Goal: Task Accomplishment & Management: Use online tool/utility

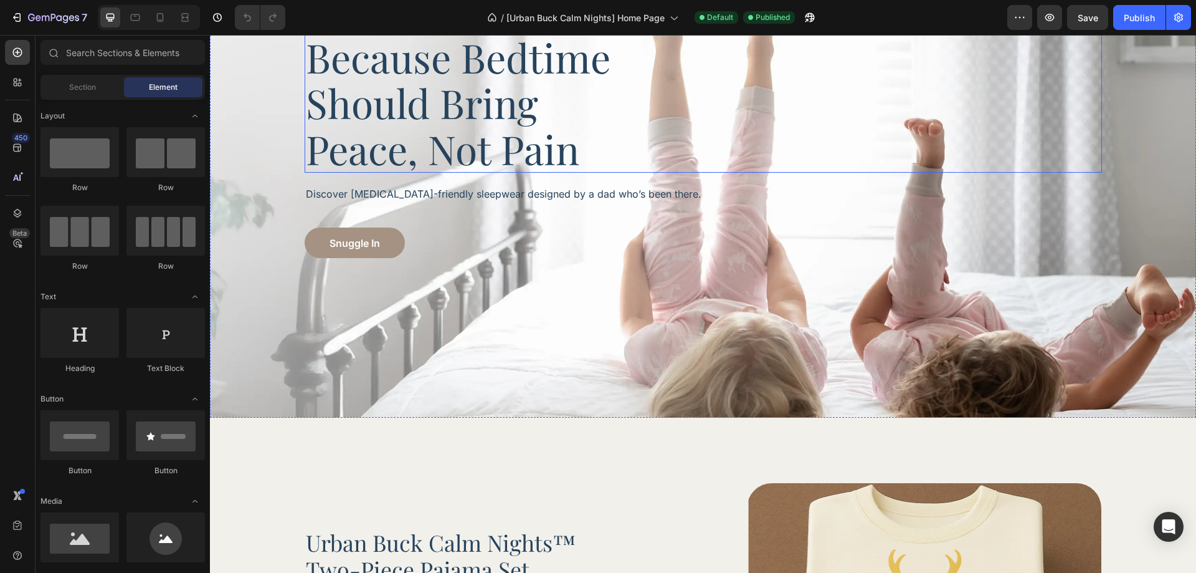
scroll to position [125, 0]
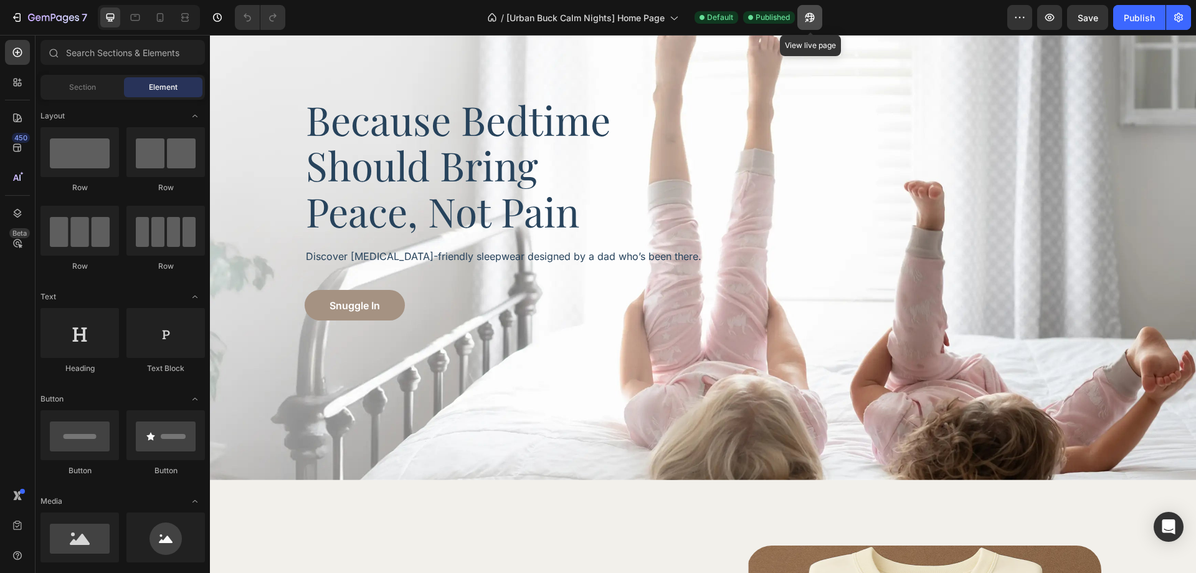
click at [813, 10] on button "button" at bounding box center [809, 17] width 25 height 25
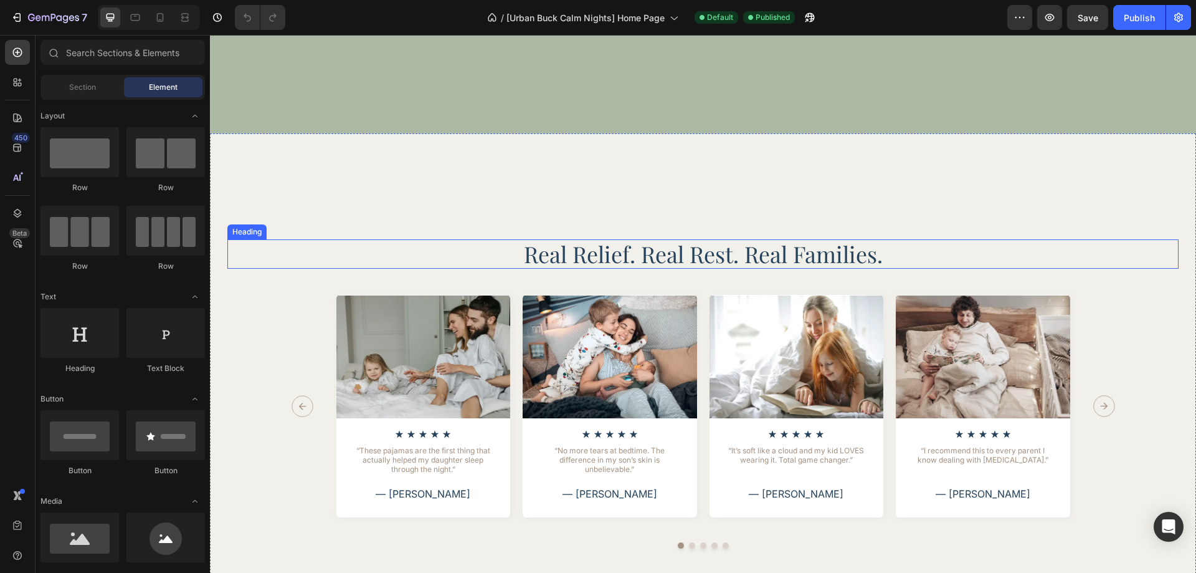
scroll to position [2461, 0]
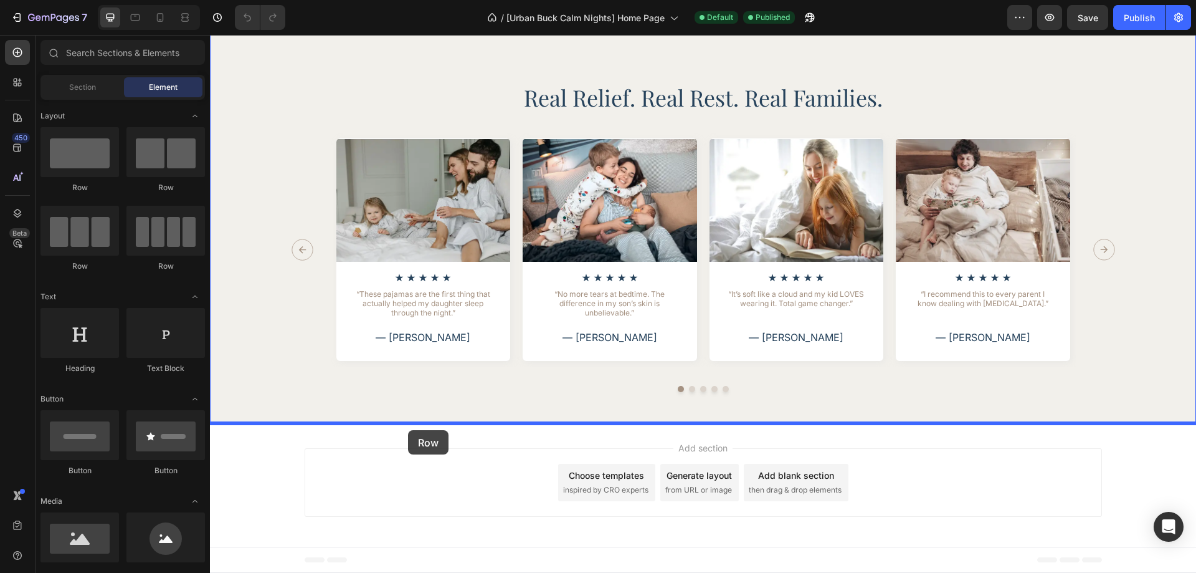
drag, startPoint x: 389, startPoint y: 207, endPoint x: 408, endPoint y: 430, distance: 223.8
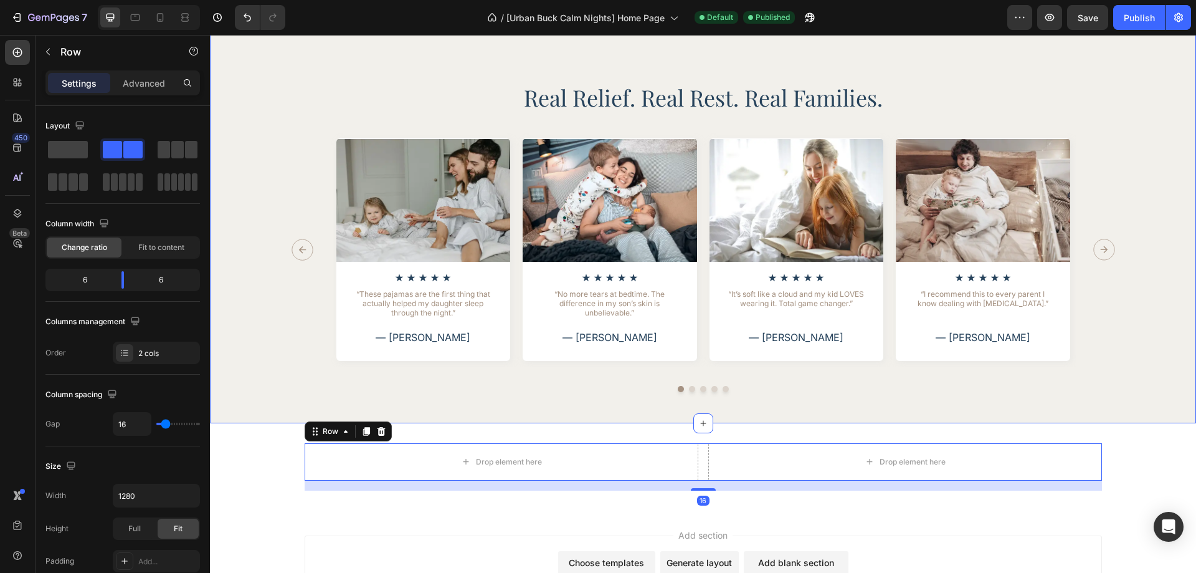
scroll to position [2524, 0]
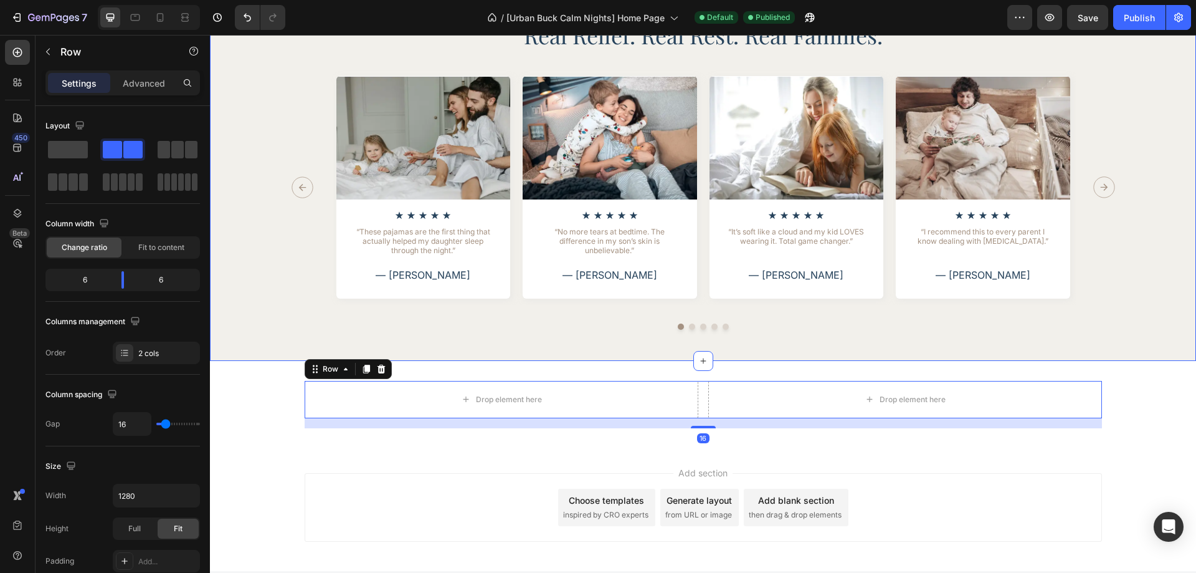
click at [246, 325] on div "Image Icon Icon Icon Icon Icon Icon List “These pajamas are the first thing tha…" at bounding box center [702, 200] width 951 height 260
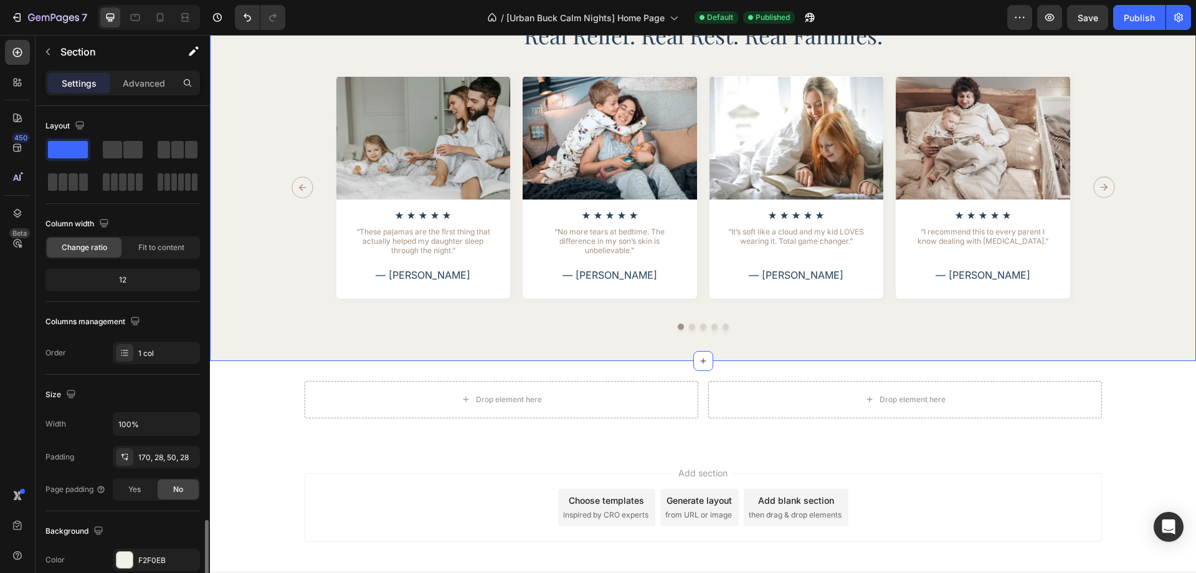
scroll to position [249, 0]
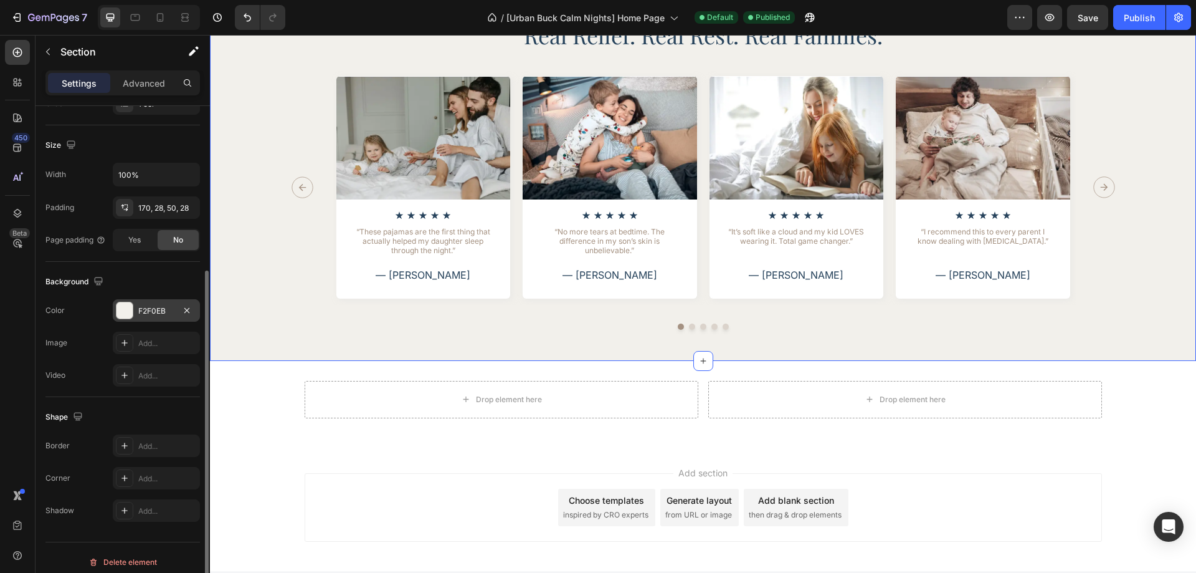
click at [148, 313] on div "F2F0EB" at bounding box center [156, 310] width 36 height 11
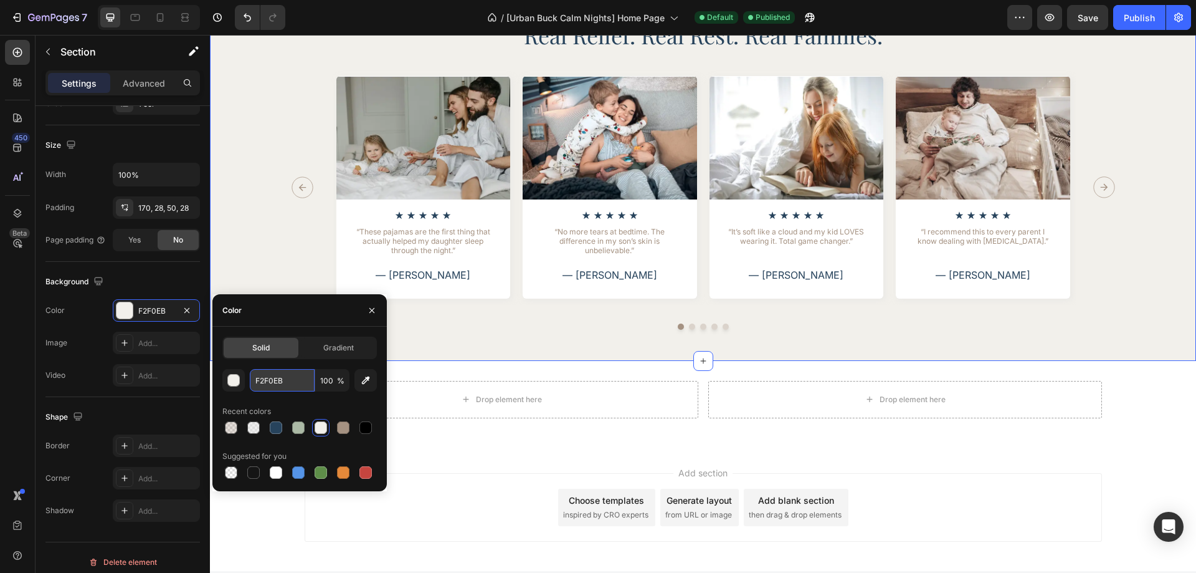
click at [267, 378] on input "F2F0EB" at bounding box center [282, 380] width 65 height 22
click at [508, 429] on div "Drop element here Drop element here Row Section 7" at bounding box center [703, 404] width 986 height 87
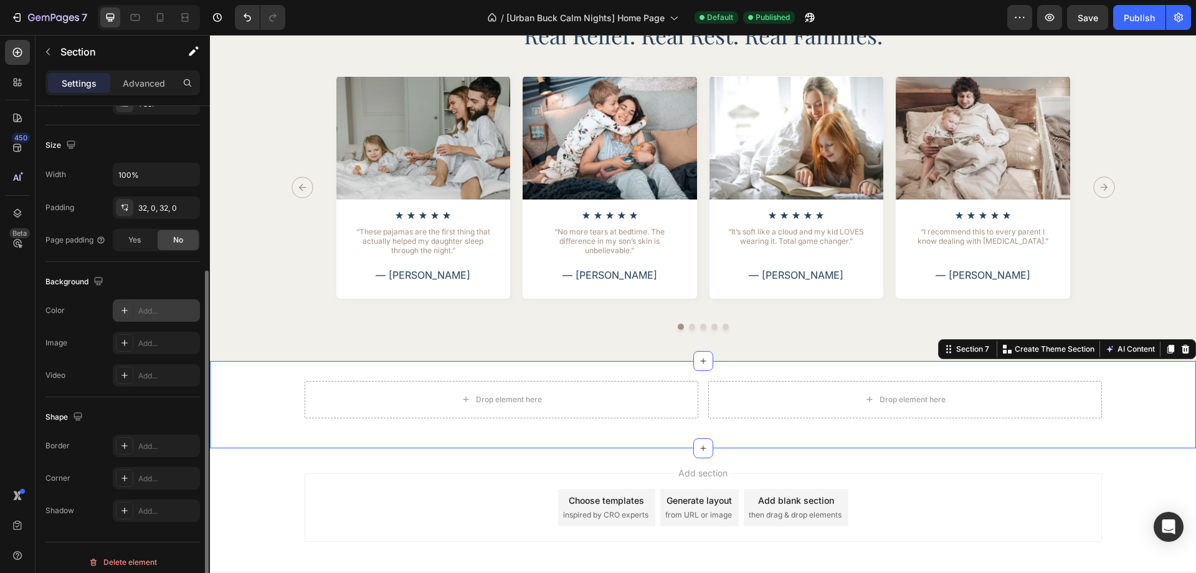
click at [150, 314] on div "Add..." at bounding box center [167, 310] width 59 height 11
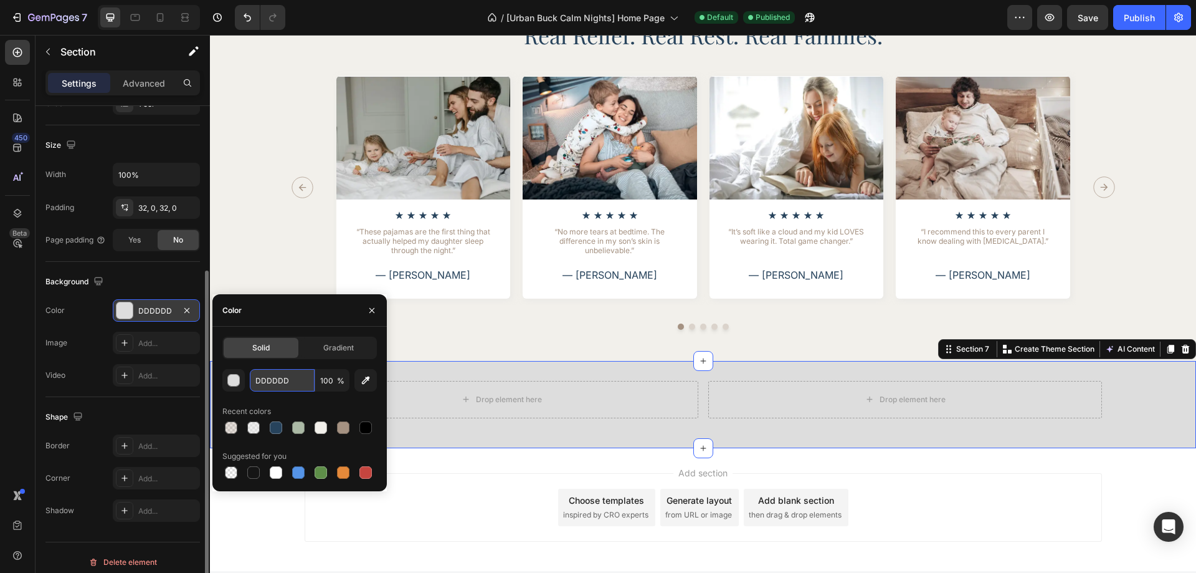
click at [302, 384] on input "DDDDDD" at bounding box center [282, 380] width 65 height 22
paste input "F2F0EB"
type input "F2F0EB"
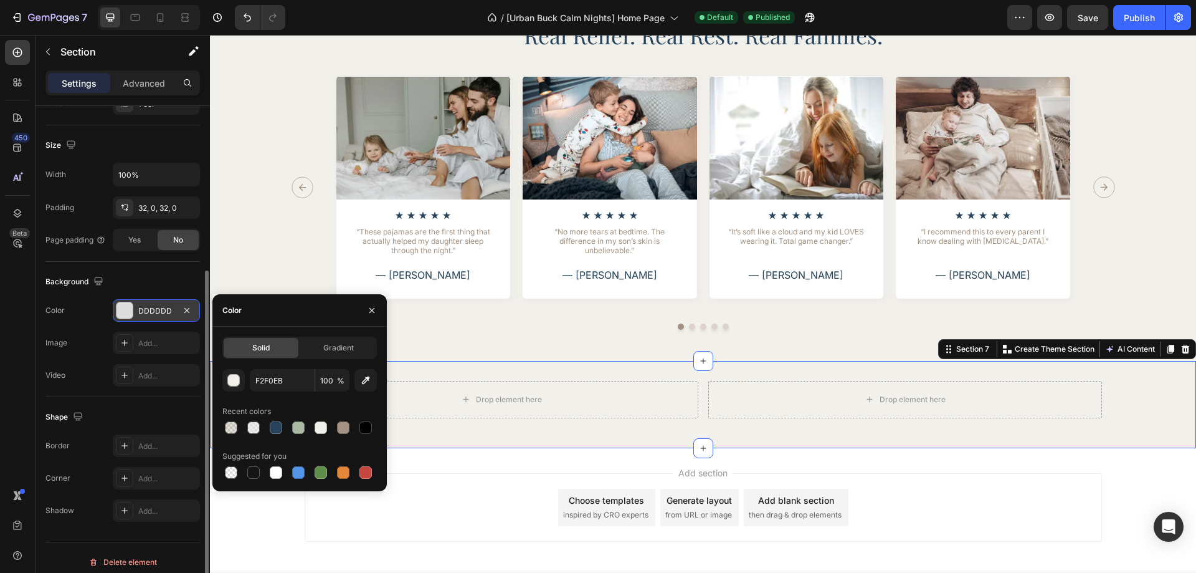
click at [497, 431] on div "Drop element here Drop element here Row Section 7 You can create reusable secti…" at bounding box center [703, 404] width 986 height 87
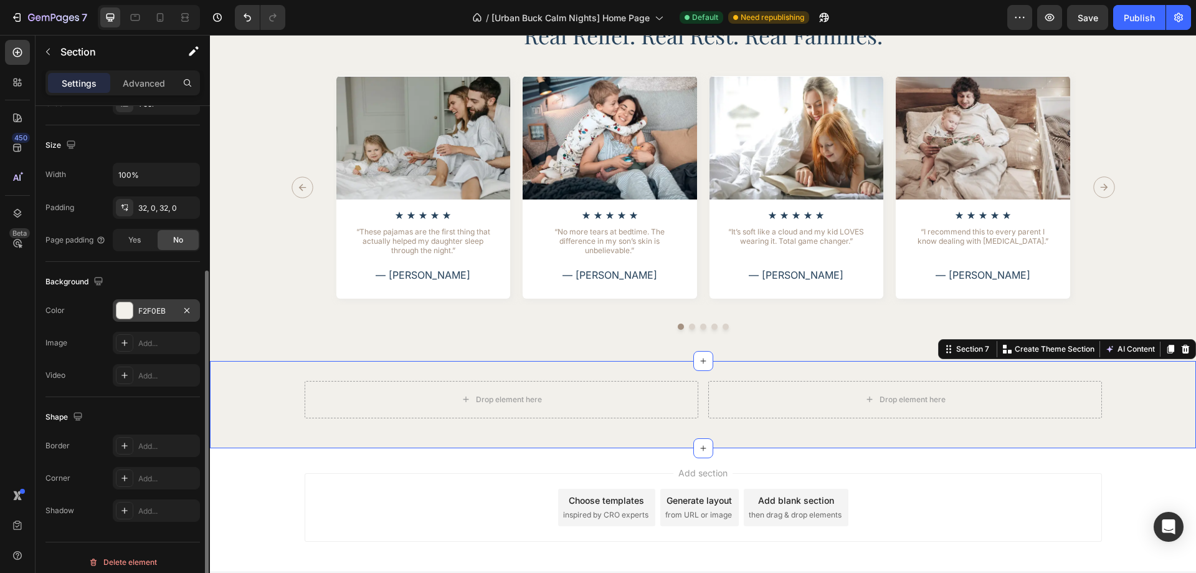
click at [248, 384] on div "Drop element here Drop element here Row" at bounding box center [703, 404] width 986 height 47
click at [139, 78] on p "Advanced" at bounding box center [144, 83] width 42 height 13
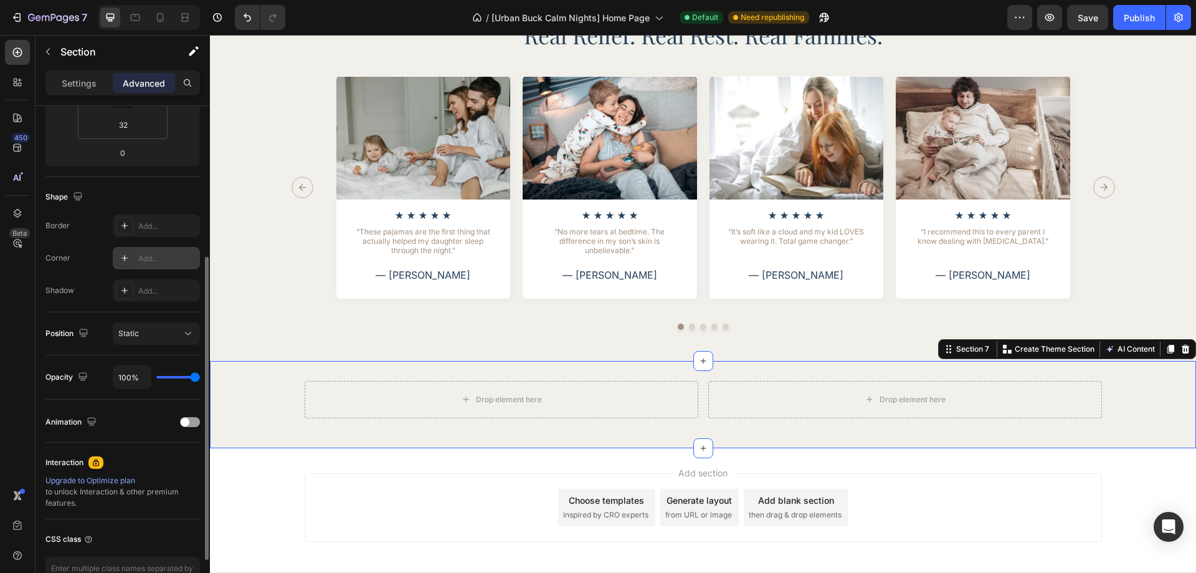
scroll to position [0, 0]
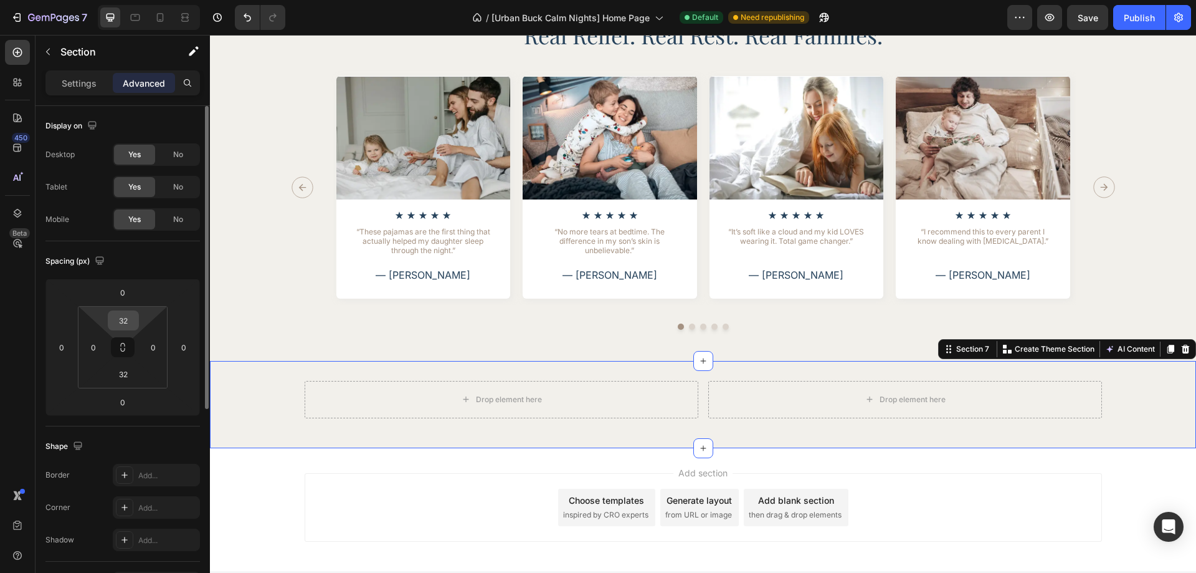
click at [130, 319] on input "32" at bounding box center [123, 320] width 25 height 19
click at [125, 319] on input "32" at bounding box center [123, 320] width 25 height 19
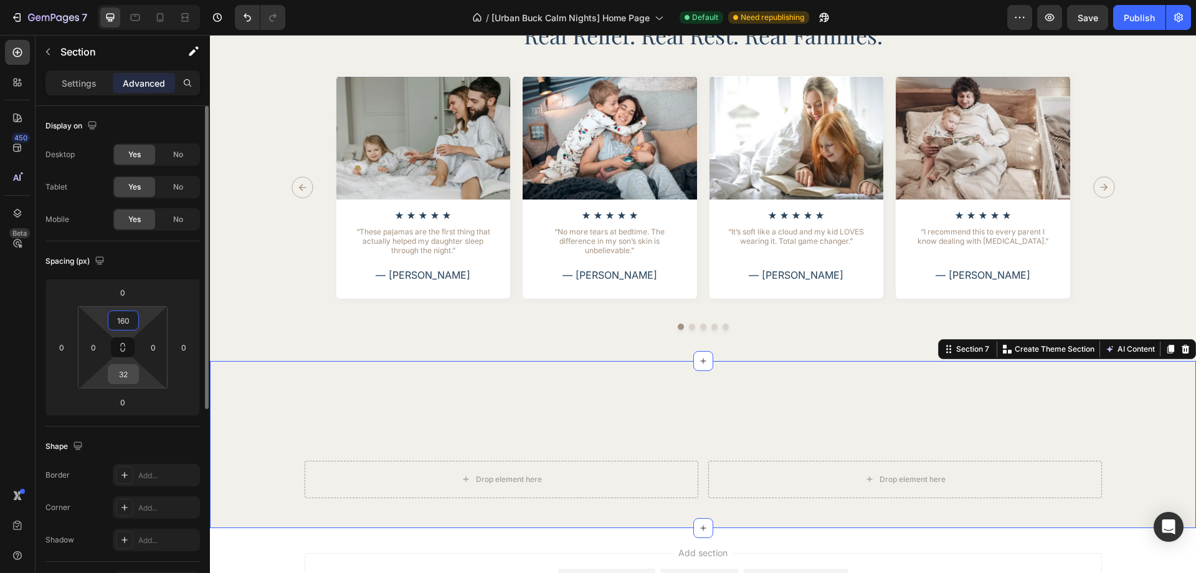
type input "160"
click at [125, 374] on input "32" at bounding box center [123, 373] width 25 height 19
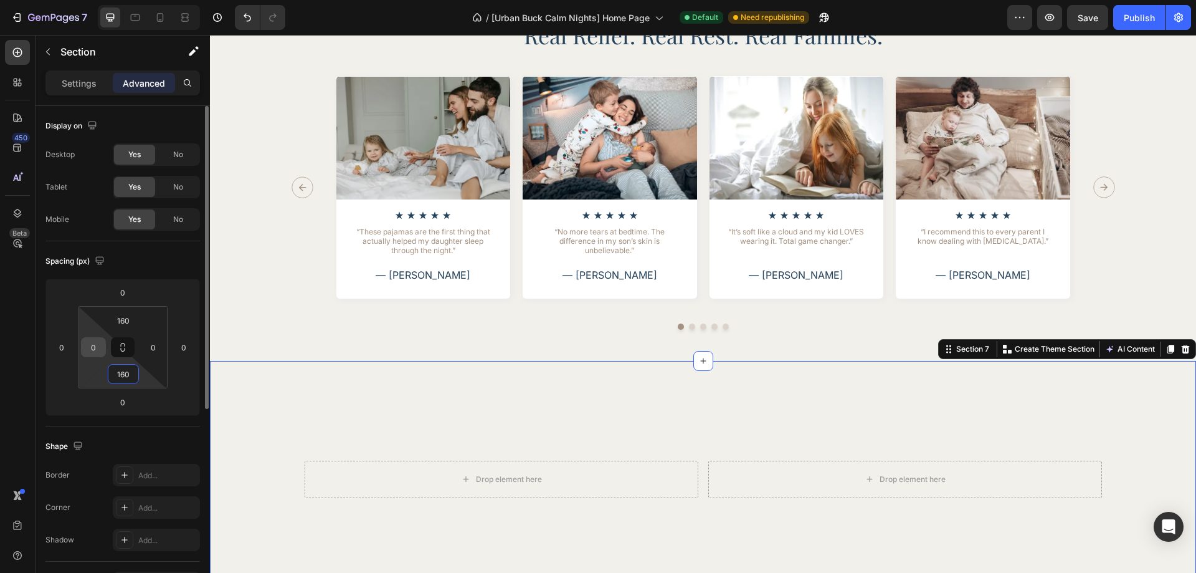
type input "160"
click at [88, 356] on input "0" at bounding box center [93, 347] width 19 height 19
type input "28"
click at [145, 342] on input "0" at bounding box center [153, 347] width 19 height 19
type input "28"
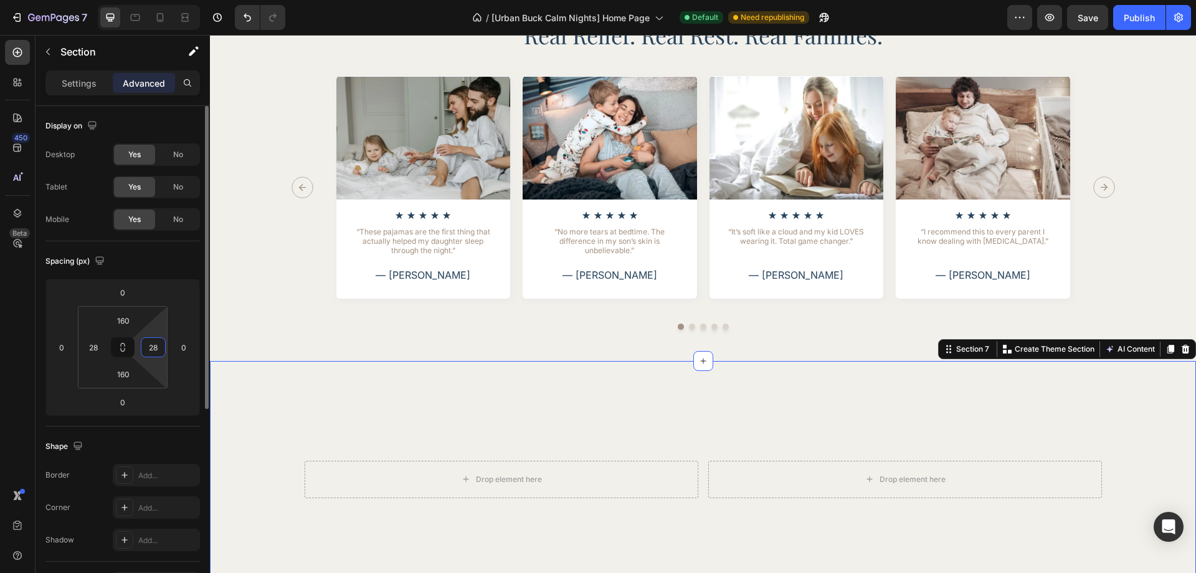
click at [178, 260] on div "Spacing (px)" at bounding box center [122, 261] width 154 height 20
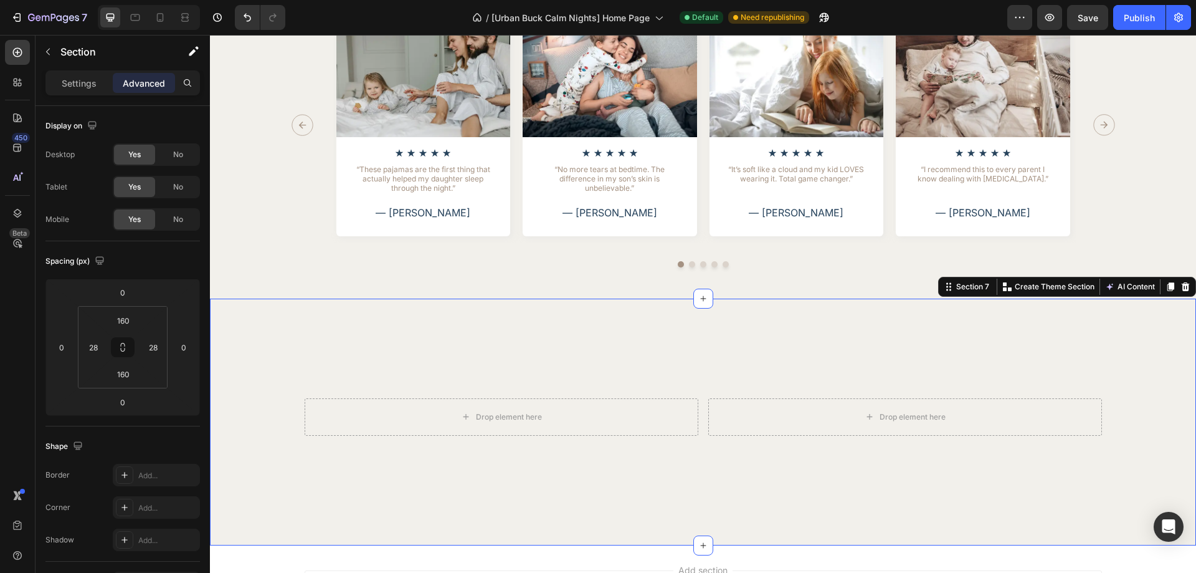
scroll to position [2648, 0]
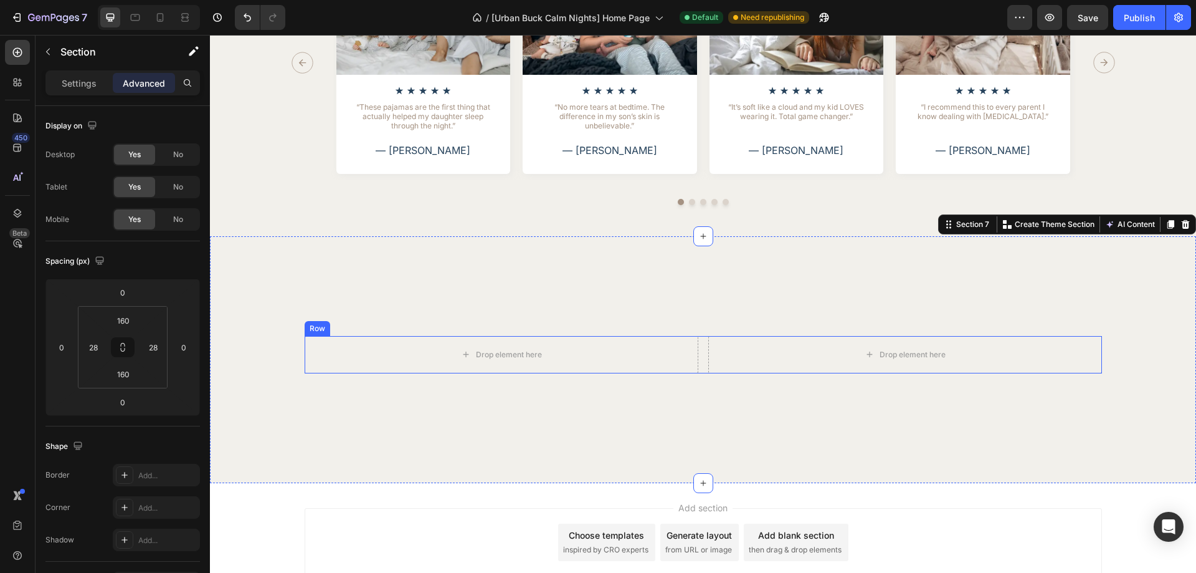
click at [698, 363] on div "Drop element here Drop element here Row" at bounding box center [703, 354] width 797 height 37
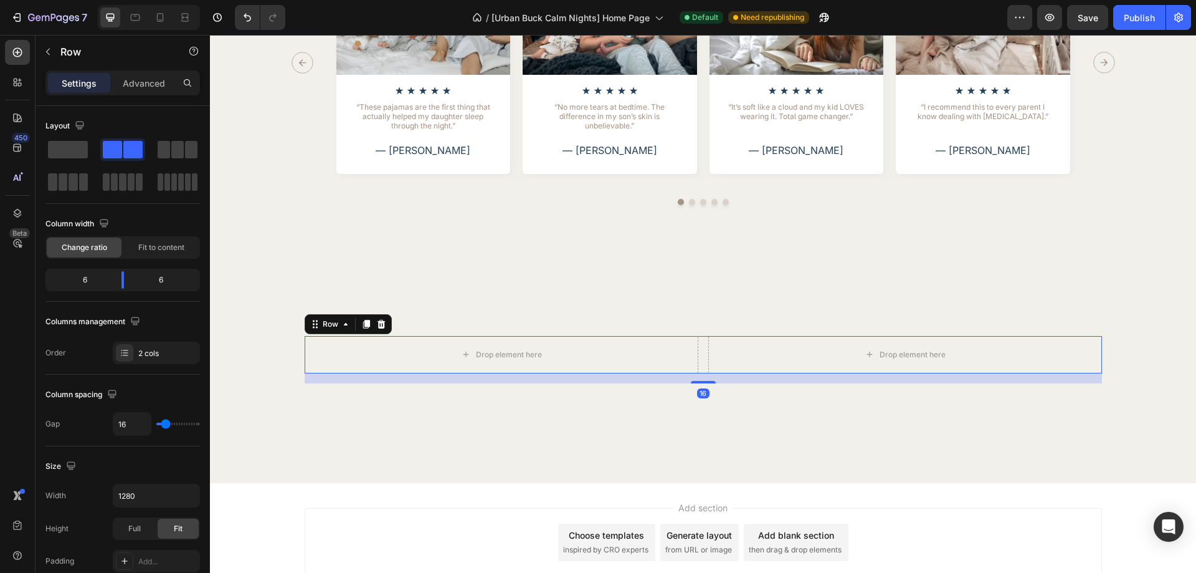
click at [150, 93] on div "Settings Advanced" at bounding box center [122, 82] width 154 height 25
click at [147, 88] on p "Advanced" at bounding box center [144, 83] width 42 height 13
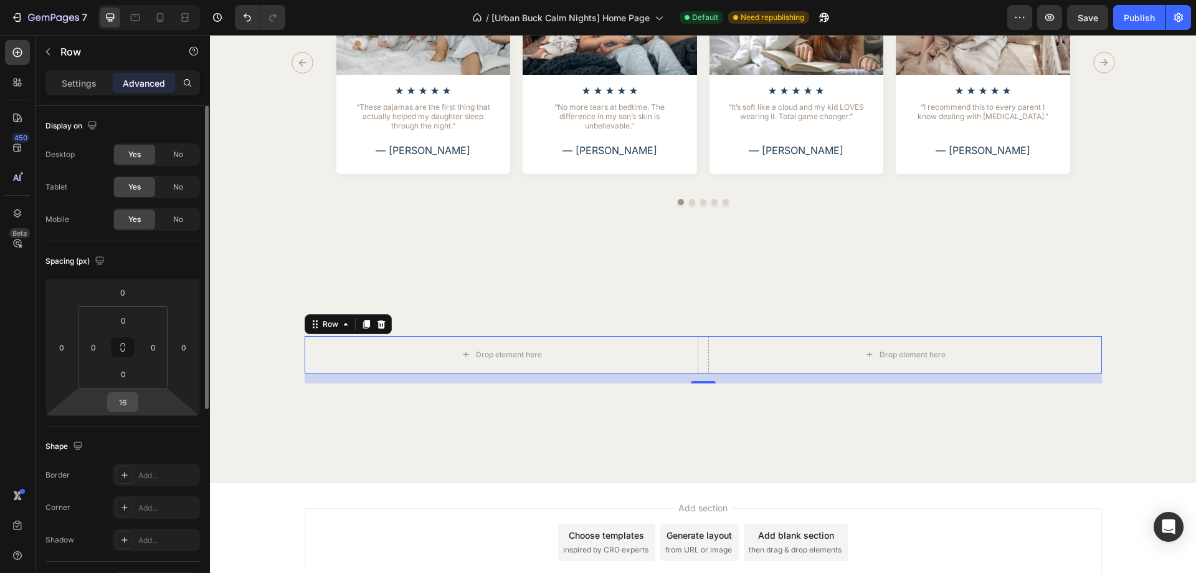
click at [126, 396] on input "16" at bounding box center [122, 401] width 25 height 19
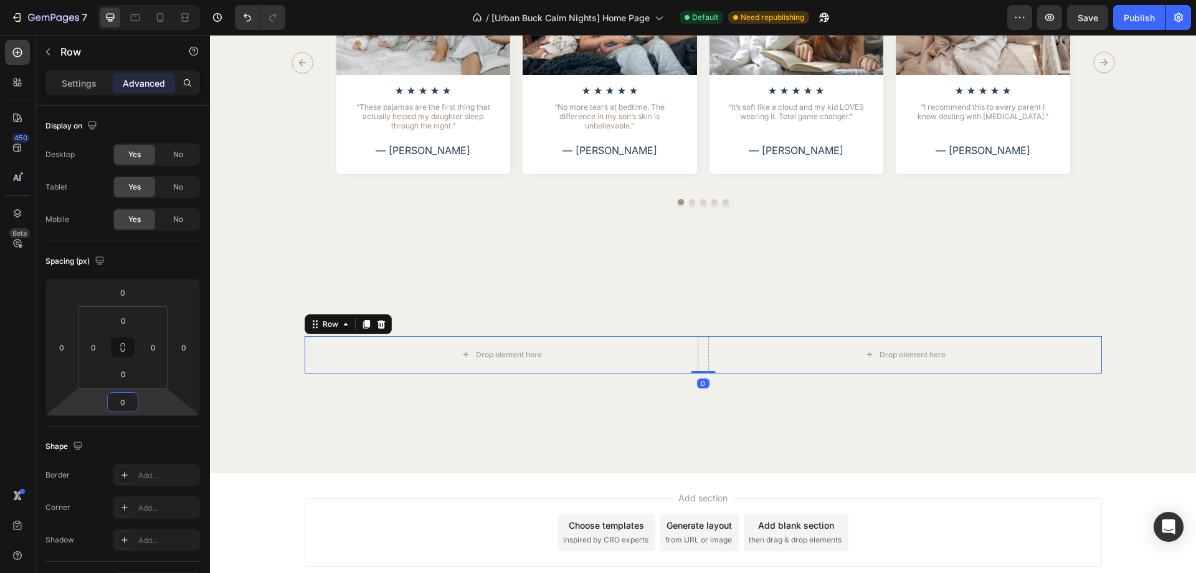
type input "0"
click at [6, 373] on div "450 Beta" at bounding box center [17, 261] width 25 height 443
click at [83, 85] on p "Settings" at bounding box center [79, 83] width 35 height 13
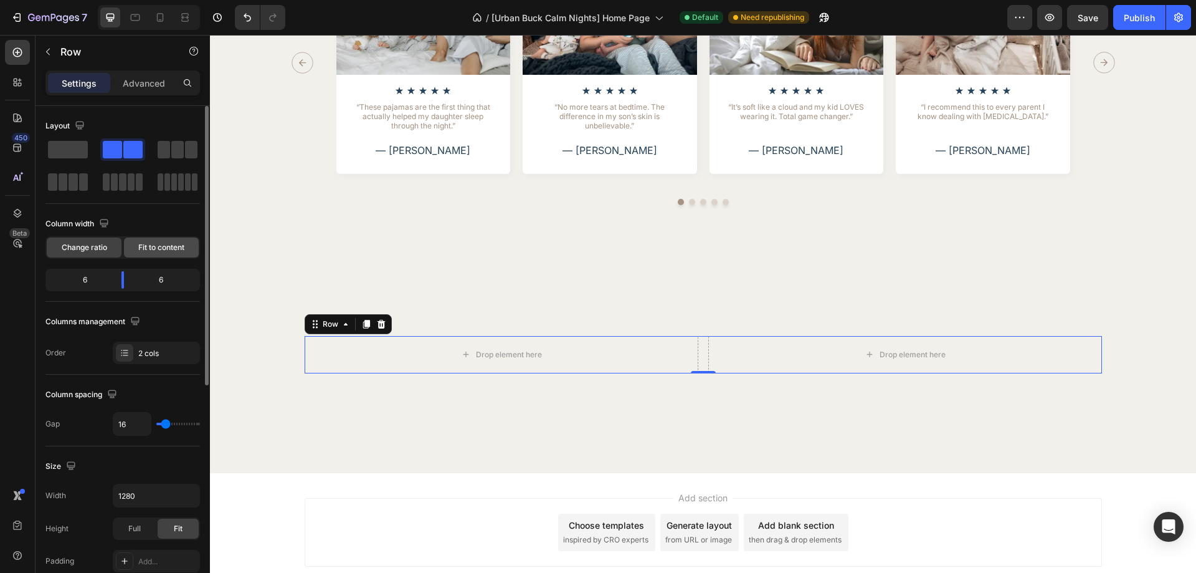
click at [153, 242] on span "Fit to content" at bounding box center [161, 247] width 46 height 11
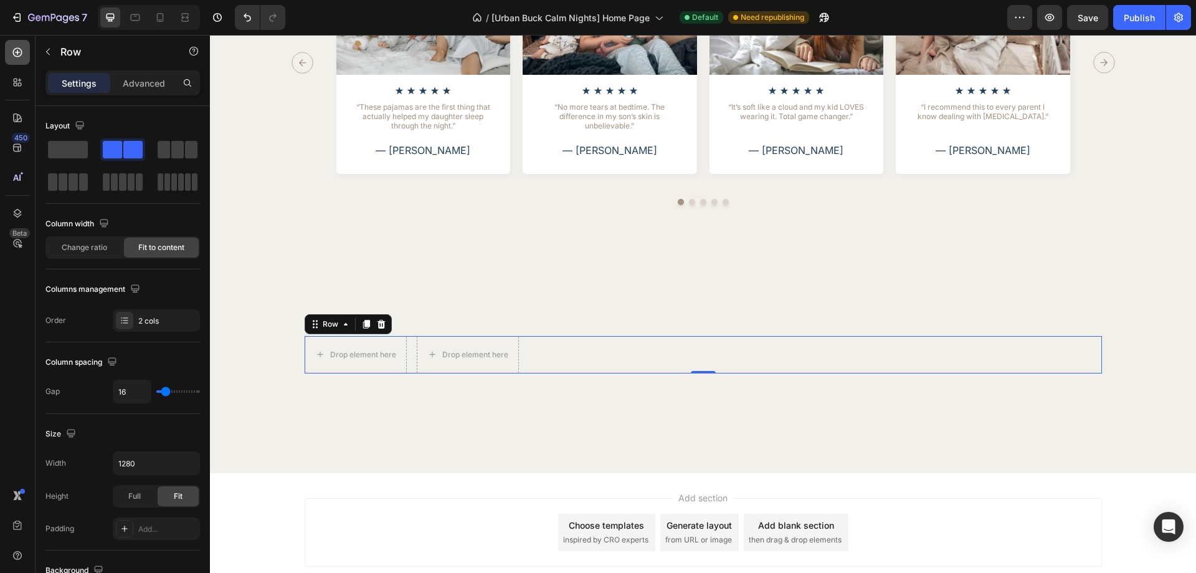
click at [19, 50] on icon at bounding box center [17, 52] width 12 height 12
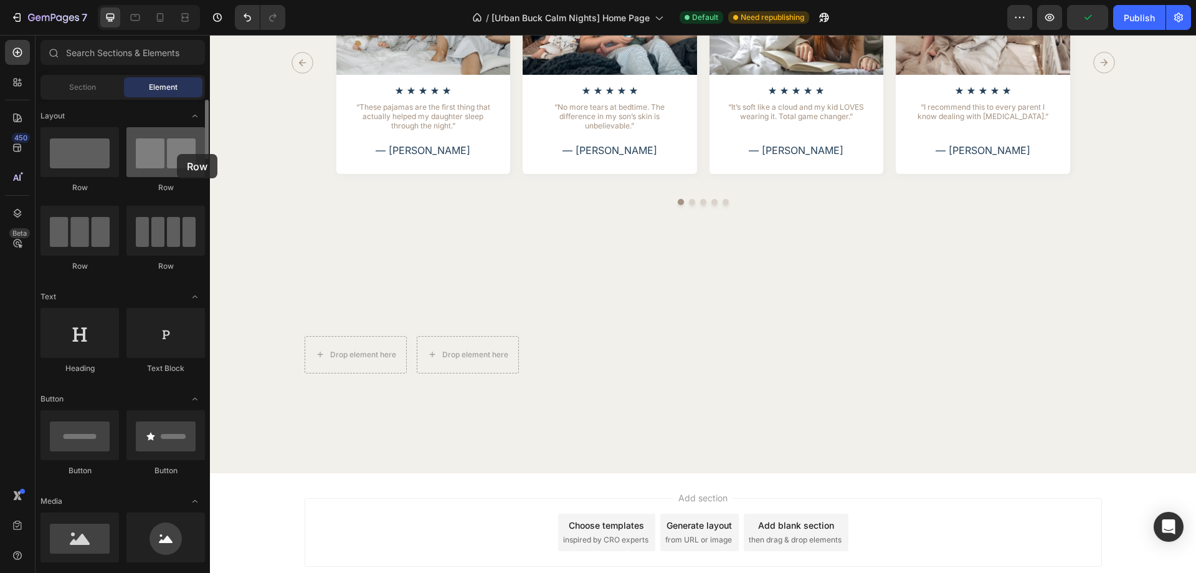
click at [177, 154] on div at bounding box center [165, 152] width 78 height 50
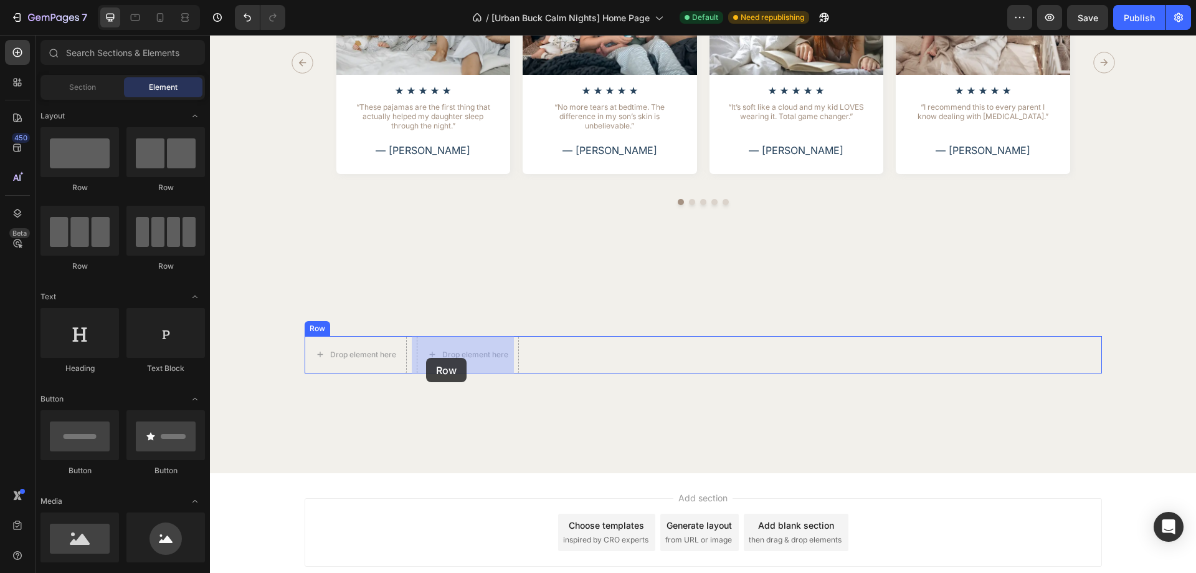
drag, startPoint x: 367, startPoint y: 192, endPoint x: 429, endPoint y: 356, distance: 175.3
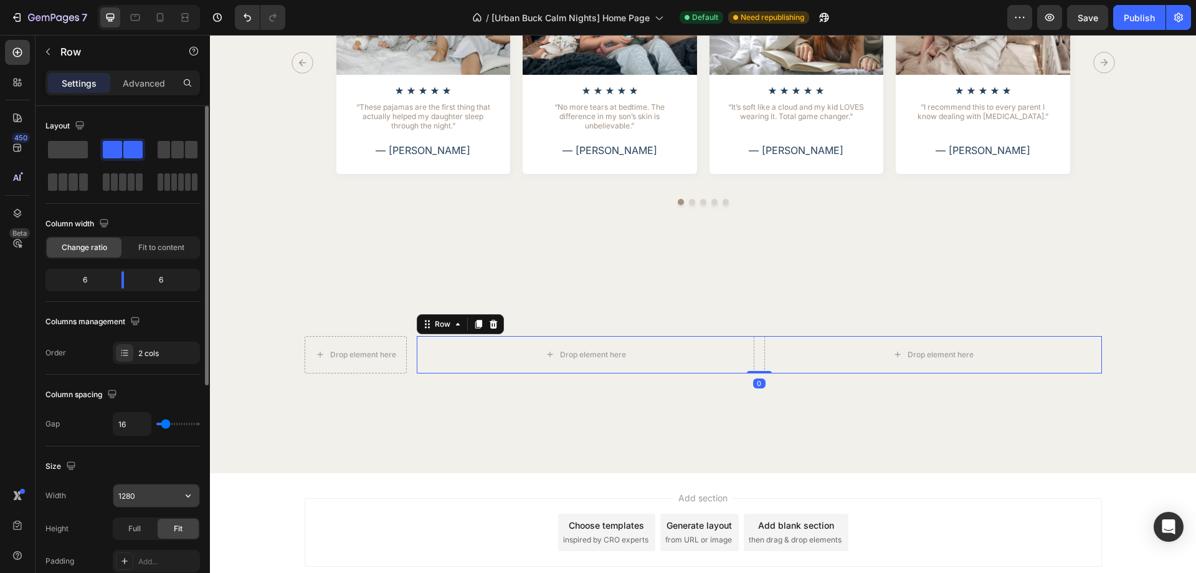
click at [141, 488] on input "1280" at bounding box center [156, 495] width 86 height 22
type input "648"
click at [138, 450] on div "Size Width 648 Height Full Fit Padding Add..." at bounding box center [122, 514] width 154 height 136
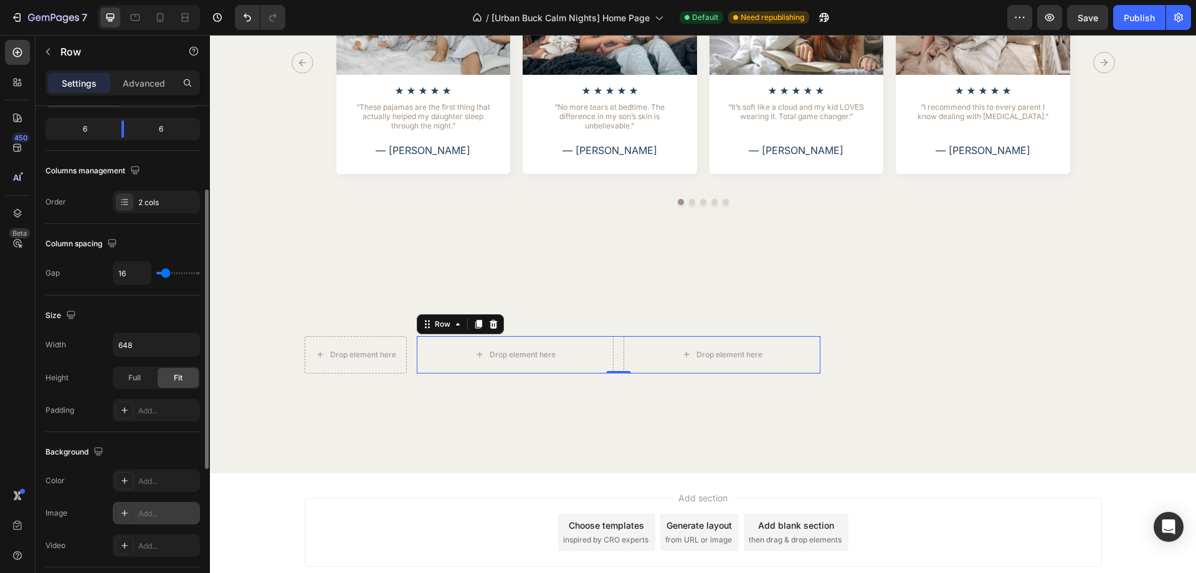
scroll to position [88, 0]
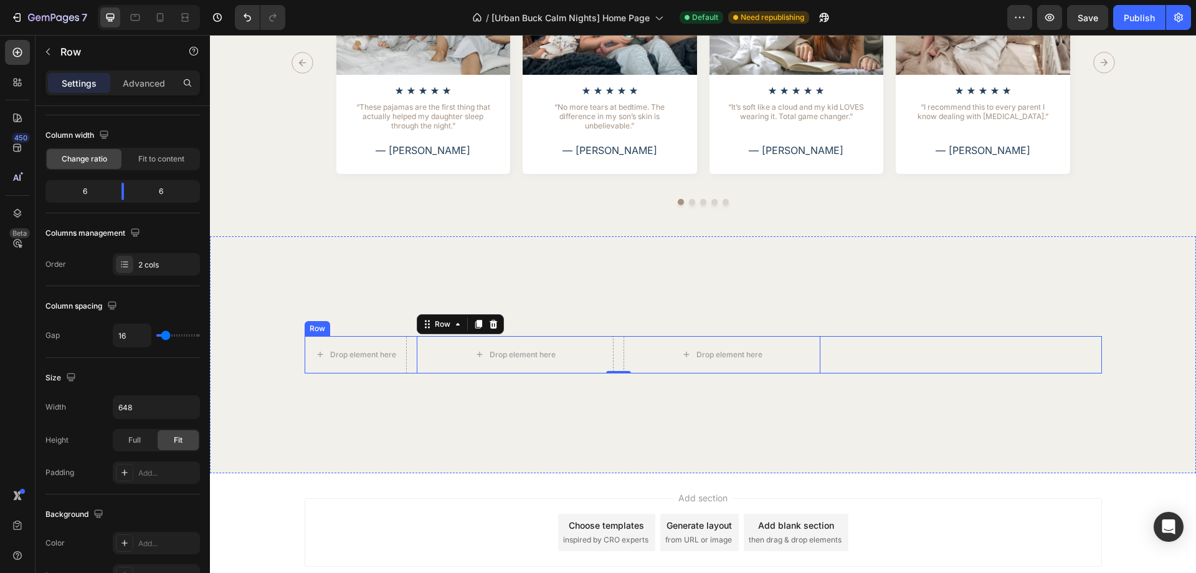
click at [407, 364] on div "Drop element here Drop element here Drop element here Row 0 Row" at bounding box center [703, 354] width 797 height 37
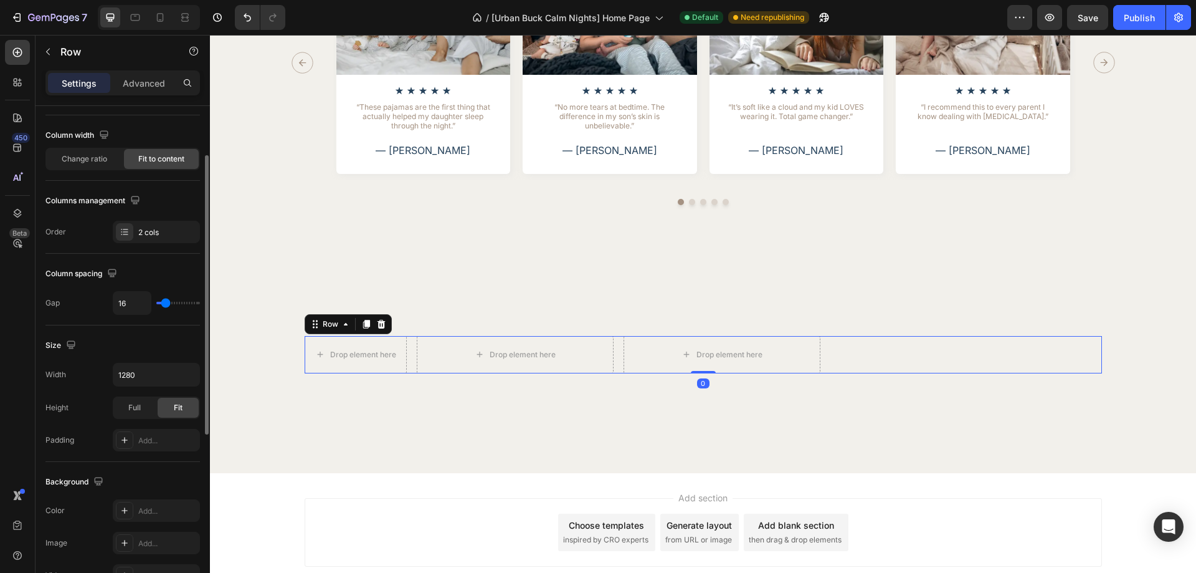
scroll to position [400, 0]
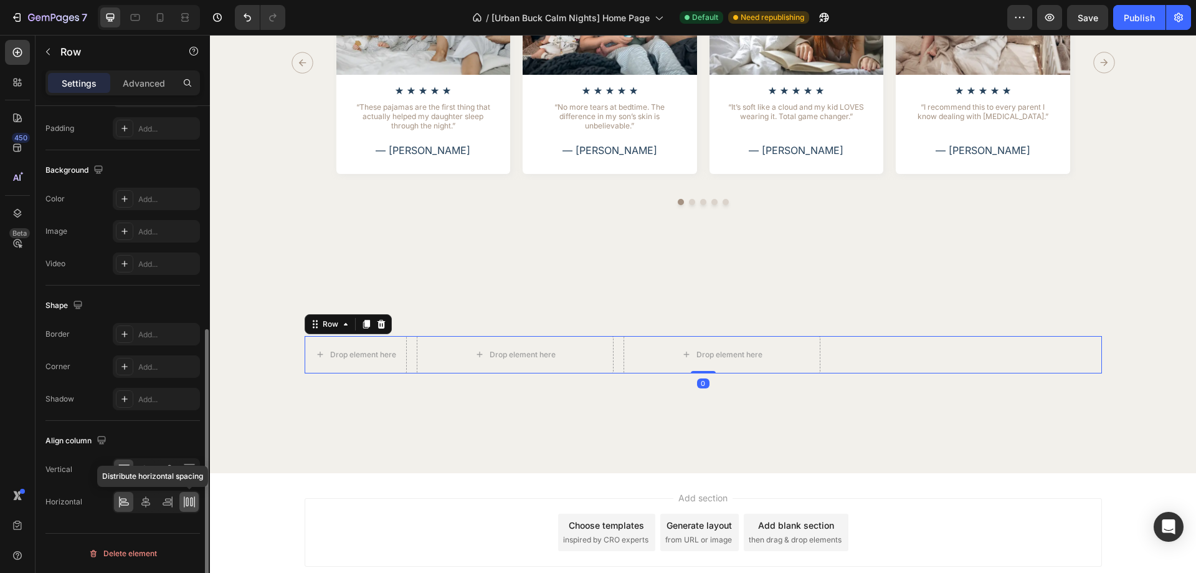
click at [187, 509] on div at bounding box center [188, 502] width 19 height 20
click at [502, 361] on div "Drop element here Drop element here Drop element here Row Row 0" at bounding box center [703, 354] width 797 height 37
click at [9, 41] on div at bounding box center [17, 52] width 25 height 25
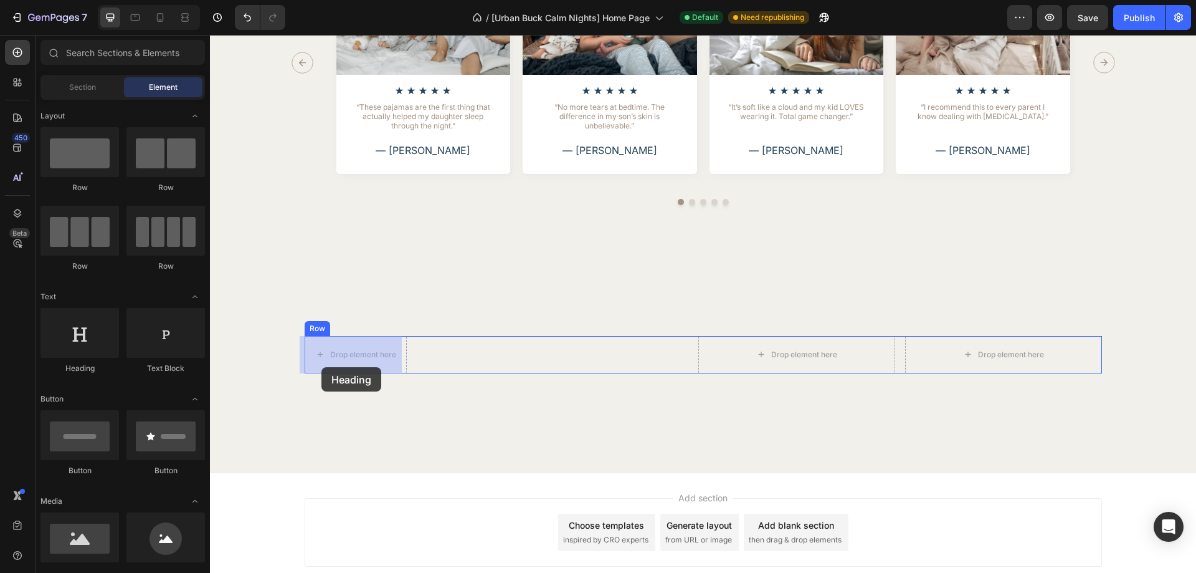
drag, startPoint x: 349, startPoint y: 379, endPoint x: 318, endPoint y: 366, distance: 34.4
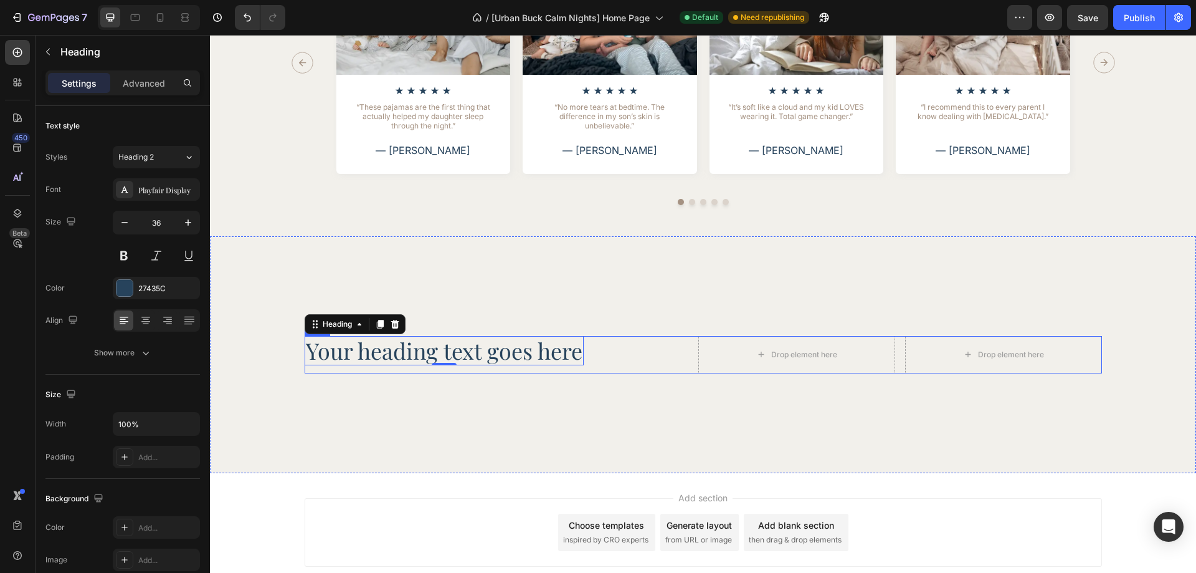
click at [394, 360] on h2 "Your heading text goes here" at bounding box center [444, 350] width 279 height 29
click at [394, 360] on p "Your heading text goes here" at bounding box center [444, 350] width 277 height 27
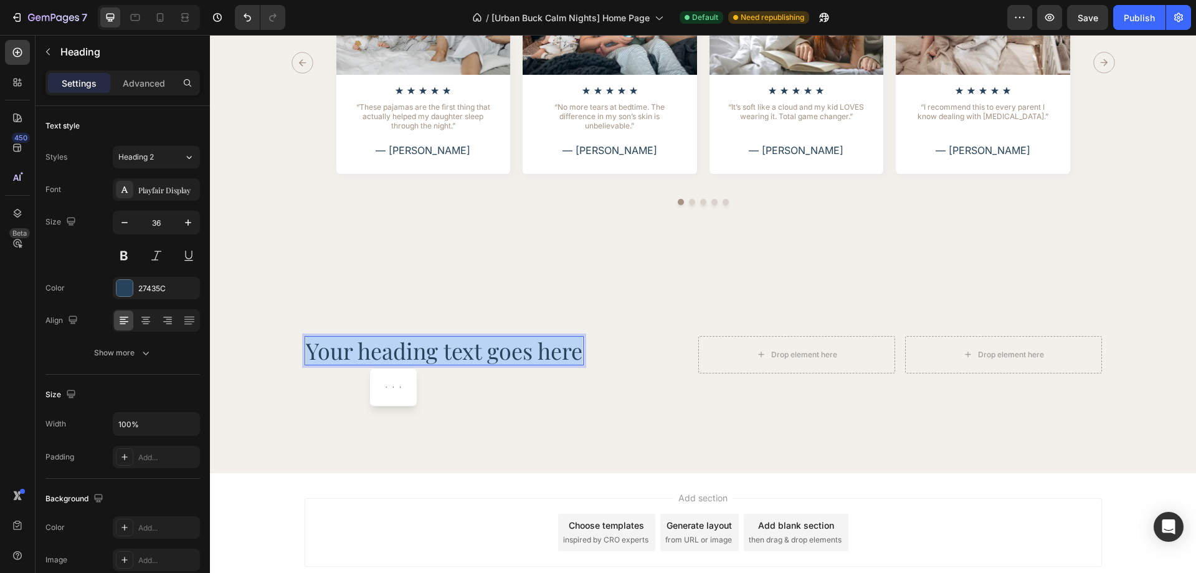
click at [394, 360] on p "Your heading text goes here" at bounding box center [444, 350] width 277 height 27
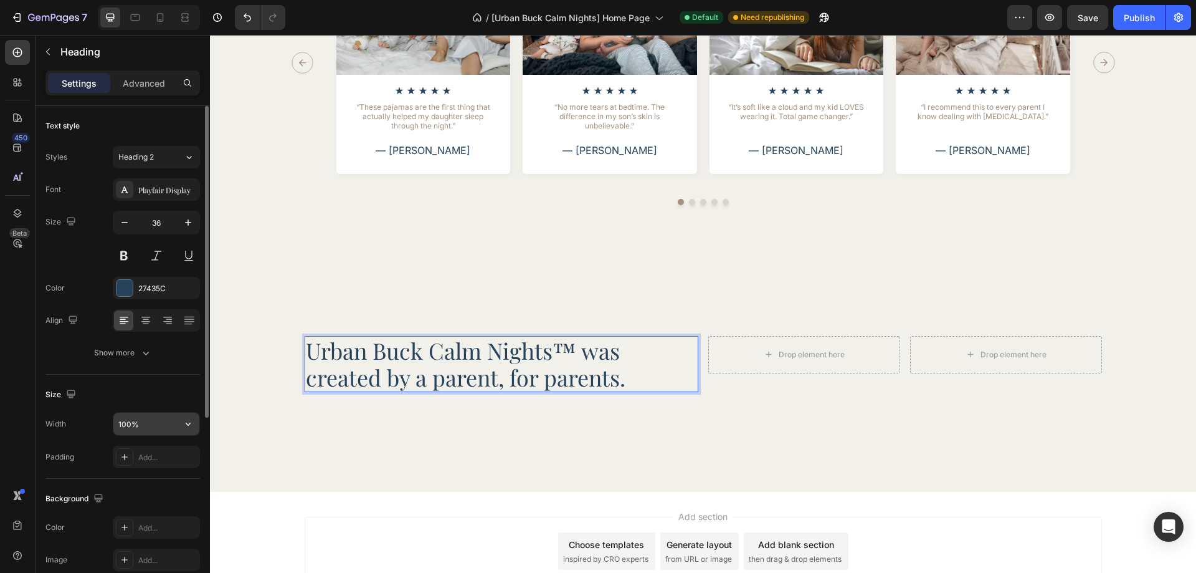
click at [138, 423] on input "100%" at bounding box center [156, 423] width 86 height 22
type input "584"
click at [158, 396] on div "Size" at bounding box center [122, 394] width 154 height 20
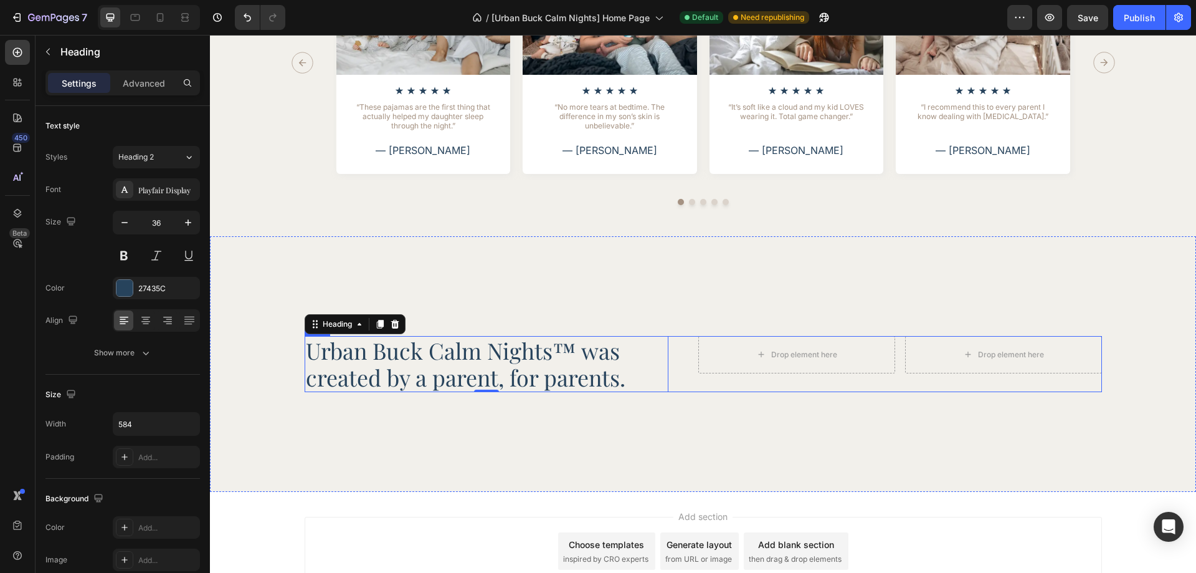
click at [677, 373] on div "Urban Buck Calm Nights™ was created by a parent, for parents. Heading 0 Drop el…" at bounding box center [703, 364] width 797 height 56
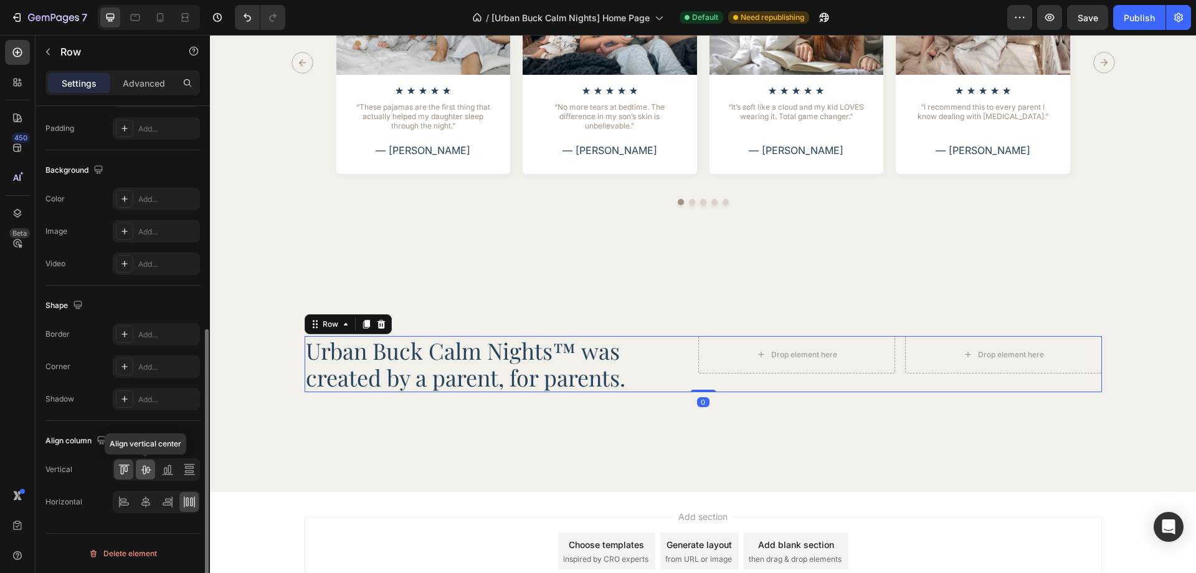
click at [151, 473] on icon at bounding box center [146, 469] width 12 height 12
click at [620, 363] on p "Urban Buck Calm Nights™ was created by a parent, for parents." at bounding box center [486, 364] width 361 height 54
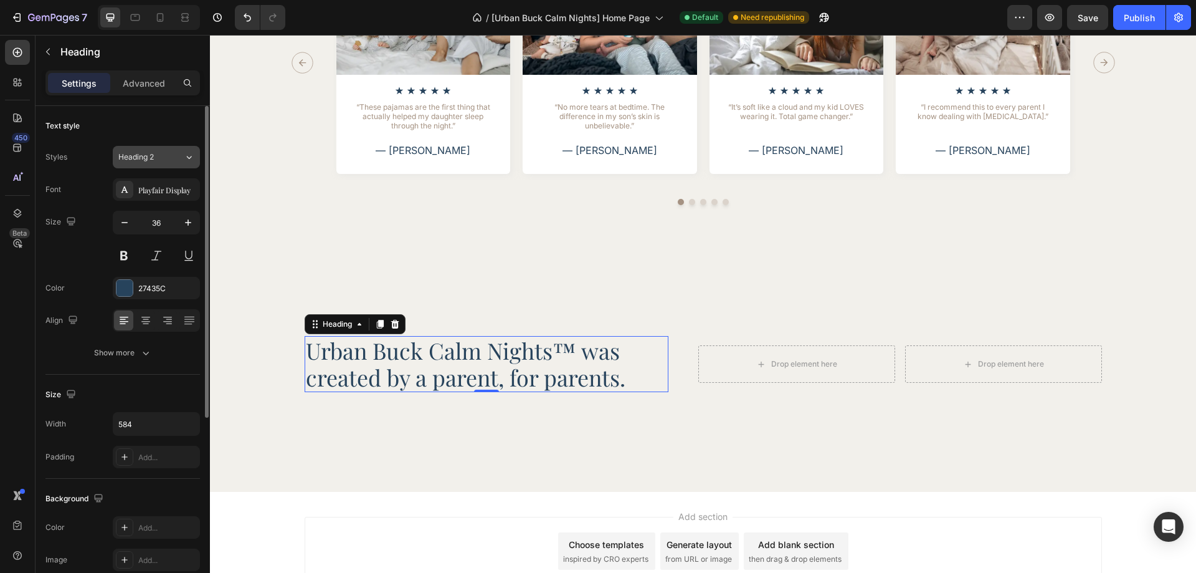
click at [166, 161] on div "Heading 2" at bounding box center [143, 156] width 50 height 11
click at [178, 120] on div "Text style" at bounding box center [122, 126] width 154 height 20
click at [138, 87] on p "Advanced" at bounding box center [144, 83] width 42 height 13
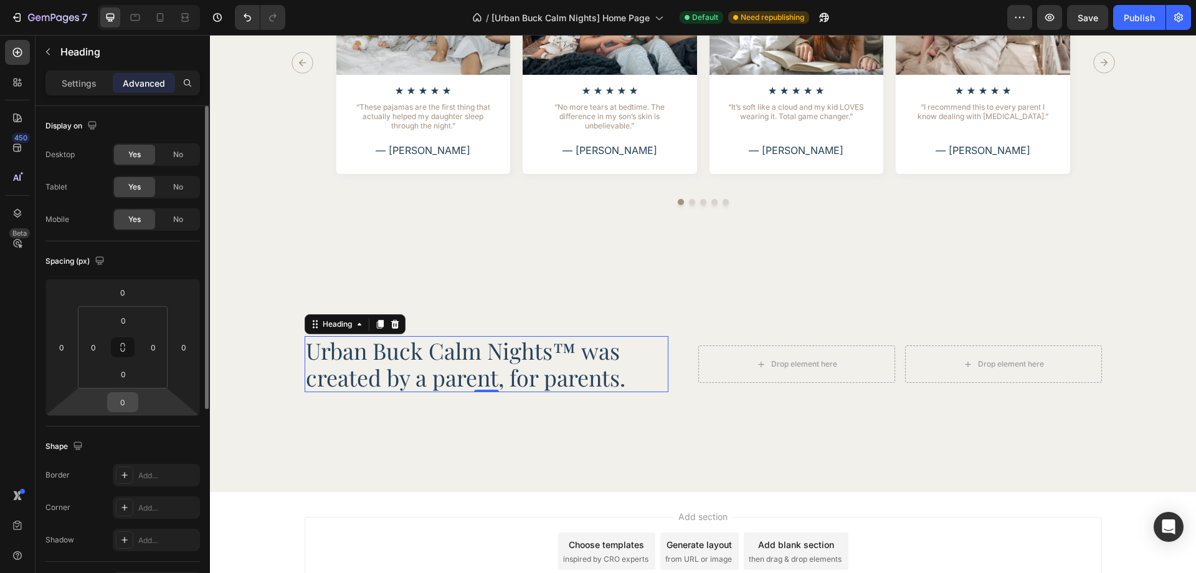
click at [123, 402] on input "0" at bounding box center [122, 401] width 25 height 19
type input "20"
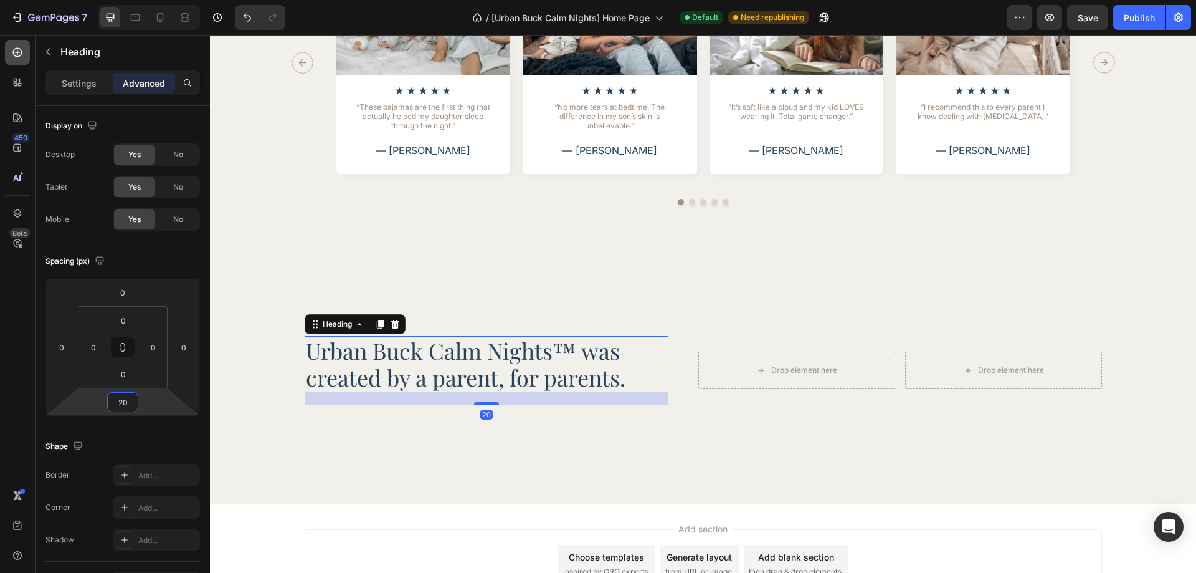
click at [22, 53] on icon at bounding box center [17, 52] width 12 height 12
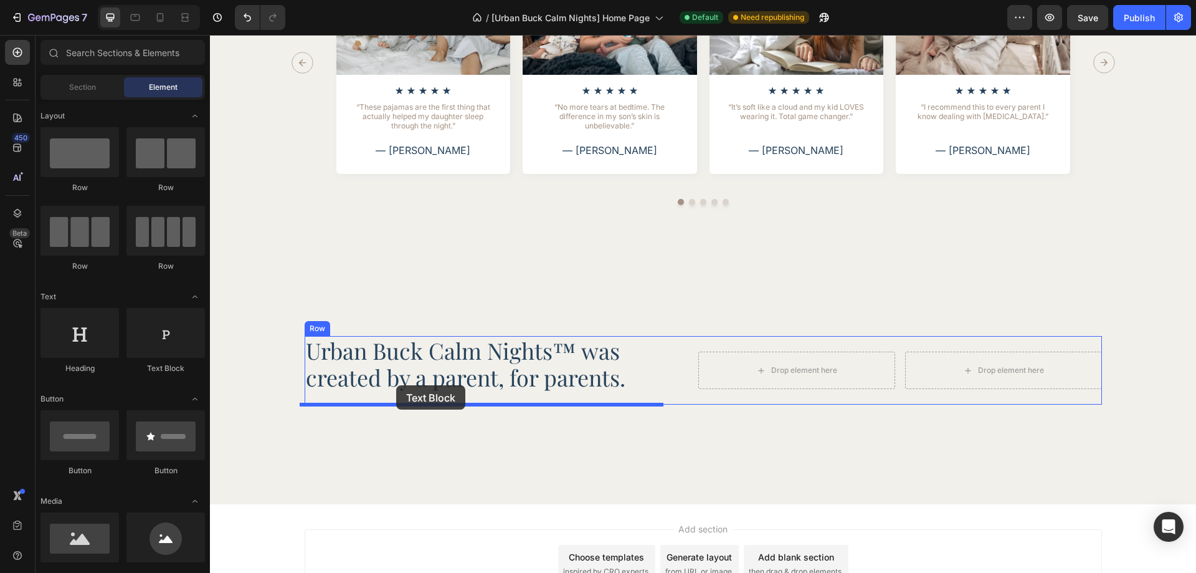
drag, startPoint x: 359, startPoint y: 387, endPoint x: 396, endPoint y: 385, distance: 37.4
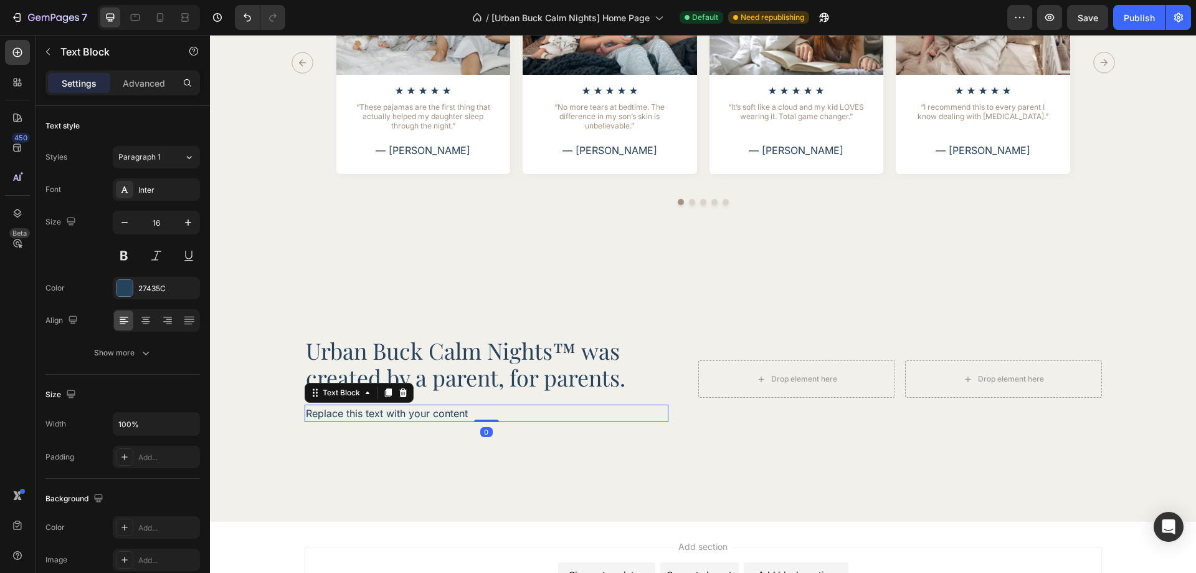
scroll to position [2711, 0]
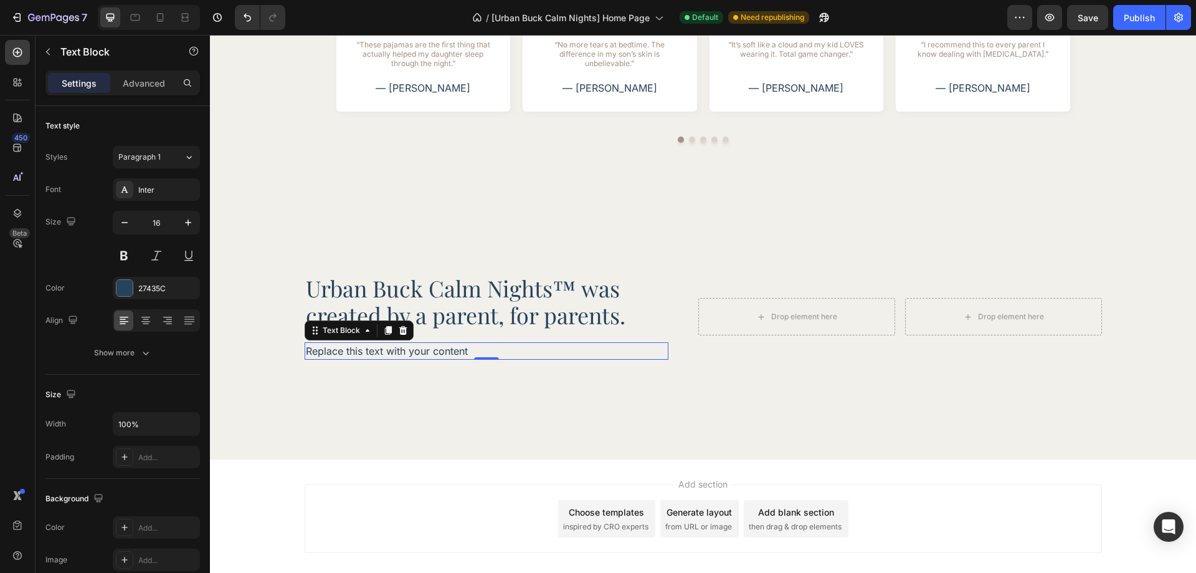
click at [404, 355] on div "Replace this text with your content" at bounding box center [487, 350] width 364 height 17
click at [404, 355] on p "Replace this text with your content" at bounding box center [486, 350] width 361 height 15
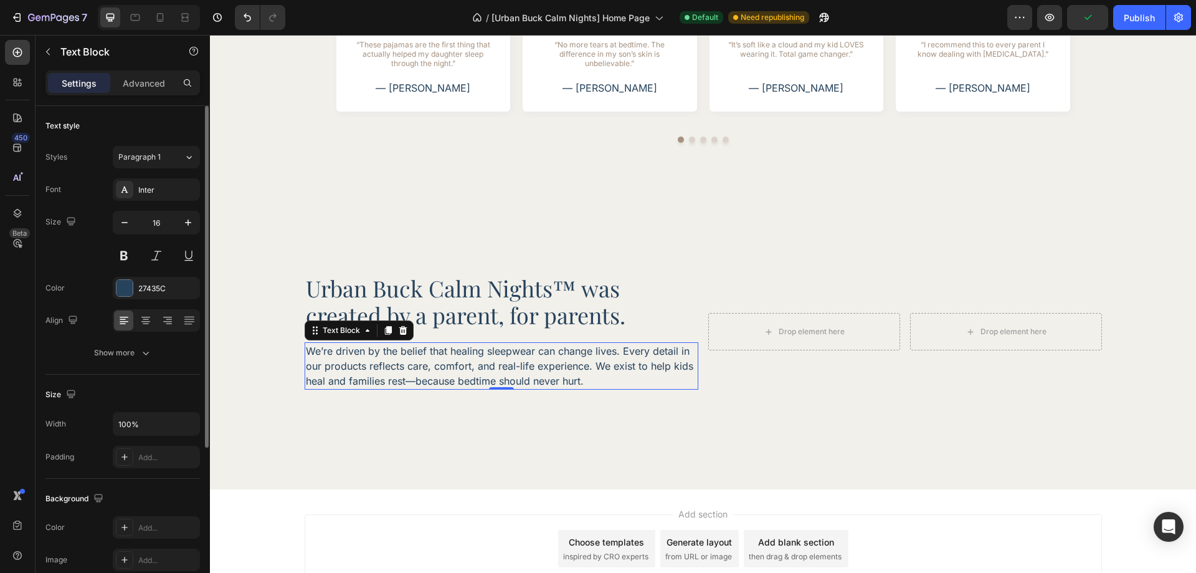
click at [145, 410] on div "Size Width 100% Padding Add..." at bounding box center [122, 426] width 154 height 104
click at [141, 421] on input "100%" at bounding box center [156, 423] width 86 height 22
type input "584"
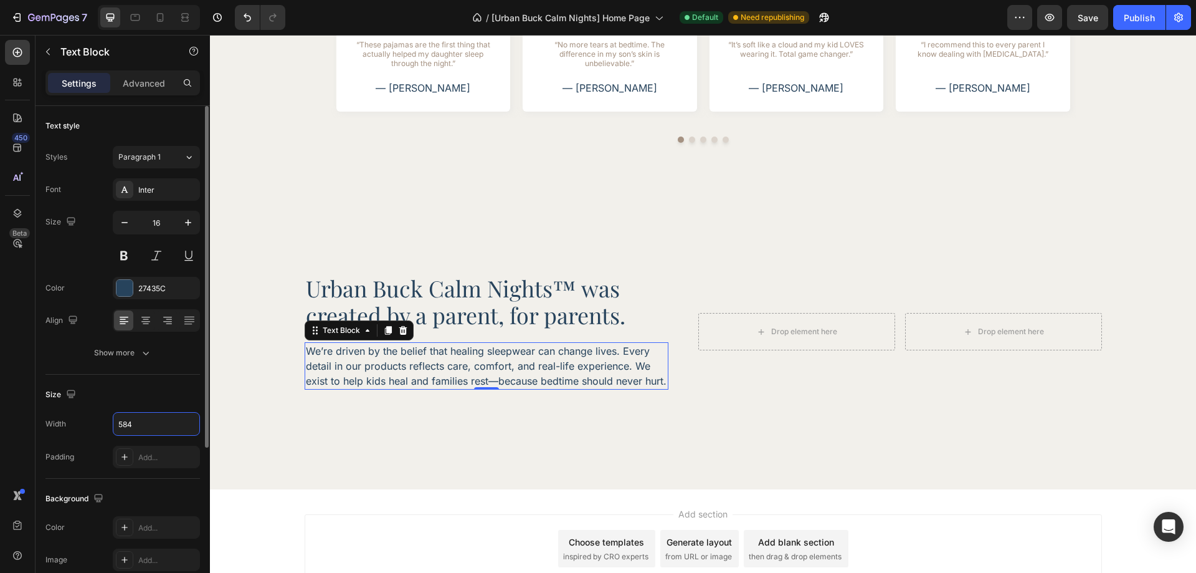
click at [168, 398] on div "Size" at bounding box center [122, 394] width 154 height 20
click at [709, 376] on div "Drop element here Drop element here Row" at bounding box center [900, 331] width 404 height 116
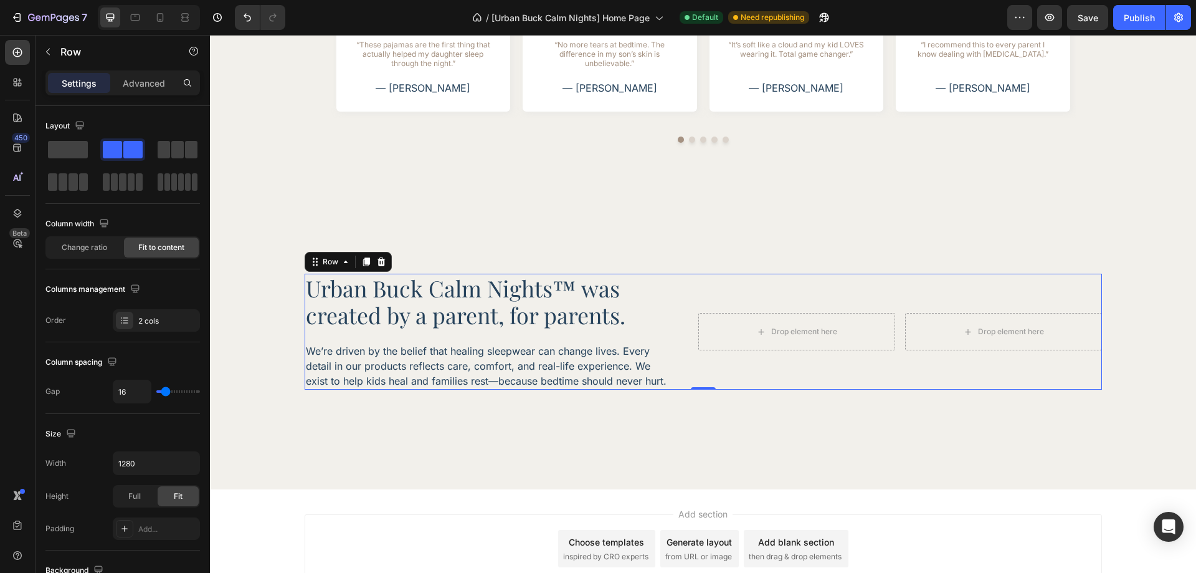
click at [690, 373] on div "Urban Buck Calm Nights™ was created by a parent, for parents. Heading We’re dri…" at bounding box center [703, 331] width 797 height 116
click at [129, 395] on input "16" at bounding box center [131, 391] width 37 height 22
type input "4"
type input "46"
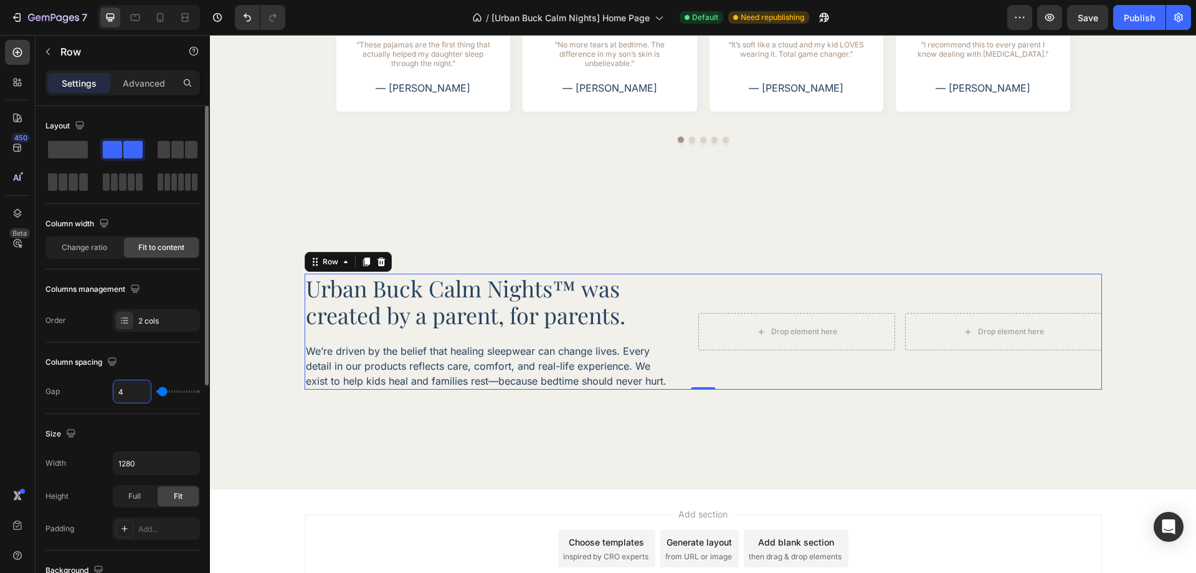
type input "46"
click at [152, 363] on div "Column spacing" at bounding box center [122, 362] width 154 height 20
click at [612, 383] on p "We’re driven by the belief that healing sleepwear can change lives. Every detai…" at bounding box center [486, 365] width 361 height 45
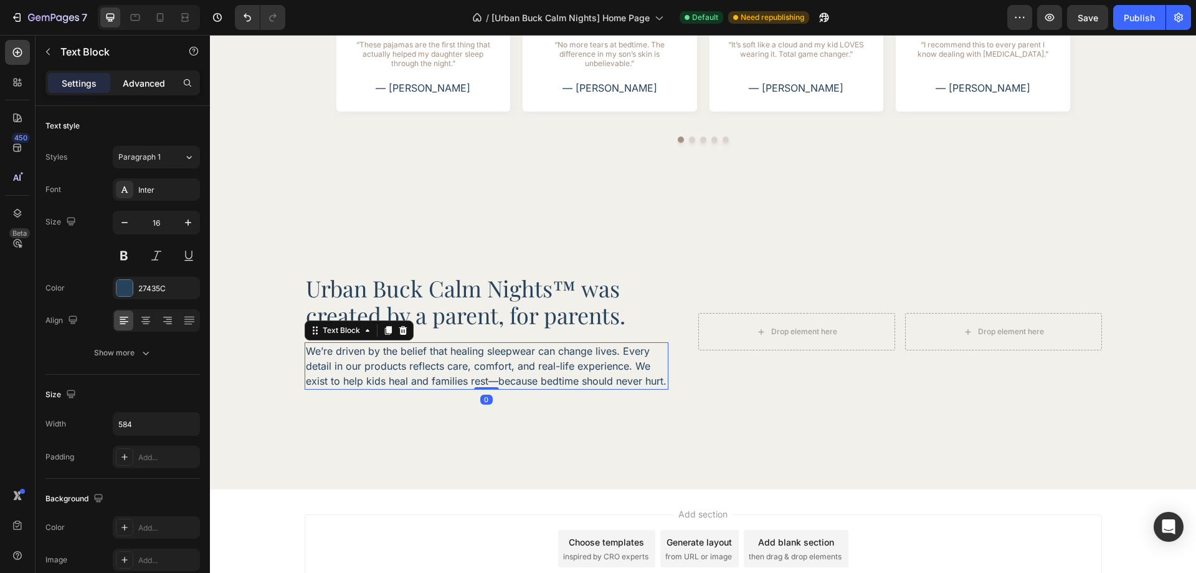
click at [141, 88] on p "Advanced" at bounding box center [144, 83] width 42 height 13
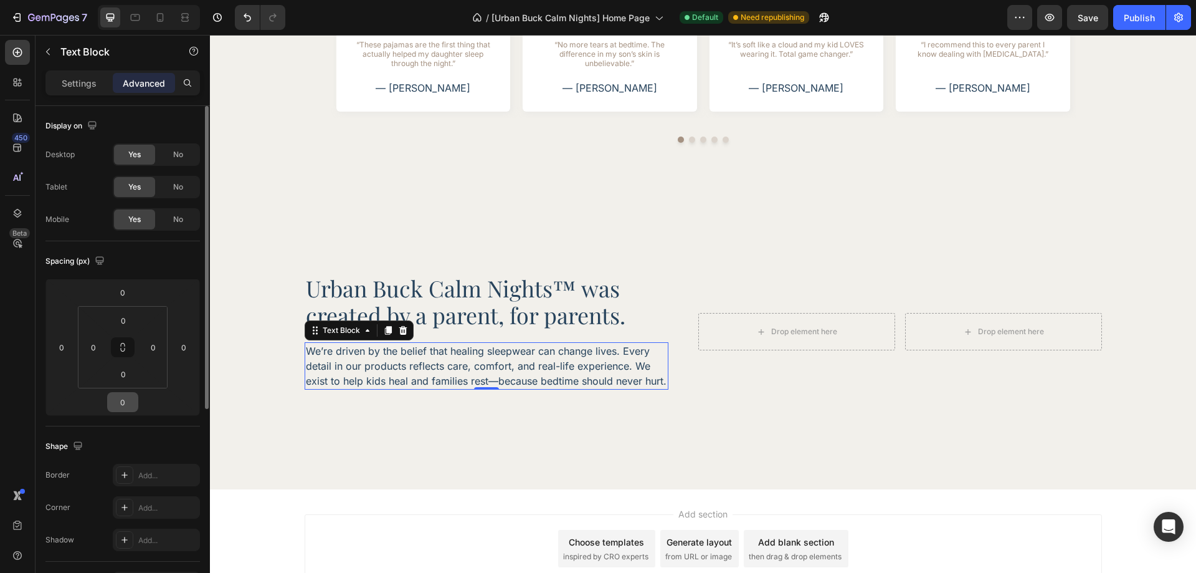
click at [121, 399] on input "0" at bounding box center [122, 401] width 25 height 19
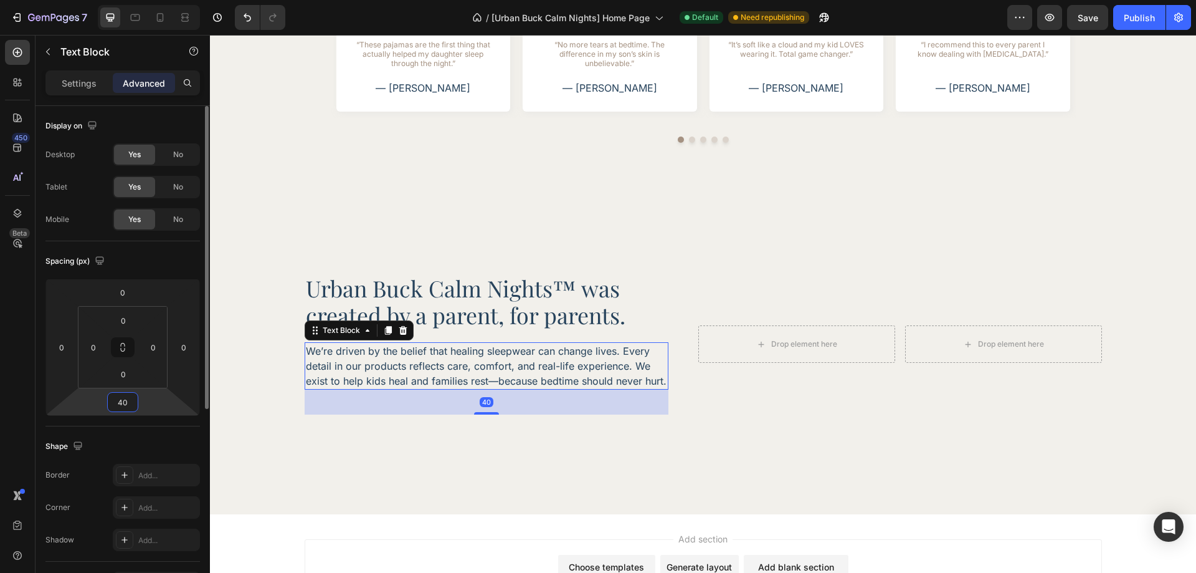
type input "40"
click at [179, 252] on div "Spacing (px)" at bounding box center [122, 261] width 154 height 20
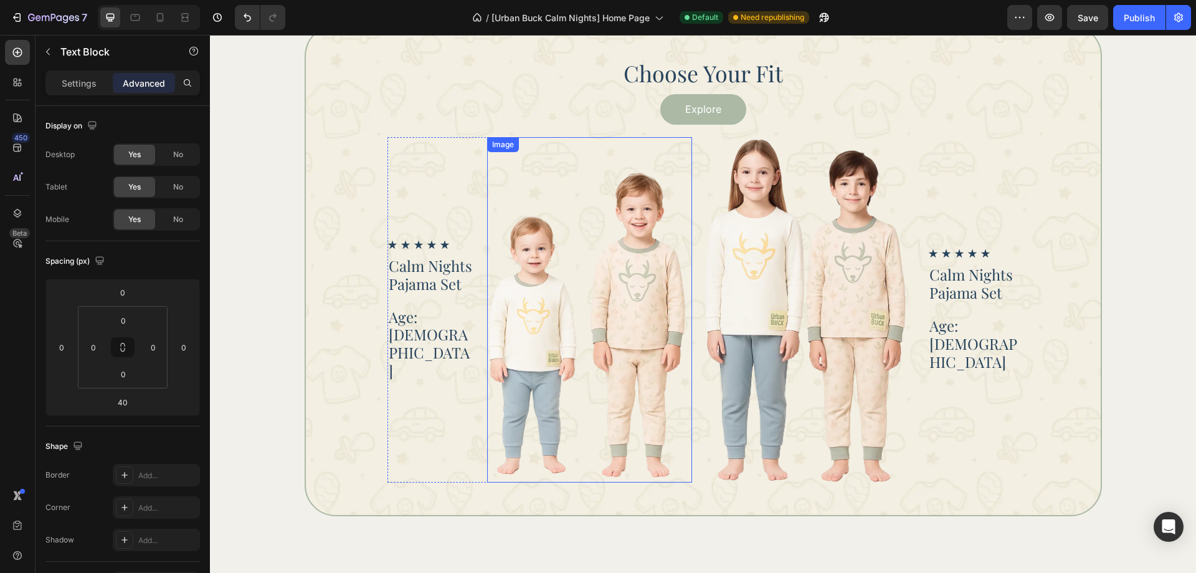
scroll to position [1153, 0]
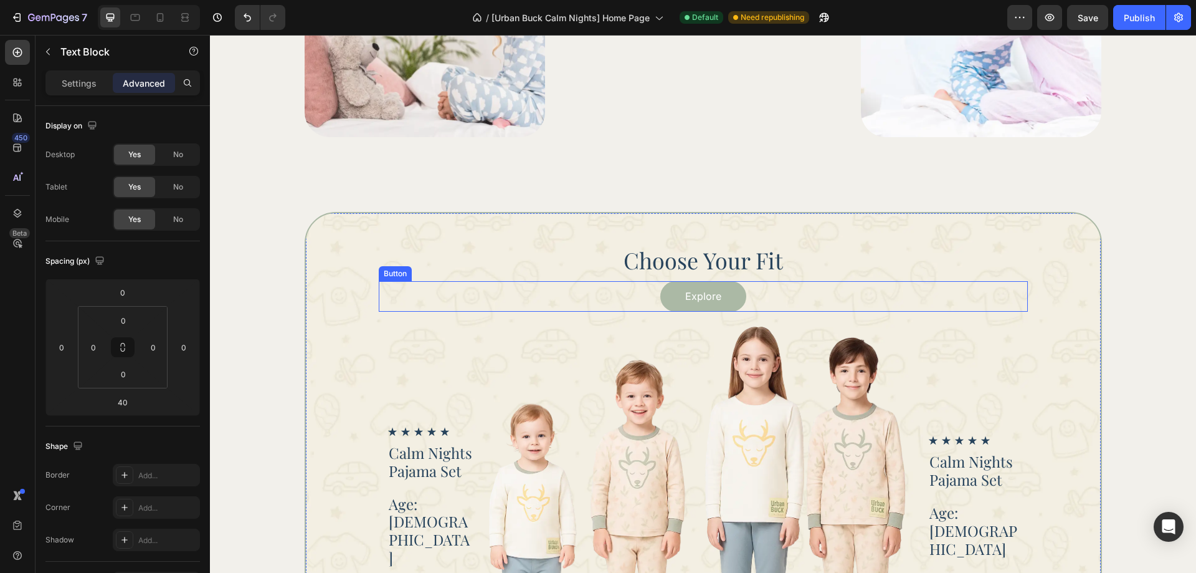
click at [782, 298] on div "Explore Button" at bounding box center [703, 296] width 649 height 31
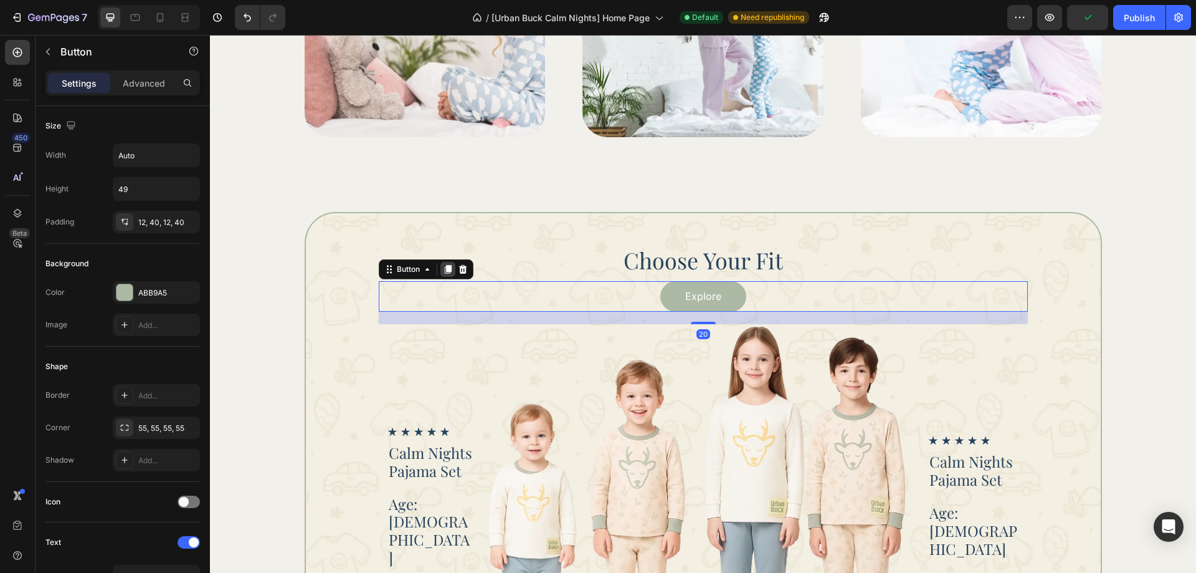
click at [443, 274] on icon at bounding box center [448, 269] width 10 height 10
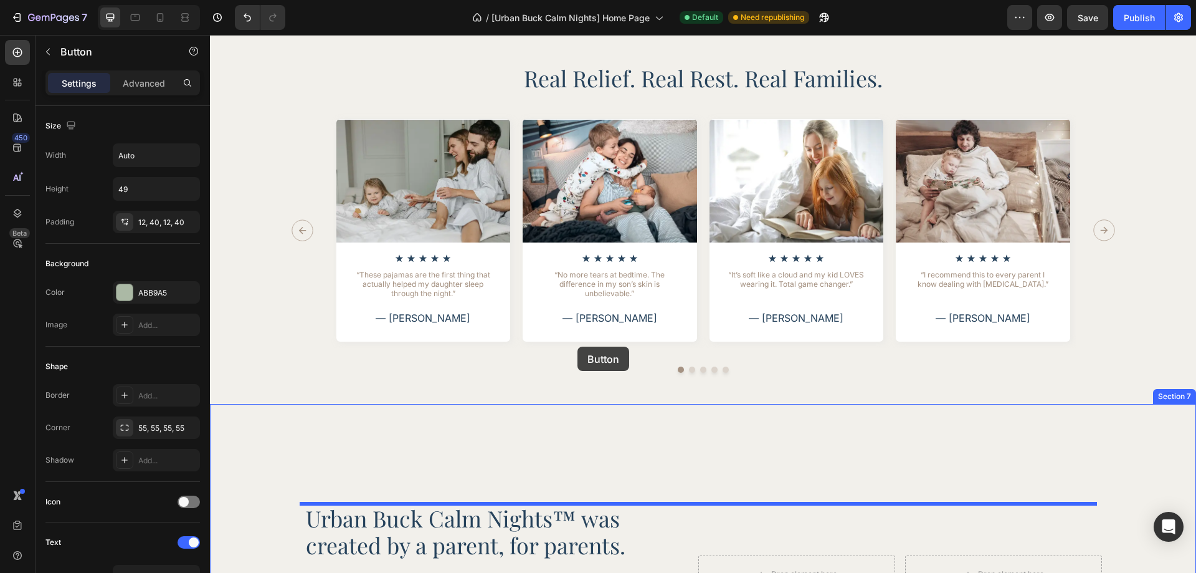
scroll to position [2773, 0]
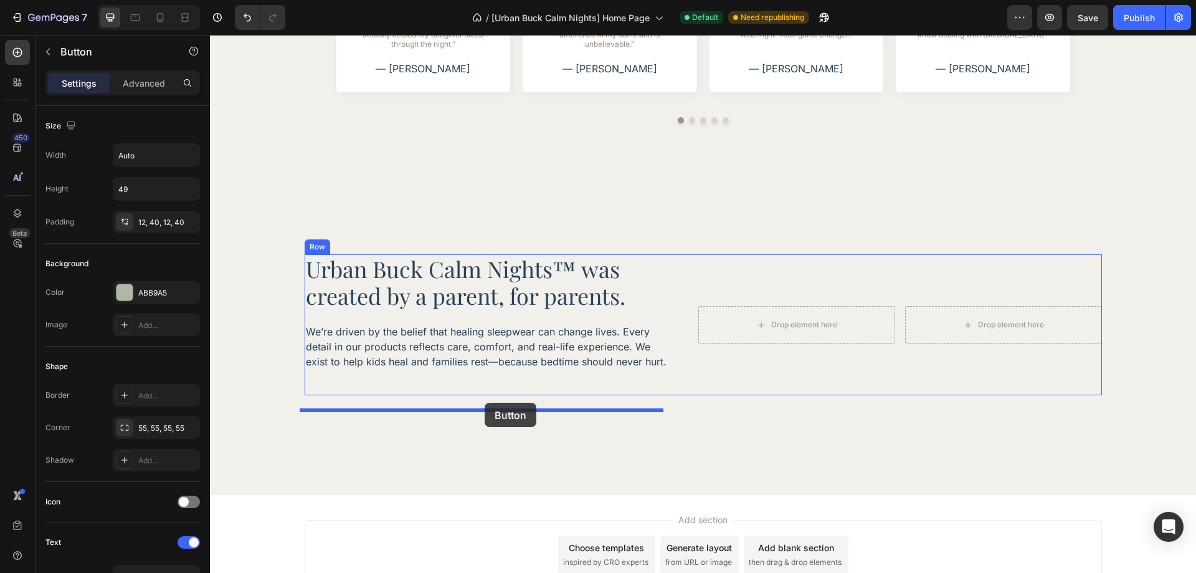
drag, startPoint x: 607, startPoint y: 345, endPoint x: 485, endPoint y: 402, distance: 135.4
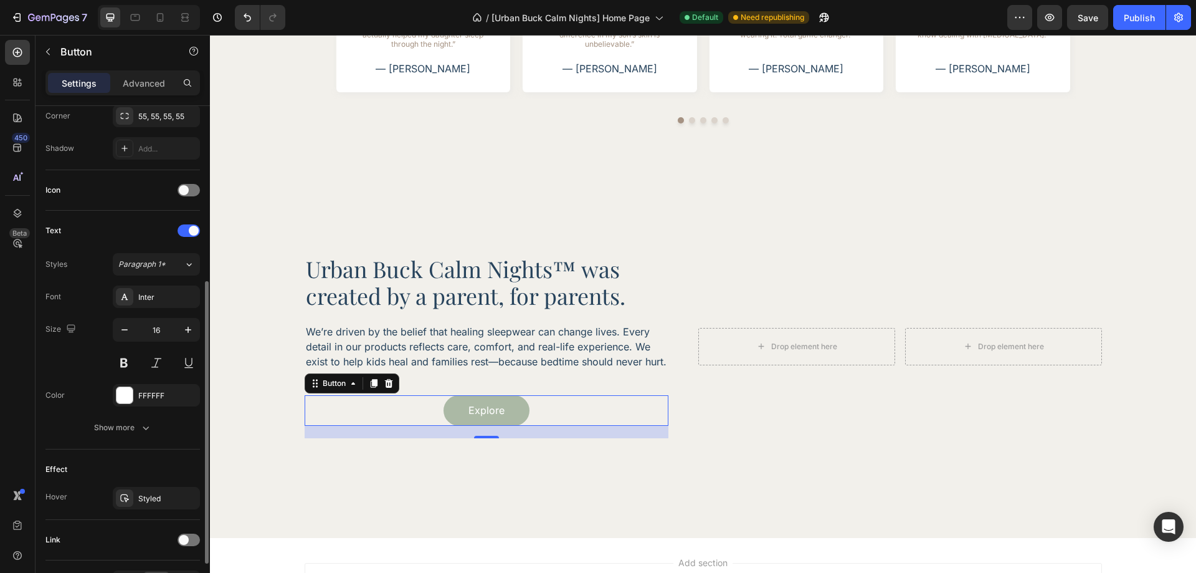
scroll to position [391, 0]
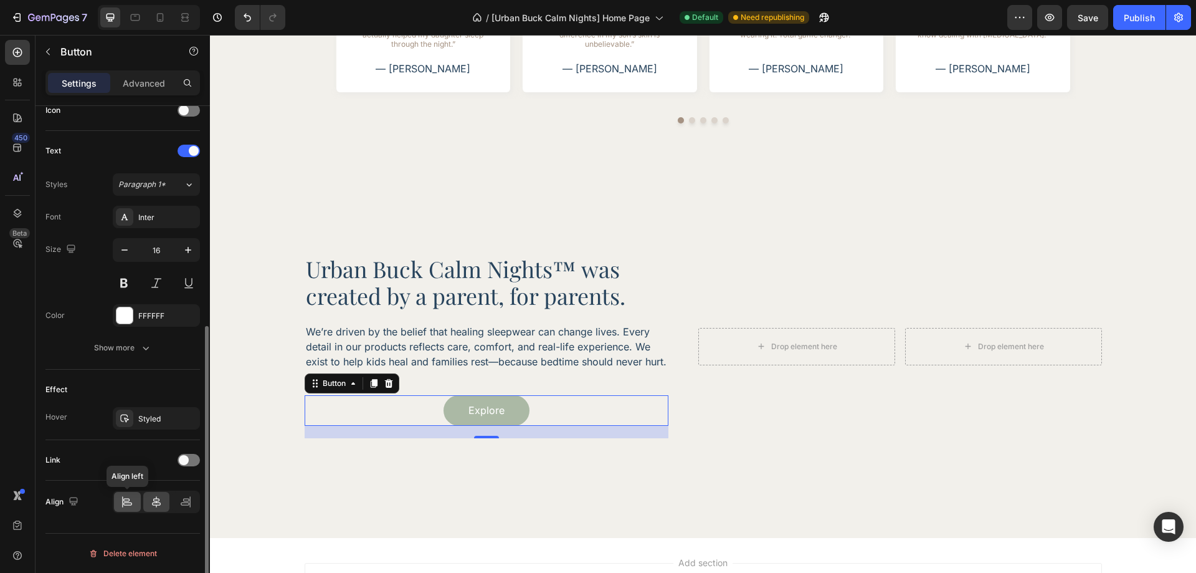
click at [133, 499] on icon at bounding box center [127, 501] width 12 height 12
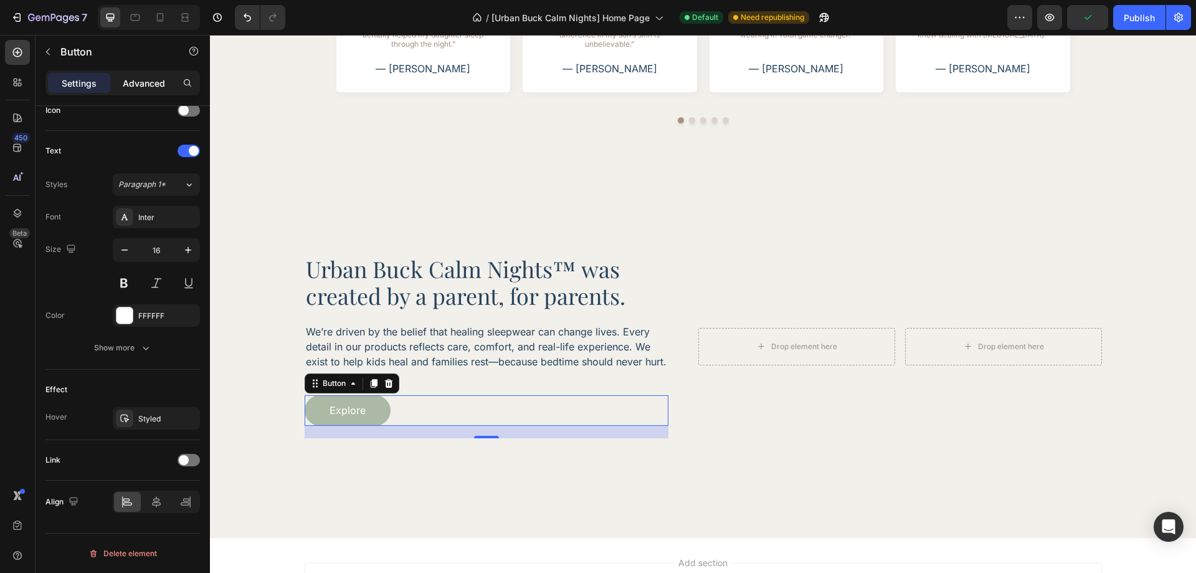
click at [142, 88] on p "Advanced" at bounding box center [144, 83] width 42 height 13
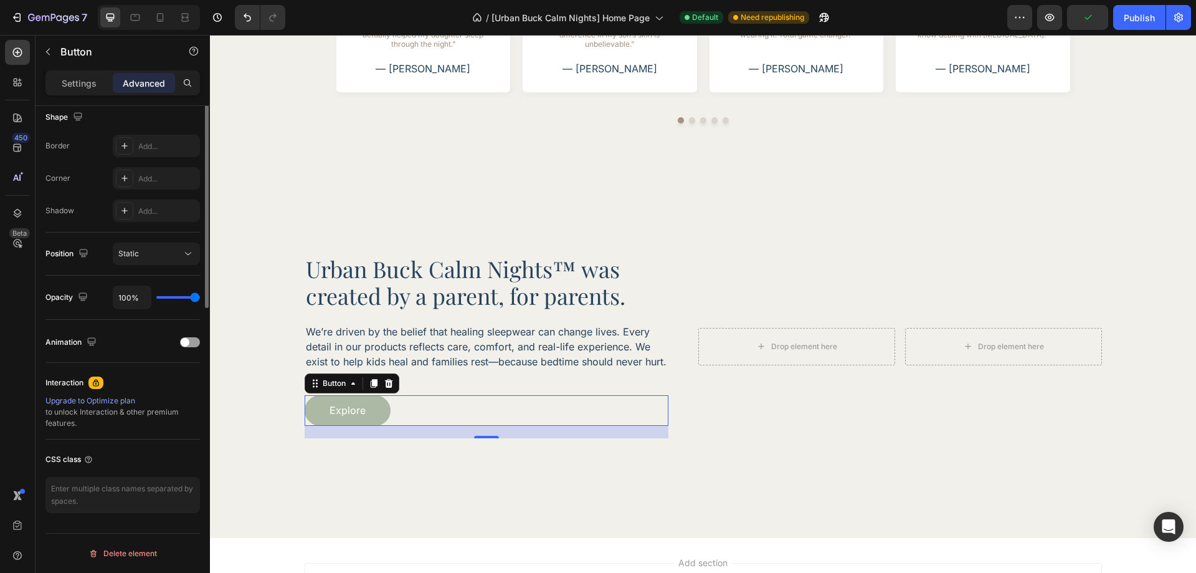
scroll to position [80, 0]
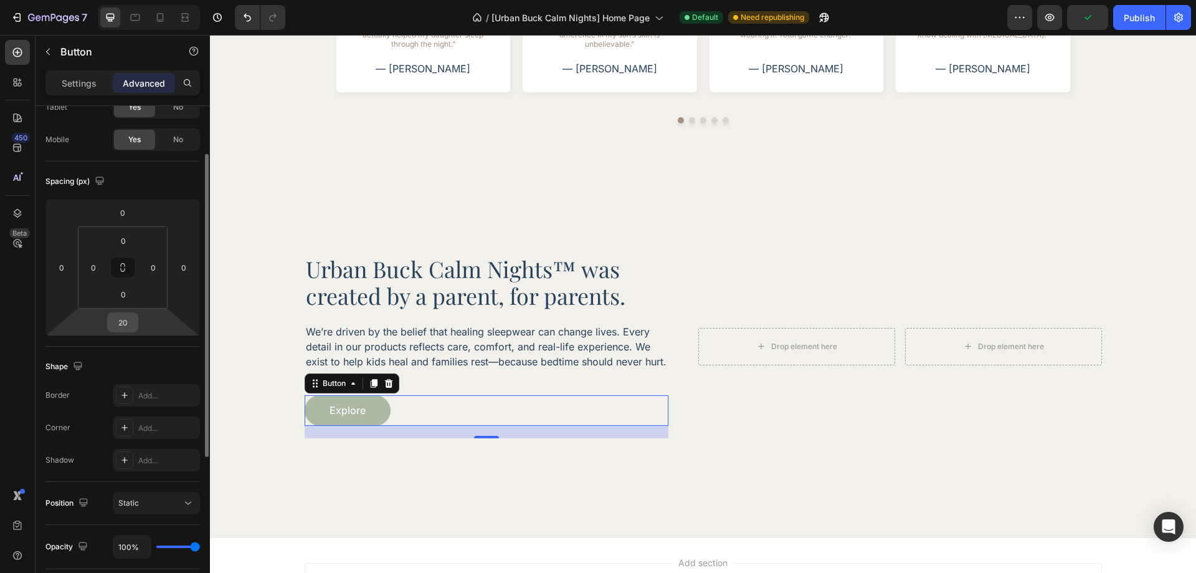
click at [118, 314] on input "20" at bounding box center [122, 322] width 25 height 19
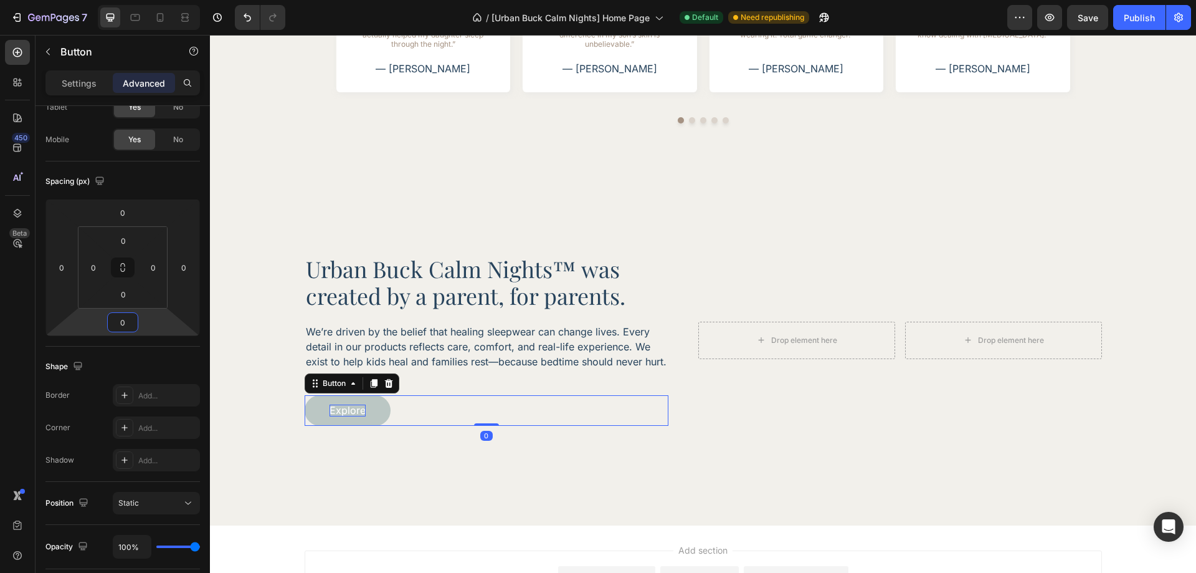
type input "0"
click at [344, 416] on p "Explore" at bounding box center [348, 410] width 36 height 12
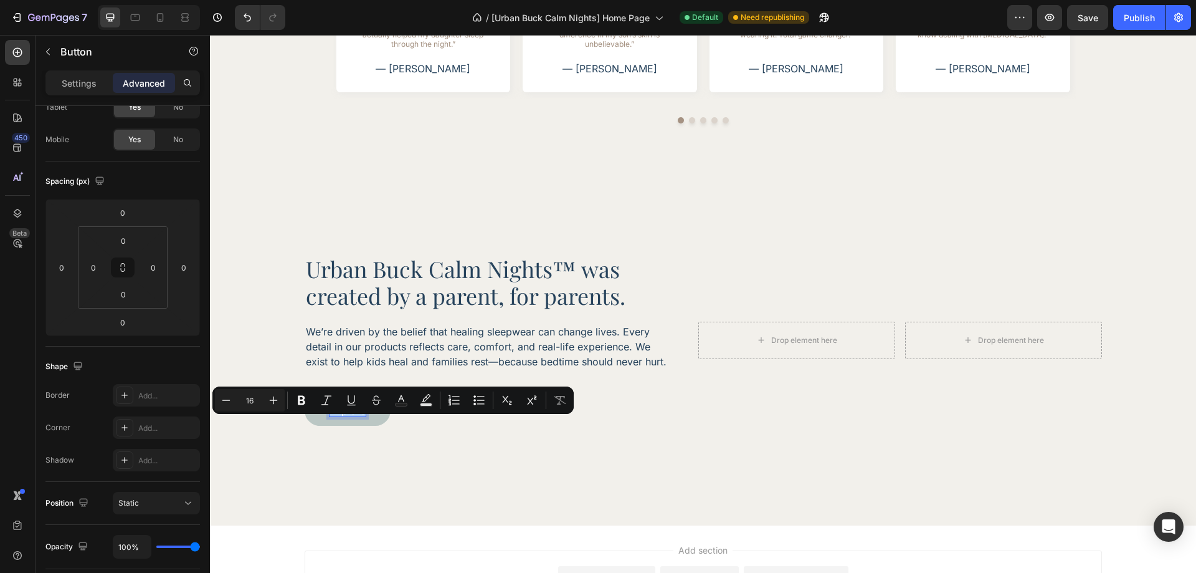
click at [344, 416] on p "Explore" at bounding box center [348, 410] width 36 height 12
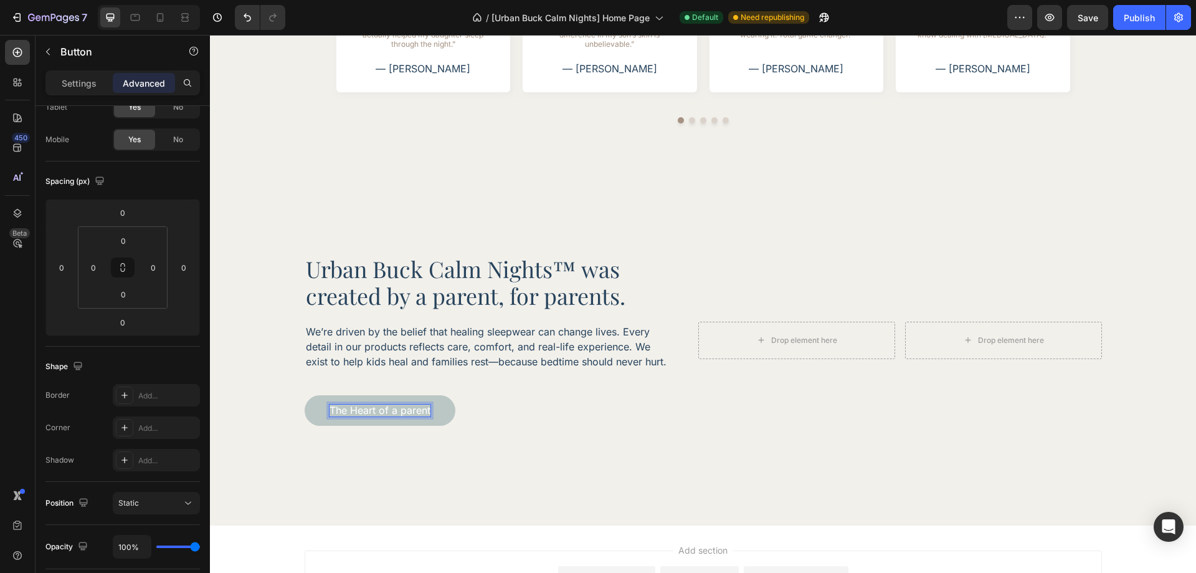
click at [487, 424] on div "The Heart of a parent Button 0" at bounding box center [487, 410] width 364 height 31
click at [1090, 7] on button "Save" at bounding box center [1087, 17] width 41 height 25
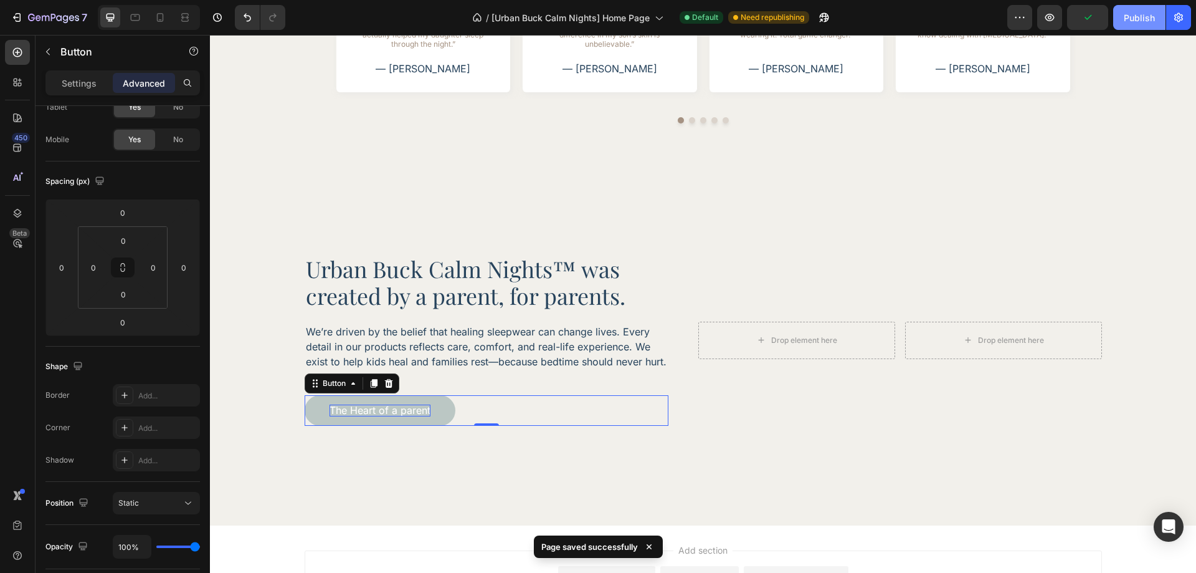
click at [1140, 16] on div "Publish" at bounding box center [1139, 17] width 31 height 13
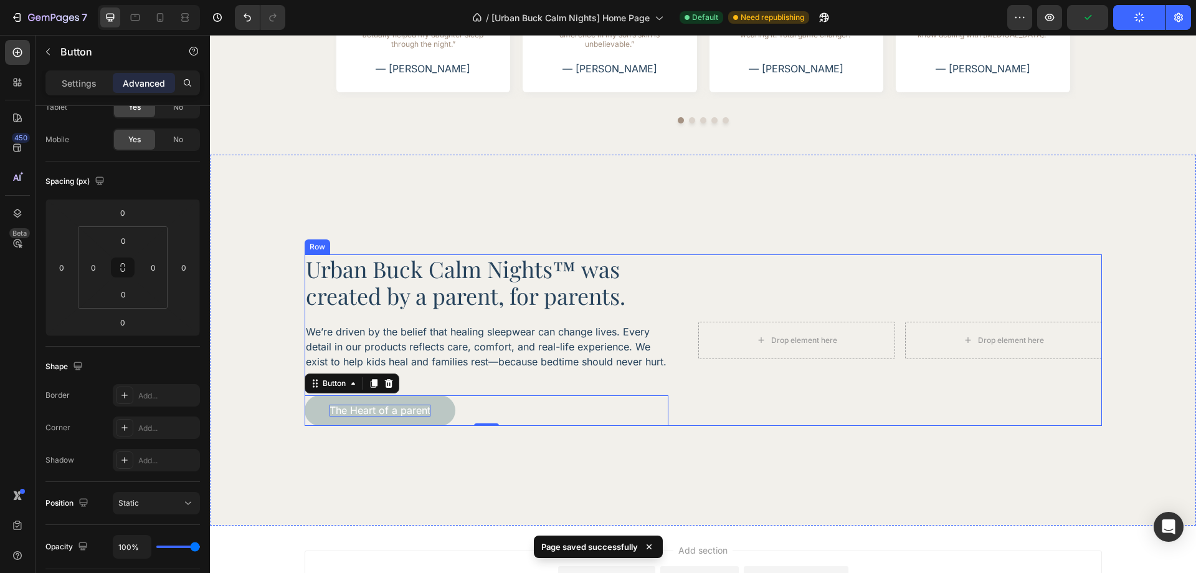
click at [916, 377] on div "Drop element here Drop element here Row" at bounding box center [900, 339] width 404 height 171
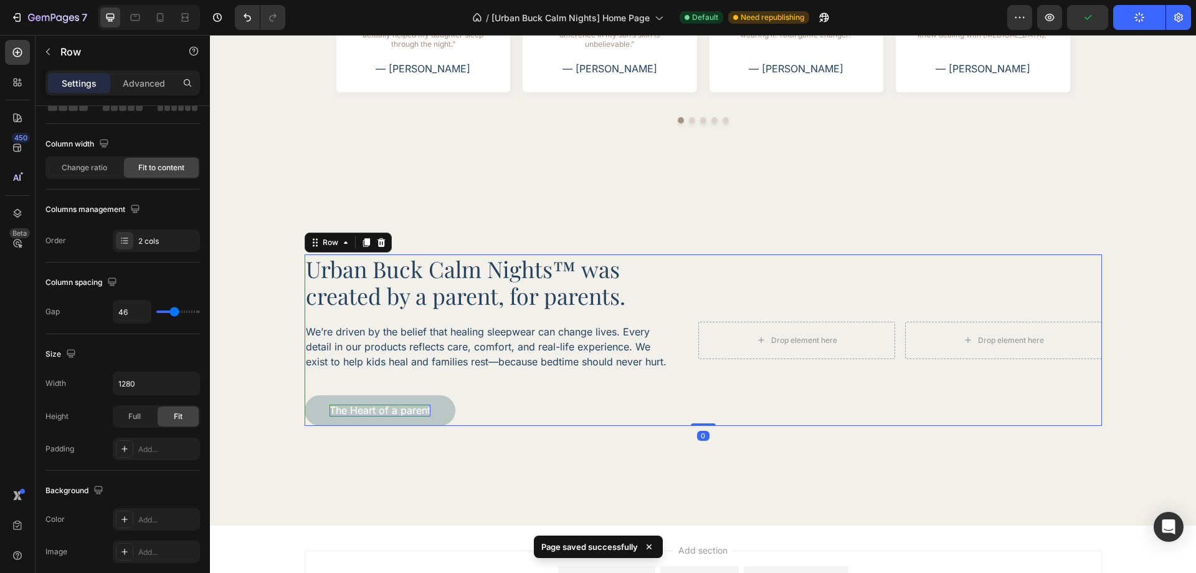
scroll to position [0, 0]
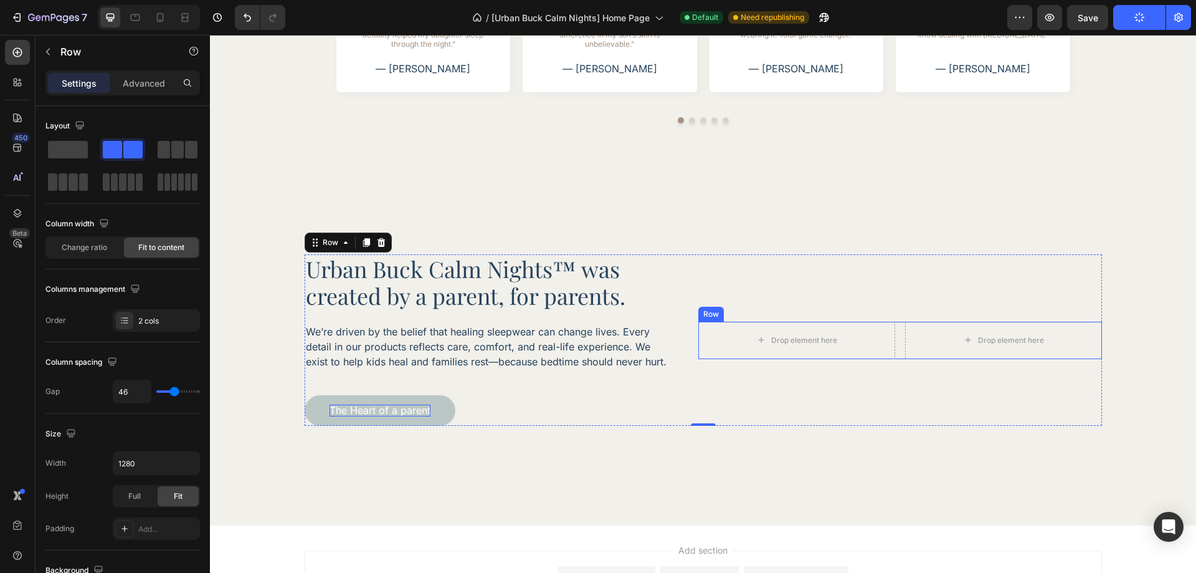
click at [895, 356] on div "Drop element here Drop element here Row" at bounding box center [900, 339] width 404 height 37
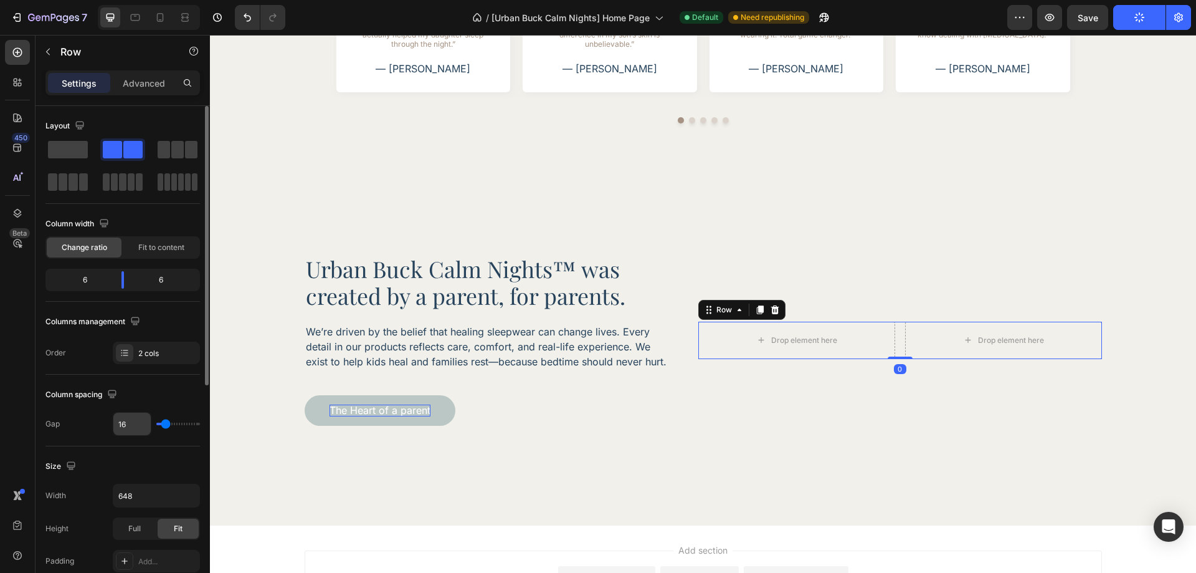
click at [134, 424] on input "16" at bounding box center [131, 423] width 37 height 22
type input "2"
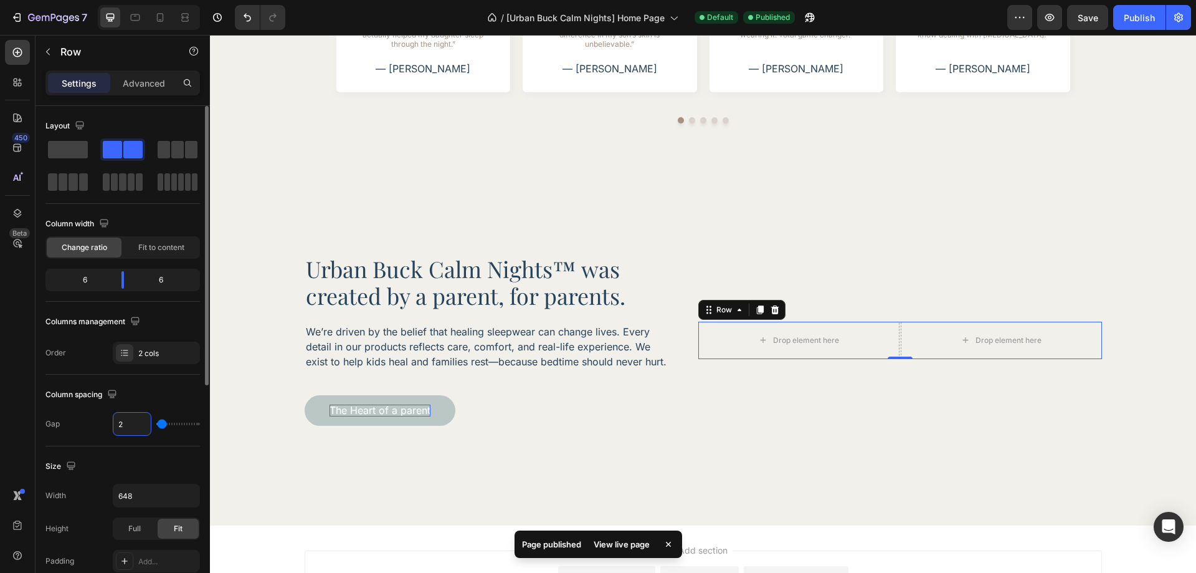
type input "24"
click at [150, 407] on div "Column spacing Gap 24" at bounding box center [122, 410] width 154 height 72
click at [11, 51] on icon at bounding box center [17, 52] width 12 height 12
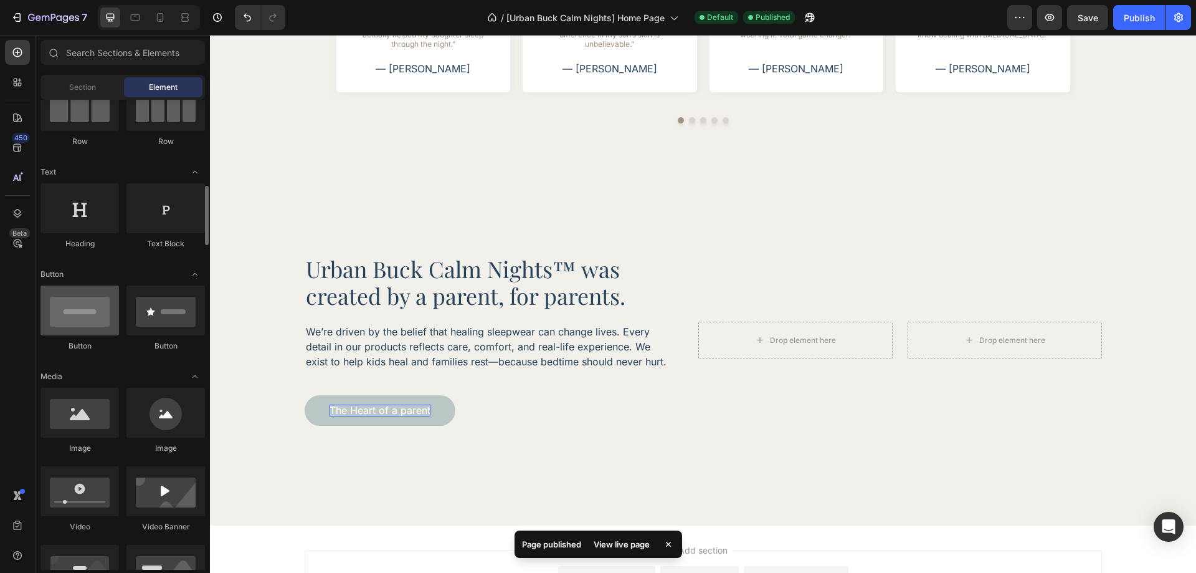
scroll to position [187, 0]
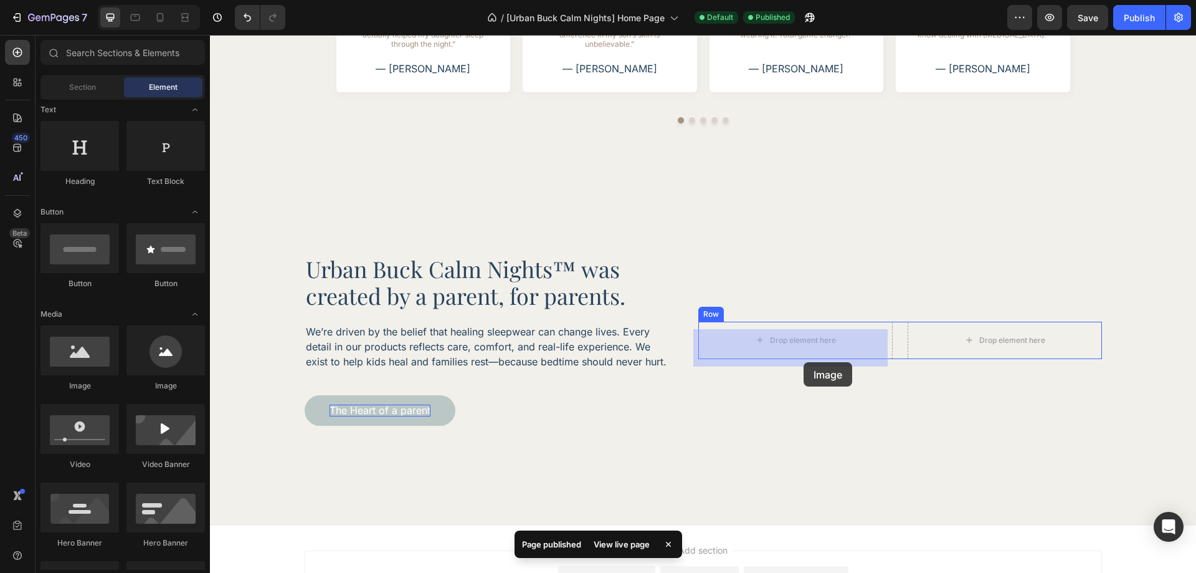
drag, startPoint x: 282, startPoint y: 378, endPoint x: 804, endPoint y: 362, distance: 522.3
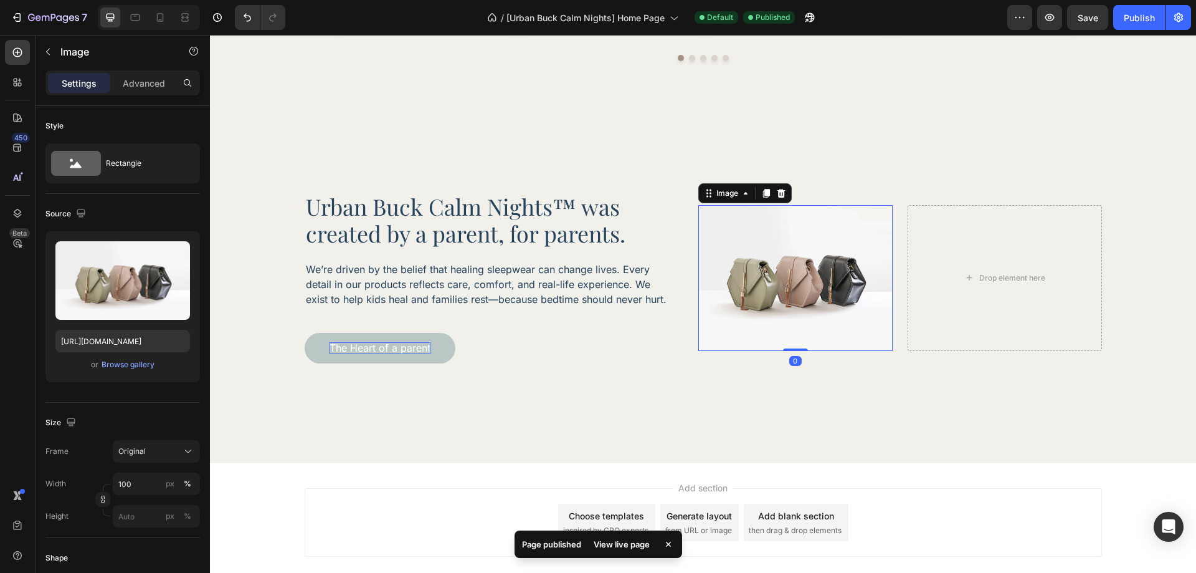
scroll to position [2890, 0]
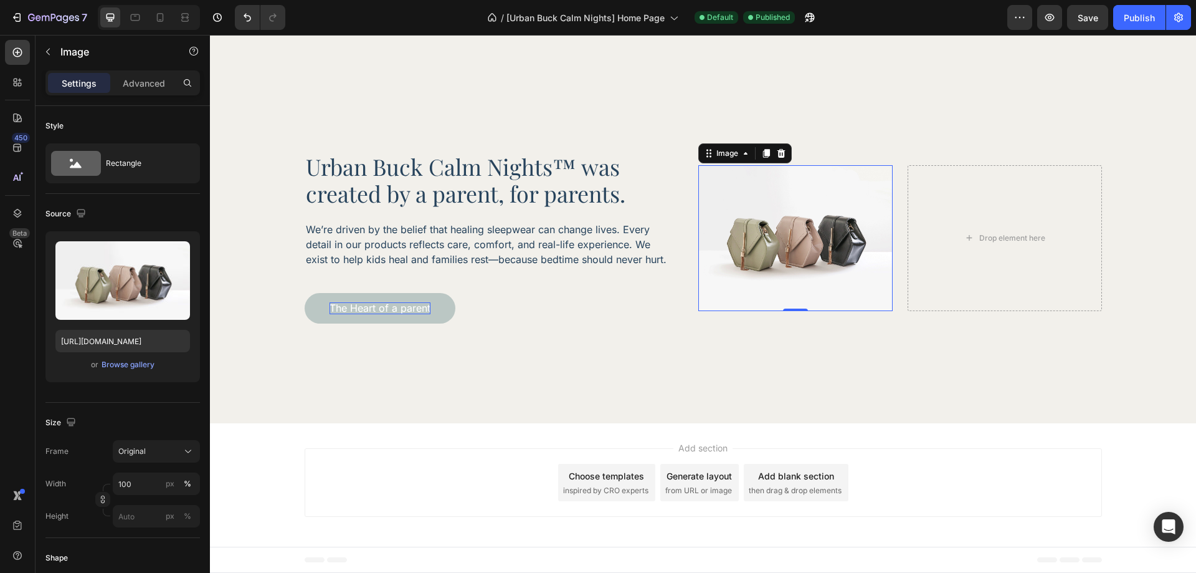
click at [764, 249] on img at bounding box center [795, 238] width 194 height 146
click at [100, 497] on icon "button" at bounding box center [102, 499] width 9 height 9
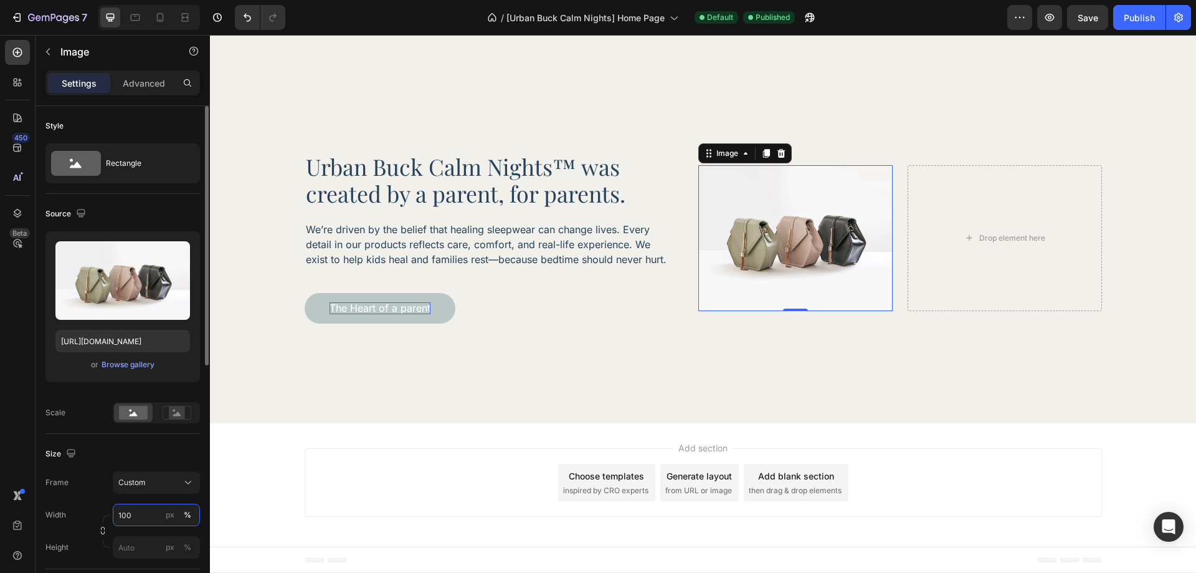
click at [141, 507] on input "100" at bounding box center [156, 514] width 87 height 22
type input "312"
click at [169, 518] on div "px" at bounding box center [170, 514] width 9 height 11
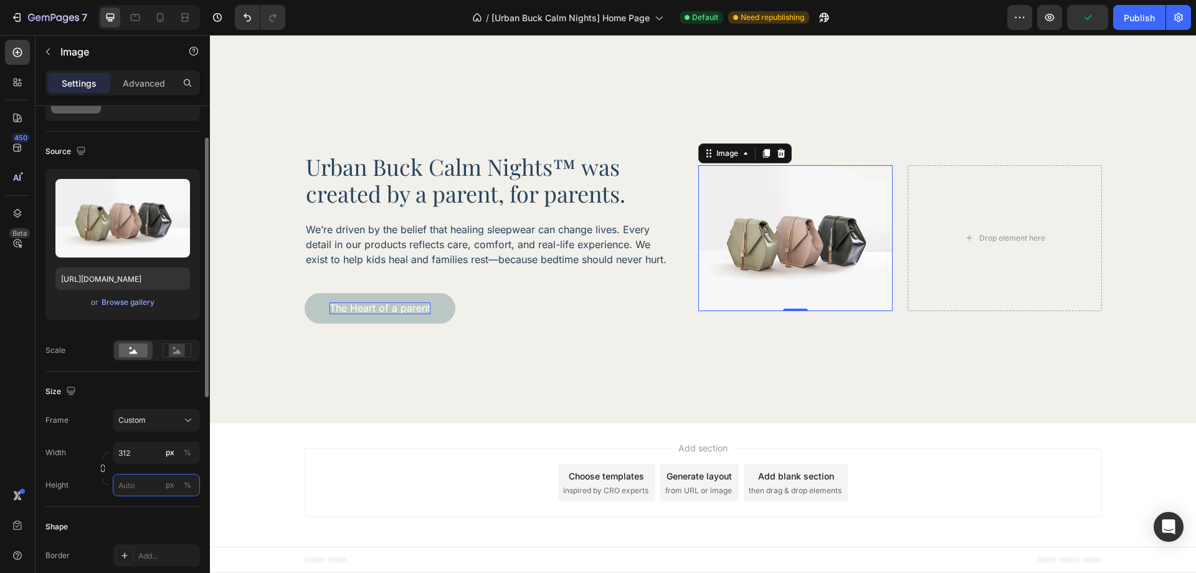
click at [145, 492] on input "px %" at bounding box center [156, 484] width 87 height 22
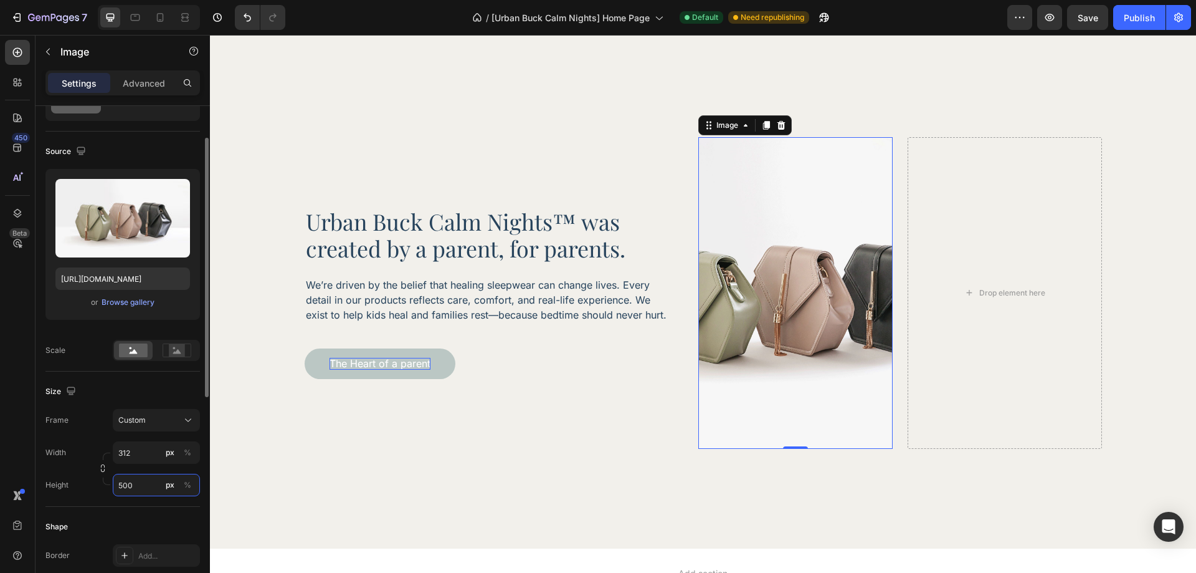
type input "500"
click at [167, 381] on div "Size Frame Custom Width 312 px % Height 500 px %" at bounding box center [122, 438] width 154 height 135
click at [103, 468] on icon "button" at bounding box center [102, 467] width 9 height 9
click at [24, 54] on div at bounding box center [17, 52] width 25 height 25
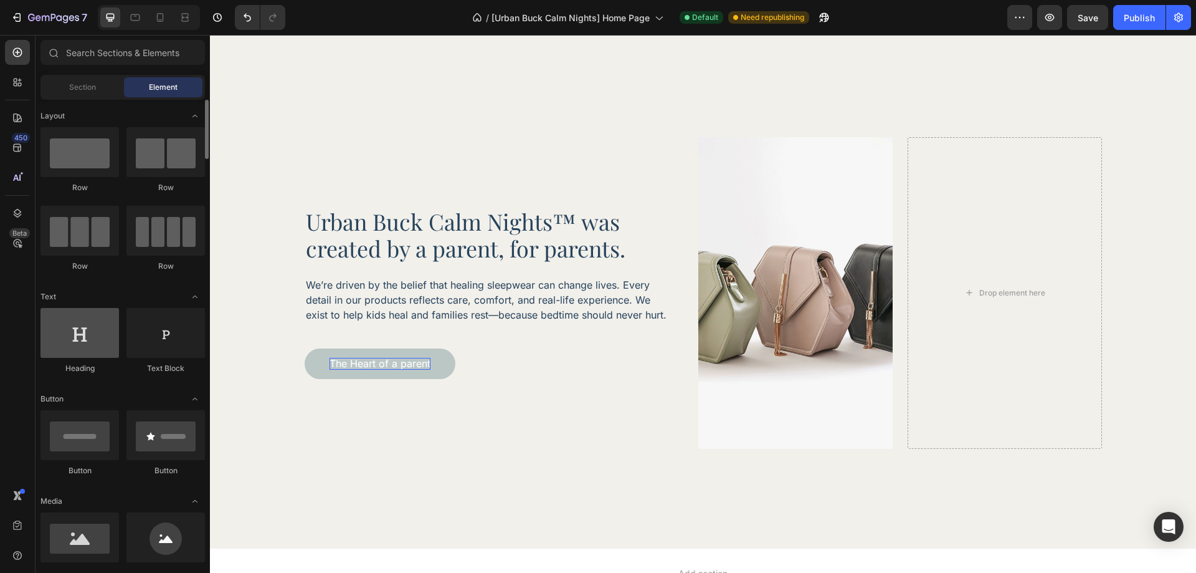
scroll to position [125, 0]
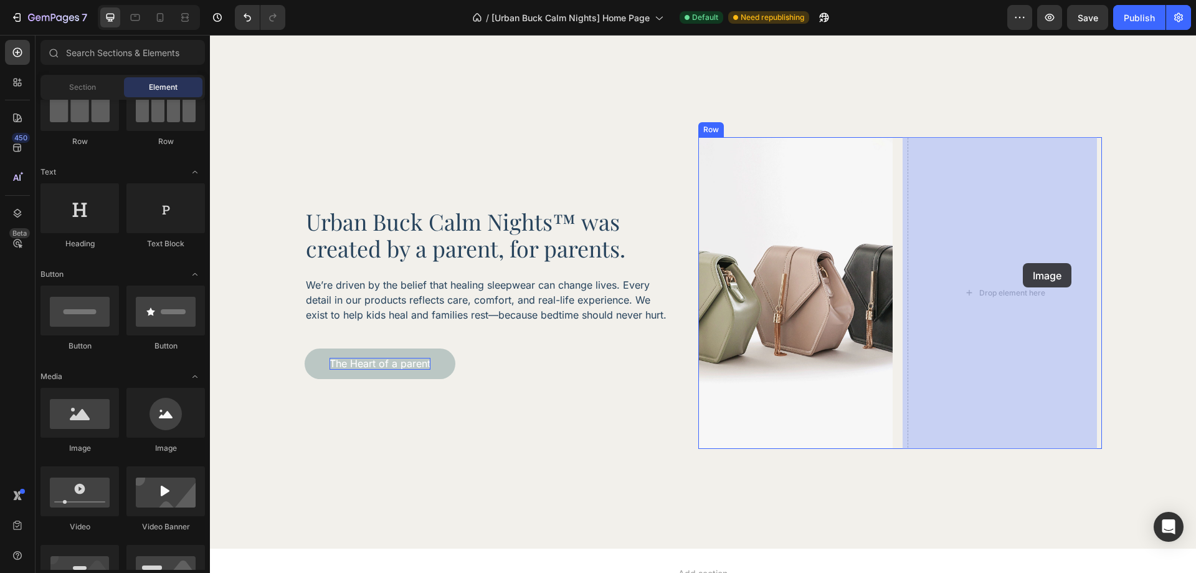
drag, startPoint x: 298, startPoint y: 435, endPoint x: 1023, endPoint y: 263, distance: 745.4
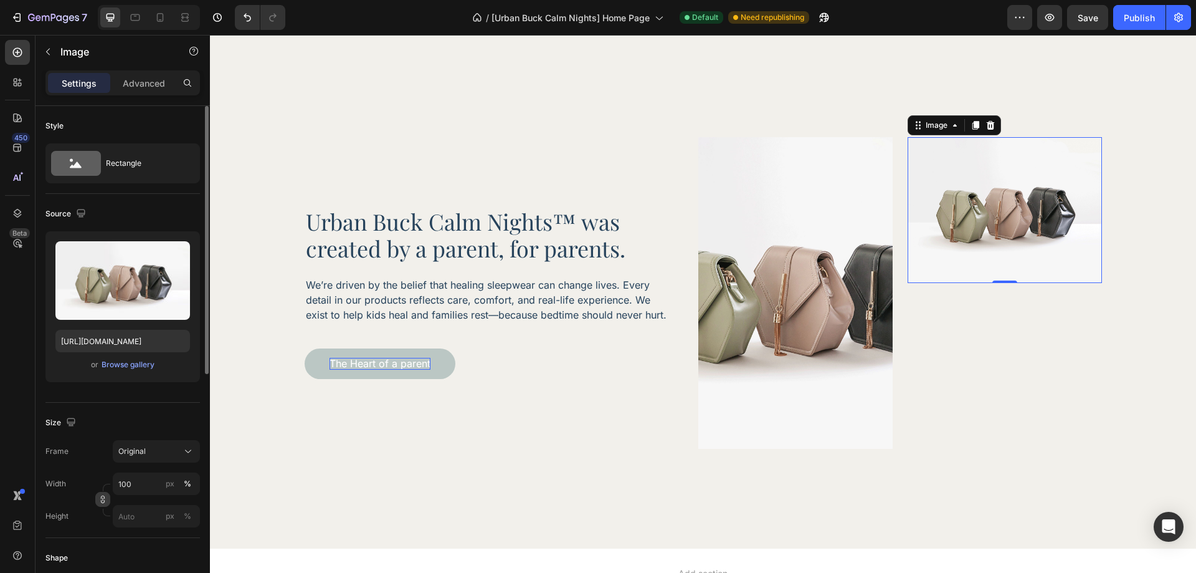
click at [103, 495] on icon "button" at bounding box center [102, 499] width 9 height 9
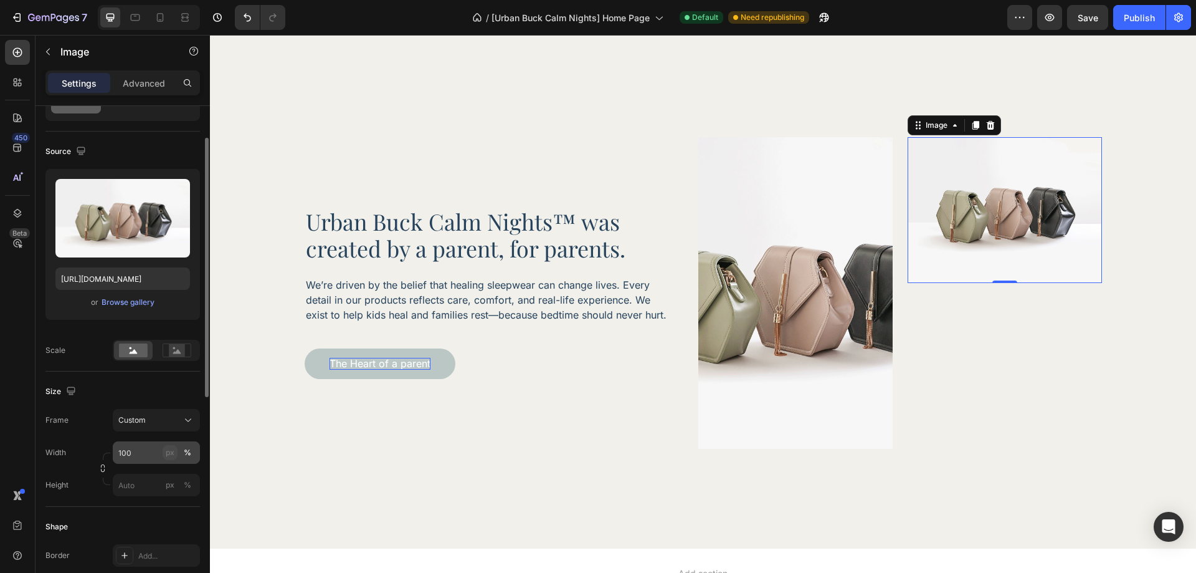
click at [180, 477] on button "px" at bounding box center [187, 484] width 15 height 15
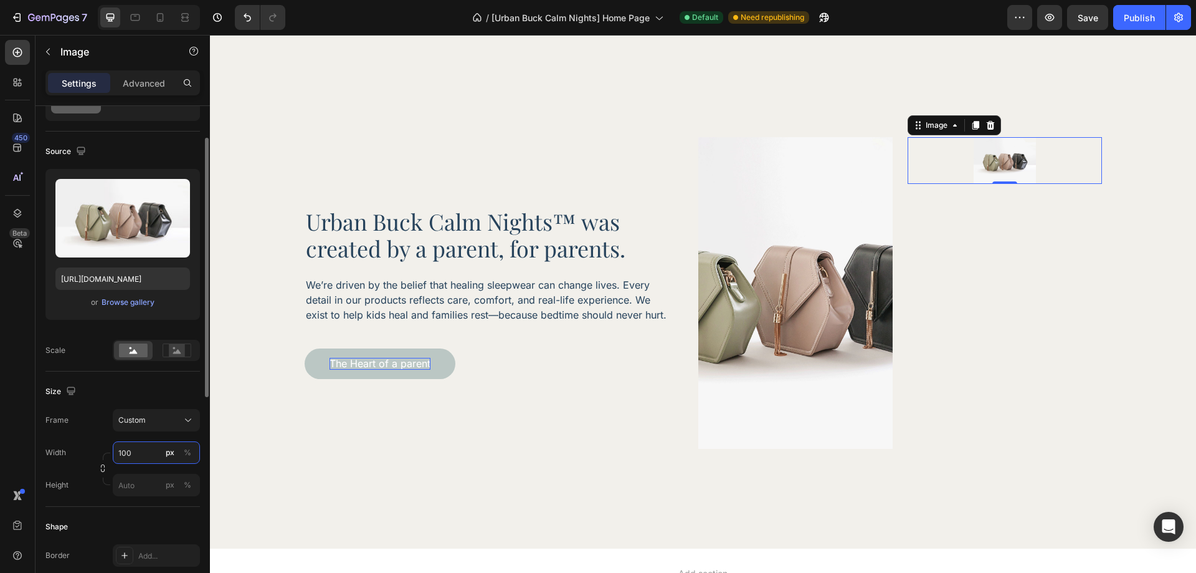
click at [142, 457] on input "100" at bounding box center [156, 452] width 87 height 22
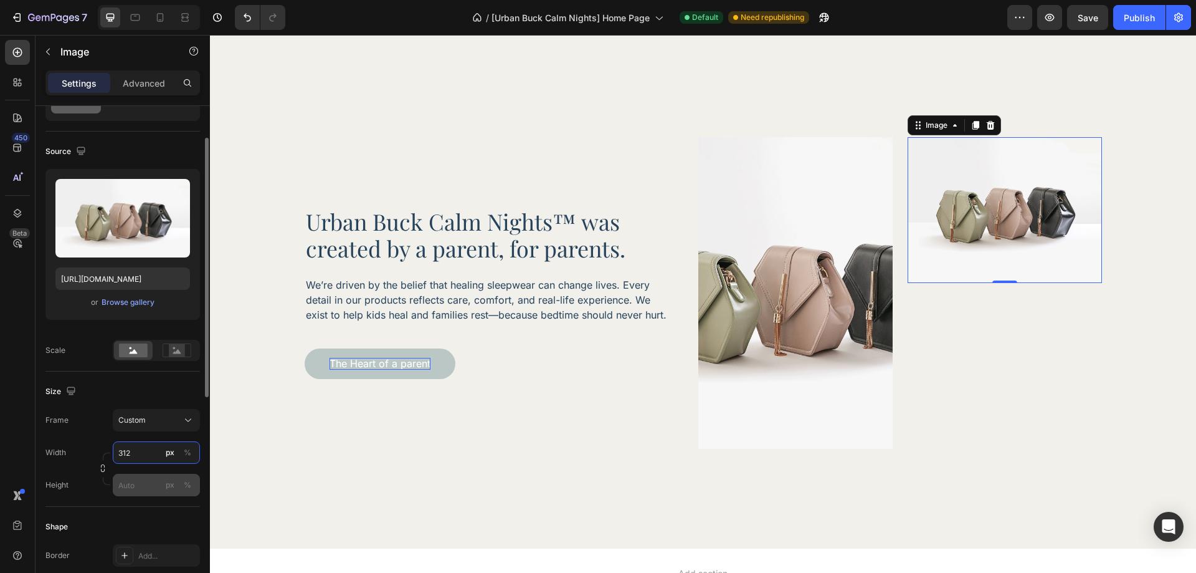
type input "312"
click at [137, 482] on input "px %" at bounding box center [156, 484] width 87 height 22
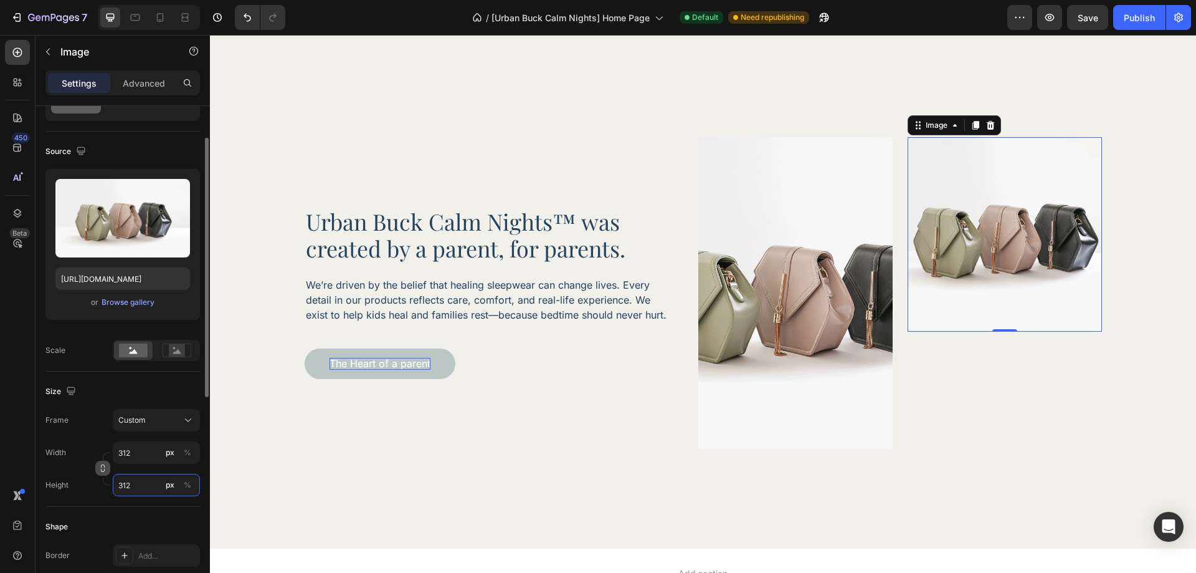
type input "312"
click at [102, 472] on icon "button" at bounding box center [102, 467] width 9 height 9
click at [92, 432] on div "Frame Custom 1:1 Width 312 px % Height 312 px %" at bounding box center [122, 452] width 154 height 87
click at [146, 90] on div "Advanced" at bounding box center [144, 83] width 62 height 20
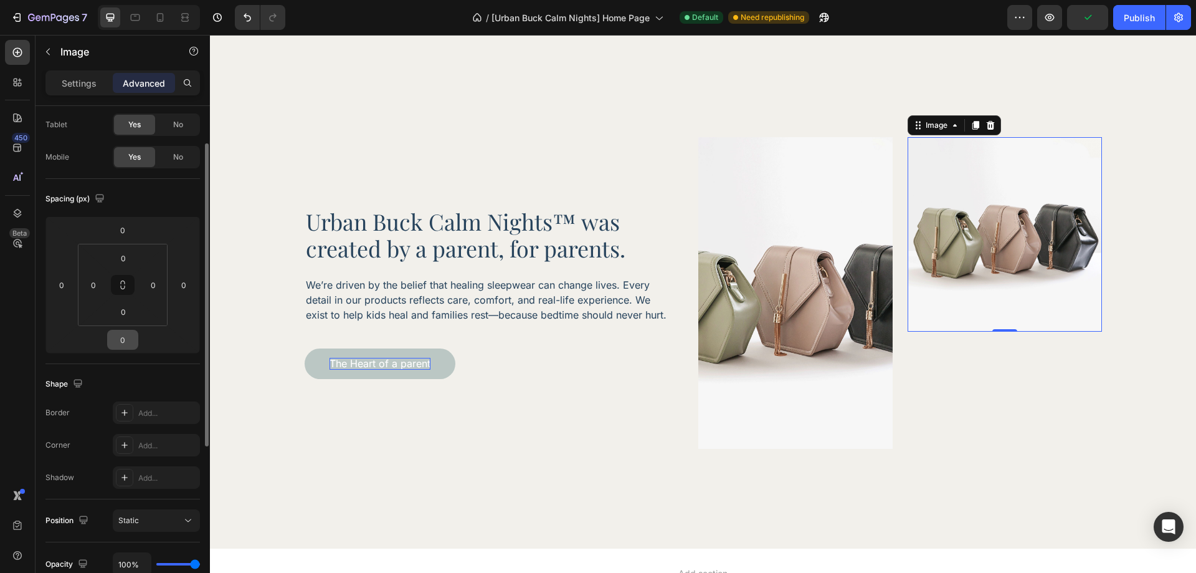
click at [110, 342] on input "0" at bounding box center [122, 339] width 25 height 19
type input "24"
click at [179, 197] on div "Spacing (px)" at bounding box center [122, 199] width 154 height 20
click at [972, 123] on icon at bounding box center [975, 125] width 7 height 9
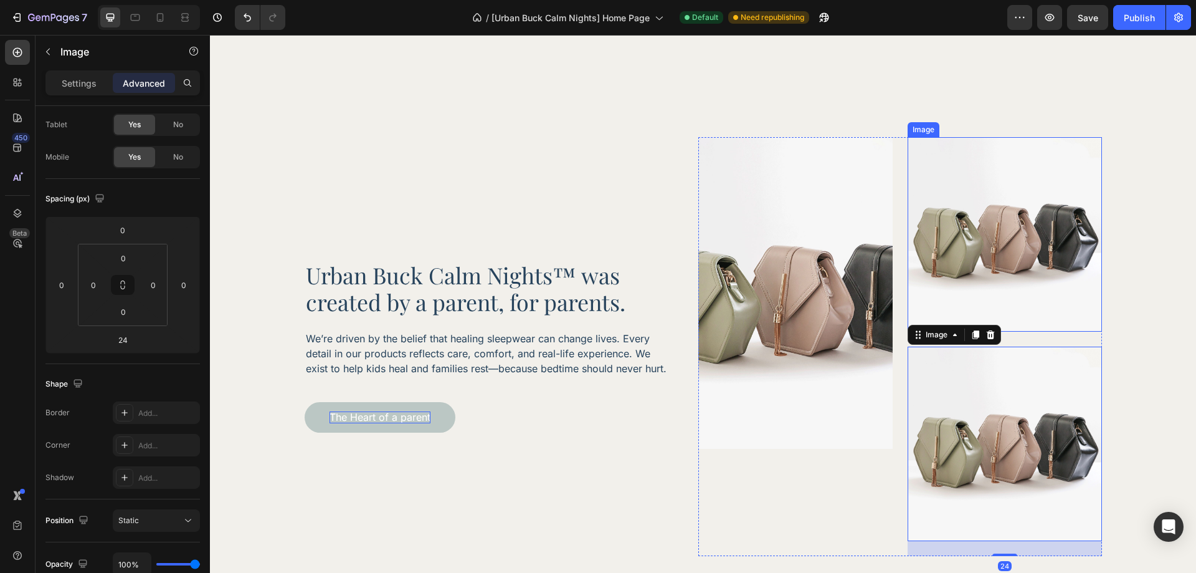
scroll to position [3015, 0]
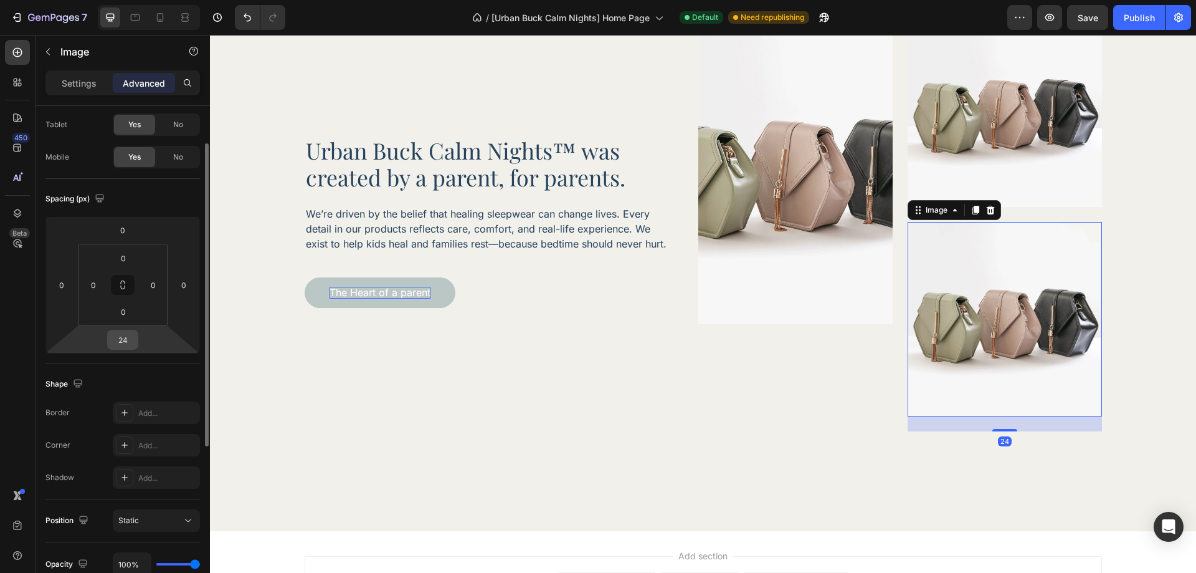
click at [130, 343] on input "24" at bounding box center [122, 339] width 25 height 19
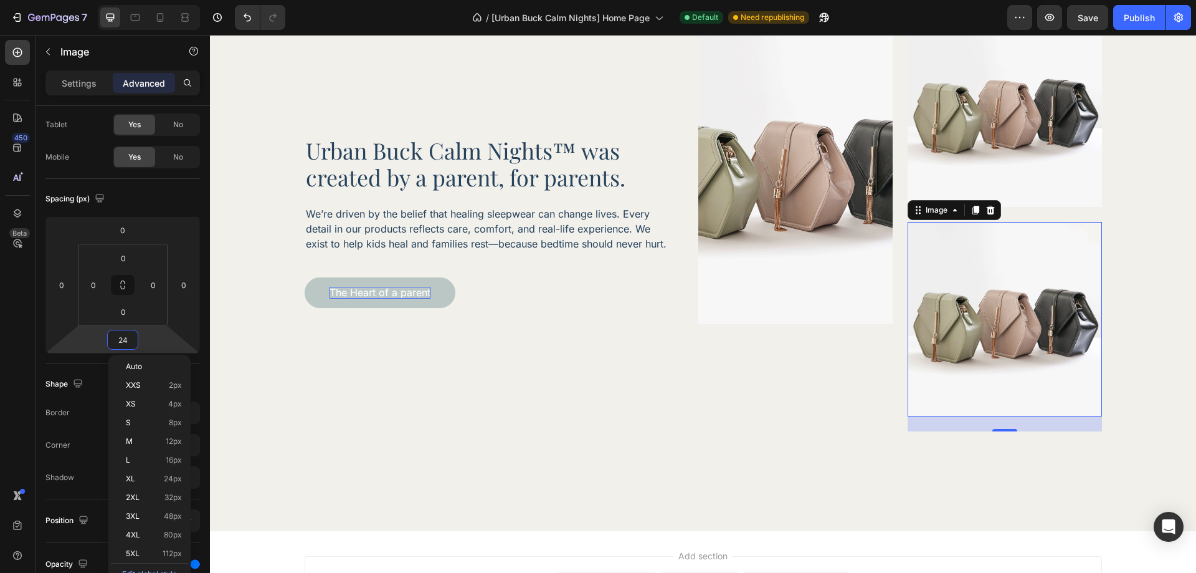
type input "0"
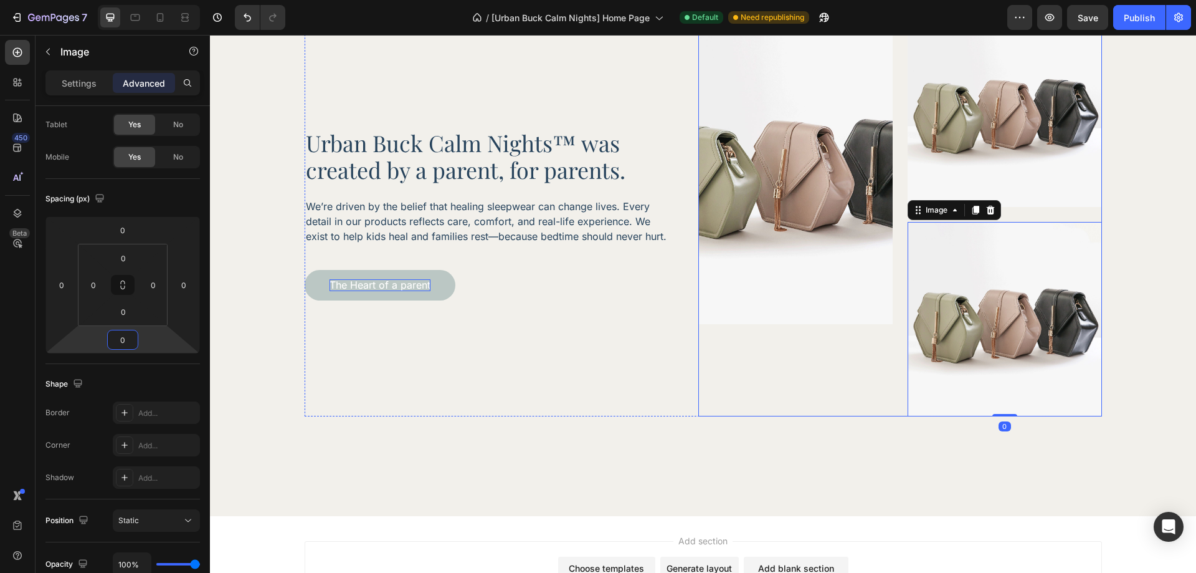
scroll to position [3007, 0]
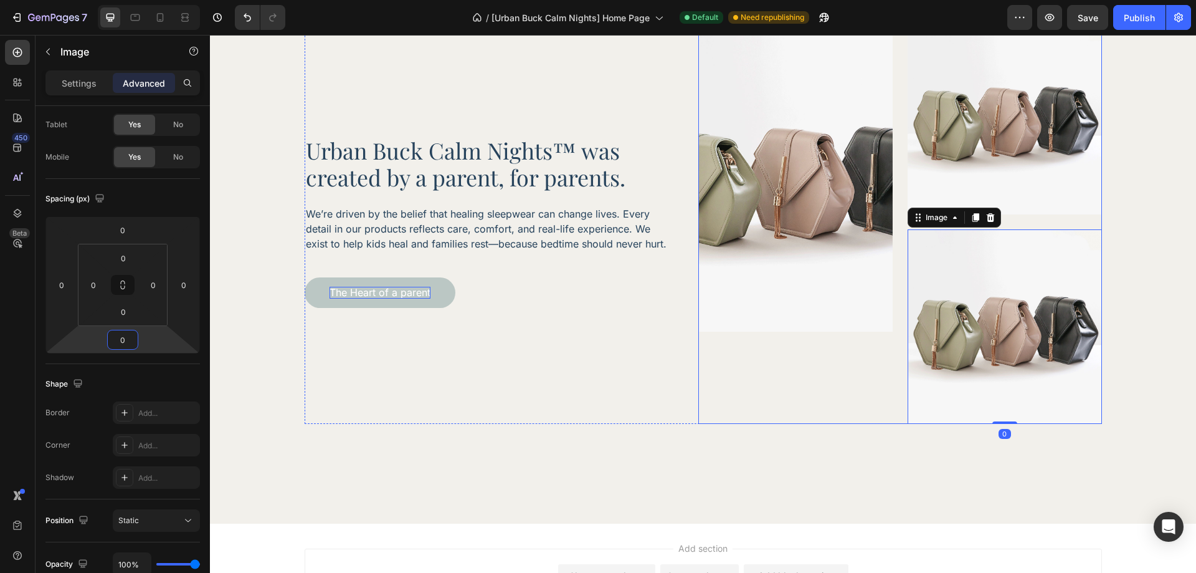
click at [833, 387] on div "Image" at bounding box center [795, 222] width 194 height 404
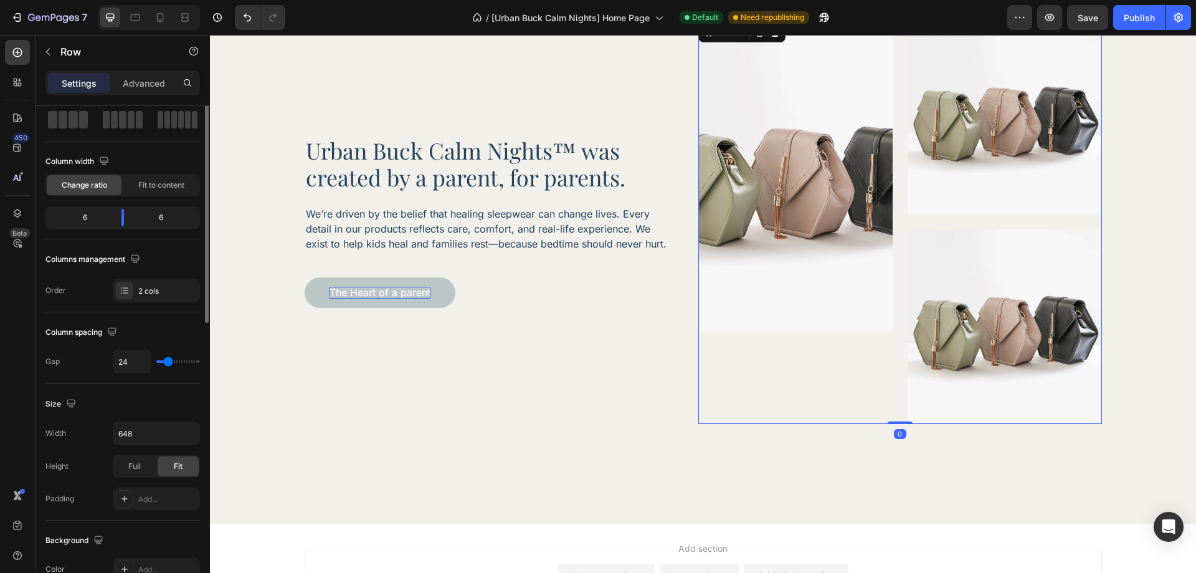
scroll to position [0, 0]
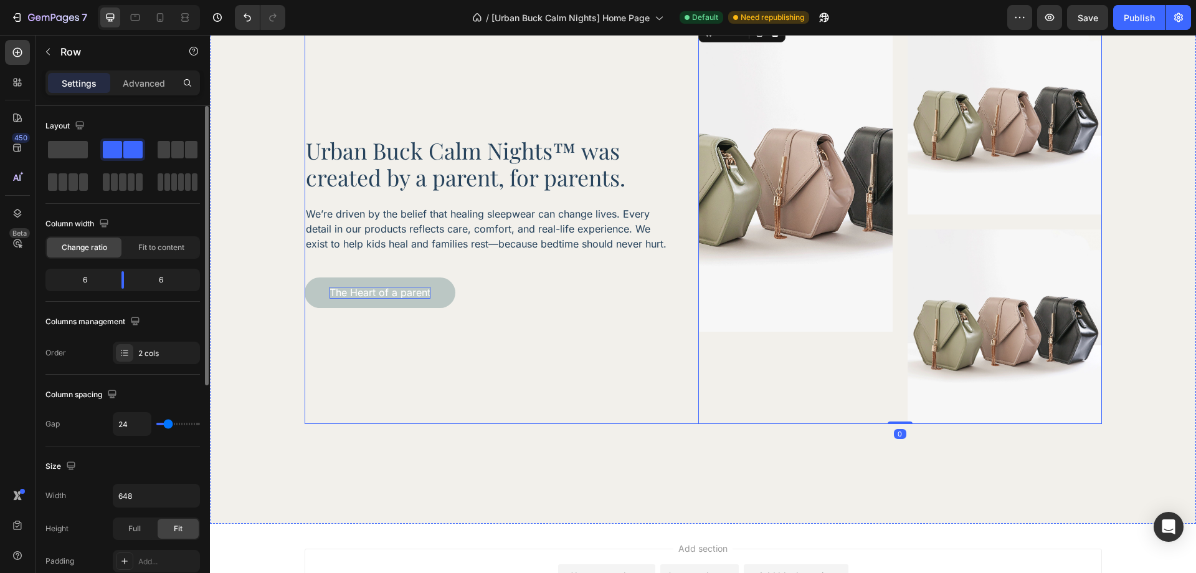
click at [630, 389] on div "Urban Buck Calm Nights™ was created by a parent, for parents. Heading We’re dri…" at bounding box center [487, 222] width 364 height 404
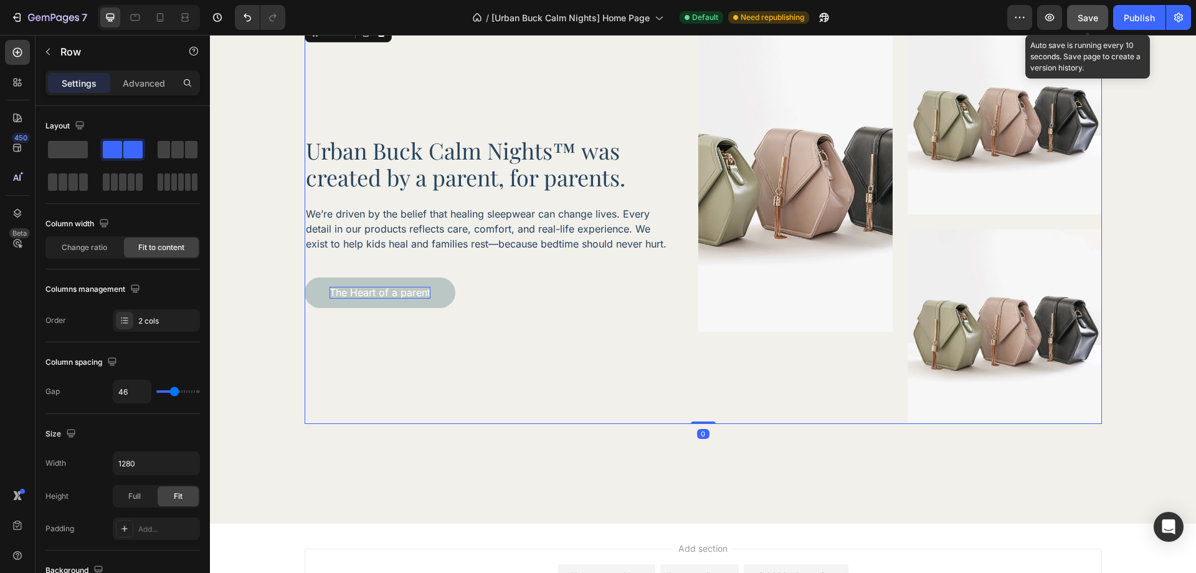
click at [1084, 17] on span "Save" at bounding box center [1088, 17] width 21 height 11
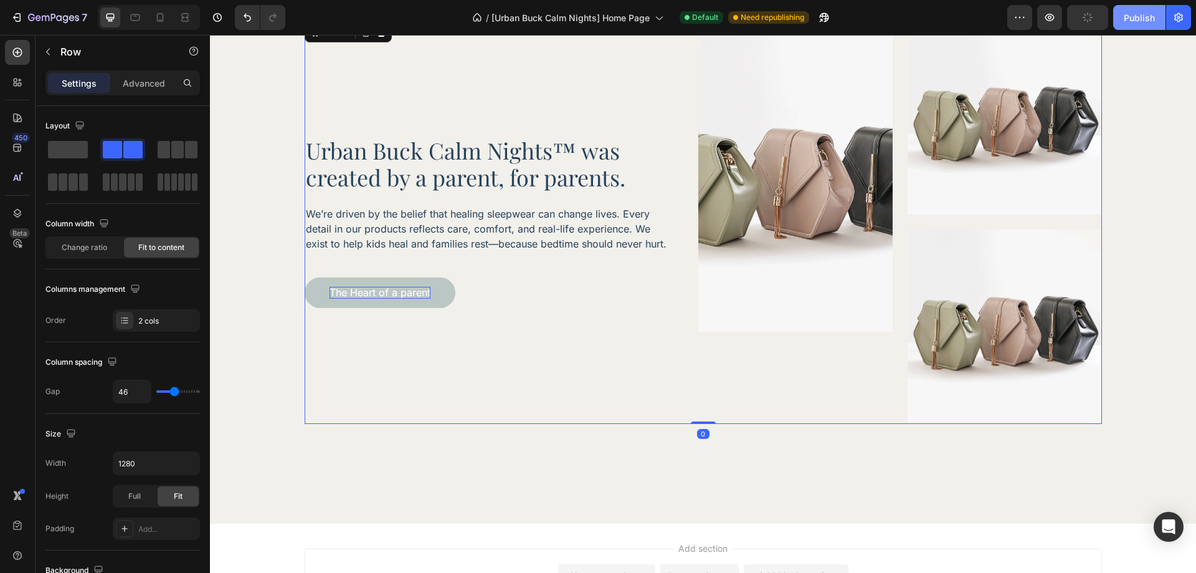
click at [1134, 11] on div "Publish" at bounding box center [1139, 17] width 31 height 13
click at [702, 207] on img at bounding box center [795, 175] width 194 height 311
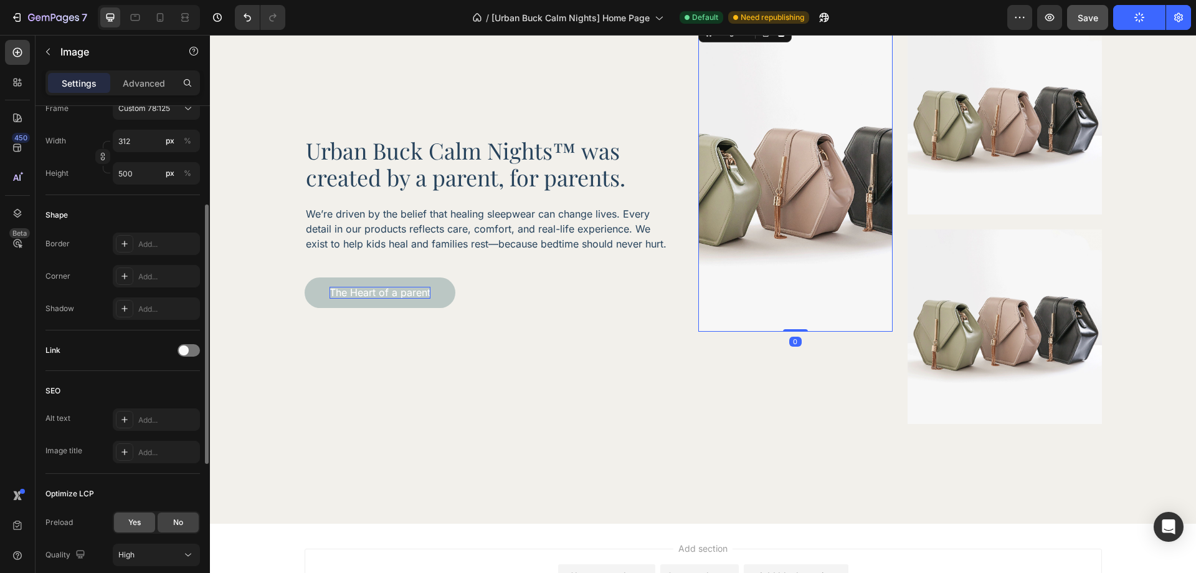
scroll to position [436, 0]
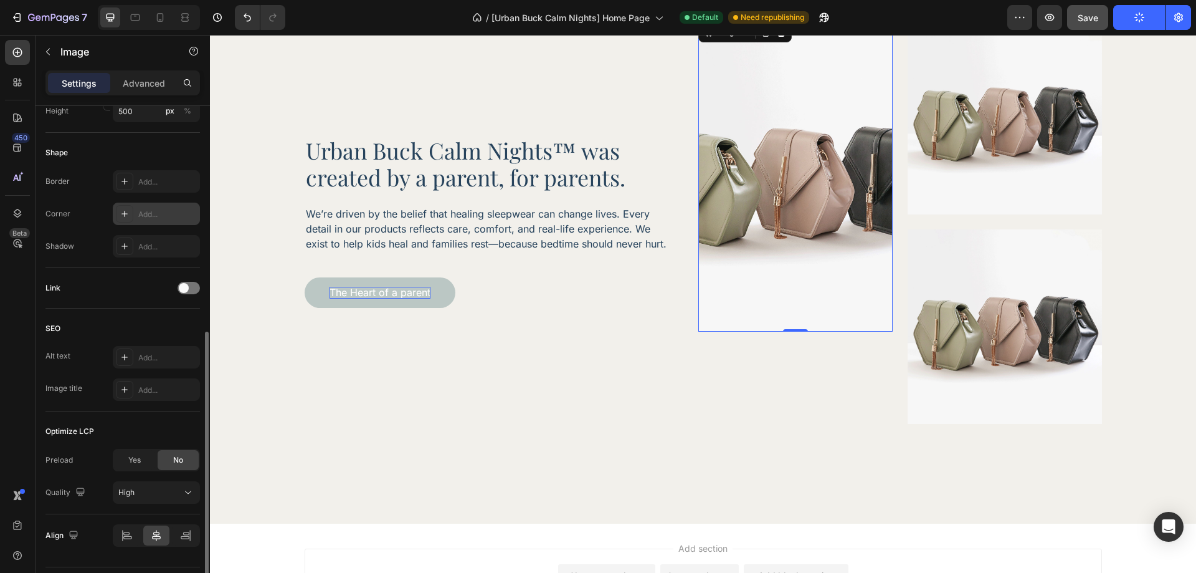
click at [136, 223] on div "Add..." at bounding box center [156, 213] width 87 height 22
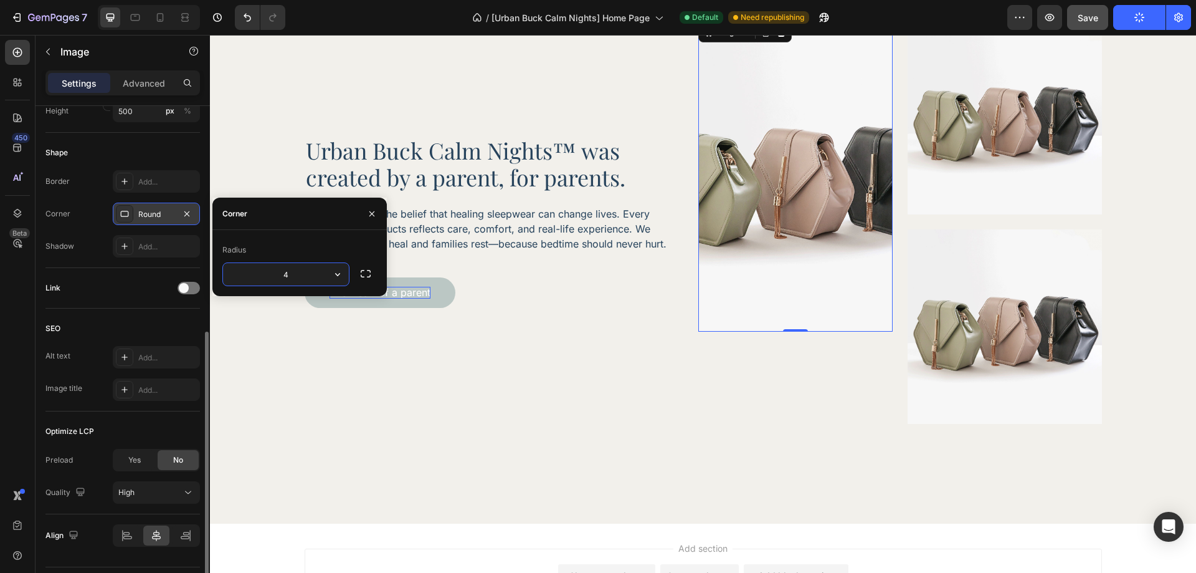
type input "40"
click at [125, 286] on div "Link" at bounding box center [122, 288] width 154 height 20
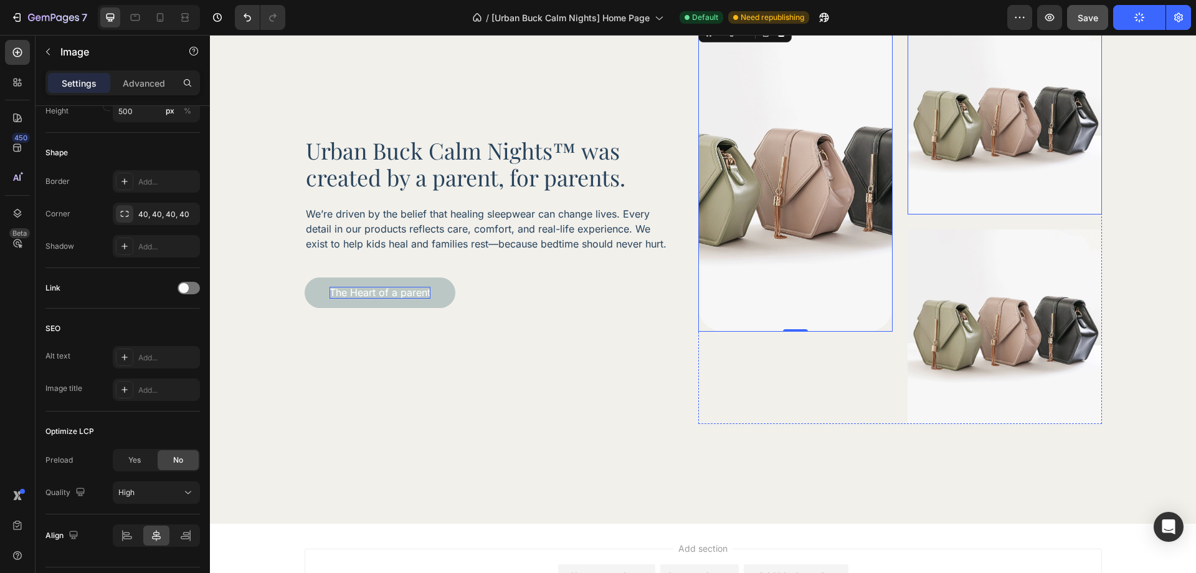
click at [972, 131] on img at bounding box center [1005, 117] width 194 height 194
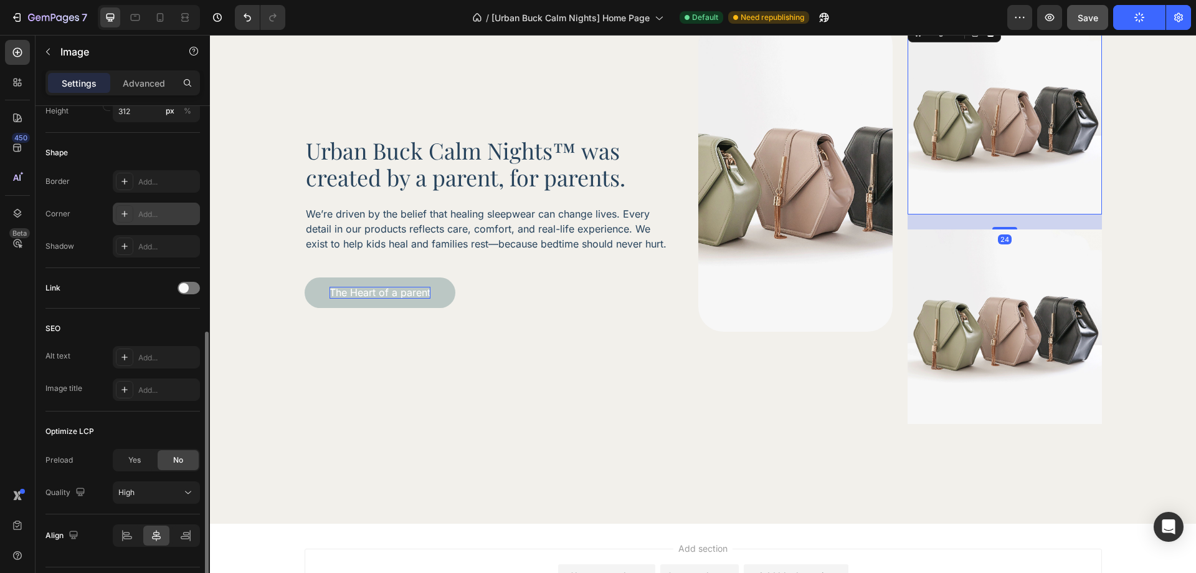
click at [136, 209] on div "Add..." at bounding box center [156, 213] width 87 height 22
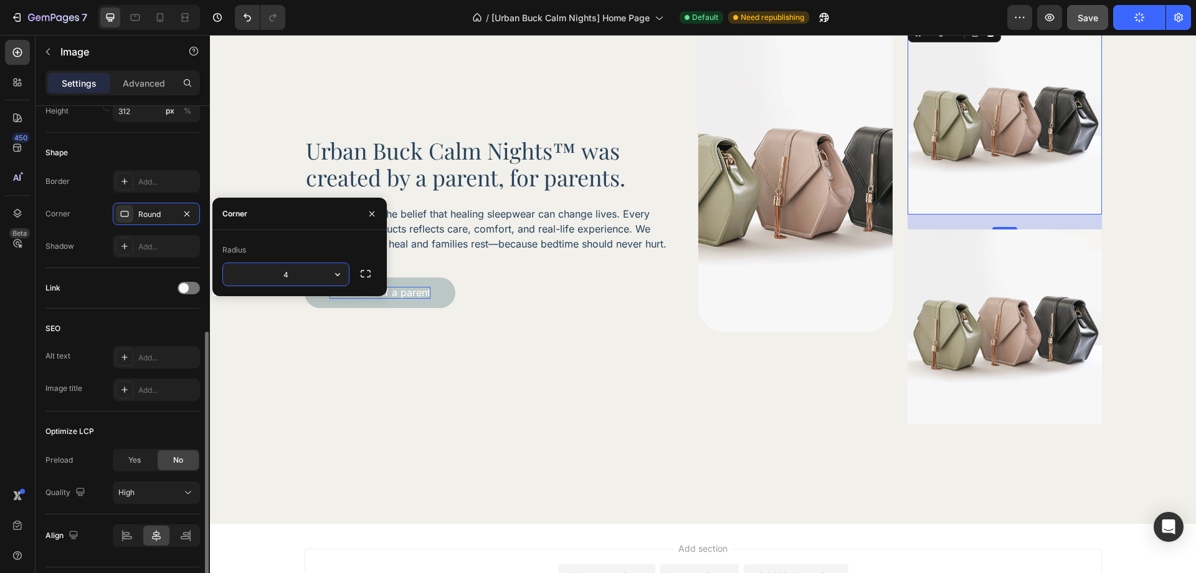
type input "40"
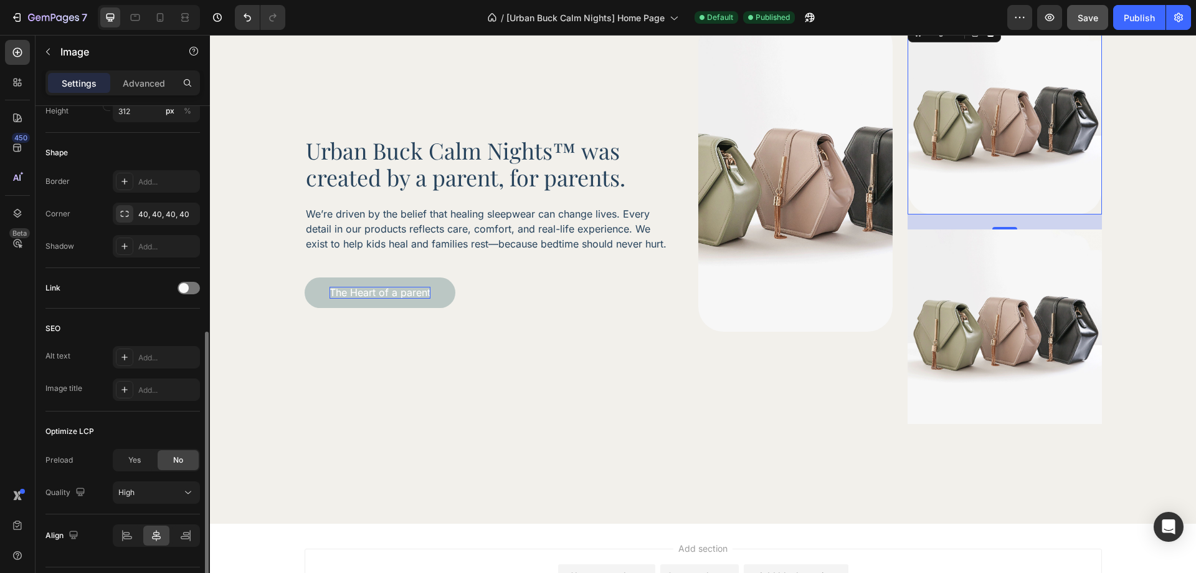
click at [139, 317] on div "SEO Alt text Add... Image title Add..." at bounding box center [122, 359] width 154 height 103
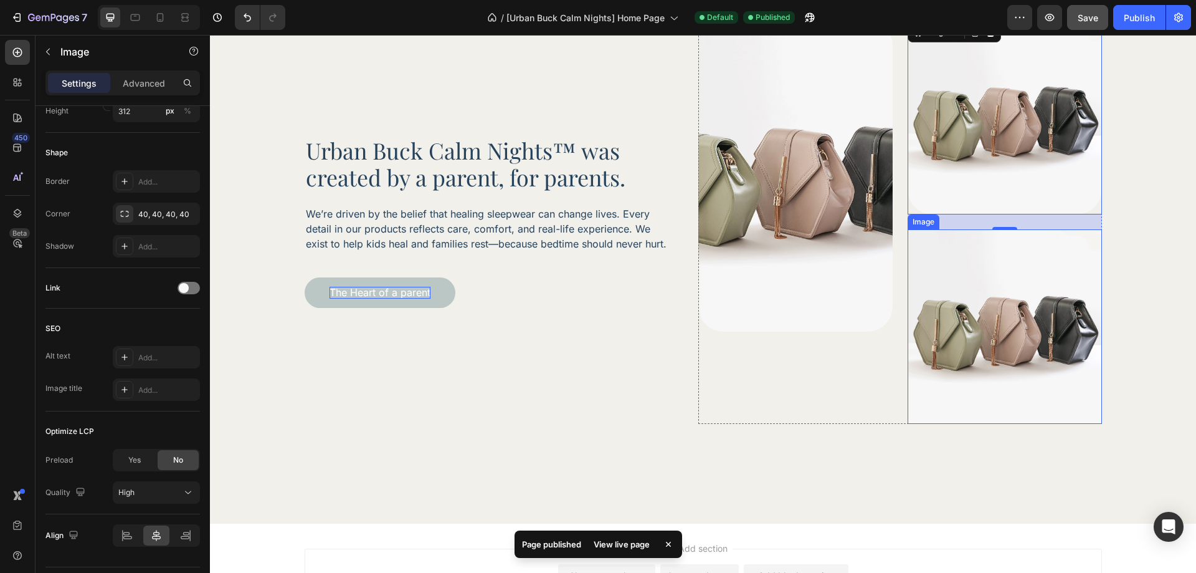
click at [952, 353] on img at bounding box center [1005, 326] width 194 height 194
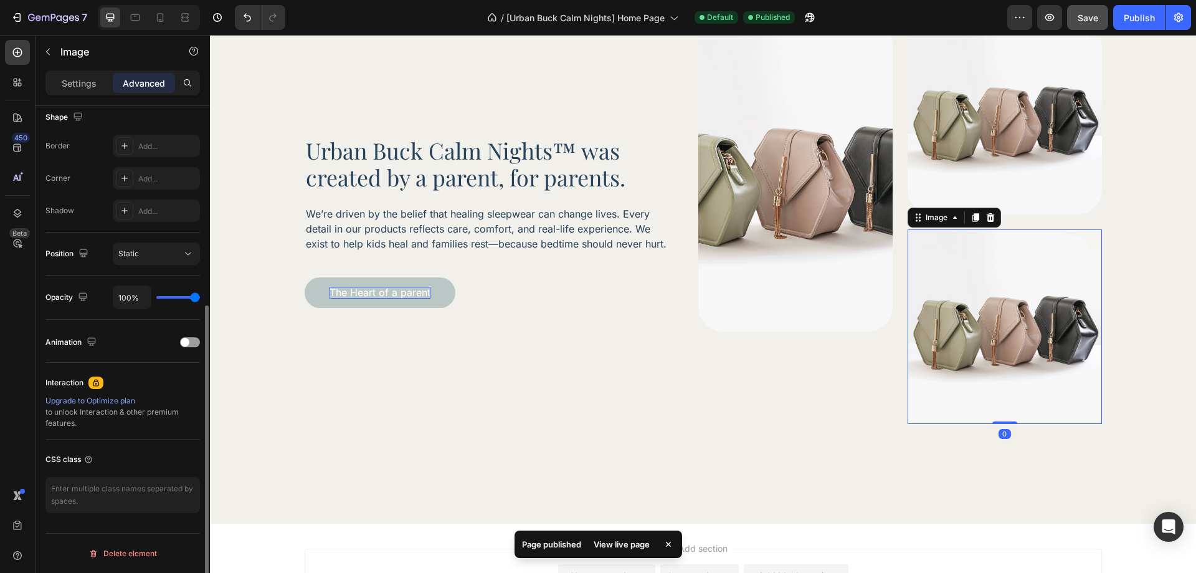
scroll to position [329, 0]
click at [148, 169] on div "Add..." at bounding box center [156, 178] width 87 height 22
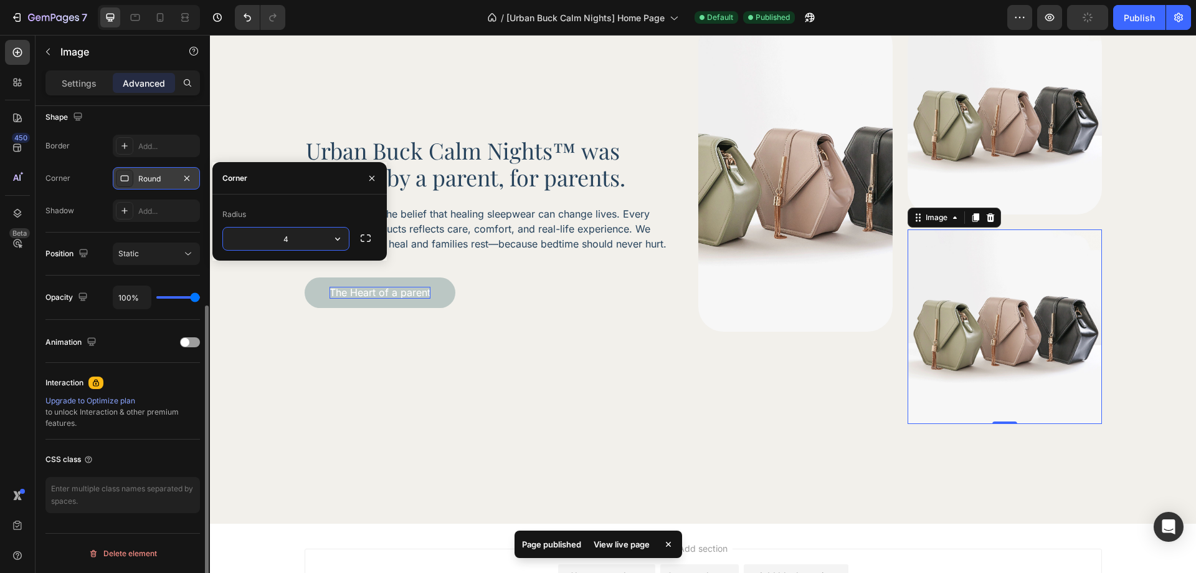
type input "40"
click at [92, 196] on div "Border Add... Corner Round Shadow Add..." at bounding box center [122, 178] width 154 height 87
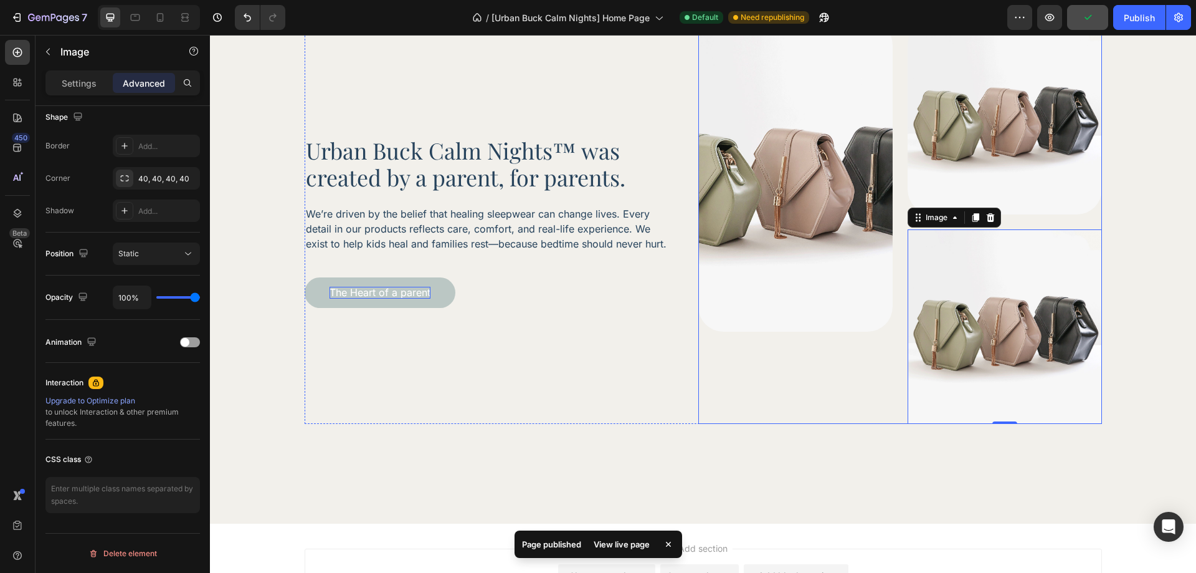
click at [801, 412] on div "Image" at bounding box center [795, 222] width 194 height 404
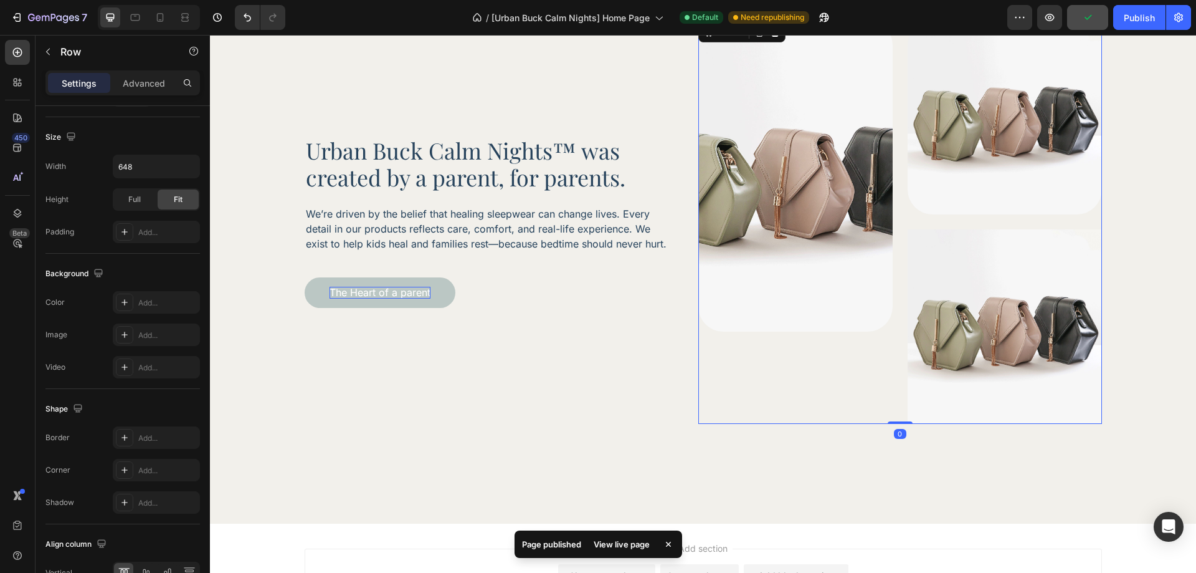
scroll to position [0, 0]
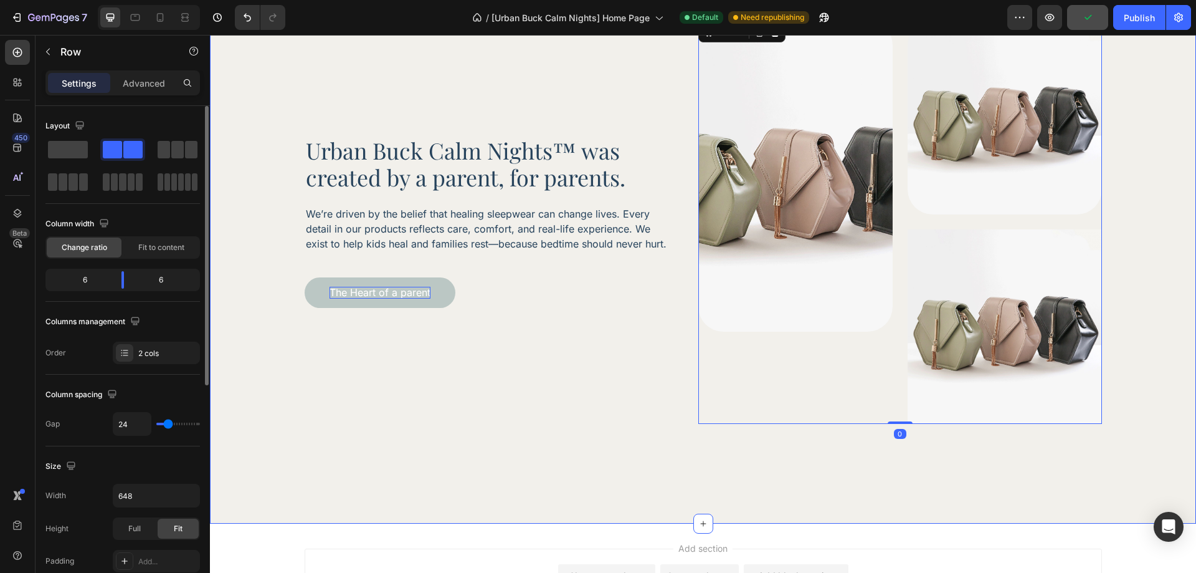
click at [778, 481] on div "Urban Buck Calm Nights™ was created by a parent, for parents. Heading We’re dri…" at bounding box center [703, 221] width 986 height 603
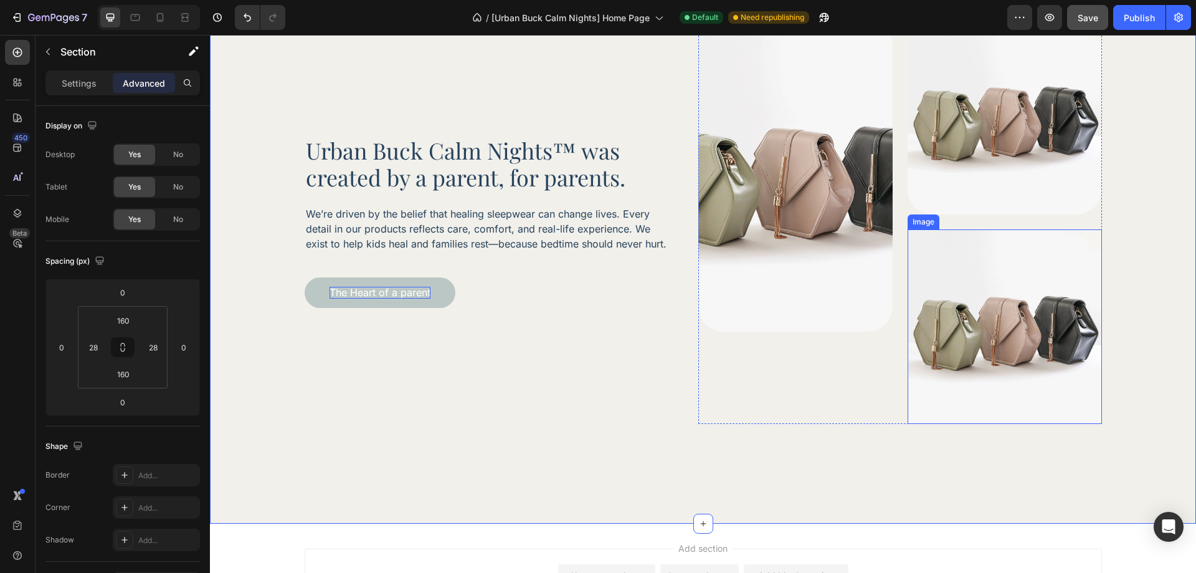
click at [998, 402] on img at bounding box center [1005, 326] width 194 height 194
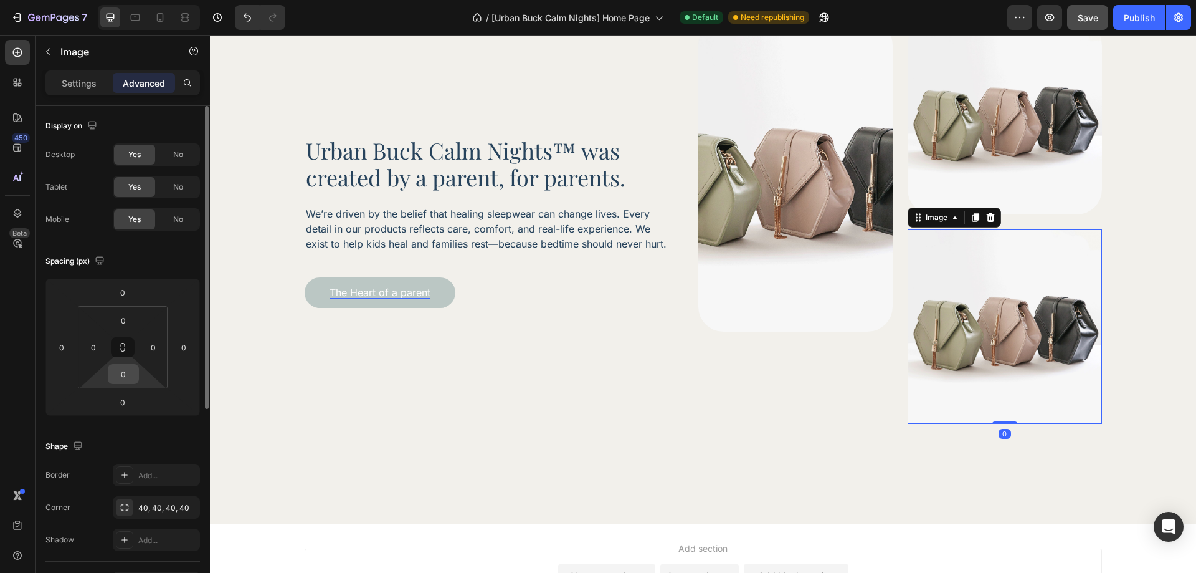
scroll to position [187, 0]
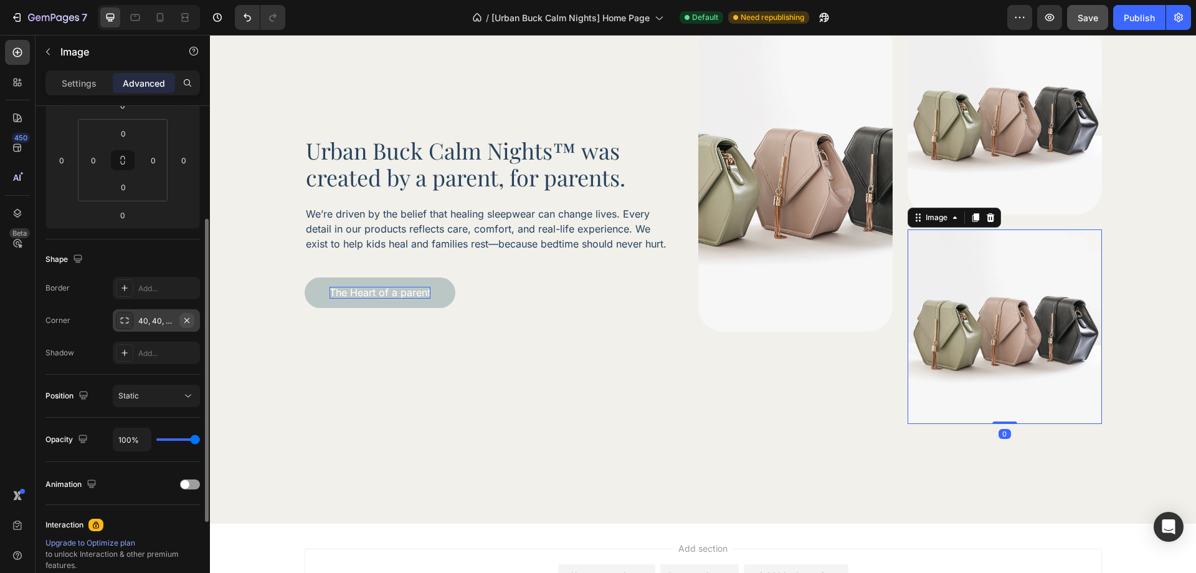
click at [189, 318] on icon "button" at bounding box center [186, 319] width 5 height 5
click at [85, 94] on div "Settings Advanced" at bounding box center [122, 82] width 154 height 25
click at [84, 85] on p "Settings" at bounding box center [79, 83] width 35 height 13
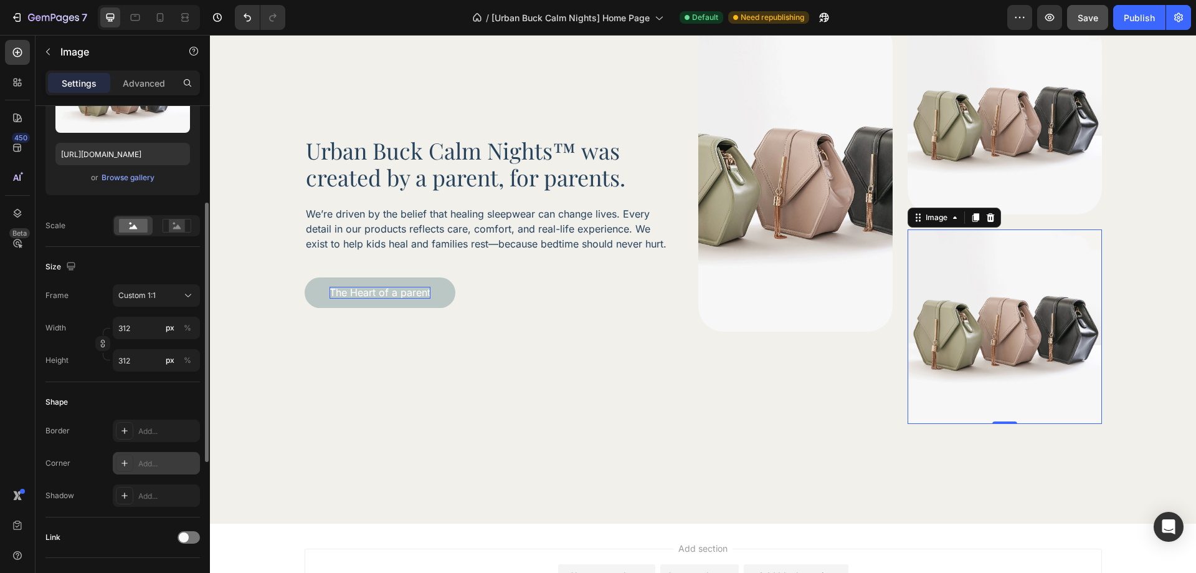
scroll to position [311, 0]
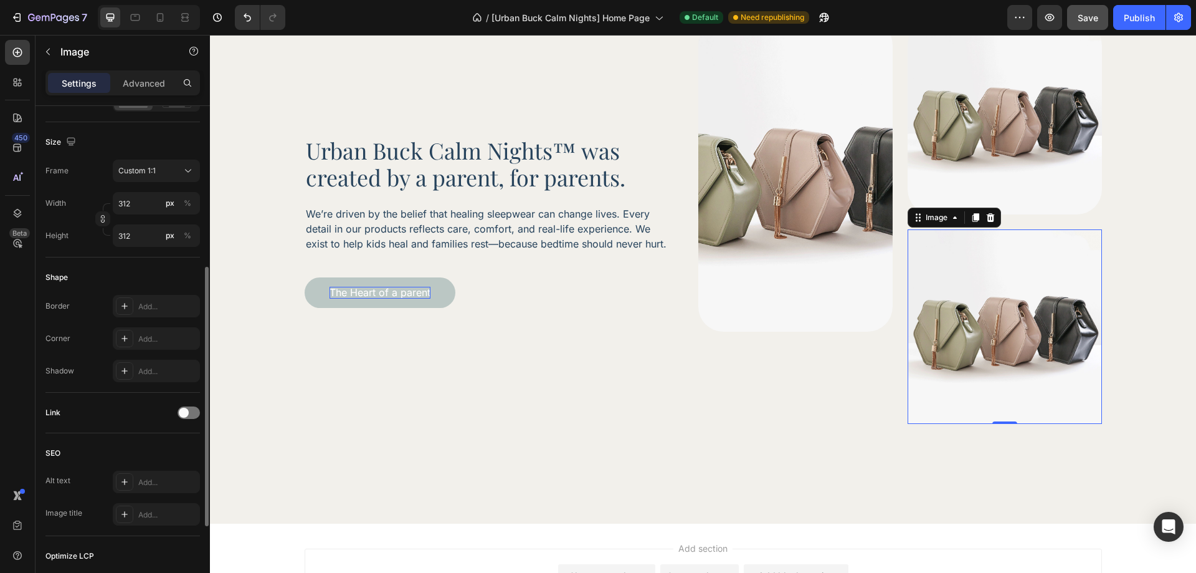
click at [153, 326] on div "Border Add... Corner Add... Shadow Add..." at bounding box center [122, 338] width 154 height 87
click at [154, 336] on div "Add..." at bounding box center [167, 338] width 59 height 11
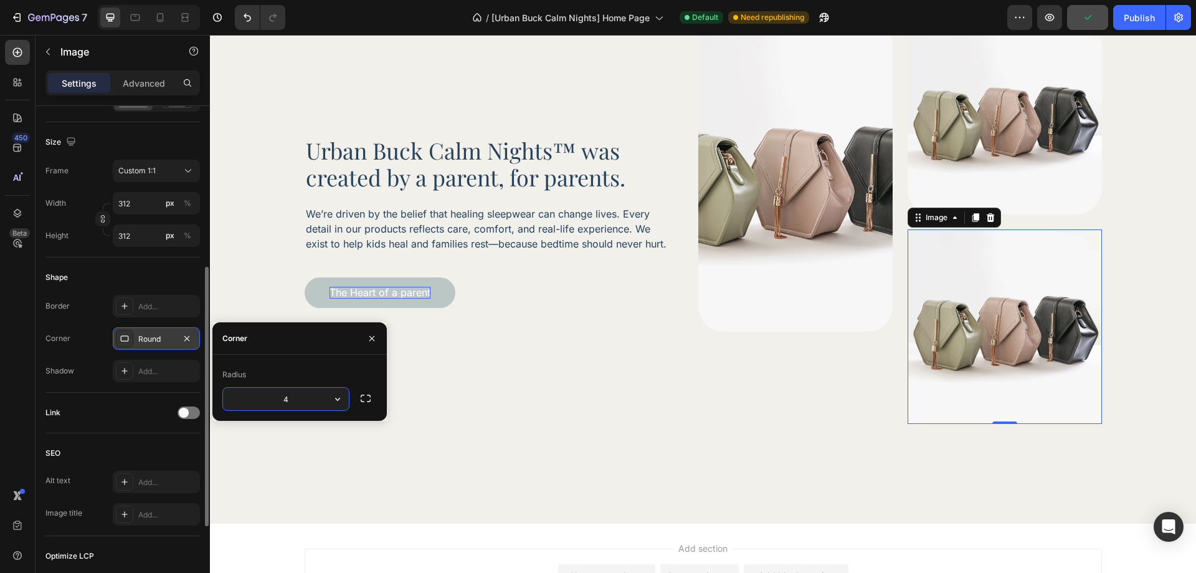
type input "40"
click at [940, 471] on div "Urban Buck Calm Nights™ was created by a parent, for parents. Heading We’re dri…" at bounding box center [703, 221] width 986 height 603
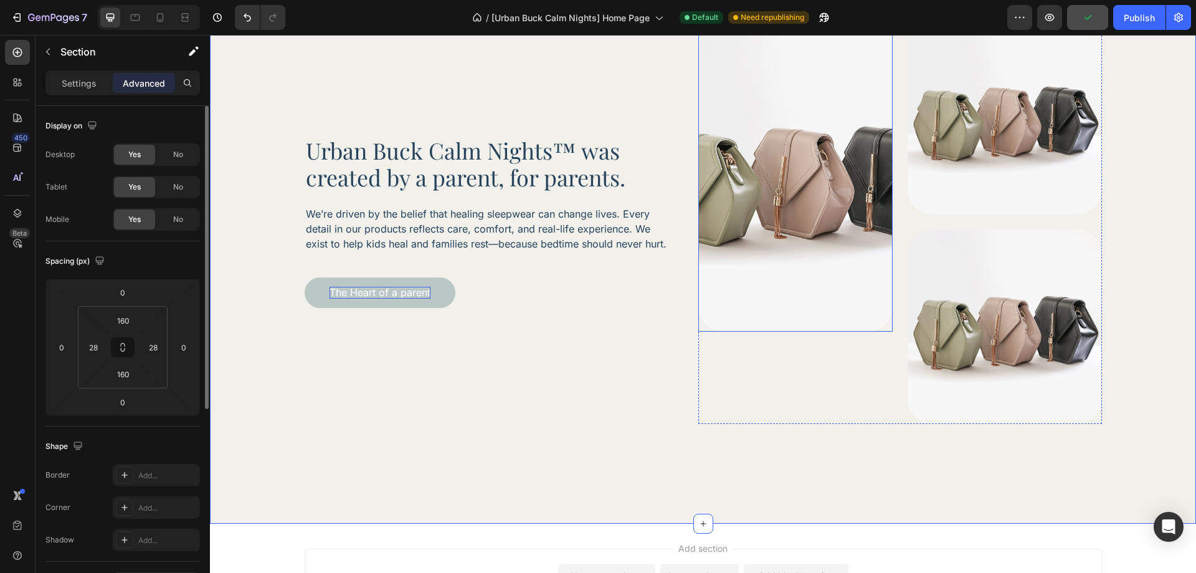
scroll to position [2945, 0]
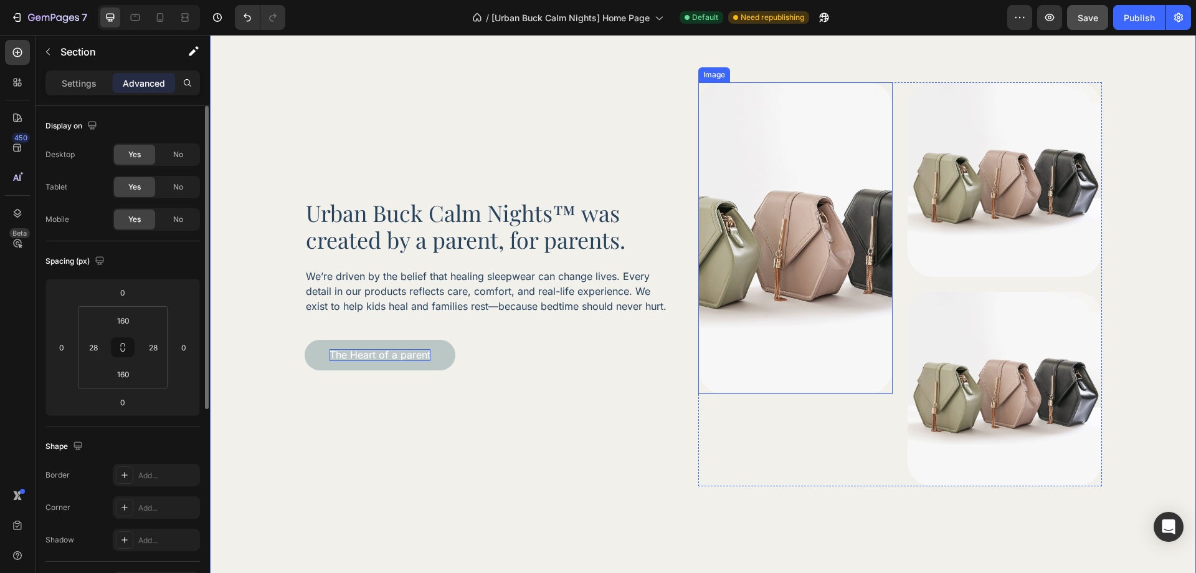
click at [797, 193] on img at bounding box center [795, 237] width 194 height 311
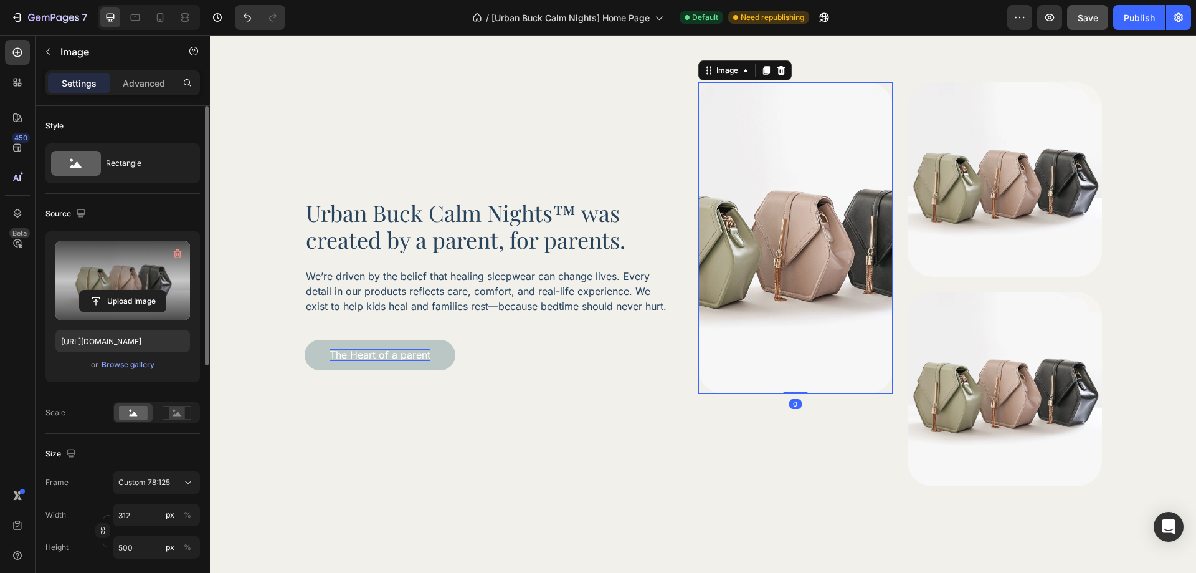
click at [89, 266] on label at bounding box center [122, 280] width 135 height 78
click at [89, 290] on input "file" at bounding box center [123, 300] width 86 height 21
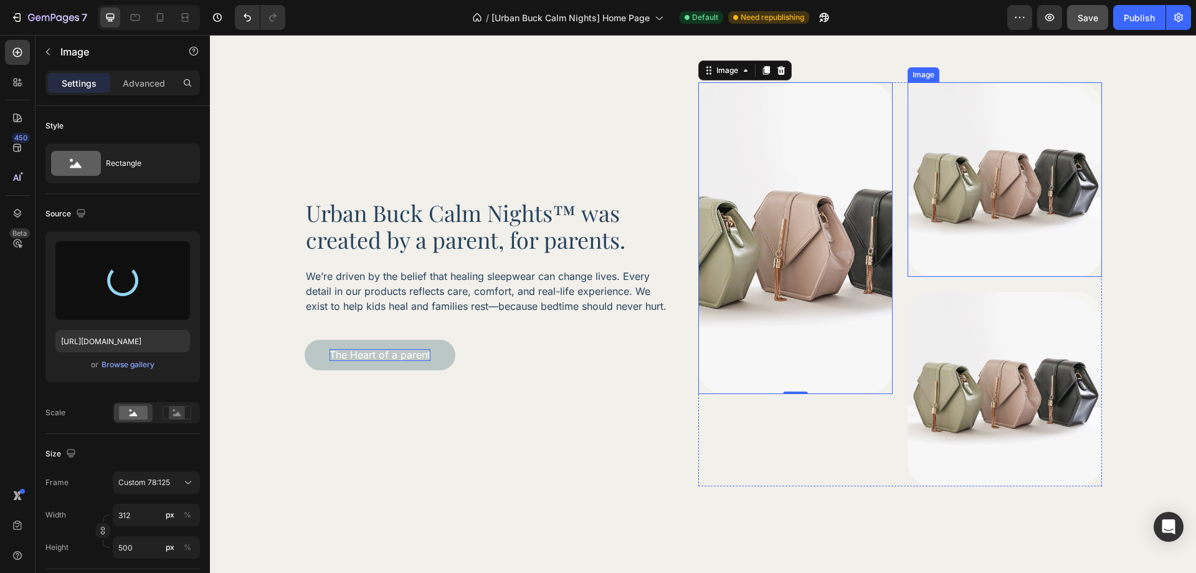
type input "https://cdn.shopify.com/s/files/1/0758/2705/2766/files/gempages_581482949048796…"
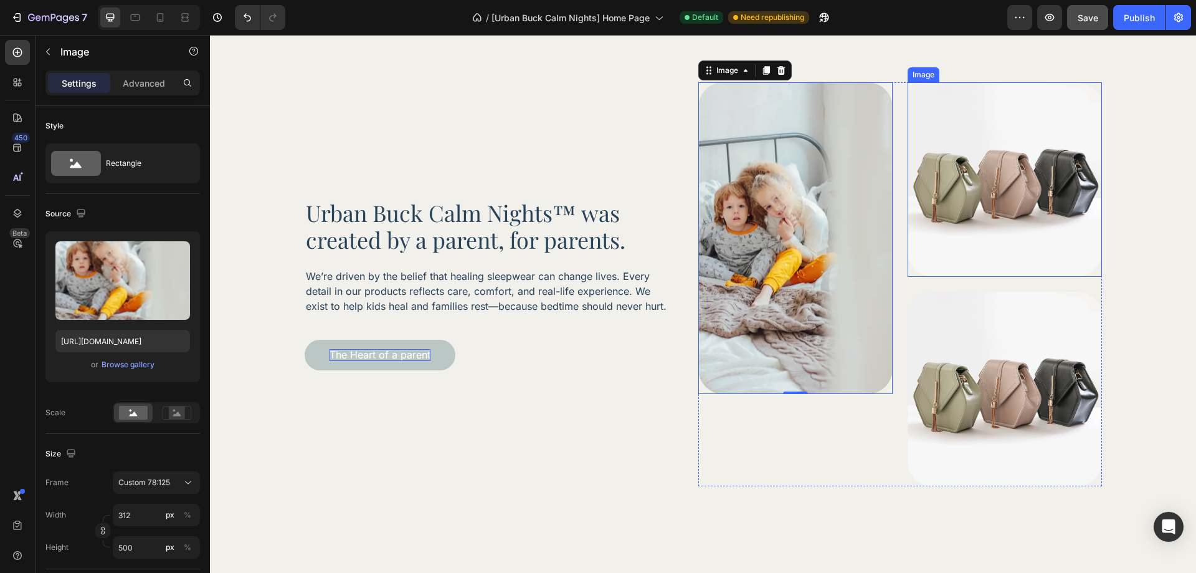
click at [989, 197] on img at bounding box center [1005, 179] width 194 height 194
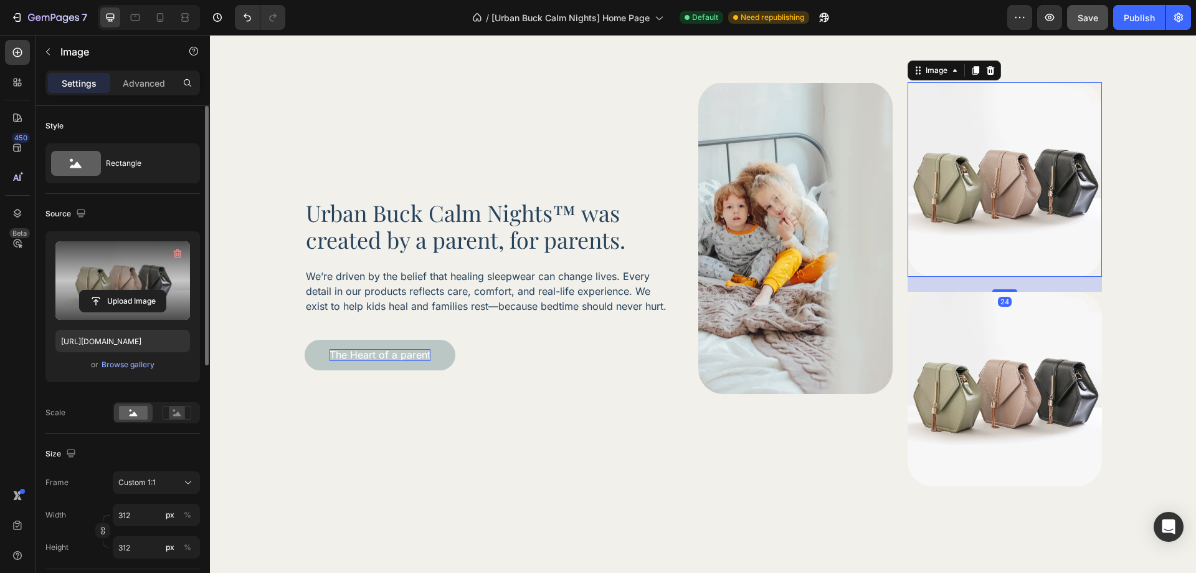
click at [143, 287] on label at bounding box center [122, 280] width 135 height 78
click at [143, 290] on input "file" at bounding box center [123, 300] width 86 height 21
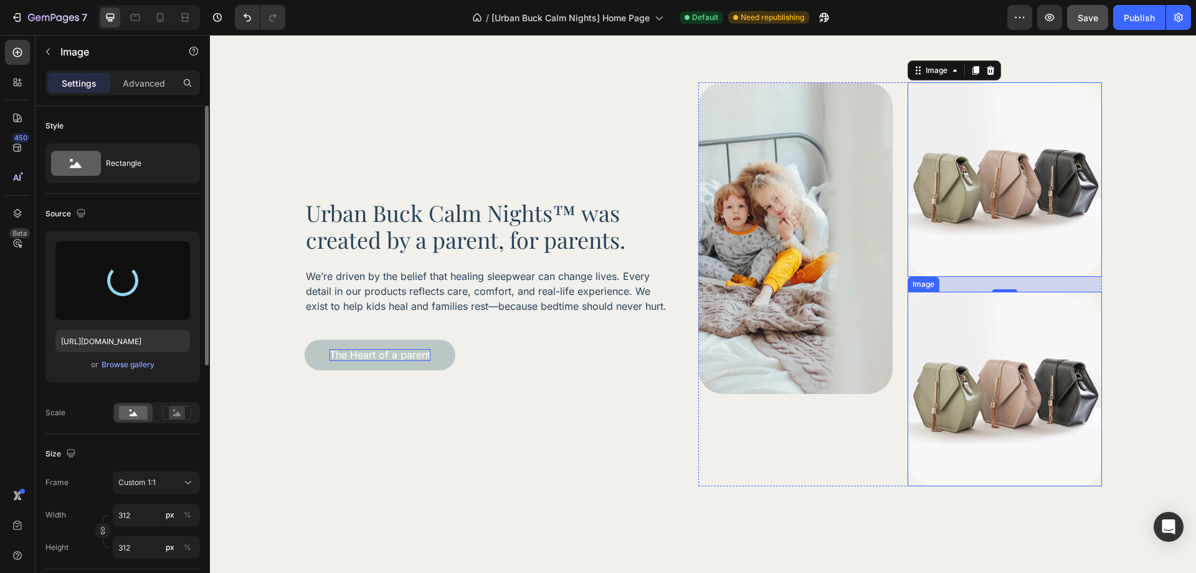
type input "https://cdn.shopify.com/s/files/1/0758/2705/2766/files/gempages_581482949048796…"
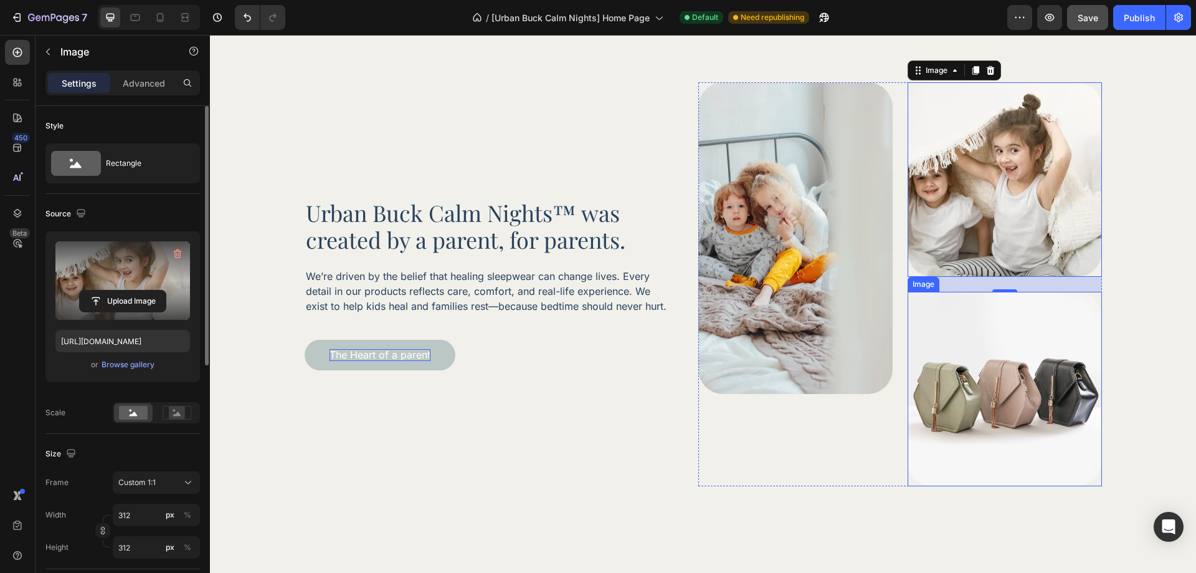
click at [1018, 382] on img at bounding box center [1005, 389] width 194 height 194
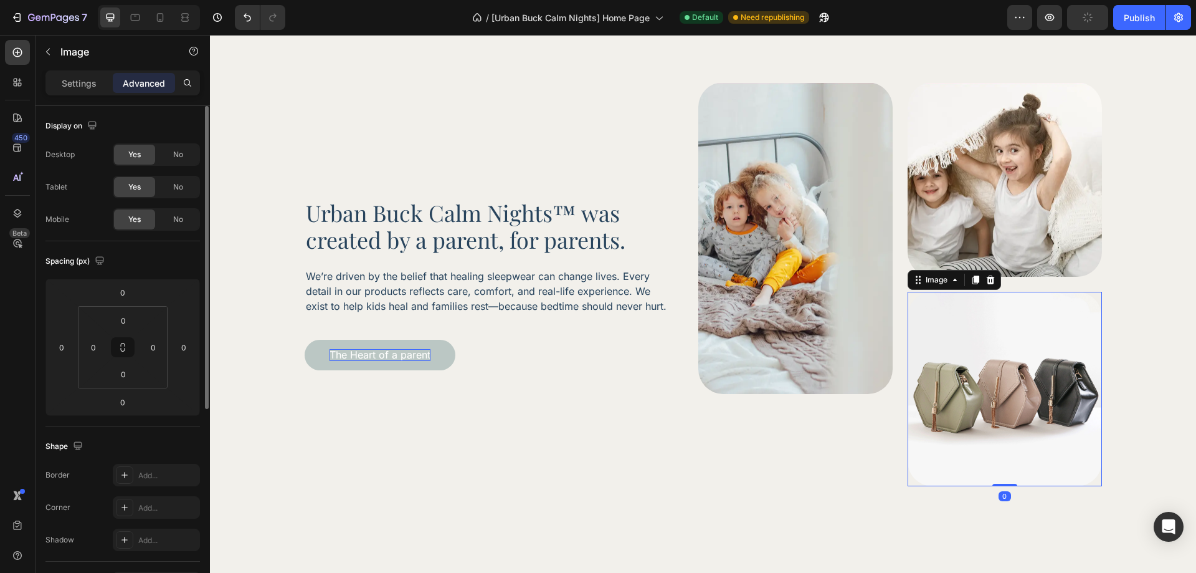
click at [990, 391] on img at bounding box center [1005, 389] width 194 height 194
click at [85, 90] on div "Settings" at bounding box center [79, 83] width 62 height 20
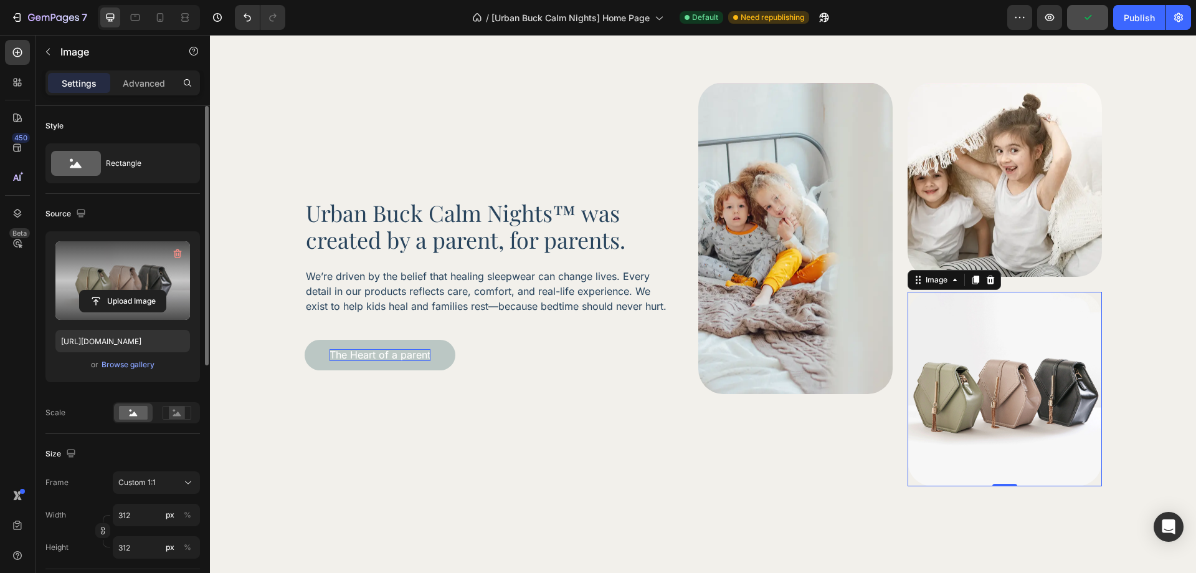
click at [112, 268] on label at bounding box center [122, 280] width 135 height 78
click at [112, 290] on input "file" at bounding box center [123, 300] width 86 height 21
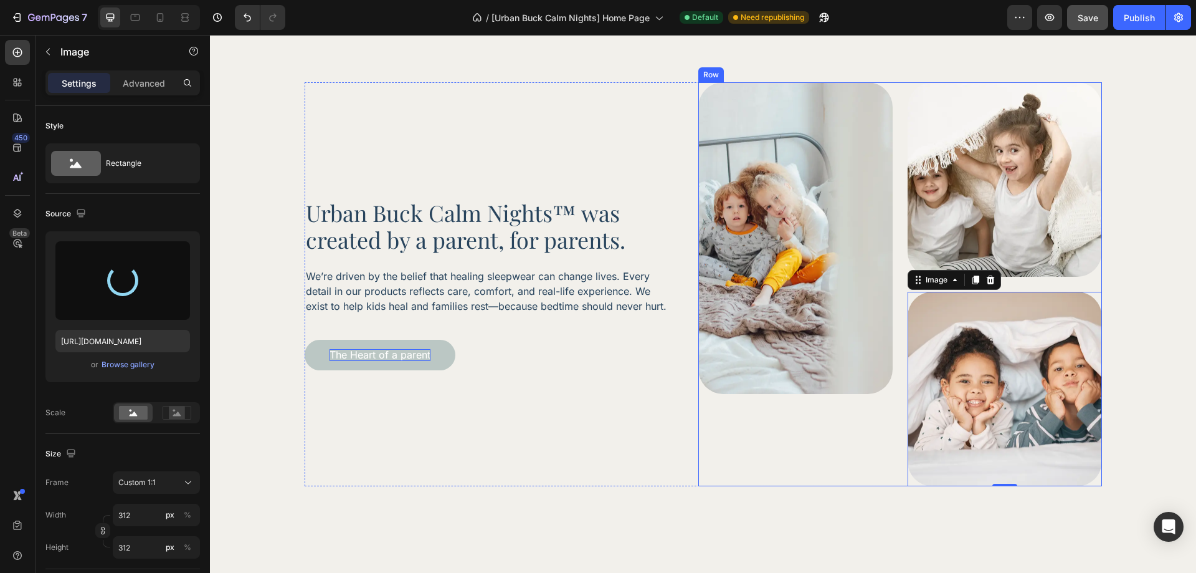
type input "https://cdn.shopify.com/s/files/1/0758/2705/2766/files/gempages_581482949048796…"
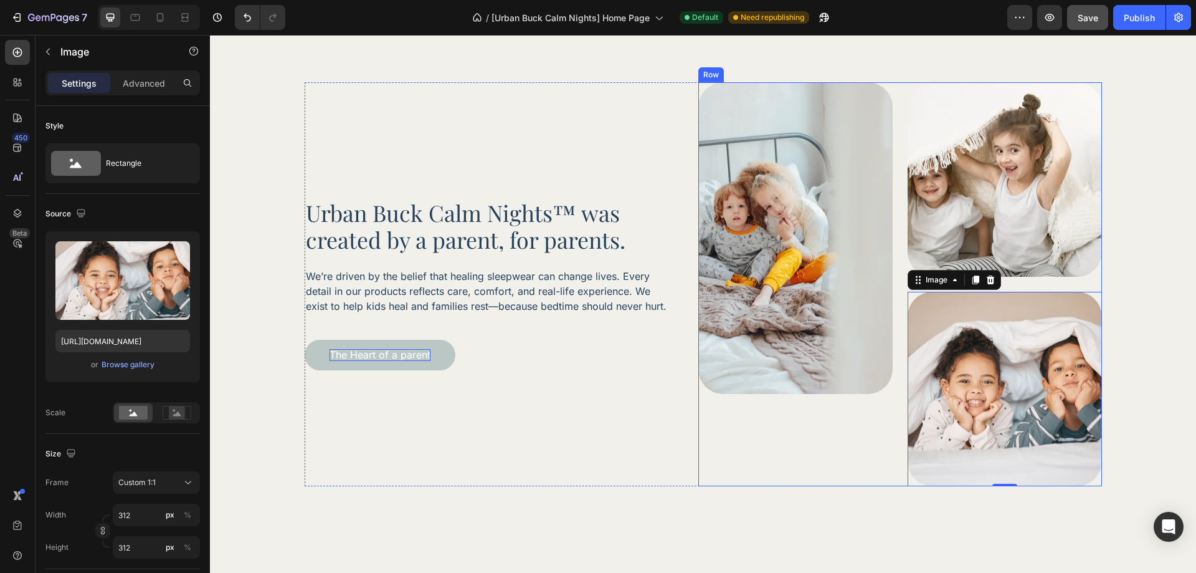
click at [856, 445] on div "Image" at bounding box center [795, 284] width 194 height 404
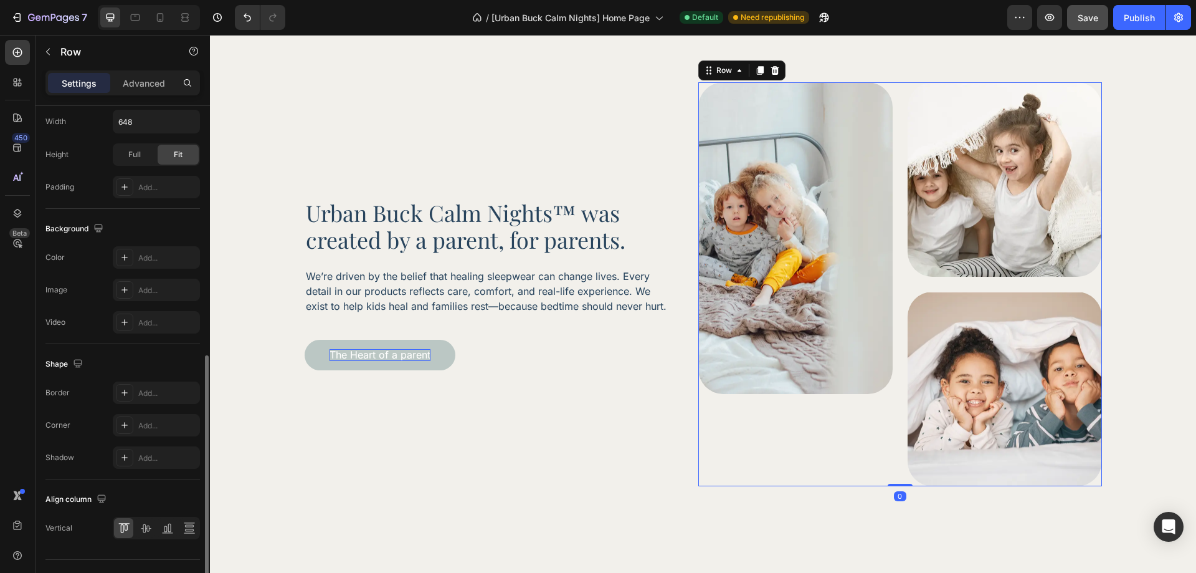
scroll to position [400, 0]
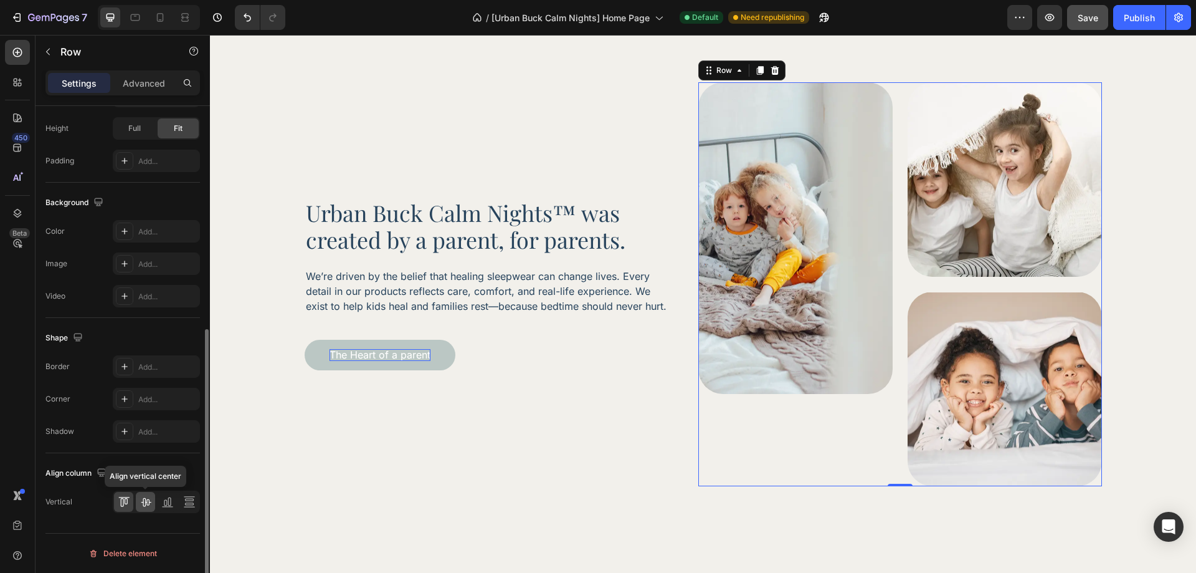
click at [150, 501] on icon at bounding box center [146, 502] width 10 height 9
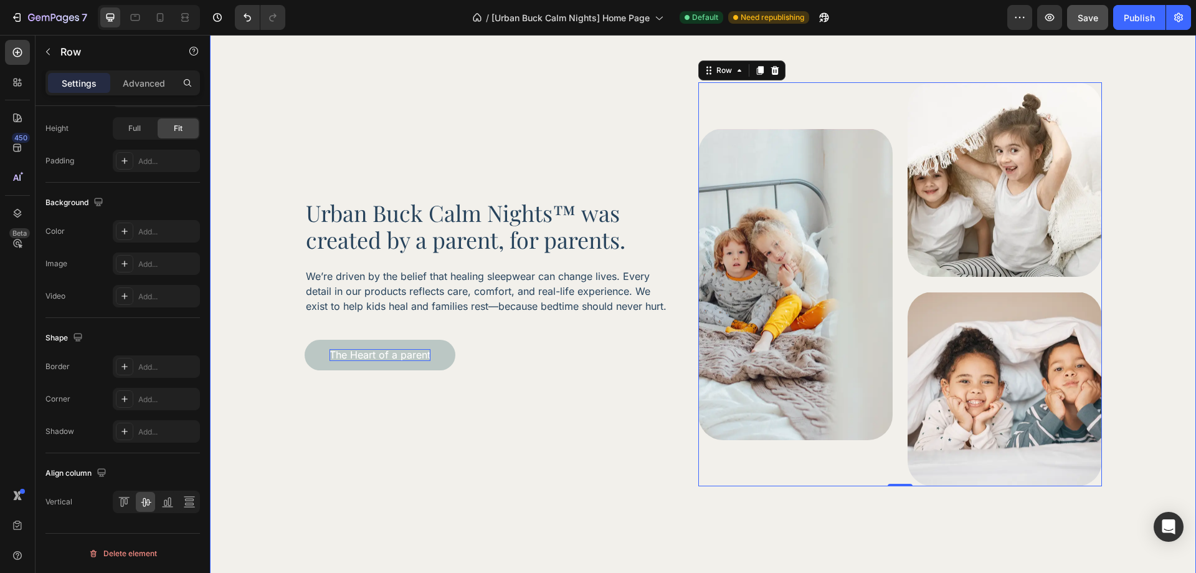
click at [1127, 318] on div "Urban Buck Calm Nights™ was created by a parent, for parents. Heading We’re dri…" at bounding box center [702, 284] width 951 height 404
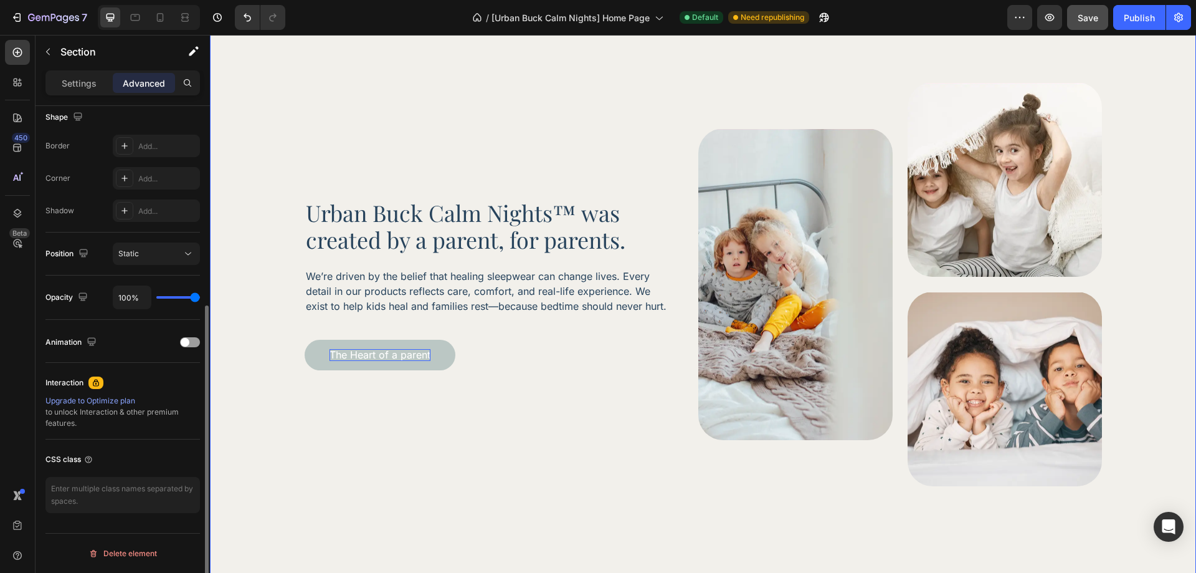
scroll to position [0, 0]
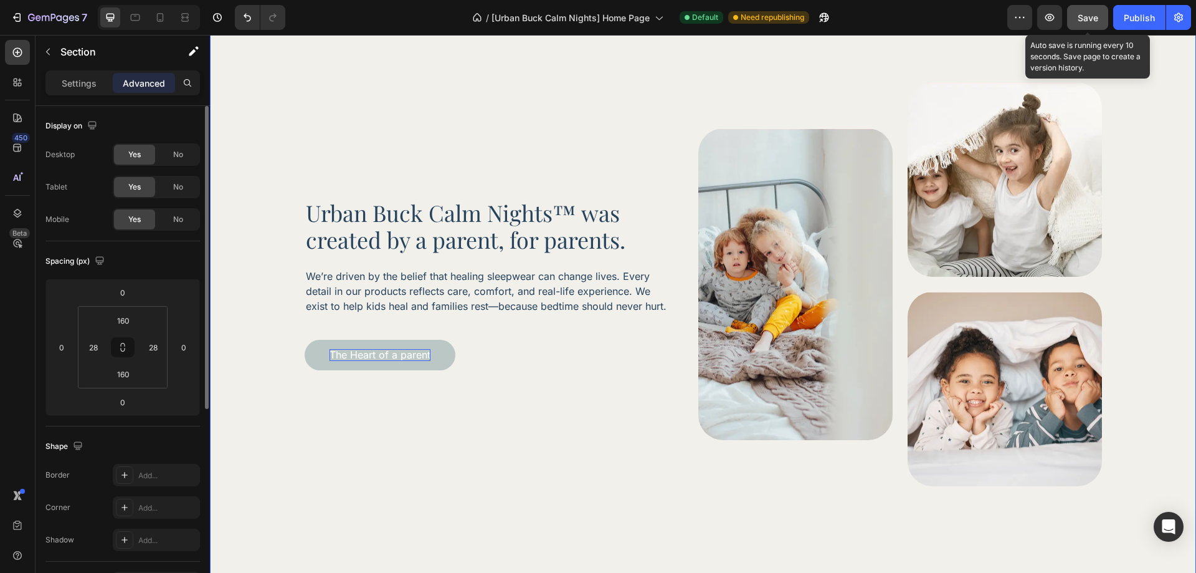
drag, startPoint x: 885, startPoint y: 1, endPoint x: 1093, endPoint y: 21, distance: 208.5
click at [1093, 21] on span "Save" at bounding box center [1088, 17] width 21 height 11
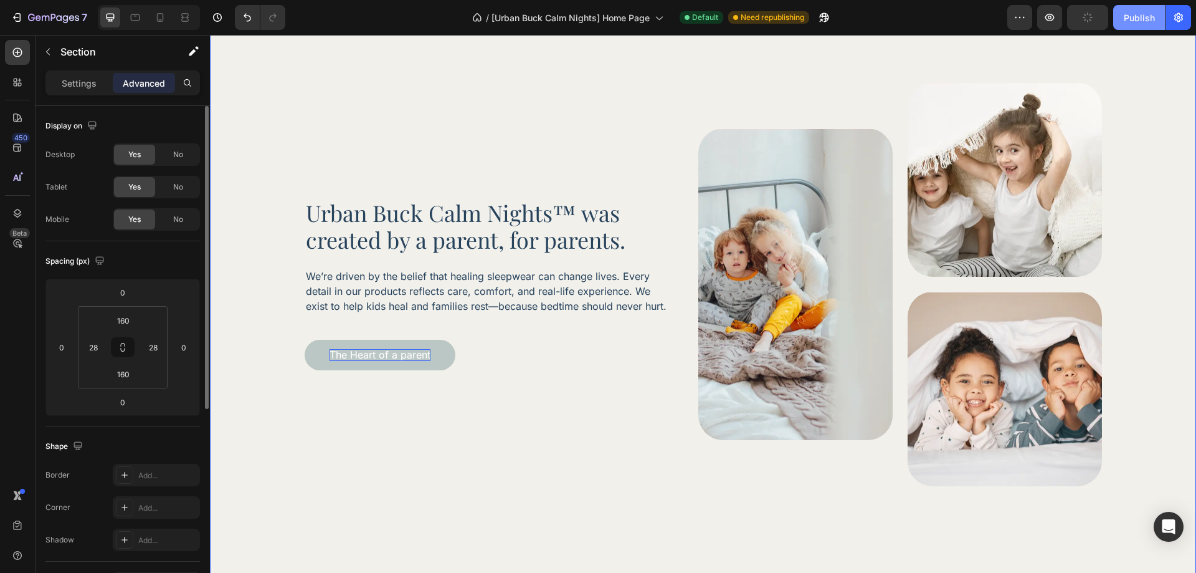
click at [1138, 14] on div "Publish" at bounding box center [1139, 17] width 31 height 13
click at [142, 14] on div at bounding box center [135, 17] width 20 height 20
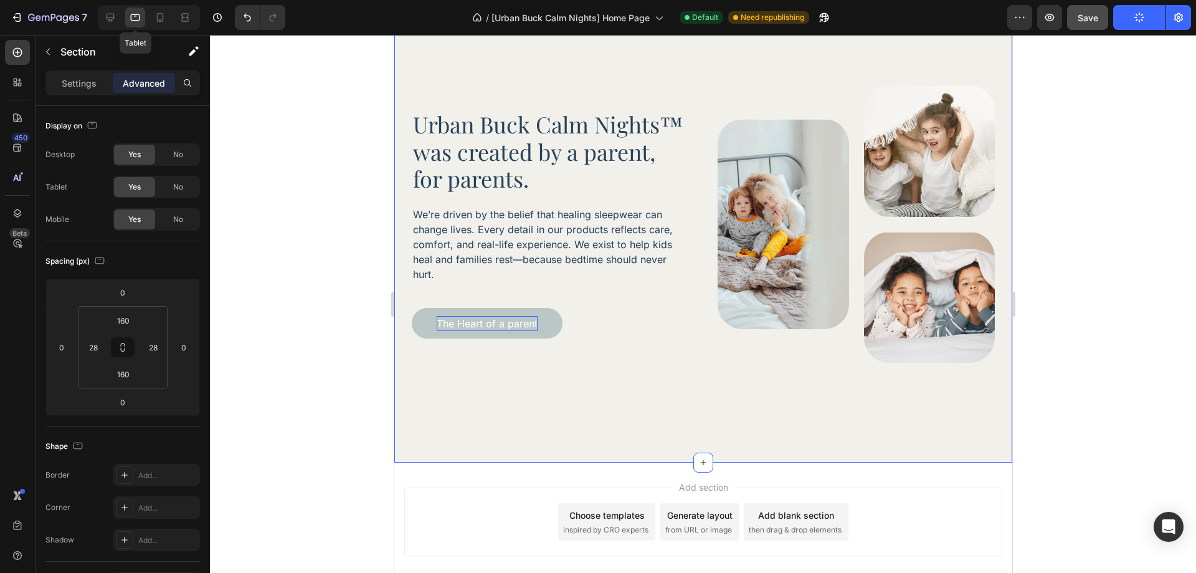
scroll to position [2849, 0]
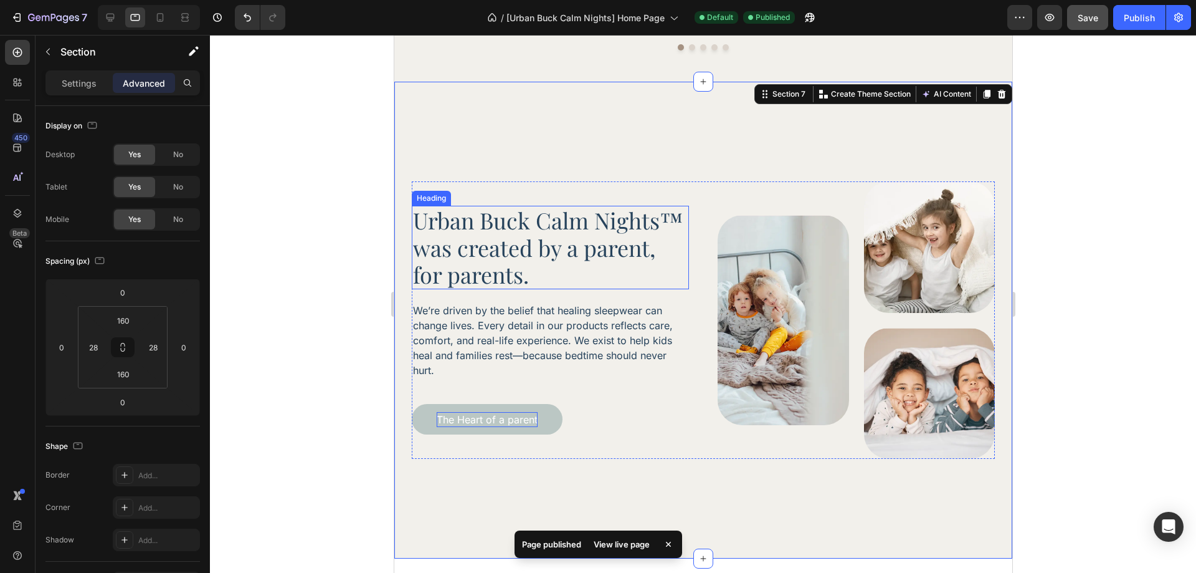
click at [640, 273] on h2 "Urban Buck Calm Nights™ was created by a parent, for parents." at bounding box center [549, 247] width 277 height 83
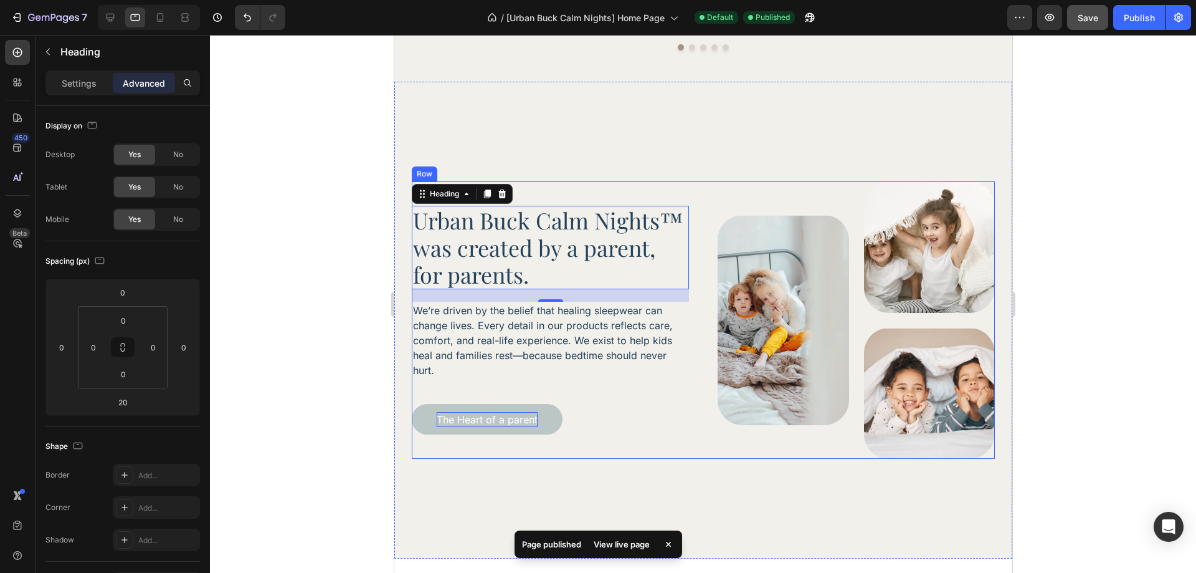
click at [693, 380] on div "Urban Buck Calm Nights™ was created by a parent, for parents. Heading 20 We’re …" at bounding box center [702, 319] width 583 height 277
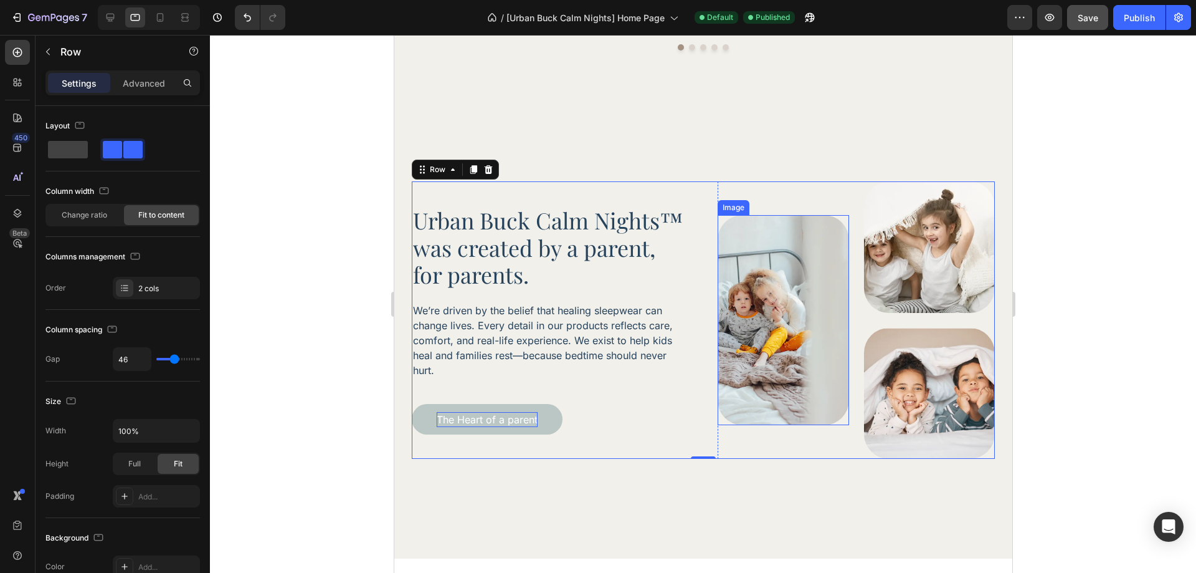
scroll to position [2787, 0]
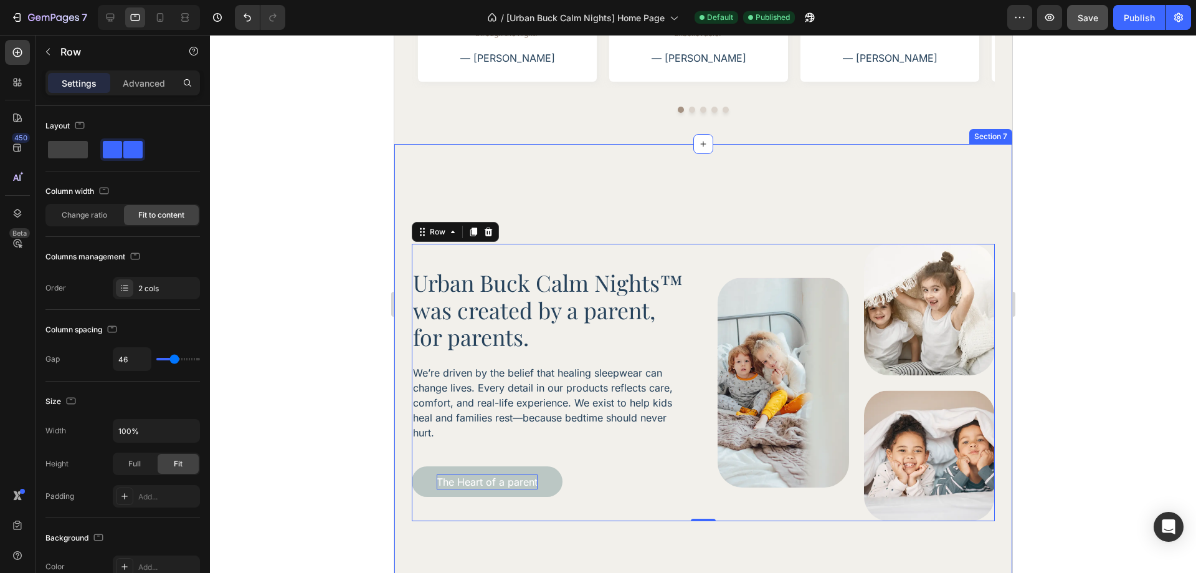
click at [695, 220] on div "Urban Buck Calm Nights™ was created by a parent, for parents. Heading We’re dri…" at bounding box center [703, 382] width 618 height 477
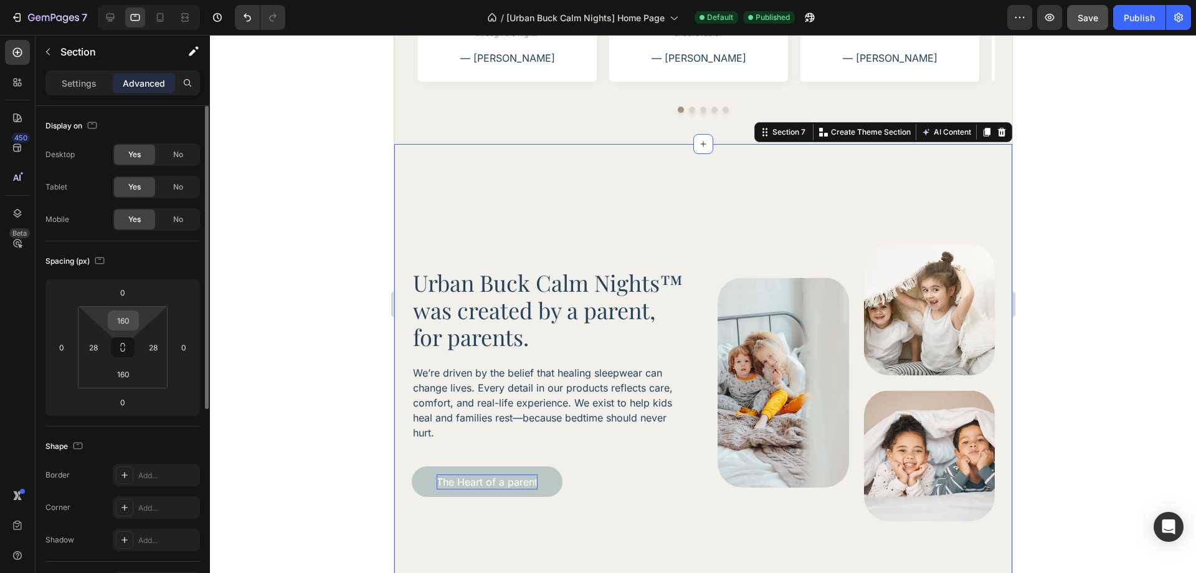
click at [120, 318] on input "160" at bounding box center [123, 320] width 25 height 19
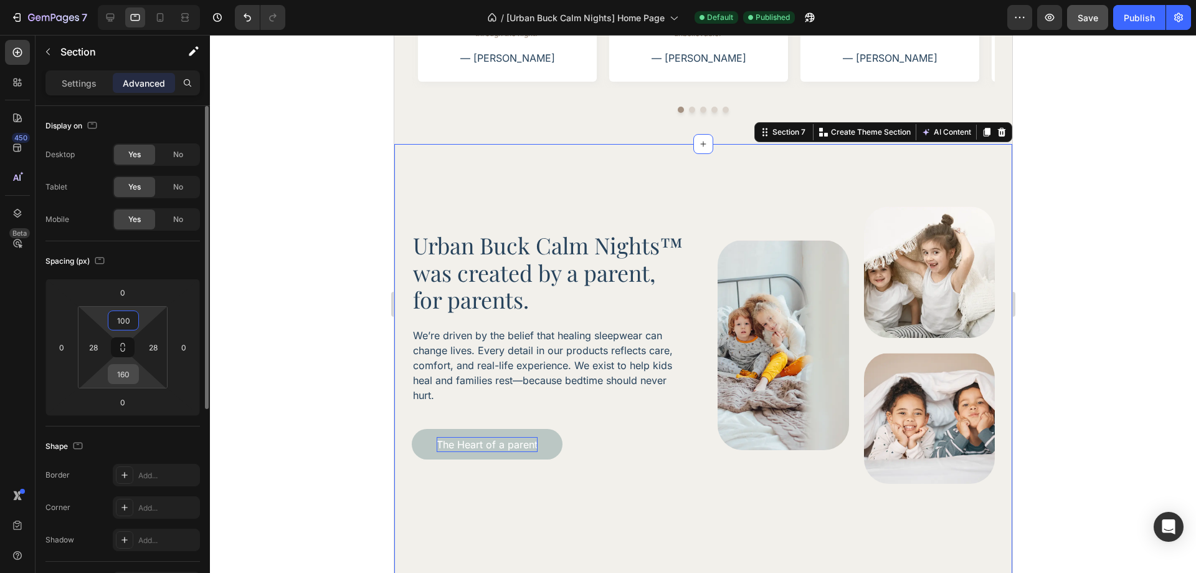
type input "100"
click at [121, 380] on input "160" at bounding box center [123, 373] width 25 height 19
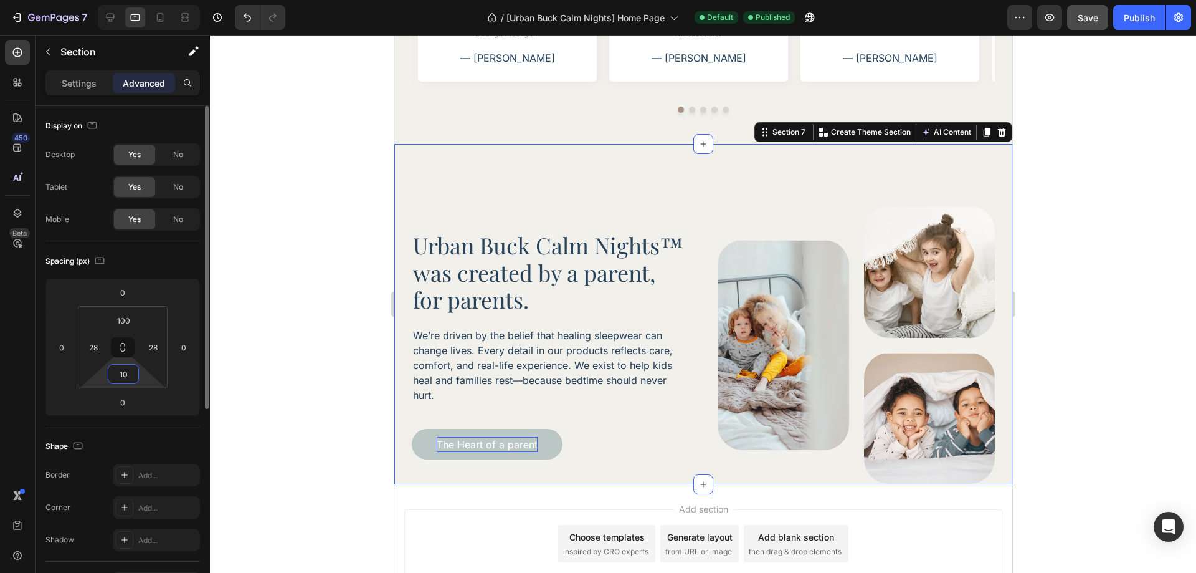
type input "100"
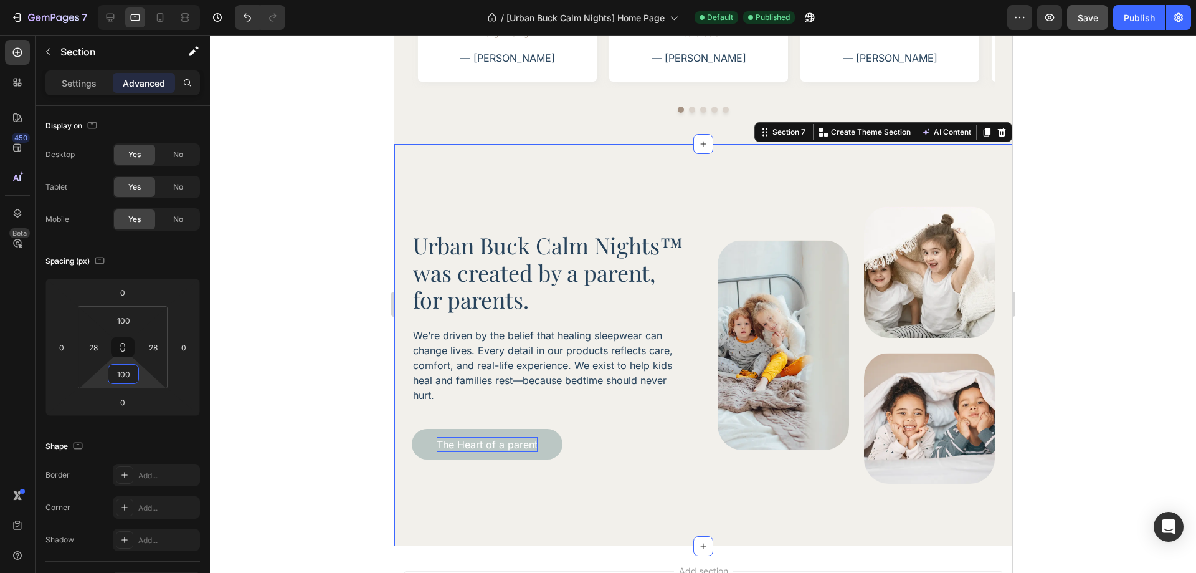
click at [1078, 337] on div at bounding box center [703, 304] width 986 height 538
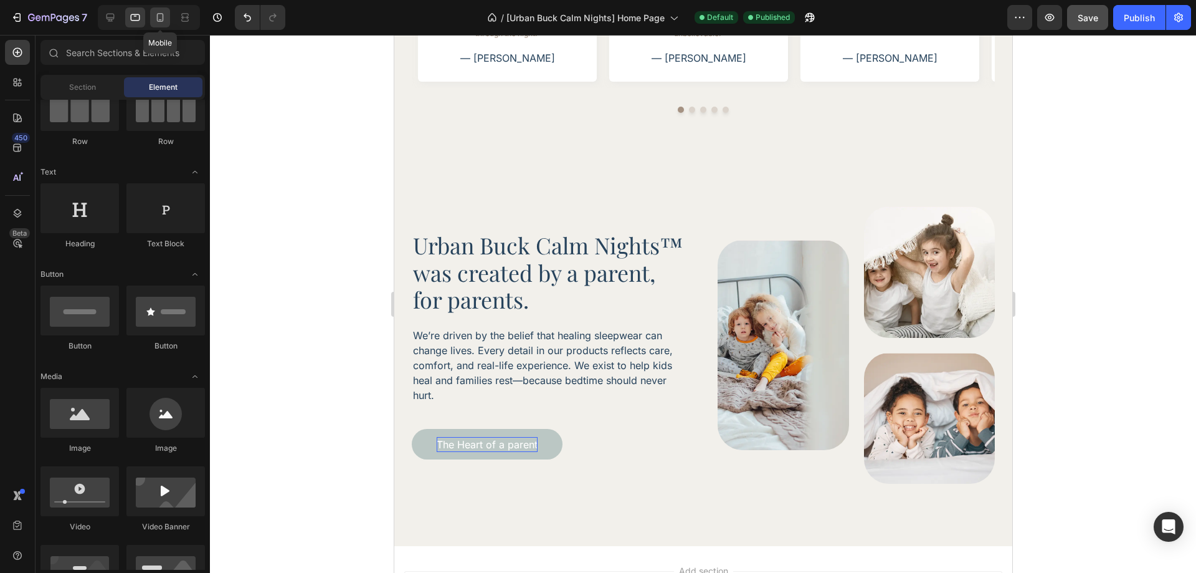
click at [156, 27] on div at bounding box center [160, 17] width 20 height 20
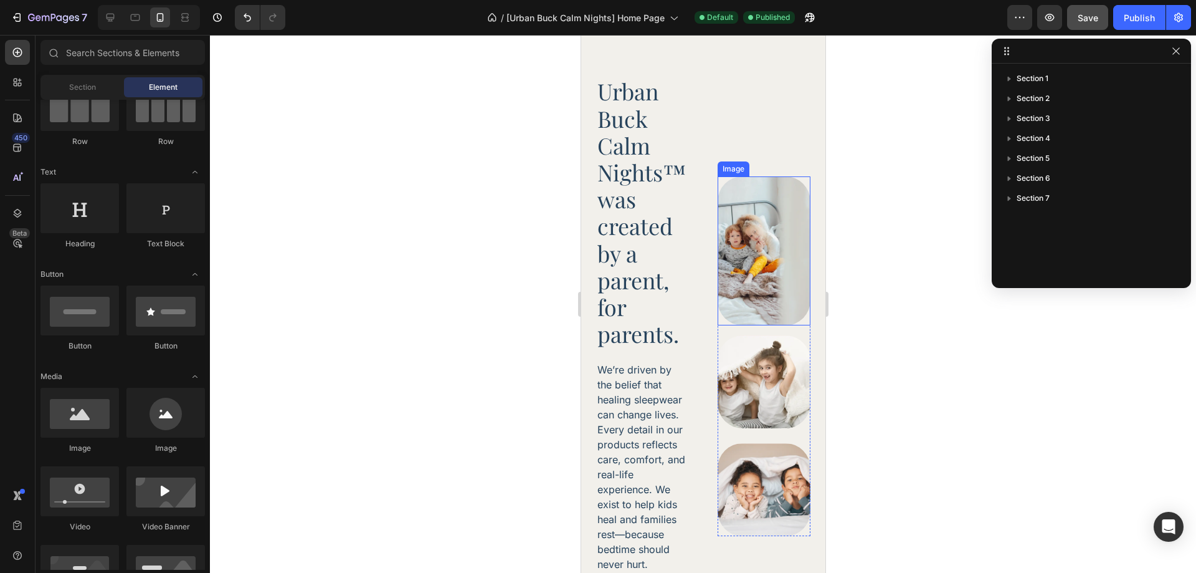
scroll to position [2633, 0]
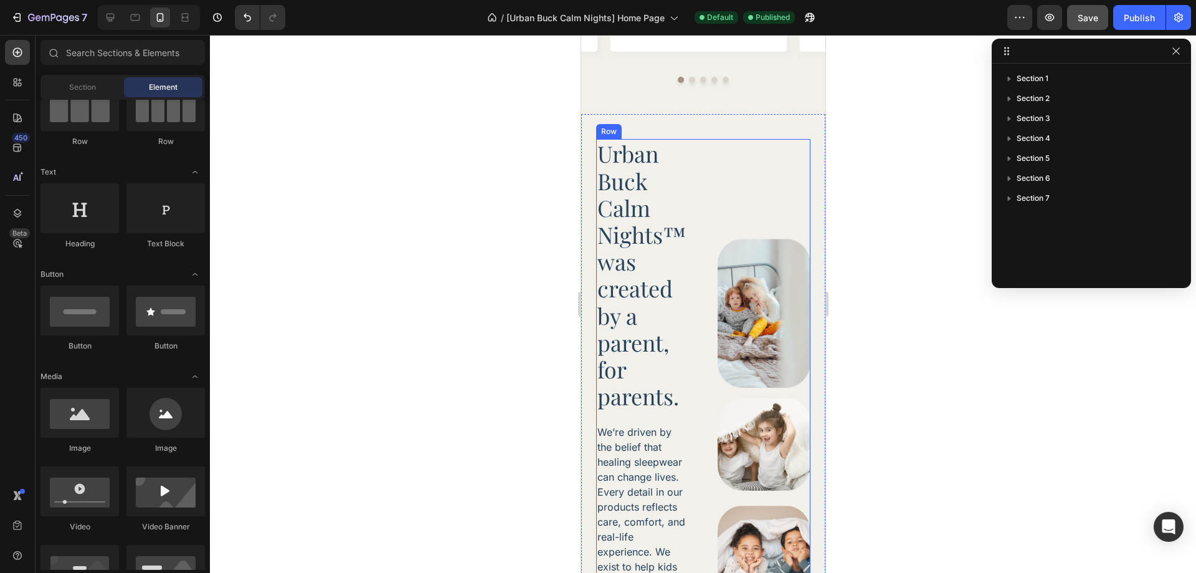
click at [686, 187] on div "Urban Buck Calm Nights™ was created by a parent, for parents. Heading We’re dri…" at bounding box center [703, 418] width 214 height 559
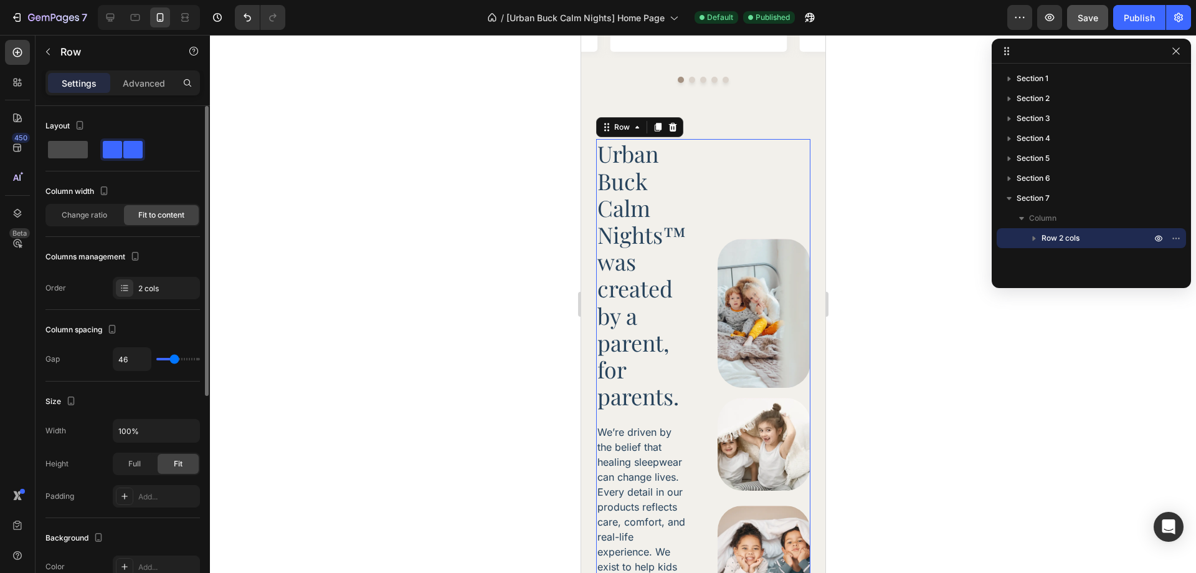
click at [77, 153] on span at bounding box center [68, 149] width 40 height 17
type input "16"
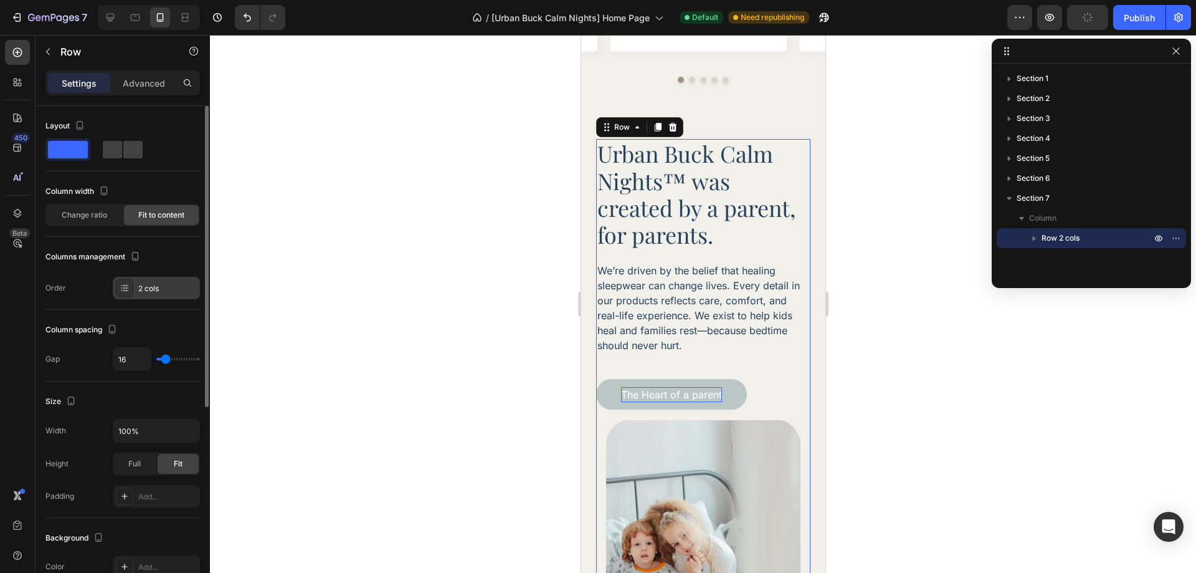
click at [153, 285] on div "2 cols" at bounding box center [167, 288] width 59 height 11
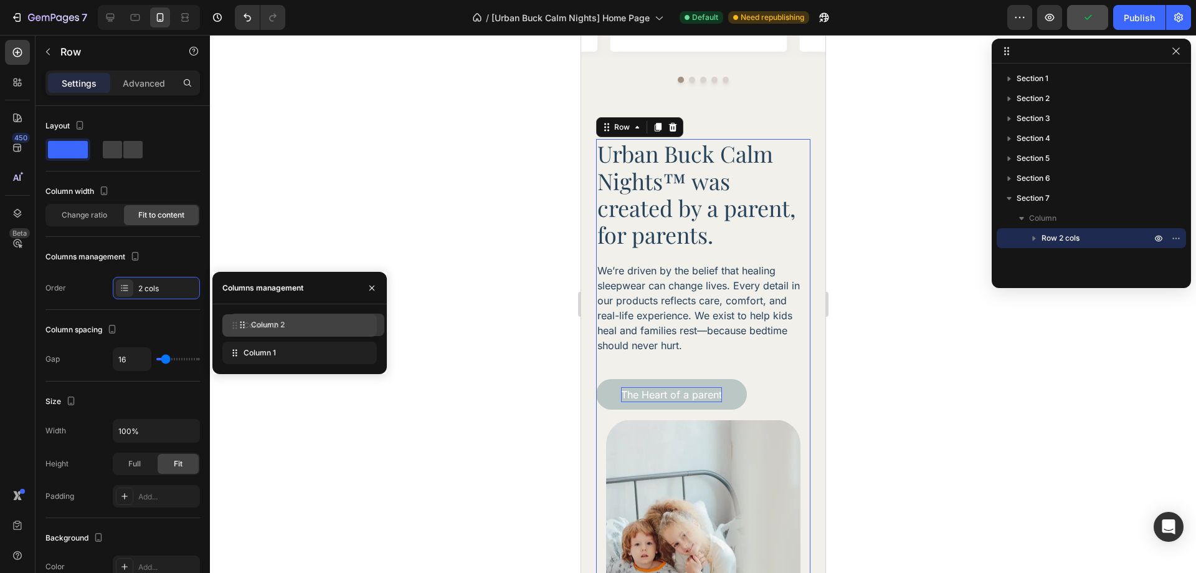
drag, startPoint x: 255, startPoint y: 351, endPoint x: 262, endPoint y: 323, distance: 29.0
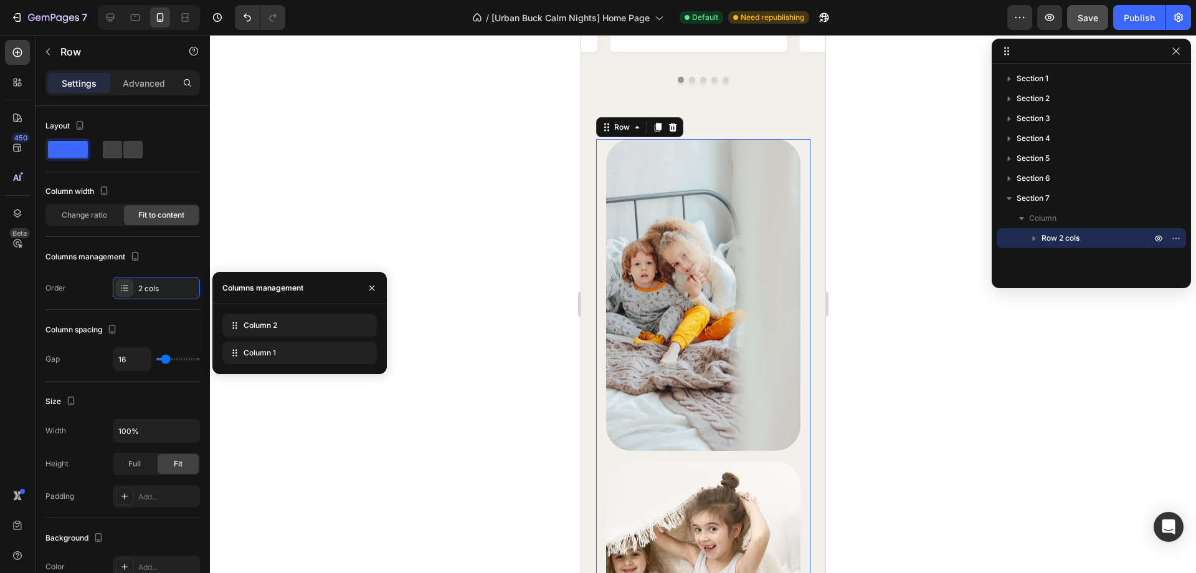
click at [915, 298] on div at bounding box center [703, 304] width 986 height 538
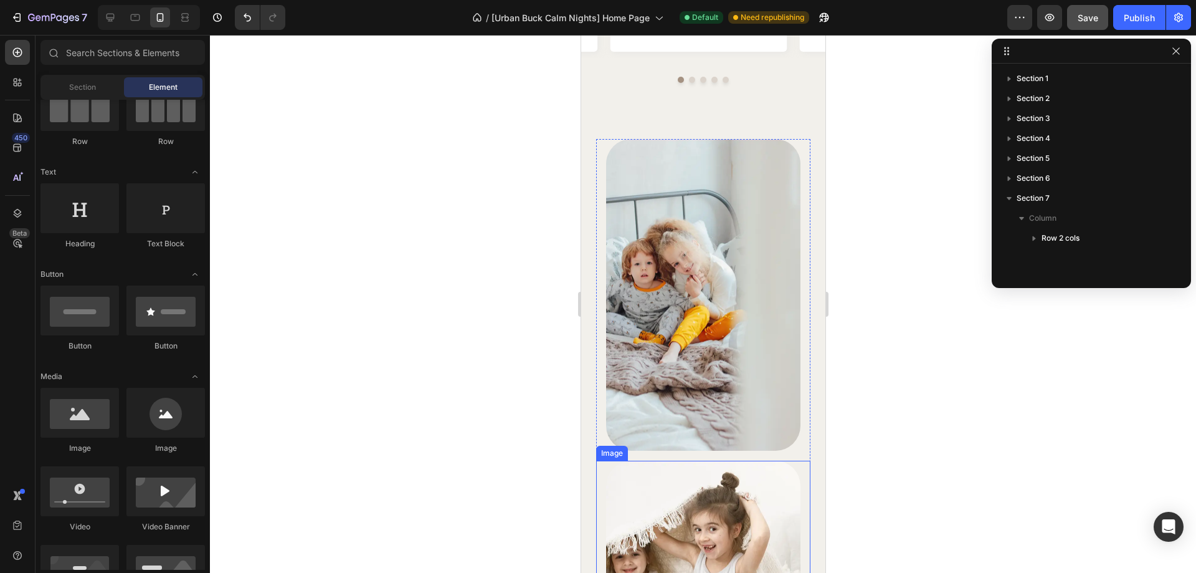
scroll to position [2696, 0]
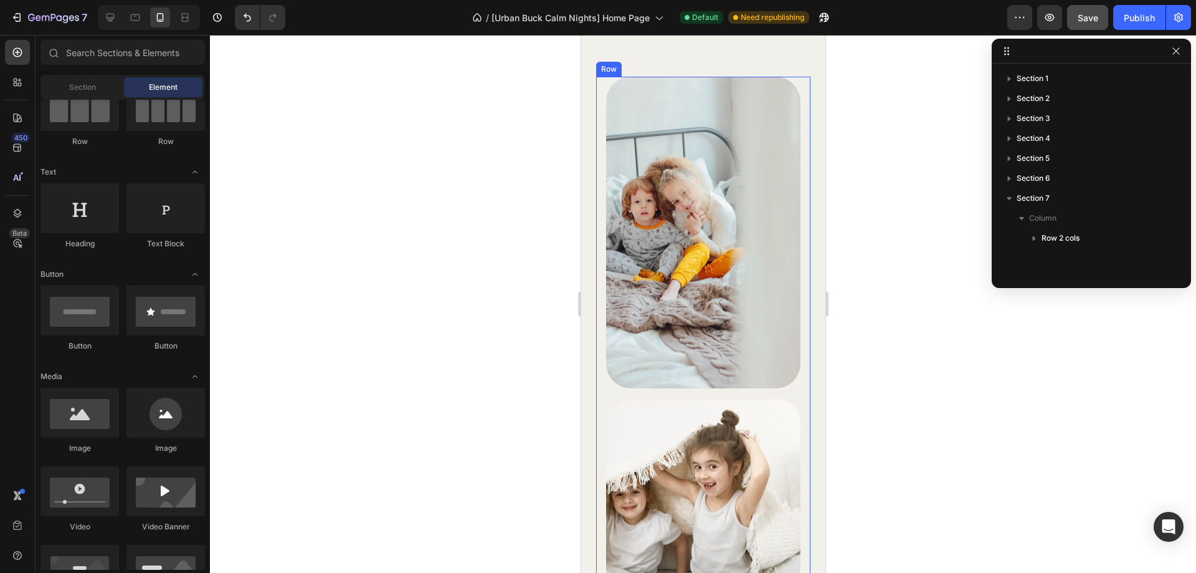
click at [790, 396] on div "Image Image Image Row" at bounding box center [703, 439] width 214 height 725
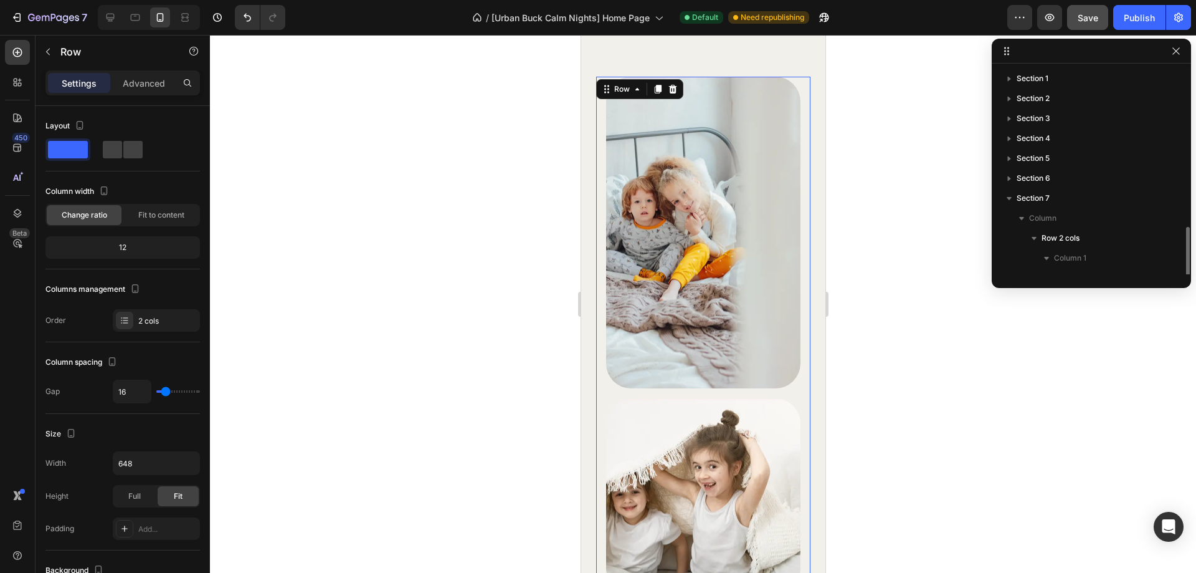
scroll to position [93, 0]
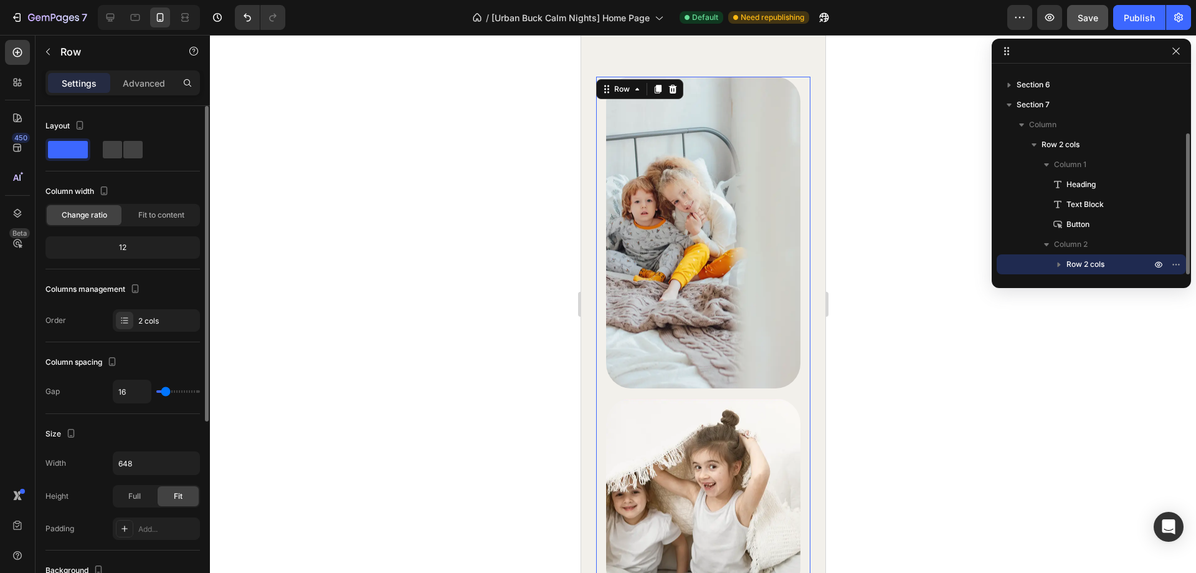
click at [121, 164] on div "Layout" at bounding box center [122, 143] width 154 height 55
click at [122, 156] on div at bounding box center [123, 149] width 40 height 17
type input "24"
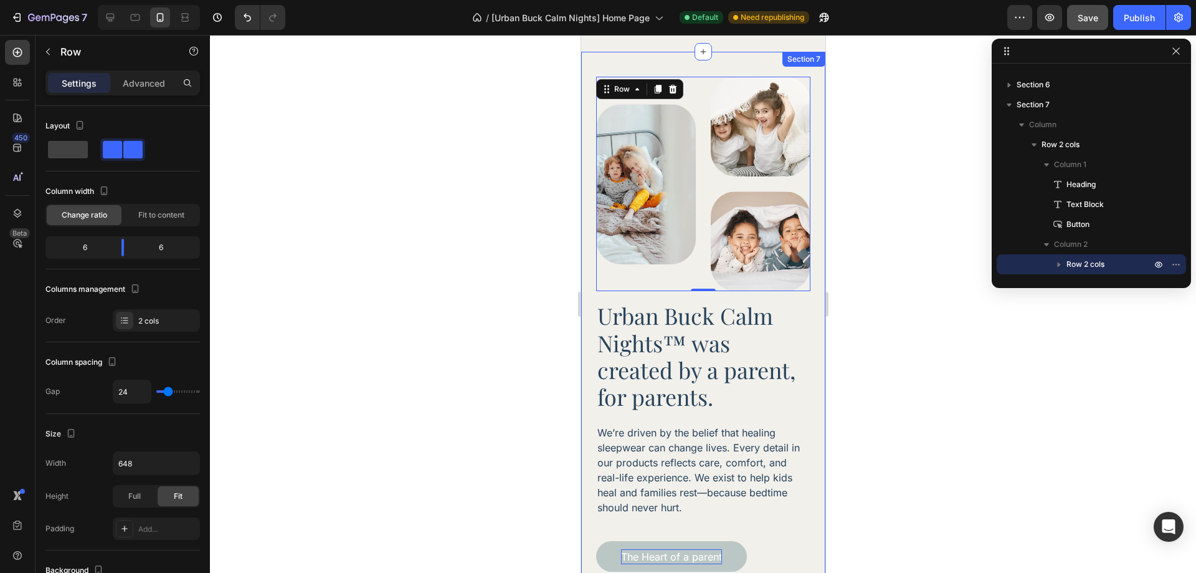
click at [891, 330] on div at bounding box center [703, 304] width 986 height 538
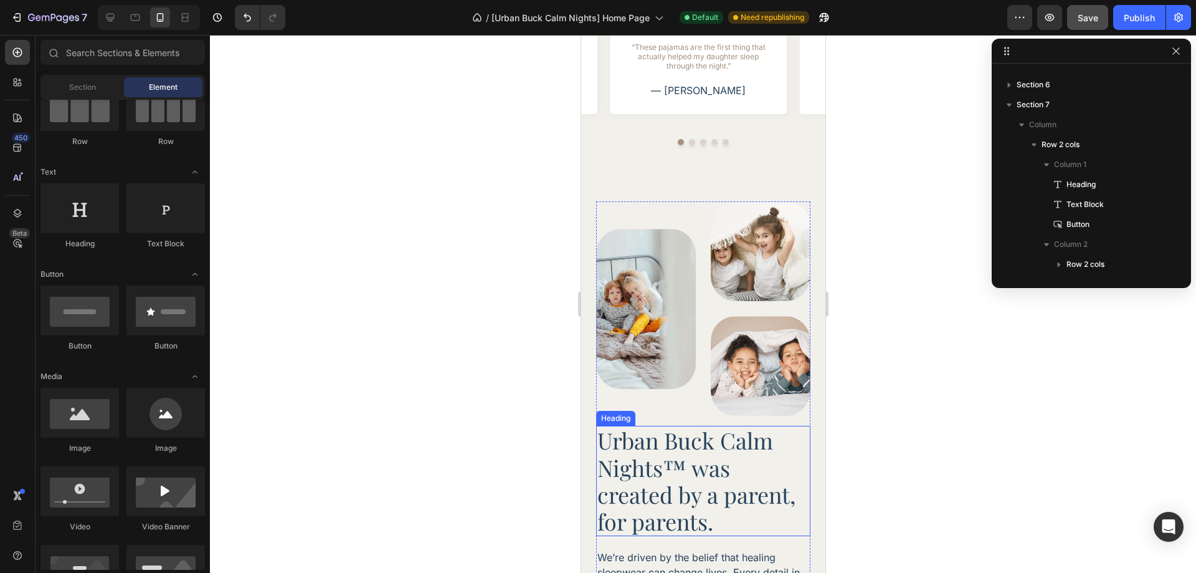
scroll to position [2509, 0]
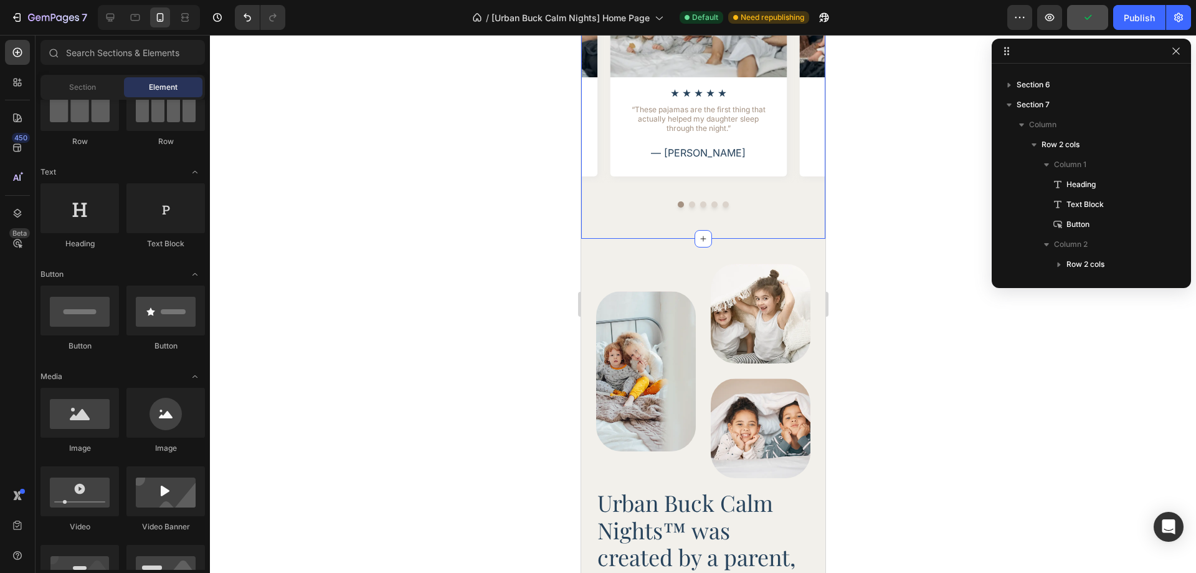
click at [633, 211] on div "Real Relief. Real Rest. Real Families. Heading Image Icon Icon Icon Icon Icon I…" at bounding box center [703, 23] width 244 height 431
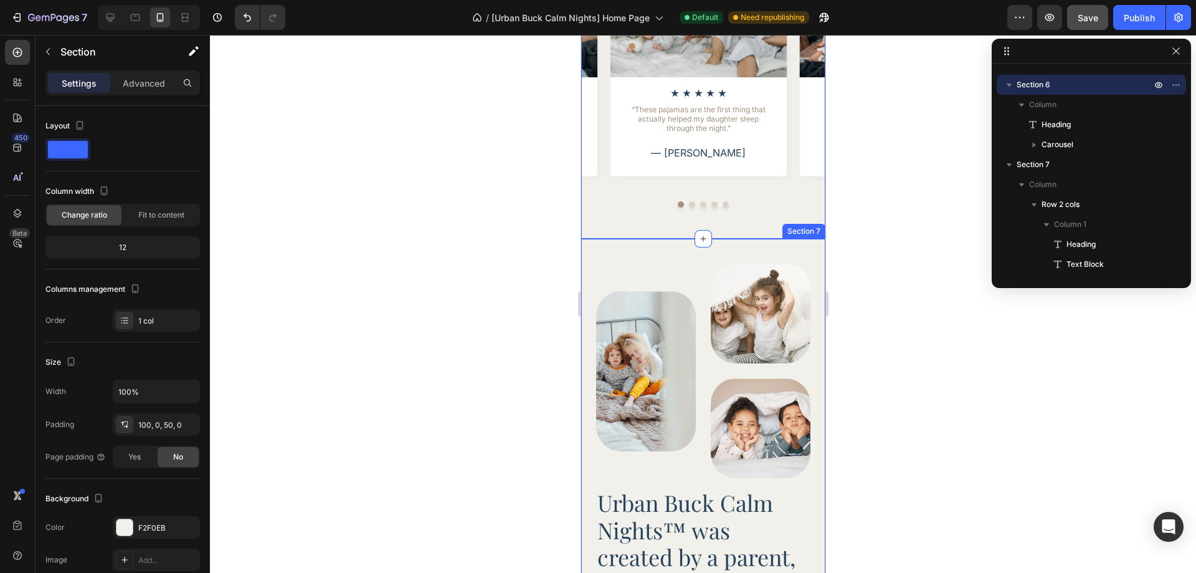
click at [663, 252] on div "Urban Buck Calm Nights™ was created by a parent, for parents. Heading We’re dri…" at bounding box center [703, 511] width 244 height 544
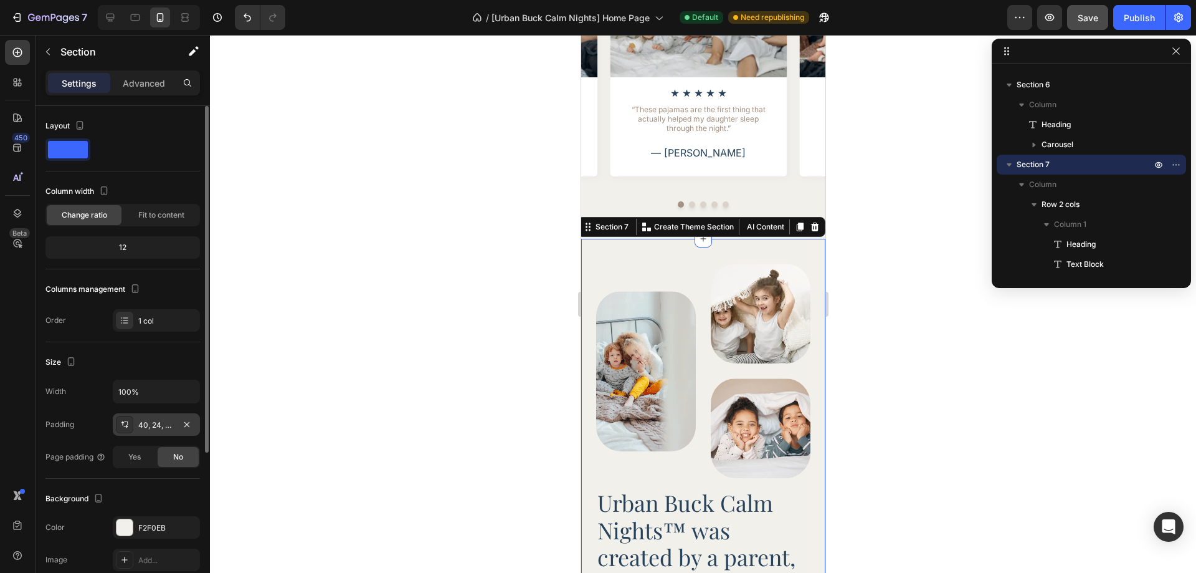
click at [153, 424] on div "40, 24, 40, 24" at bounding box center [156, 424] width 36 height 11
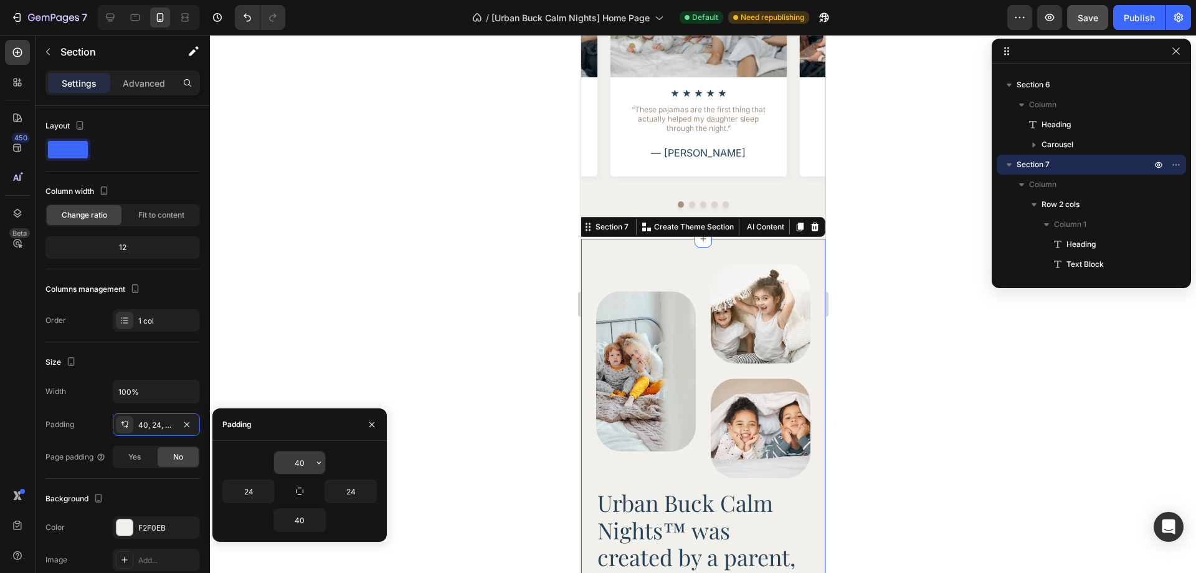
click at [294, 460] on input "40" at bounding box center [299, 462] width 51 height 22
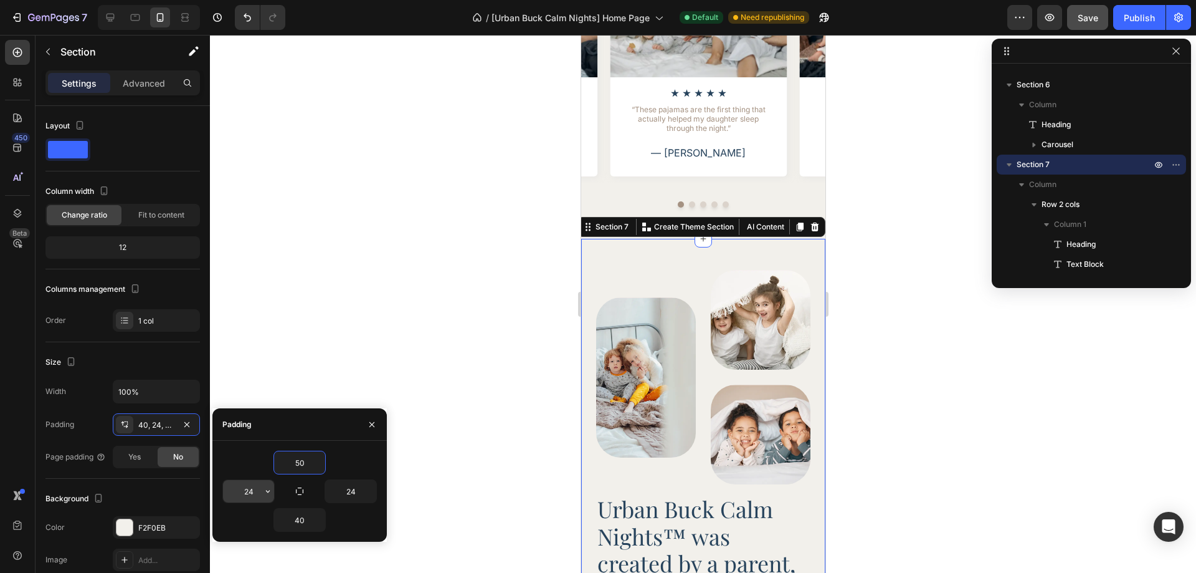
type input "50"
click at [250, 493] on input "24" at bounding box center [248, 491] width 51 height 22
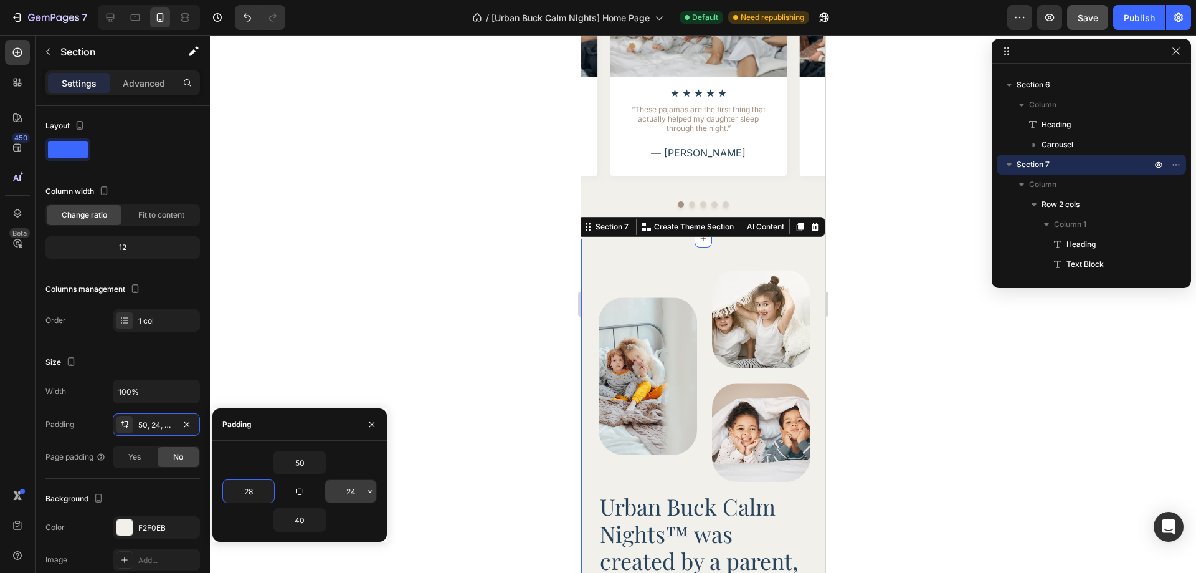
type input "28"
click at [347, 493] on input "24" at bounding box center [350, 491] width 51 height 22
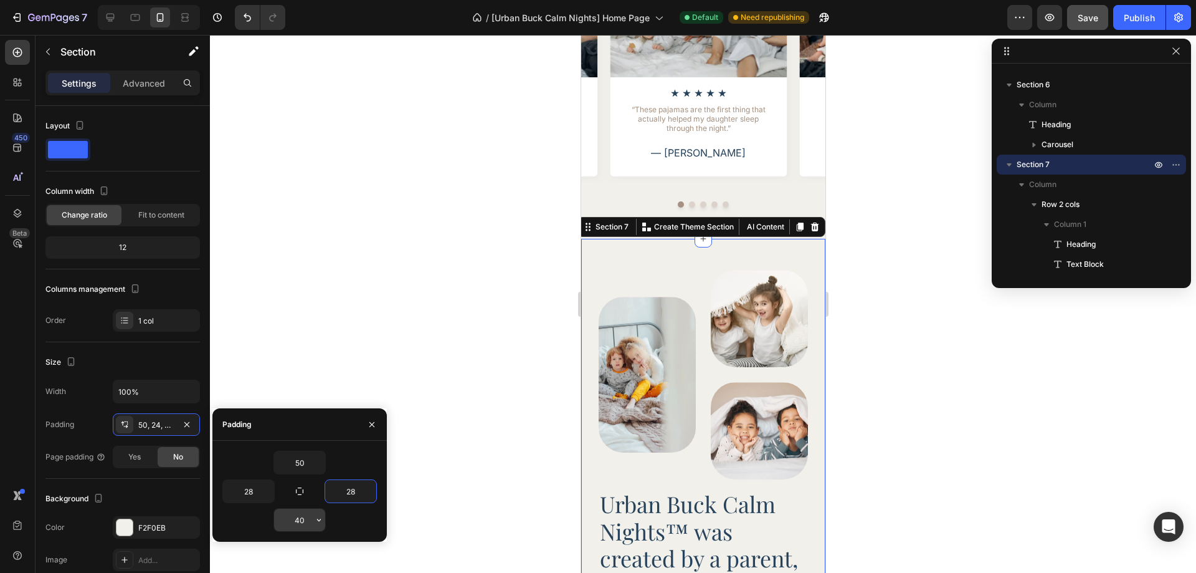
type input "28"
click at [302, 521] on input "40" at bounding box center [299, 519] width 51 height 22
type input "50"
click at [999, 450] on div at bounding box center [703, 304] width 986 height 538
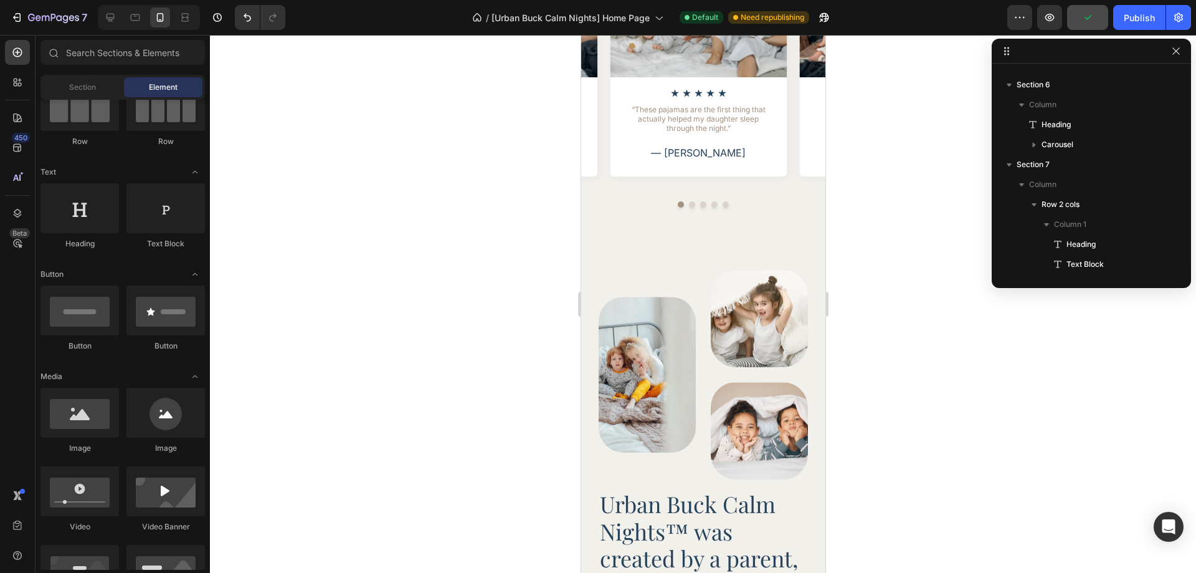
click at [912, 365] on div at bounding box center [703, 304] width 986 height 538
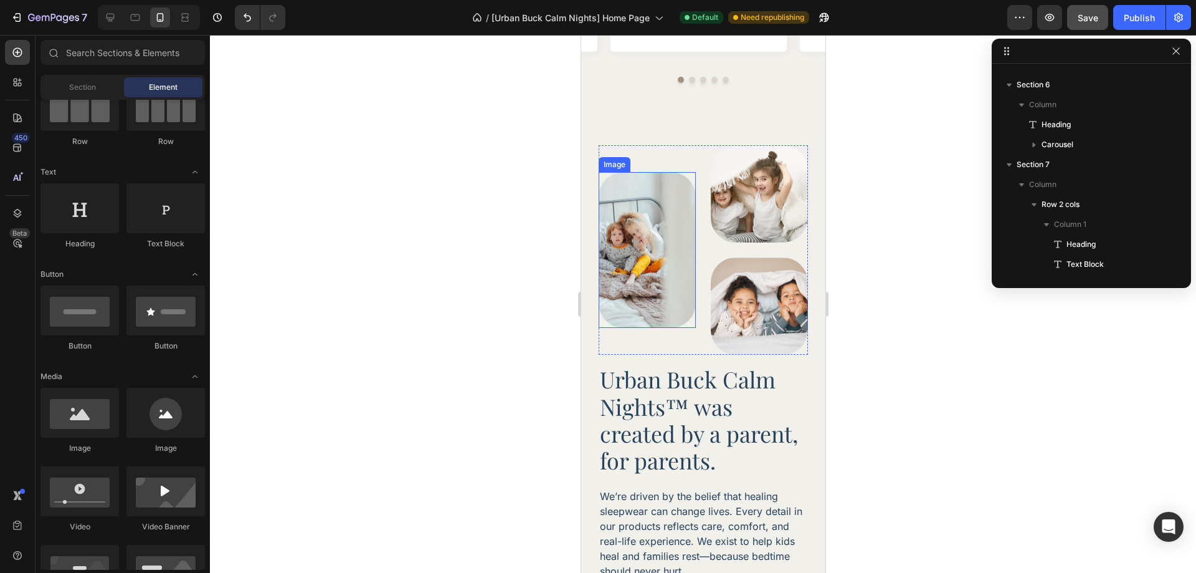
click at [650, 253] on img at bounding box center [646, 250] width 97 height 156
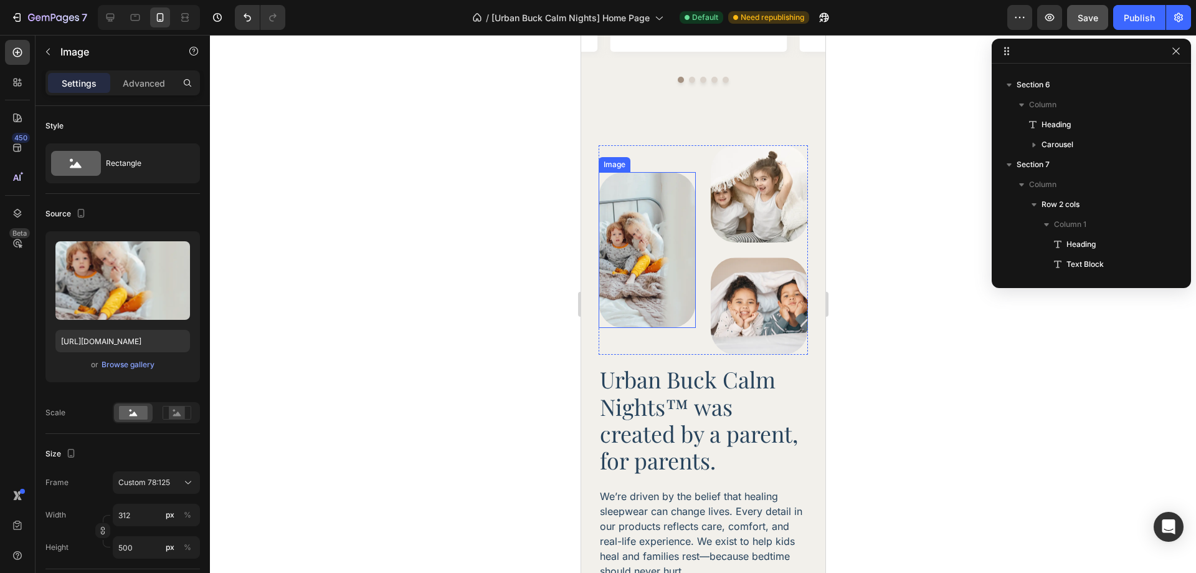
scroll to position [253, 0]
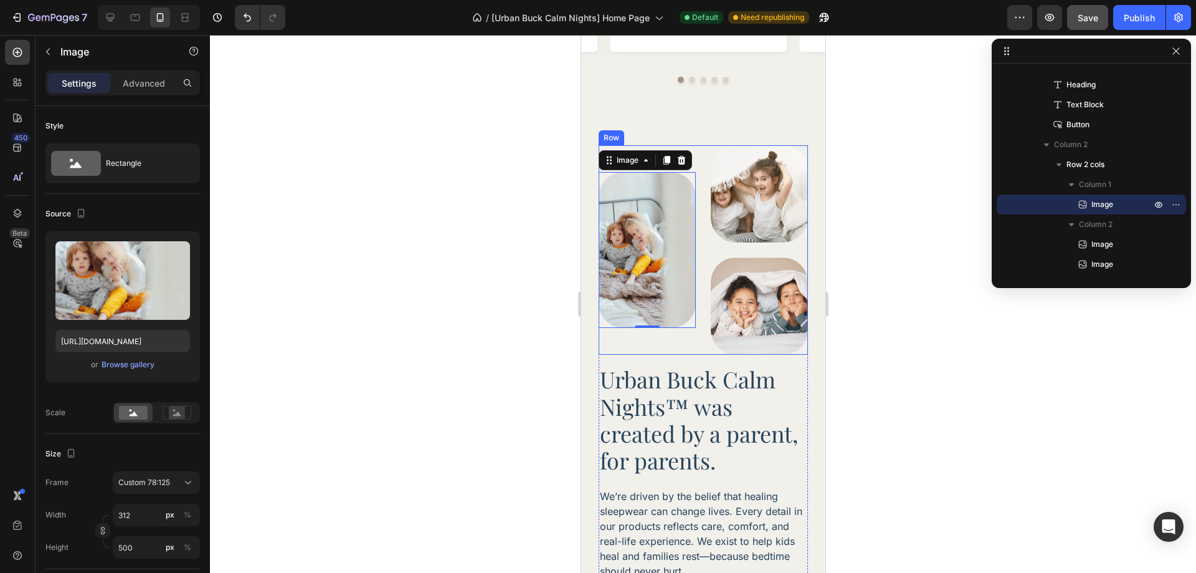
click at [690, 339] on div "Image 0 Image Image Row" at bounding box center [702, 249] width 209 height 209
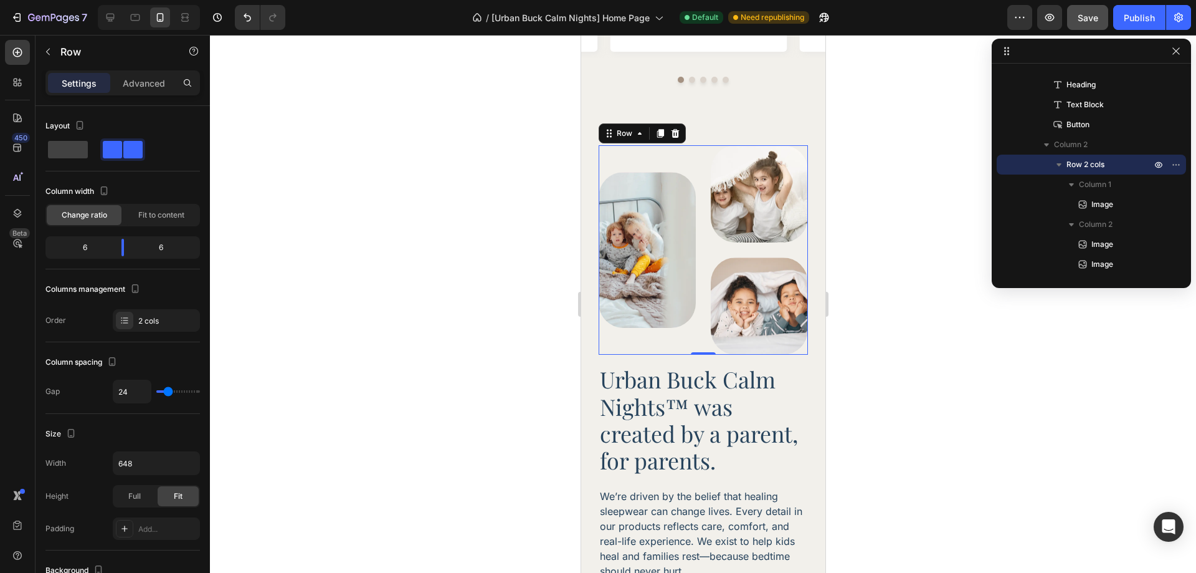
click at [747, 252] on div "Image Image" at bounding box center [758, 249] width 97 height 209
click at [747, 217] on img at bounding box center [758, 193] width 97 height 97
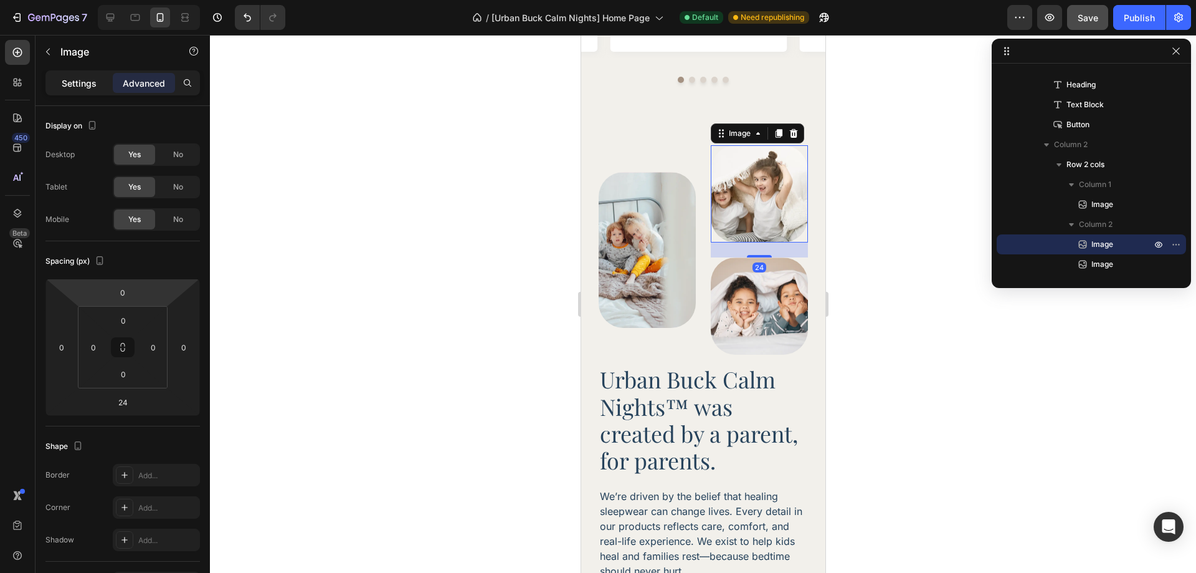
click at [82, 85] on p "Settings" at bounding box center [79, 83] width 35 height 13
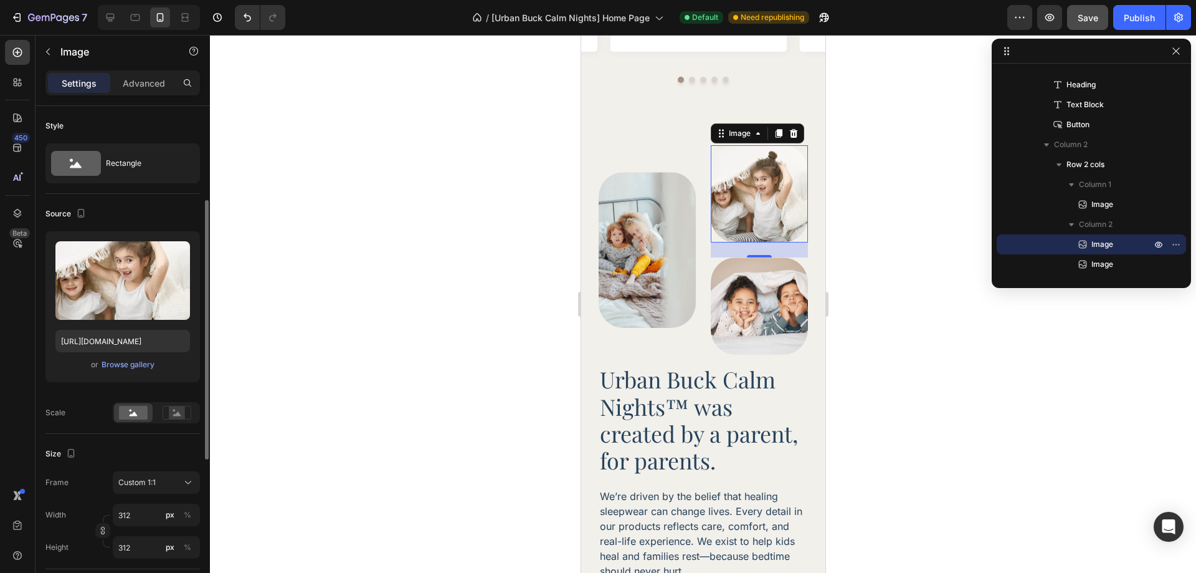
scroll to position [62, 0]
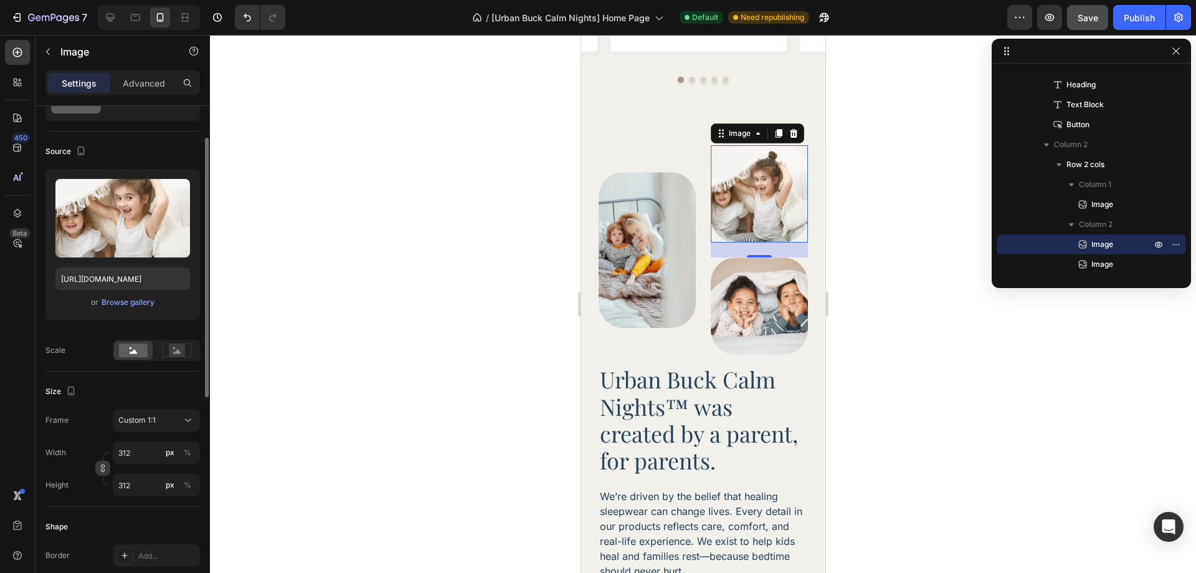
click at [101, 465] on icon "button" at bounding box center [102, 467] width 9 height 9
click at [135, 456] on input "312" at bounding box center [156, 452] width 87 height 22
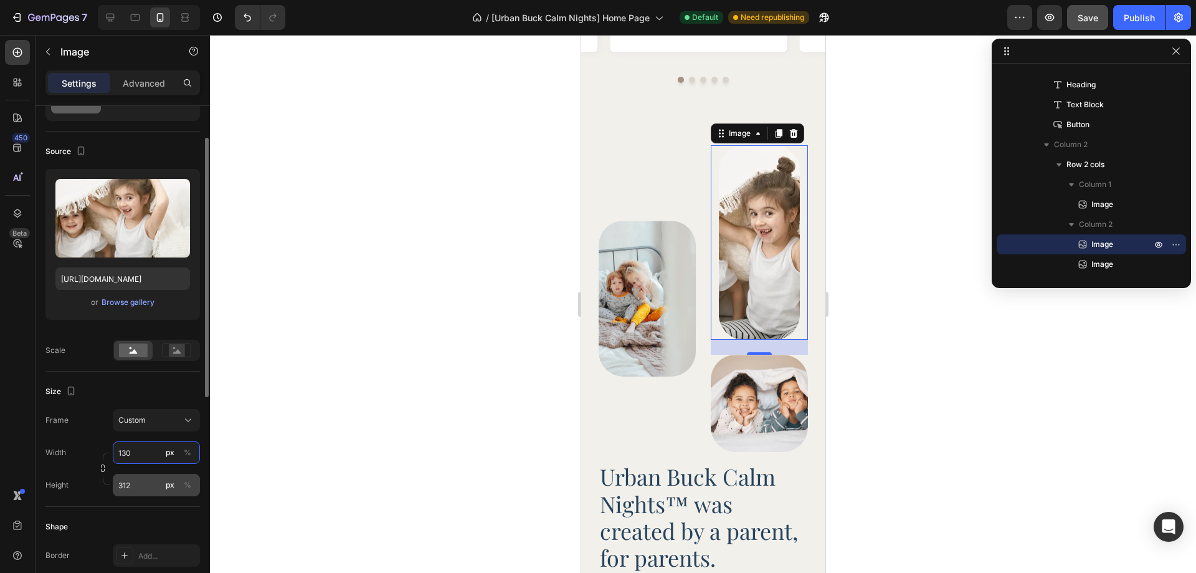
type input "130"
click at [138, 485] on input "312" at bounding box center [156, 484] width 87 height 22
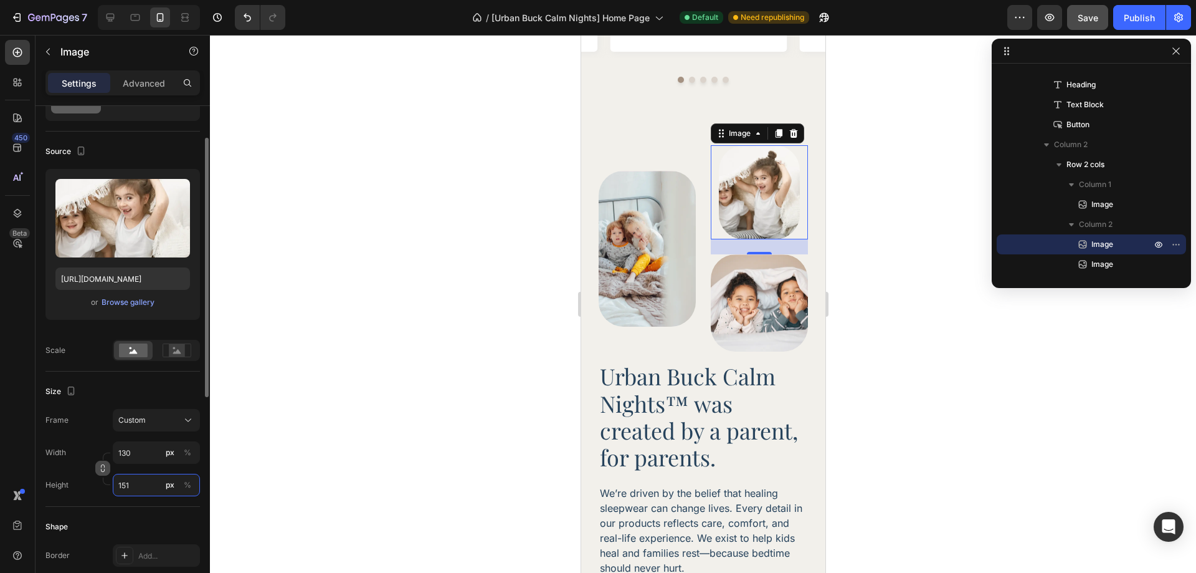
type input "151"
click at [107, 465] on button "button" at bounding box center [102, 467] width 15 height 15
click at [103, 441] on div "Width 130 px %" at bounding box center [122, 452] width 154 height 22
click at [774, 315] on img at bounding box center [758, 302] width 97 height 97
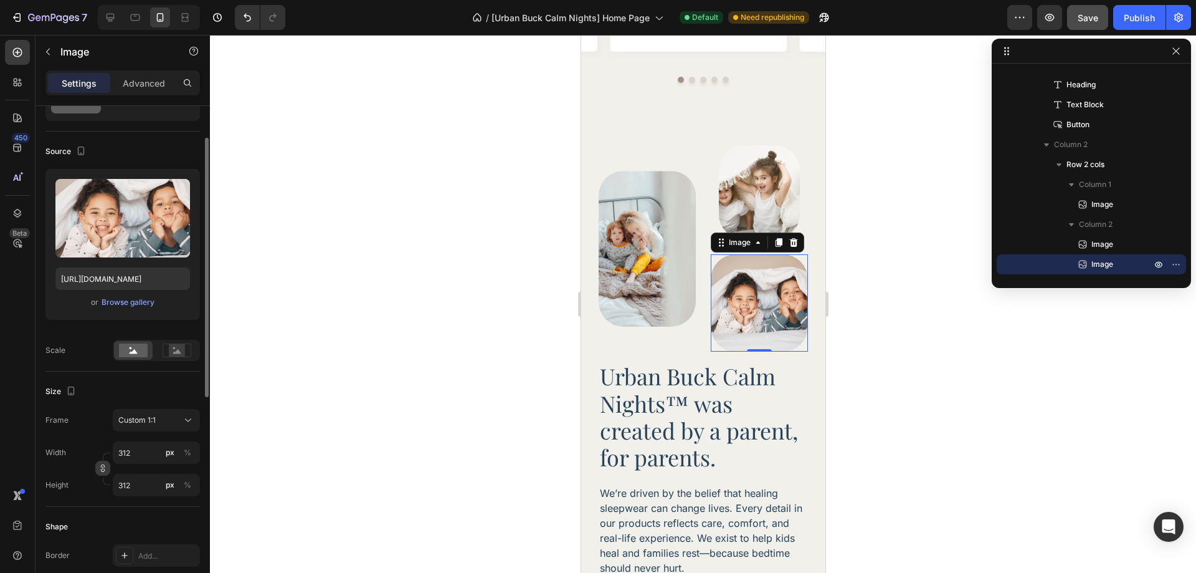
click at [110, 471] on button "button" at bounding box center [102, 467] width 15 height 15
click at [135, 454] on input "312" at bounding box center [156, 452] width 87 height 22
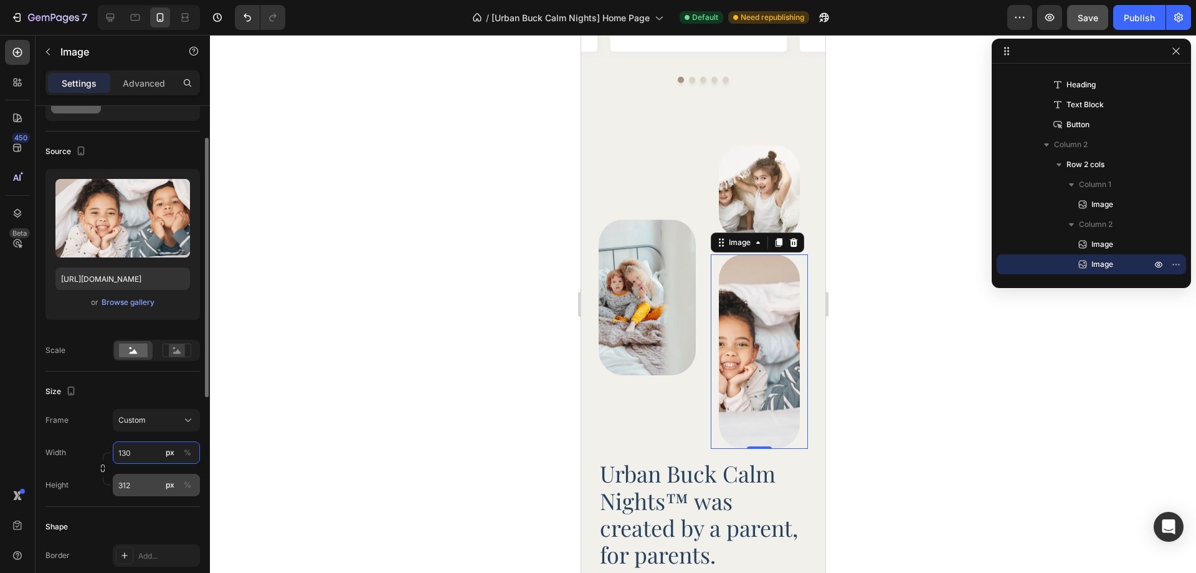
type input "130"
click at [138, 486] on input "312" at bounding box center [156, 484] width 87 height 22
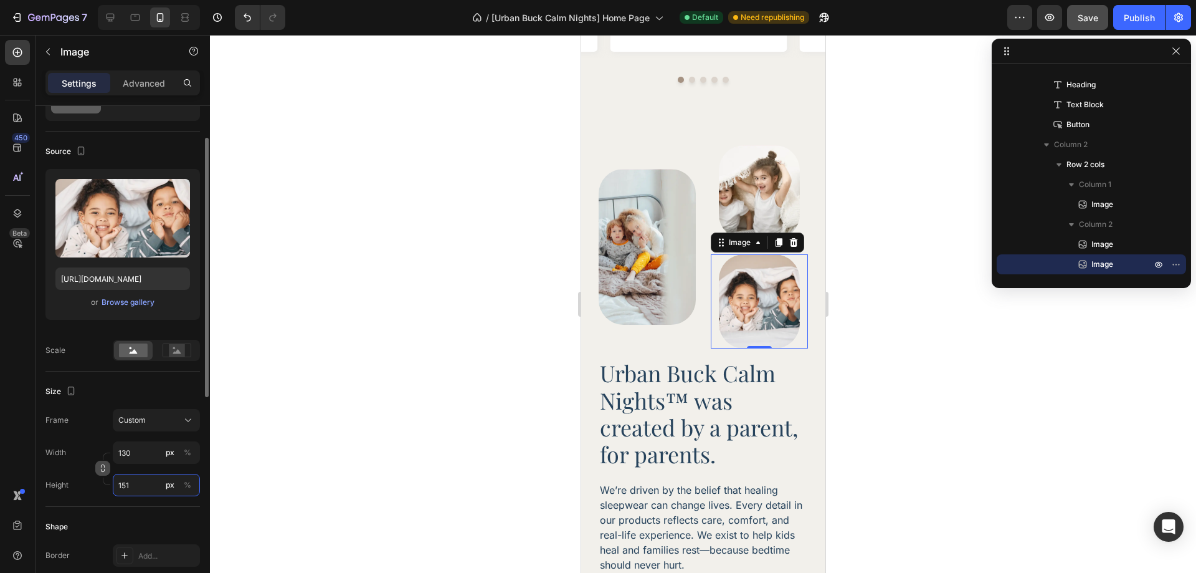
type input "151"
click at [101, 468] on icon "button" at bounding box center [103, 469] width 4 height 3
click at [97, 440] on div "Frame Custom 130:151 Width 130 px % Height 151 px %" at bounding box center [122, 452] width 154 height 87
click at [742, 186] on img at bounding box center [758, 192] width 81 height 94
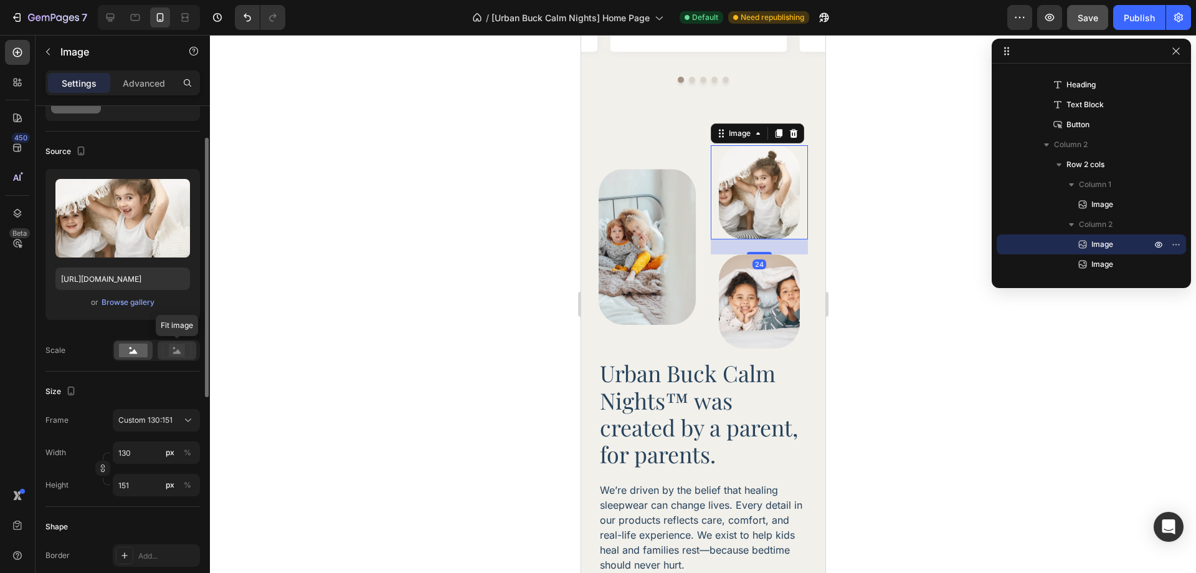
click at [179, 354] on rect at bounding box center [177, 350] width 16 height 12
click at [130, 354] on rect at bounding box center [133, 350] width 29 height 14
click at [767, 300] on img at bounding box center [758, 301] width 81 height 94
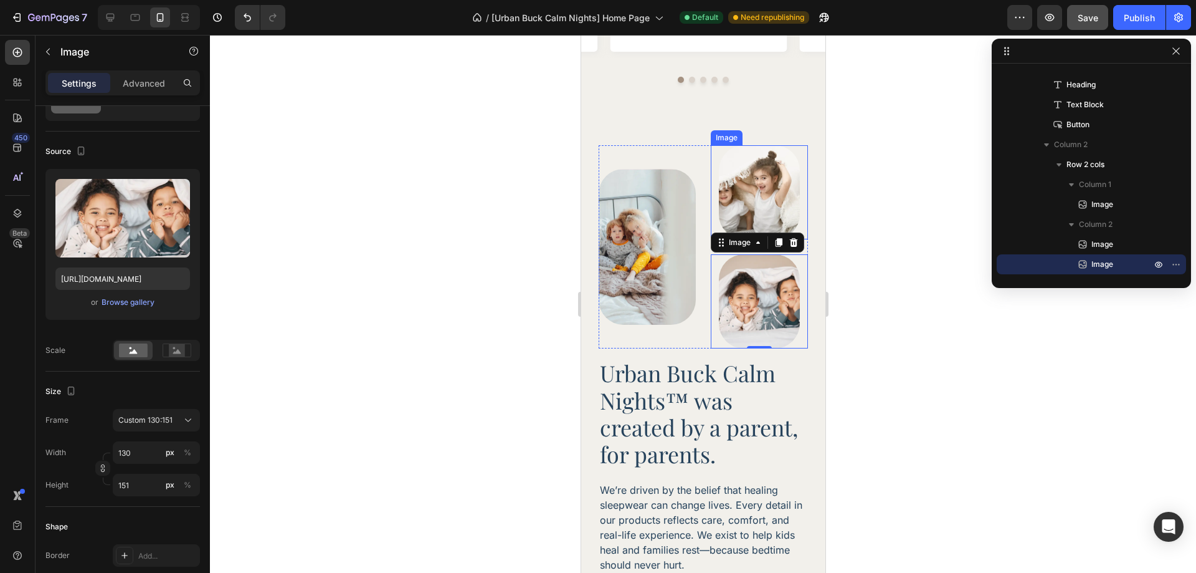
click at [775, 160] on img at bounding box center [758, 192] width 81 height 94
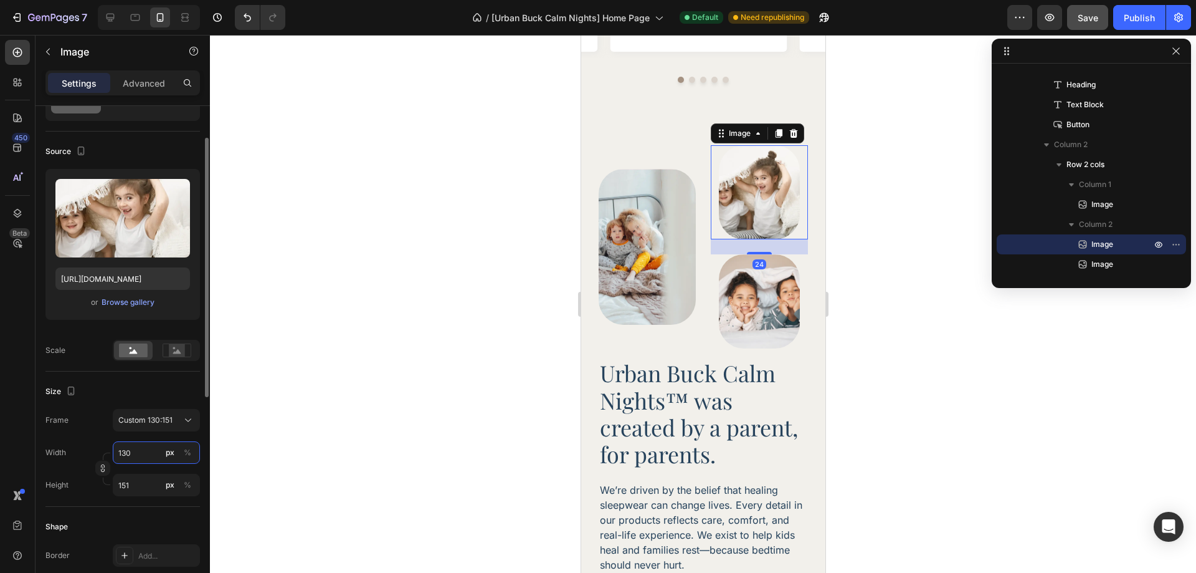
click at [149, 452] on input "130" at bounding box center [156, 452] width 87 height 22
click at [143, 475] on div "Full 100%" at bounding box center [144, 482] width 102 height 22
type input "100"
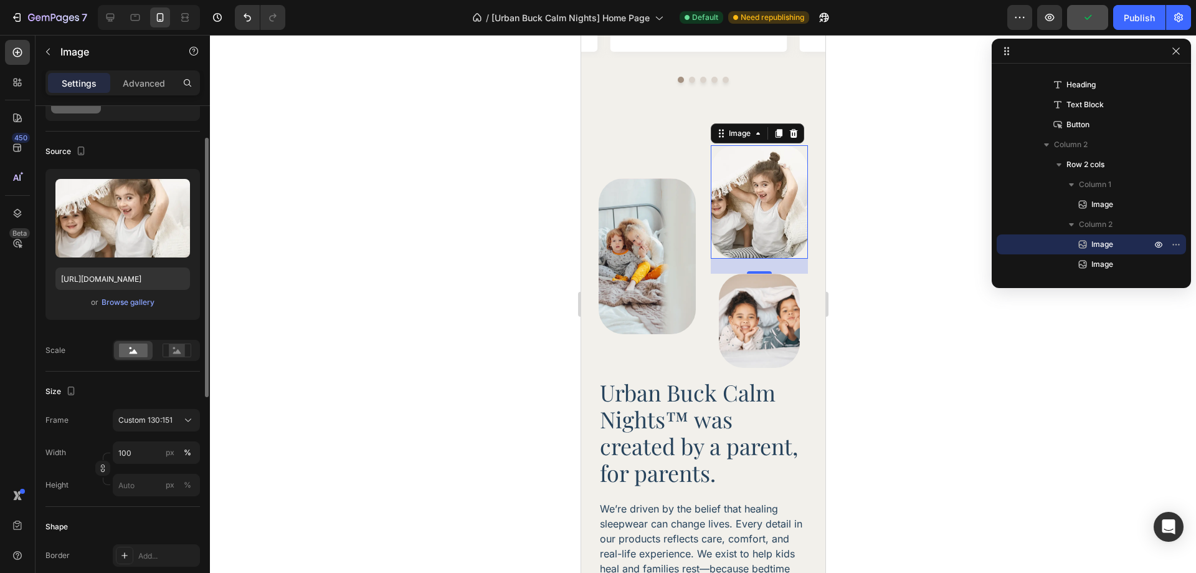
click at [154, 392] on div "Size" at bounding box center [122, 391] width 154 height 20
click at [750, 319] on img at bounding box center [758, 320] width 81 height 94
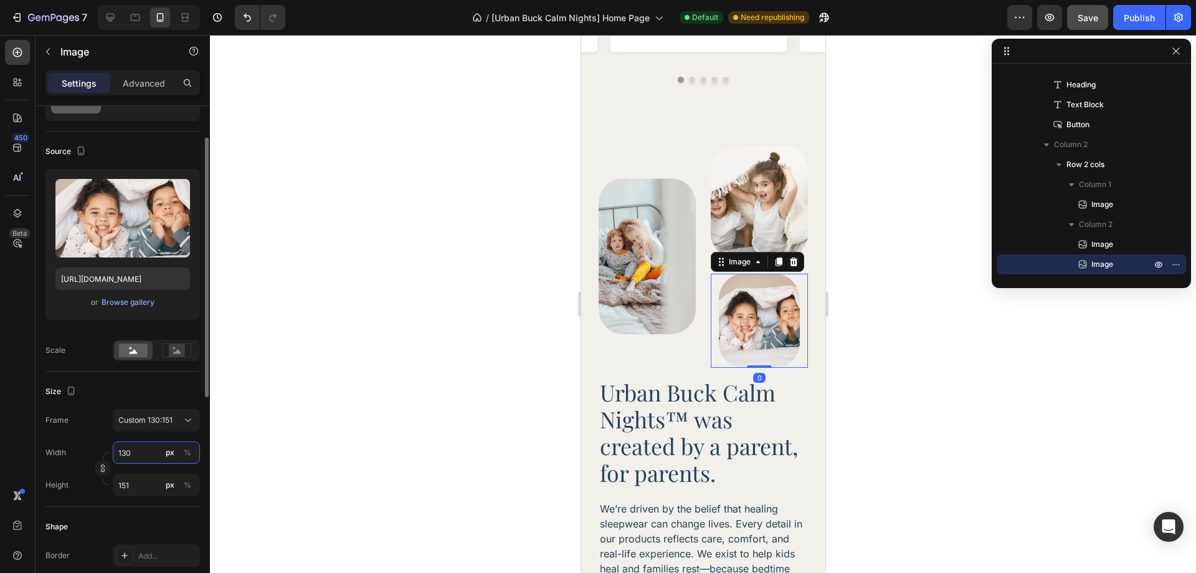
click at [143, 444] on input "130" at bounding box center [156, 452] width 87 height 22
click at [149, 377] on div "Size Frame Custom 130:151 Width 130 px % Height 151 px %" at bounding box center [122, 438] width 154 height 135
click at [146, 454] on input "130" at bounding box center [156, 452] width 87 height 22
click at [145, 474] on div "Full 100%" at bounding box center [144, 482] width 102 height 22
type input "100"
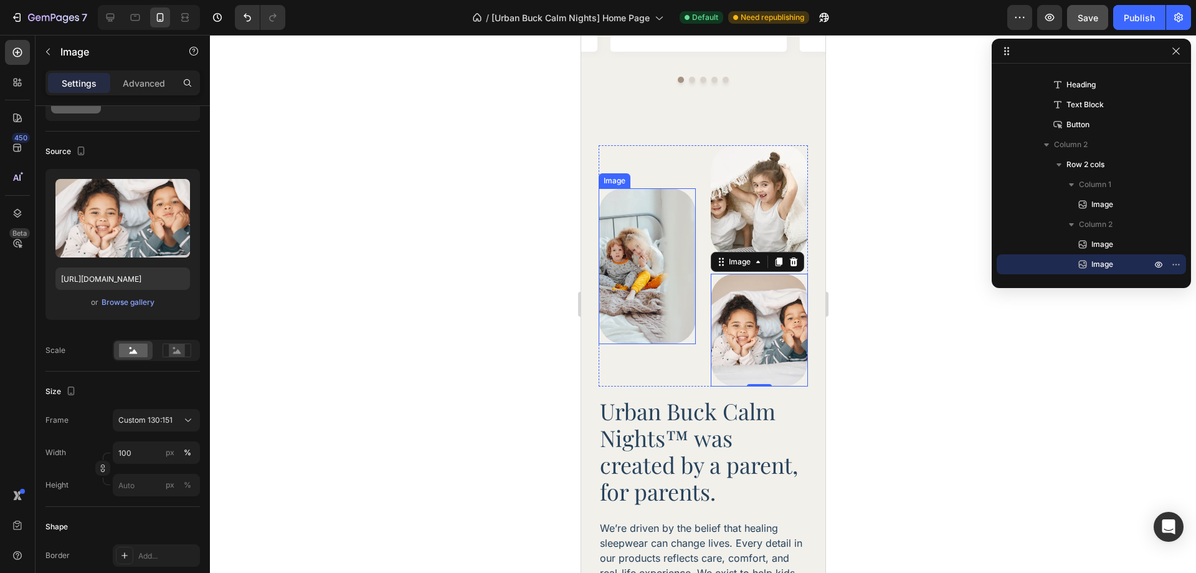
click at [632, 314] on img at bounding box center [646, 266] width 97 height 156
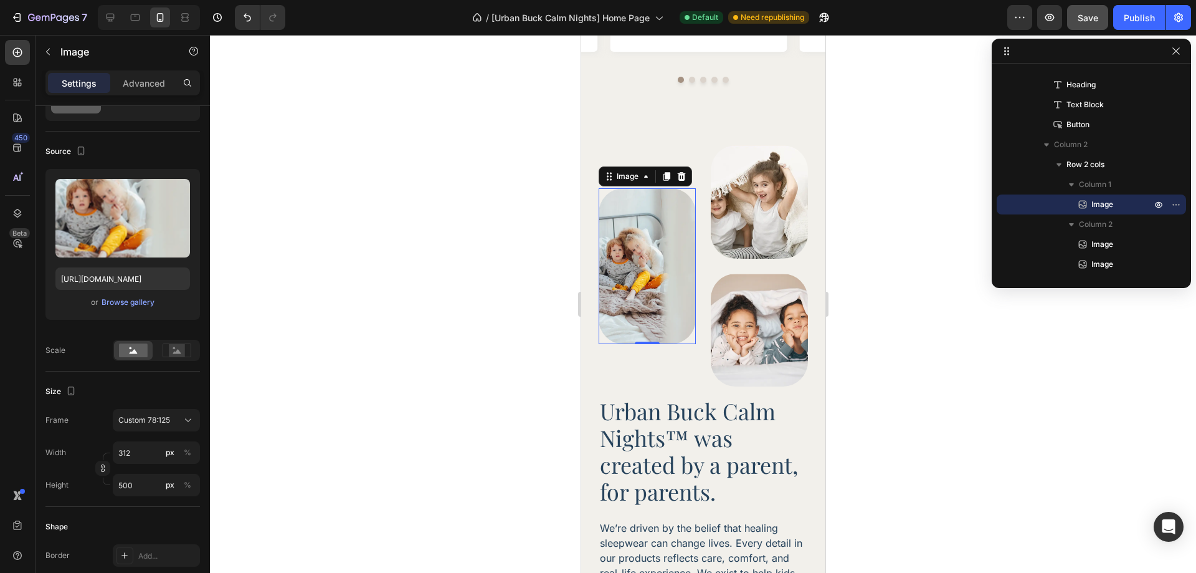
click at [642, 257] on img at bounding box center [646, 266] width 97 height 156
click at [103, 472] on icon "button" at bounding box center [102, 467] width 9 height 9
click at [138, 454] on input "312" at bounding box center [156, 452] width 87 height 22
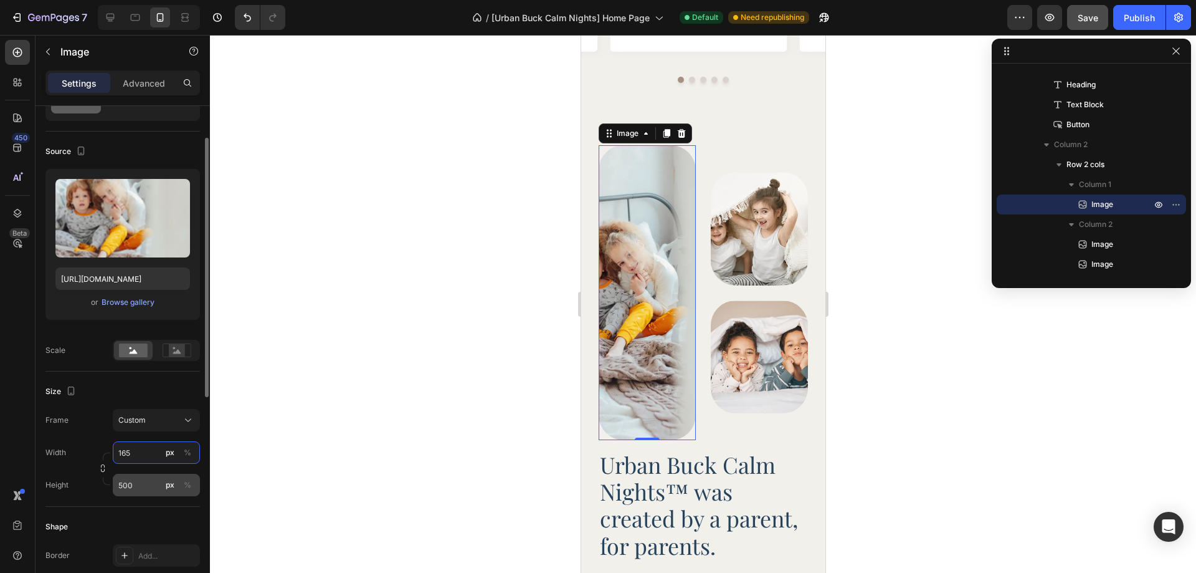
type input "165"
click at [138, 492] on input "500" at bounding box center [156, 484] width 87 height 22
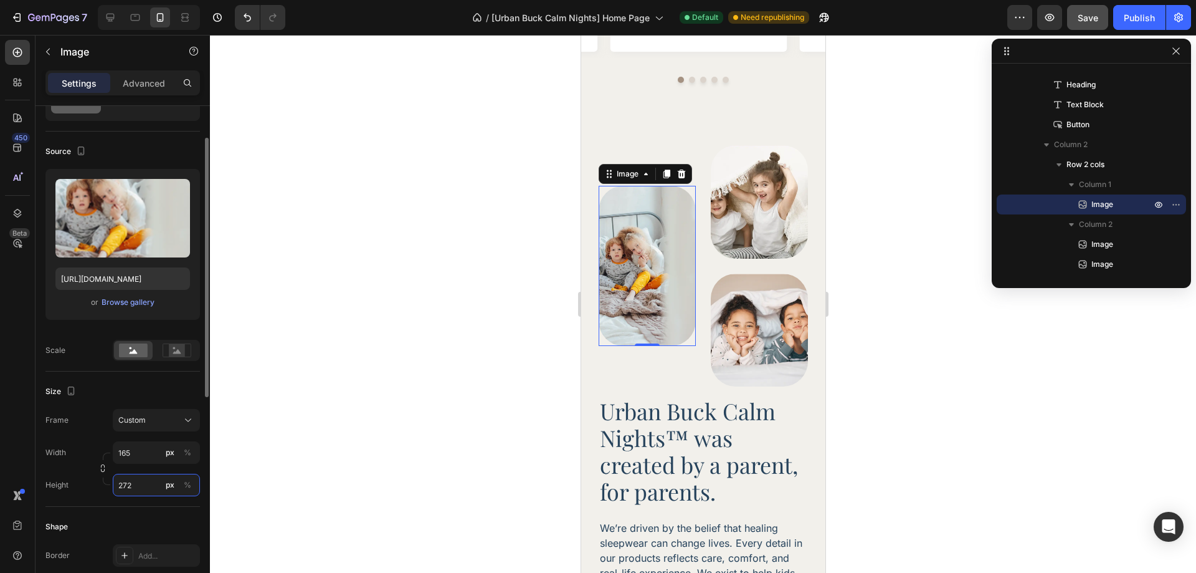
type input "272"
click at [95, 430] on div "Frame Custom" at bounding box center [122, 420] width 154 height 22
click at [102, 467] on icon "button" at bounding box center [102, 467] width 9 height 9
click at [136, 455] on input "165" at bounding box center [156, 452] width 87 height 22
click at [136, 477] on p "Full 100%" at bounding box center [154, 482] width 72 height 11
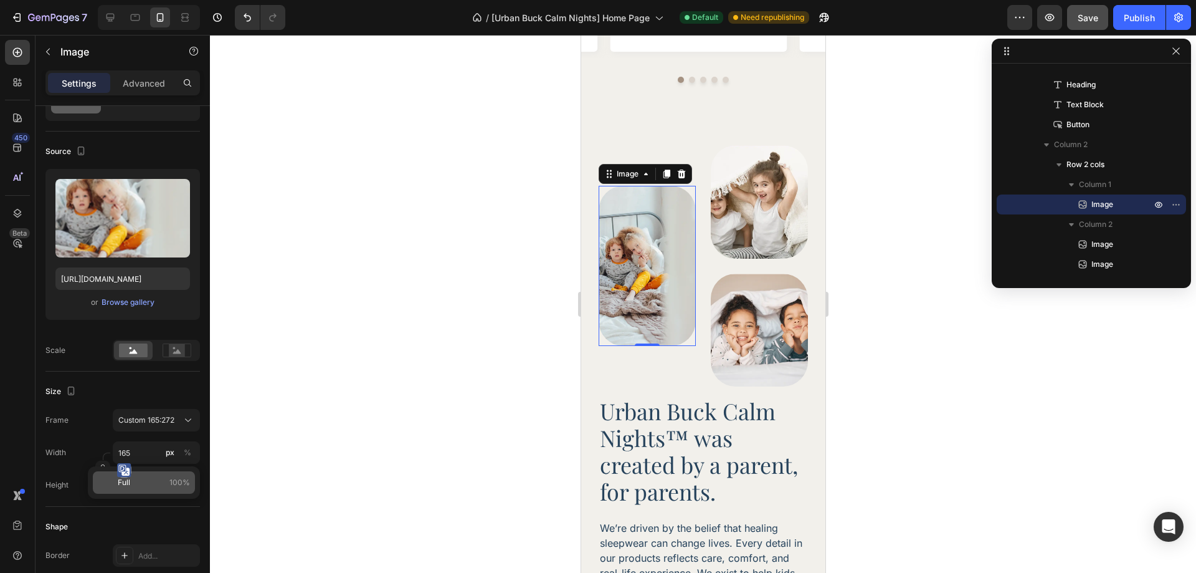
type input "100"
click at [931, 371] on div at bounding box center [703, 304] width 986 height 538
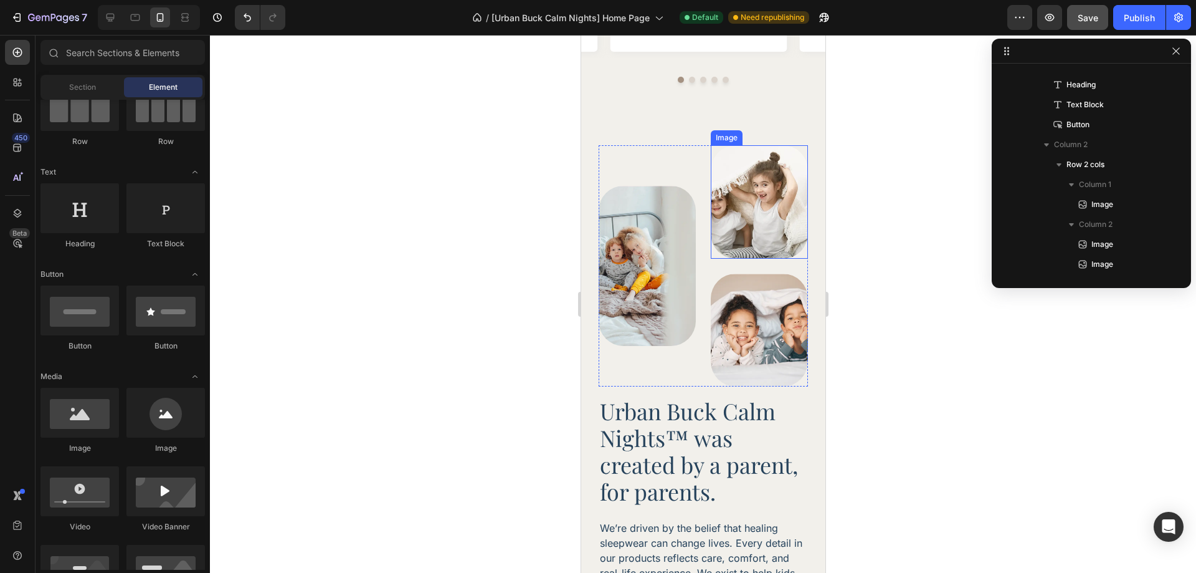
click at [767, 214] on img at bounding box center [758, 201] width 97 height 113
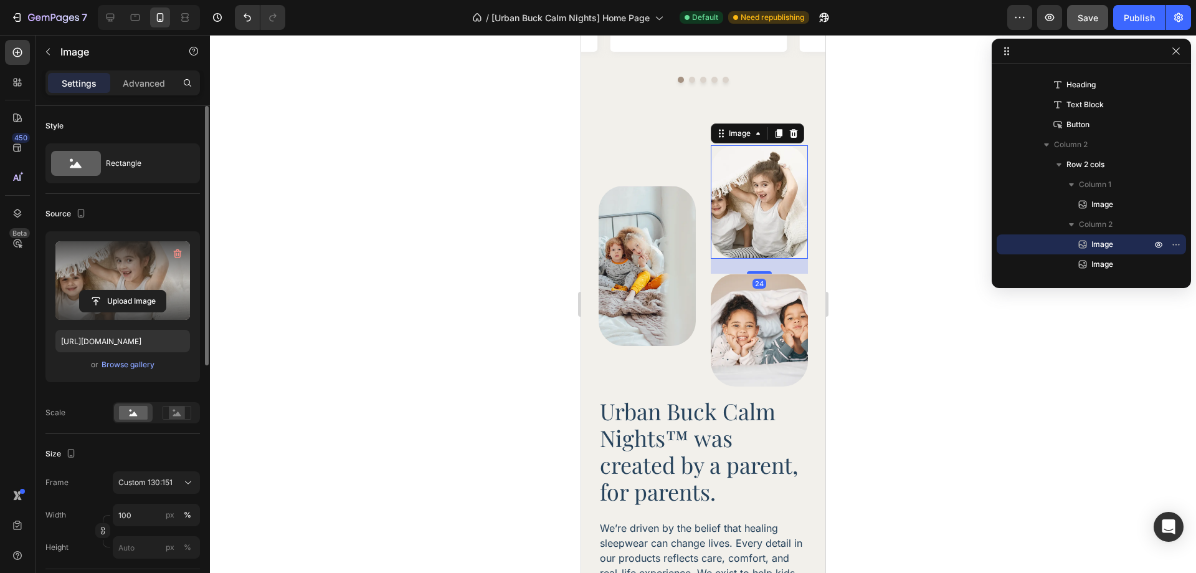
click at [143, 273] on label at bounding box center [122, 280] width 135 height 78
click at [143, 290] on input "file" at bounding box center [123, 300] width 86 height 21
click at [120, 288] on label at bounding box center [122, 280] width 135 height 78
click at [120, 290] on input "file" at bounding box center [123, 300] width 86 height 21
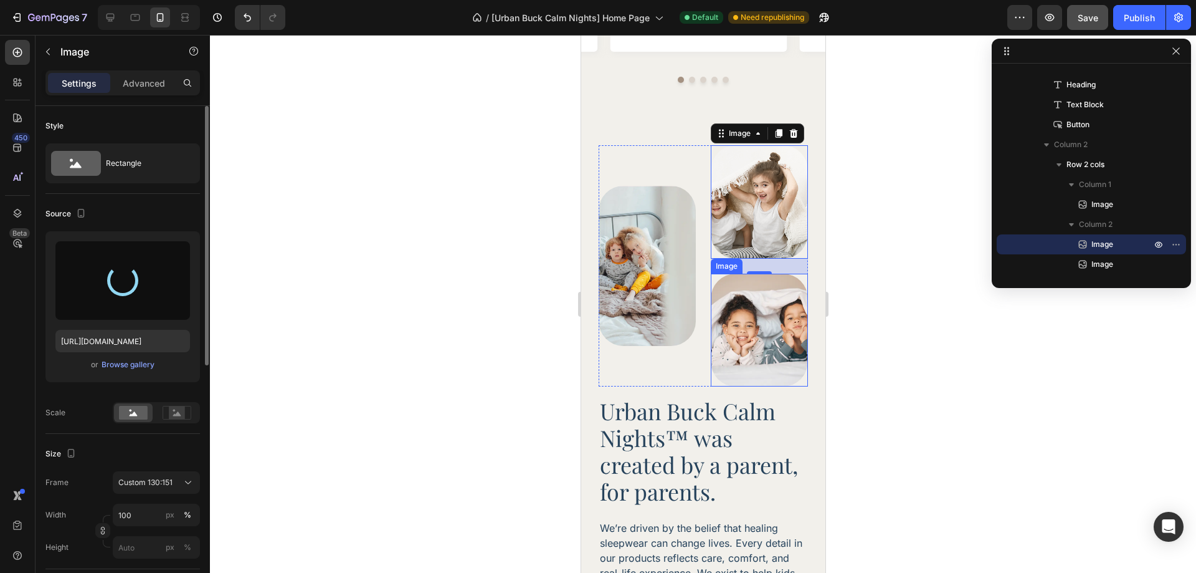
type input "https://cdn.shopify.com/s/files/1/0758/2705/2766/files/gempages_581482949048796…"
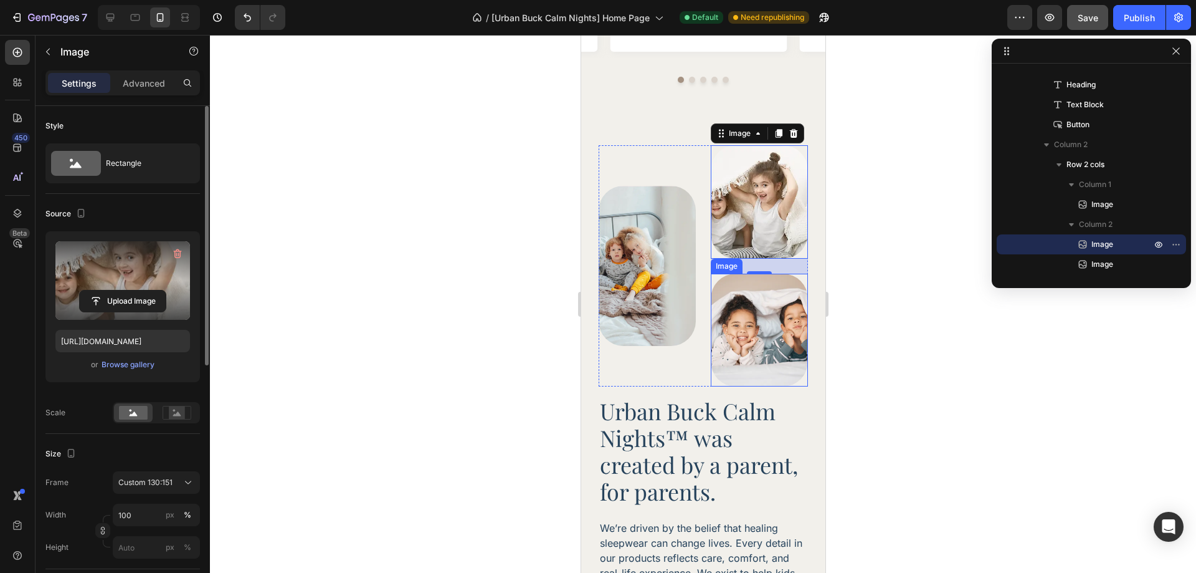
click at [732, 307] on img at bounding box center [758, 329] width 97 height 113
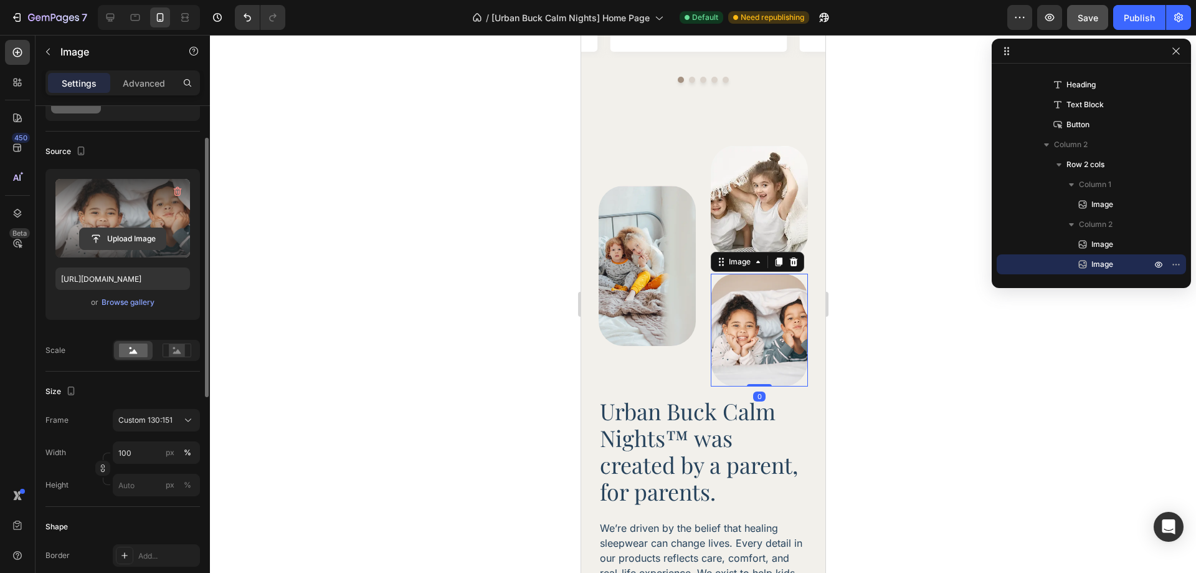
click at [153, 228] on input "file" at bounding box center [123, 238] width 86 height 21
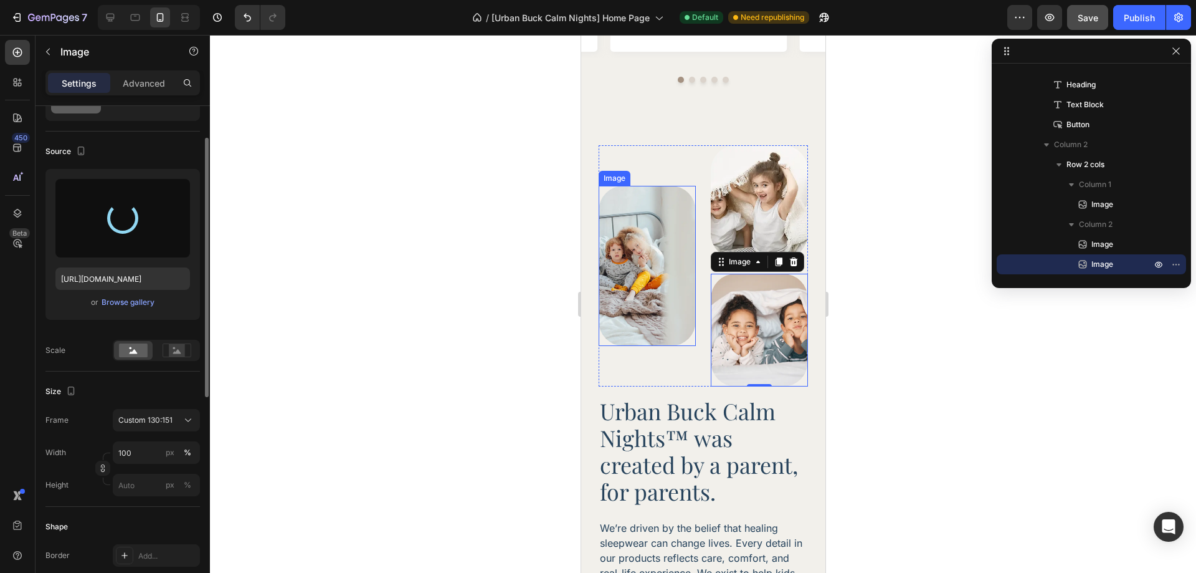
type input "https://cdn.shopify.com/s/files/1/0758/2705/2766/files/gempages_581482949048796…"
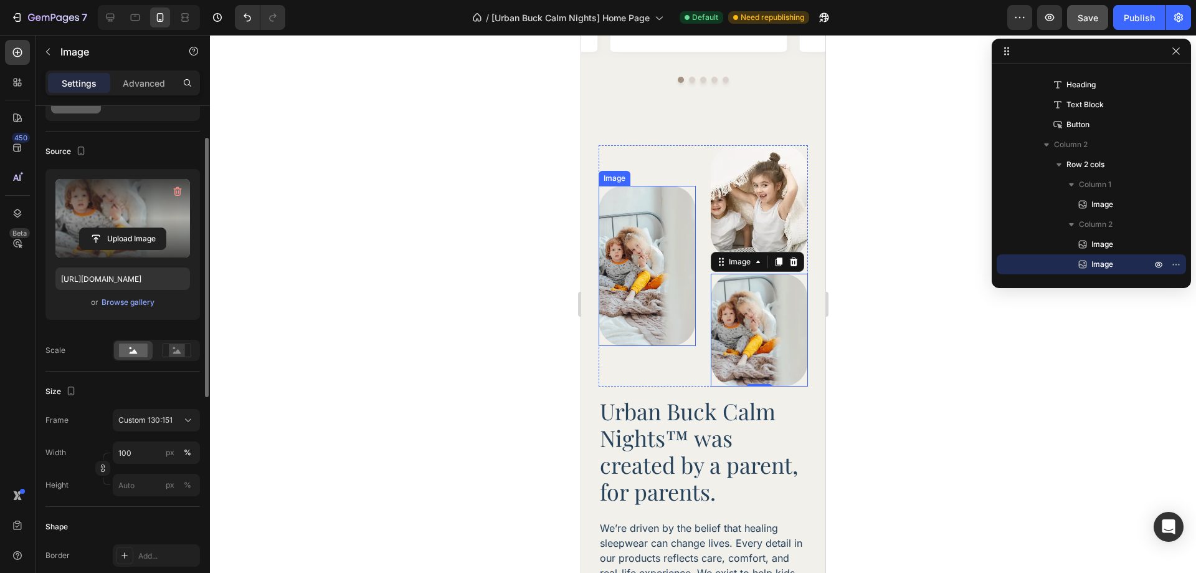
click at [662, 247] on img at bounding box center [646, 266] width 97 height 160
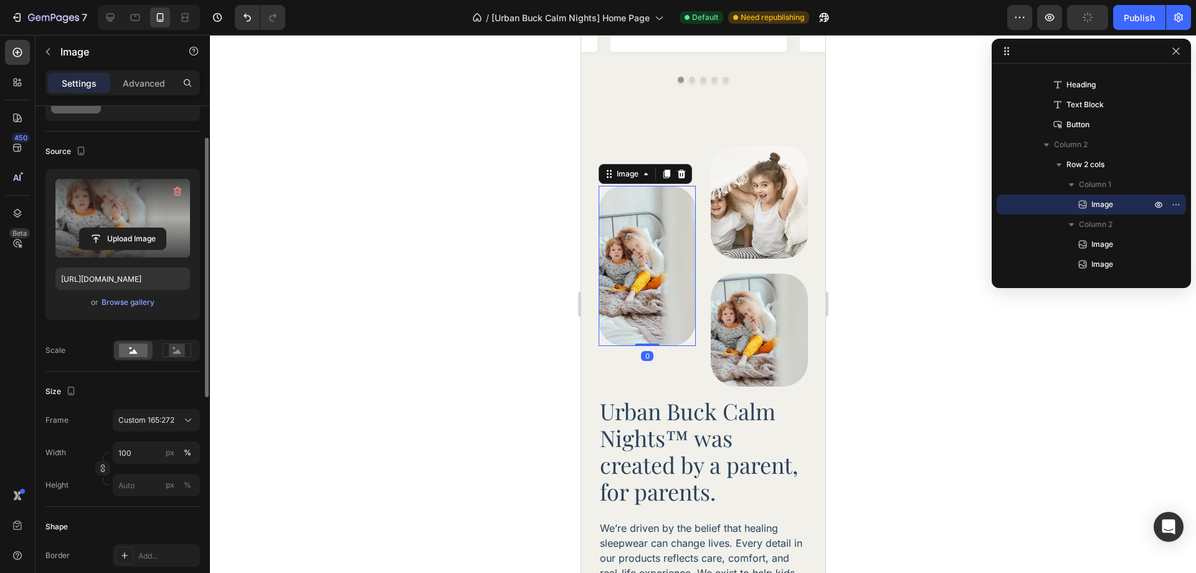
click at [82, 214] on label at bounding box center [122, 218] width 135 height 78
click at [82, 228] on input "file" at bounding box center [123, 238] width 86 height 21
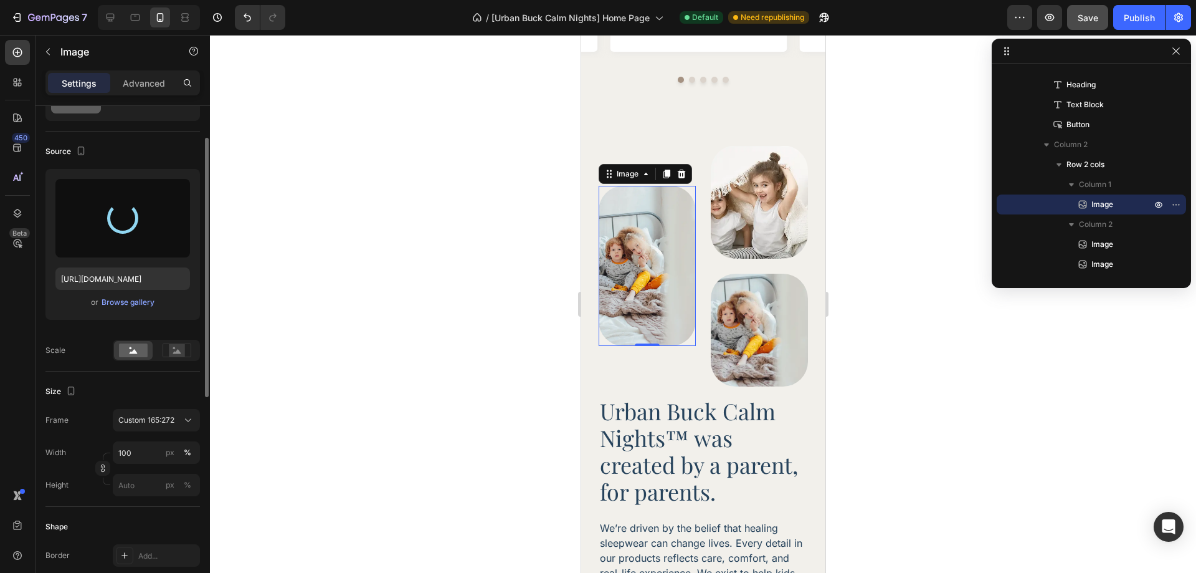
type input "https://cdn.shopify.com/s/files/1/0758/2705/2766/files/gempages_581482949048796…"
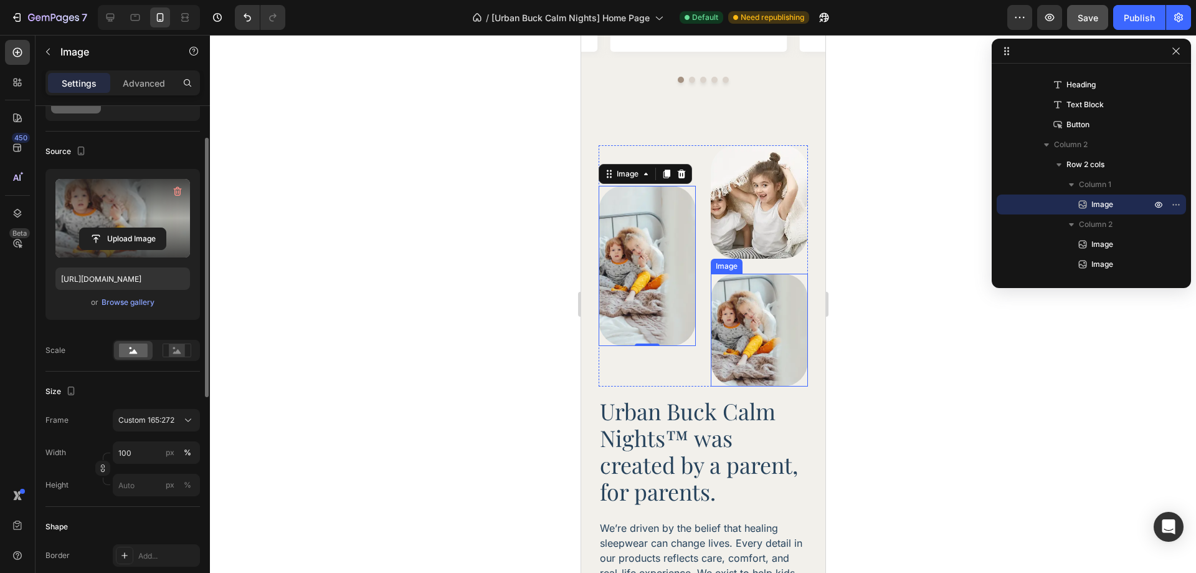
click at [736, 313] on img at bounding box center [758, 329] width 97 height 113
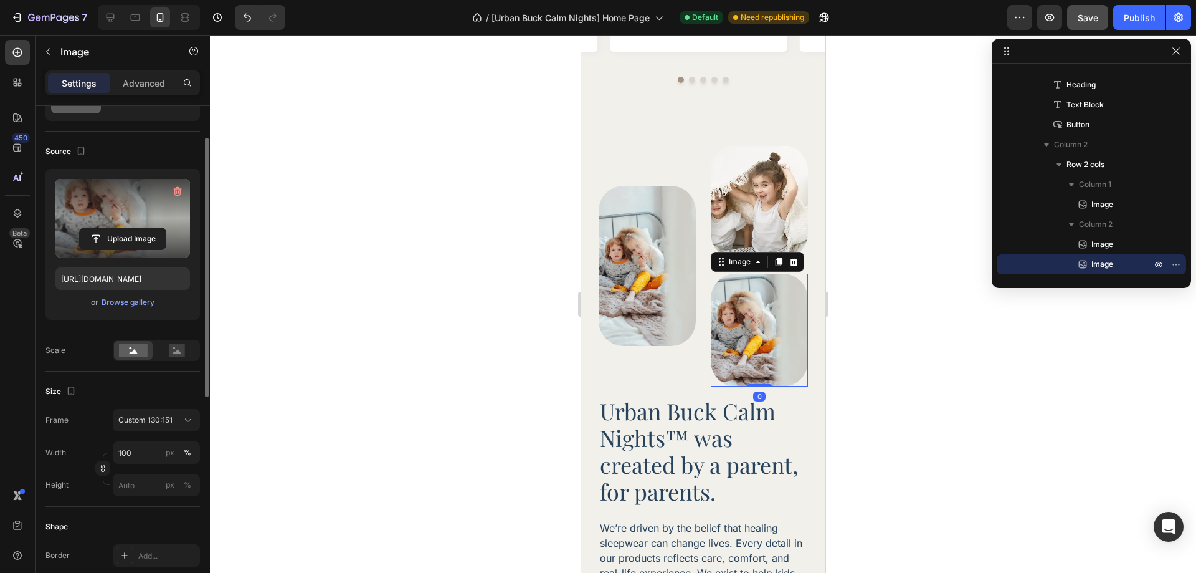
click at [169, 219] on label at bounding box center [122, 218] width 135 height 78
click at [166, 228] on input "file" at bounding box center [123, 238] width 86 height 21
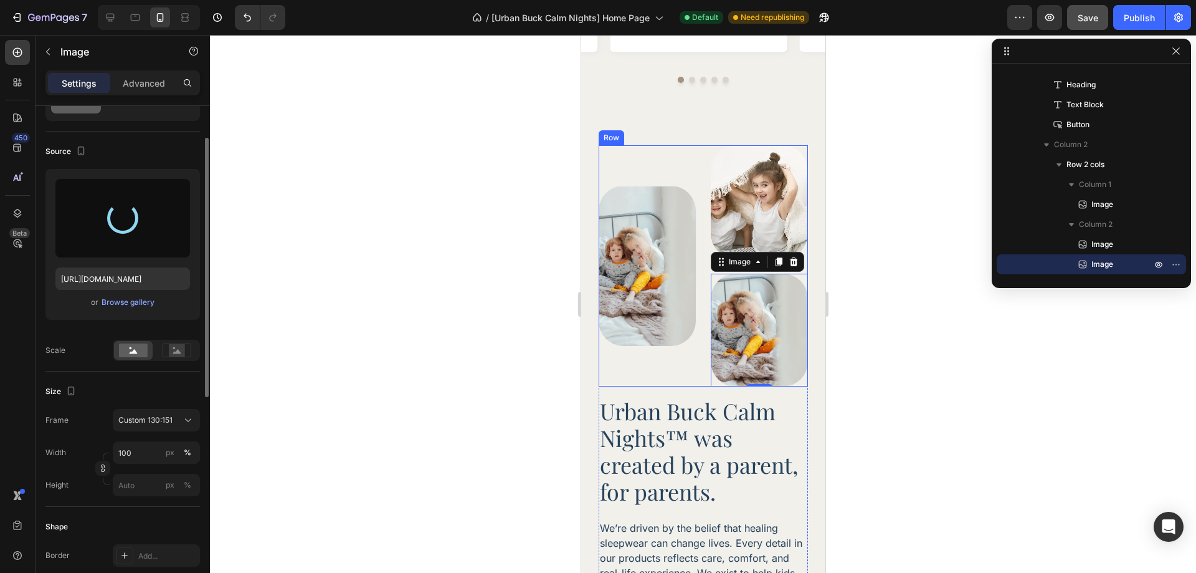
type input "https://cdn.shopify.com/s/files/1/0758/2705/2766/files/gempages_581482949048796…"
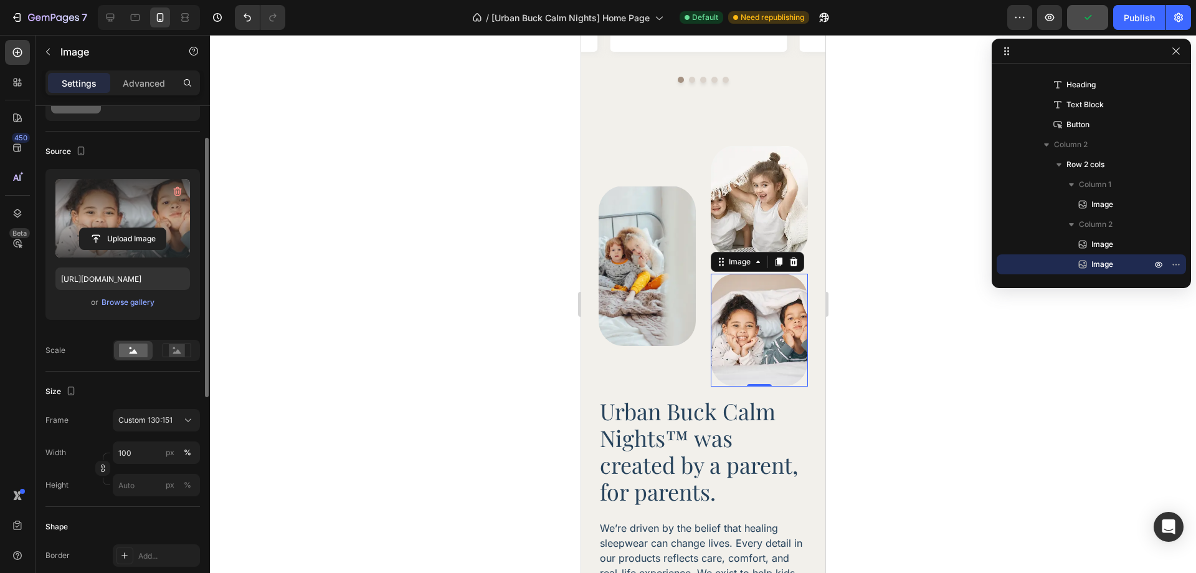
click at [944, 380] on div at bounding box center [703, 304] width 986 height 538
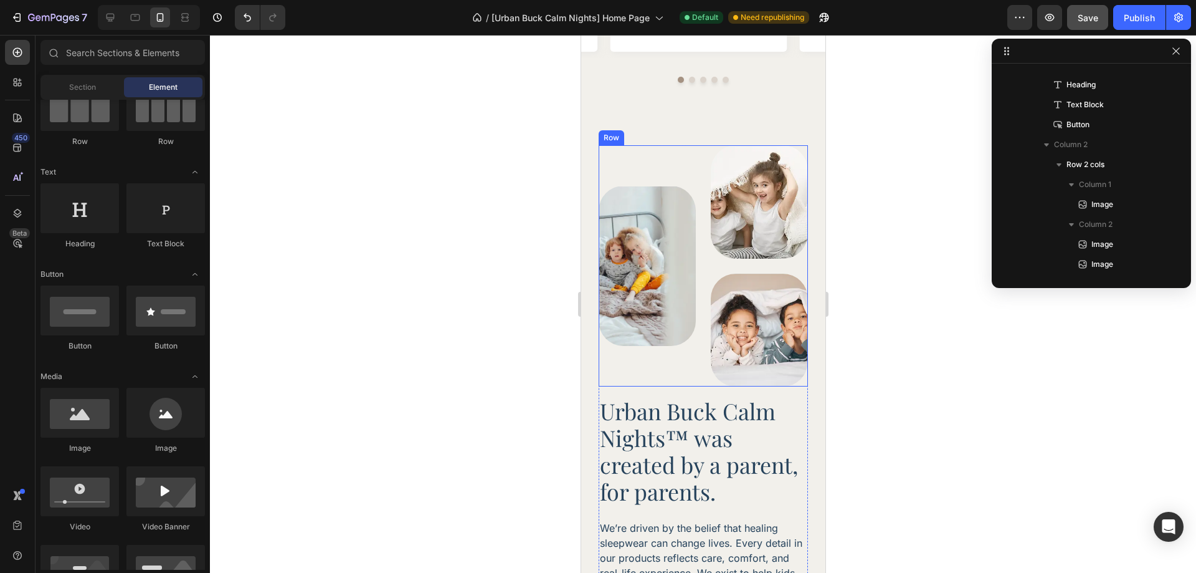
click at [694, 361] on div "Image Image Image Row" at bounding box center [702, 265] width 209 height 240
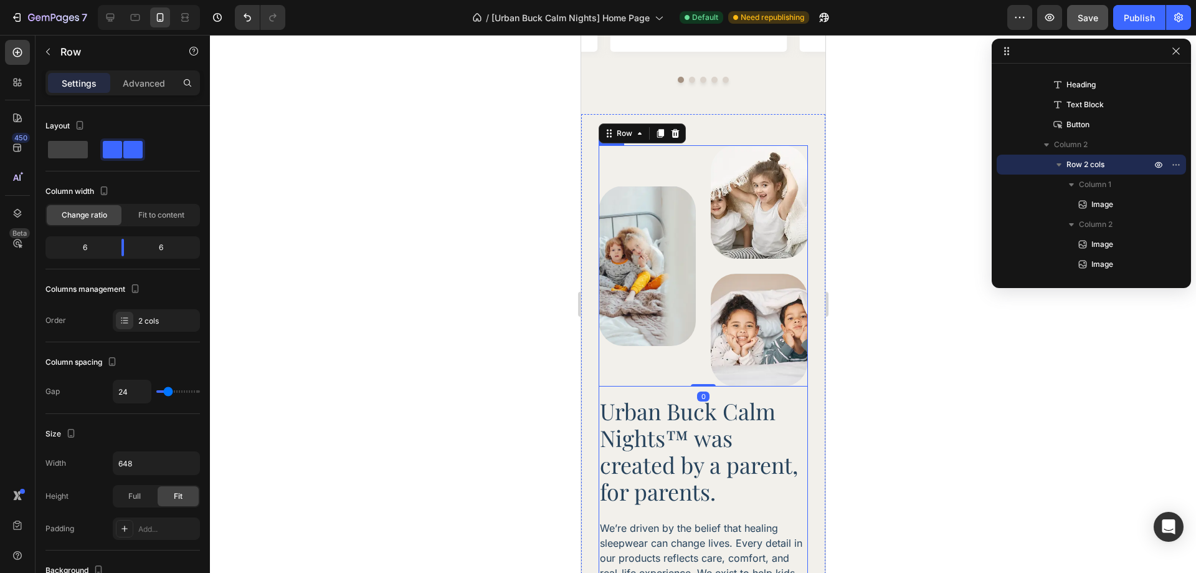
click at [745, 381] on div "Urban Buck Calm Nights™ was created by a parent, for parents. Heading We’re dri…" at bounding box center [702, 405] width 209 height 521
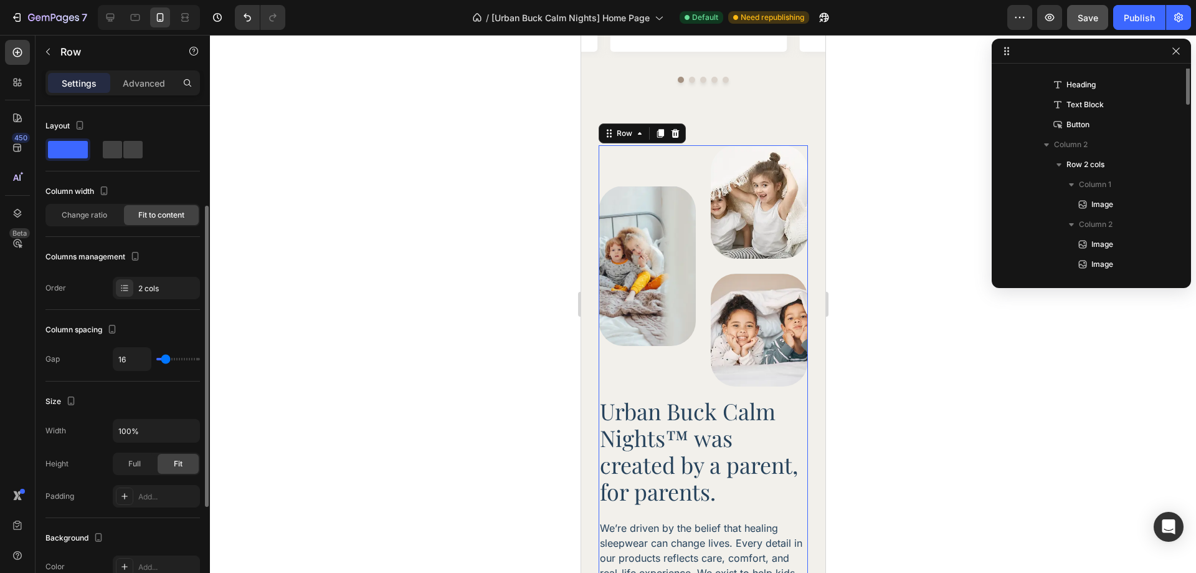
scroll to position [136, 0]
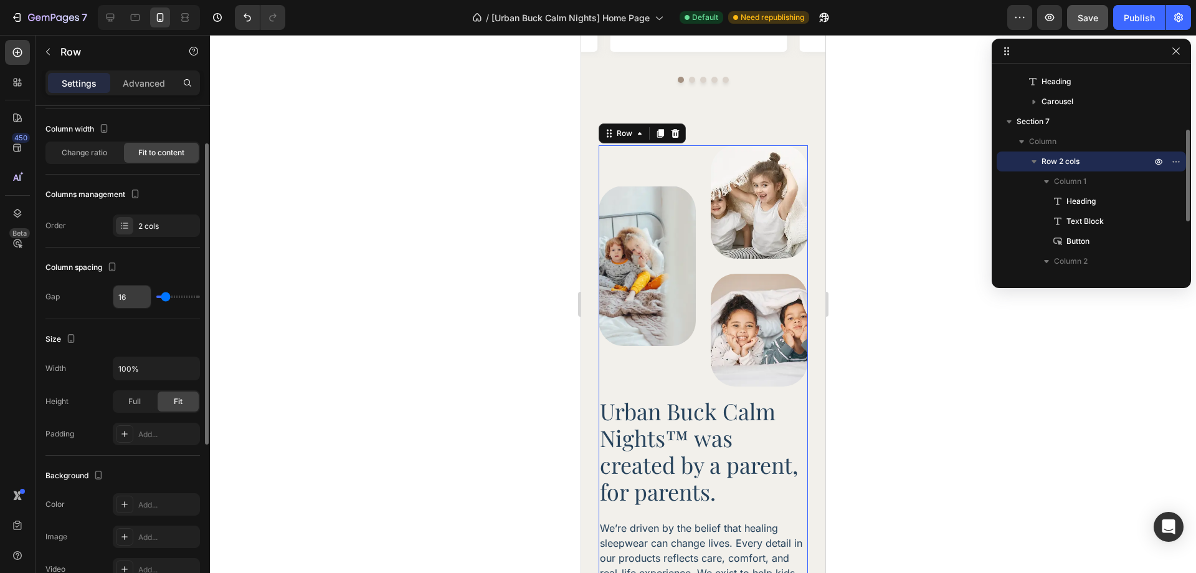
click at [127, 300] on input "16" at bounding box center [131, 296] width 37 height 22
type input "17"
type input "18"
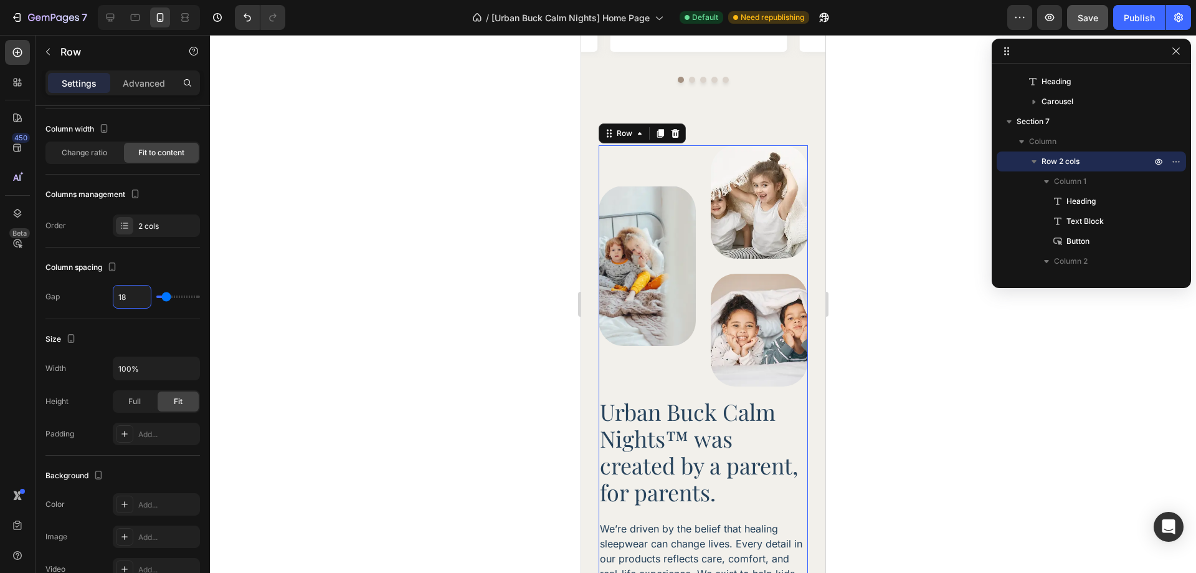
type input "19"
type input "20"
click at [910, 394] on div at bounding box center [703, 304] width 986 height 538
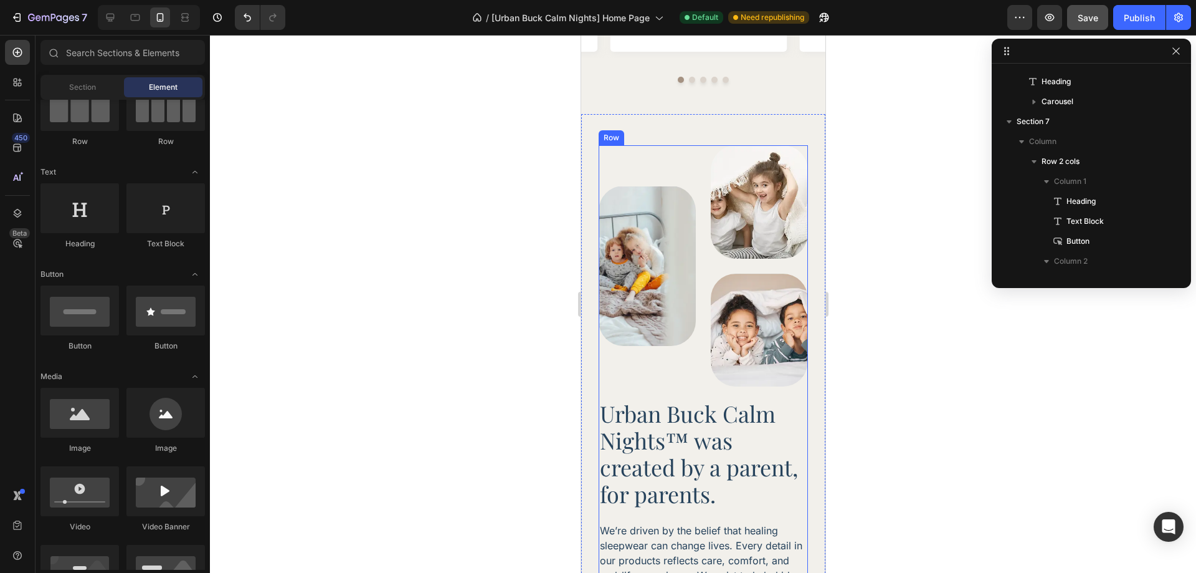
scroll to position [2758, 0]
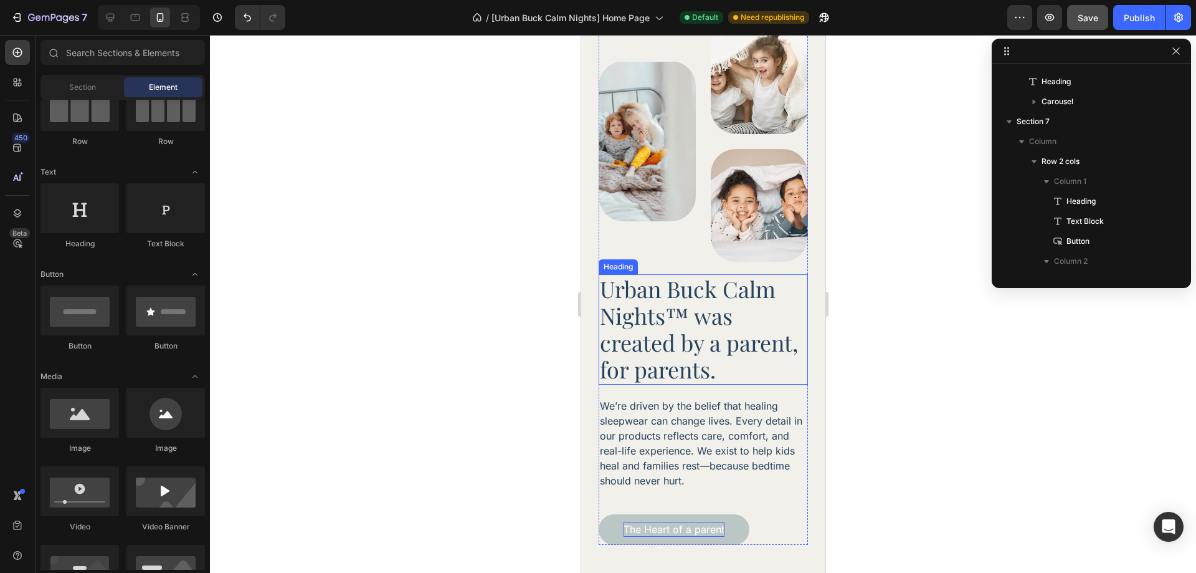
click at [697, 301] on h2 "Urban Buck Calm Nights™ was created by a parent, for parents." at bounding box center [702, 329] width 209 height 110
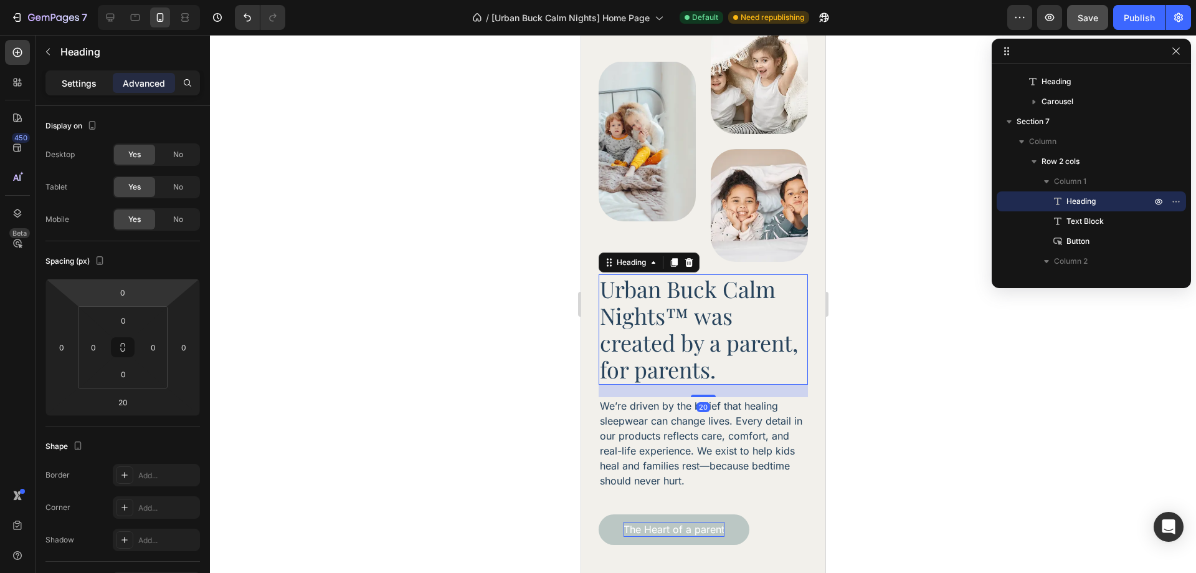
click at [82, 80] on p "Settings" at bounding box center [79, 83] width 35 height 13
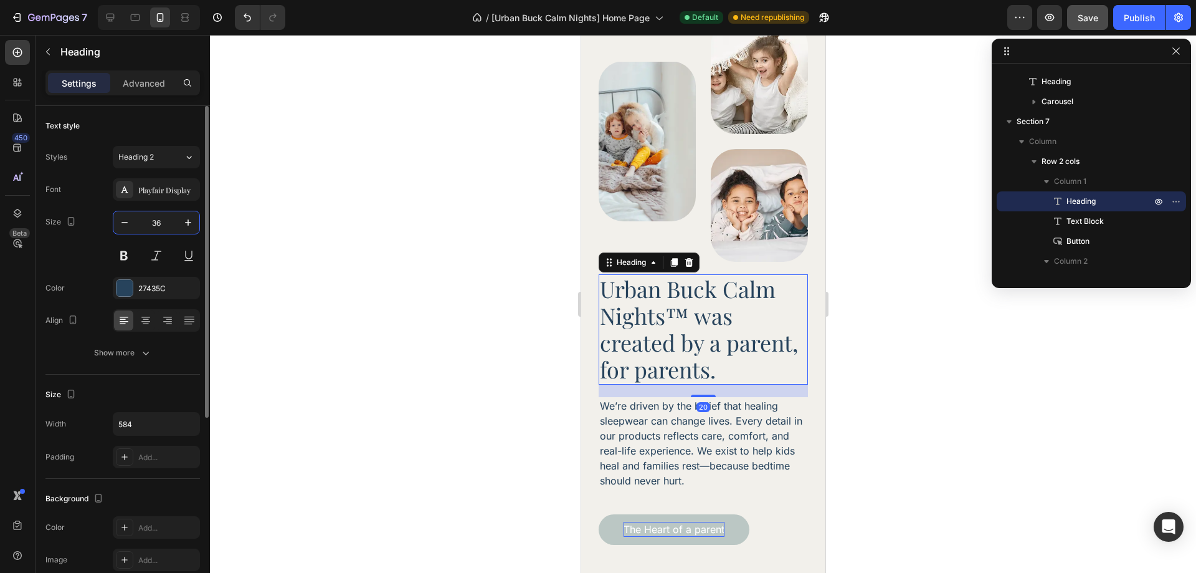
click at [169, 225] on input "36" at bounding box center [156, 222] width 41 height 22
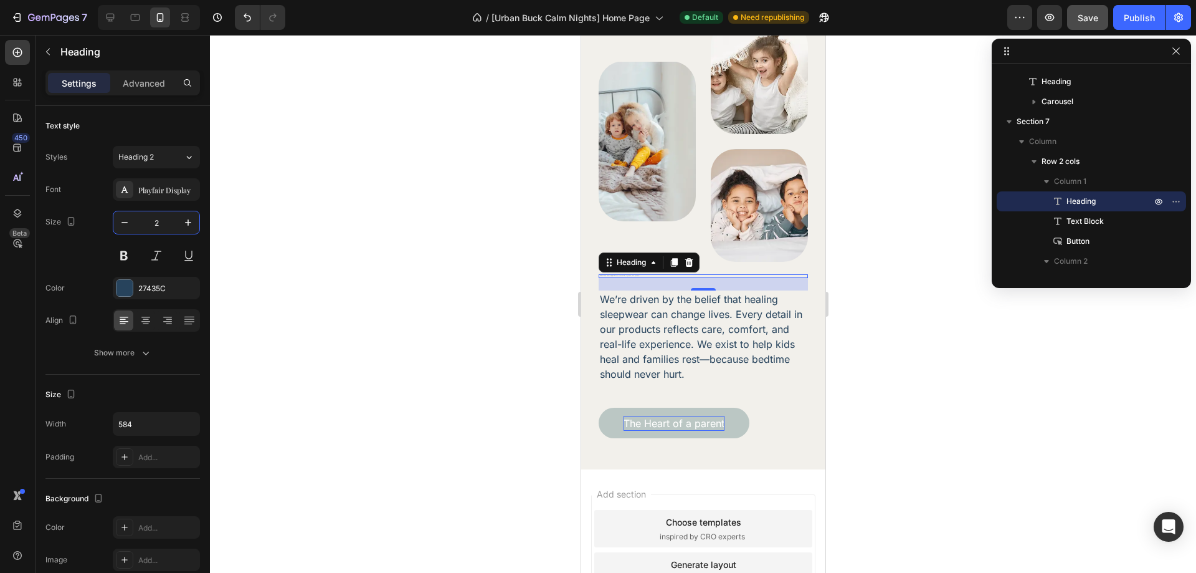
type input "24"
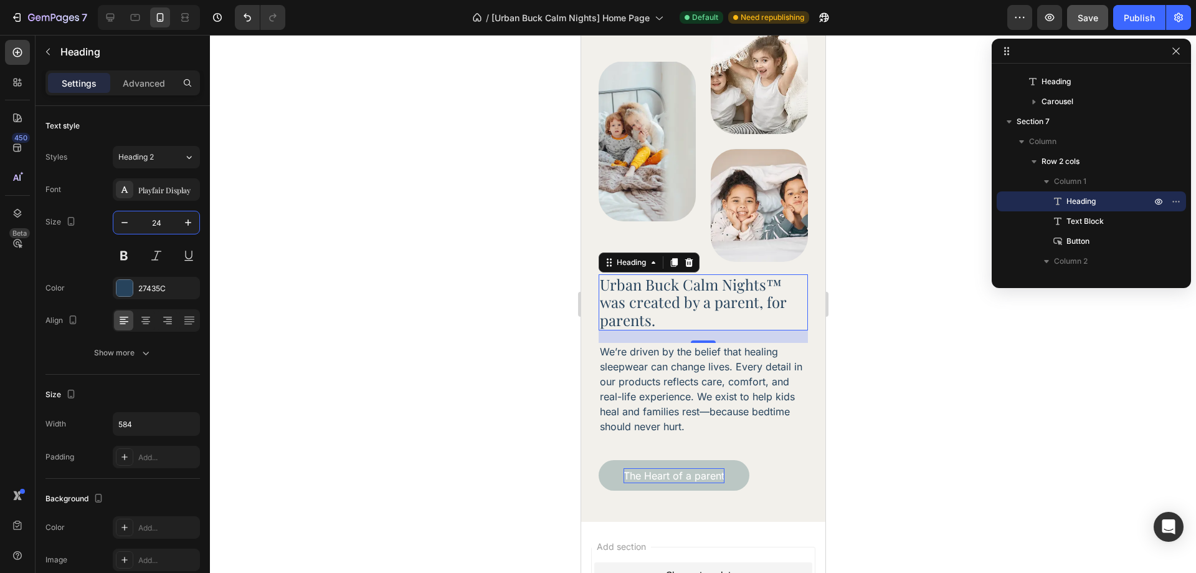
click at [868, 336] on div at bounding box center [703, 304] width 986 height 538
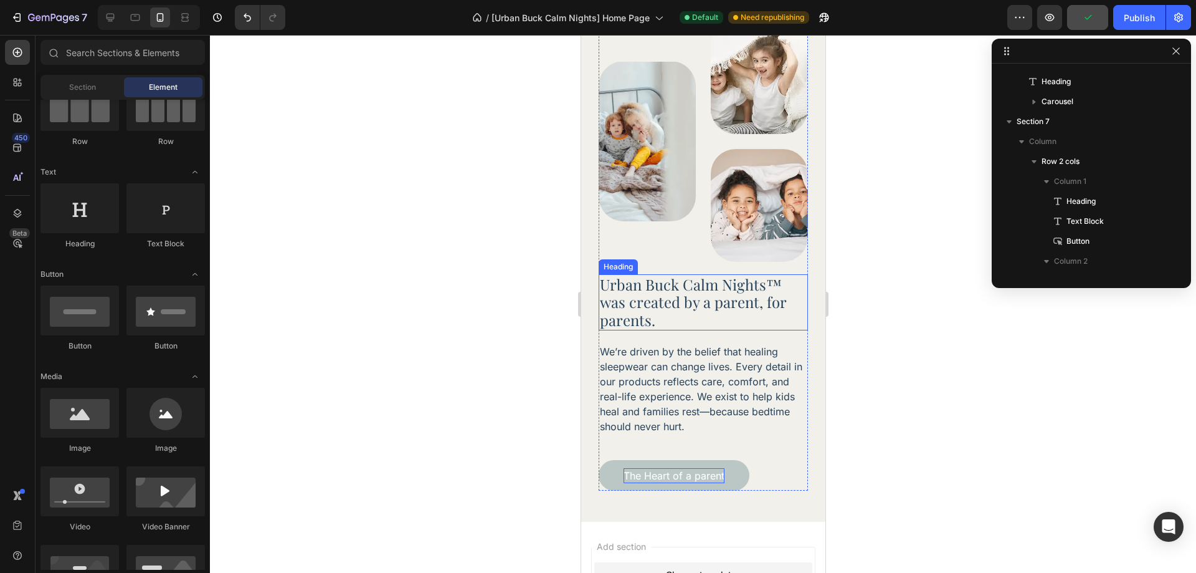
click at [678, 302] on h2 "Urban Buck Calm Nights™ was created by a parent, for parents." at bounding box center [702, 302] width 209 height 56
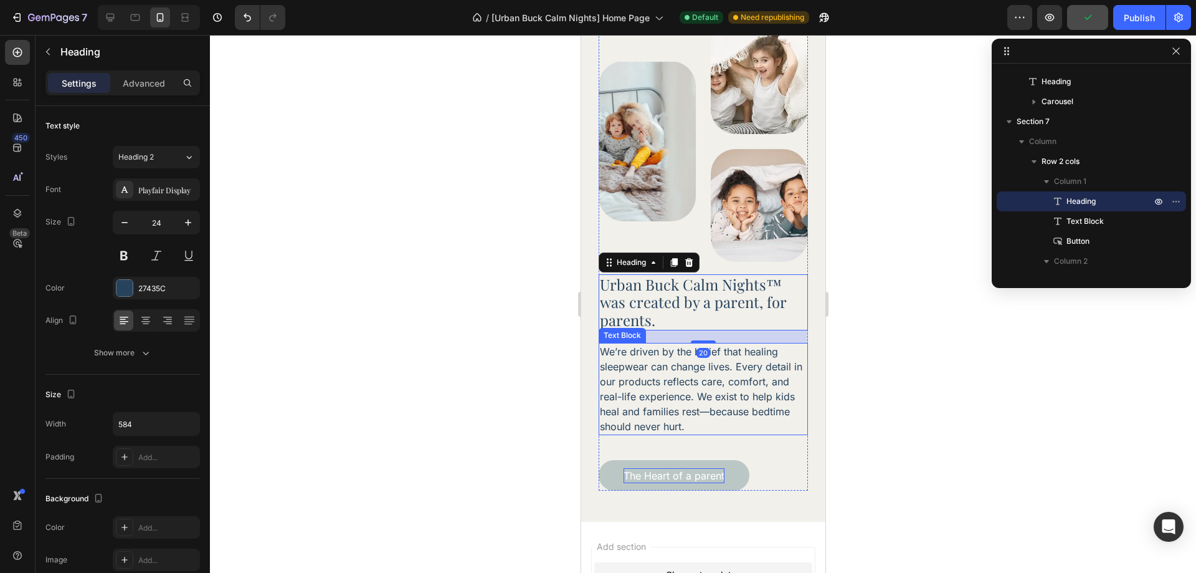
click at [655, 374] on p "We’re driven by the belief that healing sleepwear can change lives. Every detai…" at bounding box center [702, 389] width 207 height 90
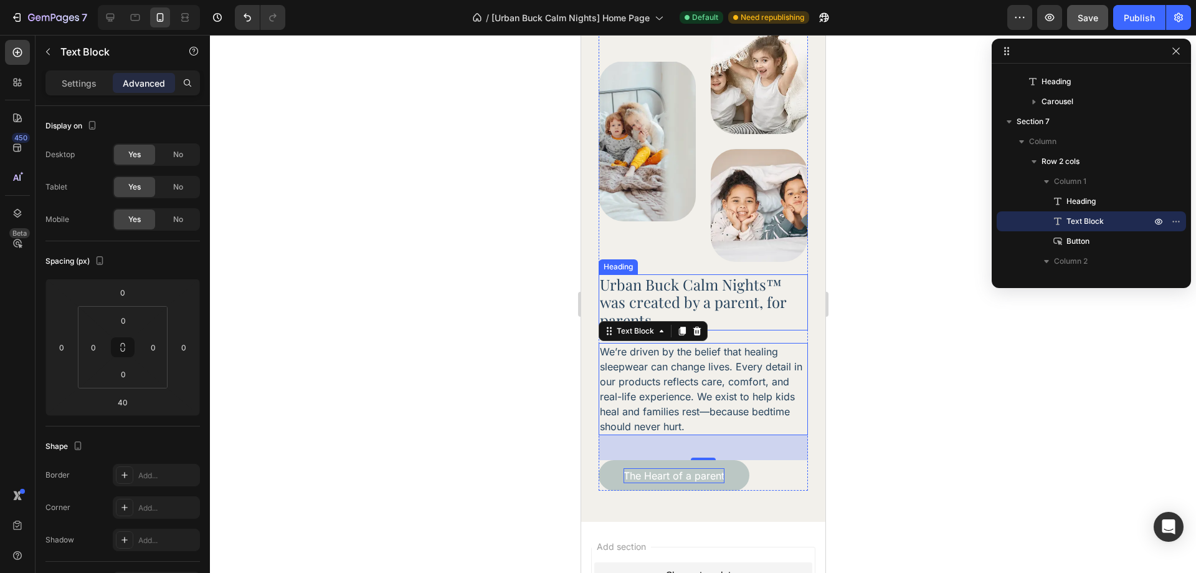
scroll to position [2882, 0]
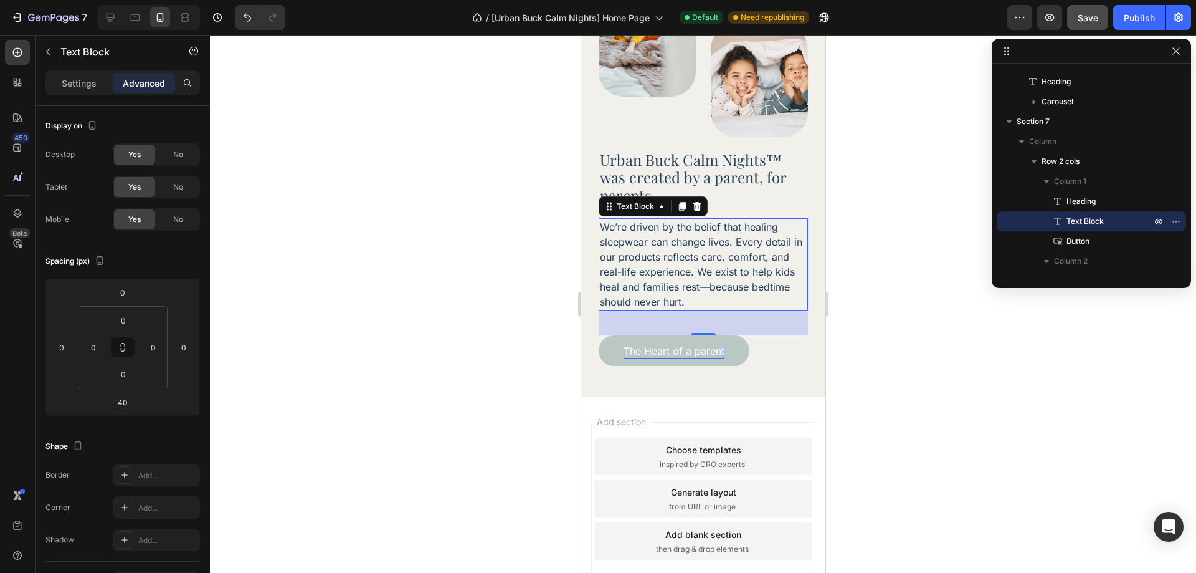
click at [707, 377] on div "Urban Buck Calm Nights™ was created by a parent, for parents. Heading We’re dri…" at bounding box center [703, 131] width 244 height 532
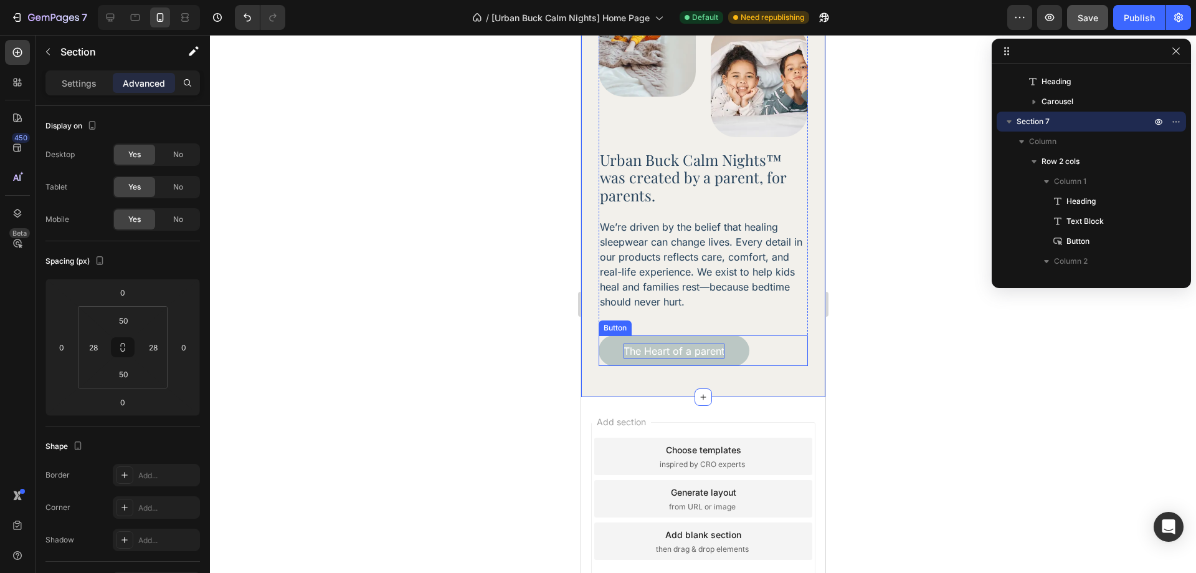
click at [712, 343] on p "The Heart of a parent" at bounding box center [673, 350] width 101 height 15
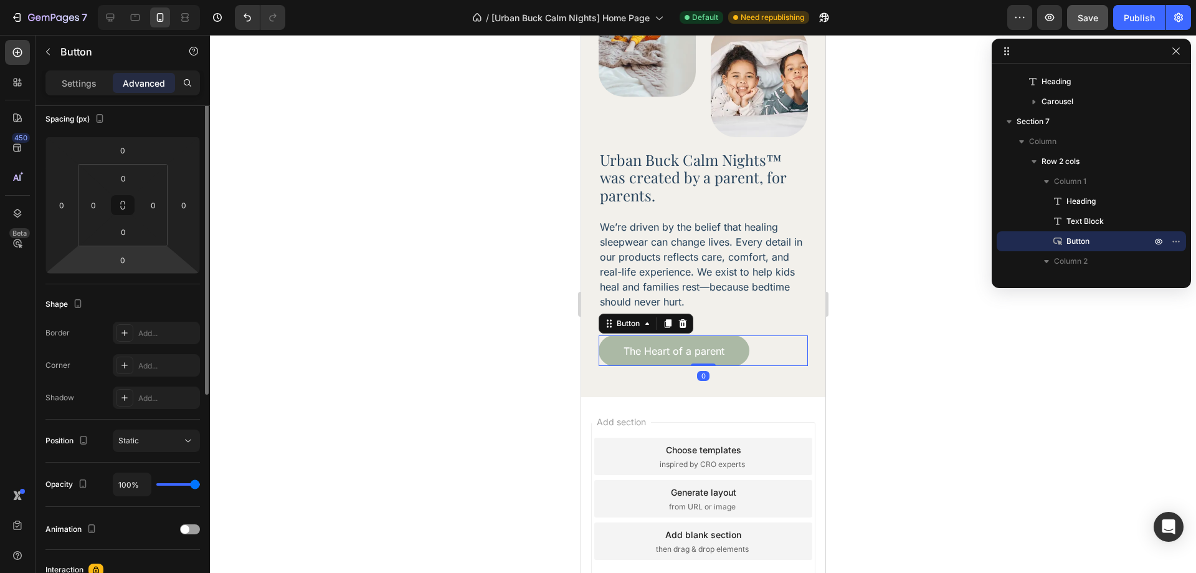
scroll to position [0, 0]
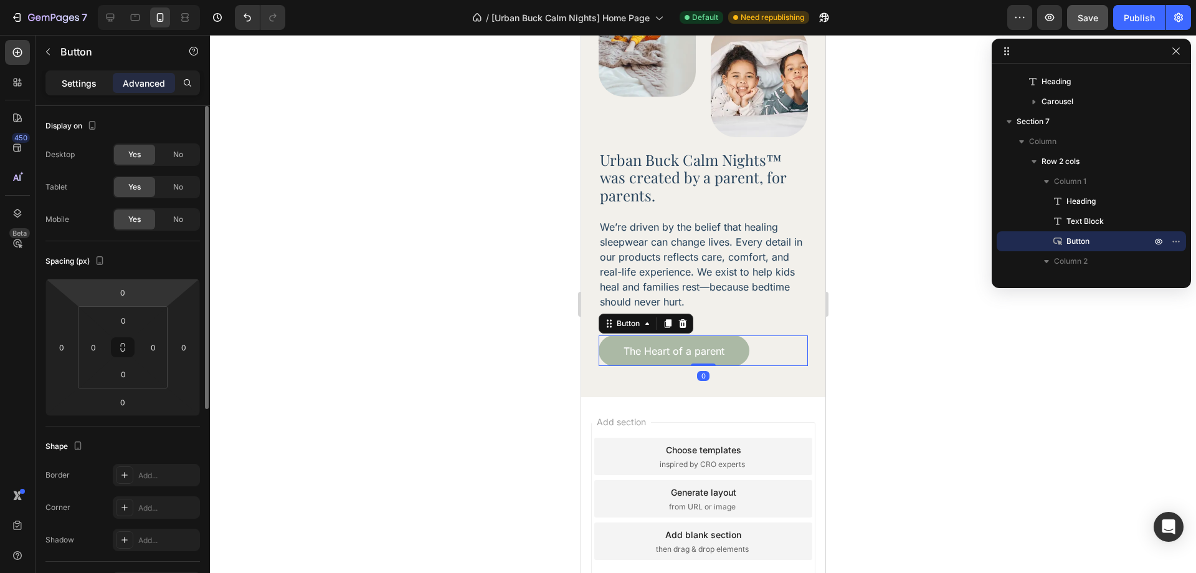
click at [85, 77] on p "Settings" at bounding box center [79, 83] width 35 height 13
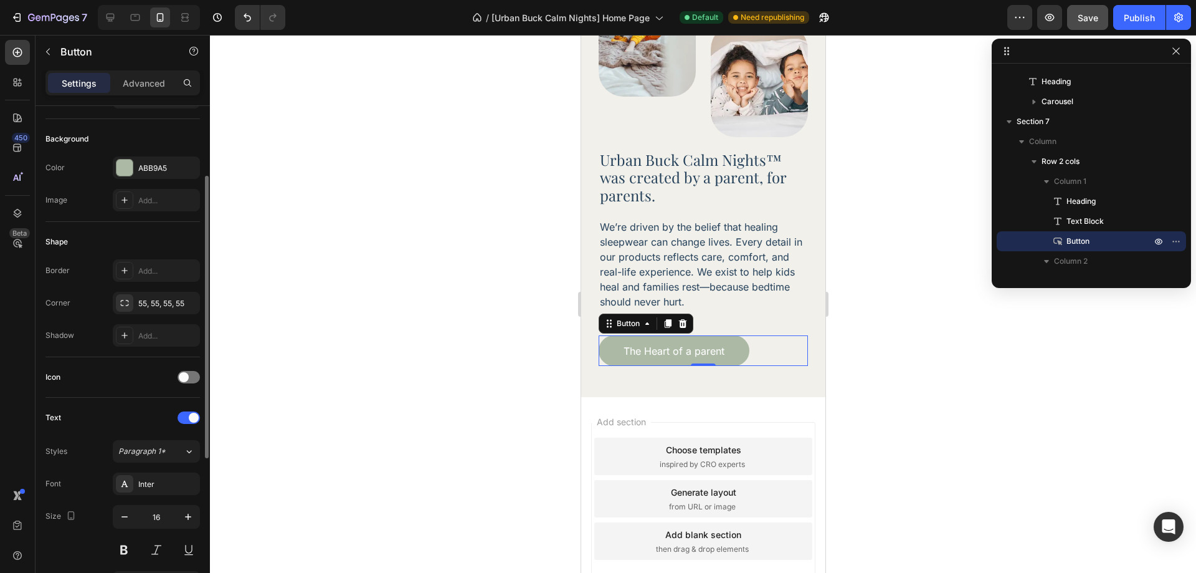
scroll to position [374, 0]
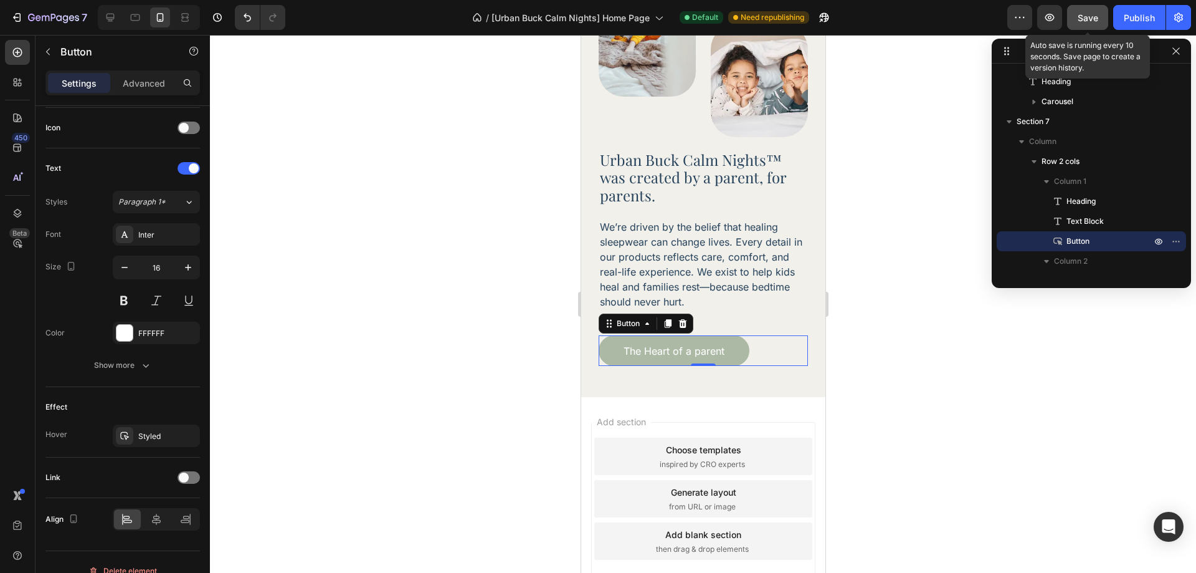
click at [1091, 22] on span "Save" at bounding box center [1088, 17] width 21 height 11
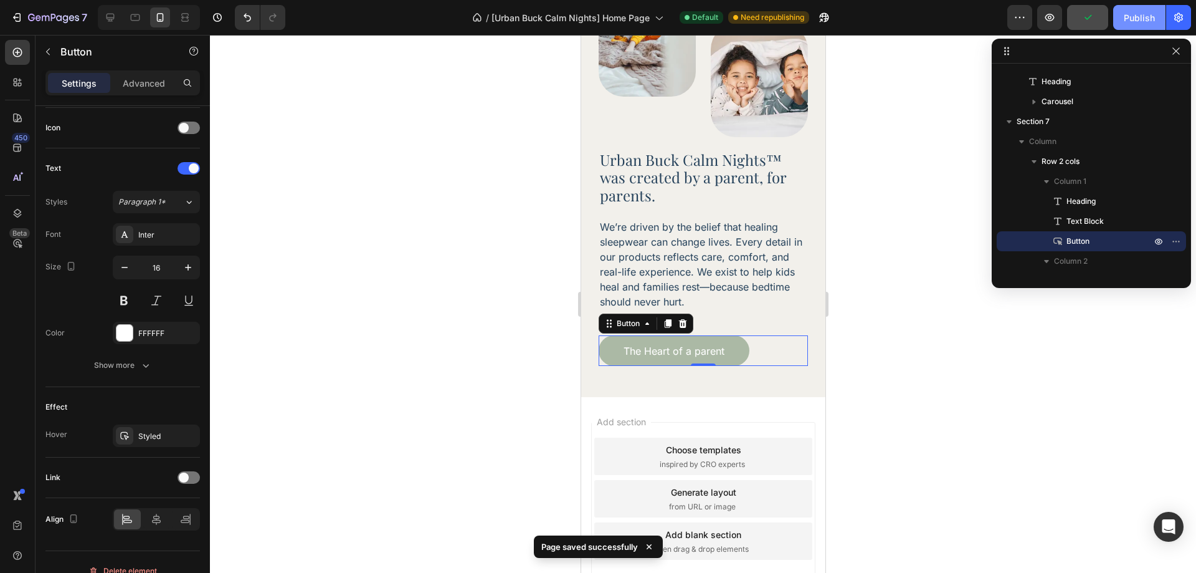
click at [1118, 17] on button "Publish" at bounding box center [1139, 17] width 52 height 25
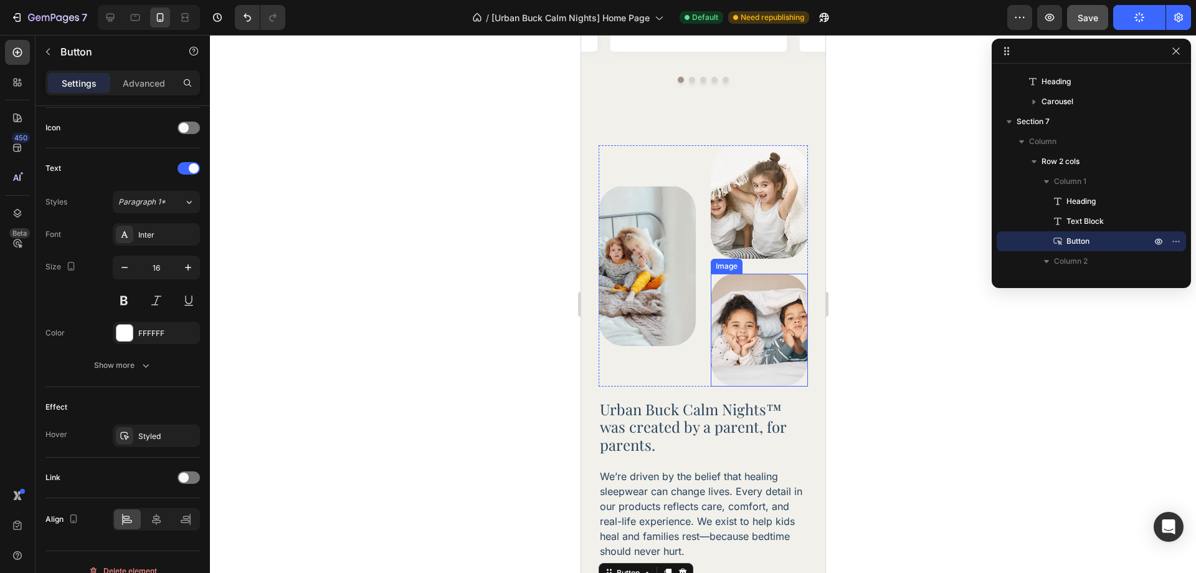
scroll to position [2571, 0]
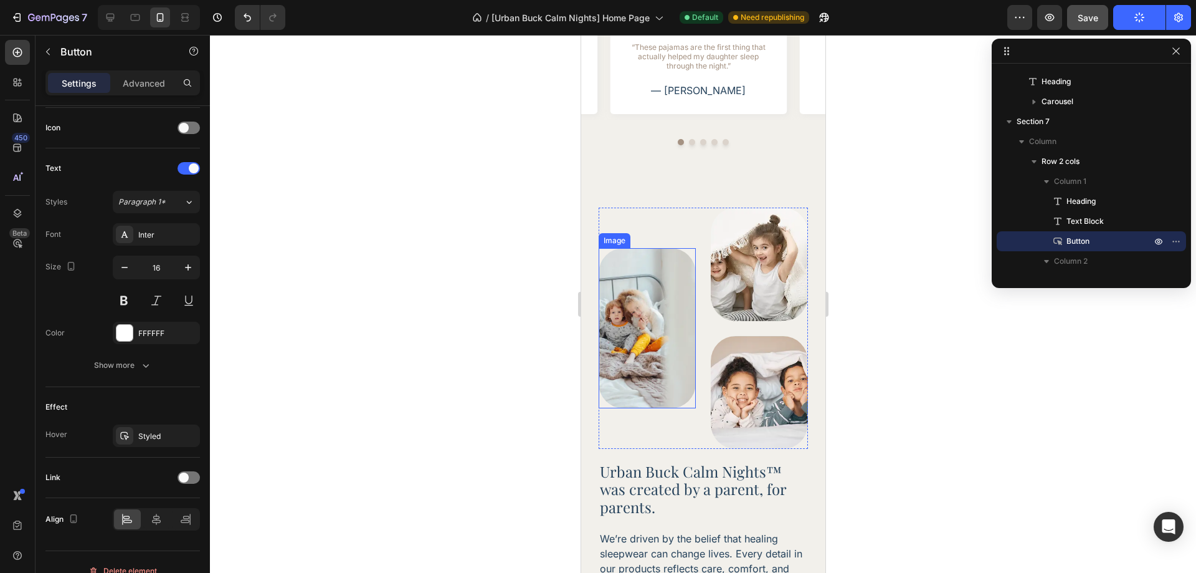
click at [660, 293] on img at bounding box center [646, 328] width 97 height 160
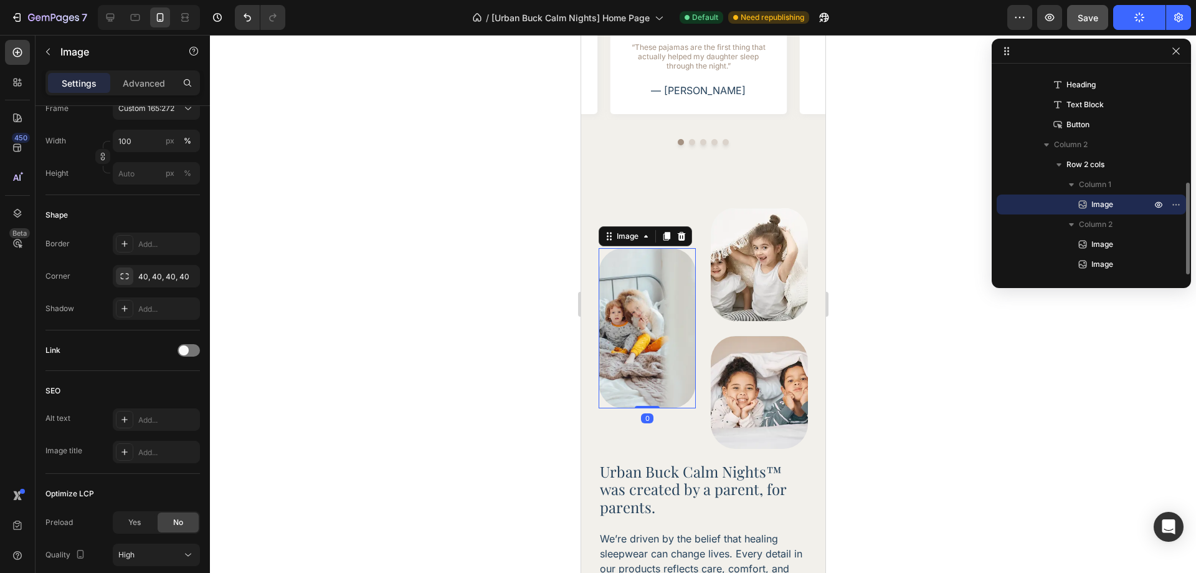
scroll to position [0, 0]
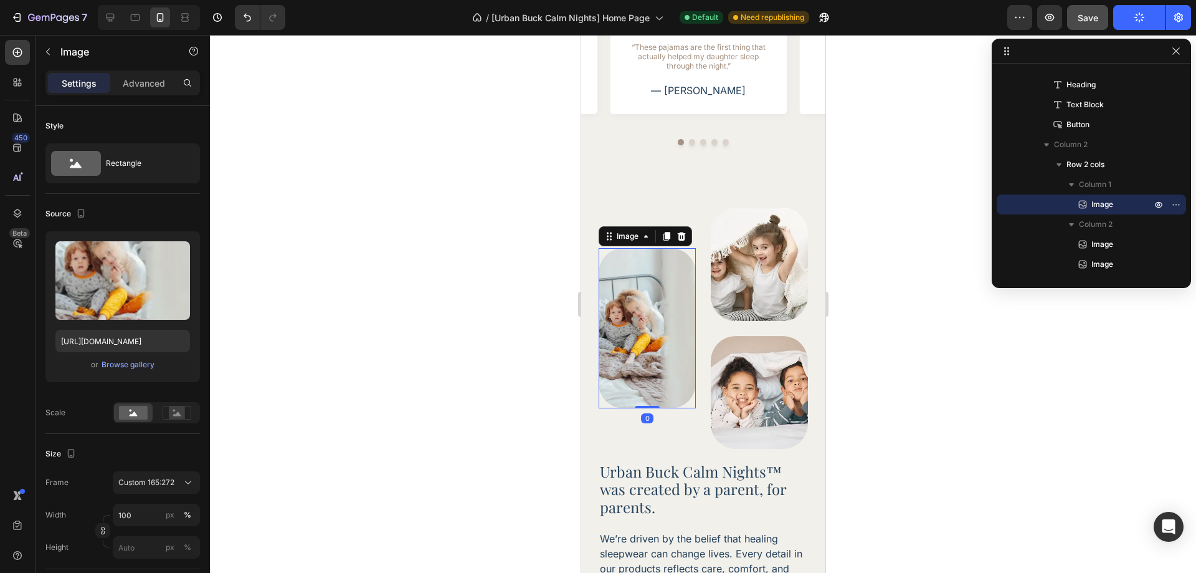
click at [886, 329] on div at bounding box center [703, 304] width 986 height 538
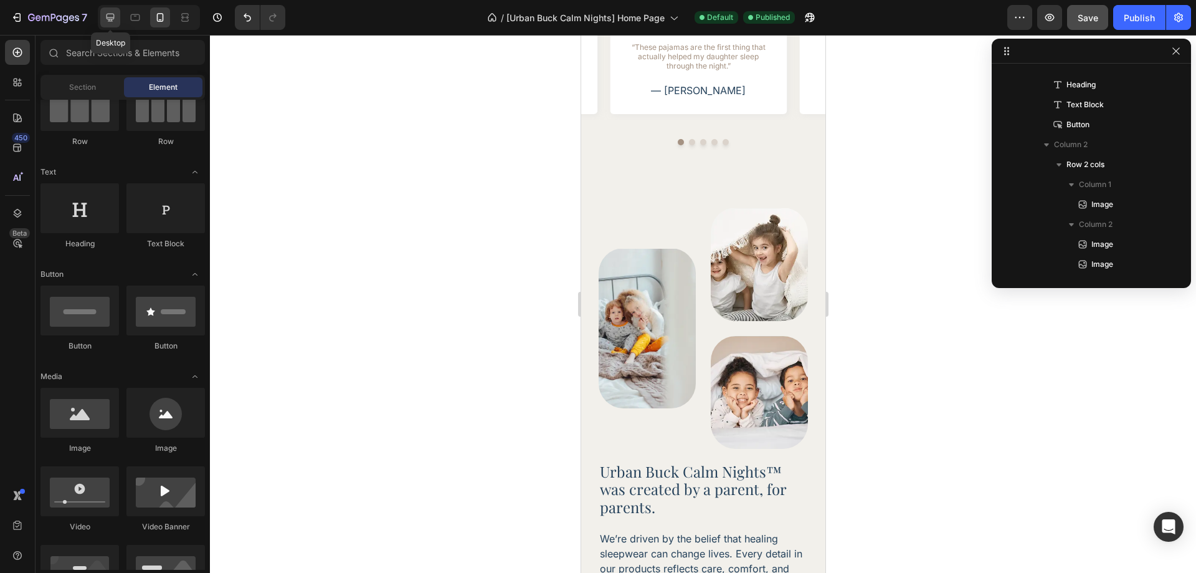
click at [107, 25] on div at bounding box center [110, 17] width 20 height 20
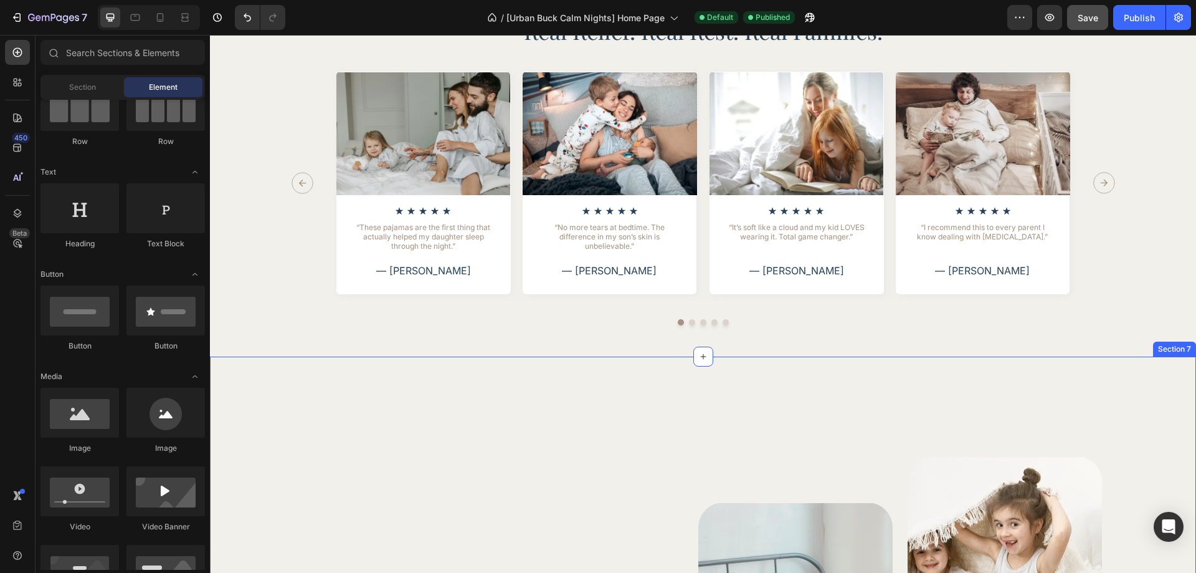
scroll to position [2882, 0]
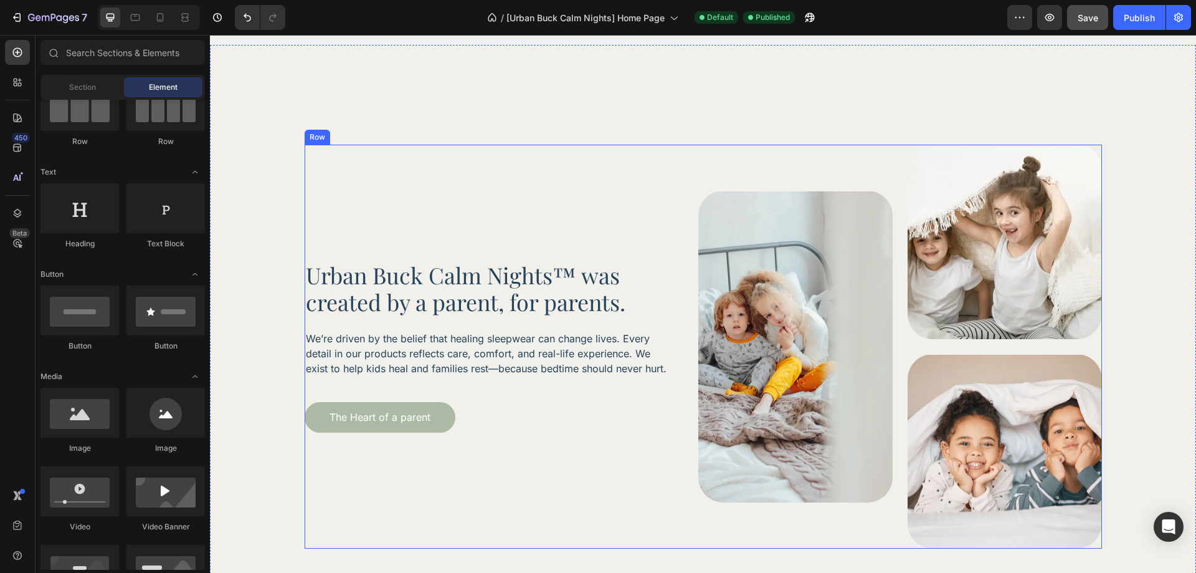
click at [538, 350] on p "We’re driven by the belief that healing sleepwear can change lives. Every detai…" at bounding box center [486, 353] width 361 height 45
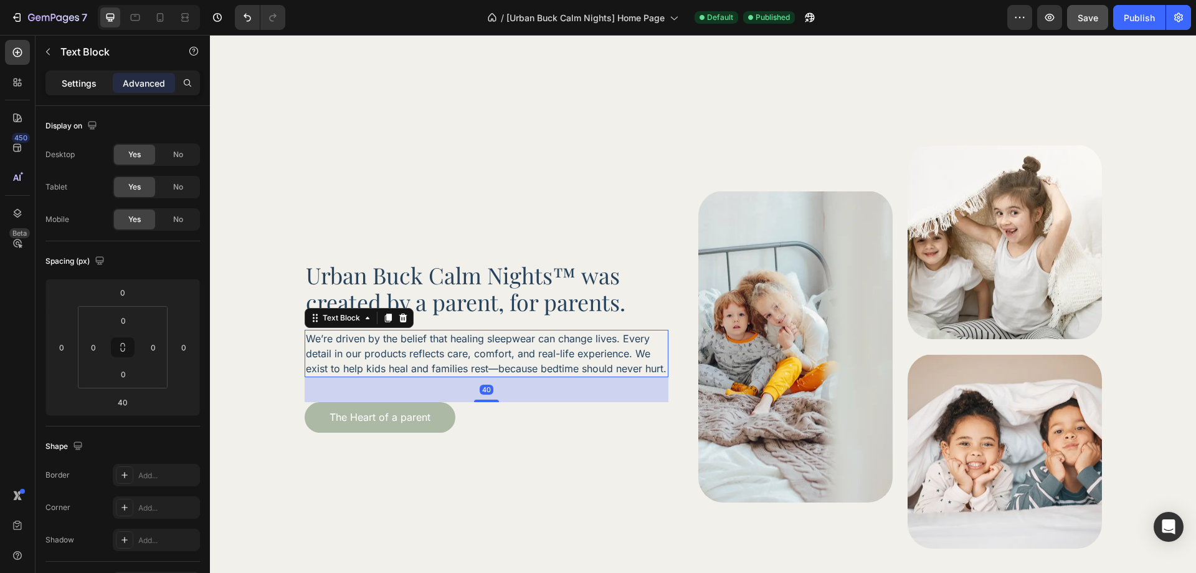
click at [89, 92] on div "Settings" at bounding box center [79, 83] width 62 height 20
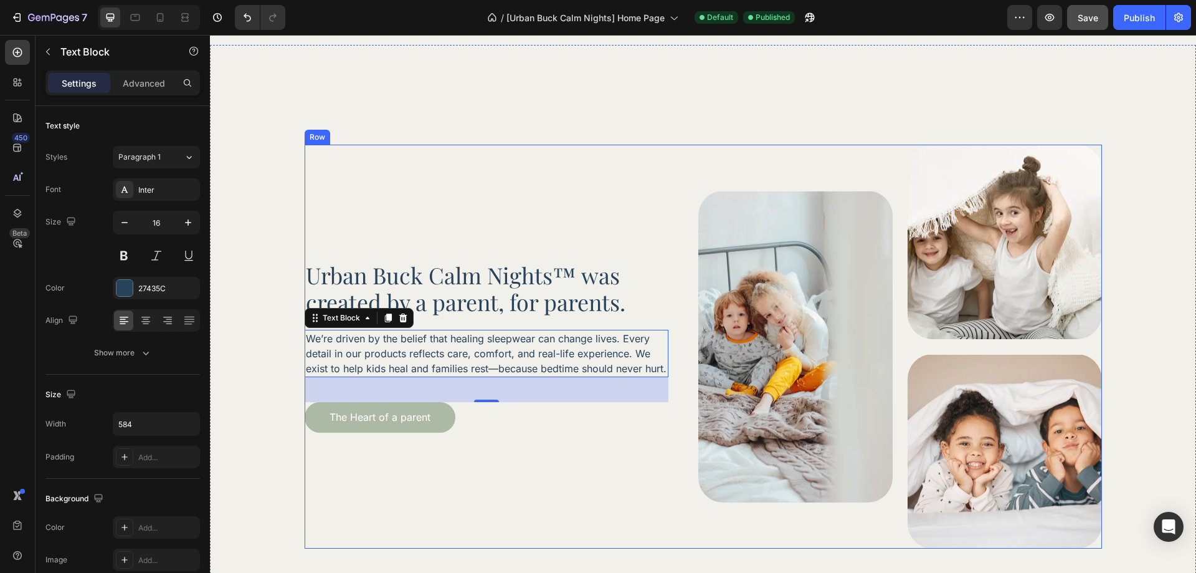
click at [677, 356] on div "Urban Buck Calm Nights™ was created by a parent, for parents. Heading We’re dri…" at bounding box center [703, 347] width 797 height 404
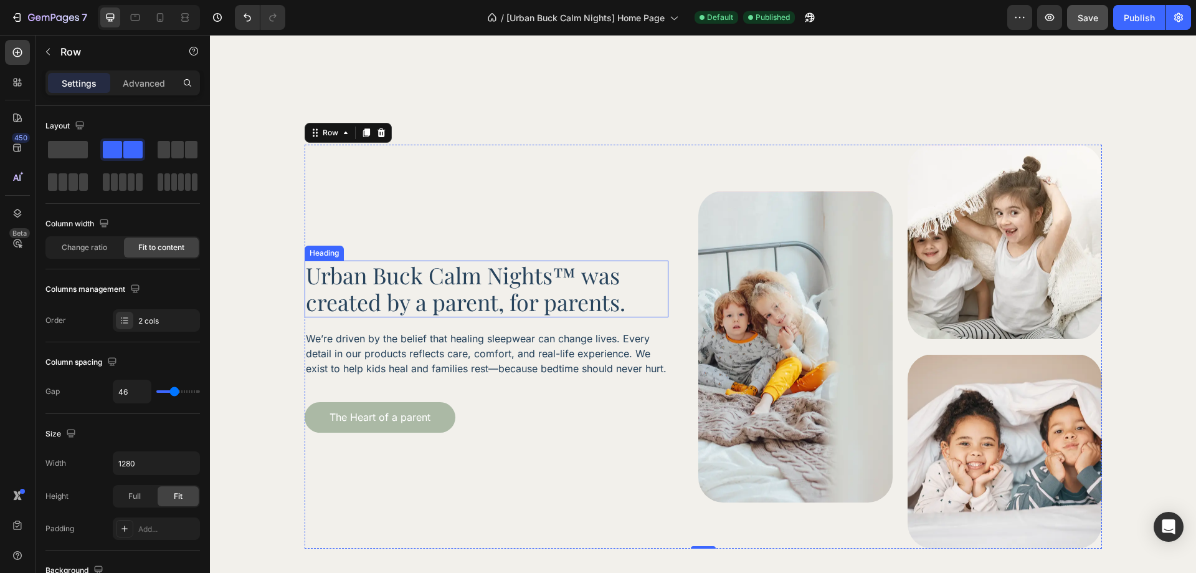
click at [488, 271] on h2 "Urban Buck Calm Nights™ was created by a parent, for parents." at bounding box center [487, 288] width 364 height 56
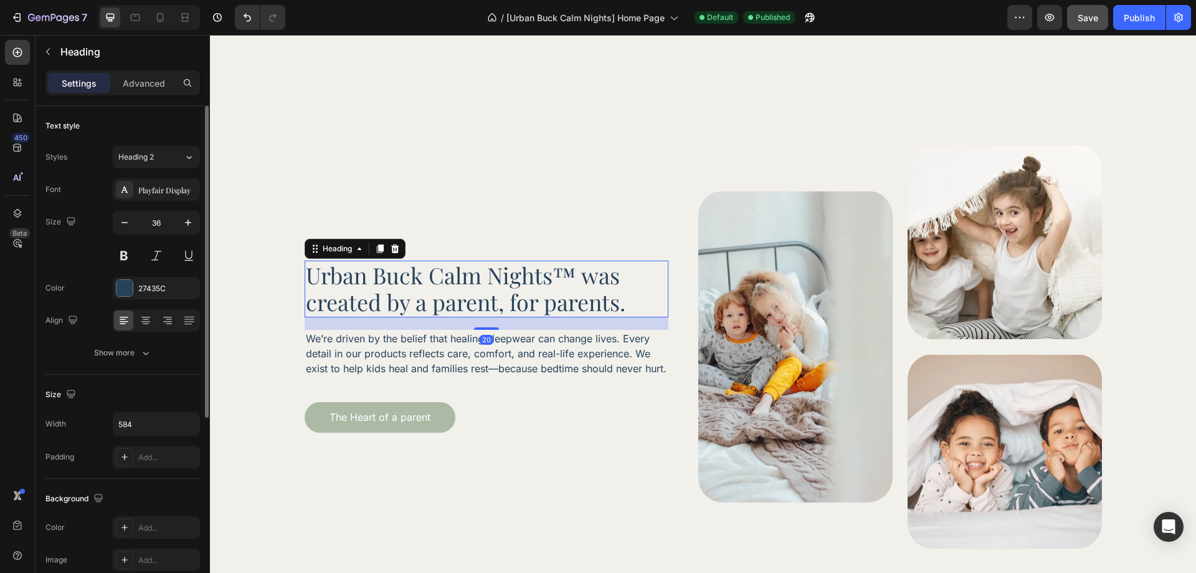
click at [126, 478] on div "Text style Styles Heading 2 Font Playfair Display Size 36 Color 27435C Align Sh…" at bounding box center [122, 529] width 154 height 103
click at [131, 353] on div "Show more" at bounding box center [123, 352] width 58 height 12
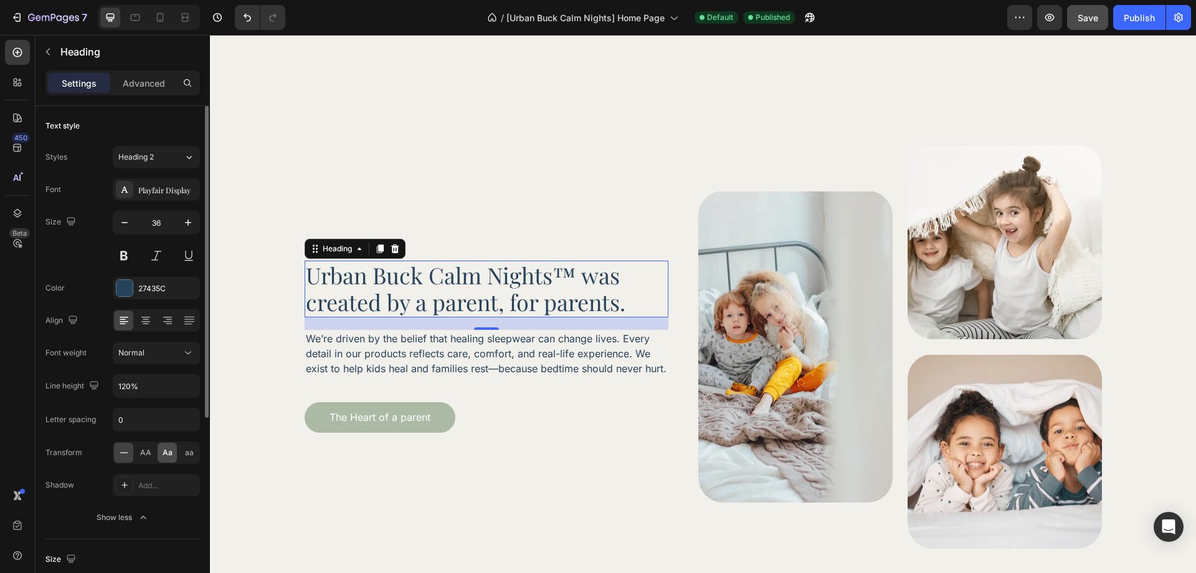
click at [165, 458] on div "Aa" at bounding box center [167, 452] width 19 height 20
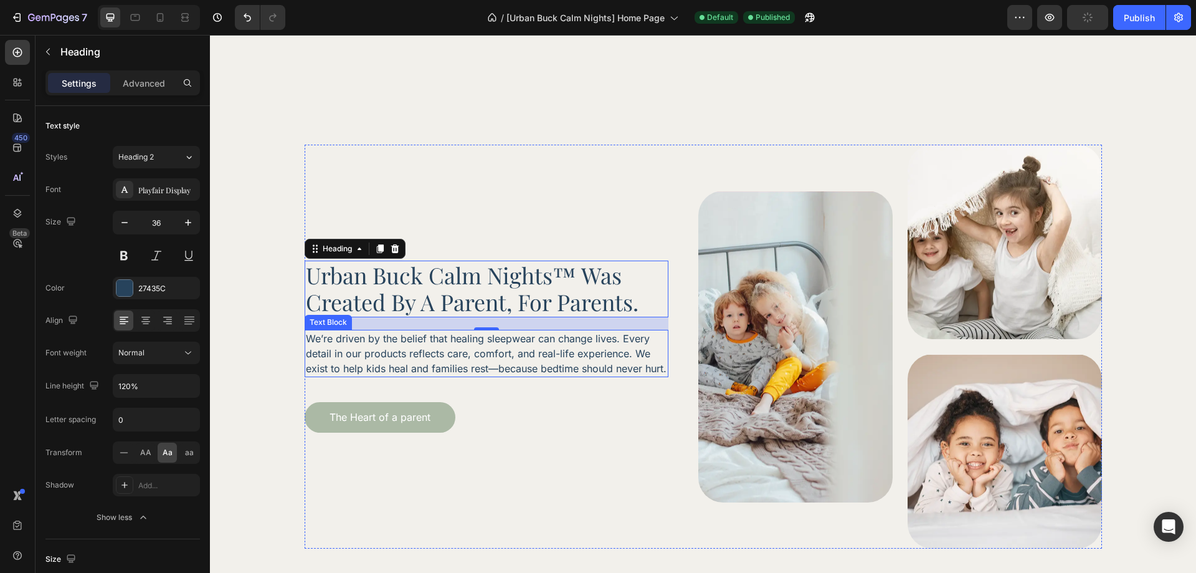
click at [595, 349] on p "We’re driven by the belief that healing sleepwear can change lives. Every detai…" at bounding box center [486, 353] width 361 height 45
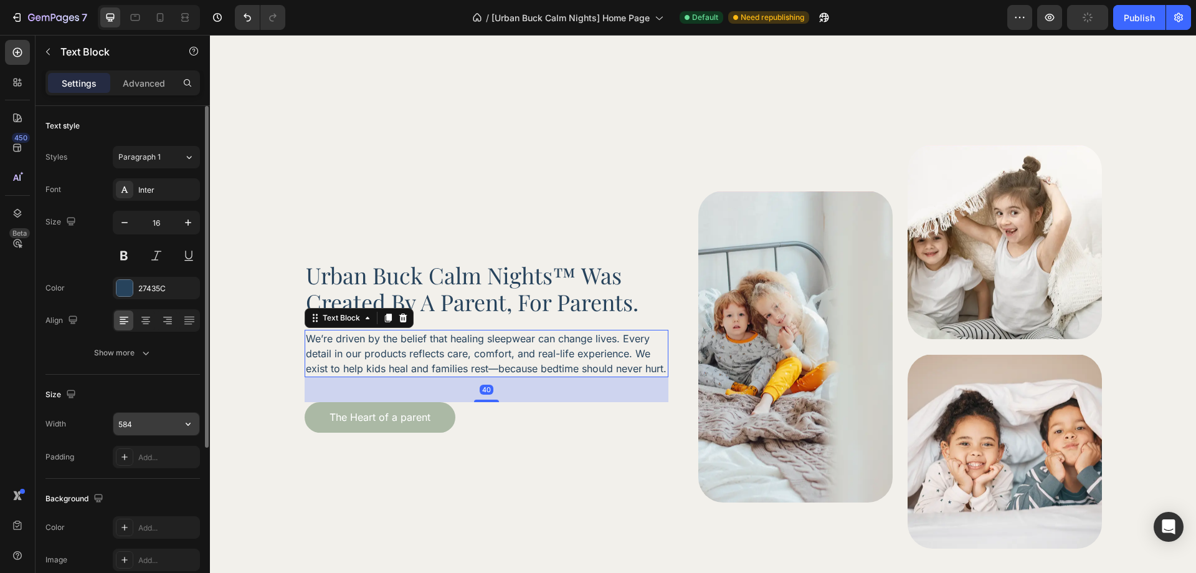
click at [128, 429] on input "584" at bounding box center [156, 423] width 86 height 22
type input "582"
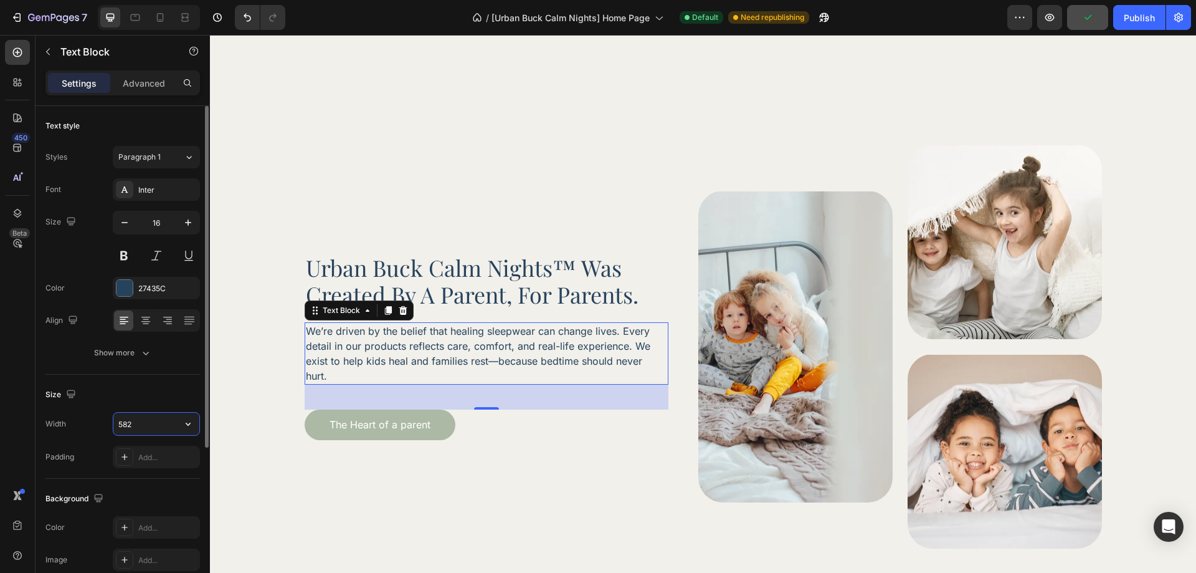
click at [148, 397] on div "Size" at bounding box center [122, 394] width 154 height 20
click at [254, 425] on div "urban buck calm nights™ was created by a parent, for parents. Heading We’re dri…" at bounding box center [702, 347] width 951 height 404
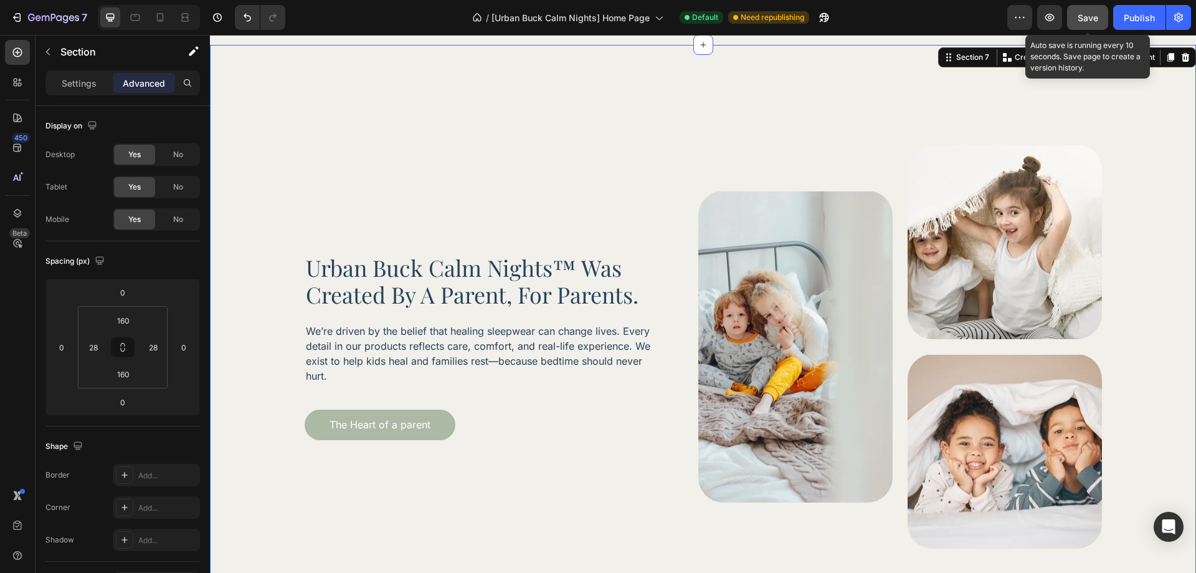
click at [1100, 15] on button "Save" at bounding box center [1087, 17] width 41 height 25
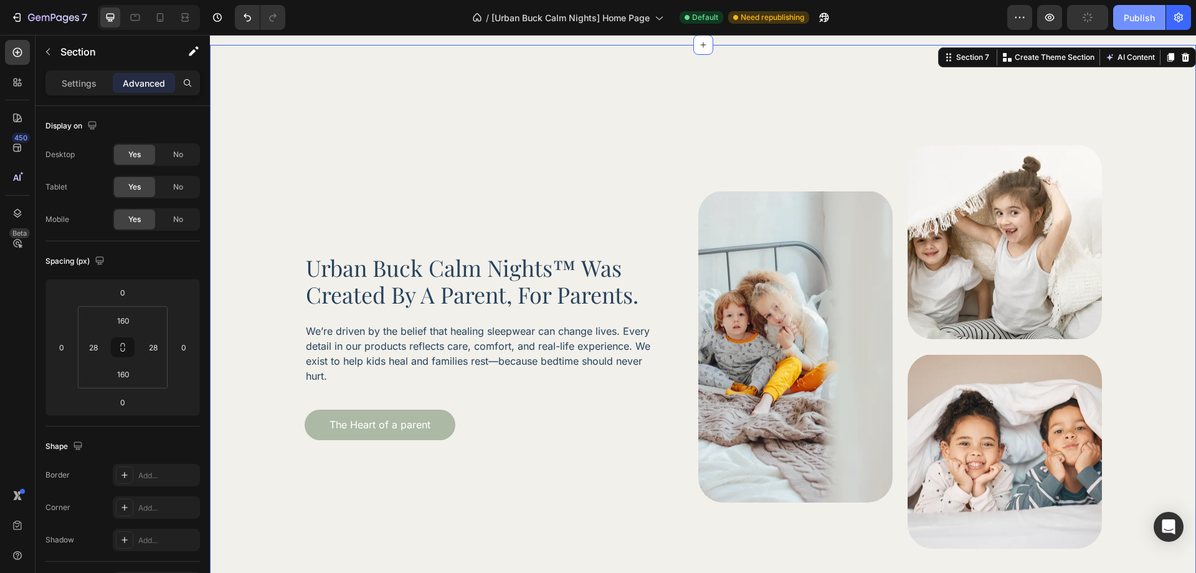
click at [1126, 16] on div "Publish" at bounding box center [1139, 17] width 31 height 13
click at [162, 21] on icon at bounding box center [160, 17] width 12 height 12
type input "50"
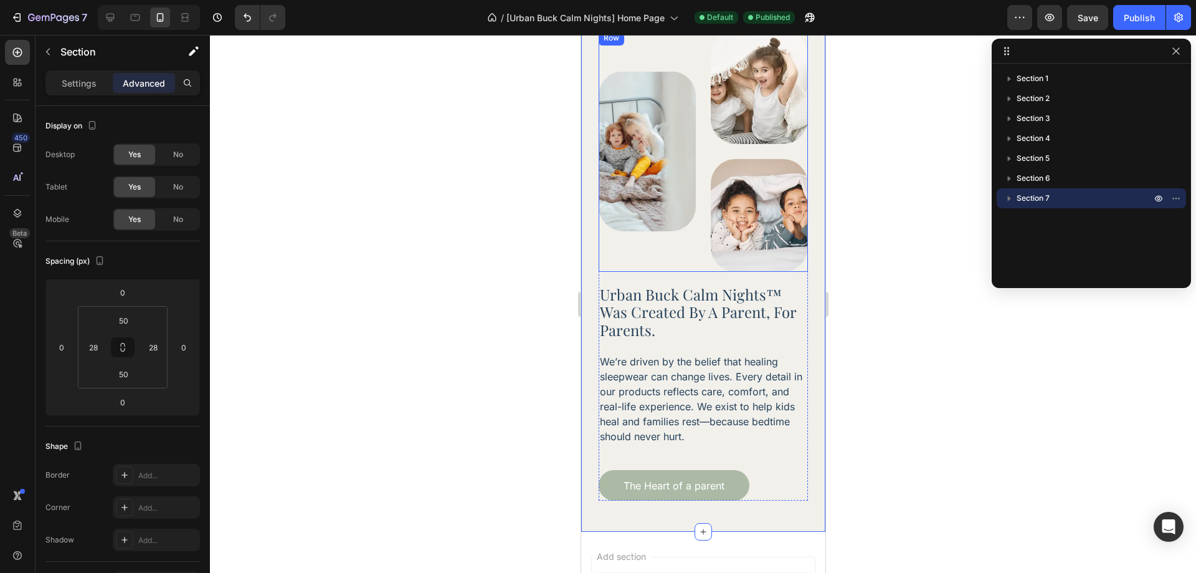
click at [695, 235] on div "Image Image Image Row" at bounding box center [702, 151] width 209 height 240
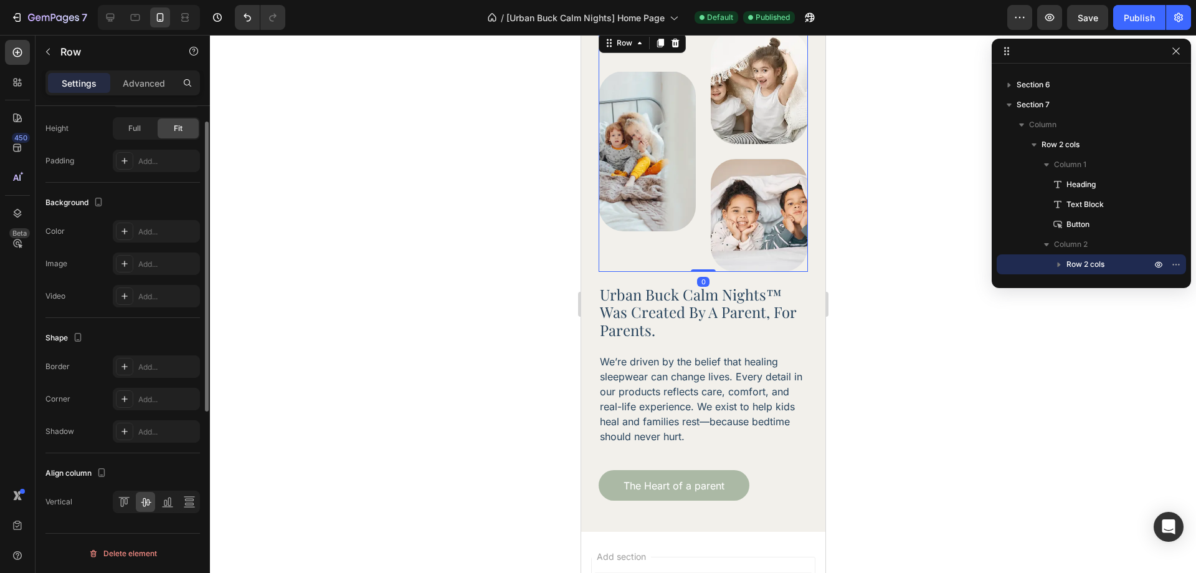
scroll to position [181, 0]
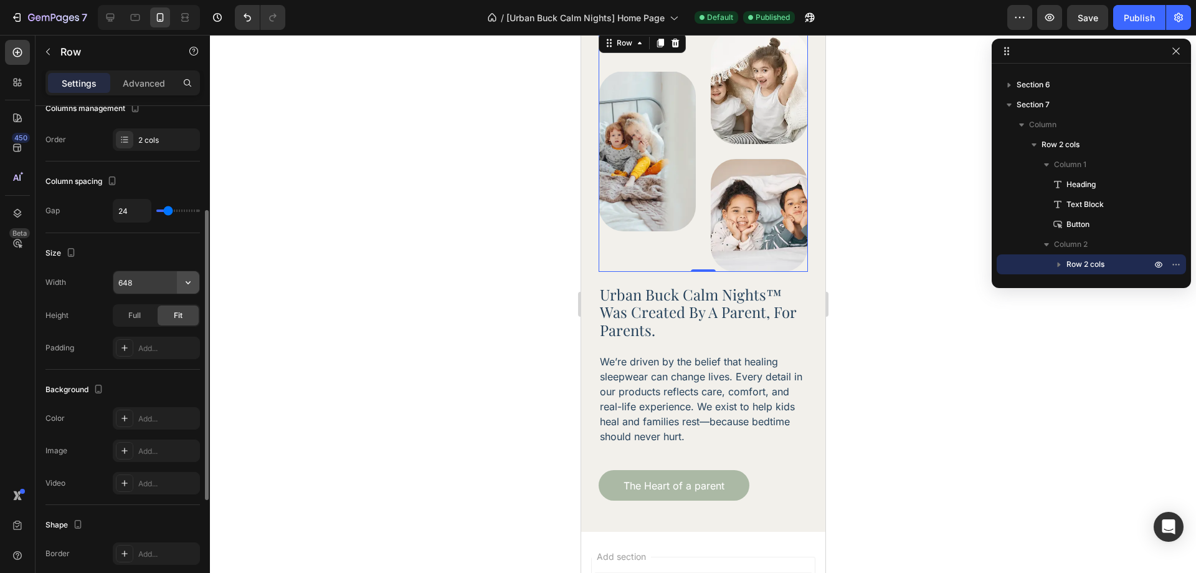
click at [186, 282] on icon "button" at bounding box center [188, 282] width 12 height 12
click at [159, 312] on p "Default 100%" at bounding box center [153, 313] width 71 height 11
type input "100%"
click at [179, 259] on div "Size" at bounding box center [122, 253] width 154 height 20
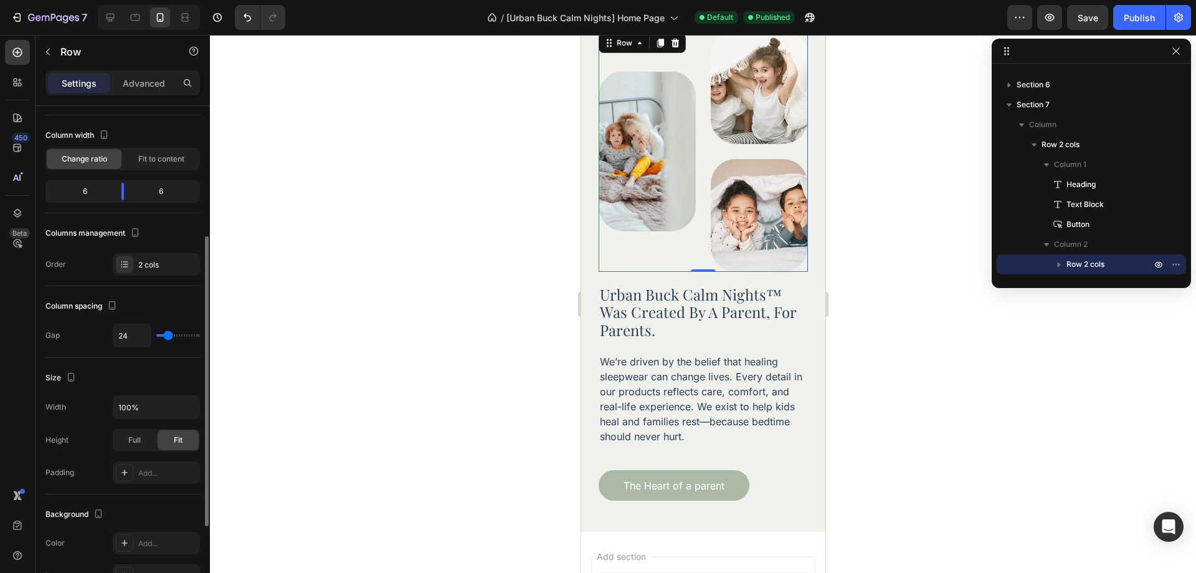
scroll to position [0, 0]
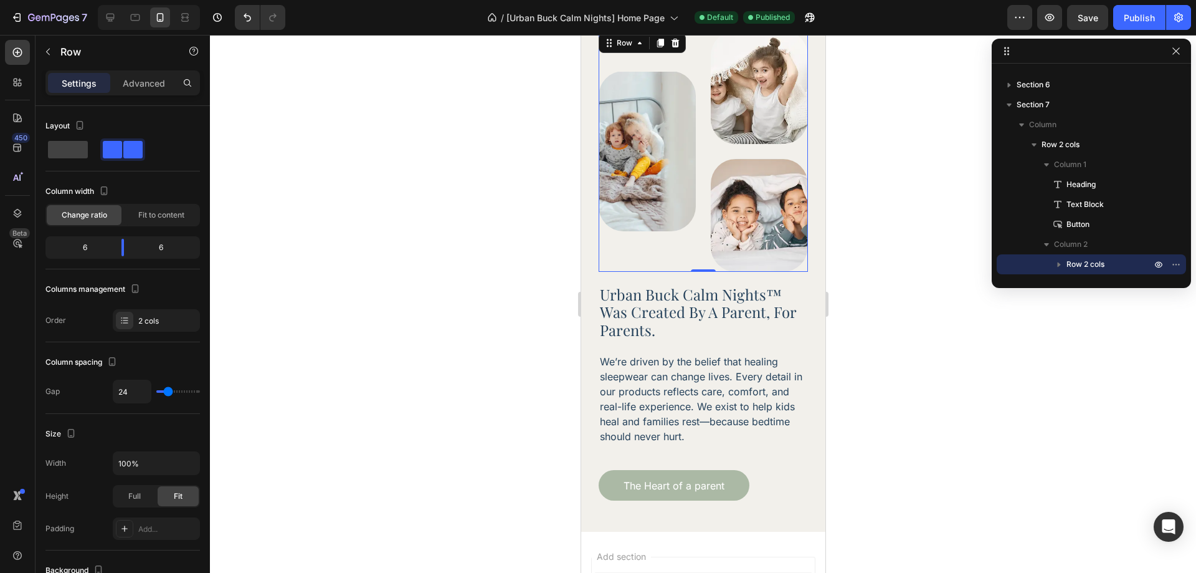
click at [688, 240] on div "Image" at bounding box center [646, 151] width 97 height 240
click at [164, 214] on span "Fit to content" at bounding box center [161, 214] width 46 height 11
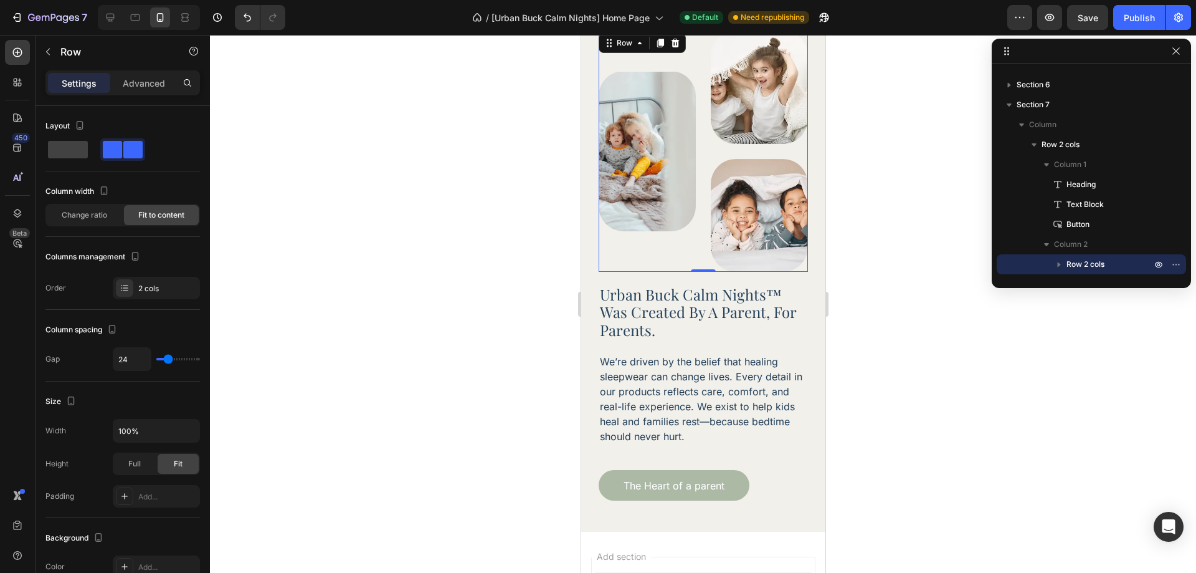
click at [696, 197] on div "Image Image Image Row 0" at bounding box center [702, 151] width 209 height 240
click at [668, 205] on img at bounding box center [646, 151] width 97 height 160
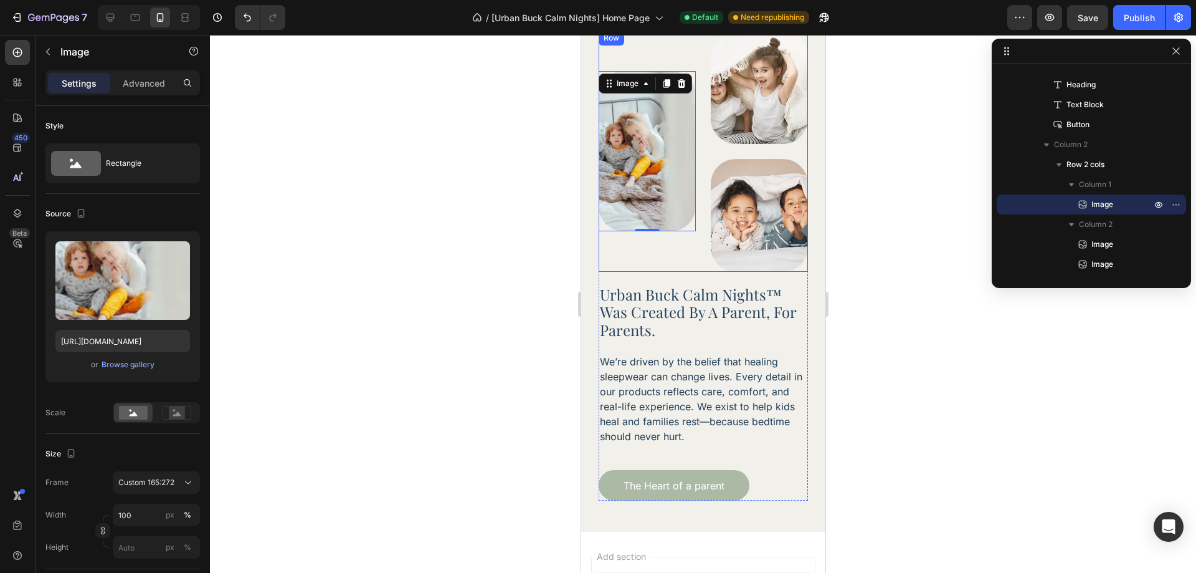
click at [694, 250] on div "Image 0 Image Image Row" at bounding box center [702, 151] width 209 height 240
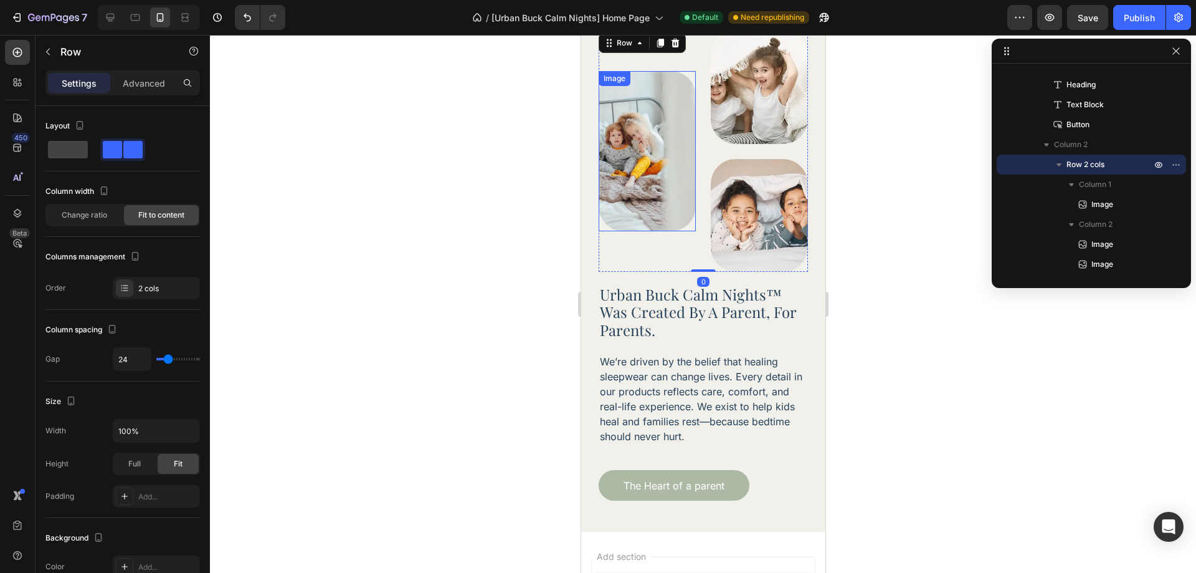
click at [678, 197] on img at bounding box center [646, 151] width 97 height 160
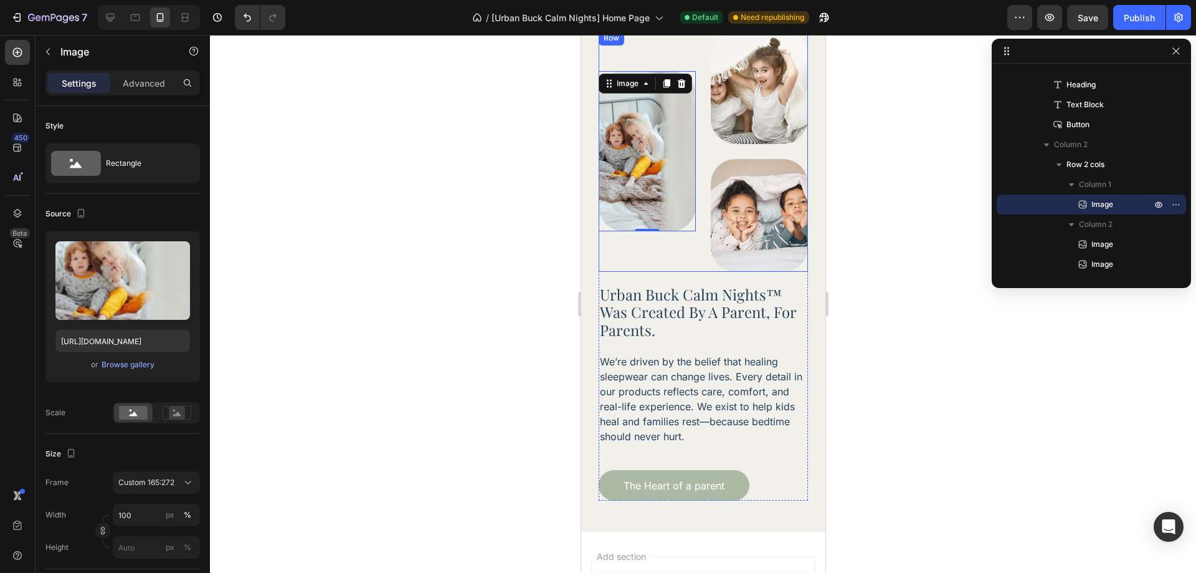
click at [687, 232] on div "Image 0" at bounding box center [646, 151] width 97 height 240
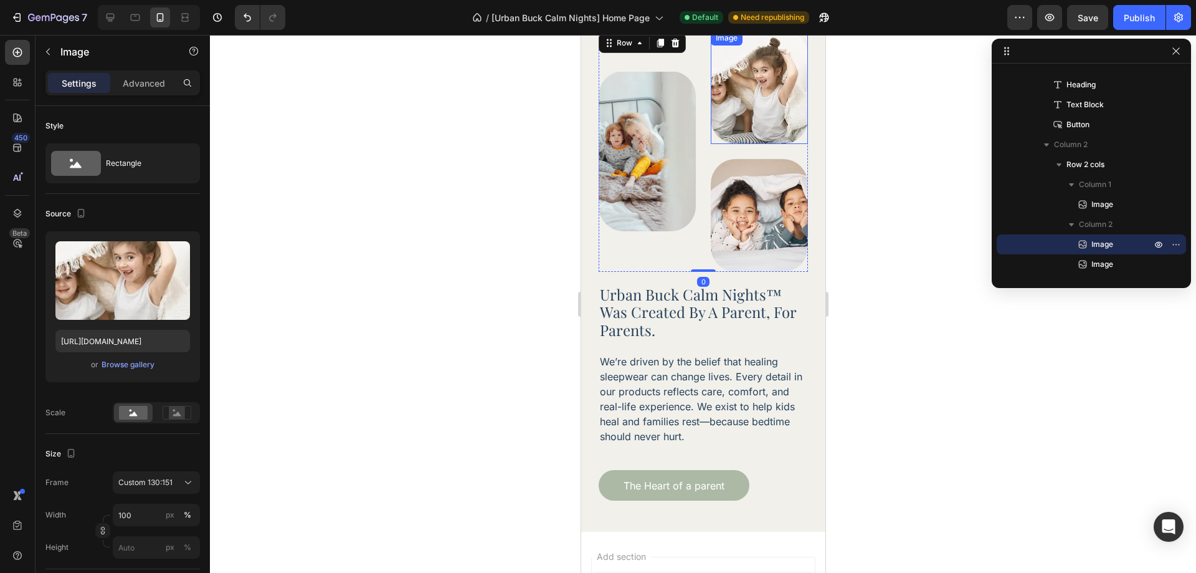
click at [761, 105] on img at bounding box center [758, 87] width 97 height 113
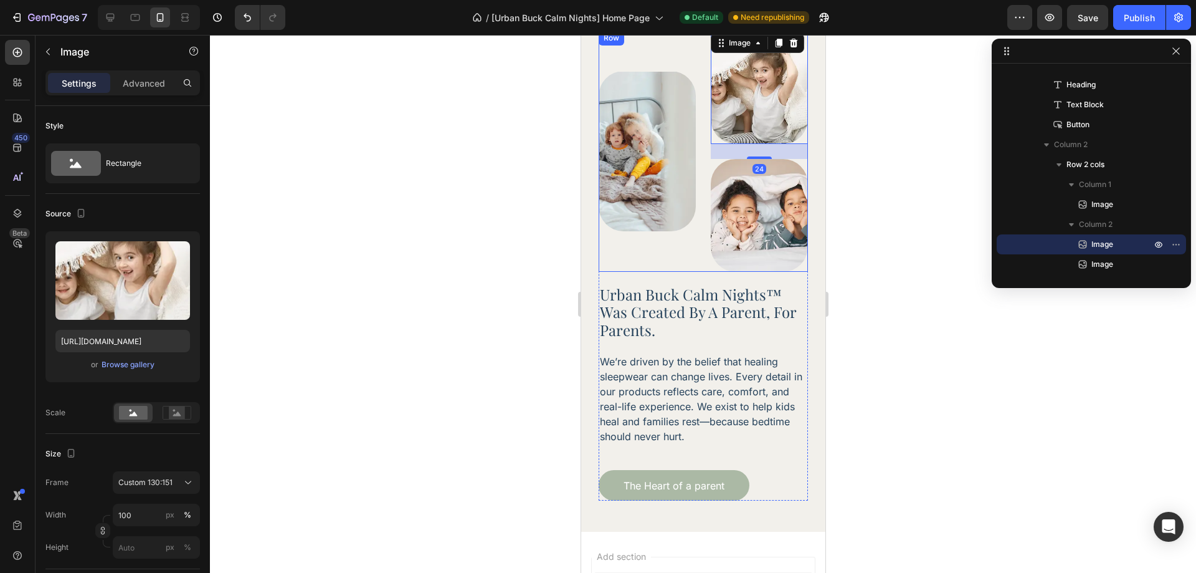
click at [677, 229] on div "Image" at bounding box center [646, 151] width 97 height 240
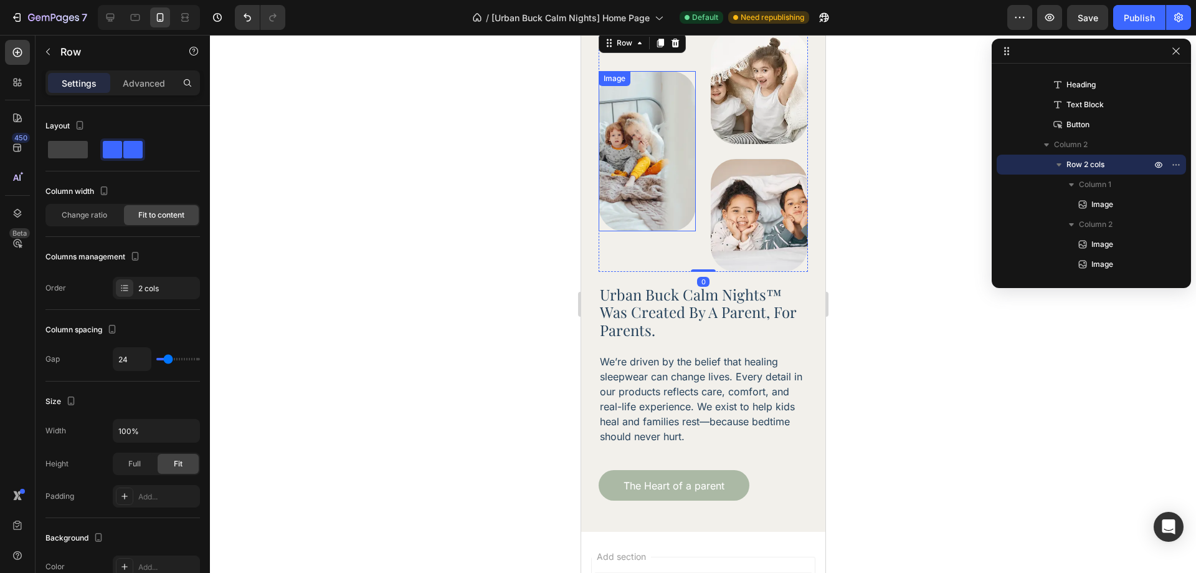
click at [672, 207] on img at bounding box center [646, 151] width 97 height 160
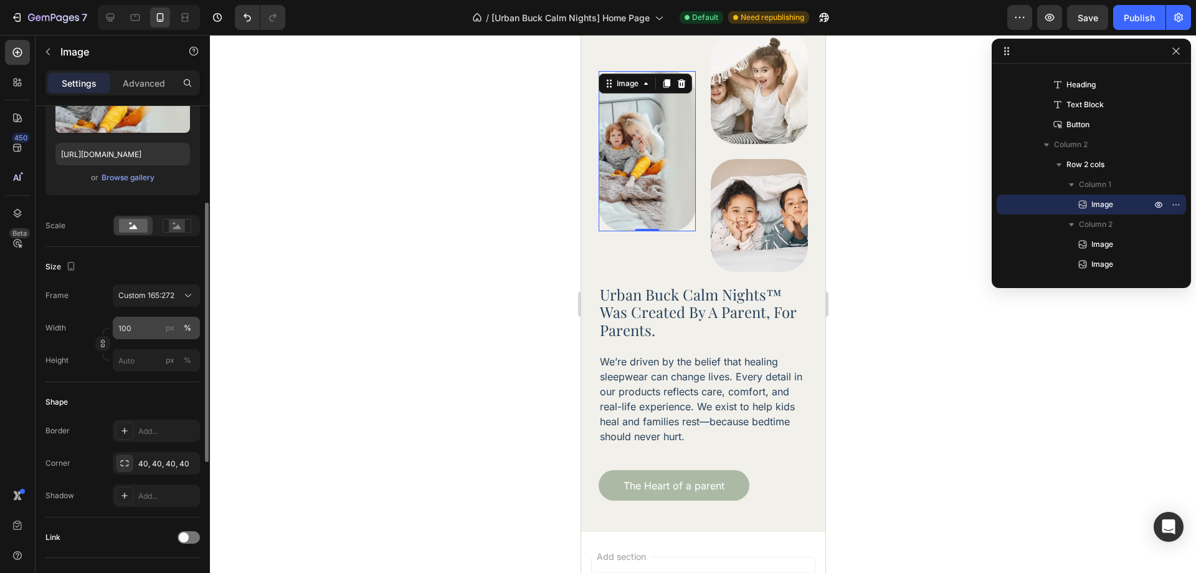
scroll to position [125, 0]
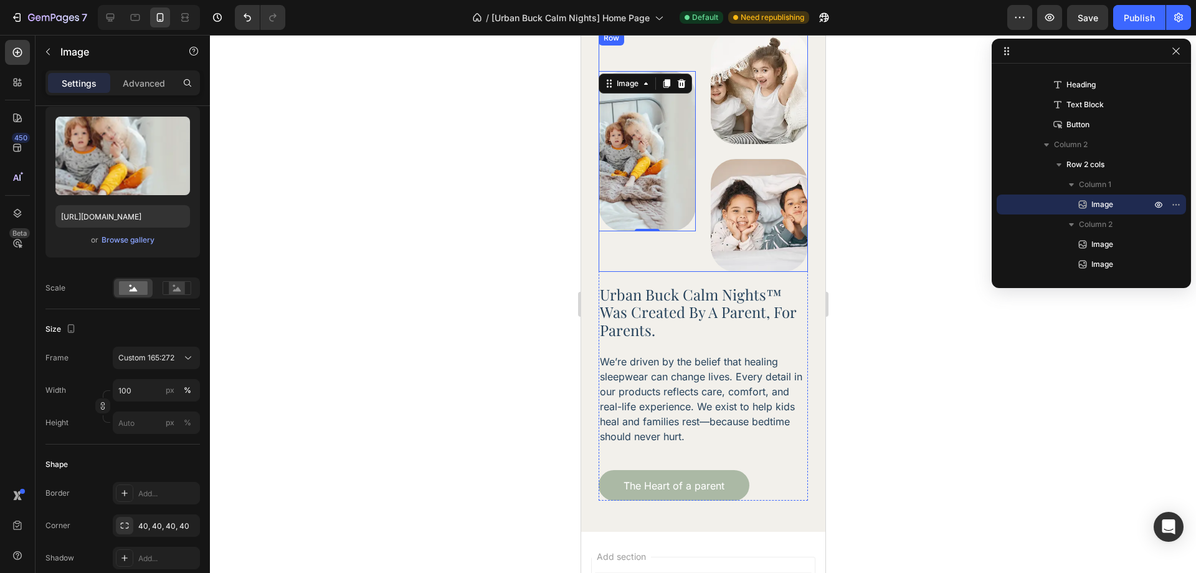
click at [703, 138] on div "Image 0 Image Image Row" at bounding box center [702, 151] width 209 height 240
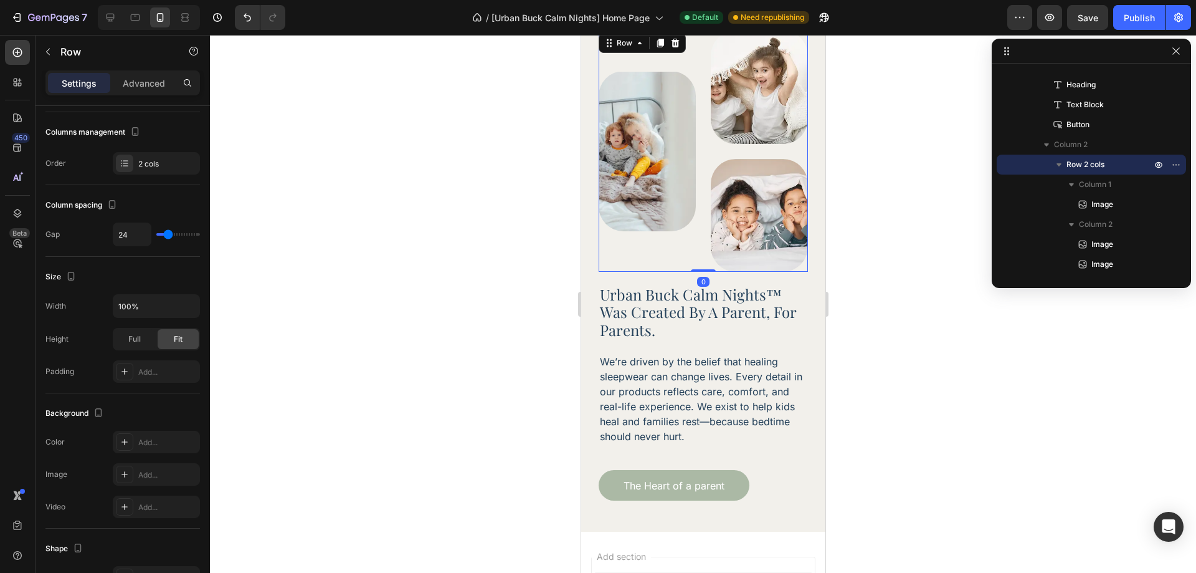
scroll to position [0, 0]
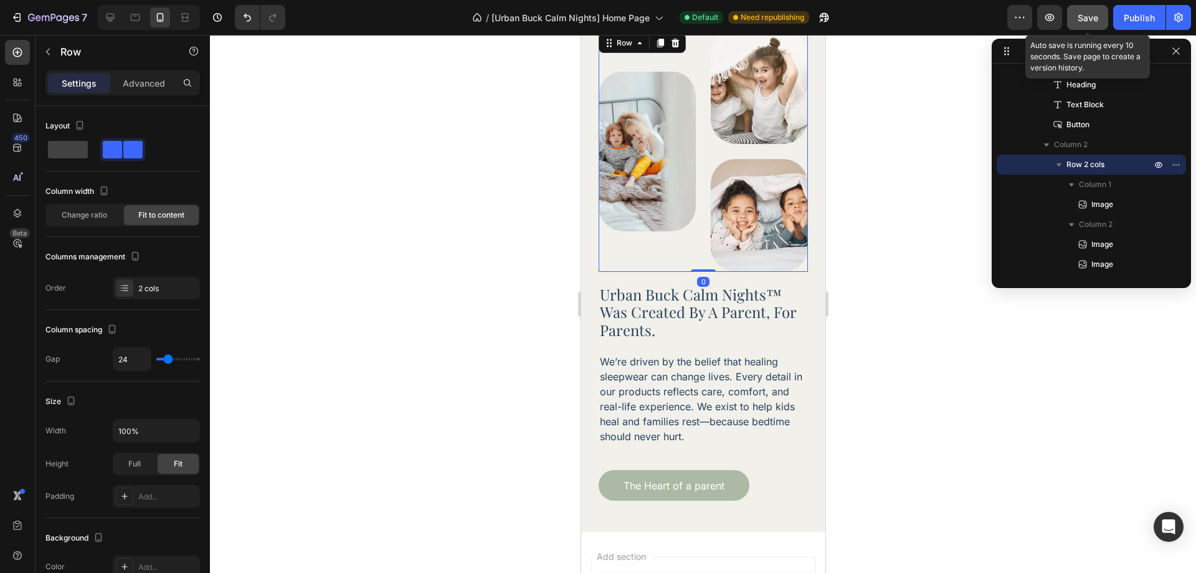
drag, startPoint x: 1082, startPoint y: 20, endPoint x: 1135, endPoint y: 24, distance: 53.1
click at [1083, 20] on span "Save" at bounding box center [1088, 17] width 21 height 11
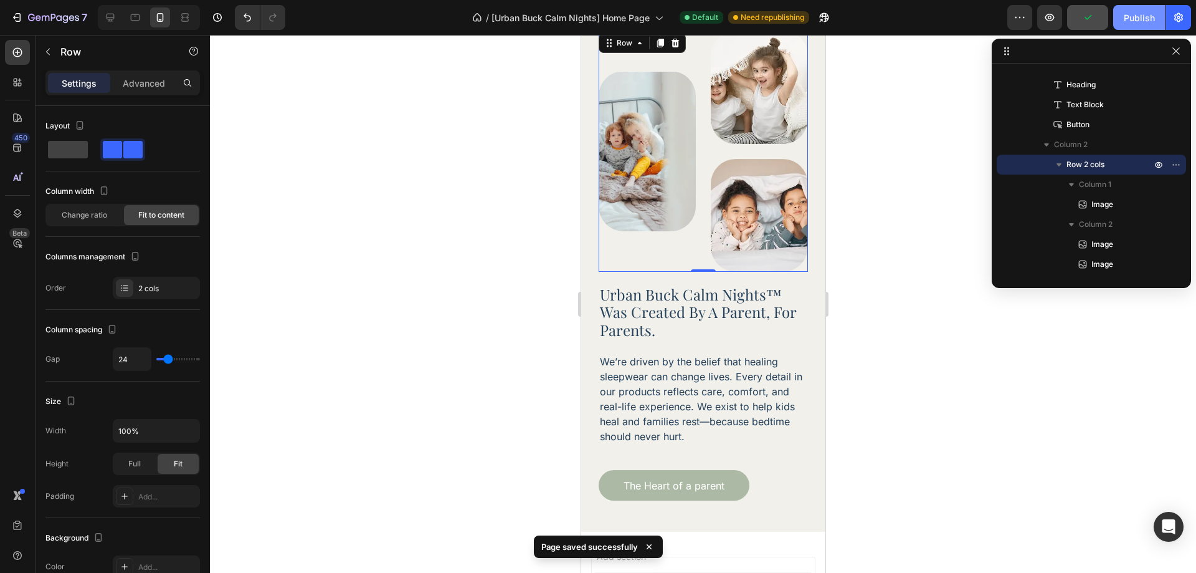
click at [1138, 23] on div "Publish" at bounding box center [1139, 17] width 31 height 13
click at [98, 222] on div "Change ratio" at bounding box center [84, 215] width 75 height 20
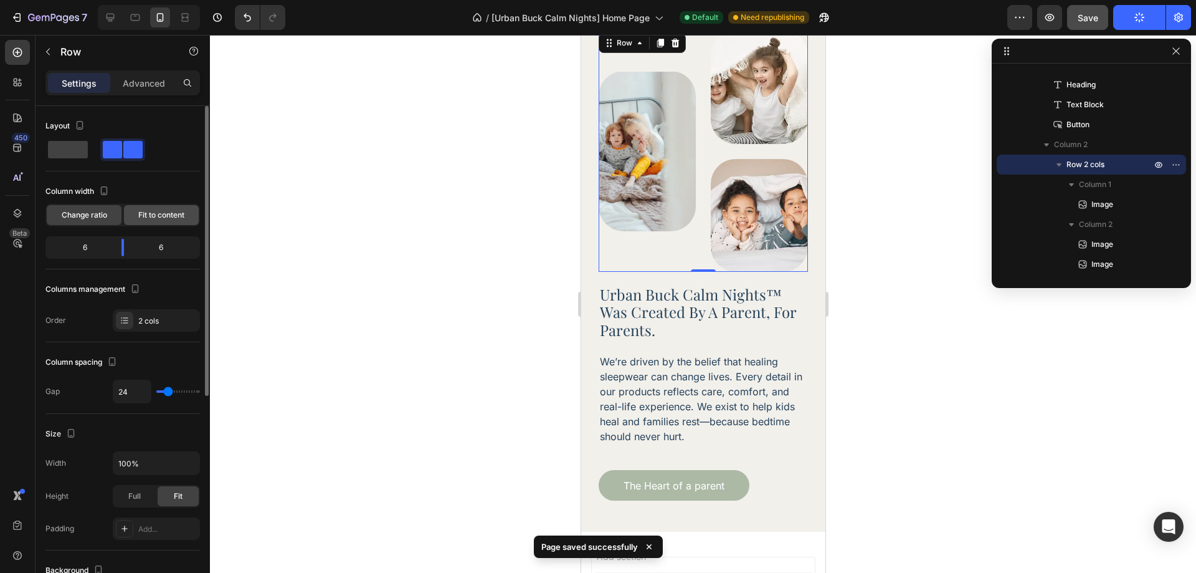
click at [146, 217] on span "Fit to content" at bounding box center [161, 214] width 46 height 11
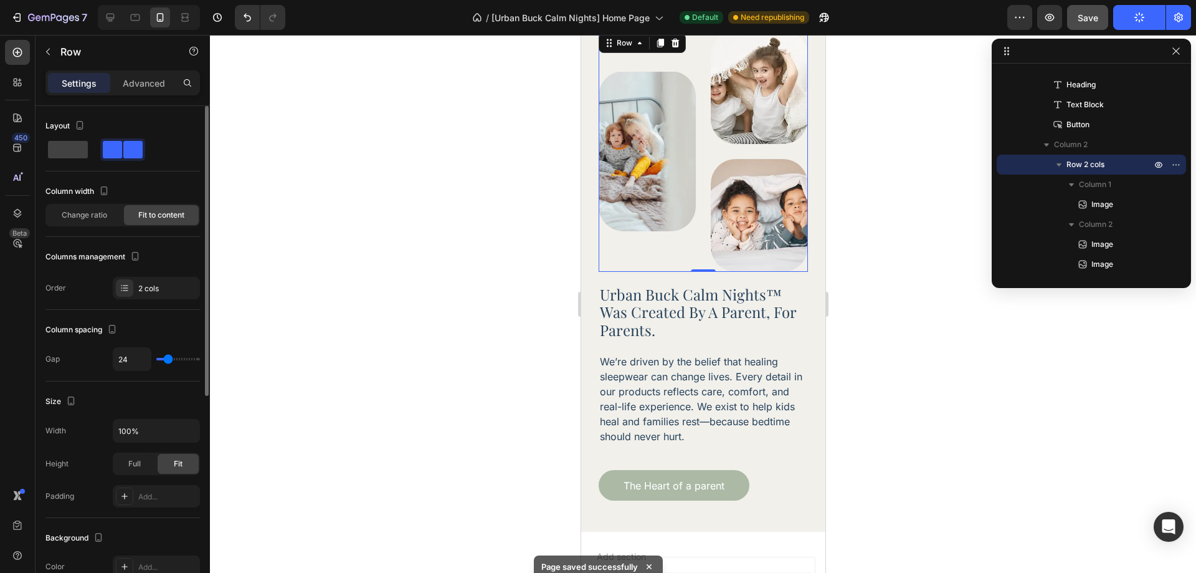
click at [164, 257] on div "Columns management" at bounding box center [122, 257] width 154 height 20
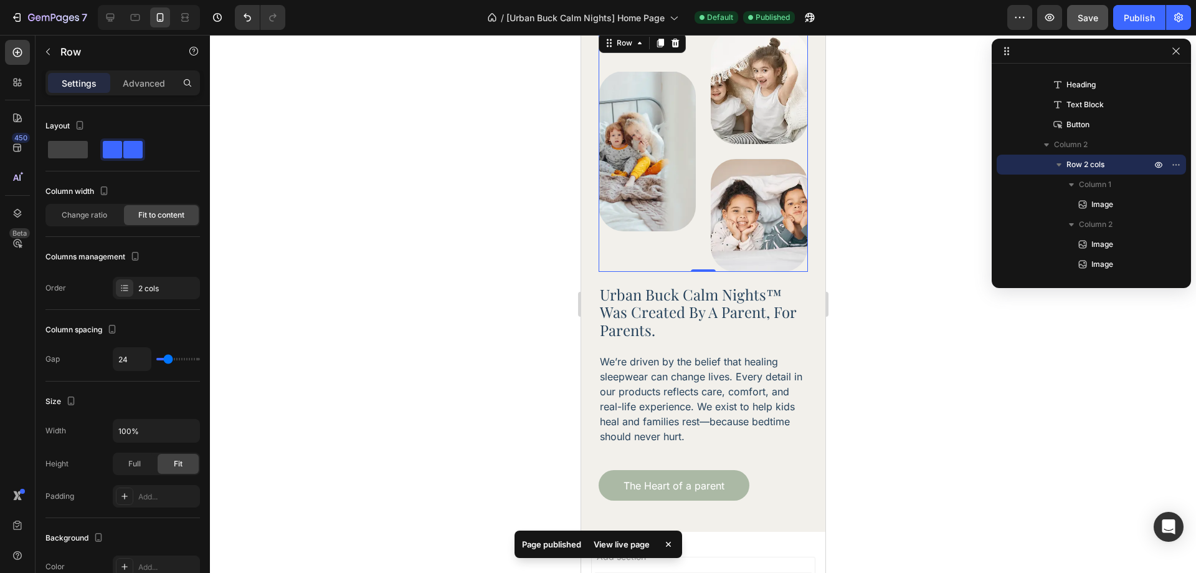
click at [696, 136] on div "Image Image Image Row 0" at bounding box center [702, 151] width 209 height 240
click at [596, 273] on div "urban buck calm nights™ was created by a parent, for parents. Heading We’re dri…" at bounding box center [703, 265] width 244 height 532
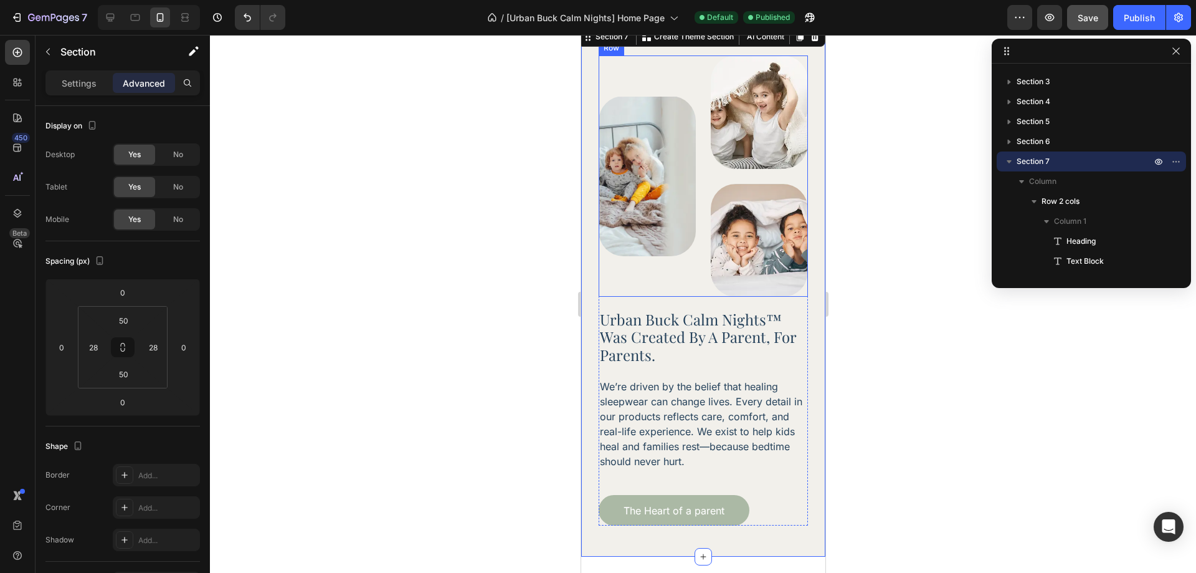
scroll to position [2661, 0]
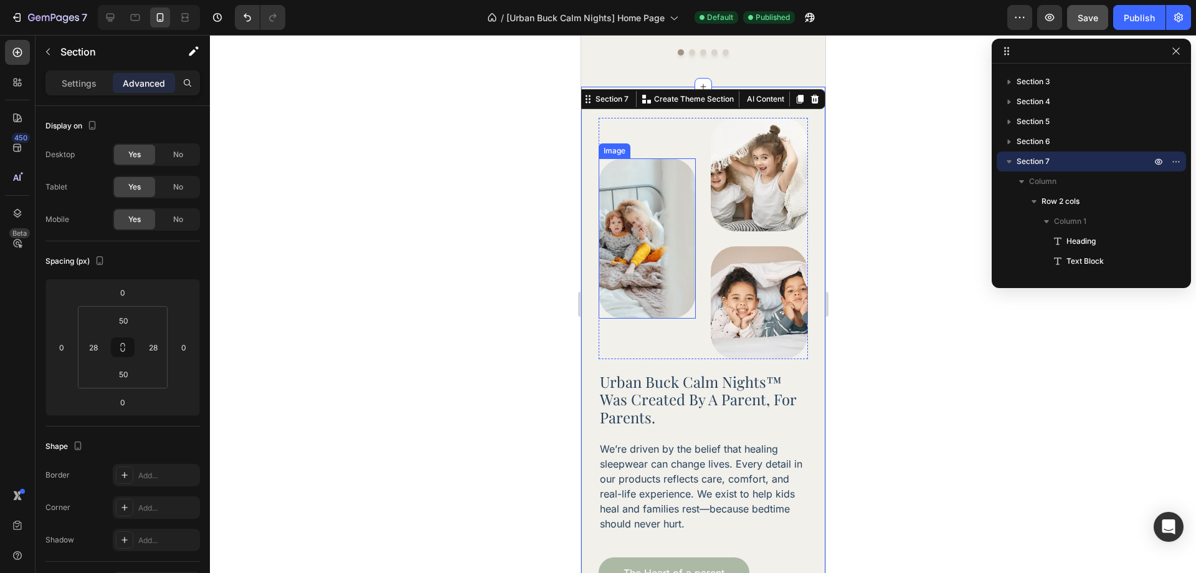
click at [667, 228] on img at bounding box center [646, 238] width 97 height 160
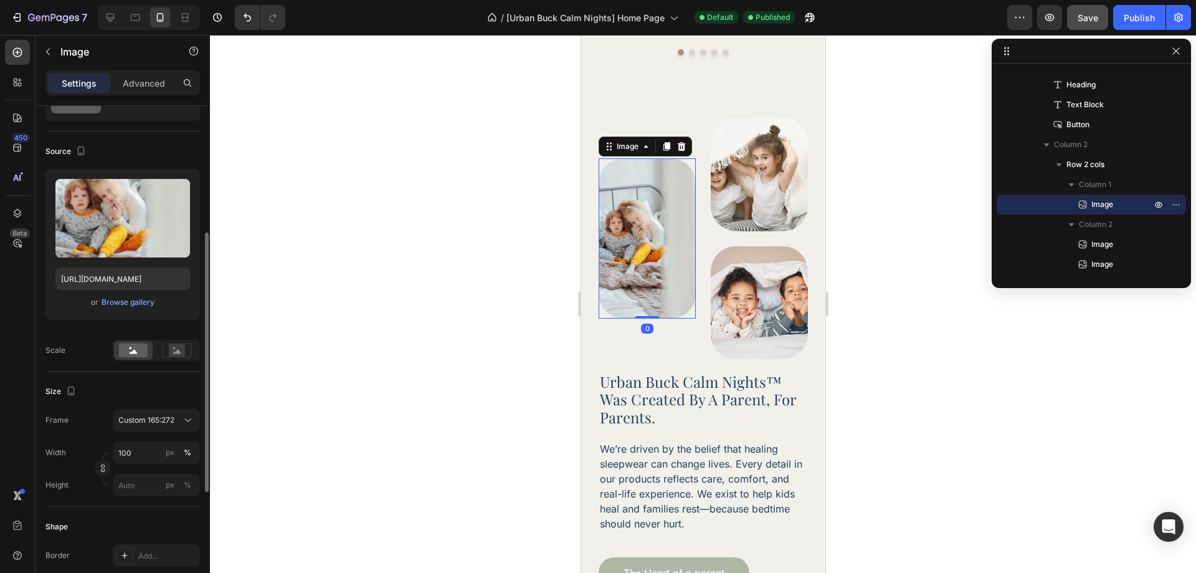
scroll to position [125, 0]
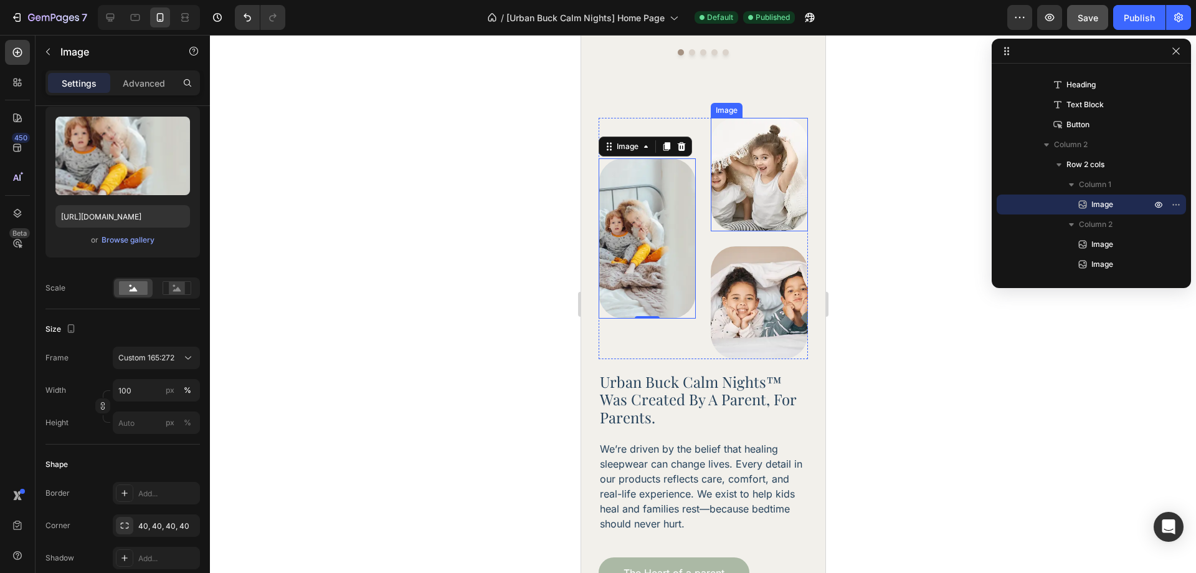
click at [773, 194] on img at bounding box center [758, 174] width 97 height 113
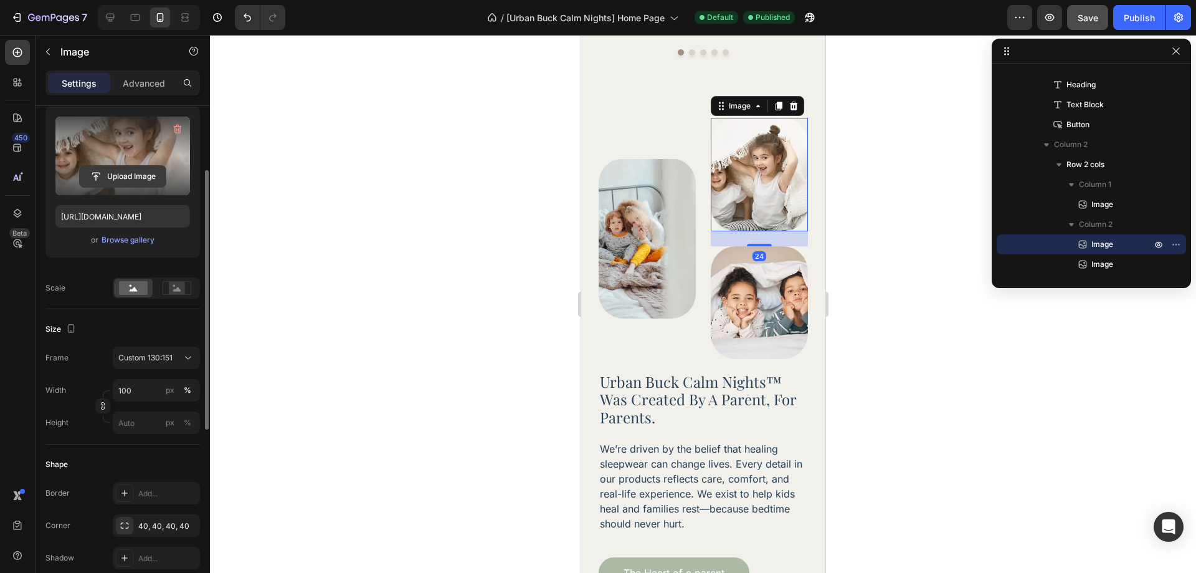
click at [159, 168] on input "file" at bounding box center [123, 176] width 86 height 21
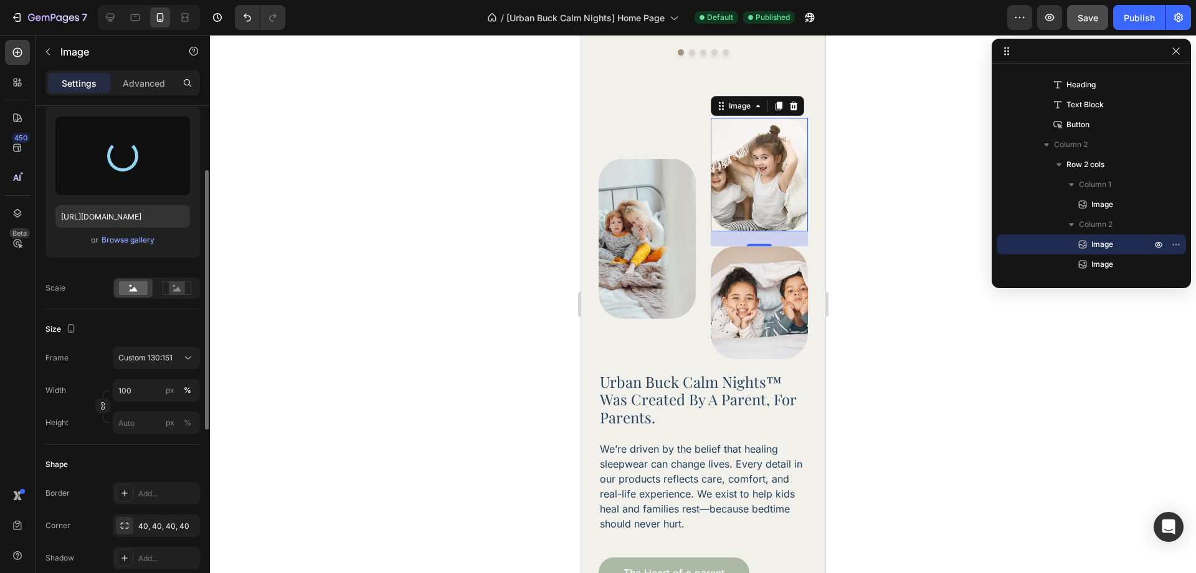
type input "[URL][DOMAIN_NAME]"
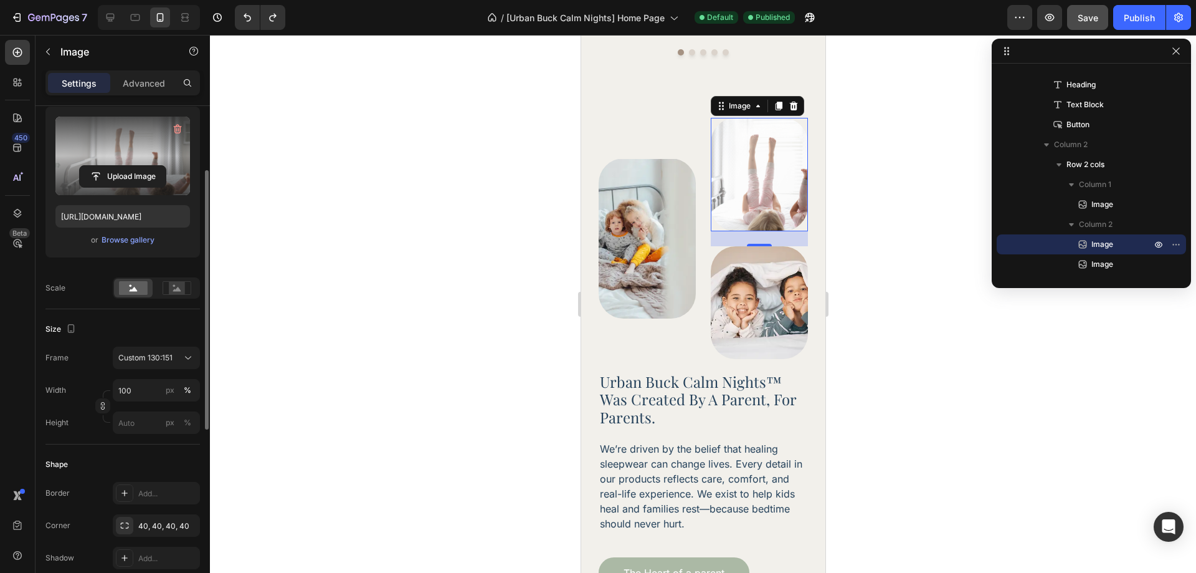
click at [880, 303] on div at bounding box center [703, 304] width 986 height 538
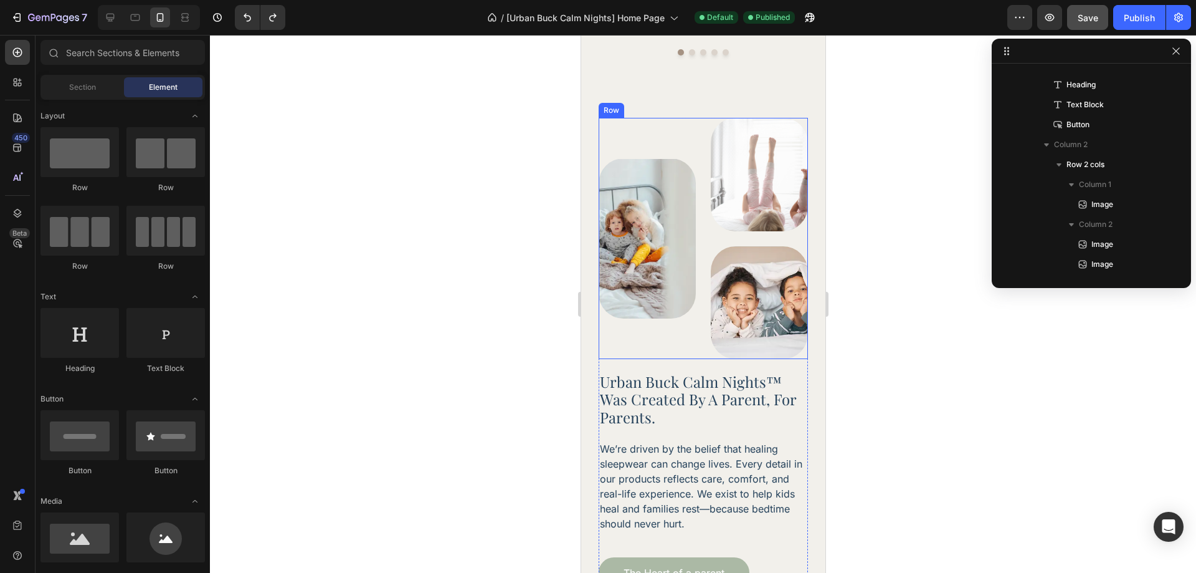
click at [700, 247] on div "Image Image Image Row" at bounding box center [702, 238] width 209 height 240
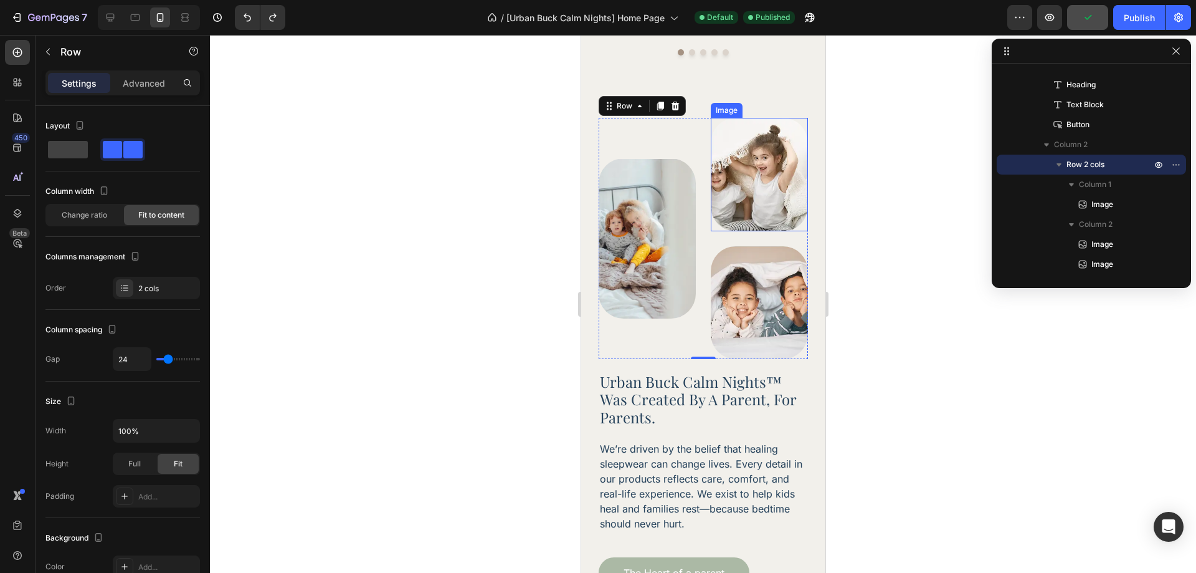
click at [769, 217] on img at bounding box center [758, 174] width 97 height 113
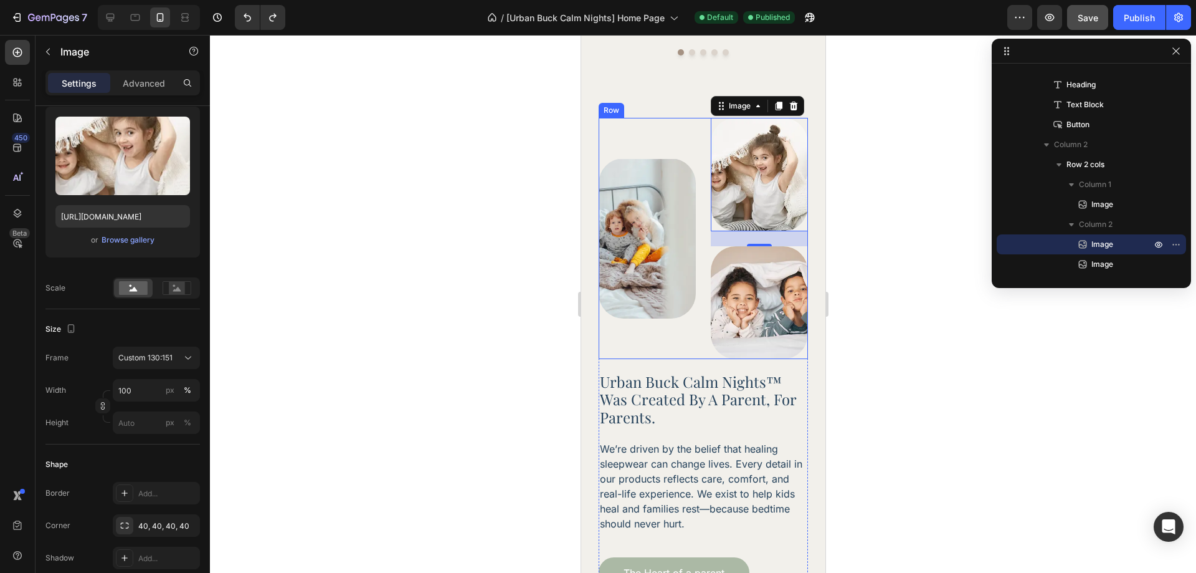
click at [696, 345] on div "Image Image 24 Image Row" at bounding box center [702, 238] width 209 height 240
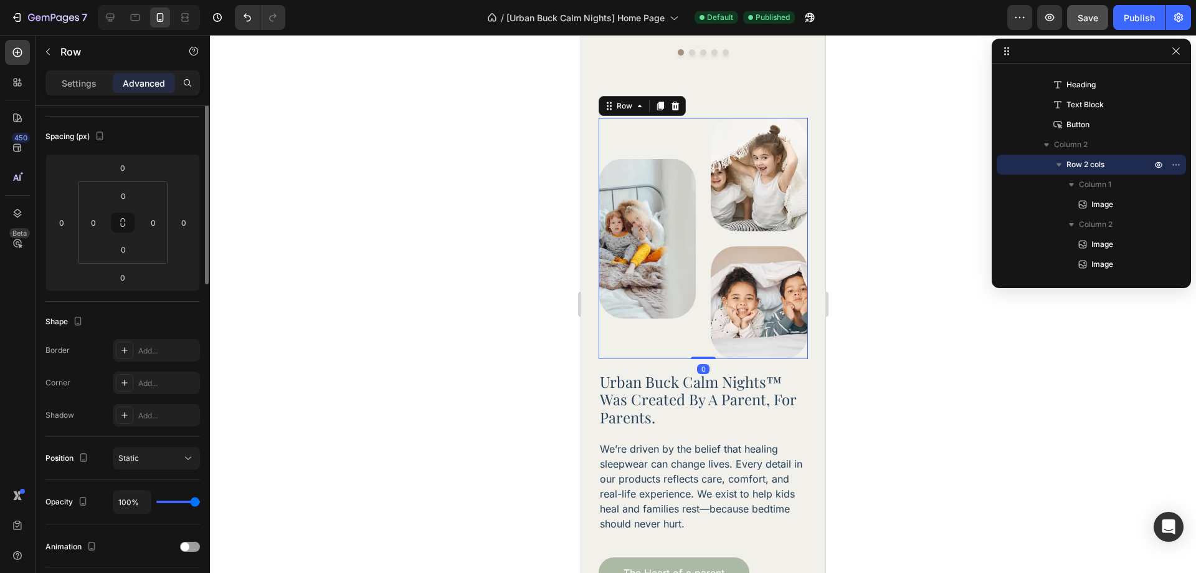
scroll to position [0, 0]
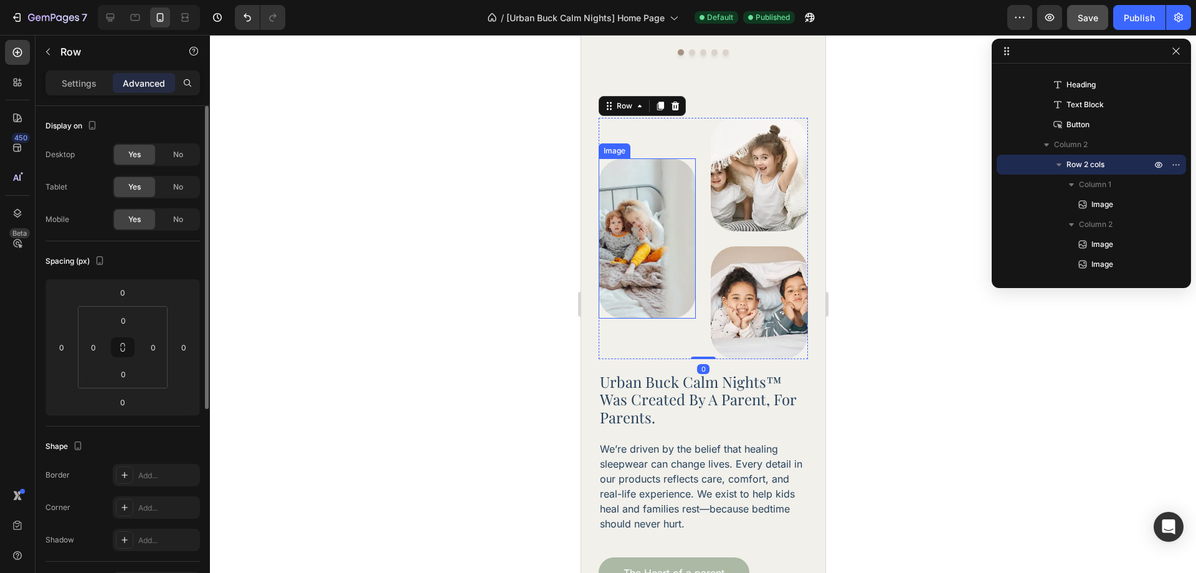
click at [662, 279] on img at bounding box center [646, 238] width 97 height 160
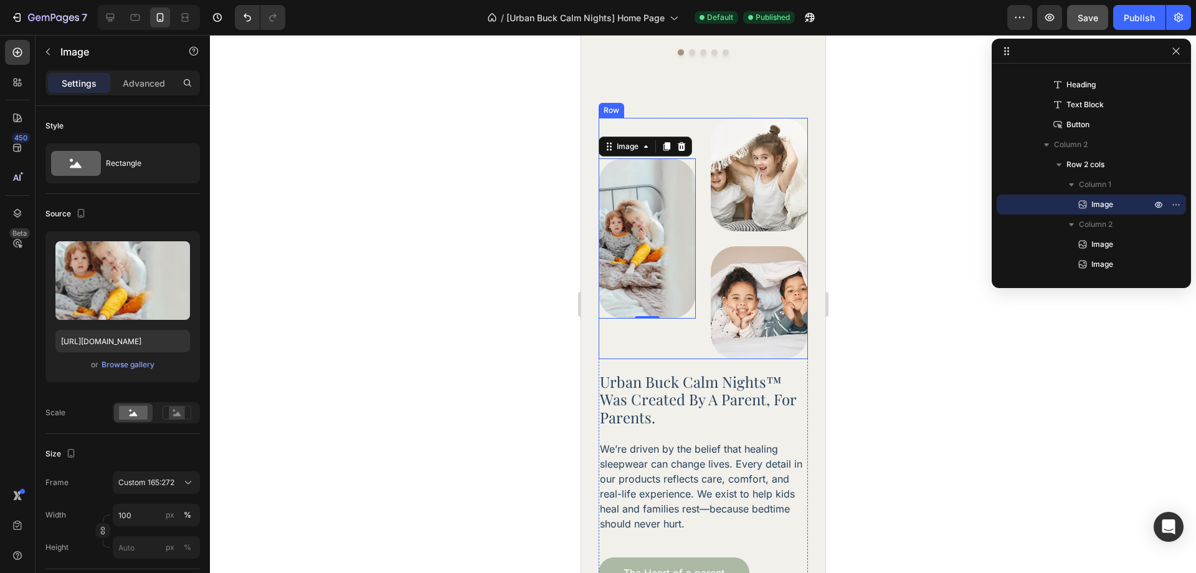
click at [696, 328] on div "Image 0 Image Image Row" at bounding box center [702, 238] width 209 height 240
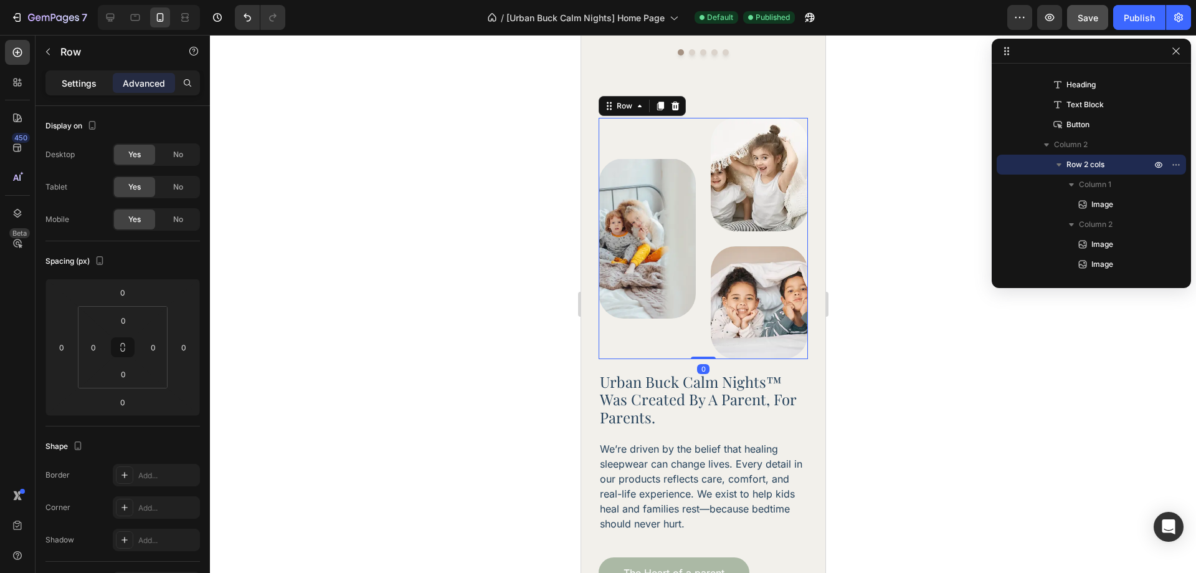
click at [89, 87] on p "Settings" at bounding box center [79, 83] width 35 height 13
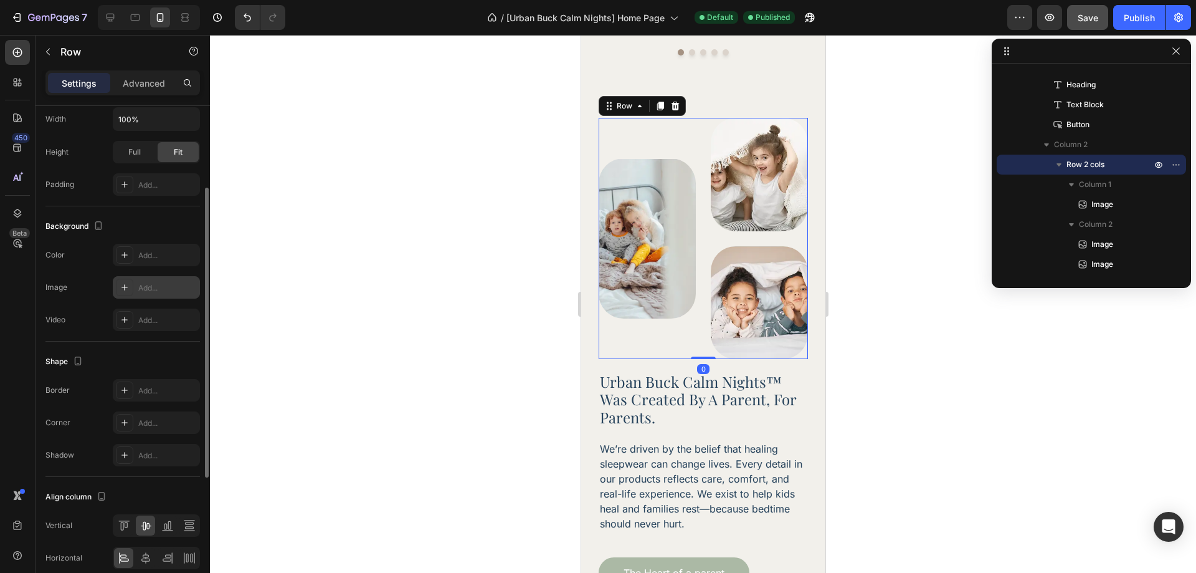
scroll to position [368, 0]
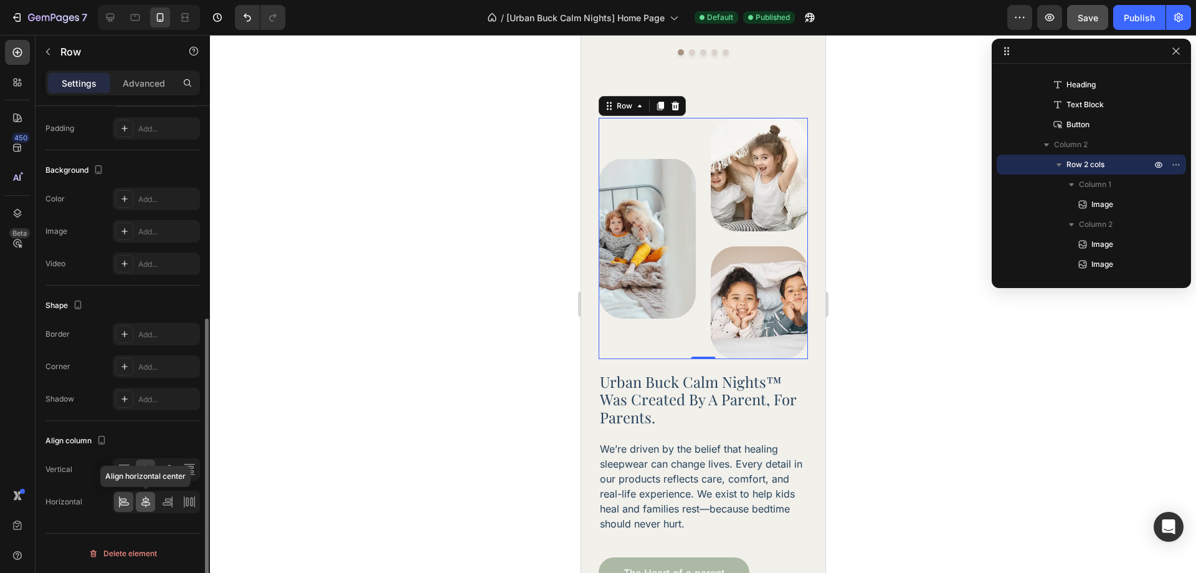
click at [141, 500] on icon at bounding box center [146, 501] width 12 height 12
click at [145, 445] on div "Align column" at bounding box center [122, 440] width 154 height 20
click at [660, 244] on img at bounding box center [646, 238] width 97 height 160
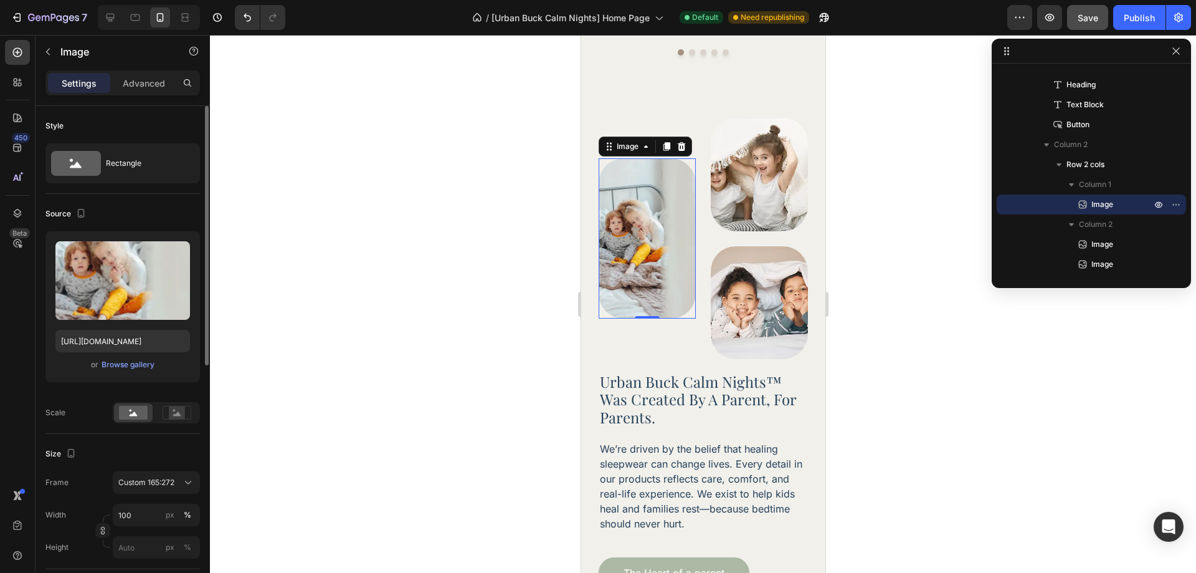
scroll to position [187, 0]
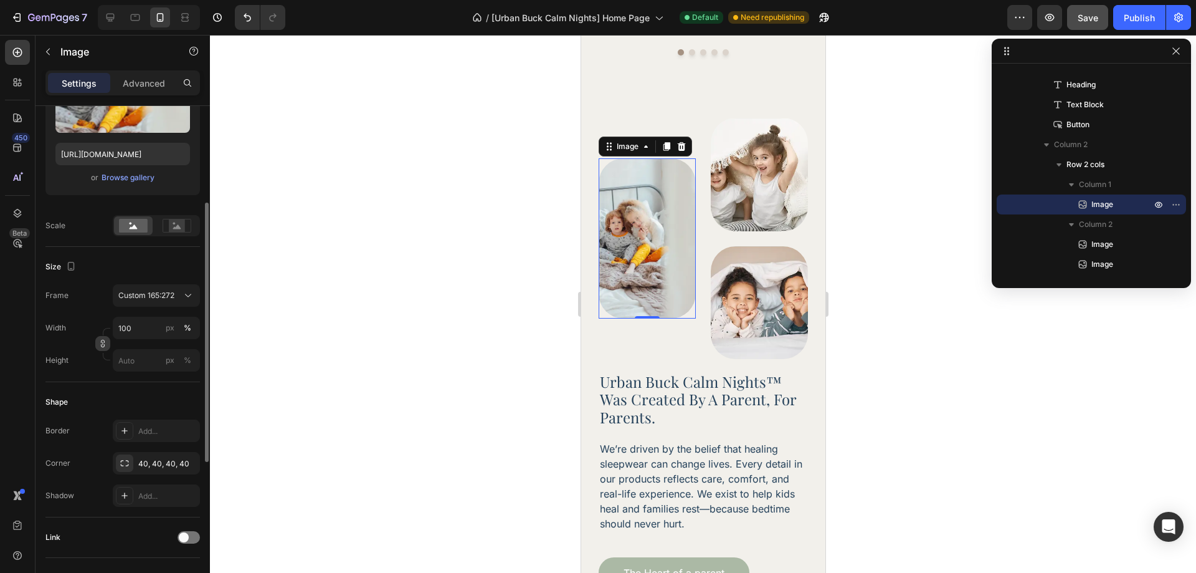
click at [103, 345] on icon "button" at bounding box center [103, 343] width 1 height 4
click at [166, 333] on div "px" at bounding box center [170, 327] width 9 height 11
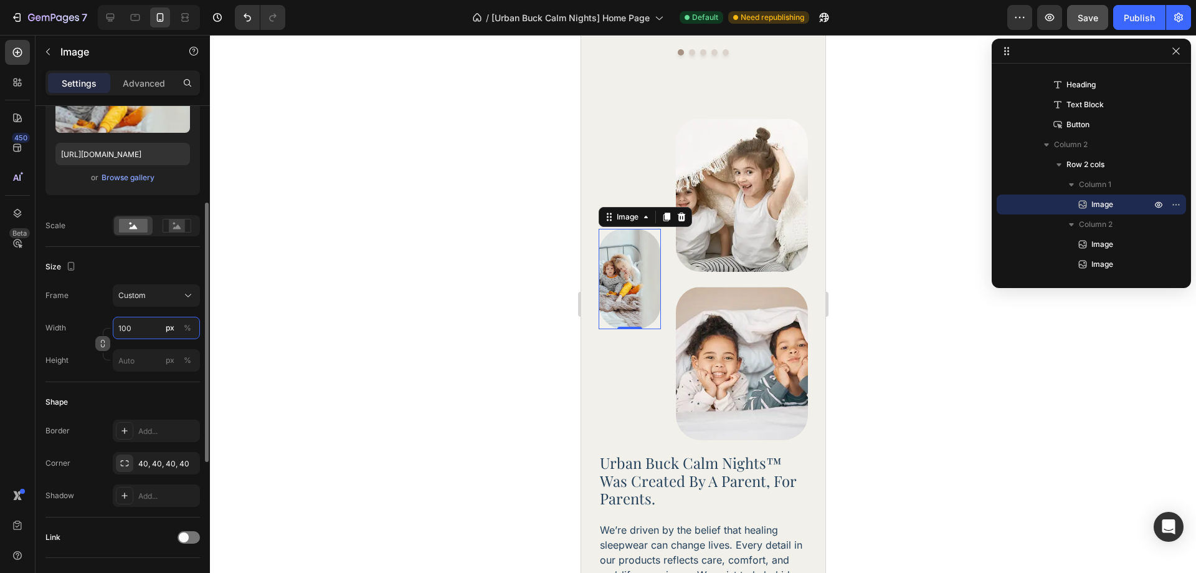
click at [141, 331] on input "100" at bounding box center [156, 327] width 87 height 22
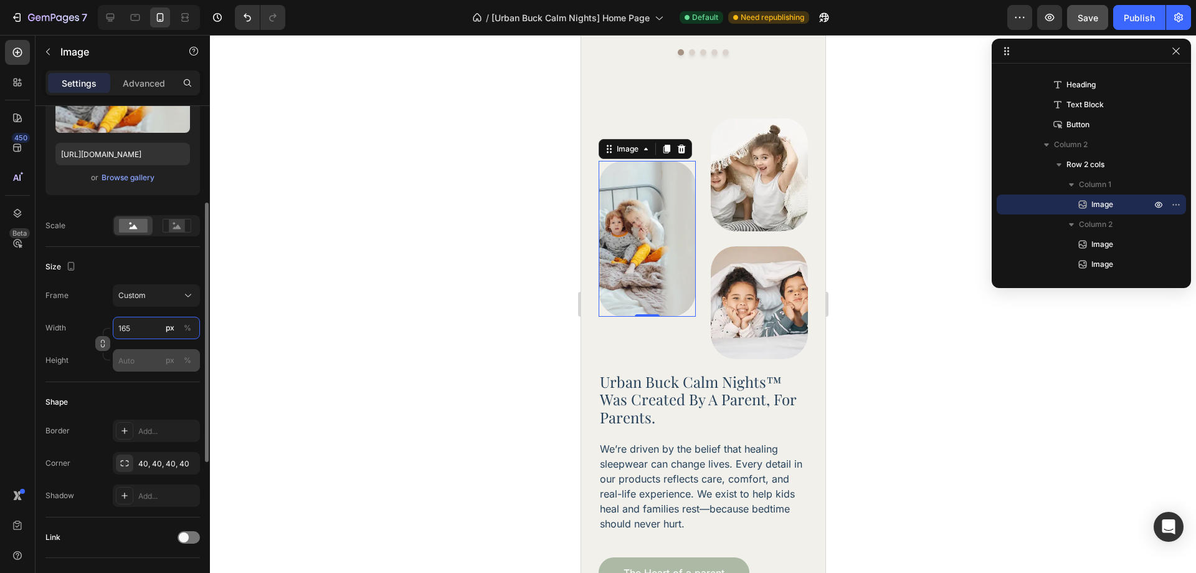
type input "165"
click at [139, 355] on input "px %" at bounding box center [156, 360] width 87 height 22
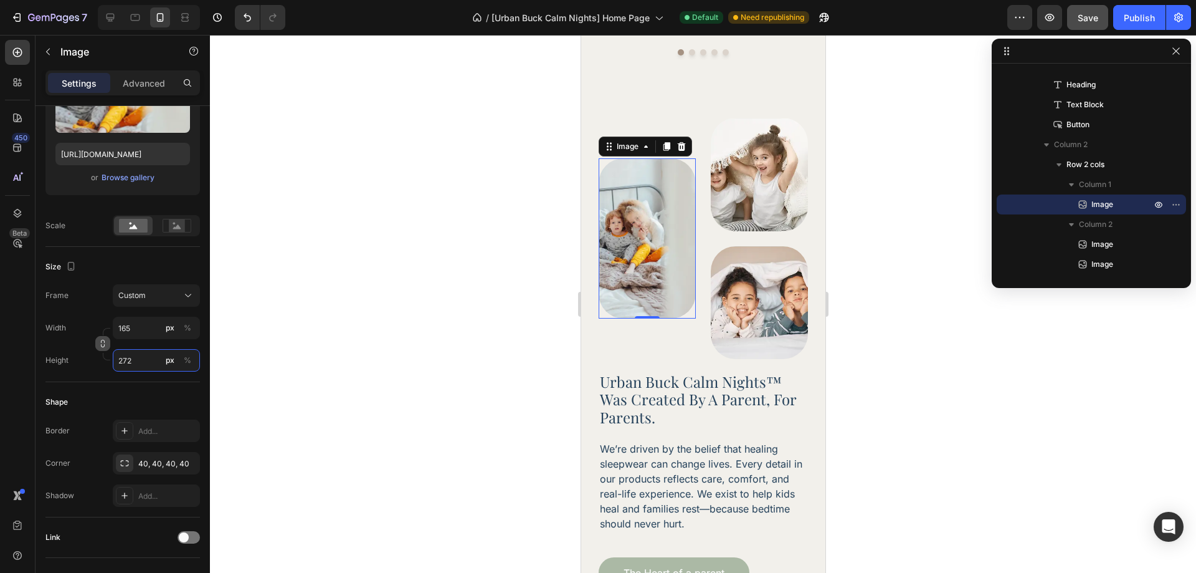
type input "272"
click at [97, 319] on div "Width 165 px %" at bounding box center [122, 327] width 154 height 22
click at [100, 343] on icon "button" at bounding box center [102, 343] width 9 height 9
click at [746, 155] on img at bounding box center [758, 174] width 97 height 113
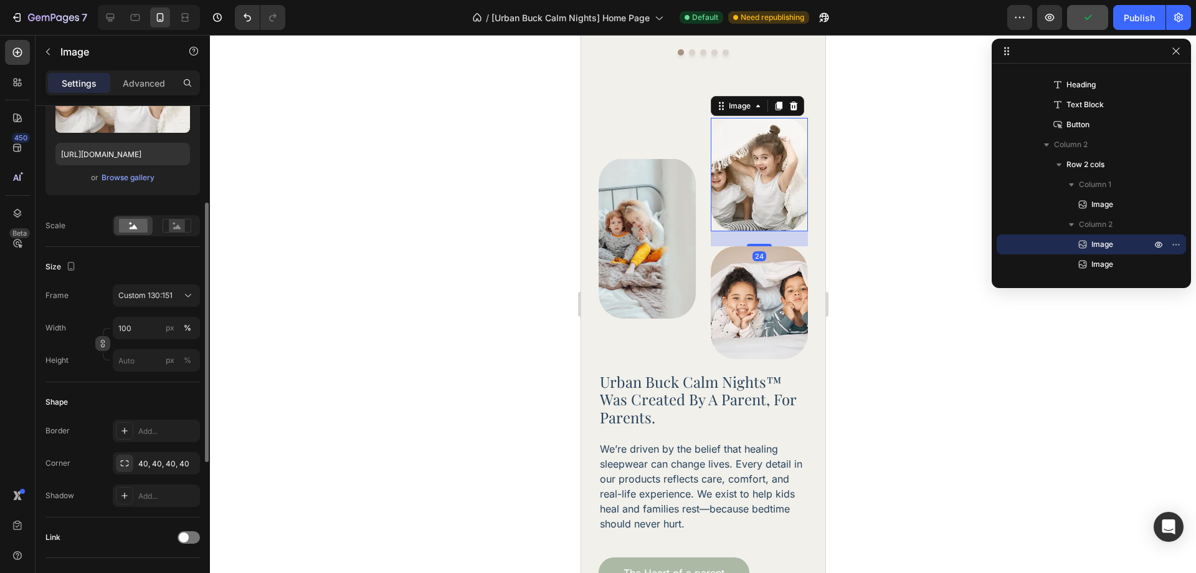
click at [103, 344] on icon "button" at bounding box center [103, 343] width 1 height 4
click at [180, 353] on button "px" at bounding box center [187, 360] width 15 height 15
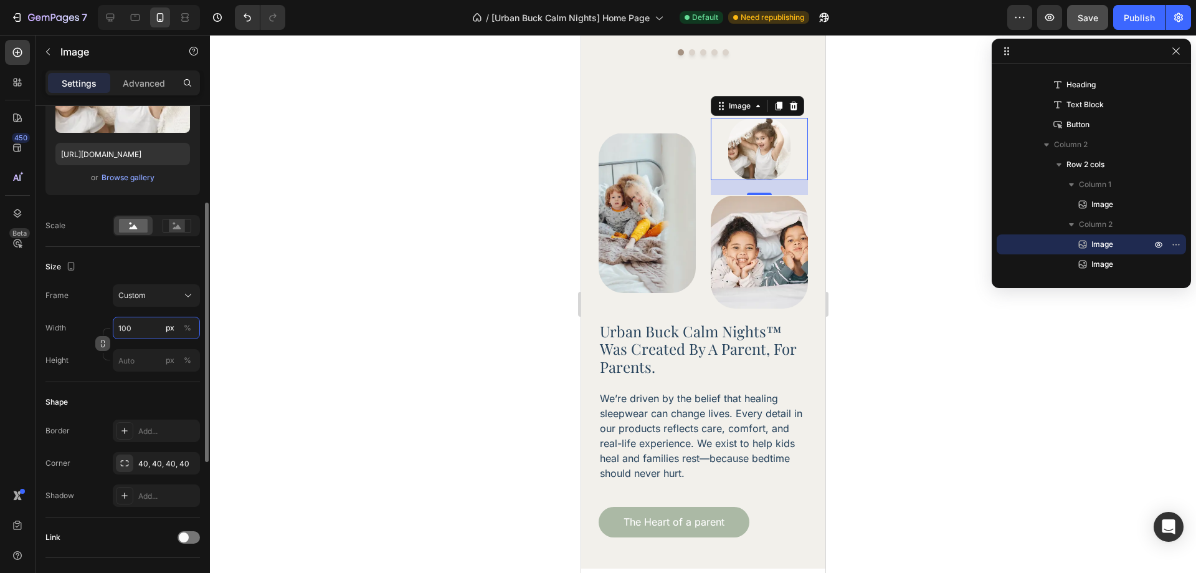
click at [139, 329] on input "100" at bounding box center [156, 327] width 87 height 22
click at [139, 328] on input "100" at bounding box center [156, 327] width 87 height 22
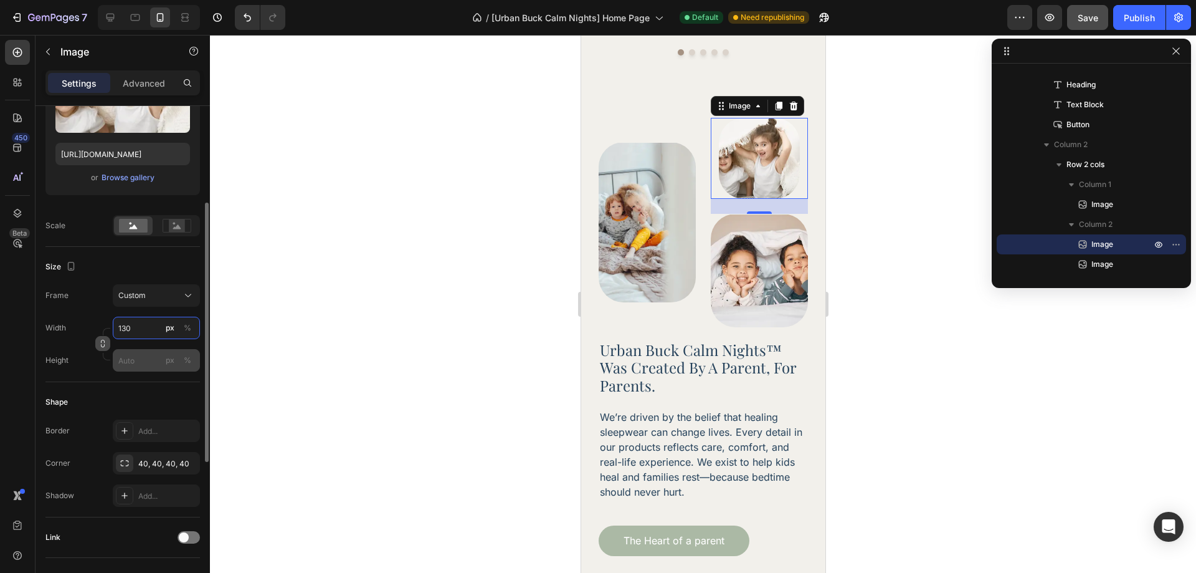
type input "130"
click at [131, 361] on input "px %" at bounding box center [156, 360] width 87 height 22
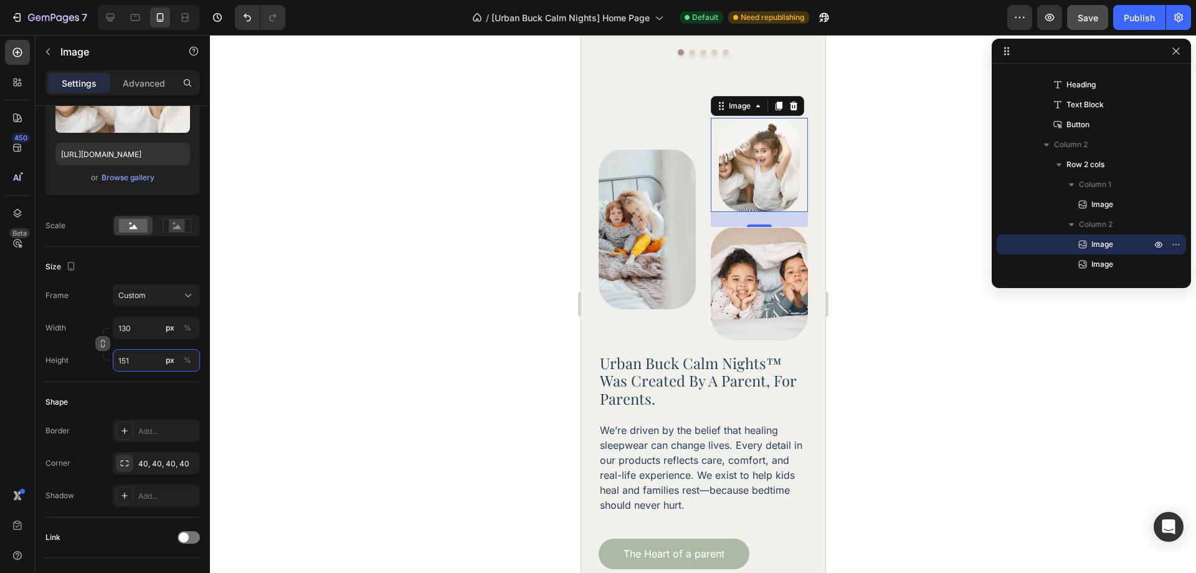
type input "151"
click at [99, 346] on icon "button" at bounding box center [102, 343] width 9 height 9
click at [99, 301] on div "Frame Custom 130:151" at bounding box center [122, 295] width 154 height 22
click at [729, 278] on img at bounding box center [758, 283] width 97 height 113
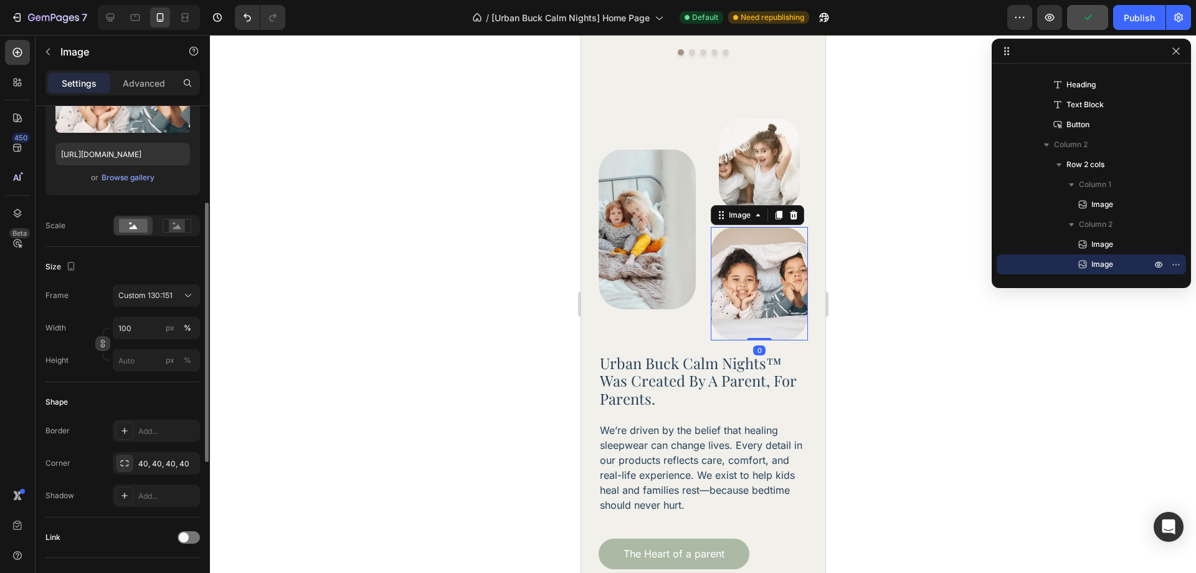
click at [100, 339] on icon "button" at bounding box center [102, 343] width 9 height 9
click at [149, 333] on input "100" at bounding box center [156, 327] width 87 height 22
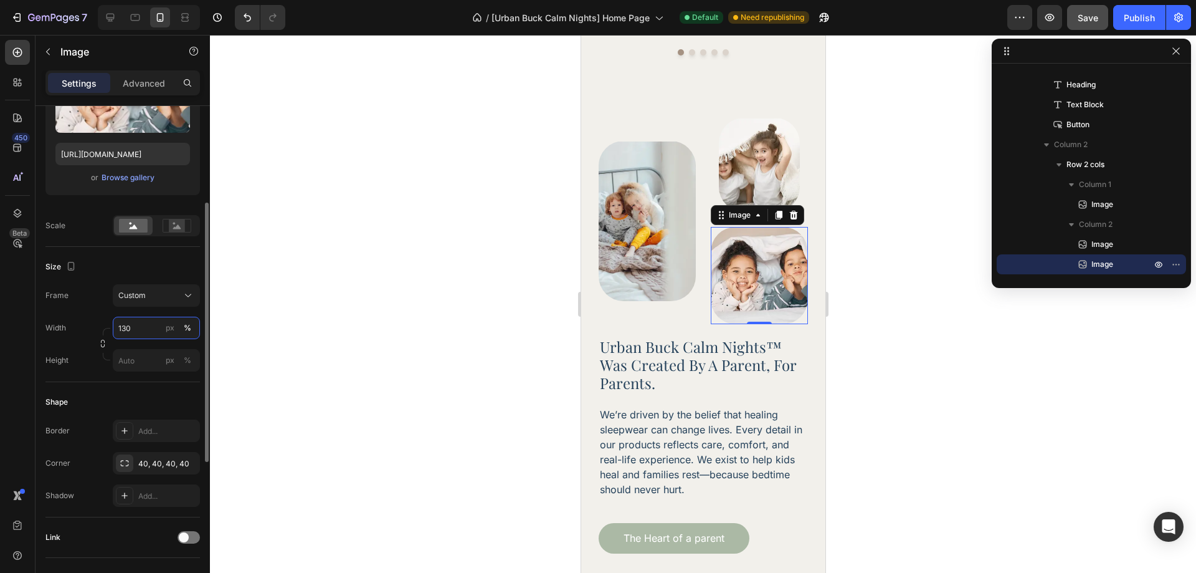
type input "130"
click at [172, 328] on div "px" at bounding box center [170, 327] width 9 height 11
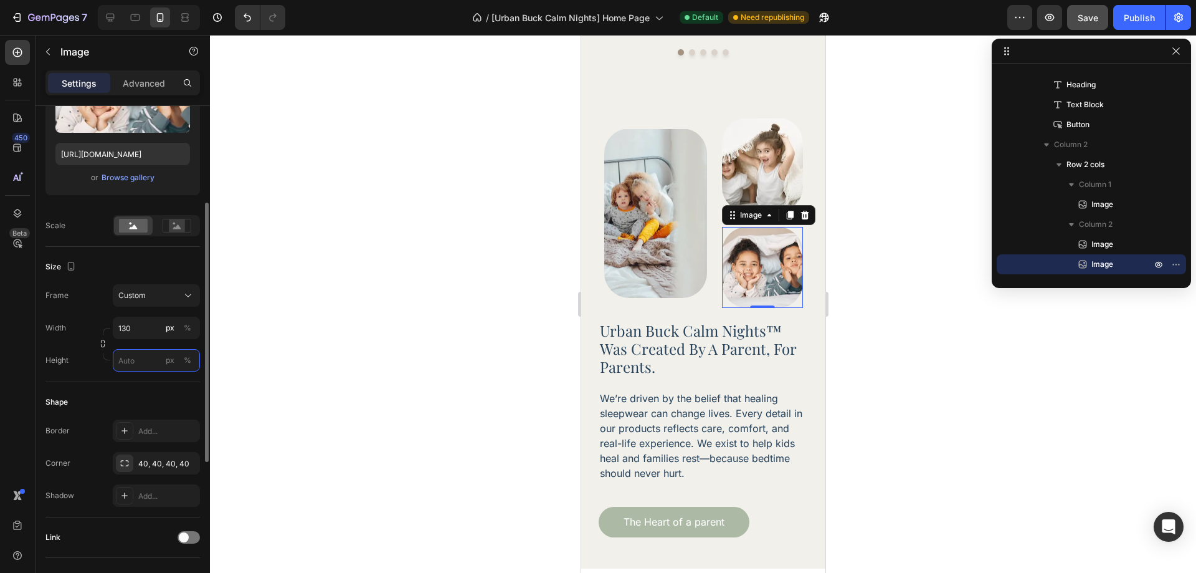
click at [139, 354] on input "px %" at bounding box center [156, 360] width 87 height 22
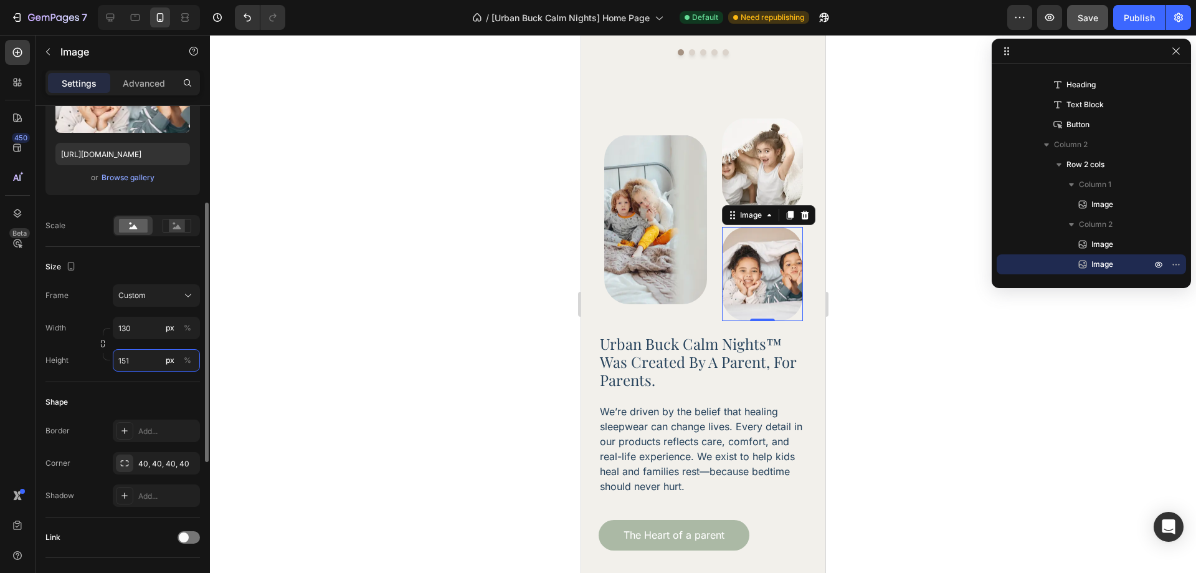
type input "151"
click at [81, 308] on div "Frame Custom Width 130 px % Height 151 px %" at bounding box center [122, 327] width 154 height 87
click at [96, 340] on button "button" at bounding box center [102, 343] width 15 height 15
click at [708, 310] on div "Image Image Image 0 Row" at bounding box center [702, 219] width 209 height 203
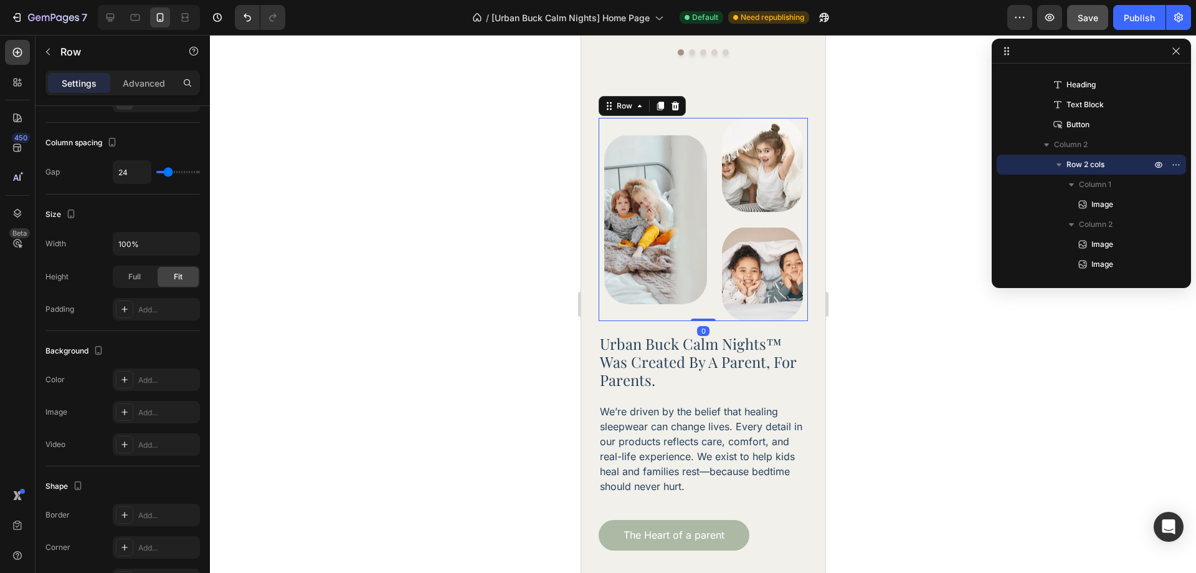
scroll to position [0, 0]
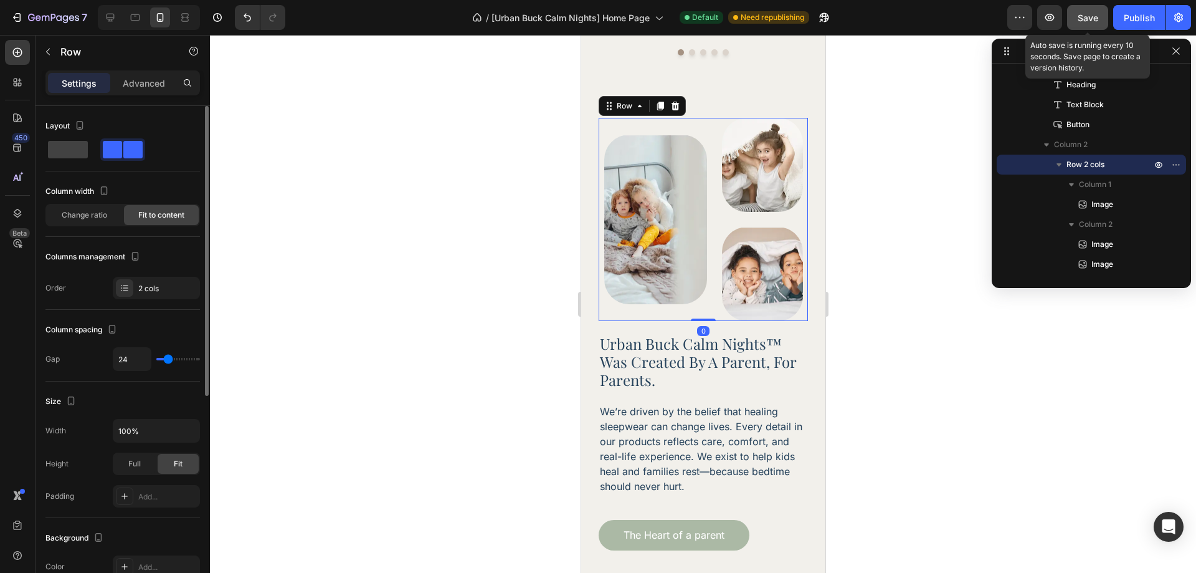
click at [1096, 16] on span "Save" at bounding box center [1088, 17] width 21 height 11
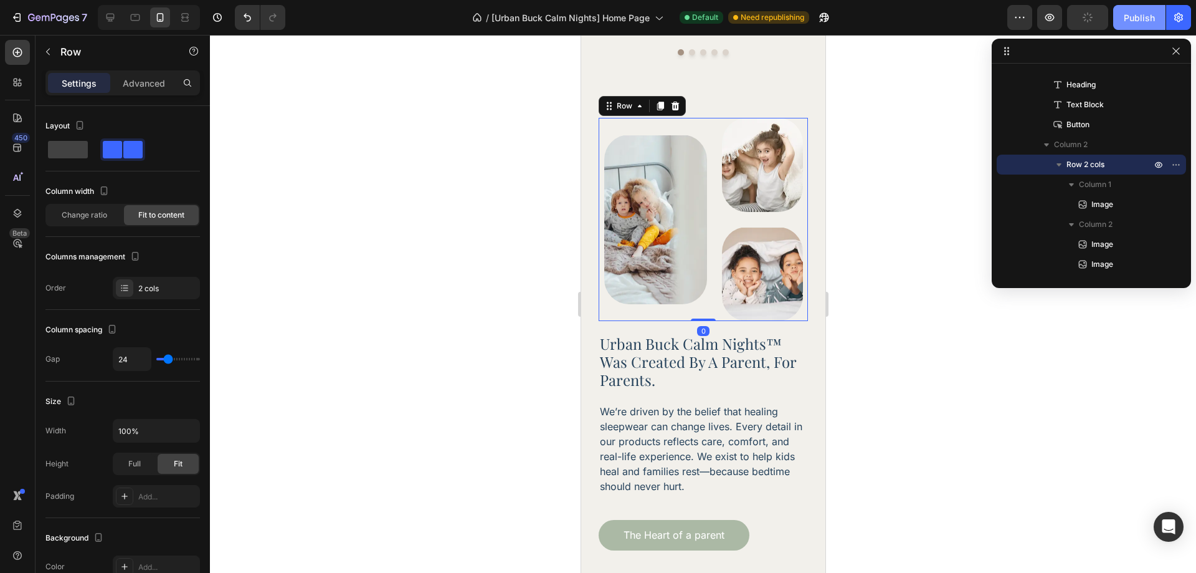
click at [1134, 16] on div "Publish" at bounding box center [1139, 17] width 31 height 13
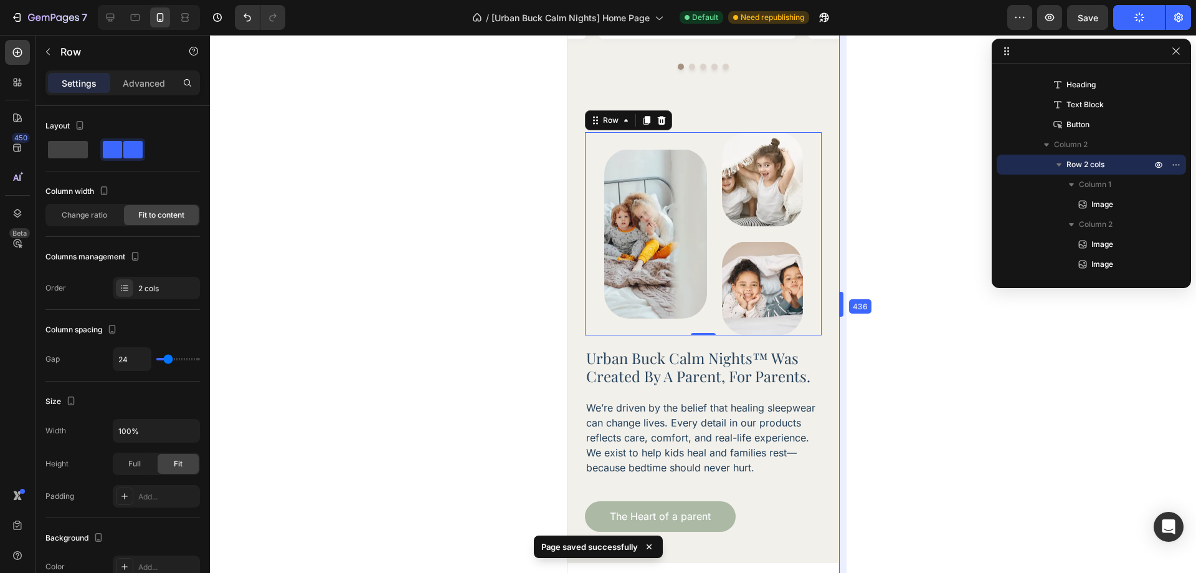
drag, startPoint x: 830, startPoint y: 305, endPoint x: 859, endPoint y: 302, distance: 28.9
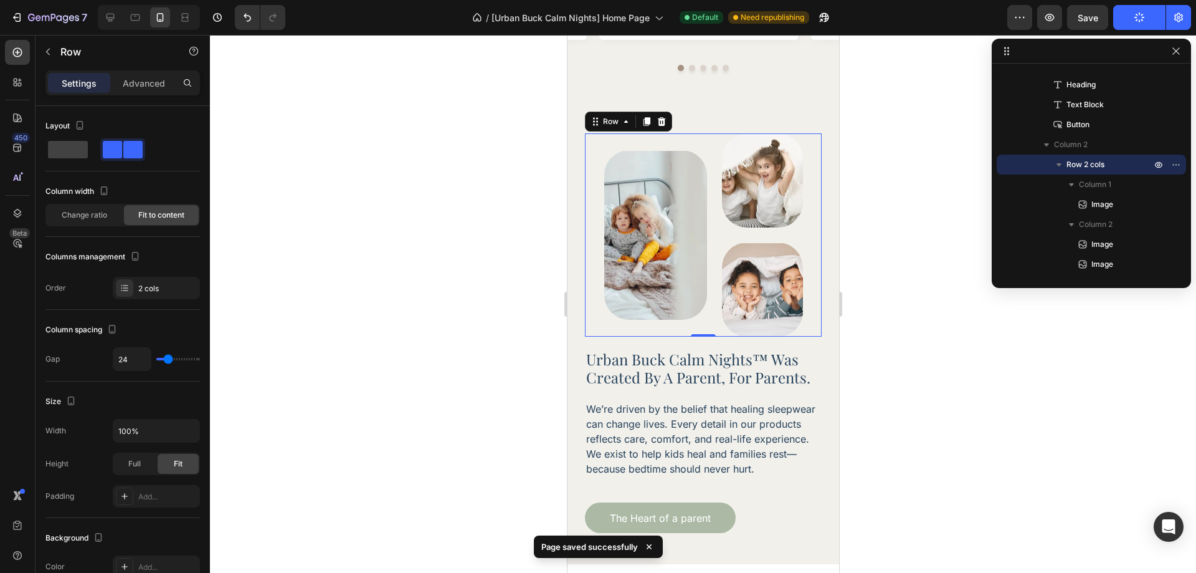
click at [931, 318] on div at bounding box center [703, 304] width 986 height 538
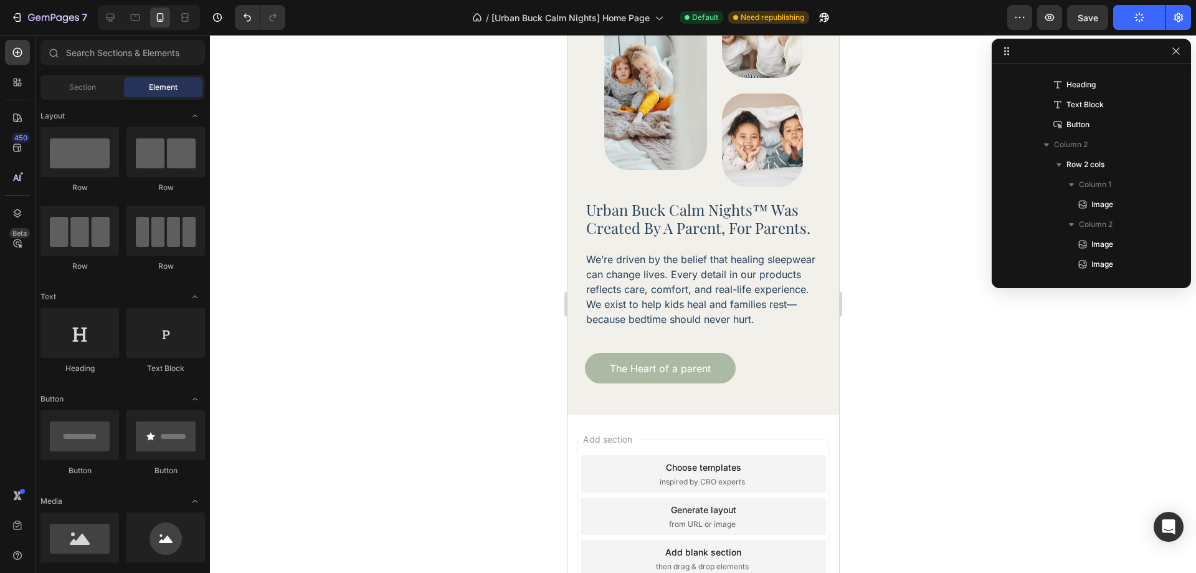
scroll to position [2723, 0]
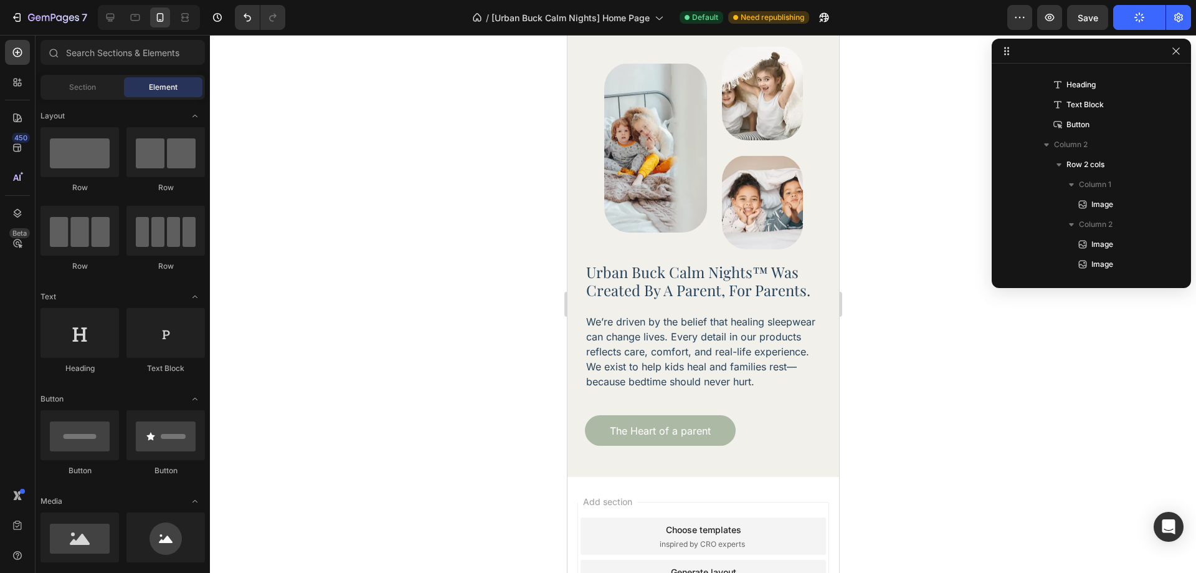
click at [893, 265] on div at bounding box center [703, 304] width 986 height 538
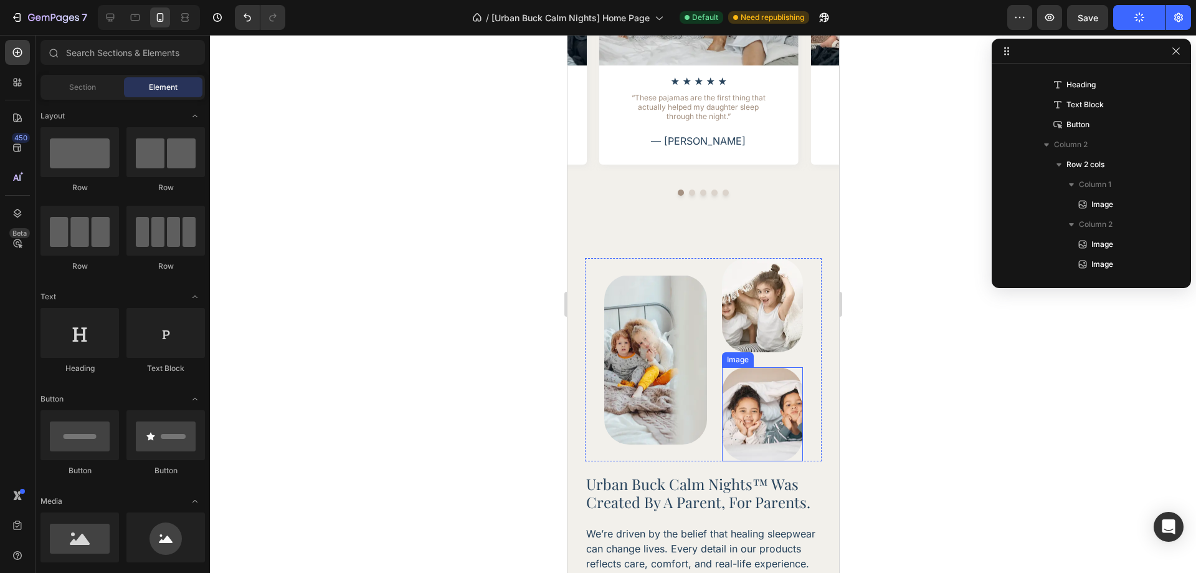
scroll to position [2598, 0]
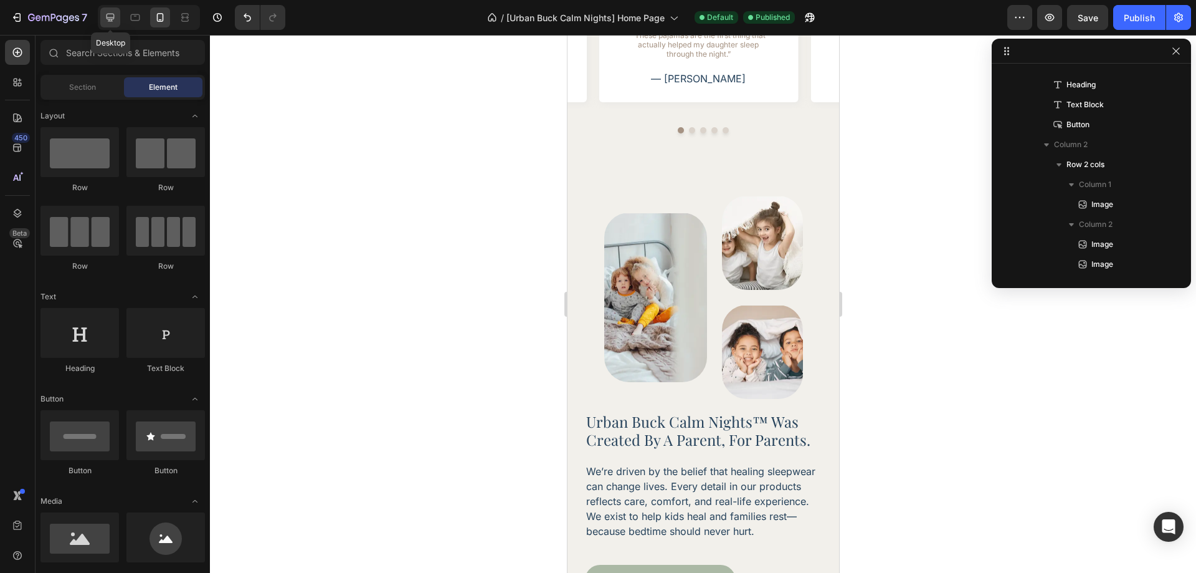
click at [103, 23] on div at bounding box center [110, 17] width 20 height 20
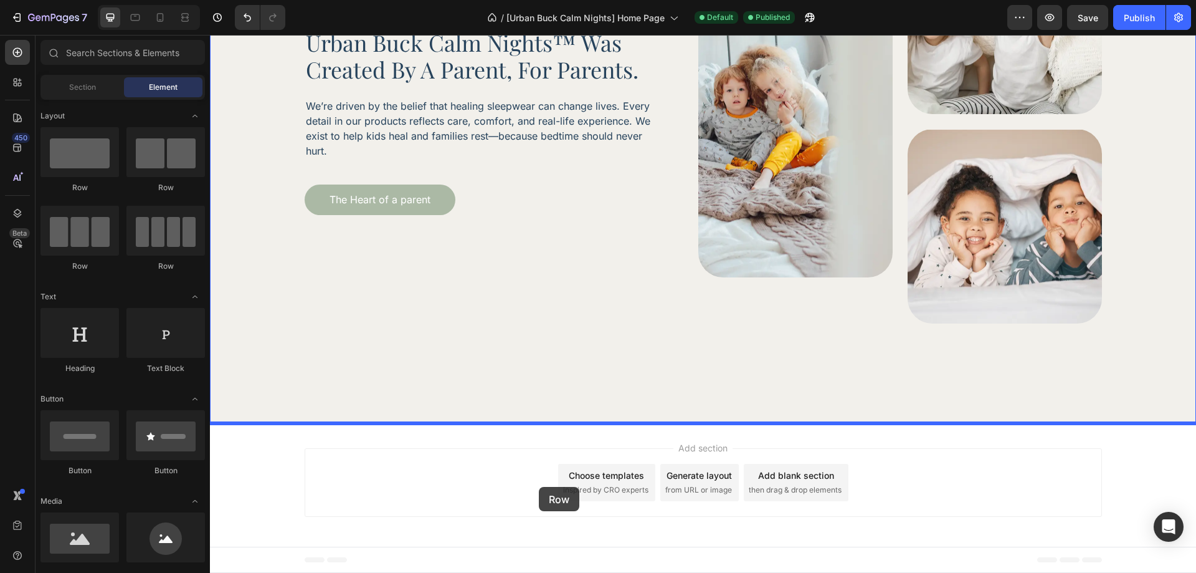
drag, startPoint x: 405, startPoint y: 216, endPoint x: 539, endPoint y: 487, distance: 301.7
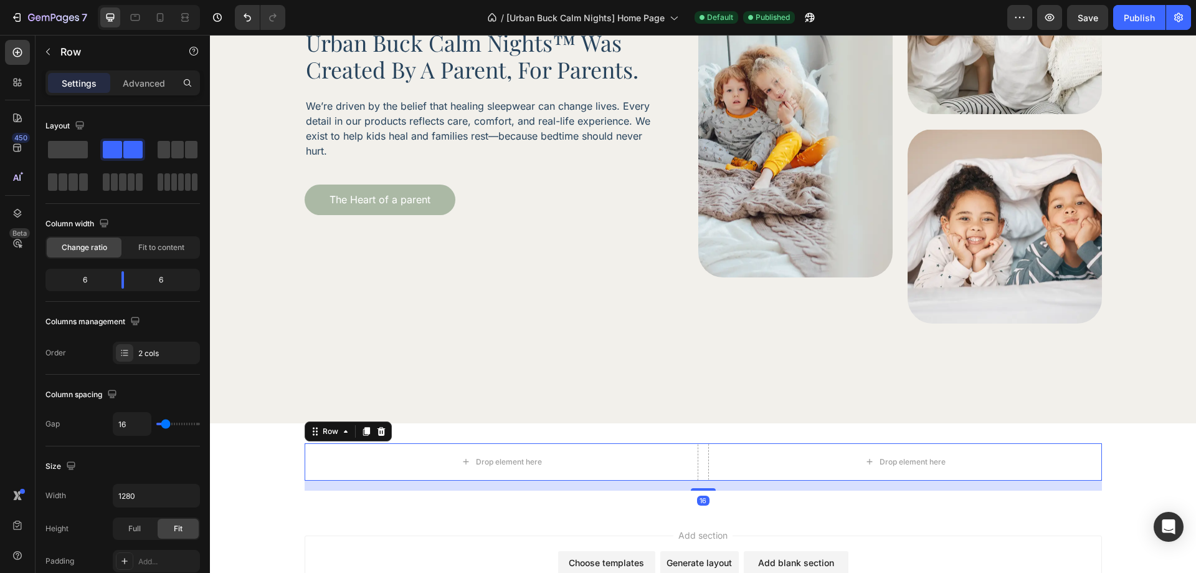
click at [266, 478] on div "Drop element here Drop element here Row 16" at bounding box center [703, 466] width 986 height 47
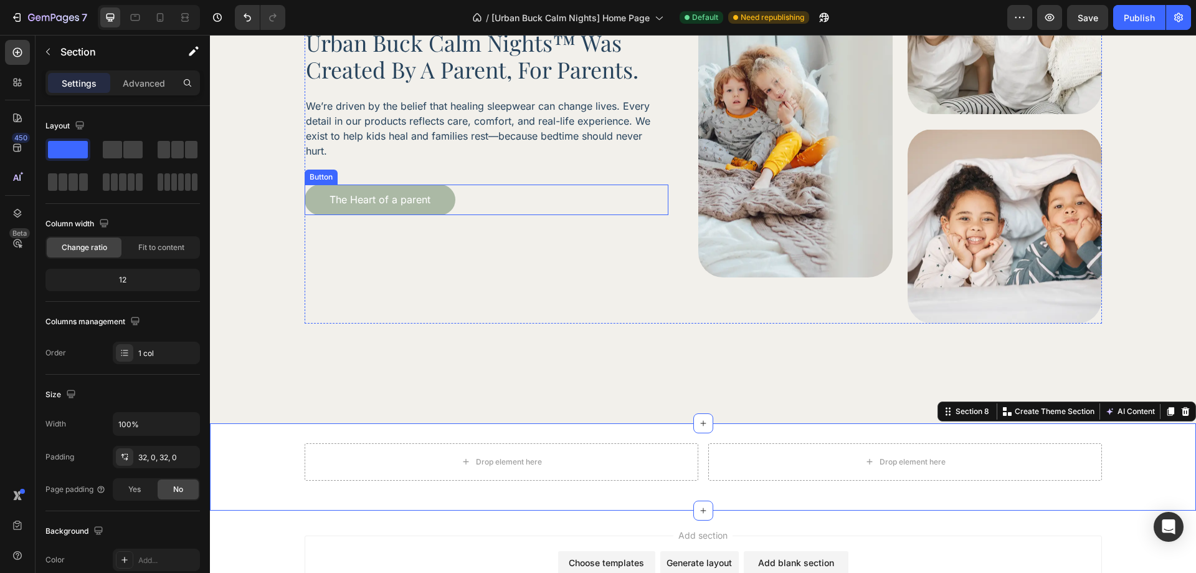
scroll to position [2983, 0]
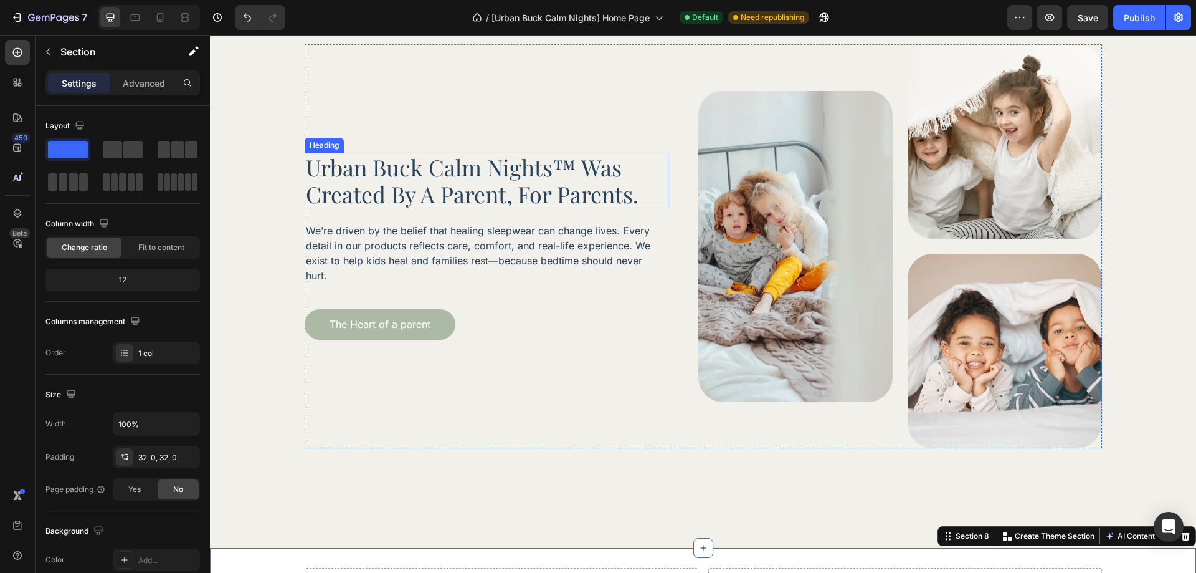
click at [510, 195] on h2 "urban buck calm nights™ was created by a parent, for parents." at bounding box center [487, 181] width 364 height 56
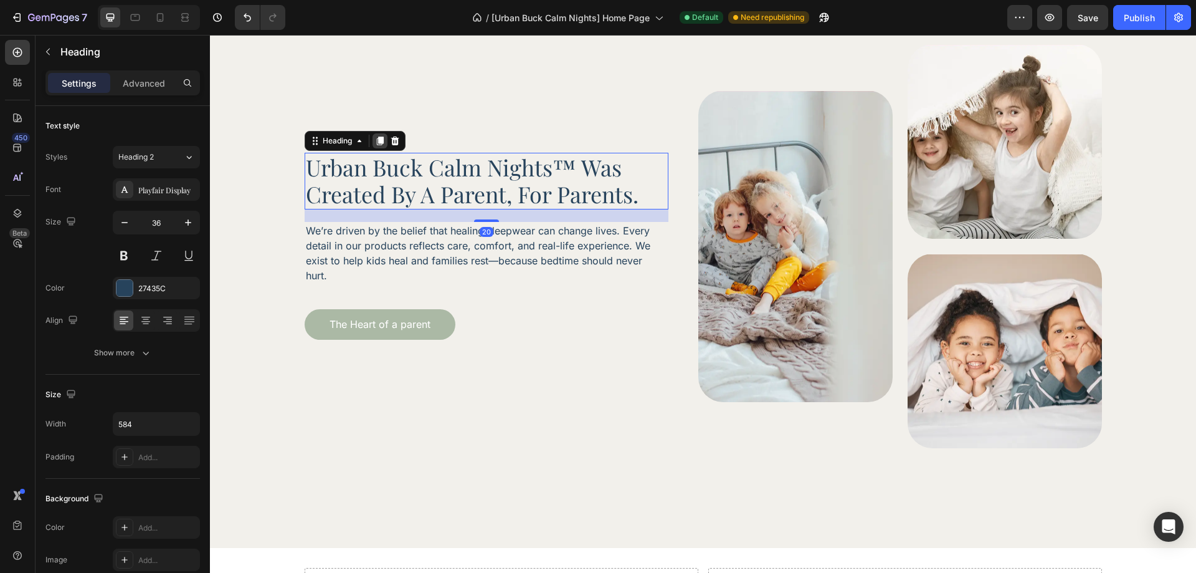
click at [375, 144] on icon at bounding box center [380, 141] width 10 height 10
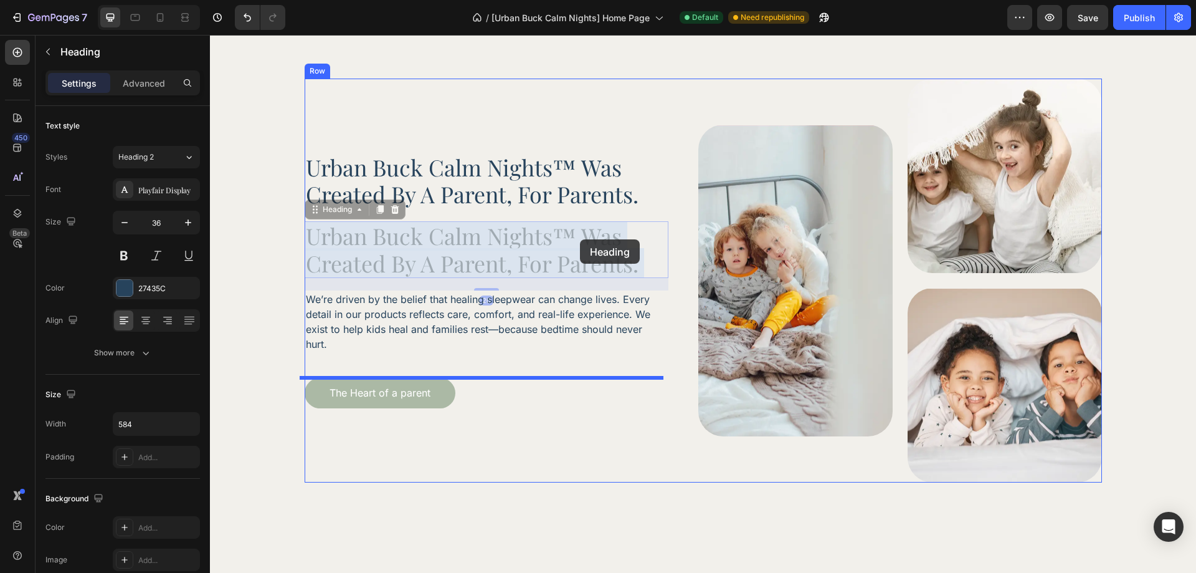
scroll to position [3195, 0]
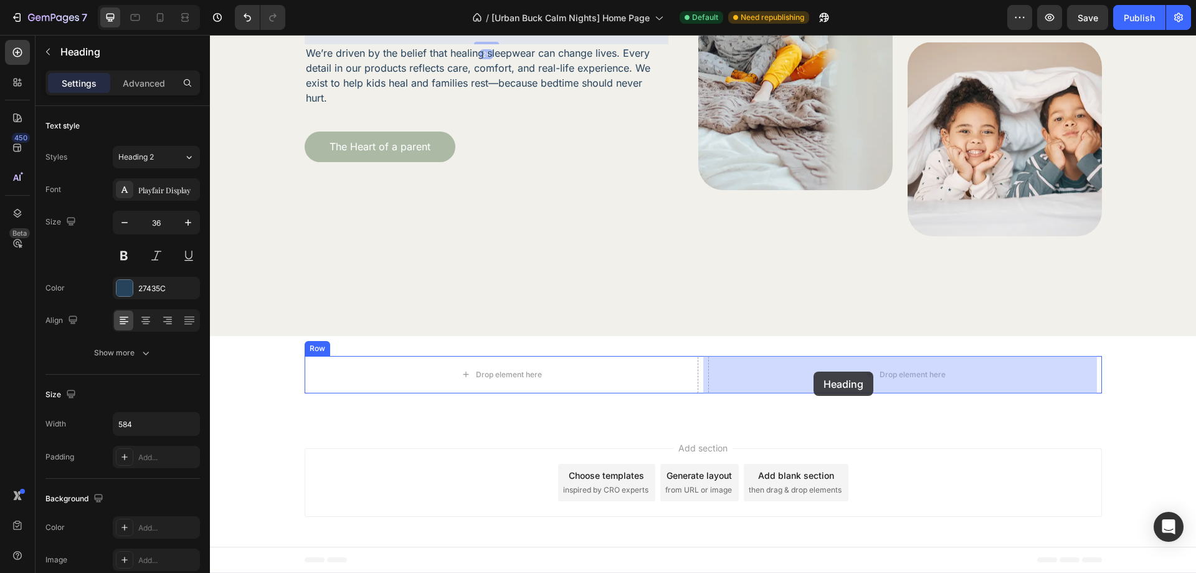
drag, startPoint x: 564, startPoint y: 220, endPoint x: 814, endPoint y: 371, distance: 292.1
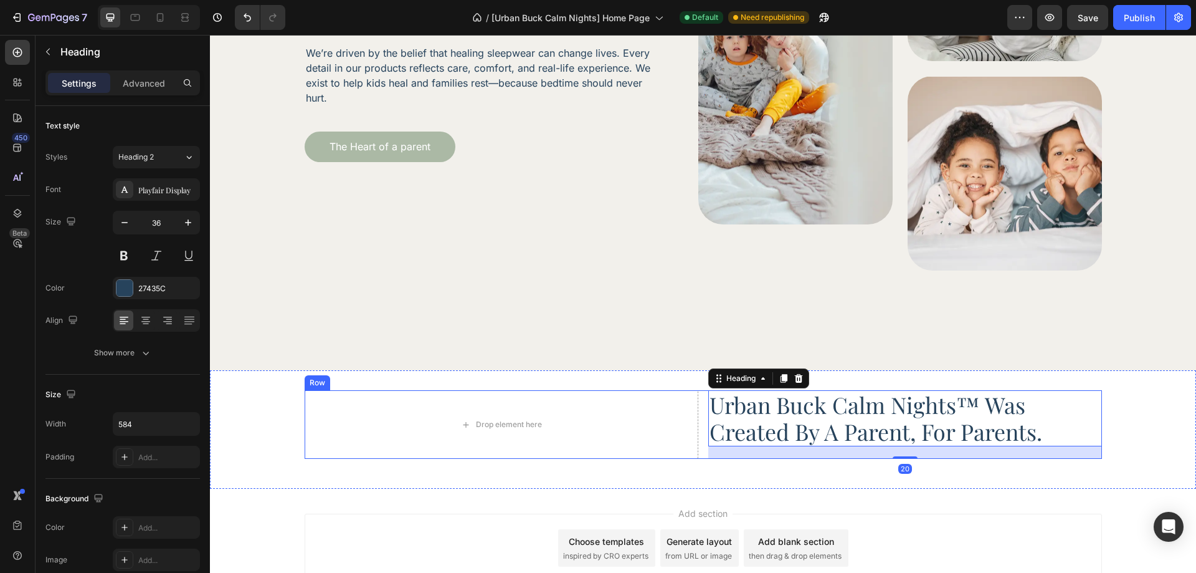
click at [696, 409] on div "Drop element here urban buck calm nights™ was created by a parent, for parents.…" at bounding box center [703, 424] width 797 height 69
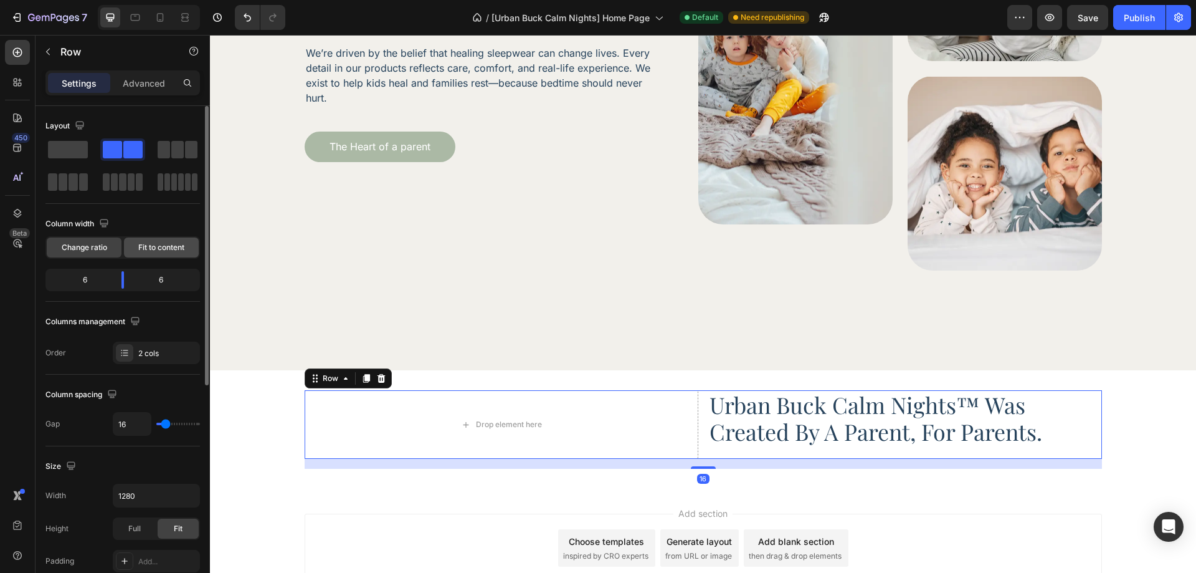
click at [161, 251] on span "Fit to content" at bounding box center [161, 247] width 46 height 11
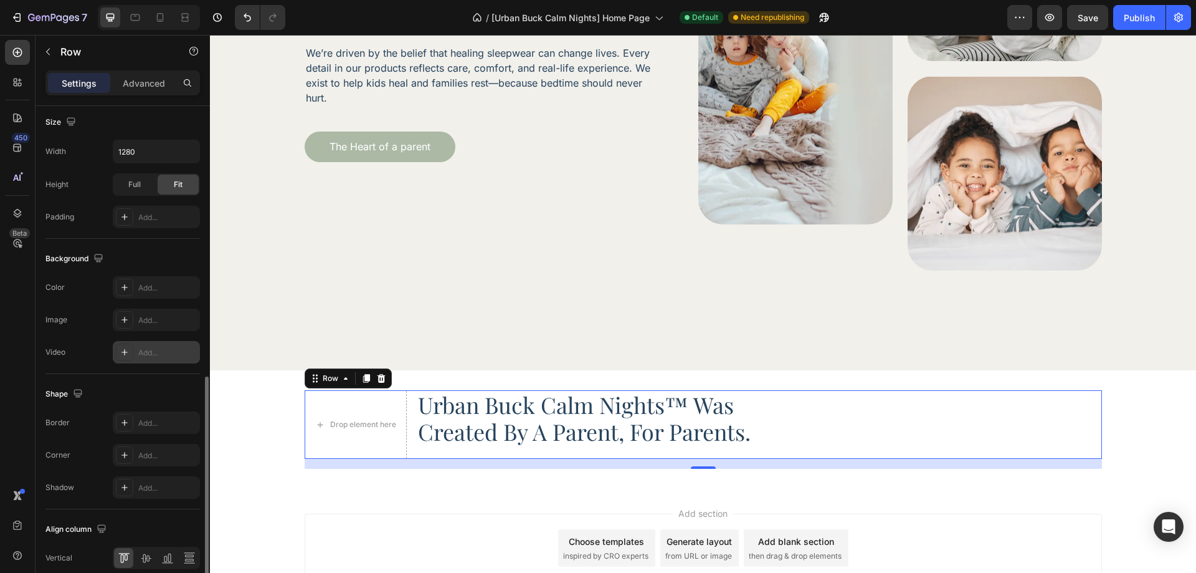
scroll to position [374, 0]
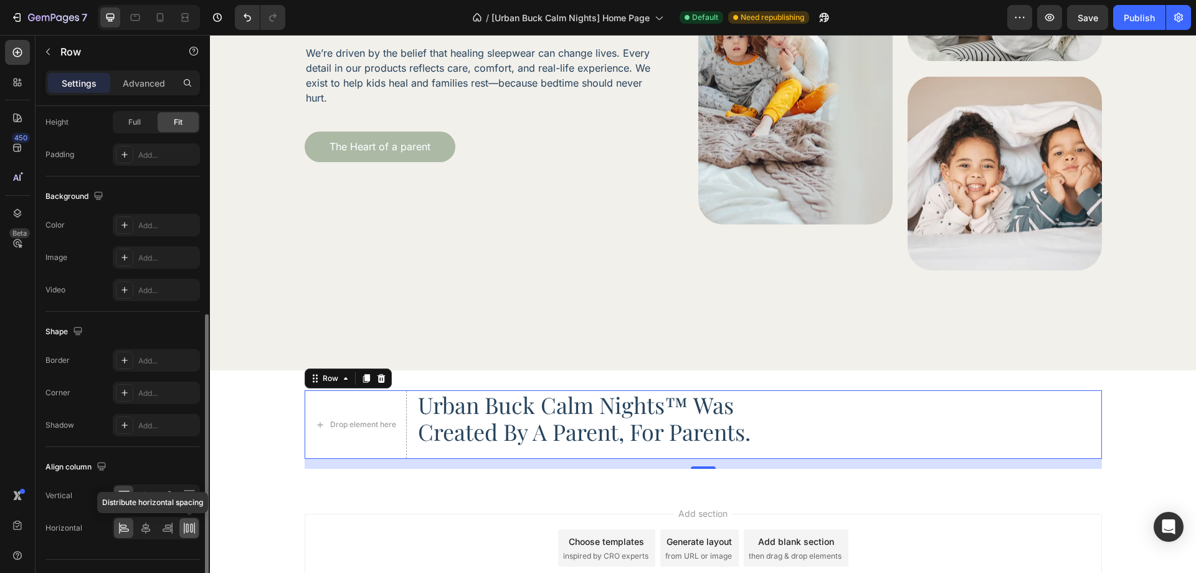
click at [188, 522] on icon at bounding box center [189, 527] width 12 height 12
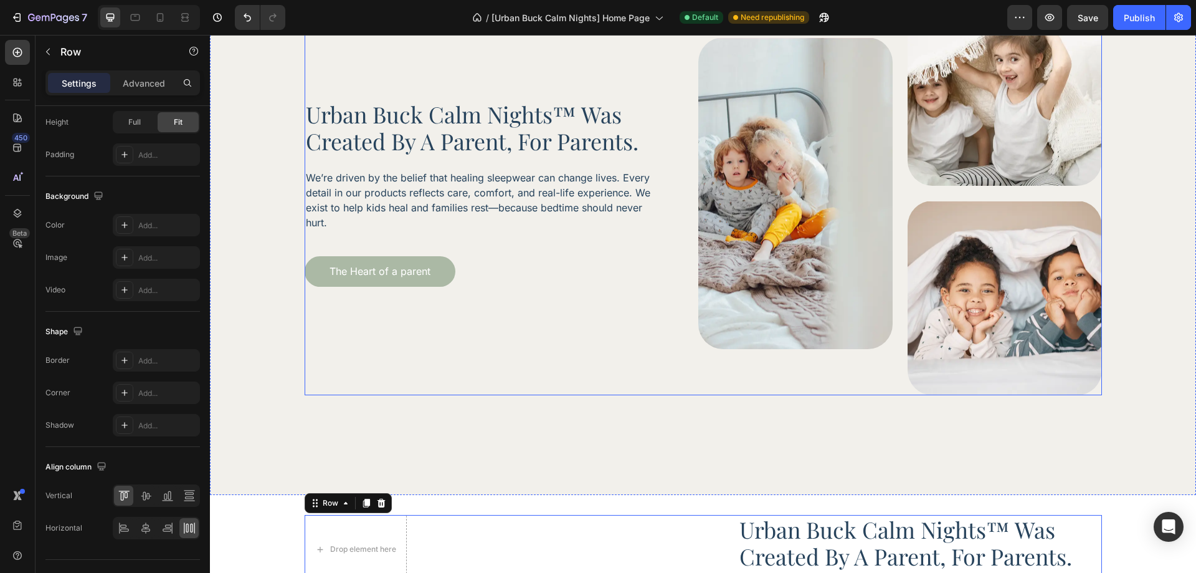
scroll to position [2973, 0]
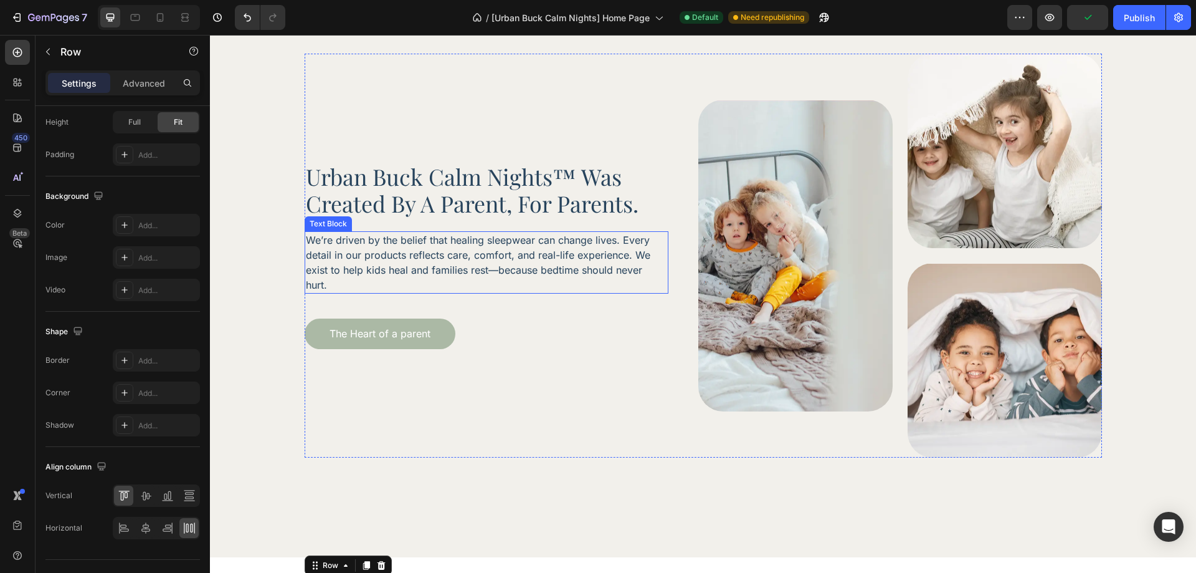
click at [437, 285] on p "We’re driven by the belief that healing sleepwear can change lives. Every detai…" at bounding box center [486, 262] width 360 height 60
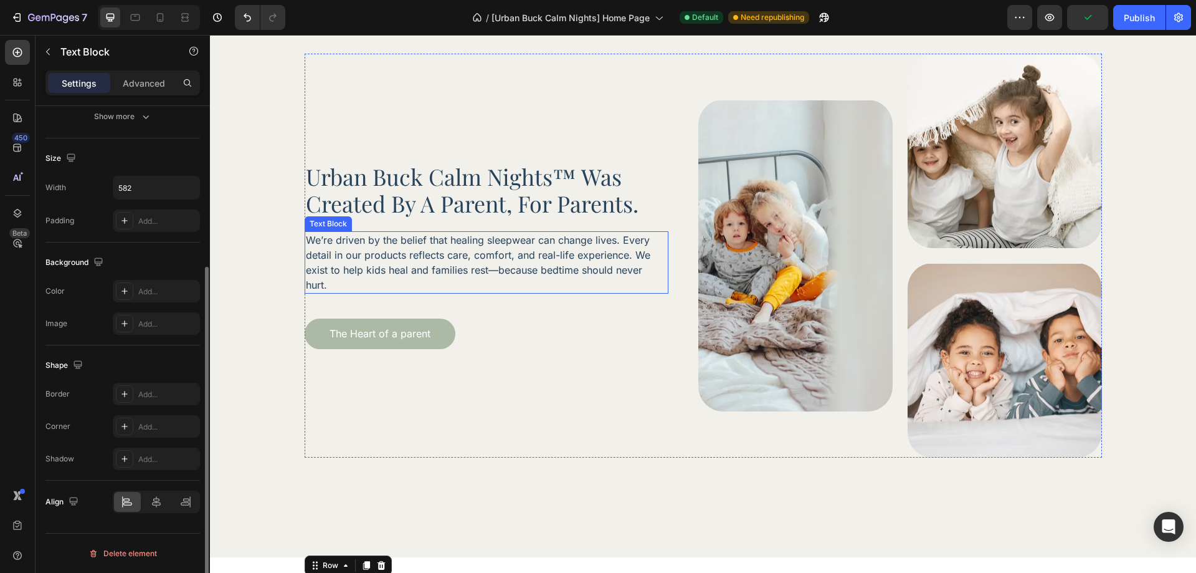
scroll to position [0, 0]
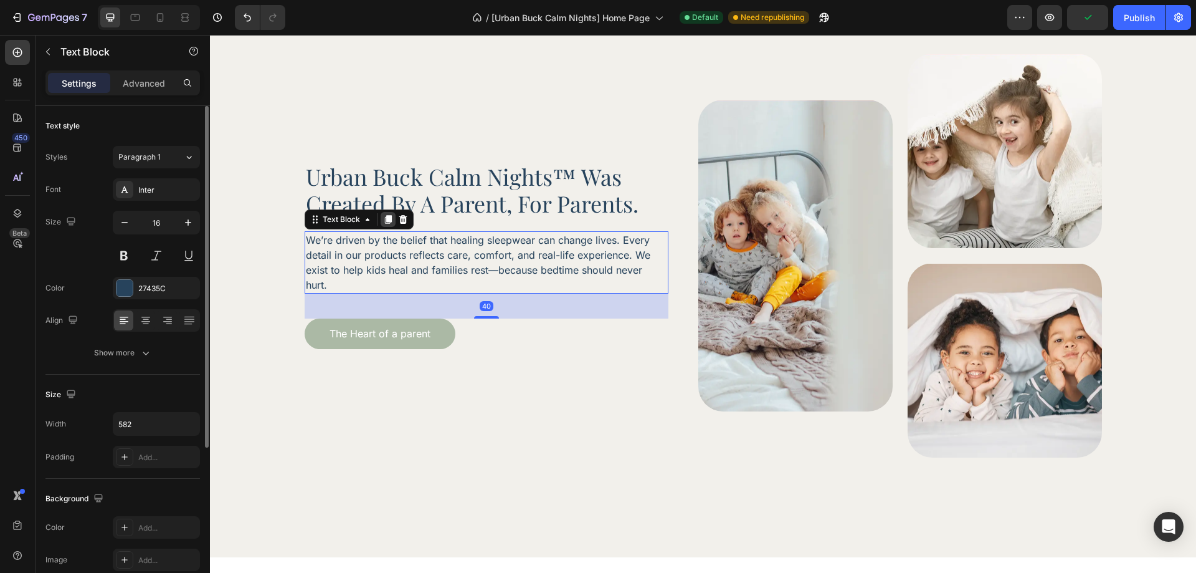
click at [383, 218] on icon at bounding box center [388, 219] width 10 height 10
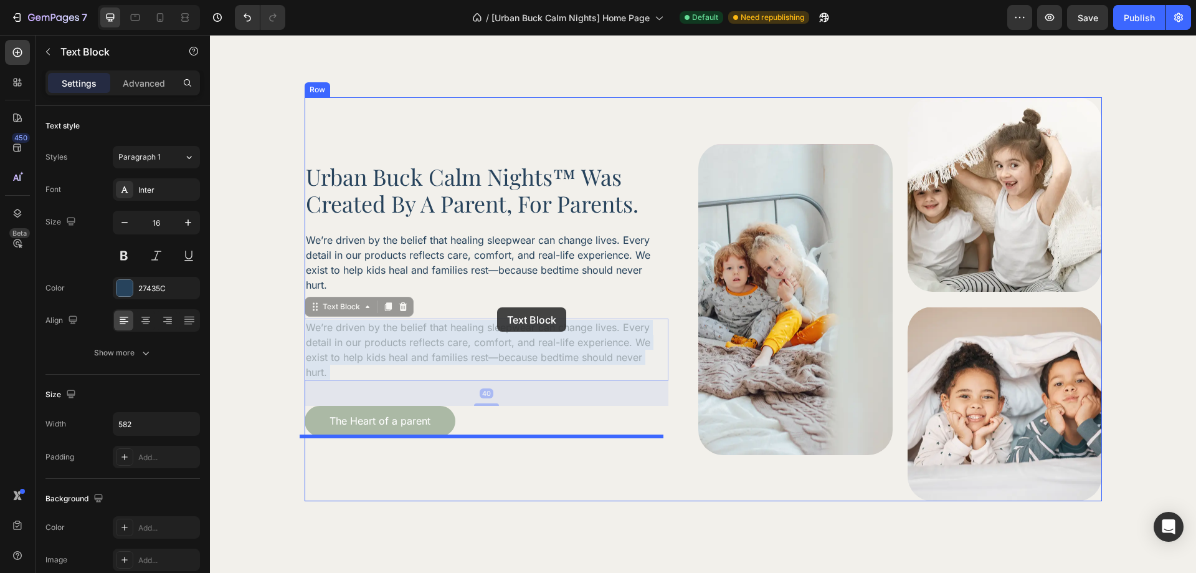
scroll to position [3226, 0]
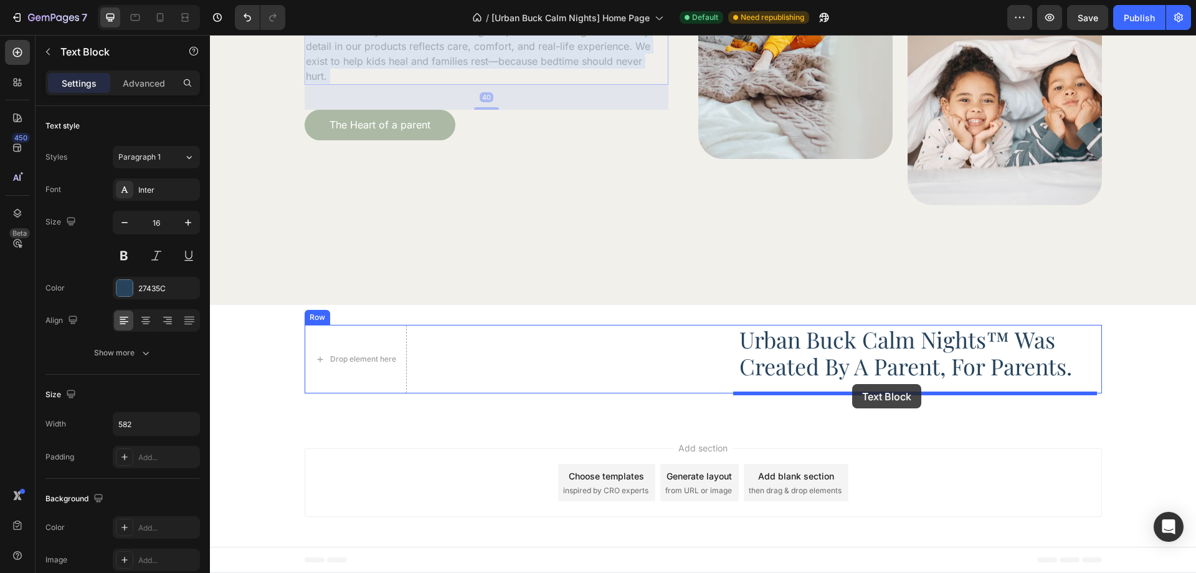
drag, startPoint x: 497, startPoint y: 297, endPoint x: 852, endPoint y: 384, distance: 365.6
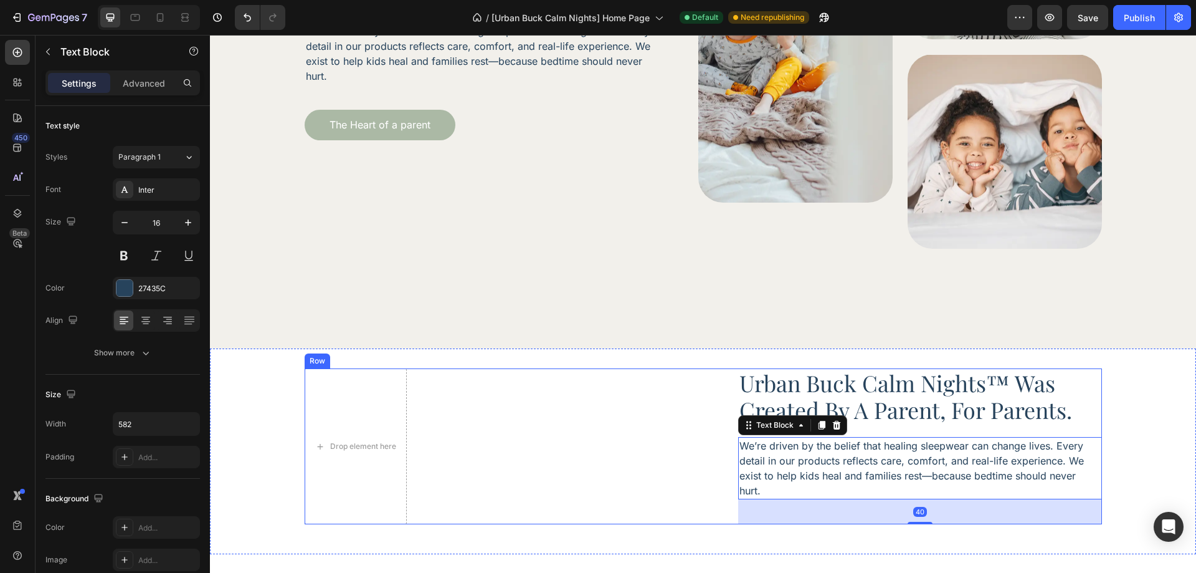
scroll to position [3244, 0]
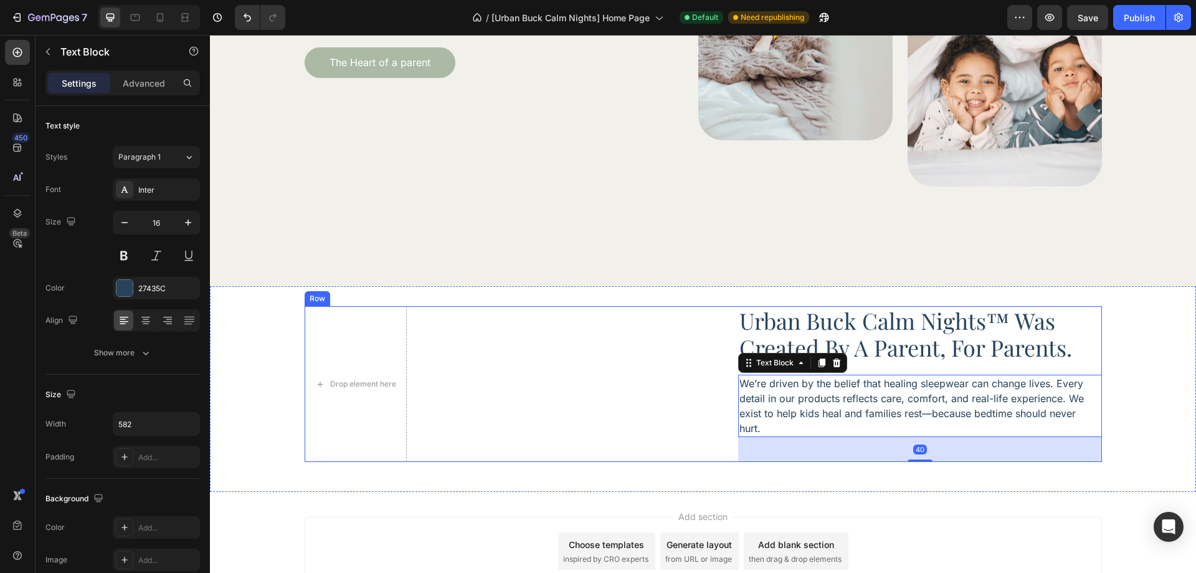
click at [691, 400] on div "Drop element here urban buck calm nights™ was created by a parent, for parents.…" at bounding box center [703, 384] width 797 height 156
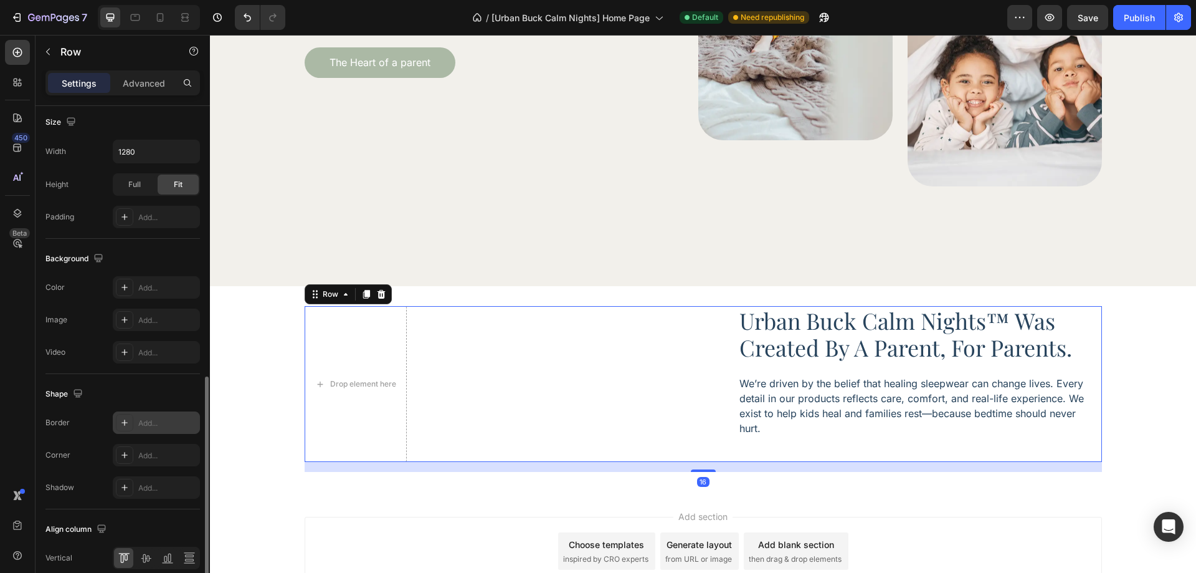
scroll to position [374, 0]
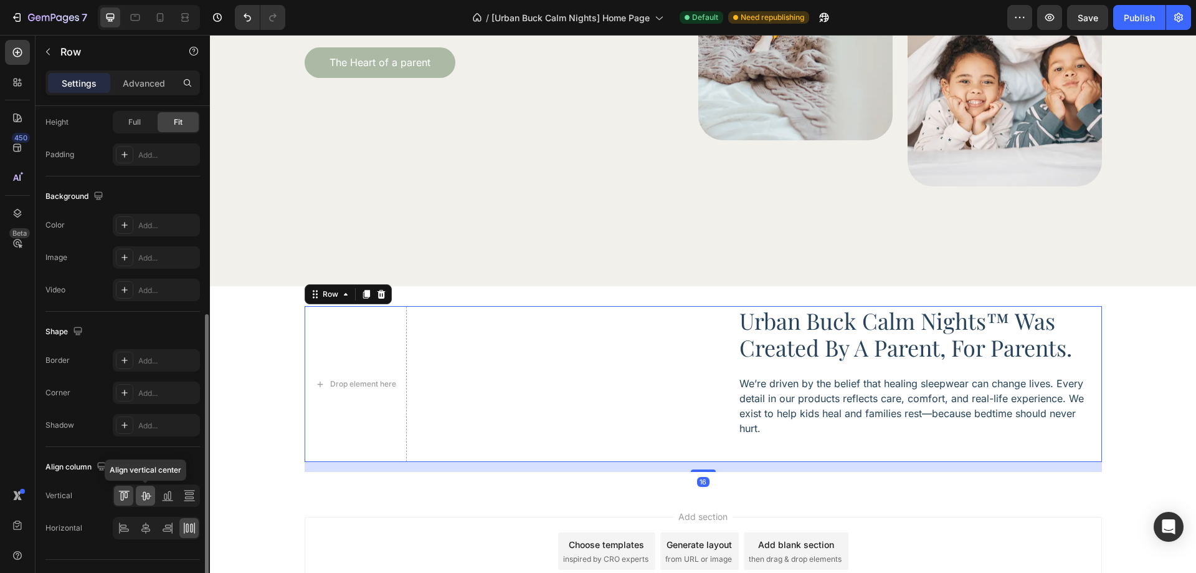
click at [152, 492] on div at bounding box center [145, 495] width 19 height 20
click at [352, 373] on div "Drop element here" at bounding box center [356, 384] width 102 height 156
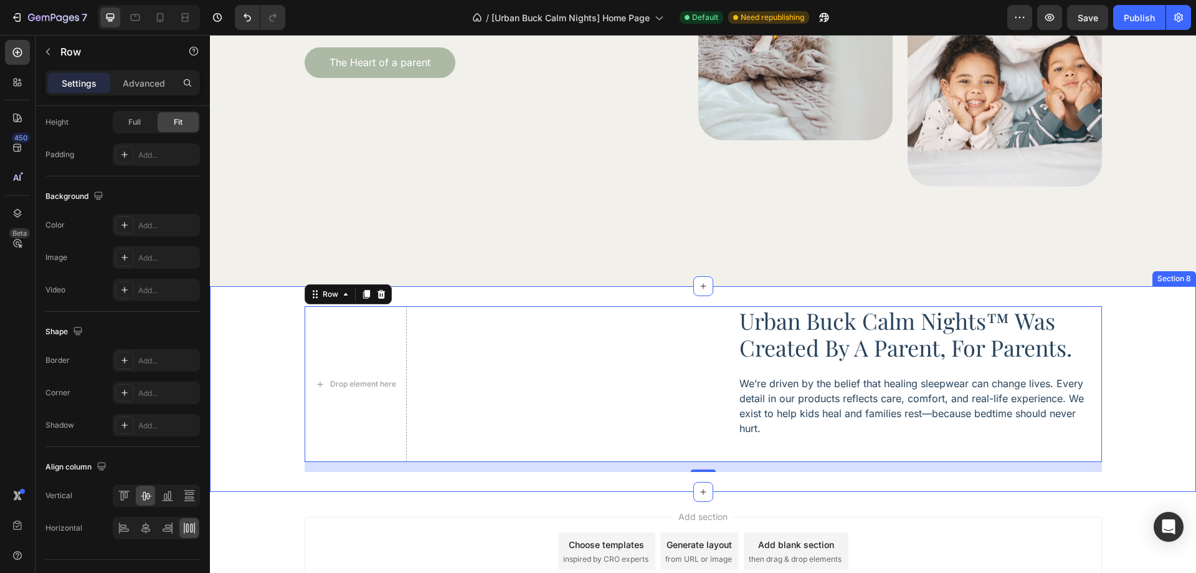
click at [228, 432] on div "Drop element here urban buck calm nights™ was created by a parent, for parents.…" at bounding box center [703, 389] width 986 height 166
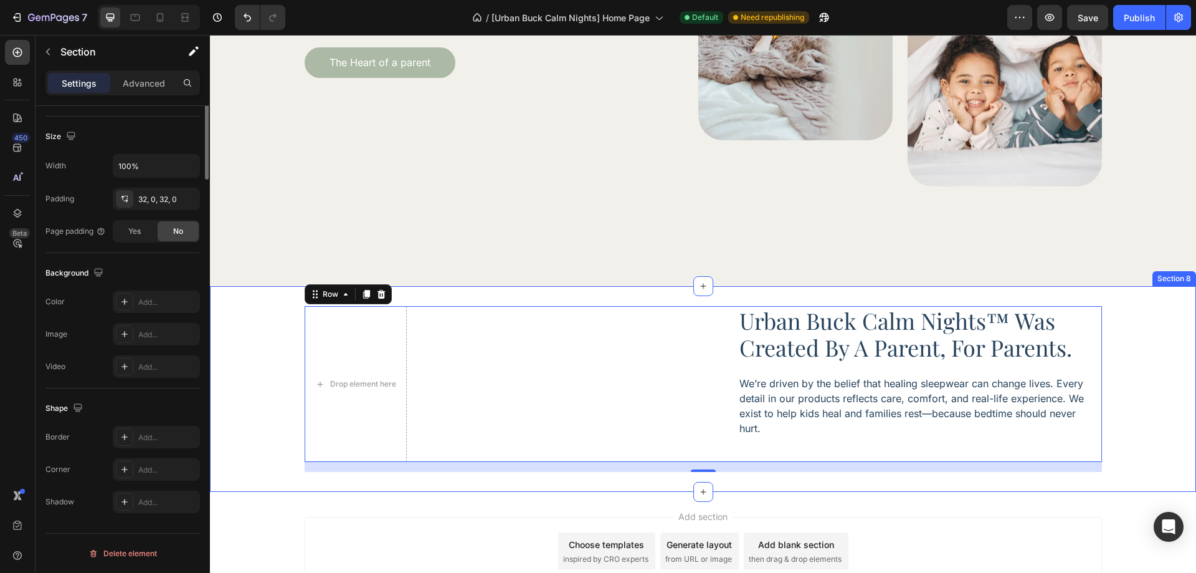
scroll to position [0, 0]
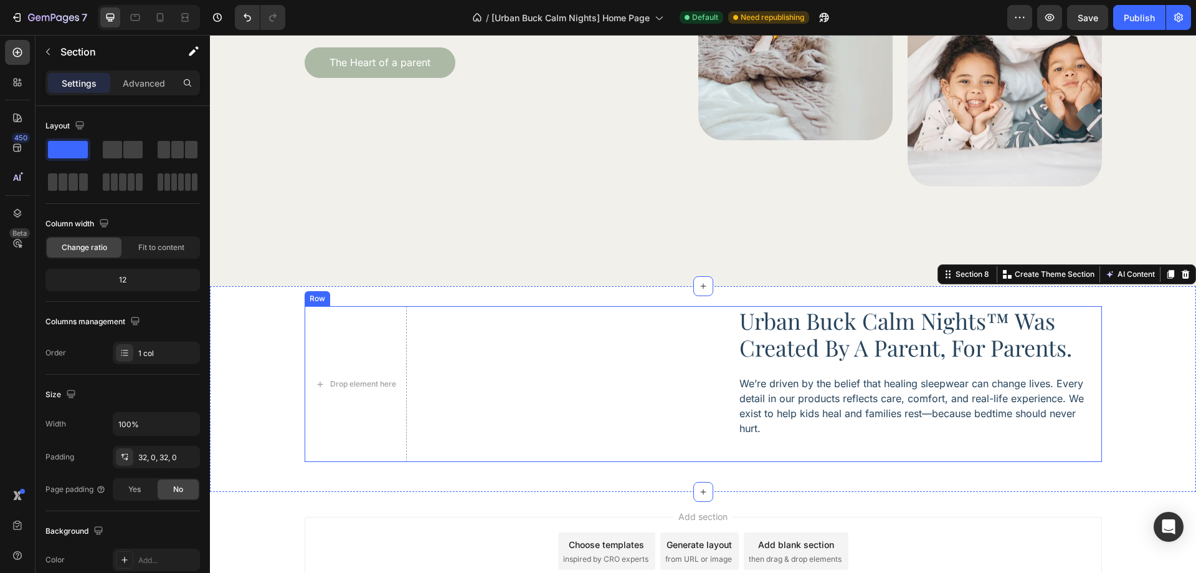
click at [452, 421] on div "Drop element here urban buck calm nights™ was created by a parent, for parents.…" at bounding box center [703, 384] width 797 height 156
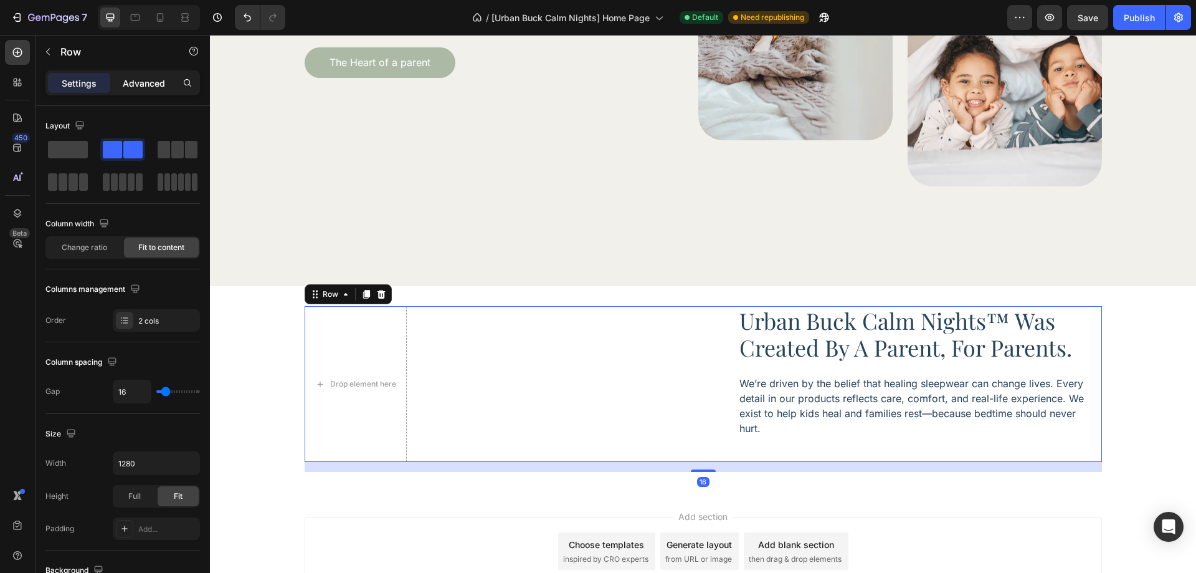
click at [145, 90] on div "Advanced" at bounding box center [144, 83] width 62 height 20
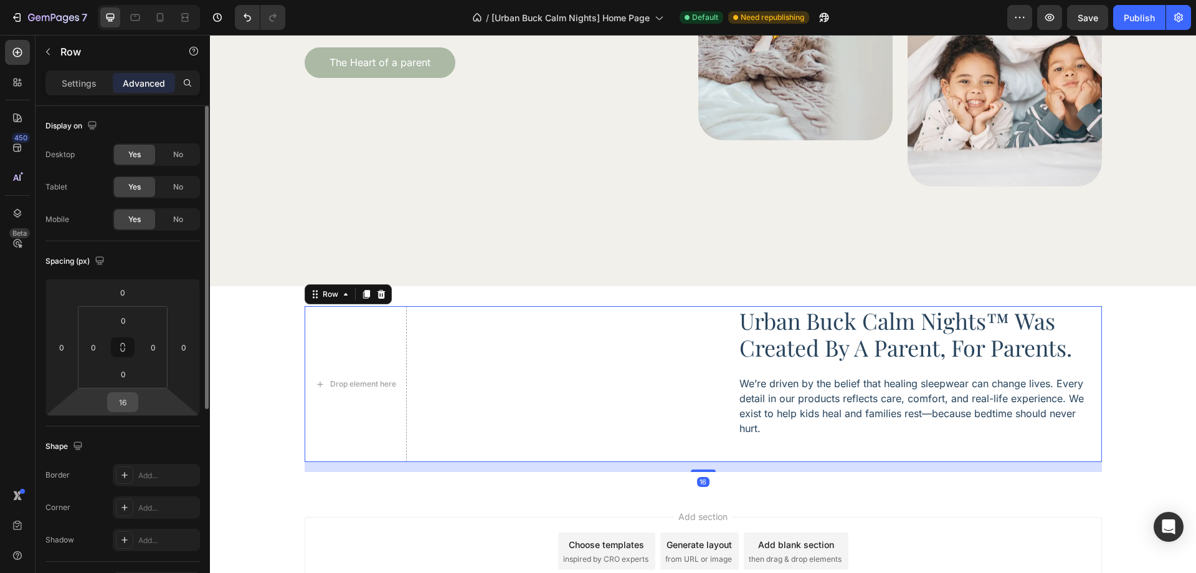
click at [114, 404] on input "16" at bounding box center [122, 401] width 25 height 19
type input "0"
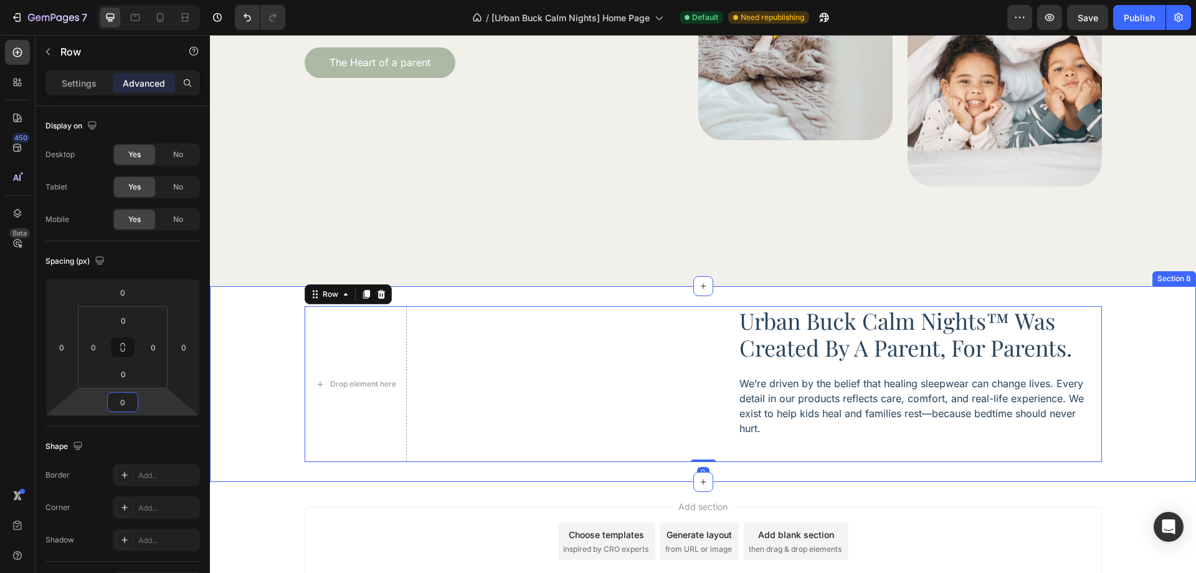
click at [250, 392] on div "Drop element here urban buck calm nights™ was created by a parent, for parents.…" at bounding box center [703, 384] width 986 height 156
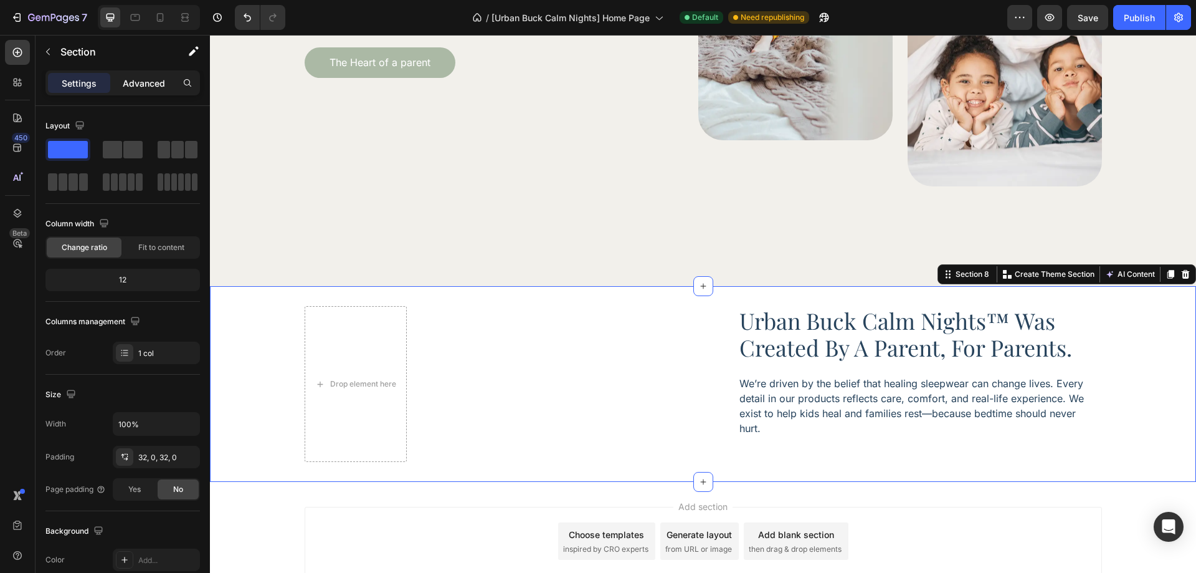
click at [138, 86] on p "Advanced" at bounding box center [144, 83] width 42 height 13
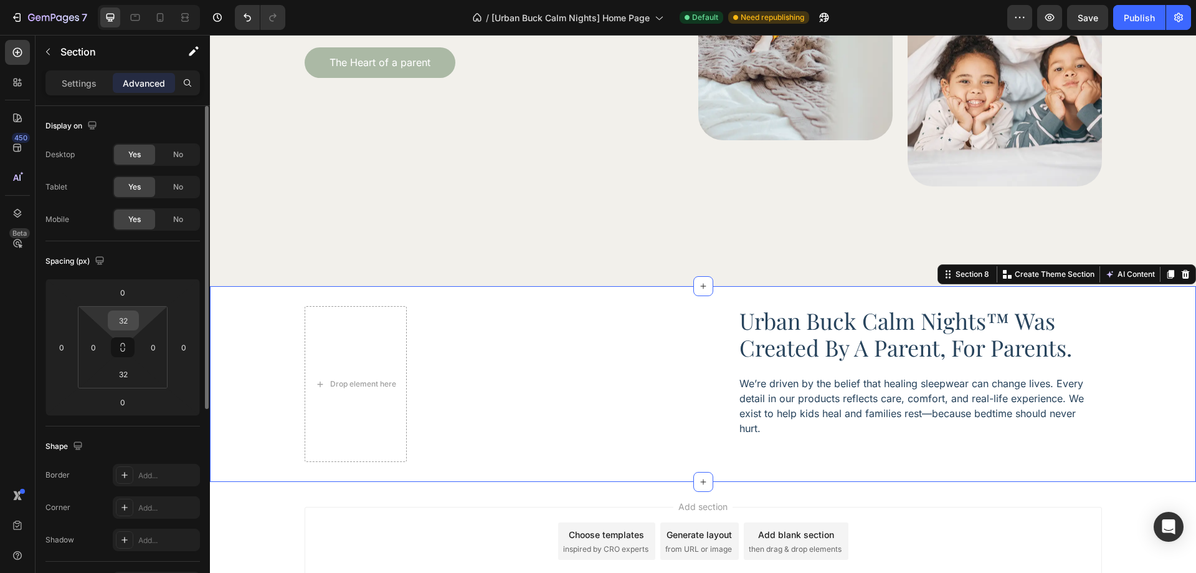
click at [121, 321] on input "32" at bounding box center [123, 320] width 25 height 19
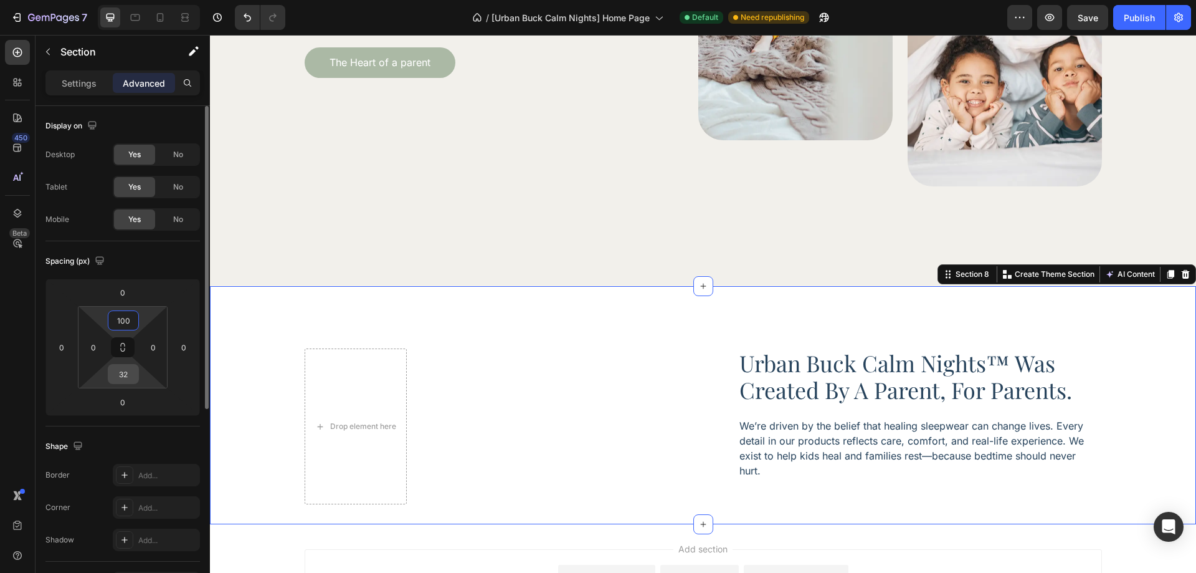
type input "100"
click at [121, 366] on input "32" at bounding box center [123, 373] width 25 height 19
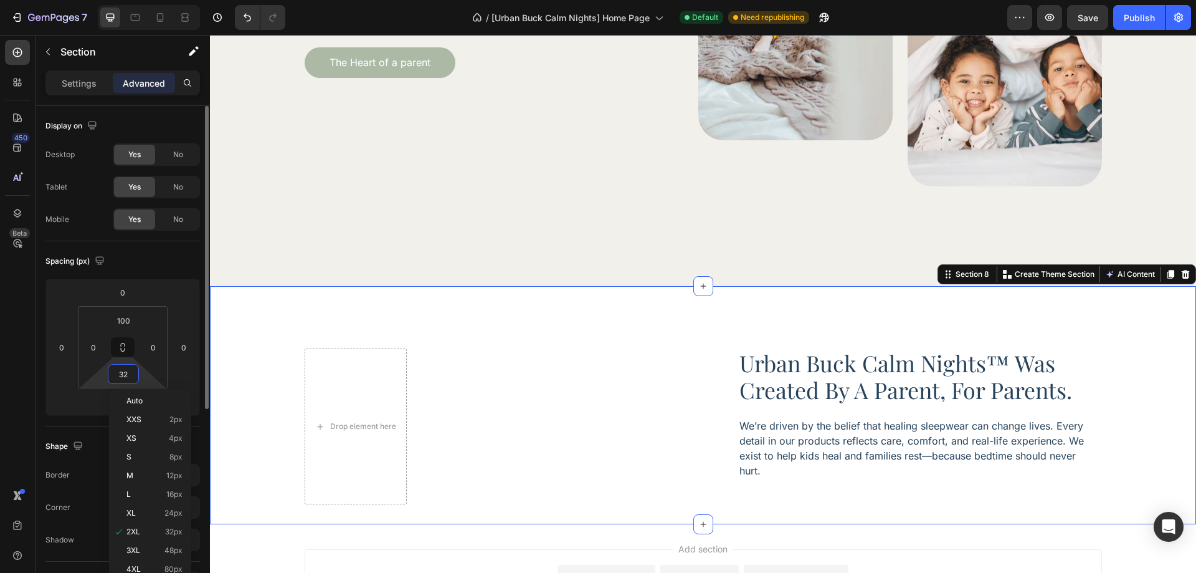
click at [121, 366] on input "32" at bounding box center [123, 373] width 25 height 19
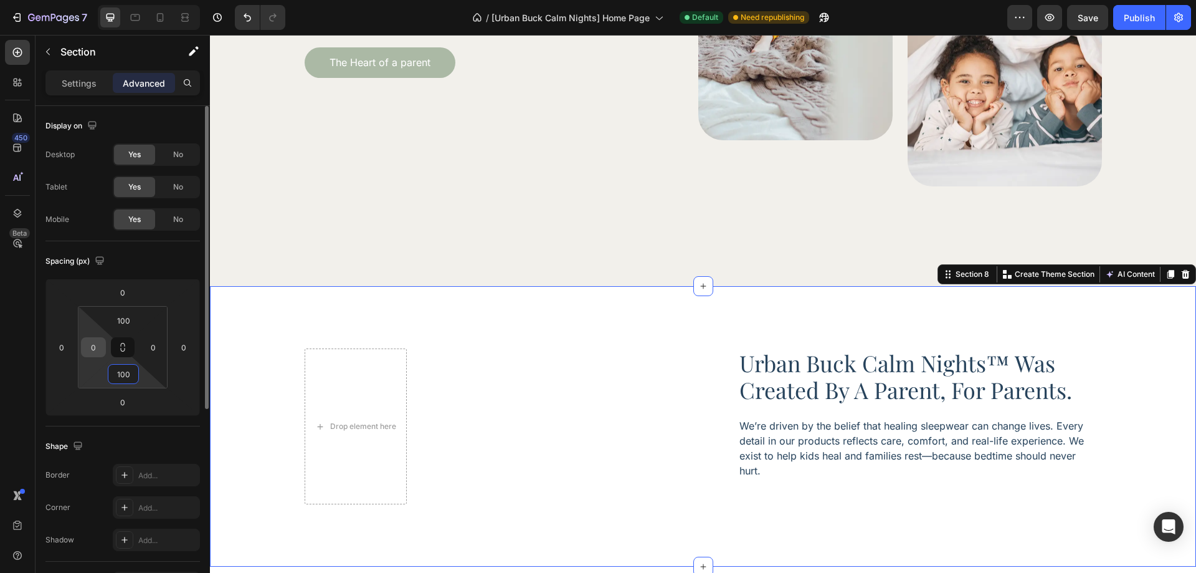
type input "100"
click at [103, 350] on div "0" at bounding box center [93, 347] width 25 height 20
click at [96, 348] on input "0" at bounding box center [93, 347] width 19 height 19
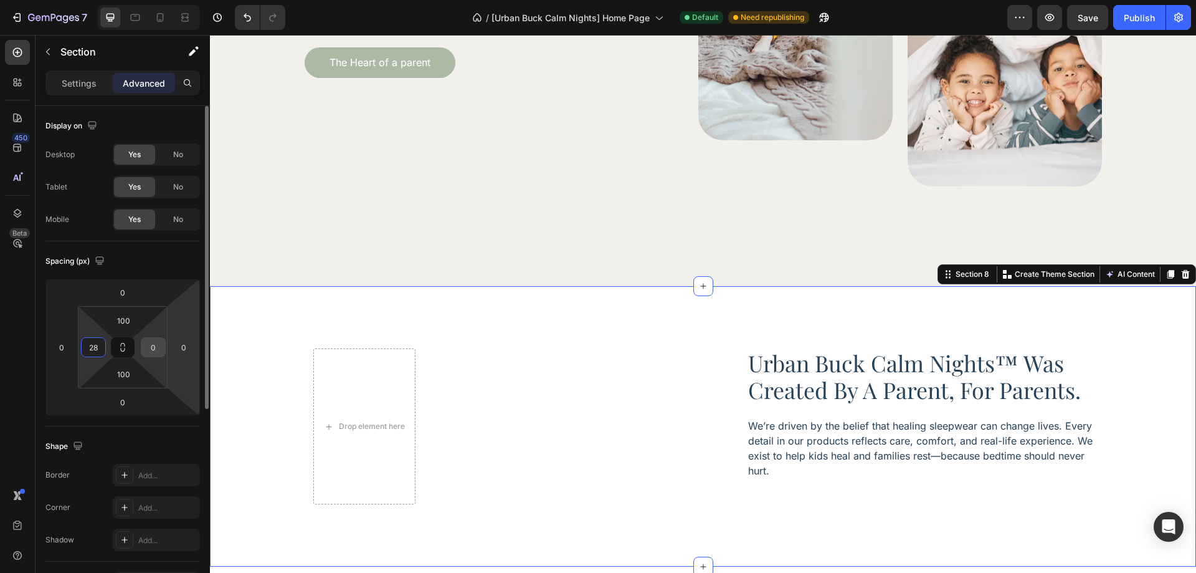
type input "28"
click at [151, 349] on input "0" at bounding box center [153, 347] width 19 height 19
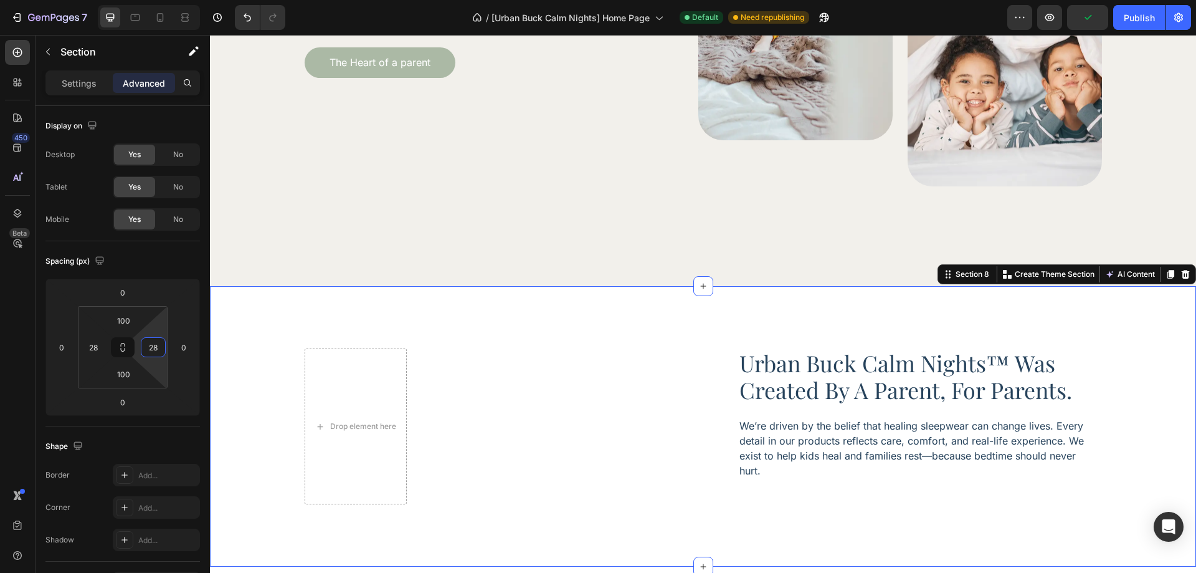
type input "28"
click at [250, 422] on div "Drop element here urban buck calm nights™ was created by a parent, for parents.…" at bounding box center [702, 426] width 951 height 156
click at [63, 83] on p "Settings" at bounding box center [79, 83] width 35 height 13
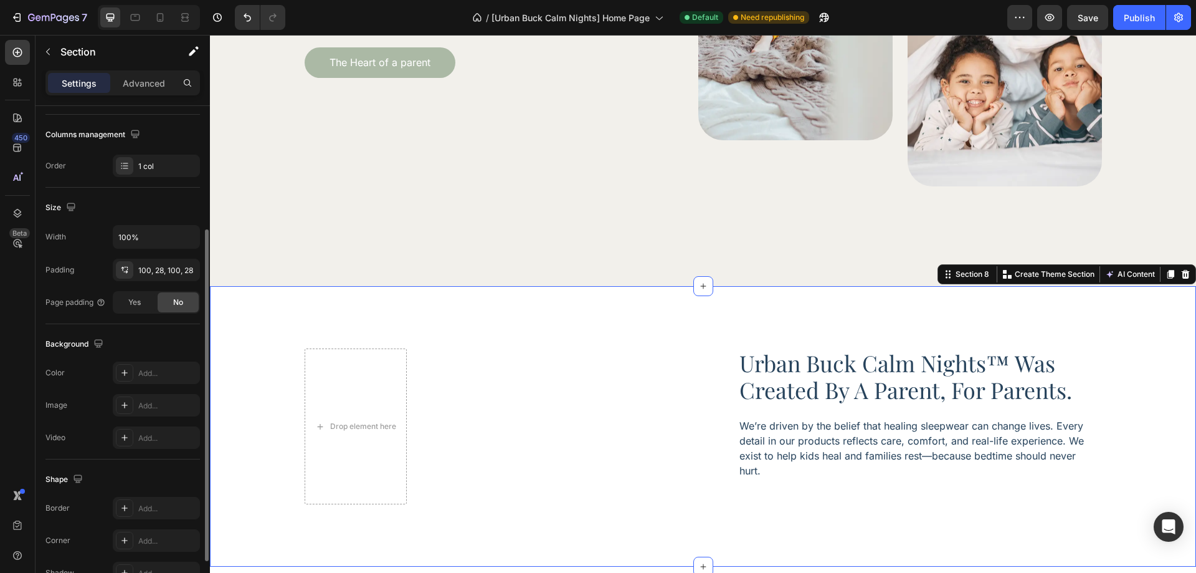
scroll to position [258, 0]
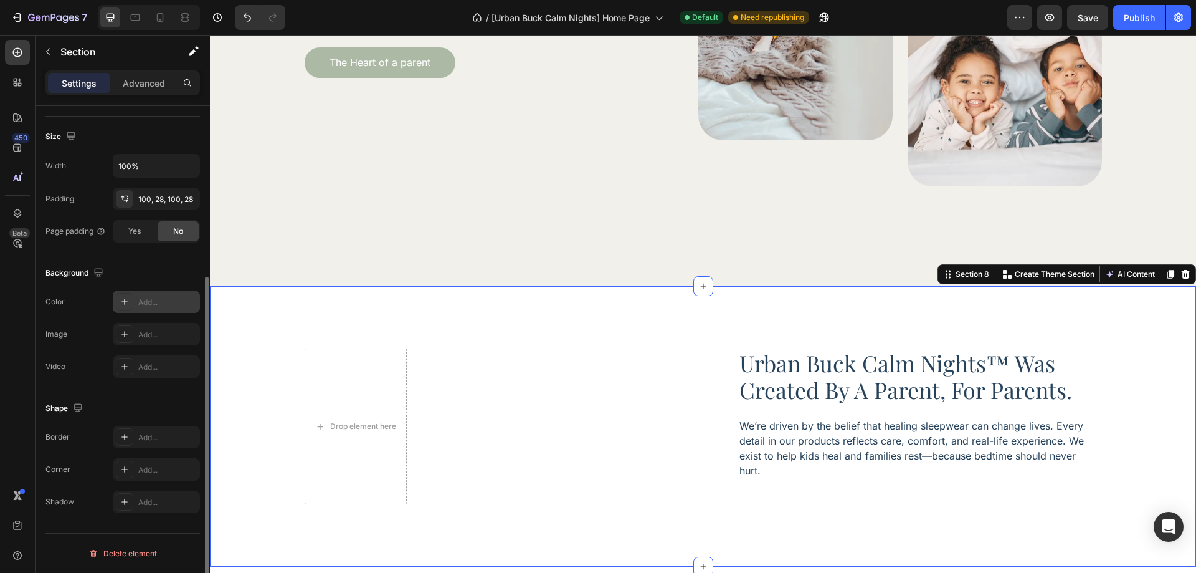
click at [156, 302] on div "Add..." at bounding box center [167, 302] width 59 height 11
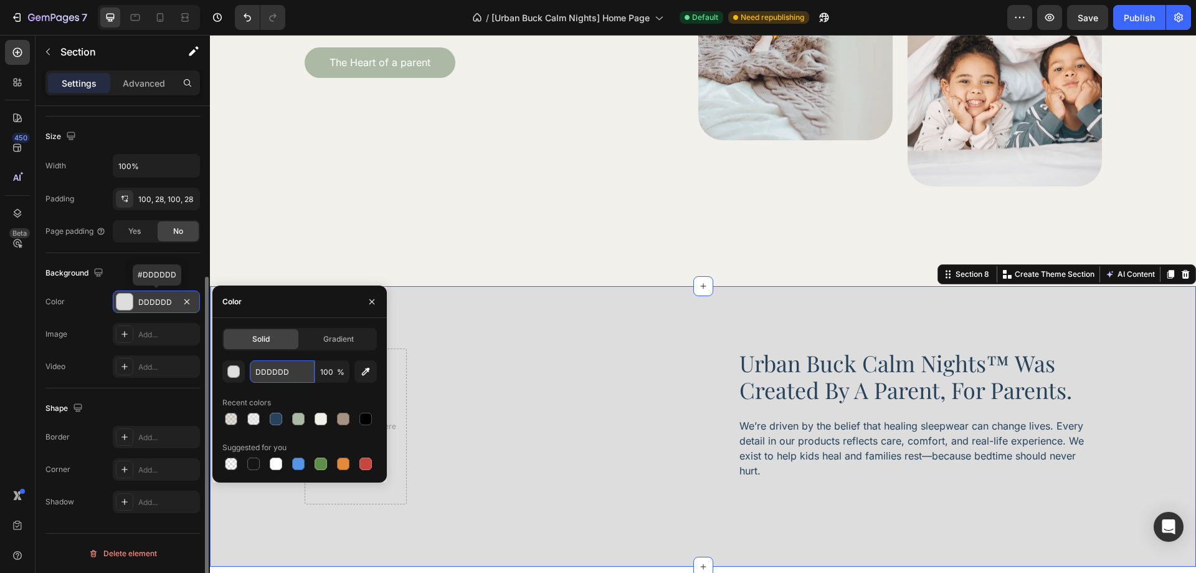
click at [272, 377] on input "DDDDDD" at bounding box center [282, 371] width 65 height 22
paste input "#BBC7C4"
type input "#BBC7C4"
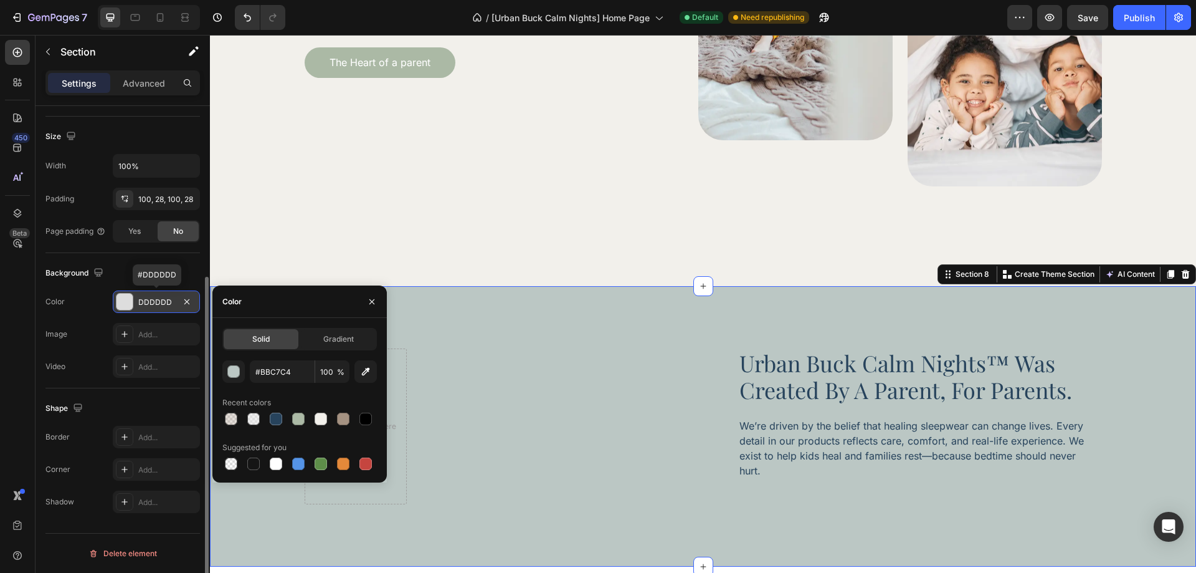
click at [87, 313] on div "The changes might be hidden by the video. Color DDDDDD #DDDDDD Image Add... Vid…" at bounding box center [122, 333] width 154 height 87
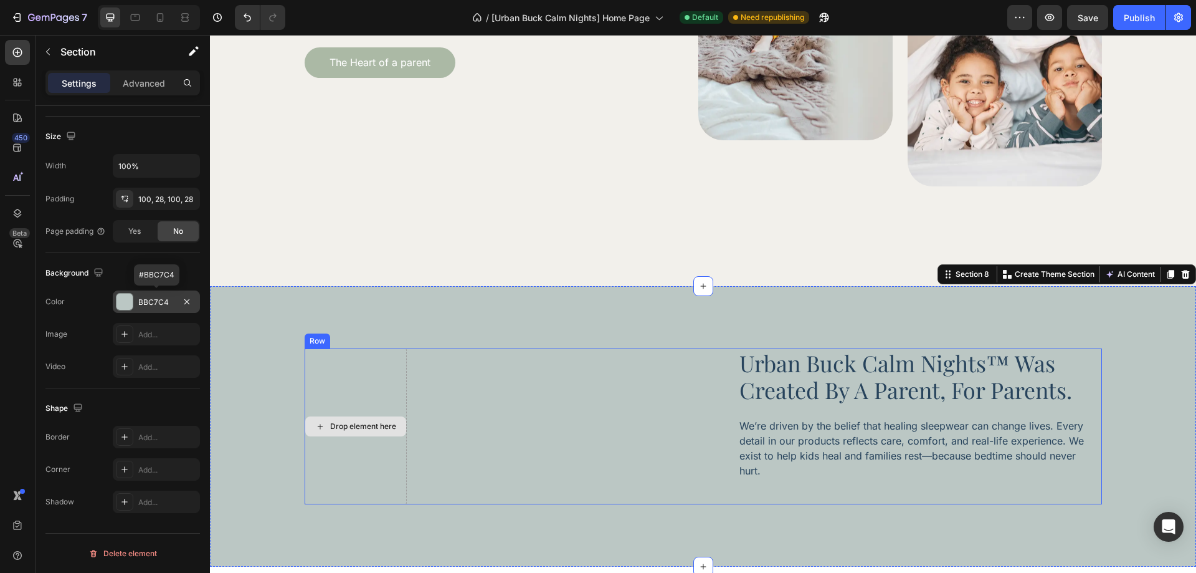
scroll to position [3307, 0]
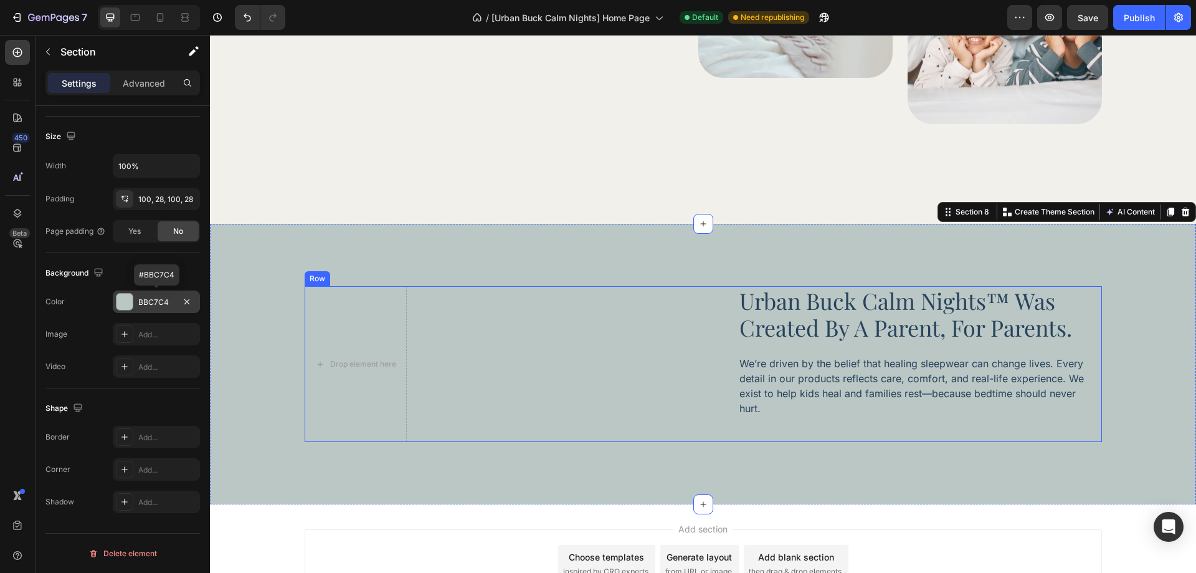
click at [571, 389] on div "Drop element here urban buck calm nights™ was created by a parent, for parents.…" at bounding box center [703, 364] width 797 height 156
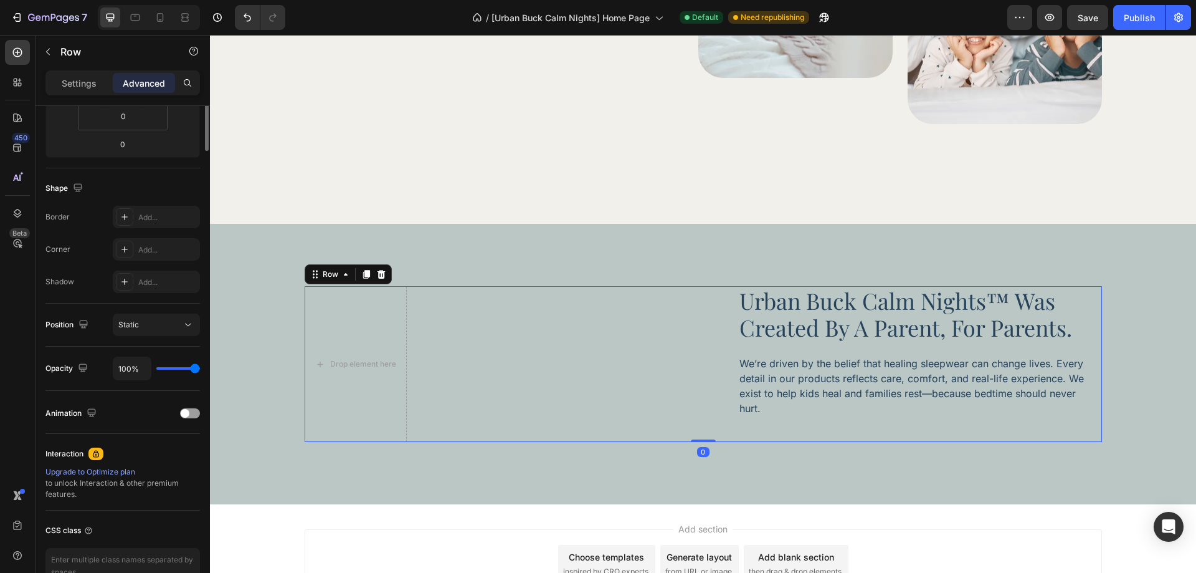
scroll to position [0, 0]
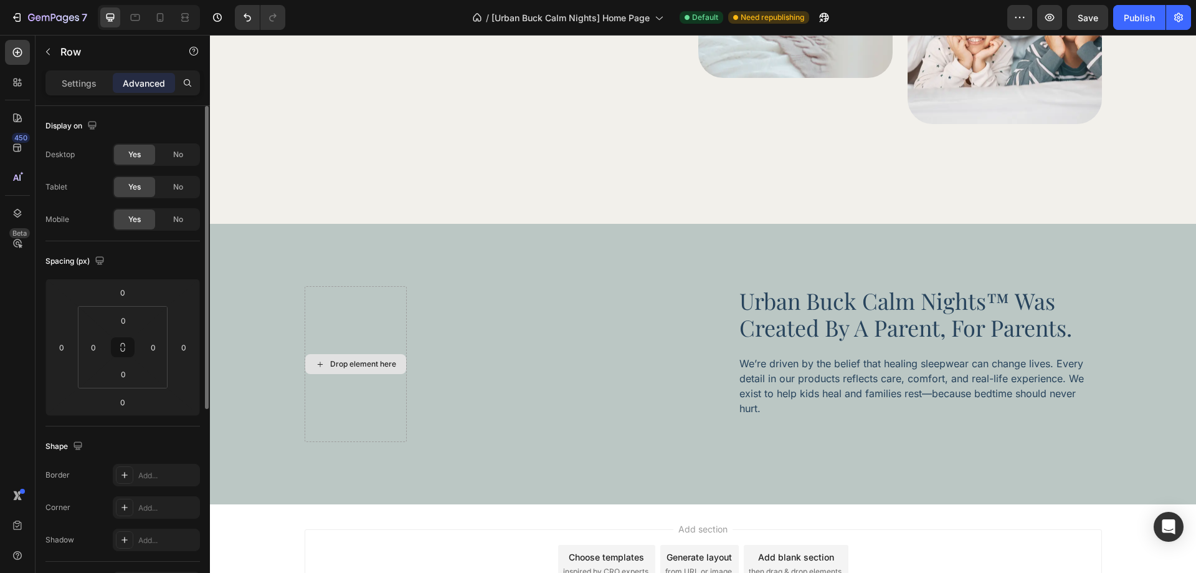
click at [379, 368] on div "Drop element here" at bounding box center [363, 364] width 66 height 10
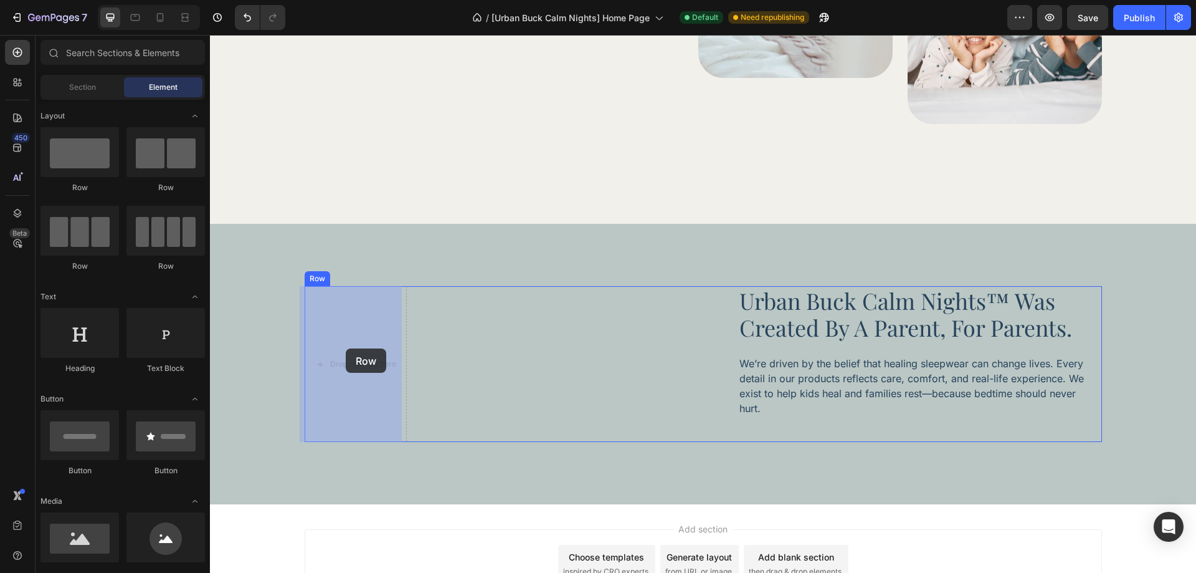
drag, startPoint x: 365, startPoint y: 196, endPoint x: 346, endPoint y: 348, distance: 153.8
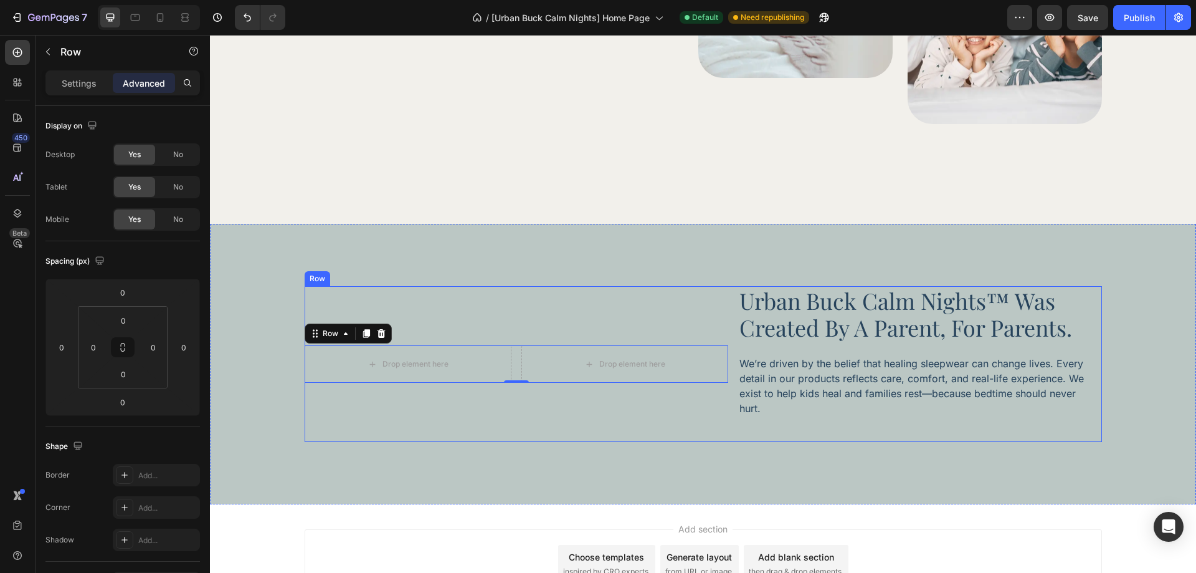
click at [741, 432] on div "urban buck calm nights™ was created by a parent, for parents. Heading We’re dri…" at bounding box center [920, 364] width 364 height 156
click at [89, 86] on p "Settings" at bounding box center [79, 83] width 35 height 13
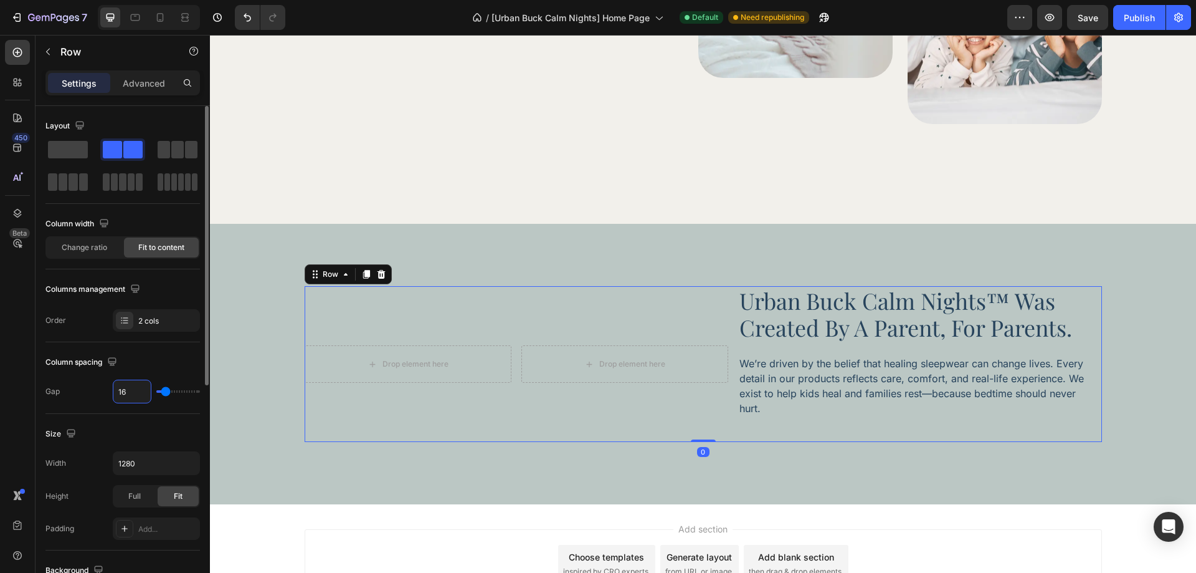
click at [125, 394] on input "16" at bounding box center [131, 391] width 37 height 22
type input "3"
type input "36"
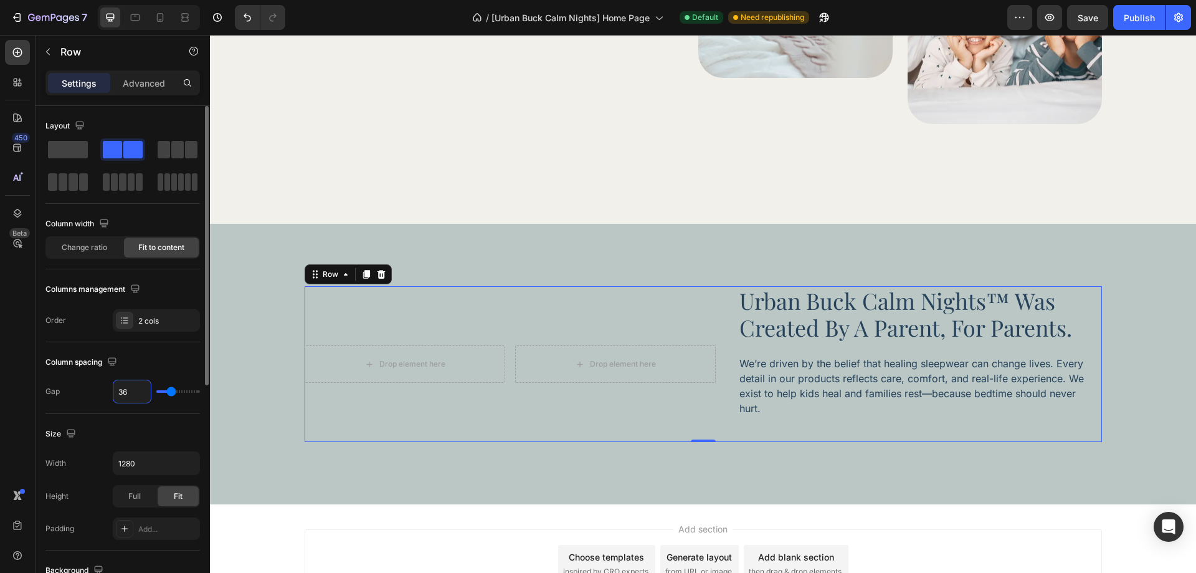
type input "36"
click at [167, 345] on div "Column spacing Gap 36" at bounding box center [122, 378] width 154 height 72
click at [499, 362] on div "Drop element here" at bounding box center [405, 363] width 201 height 37
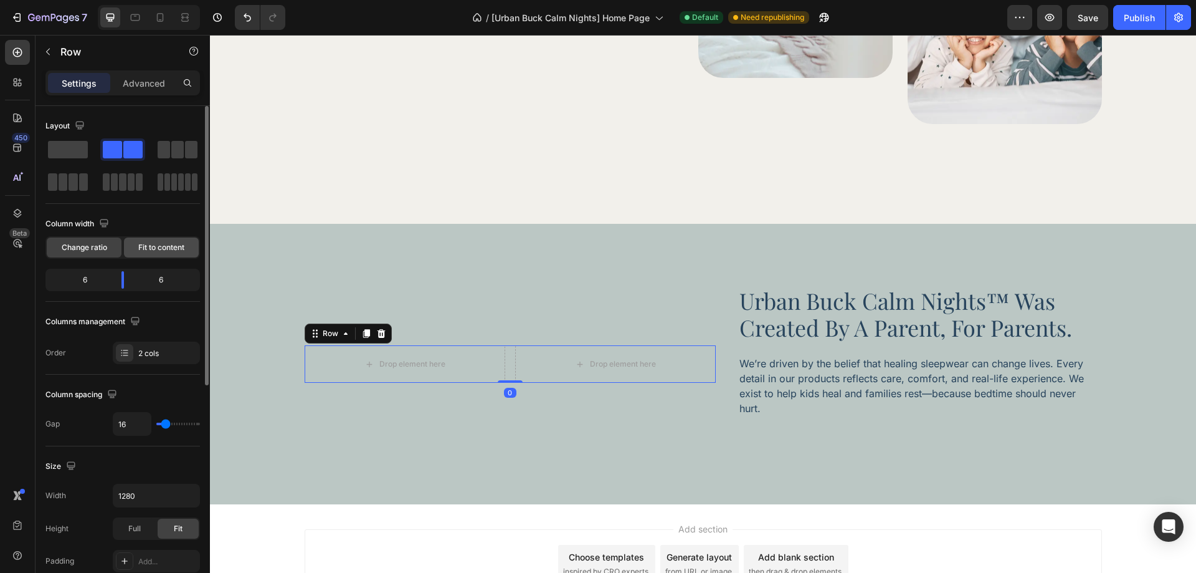
click at [157, 248] on span "Fit to content" at bounding box center [161, 247] width 46 height 11
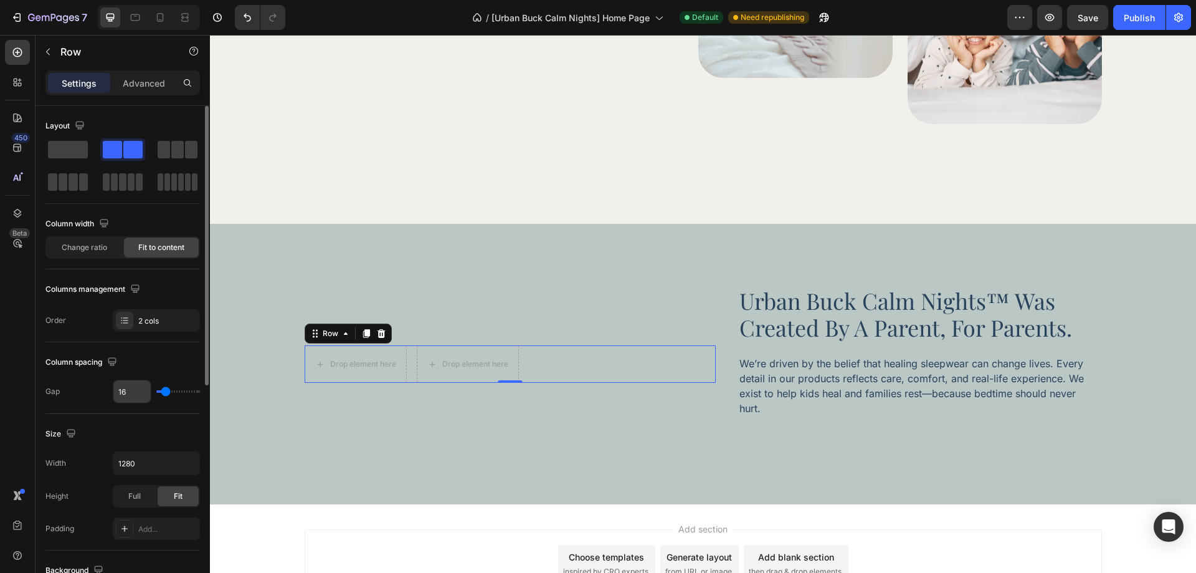
click at [135, 386] on input "16" at bounding box center [131, 391] width 37 height 22
type input "3"
type input "36"
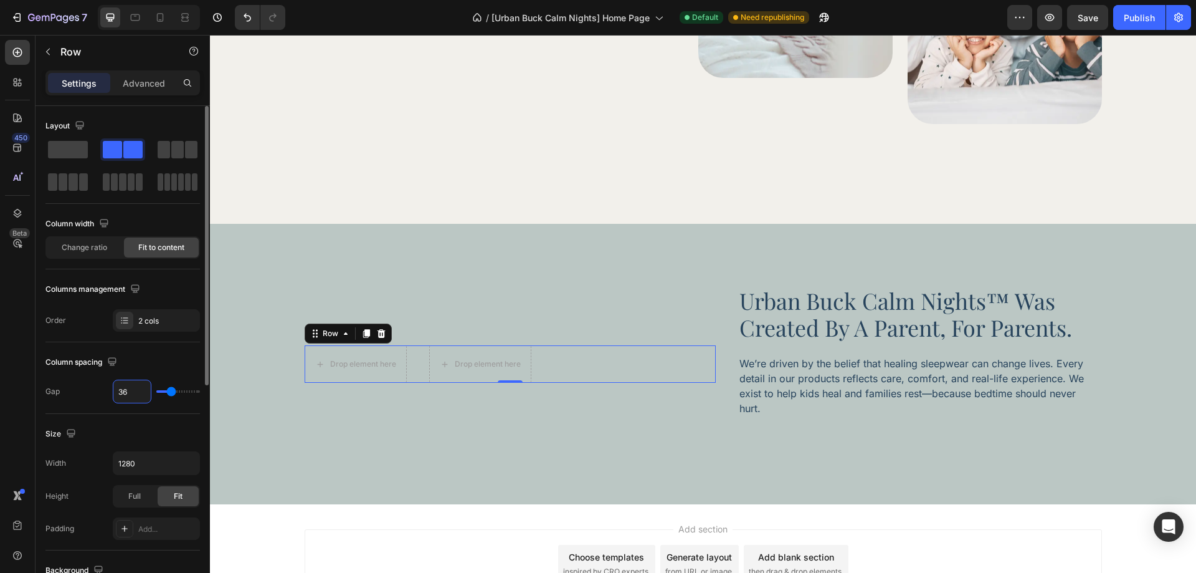
type input "36"
click at [163, 368] on div "Column spacing" at bounding box center [122, 362] width 154 height 20
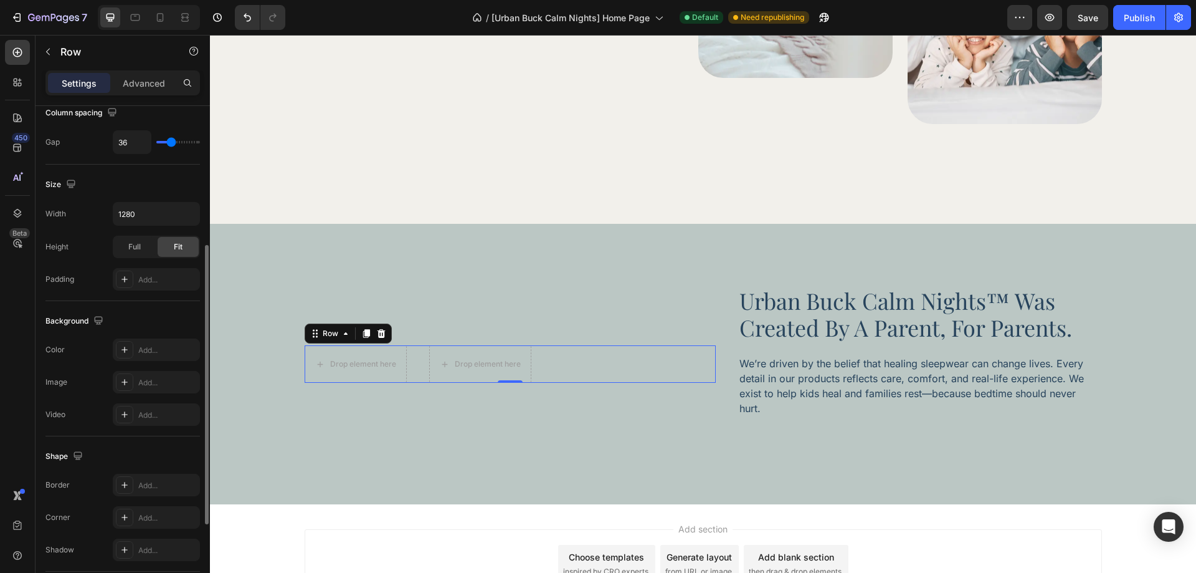
scroll to position [400, 0]
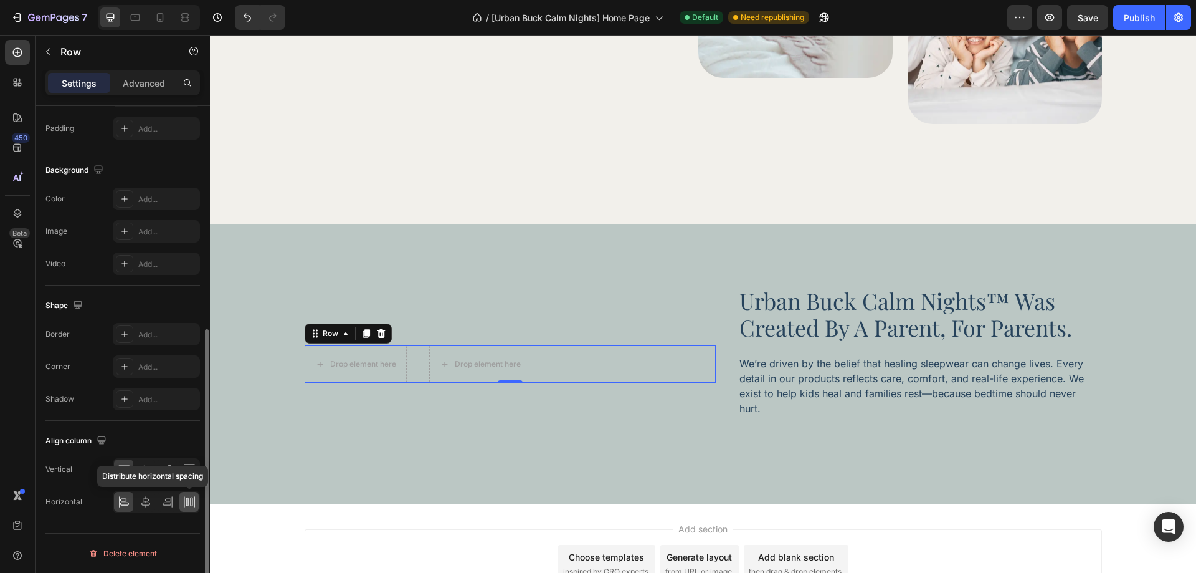
click at [188, 498] on icon at bounding box center [187, 501] width 2 height 9
click at [497, 353] on div "Drop element here Drop element here Row 0" at bounding box center [510, 363] width 411 height 37
click at [365, 364] on div "Drop element here" at bounding box center [363, 364] width 66 height 10
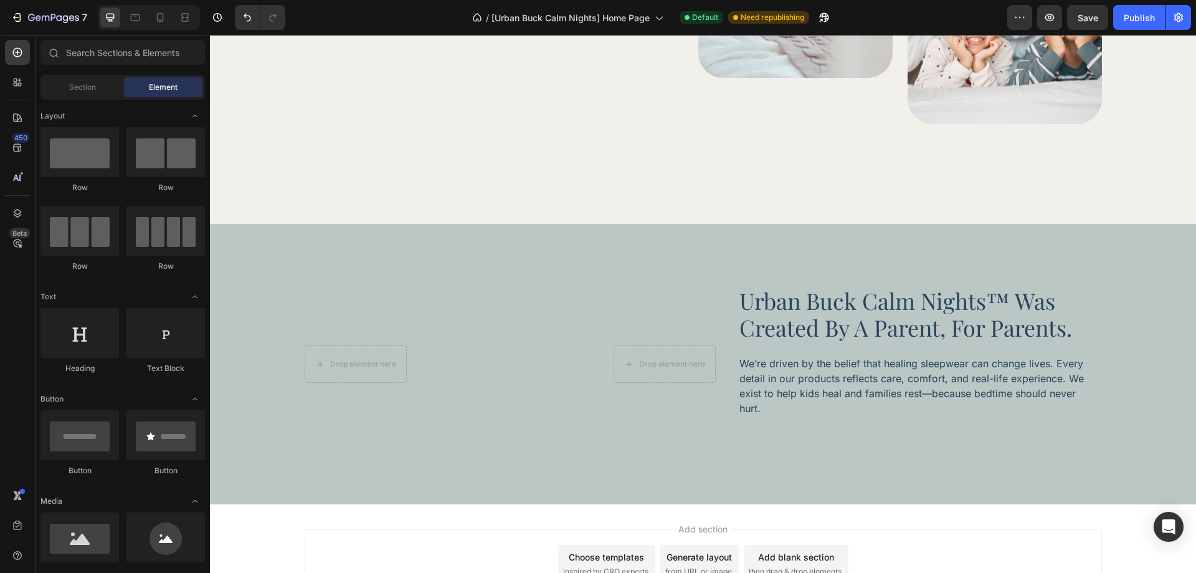
scroll to position [125, 0]
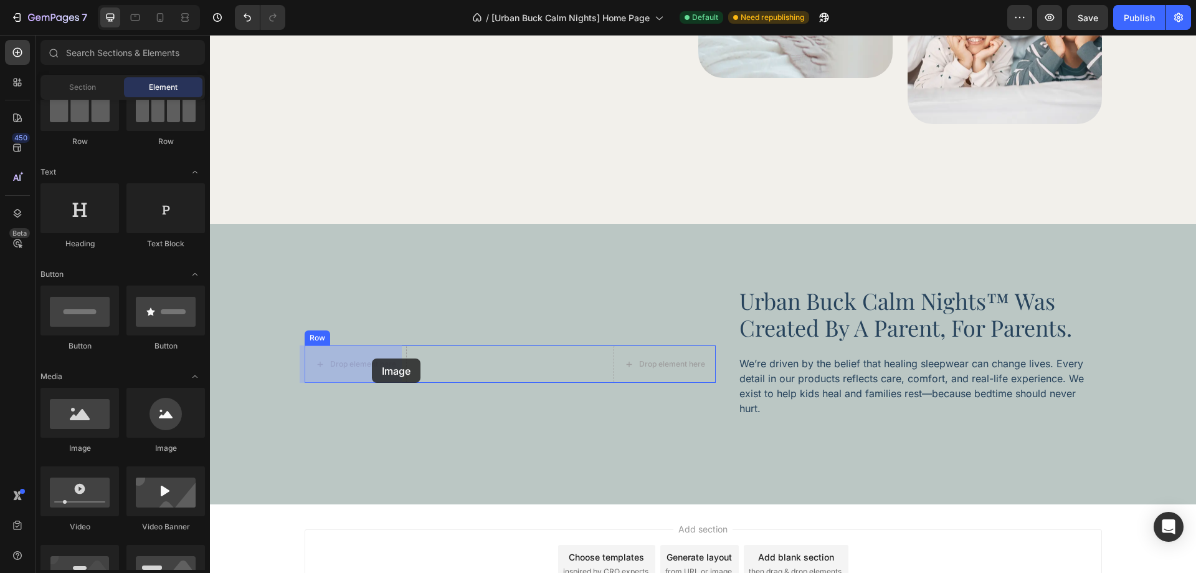
drag, startPoint x: 290, startPoint y: 441, endPoint x: 372, endPoint y: 358, distance: 116.3
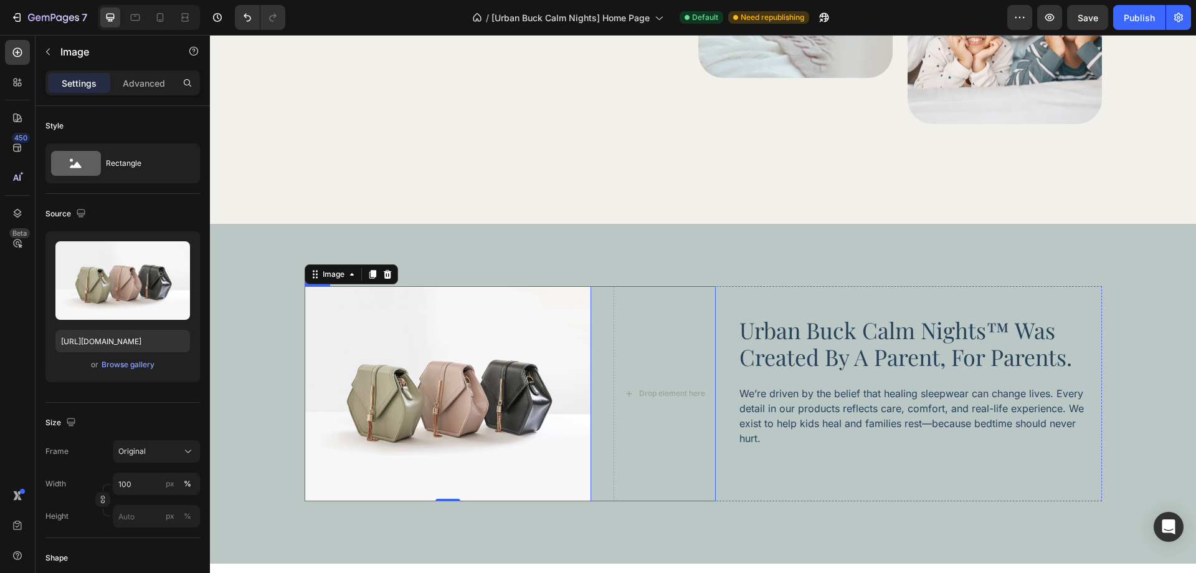
click at [596, 375] on div "Image 0 Drop element here Row" at bounding box center [510, 393] width 411 height 215
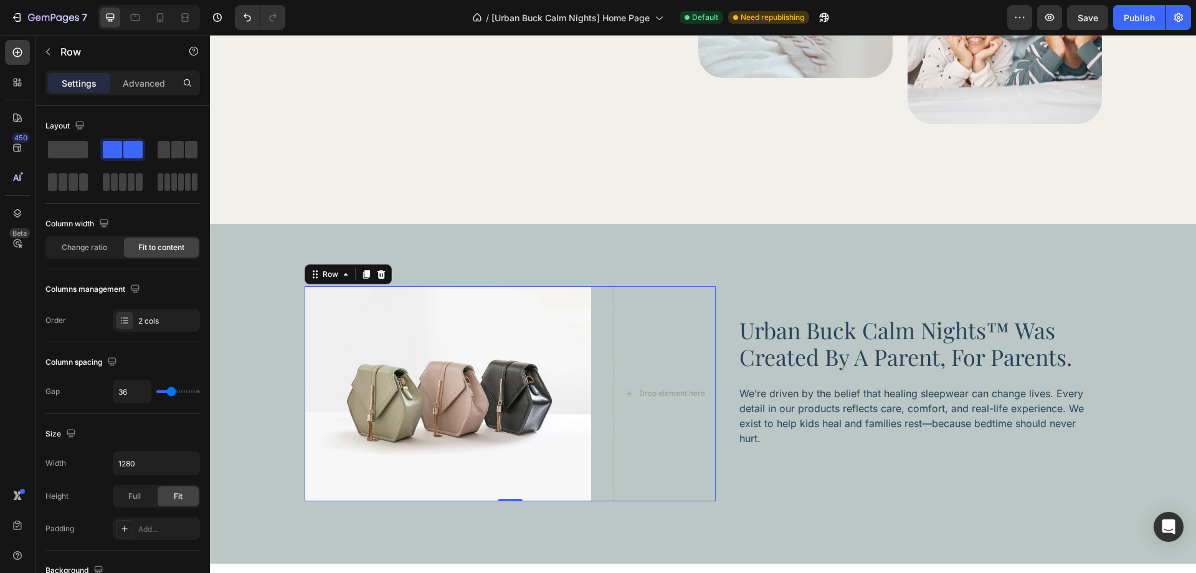
click at [602, 399] on div "Image Drop element here Row 0" at bounding box center [510, 393] width 411 height 215
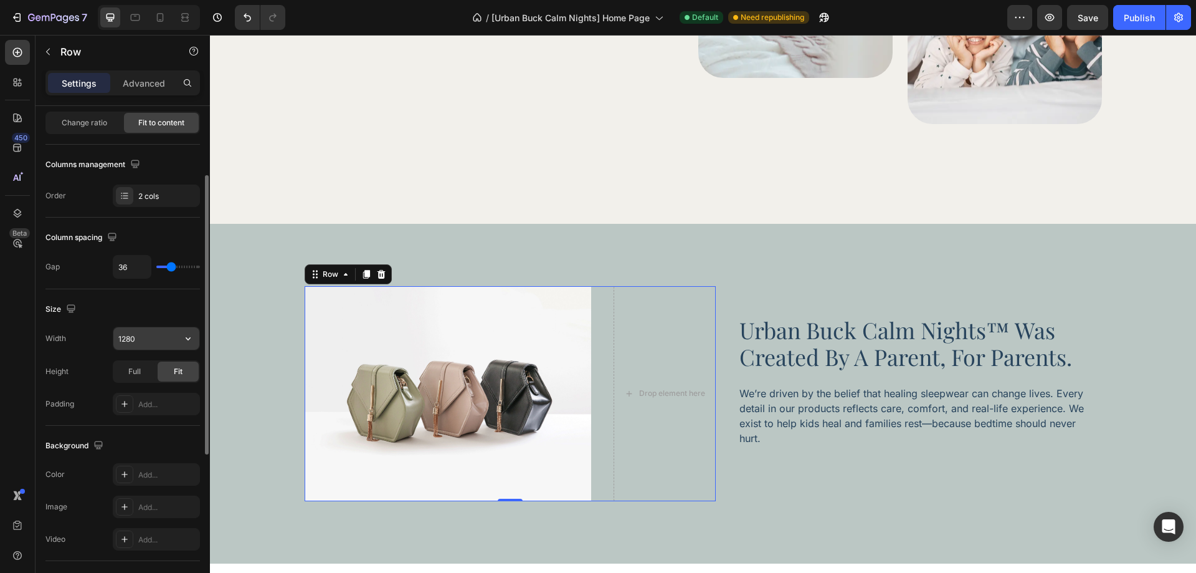
click at [131, 338] on input "1280" at bounding box center [156, 338] width 86 height 22
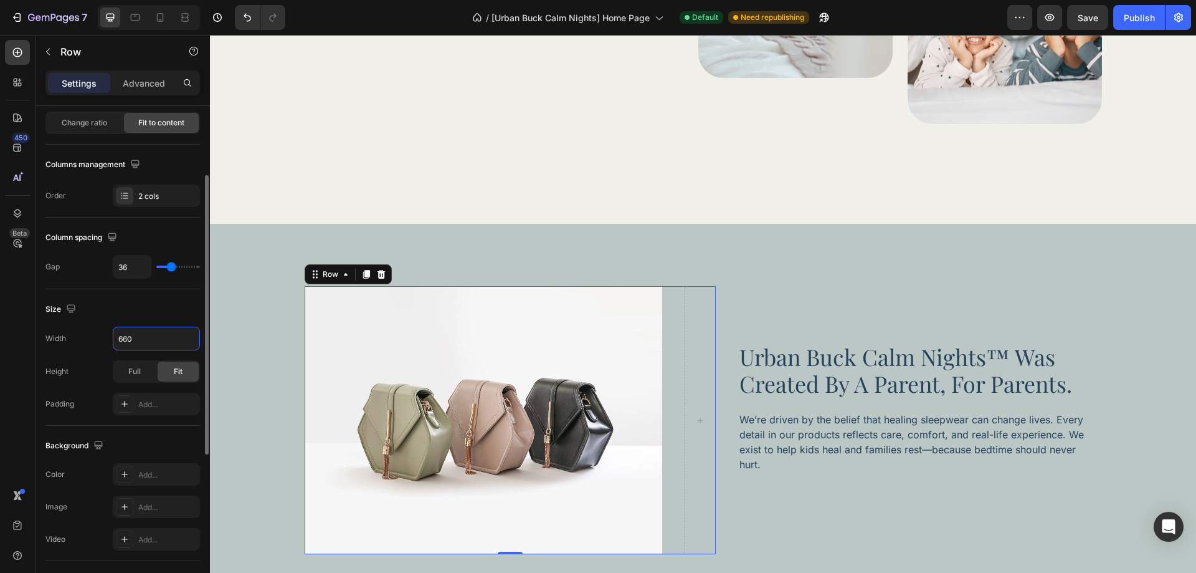
type input "660"
click at [166, 303] on div "Size" at bounding box center [122, 309] width 154 height 20
click at [662, 458] on div "Image Row 0" at bounding box center [510, 420] width 411 height 268
click at [497, 394] on img at bounding box center [484, 420] width 358 height 268
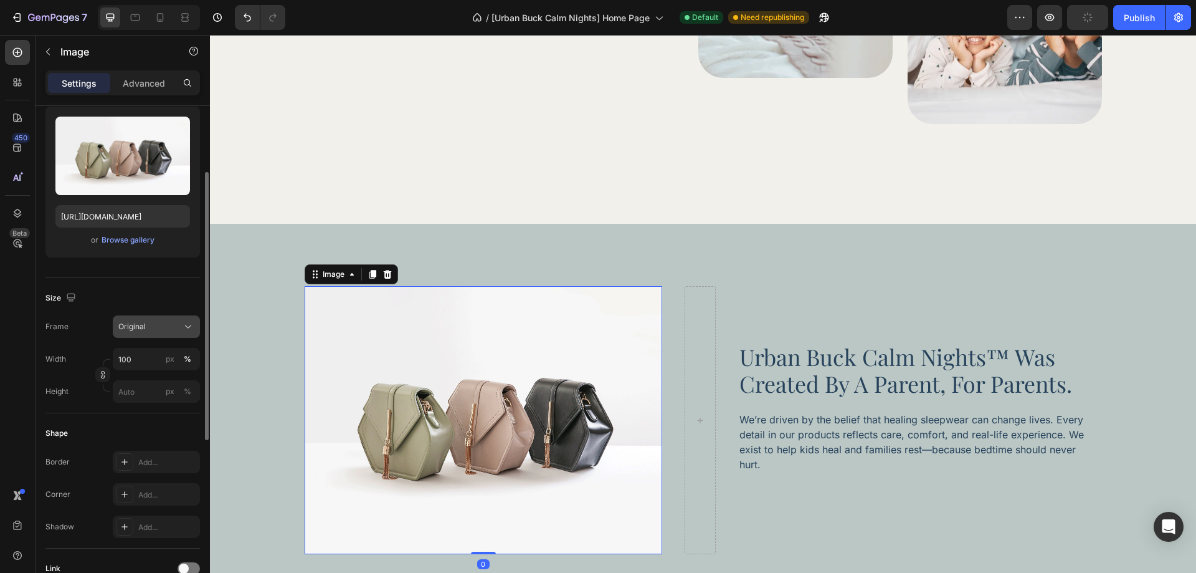
click at [138, 328] on span "Original" at bounding box center [131, 326] width 27 height 11
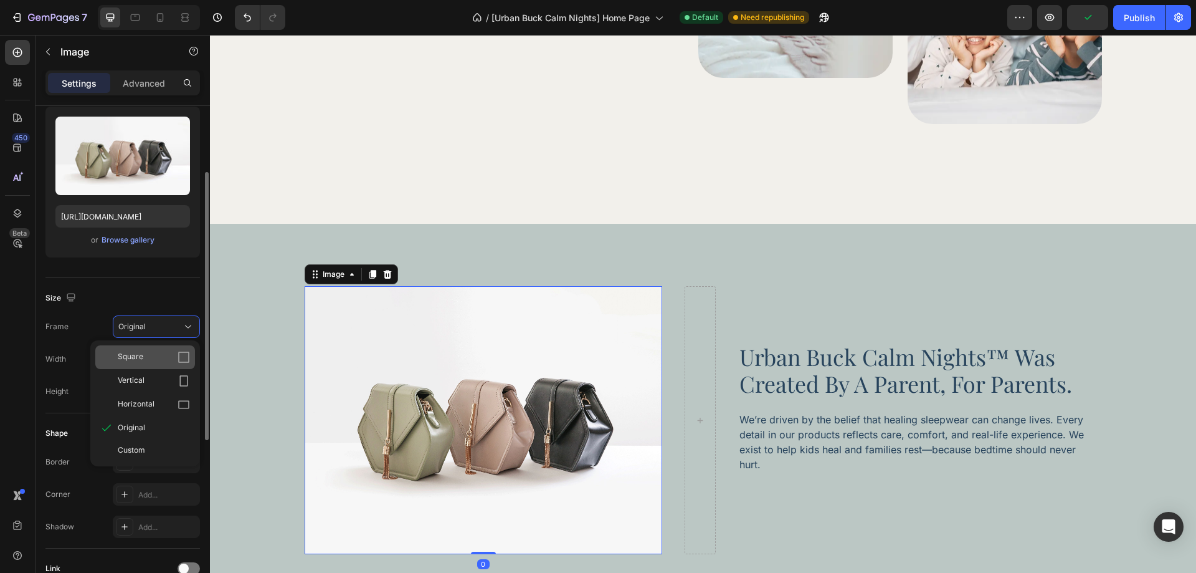
click at [153, 349] on div "Square" at bounding box center [145, 357] width 100 height 24
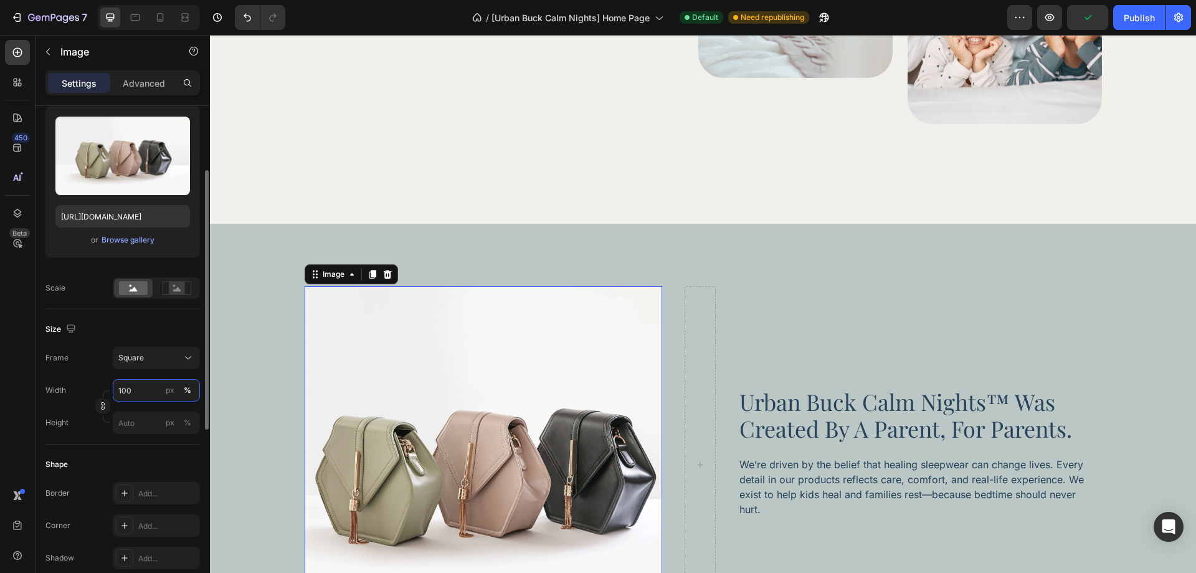
click at [140, 395] on input "100" at bounding box center [156, 390] width 87 height 22
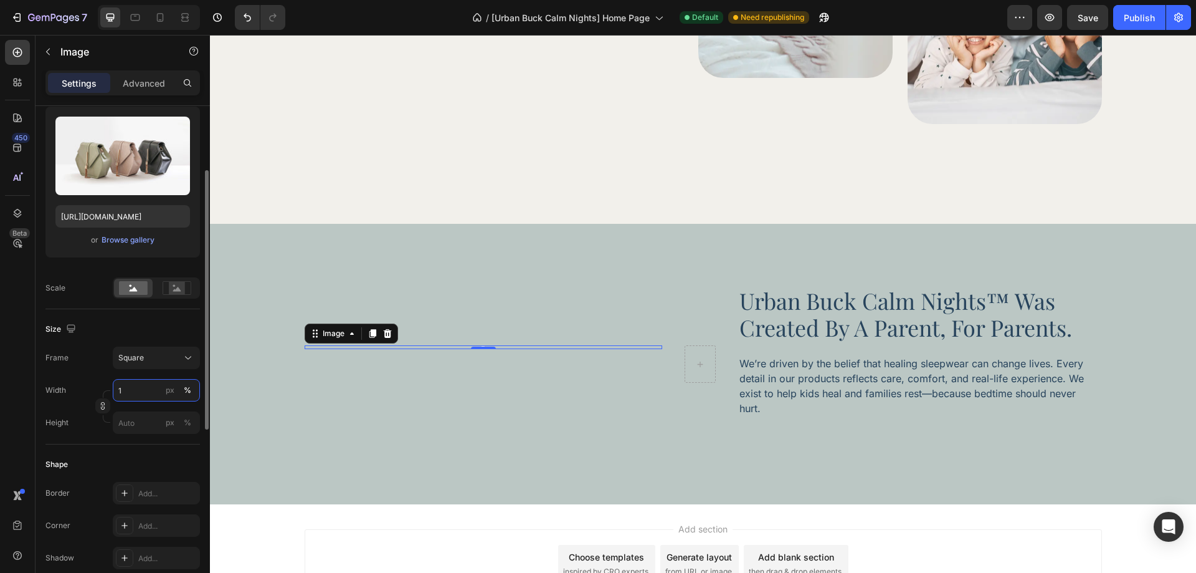
click at [140, 395] on input "1" at bounding box center [156, 390] width 87 height 22
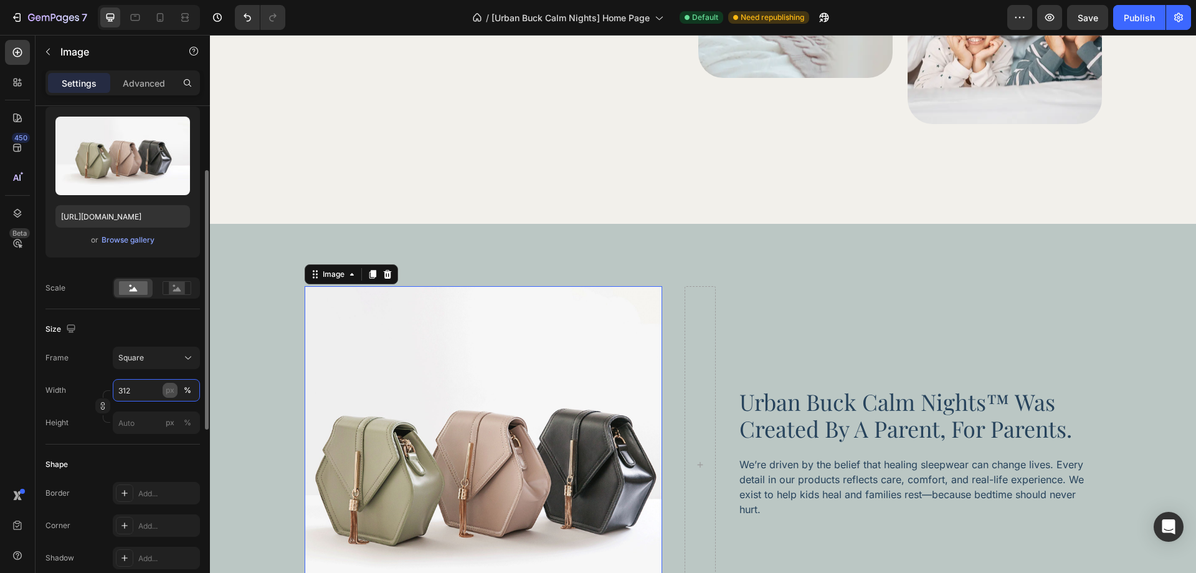
type input "312"
click at [171, 393] on div "px" at bounding box center [170, 389] width 9 height 11
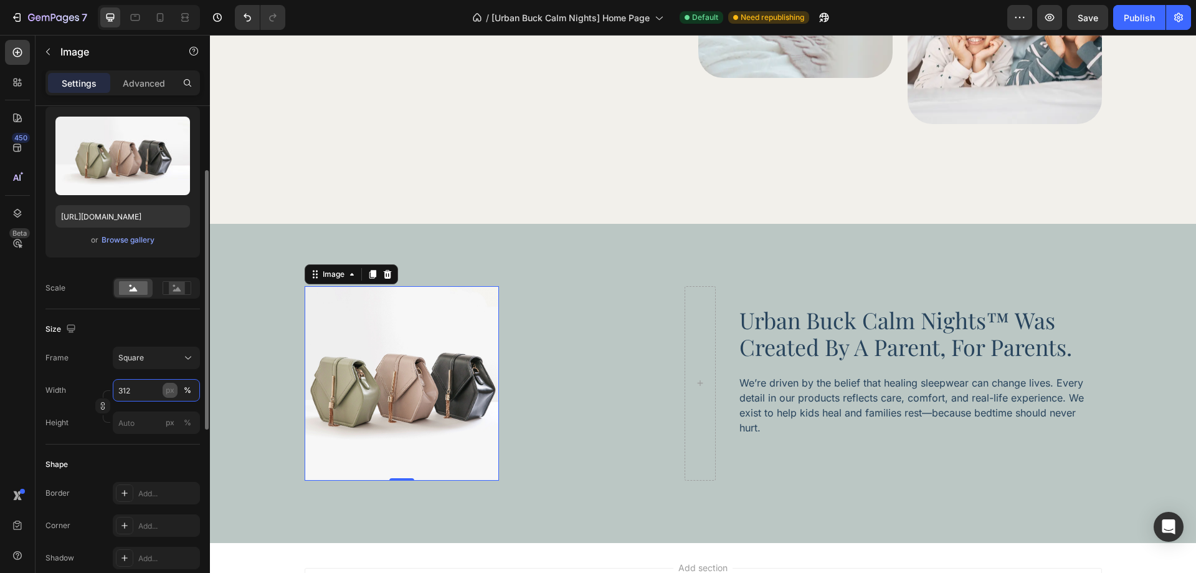
type input "312"
click at [86, 364] on div "Frame Square" at bounding box center [122, 357] width 154 height 22
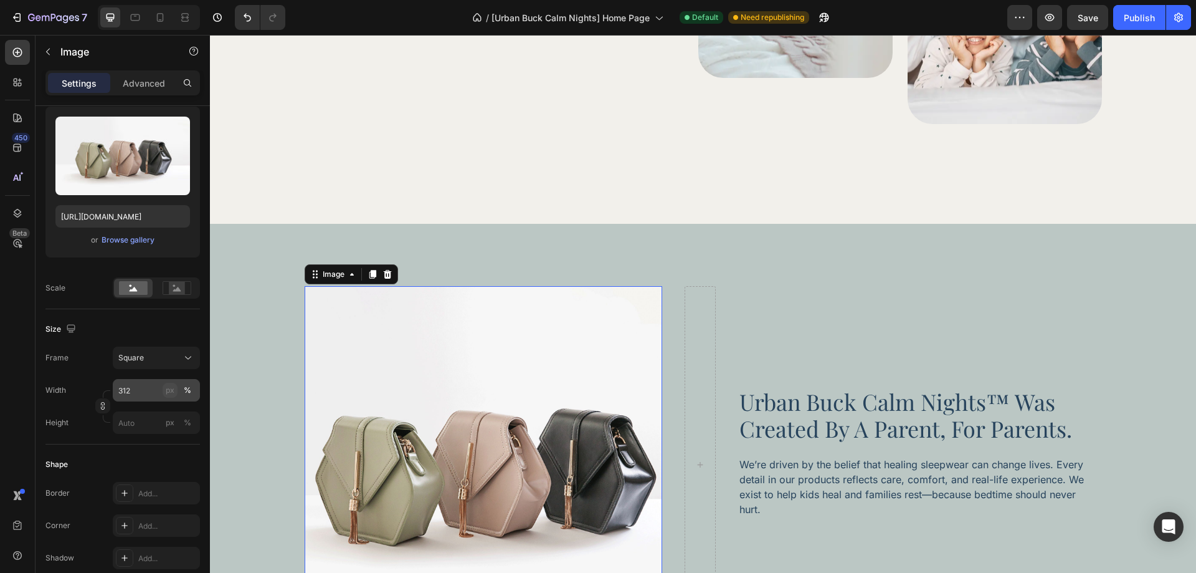
click at [168, 392] on div "px" at bounding box center [170, 389] width 9 height 11
click at [74, 366] on div "Frame Square" at bounding box center [122, 357] width 154 height 22
click at [167, 391] on div "px" at bounding box center [170, 389] width 9 height 11
type input "312"
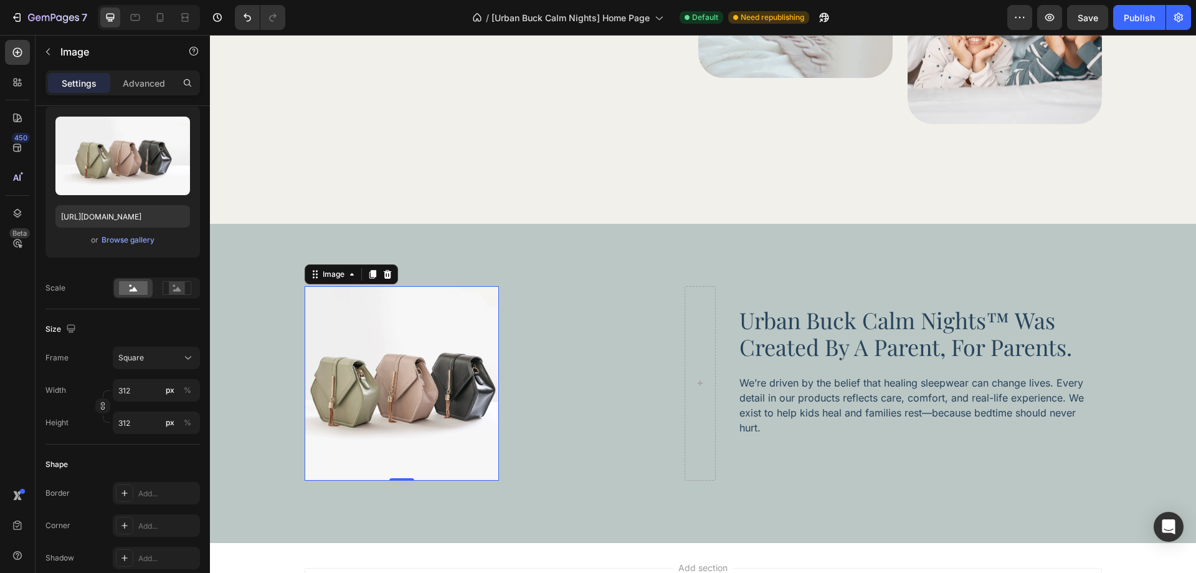
click at [93, 373] on div "Frame Square Width 312 px % Height 312 px %" at bounding box center [122, 389] width 154 height 87
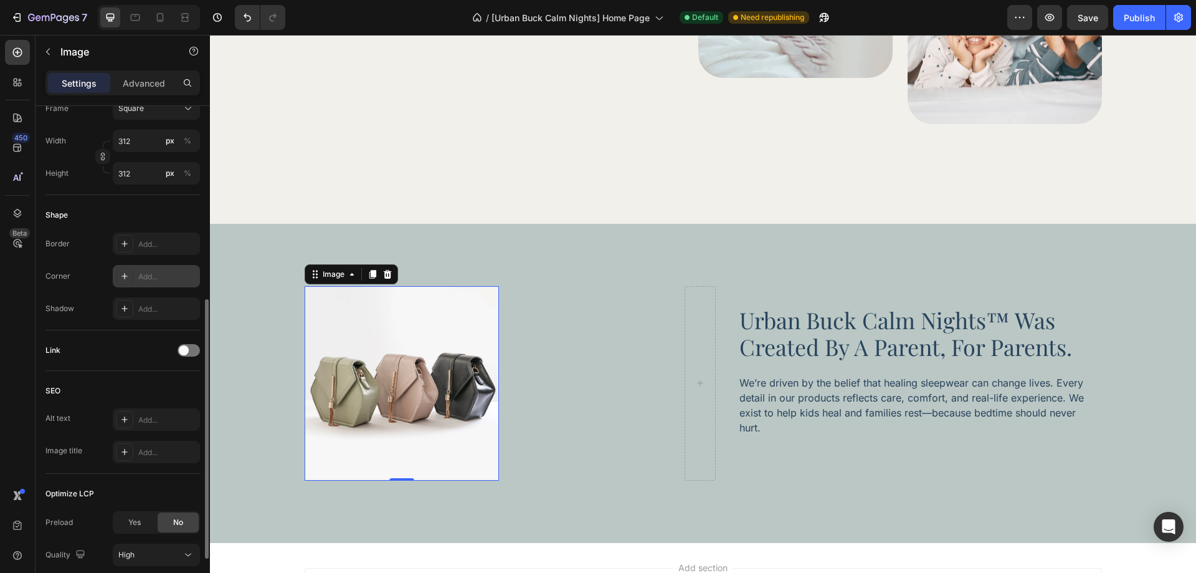
click at [149, 281] on div "Add..." at bounding box center [167, 276] width 59 height 11
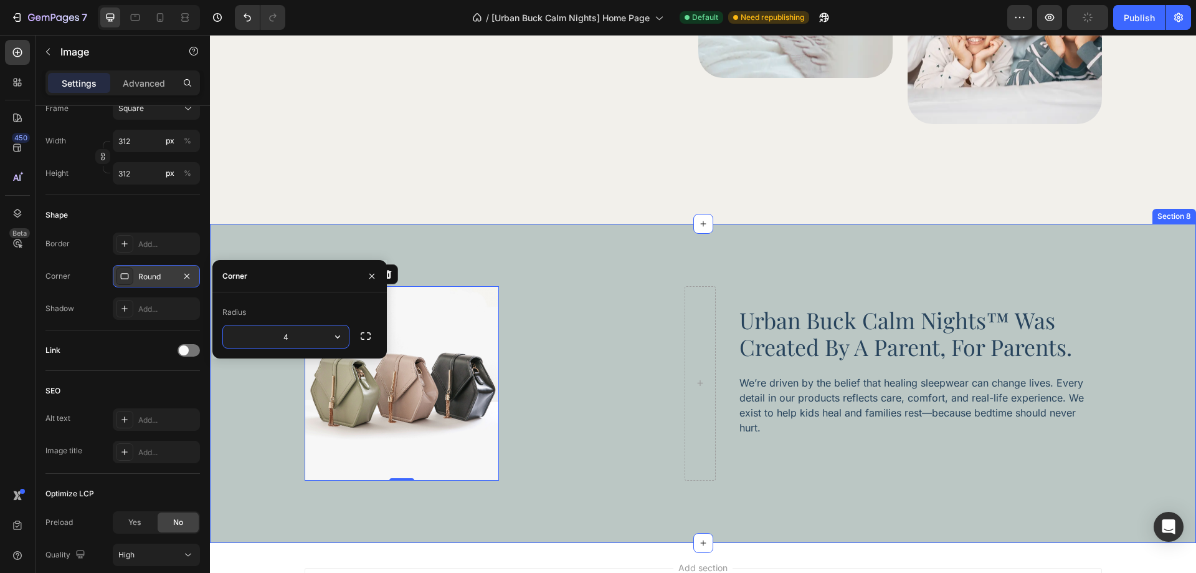
type input "40"
click at [149, 363] on div "Link" at bounding box center [122, 350] width 154 height 40
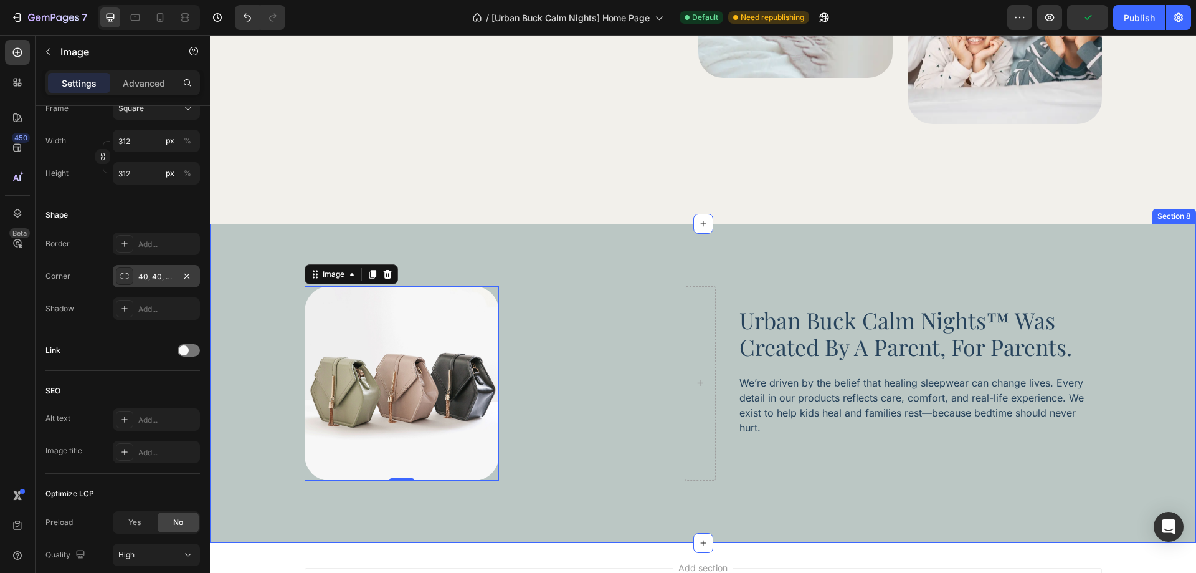
click at [254, 445] on div "Image 0 Row urban buck calm nights™ was created by a parent, for parents. Headi…" at bounding box center [702, 383] width 951 height 194
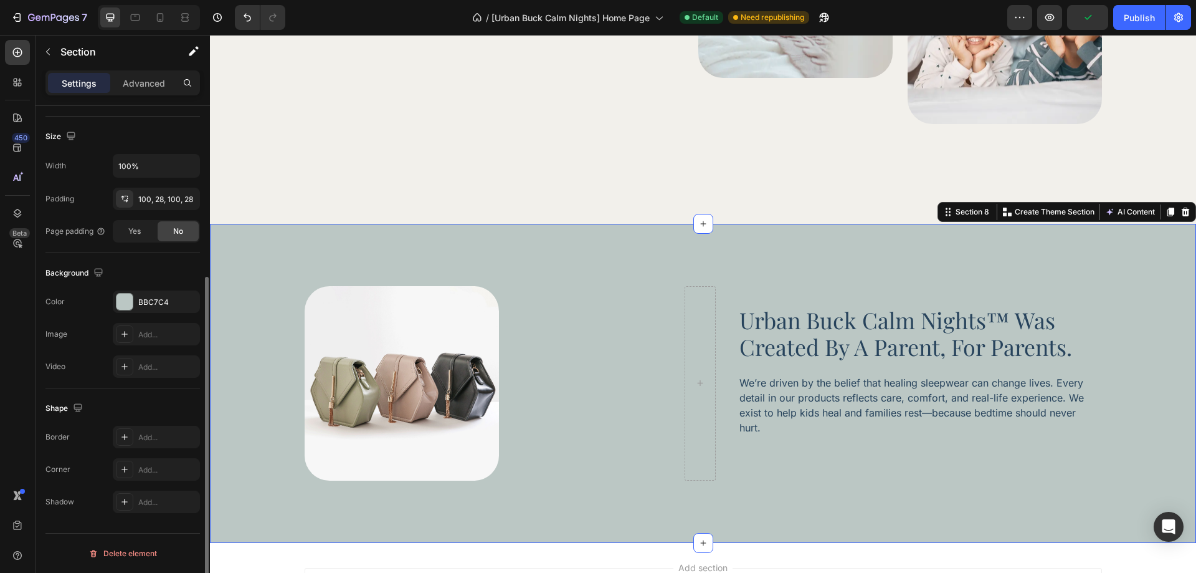
scroll to position [0, 0]
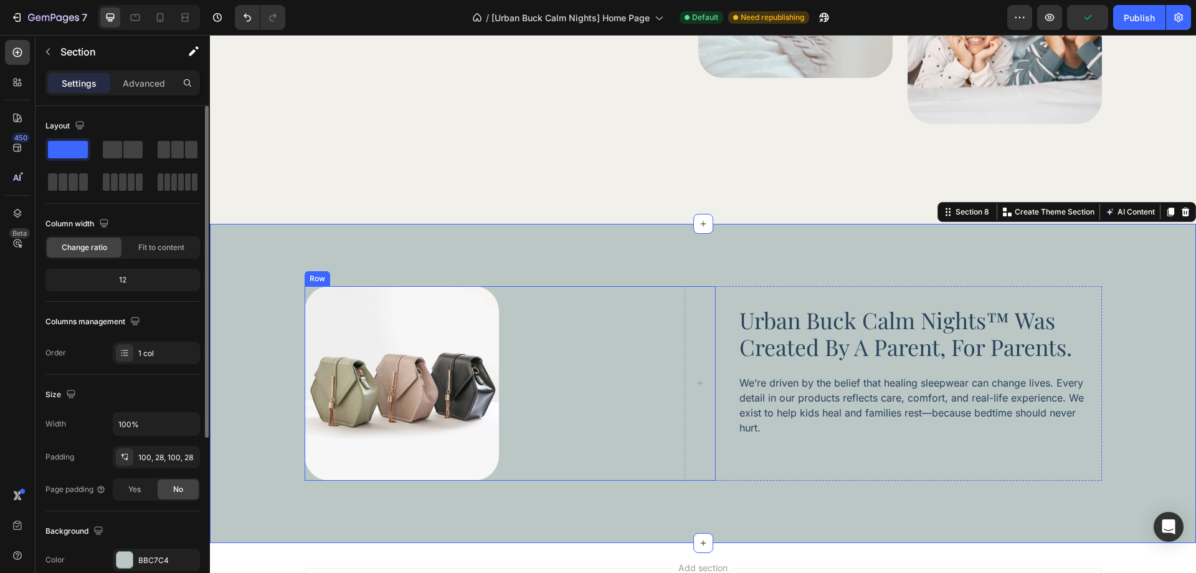
click at [567, 427] on div "Image Row" at bounding box center [510, 383] width 411 height 194
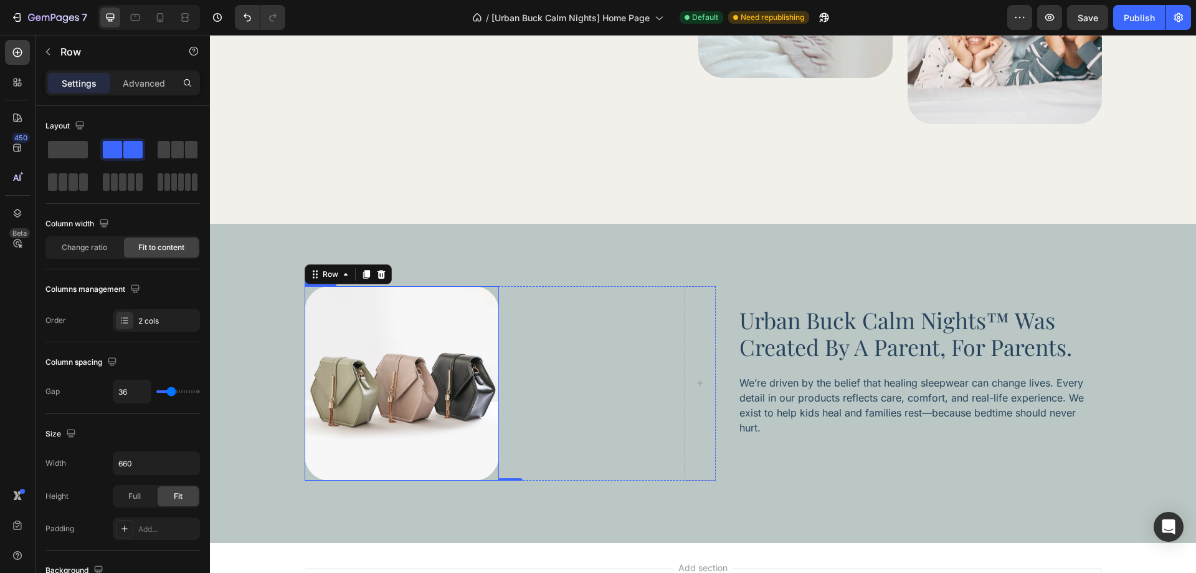
click at [403, 336] on img at bounding box center [402, 383] width 194 height 194
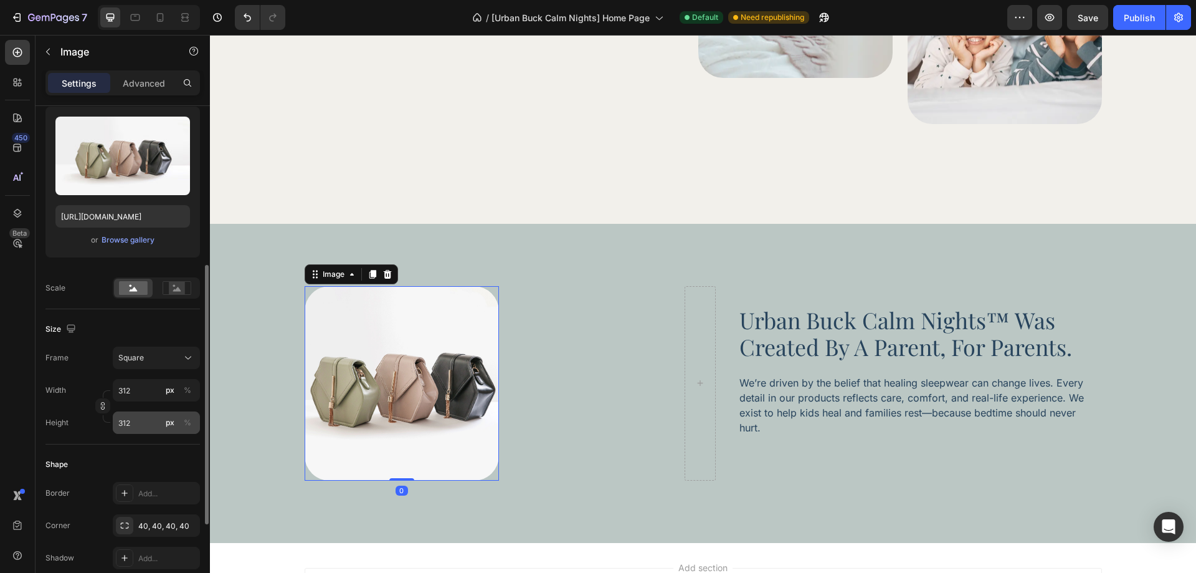
scroll to position [187, 0]
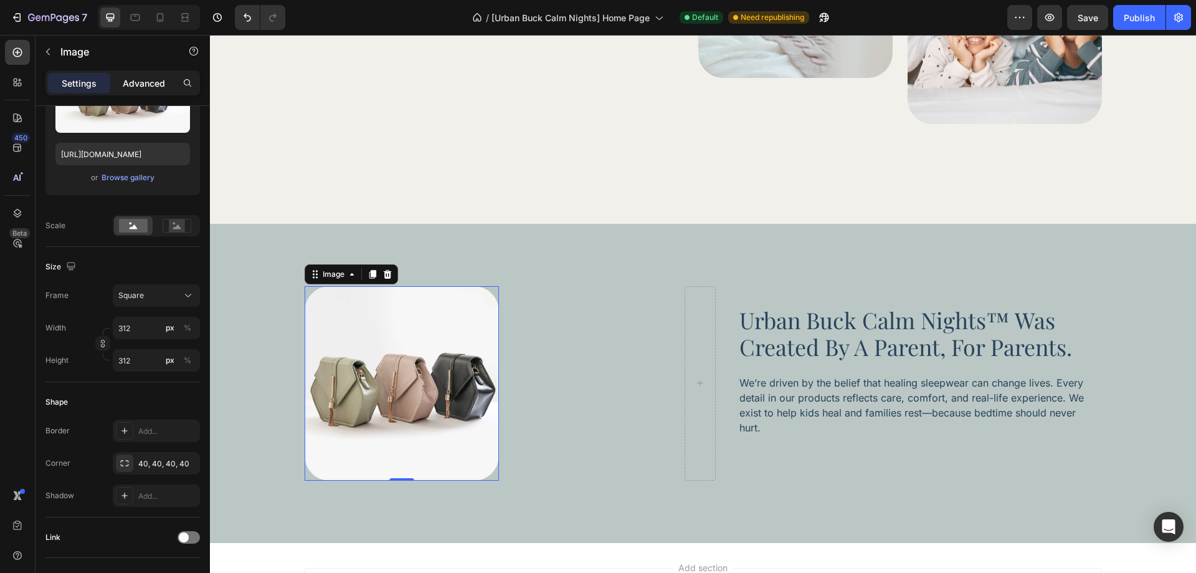
click at [139, 87] on p "Advanced" at bounding box center [144, 83] width 42 height 13
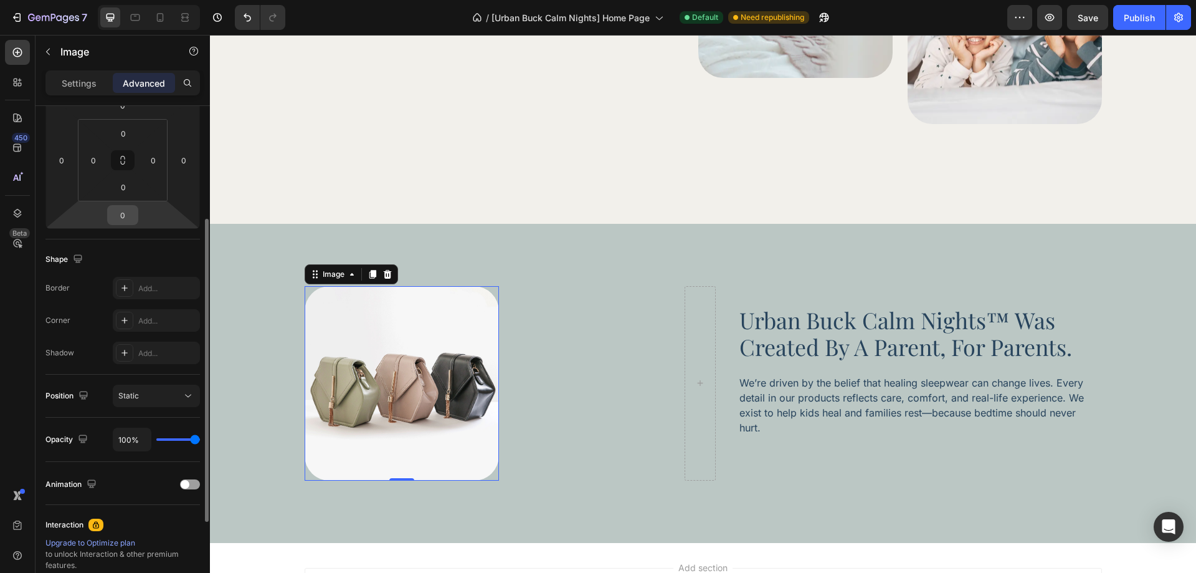
click at [121, 0] on html "7 Version history / [Urban Buck Calm Nights] Home Page Default Need republishin…" at bounding box center [598, 0] width 1196 height 0
click at [123, 220] on input "0" at bounding box center [122, 215] width 25 height 19
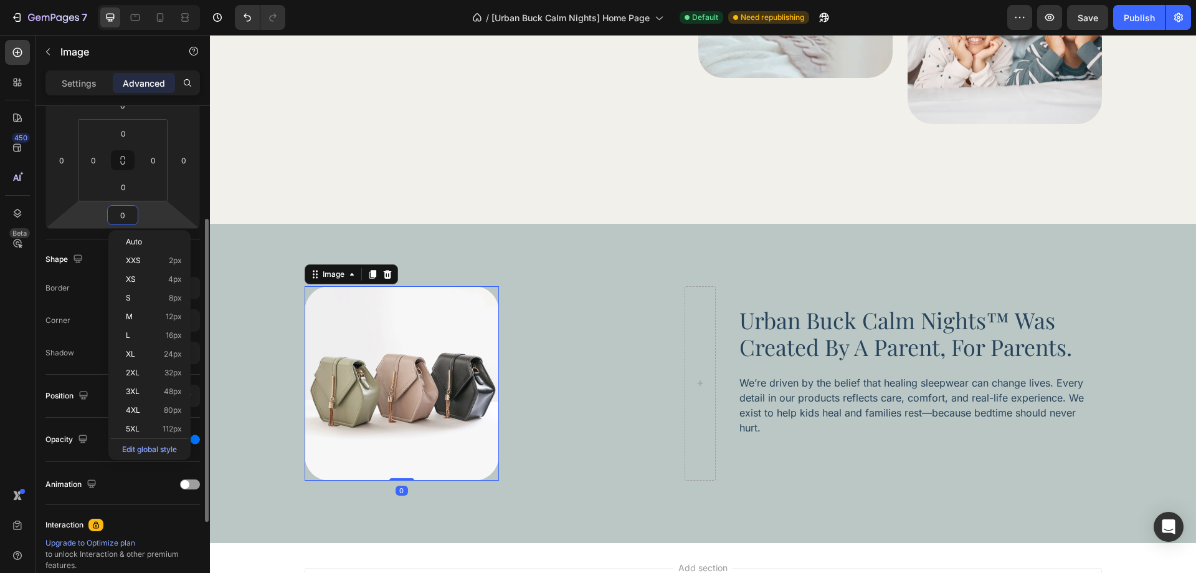
click at [123, 220] on input "0" at bounding box center [122, 215] width 25 height 19
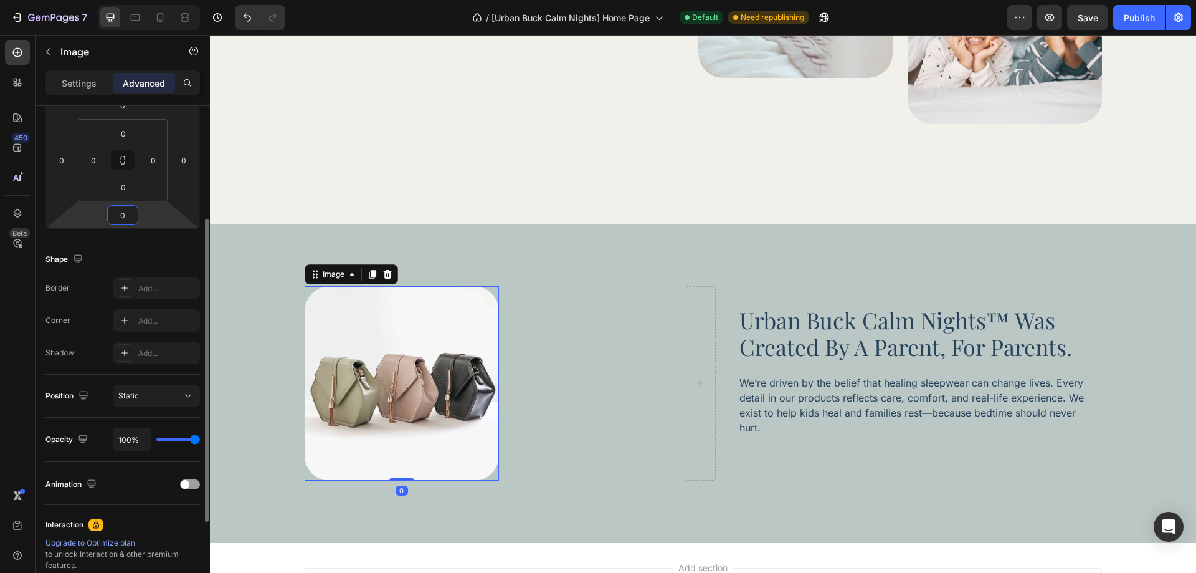
click at [123, 220] on input "0" at bounding box center [122, 215] width 25 height 19
type input "24"
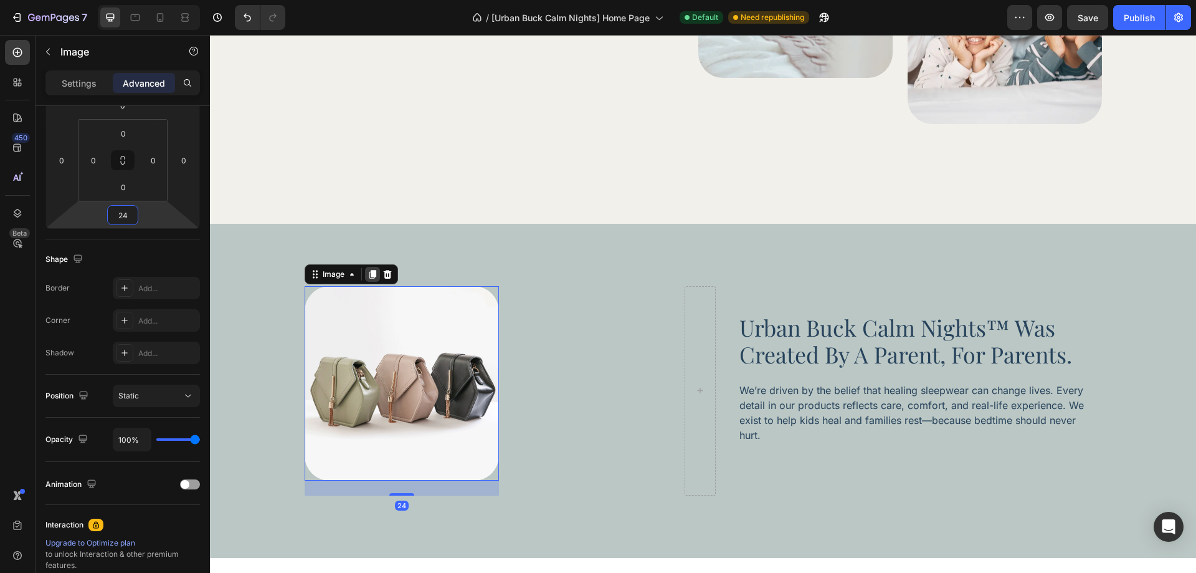
click at [369, 274] on icon at bounding box center [372, 274] width 7 height 9
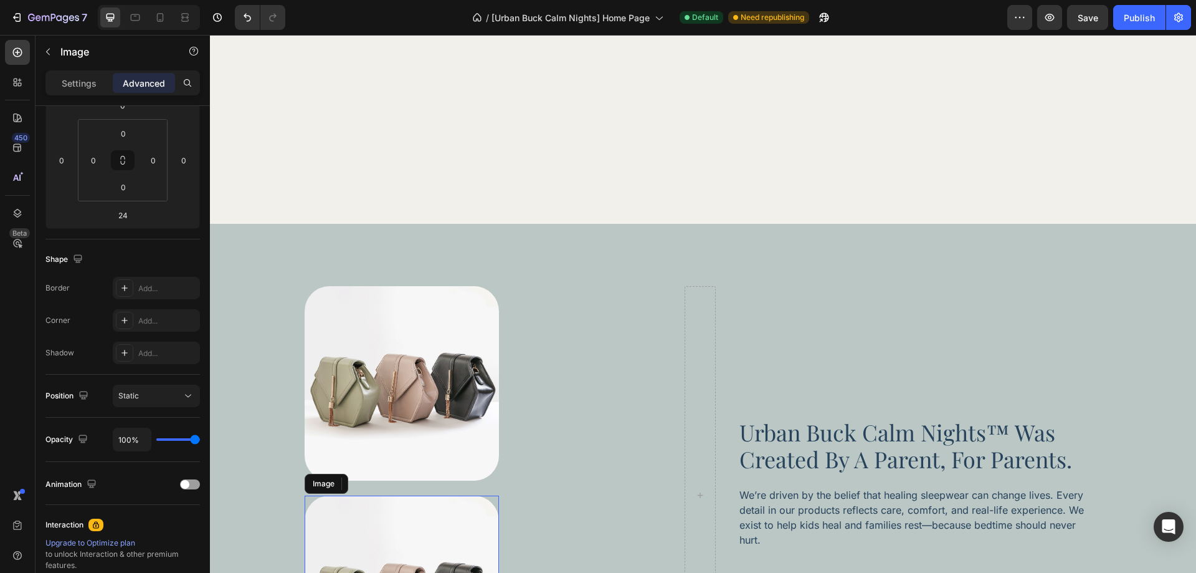
scroll to position [3651, 0]
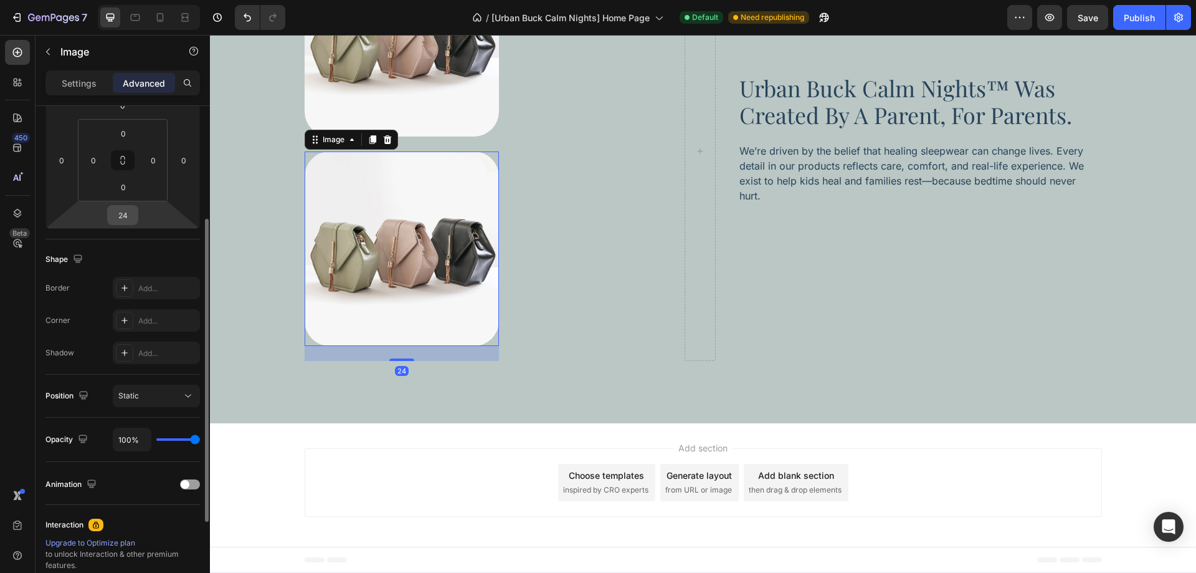
click at [128, 208] on input "24" at bounding box center [122, 215] width 25 height 19
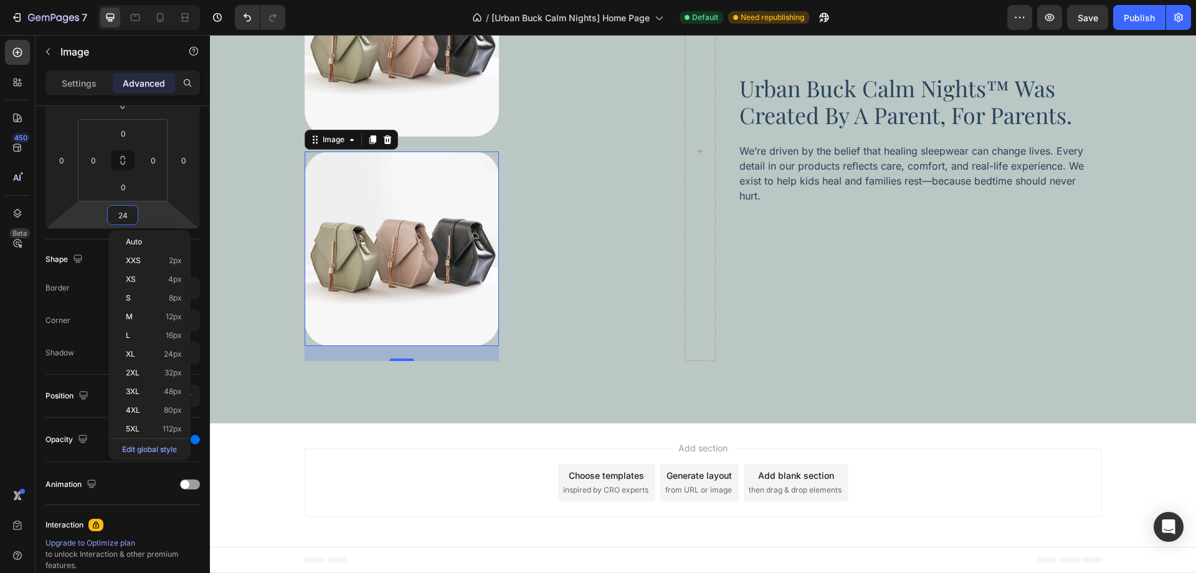
type input "0"
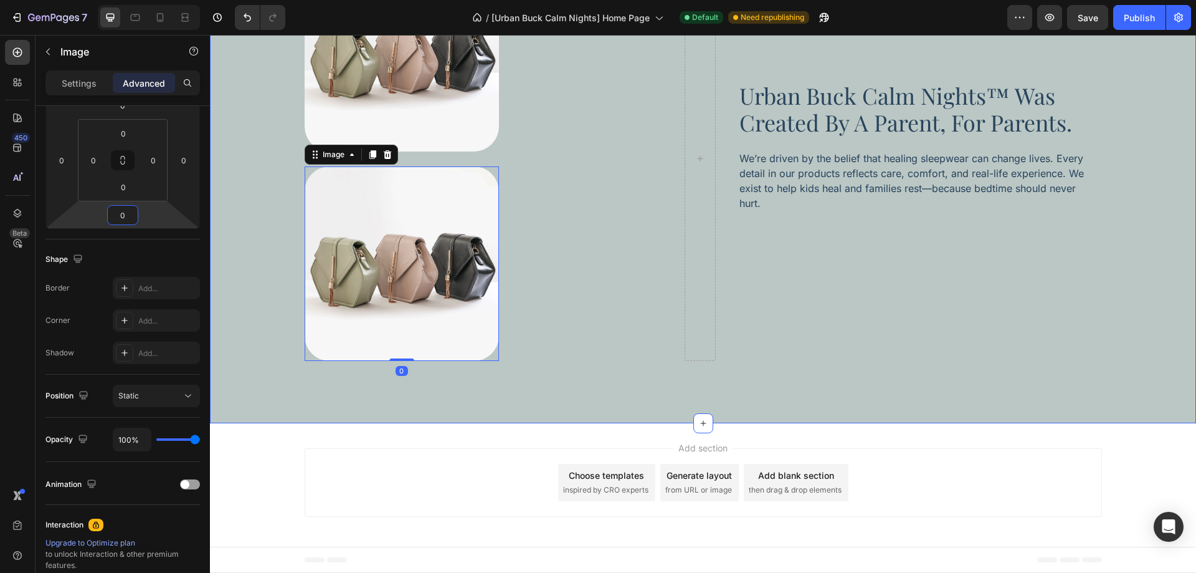
click at [284, 361] on div "Image Image 0 Row urban buck calm nights™ was created by a parent, for parents.…" at bounding box center [703, 159] width 986 height 528
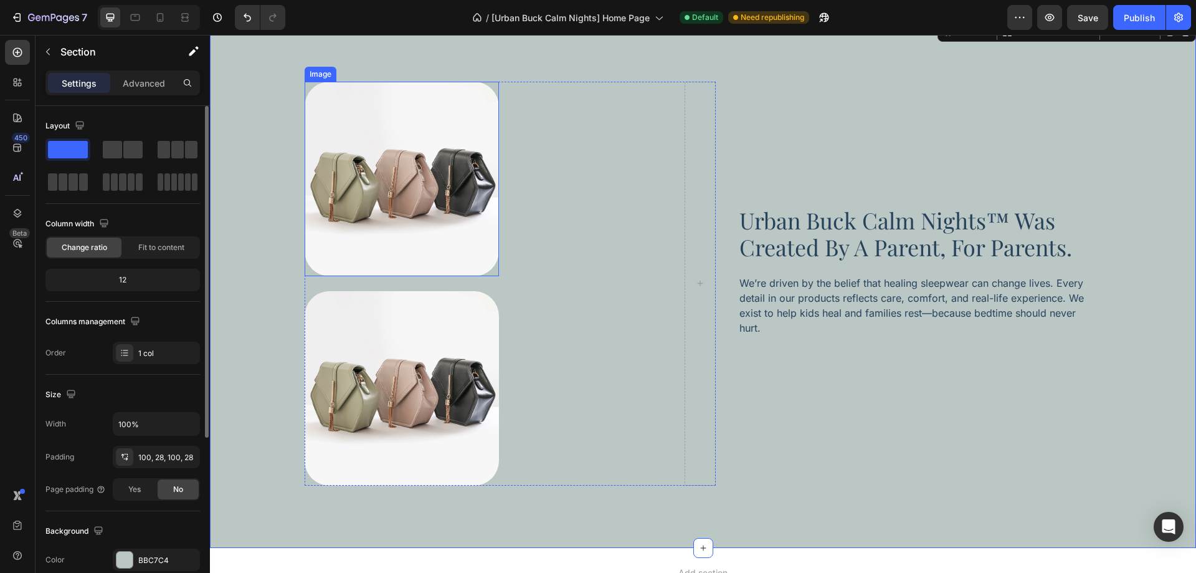
scroll to position [3449, 0]
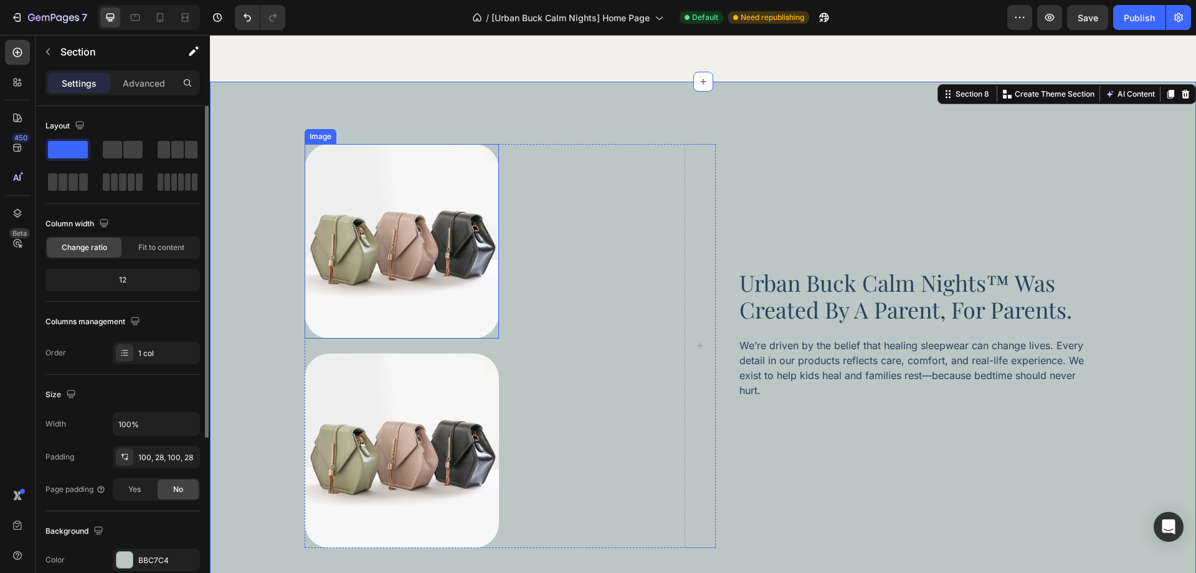
click at [432, 278] on img at bounding box center [402, 241] width 194 height 194
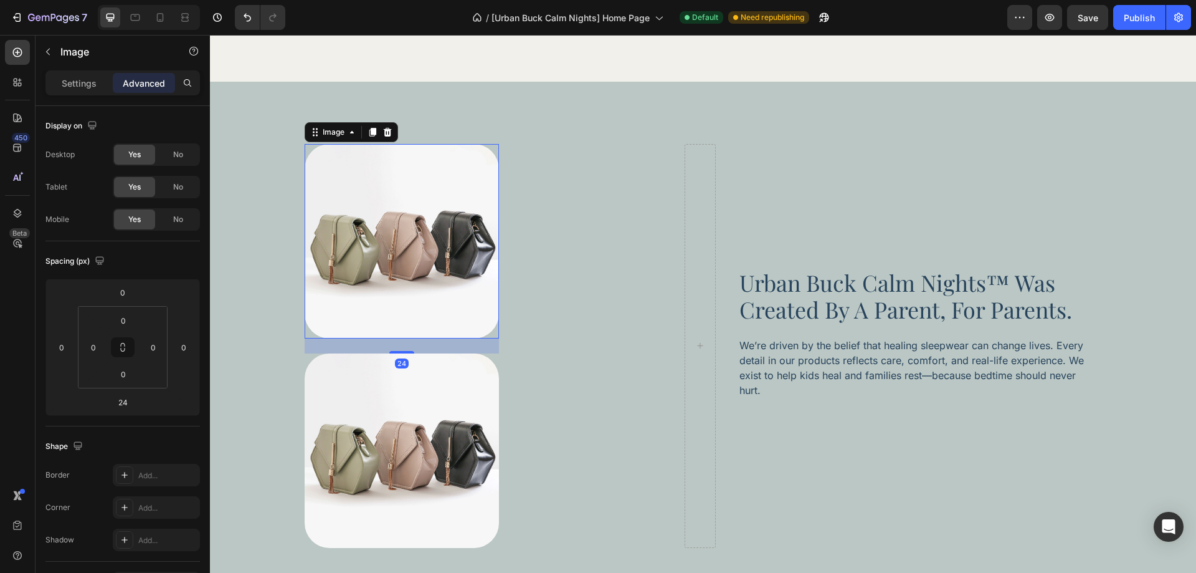
click at [371, 135] on icon at bounding box center [373, 132] width 10 height 10
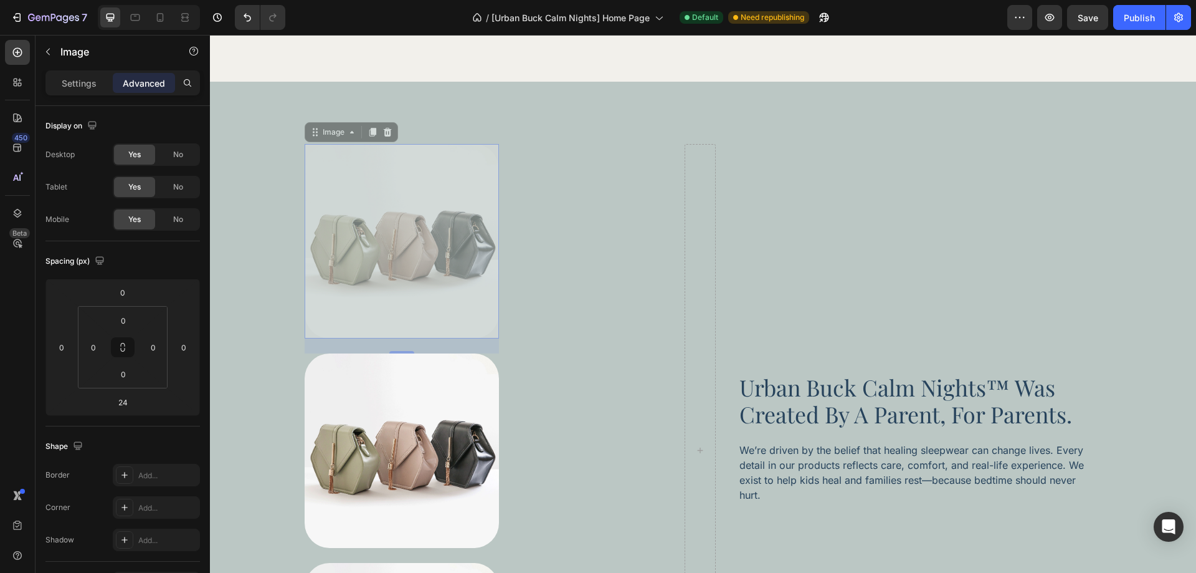
drag, startPoint x: 474, startPoint y: 280, endPoint x: 551, endPoint y: 287, distance: 77.6
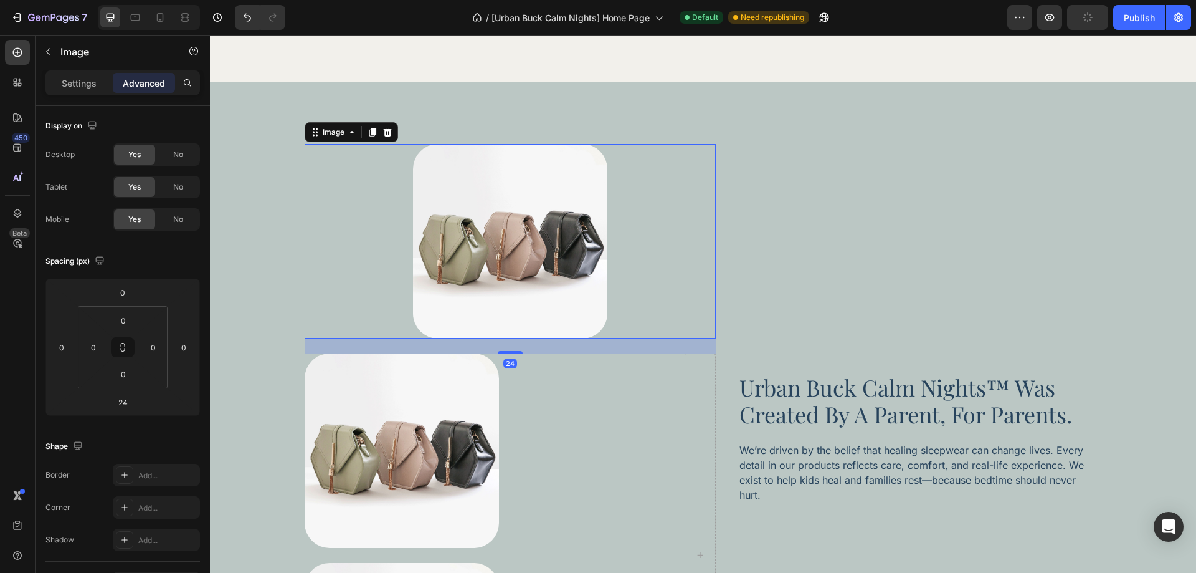
scroll to position [3573, 0]
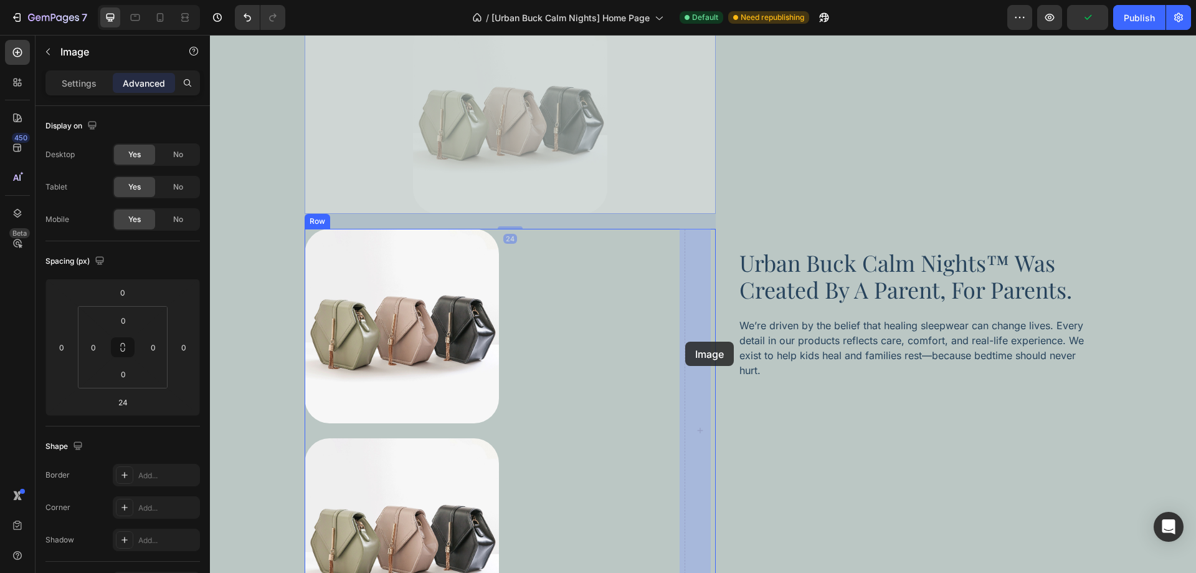
drag, startPoint x: 528, startPoint y: 148, endPoint x: 685, endPoint y: 341, distance: 249.3
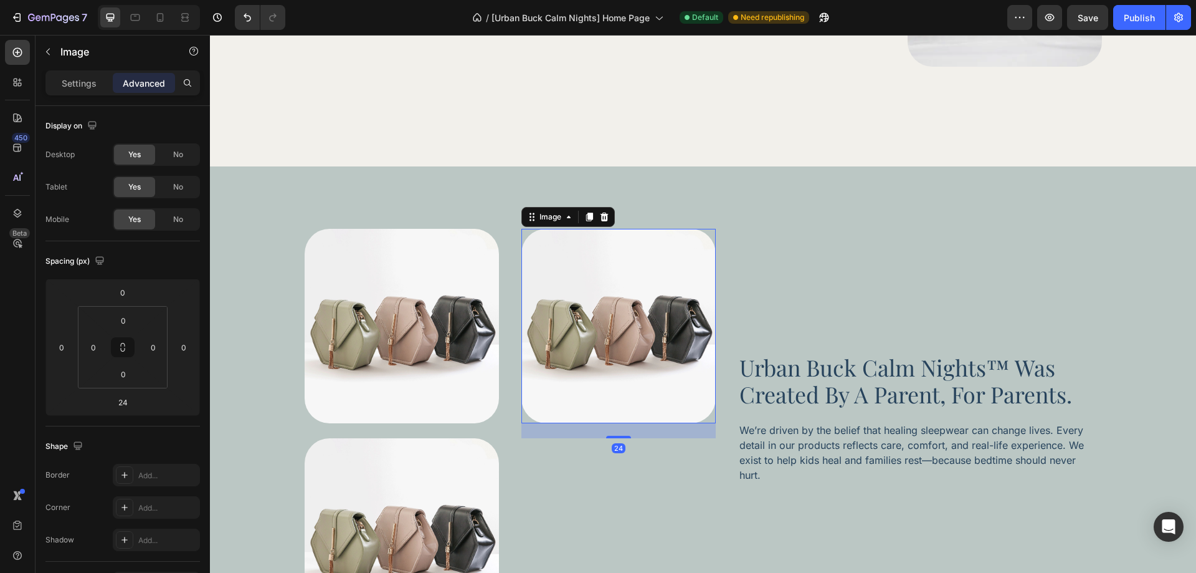
scroll to position [3489, 0]
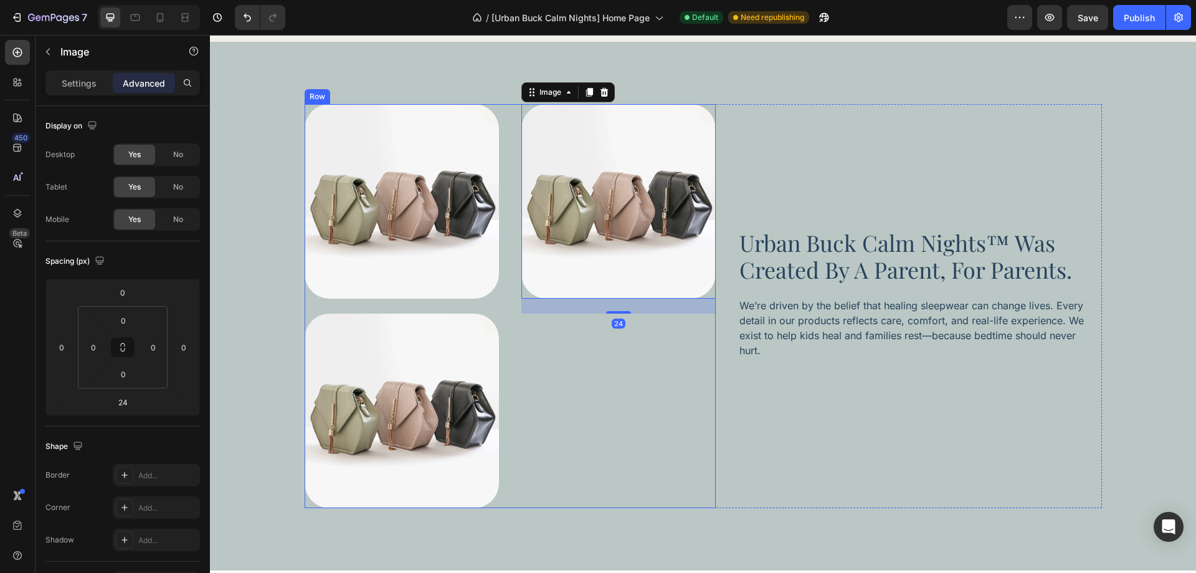
click at [455, 380] on img at bounding box center [402, 410] width 194 height 194
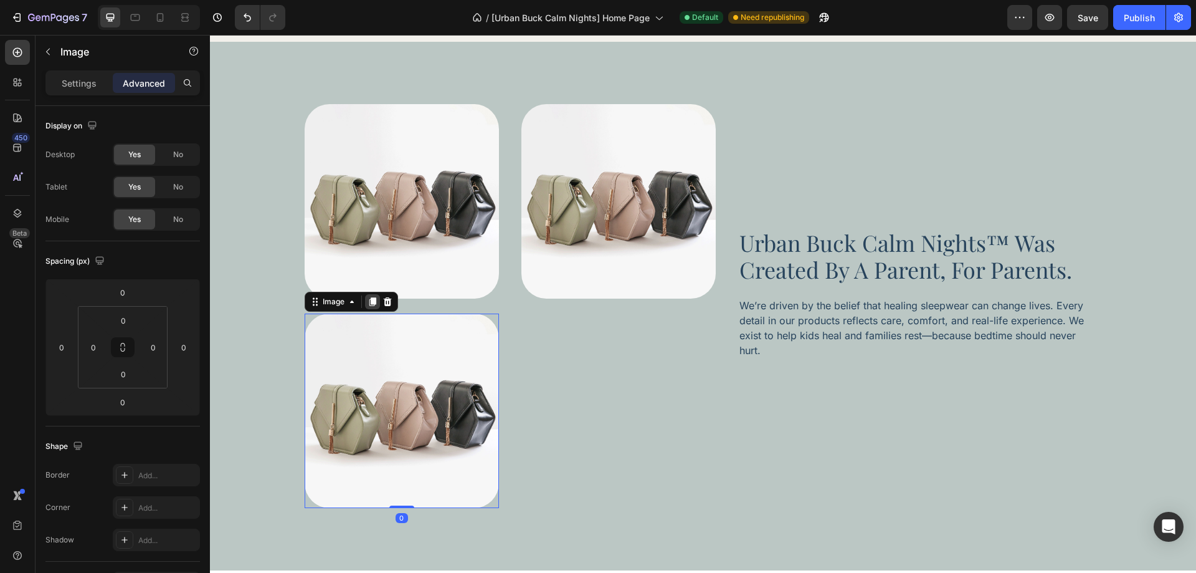
click at [371, 303] on icon at bounding box center [372, 301] width 7 height 9
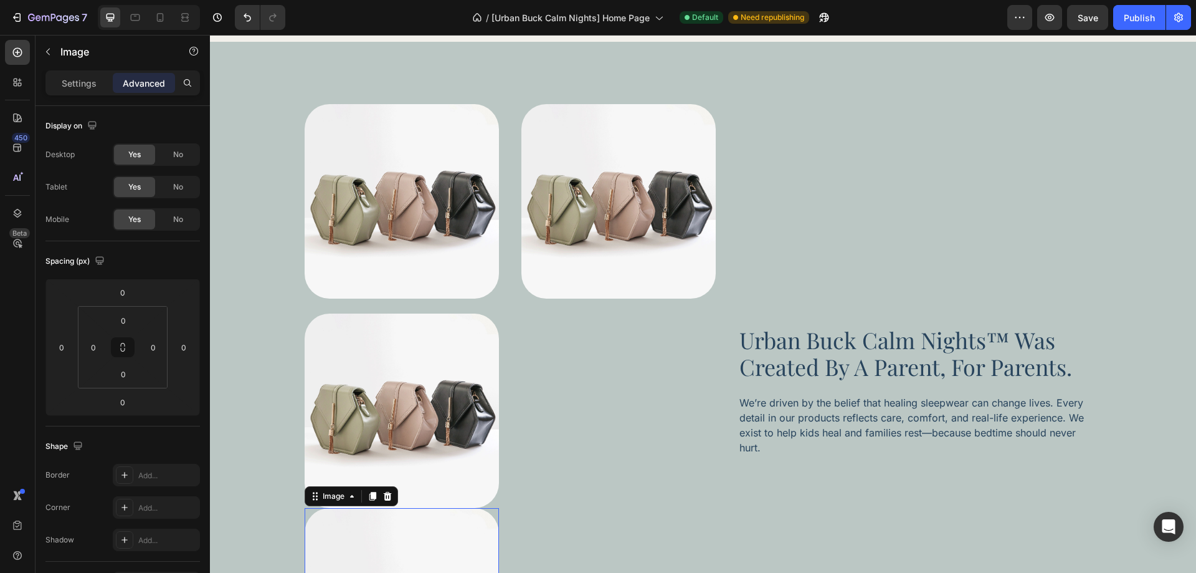
scroll to position [3830, 0]
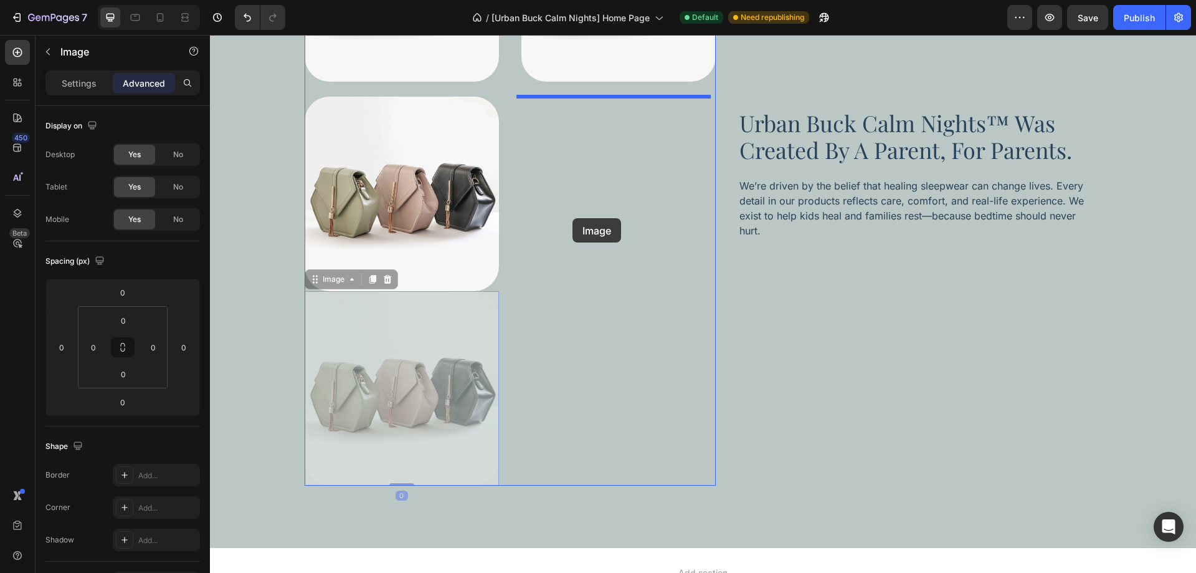
drag, startPoint x: 452, startPoint y: 300, endPoint x: 573, endPoint y: 218, distance: 146.2
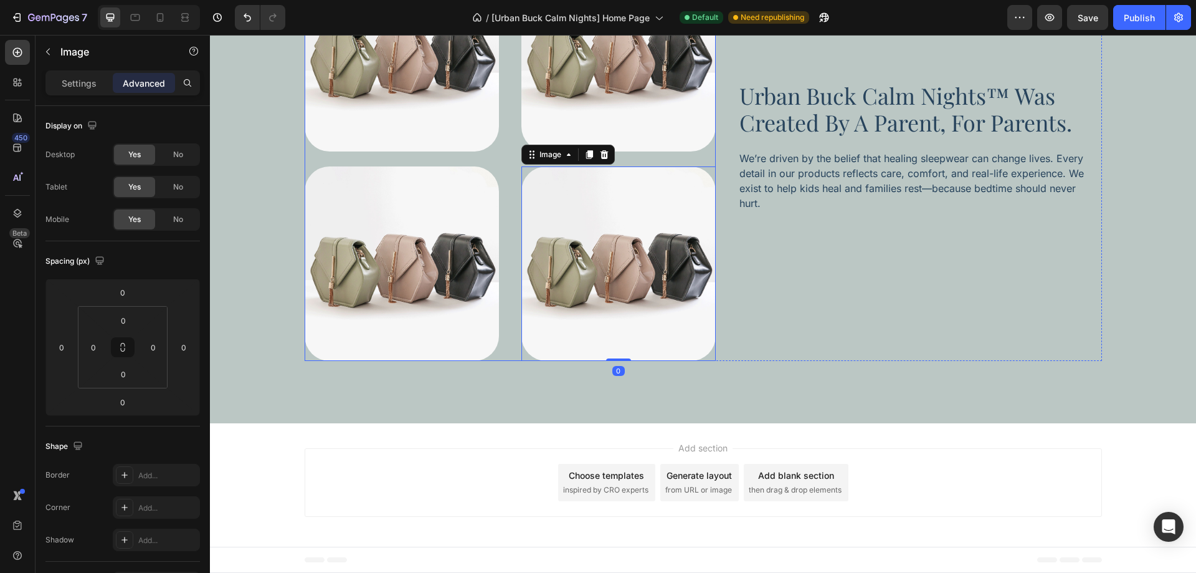
click at [513, 325] on div "Image Image Image Image 0 Row" at bounding box center [510, 159] width 411 height 404
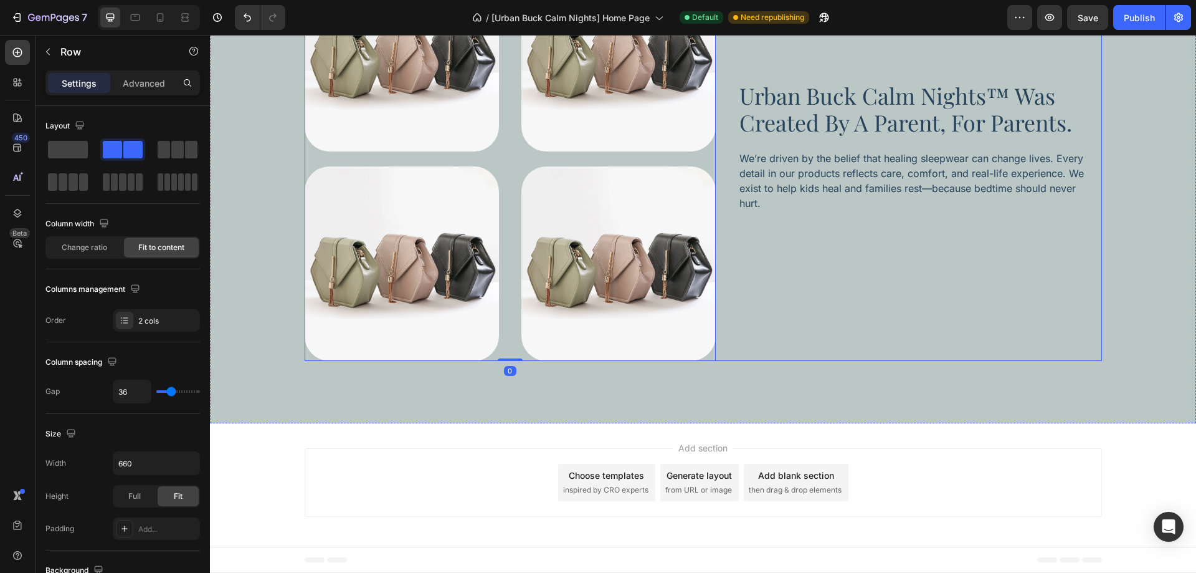
click at [789, 326] on div "urban buck calm nights™ was created by a parent, for parents. Heading We’re dri…" at bounding box center [920, 159] width 364 height 404
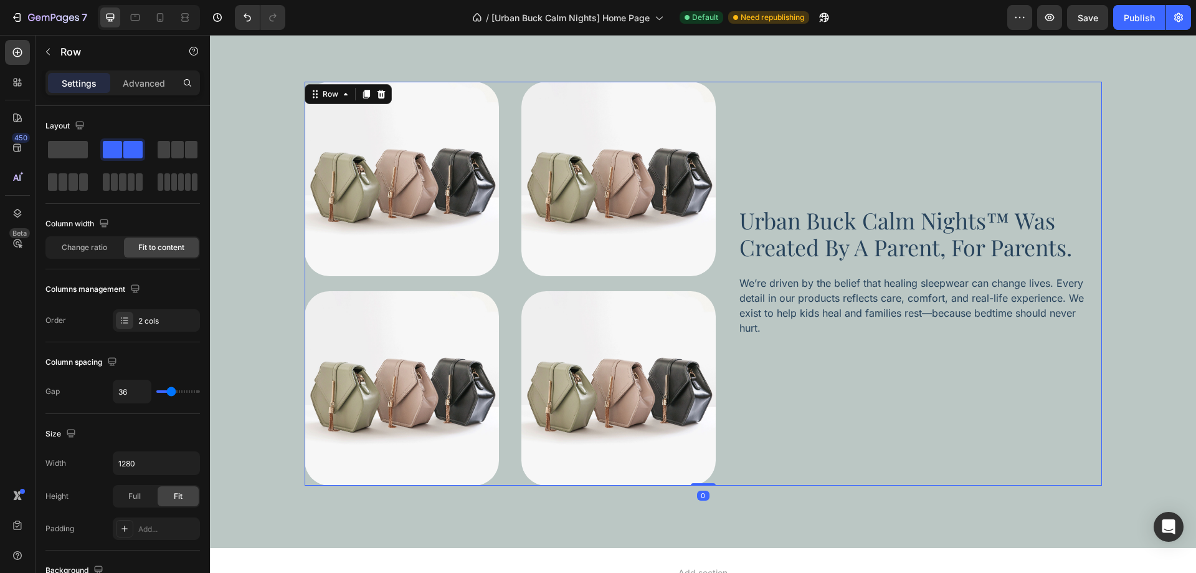
scroll to position [3449, 0]
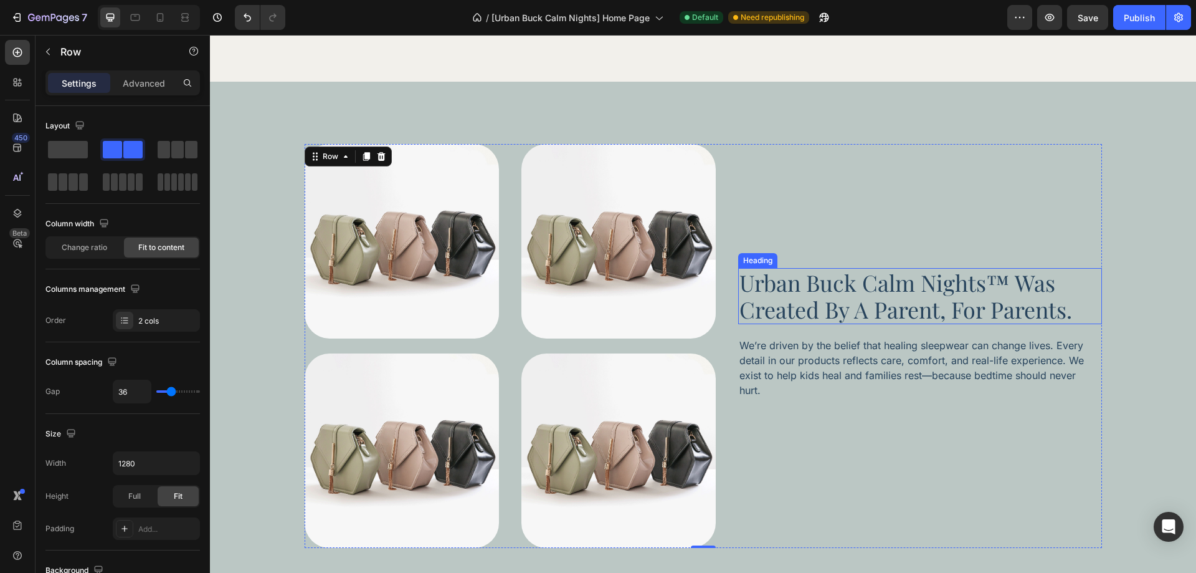
click at [771, 302] on h2 "urban buck calm nights™ was created by a parent, for parents." at bounding box center [920, 296] width 364 height 56
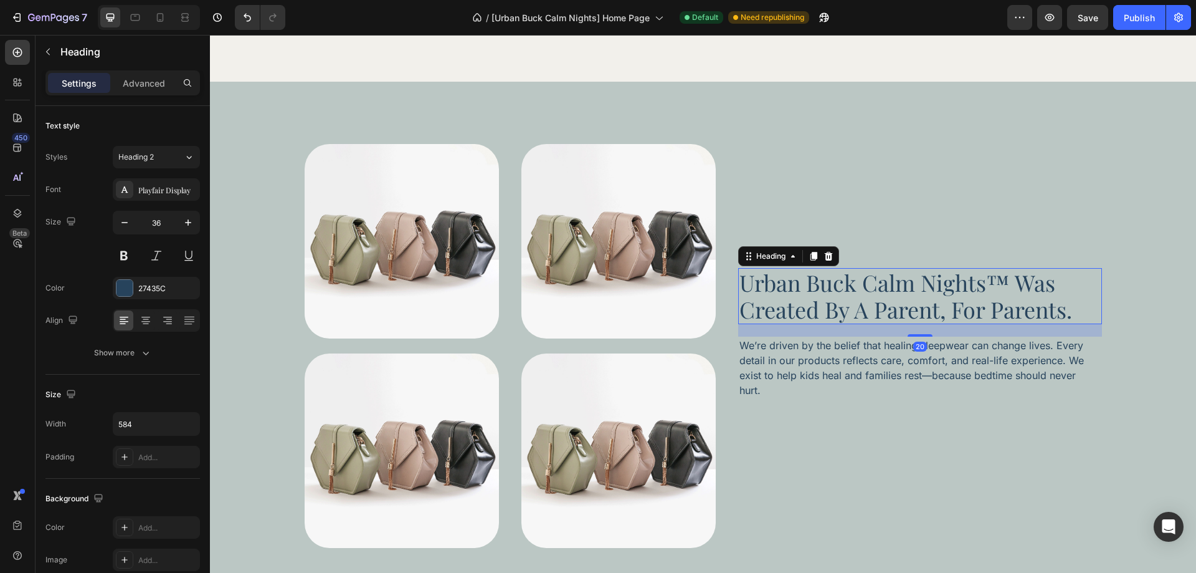
click at [771, 302] on h2 "urban buck calm nights™ was created by a parent, for parents." at bounding box center [920, 296] width 364 height 56
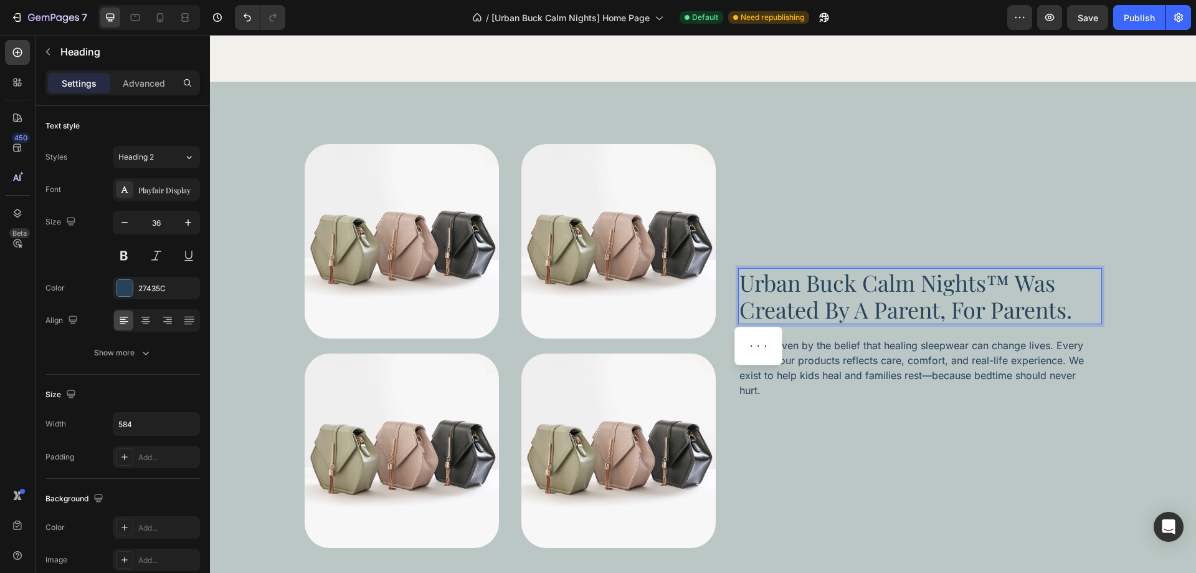
scroll to position [3462, 0]
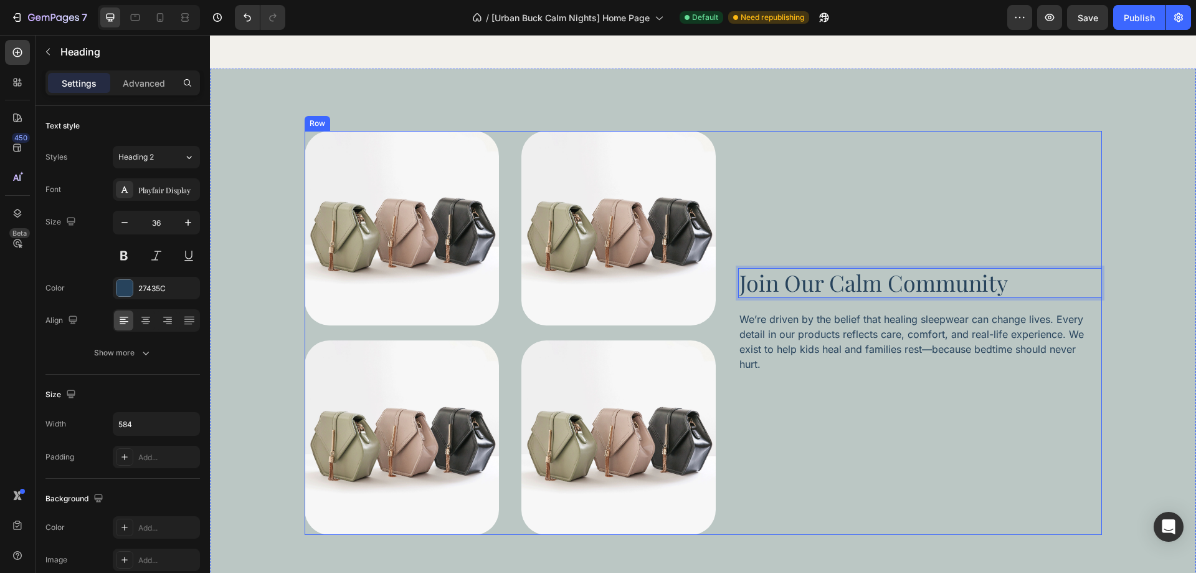
click at [766, 347] on p "We’re driven by the belief that healing sleepwear can change lives. Every detai…" at bounding box center [919, 341] width 360 height 60
click at [210, 35] on div "Text Block" at bounding box center [210, 35] width 0 height 0
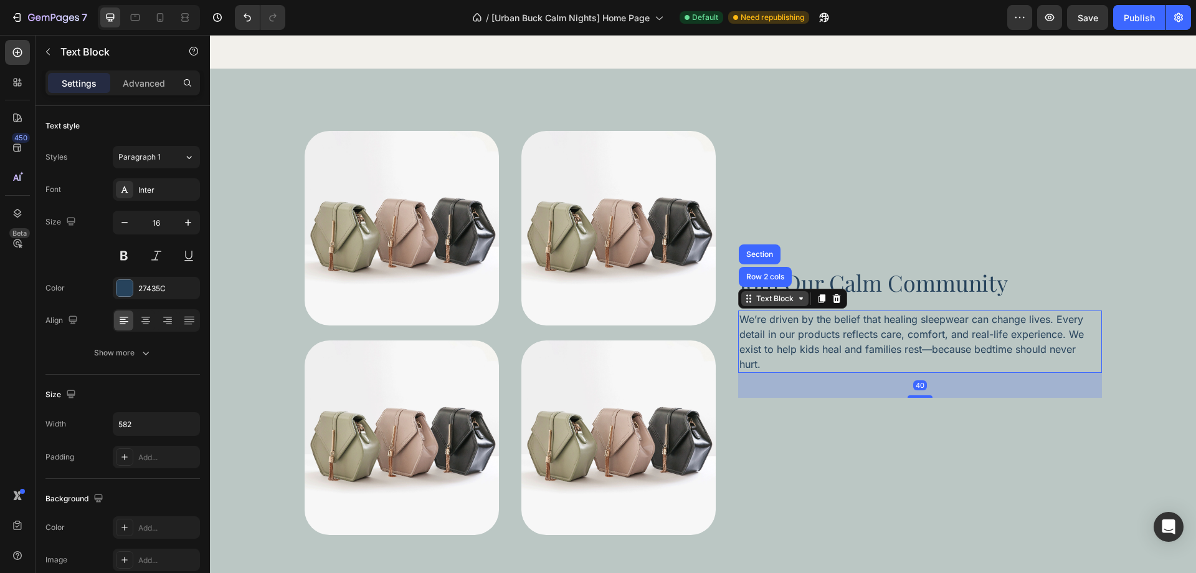
scroll to position [3418, 0]
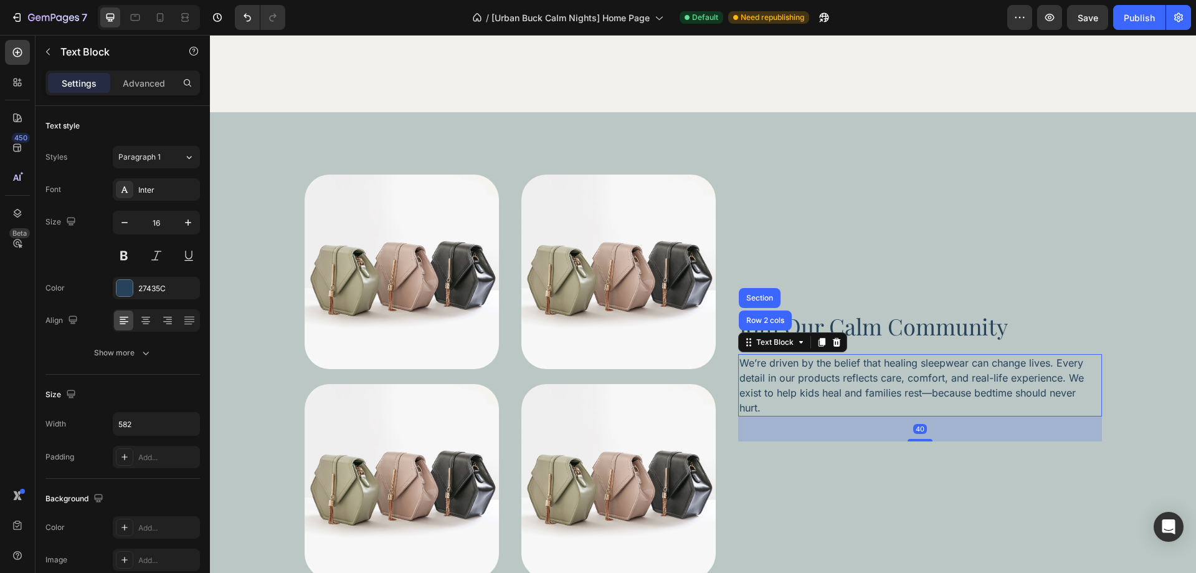
click at [764, 414] on p "We’re driven by the belief that healing sleepwear can change lives. Every detai…" at bounding box center [919, 385] width 360 height 60
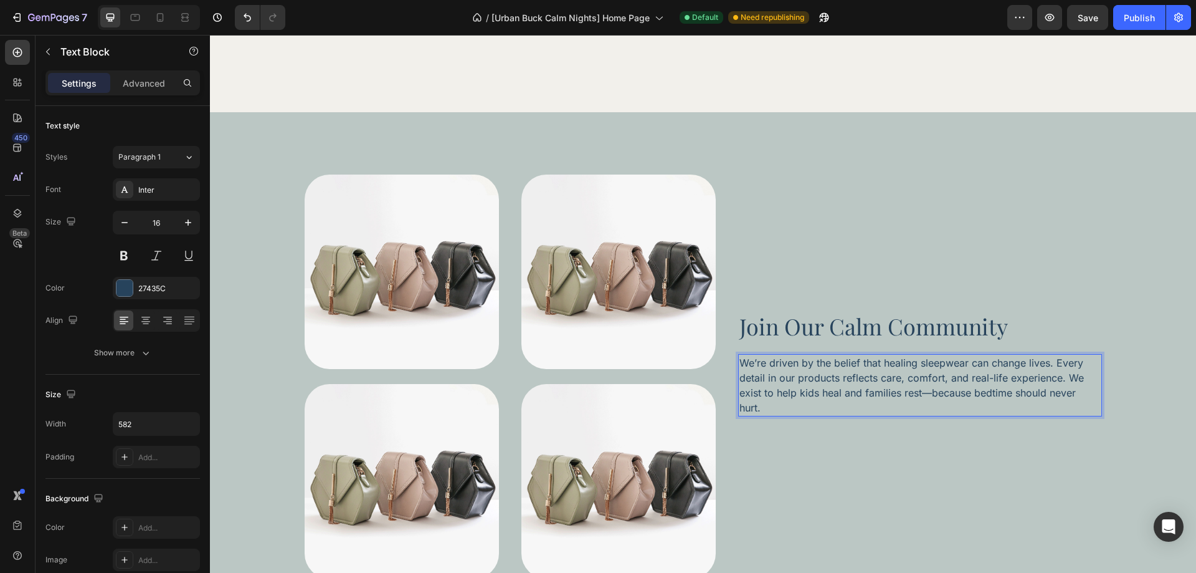
click at [764, 414] on p "We’re driven by the belief that healing sleepwear can change lives. Every detai…" at bounding box center [919, 385] width 360 height 60
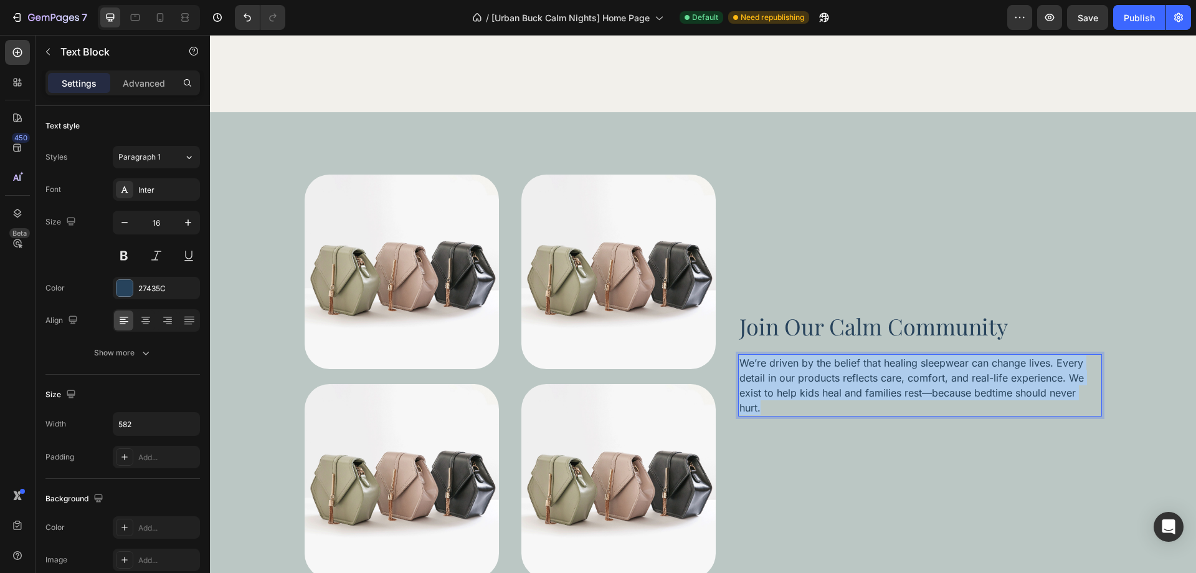
click at [764, 414] on p "We’re driven by the belief that healing sleepwear can change lives. Every detai…" at bounding box center [919, 385] width 360 height 60
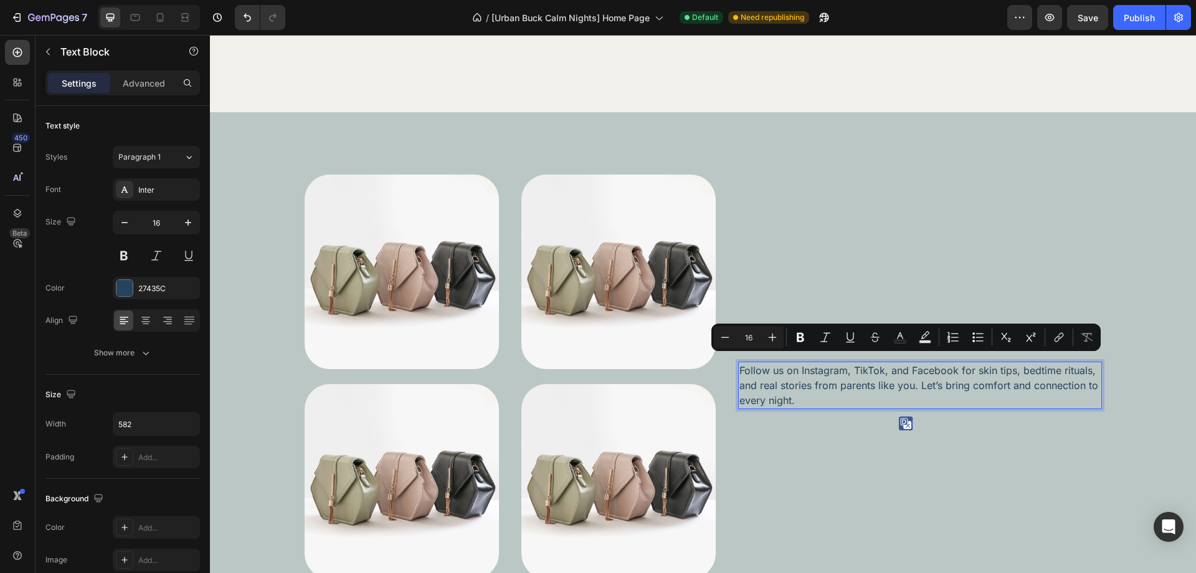
scroll to position [3426, 0]
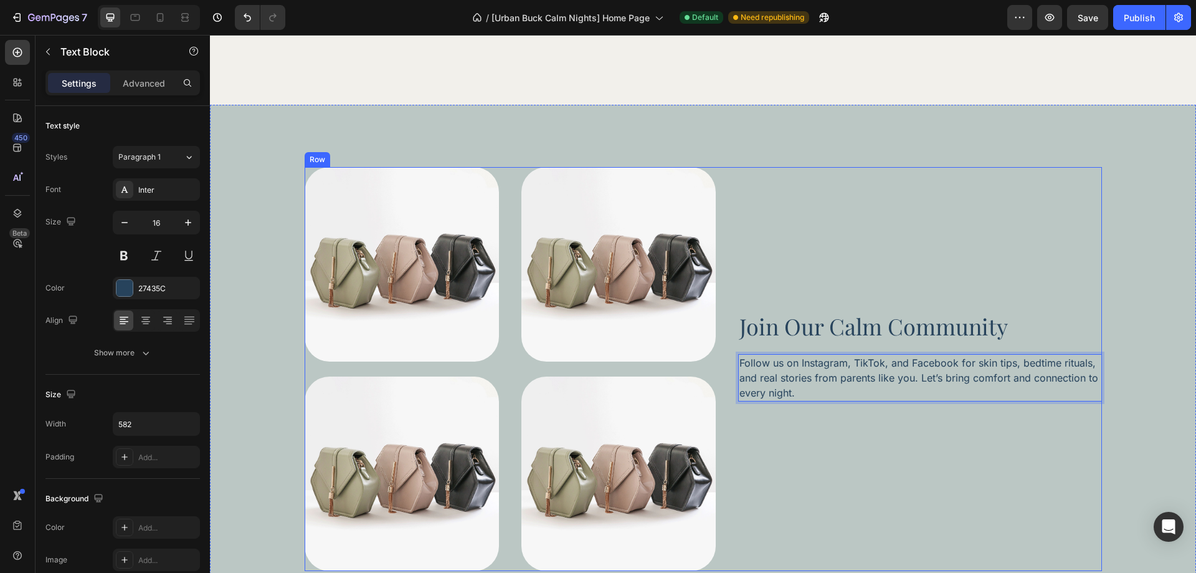
click at [789, 435] on div "Join Our Calm Community Heading Follow us on Instagram, TikTok, and Facebook fo…" at bounding box center [920, 369] width 364 height 404
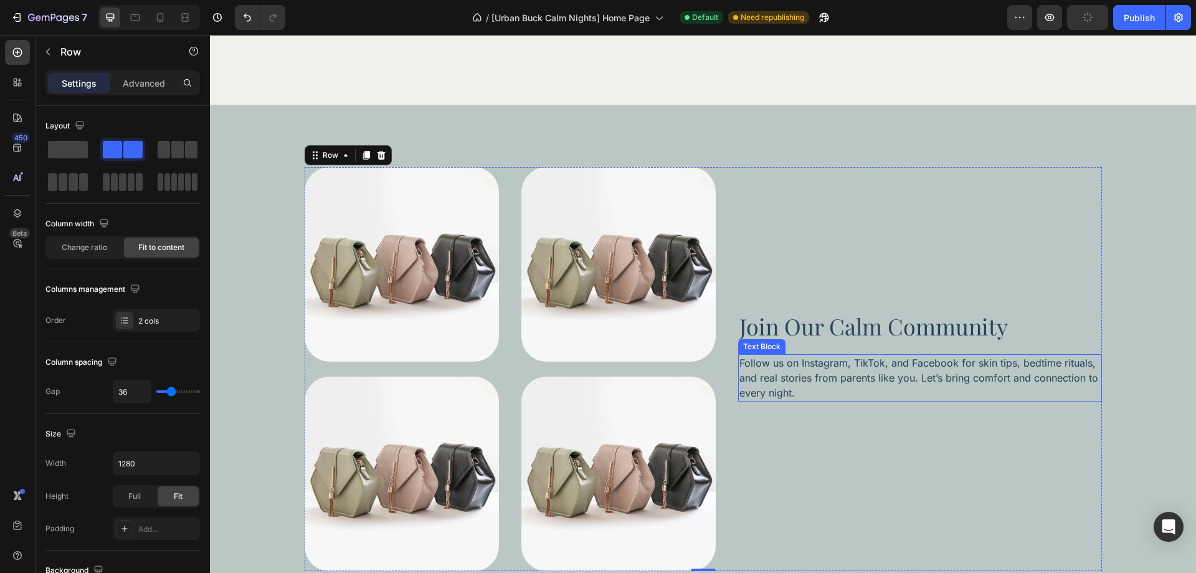
click at [789, 379] on p "Follow us on Instagram, TikTok, and Facebook for skin tips, bedtime rituals, an…" at bounding box center [919, 377] width 360 height 45
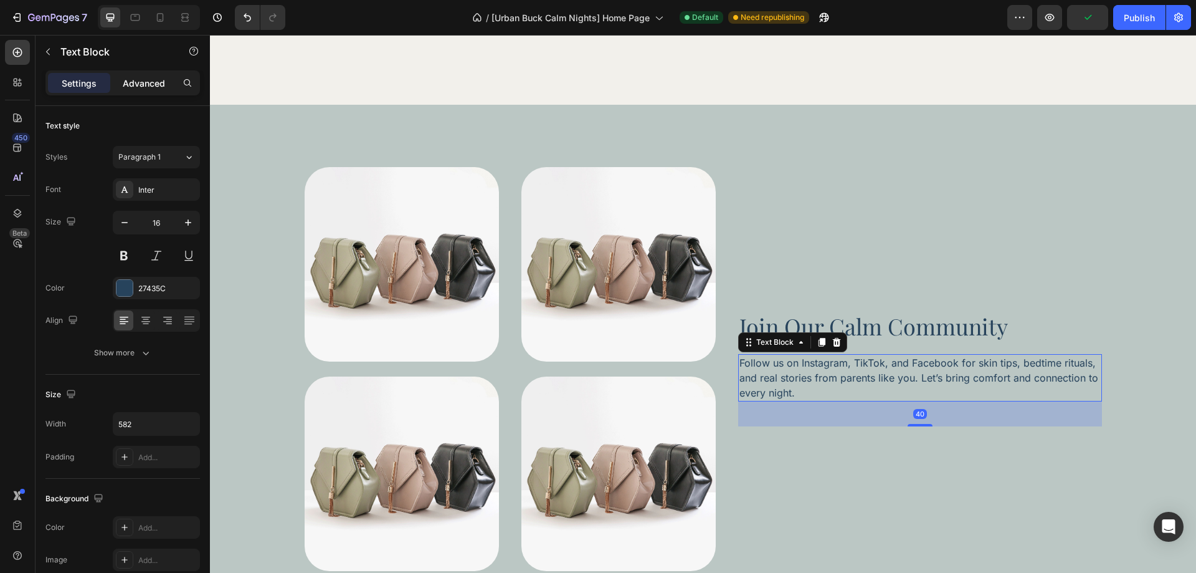
click at [156, 85] on p "Advanced" at bounding box center [144, 83] width 42 height 13
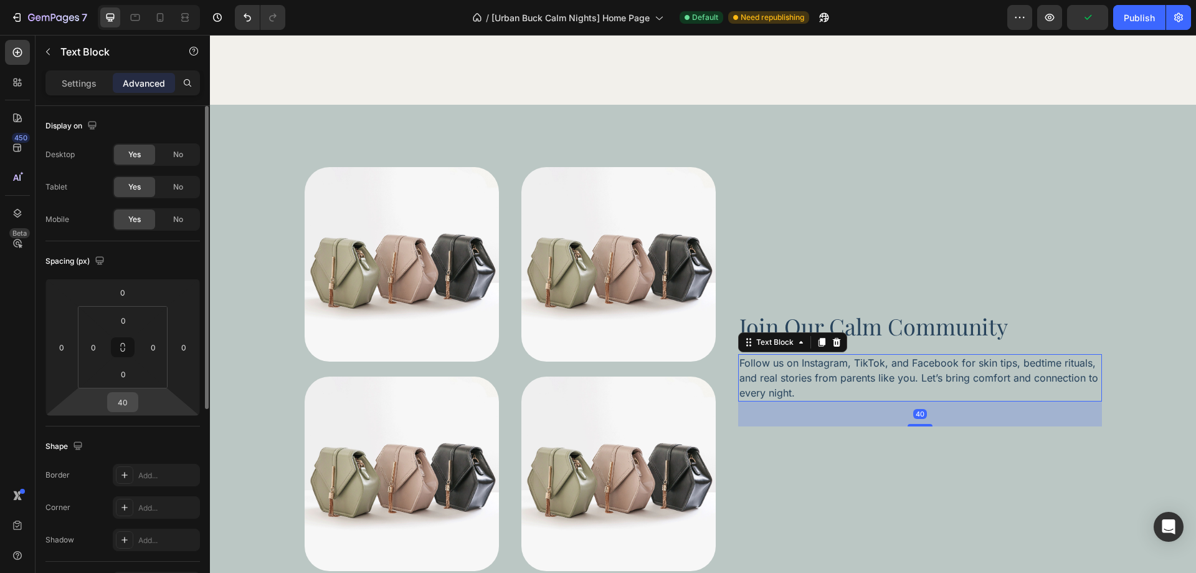
click at [118, 402] on input "40" at bounding box center [122, 401] width 25 height 19
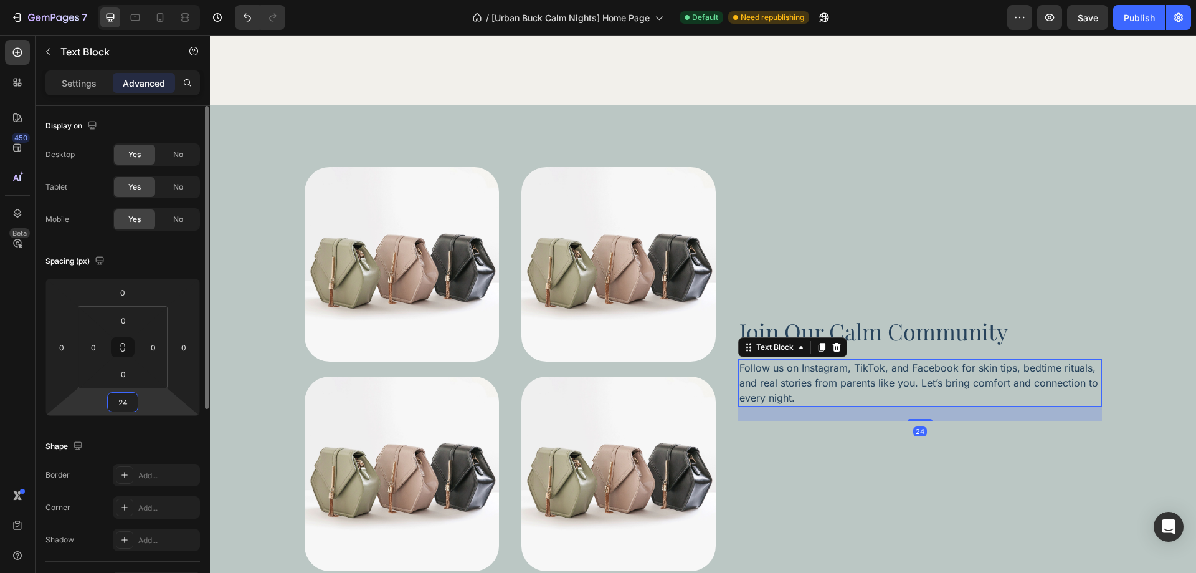
type input "24"
click at [171, 256] on div "Spacing (px)" at bounding box center [122, 261] width 154 height 20
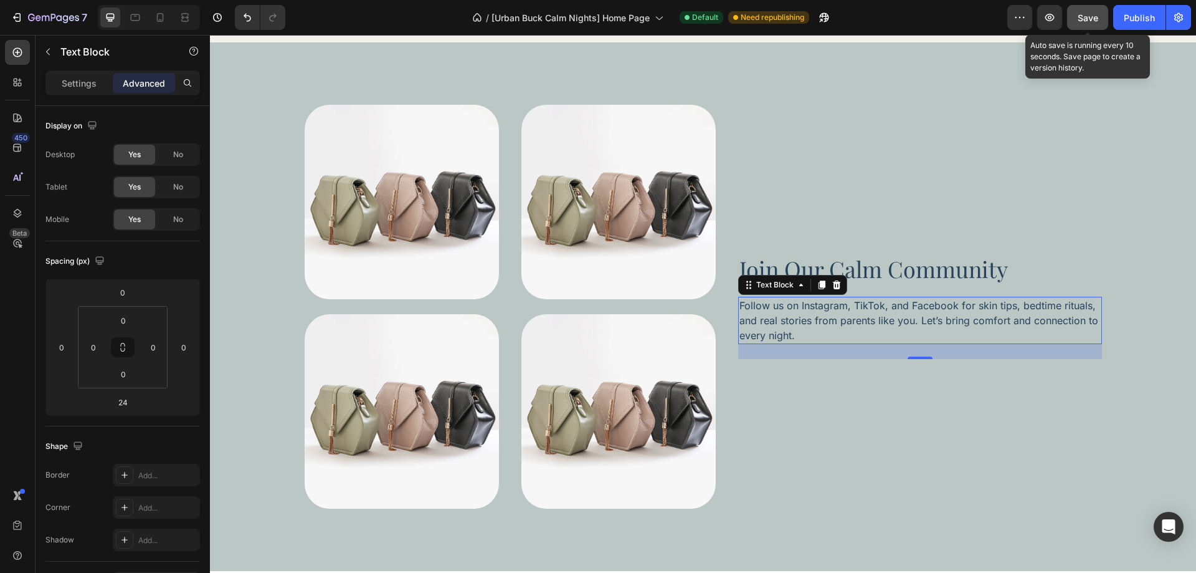
click at [1091, 7] on button "Save" at bounding box center [1087, 17] width 41 height 25
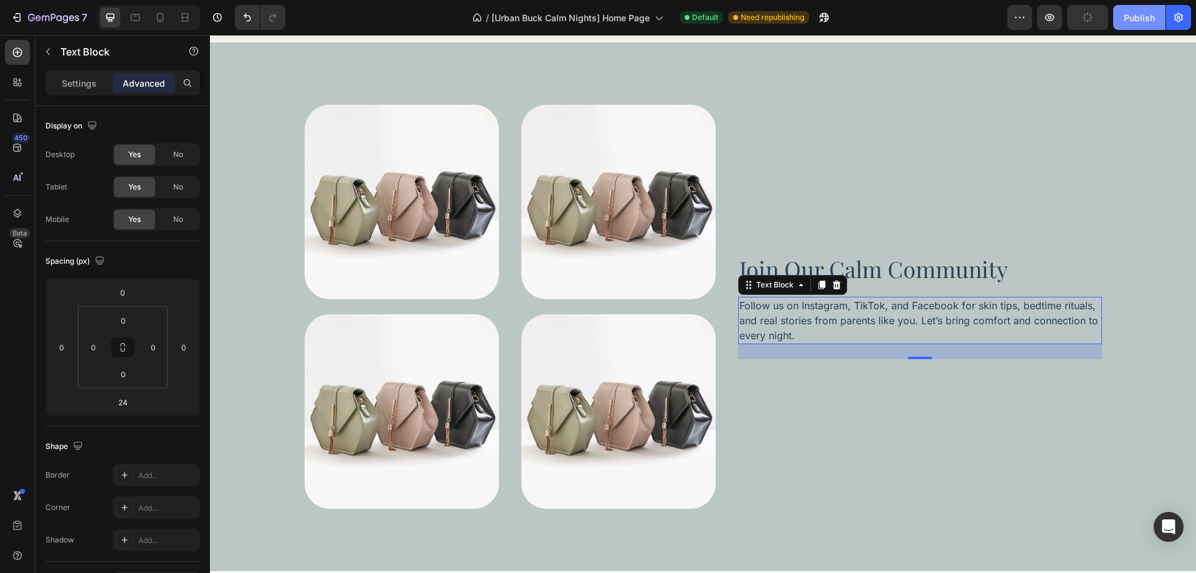
click at [1123, 14] on button "Publish" at bounding box center [1139, 17] width 52 height 25
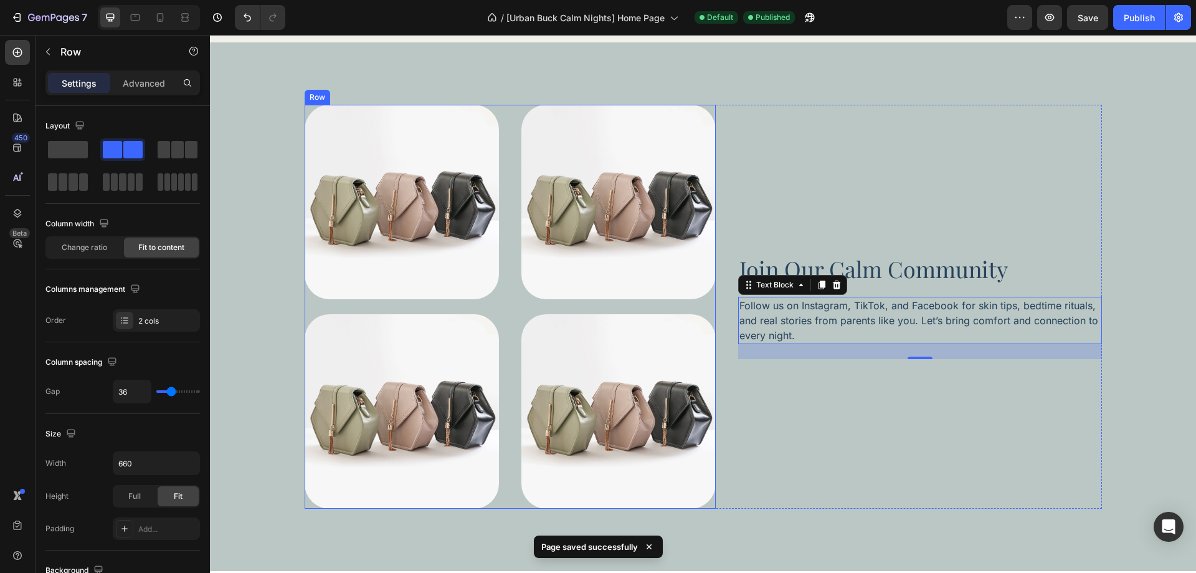
click at [513, 305] on div "Image Image Image Image Row" at bounding box center [510, 307] width 411 height 404
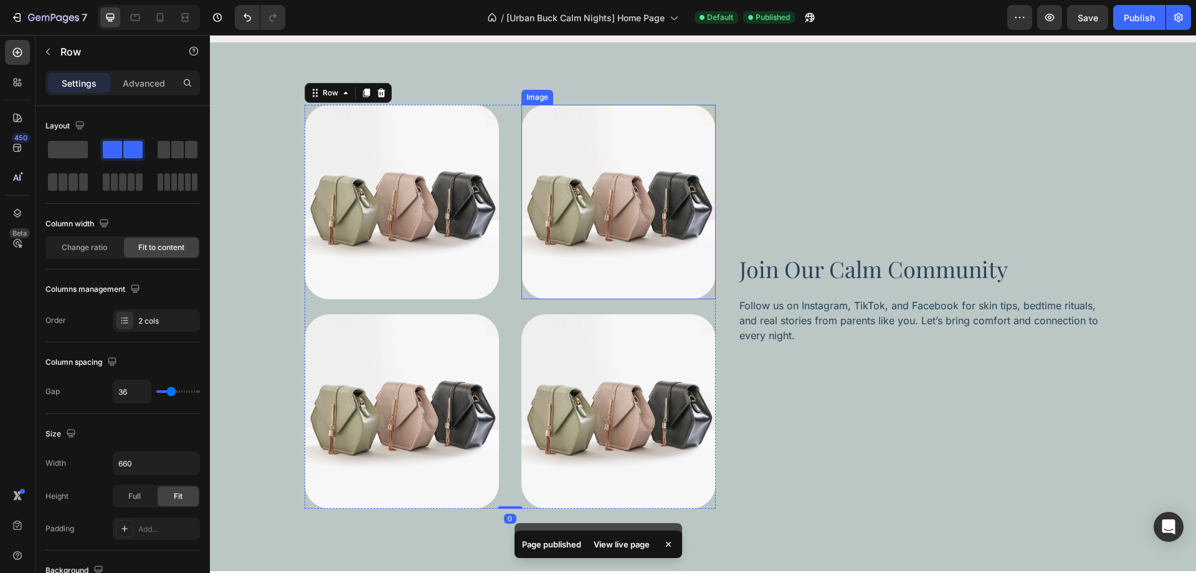
click at [463, 261] on img at bounding box center [402, 202] width 194 height 194
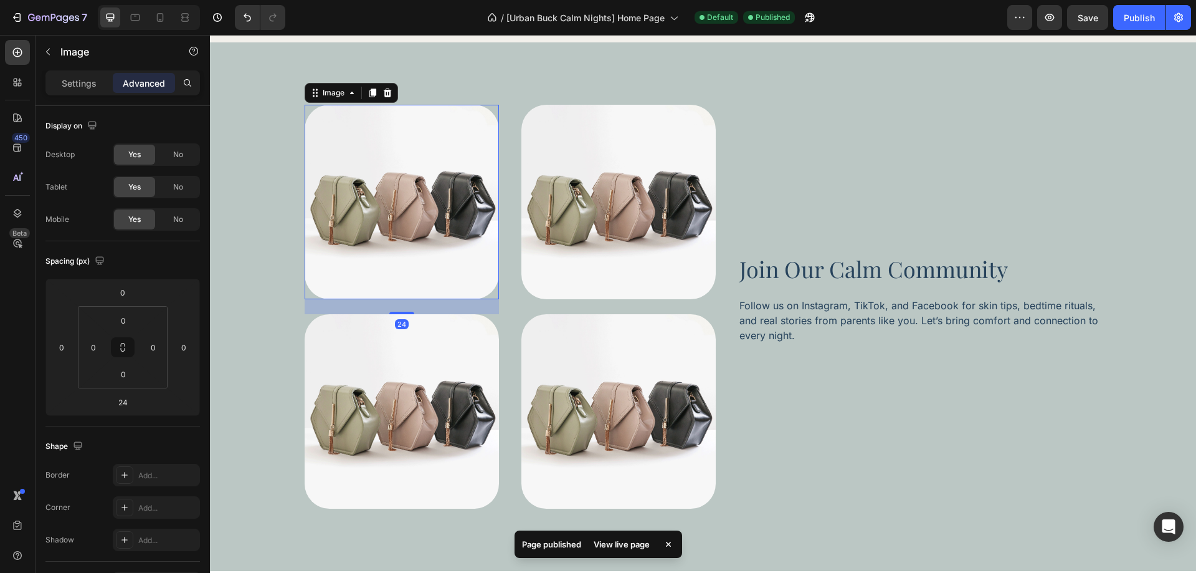
click at [563, 262] on img at bounding box center [618, 202] width 194 height 194
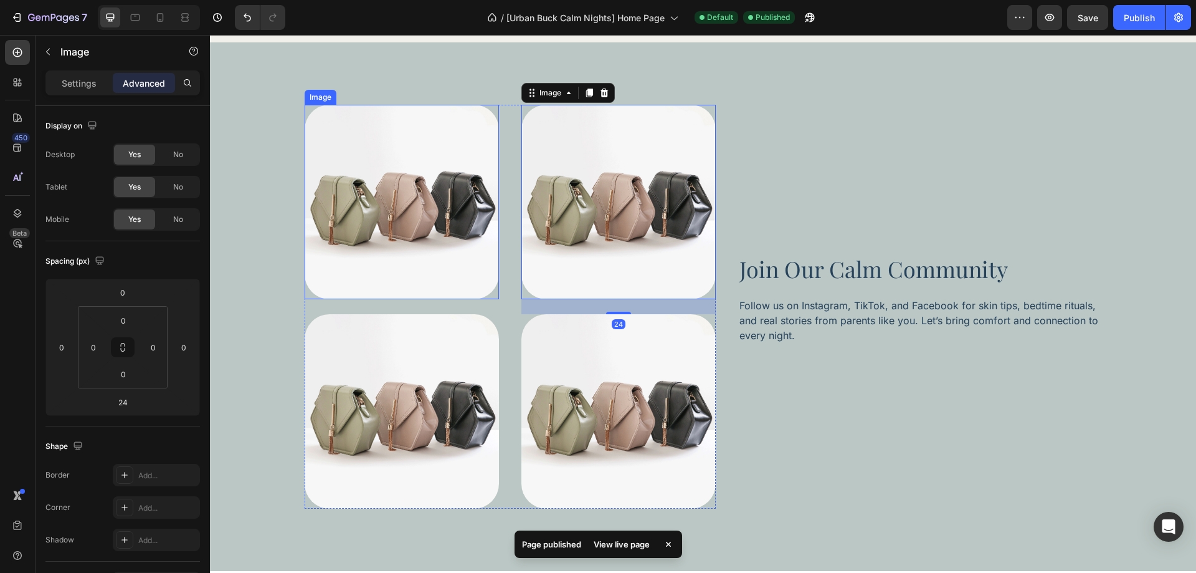
click at [438, 267] on img at bounding box center [402, 202] width 194 height 194
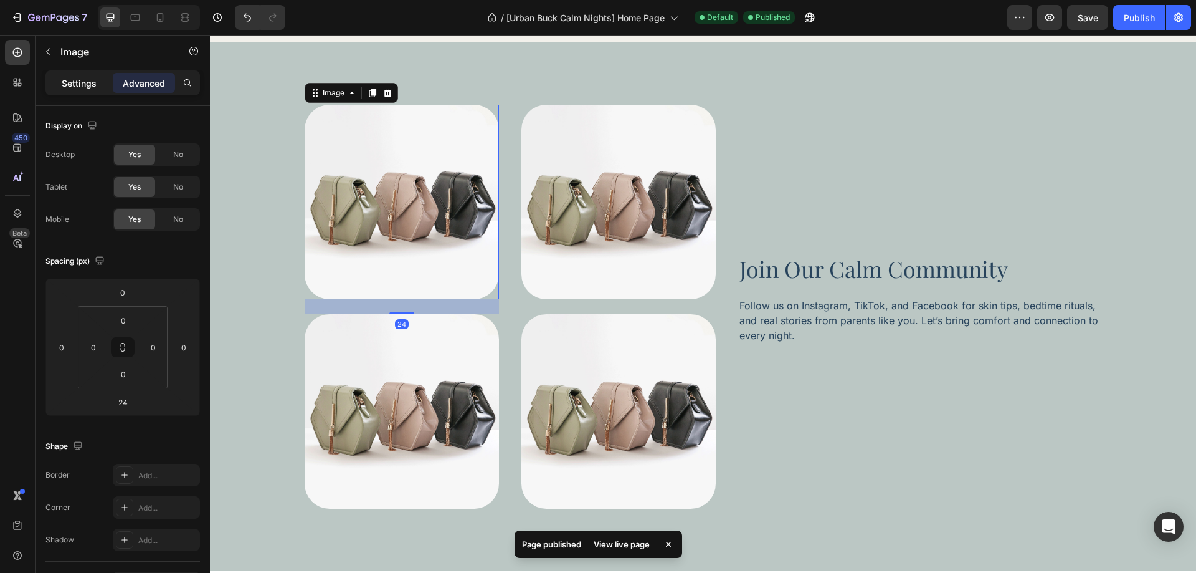
click at [82, 84] on p "Settings" at bounding box center [79, 83] width 35 height 13
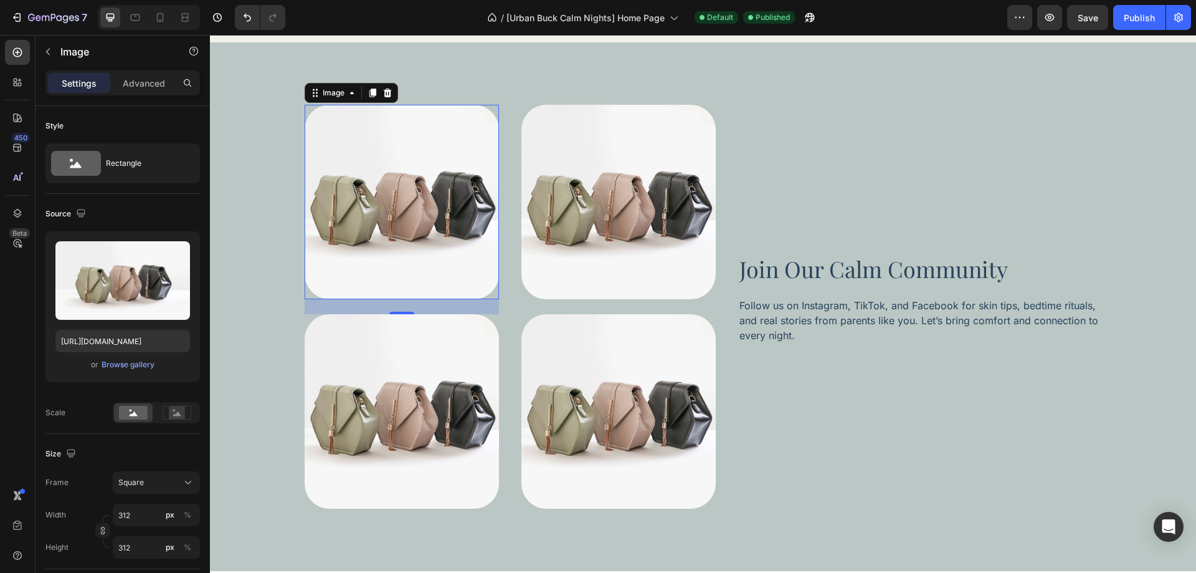
click at [4, 52] on div "450 Beta" at bounding box center [18, 304] width 36 height 538
click at [11, 55] on div at bounding box center [17, 52] width 25 height 25
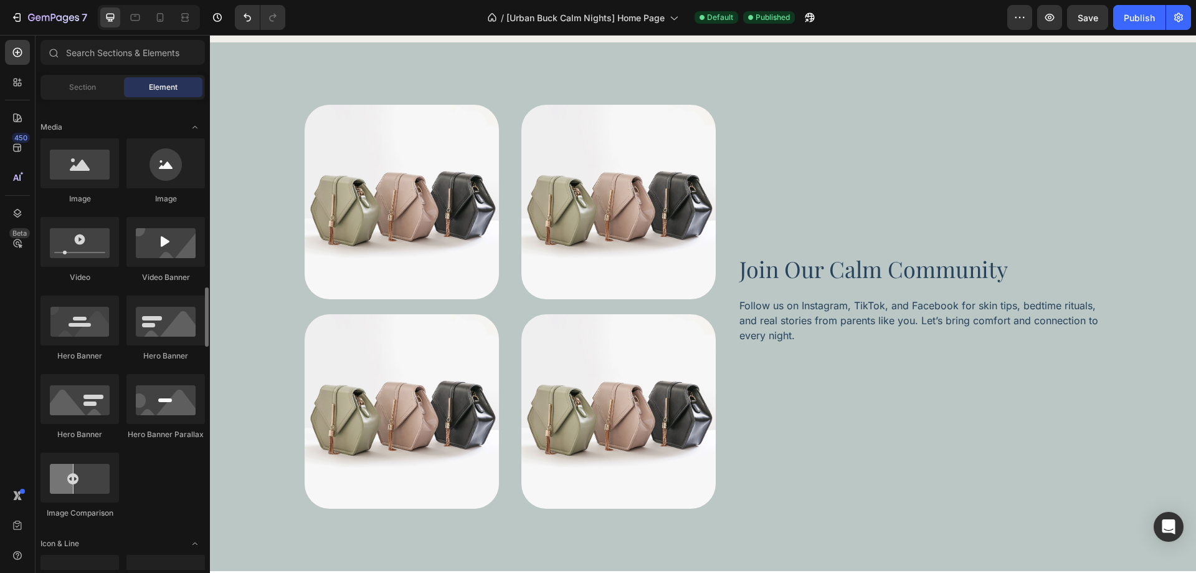
scroll to position [561, 0]
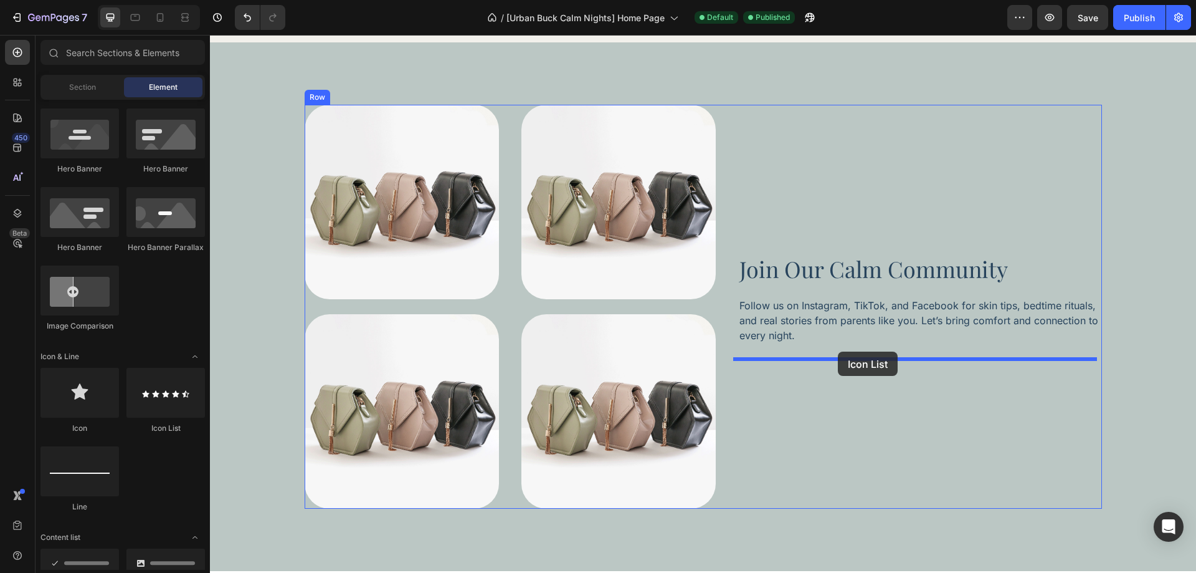
drag, startPoint x: 383, startPoint y: 426, endPoint x: 838, endPoint y: 351, distance: 460.9
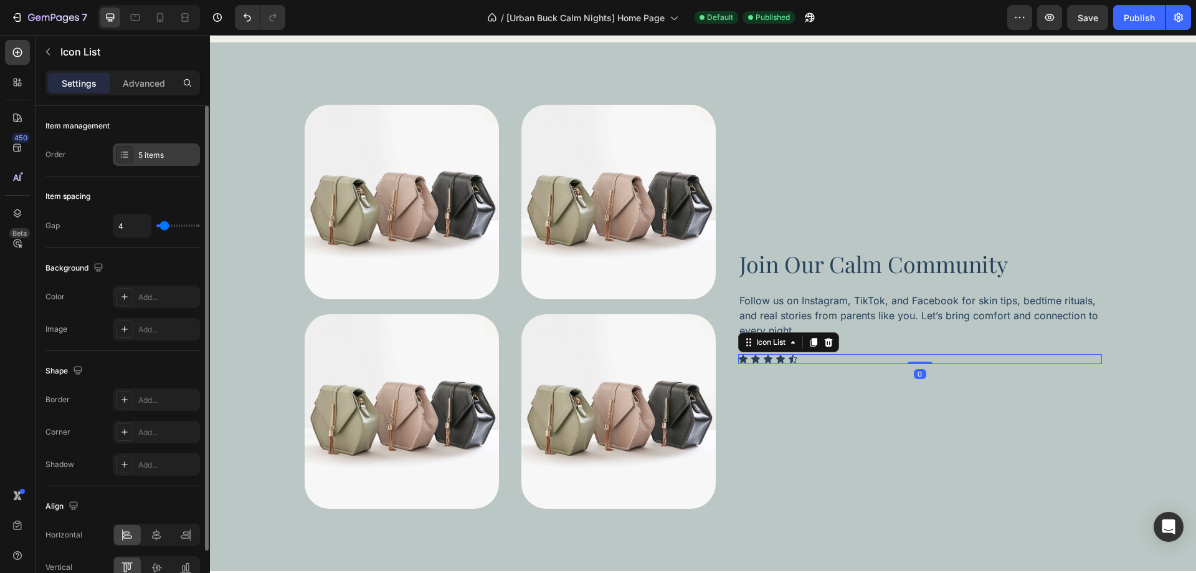
click at [156, 155] on div "5 items" at bounding box center [167, 155] width 59 height 11
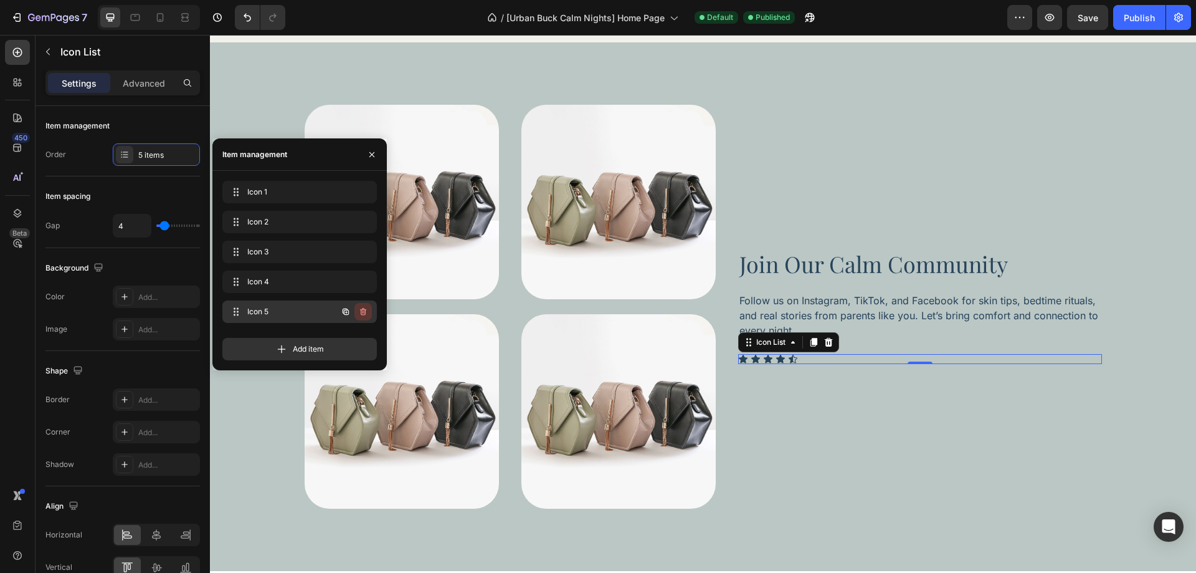
click at [363, 309] on icon "button" at bounding box center [363, 311] width 6 height 7
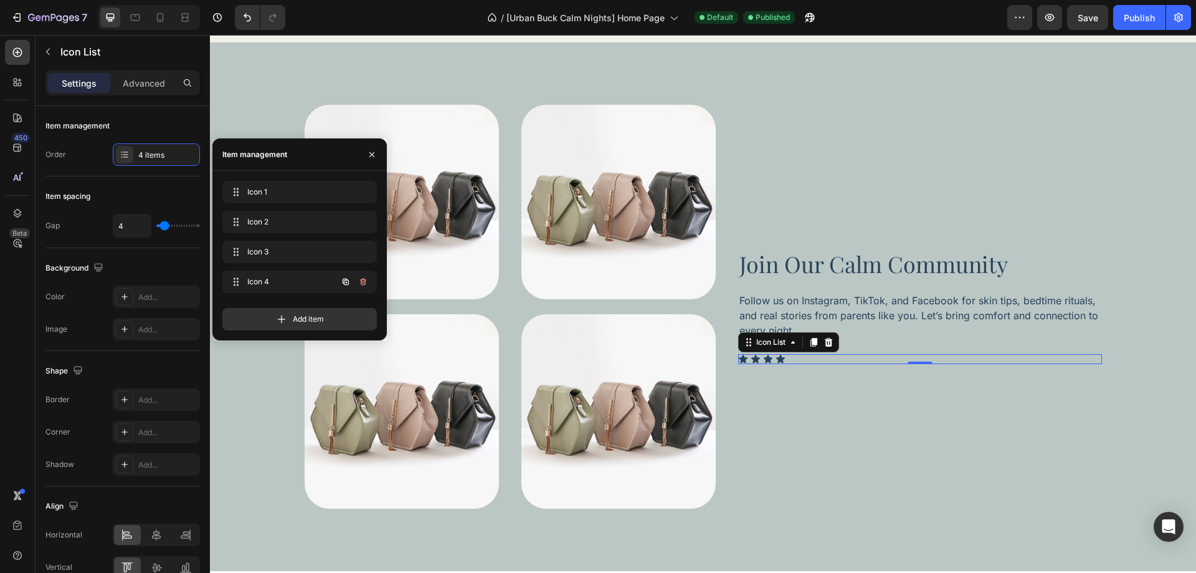
click at [362, 283] on icon "button" at bounding box center [363, 282] width 10 height 10
click at [362, 283] on div "Delete" at bounding box center [354, 281] width 23 height 11
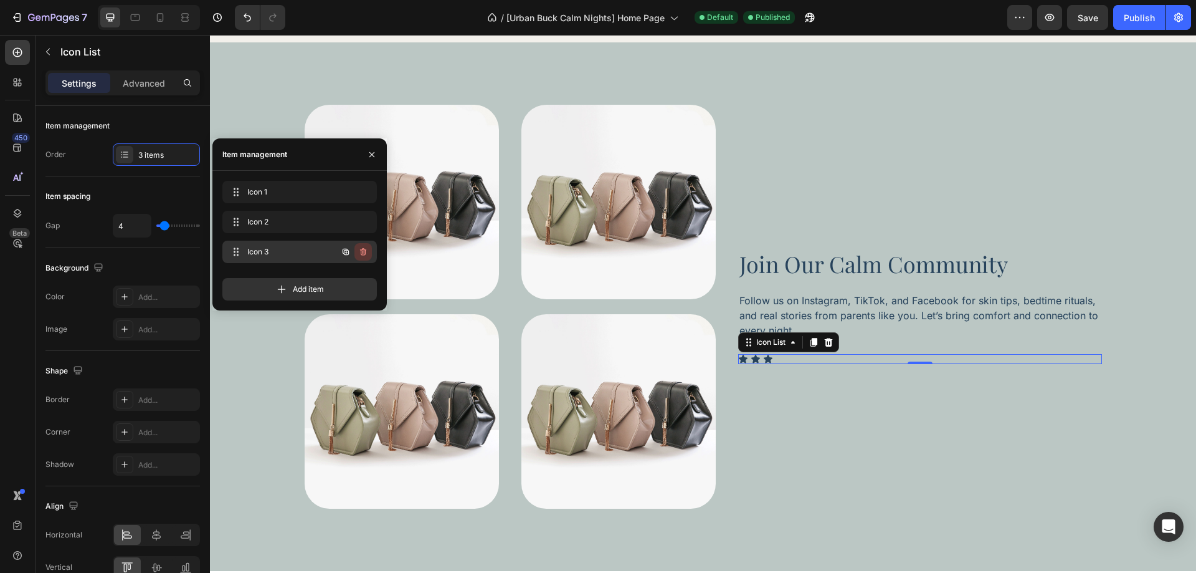
click at [367, 255] on icon "button" at bounding box center [363, 252] width 10 height 10
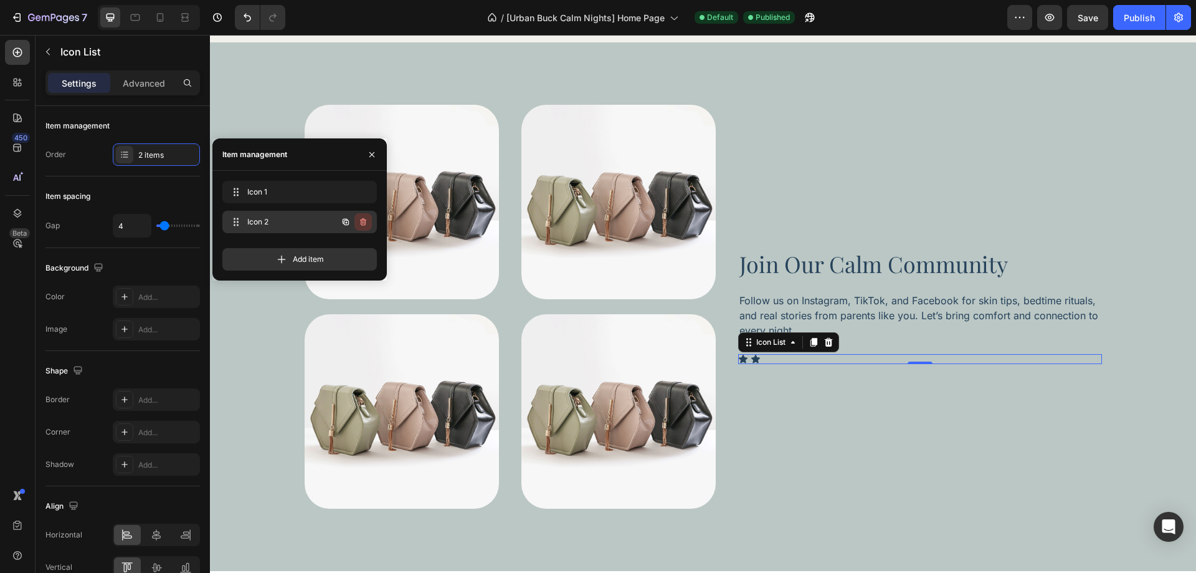
click at [367, 226] on icon "button" at bounding box center [363, 222] width 10 height 10
click at [367, 226] on button "Delete" at bounding box center [355, 221] width 34 height 17
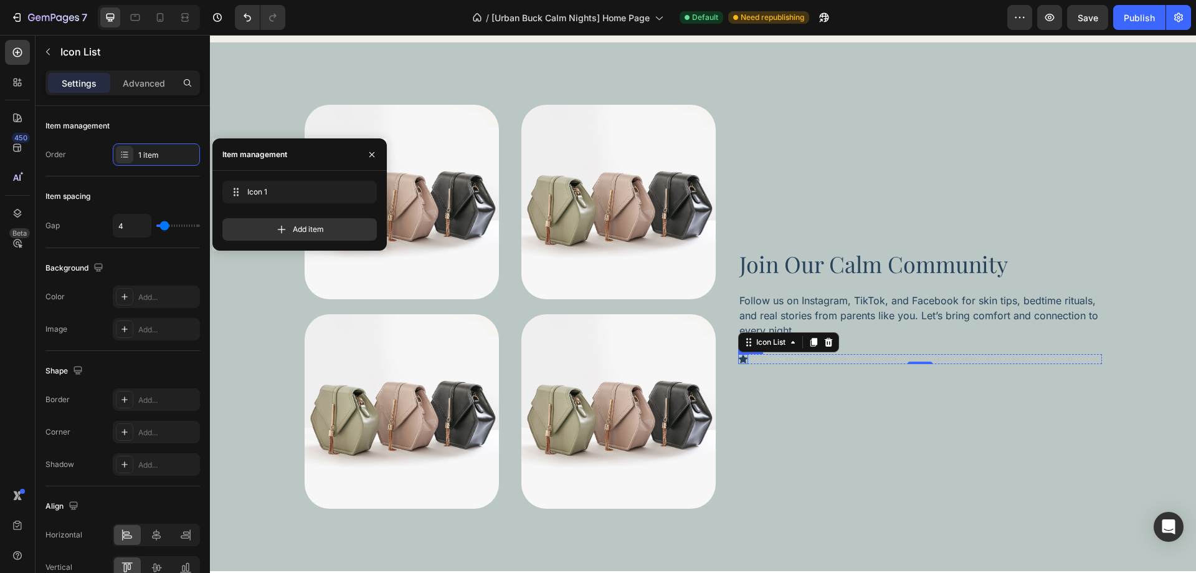
click at [739, 358] on icon at bounding box center [743, 358] width 9 height 8
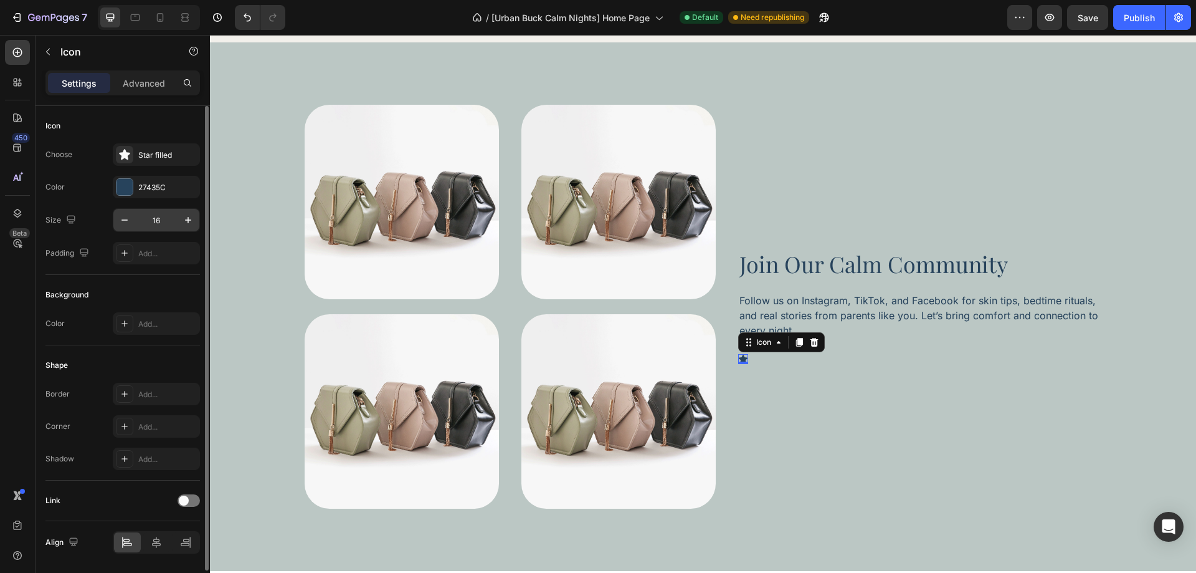
click at [157, 217] on input "16" at bounding box center [156, 220] width 41 height 22
type input "28"
click at [145, 287] on div "Background" at bounding box center [122, 295] width 154 height 20
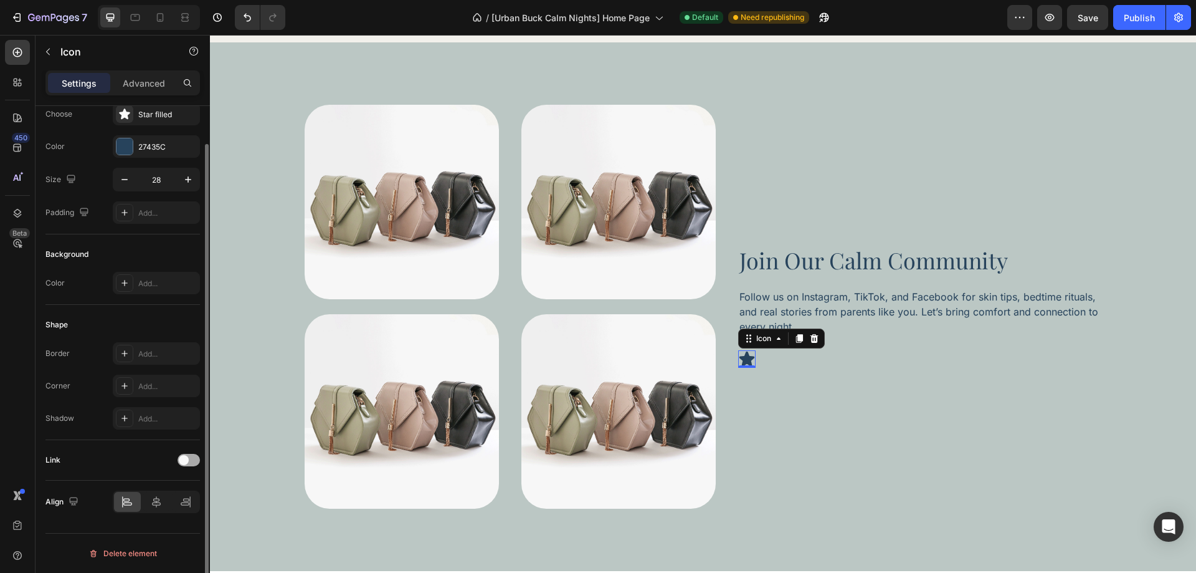
click at [191, 465] on div at bounding box center [189, 460] width 22 height 12
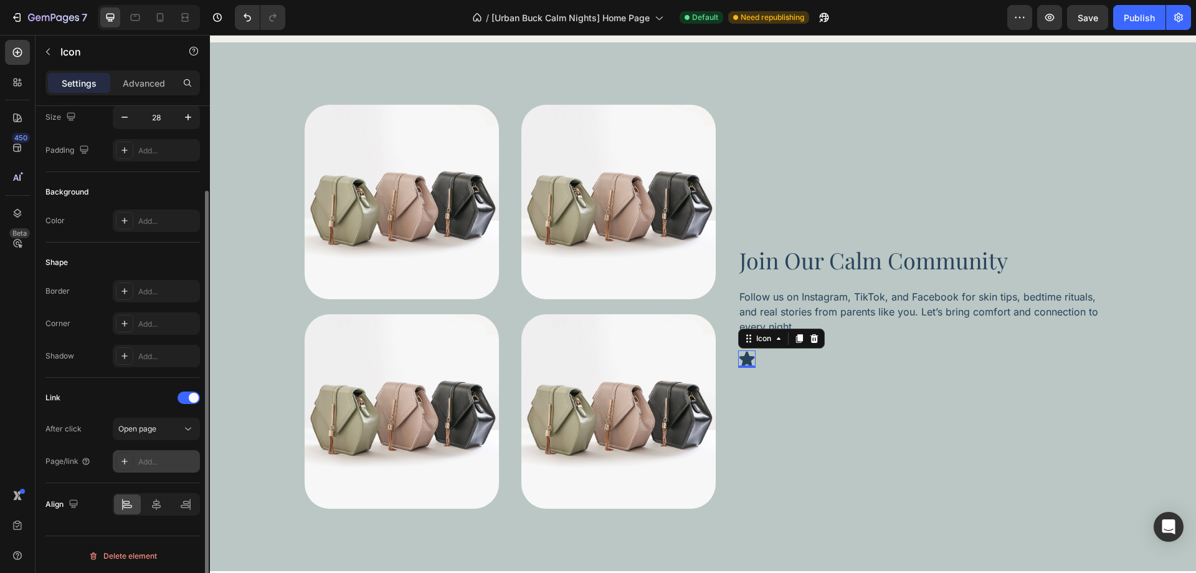
click at [161, 460] on div "Add..." at bounding box center [167, 461] width 59 height 11
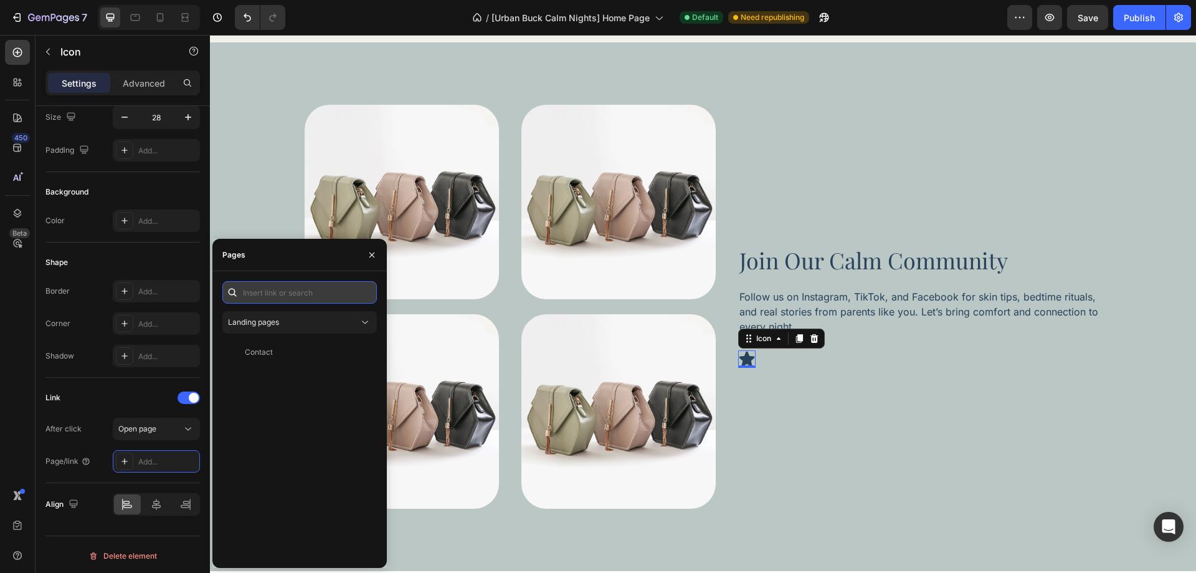
click at [267, 294] on input "text" at bounding box center [299, 292] width 154 height 22
type input "#"
click at [265, 327] on div "#" at bounding box center [297, 321] width 140 height 11
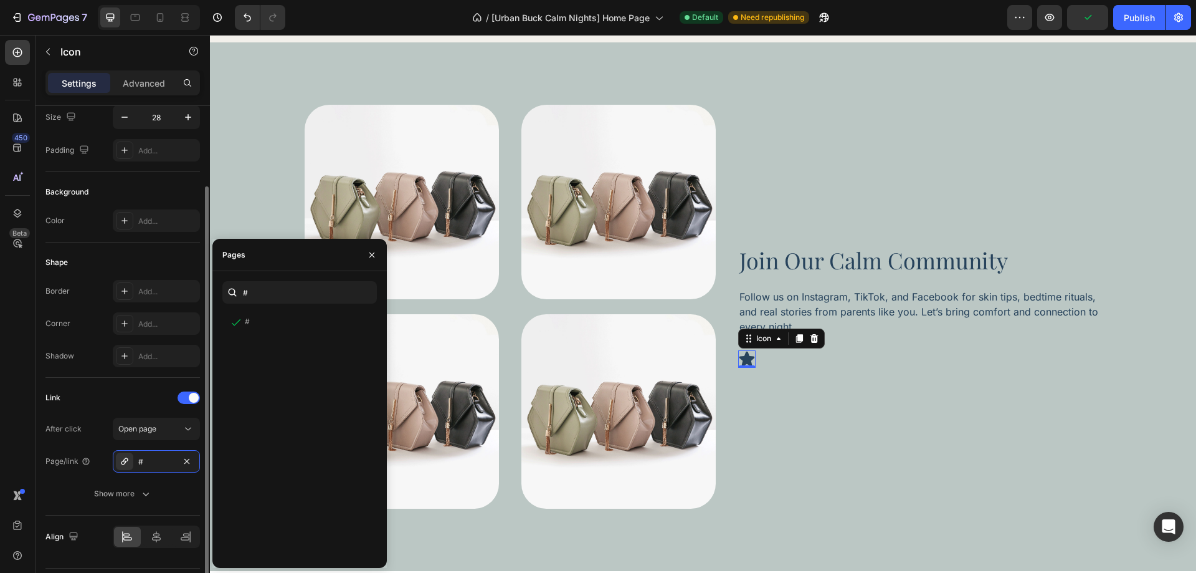
click at [123, 400] on div "Link" at bounding box center [122, 397] width 154 height 20
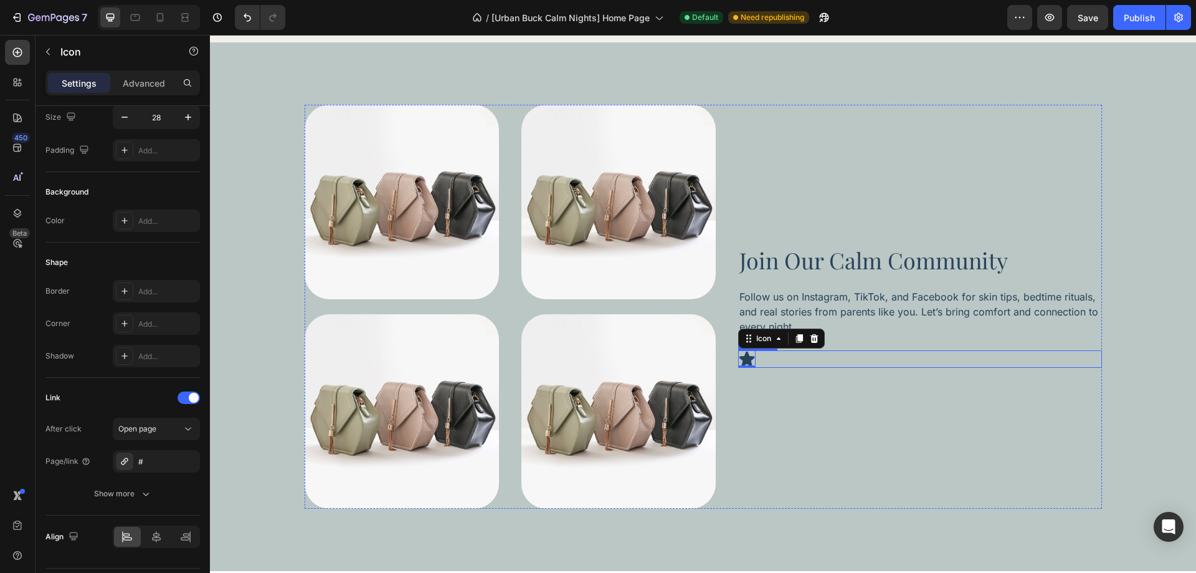
click at [772, 354] on div "Icon 0" at bounding box center [920, 358] width 364 height 17
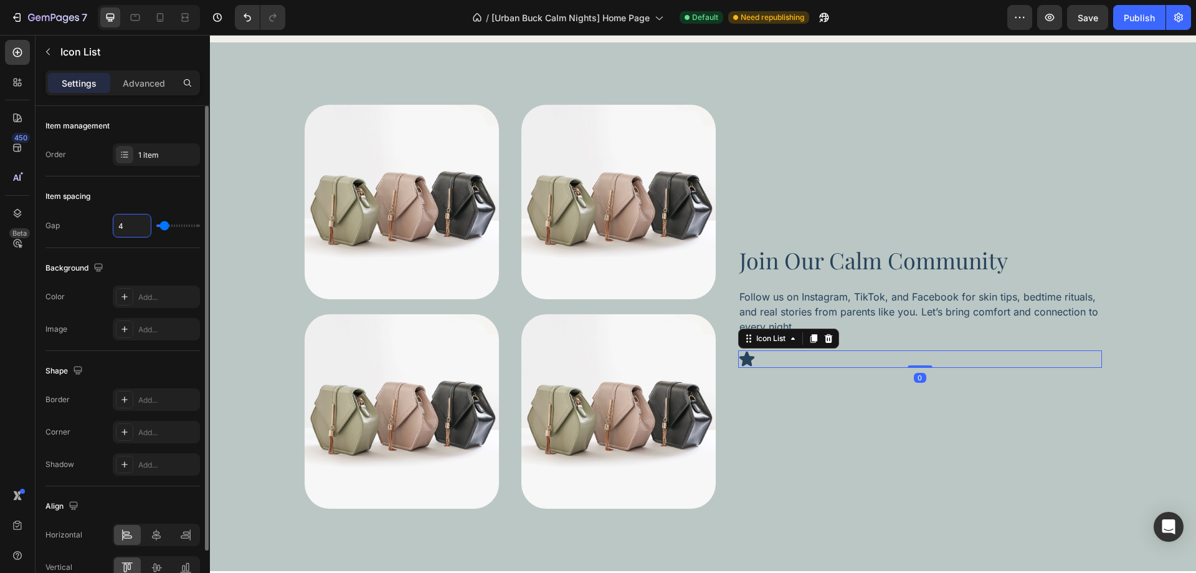
click at [141, 222] on input "4" at bounding box center [131, 225] width 37 height 22
type input "1"
type input "10"
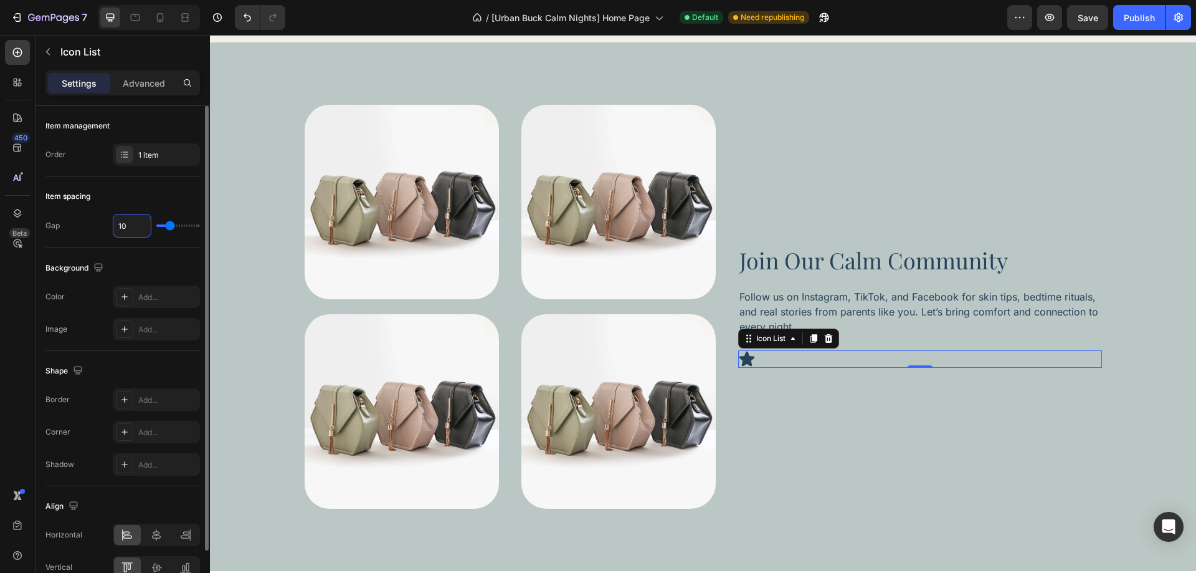
type input "10"
click at [168, 199] on div "Item spacing" at bounding box center [122, 196] width 154 height 20
click at [810, 334] on icon at bounding box center [813, 338] width 7 height 9
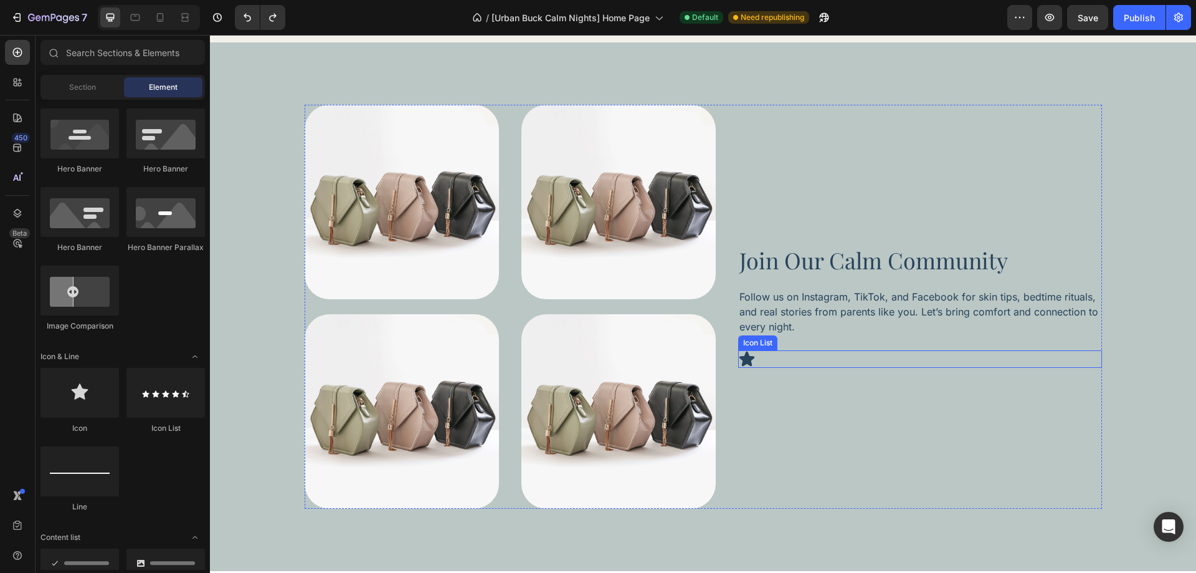
click at [793, 361] on div "Icon" at bounding box center [920, 358] width 364 height 17
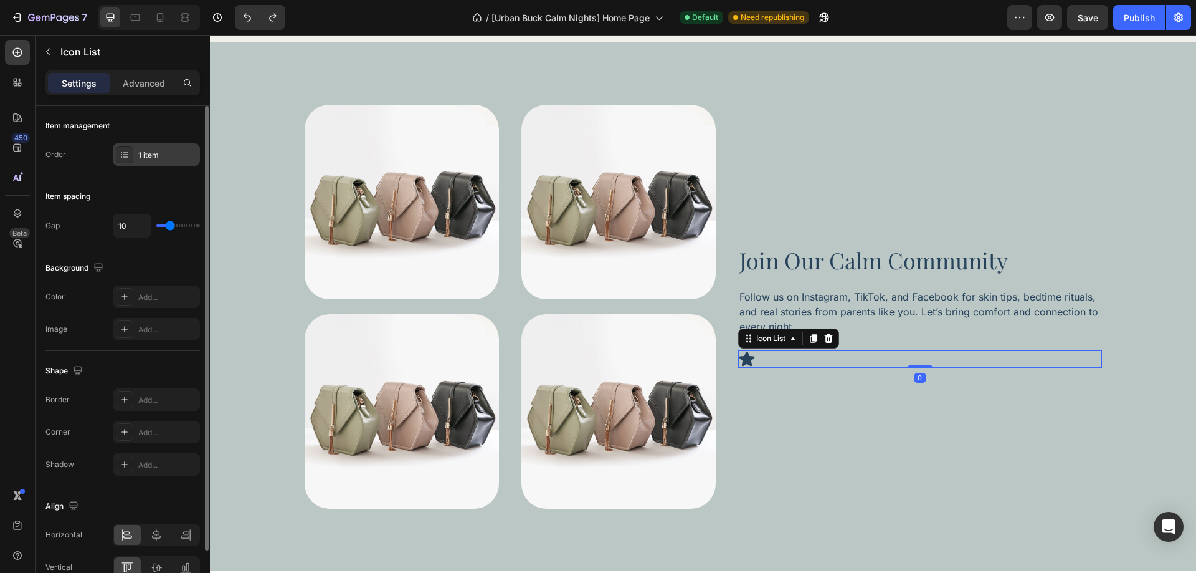
click at [171, 160] on div "1 item" at bounding box center [167, 155] width 59 height 11
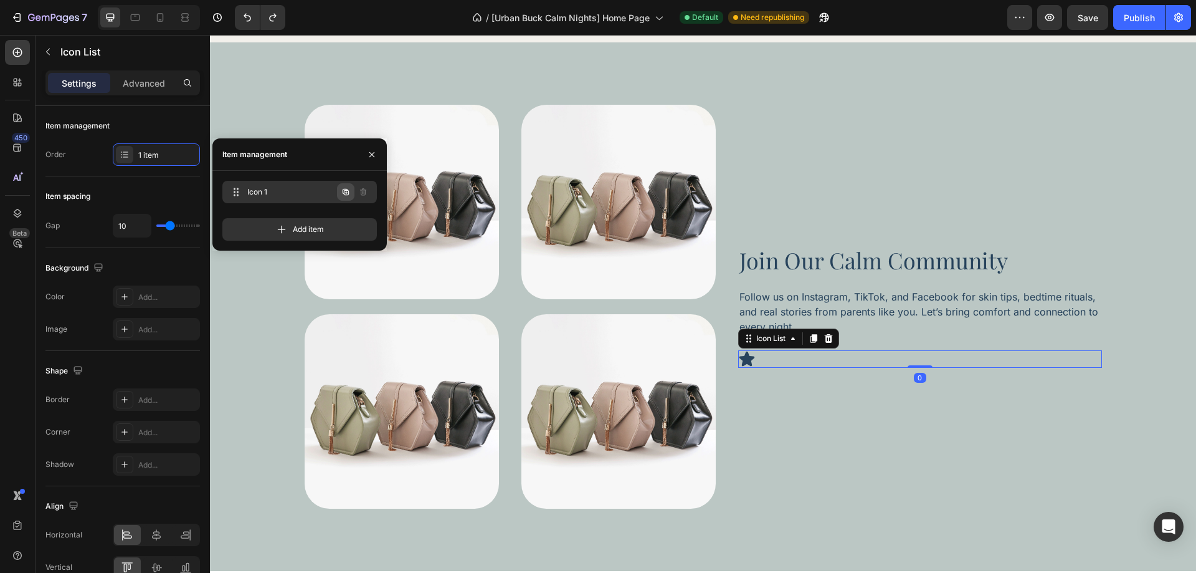
click at [346, 192] on icon "button" at bounding box center [346, 192] width 2 height 2
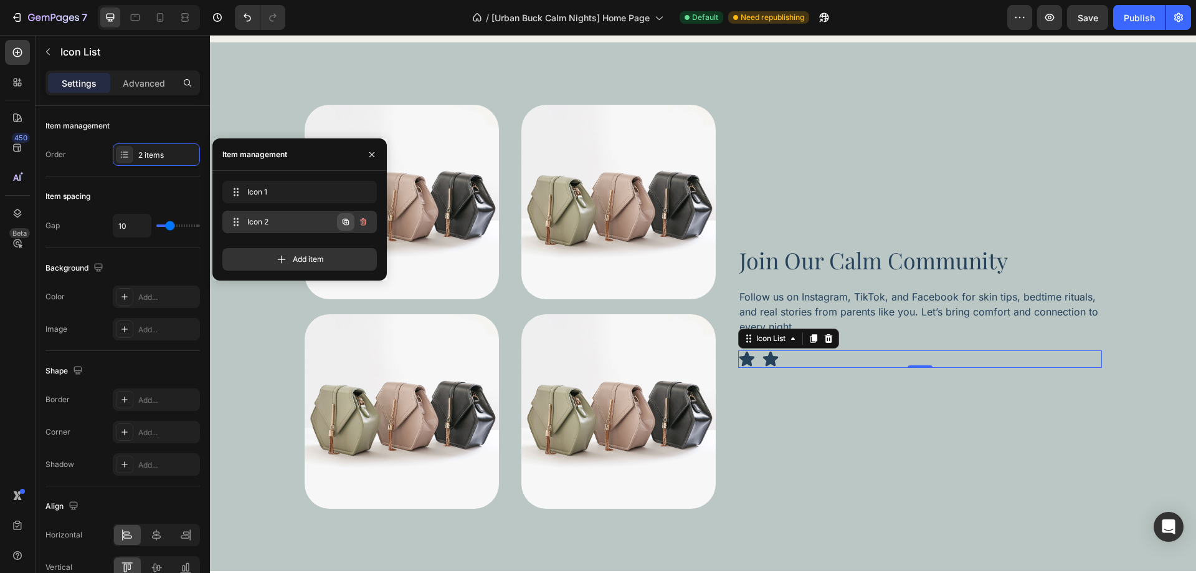
click at [352, 227] on button "button" at bounding box center [345, 221] width 17 height 17
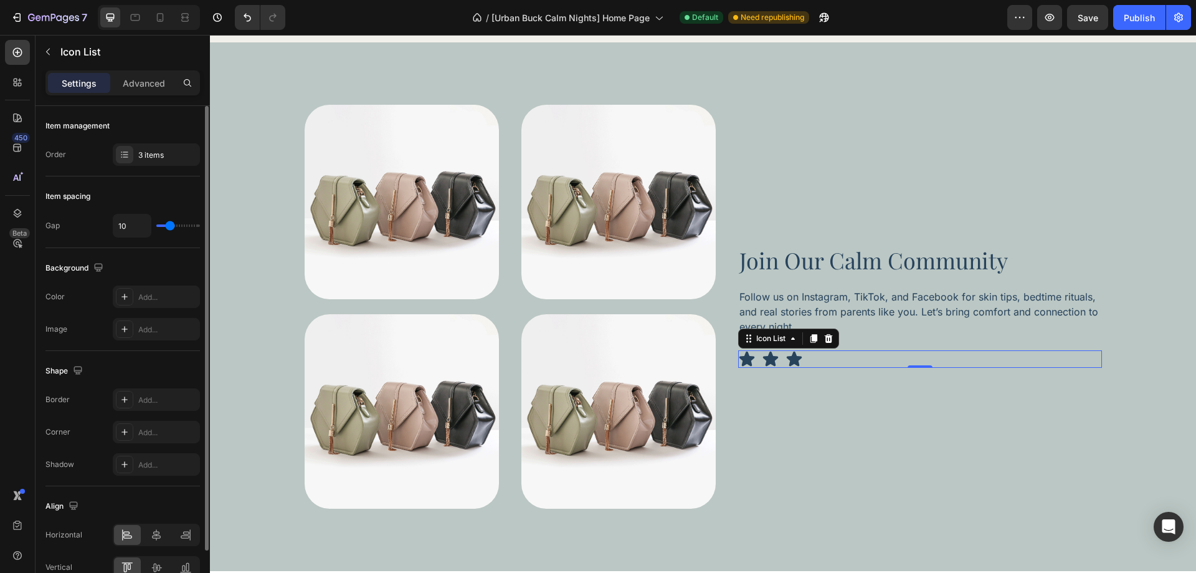
click at [126, 248] on div "Item management Order 3 items" at bounding box center [122, 299] width 154 height 103
click at [742, 363] on icon at bounding box center [746, 358] width 15 height 15
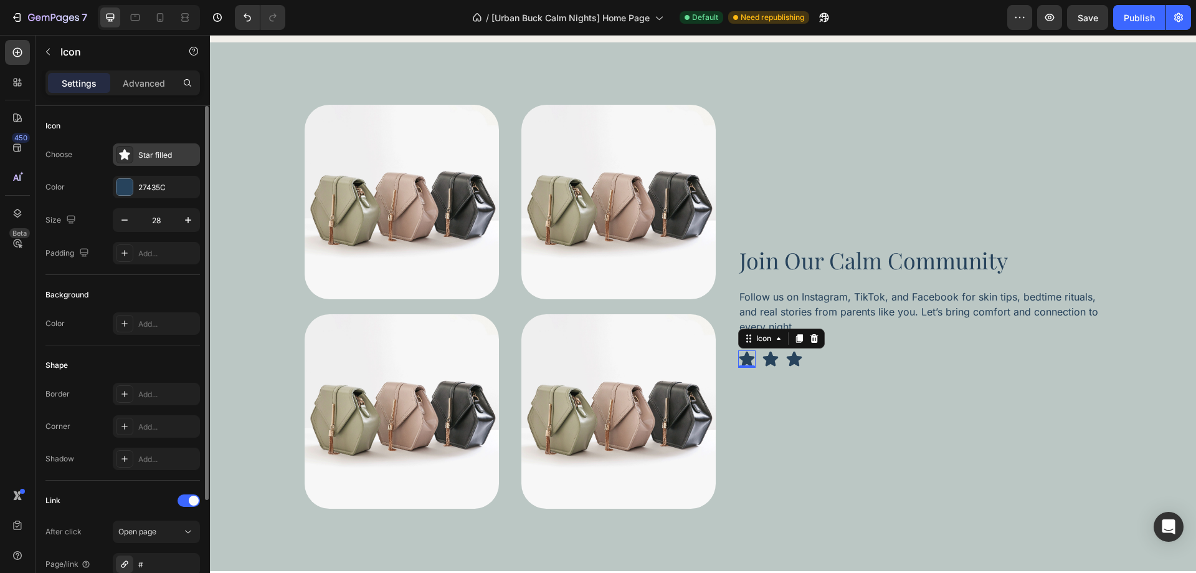
click at [156, 161] on div "Star filled" at bounding box center [156, 154] width 87 height 22
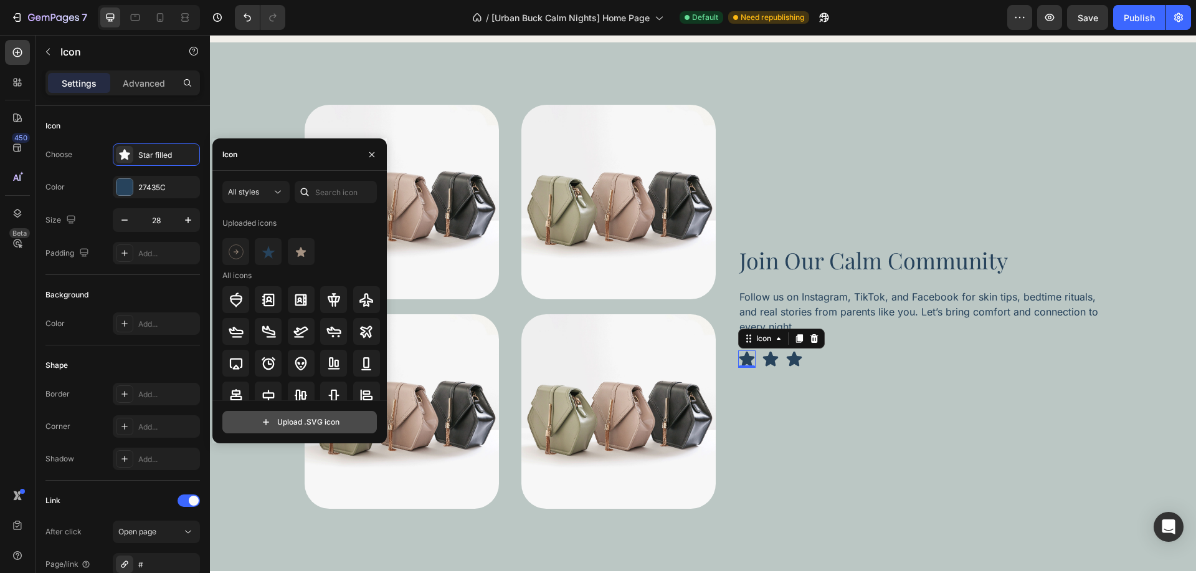
click at [263, 419] on input "file" at bounding box center [299, 421] width 153 height 21
type input "C:\fakepath\🦆 icon _circle facebook_.svg"
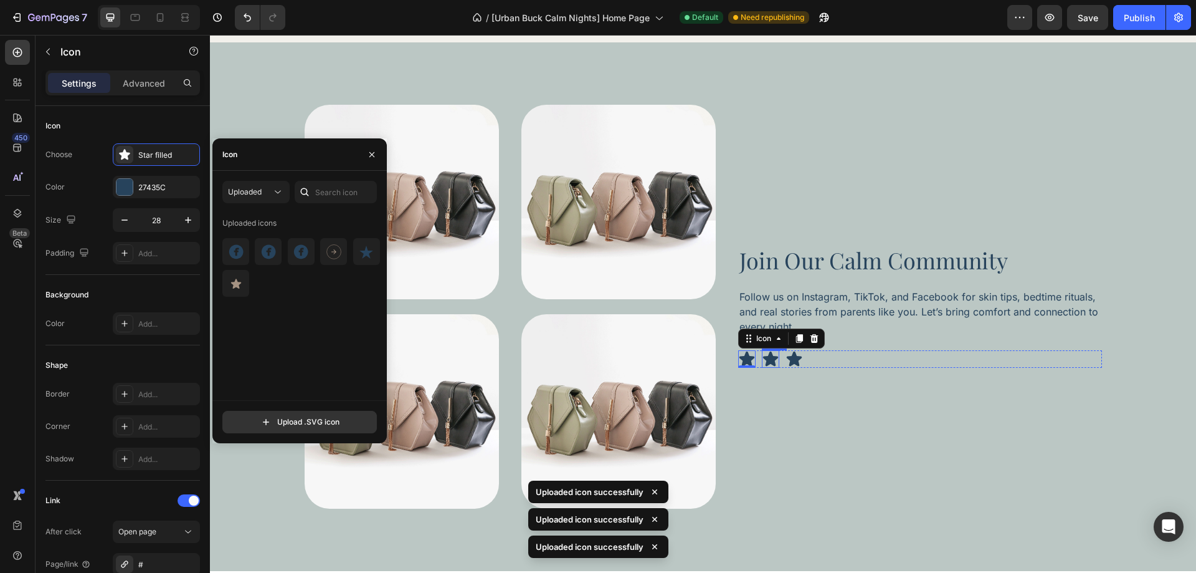
click at [768, 364] on icon at bounding box center [770, 358] width 15 height 15
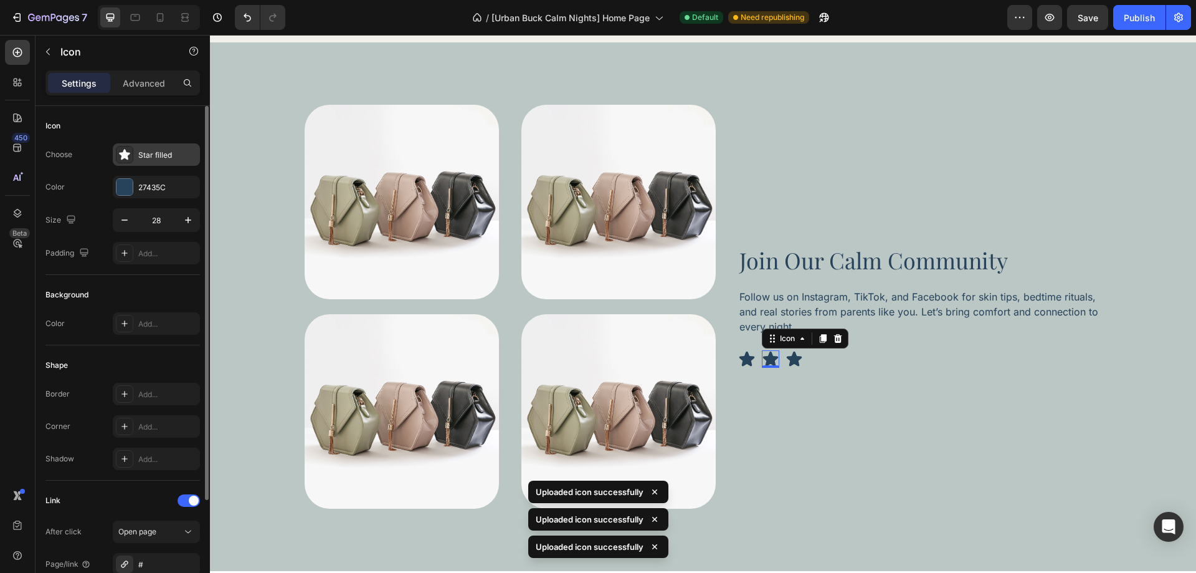
click at [149, 162] on div "Star filled" at bounding box center [156, 154] width 87 height 22
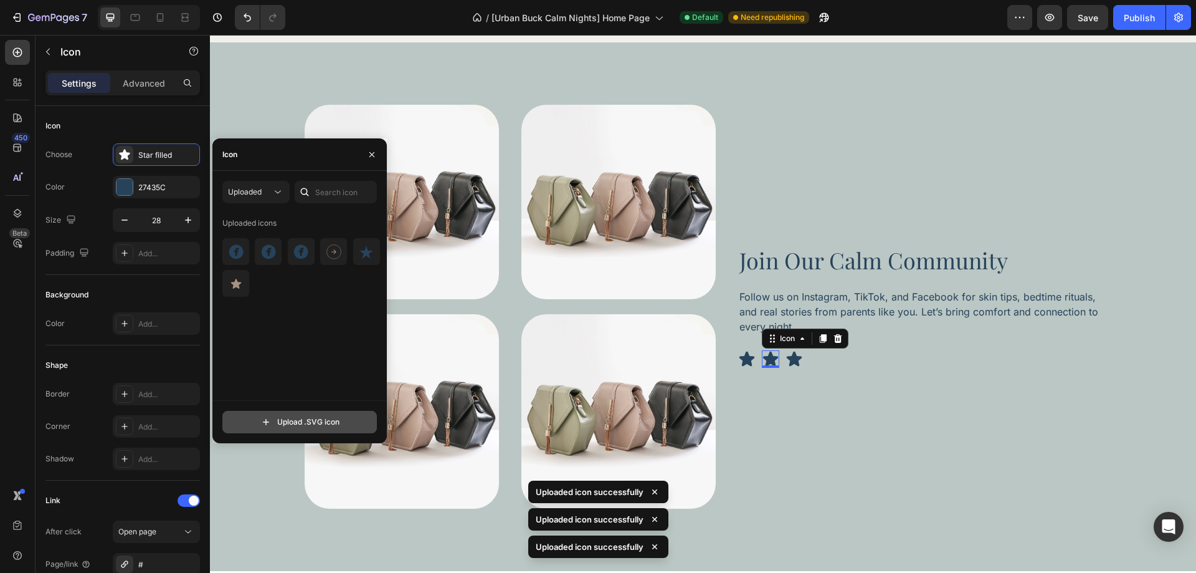
click at [277, 421] on input "file" at bounding box center [299, 421] width 153 height 21
click at [315, 426] on input "file" at bounding box center [299, 421] width 153 height 21
type input "C:\fakepath\Group 1302.svg"
click at [738, 363] on icon at bounding box center [746, 358] width 17 height 17
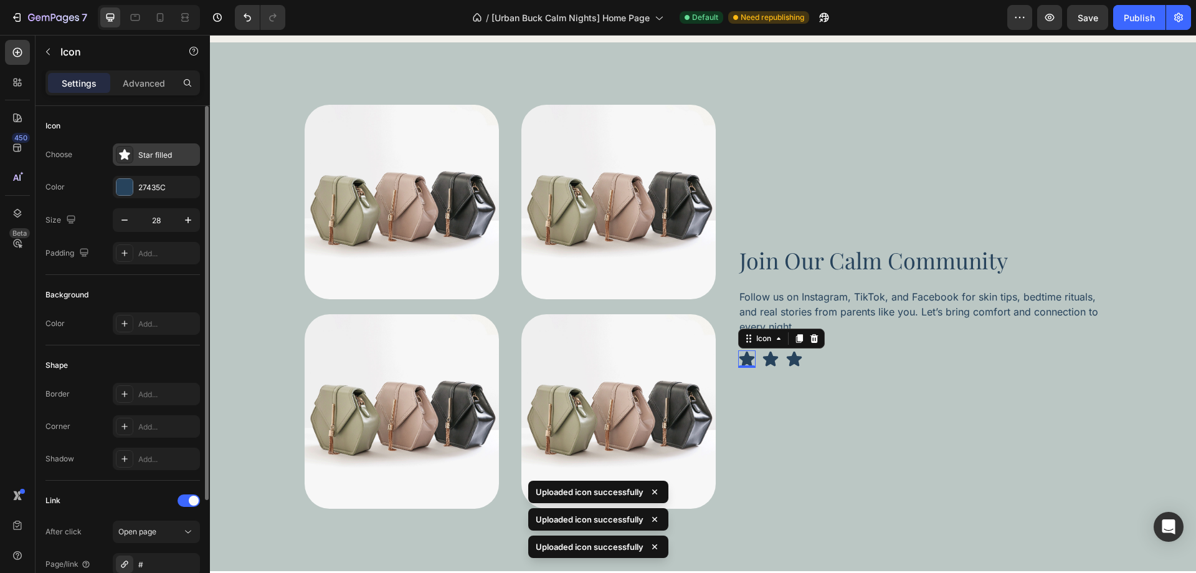
click at [153, 158] on div "Star filled" at bounding box center [167, 155] width 59 height 11
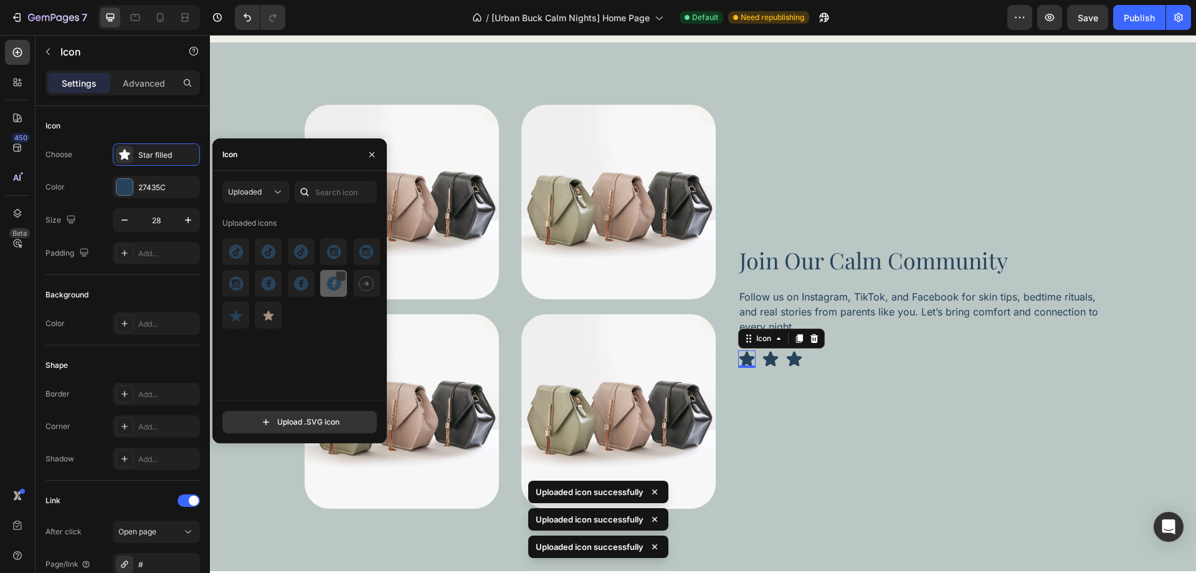
click at [328, 287] on img at bounding box center [333, 283] width 15 height 15
click at [766, 361] on icon at bounding box center [770, 358] width 15 height 15
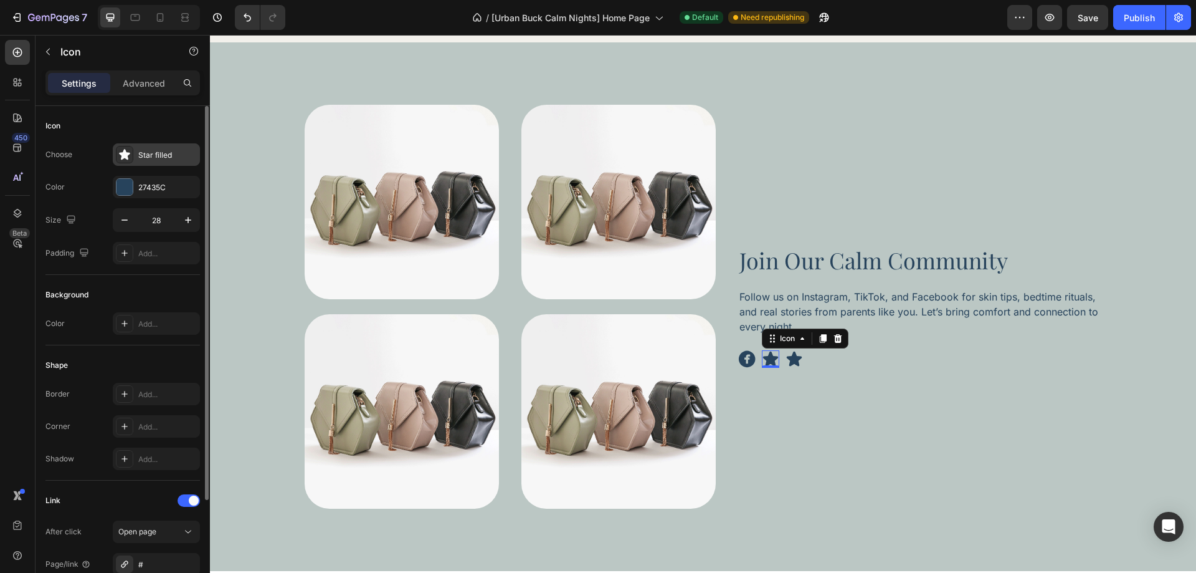
click at [156, 155] on div "Star filled" at bounding box center [167, 155] width 59 height 11
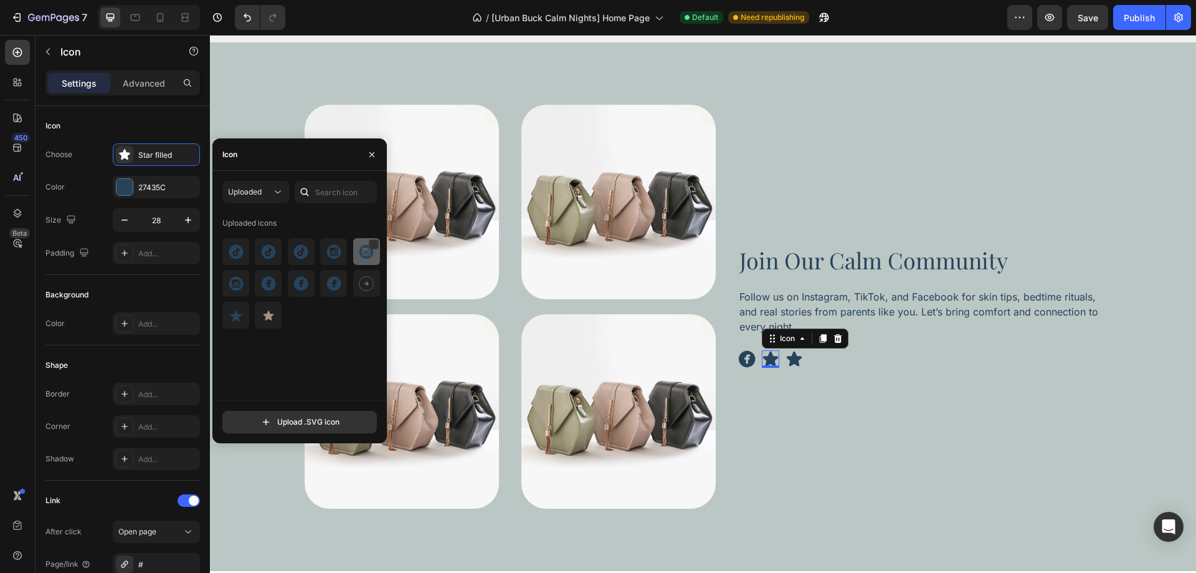
click at [364, 258] on img at bounding box center [366, 251] width 15 height 15
click at [792, 358] on icon at bounding box center [793, 358] width 15 height 15
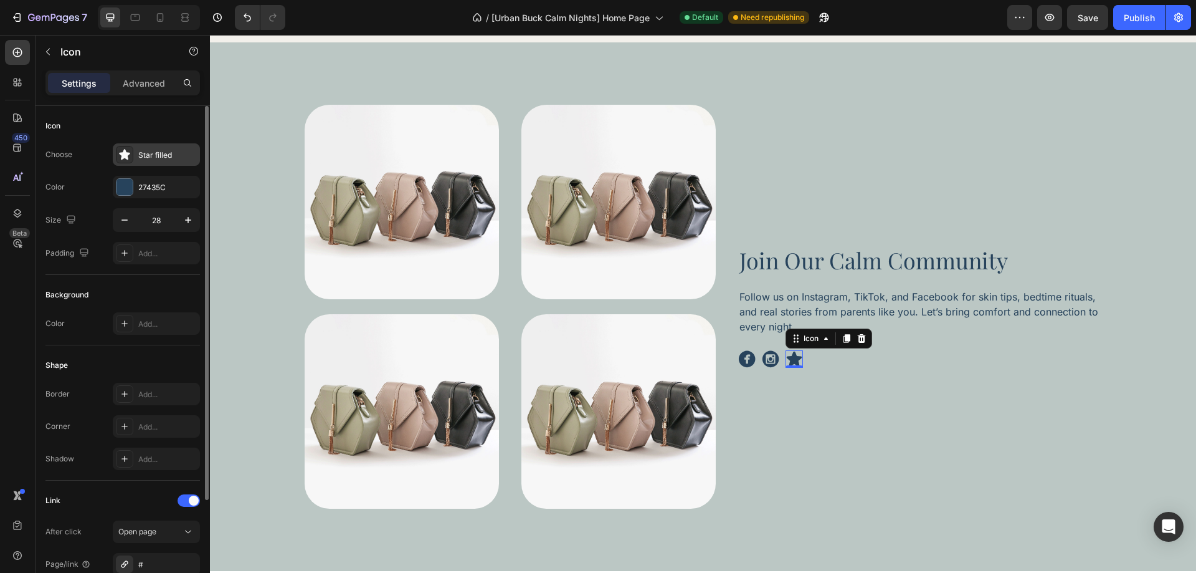
click at [153, 161] on div "Star filled" at bounding box center [156, 154] width 87 height 22
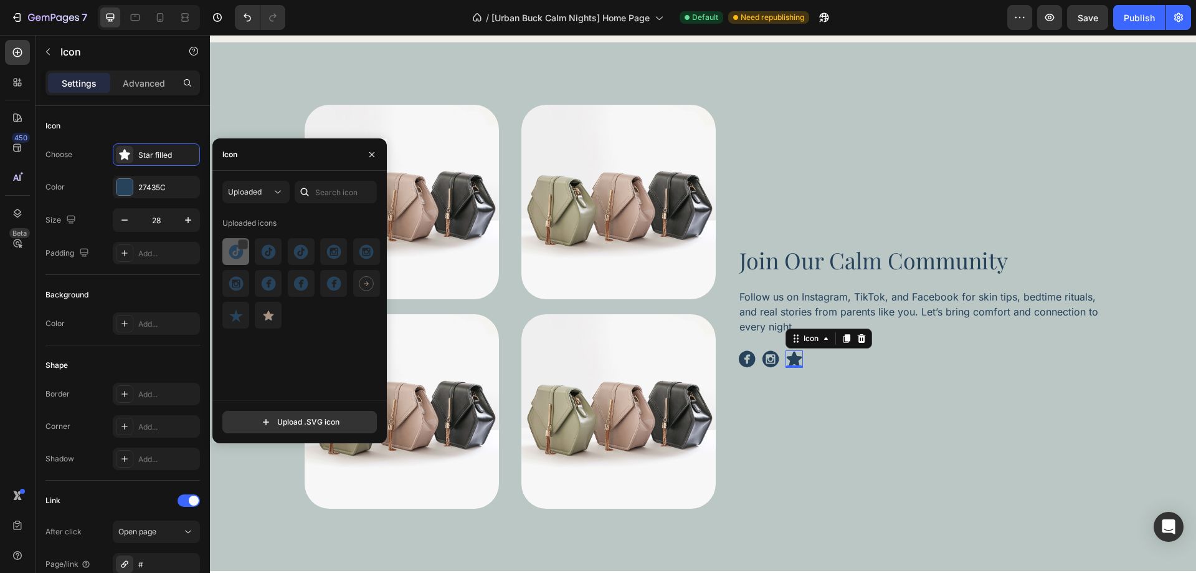
click at [235, 255] on img at bounding box center [236, 251] width 15 height 15
click at [828, 437] on div "Join Our Calm Community Heading Follow us on Instagram, TikTok, and Facebook fo…" at bounding box center [920, 307] width 364 height 404
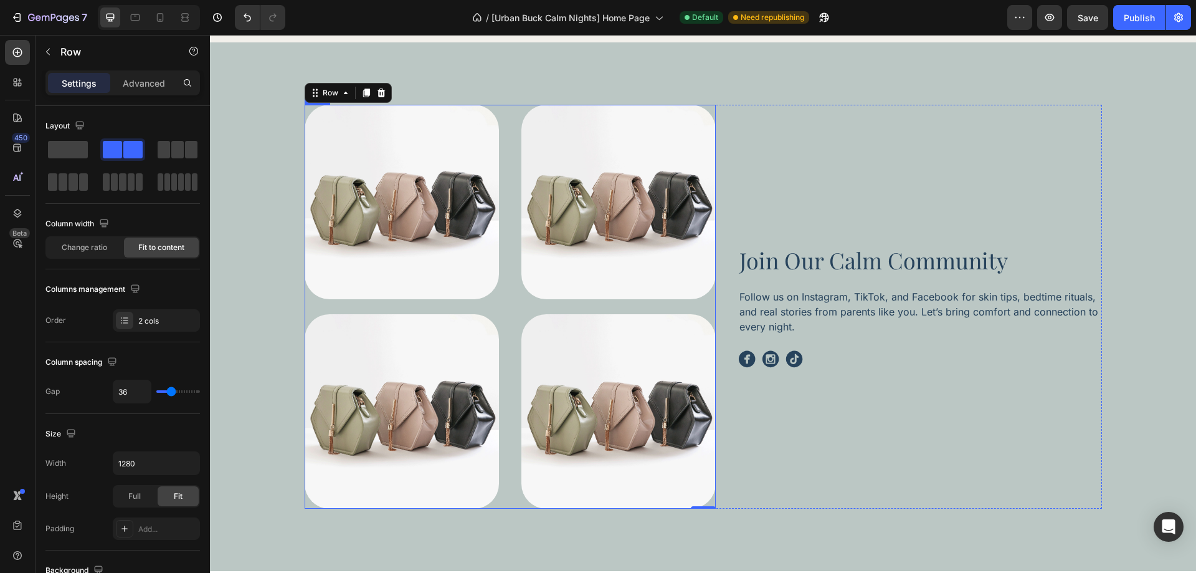
click at [462, 149] on img at bounding box center [402, 202] width 194 height 194
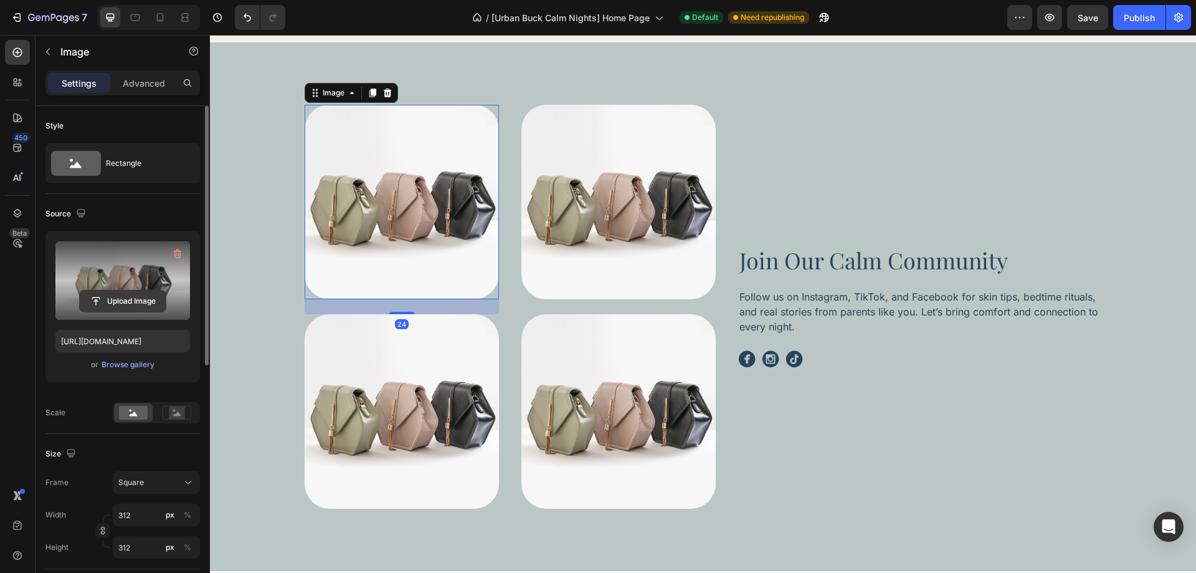
click at [108, 303] on input "file" at bounding box center [123, 300] width 86 height 21
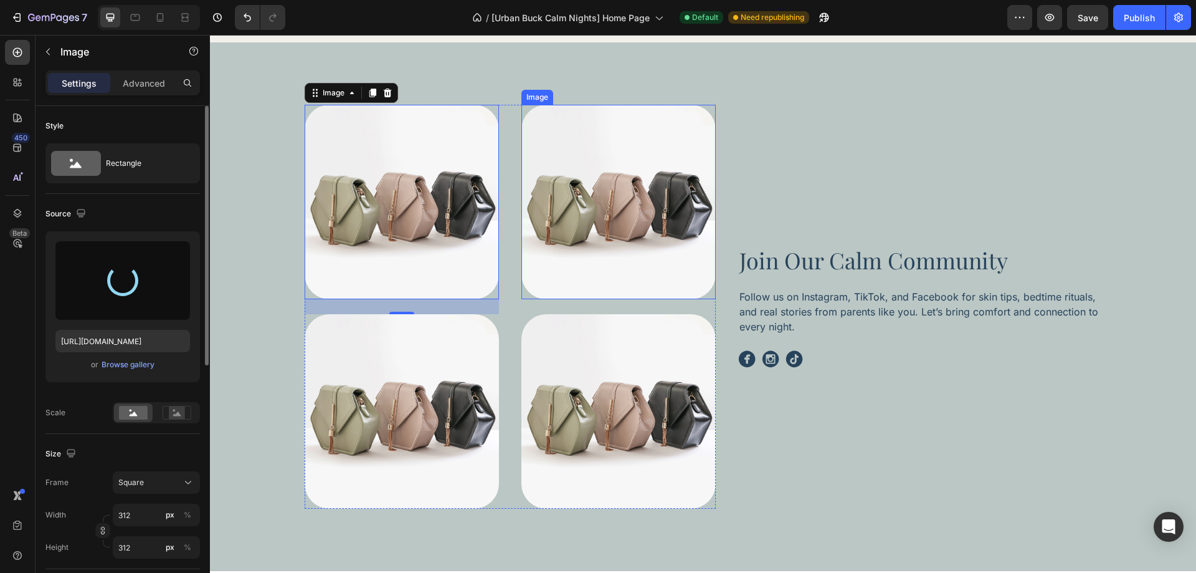
type input "https://cdn.shopify.com/s/files/1/0758/2705/2766/files/gempages_581482949048796…"
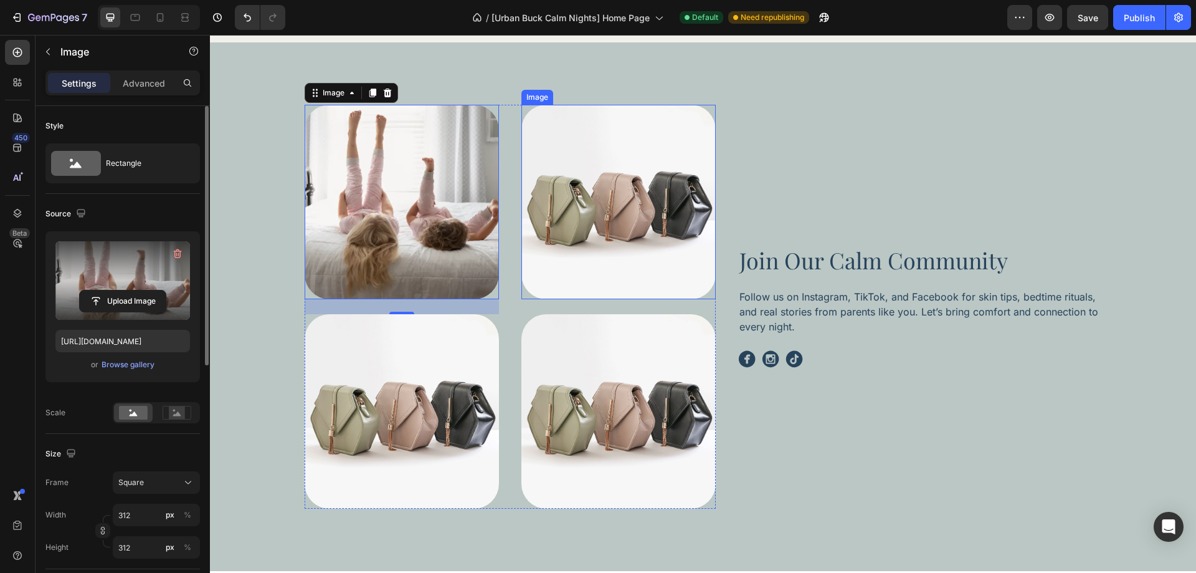
click at [568, 242] on img at bounding box center [618, 202] width 194 height 194
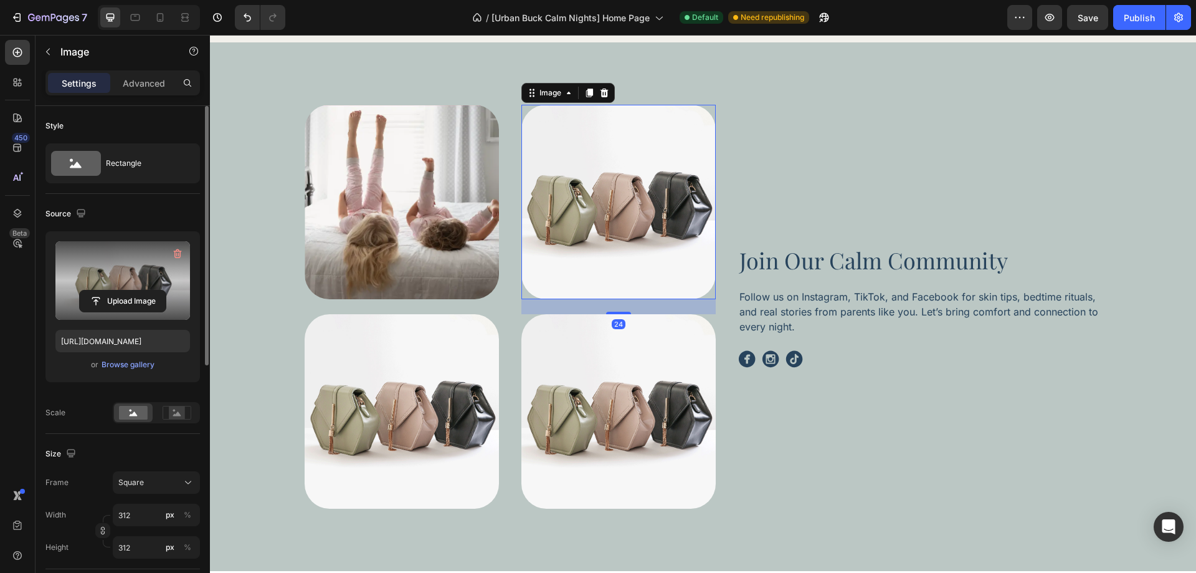
click at [114, 279] on label at bounding box center [122, 280] width 135 height 78
click at [114, 290] on input "file" at bounding box center [123, 300] width 86 height 21
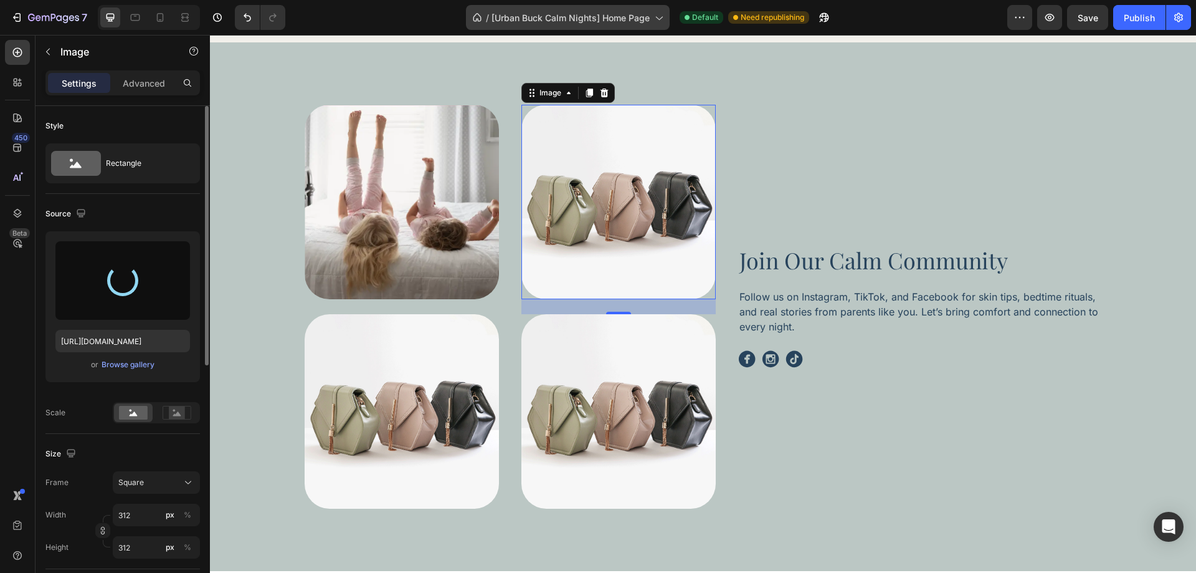
type input "https://cdn.shopify.com/s/files/1/0758/2705/2766/files/gempages_581482949048796…"
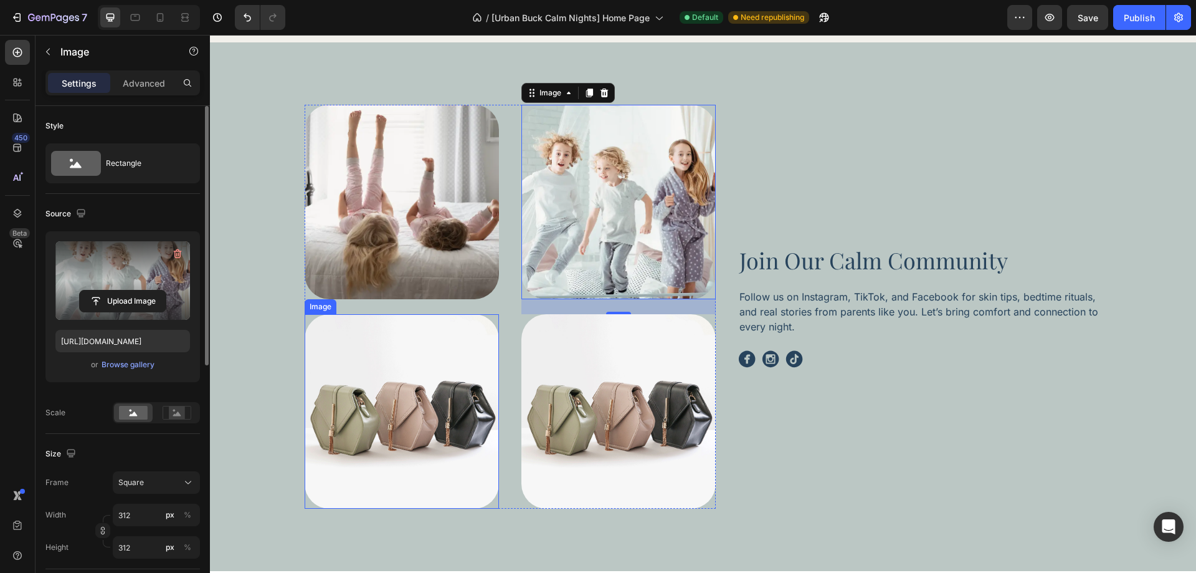
click at [374, 425] on img at bounding box center [402, 411] width 194 height 194
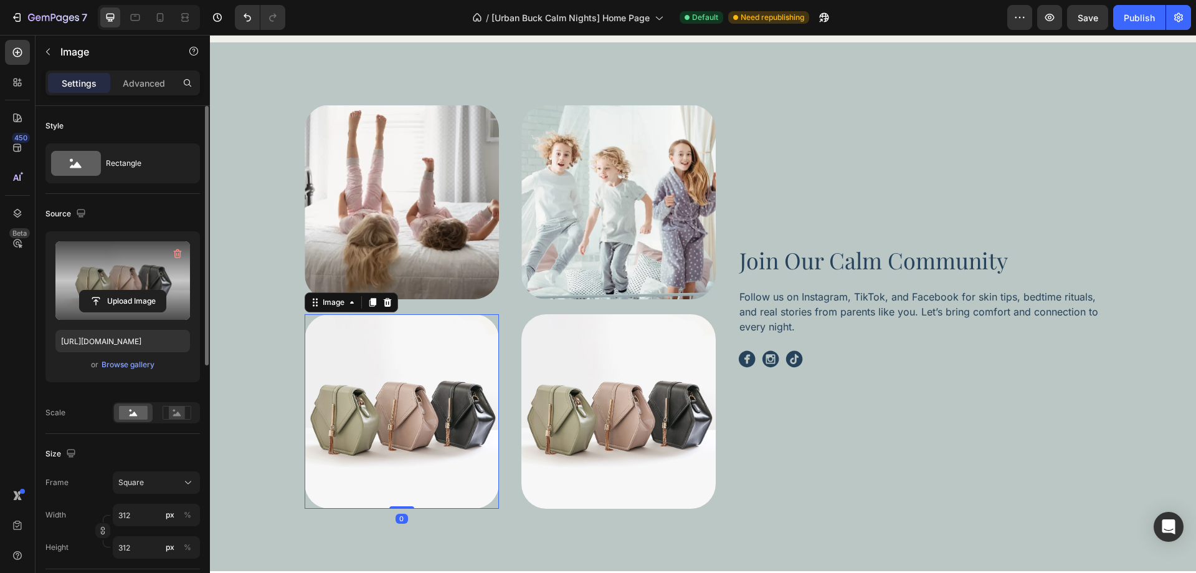
click at [171, 274] on label at bounding box center [122, 280] width 135 height 78
click at [166, 290] on input "file" at bounding box center [123, 300] width 86 height 21
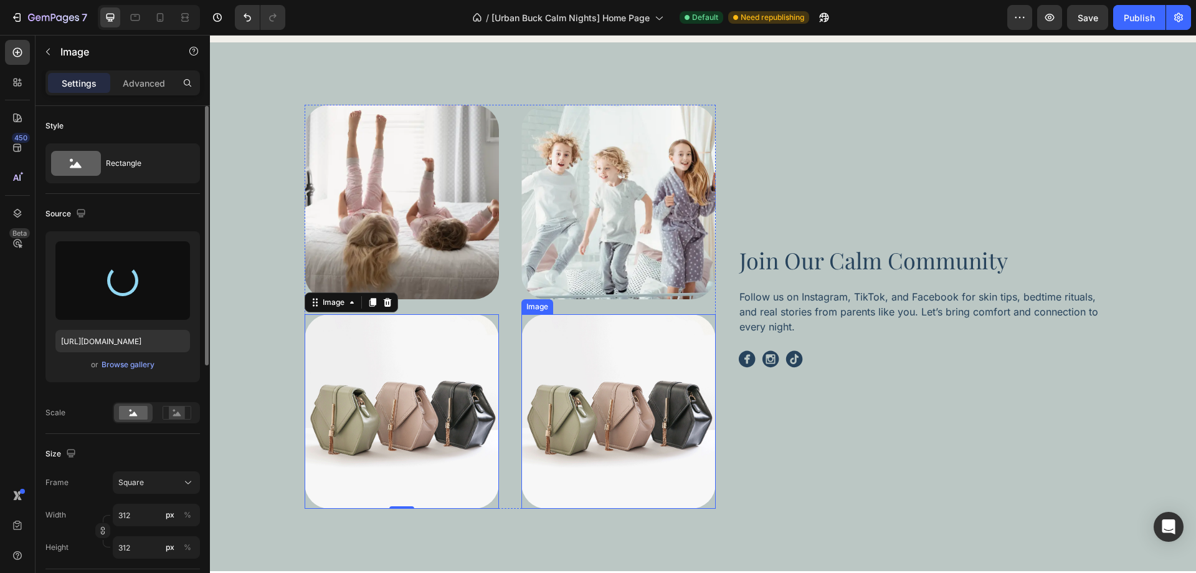
type input "https://cdn.shopify.com/s/files/1/0758/2705/2766/files/gempages_581482949048796…"
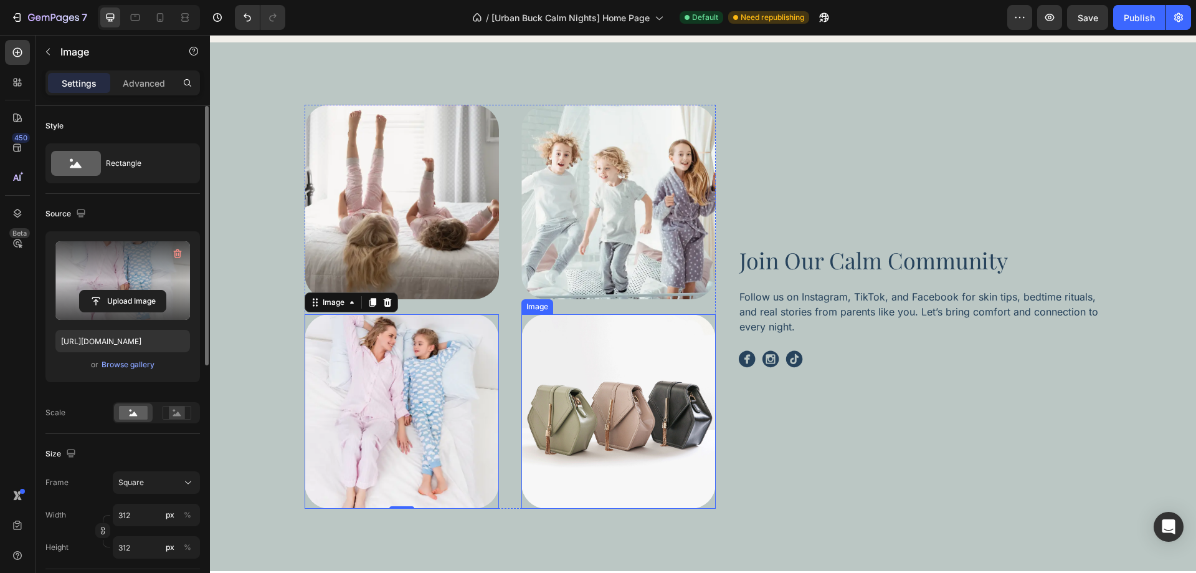
click at [636, 391] on img at bounding box center [618, 411] width 194 height 194
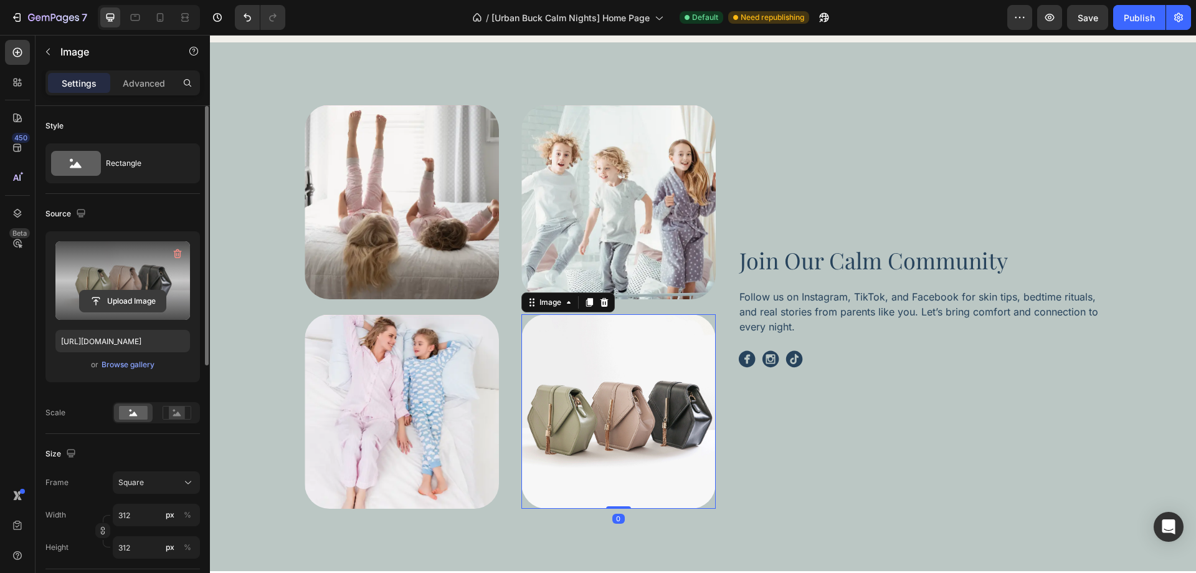
click at [134, 301] on input "file" at bounding box center [123, 300] width 86 height 21
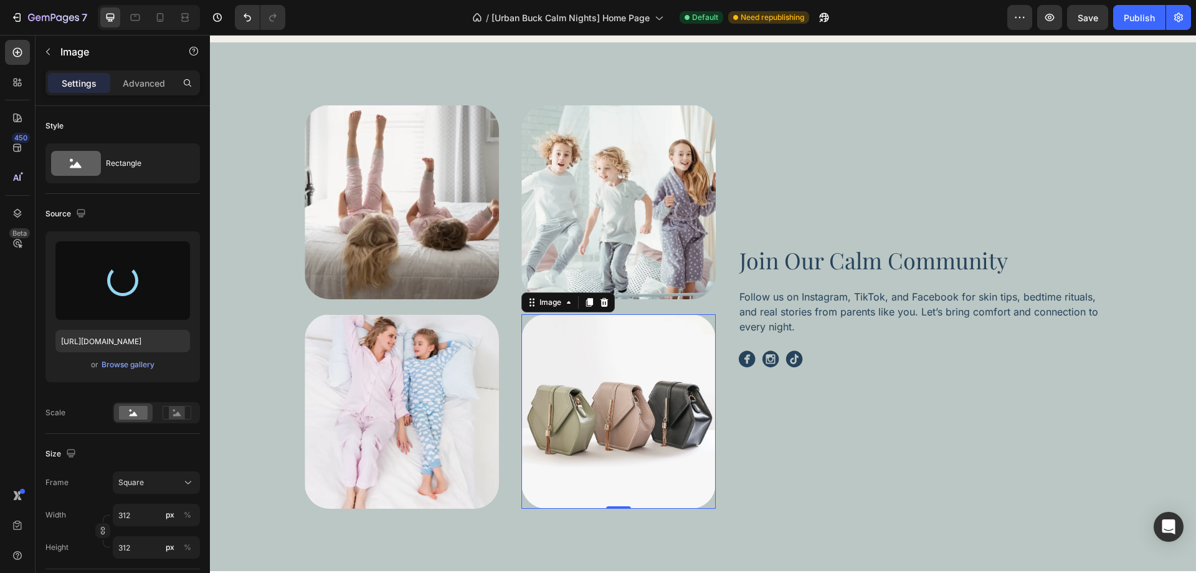
type input "https://cdn.shopify.com/s/files/1/0758/2705/2766/files/gempages_581482949048796…"
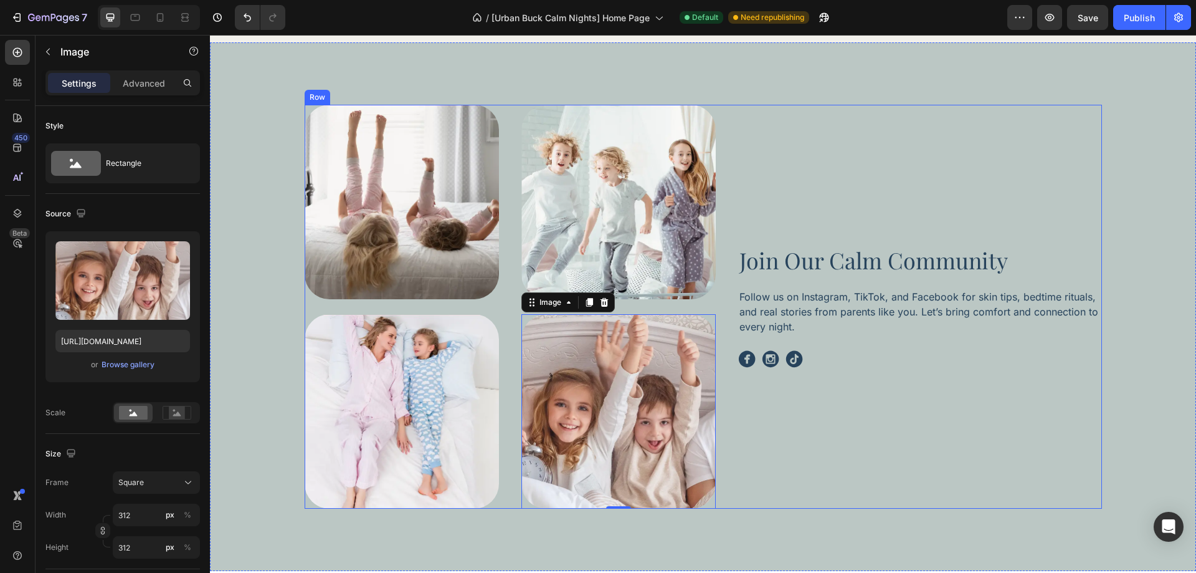
click at [852, 454] on div "Join Our Calm Community Heading Follow us on Instagram, TikTok, and Facebook fo…" at bounding box center [920, 307] width 364 height 404
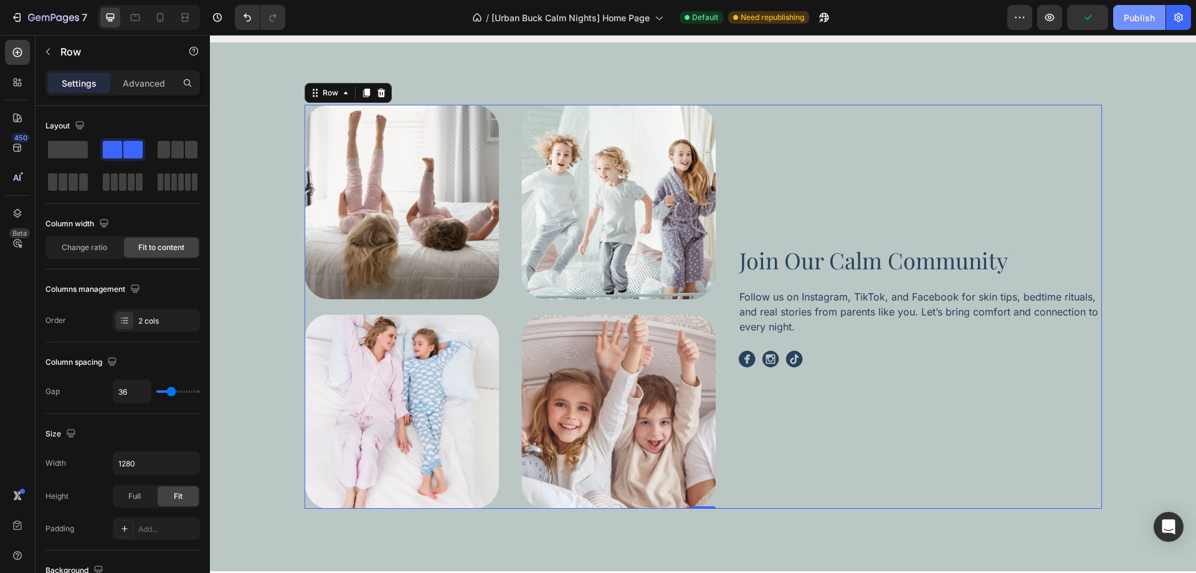
click at [1129, 13] on div "Publish" at bounding box center [1139, 17] width 31 height 13
click at [137, 19] on icon at bounding box center [135, 17] width 12 height 12
type input "100%"
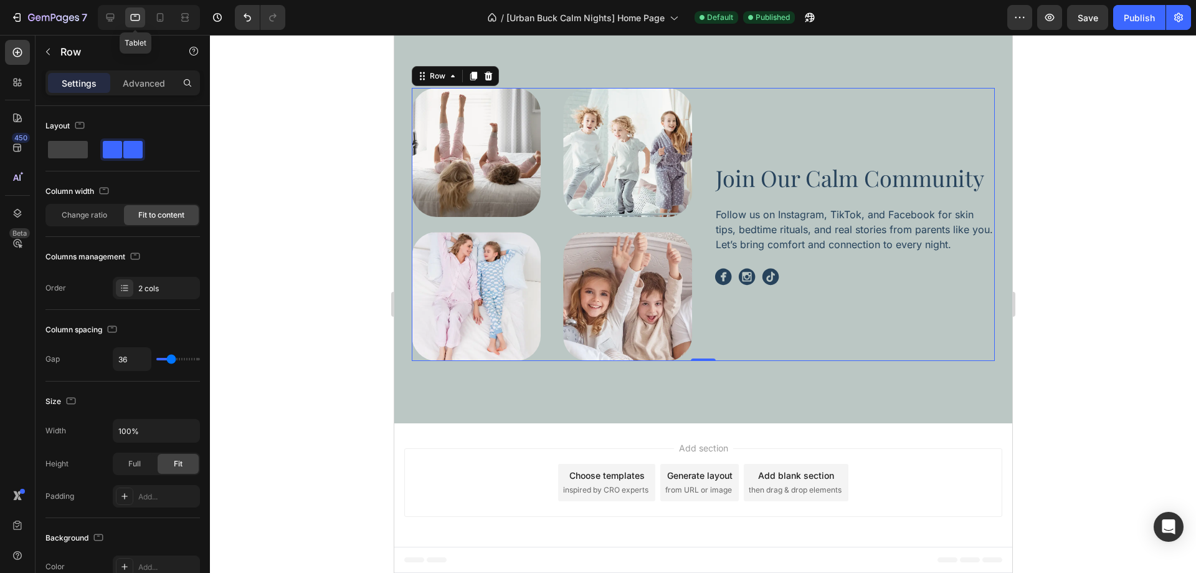
scroll to position [3372, 0]
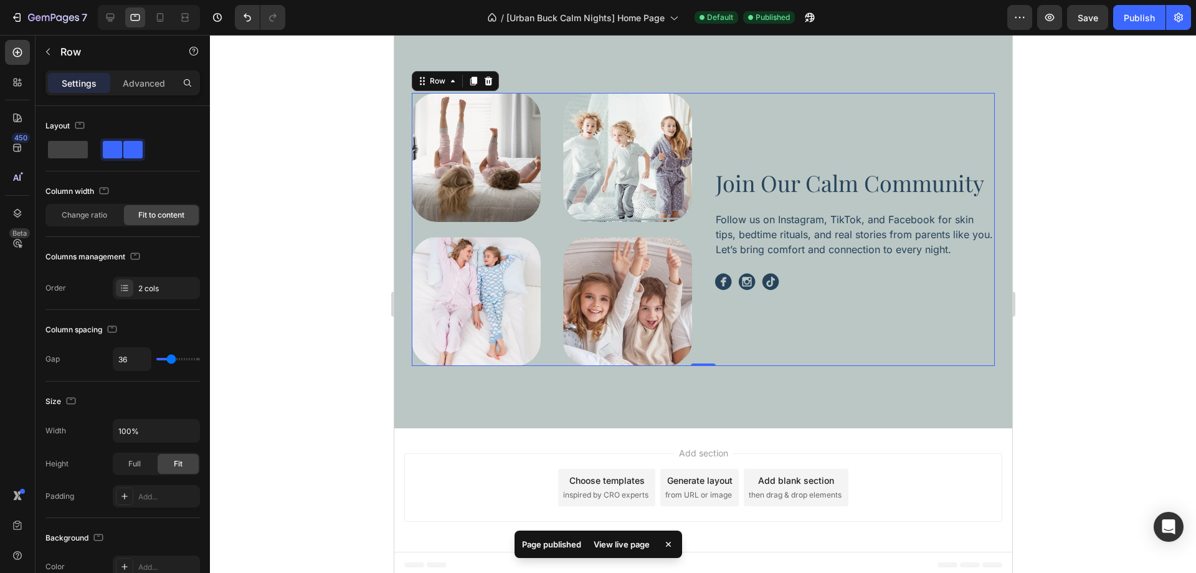
click at [829, 336] on div "Join Our Calm Community Heading Follow us on Instagram, TikTok, and Facebook fo…" at bounding box center [854, 229] width 280 height 273
click at [526, 226] on div "Image Image" at bounding box center [475, 229] width 129 height 273
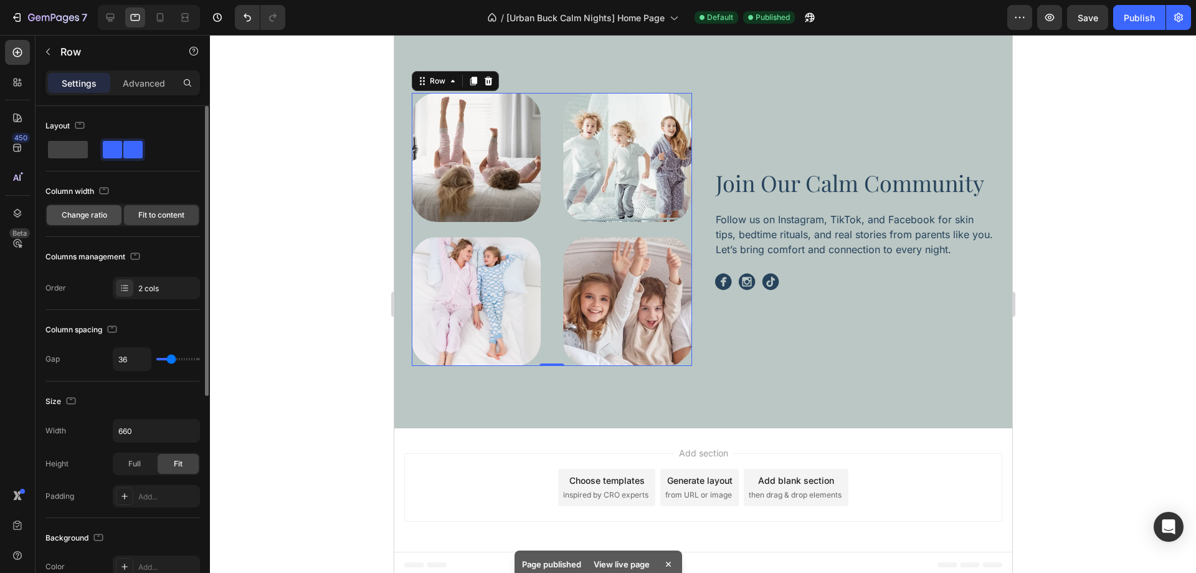
click at [102, 217] on span "Change ratio" at bounding box center [84, 214] width 45 height 11
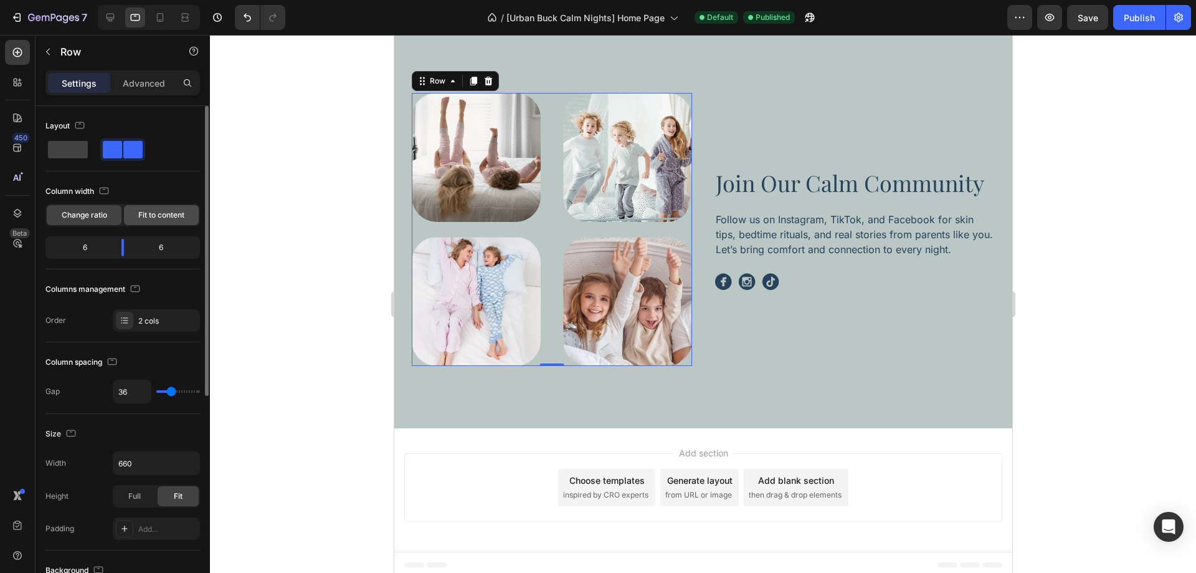
click at [160, 217] on span "Fit to content" at bounding box center [161, 214] width 46 height 11
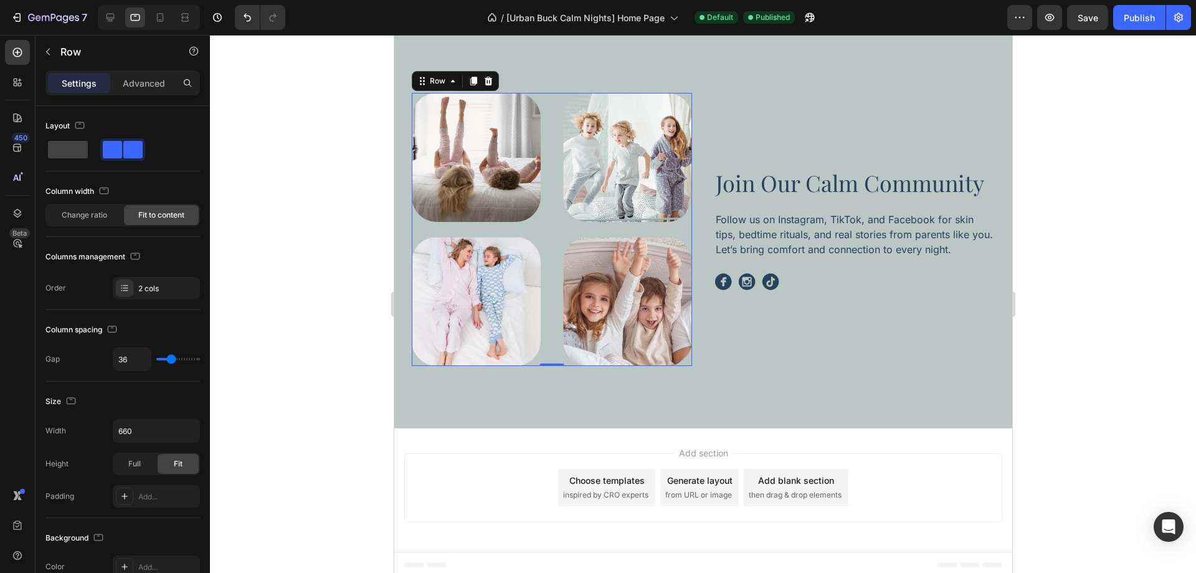
click at [545, 221] on div "Image Image Image Image Row 0" at bounding box center [551, 229] width 280 height 273
click at [160, 434] on input "660" at bounding box center [156, 430] width 86 height 22
click at [165, 396] on div "Size" at bounding box center [122, 401] width 154 height 20
click at [110, 219] on div "Change ratio" at bounding box center [84, 215] width 75 height 20
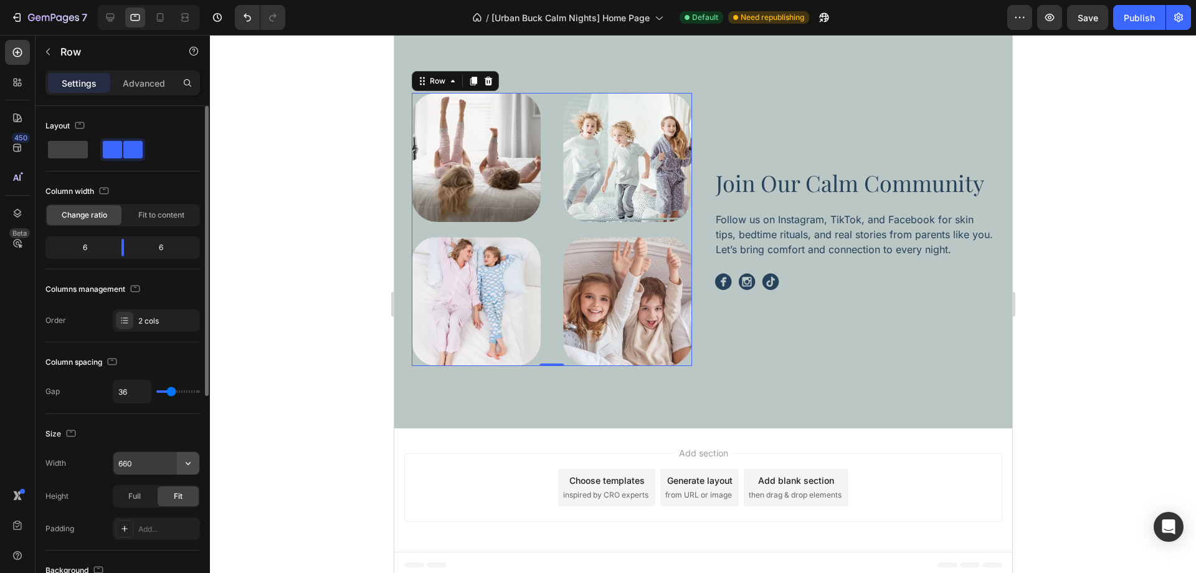
click at [192, 462] on icon "button" at bounding box center [188, 463] width 12 height 12
click at [162, 506] on div "Default 100%" at bounding box center [143, 518] width 102 height 24
type input "100%"
click at [169, 417] on div "Size Width 100% Height Full Fit Padding Add..." at bounding box center [122, 482] width 154 height 136
click at [536, 240] on div at bounding box center [475, 301] width 129 height 129
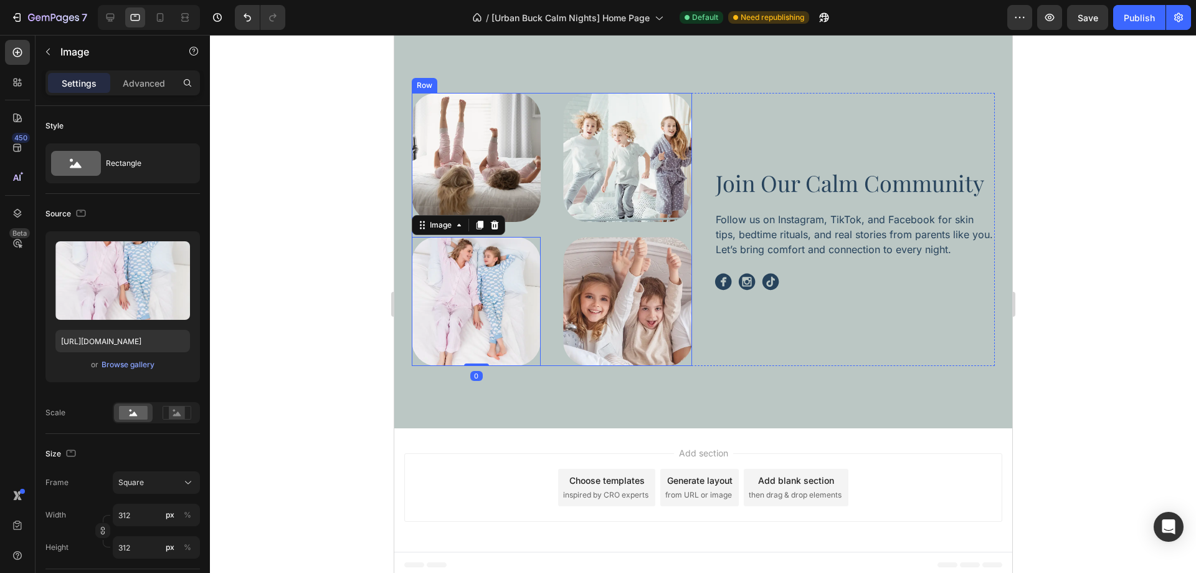
click at [543, 235] on div "Image Image 0 Image Image Row" at bounding box center [551, 229] width 280 height 273
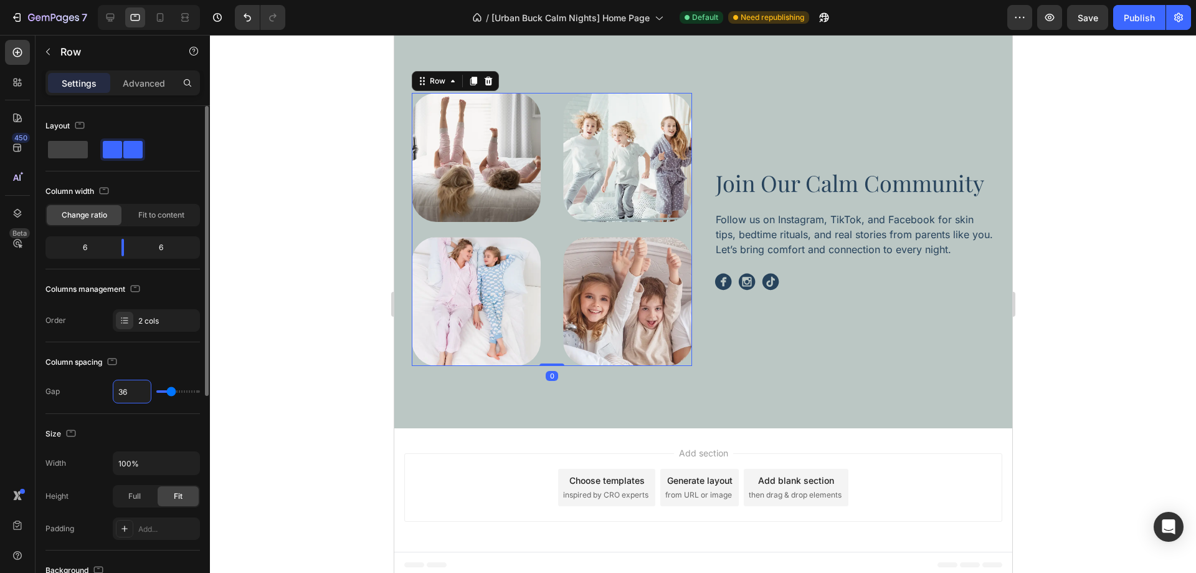
click at [144, 389] on input "36" at bounding box center [131, 391] width 37 height 22
type input "2"
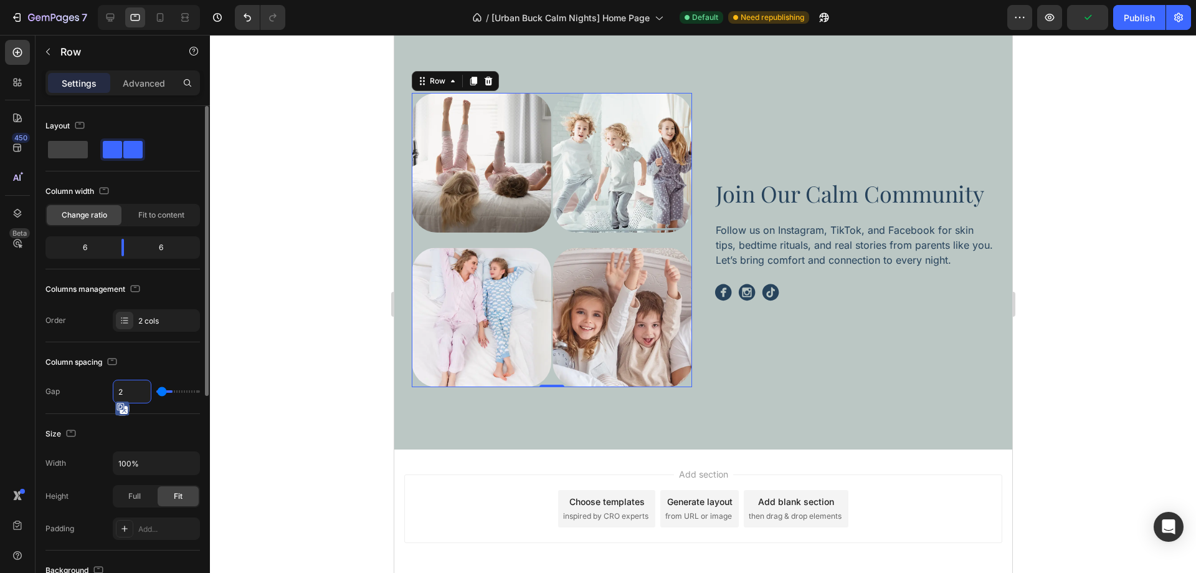
scroll to position [3380, 0]
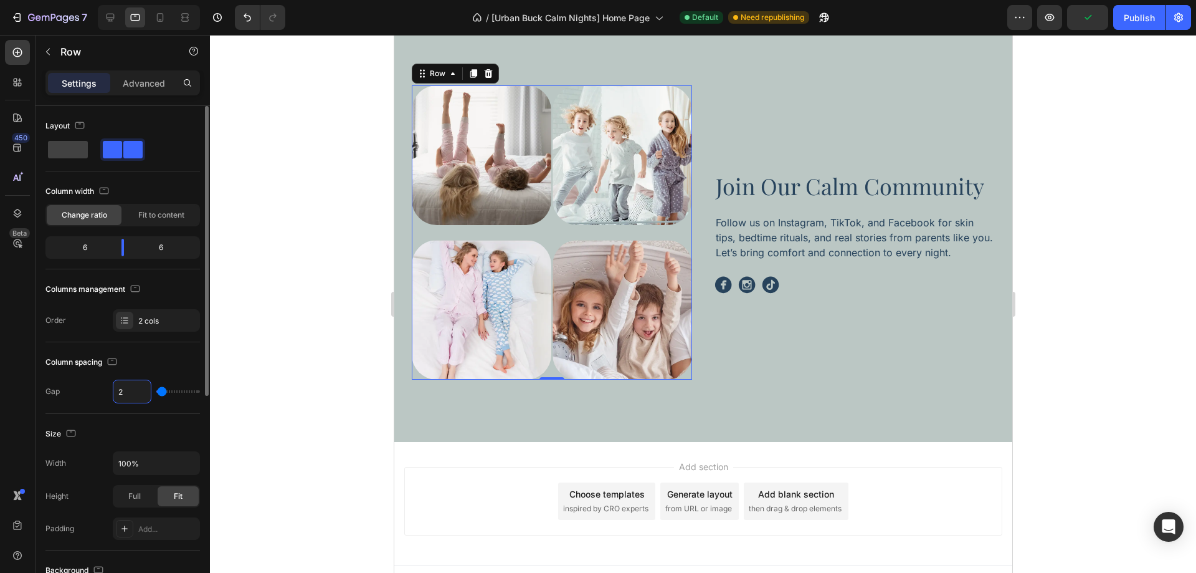
type input "24"
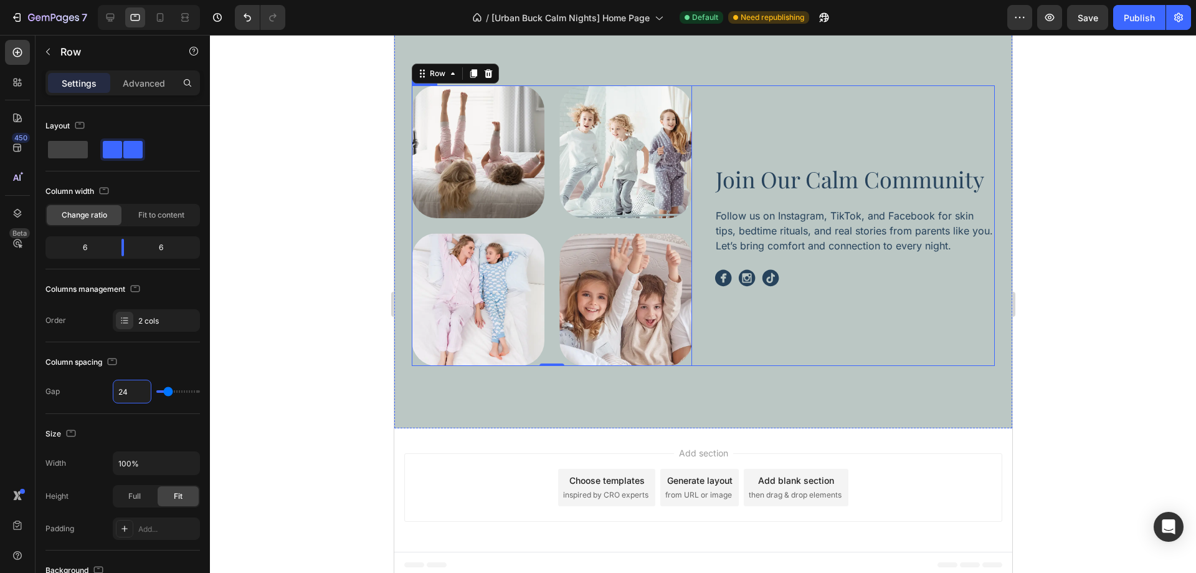
click at [779, 305] on div "Join Our Calm Community Heading Follow us on Instagram, TikTok, and Facebook fo…" at bounding box center [854, 225] width 280 height 280
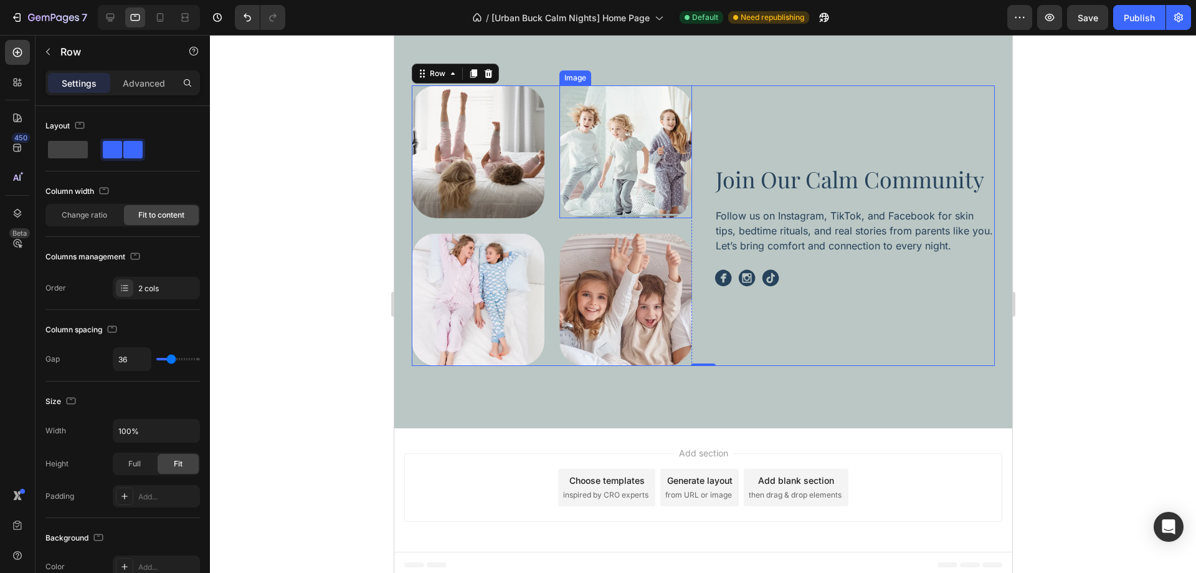
click at [634, 186] on img at bounding box center [625, 151] width 133 height 133
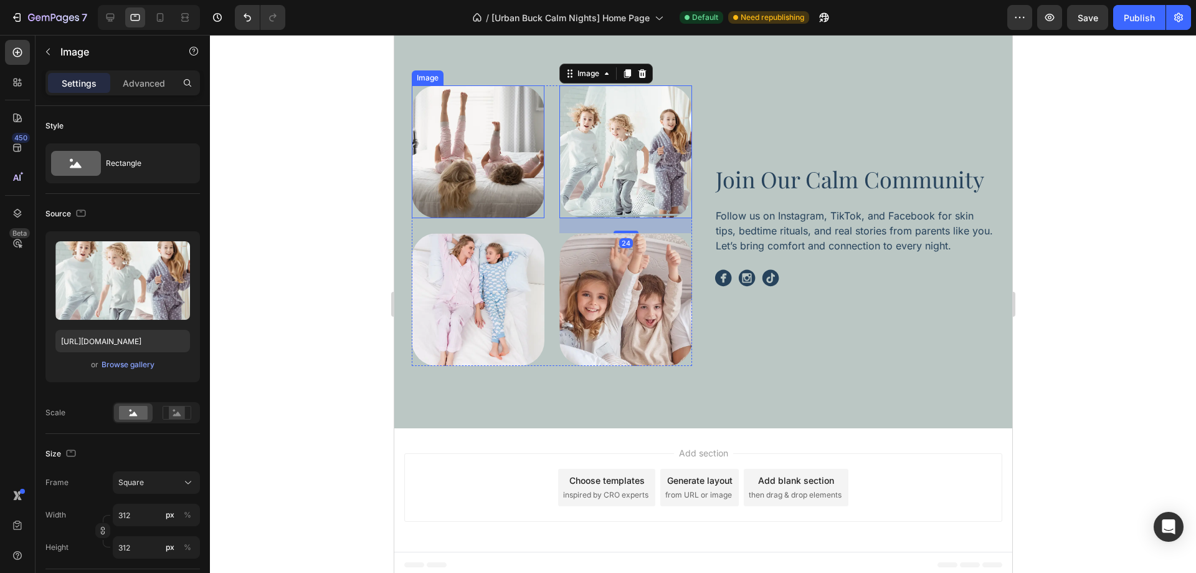
click at [506, 189] on img at bounding box center [477, 151] width 133 height 133
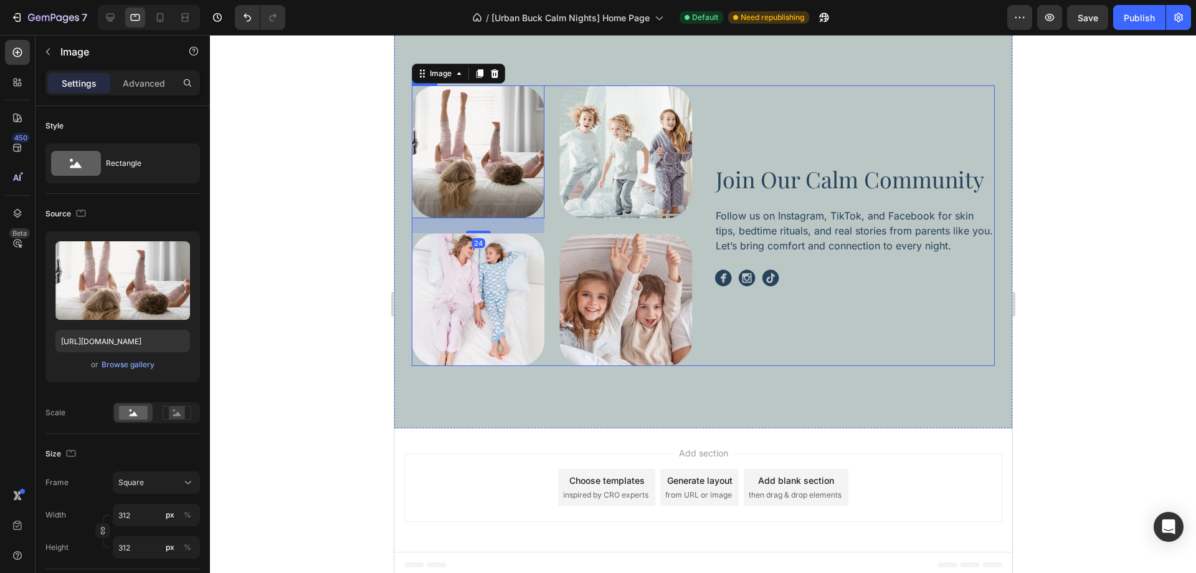
click at [858, 302] on div "Join Our Calm Community Heading Follow us on Instagram, TikTok, and Facebook fo…" at bounding box center [854, 225] width 280 height 280
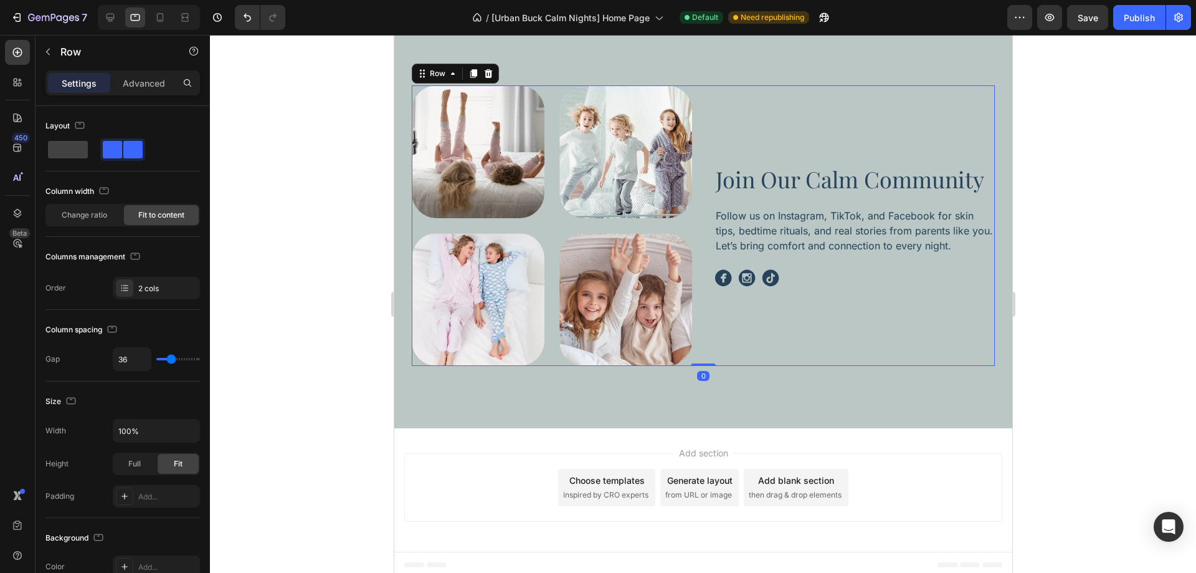
click at [815, 385] on div "Image Image Image Image Row Join Our Calm Community Heading Follow us on Instag…" at bounding box center [703, 225] width 618 height 405
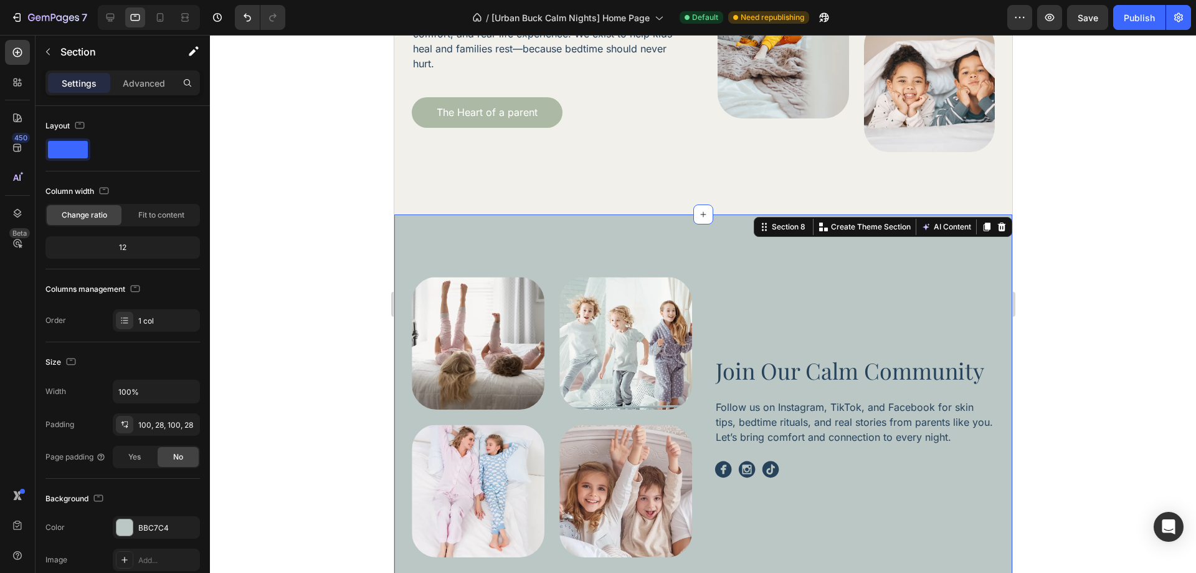
scroll to position [3177, 0]
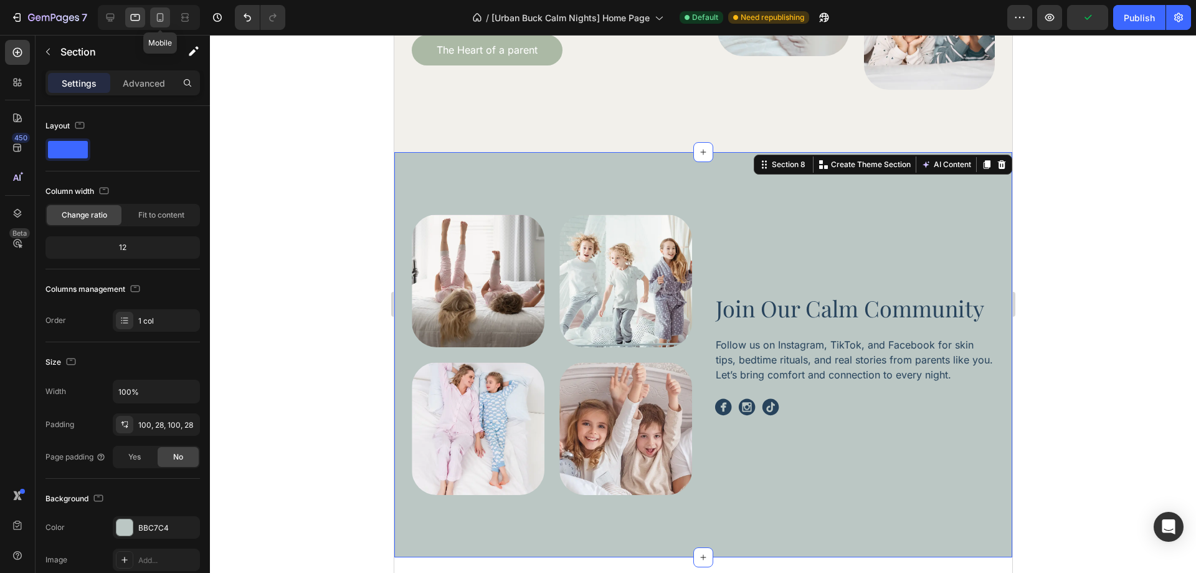
click at [157, 21] on icon at bounding box center [160, 17] width 12 height 12
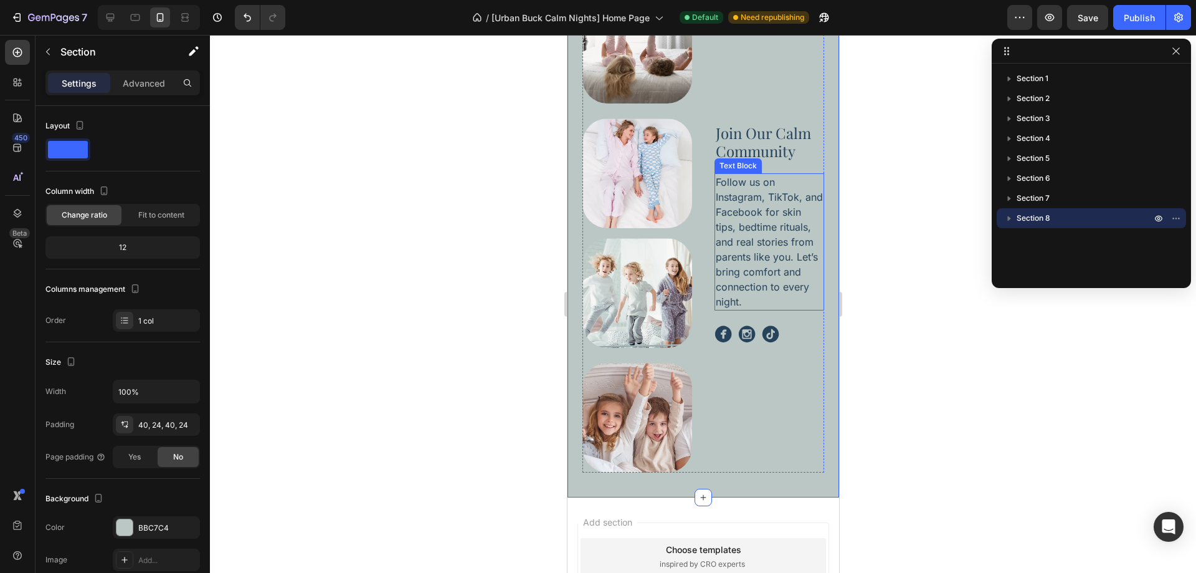
scroll to position [3274, 0]
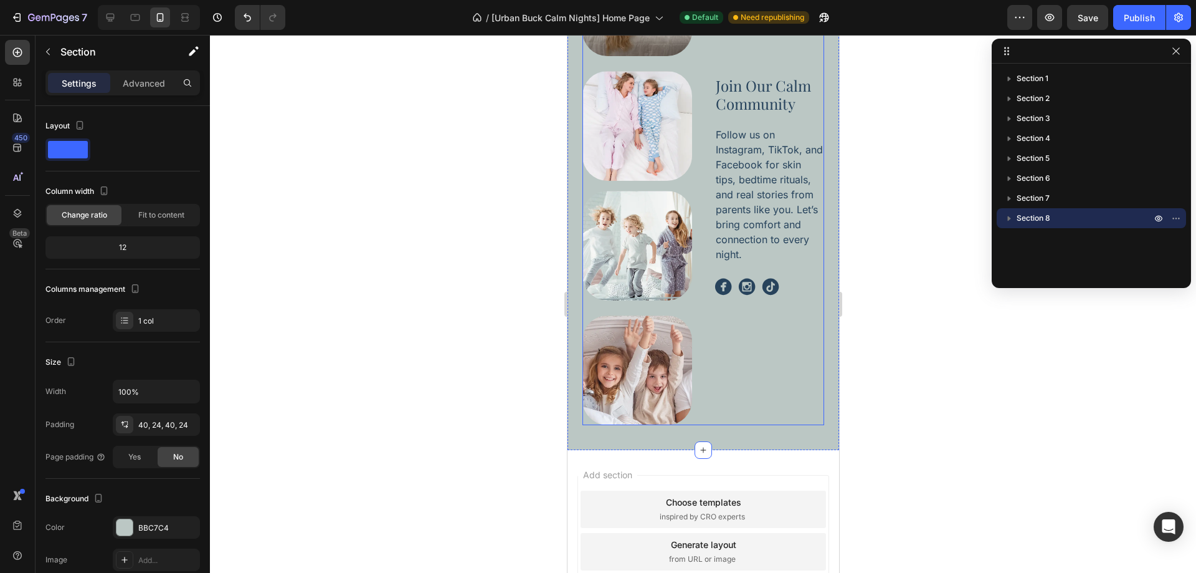
click at [734, 353] on div "Join Our Calm Community Heading Follow us on Instagram, TikTok, and Facebook fo…" at bounding box center [769, 185] width 110 height 478
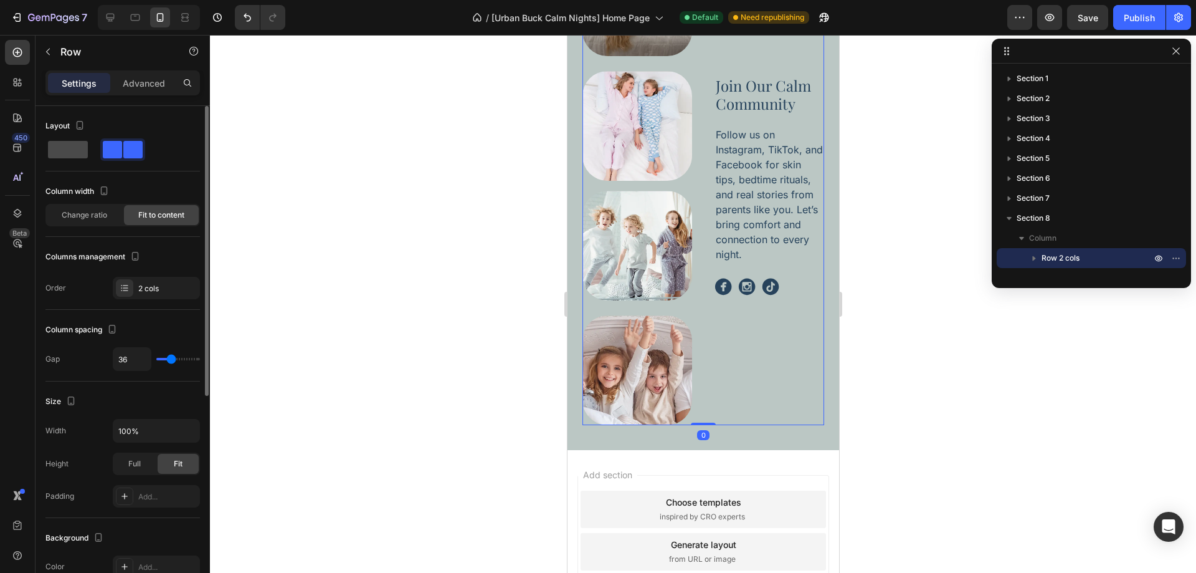
click at [62, 155] on span at bounding box center [68, 149] width 40 height 17
type input "16"
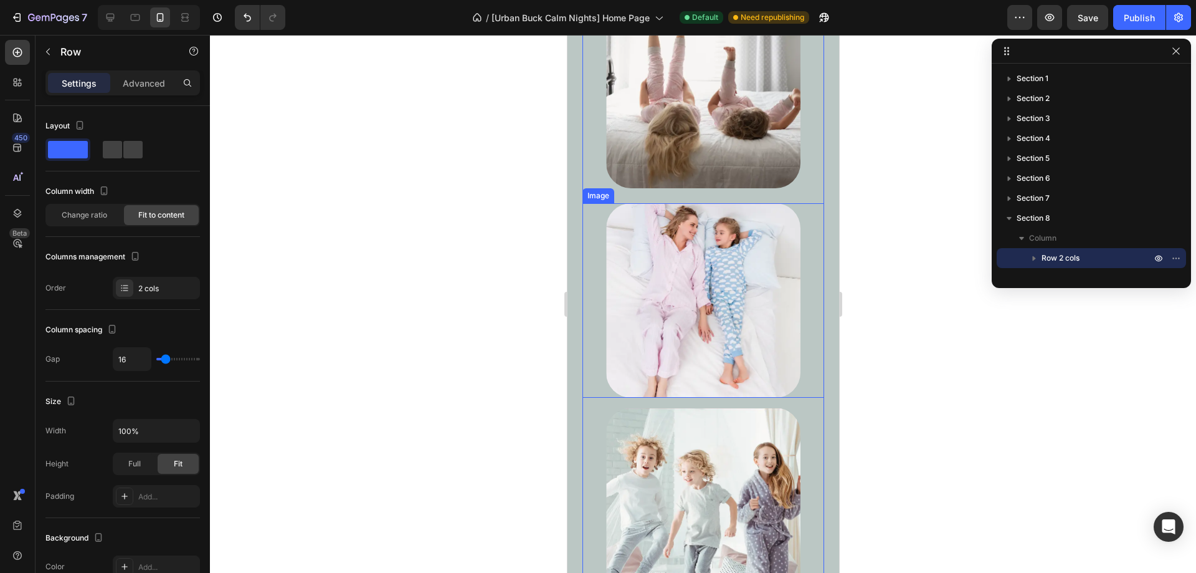
scroll to position [3149, 0]
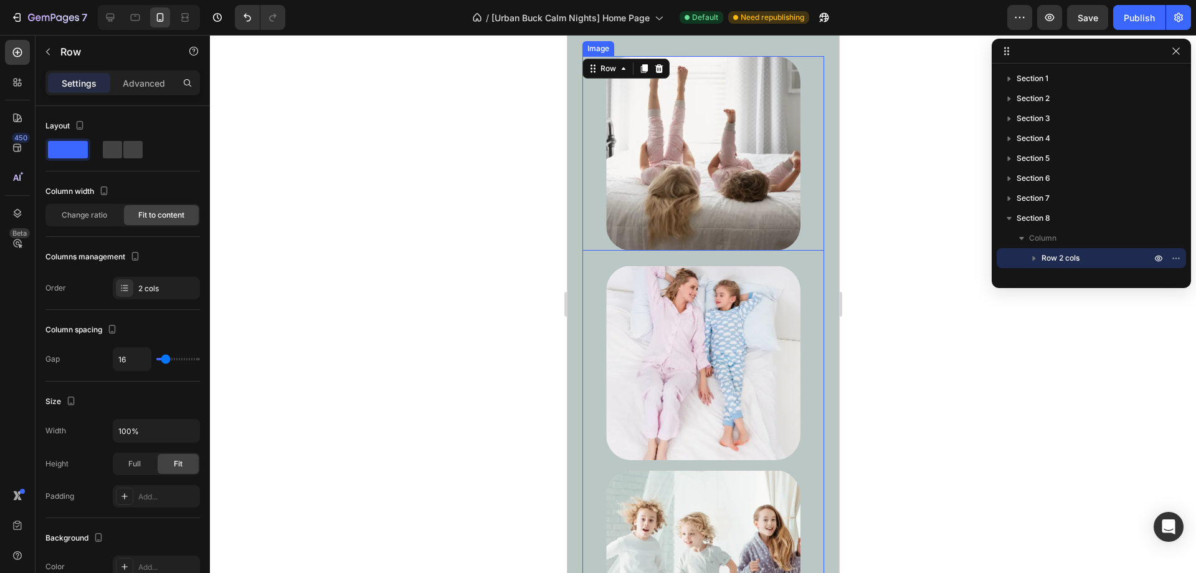
click at [726, 232] on img at bounding box center [703, 153] width 194 height 194
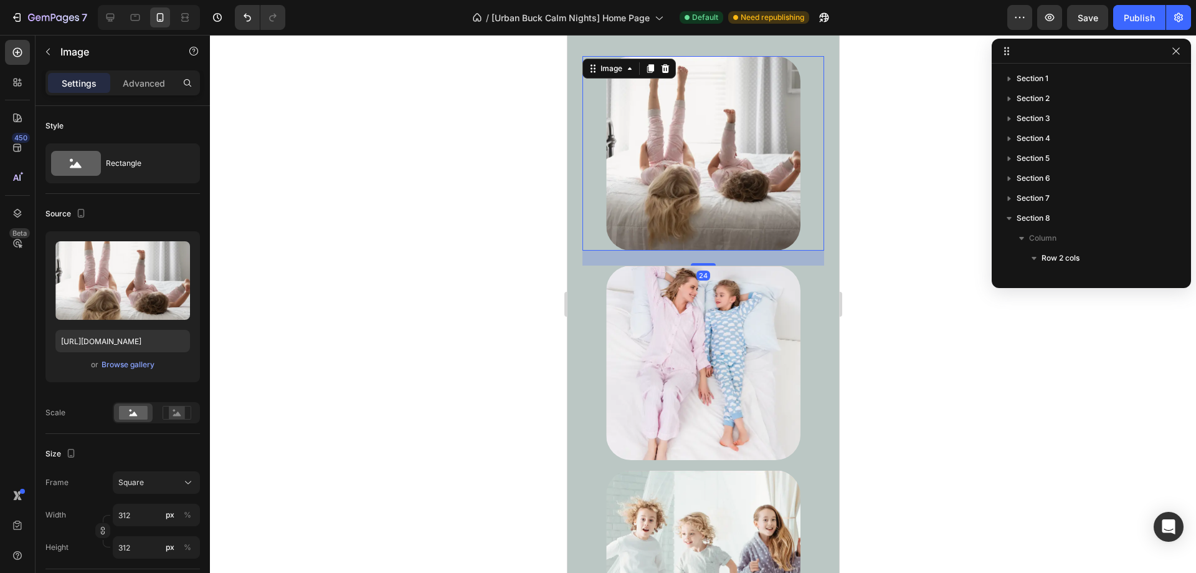
scroll to position [176, 0]
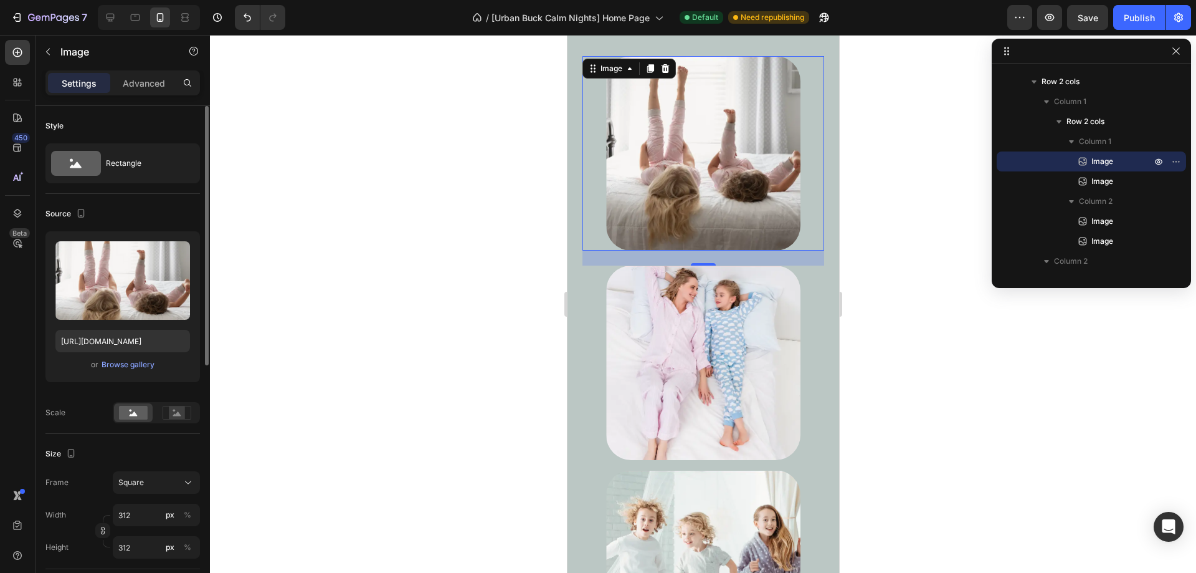
click at [150, 83] on p "Advanced" at bounding box center [144, 83] width 42 height 13
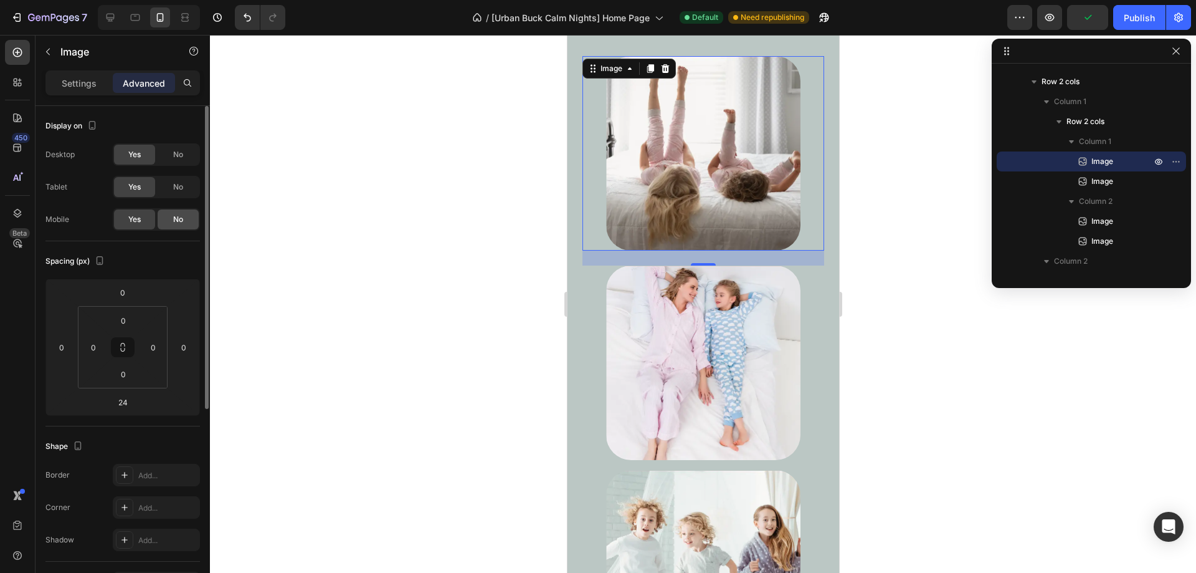
click at [180, 214] on span "No" at bounding box center [178, 219] width 10 height 11
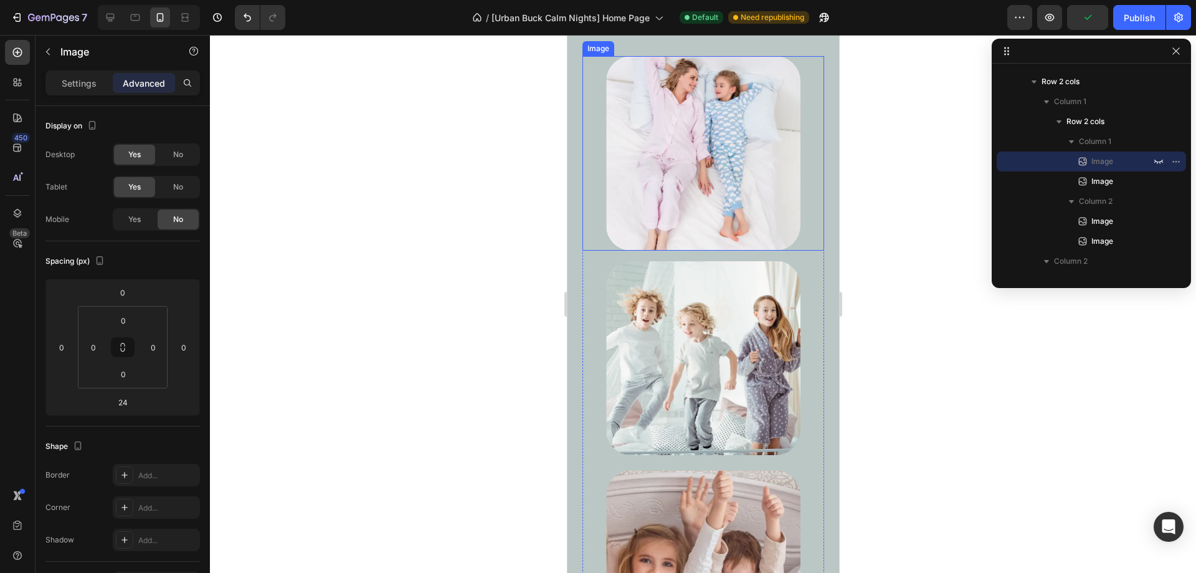
click at [691, 232] on img at bounding box center [703, 153] width 194 height 194
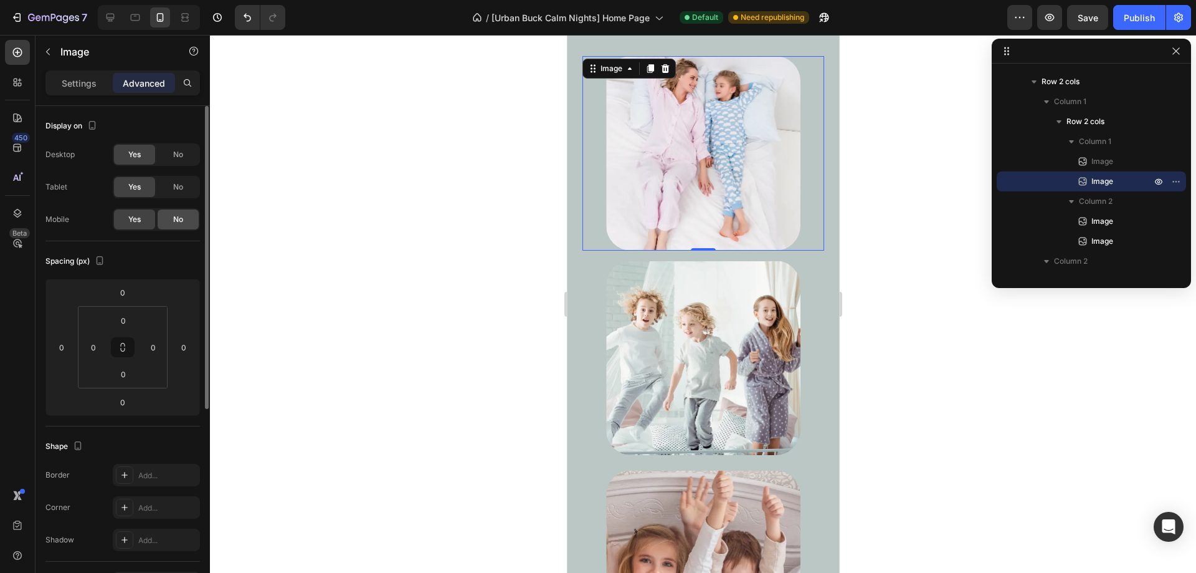
click at [185, 212] on div "No" at bounding box center [178, 219] width 41 height 20
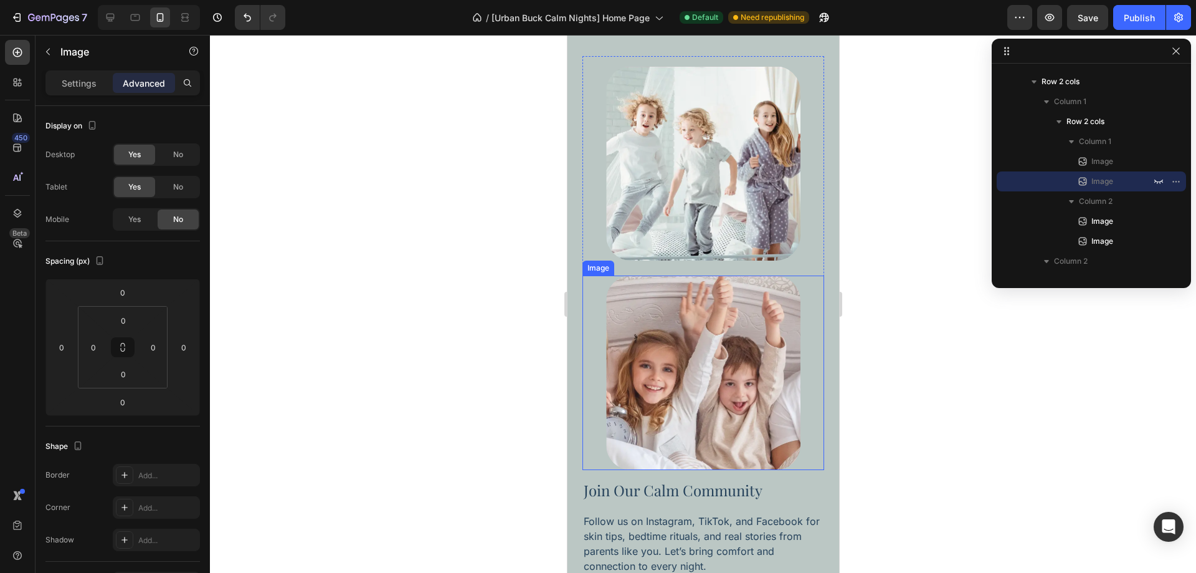
click at [716, 371] on img at bounding box center [703, 372] width 194 height 194
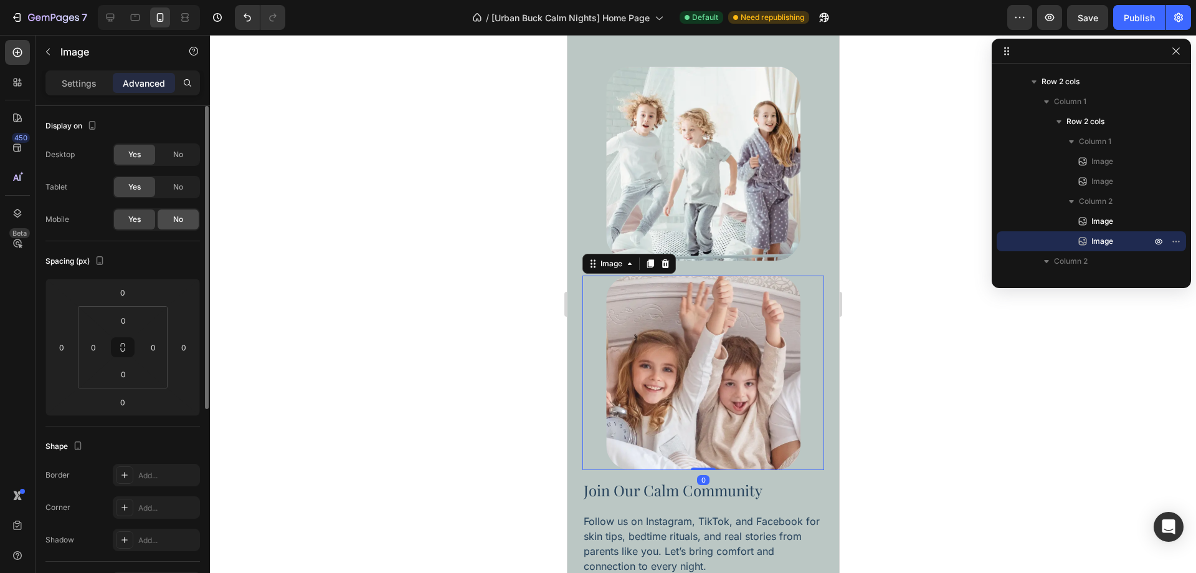
click at [183, 217] on span "No" at bounding box center [178, 219] width 10 height 11
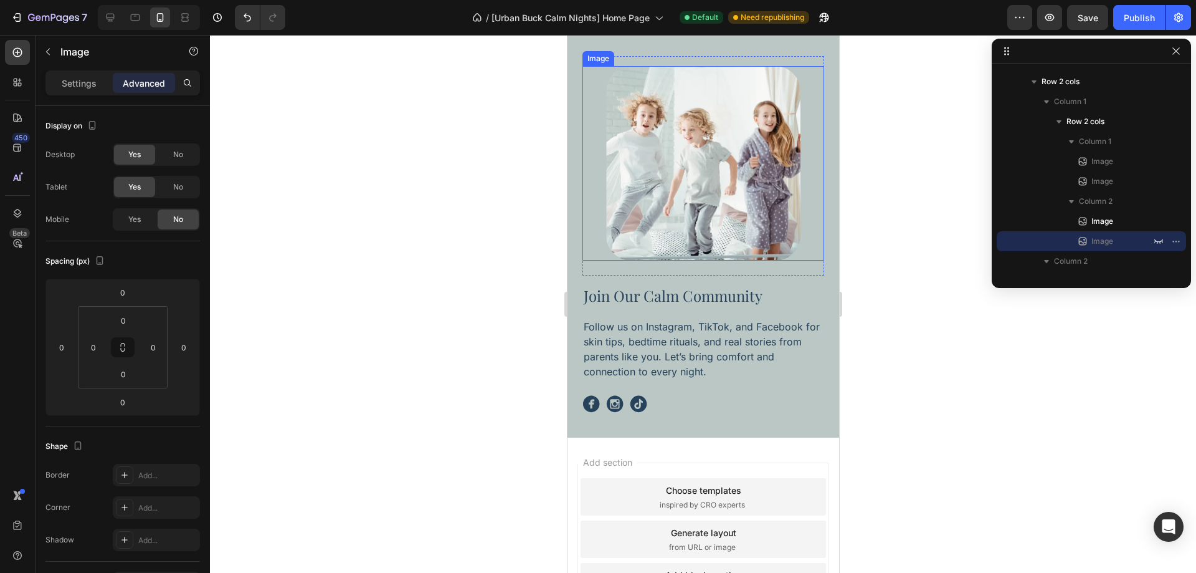
click at [747, 252] on img at bounding box center [703, 163] width 194 height 194
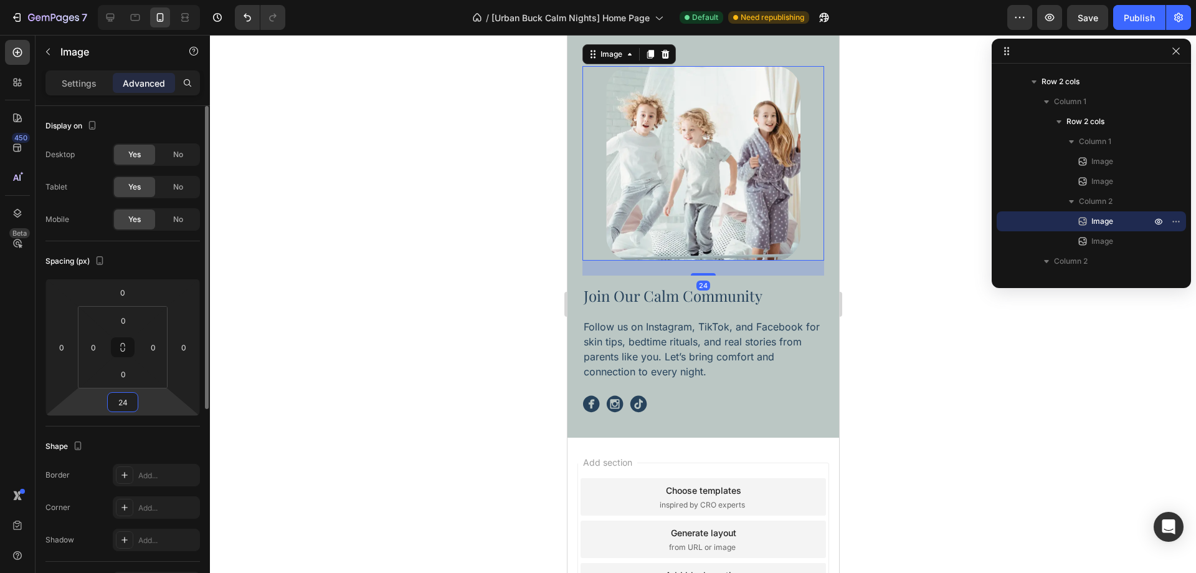
click at [128, 401] on input "24" at bounding box center [122, 401] width 25 height 19
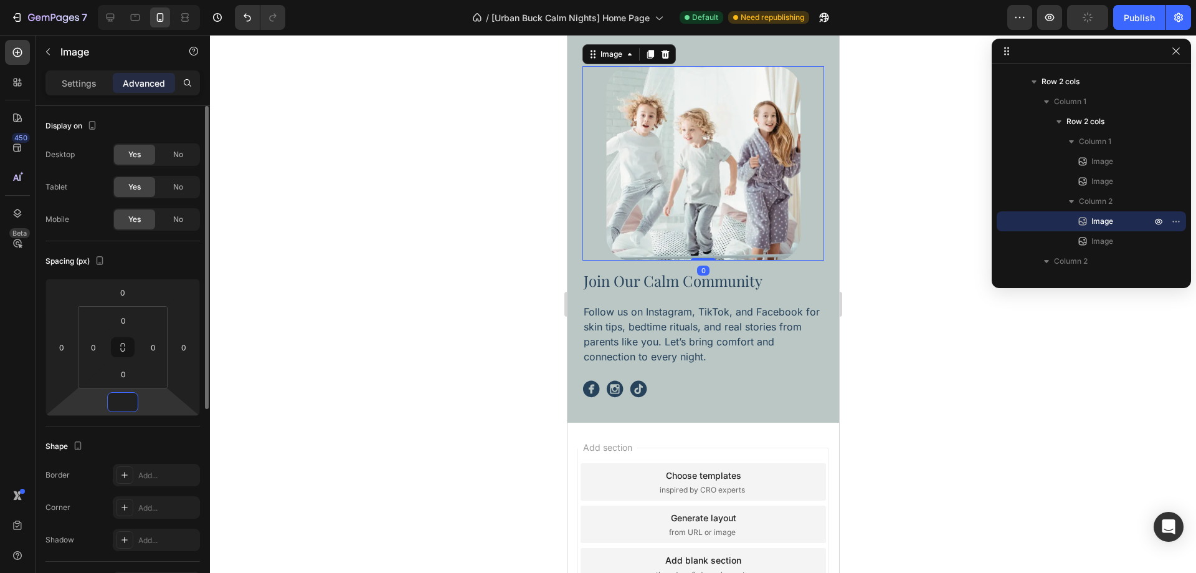
type input "0"
click at [0, 0] on div "Spacing (px) 0 0 0 0 0 0 0 0" at bounding box center [0, 0] width 0 height 0
click at [682, 232] on img at bounding box center [703, 163] width 194 height 194
click at [77, 87] on p "Settings" at bounding box center [79, 83] width 35 height 13
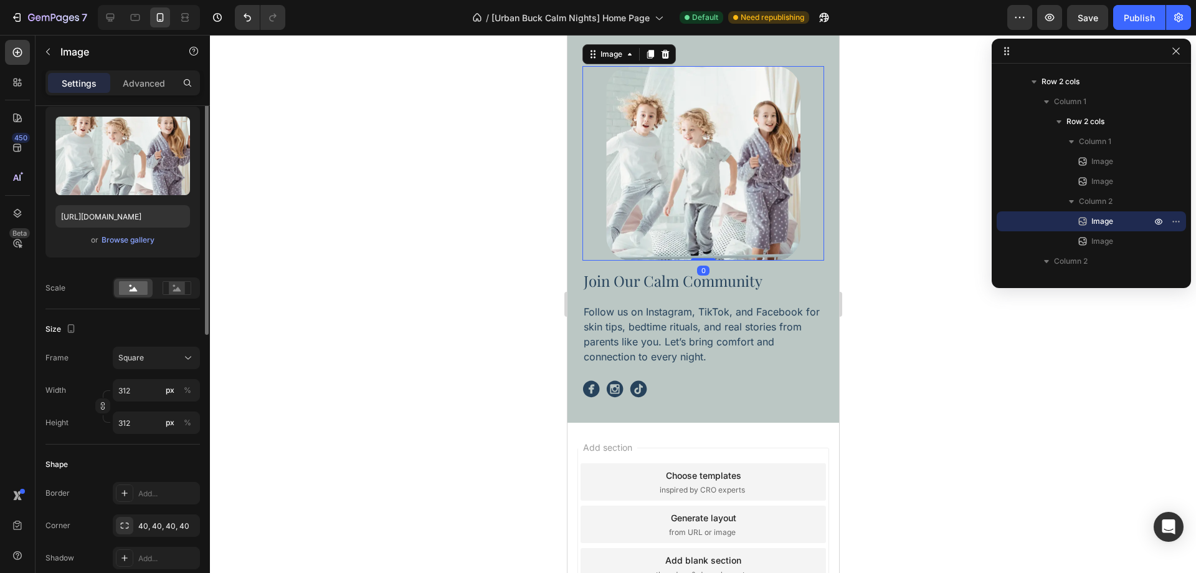
scroll to position [187, 0]
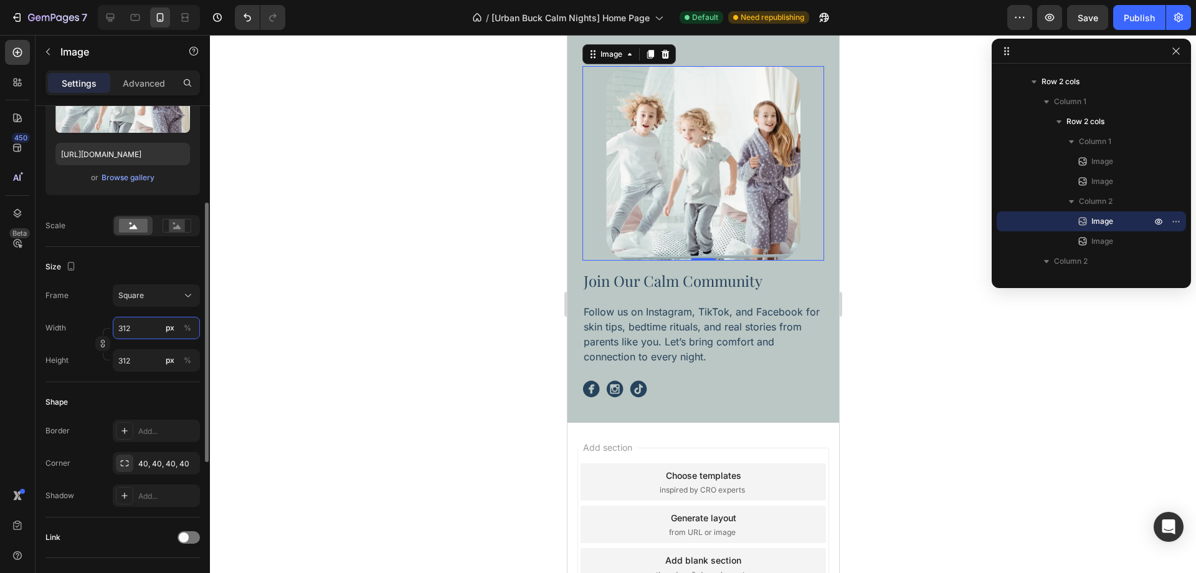
click at [146, 324] on input "312" at bounding box center [156, 327] width 87 height 22
click at [145, 354] on p "Full 100%" at bounding box center [154, 357] width 72 height 11
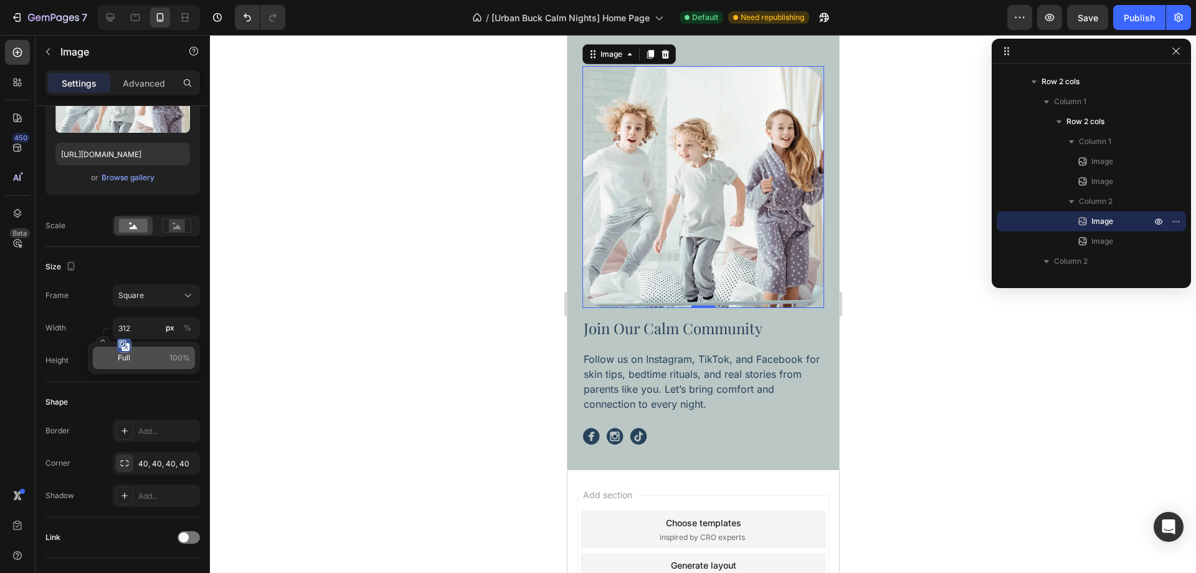
type input "100"
click at [147, 300] on div "Square" at bounding box center [148, 295] width 61 height 11
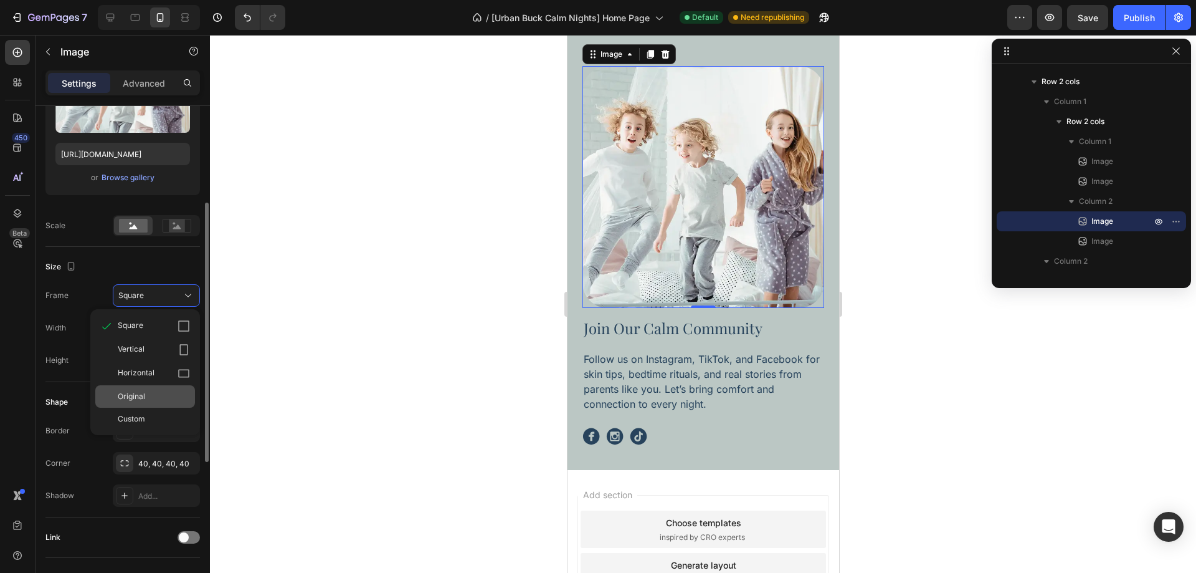
click at [141, 392] on span "Original" at bounding box center [131, 396] width 27 height 11
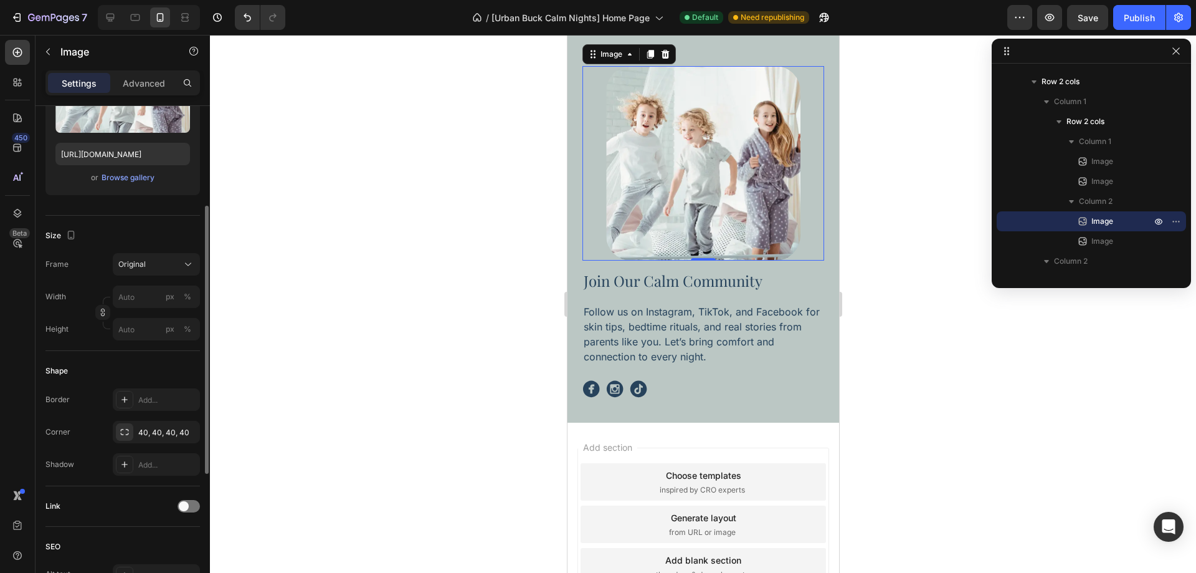
click at [146, 308] on div "Width px % Height px %" at bounding box center [122, 312] width 154 height 55
click at [140, 299] on input "px %" at bounding box center [156, 296] width 87 height 22
click at [140, 328] on p "Full 100%" at bounding box center [154, 326] width 72 height 11
type input "100"
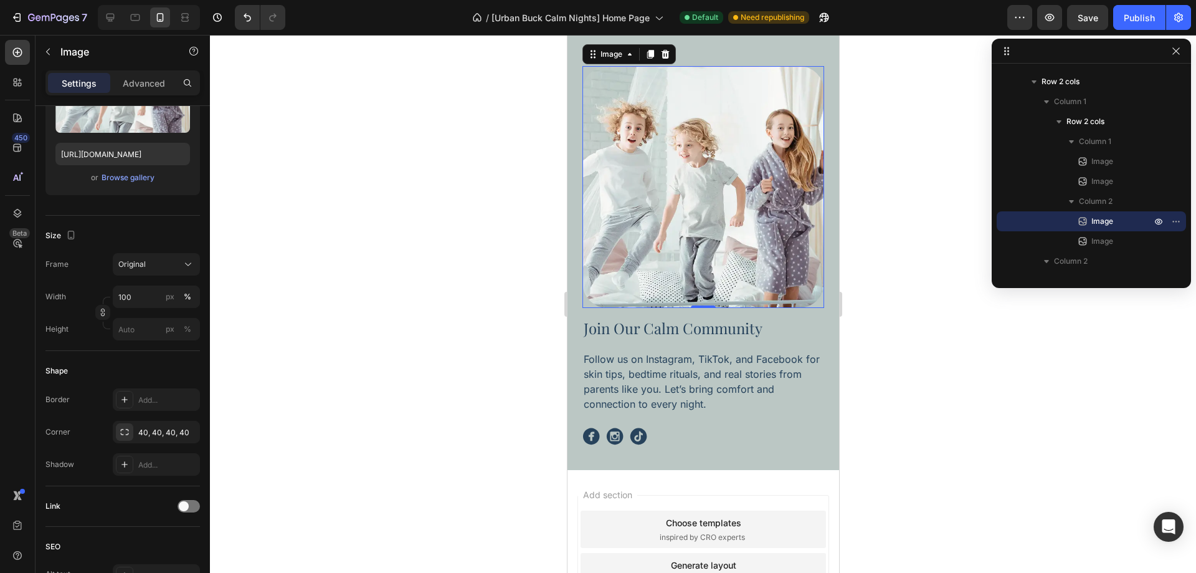
click at [926, 392] on div at bounding box center [703, 304] width 986 height 538
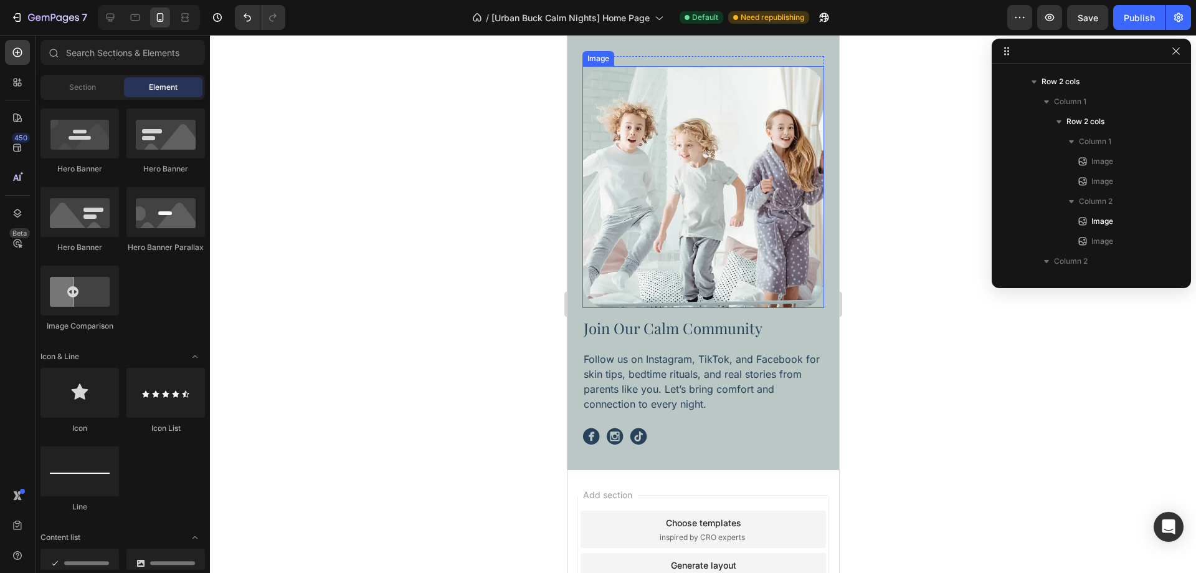
click at [673, 245] on img at bounding box center [703, 187] width 242 height 242
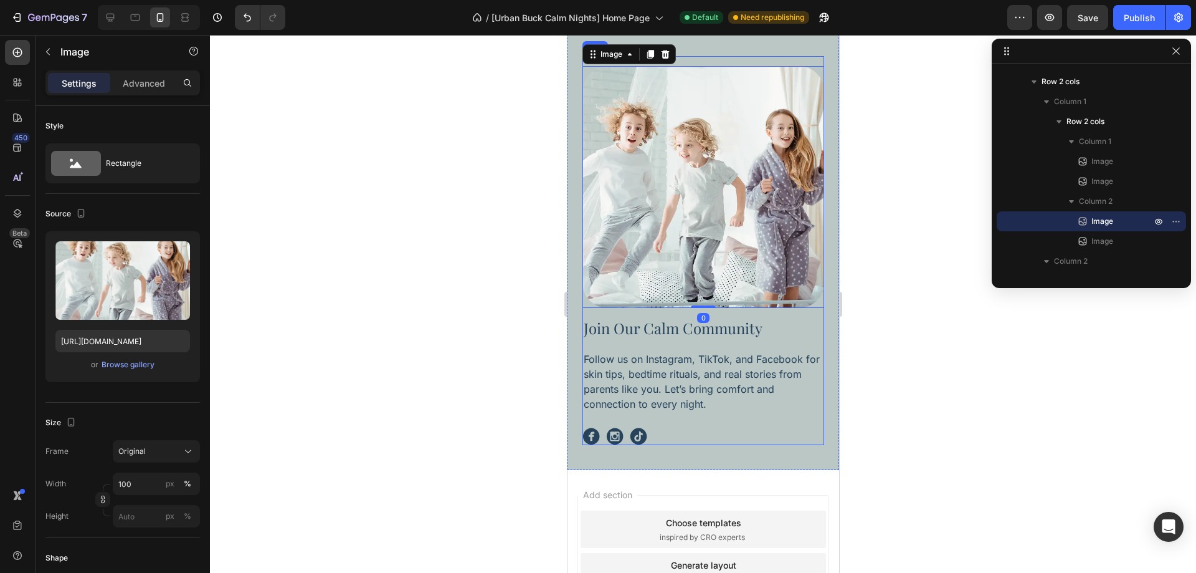
click at [761, 316] on div "Image Image Image 0 Image Row Join Our Calm Community Heading Follow us on Inst…" at bounding box center [703, 250] width 242 height 389
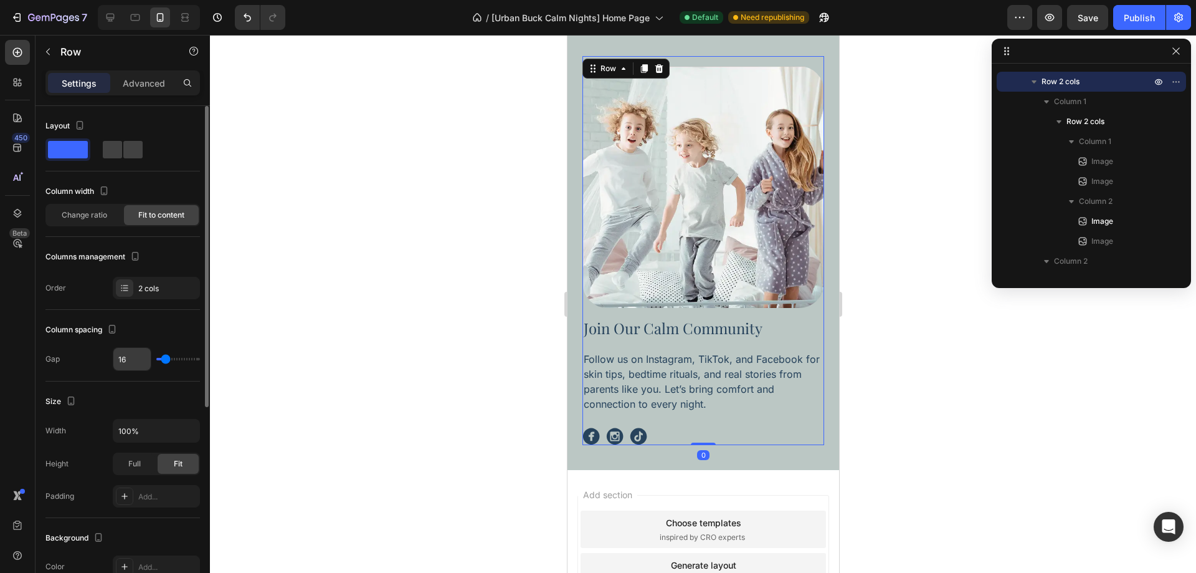
click at [133, 363] on input "16" at bounding box center [131, 359] width 37 height 22
type input "17"
type input "18"
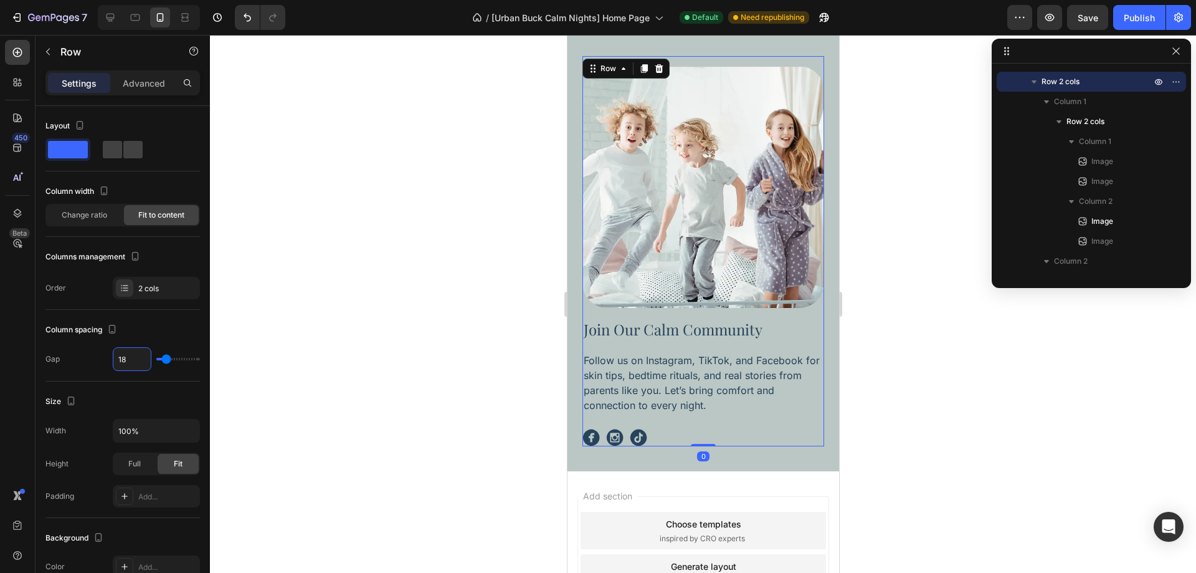
type input "19"
type input "20"
click at [682, 338] on p "Join Our Calm Community" at bounding box center [702, 330] width 239 height 18
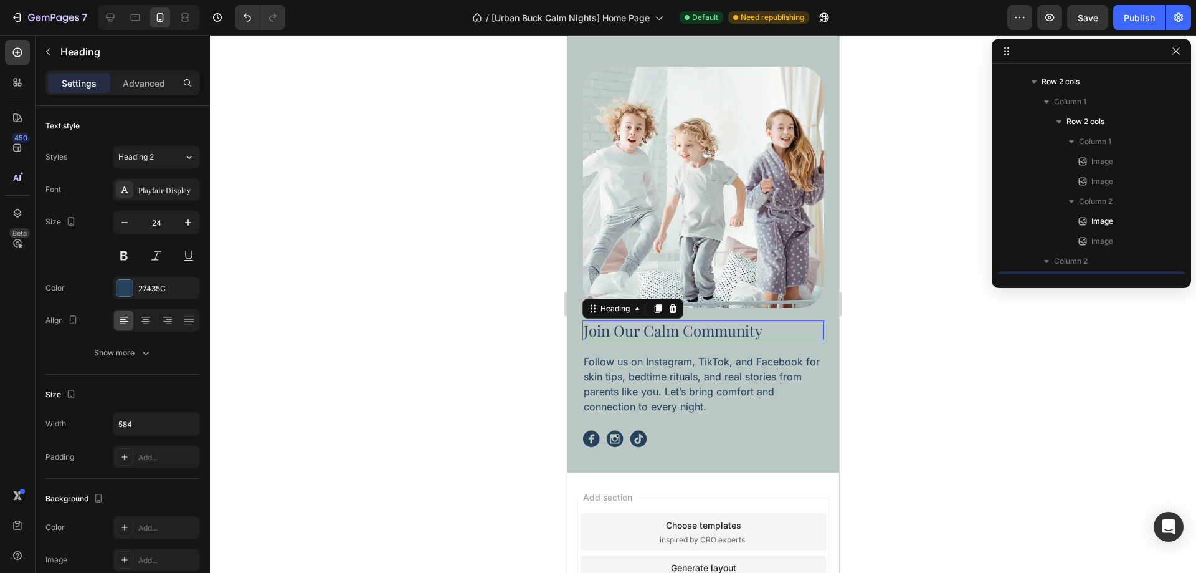
scroll to position [296, 0]
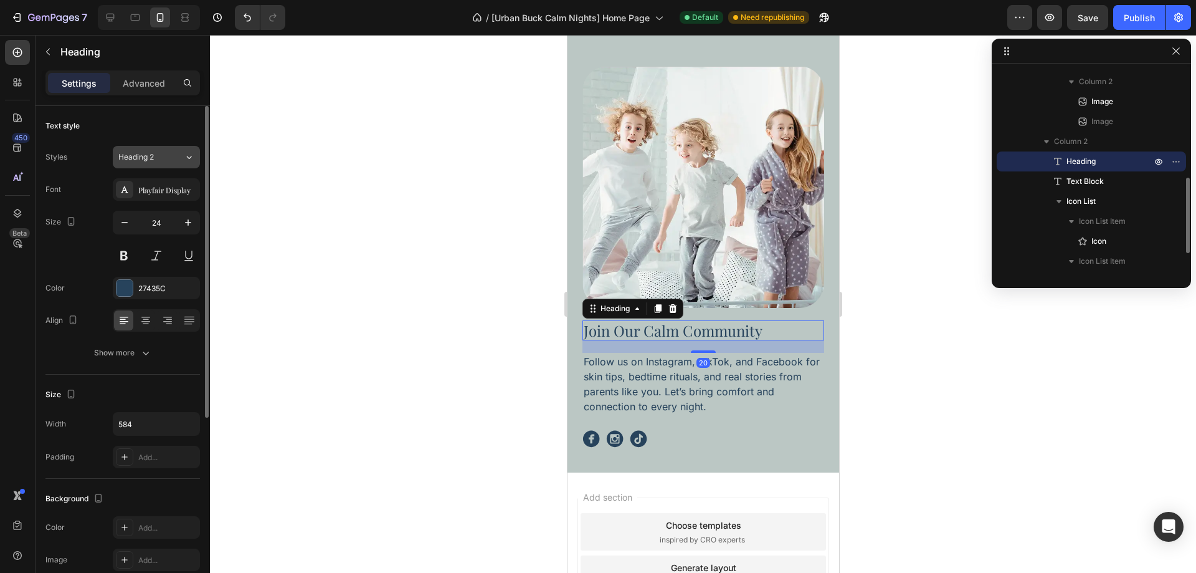
click at [164, 160] on div "Heading 2" at bounding box center [143, 156] width 50 height 11
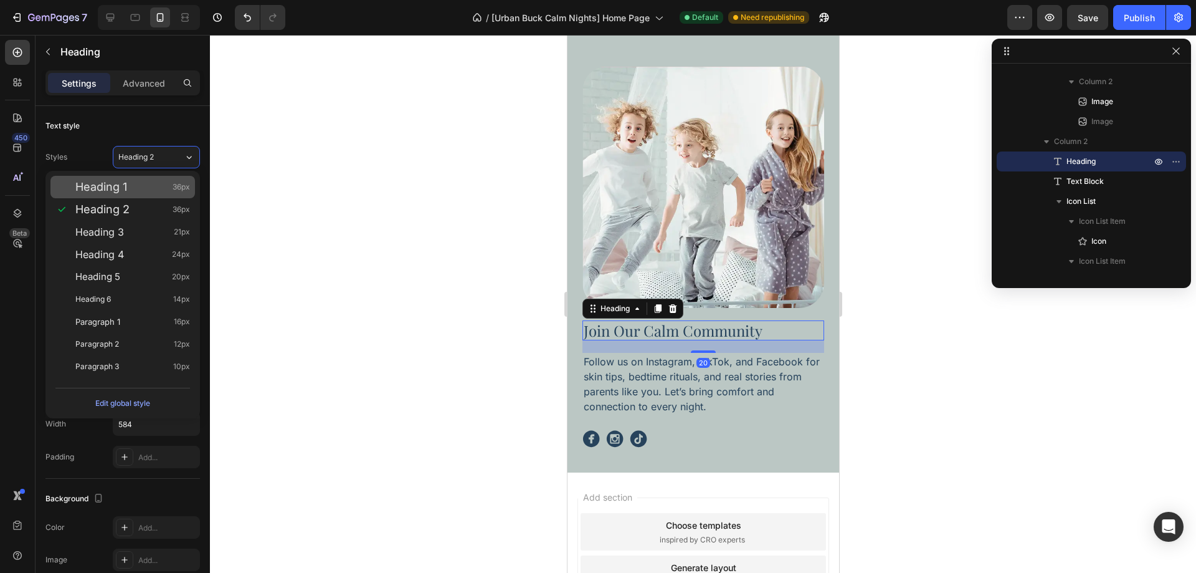
click at [159, 188] on div "Heading 1 36px" at bounding box center [132, 187] width 115 height 12
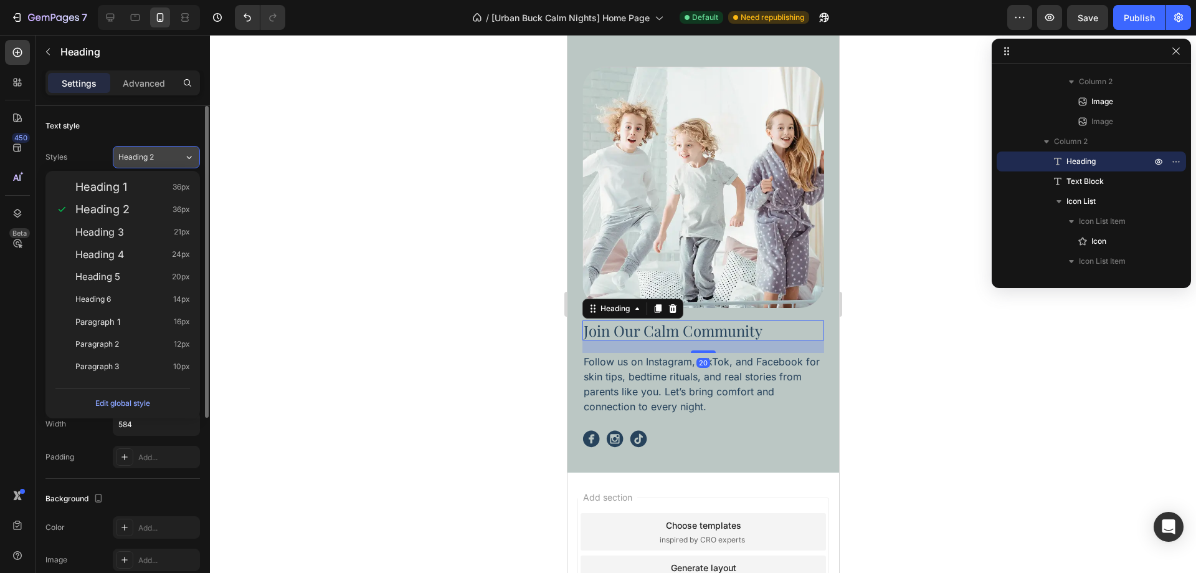
type input "36"
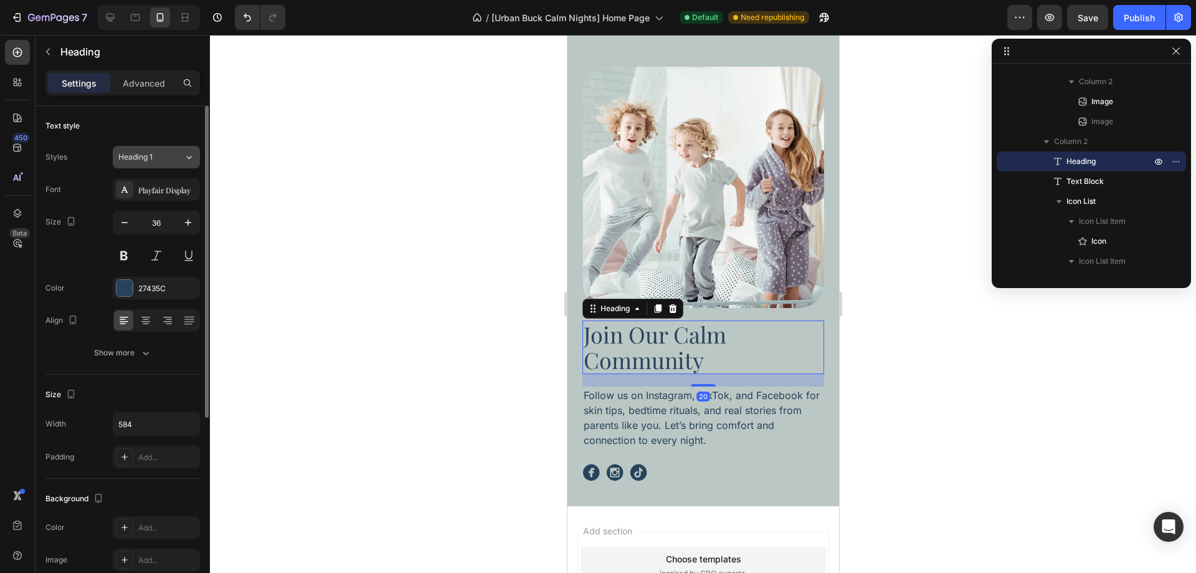
click at [164, 156] on div "Heading 1" at bounding box center [143, 156] width 50 height 11
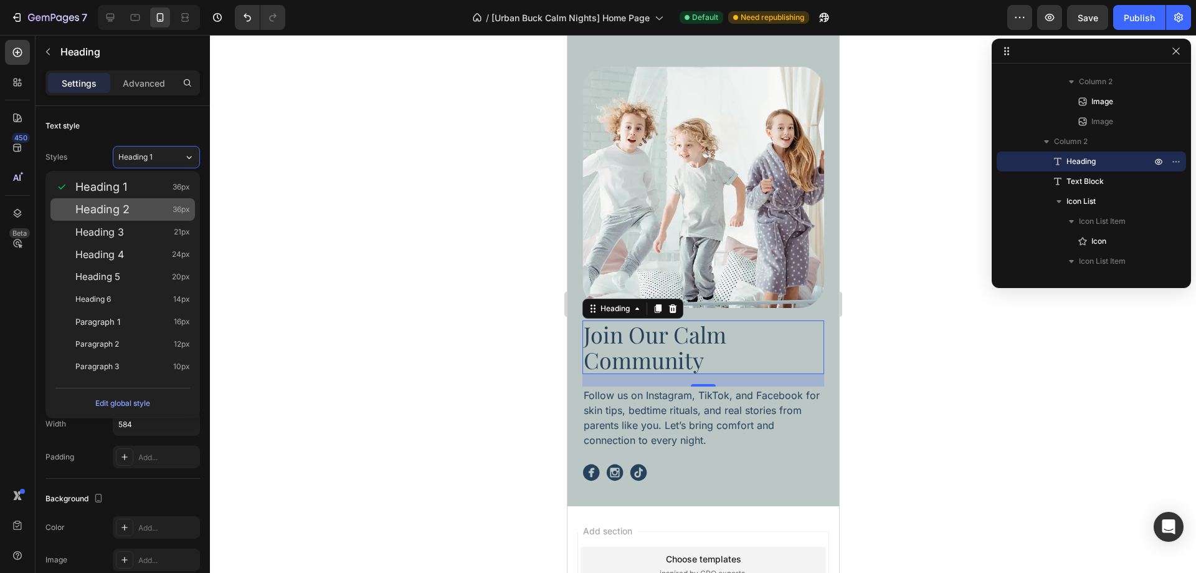
click at [151, 204] on div "Heading 2 36px" at bounding box center [132, 209] width 115 height 12
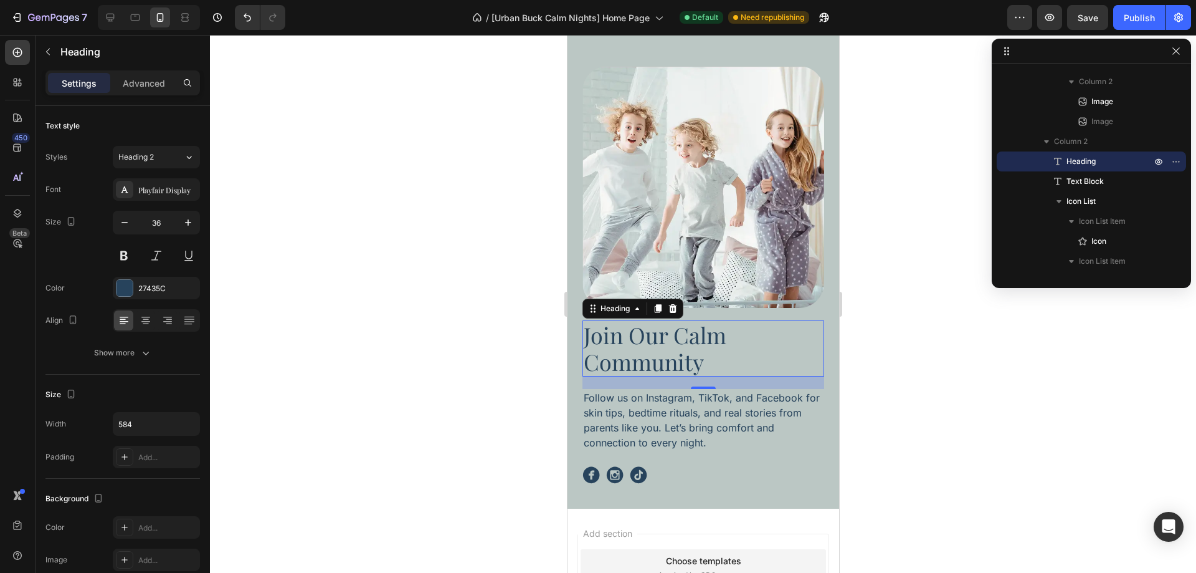
click at [963, 336] on div at bounding box center [703, 304] width 986 height 538
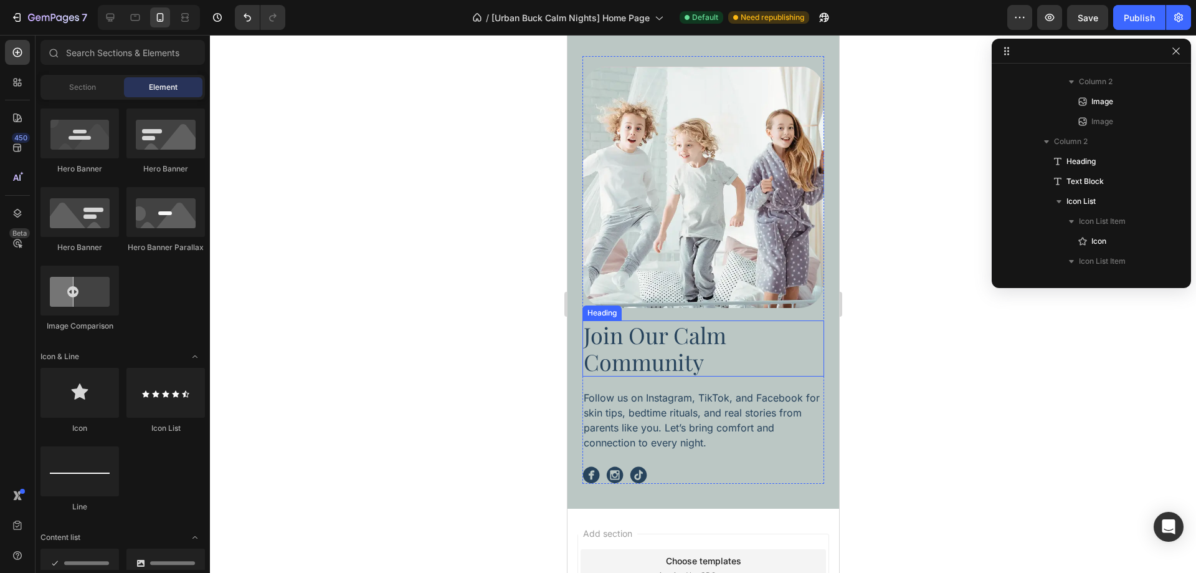
click at [734, 343] on p "Join Our Calm Community" at bounding box center [702, 348] width 239 height 54
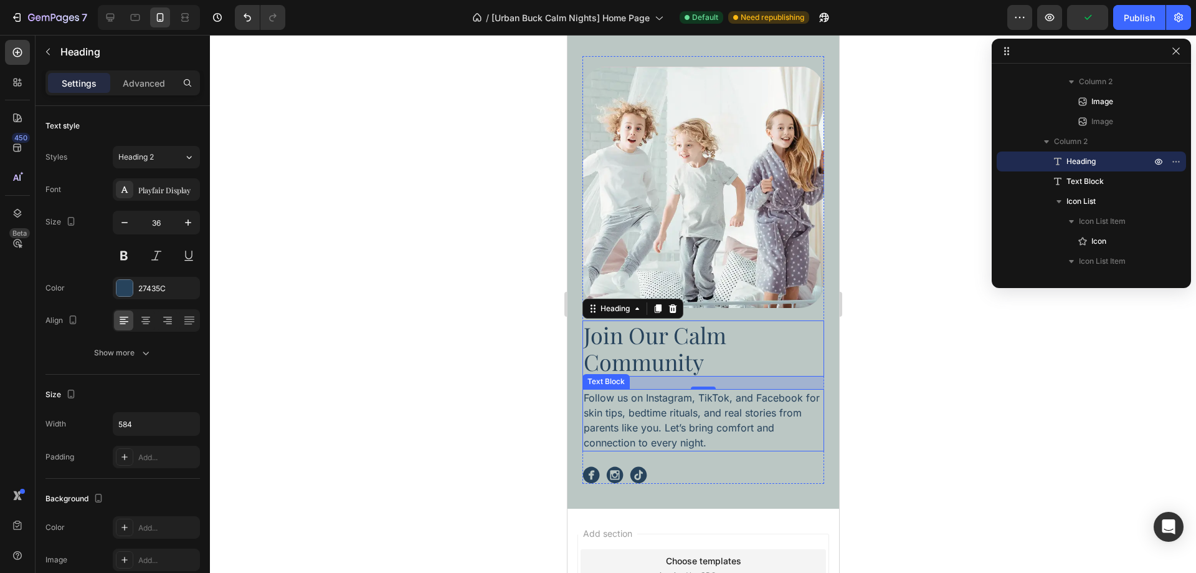
click at [705, 411] on p "Follow us on Instagram, TikTok, and Facebook for skin tips, bedtime rituals, an…" at bounding box center [702, 420] width 239 height 60
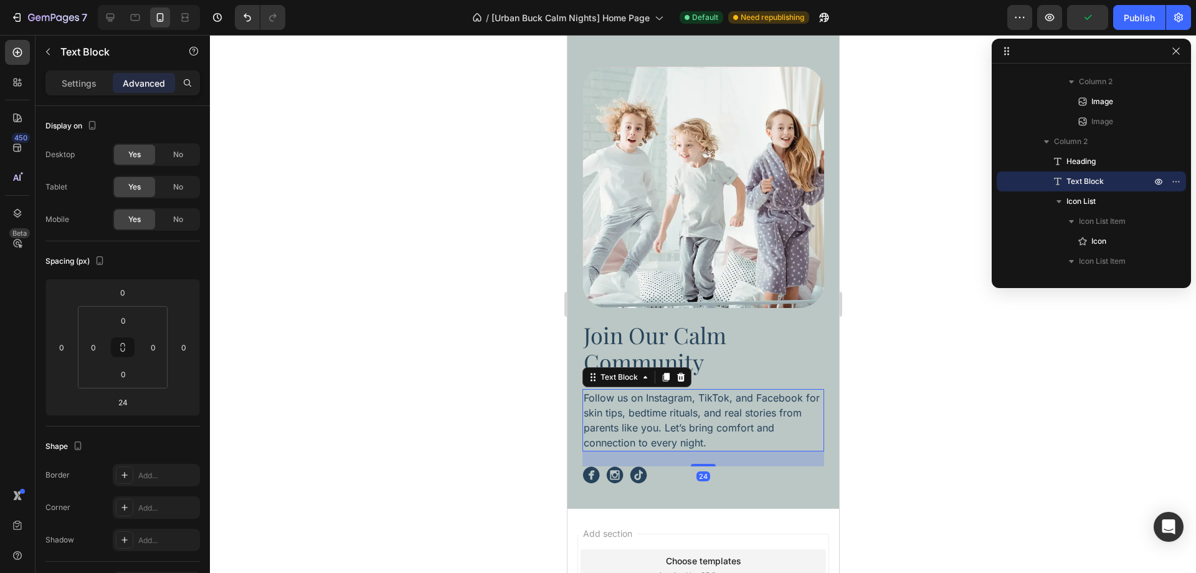
click at [721, 356] on p "Join Our Calm Community" at bounding box center [702, 348] width 239 height 54
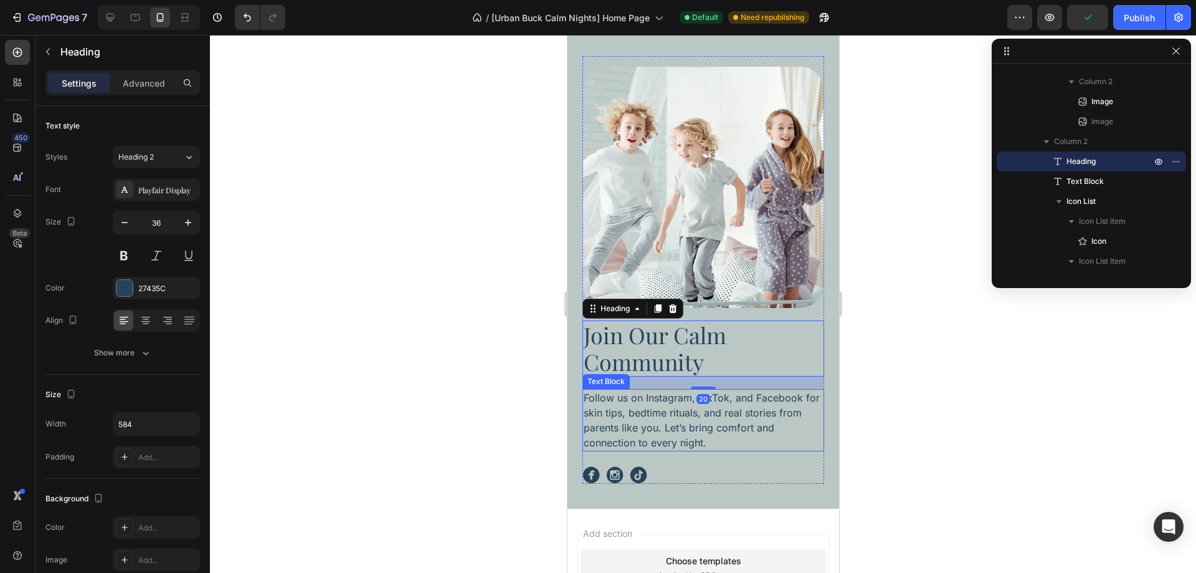
click at [732, 421] on p "Follow us on Instagram, TikTok, and Facebook for skin tips, bedtime rituals, an…" at bounding box center [702, 420] width 239 height 60
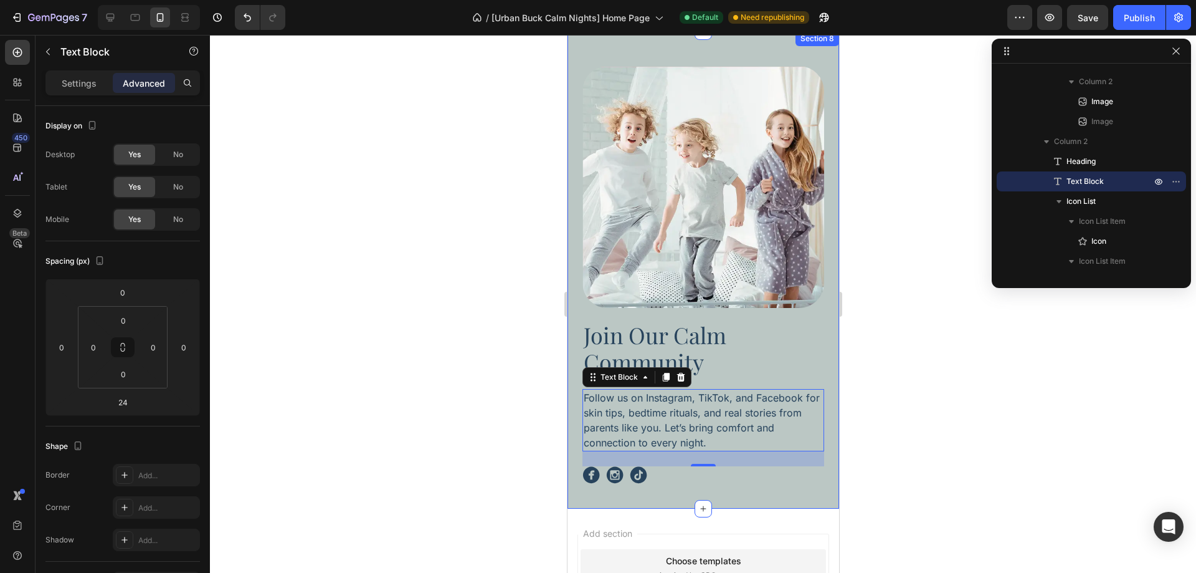
click at [651, 505] on div "Image Image Image Image Row Join Our Calm Community Heading Follow us on Instag…" at bounding box center [703, 269] width 272 height 477
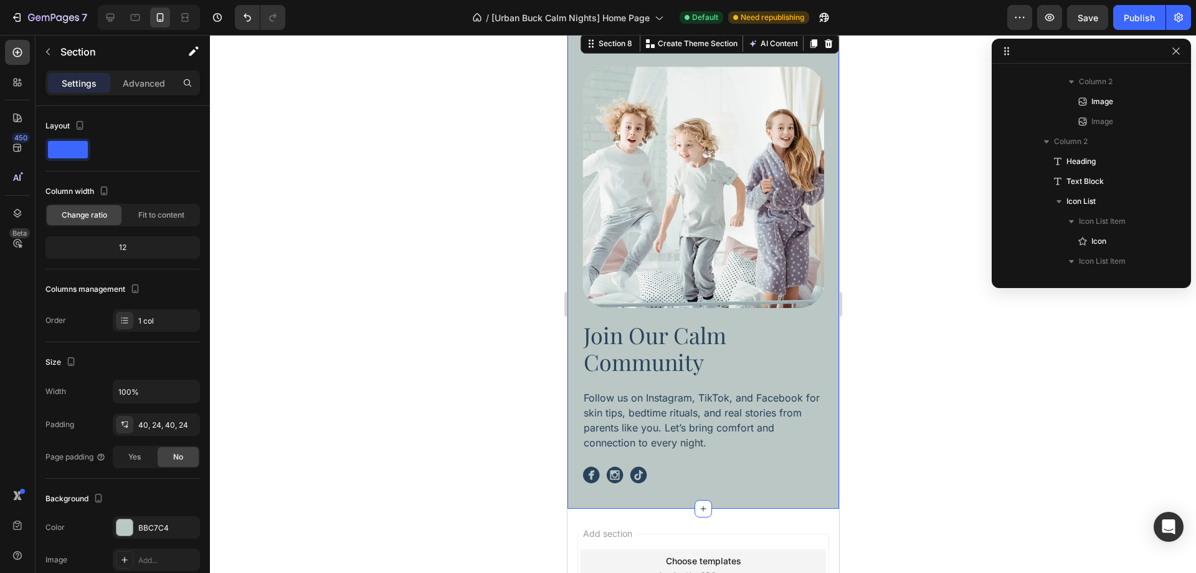
scroll to position [57, 0]
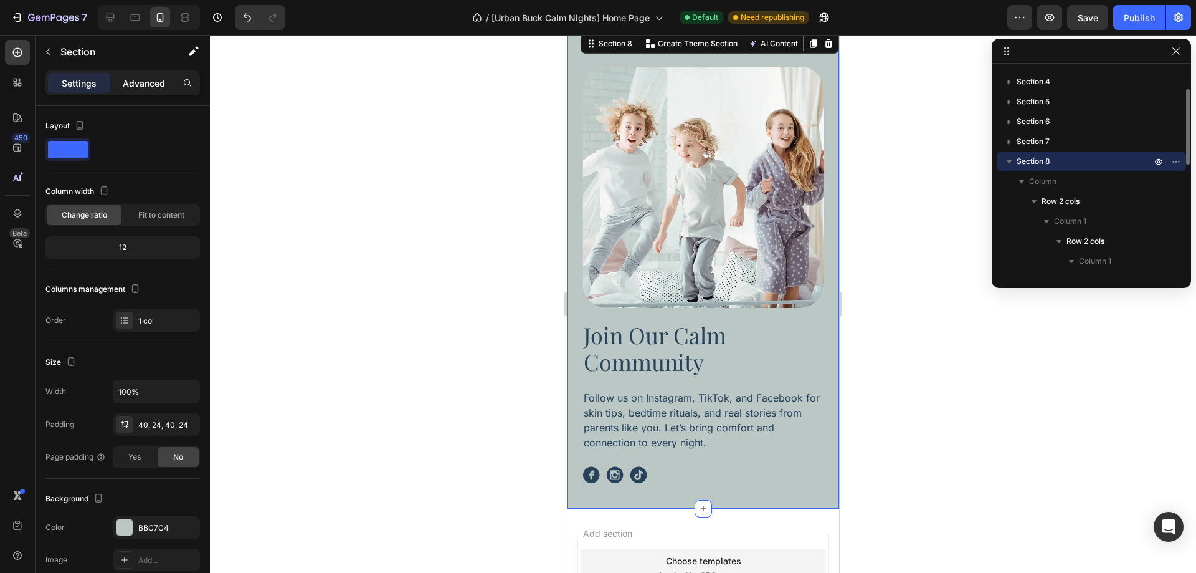
click at [128, 78] on p "Advanced" at bounding box center [144, 83] width 42 height 13
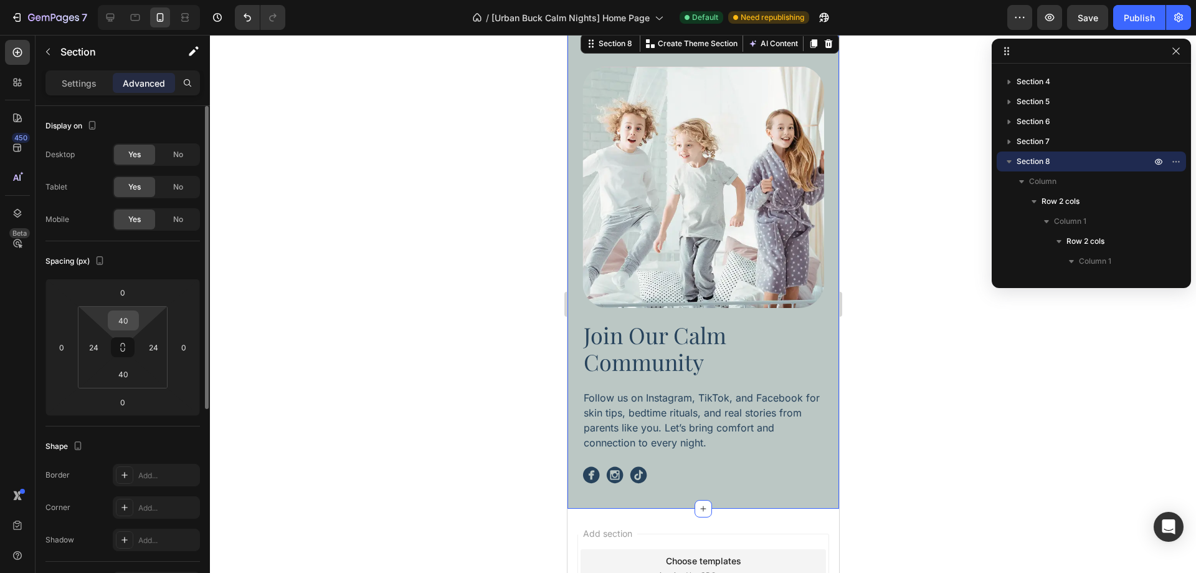
click at [127, 323] on input "40" at bounding box center [123, 320] width 25 height 19
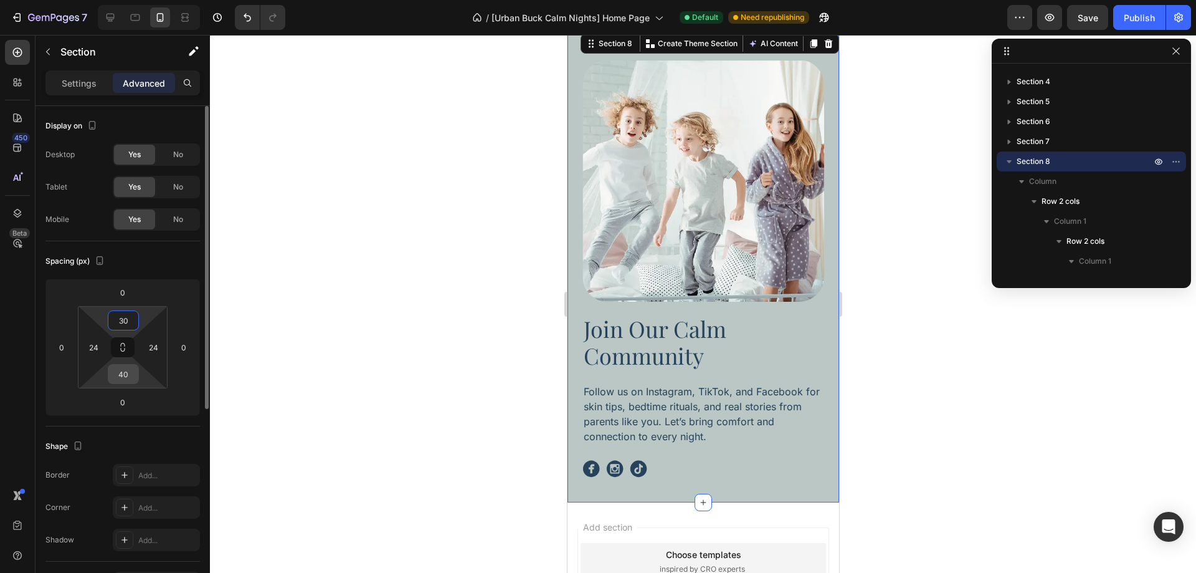
type input "30"
click at [118, 371] on input "40" at bounding box center [123, 373] width 25 height 19
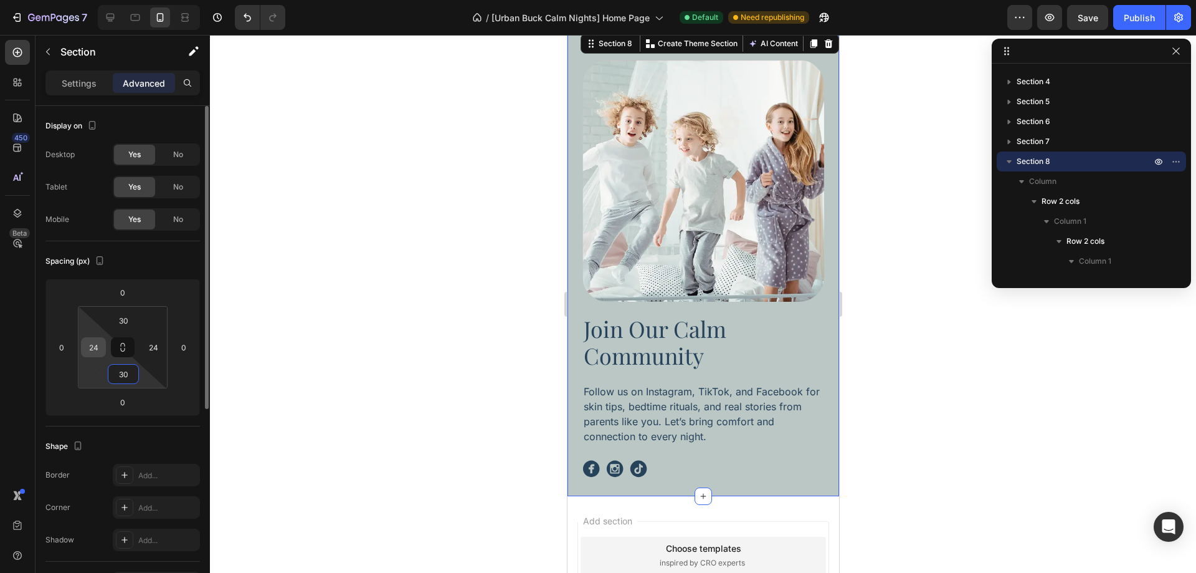
type input "30"
click at [102, 351] on input "24" at bounding box center [93, 347] width 19 height 19
type input "28"
click at [152, 346] on input "24" at bounding box center [153, 347] width 19 height 19
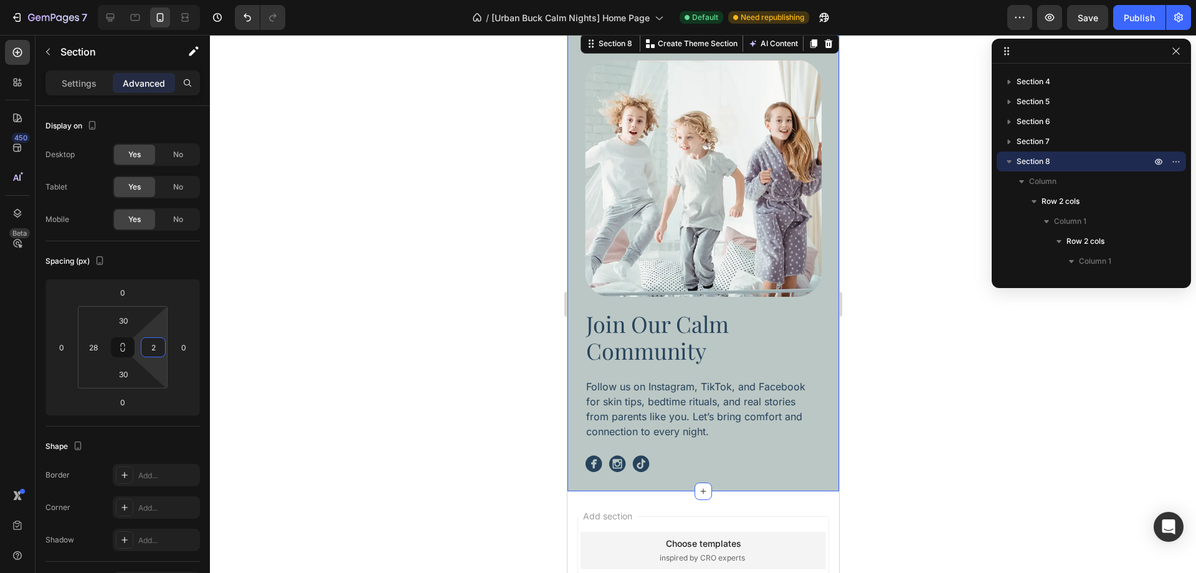
type input "28"
click at [967, 354] on div at bounding box center [703, 304] width 986 height 538
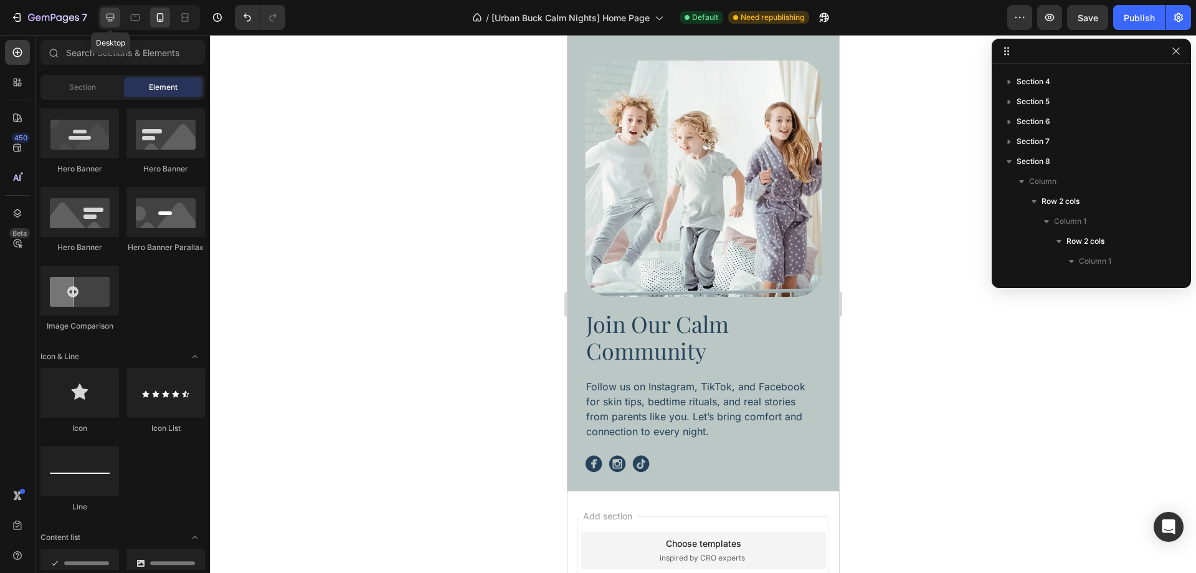
click at [111, 22] on icon at bounding box center [110, 17] width 12 height 12
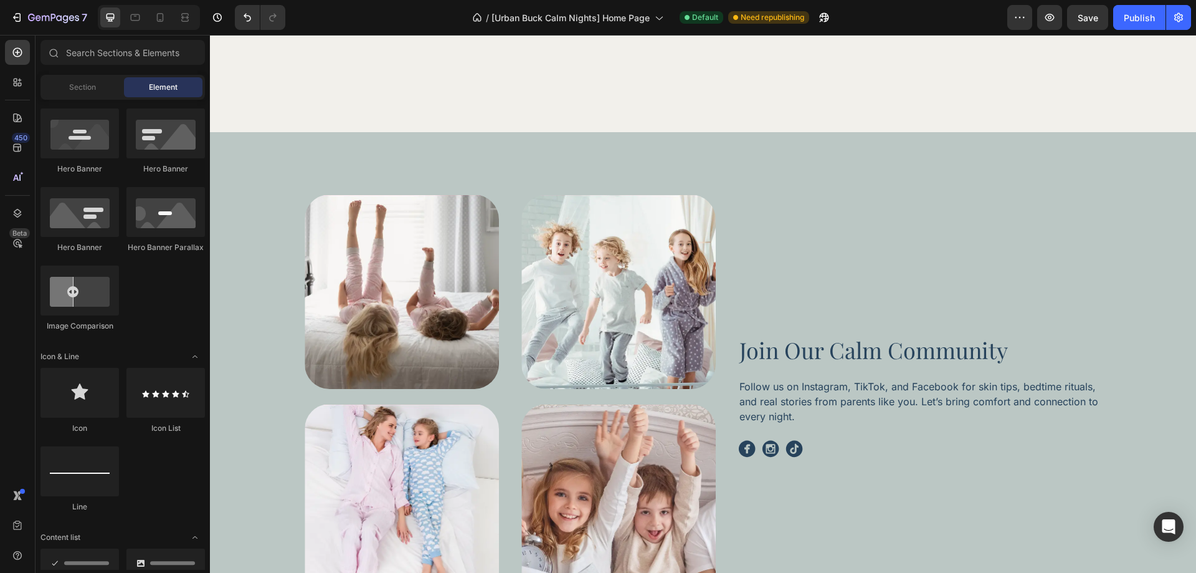
scroll to position [3461, 0]
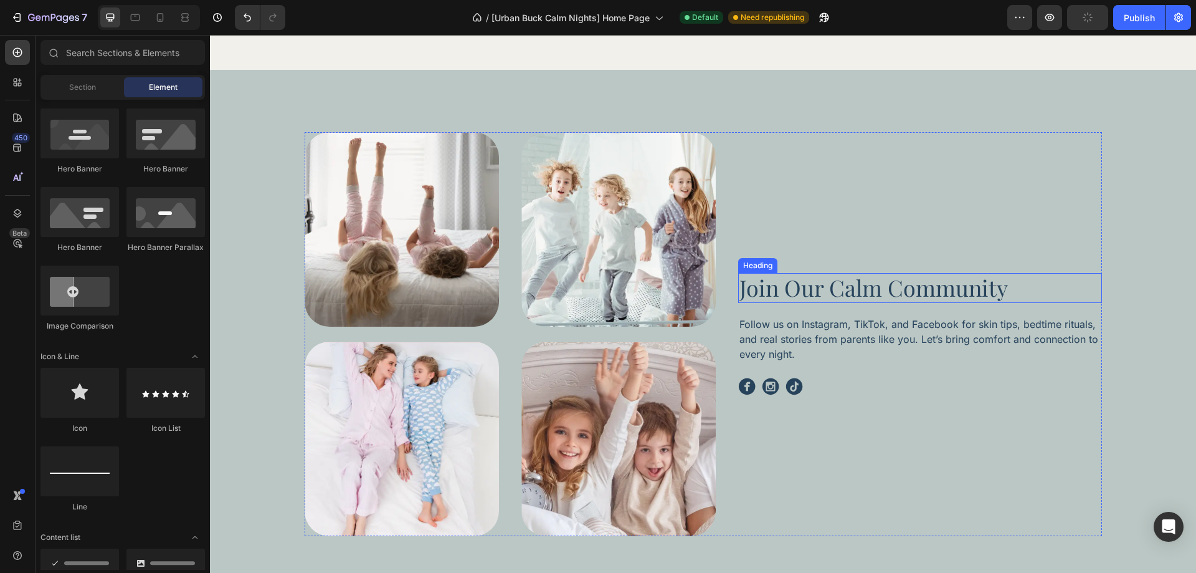
click at [822, 283] on p "Join Our Calm Community" at bounding box center [919, 287] width 361 height 27
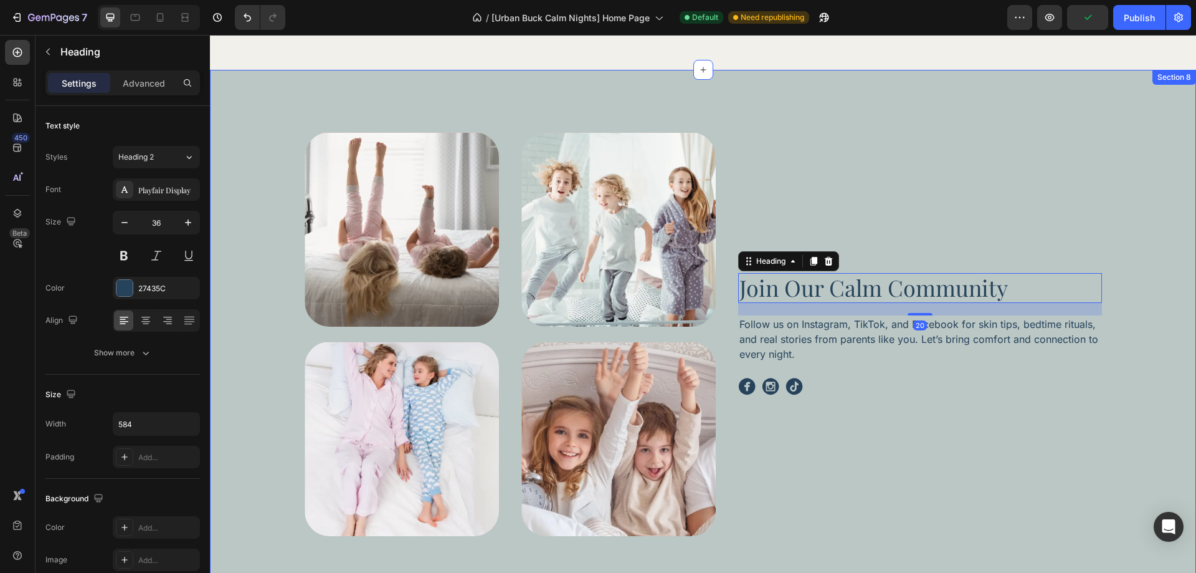
click at [1107, 325] on div "Image Image Image Image Row Join Our Calm Community Heading 20 Follow us on Ins…" at bounding box center [702, 334] width 951 height 404
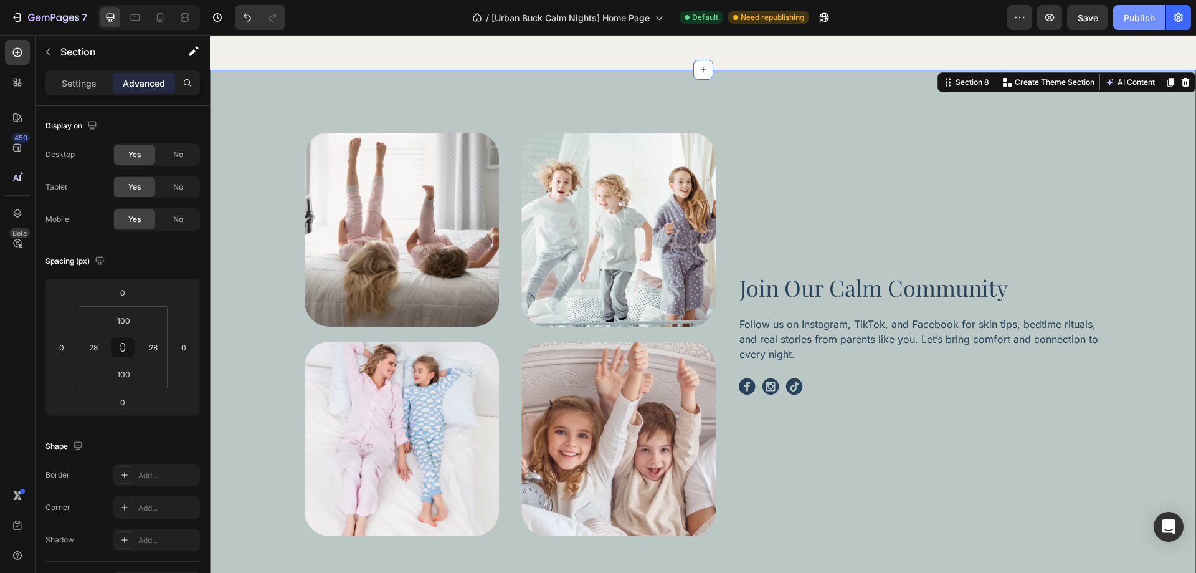
click at [1149, 20] on div "Publish" at bounding box center [1139, 17] width 31 height 13
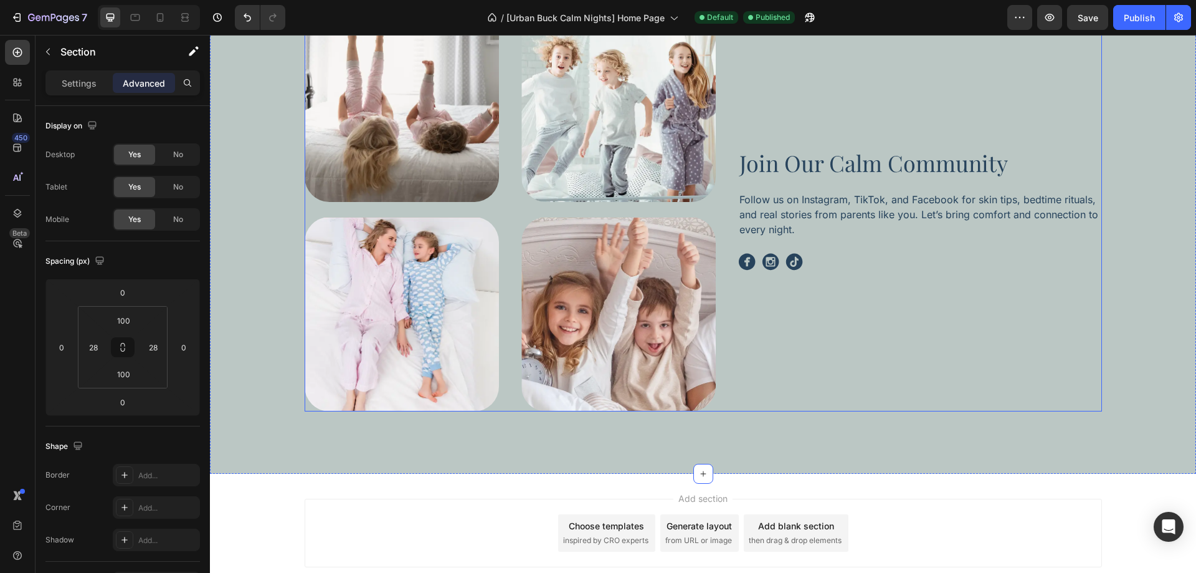
scroll to position [3636, 0]
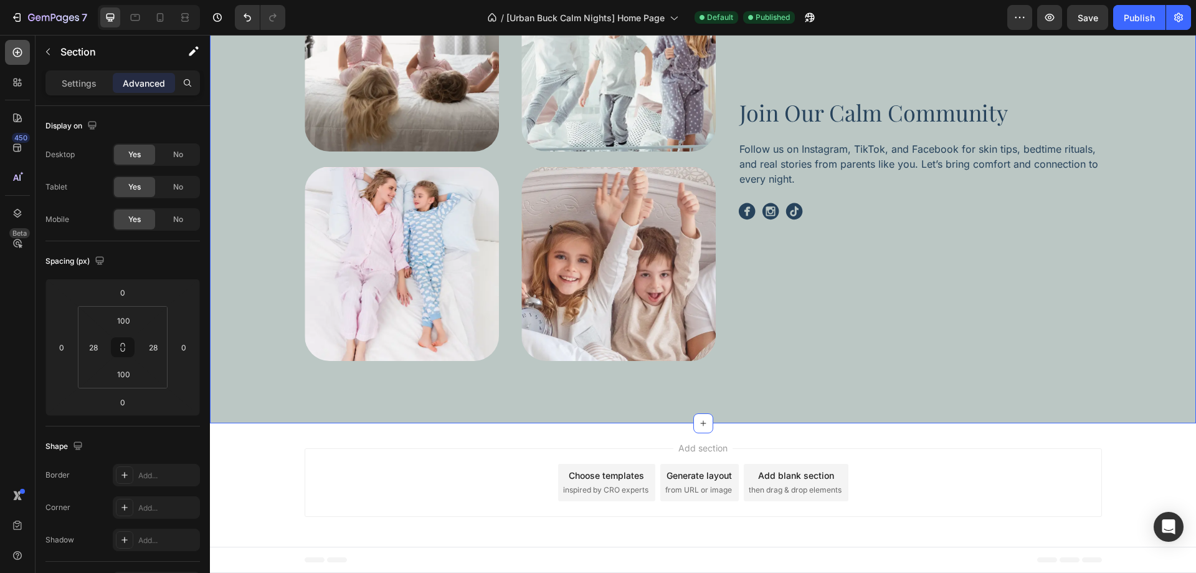
click at [24, 56] on div at bounding box center [17, 52] width 25 height 25
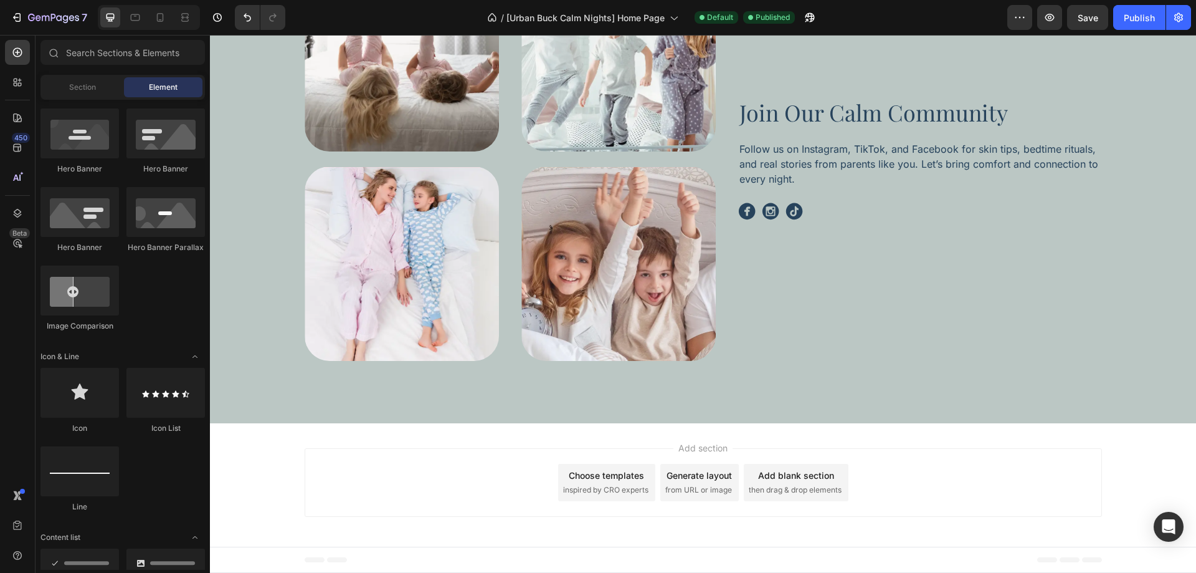
scroll to position [311, 0]
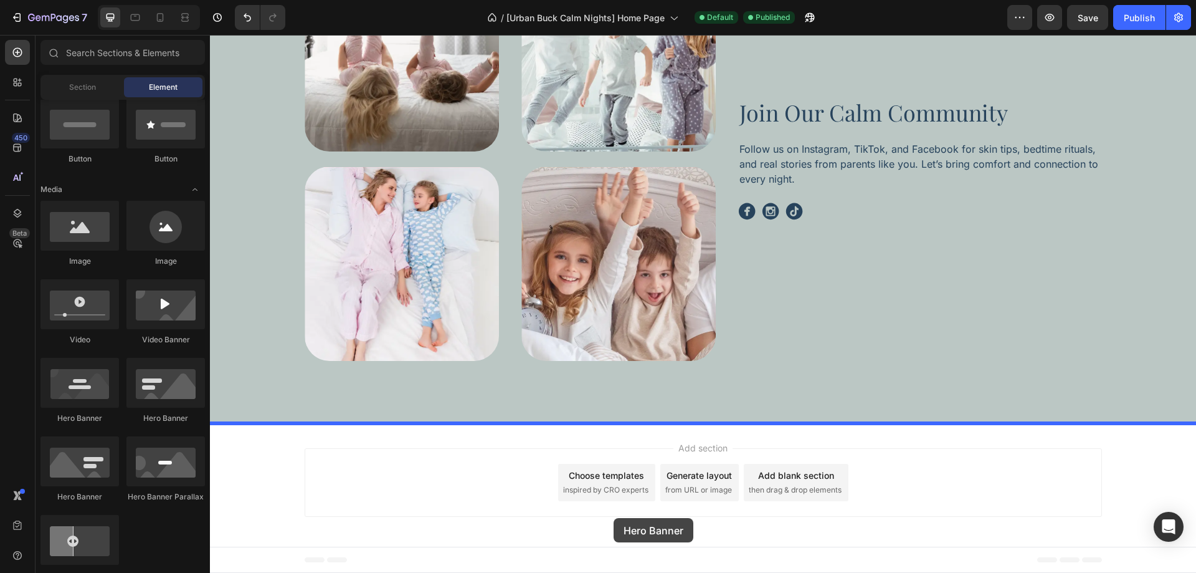
drag, startPoint x: 288, startPoint y: 419, endPoint x: 616, endPoint y: 518, distance: 342.5
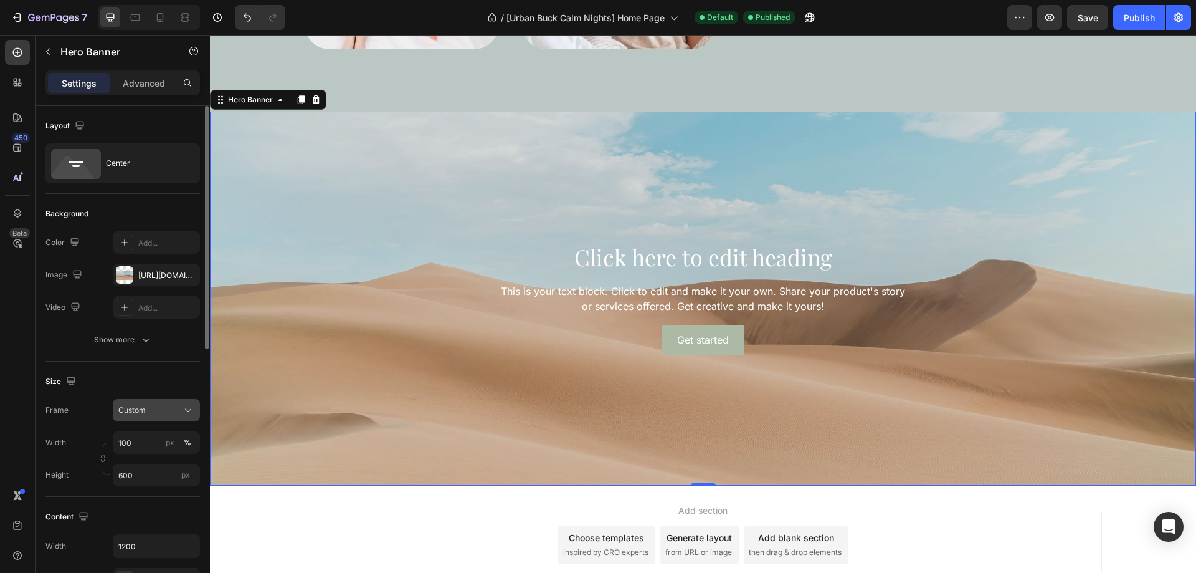
scroll to position [187, 0]
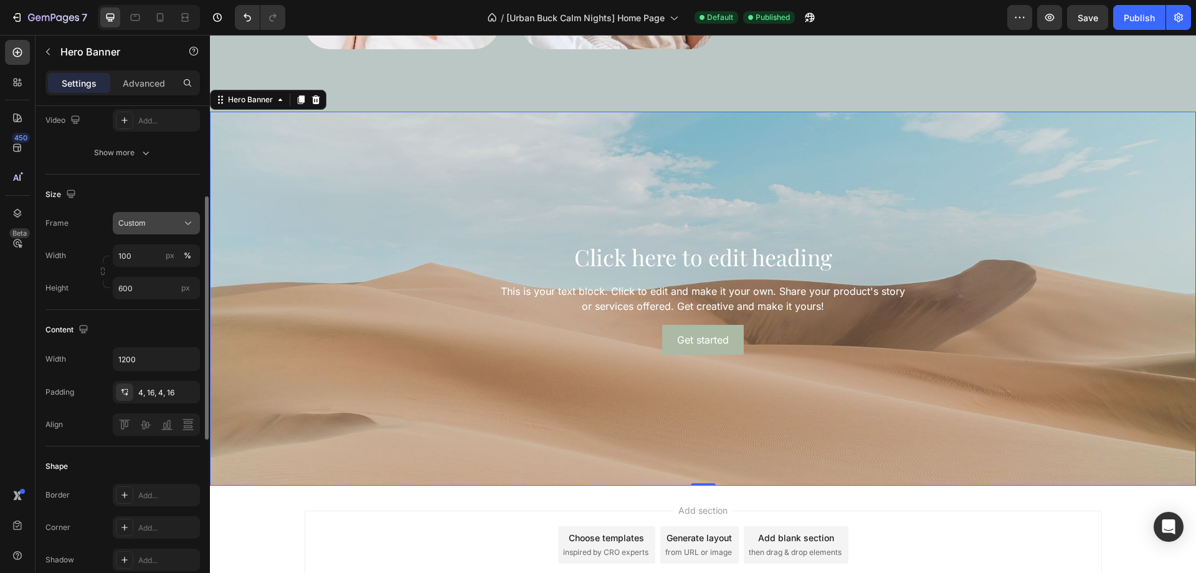
click at [160, 215] on button "Custom" at bounding box center [156, 223] width 87 height 22
click at [150, 204] on div "Size" at bounding box center [122, 194] width 154 height 20
click at [142, 257] on input "100" at bounding box center [156, 255] width 87 height 22
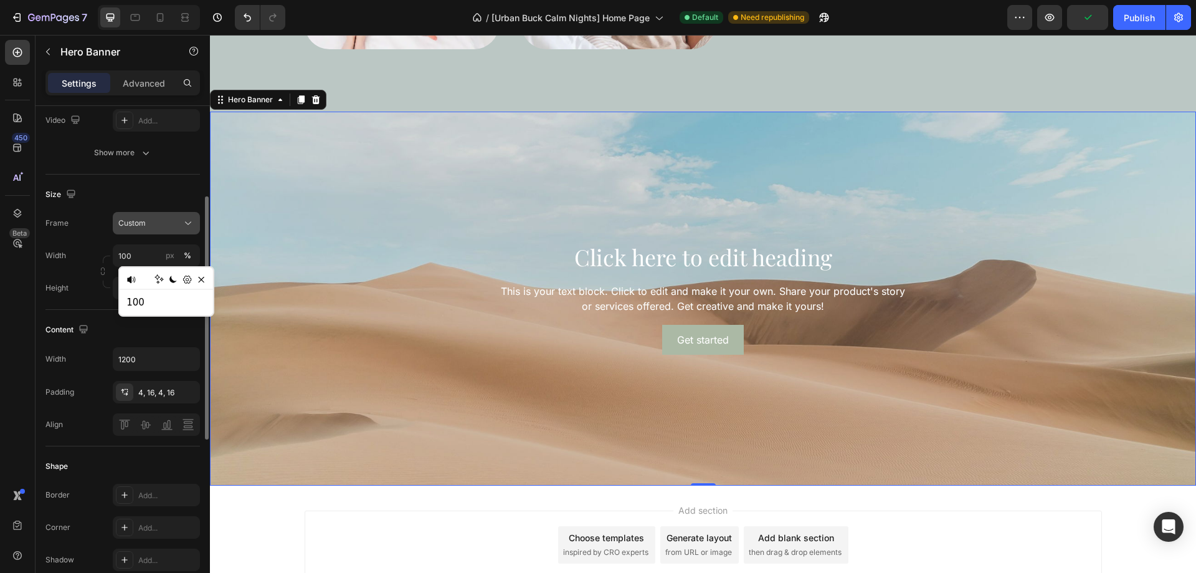
click at [153, 224] on div "Custom" at bounding box center [148, 222] width 61 height 11
click at [131, 255] on span "As banner source" at bounding box center [149, 252] width 62 height 11
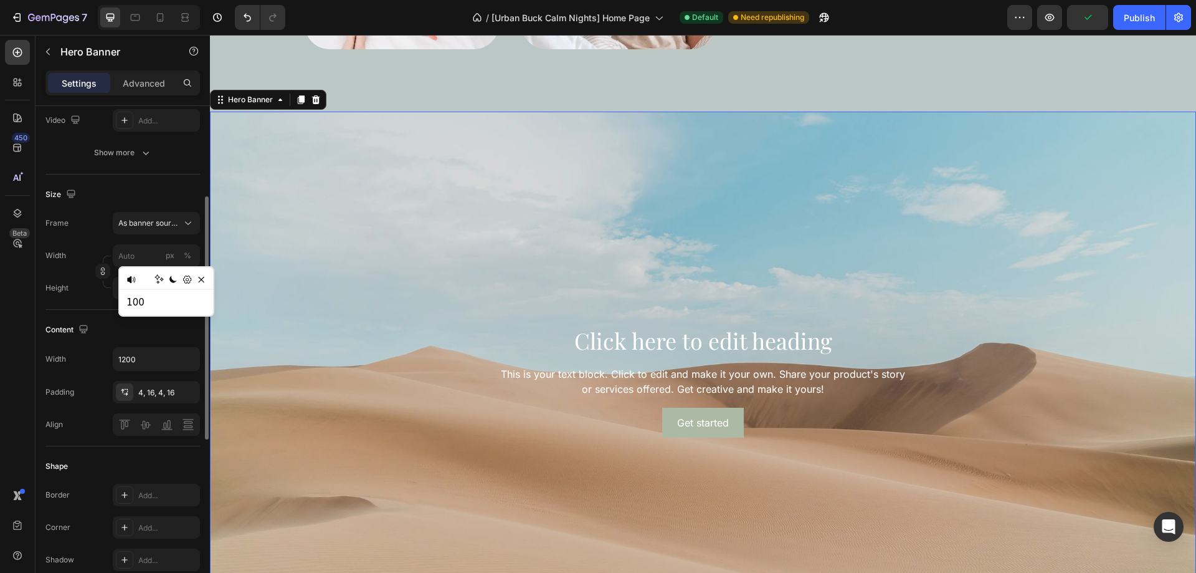
click at [134, 201] on div "Size" at bounding box center [122, 194] width 154 height 20
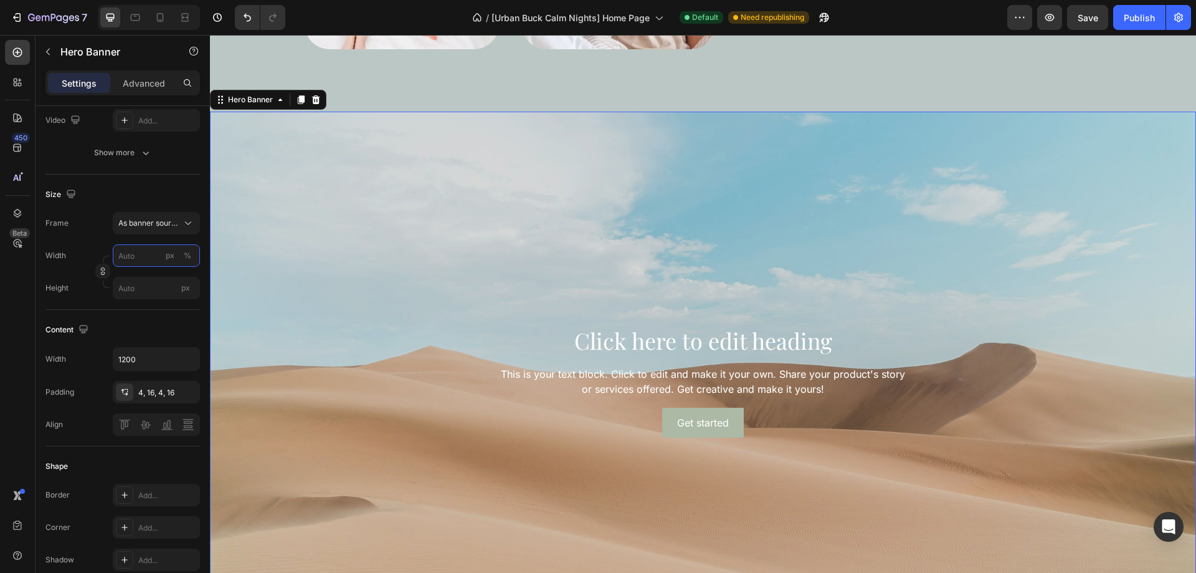
click at [130, 260] on input "px %" at bounding box center [156, 255] width 87 height 22
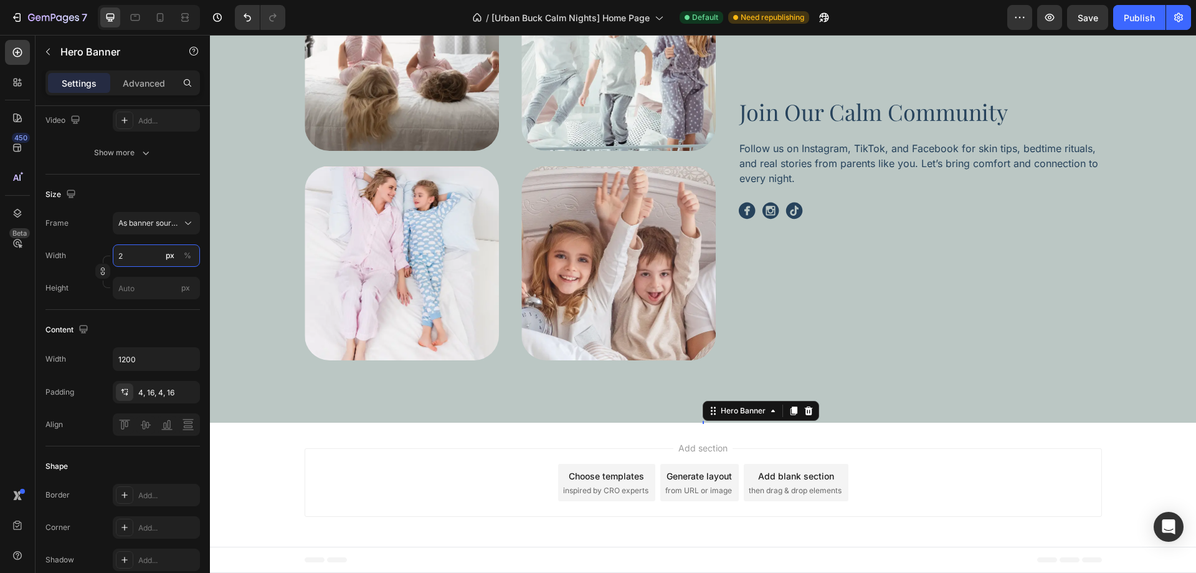
click at [130, 260] on input "2" at bounding box center [156, 255] width 87 height 22
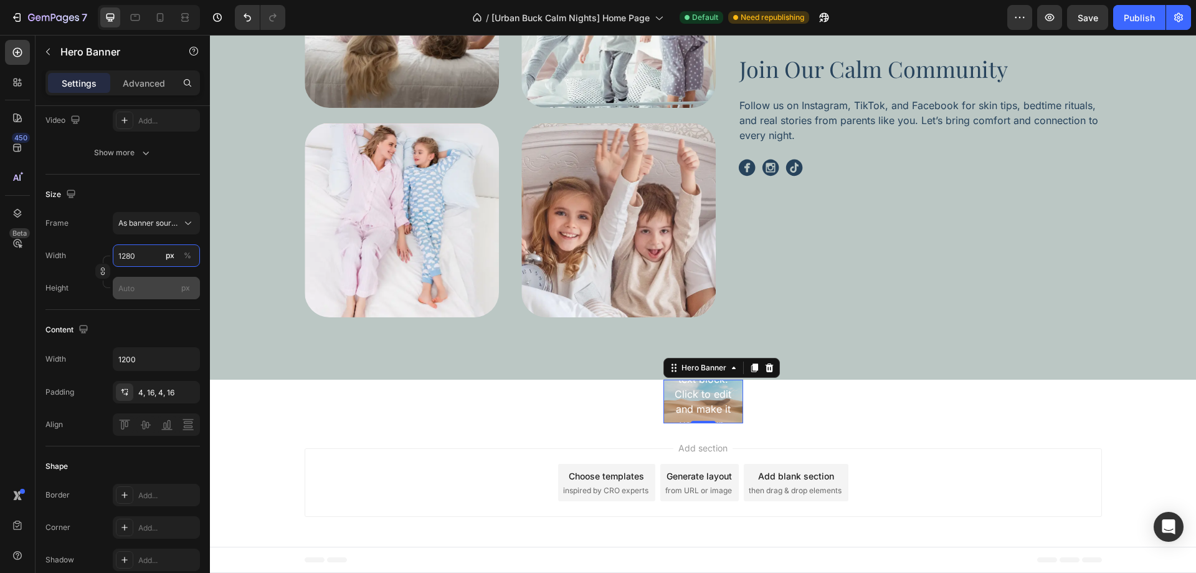
scroll to position [3947, 0]
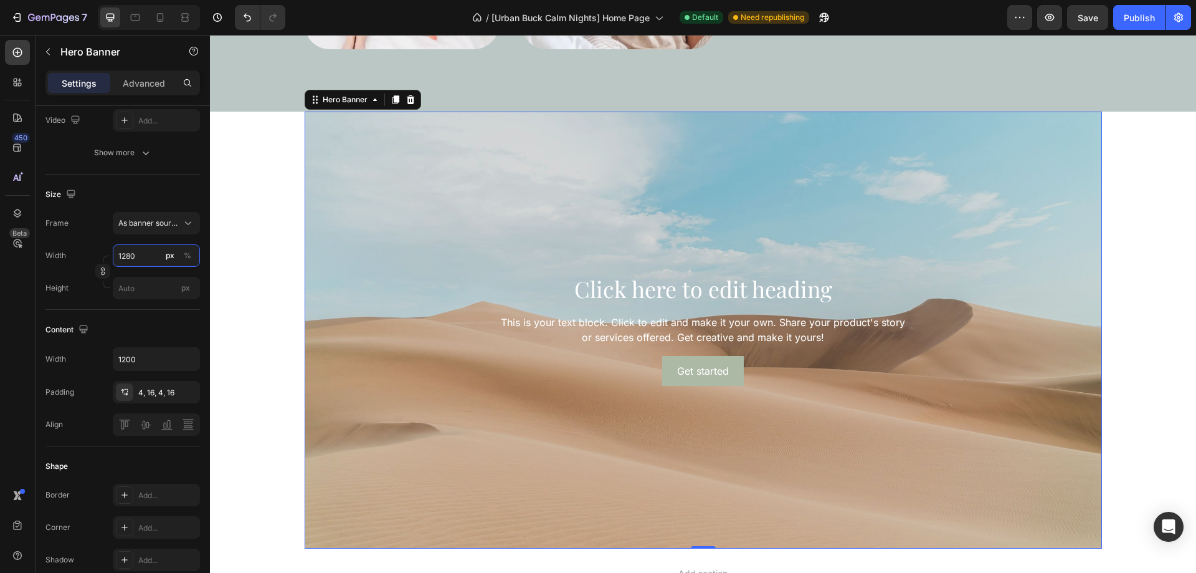
type input "1280"
click at [131, 316] on div "Content Width 1200 Padding 4, 16, 4, 16 Align" at bounding box center [122, 378] width 154 height 136
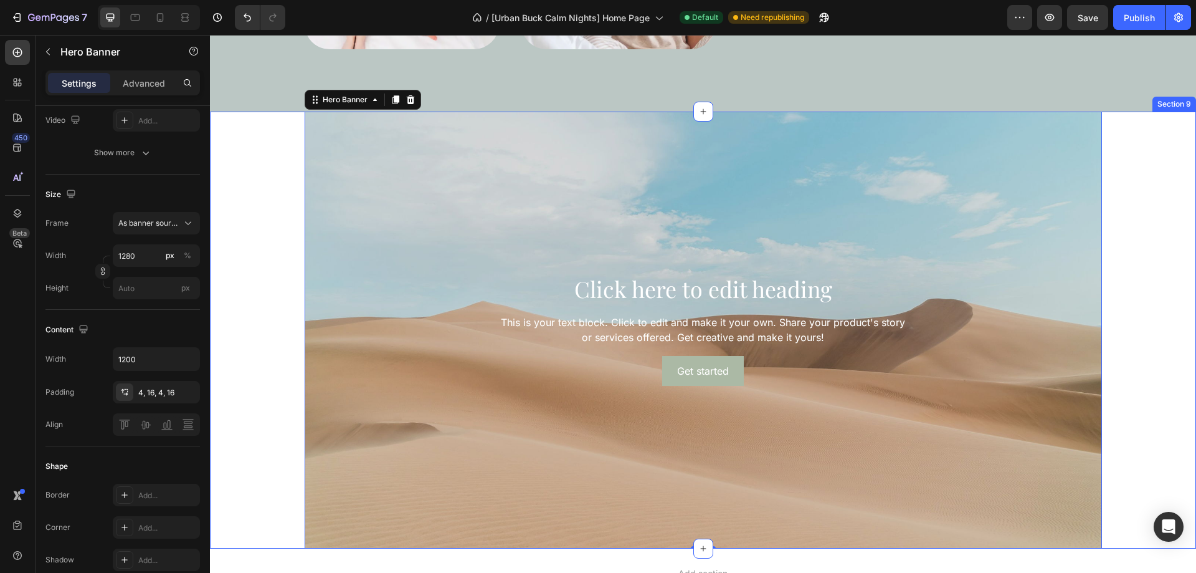
click at [251, 363] on div "Click here to edit heading Heading This is your text block. Click to edit and m…" at bounding box center [703, 330] width 986 height 437
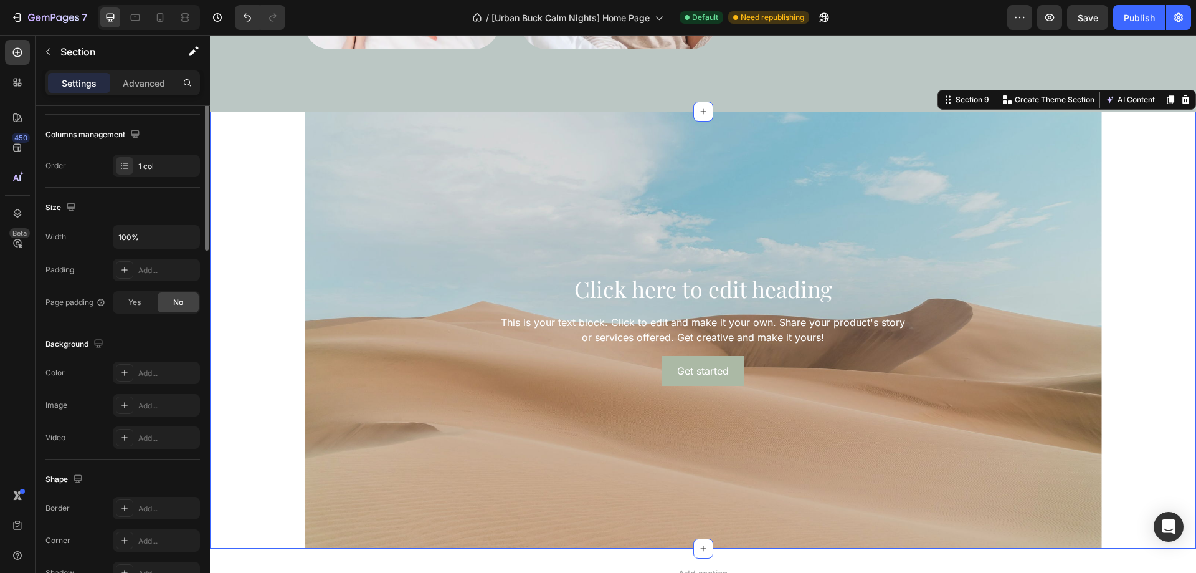
scroll to position [0, 0]
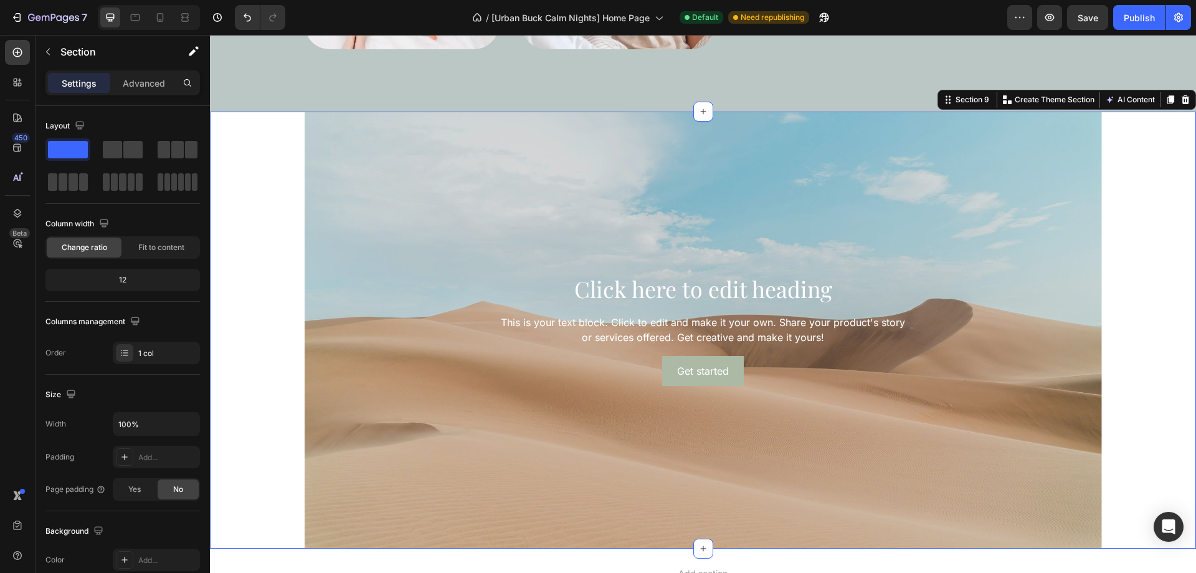
click at [233, 425] on div "Click here to edit heading Heading This is your text block. Click to edit and m…" at bounding box center [703, 330] width 986 height 437
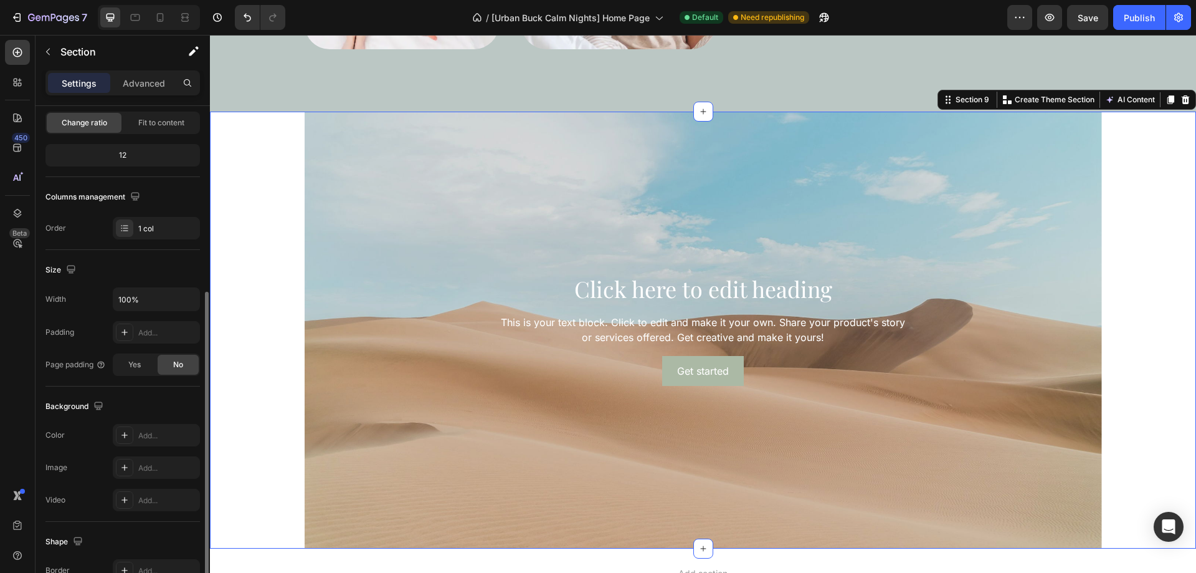
scroll to position [187, 0]
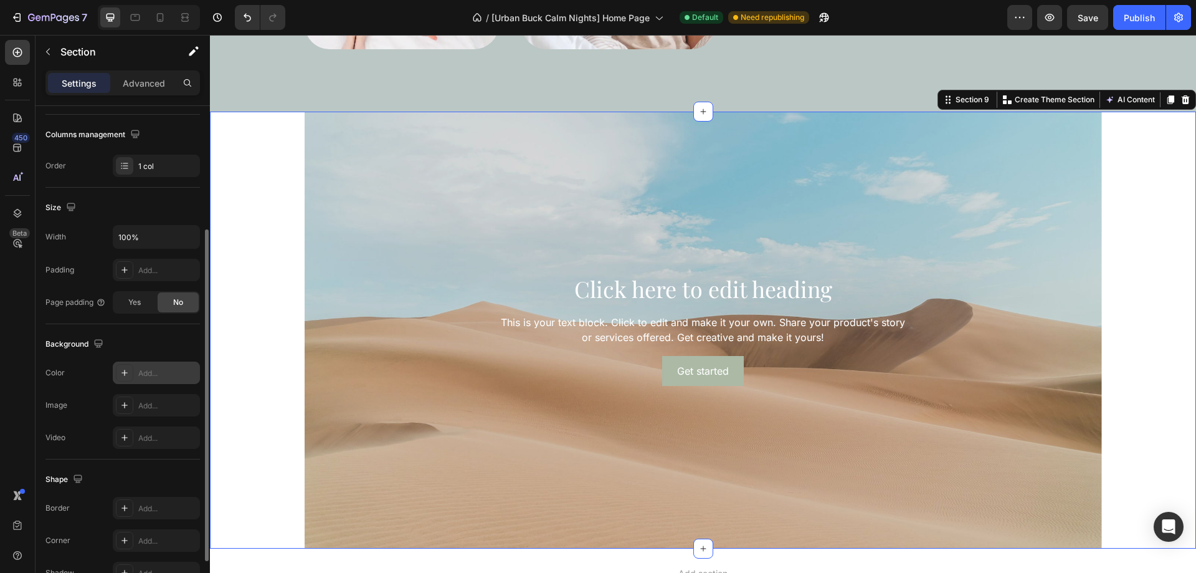
click at [140, 376] on div "Add..." at bounding box center [167, 373] width 59 height 11
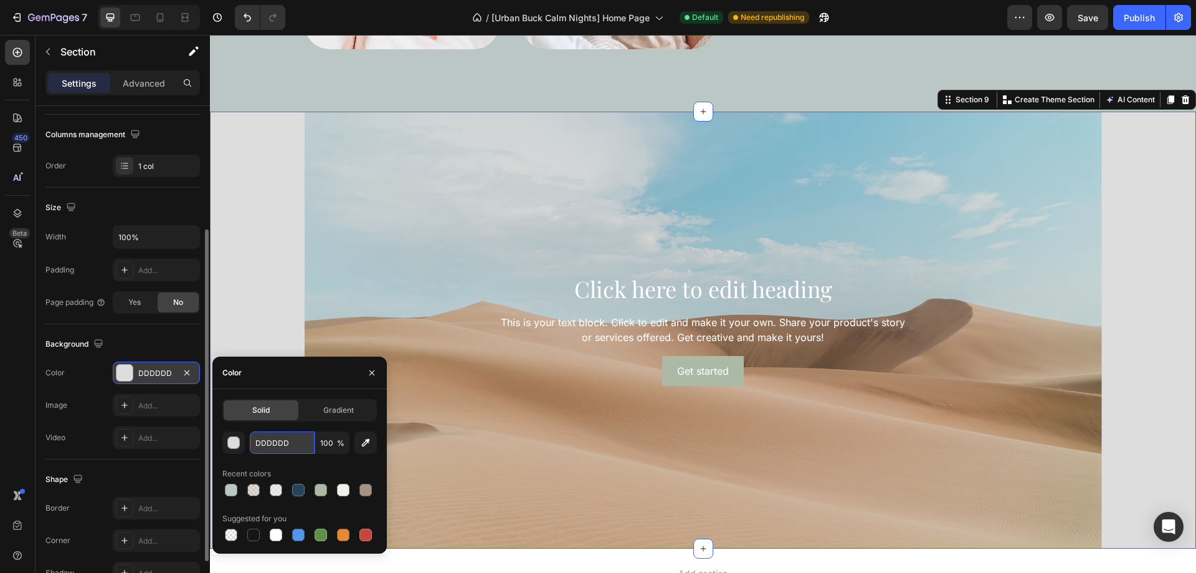
click at [278, 449] on input "DDDDDD" at bounding box center [282, 442] width 65 height 22
paste input "#F2F0EB"
type input "#F2F0EB"
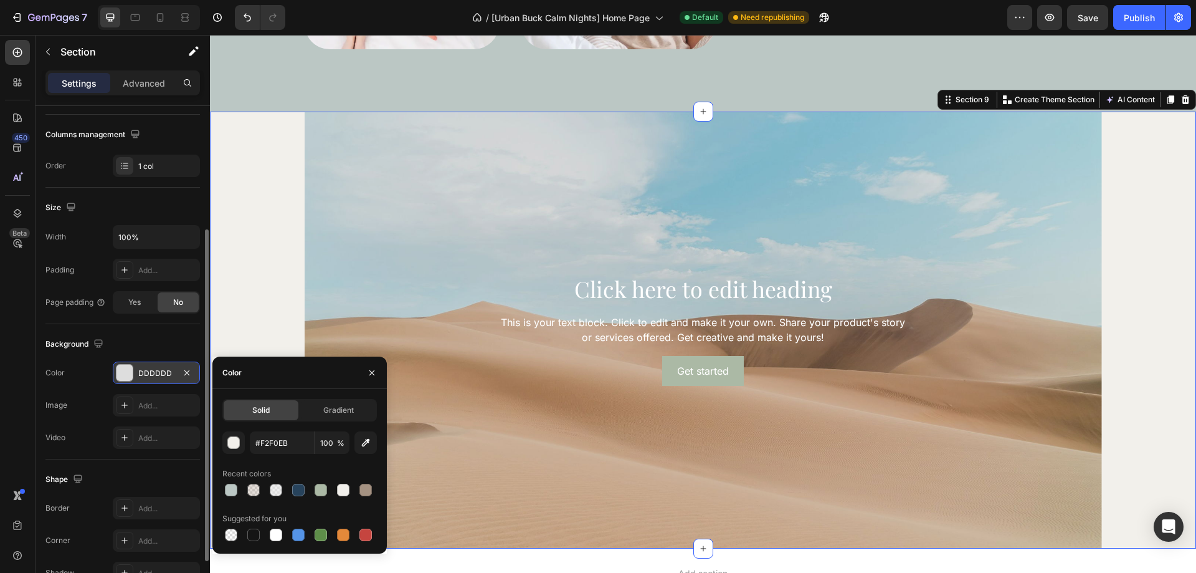
click at [83, 389] on div "The changes might be hidden by the video. Color DDDDDD Image Add... Video Add..." at bounding box center [122, 404] width 154 height 87
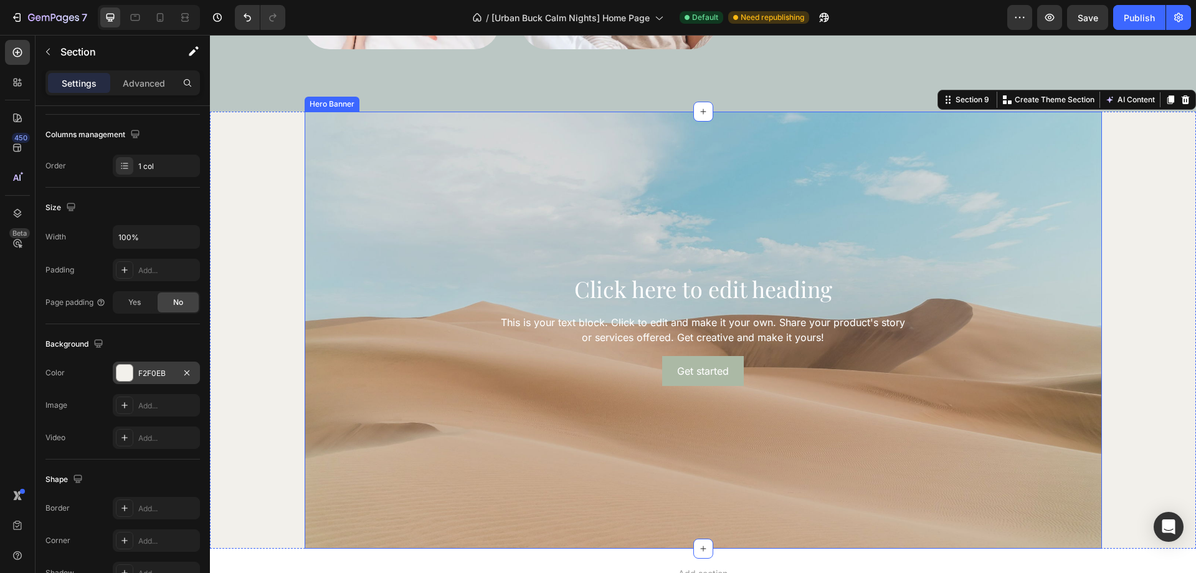
click at [478, 460] on div "Background Image" at bounding box center [703, 330] width 797 height 437
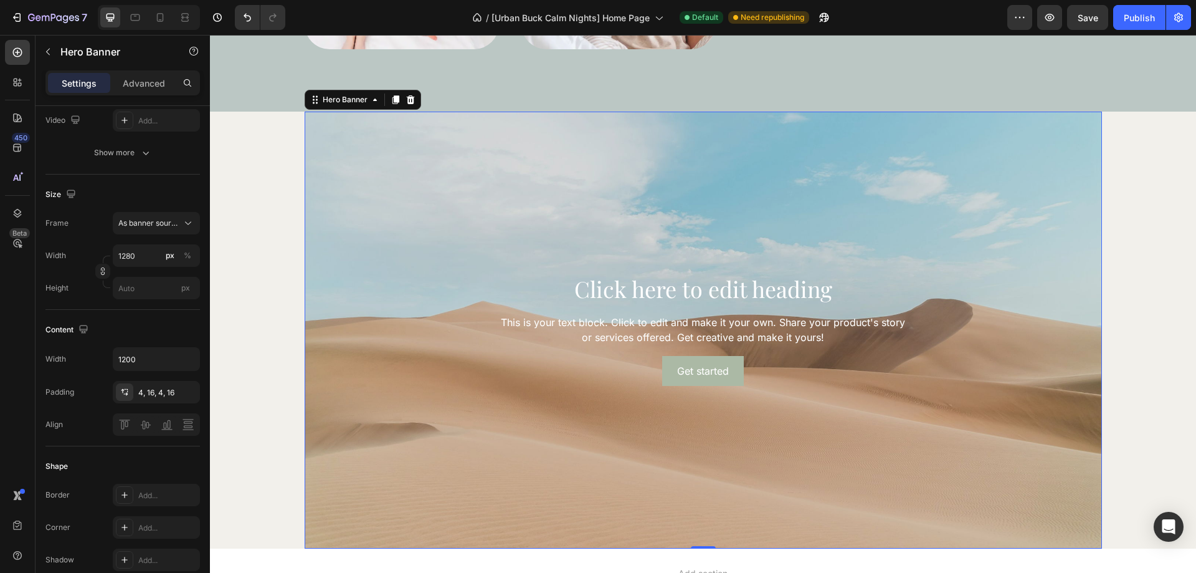
scroll to position [0, 0]
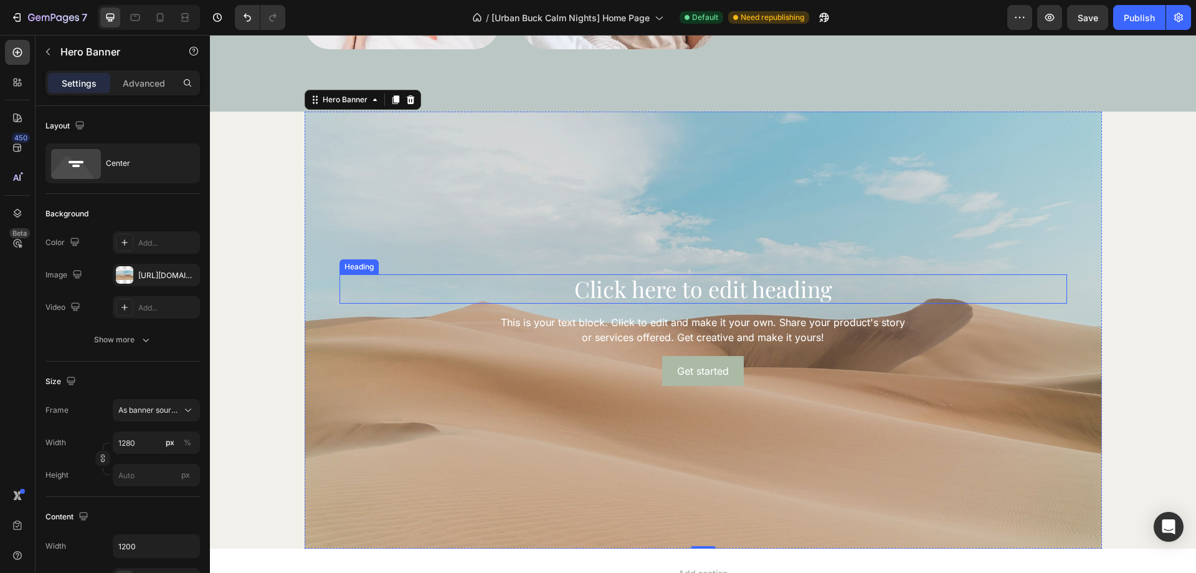
click at [914, 292] on h2 "Click here to edit heading" at bounding box center [704, 288] width 728 height 29
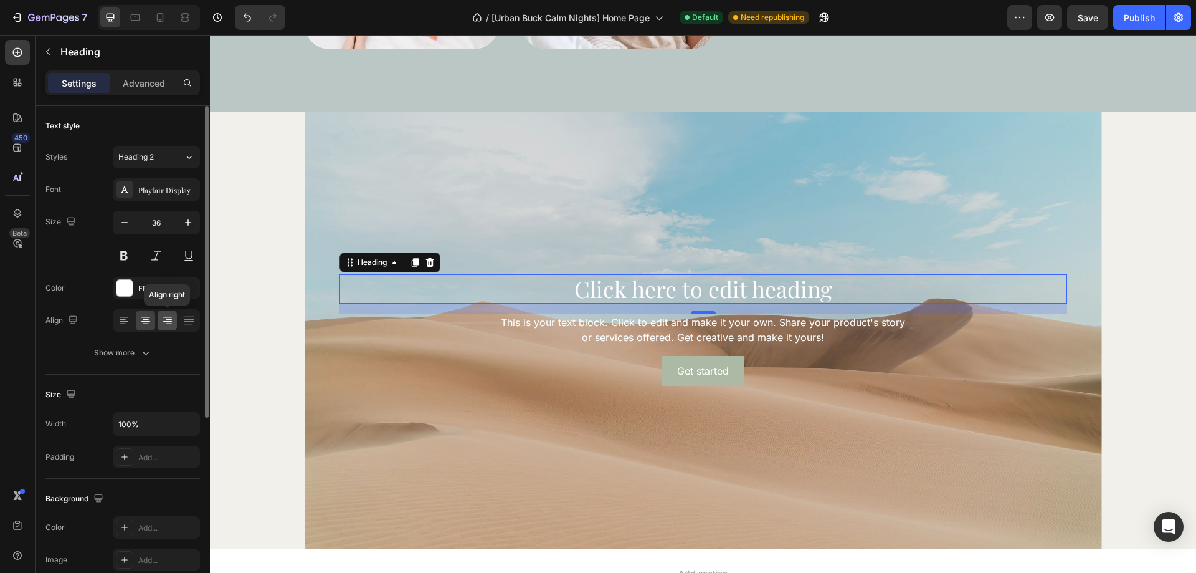
click at [171, 325] on icon at bounding box center [167, 320] width 12 height 12
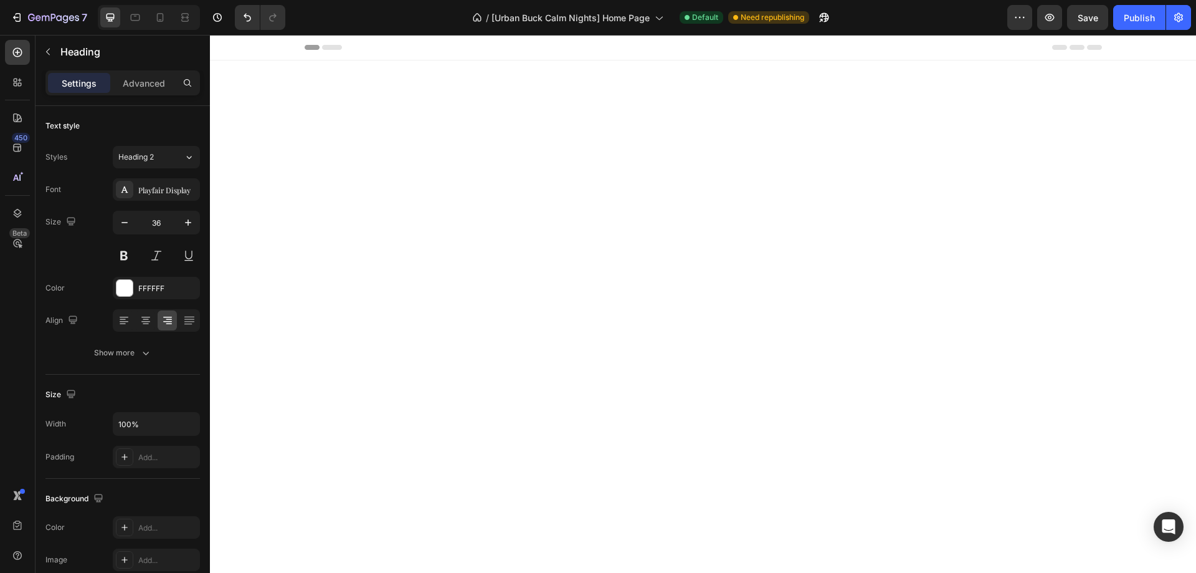
scroll to position [3947, 0]
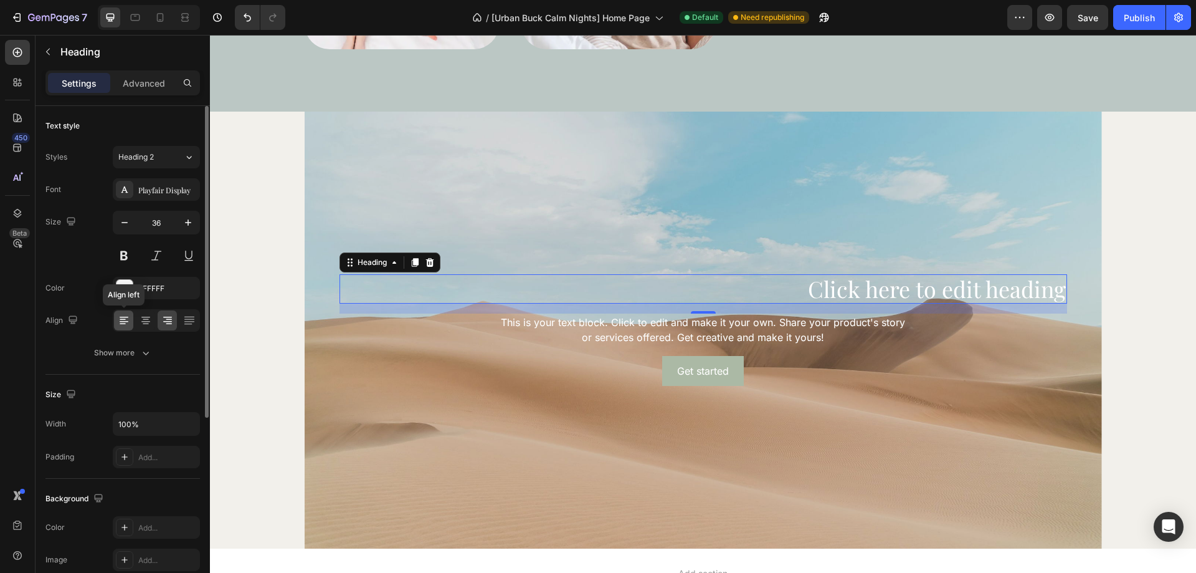
click at [118, 324] on icon at bounding box center [124, 320] width 12 height 12
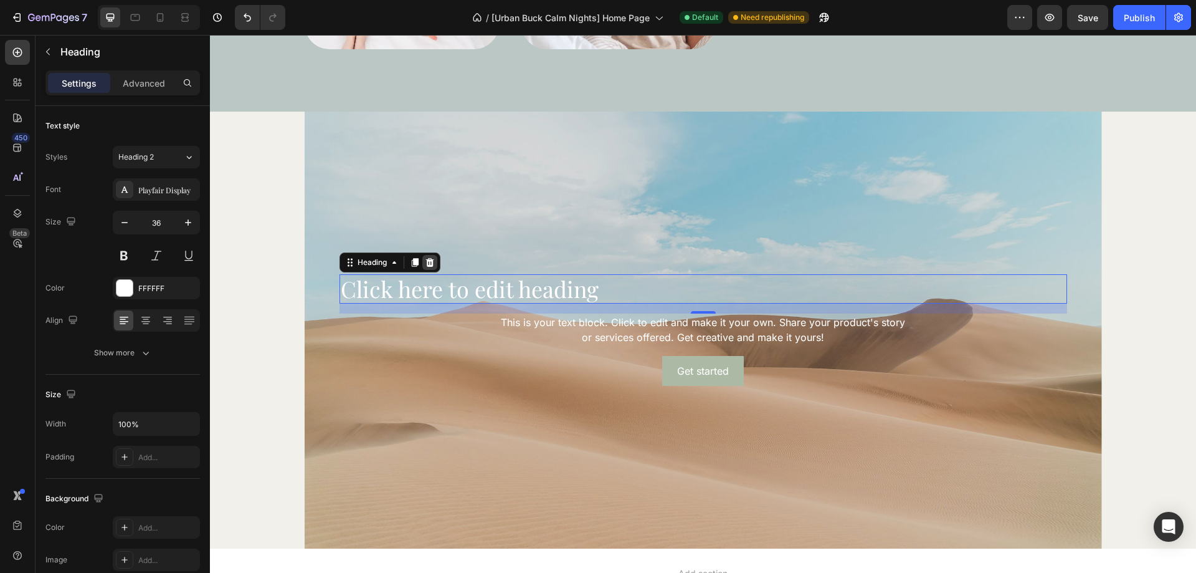
click at [425, 262] on icon at bounding box center [429, 262] width 8 height 9
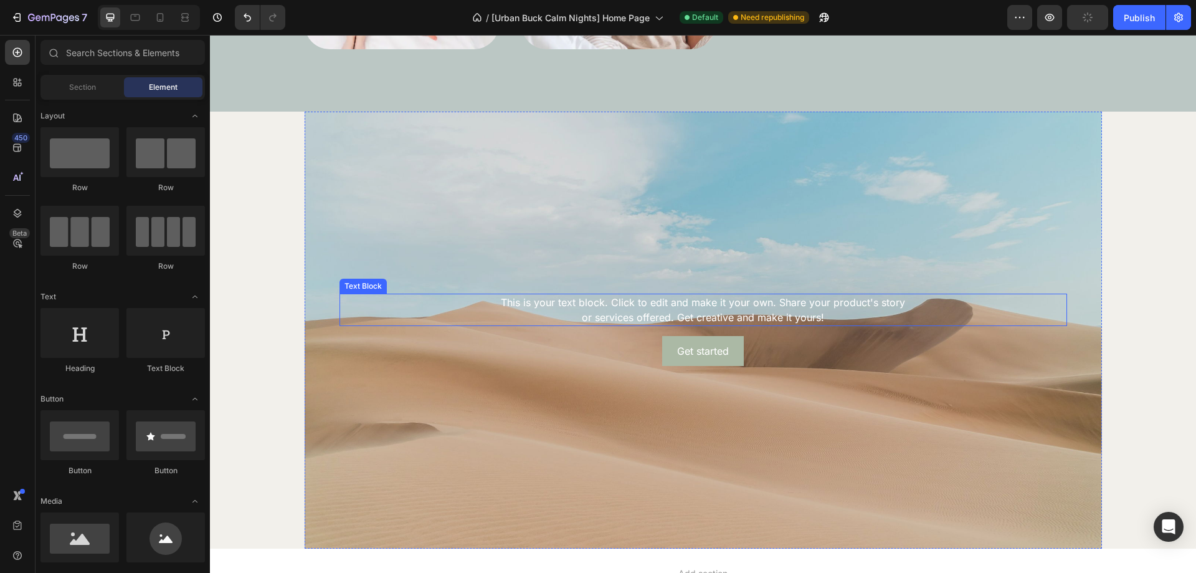
click at [463, 303] on div "This is your text block. Click to edit and make it your own. Share your product…" at bounding box center [704, 309] width 728 height 32
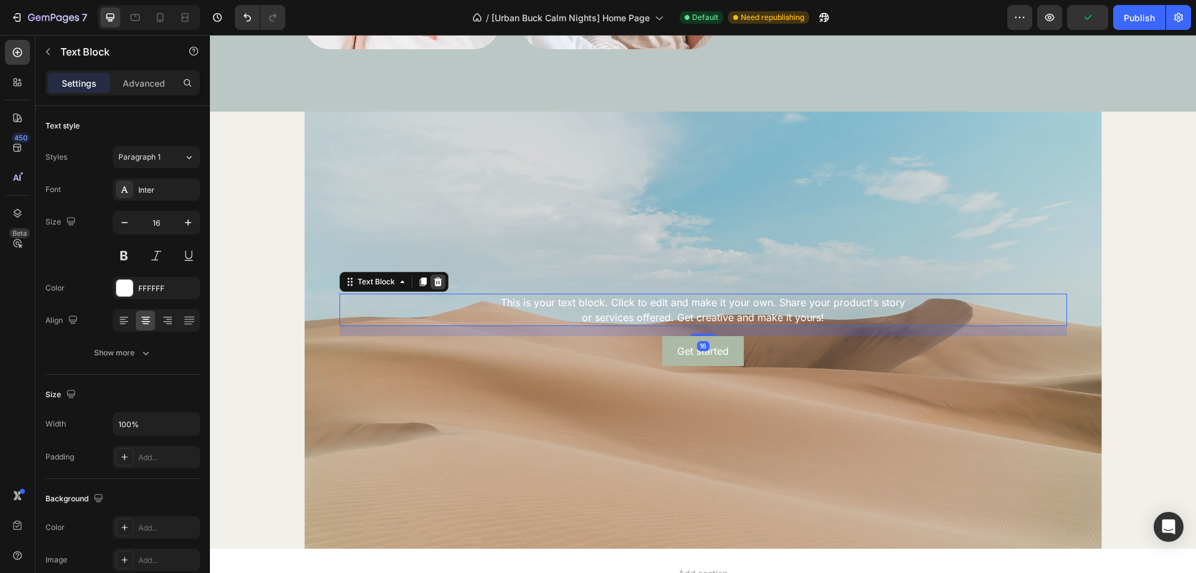
click at [435, 285] on icon at bounding box center [438, 281] width 8 height 9
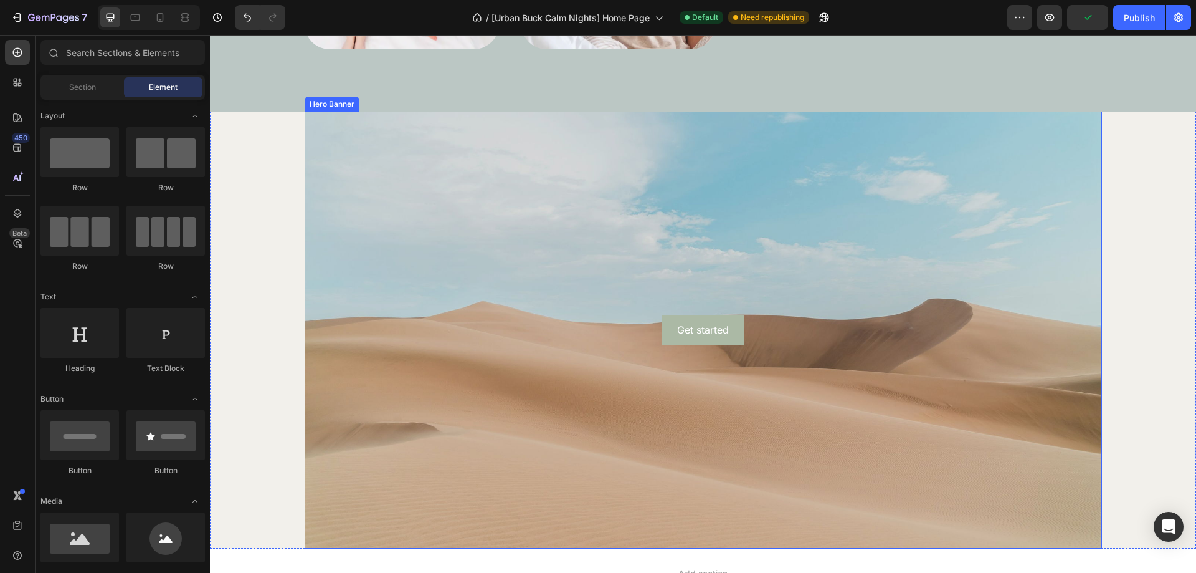
click at [442, 313] on div "Get started Button" at bounding box center [704, 329] width 748 height 35
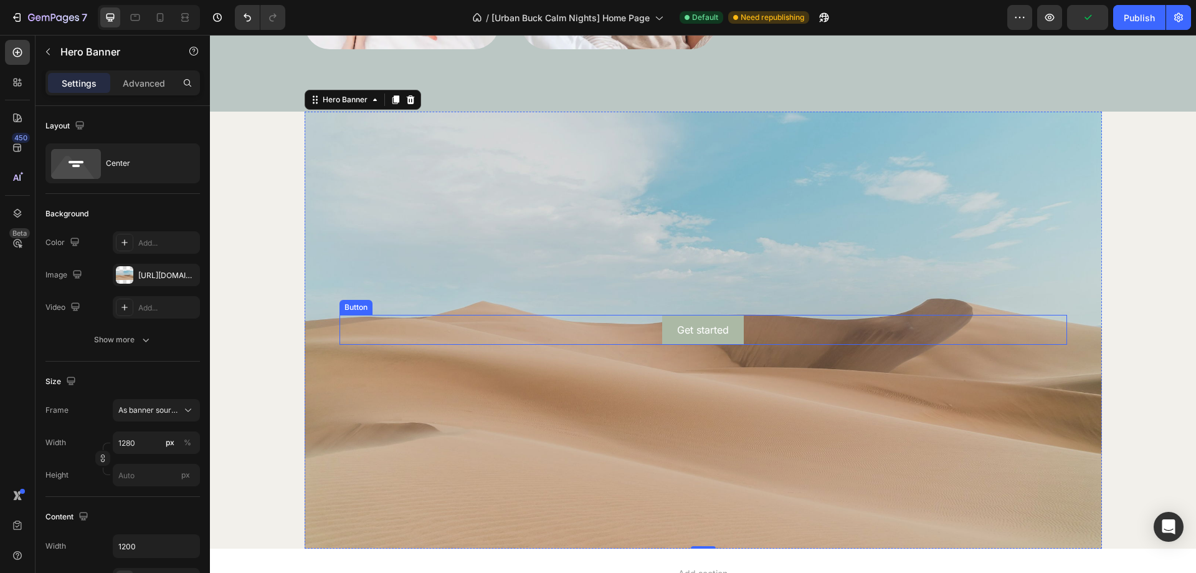
click at [516, 328] on div "Get started Button" at bounding box center [704, 330] width 728 height 30
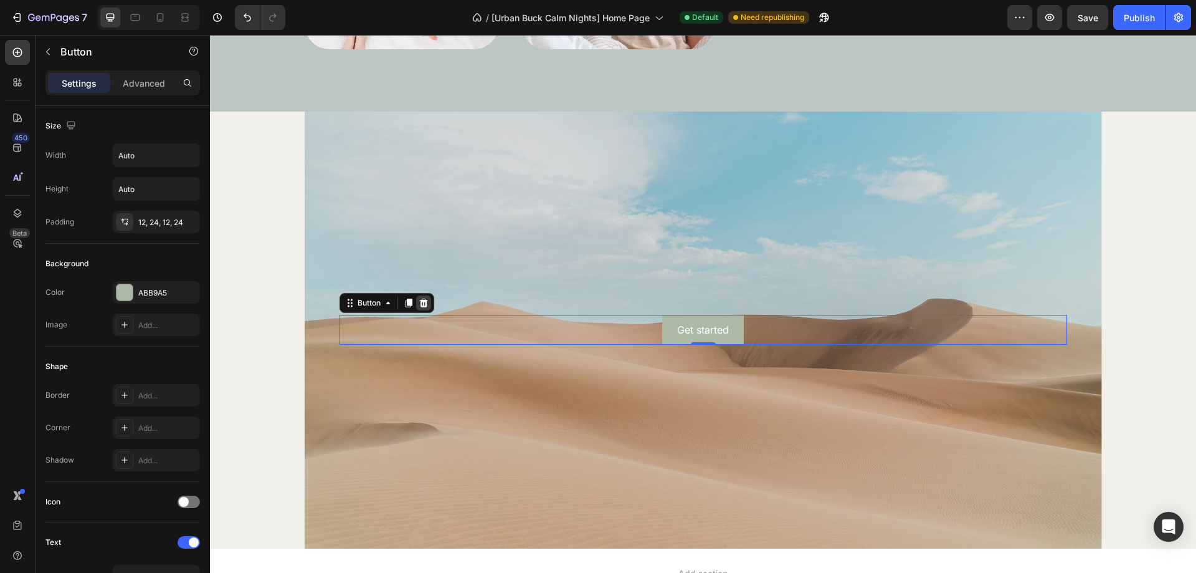
click at [421, 306] on icon at bounding box center [423, 302] width 8 height 9
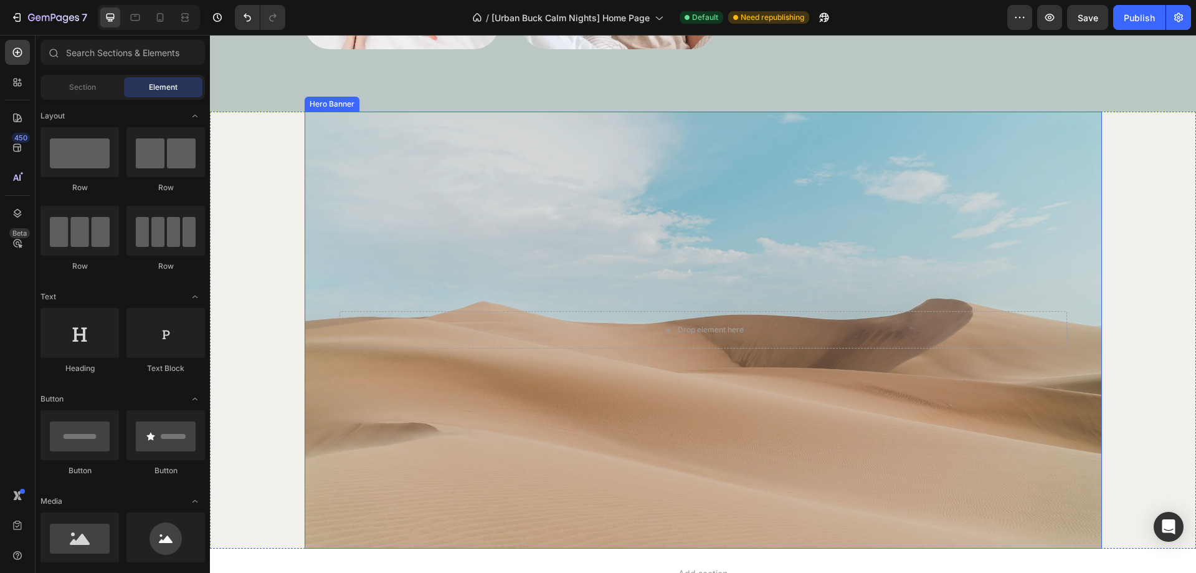
click at [545, 422] on div "Background Image" at bounding box center [703, 330] width 797 height 437
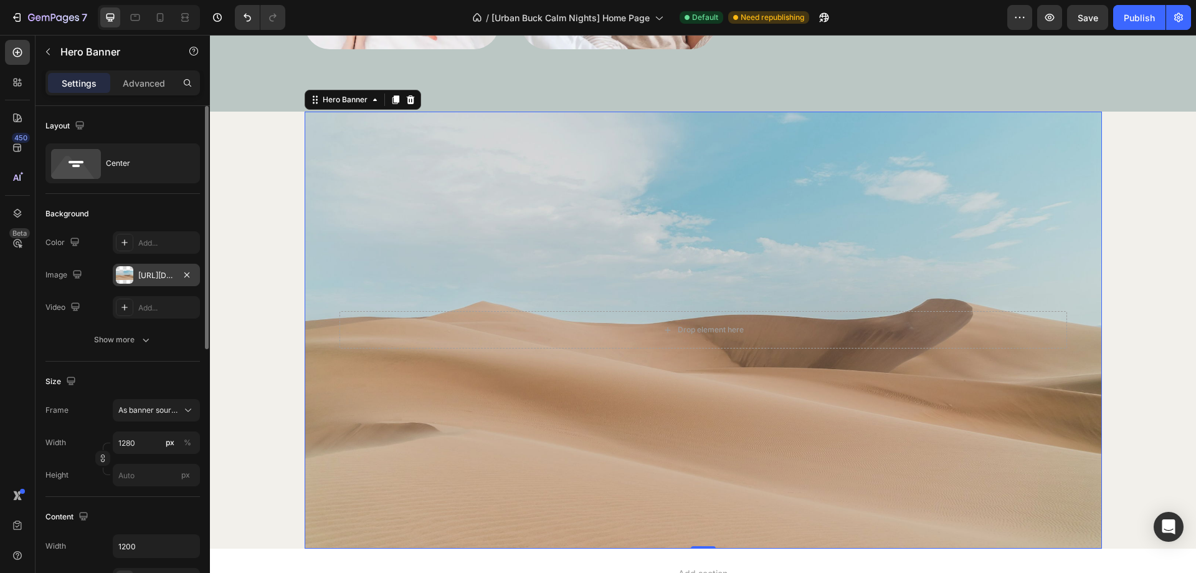
click at [153, 270] on div "[URL][DOMAIN_NAME]" at bounding box center [156, 275] width 36 height 11
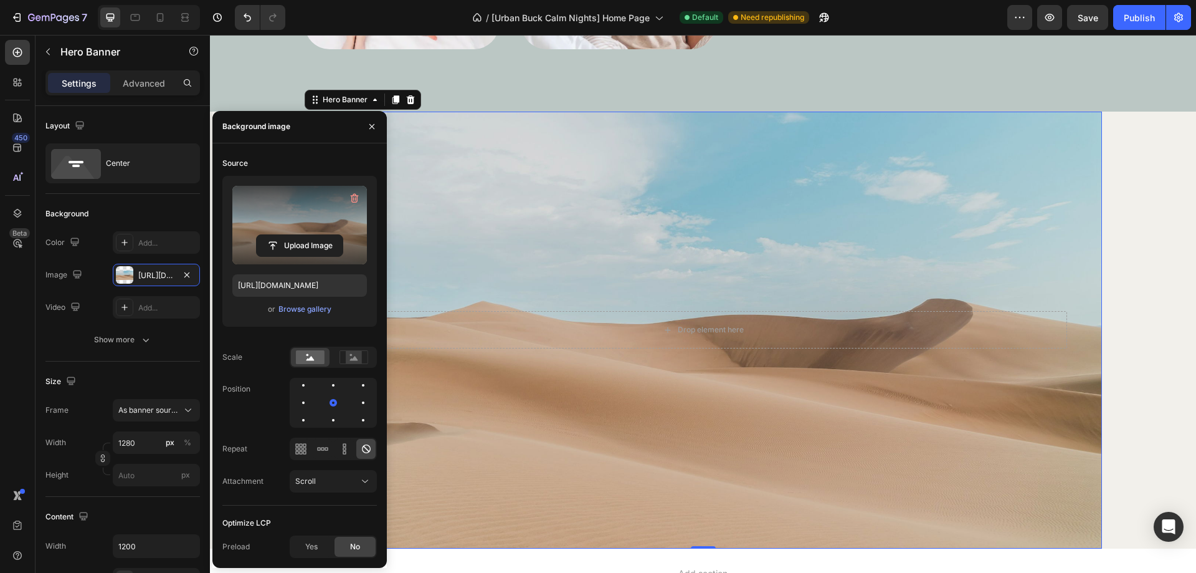
click at [257, 234] on div "Upload Image" at bounding box center [299, 245] width 135 height 22
click at [293, 219] on label at bounding box center [299, 225] width 135 height 78
click at [293, 235] on input "file" at bounding box center [300, 245] width 86 height 21
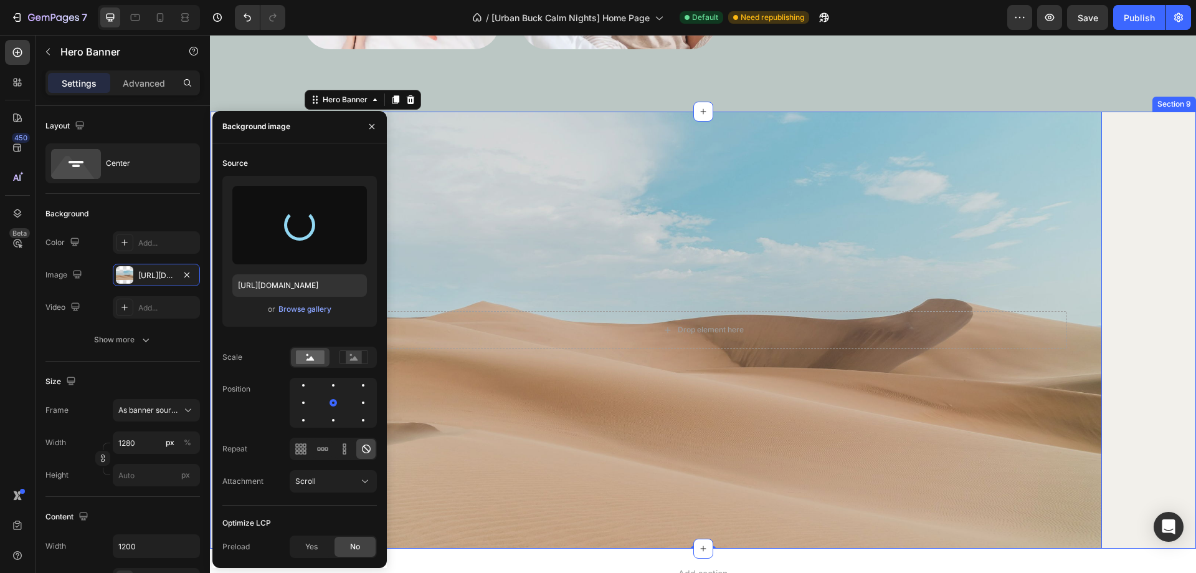
type input "https://cdn.shopify.com/s/files/1/0758/2705/2766/files/gempages_581482949048796…"
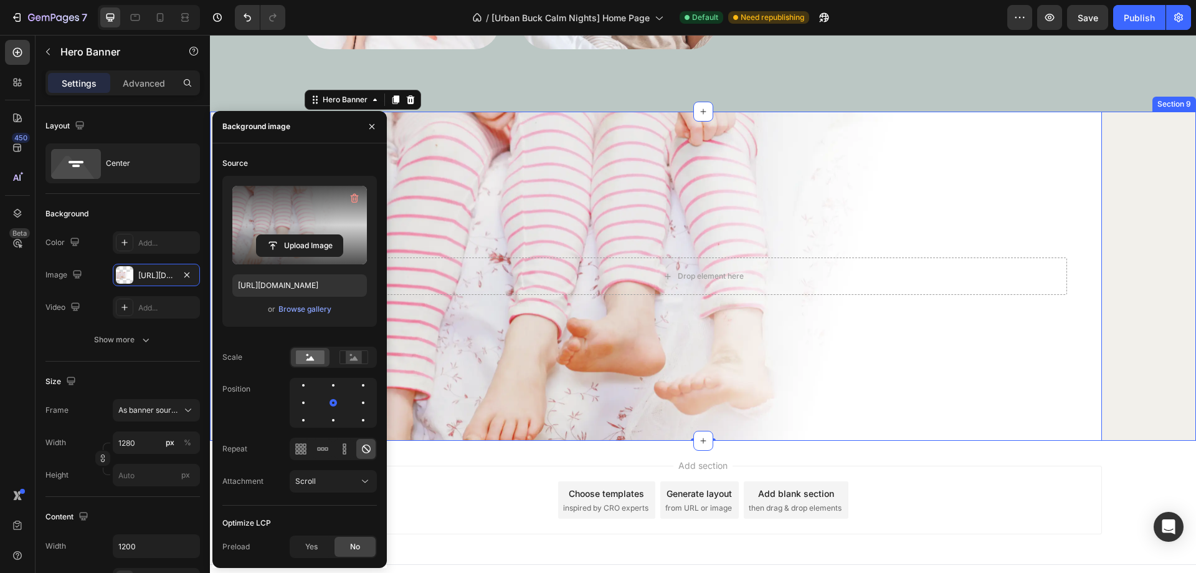
click at [1142, 295] on div "Drop element here Hero Banner 0" at bounding box center [703, 277] width 986 height 330
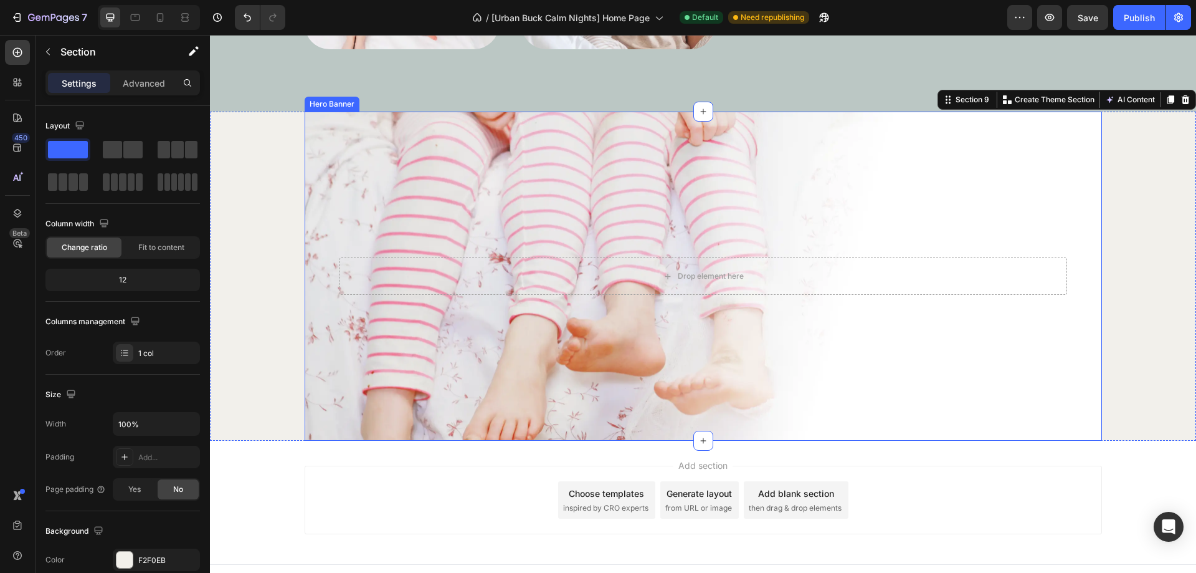
click at [385, 346] on div "Background Image" at bounding box center [703, 277] width 797 height 330
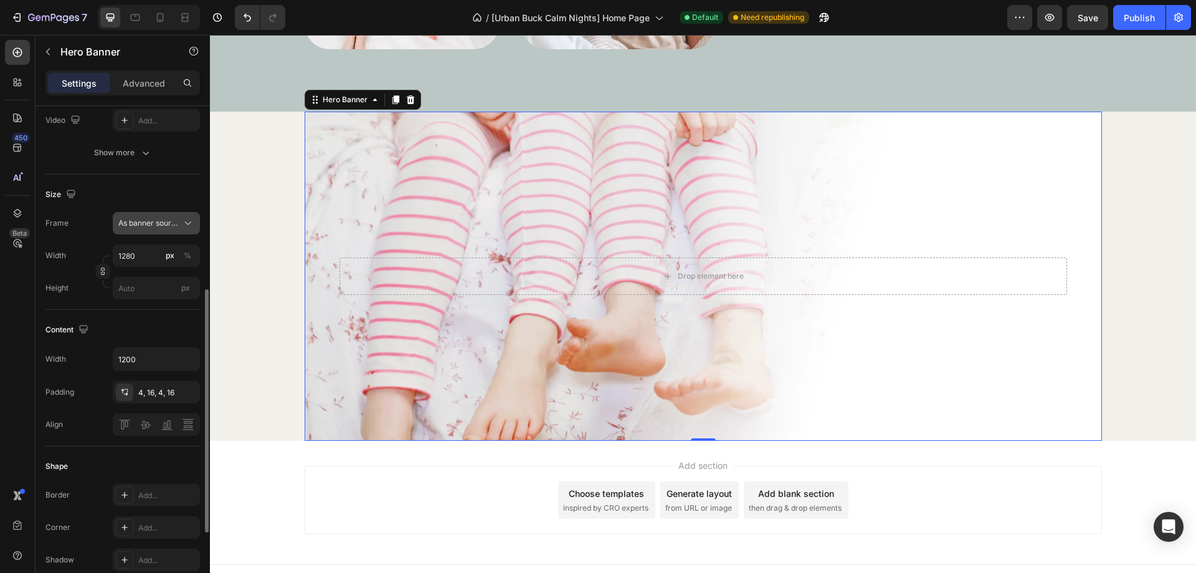
scroll to position [249, 0]
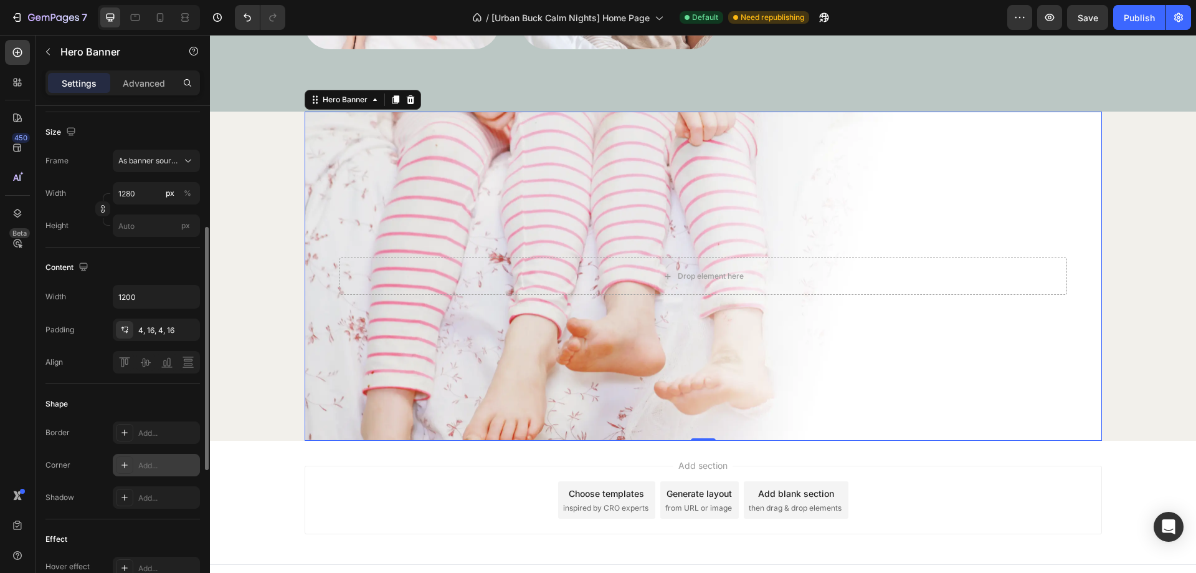
click at [140, 464] on div "Add..." at bounding box center [167, 465] width 59 height 11
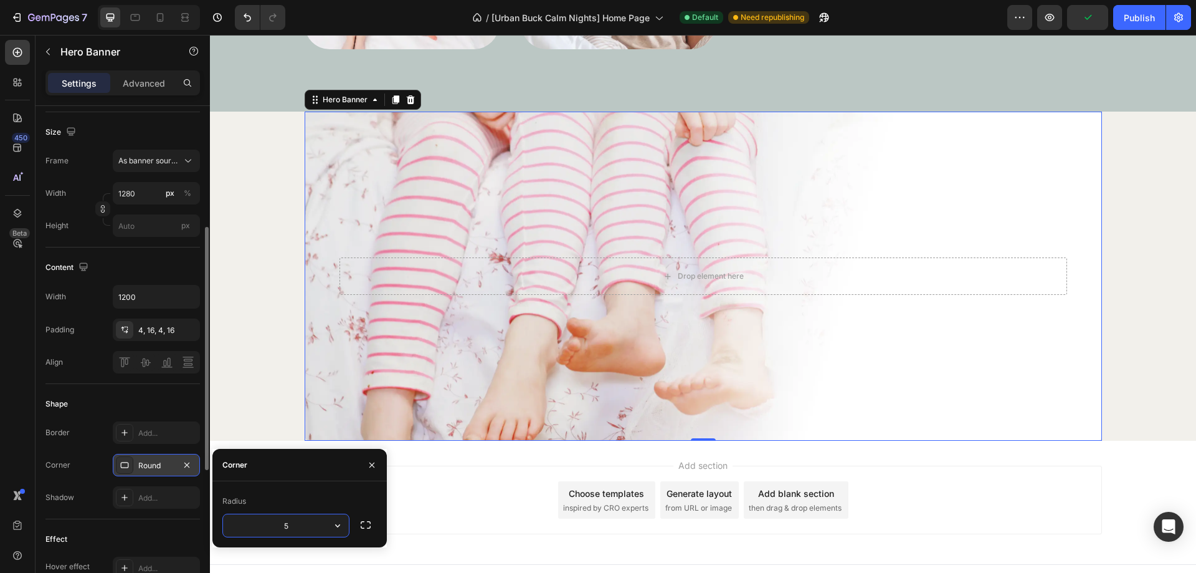
type input "50"
click at [187, 396] on div "Shape" at bounding box center [122, 404] width 154 height 20
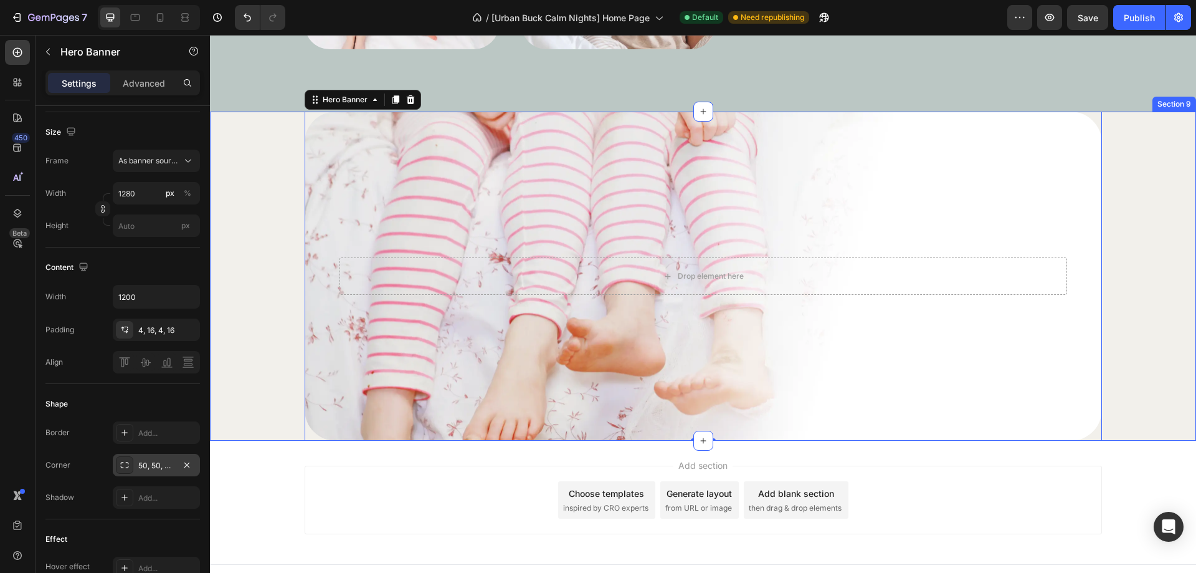
click at [253, 392] on div "Drop element here Hero Banner 0" at bounding box center [703, 277] width 986 height 330
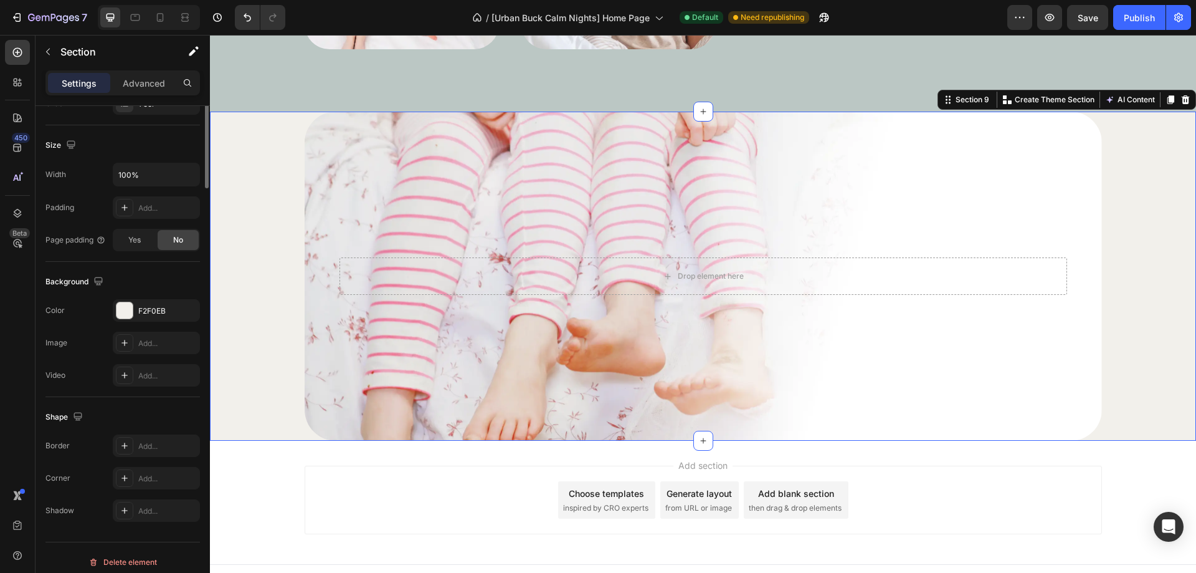
scroll to position [0, 0]
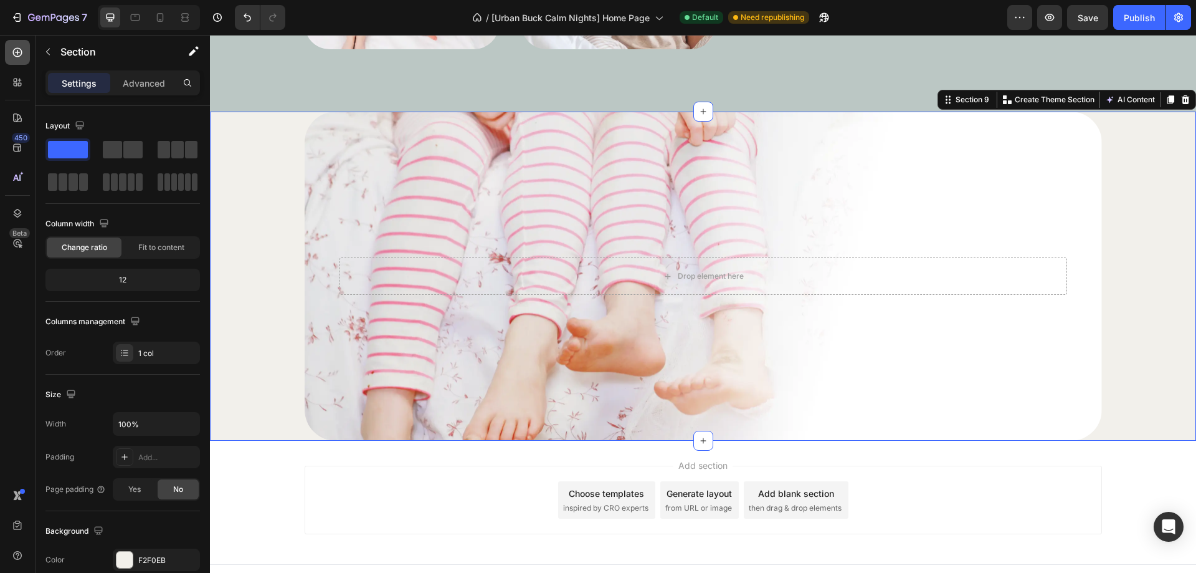
click at [17, 61] on div at bounding box center [17, 52] width 25 height 25
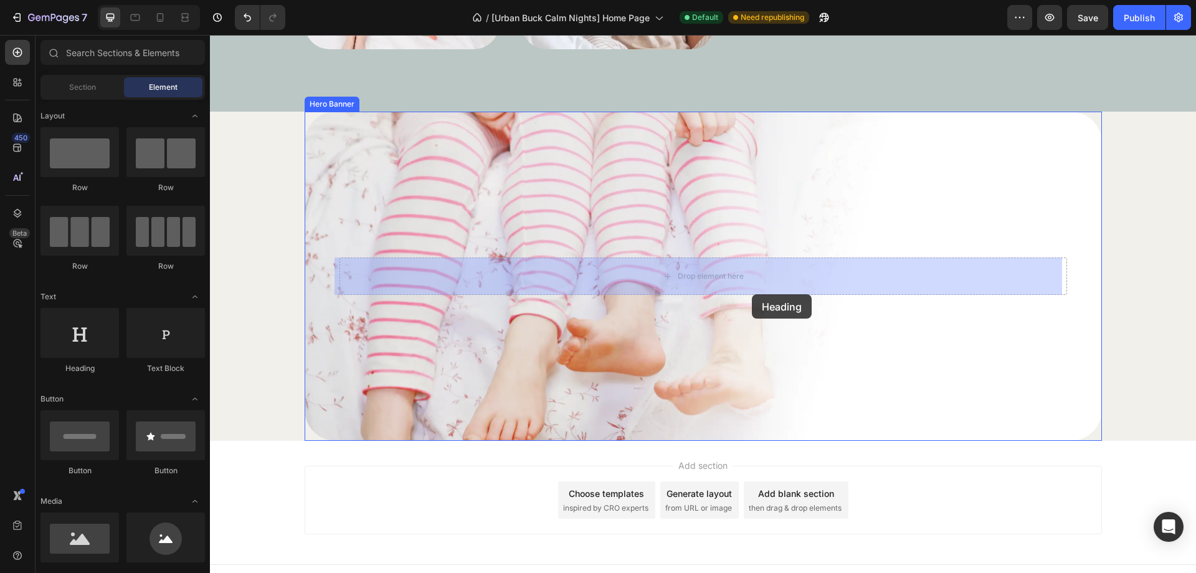
drag, startPoint x: 291, startPoint y: 361, endPoint x: 755, endPoint y: 289, distance: 469.6
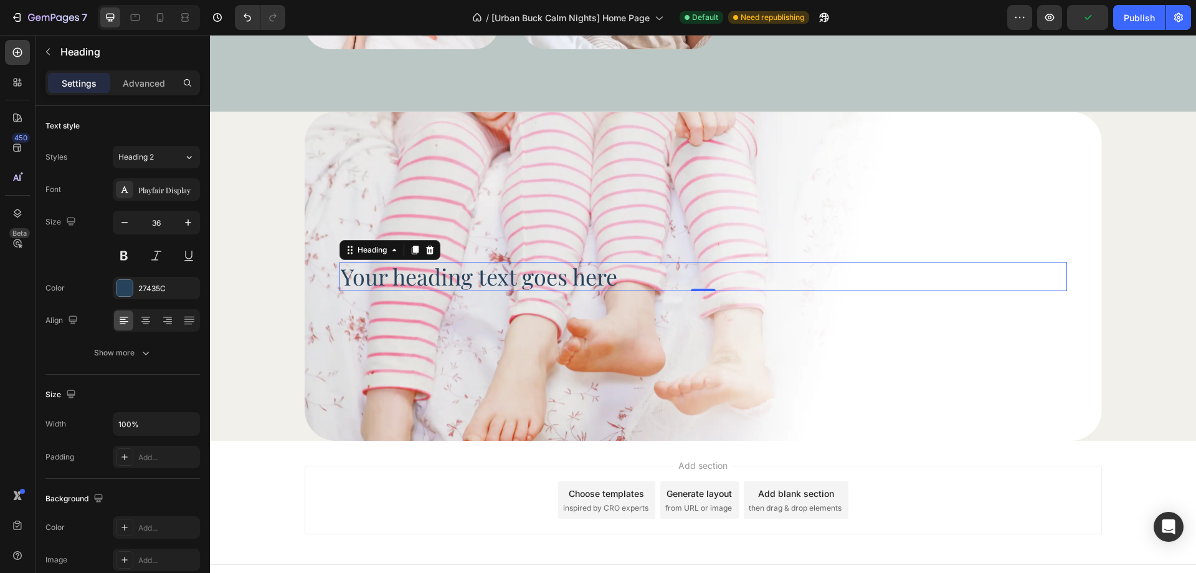
click at [506, 275] on h2 "Your heading text goes here" at bounding box center [704, 276] width 728 height 29
click at [506, 275] on p "Your heading text goes here" at bounding box center [703, 276] width 725 height 27
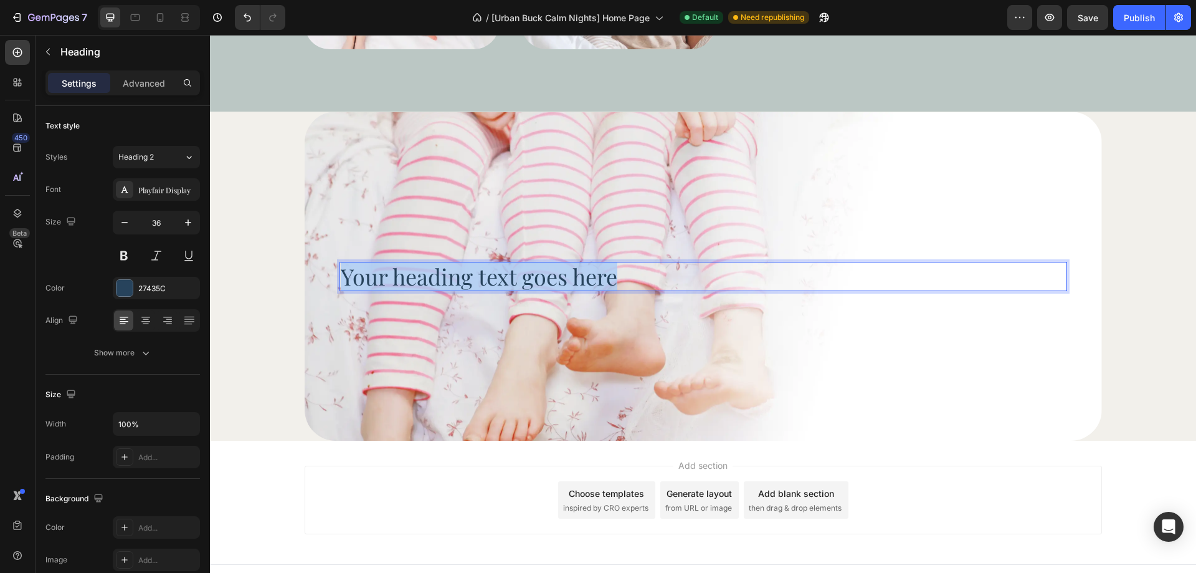
click at [506, 275] on p "Your heading text goes here" at bounding box center [703, 276] width 725 height 27
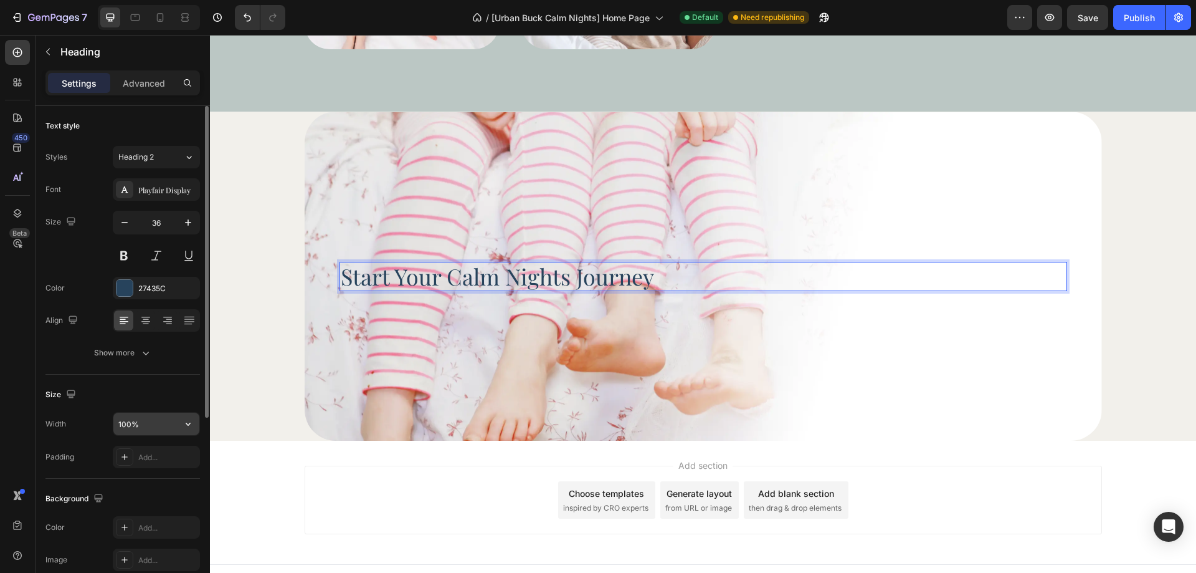
click at [144, 417] on input "100%" at bounding box center [156, 423] width 86 height 22
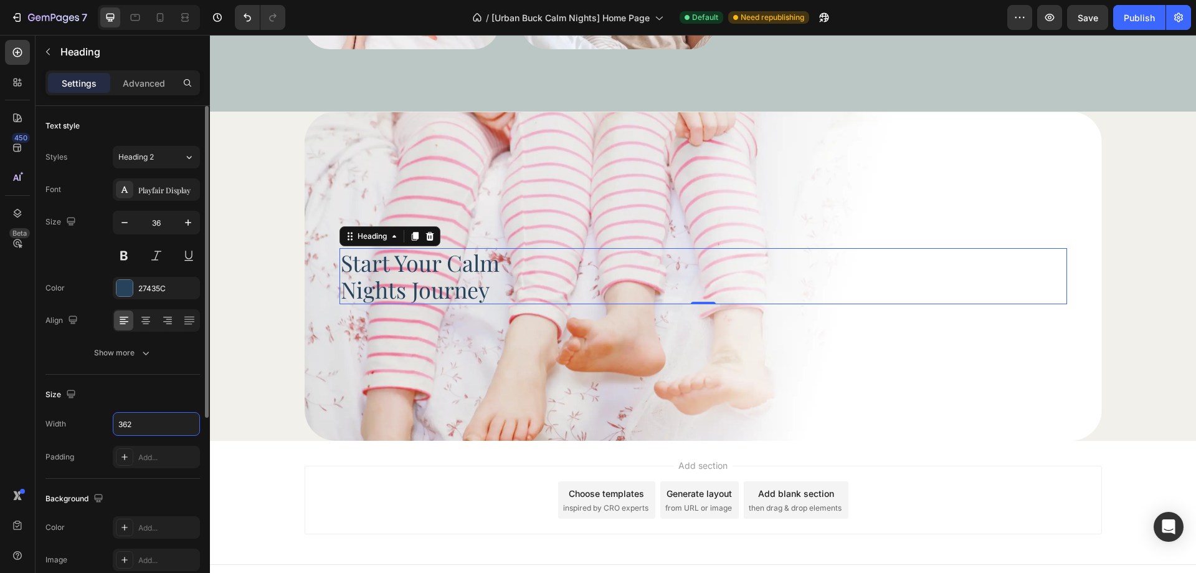
type input "362"
click at [156, 401] on div "Size" at bounding box center [122, 394] width 154 height 20
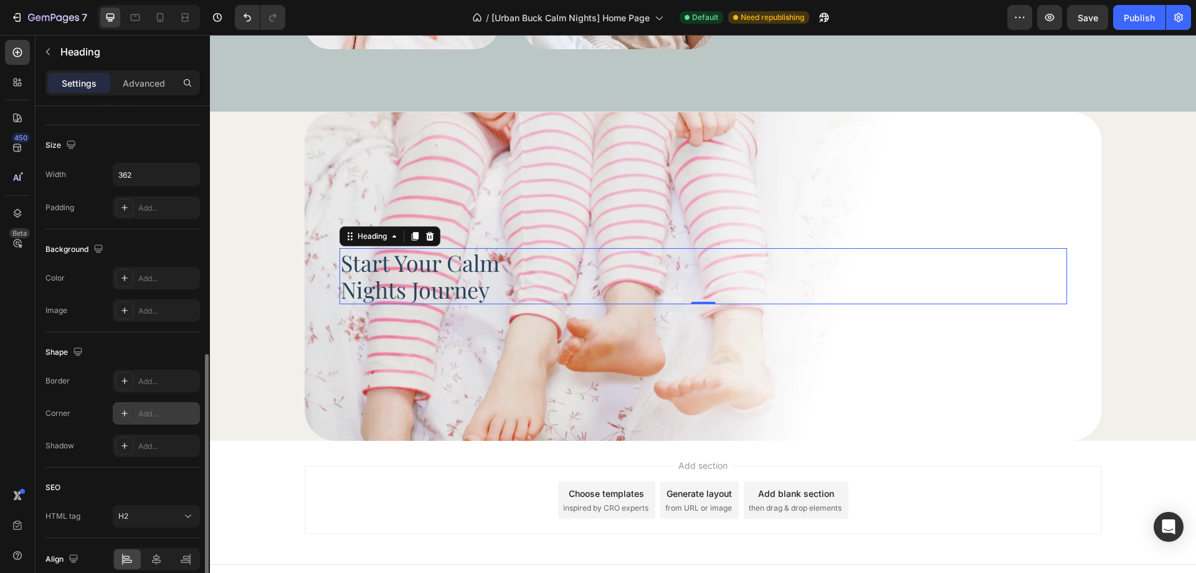
scroll to position [306, 0]
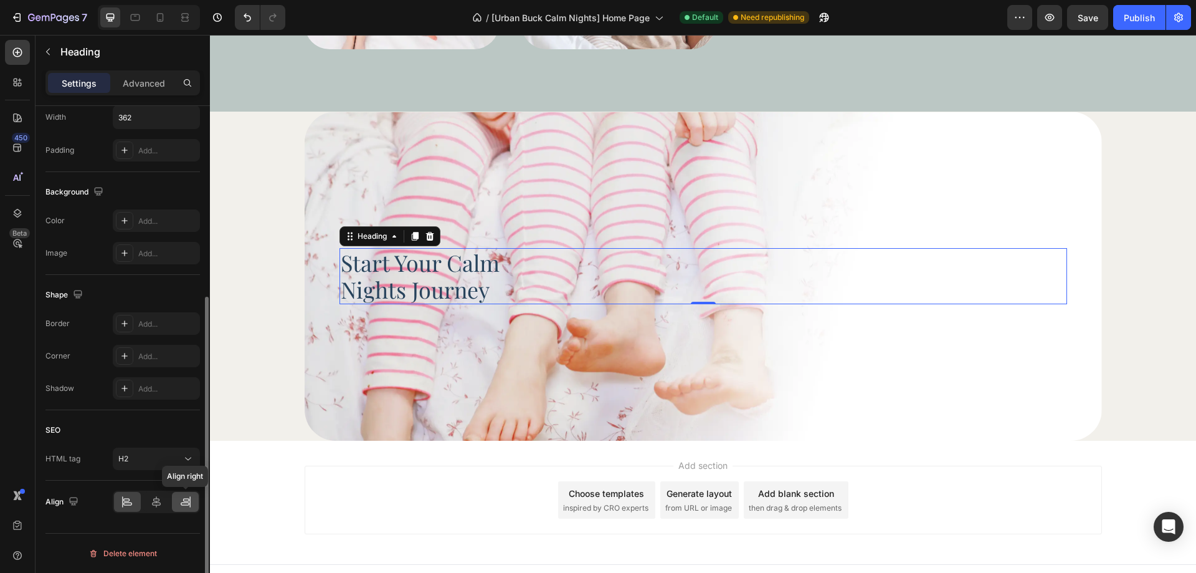
click at [183, 498] on icon at bounding box center [185, 501] width 12 height 12
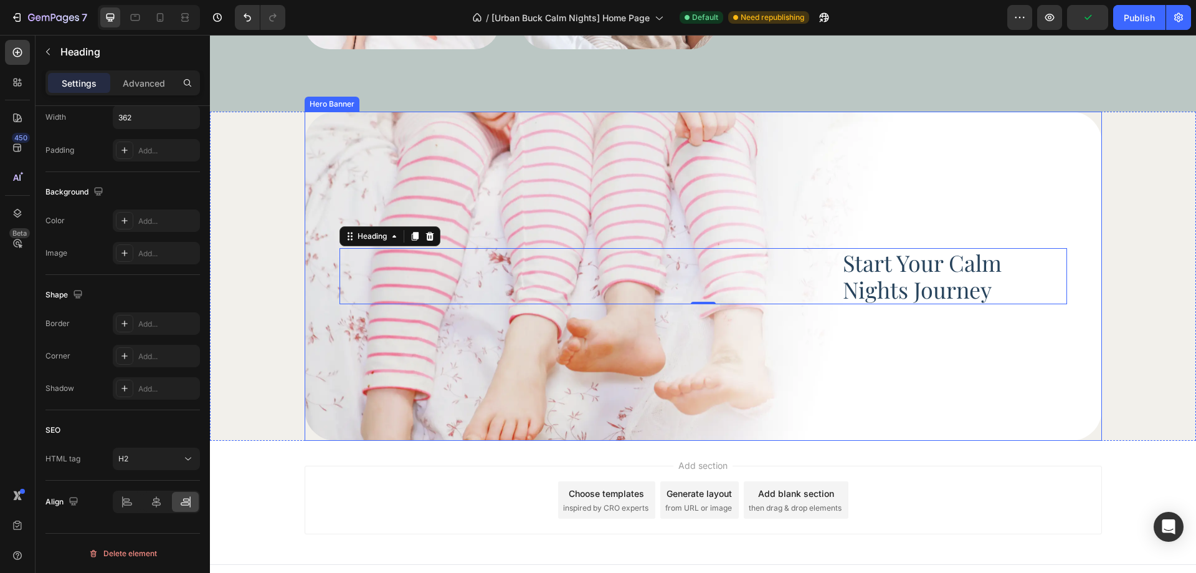
click at [912, 371] on div "Background Image" at bounding box center [703, 277] width 797 height 330
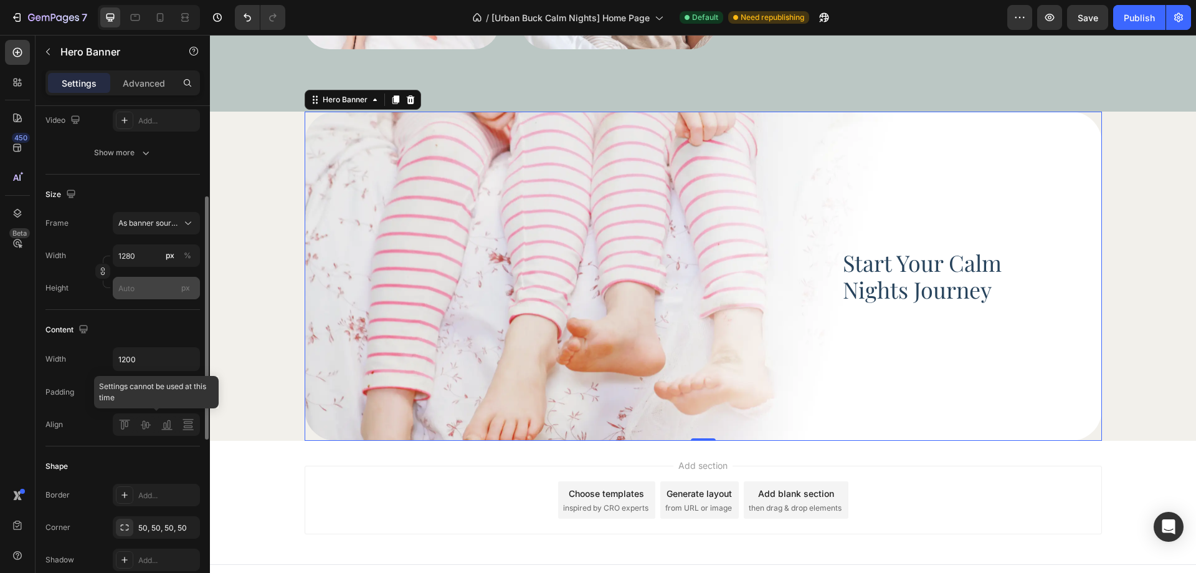
scroll to position [249, 0]
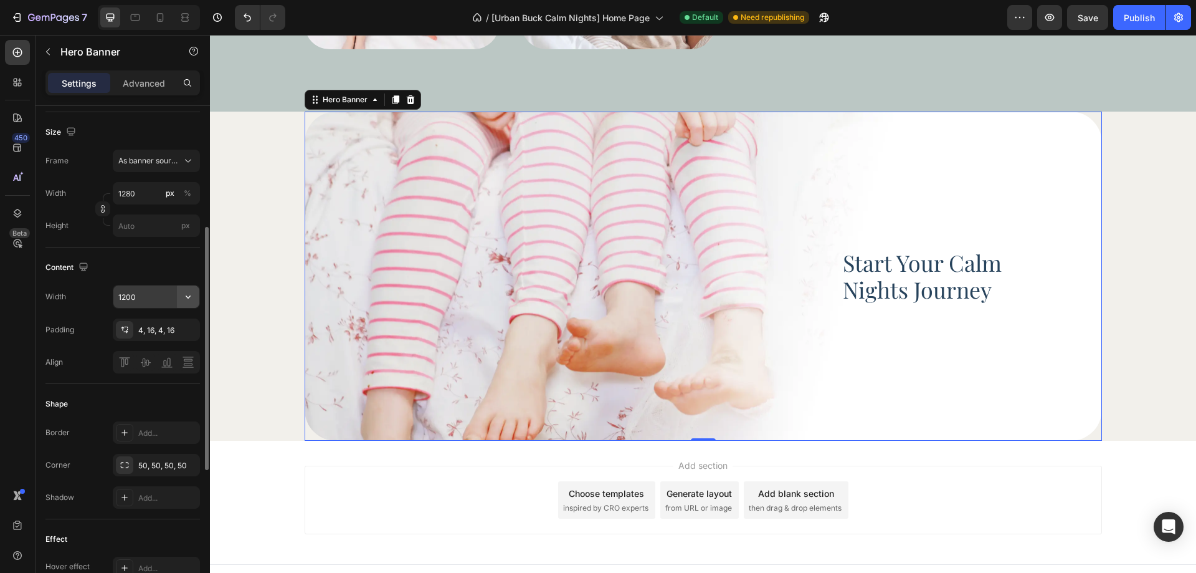
click at [183, 291] on icon "button" at bounding box center [188, 296] width 12 height 12
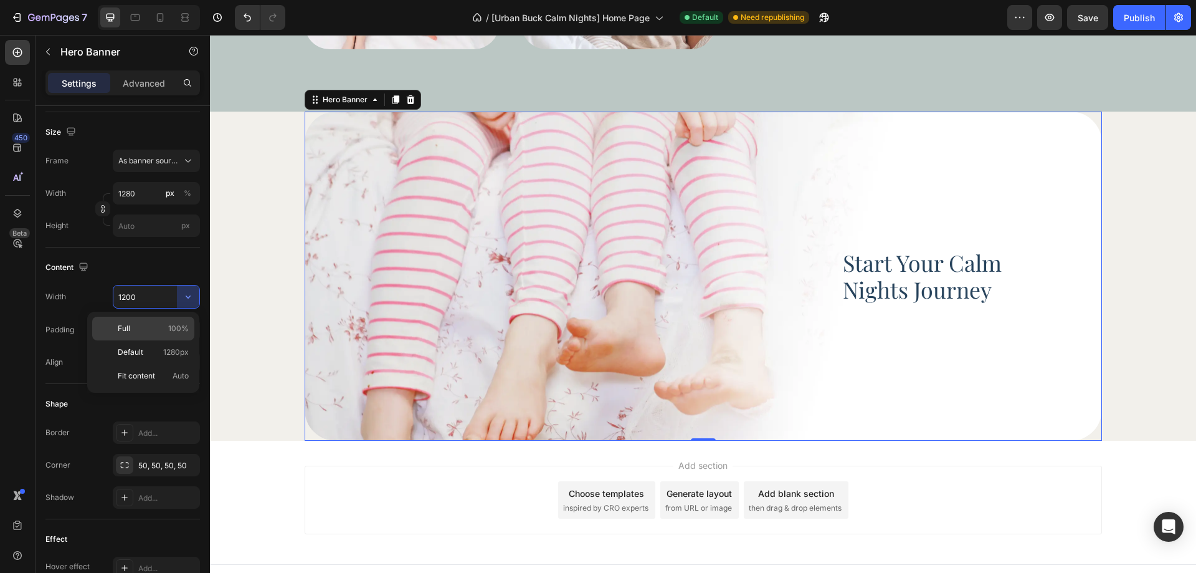
click at [164, 324] on p "Full 100%" at bounding box center [153, 328] width 71 height 11
type input "100%"
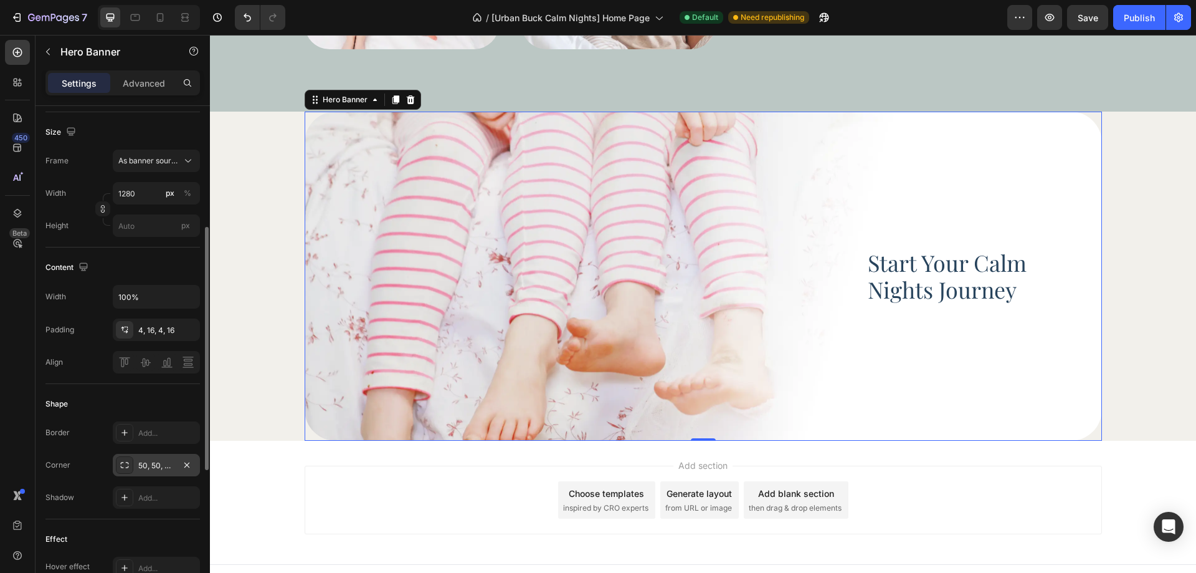
click at [160, 467] on div "50, 50, 50, 50" at bounding box center [156, 465] width 36 height 11
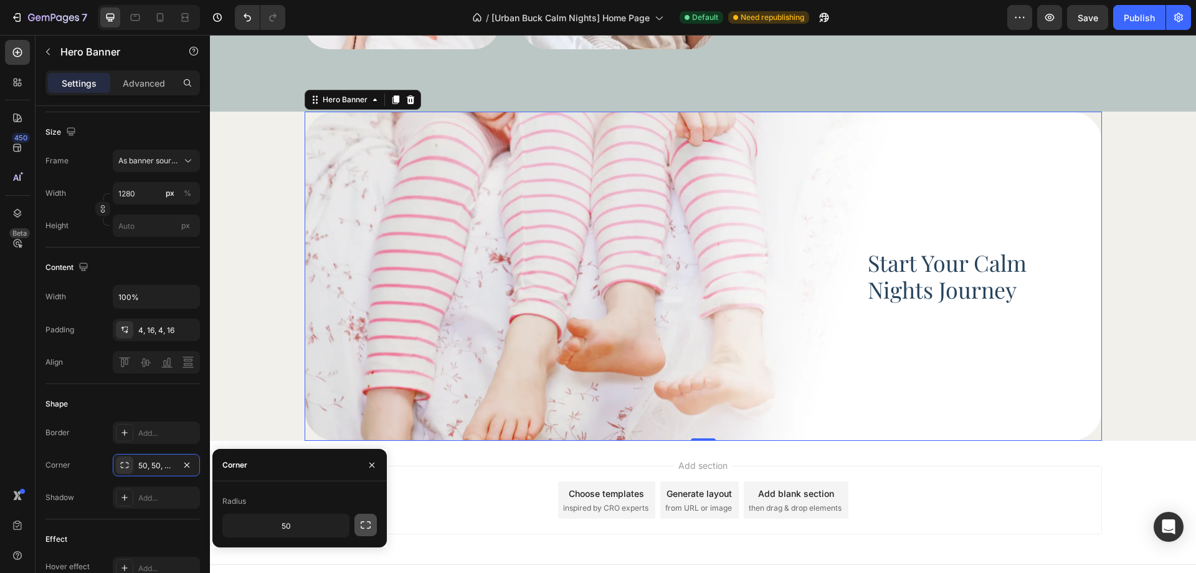
click at [359, 523] on button "button" at bounding box center [365, 524] width 22 height 22
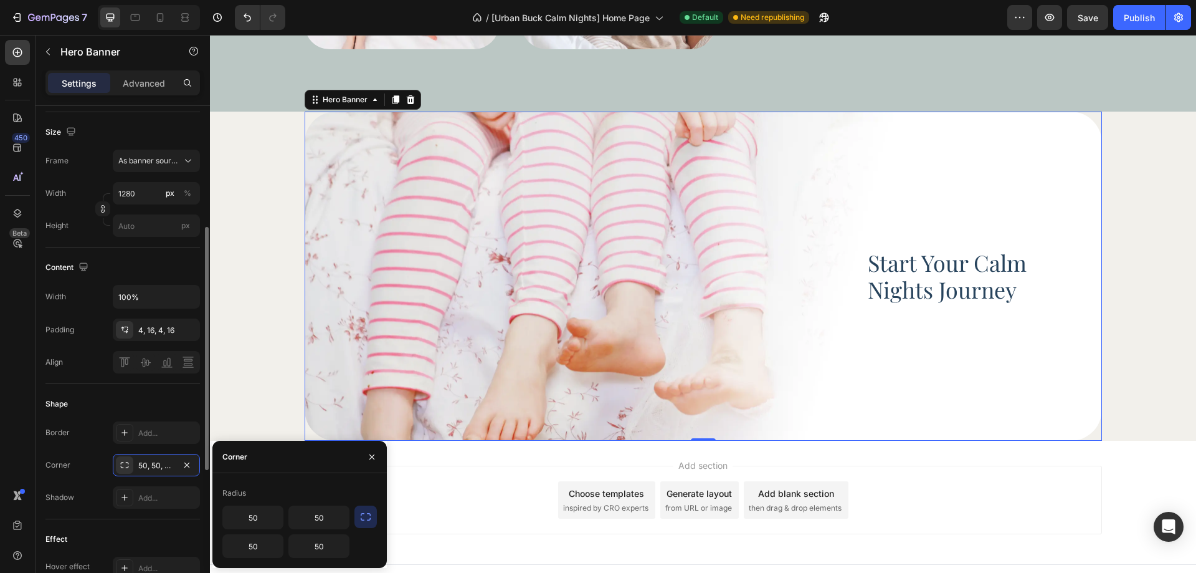
click at [146, 390] on div "Shape Border Add... Corner 50, 50, 50, 50 Shadow Add..." at bounding box center [122, 451] width 154 height 135
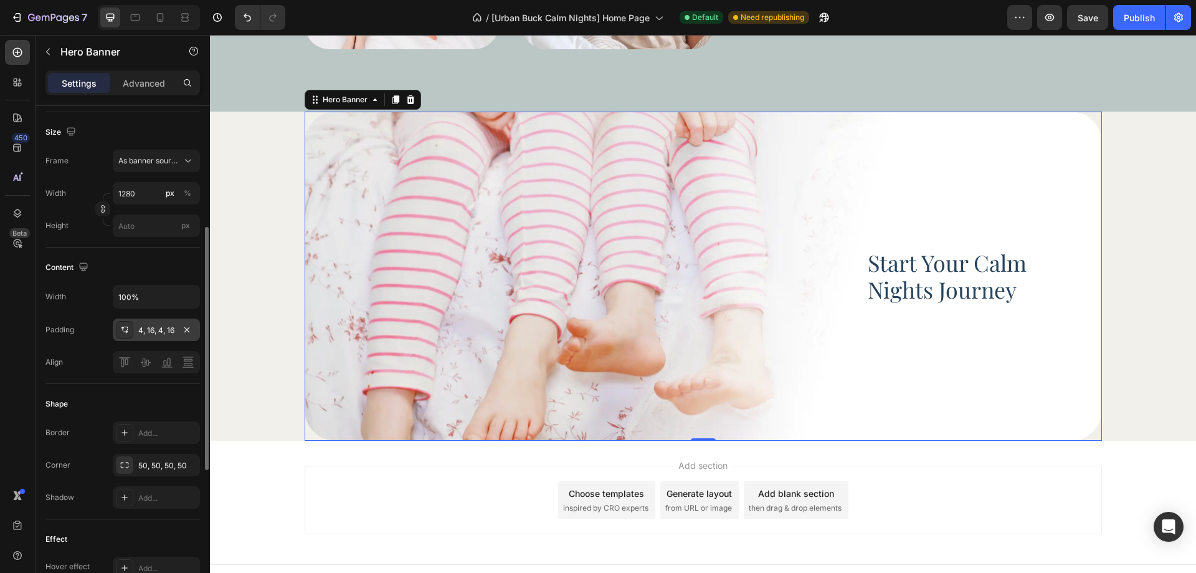
click at [157, 338] on div "4, 16, 4, 16" at bounding box center [156, 329] width 87 height 22
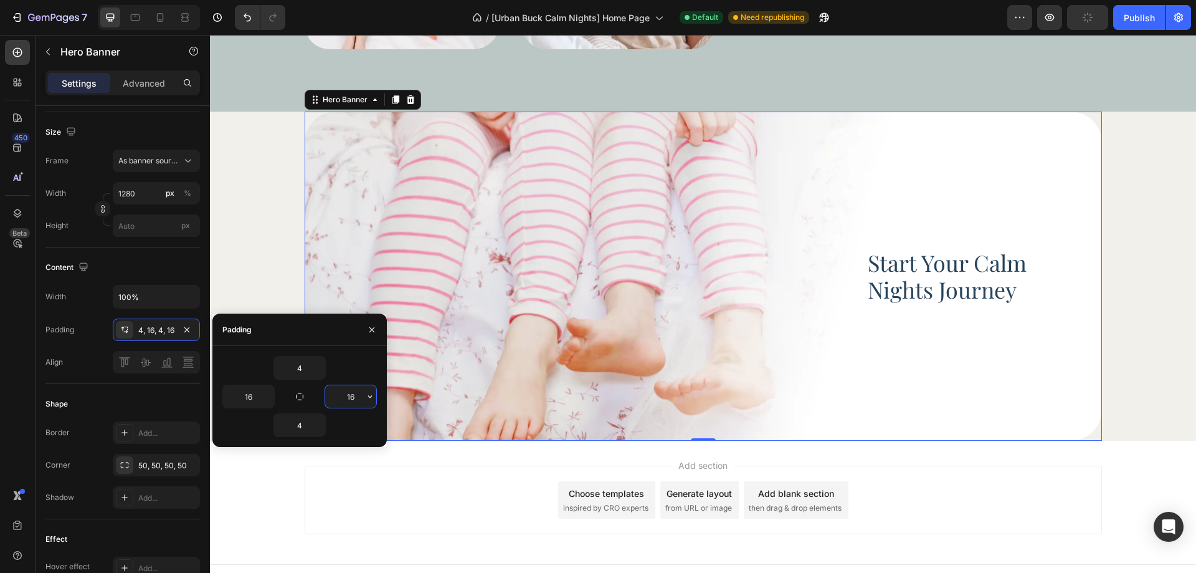
click at [349, 399] on input "16" at bounding box center [350, 396] width 51 height 22
type input "71"
click at [250, 393] on input "16" at bounding box center [248, 396] width 51 height 22
type input "71"
click at [310, 364] on input "4" at bounding box center [299, 367] width 51 height 22
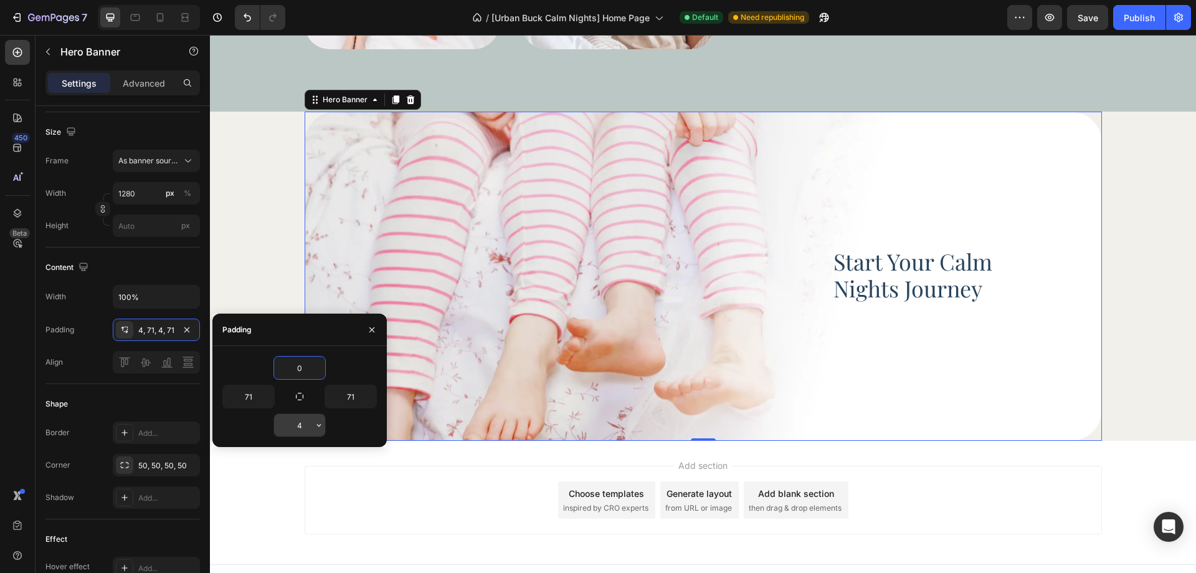
type input "0"
click at [291, 427] on input "4" at bounding box center [299, 425] width 51 height 22
type input "0"
click at [1127, 289] on div "Start Your Calm Nights Journey Heading Hero Banner 0" at bounding box center [703, 277] width 986 height 330
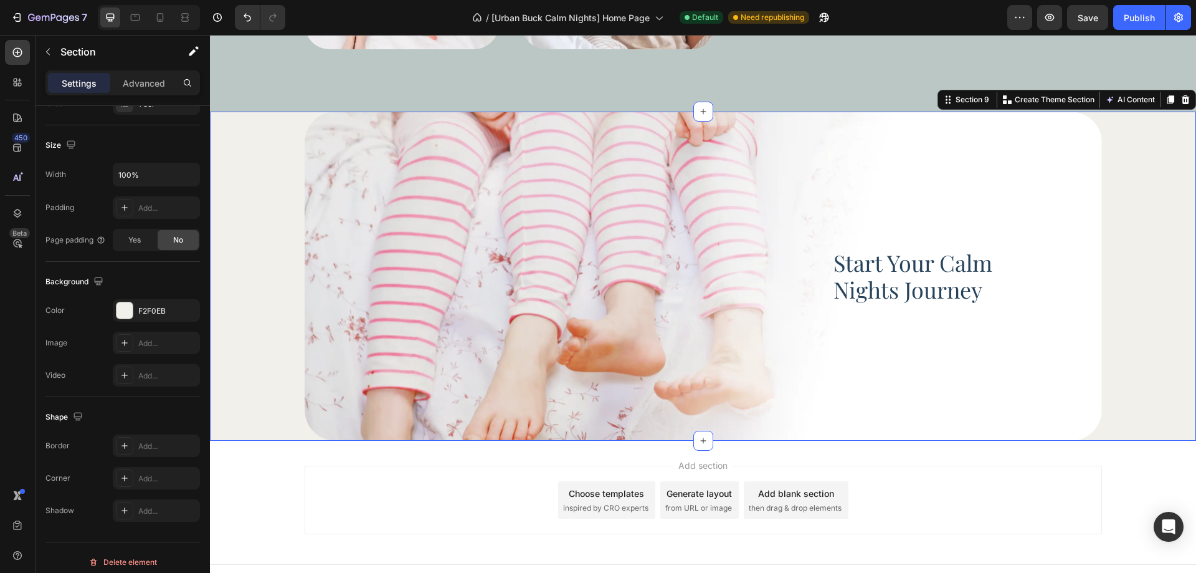
scroll to position [0, 0]
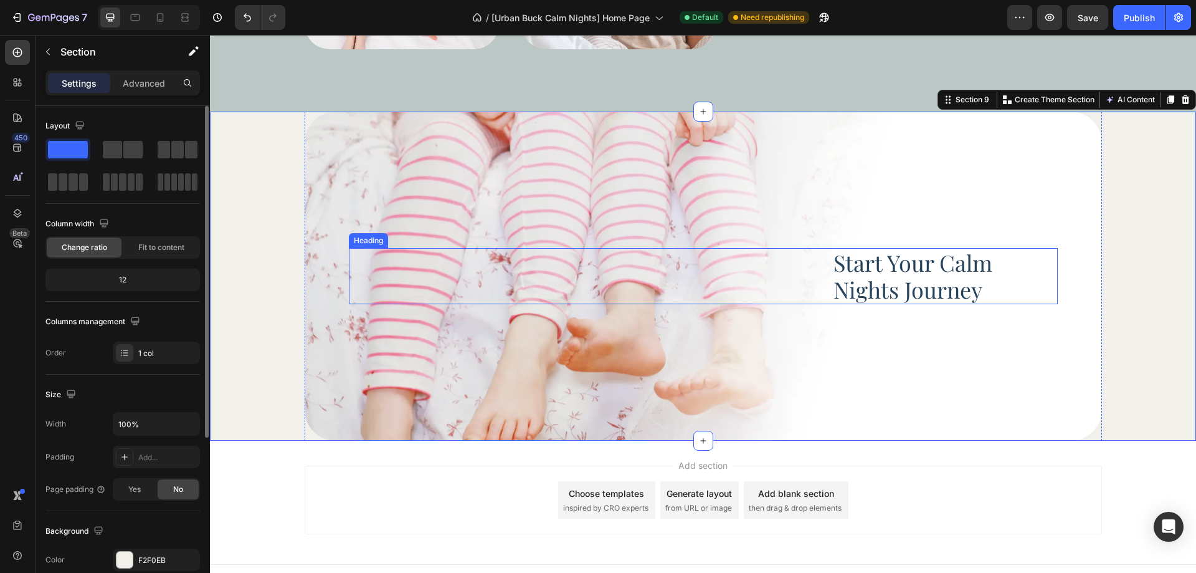
click at [1010, 267] on p "Start Your Calm Nights Journey" at bounding box center [945, 276] width 223 height 54
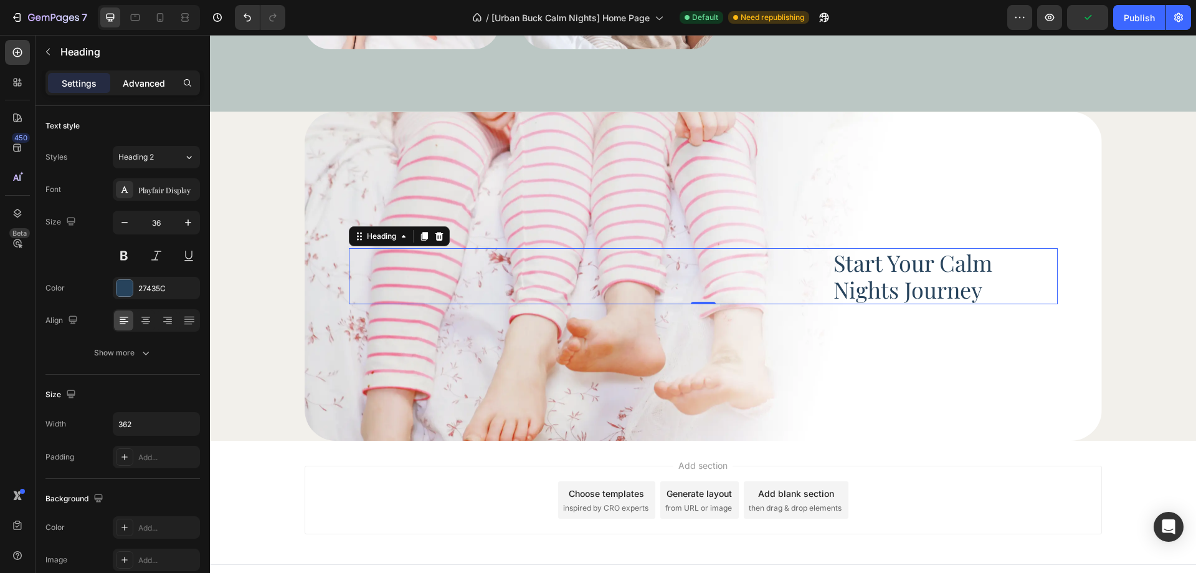
click at [156, 82] on p "Advanced" at bounding box center [144, 83] width 42 height 13
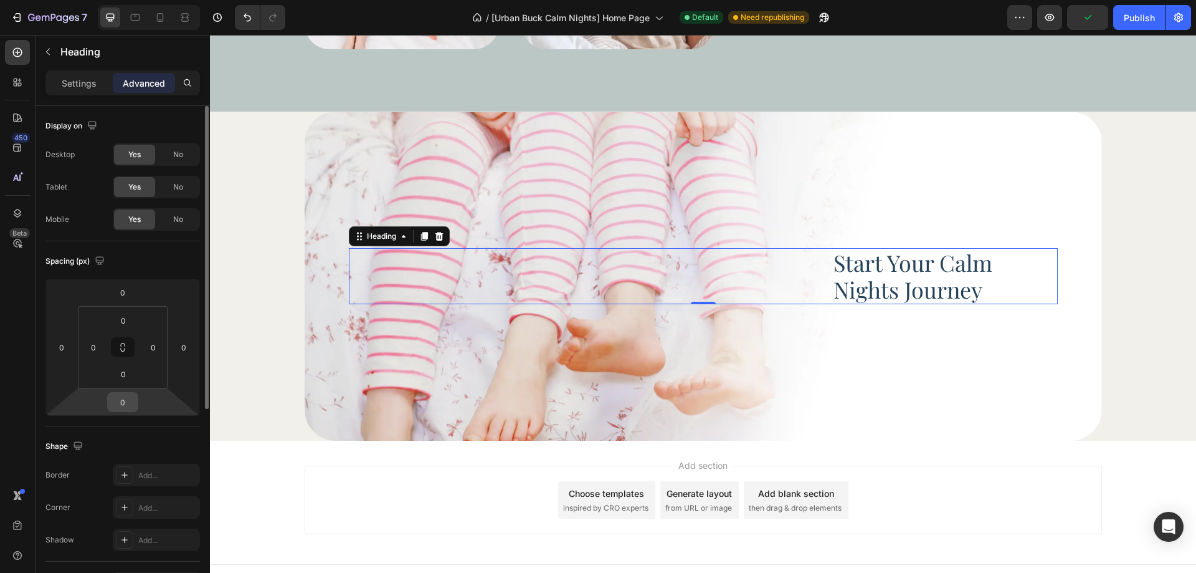
click at [122, 409] on input "0" at bounding box center [122, 401] width 25 height 19
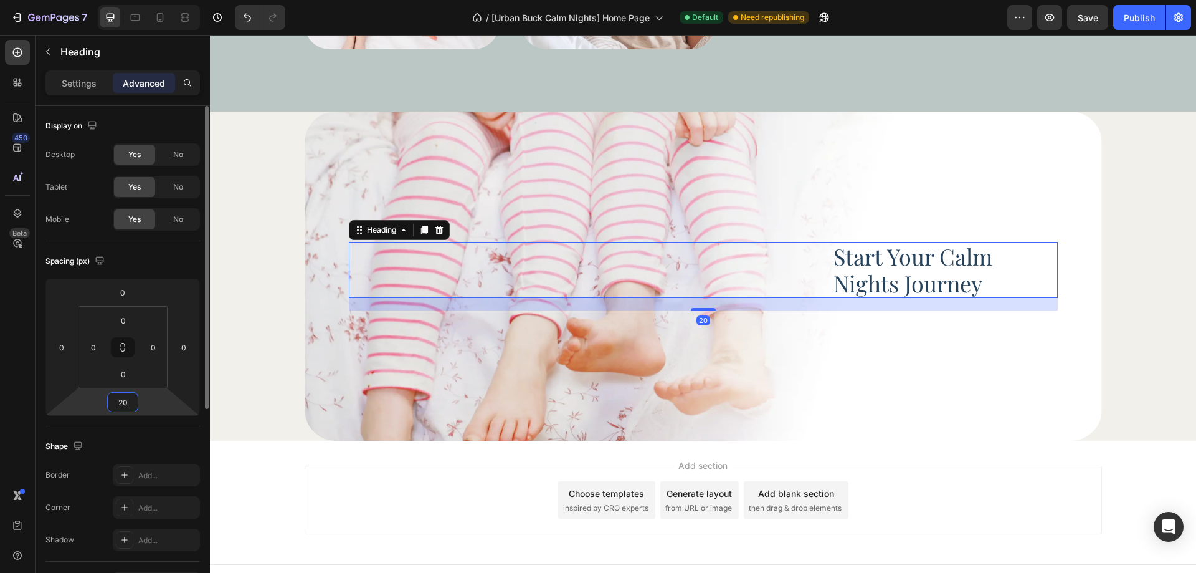
type input "20"
click at [181, 259] on div "Spacing (px)" at bounding box center [122, 261] width 154 height 20
click at [19, 52] on icon at bounding box center [17, 52] width 9 height 9
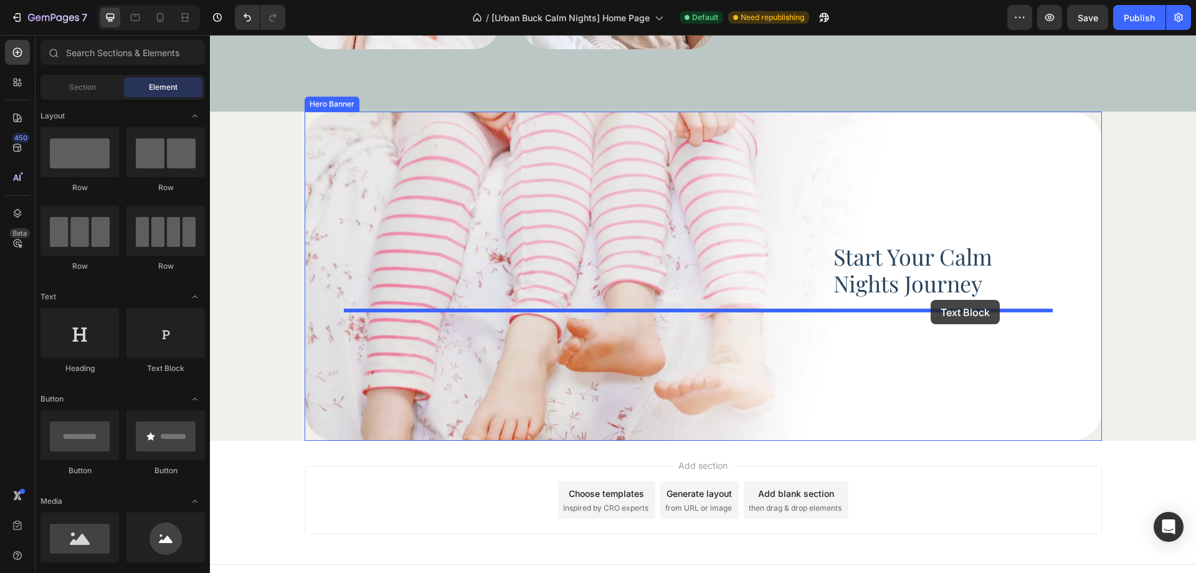
drag, startPoint x: 367, startPoint y: 384, endPoint x: 931, endPoint y: 300, distance: 570.0
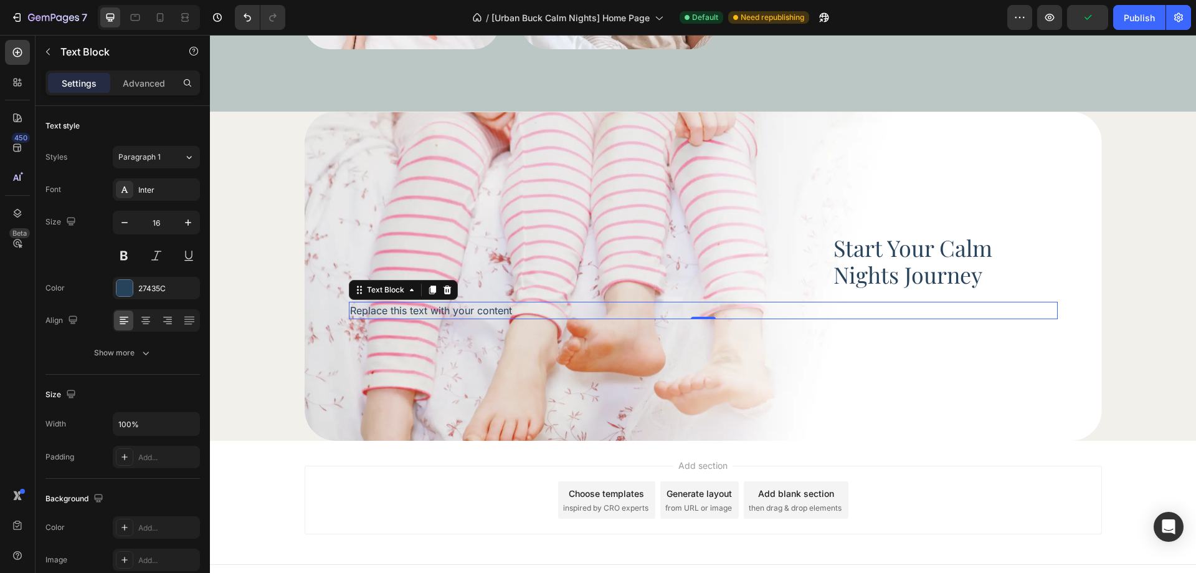
click at [440, 306] on div "Replace this text with your content" at bounding box center [703, 310] width 709 height 17
click at [440, 306] on p "Replace this text with your content" at bounding box center [703, 310] width 706 height 15
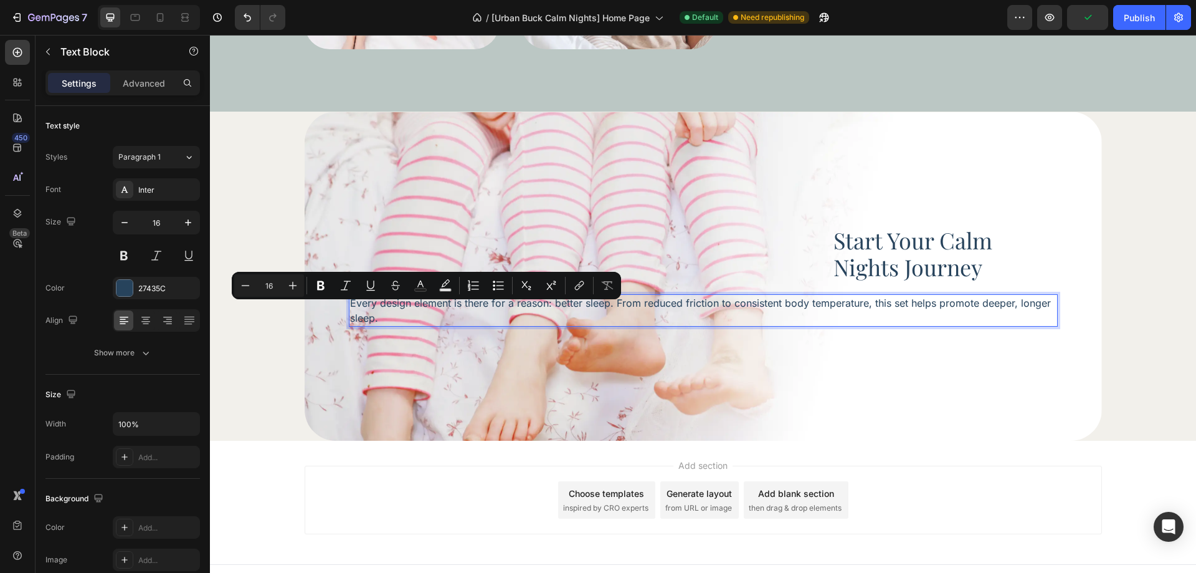
scroll to position [3940, 0]
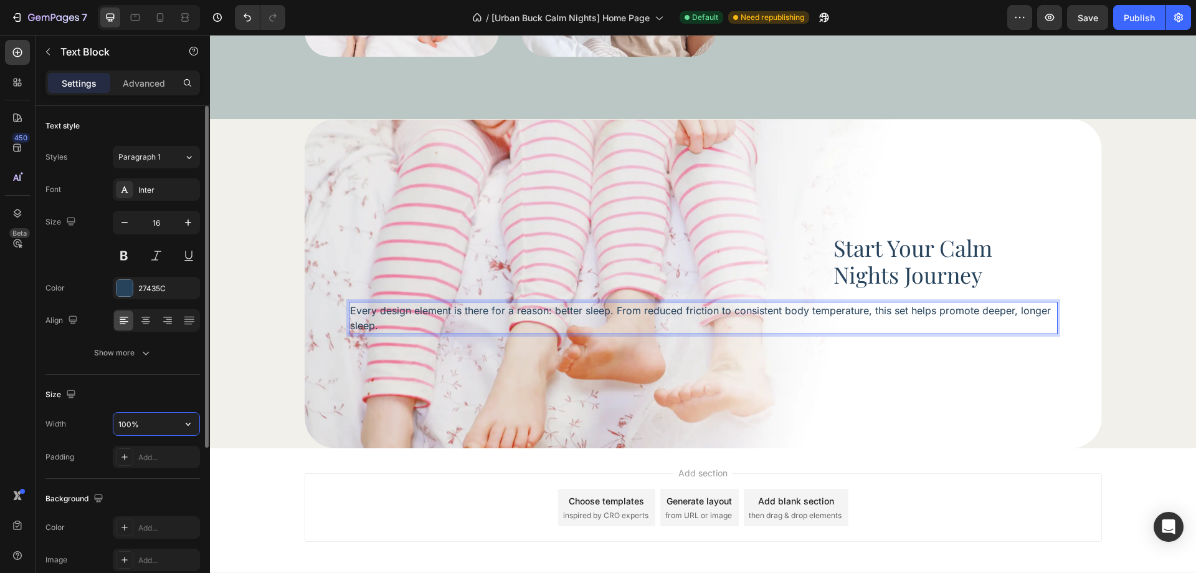
click at [146, 420] on input "100%" at bounding box center [156, 423] width 86 height 22
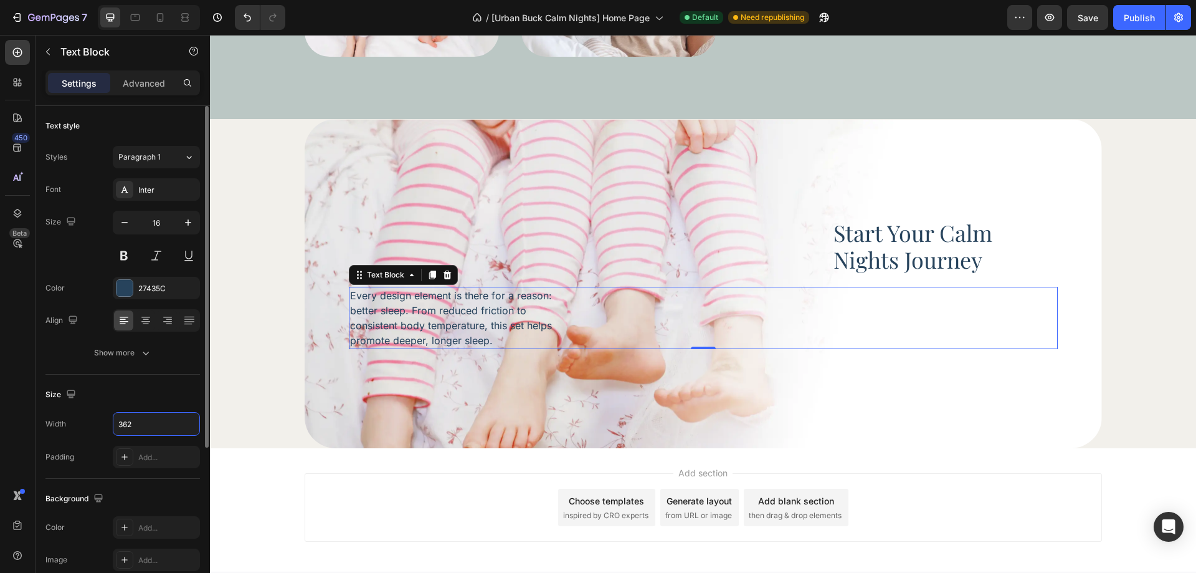
type input "362"
click at [151, 407] on div "Size Width 362 Padding Add..." at bounding box center [122, 426] width 154 height 104
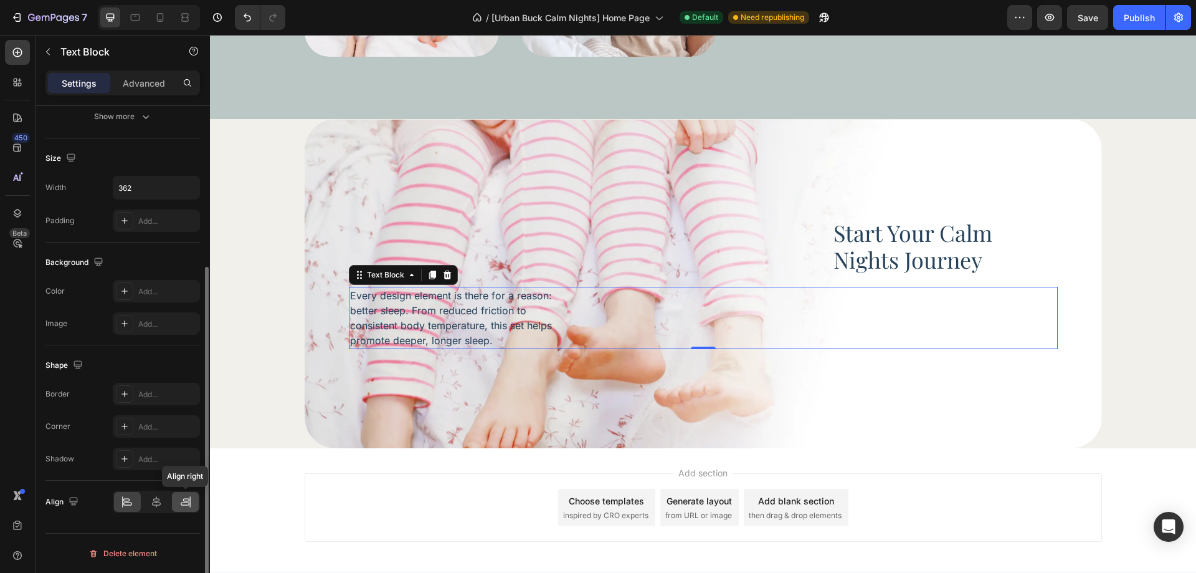
click at [186, 502] on icon at bounding box center [185, 503] width 9 height 3
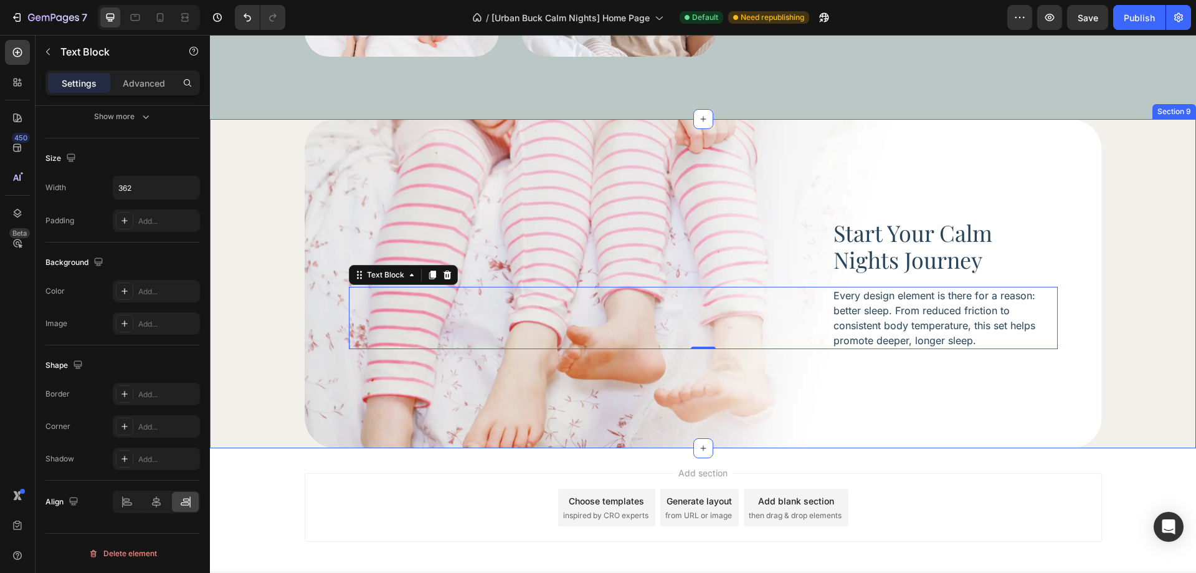
click at [1128, 305] on div "Start Your Calm Nights Journey Heading Every design element is there for a reas…" at bounding box center [703, 284] width 986 height 330
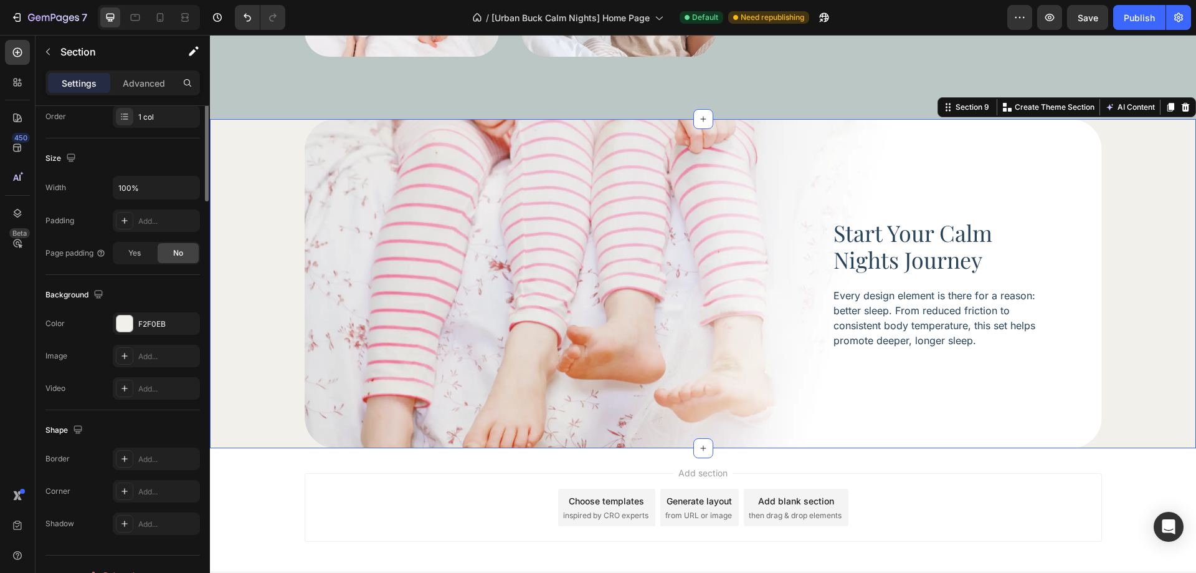
scroll to position [0, 0]
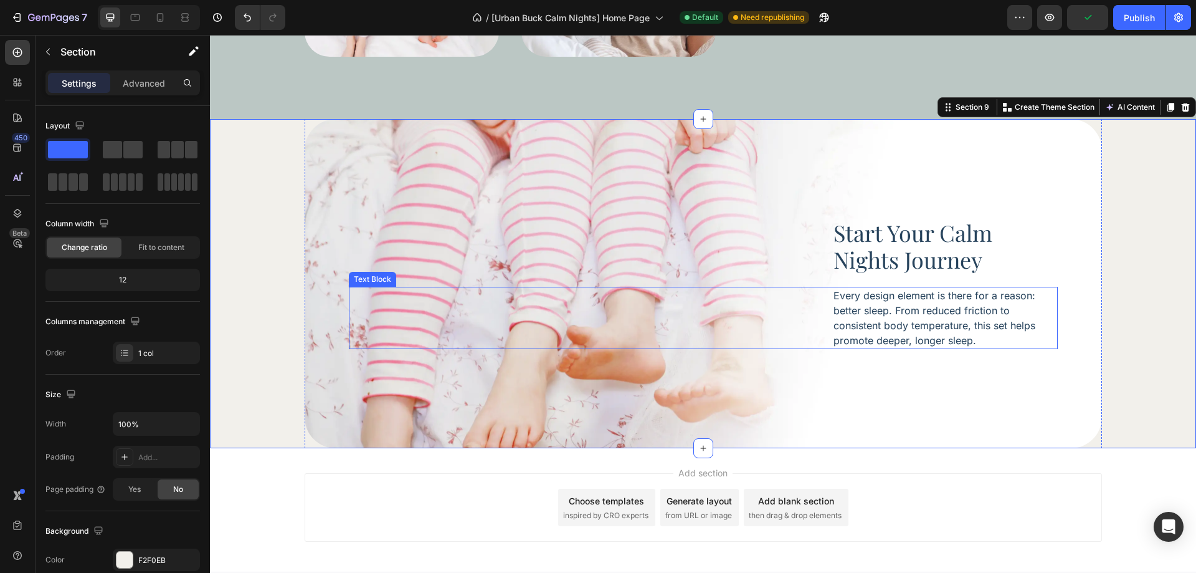
click at [987, 314] on p "Every design element is there for a reason: better sleep. From reduced friction…" at bounding box center [945, 318] width 223 height 60
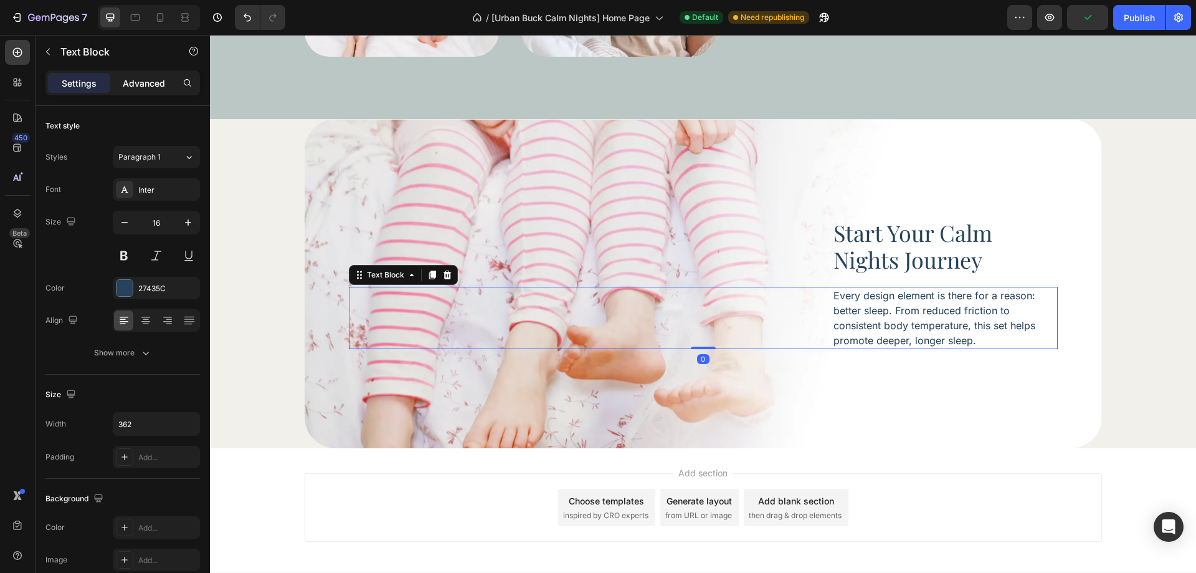
click at [143, 83] on p "Advanced" at bounding box center [144, 83] width 42 height 13
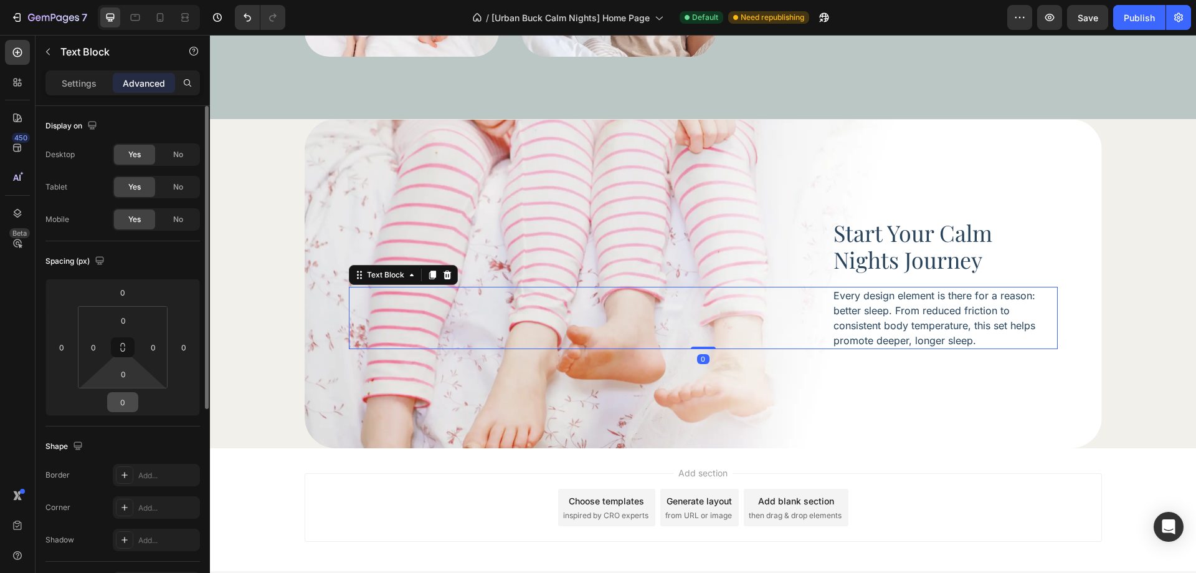
click at [126, 394] on input "0" at bounding box center [122, 401] width 25 height 19
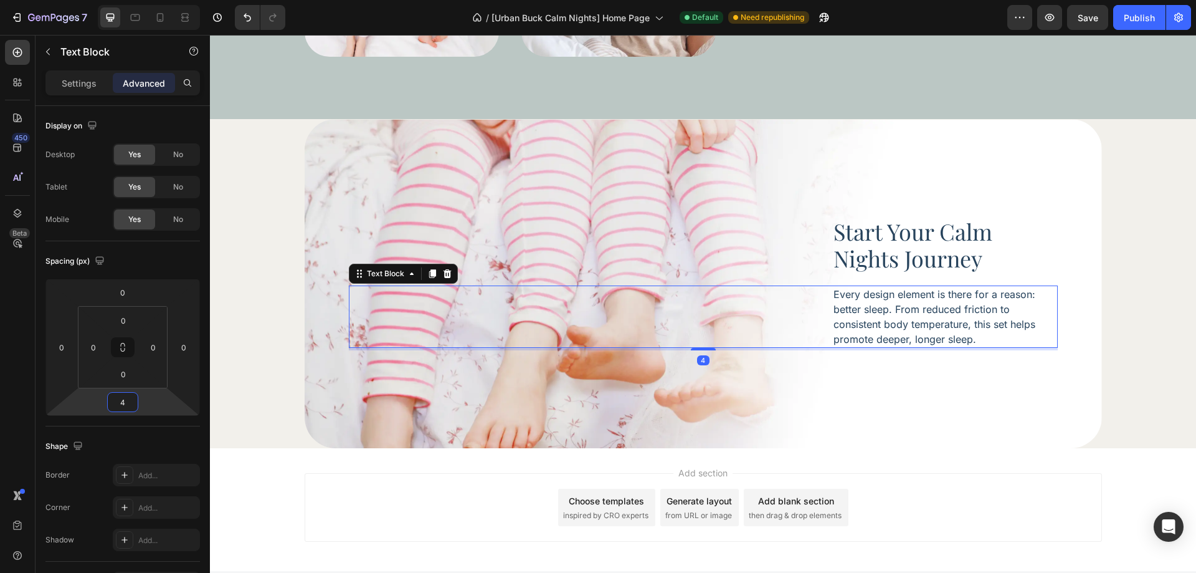
type input "40"
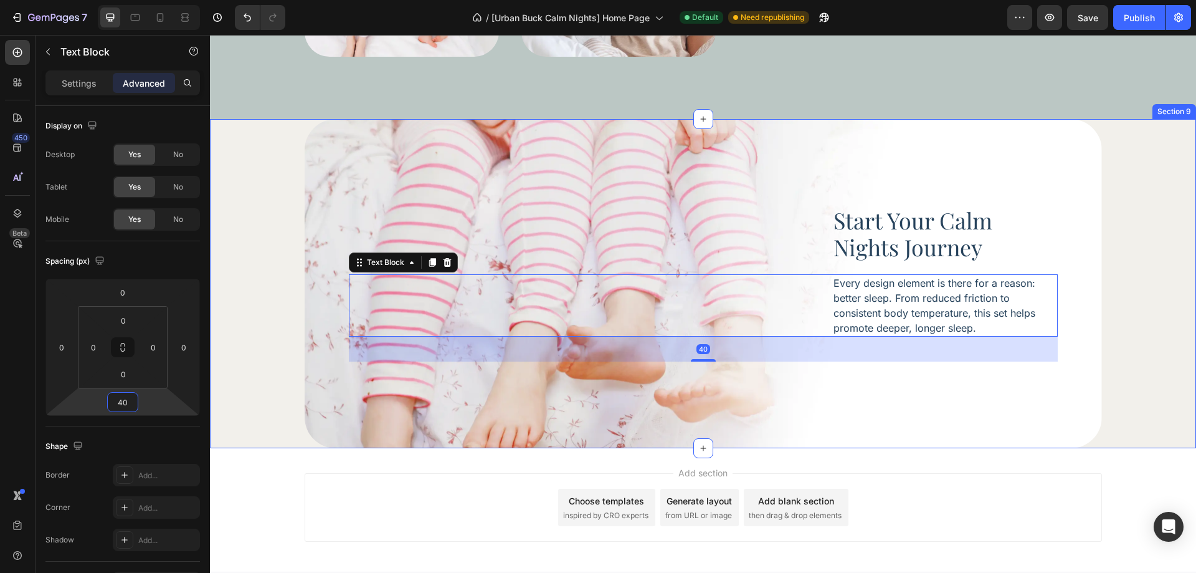
click at [1117, 300] on div "Start Your Calm Nights Journey Heading Every design element is there for a reas…" at bounding box center [703, 284] width 986 height 330
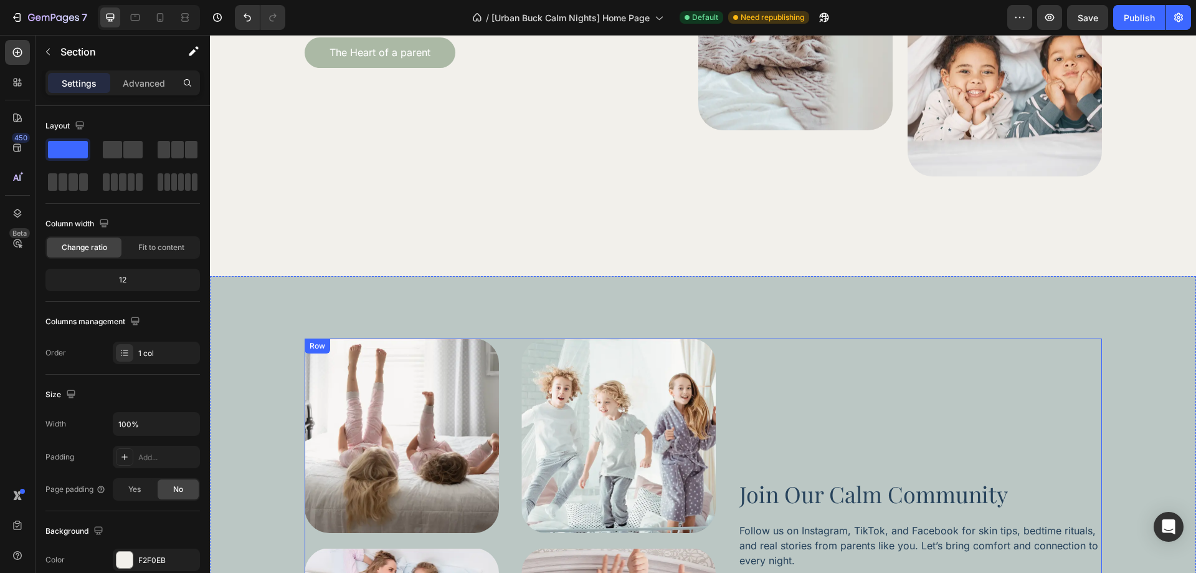
scroll to position [3067, 0]
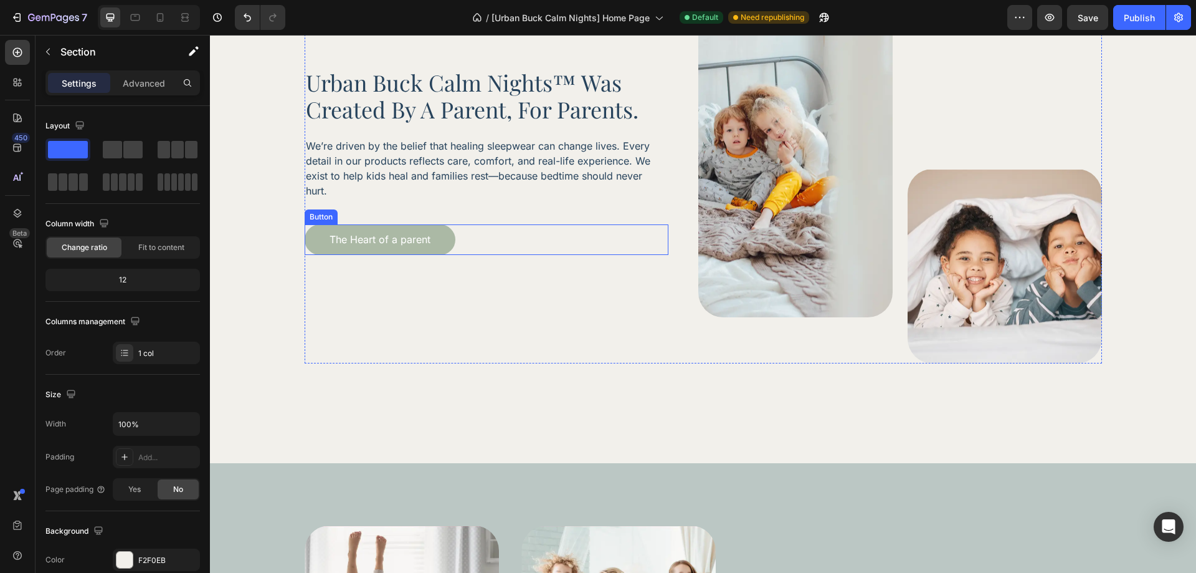
click at [476, 246] on div "The Heart of a parent Button" at bounding box center [487, 239] width 364 height 31
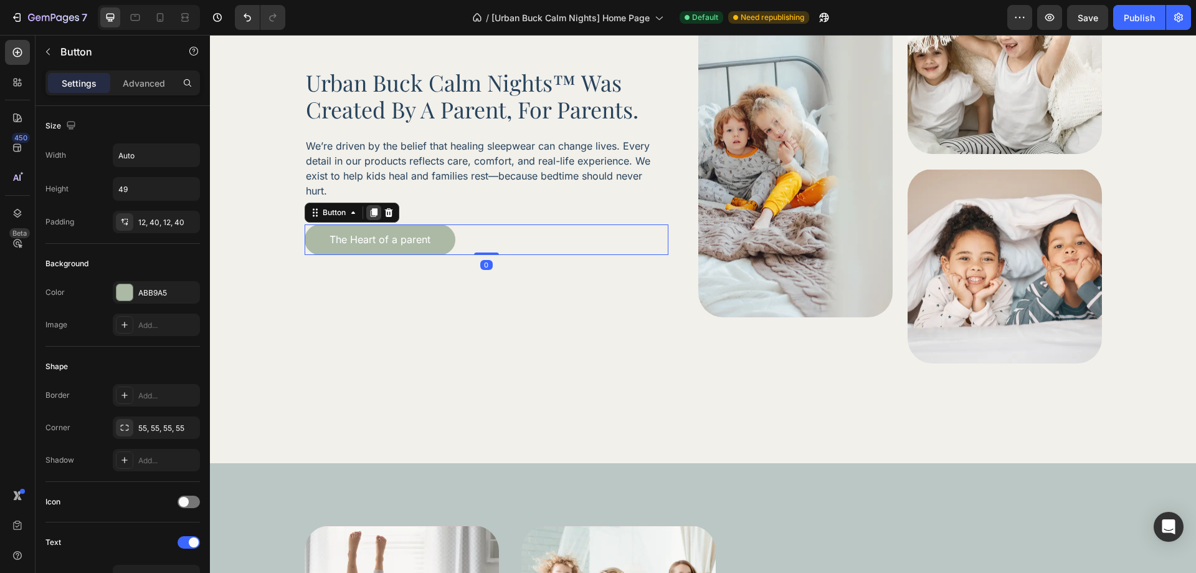
click at [373, 214] on icon at bounding box center [373, 212] width 7 height 9
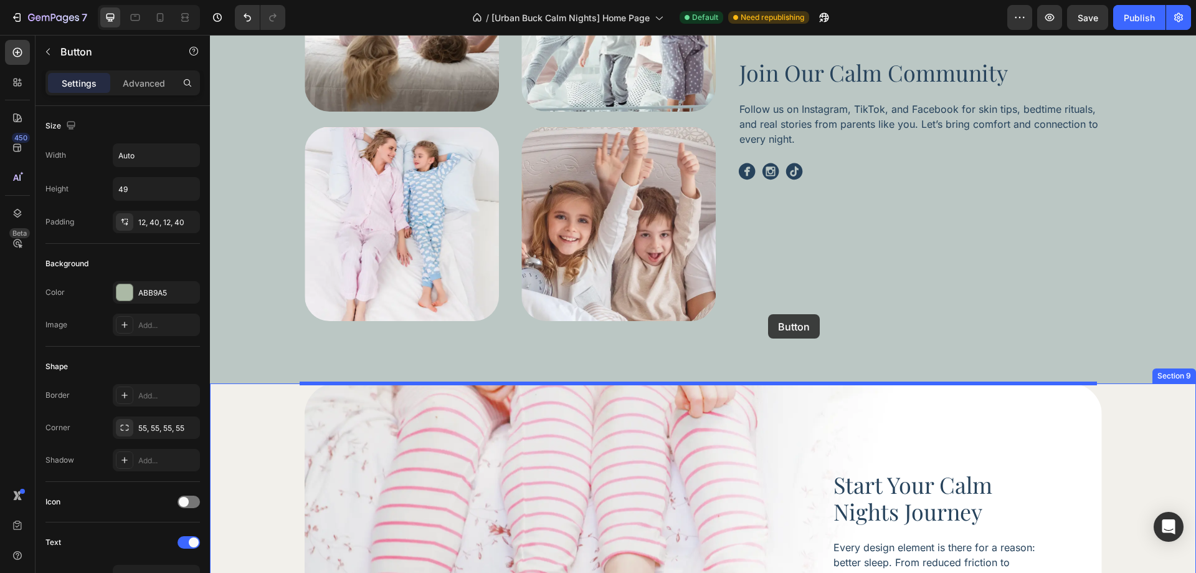
scroll to position [3965, 0]
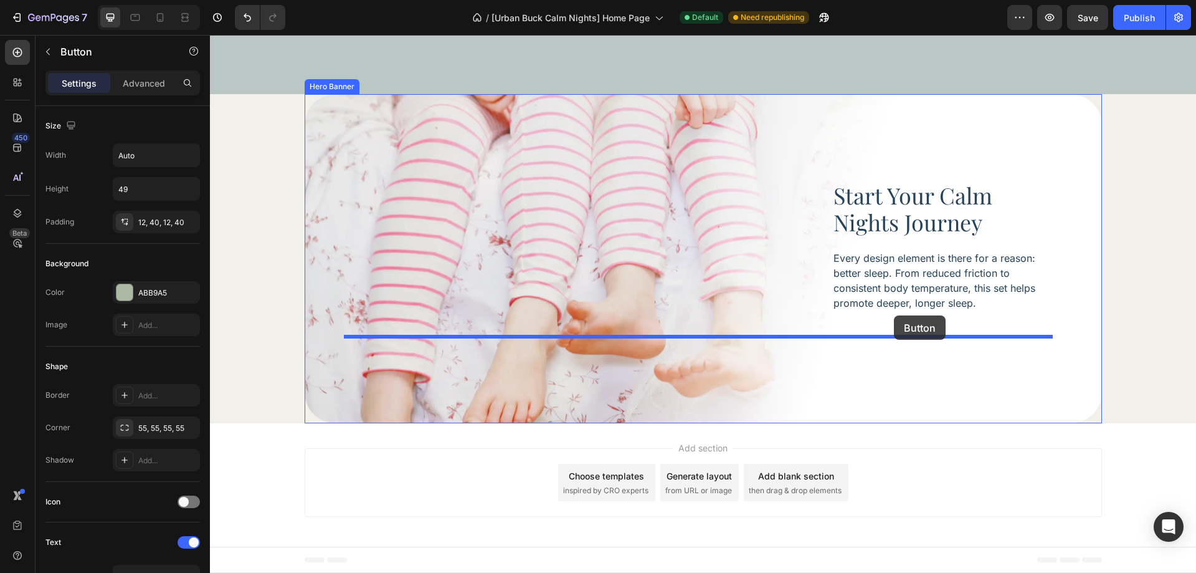
drag, startPoint x: 516, startPoint y: 272, endPoint x: 894, endPoint y: 315, distance: 380.0
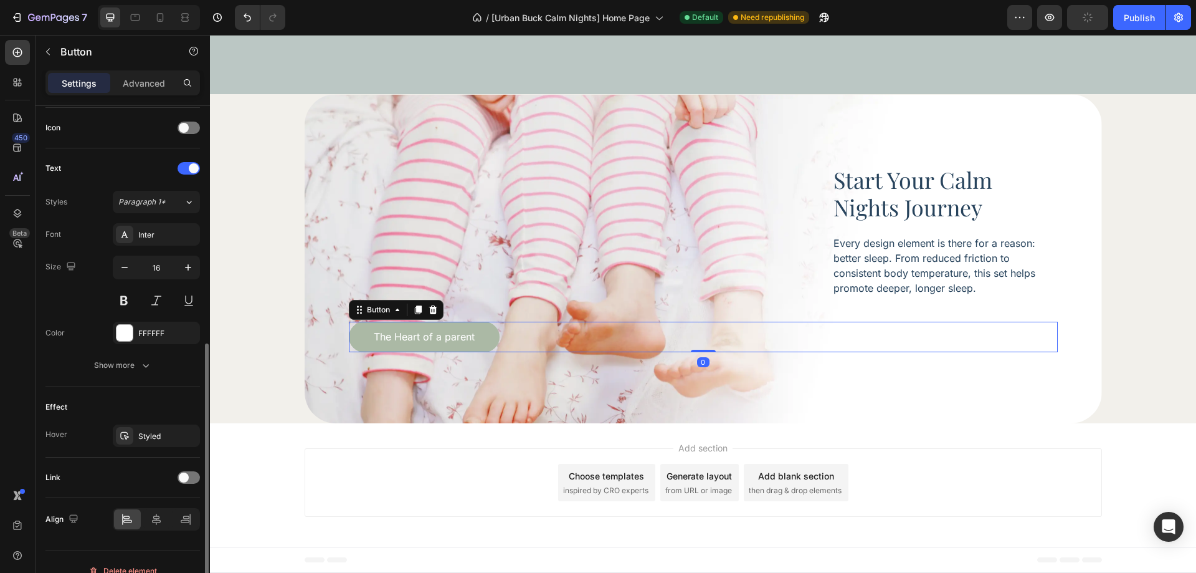
scroll to position [391, 0]
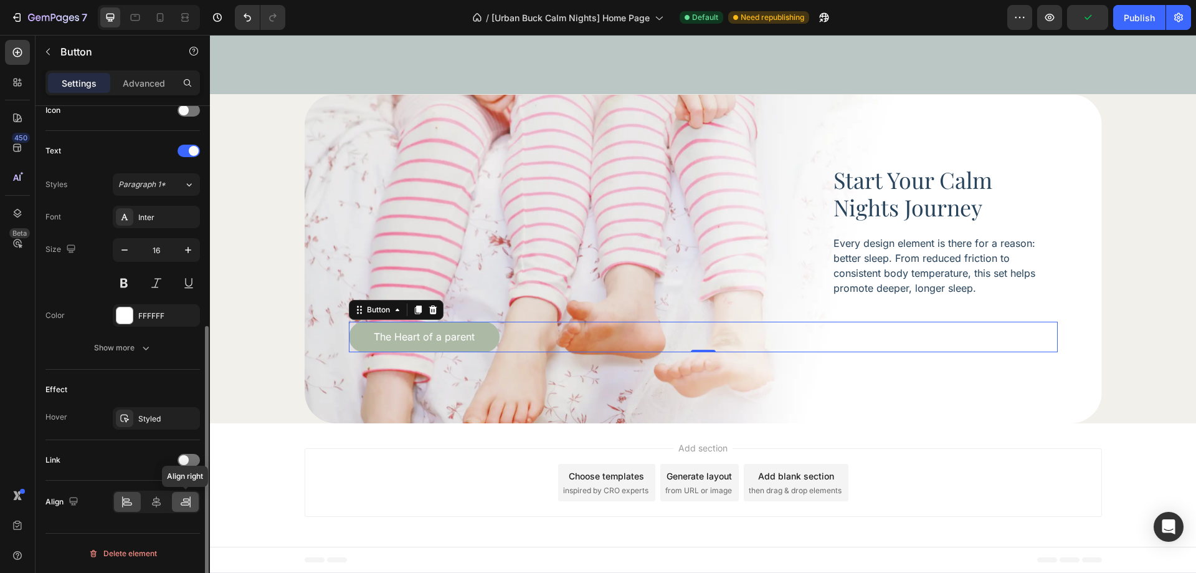
click at [186, 503] on icon at bounding box center [185, 501] width 12 height 12
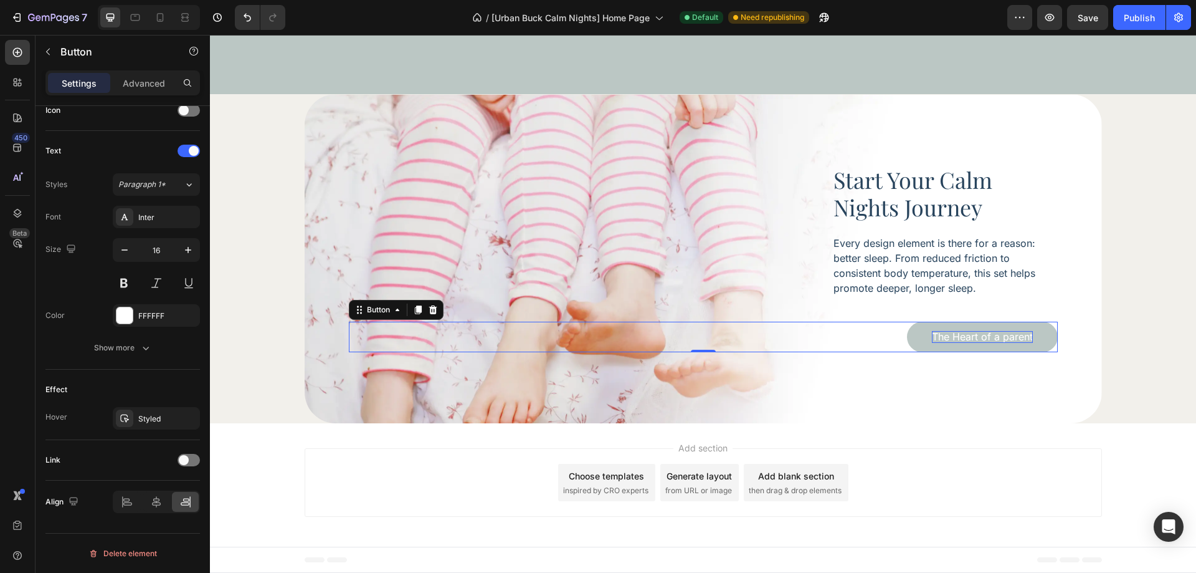
click at [1014, 335] on p "The Heart of a parent" at bounding box center [982, 337] width 101 height 12
click at [1014, 334] on p "The Heart of a parent" at bounding box center [982, 337] width 101 height 12
click at [889, 340] on div "Snag This Set Button 0" at bounding box center [703, 336] width 709 height 31
click at [149, 86] on p "Advanced" at bounding box center [144, 83] width 42 height 13
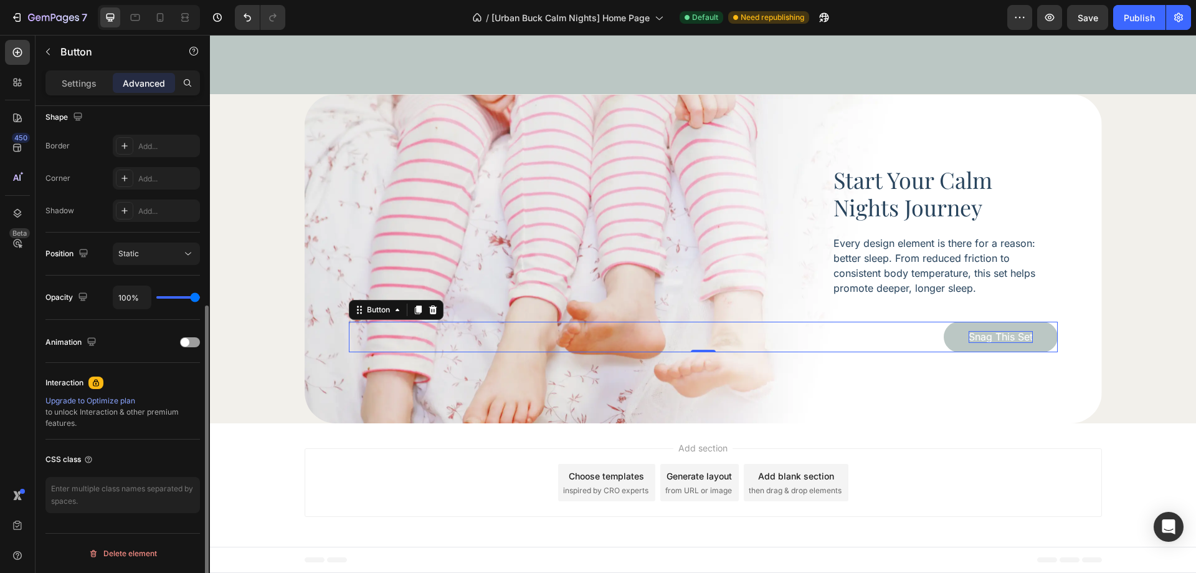
scroll to position [80, 0]
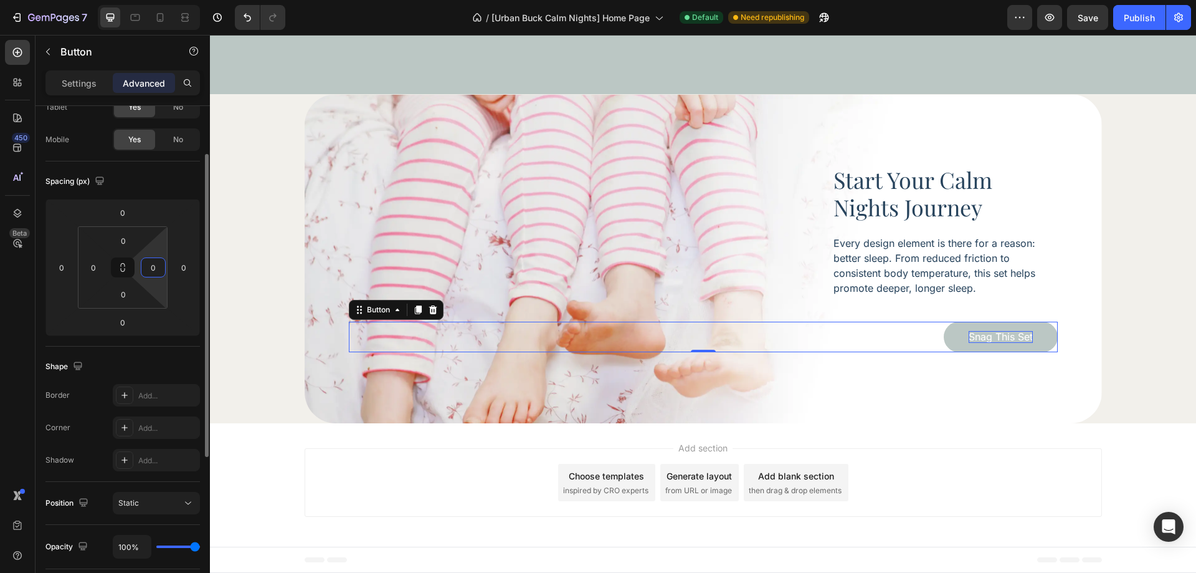
click at [150, 259] on input "0" at bounding box center [153, 267] width 19 height 19
type input "175"
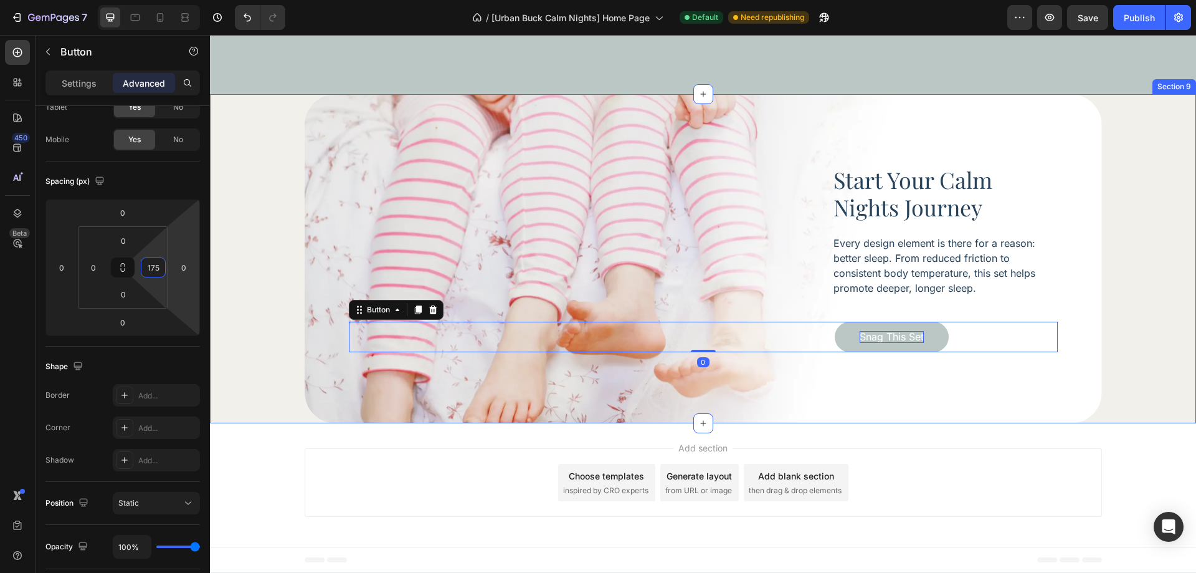
click at [1126, 329] on div "Start Your Calm Nights Journey Heading Every design element is there for a reas…" at bounding box center [703, 259] width 986 height 330
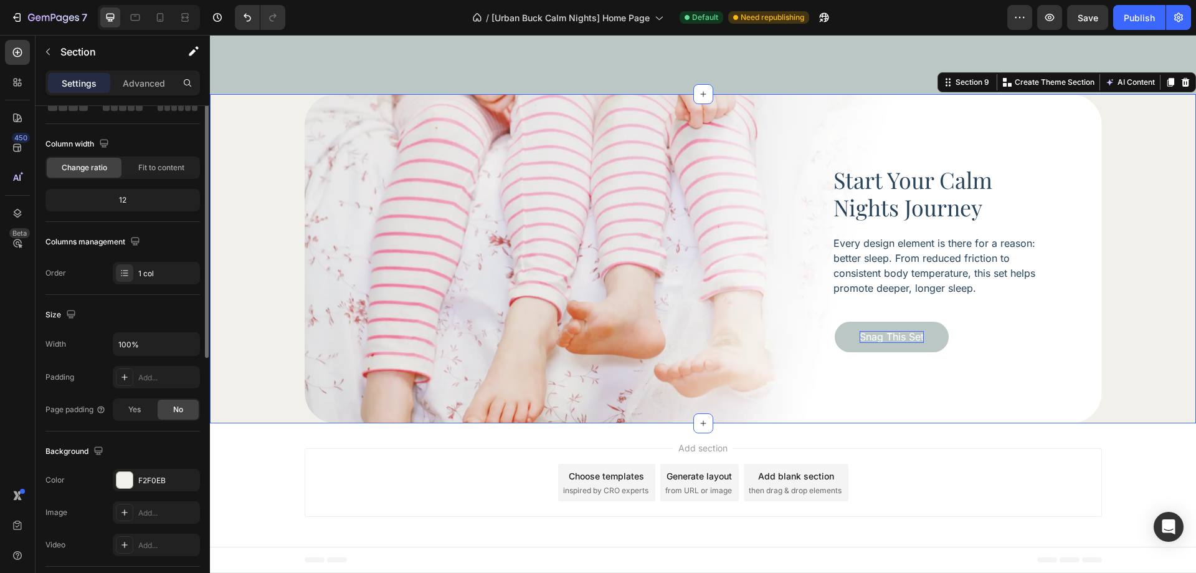
scroll to position [0, 0]
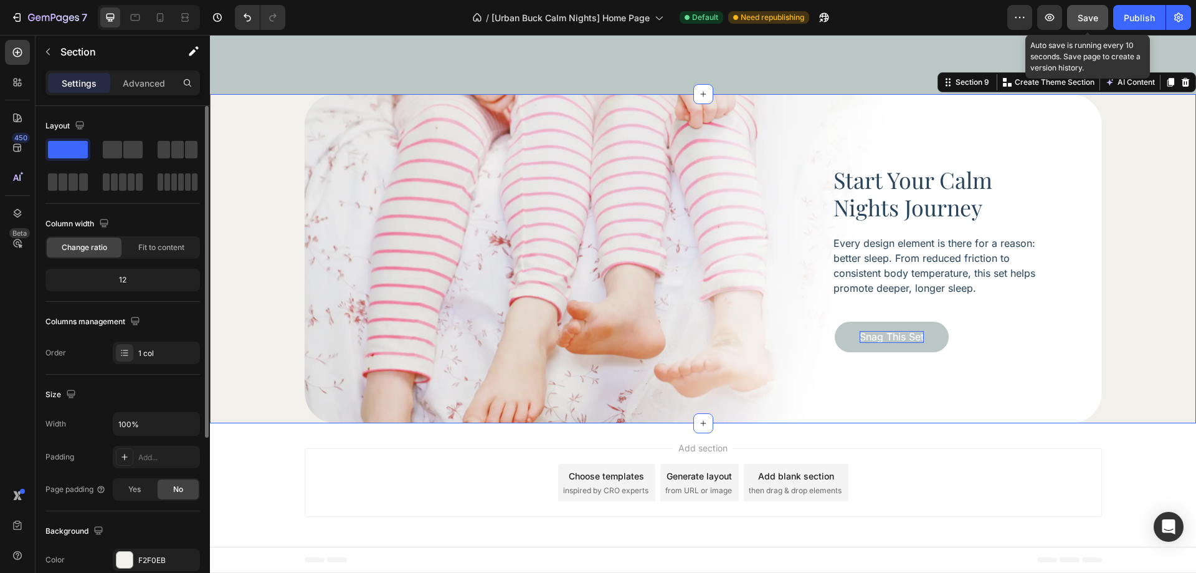
click at [1089, 17] on span "Save" at bounding box center [1088, 17] width 21 height 11
click at [1140, 21] on div "Publish" at bounding box center [1139, 17] width 31 height 13
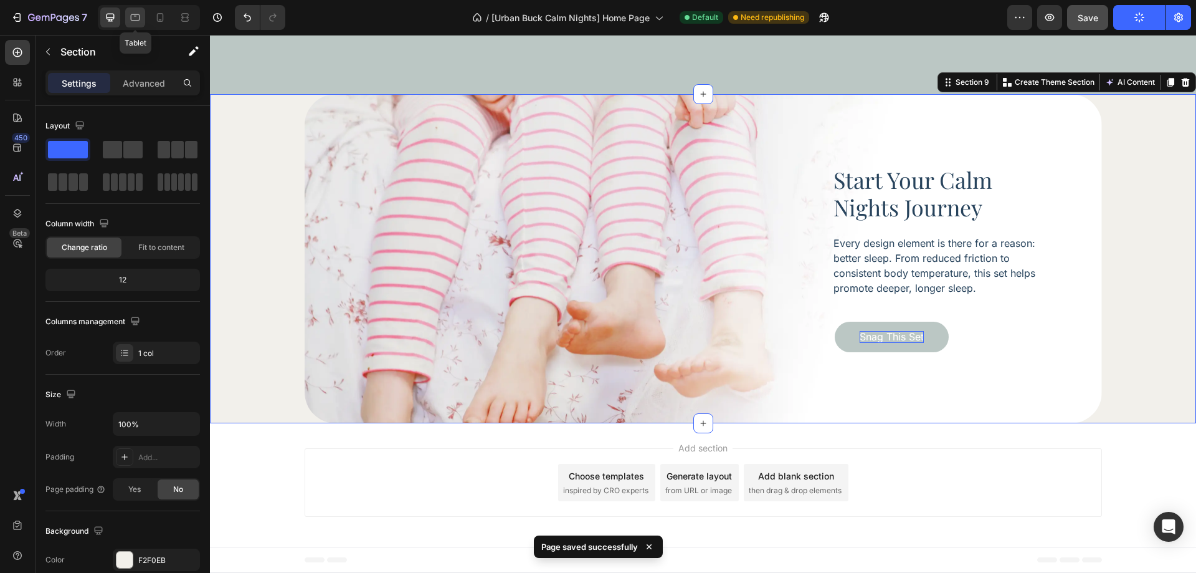
click at [142, 19] on div at bounding box center [135, 17] width 20 height 20
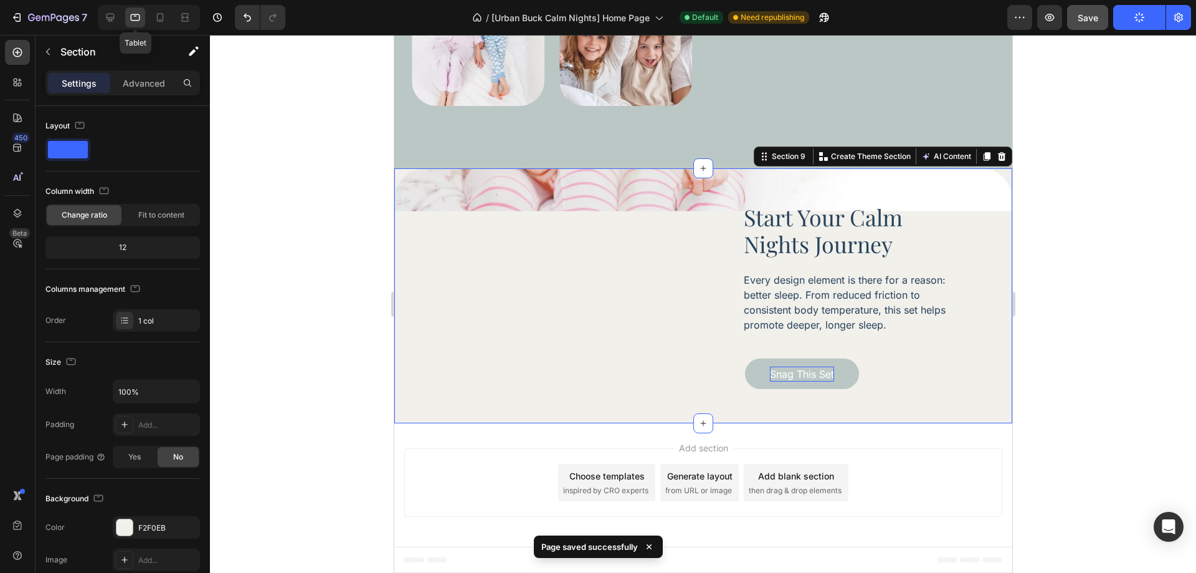
scroll to position [3684, 0]
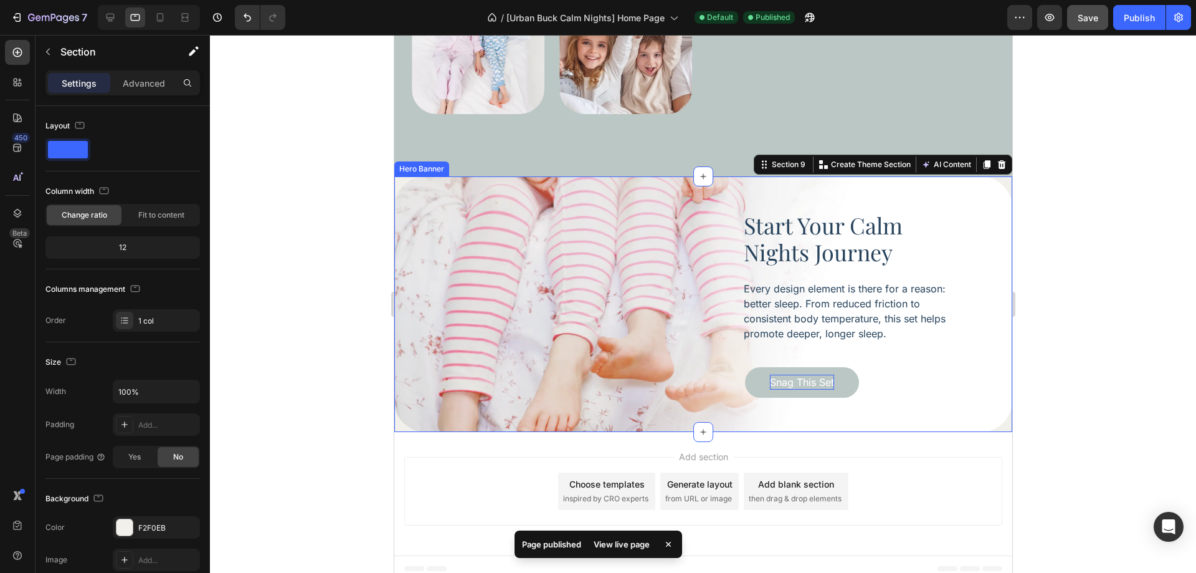
click at [968, 272] on div "Start Your Calm Nights Journey Heading Every design element is there for a reas…" at bounding box center [703, 304] width 618 height 186
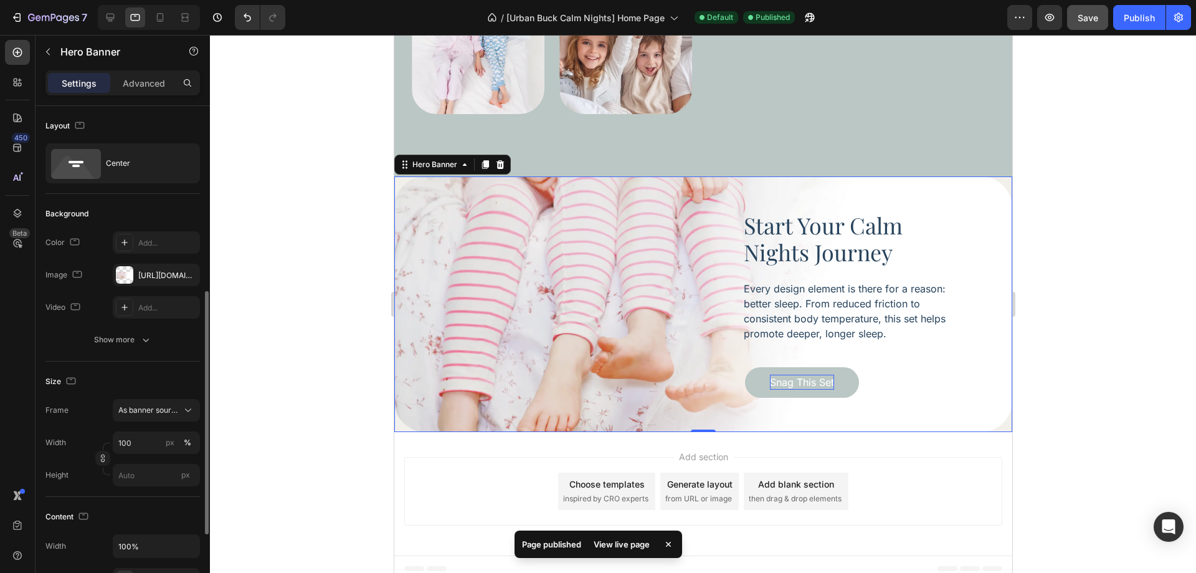
scroll to position [249, 0]
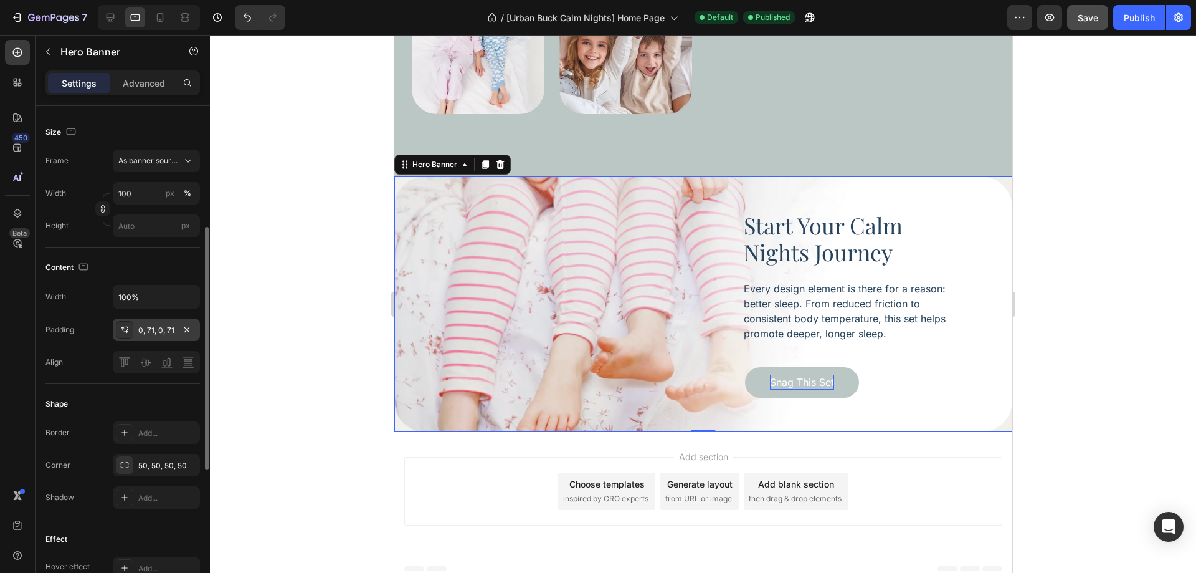
click at [153, 334] on div "0, 71, 0, 71" at bounding box center [156, 330] width 36 height 11
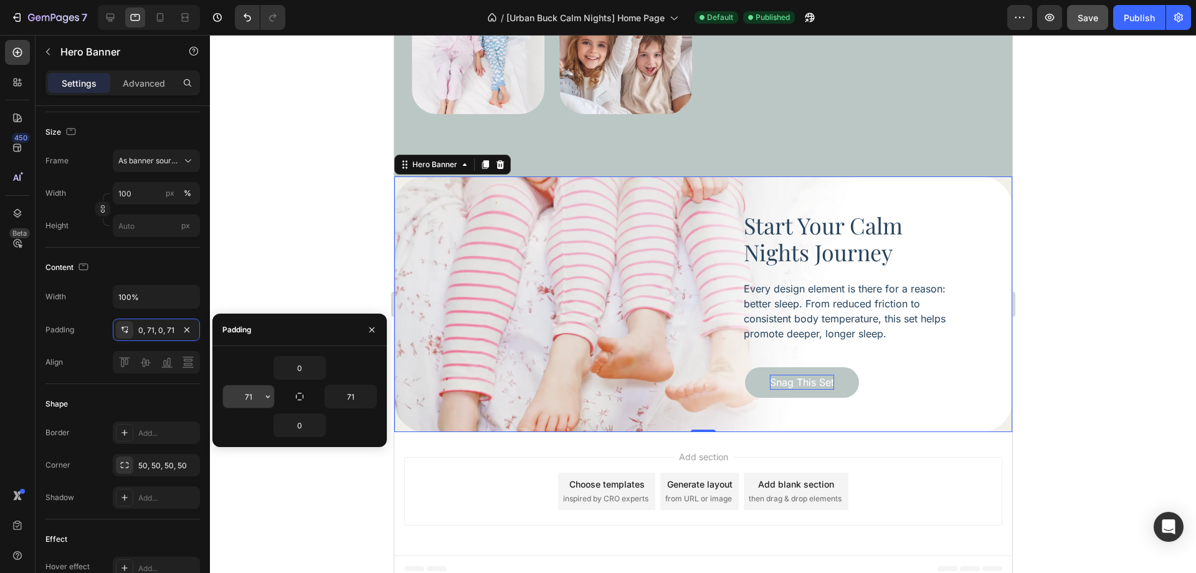
click at [241, 395] on input "71" at bounding box center [248, 396] width 51 height 22
type input "40"
click at [349, 395] on input "71" at bounding box center [350, 396] width 51 height 22
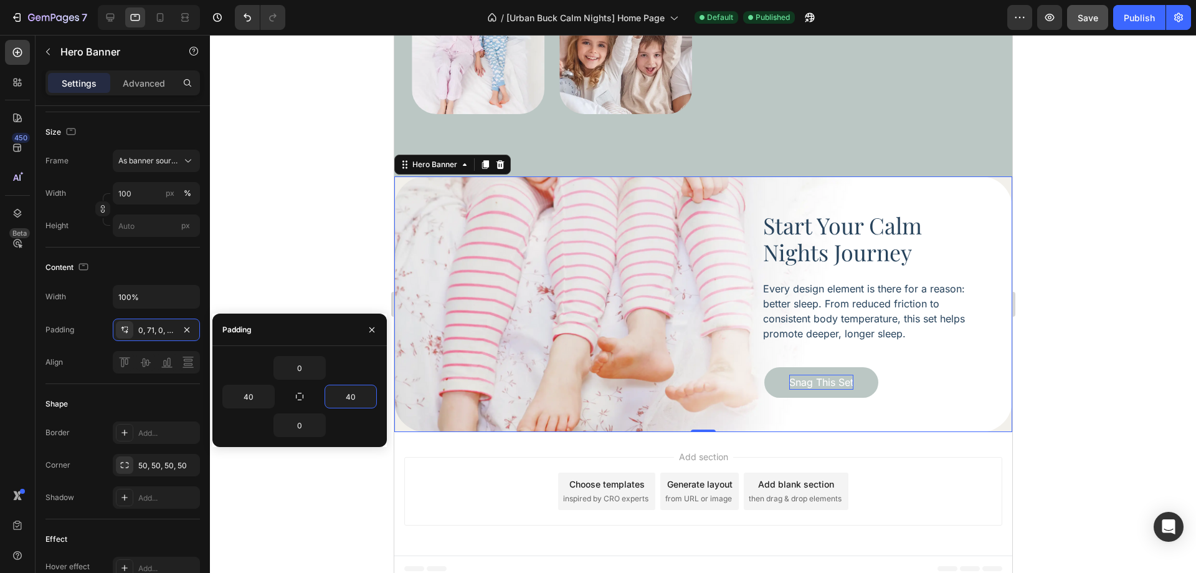
type input "40"
click at [239, 372] on div "0" at bounding box center [299, 368] width 154 height 24
click at [1066, 330] on div at bounding box center [703, 304] width 986 height 538
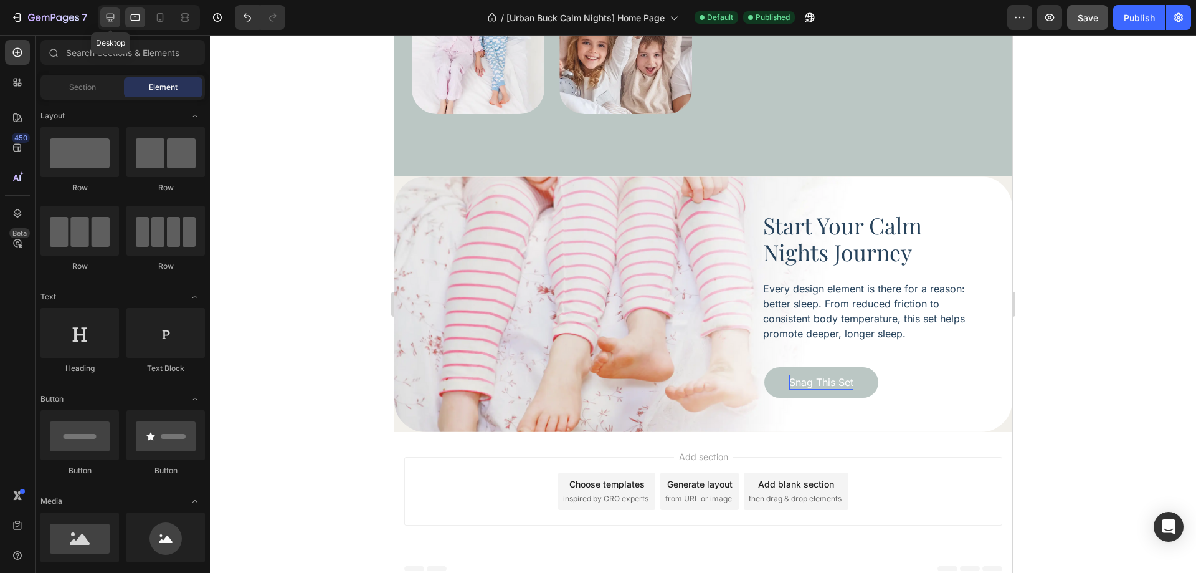
click at [116, 24] on div at bounding box center [110, 17] width 20 height 20
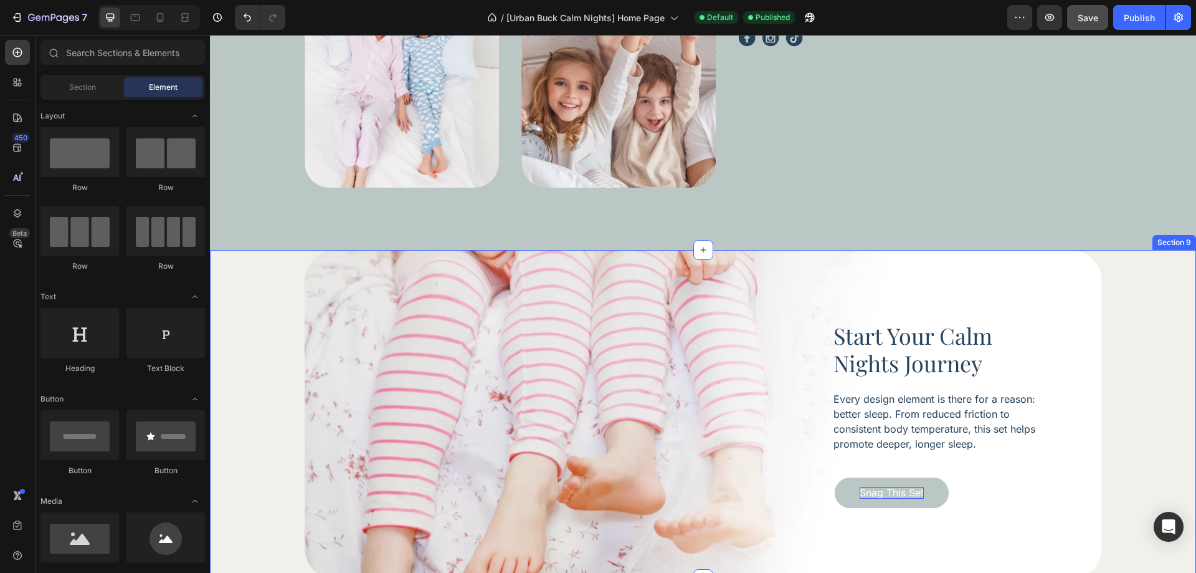
click at [252, 384] on div "Start Your Calm Nights Journey Heading Every design element is there for a reas…" at bounding box center [703, 415] width 986 height 330
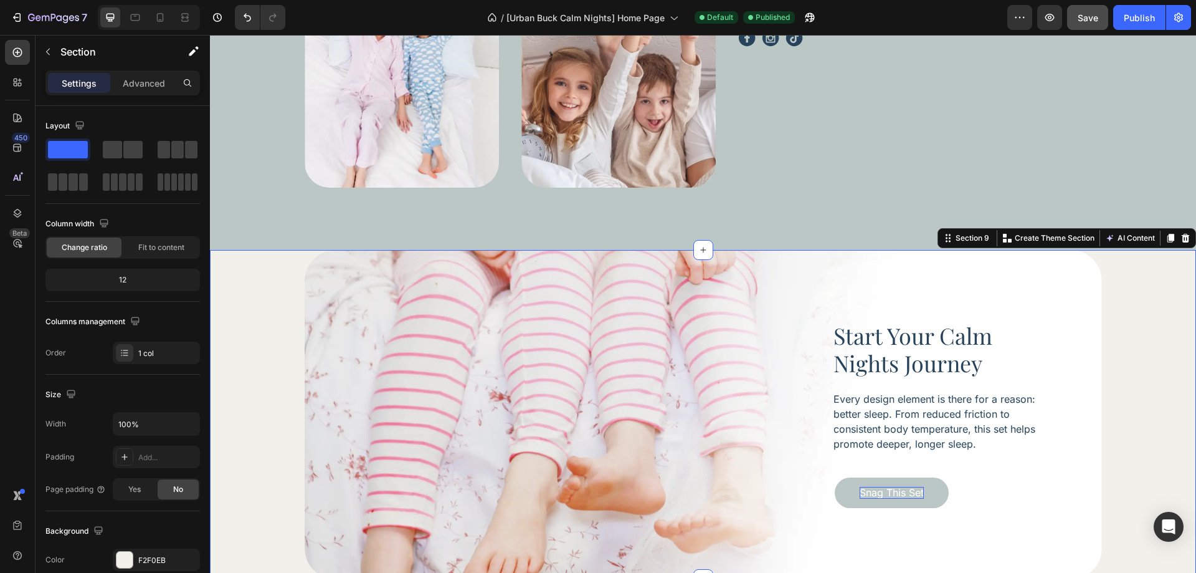
scroll to position [3965, 0]
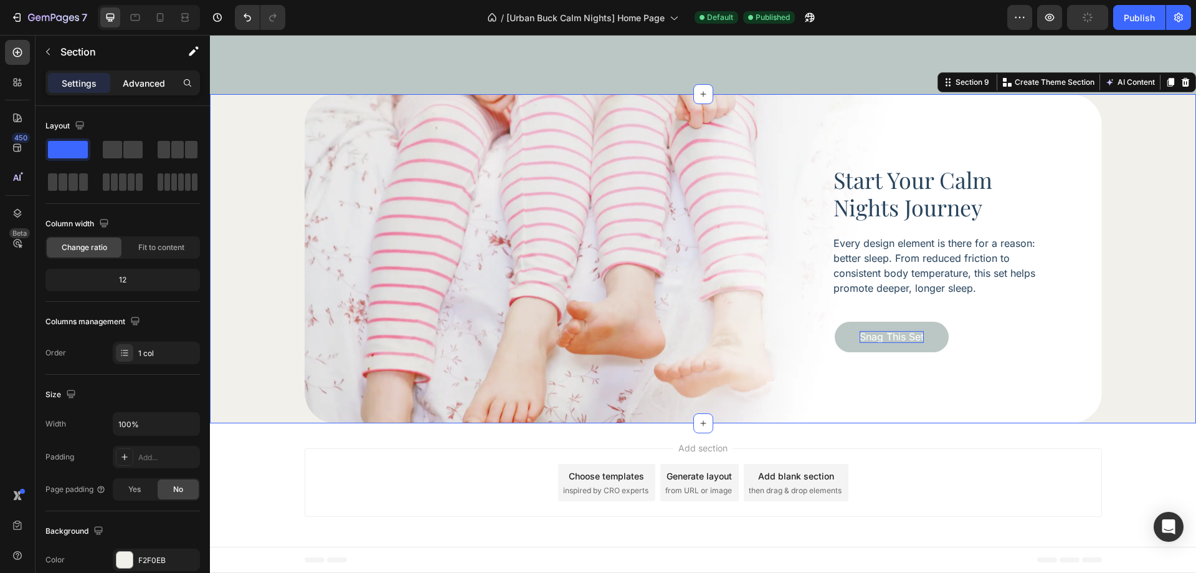
click at [130, 79] on p "Advanced" at bounding box center [144, 83] width 42 height 13
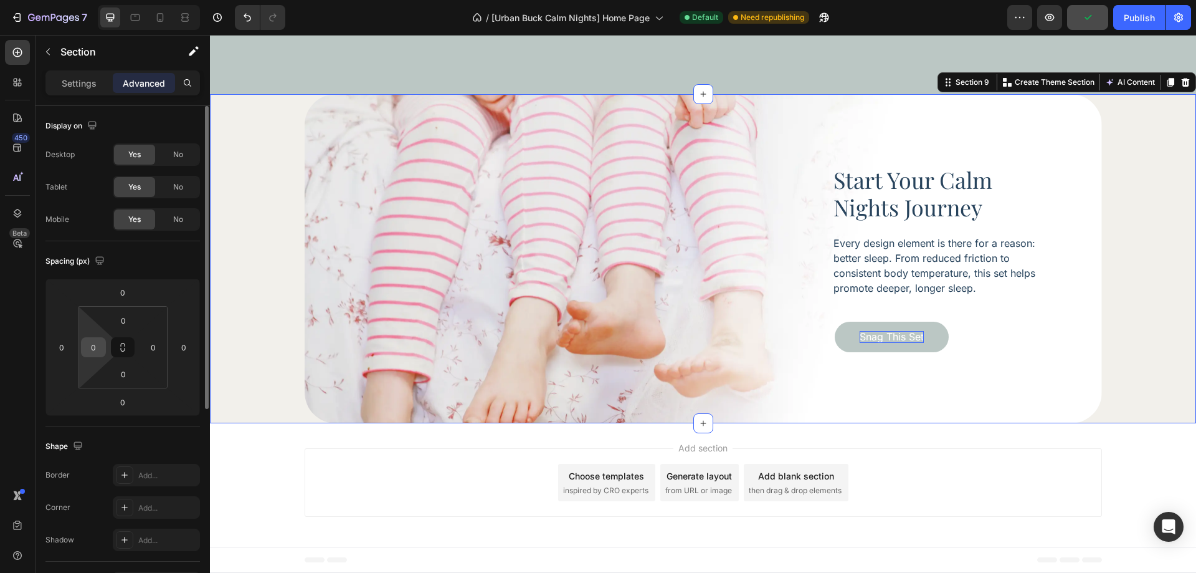
click at [93, 350] on input "0" at bounding box center [93, 347] width 19 height 19
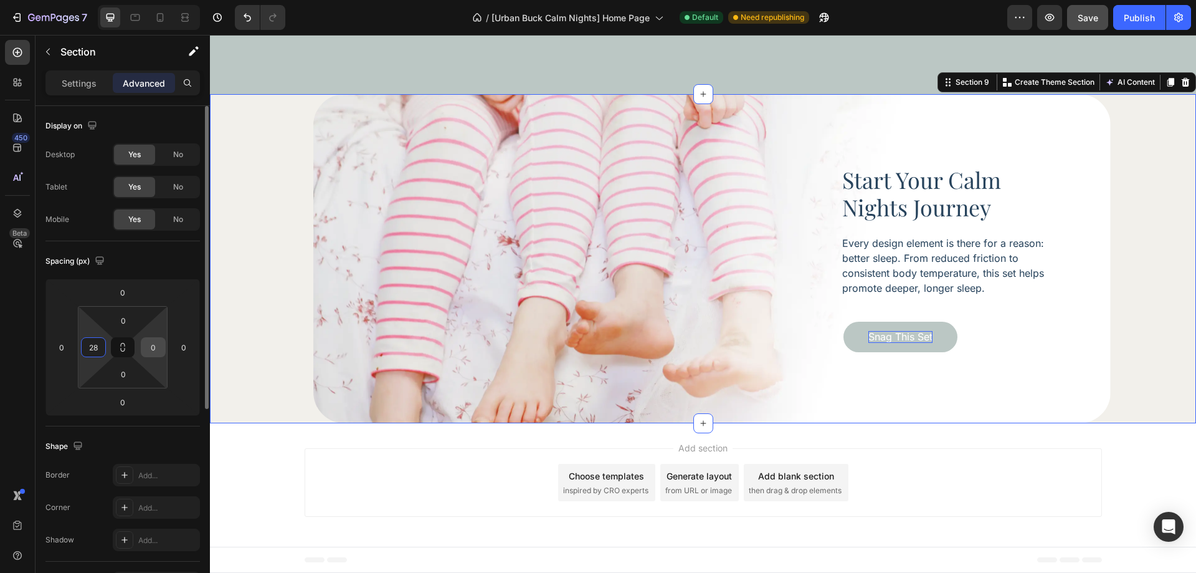
type input "28"
click at [153, 349] on input "0" at bounding box center [153, 347] width 19 height 19
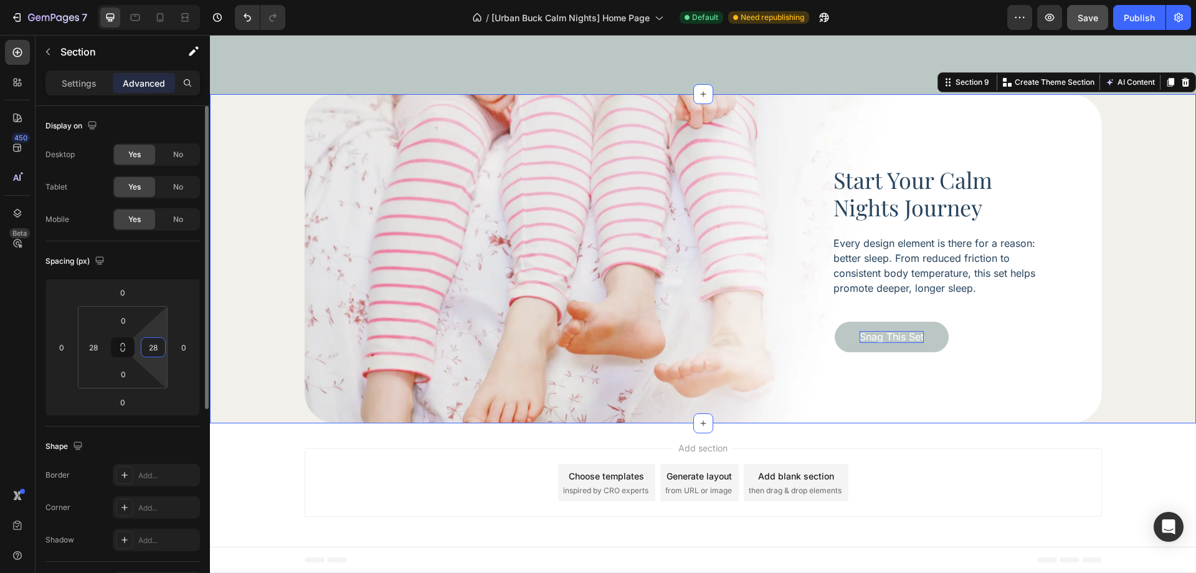
type input "28"
click at [174, 262] on div "Spacing (px)" at bounding box center [122, 261] width 154 height 20
click at [130, 318] on input "0" at bounding box center [123, 320] width 25 height 19
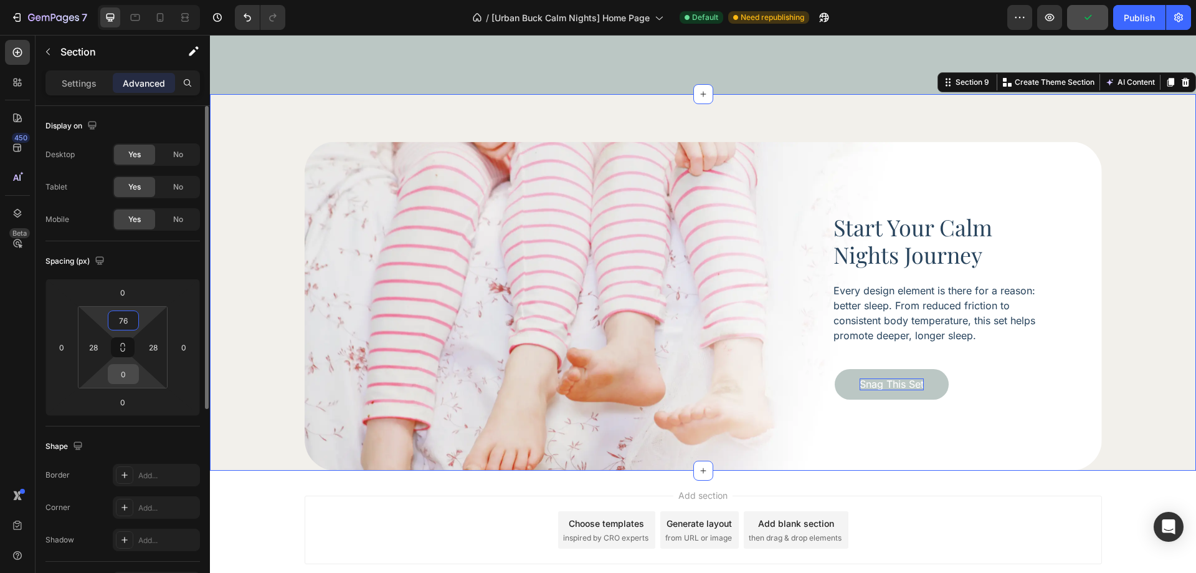
type input "76"
click at [118, 368] on input "0" at bounding box center [123, 373] width 25 height 19
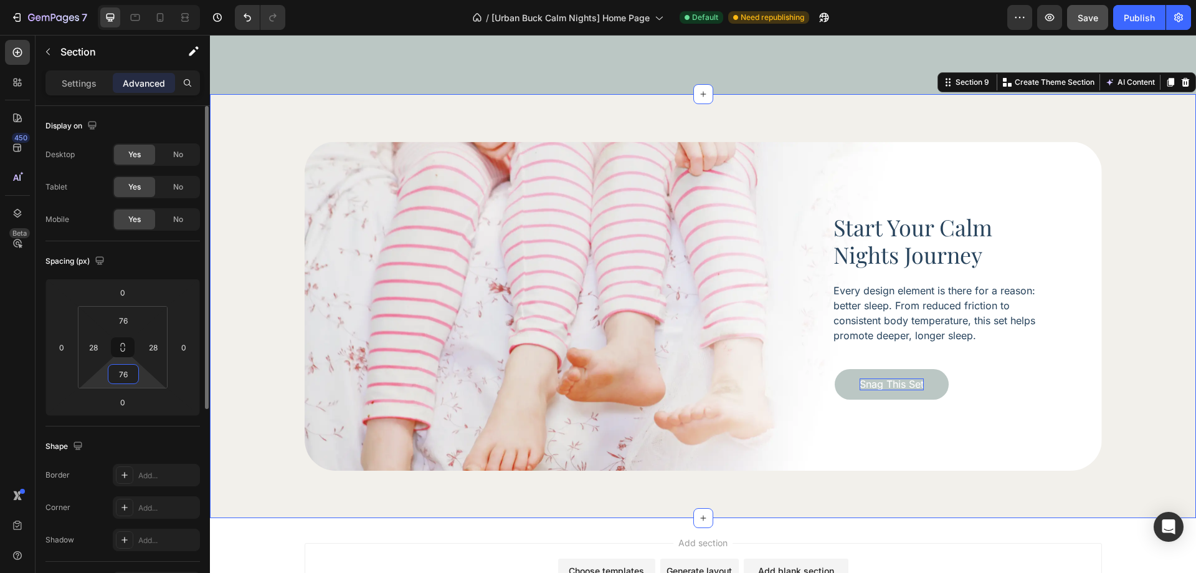
type input "76"
click at [161, 260] on div "Spacing (px)" at bounding box center [122, 261] width 154 height 20
click at [136, 17] on icon at bounding box center [135, 17] width 12 height 12
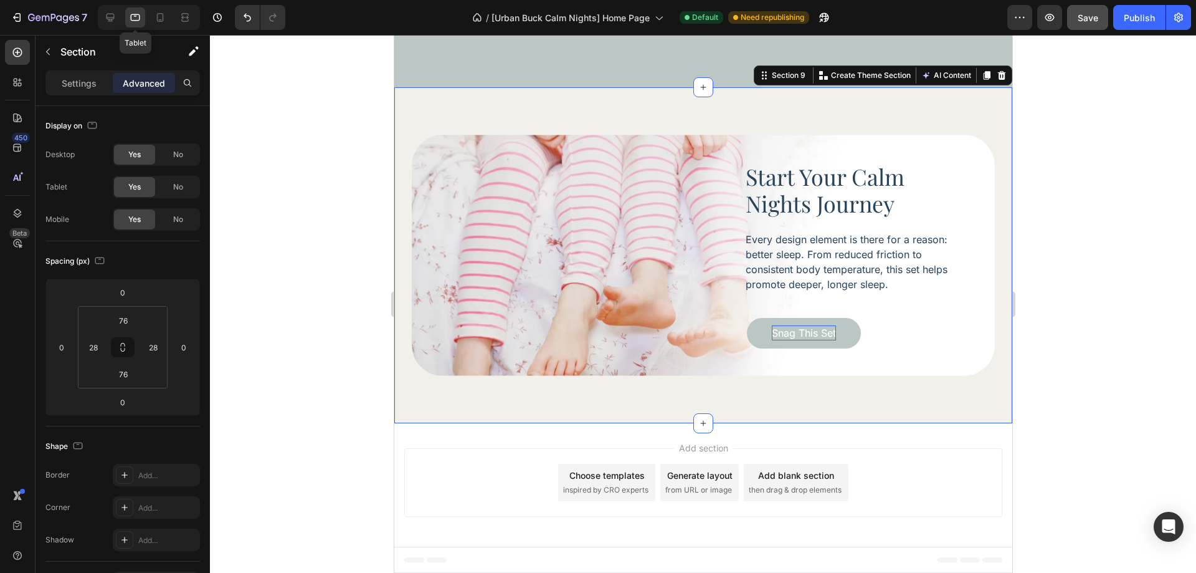
scroll to position [3765, 0]
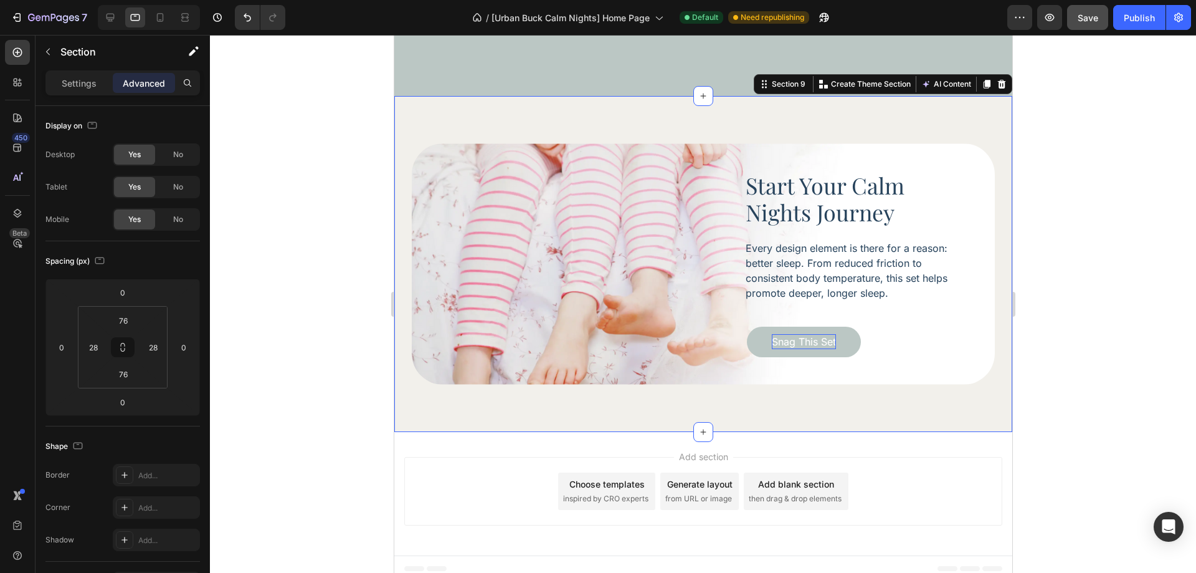
click at [1104, 309] on div at bounding box center [703, 304] width 986 height 538
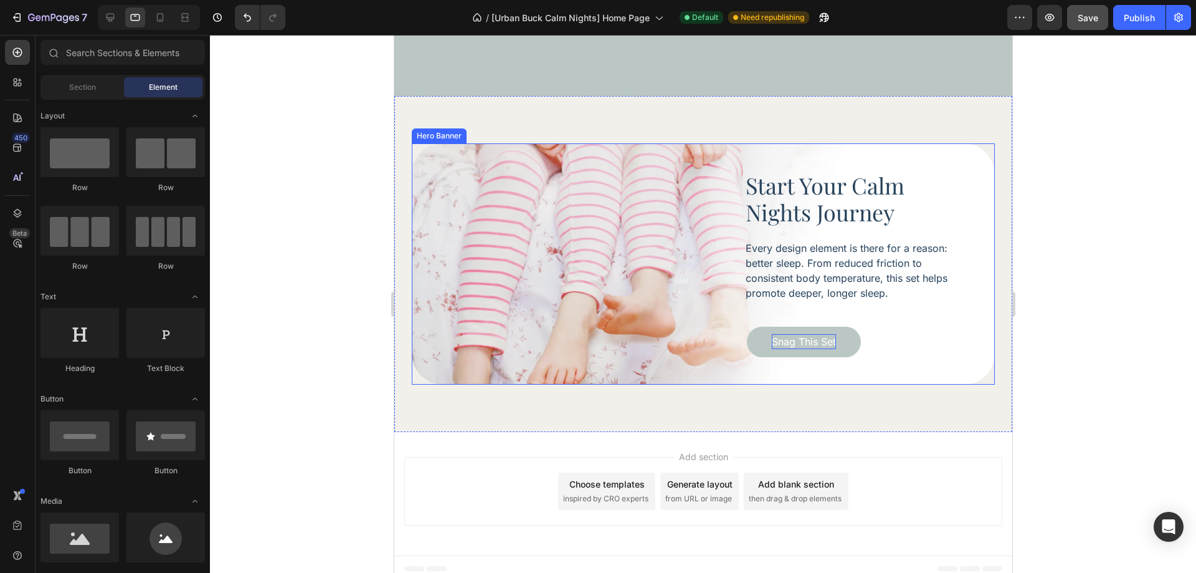
click at [959, 310] on div "Start Your Calm Nights Journey Heading Every design element is there for a reas…" at bounding box center [702, 264] width 533 height 186
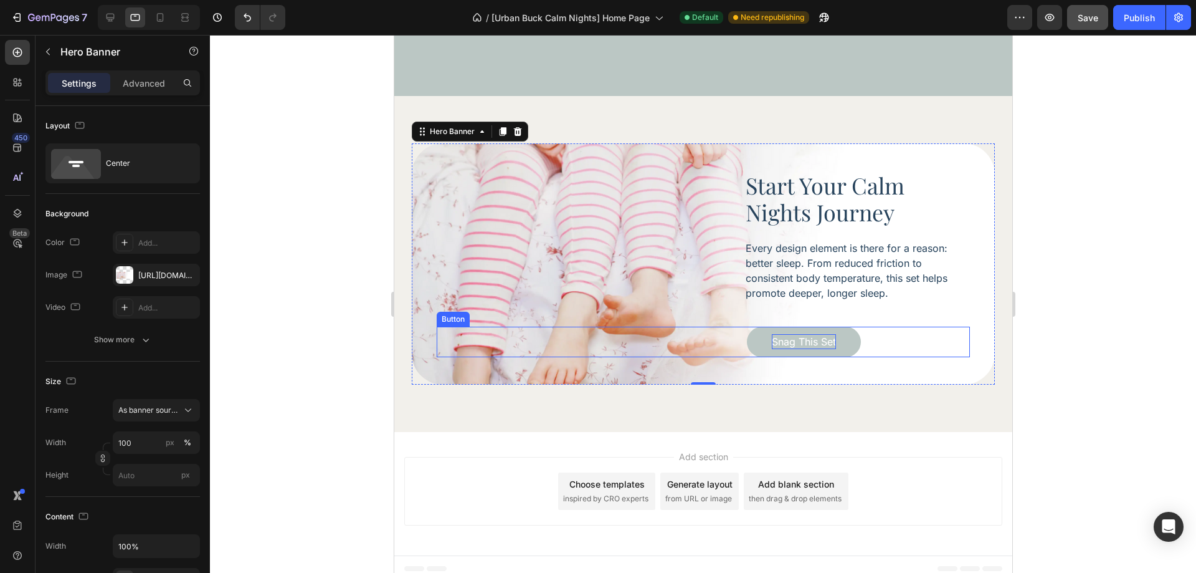
click at [932, 326] on div "Snag This Set Button" at bounding box center [702, 341] width 533 height 31
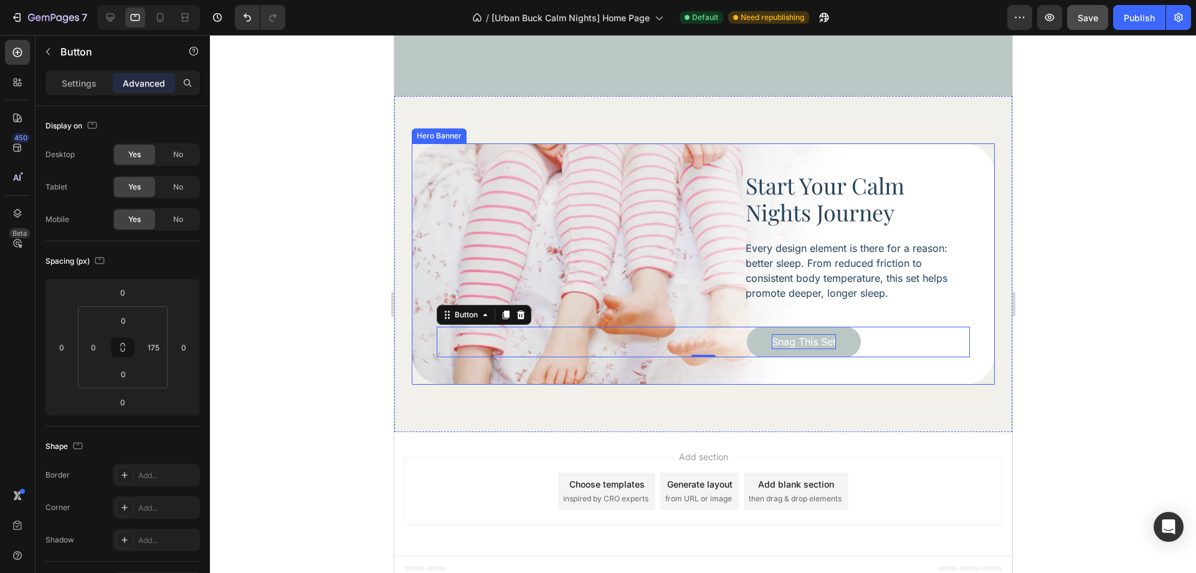
click at [970, 302] on div "Start Your Calm Nights Journey Heading Every design element is there for a reas…" at bounding box center [702, 264] width 583 height 186
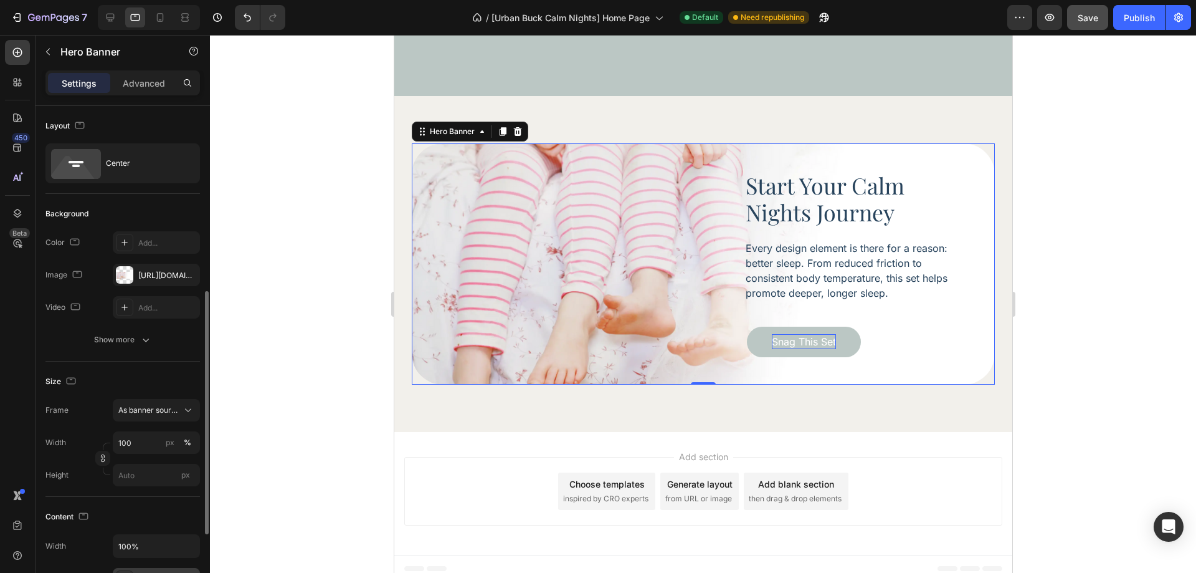
scroll to position [249, 0]
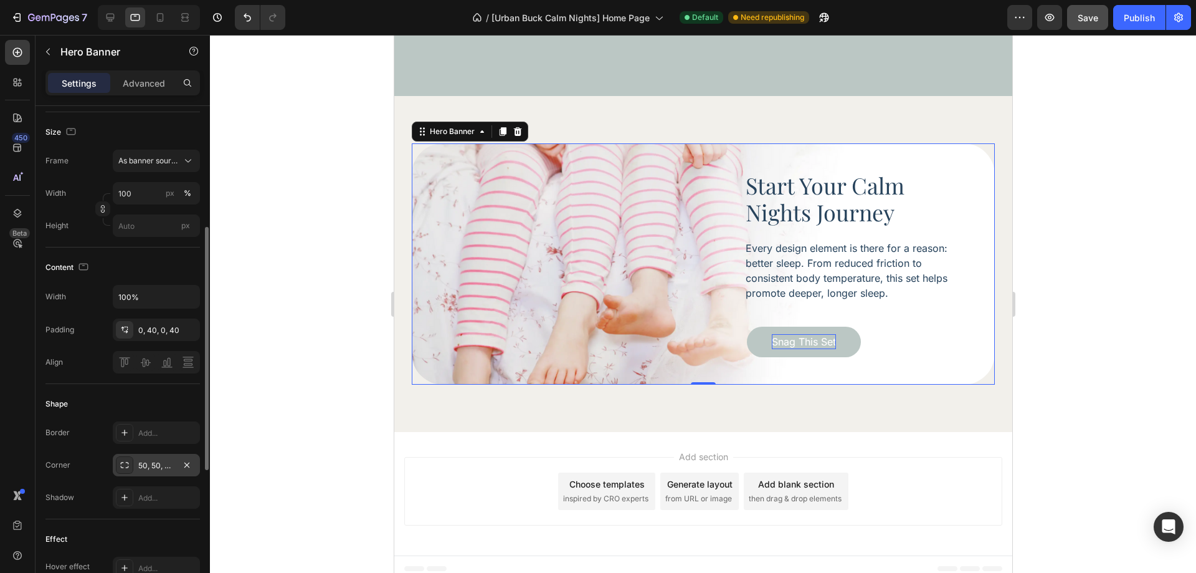
click at [152, 465] on div "50, 50, 50, 50" at bounding box center [156, 465] width 36 height 11
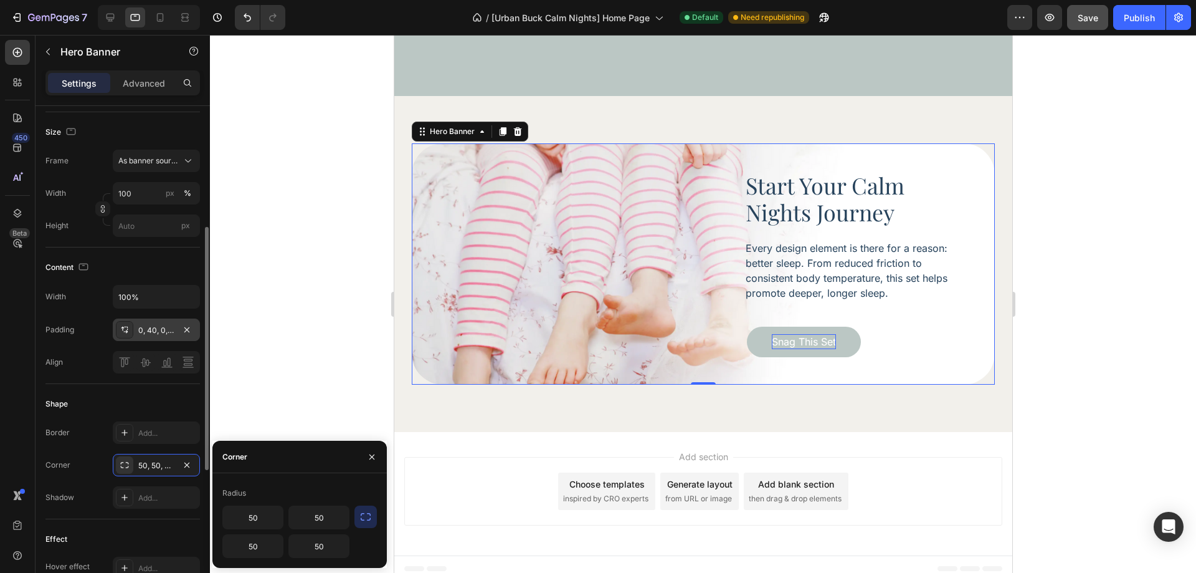
click at [155, 322] on div "0, 40, 0, 40" at bounding box center [156, 329] width 87 height 22
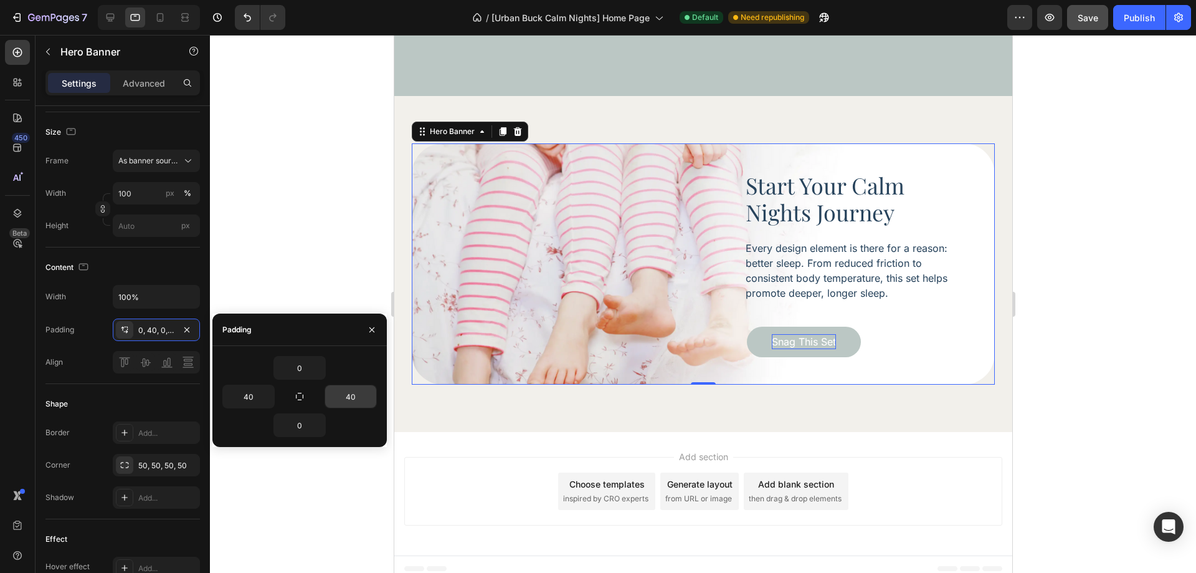
click at [340, 391] on input "40" at bounding box center [350, 396] width 51 height 22
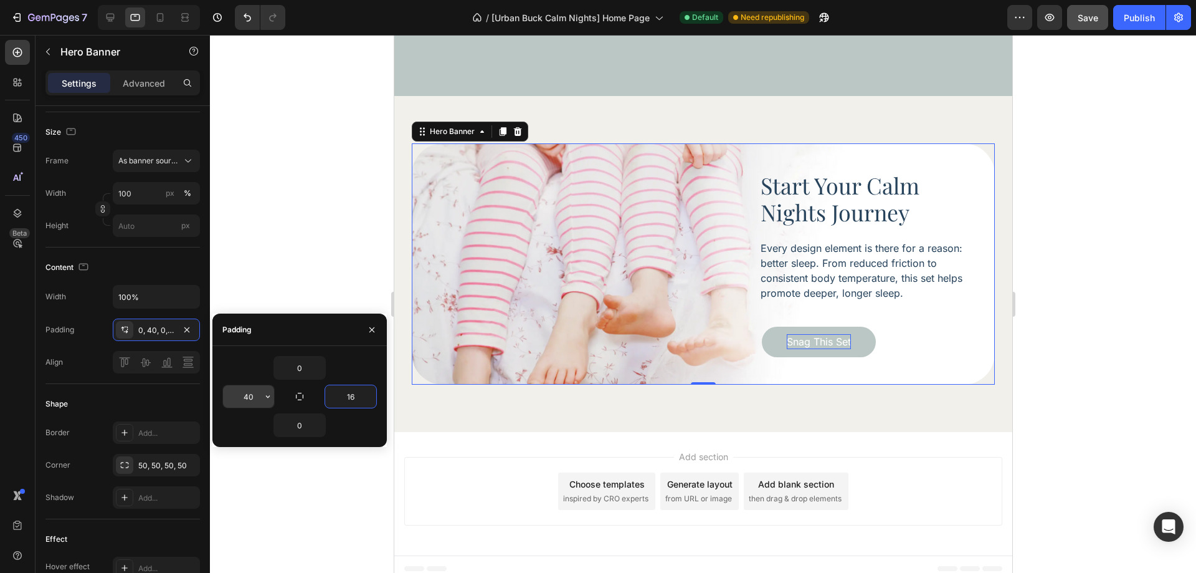
type input "16"
click at [247, 397] on input "40" at bounding box center [248, 396] width 51 height 22
type input "16"
click at [176, 273] on div "Content" at bounding box center [122, 267] width 154 height 20
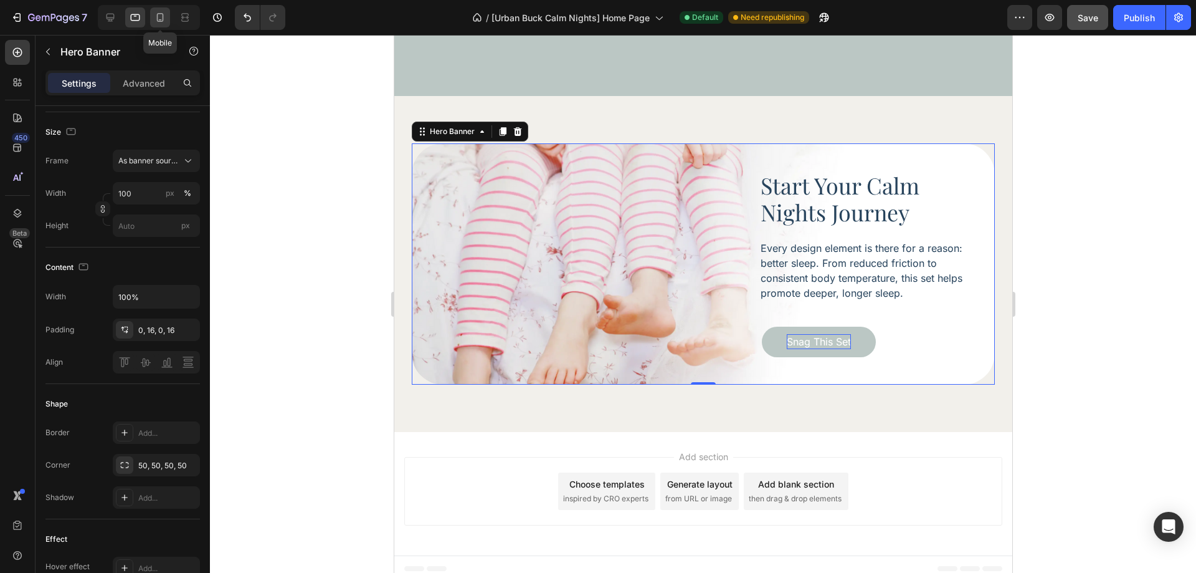
click at [161, 18] on icon at bounding box center [160, 17] width 12 height 12
type input "600"
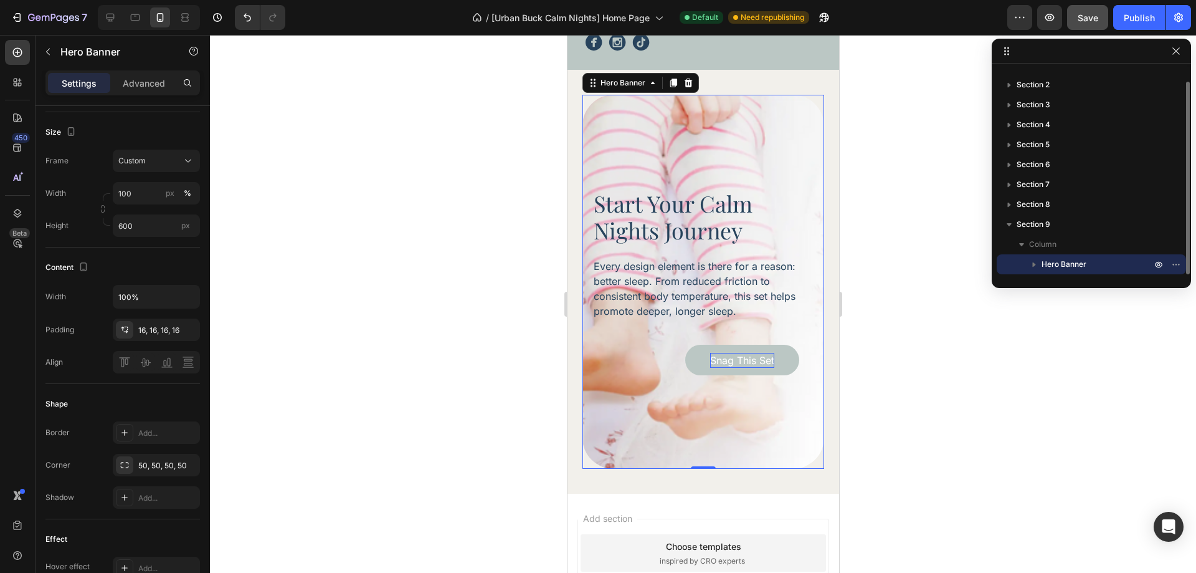
scroll to position [3581, 0]
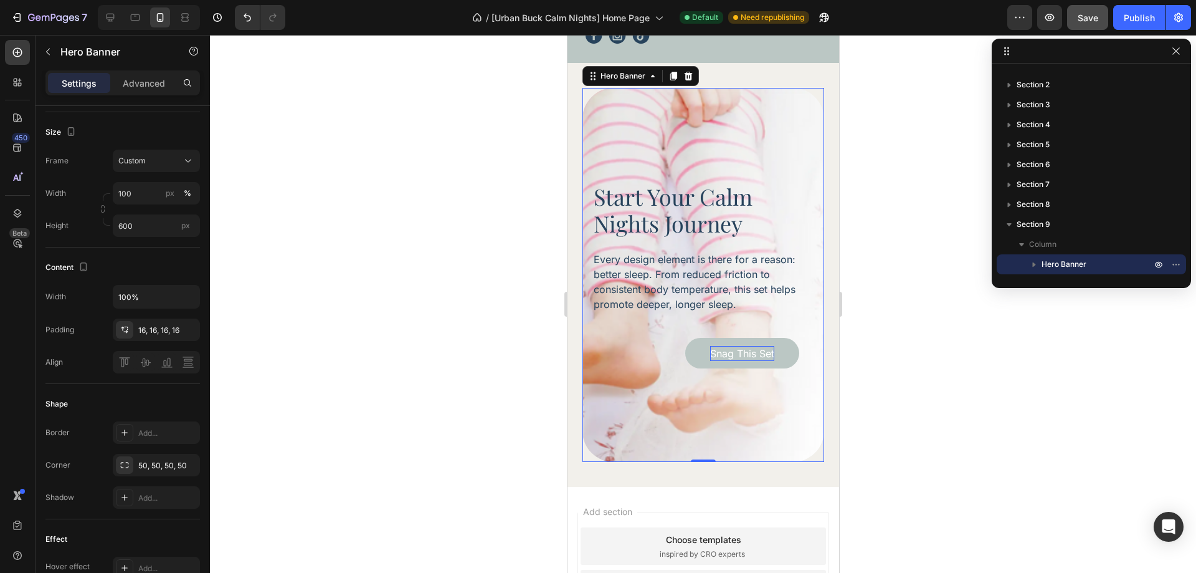
click at [617, 425] on div "Background Image" at bounding box center [703, 275] width 242 height 374
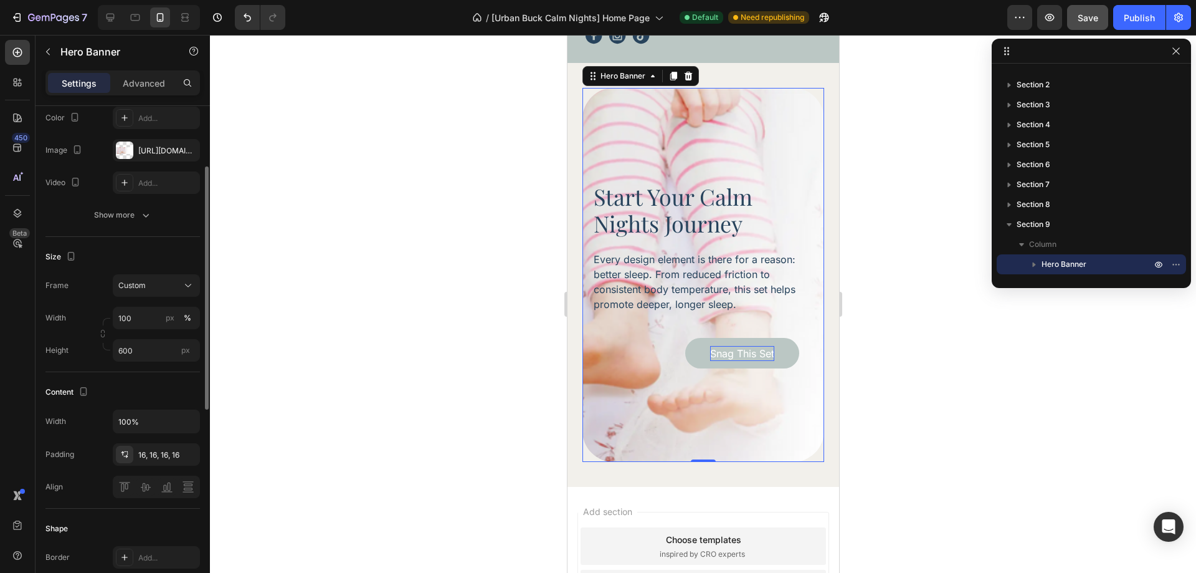
scroll to position [62, 0]
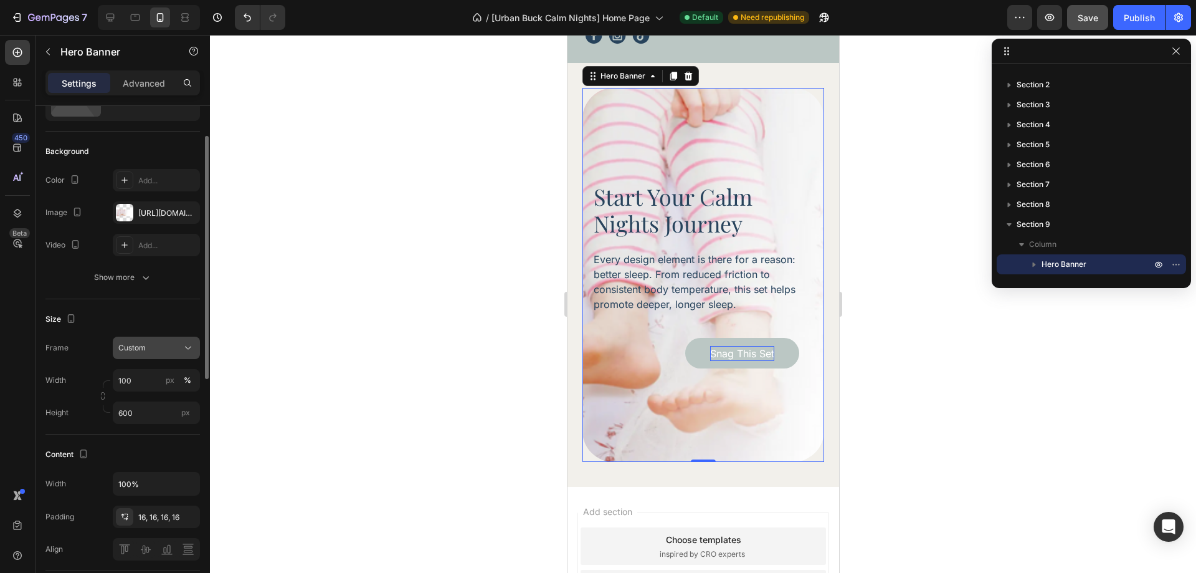
click at [153, 346] on div "Custom" at bounding box center [148, 347] width 61 height 11
click at [155, 373] on span "As banner source" at bounding box center [149, 377] width 62 height 11
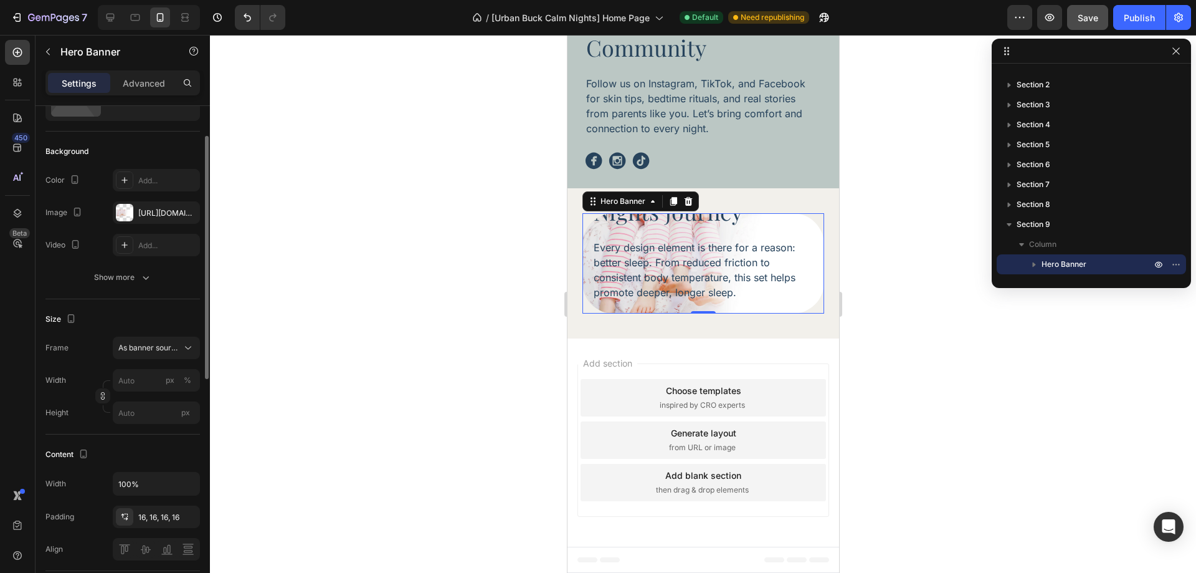
scroll to position [3443, 0]
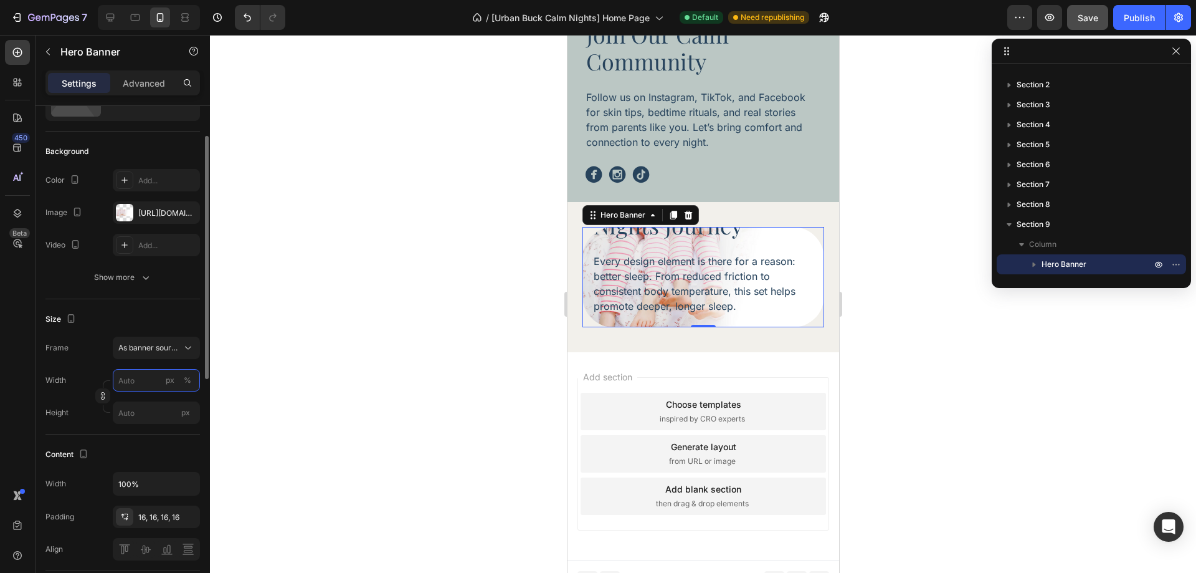
click at [138, 371] on input "px %" at bounding box center [156, 380] width 87 height 22
type input "100"
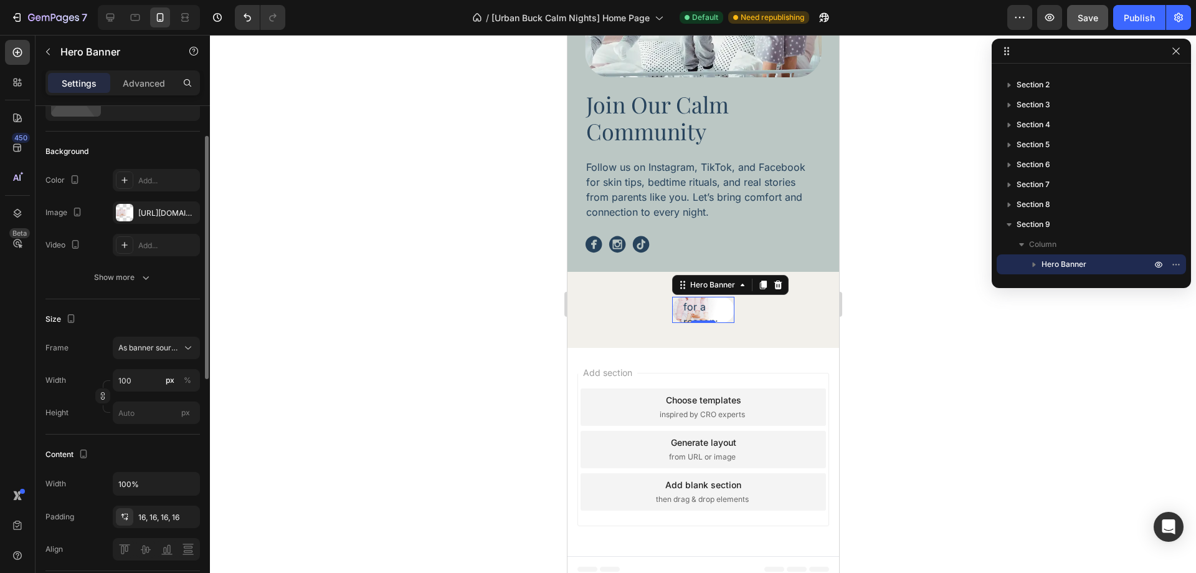
click at [154, 322] on div "Size" at bounding box center [122, 319] width 154 height 20
click at [131, 382] on input "100" at bounding box center [156, 380] width 87 height 22
click at [85, 356] on div "Frame As banner source" at bounding box center [122, 347] width 154 height 22
click at [143, 415] on input "px" at bounding box center [156, 412] width 87 height 22
click at [151, 316] on div "Size" at bounding box center [122, 319] width 154 height 20
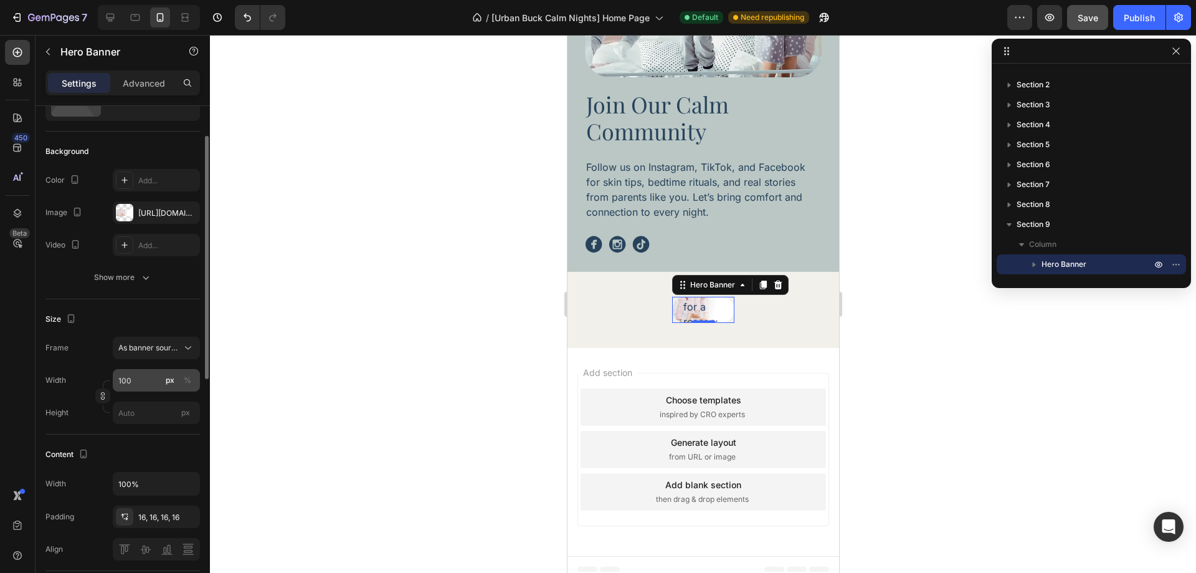
click at [164, 381] on button "px" at bounding box center [170, 380] width 15 height 15
click at [164, 285] on button "Show more" at bounding box center [122, 277] width 154 height 22
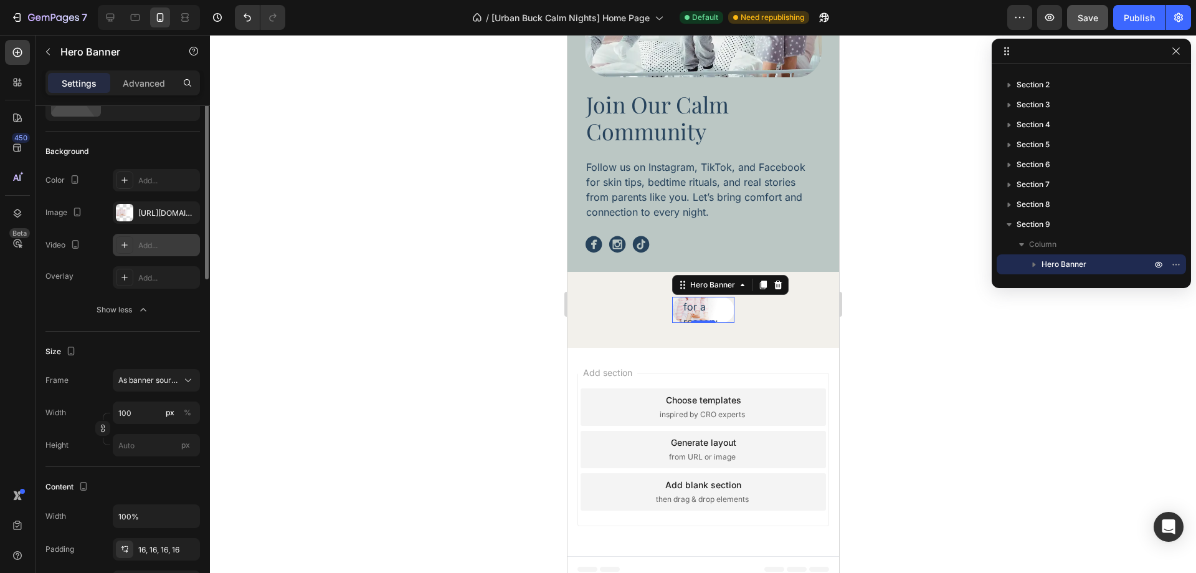
scroll to position [0, 0]
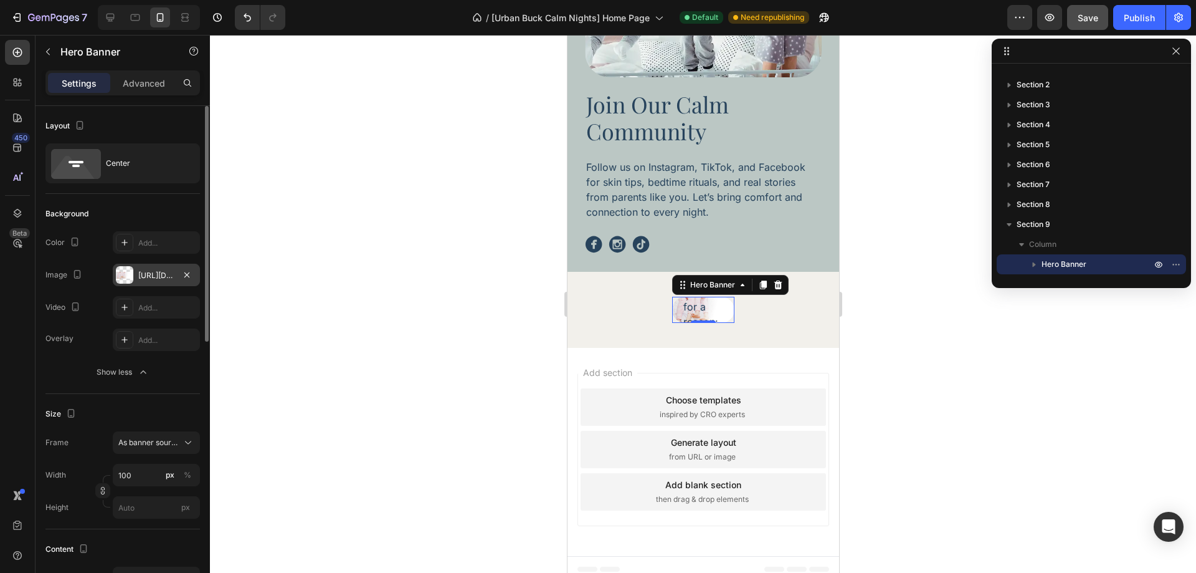
click at [158, 285] on div "https://cdn.shopify.com/s/files/1/0758/2705/2766/files/gempages_581482949048796…" at bounding box center [156, 275] width 87 height 22
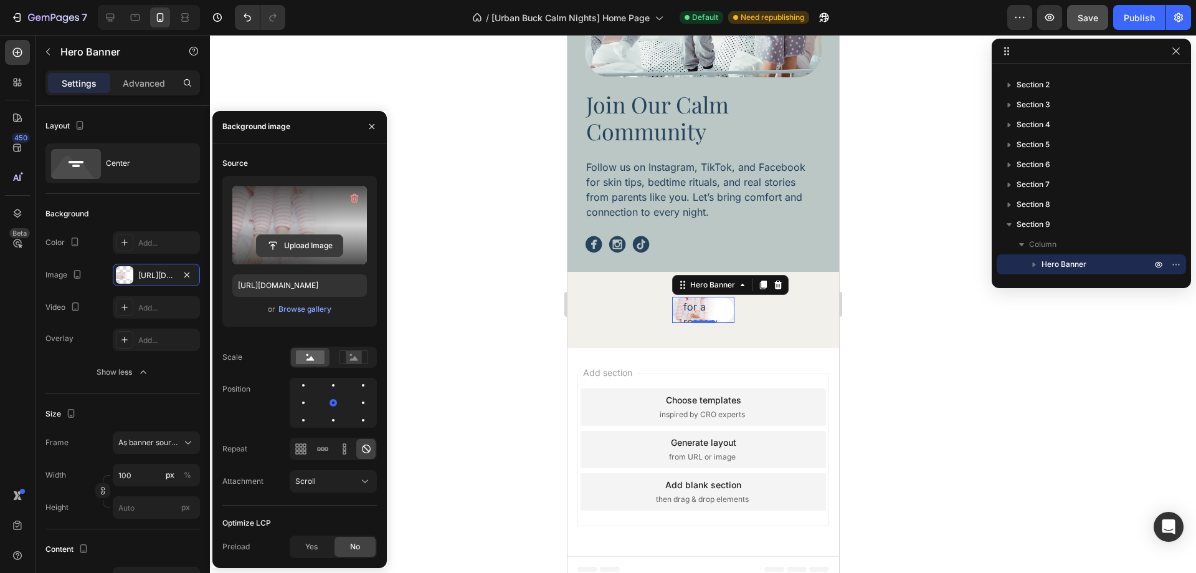
click at [295, 236] on input "file" at bounding box center [300, 245] width 86 height 21
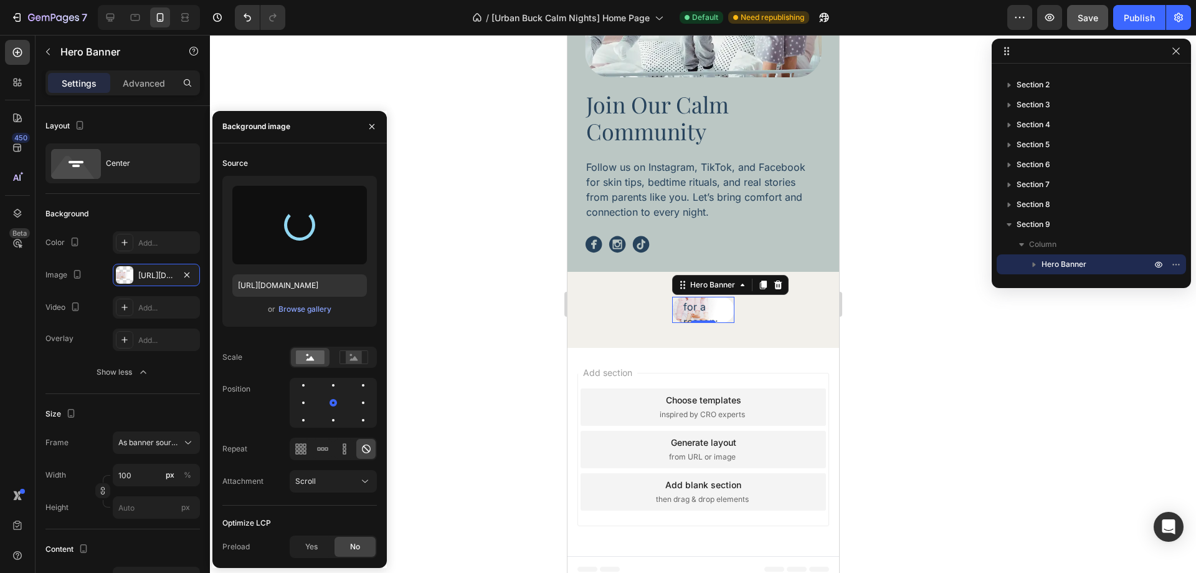
type input "https://cdn.shopify.com/s/files/1/0758/2705/2766/files/gempages_581482949048796…"
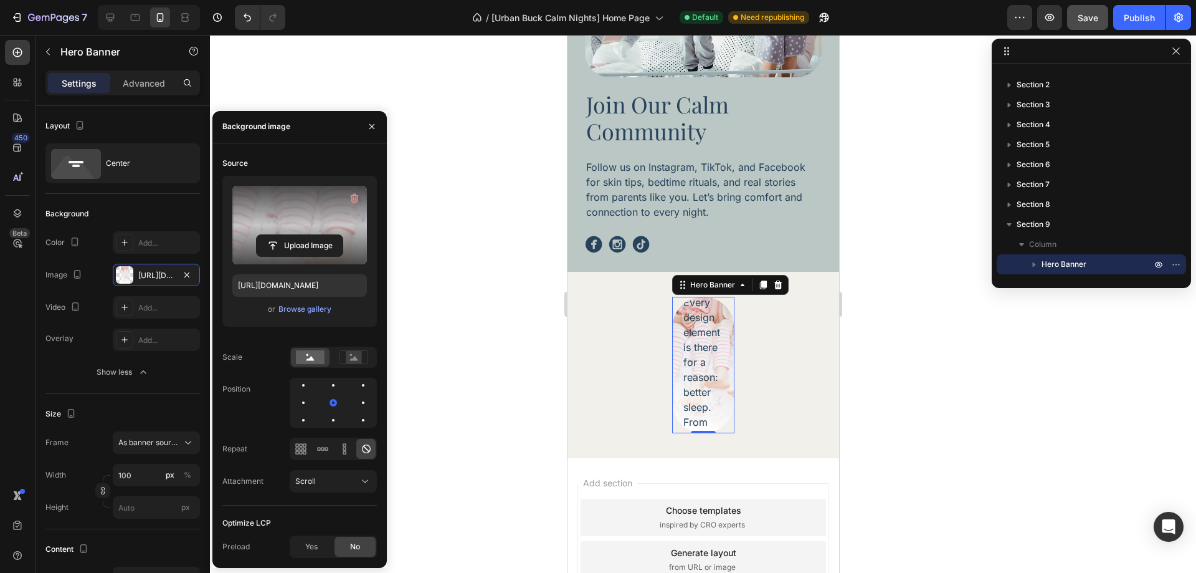
scroll to position [3483, 0]
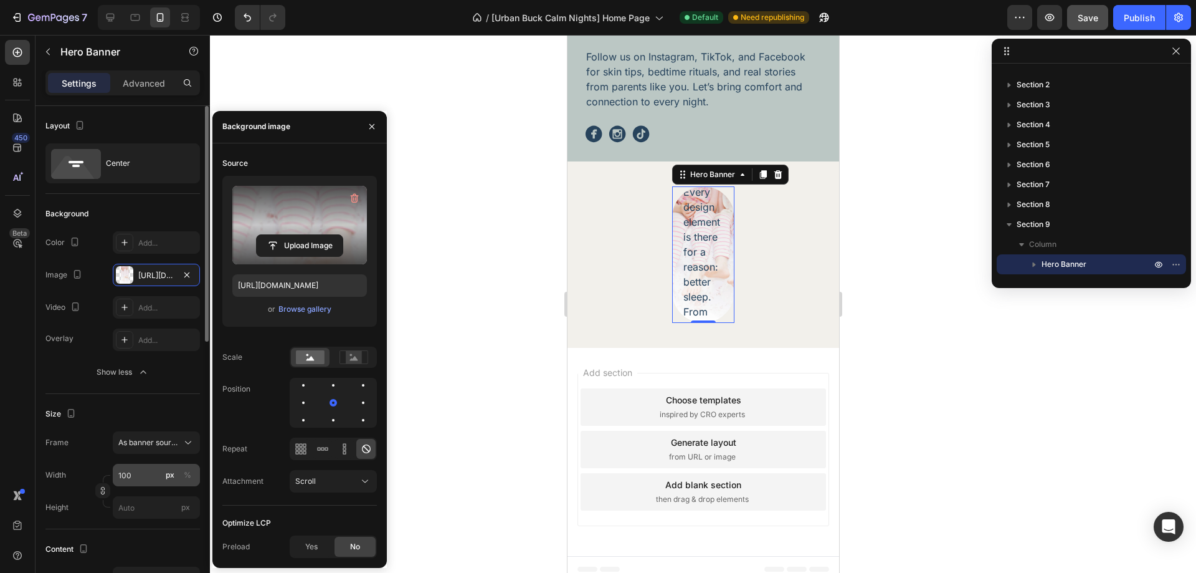
click at [169, 472] on div "px" at bounding box center [170, 474] width 9 height 11
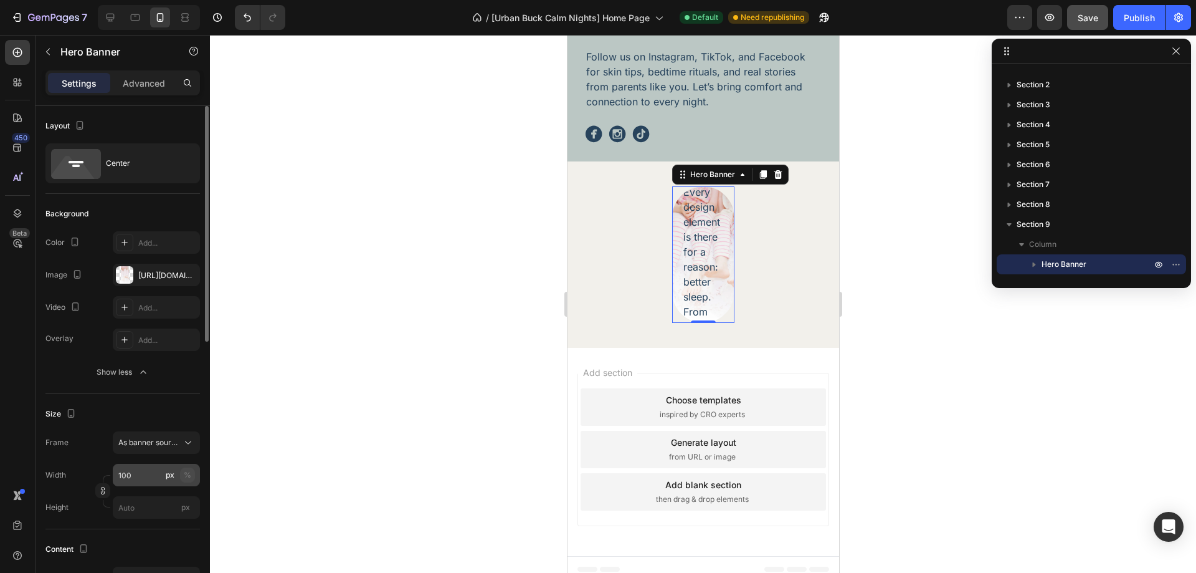
click at [185, 473] on div "%" at bounding box center [187, 474] width 7 height 11
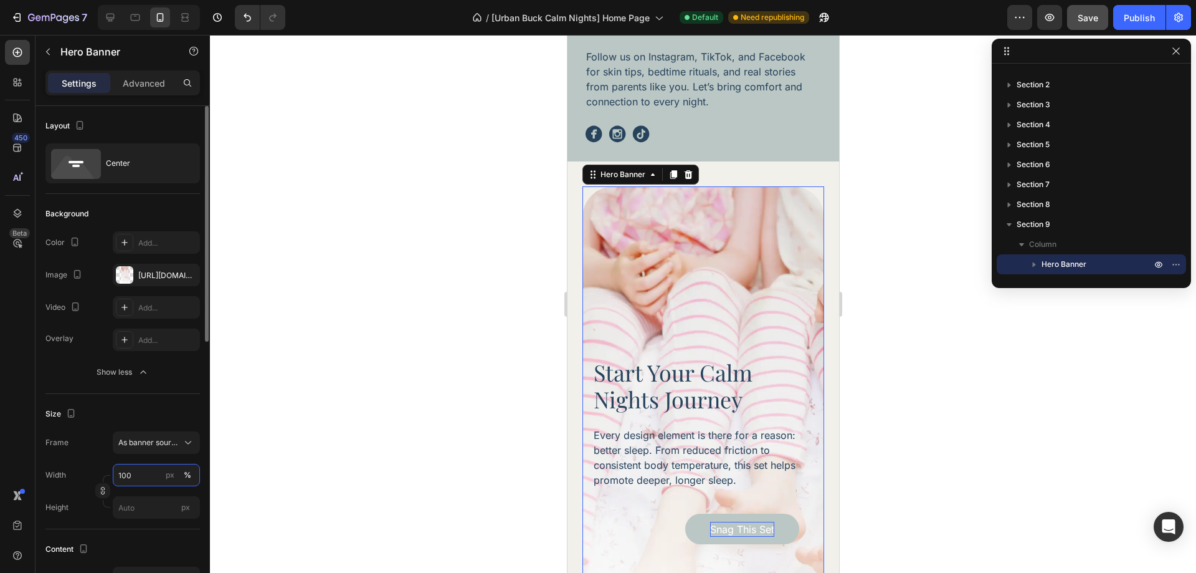
scroll to position [3581, 0]
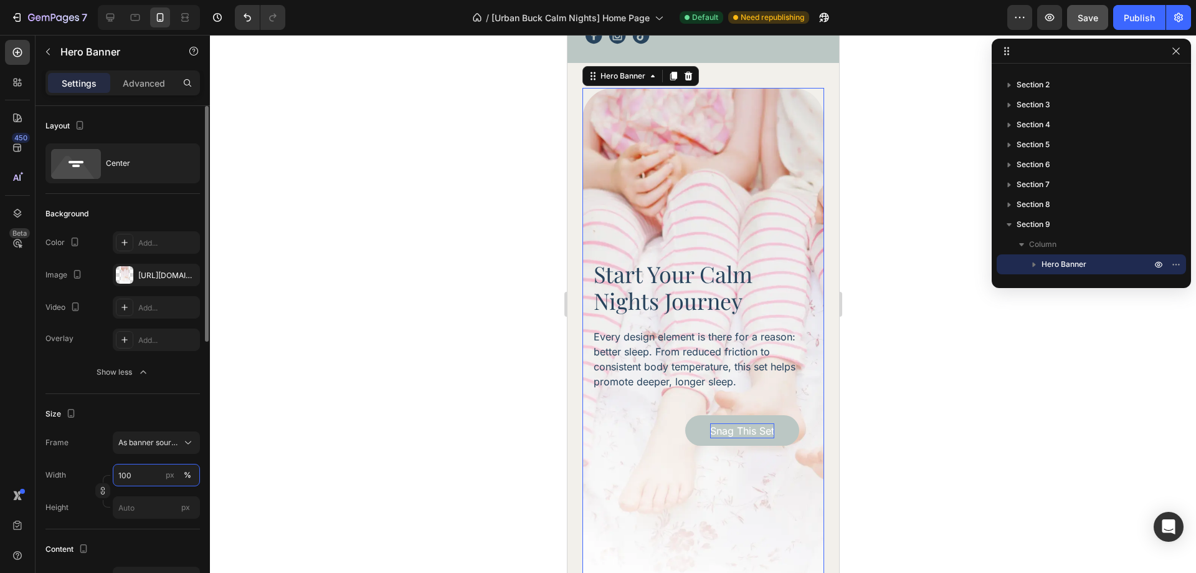
click at [152, 477] on input "100" at bounding box center [156, 474] width 87 height 22
click at [97, 477] on div at bounding box center [102, 491] width 15 height 32
click at [104, 490] on icon "button" at bounding box center [102, 490] width 9 height 9
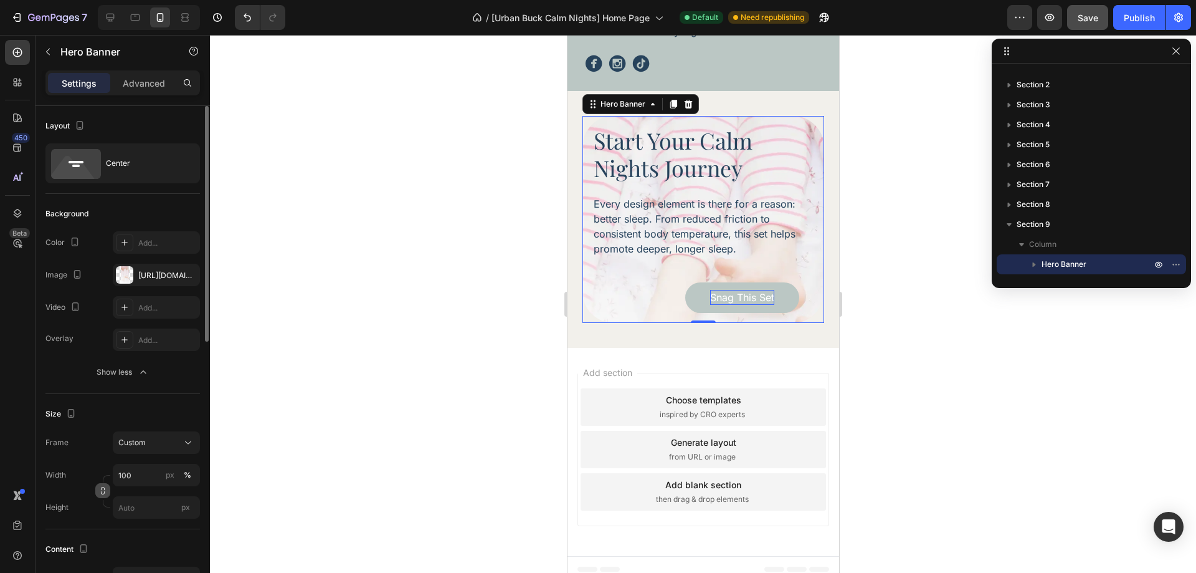
click at [104, 490] on icon "button" at bounding box center [102, 490] width 9 height 9
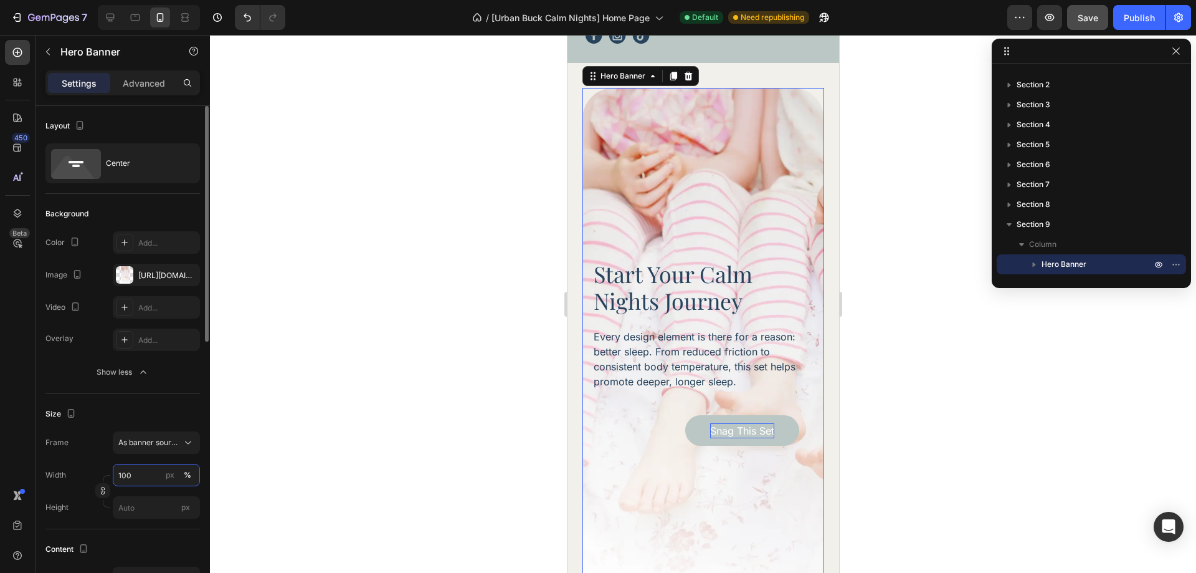
click at [142, 475] on input "100" at bounding box center [156, 474] width 87 height 22
click at [187, 476] on div "%" at bounding box center [187, 474] width 7 height 11
click at [961, 412] on div at bounding box center [703, 304] width 986 height 538
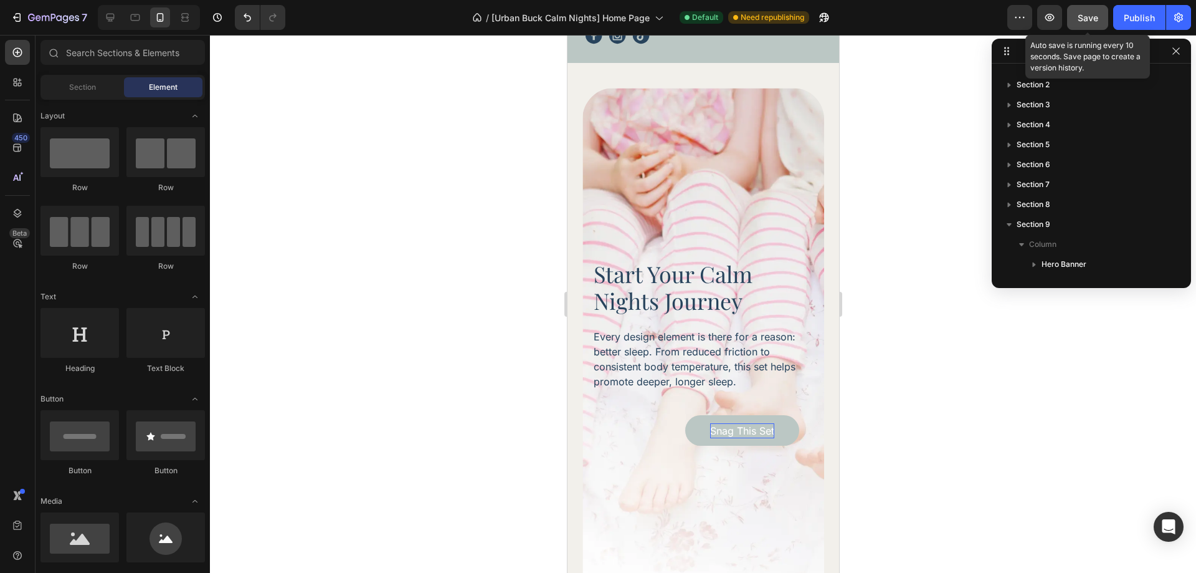
click at [1093, 23] on div "Save" at bounding box center [1088, 17] width 21 height 13
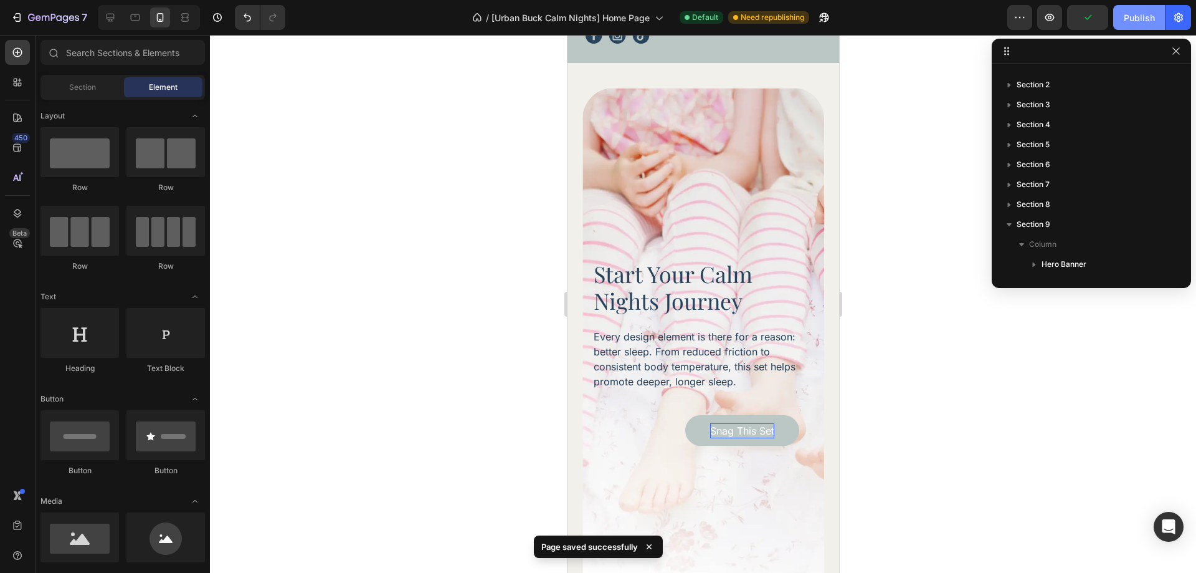
click at [1141, 12] on div "Publish" at bounding box center [1139, 17] width 31 height 13
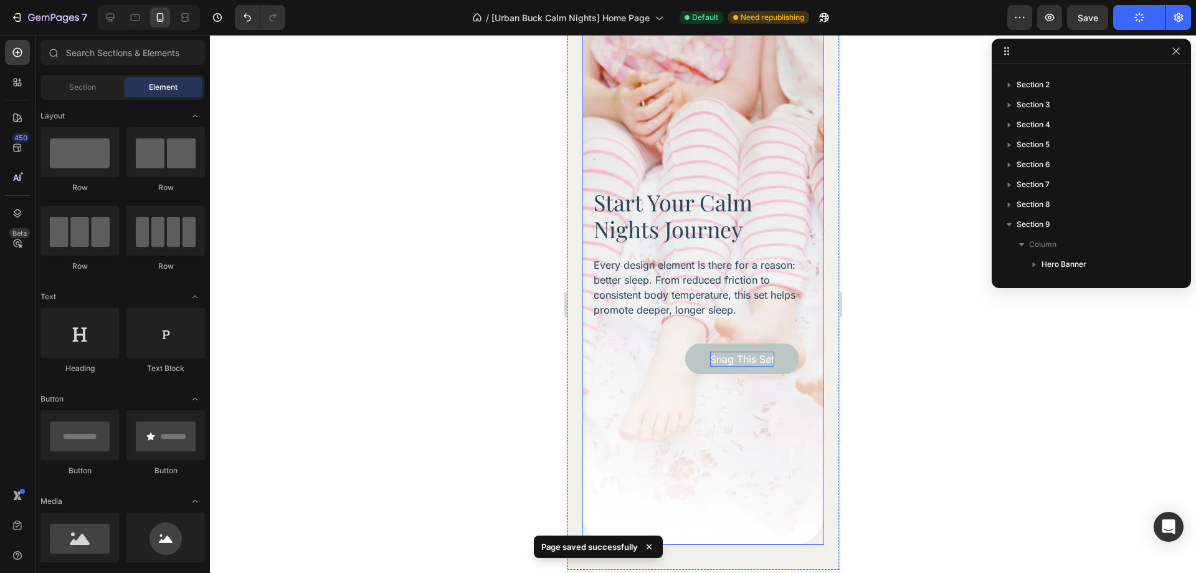
scroll to position [3706, 0]
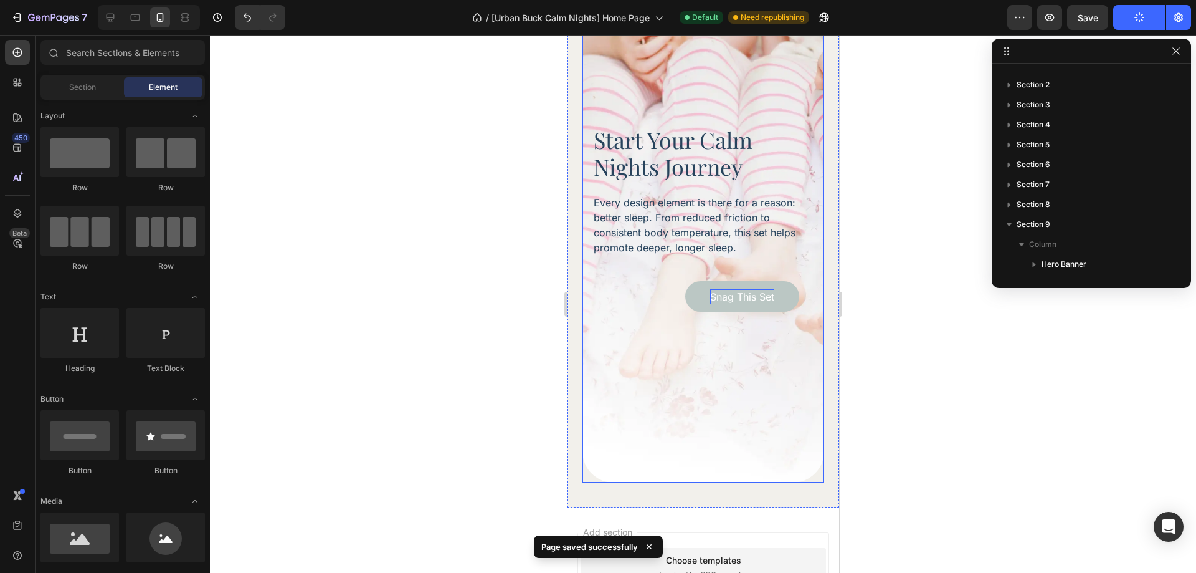
click at [734, 377] on div "Background Image" at bounding box center [703, 218] width 242 height 528
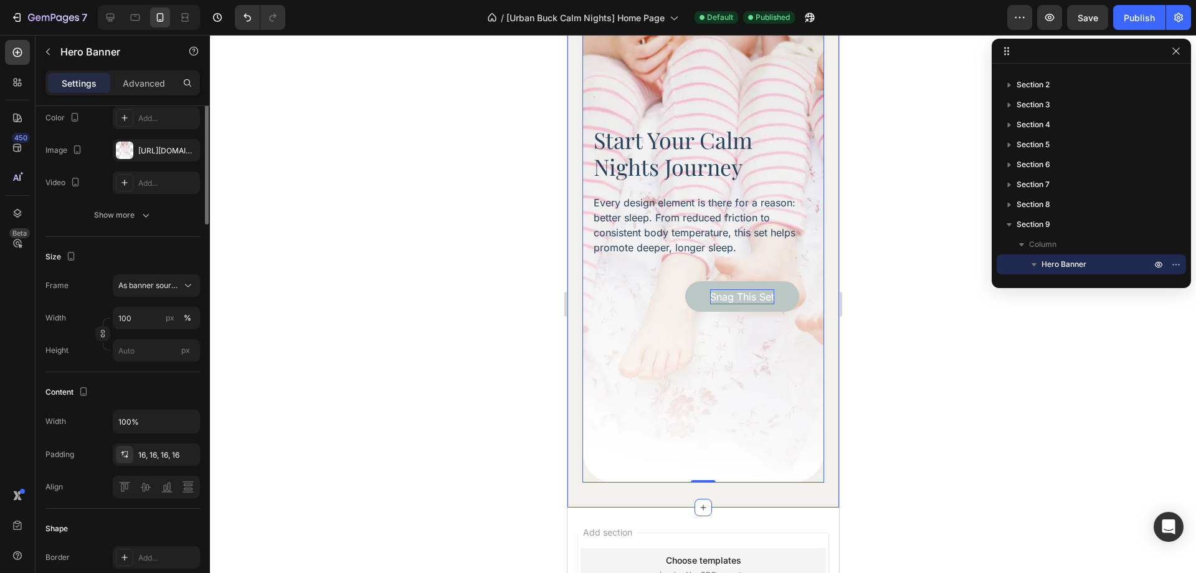
scroll to position [0, 0]
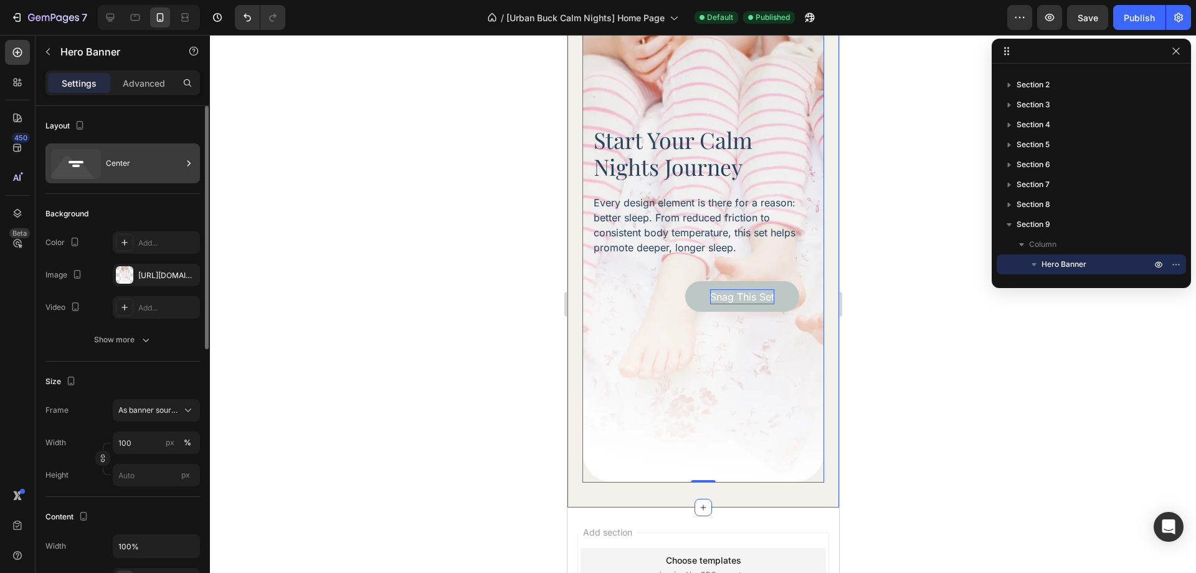
click at [138, 170] on div "Center" at bounding box center [144, 163] width 76 height 29
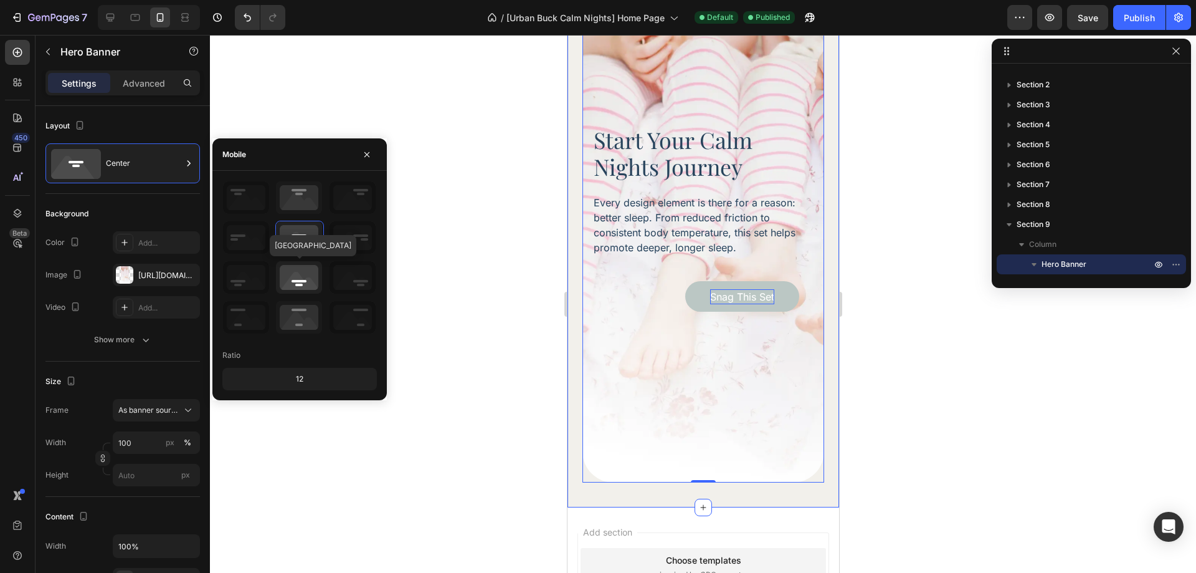
click at [303, 282] on icon at bounding box center [299, 277] width 46 height 32
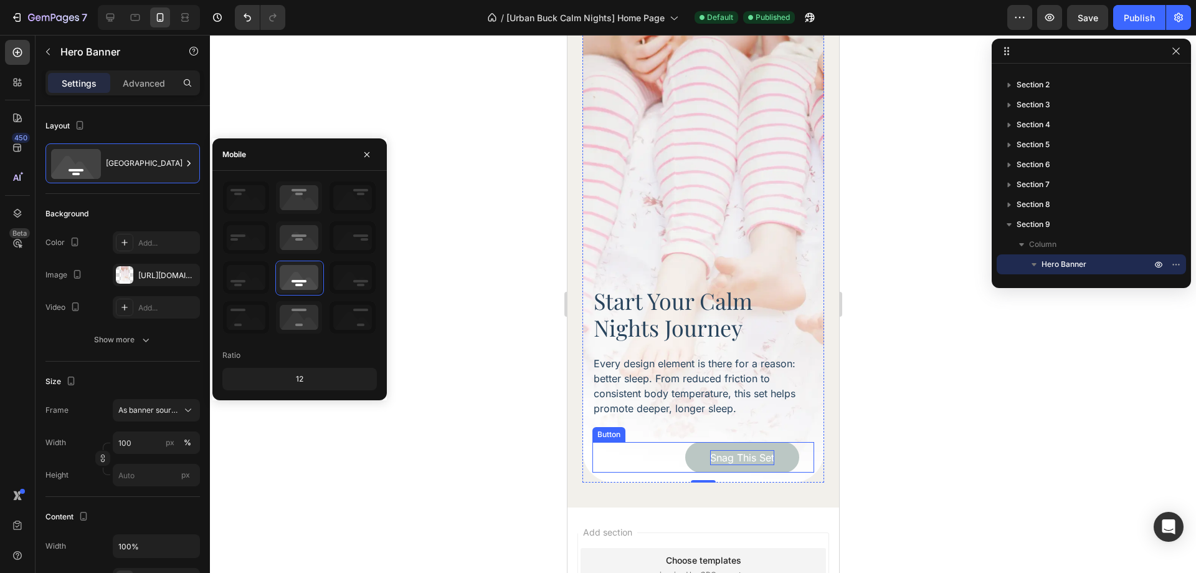
click at [650, 443] on div "Snag This Set Button" at bounding box center [703, 457] width 222 height 31
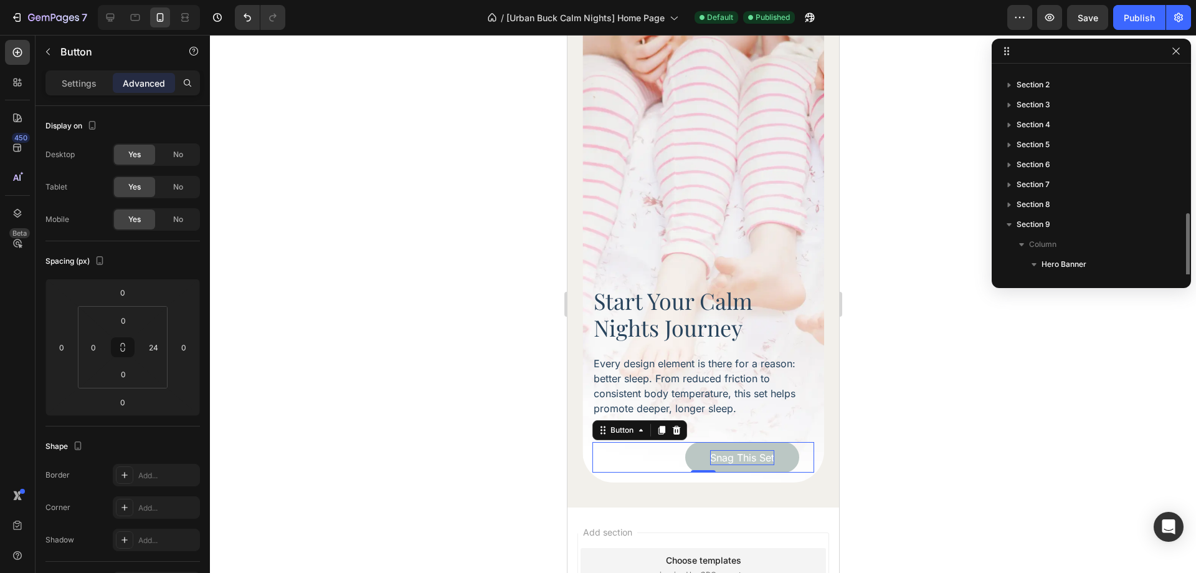
scroll to position [93, 0]
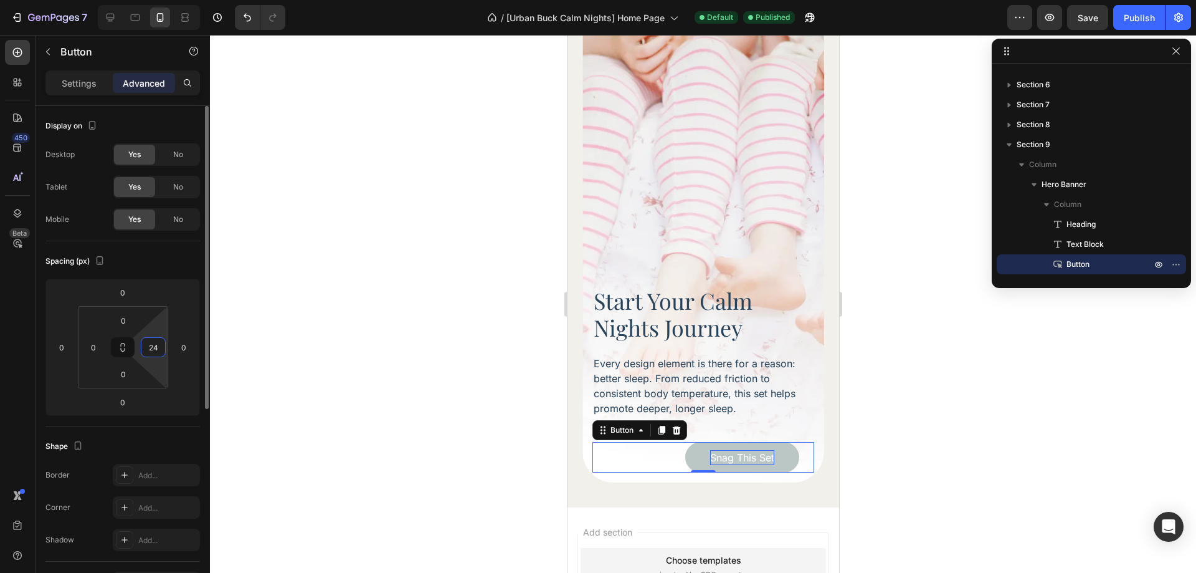
click at [151, 346] on input "24" at bounding box center [153, 347] width 19 height 19
type input "0"
click at [39, 359] on div "Display on Desktop Yes No Tablet Yes No Mobile Yes No Spacing (px) 0 0 0 0 0 0 …" at bounding box center [123, 521] width 174 height 831
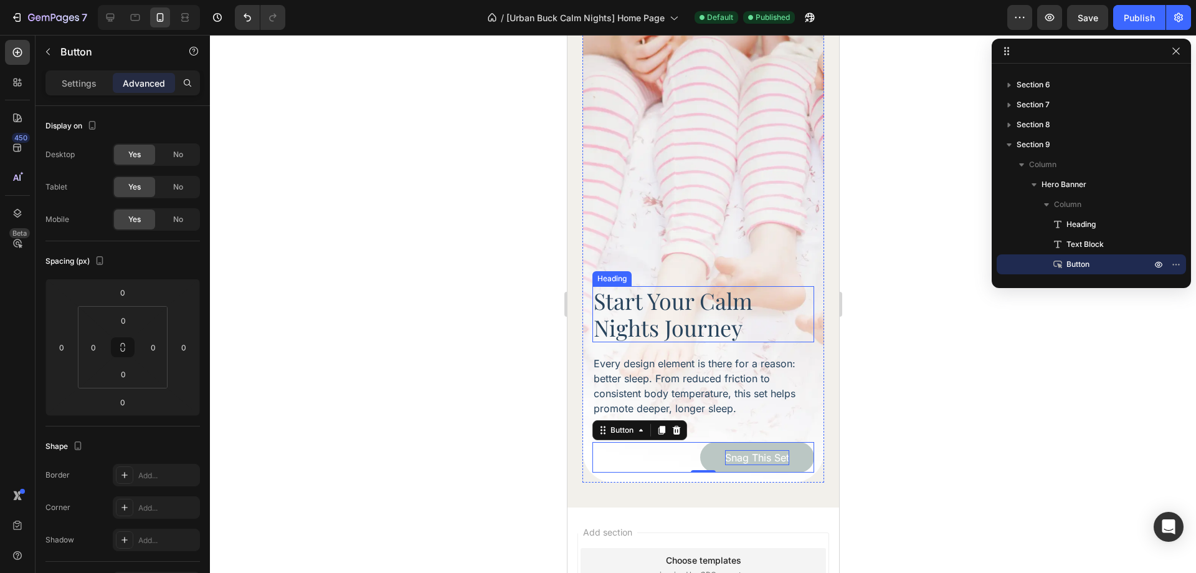
click at [731, 312] on h2 "Start Your Calm Nights Journey" at bounding box center [703, 314] width 222 height 56
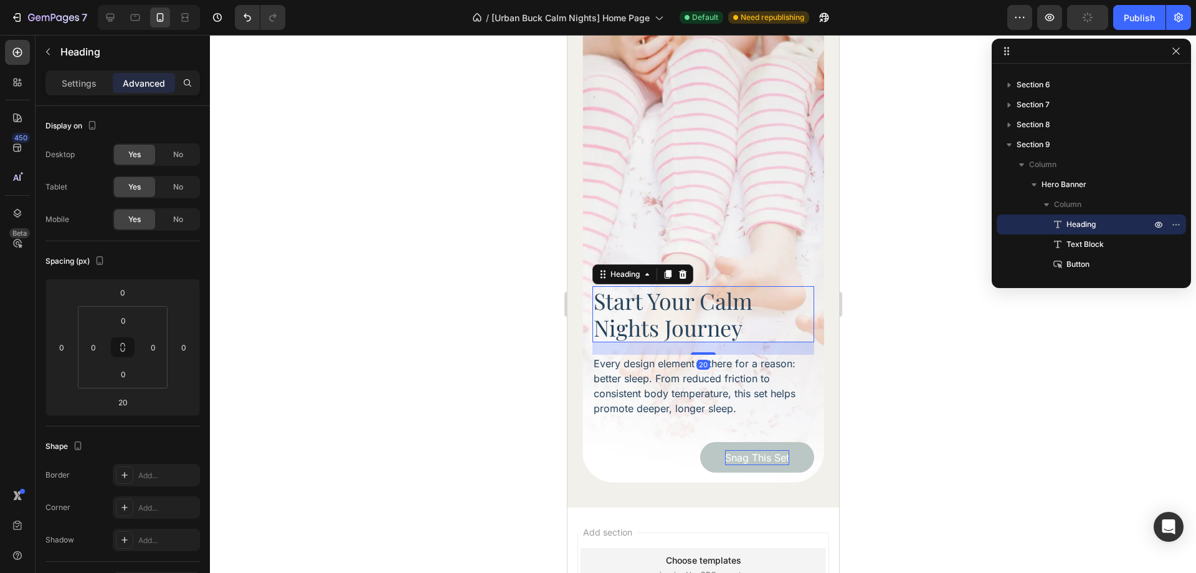
drag, startPoint x: 84, startPoint y: 94, endPoint x: 81, endPoint y: 102, distance: 8.7
click at [84, 93] on div "Settings Advanced" at bounding box center [122, 82] width 154 height 25
click at [92, 87] on p "Settings" at bounding box center [79, 83] width 35 height 13
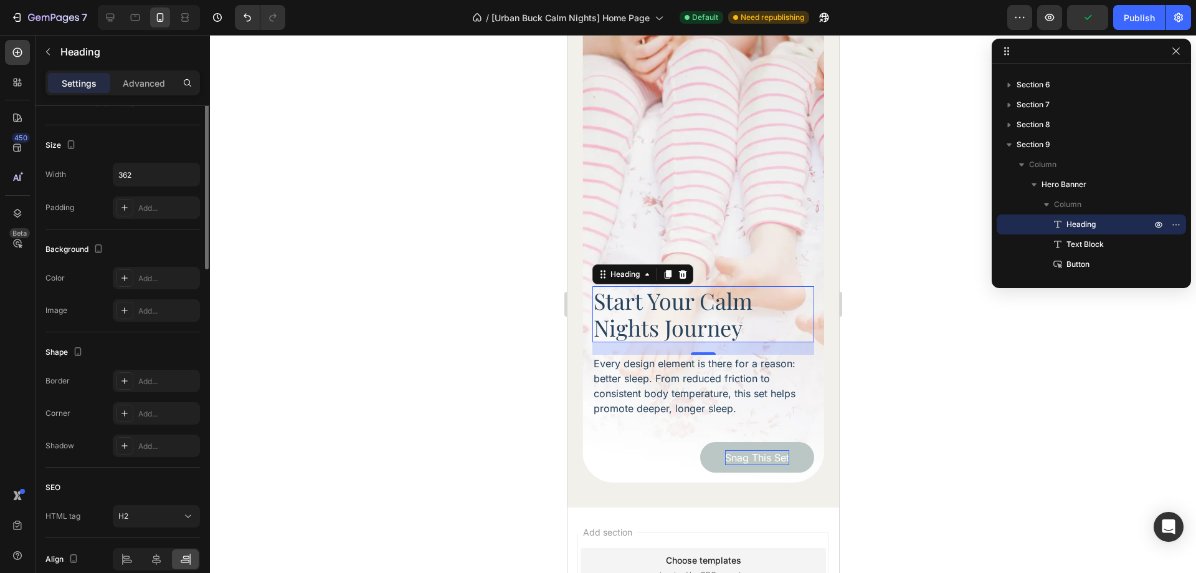
scroll to position [306, 0]
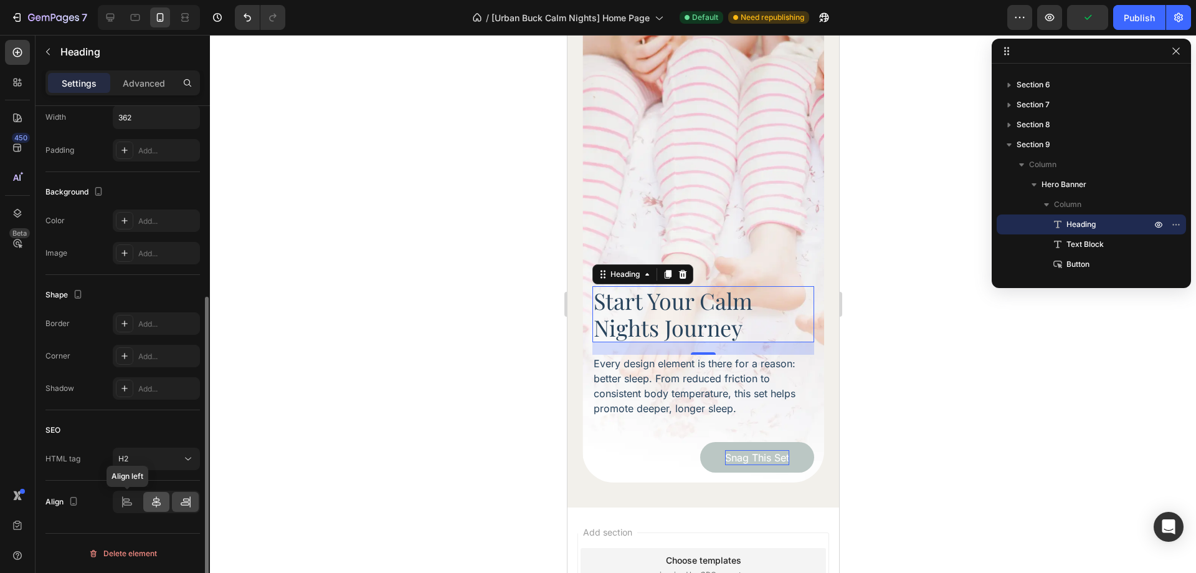
click at [124, 500] on icon at bounding box center [126, 499] width 6 height 3
click at [703, 359] on div "20" at bounding box center [703, 364] width 14 height 10
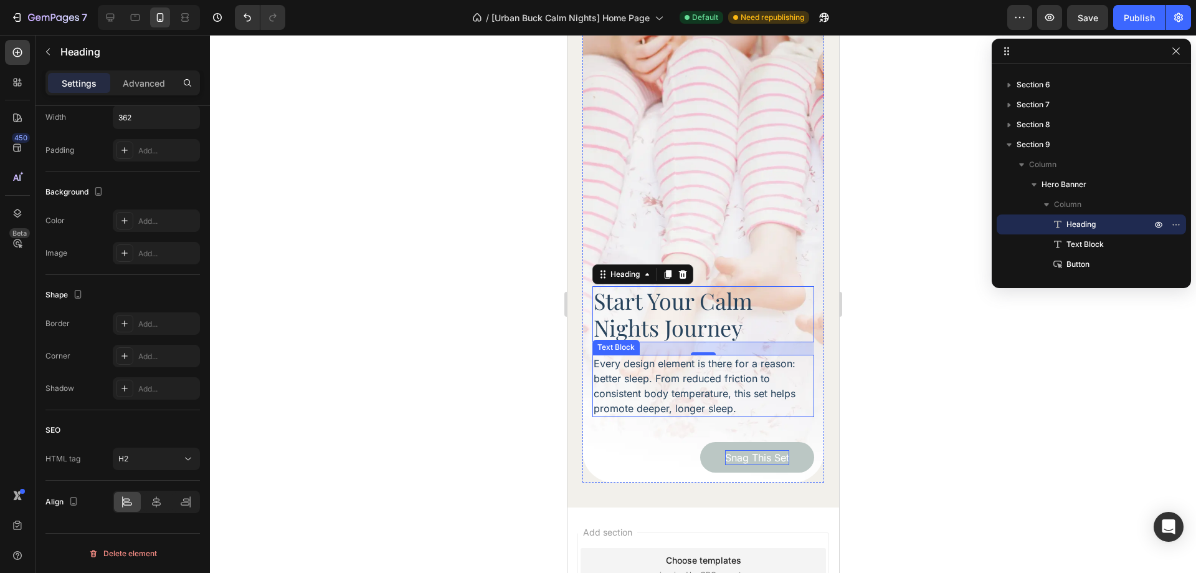
click at [701, 377] on p "Every design element is there for a reason: better sleep. From reduced friction…" at bounding box center [702, 386] width 219 height 60
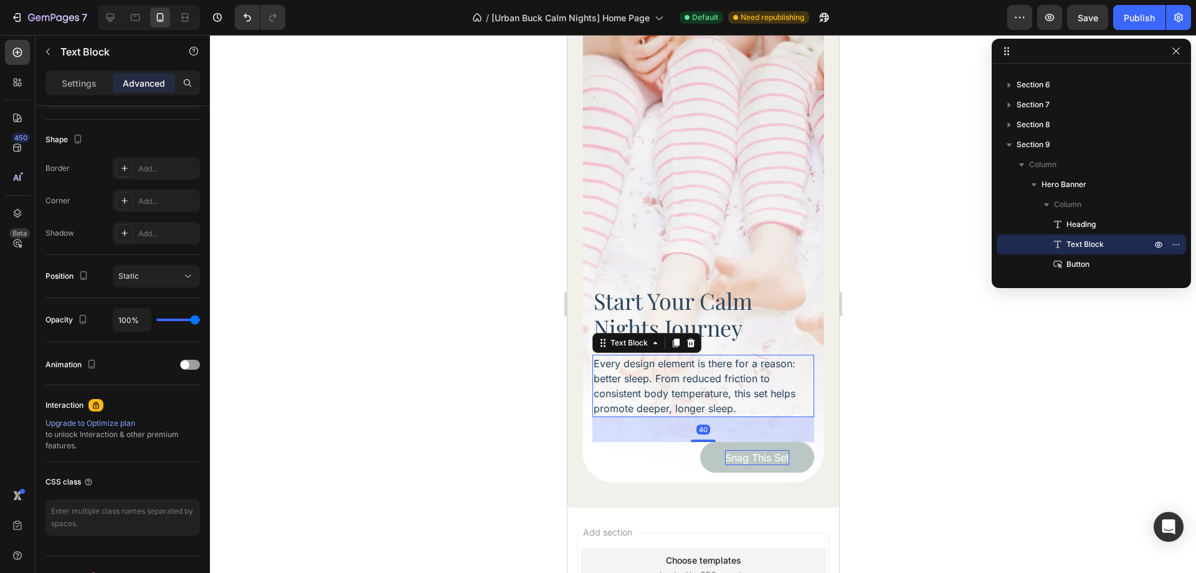
scroll to position [0, 0]
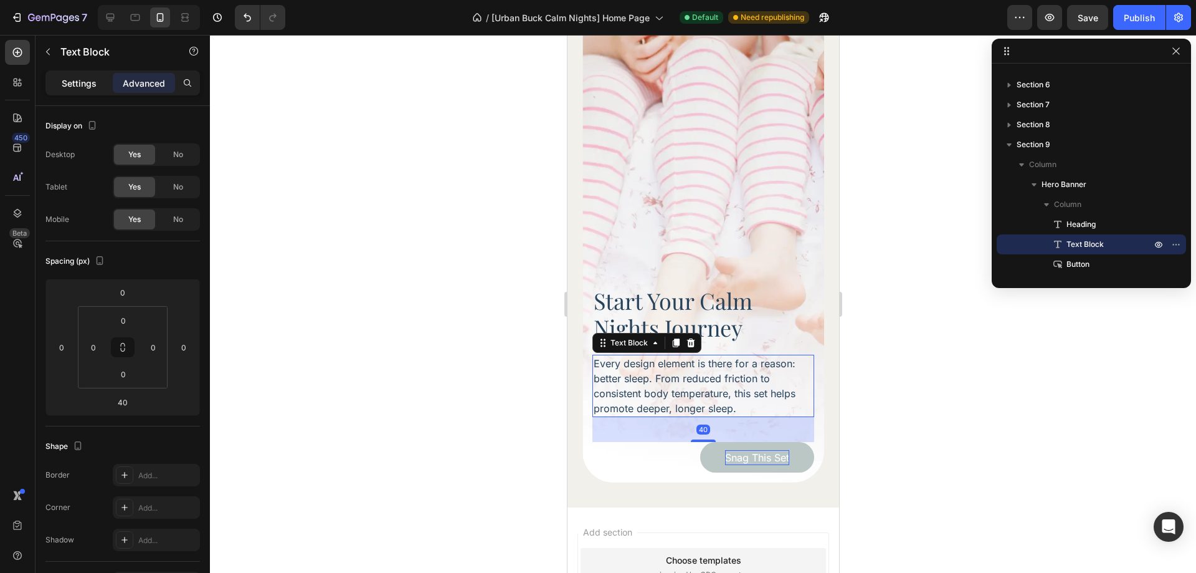
click at [74, 85] on p "Settings" at bounding box center [79, 83] width 35 height 13
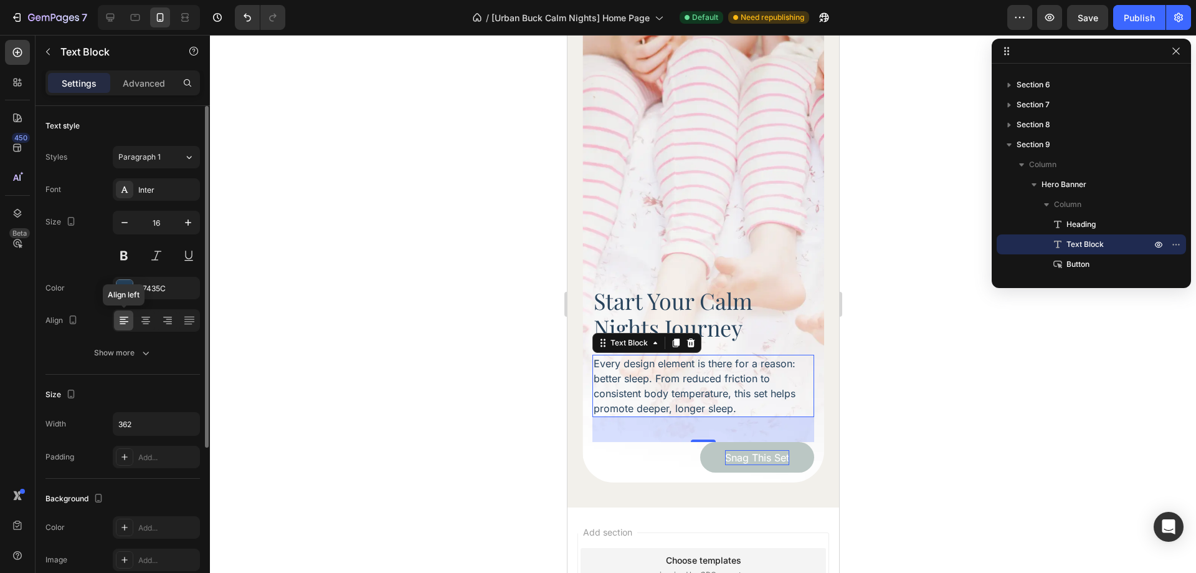
click at [127, 321] on icon at bounding box center [124, 321] width 9 height 1
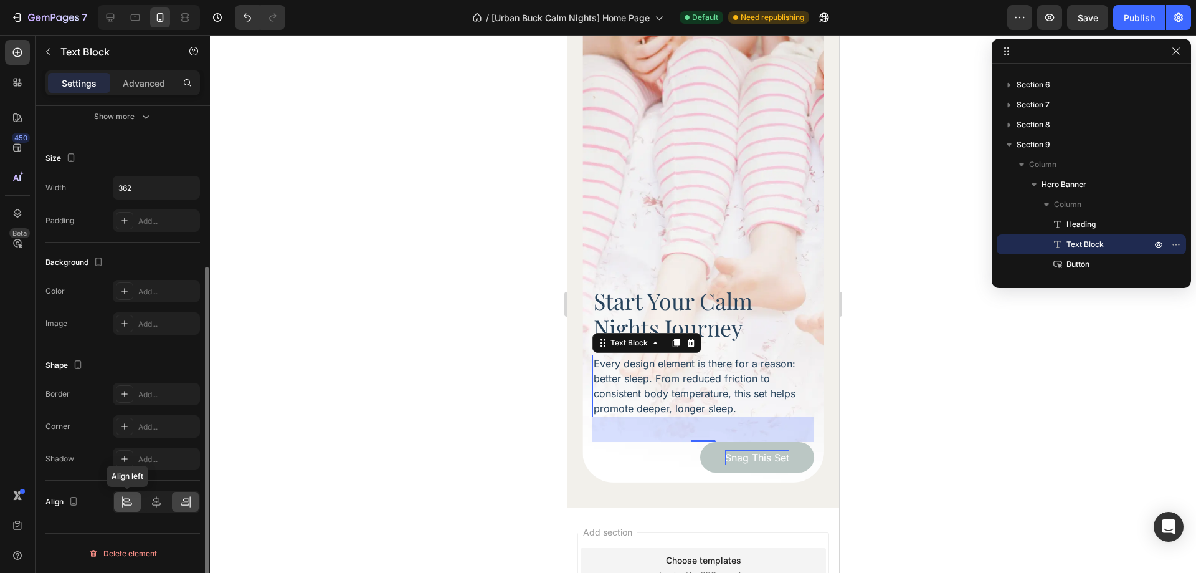
click at [123, 504] on icon at bounding box center [127, 501] width 12 height 12
click at [625, 442] on div "Snag This Set Button" at bounding box center [703, 457] width 222 height 31
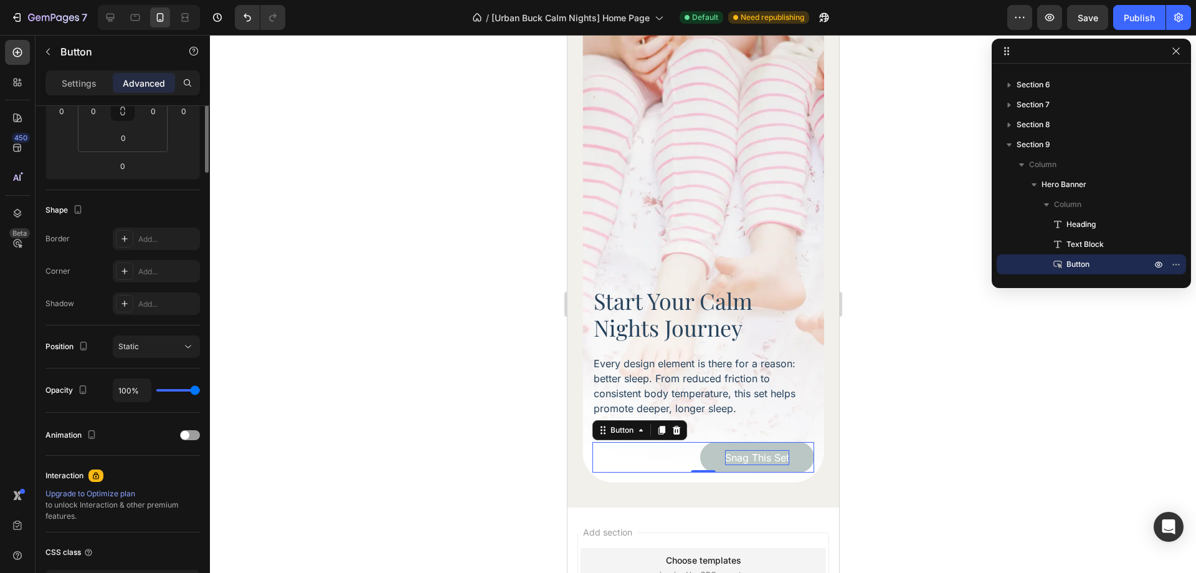
scroll to position [0, 0]
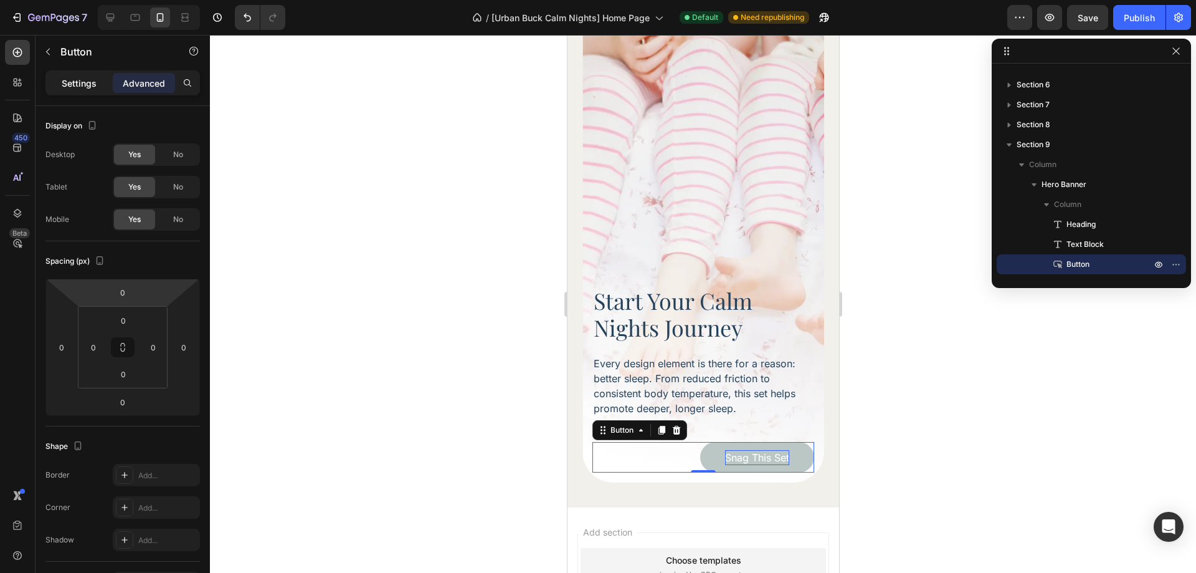
click at [95, 92] on div "Settings" at bounding box center [79, 83] width 62 height 20
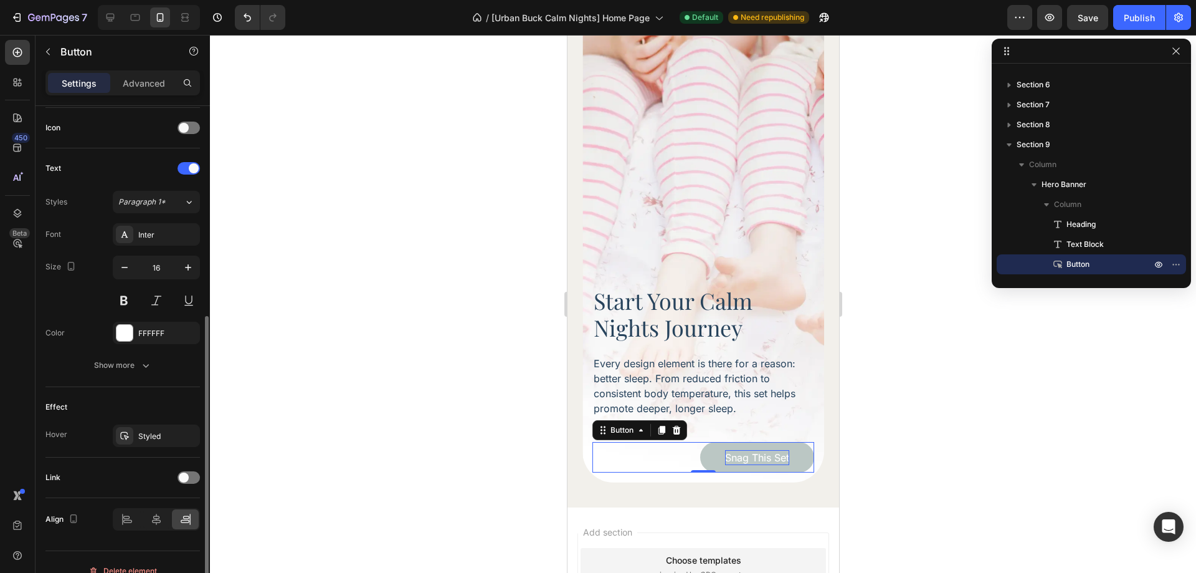
scroll to position [391, 0]
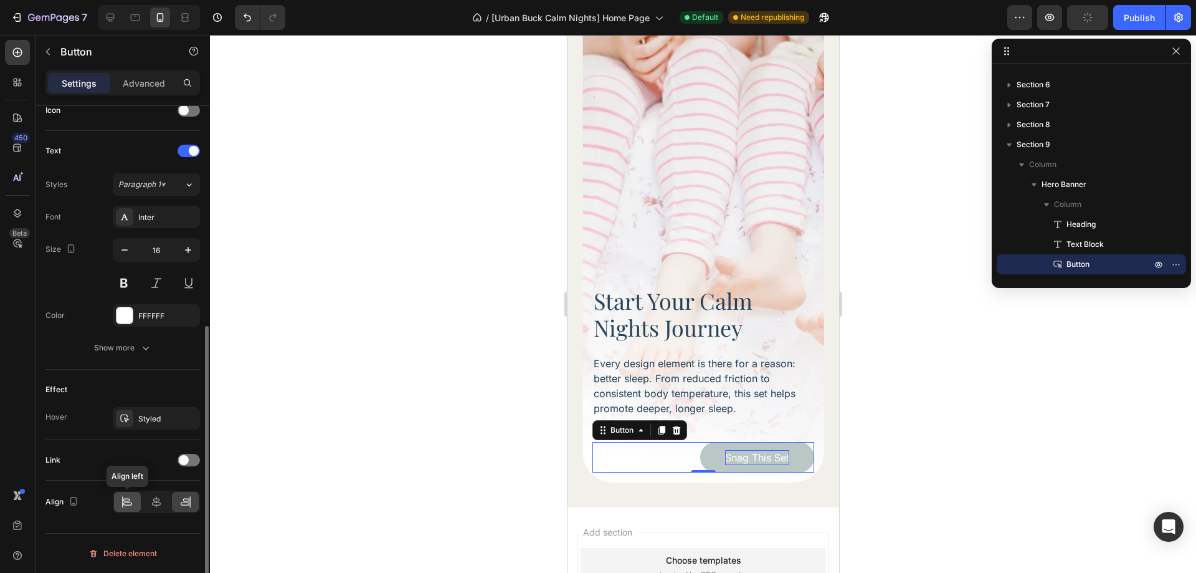
click at [126, 497] on icon at bounding box center [127, 501] width 12 height 12
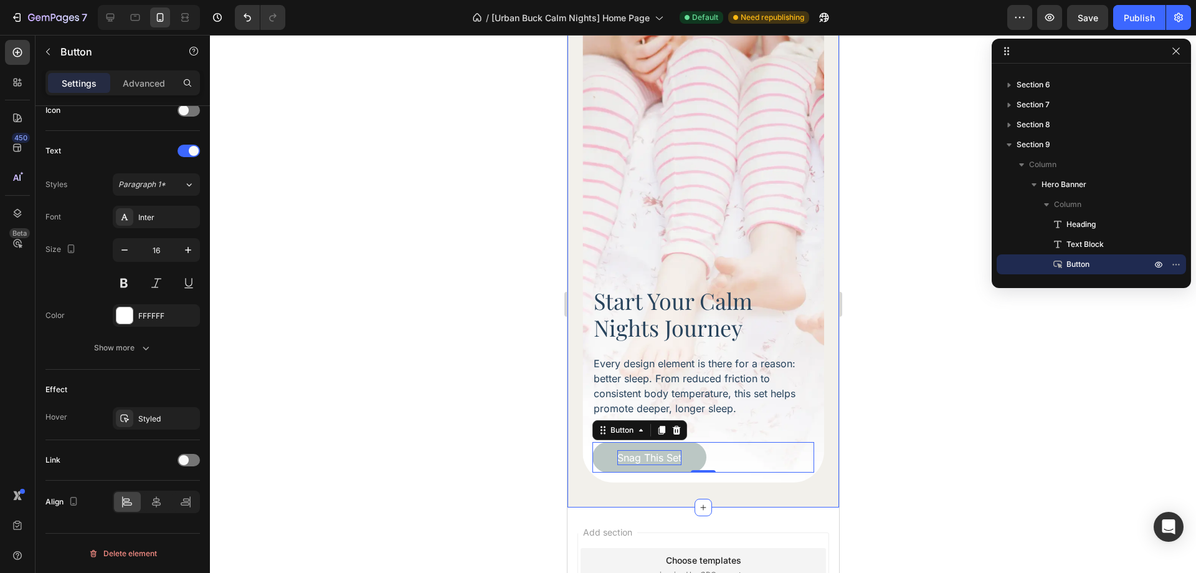
click at [949, 422] on div at bounding box center [703, 304] width 986 height 538
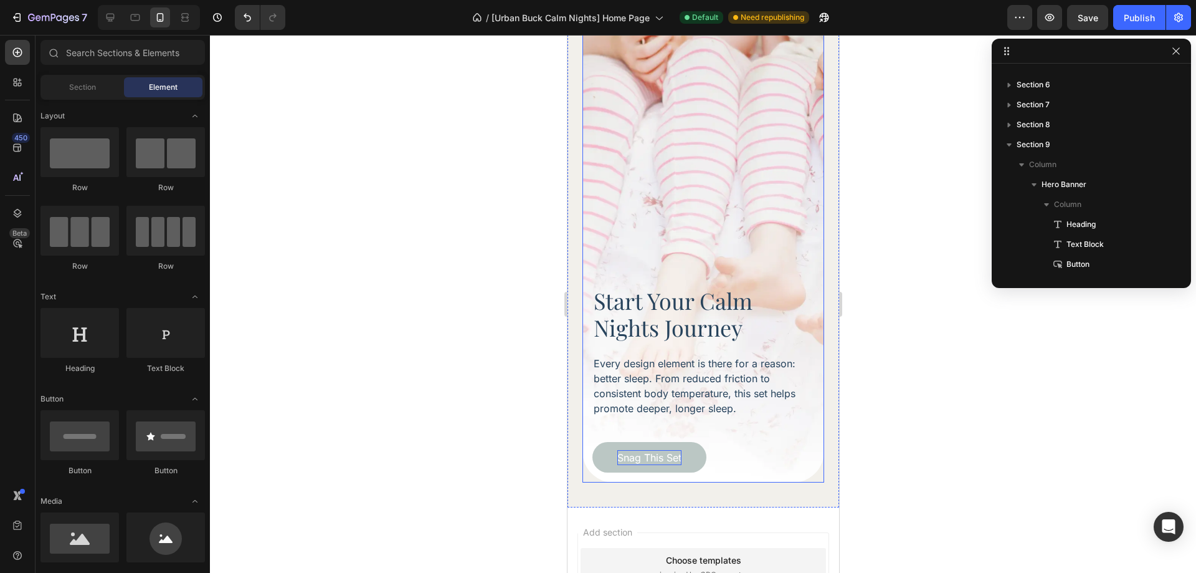
click at [788, 457] on div "Start Your Calm Nights Journey Heading Every design element is there for a reas…" at bounding box center [703, 379] width 242 height 206
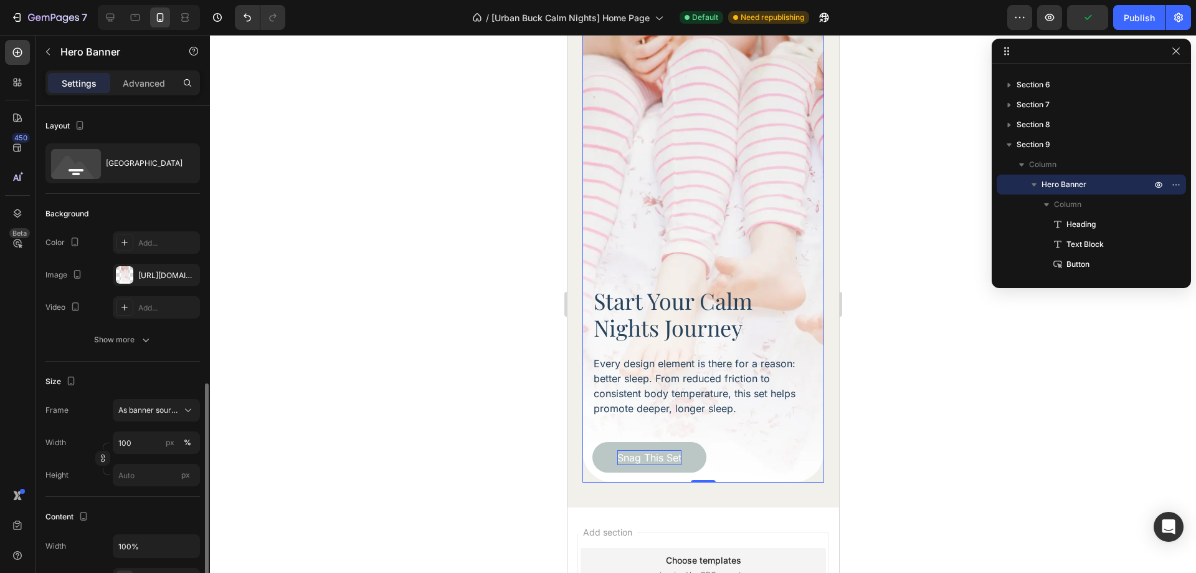
scroll to position [249, 0]
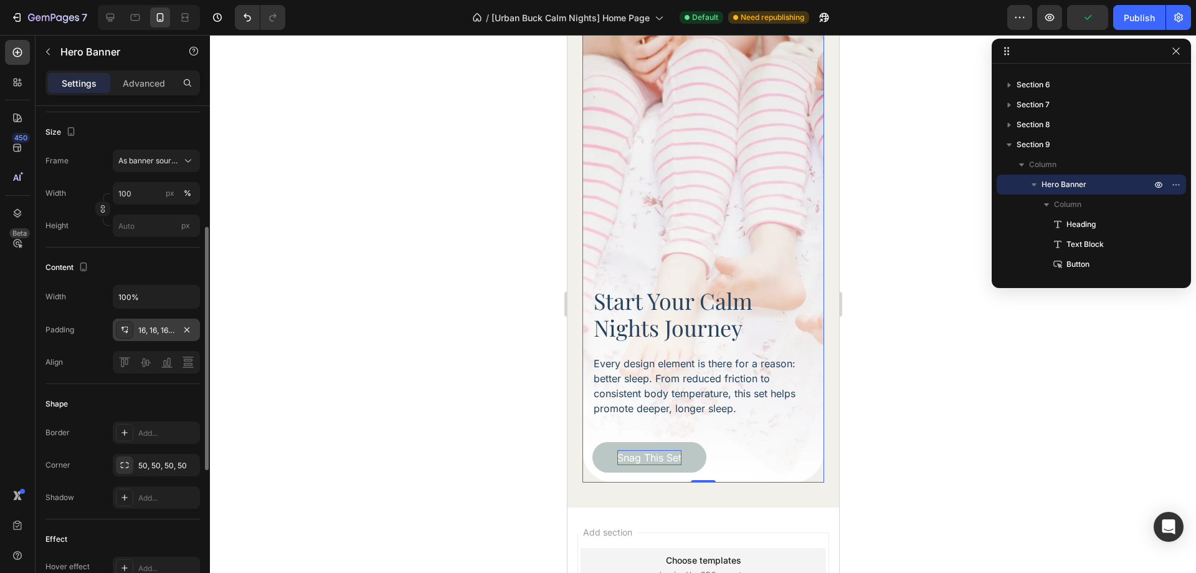
click at [161, 329] on div "16, 16, 16, 16" at bounding box center [156, 330] width 36 height 11
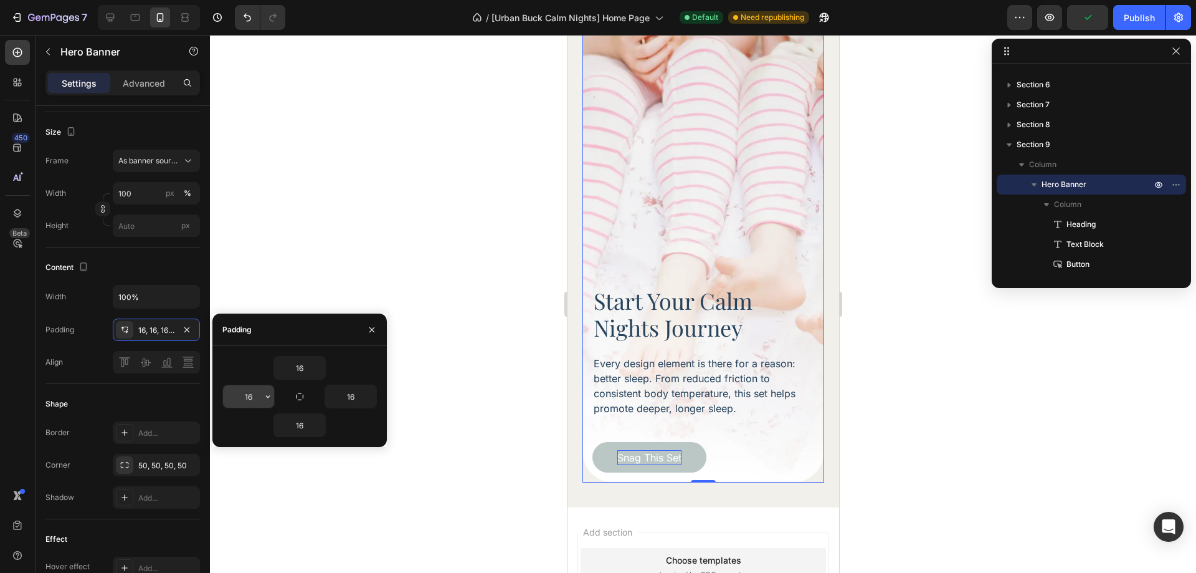
click at [249, 396] on input "16" at bounding box center [248, 396] width 51 height 22
type input "28"
click at [345, 397] on input "16" at bounding box center [350, 396] width 51 height 22
type input "28"
click at [298, 424] on input "16" at bounding box center [299, 425] width 51 height 22
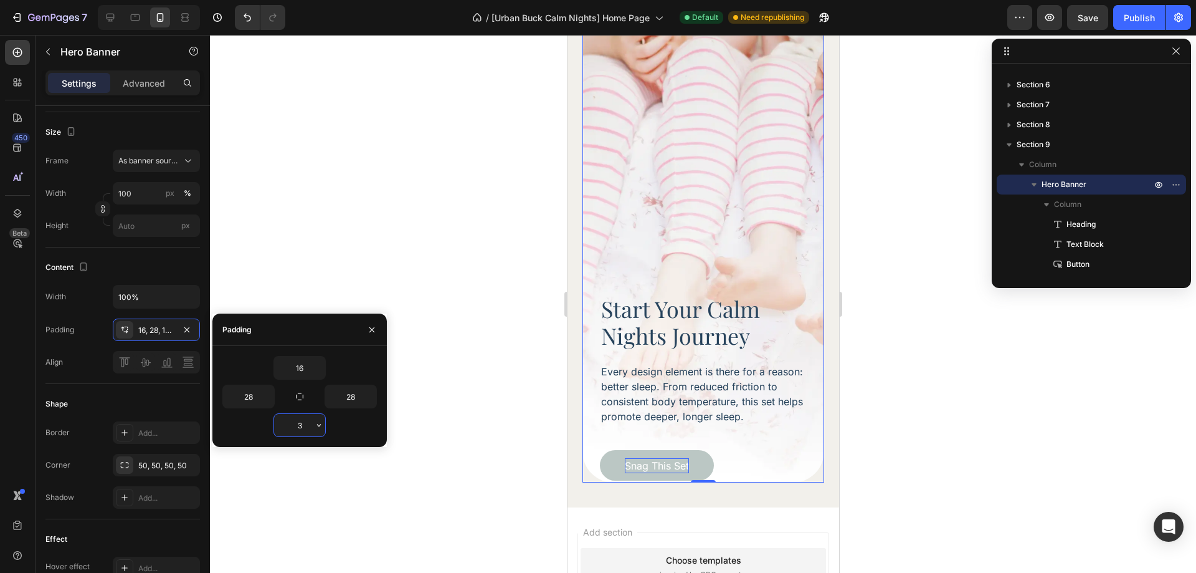
type input "30"
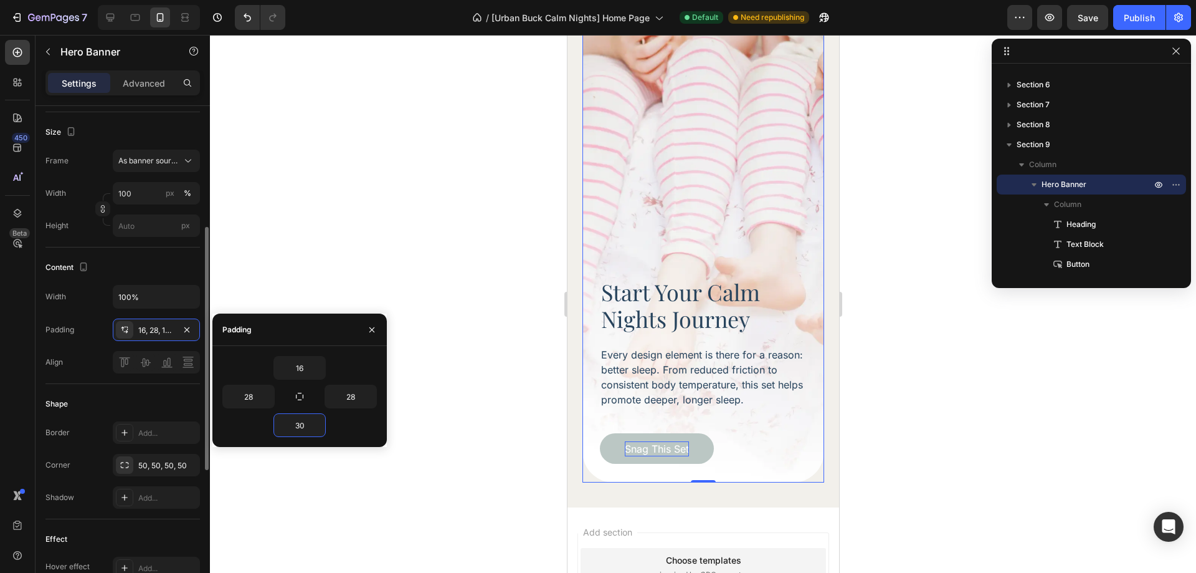
click at [158, 406] on div "Shape" at bounding box center [122, 404] width 154 height 20
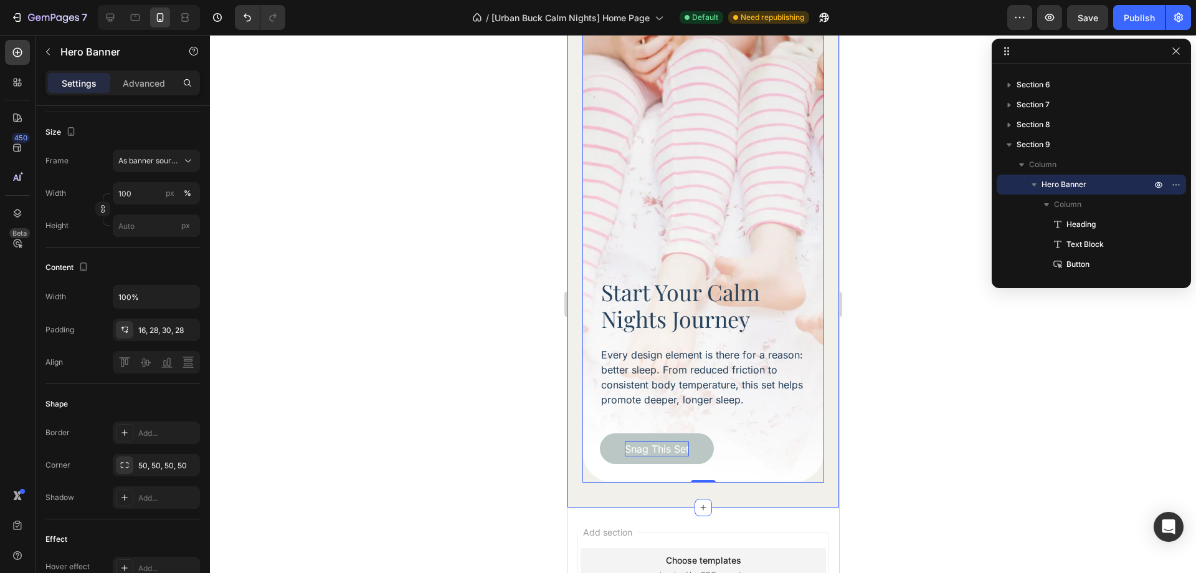
click at [606, 480] on div "Start Your Calm Nights Journey Heading Every design element is there for a reas…" at bounding box center [703, 218] width 272 height 578
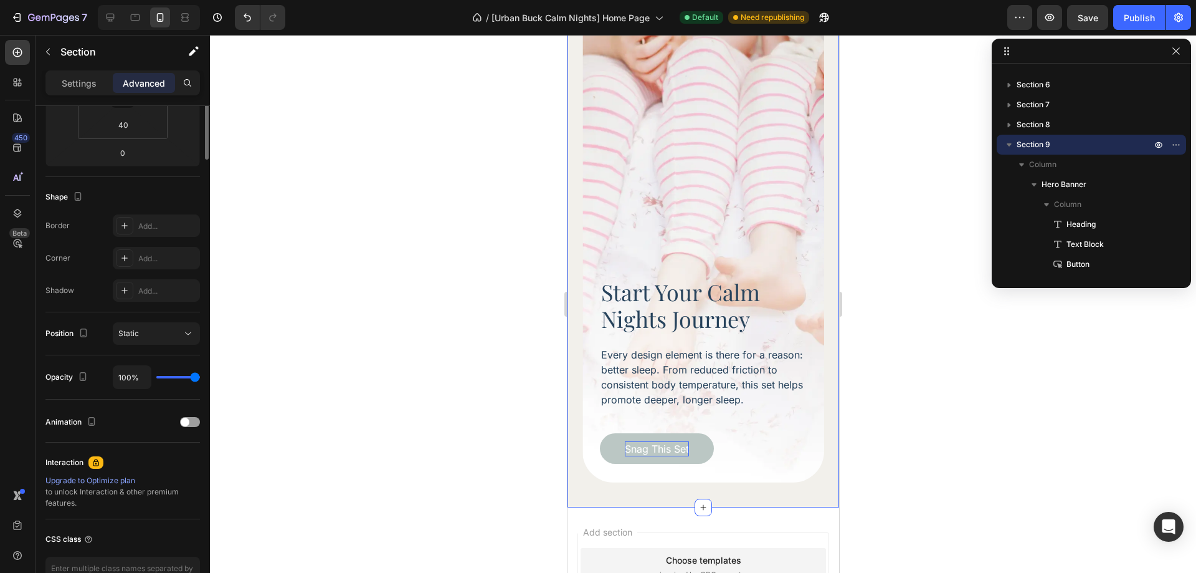
scroll to position [0, 0]
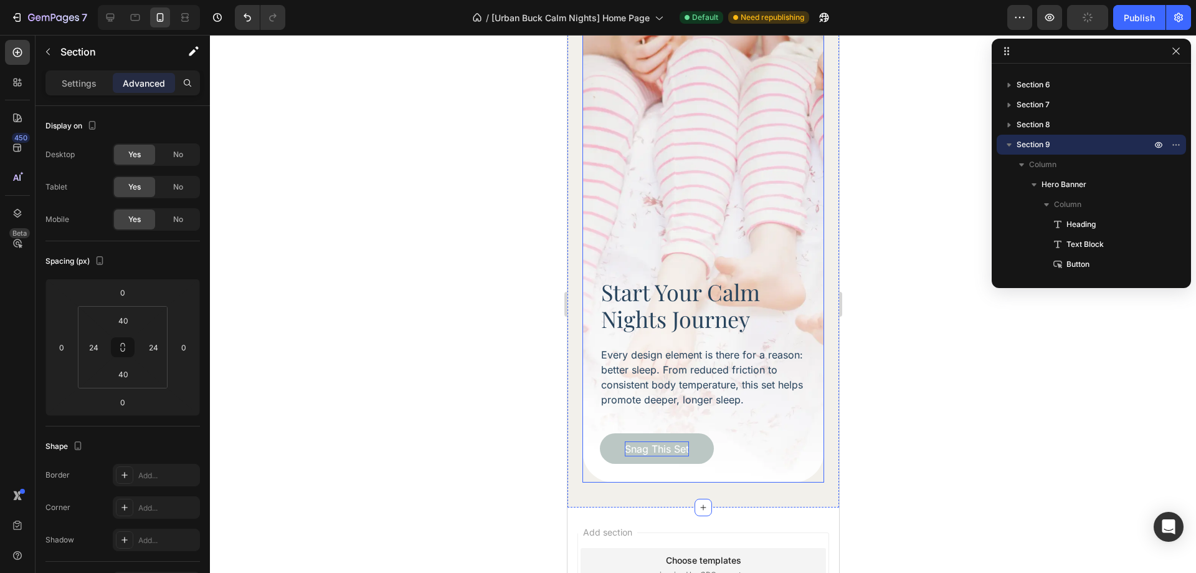
click at [583, 459] on div "Start Your Calm Nights Journey Heading Every design element is there for a reas…" at bounding box center [703, 374] width 242 height 215
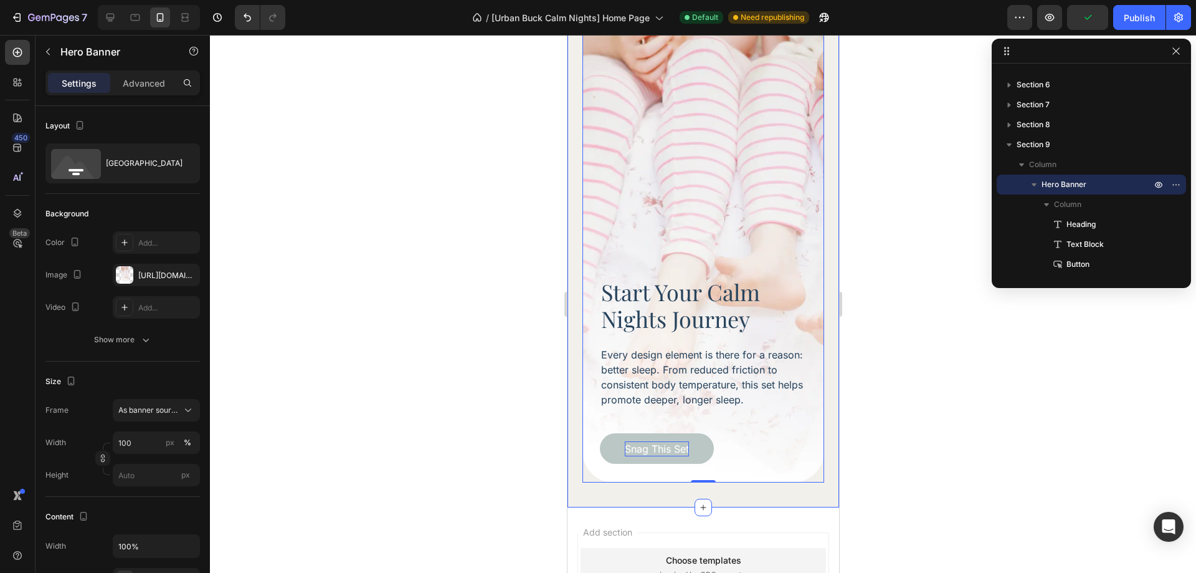
click at [582, 468] on div "Start Your Calm Nights Journey Heading Every design element is there for a reas…" at bounding box center [703, 218] width 272 height 578
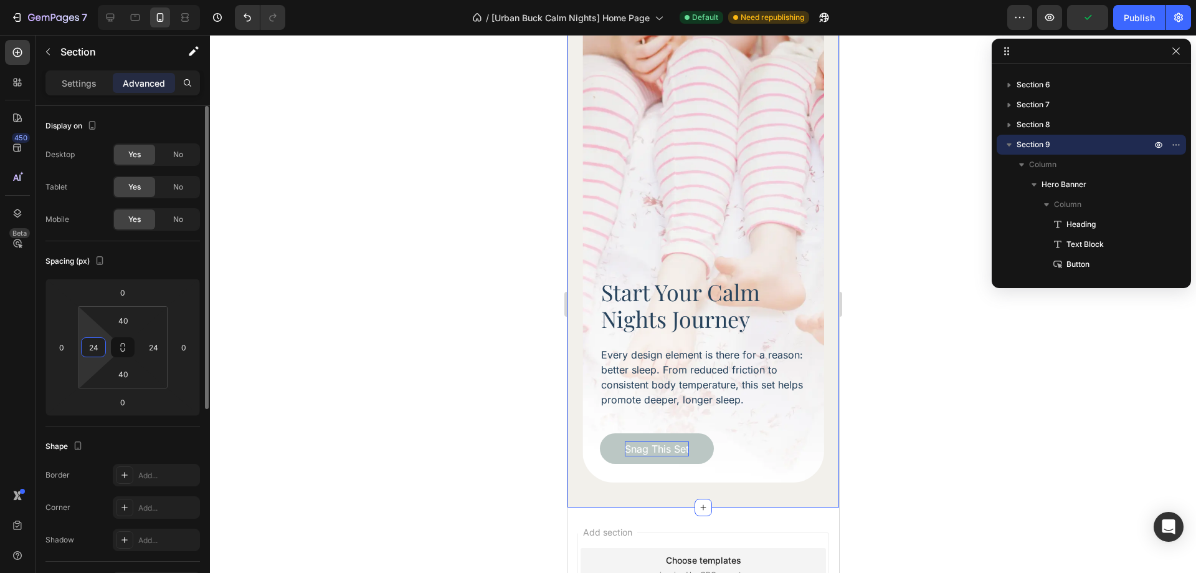
click at [98, 350] on input "24" at bounding box center [93, 347] width 19 height 19
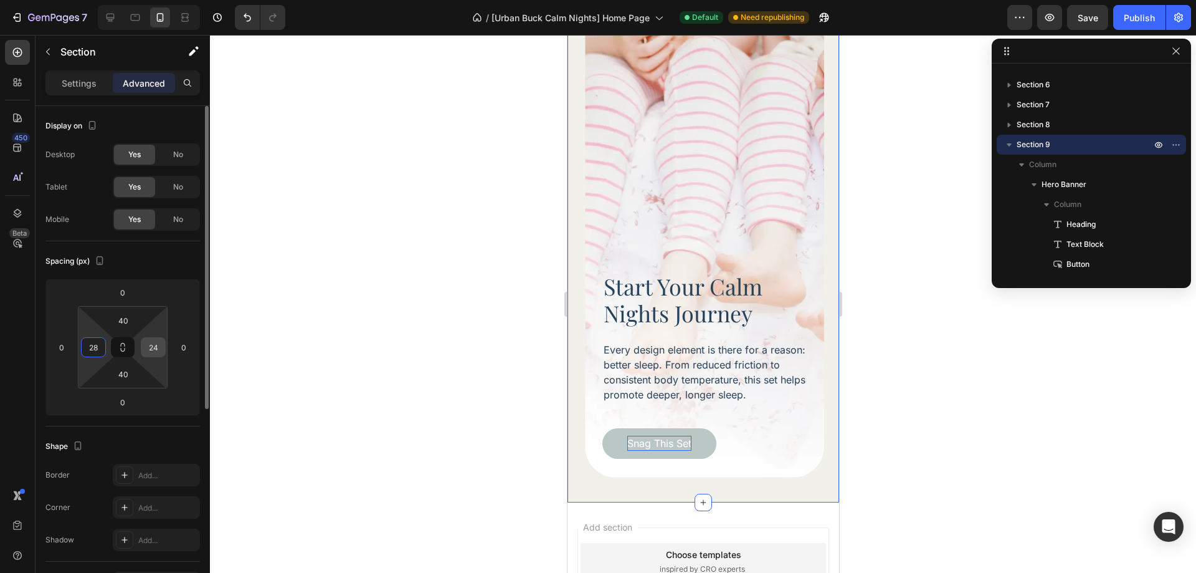
type input "28"
click at [157, 352] on input "24" at bounding box center [153, 347] width 19 height 19
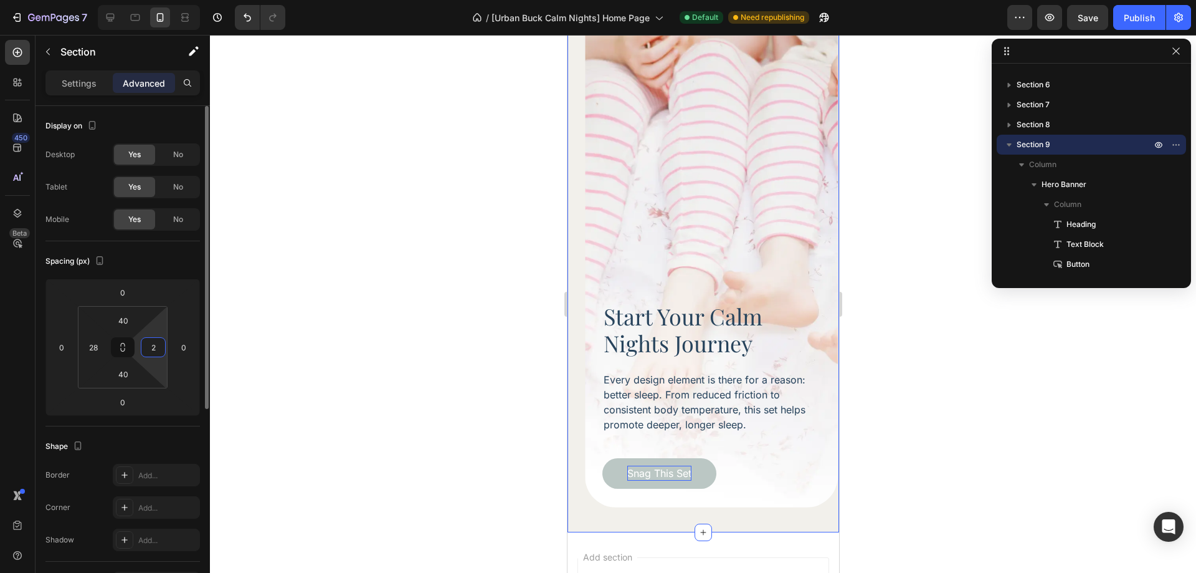
type input "28"
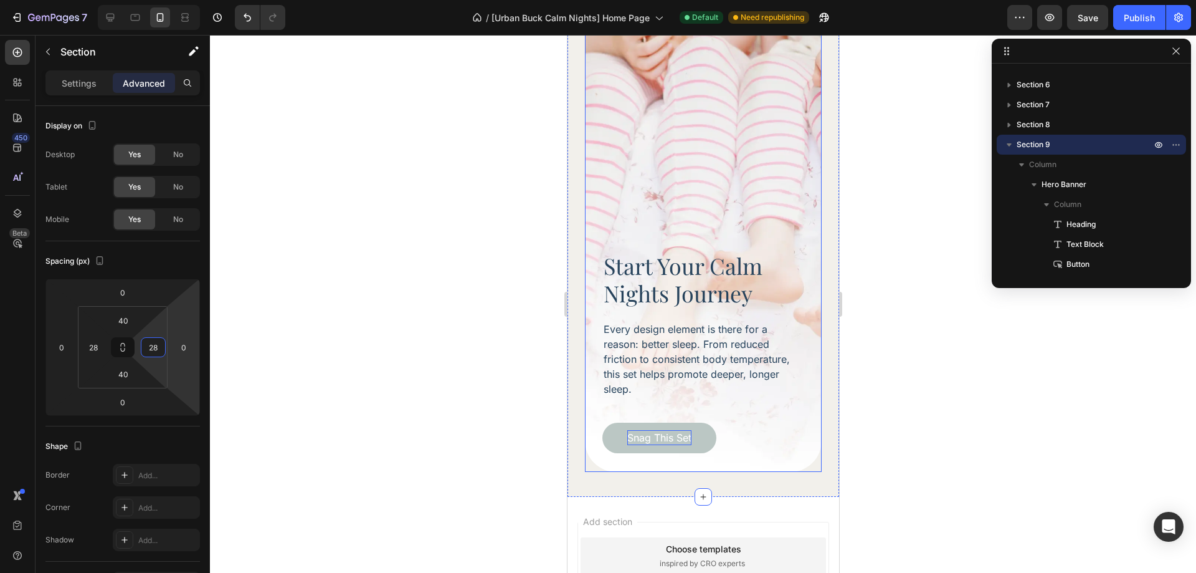
click at [989, 392] on div at bounding box center [703, 304] width 986 height 538
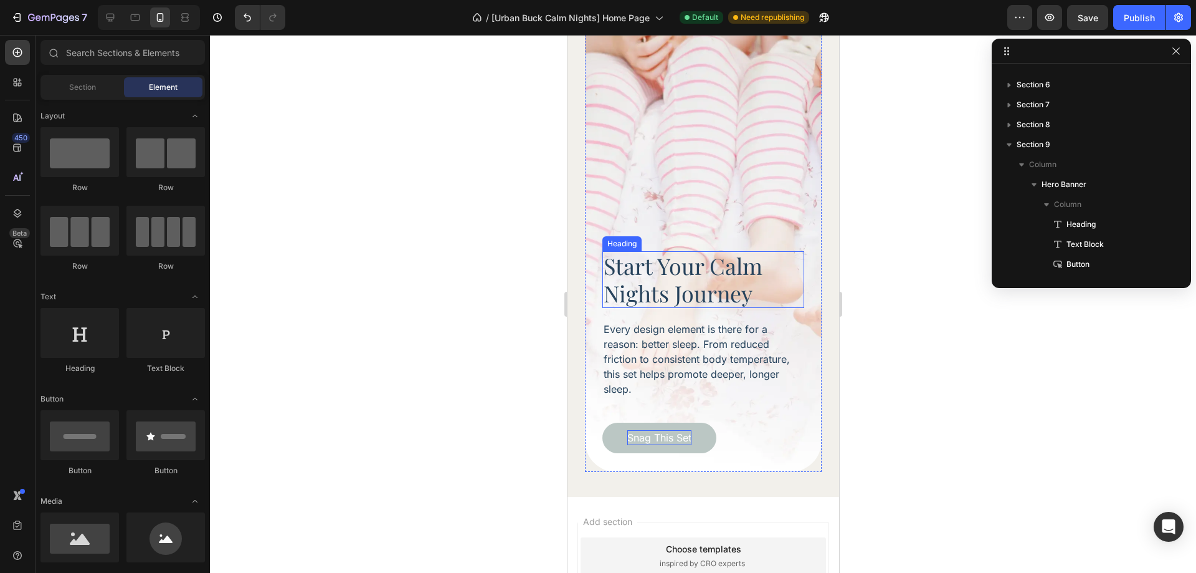
click at [706, 251] on h2 "Start Your Calm Nights Journey" at bounding box center [703, 279] width 202 height 56
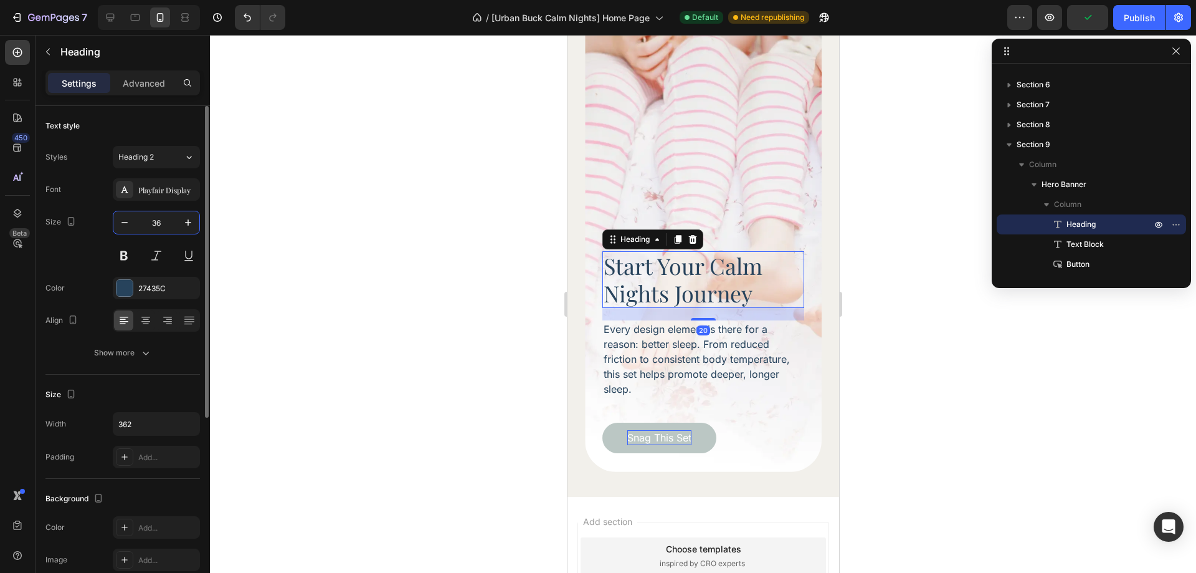
click at [163, 221] on input "36" at bounding box center [156, 222] width 41 height 22
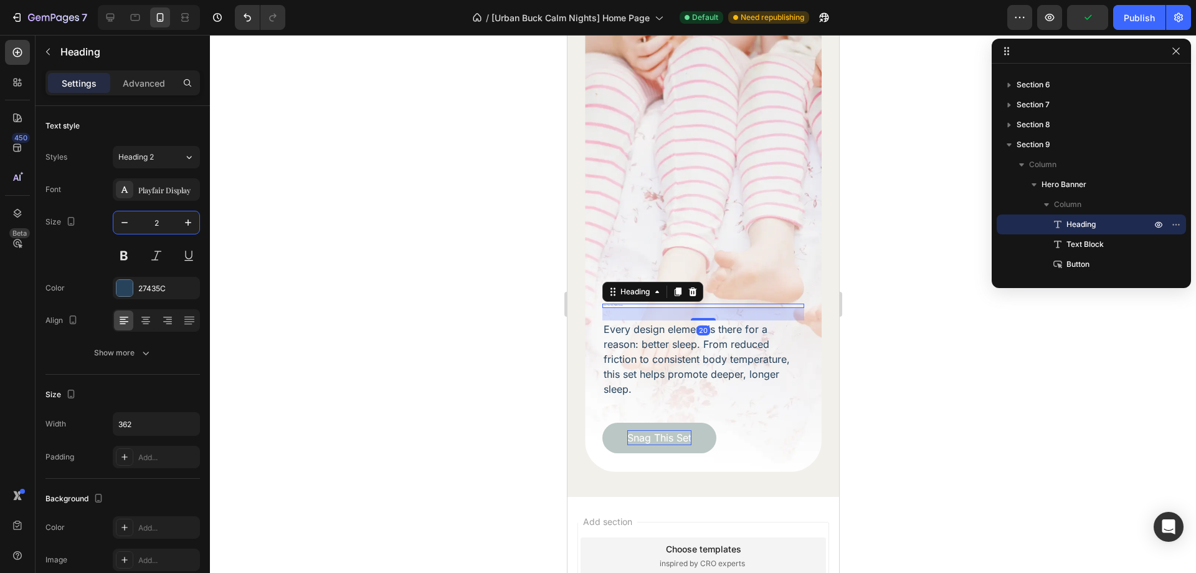
type input "24"
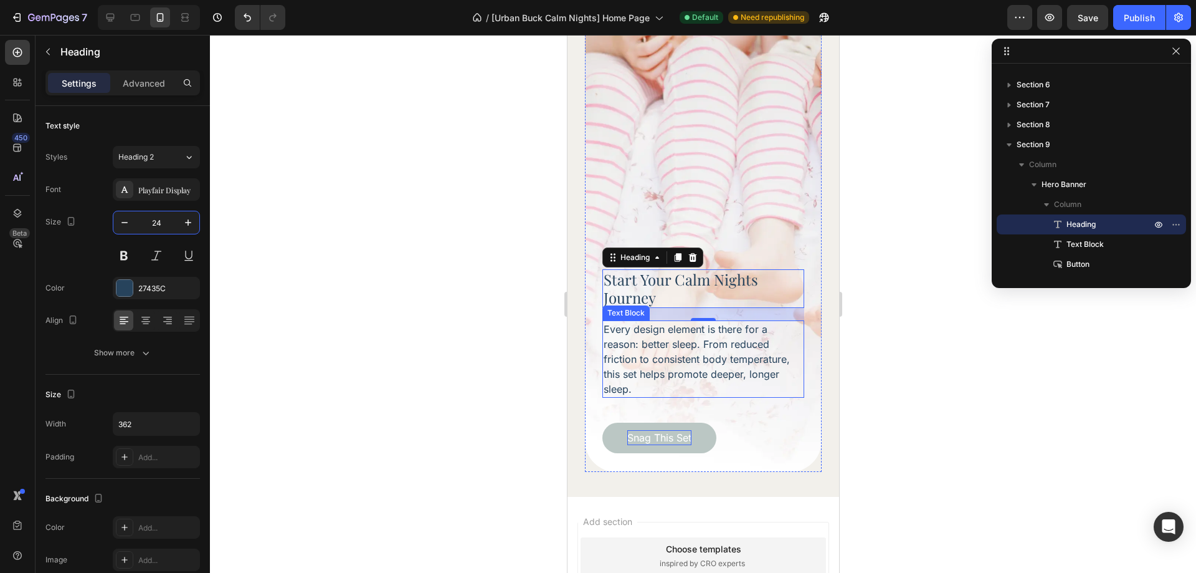
click at [765, 331] on p "Every design element is there for a reason: better sleep. From reduced friction…" at bounding box center [702, 358] width 199 height 75
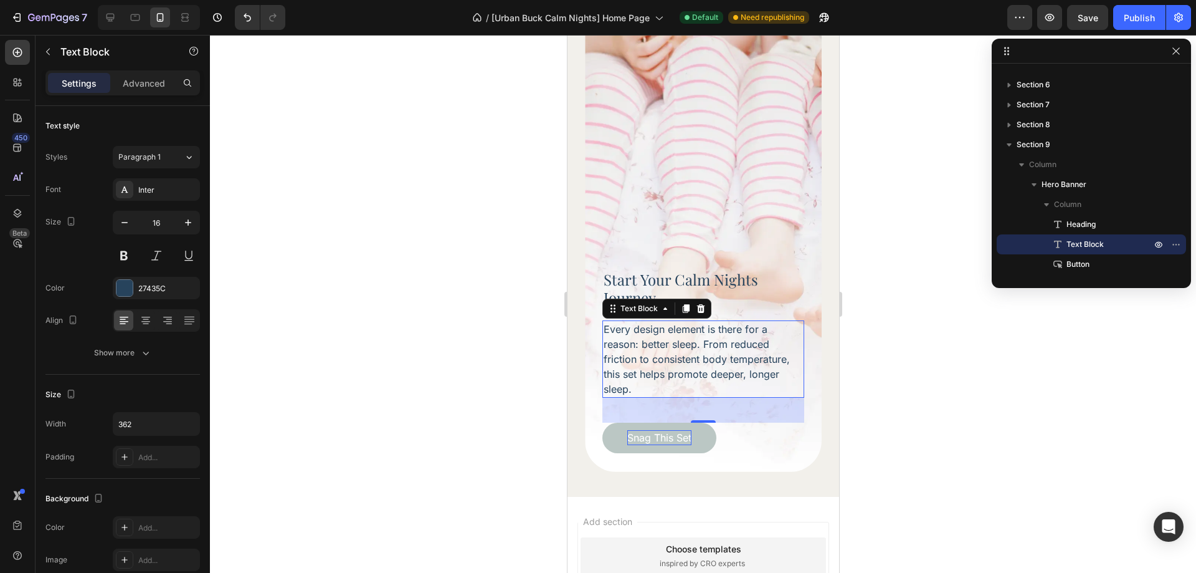
click at [928, 377] on div at bounding box center [703, 304] width 986 height 538
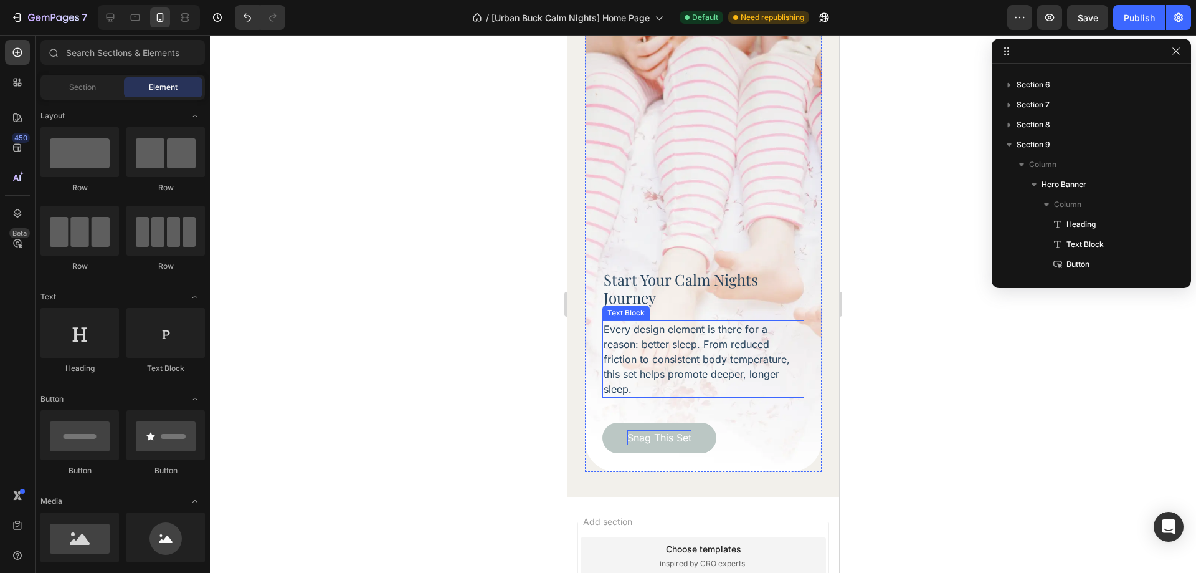
click at [764, 363] on p "Every design element is there for a reason: better sleep. From reduced friction…" at bounding box center [702, 358] width 199 height 75
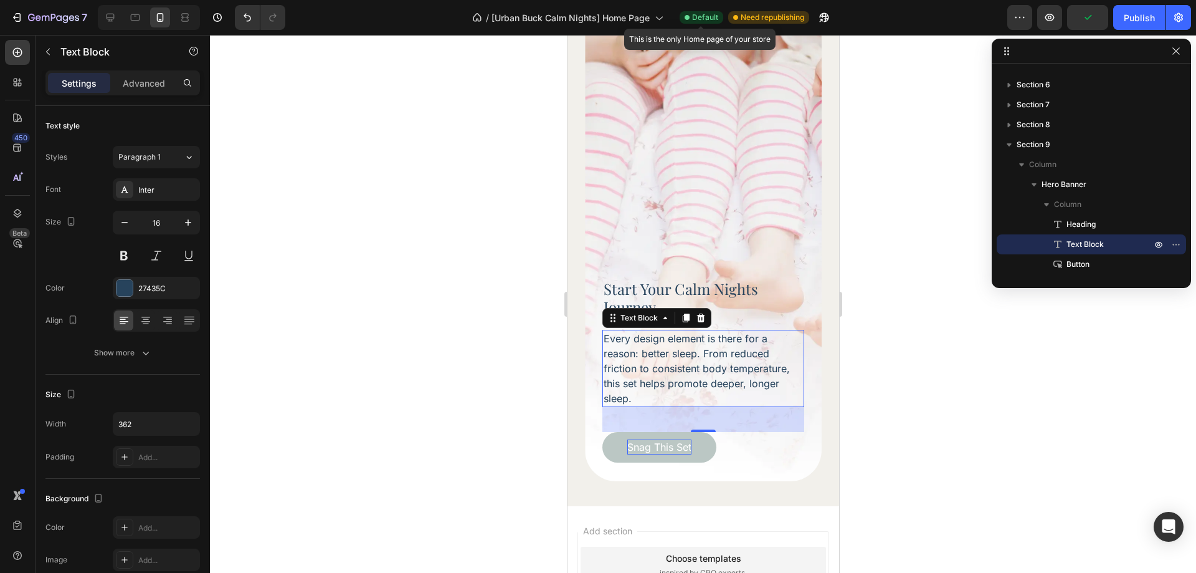
scroll to position [3519, 0]
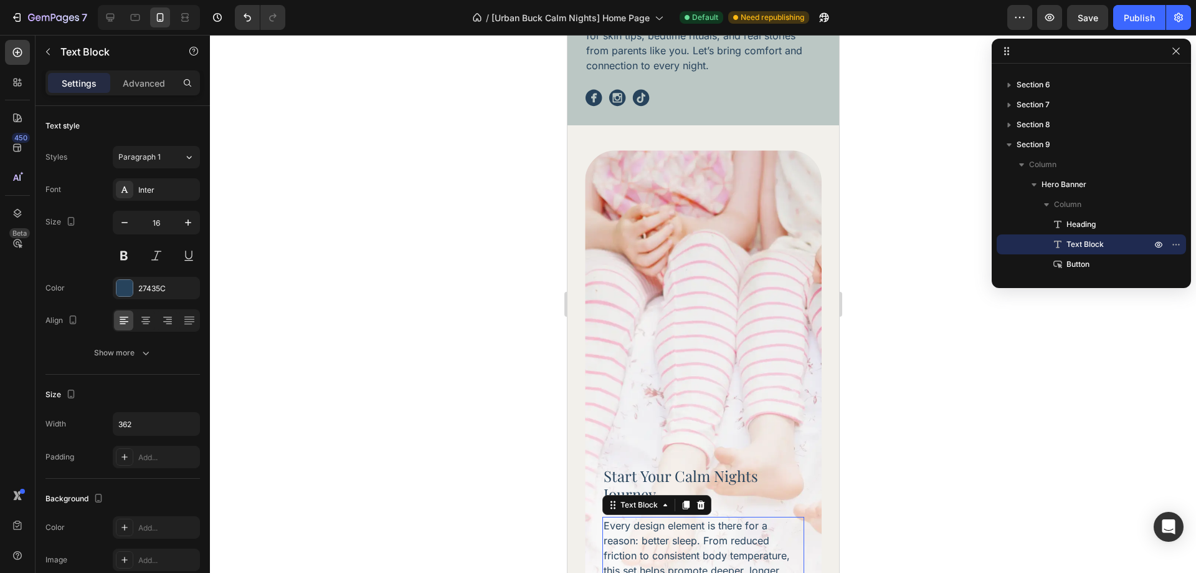
click at [906, 188] on div at bounding box center [703, 304] width 986 height 538
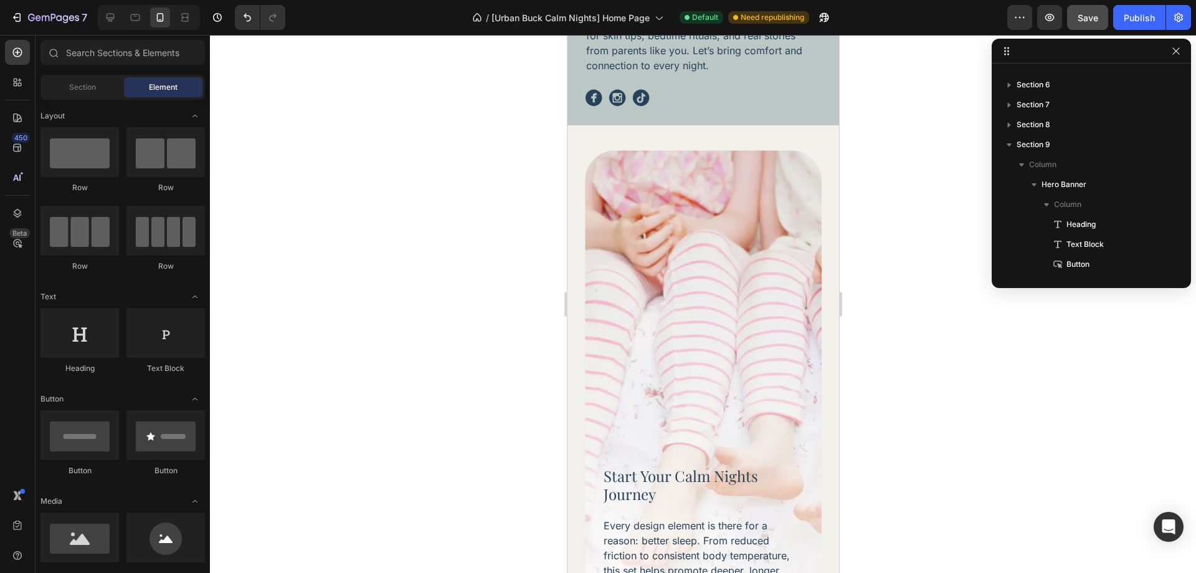
click at [1075, 26] on button "Save" at bounding box center [1087, 17] width 41 height 25
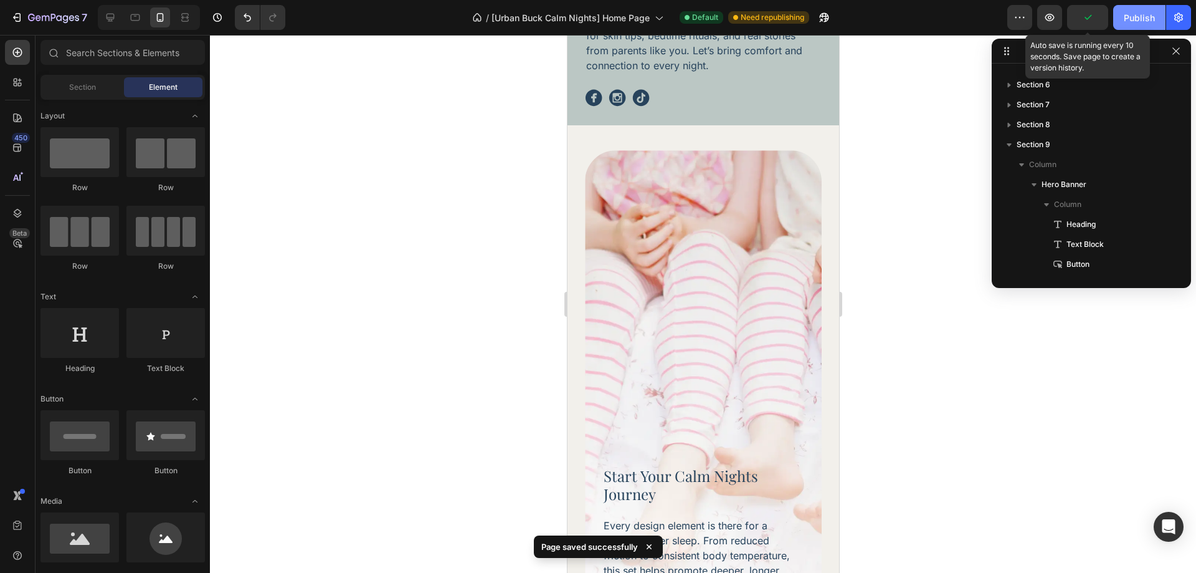
click at [1121, 9] on button "Publish" at bounding box center [1139, 17] width 52 height 25
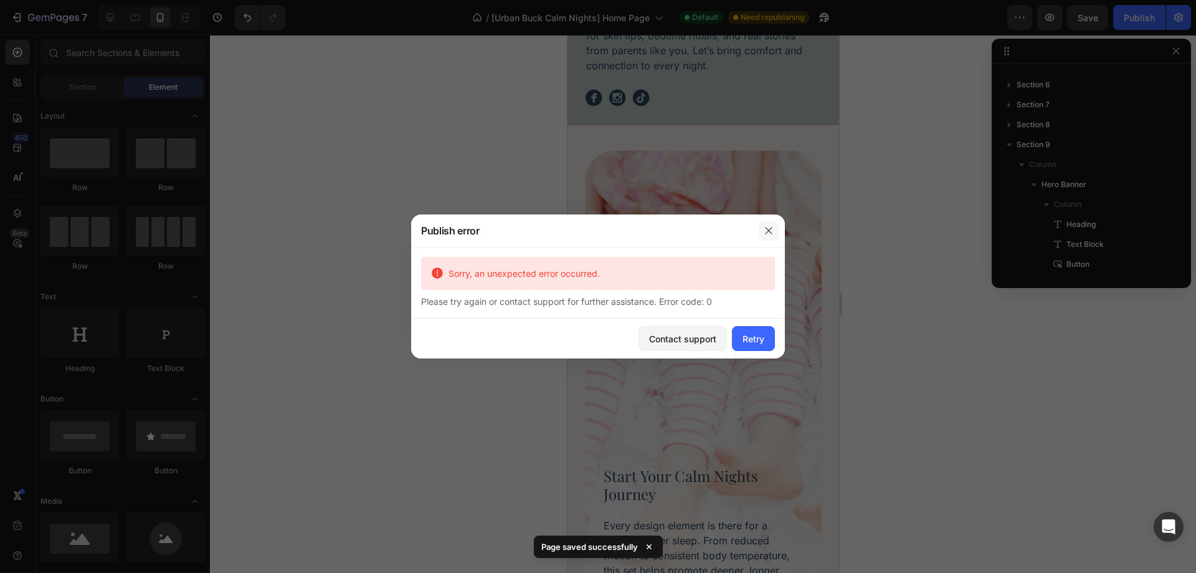
click at [766, 232] on icon "button" at bounding box center [769, 231] width 10 height 10
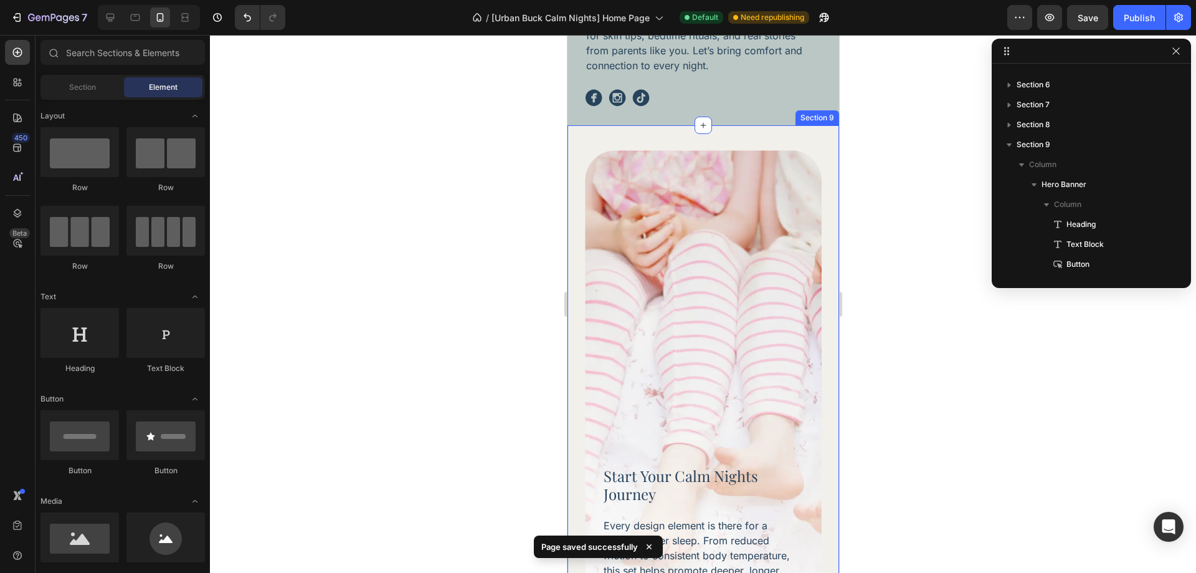
click at [751, 125] on div "Start Your Calm Nights Journey Heading Every design element is there for a reas…" at bounding box center [703, 409] width 272 height 568
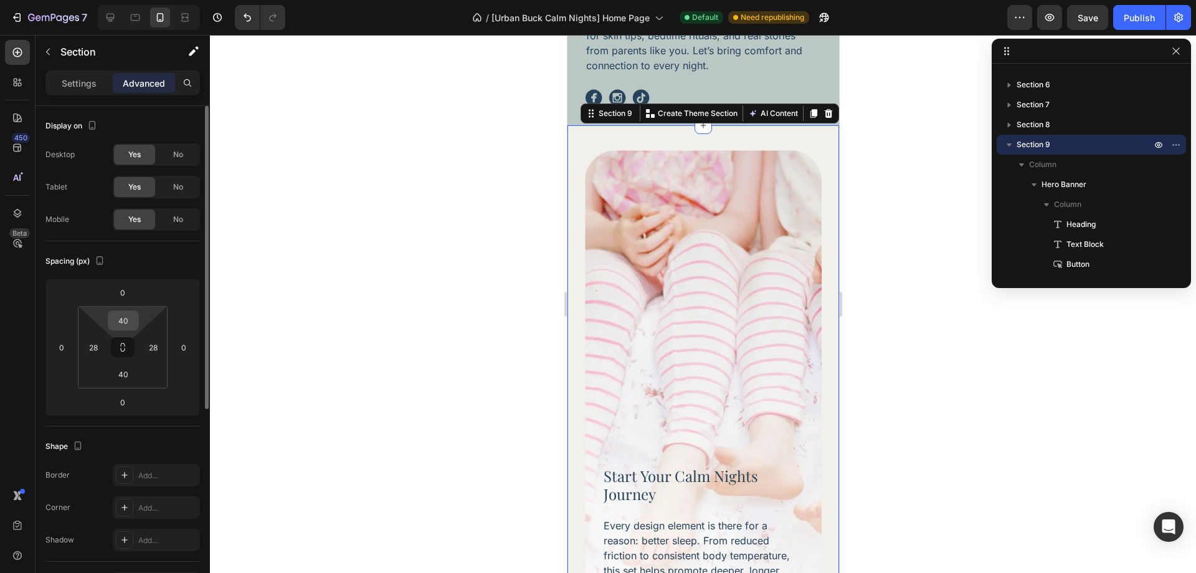
click at [135, 318] on input "40" at bounding box center [123, 320] width 25 height 19
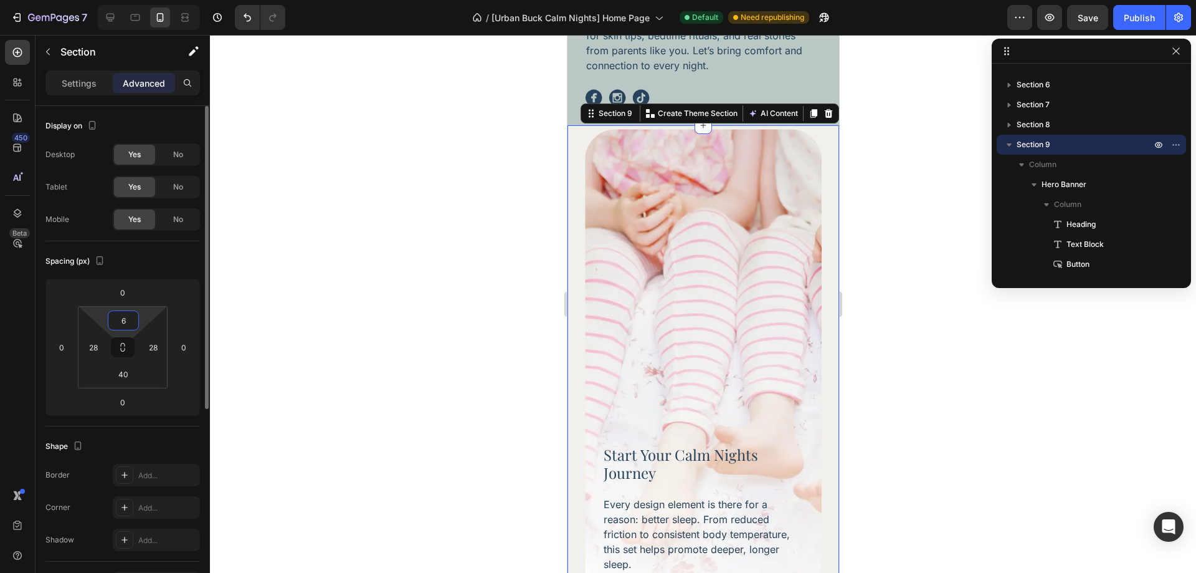
click at [135, 316] on input "6" at bounding box center [123, 320] width 25 height 19
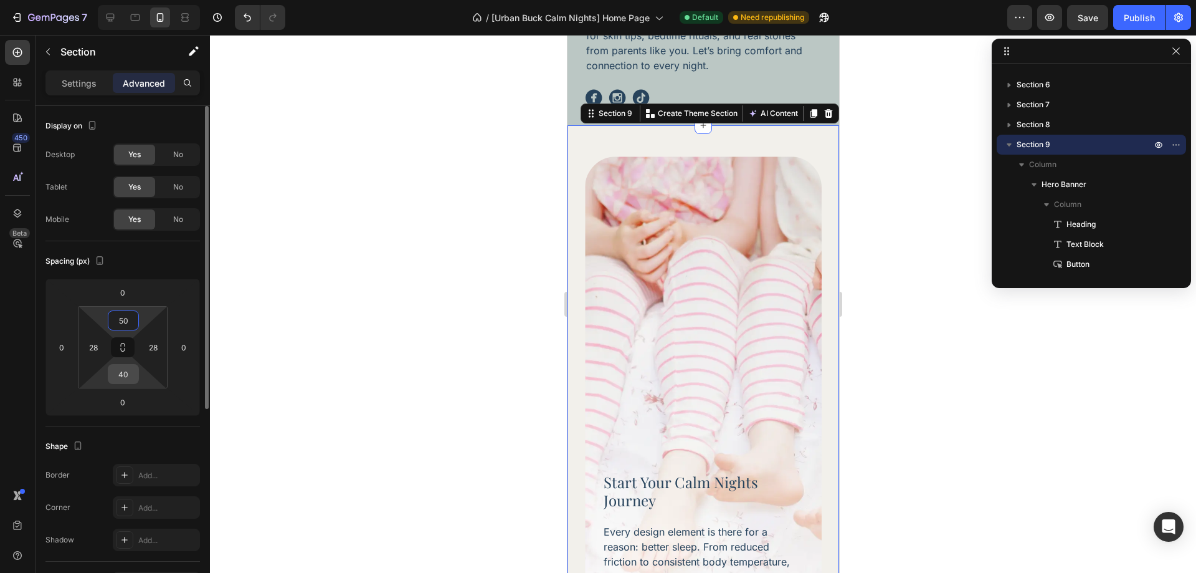
type input "50"
click at [128, 369] on input "40" at bounding box center [123, 373] width 25 height 19
type input "50"
click at [894, 387] on div at bounding box center [703, 304] width 986 height 538
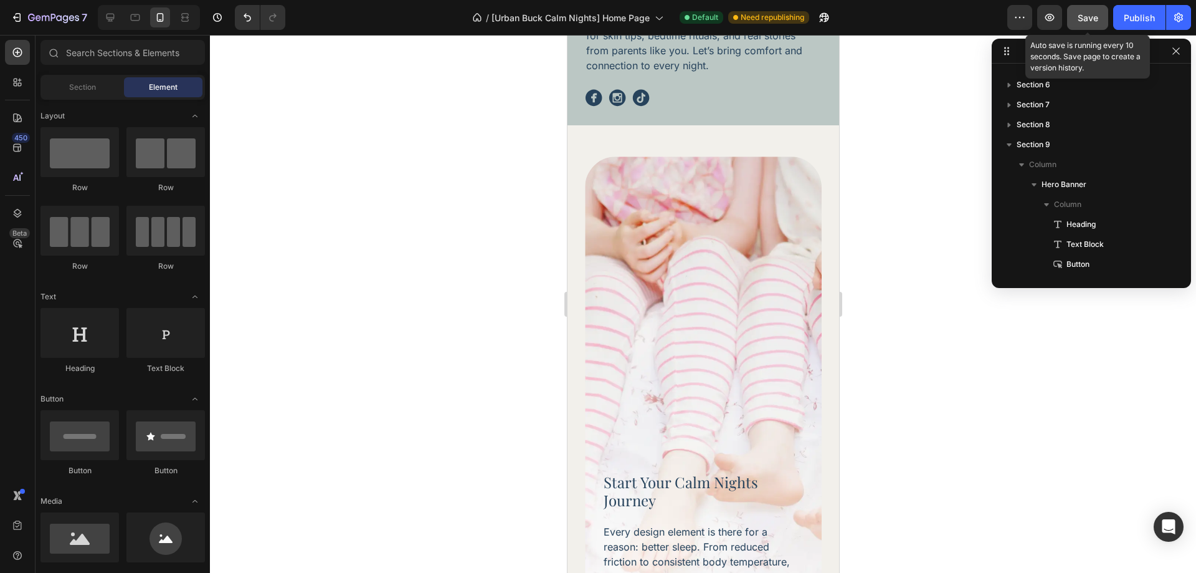
click at [1093, 6] on button "Save" at bounding box center [1087, 17] width 41 height 25
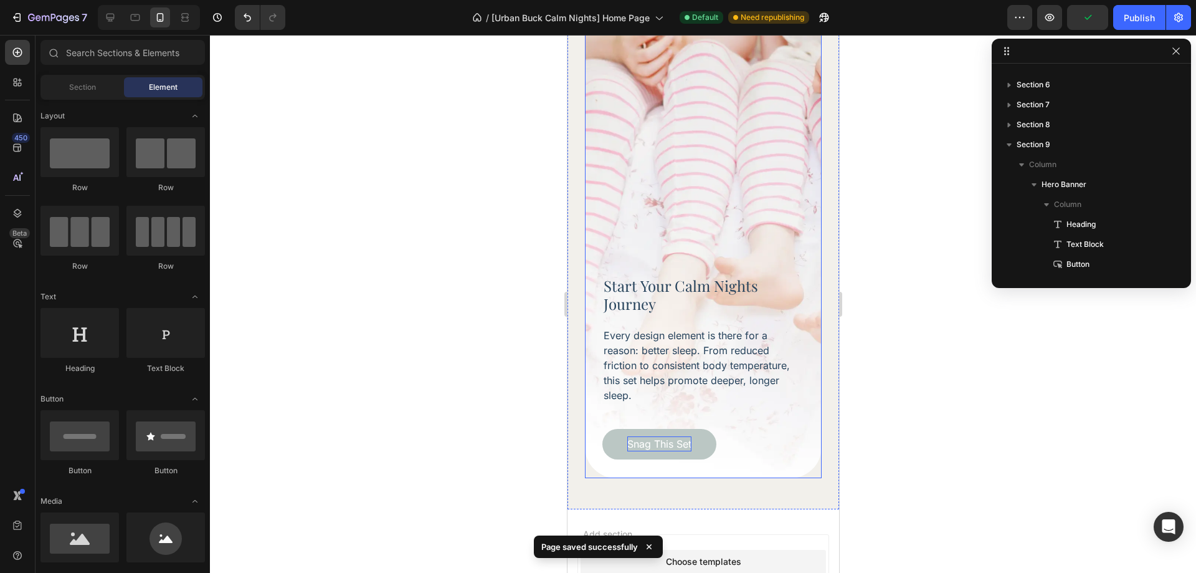
scroll to position [3768, 0]
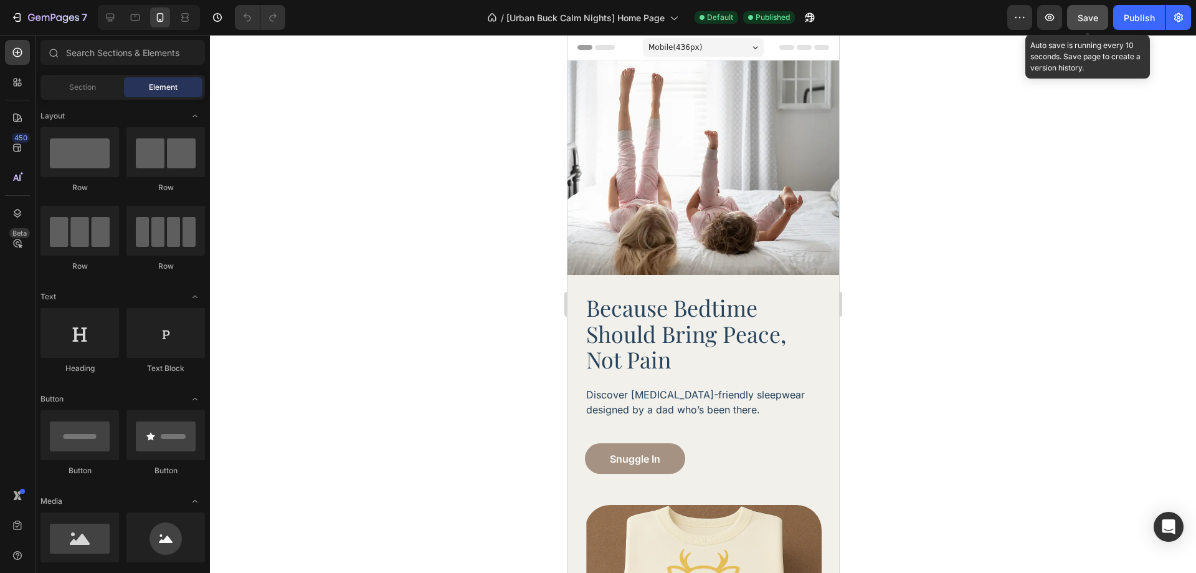
click at [1093, 19] on span "Save" at bounding box center [1088, 17] width 21 height 11
click at [1125, 16] on div "Publish" at bounding box center [1139, 17] width 31 height 13
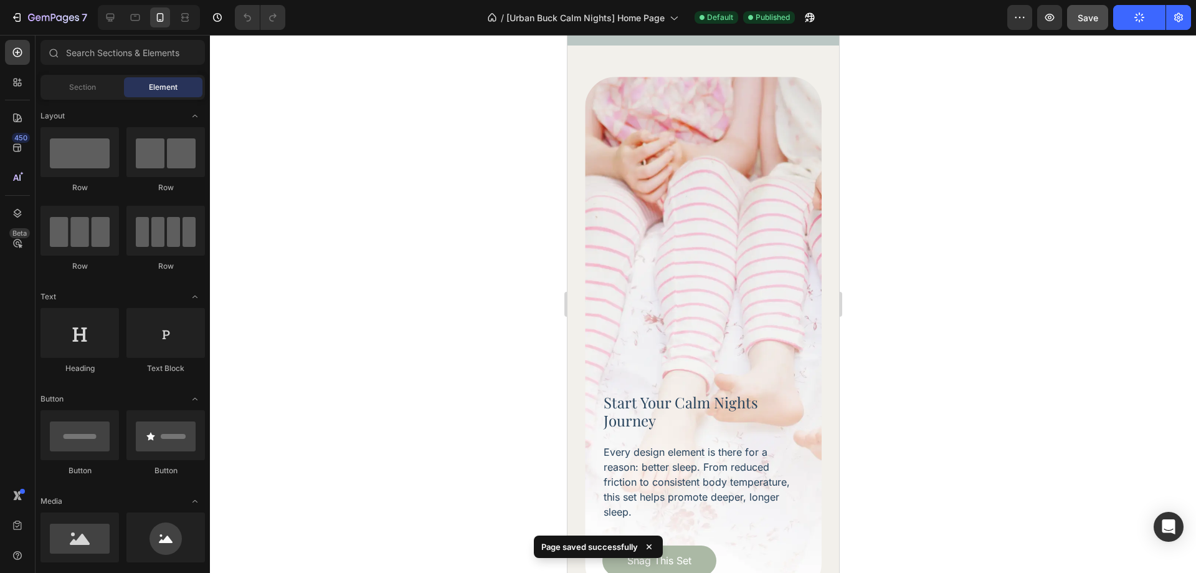
scroll to position [3800, 0]
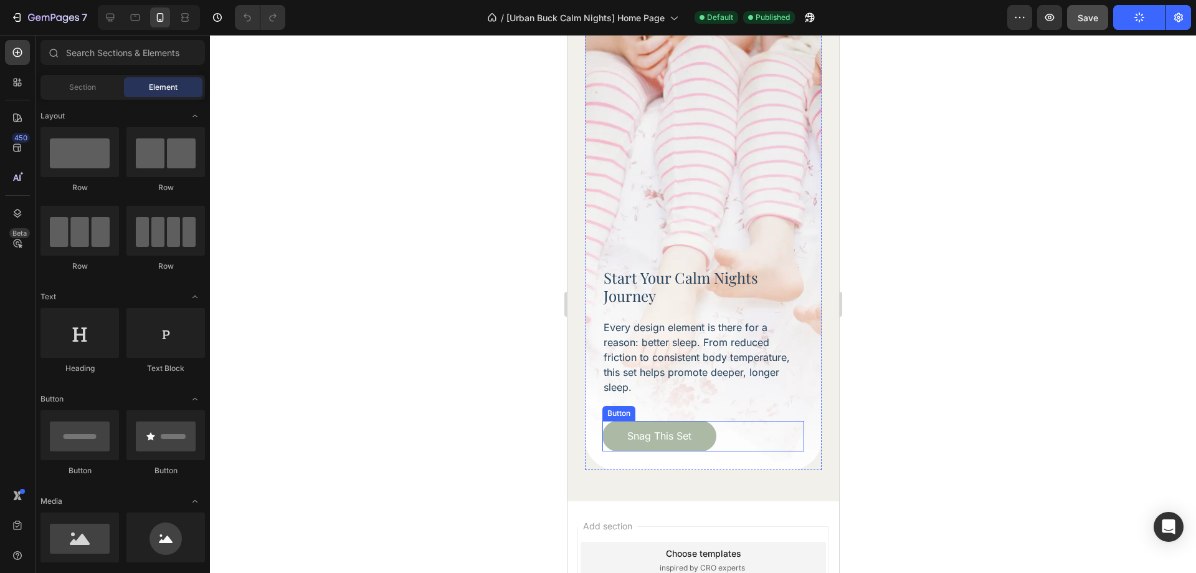
click at [773, 421] on div "Snag This Set Button" at bounding box center [703, 436] width 202 height 31
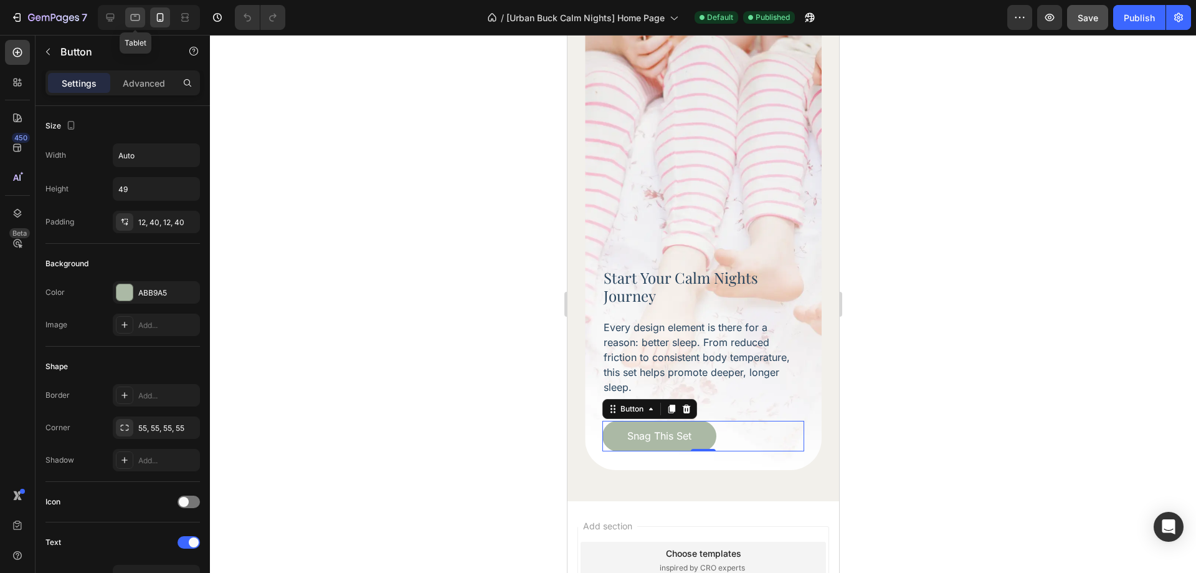
click at [125, 14] on div at bounding box center [135, 17] width 20 height 20
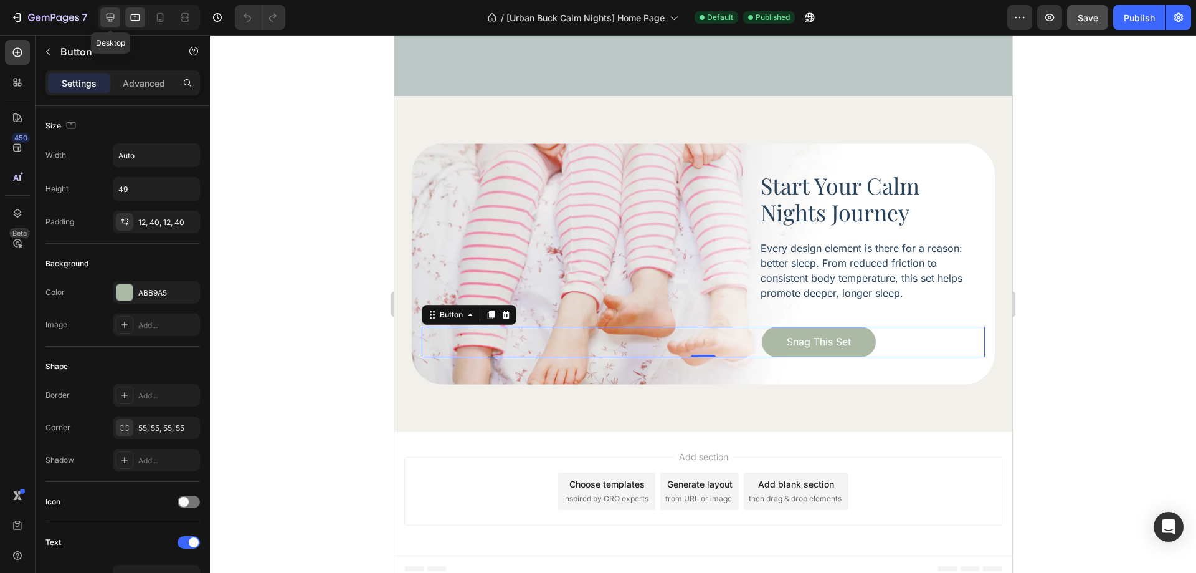
click at [116, 13] on icon at bounding box center [110, 17] width 12 height 12
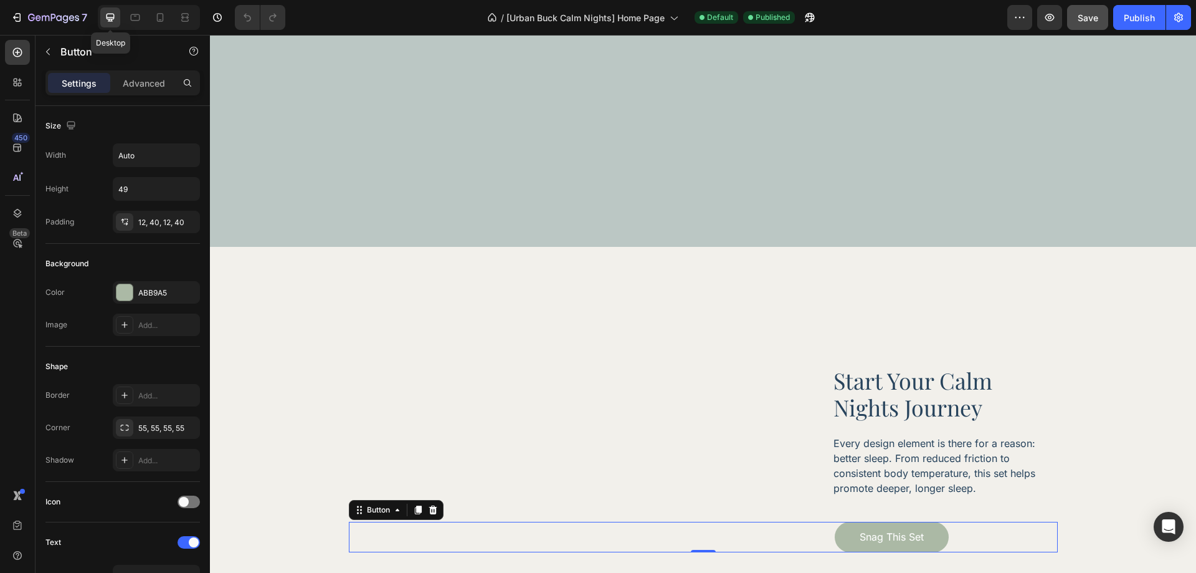
scroll to position [4145, 0]
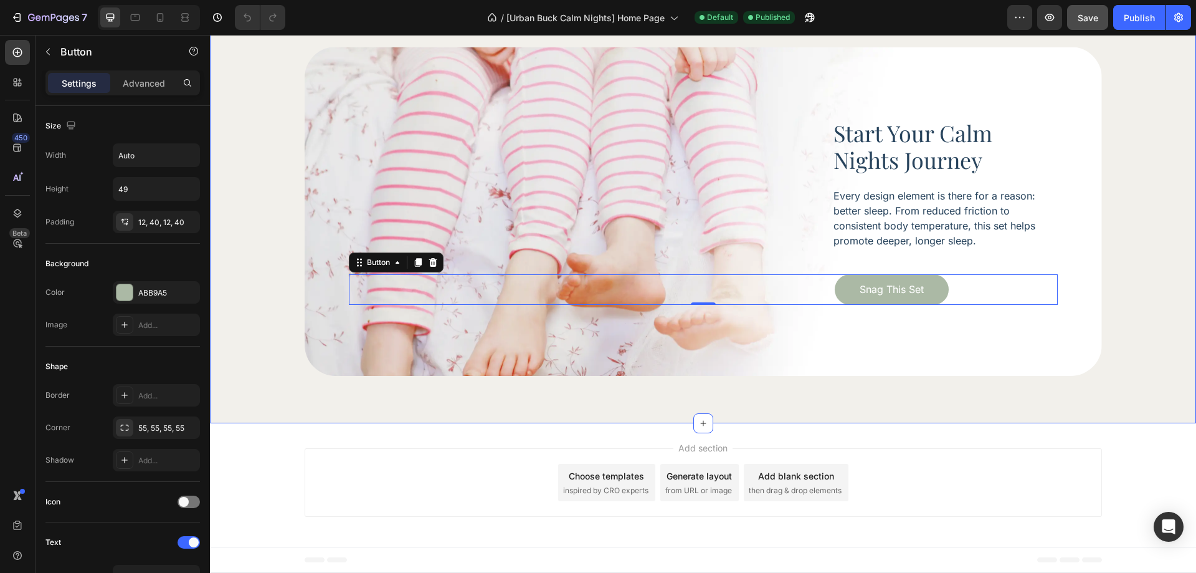
click at [356, 411] on div "Start Your Calm Nights Journey Heading Every design element is there for a reas…" at bounding box center [703, 211] width 986 height 424
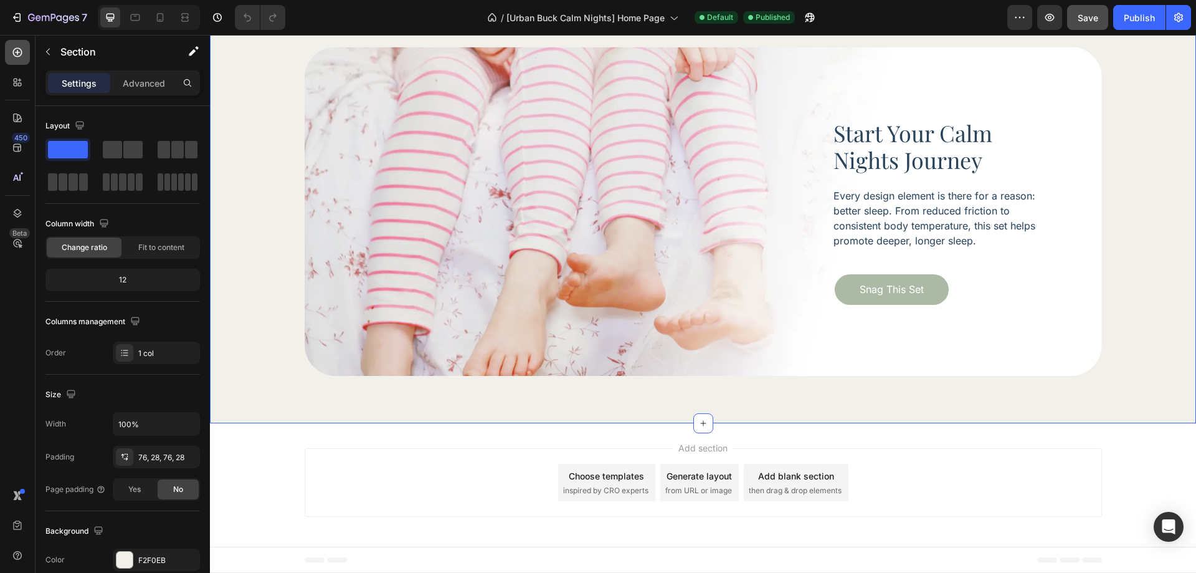
click at [22, 52] on icon at bounding box center [17, 52] width 12 height 12
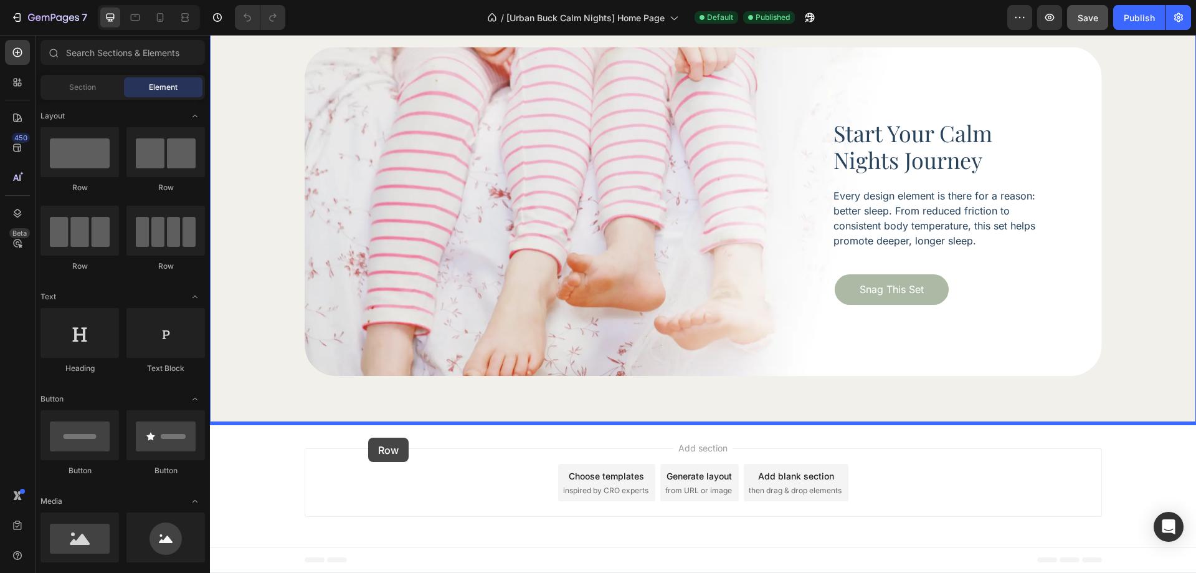
drag, startPoint x: 335, startPoint y: 333, endPoint x: 369, endPoint y: 438, distance: 109.9
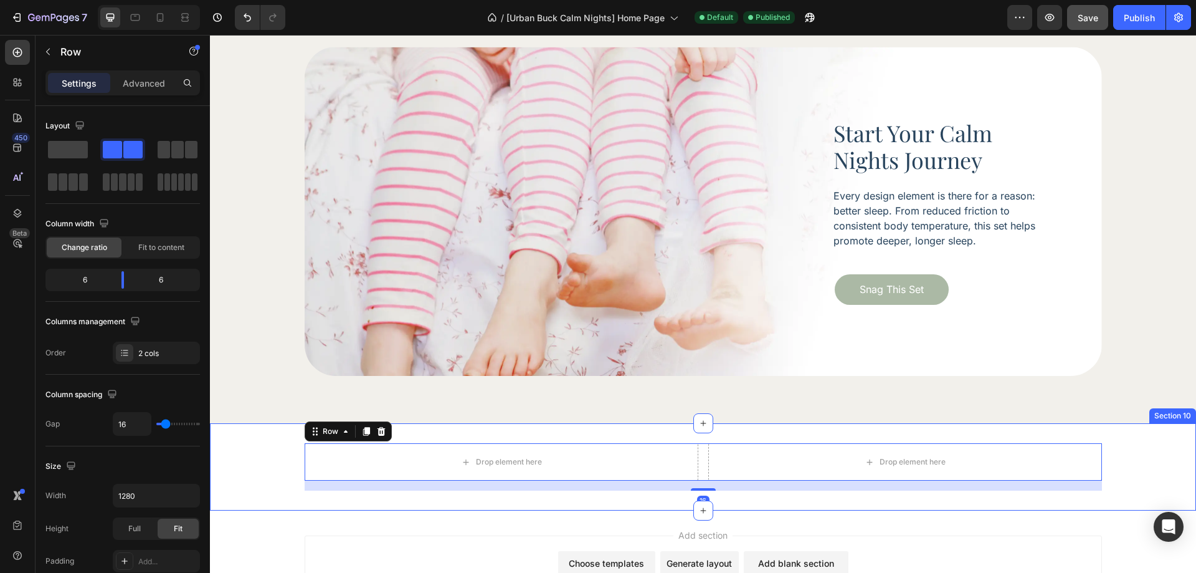
scroll to position [4208, 0]
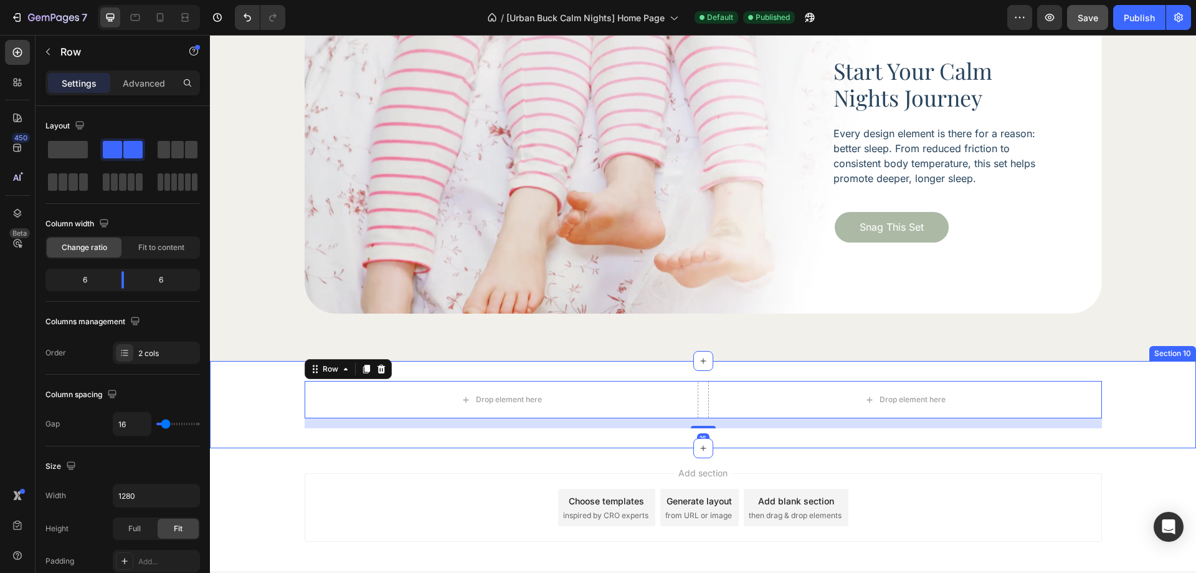
click at [263, 435] on div "Drop element here Drop element here Row 16 Section 10" at bounding box center [703, 404] width 986 height 87
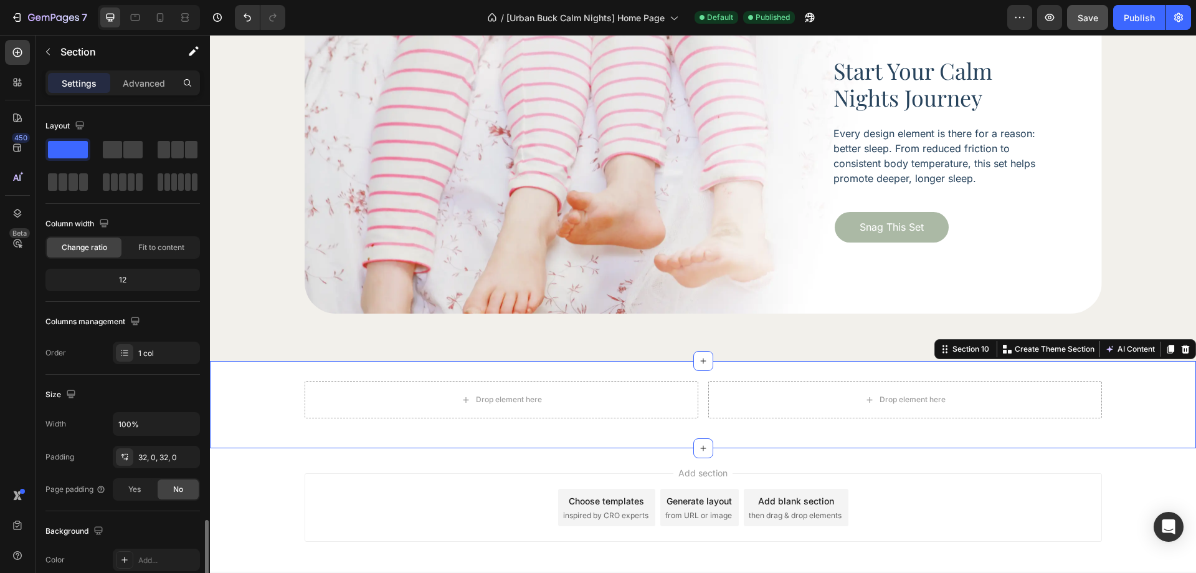
scroll to position [249, 0]
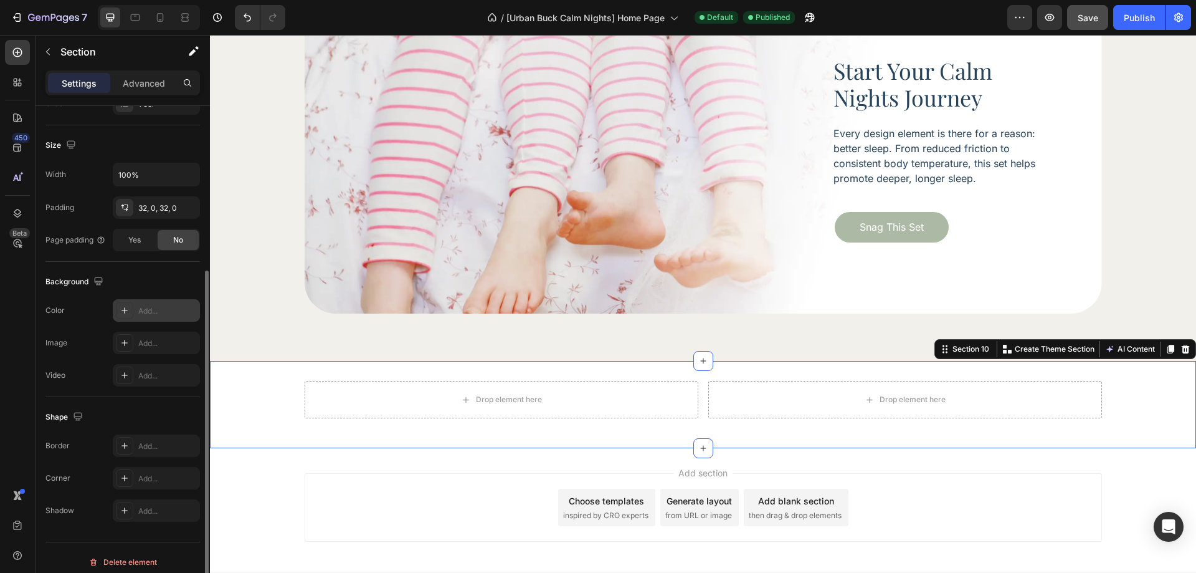
click at [157, 306] on div "Add..." at bounding box center [167, 310] width 59 height 11
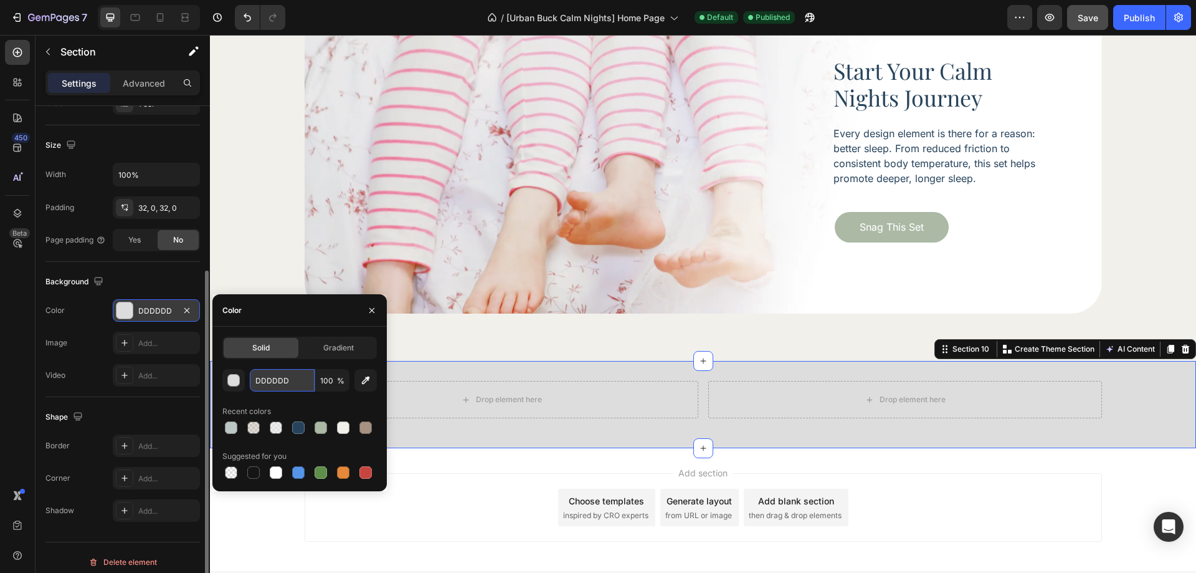
click at [275, 383] on input "DDDDDD" at bounding box center [282, 380] width 65 height 22
paste input "#27435C"
type input "#27435C"
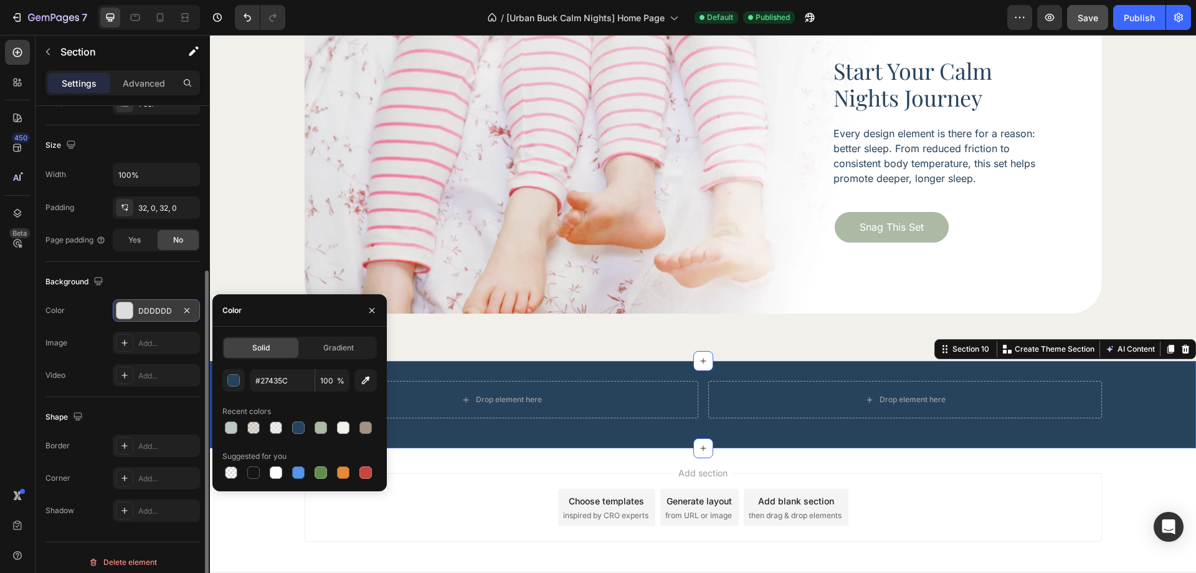
click at [467, 475] on div "Add section Choose templates inspired by CRO experts Generate layout from URL o…" at bounding box center [703, 507] width 797 height 69
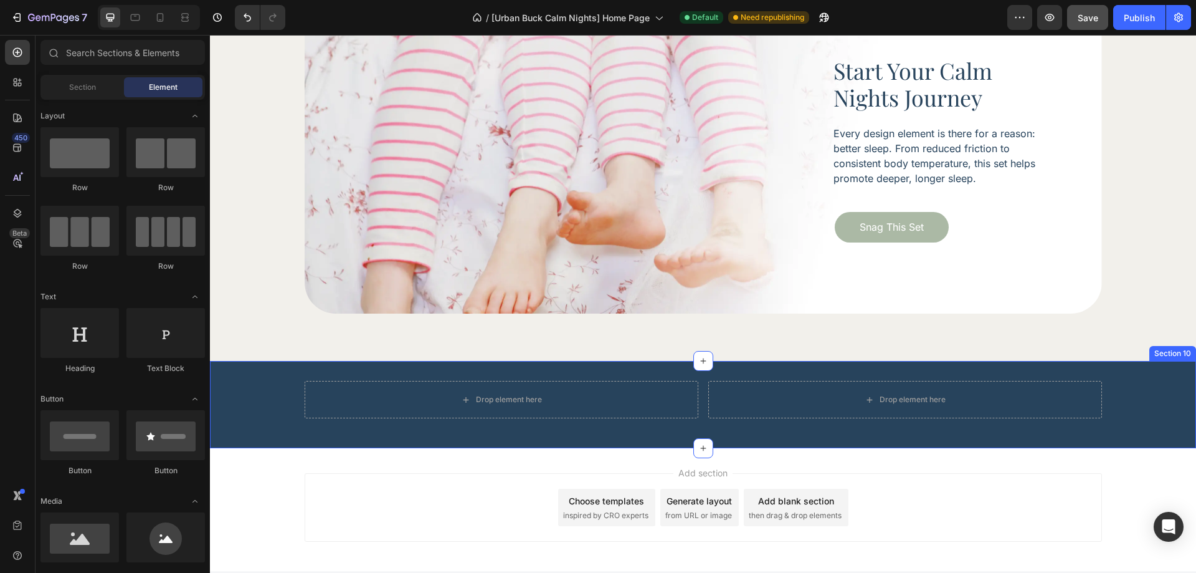
click at [247, 435] on div "Drop element here Drop element here Row Section 10" at bounding box center [703, 404] width 986 height 87
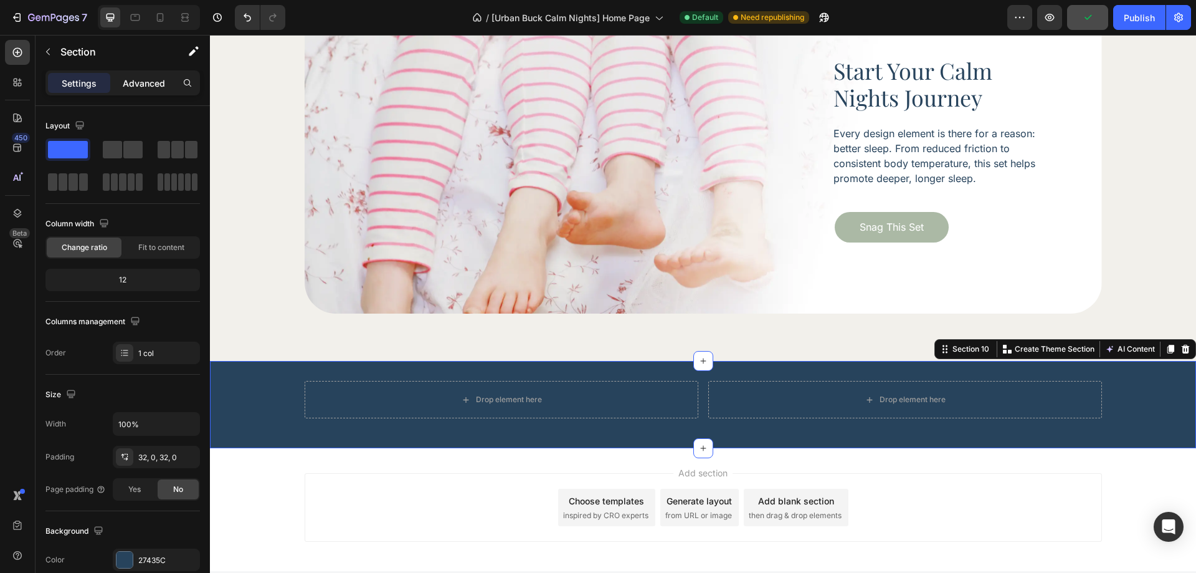
click at [138, 87] on p "Advanced" at bounding box center [144, 83] width 42 height 13
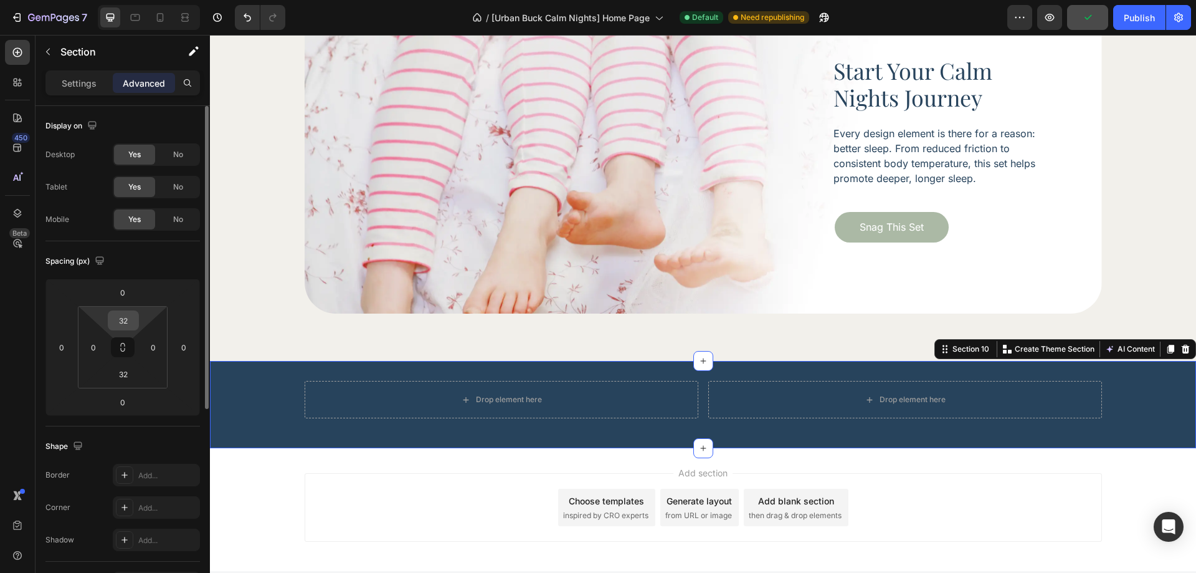
click at [128, 328] on input "32" at bounding box center [123, 320] width 25 height 19
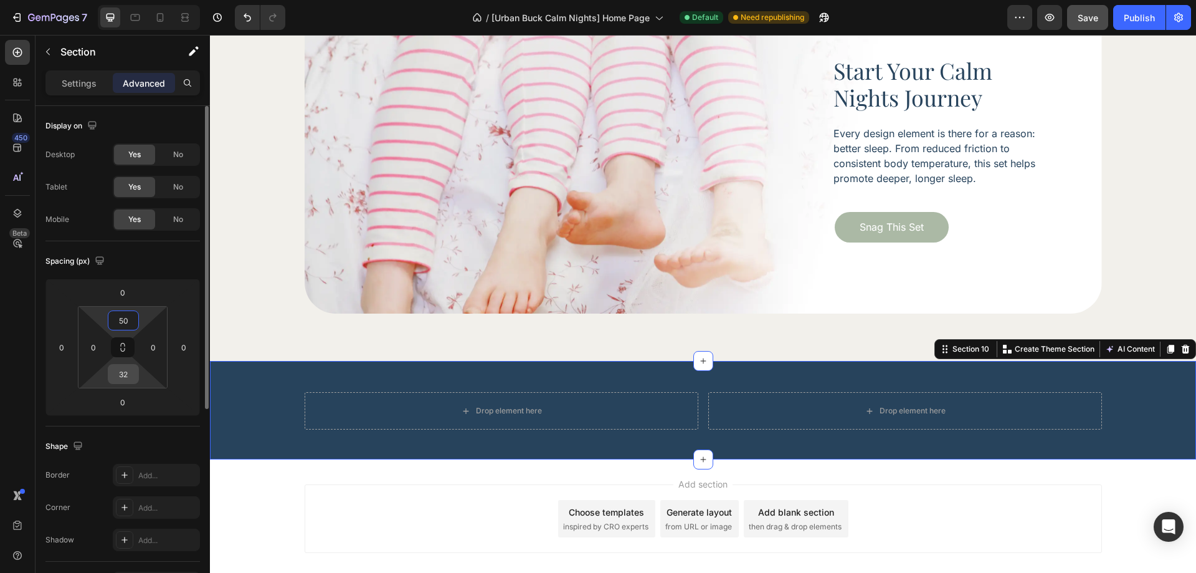
type input "50"
click at [126, 379] on input "32" at bounding box center [123, 373] width 25 height 19
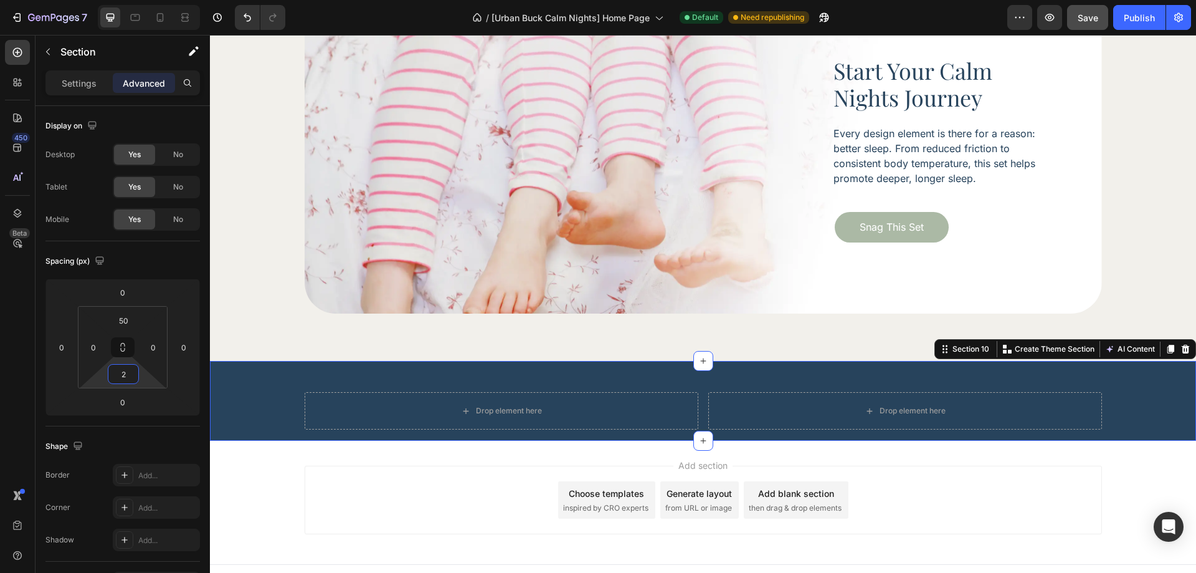
type input "26"
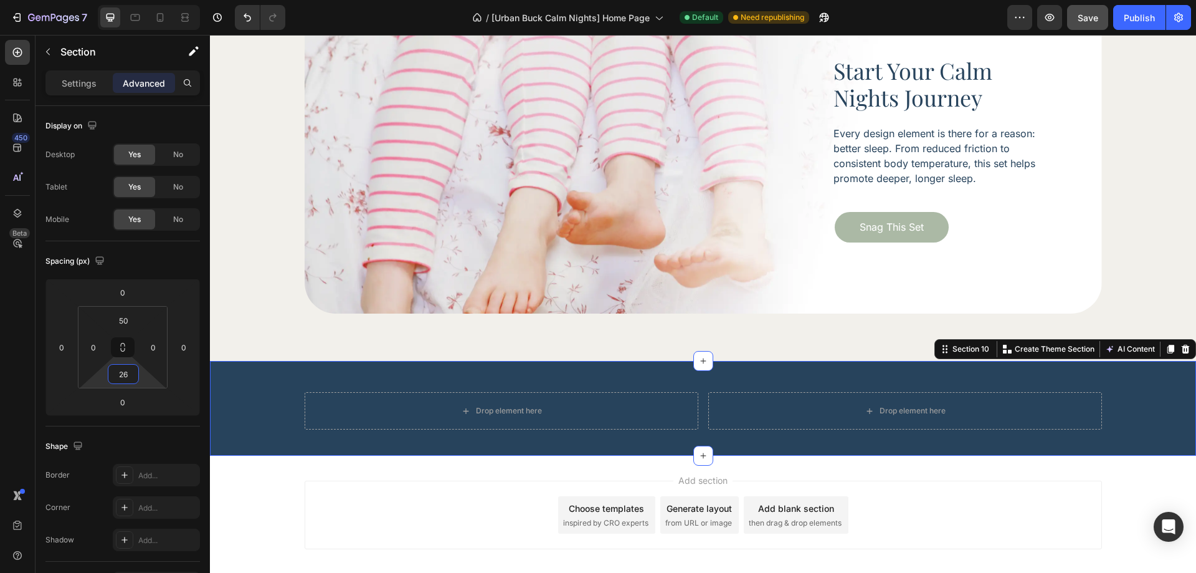
click at [353, 467] on div "Add section Choose templates inspired by CRO experts Generate layout from URL o…" at bounding box center [703, 516] width 986 height 123
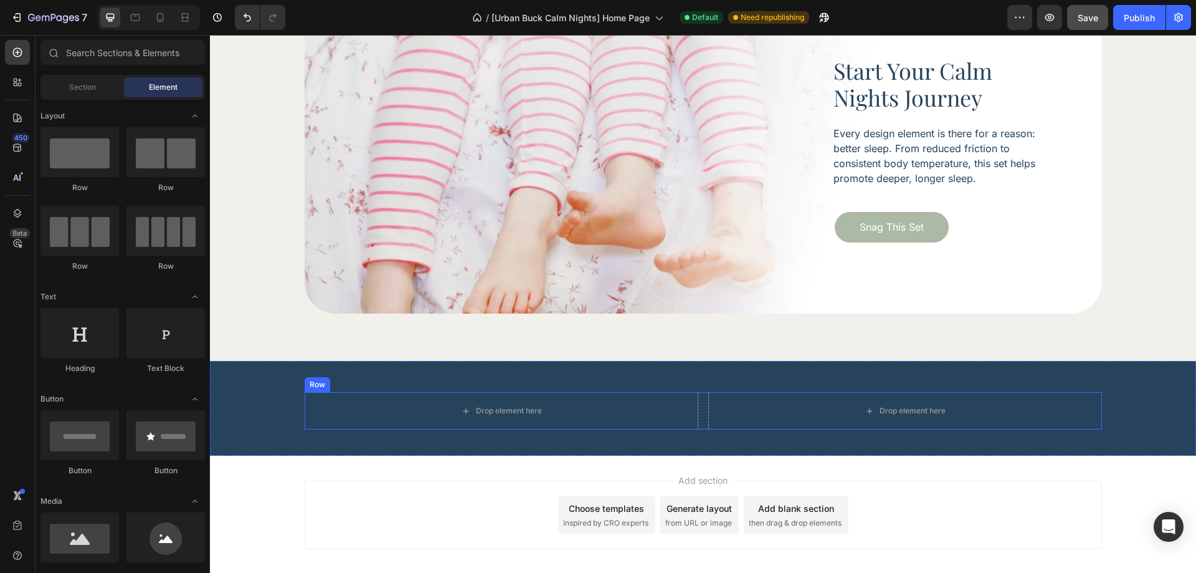
click at [696, 412] on div "Drop element here Drop element here Row" at bounding box center [703, 410] width 797 height 37
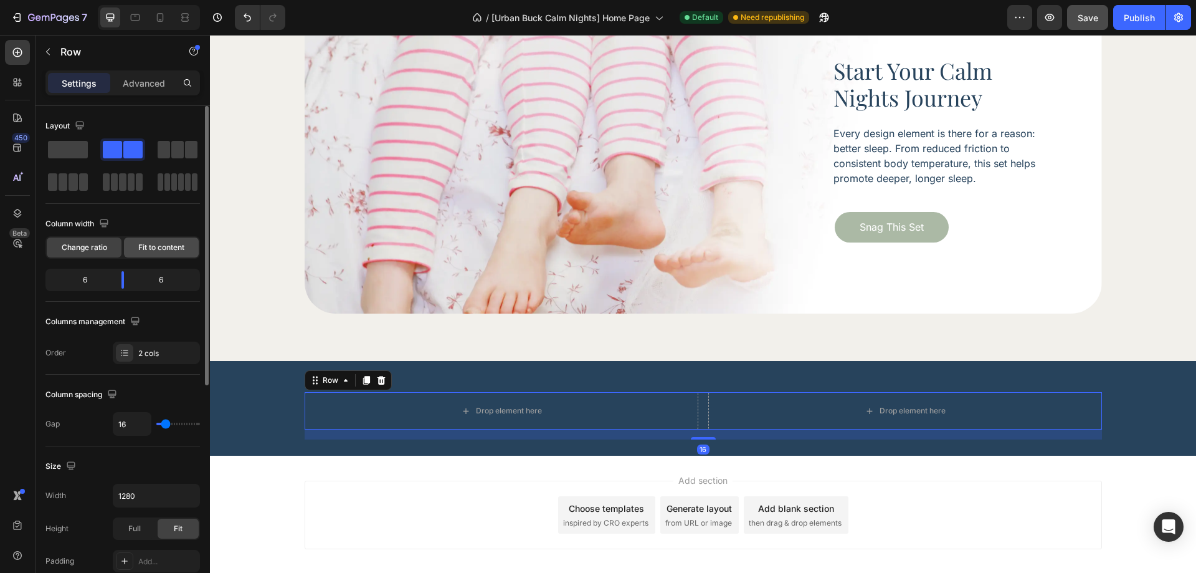
click at [166, 247] on span "Fit to content" at bounding box center [161, 247] width 46 height 11
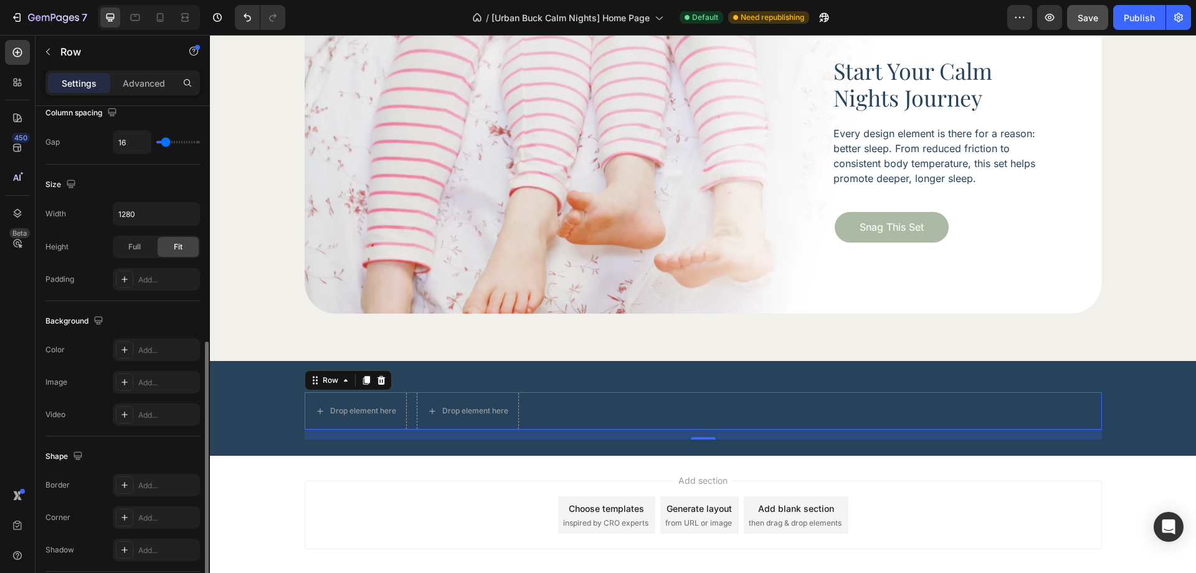
scroll to position [374, 0]
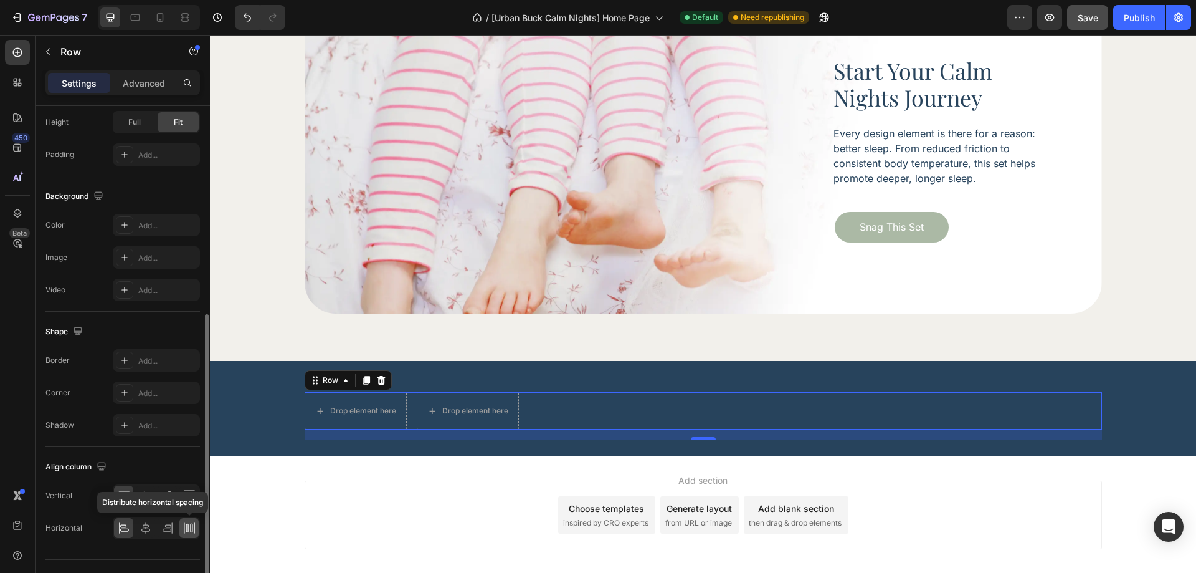
click at [186, 528] on icon at bounding box center [187, 527] width 2 height 9
click at [30, 53] on div "450 Beta" at bounding box center [18, 304] width 36 height 538
click at [17, 59] on div at bounding box center [17, 52] width 25 height 25
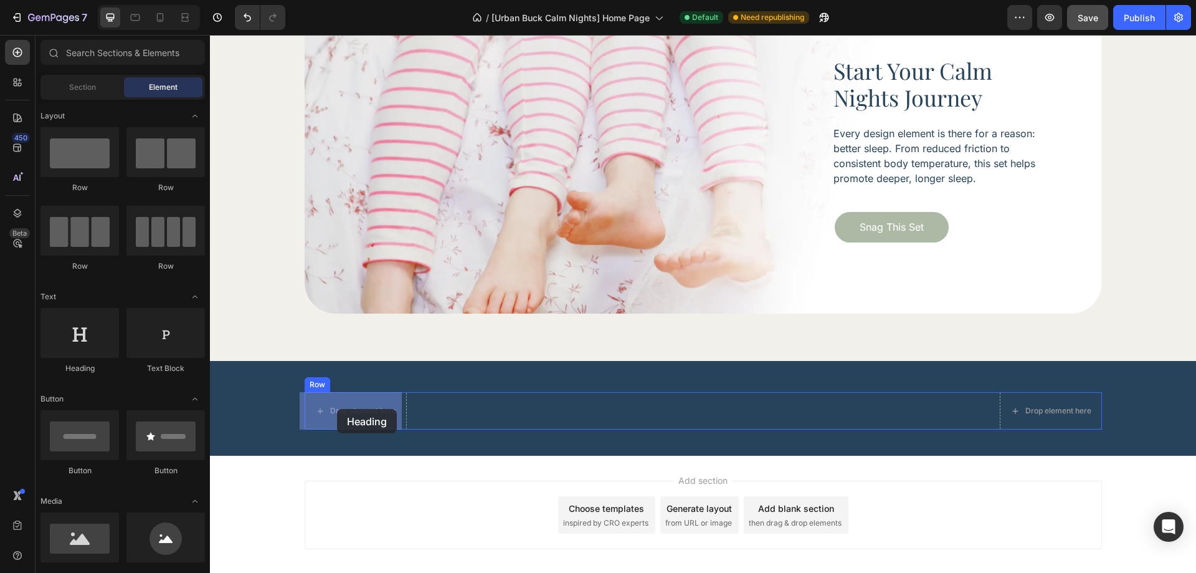
drag, startPoint x: 283, startPoint y: 392, endPoint x: 346, endPoint y: 409, distance: 65.1
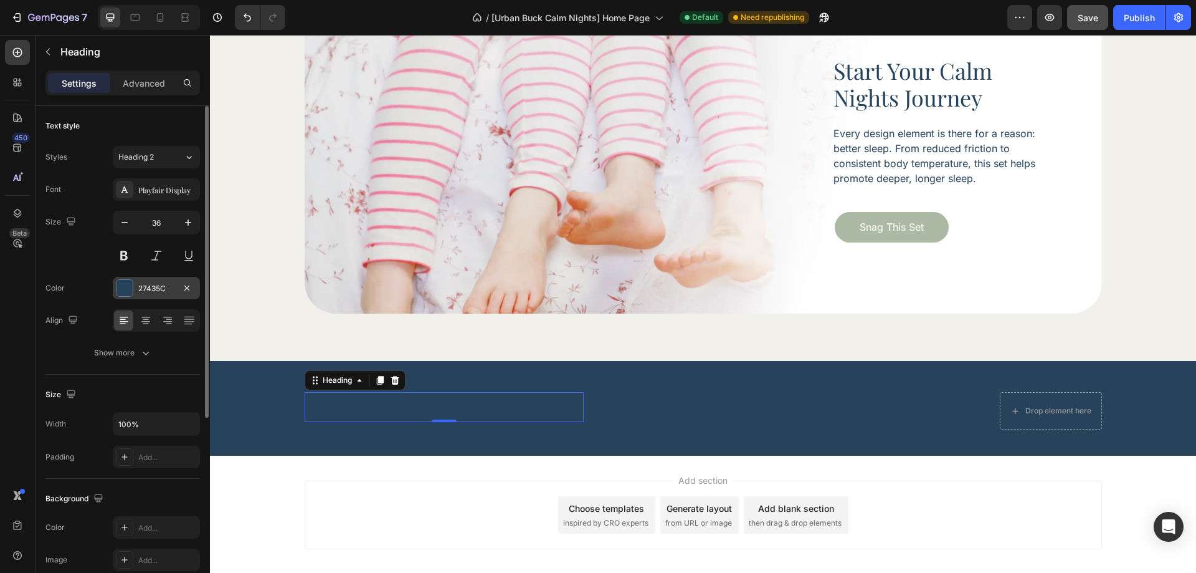
click at [155, 293] on div "27435C" at bounding box center [156, 288] width 87 height 22
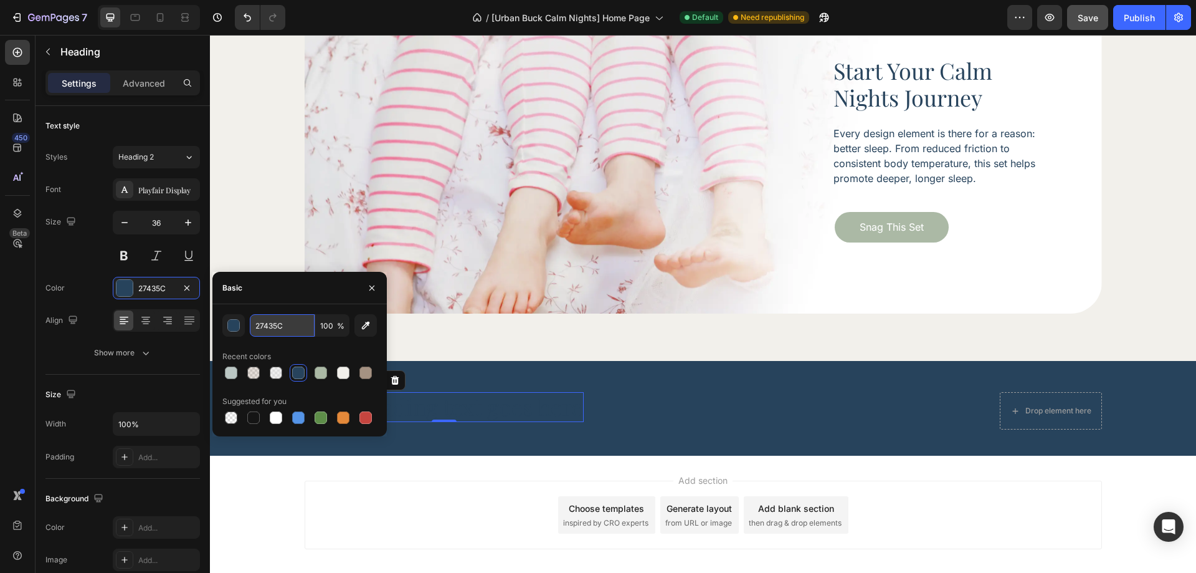
click at [286, 331] on input "27435C" at bounding box center [282, 325] width 65 height 22
paste input "#D5CEC4"
type input "#D5CEC4"
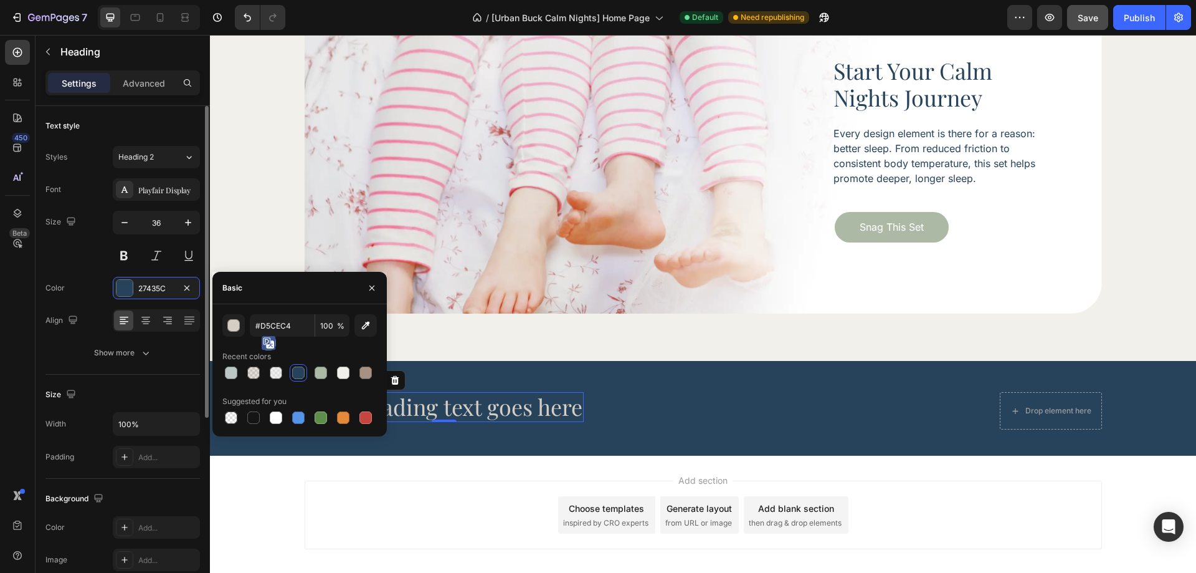
click at [84, 252] on div "Size 36" at bounding box center [122, 239] width 154 height 56
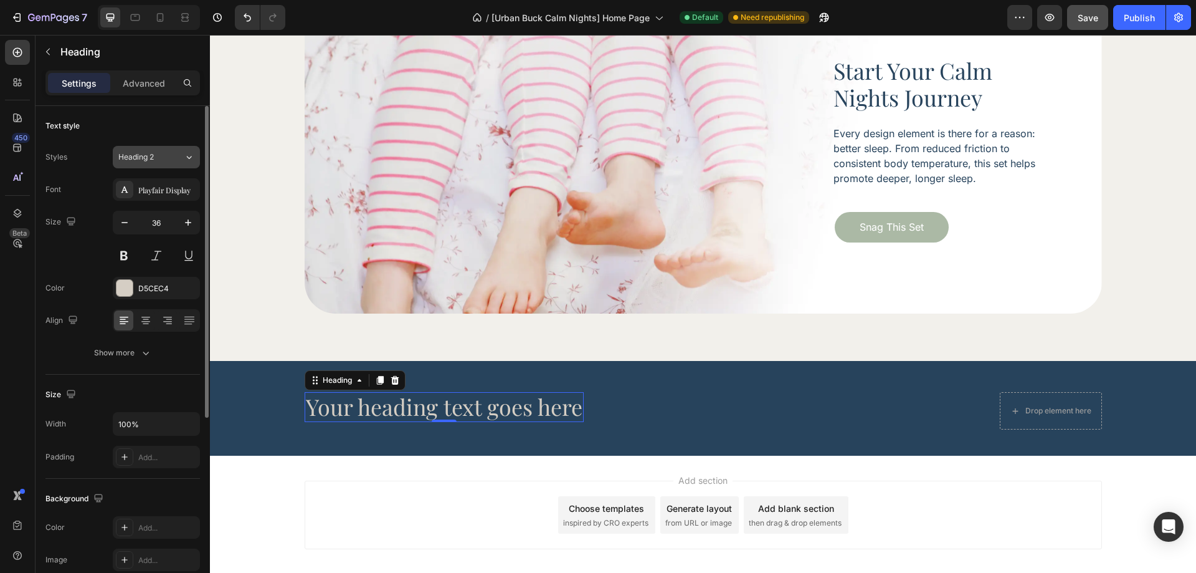
click at [164, 152] on div "Heading 2" at bounding box center [143, 156] width 50 height 11
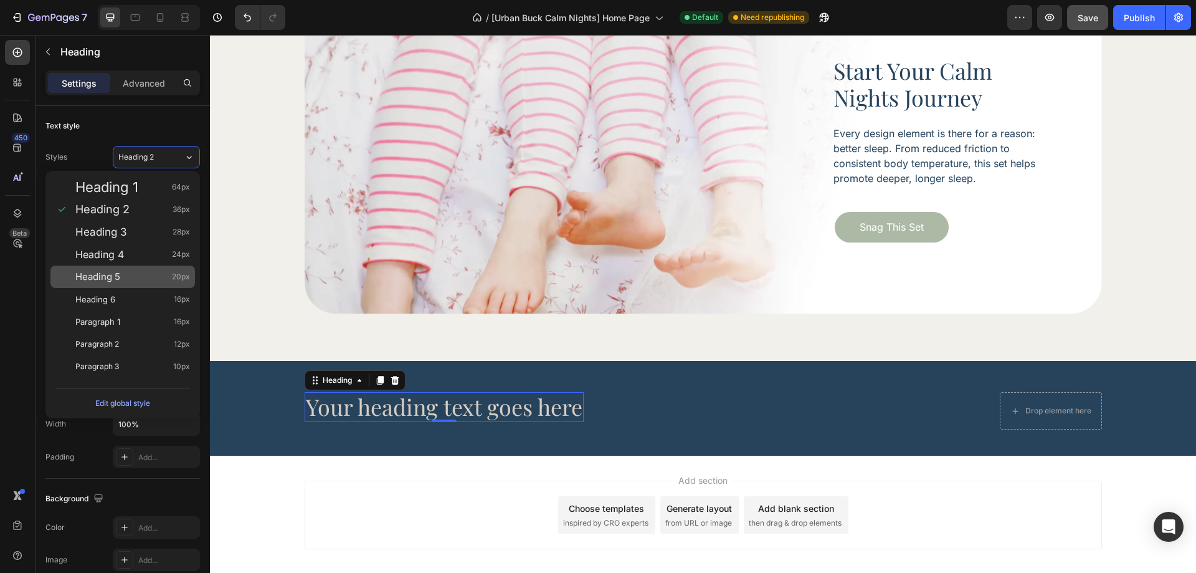
click at [150, 275] on div "Heading 5 20px" at bounding box center [132, 276] width 115 height 12
type input "20"
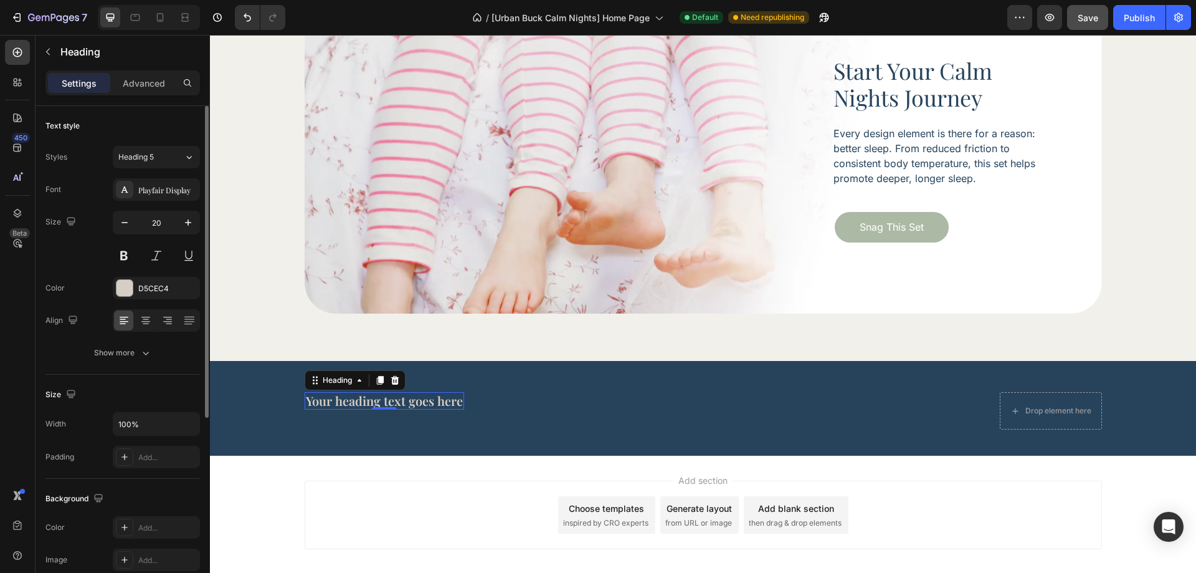
click at [90, 256] on div "Size 20" at bounding box center [122, 239] width 154 height 56
click at [120, 348] on div "Show more" at bounding box center [123, 352] width 58 height 12
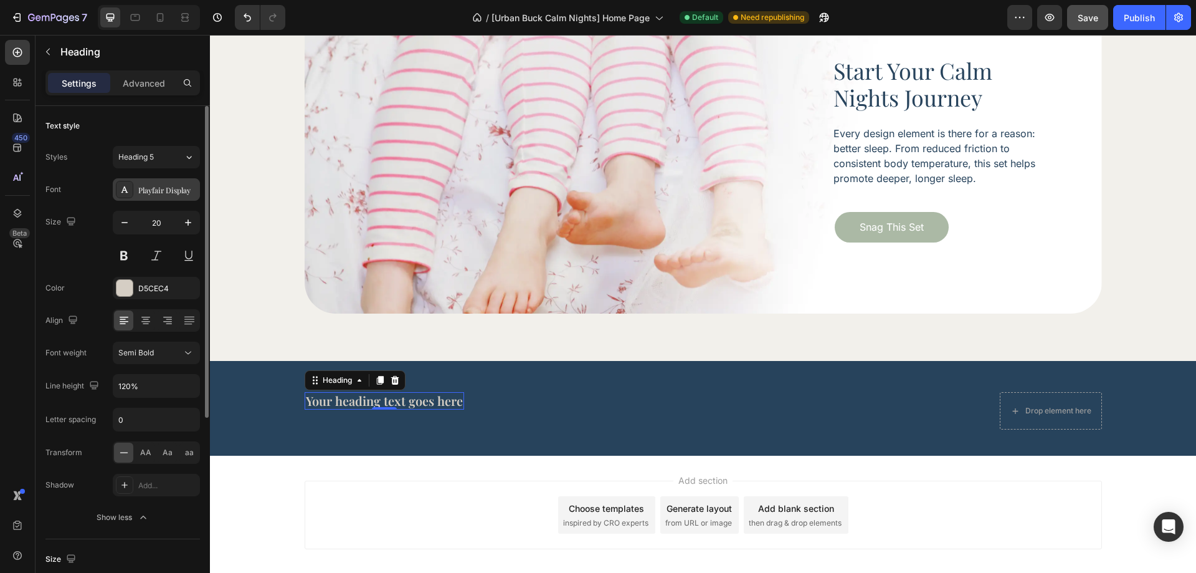
click at [156, 191] on div "Playfair Display" at bounding box center [167, 189] width 59 height 11
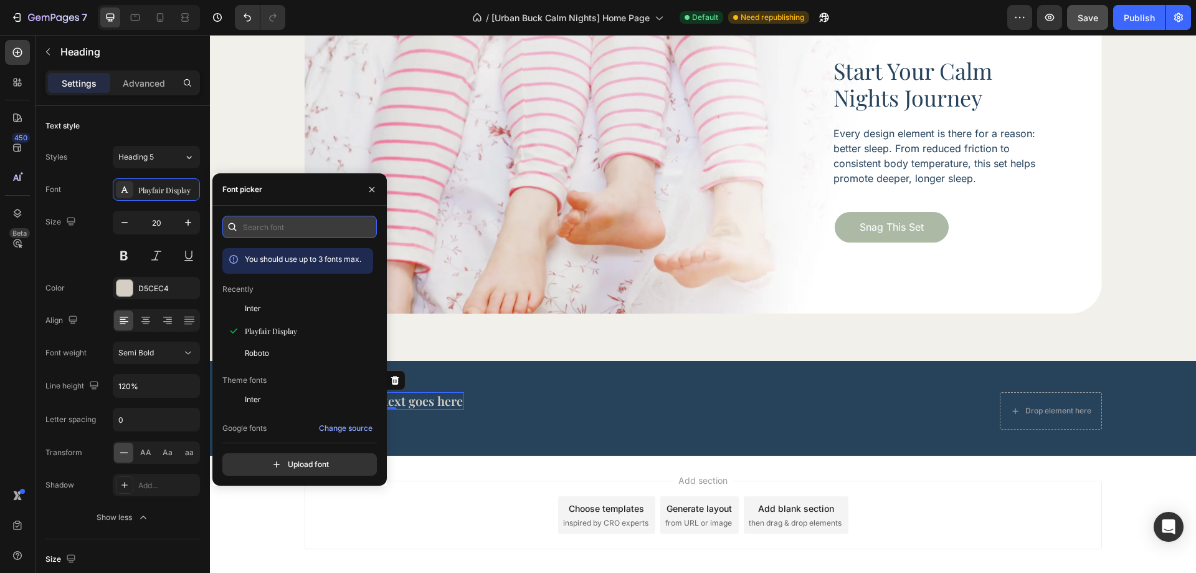
click at [282, 227] on input "text" at bounding box center [299, 227] width 154 height 22
paste input "open sans"
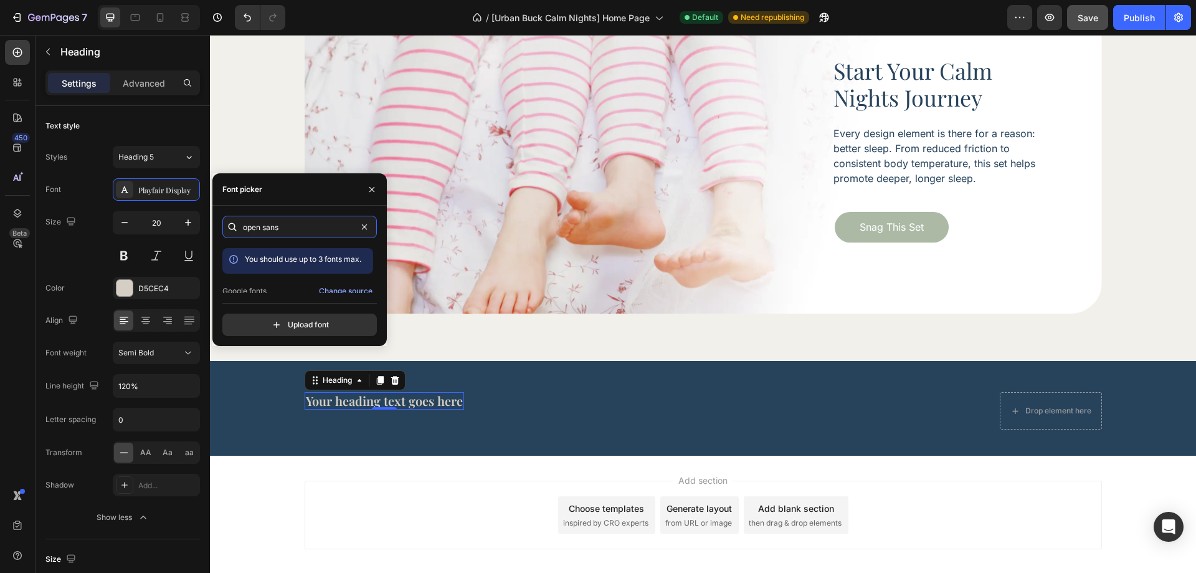
scroll to position [31, 0]
type input "open sans"
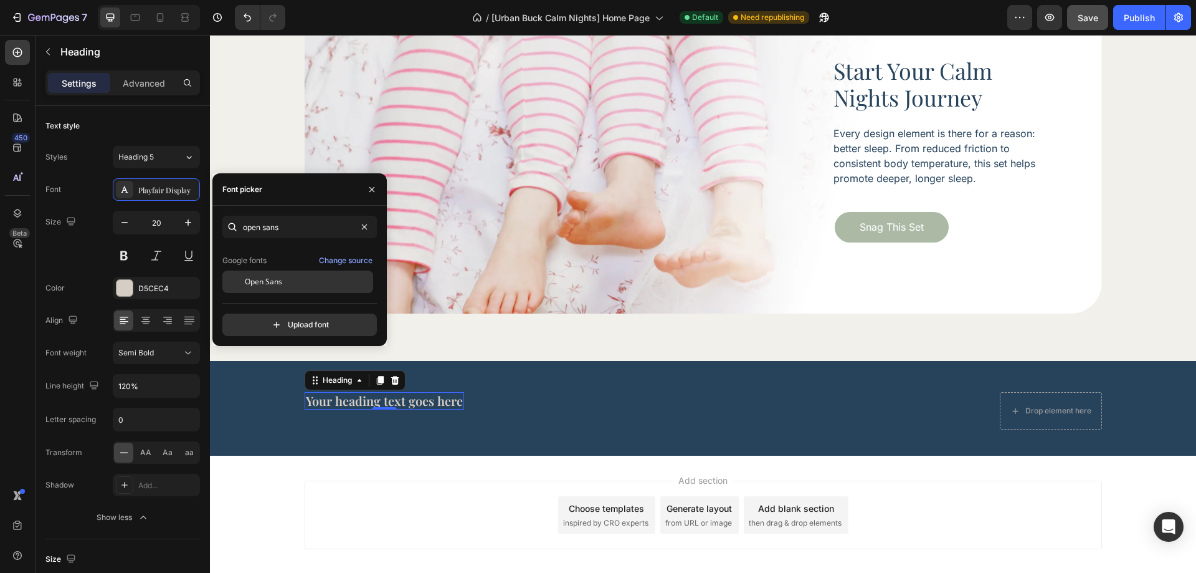
click at [282, 280] on span "Open Sans" at bounding box center [263, 281] width 37 height 11
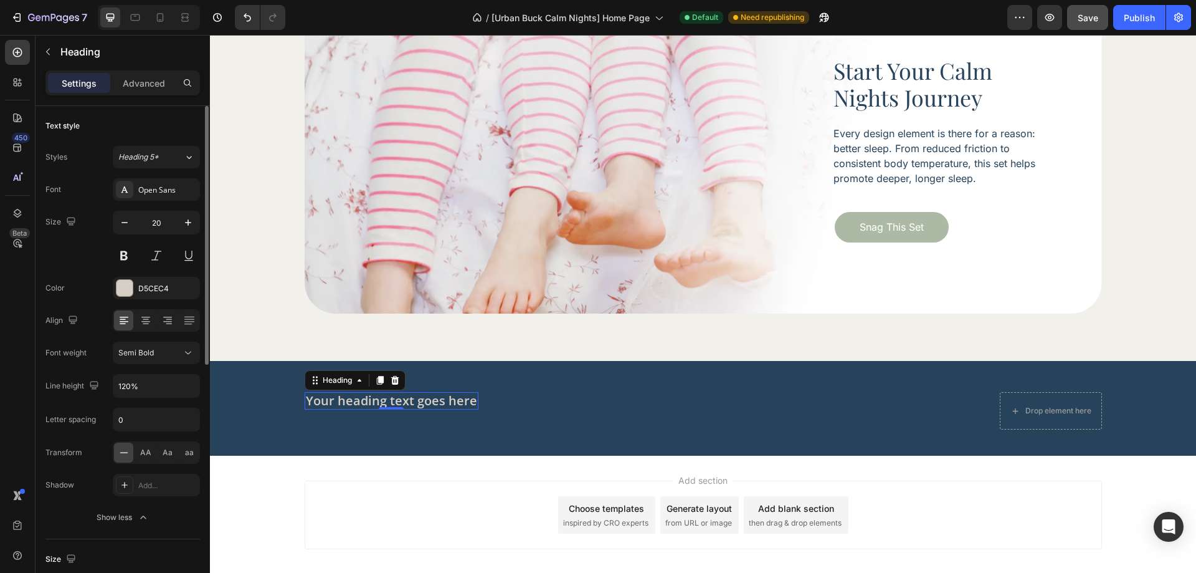
click at [95, 259] on div "Size 20" at bounding box center [122, 239] width 154 height 56
click at [401, 396] on h2 "Your heading text goes here" at bounding box center [392, 400] width 174 height 17
click at [401, 396] on p "Your heading text goes here" at bounding box center [391, 400] width 171 height 15
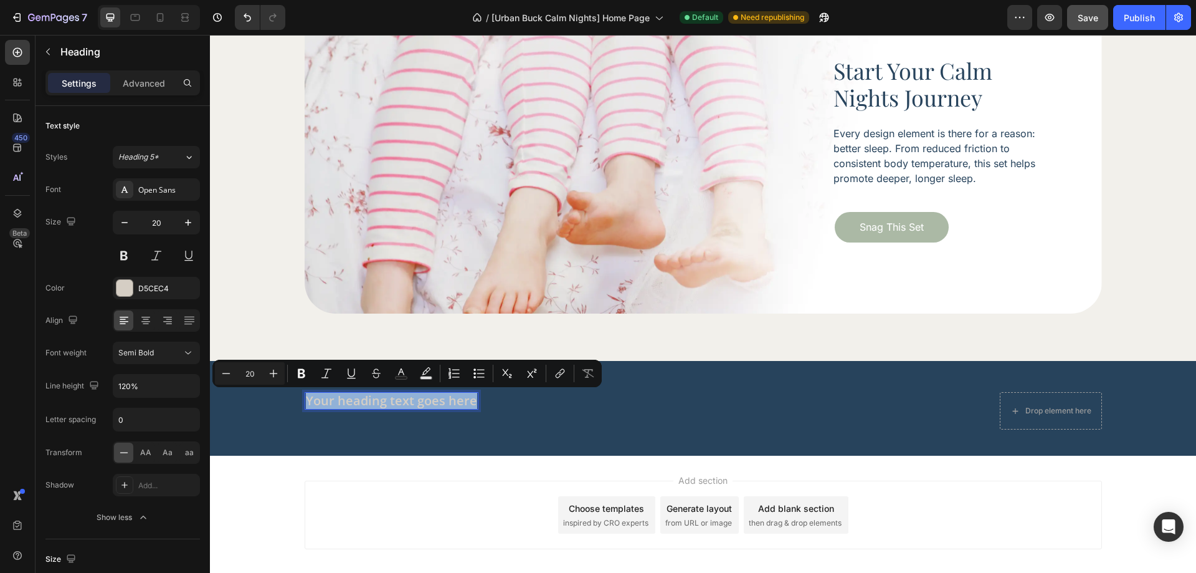
click at [401, 396] on p "Your heading text goes here" at bounding box center [391, 400] width 171 height 15
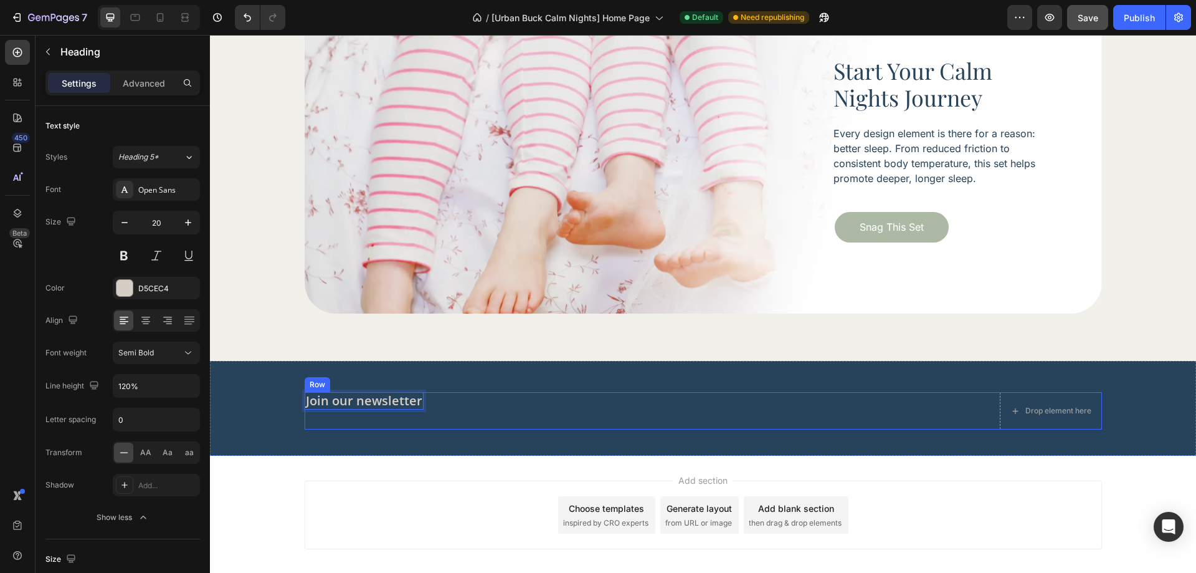
click at [508, 403] on div "Join our newsletter Heading 0 Drop element here Row" at bounding box center [703, 410] width 797 height 37
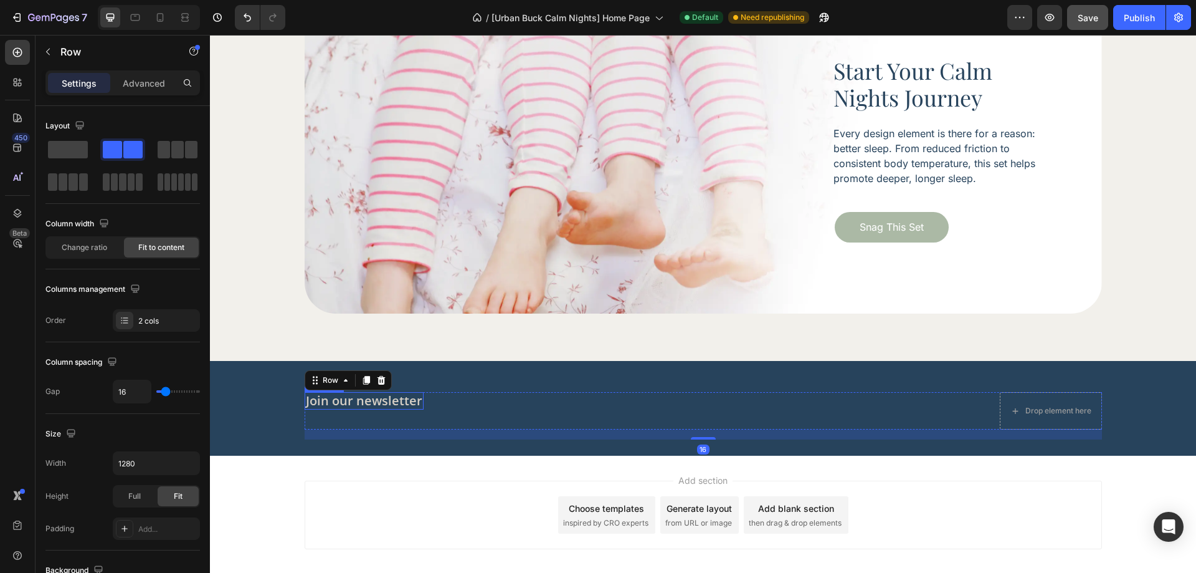
click at [398, 404] on p "Join our newsletter" at bounding box center [364, 400] width 116 height 15
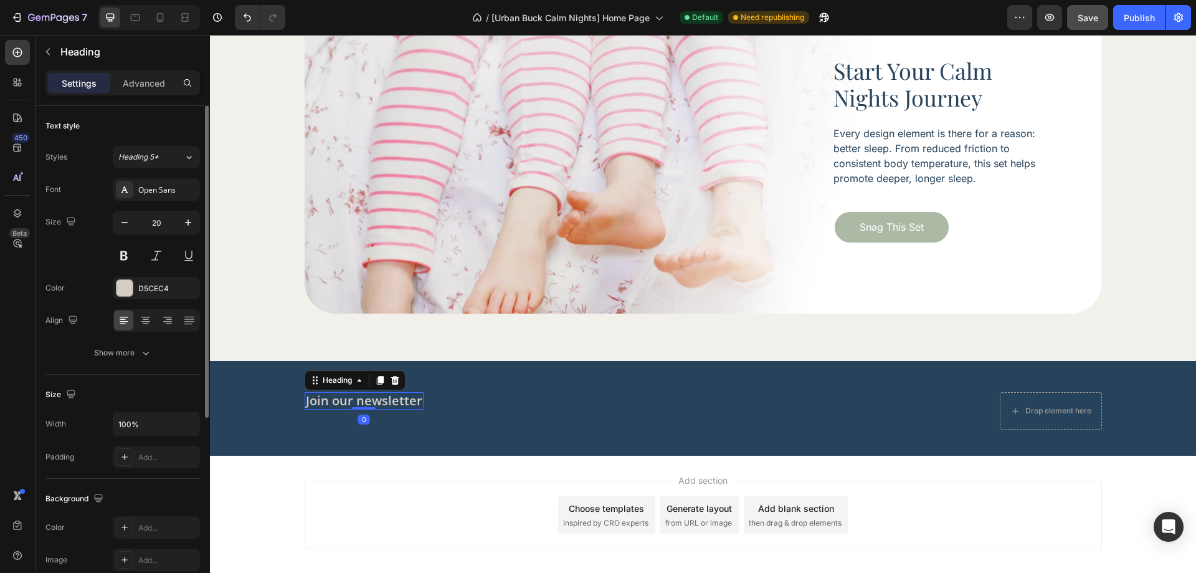
drag, startPoint x: 159, startPoint y: 351, endPoint x: 158, endPoint y: 366, distance: 15.7
click at [159, 351] on button "Show more" at bounding box center [122, 352] width 154 height 22
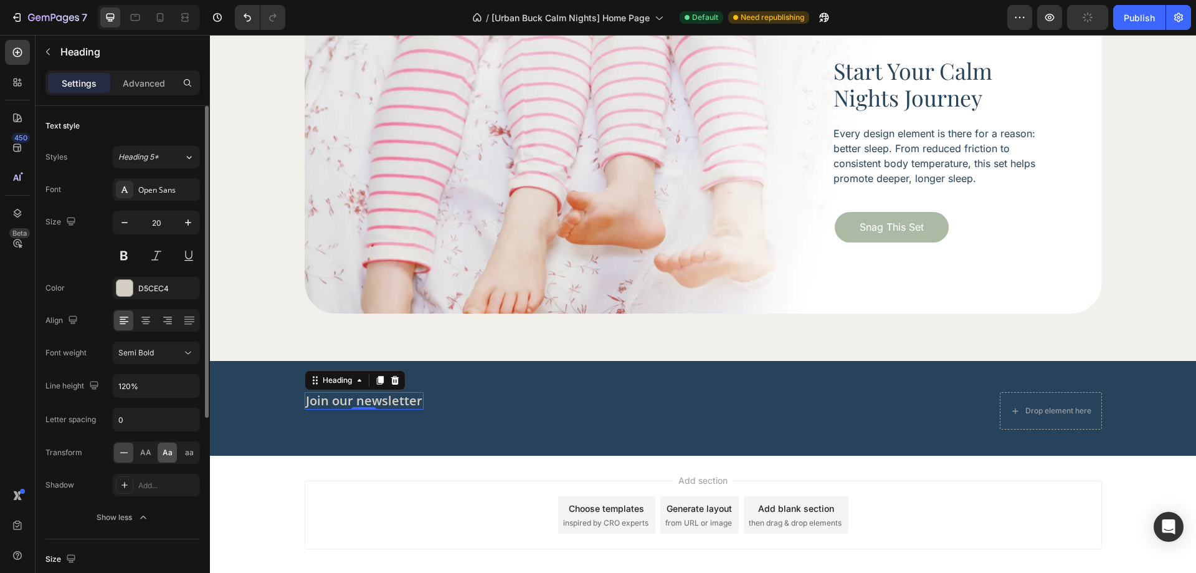
click at [163, 455] on span "Aa" at bounding box center [168, 452] width 10 height 11
click at [134, 85] on p "Advanced" at bounding box center [144, 83] width 42 height 13
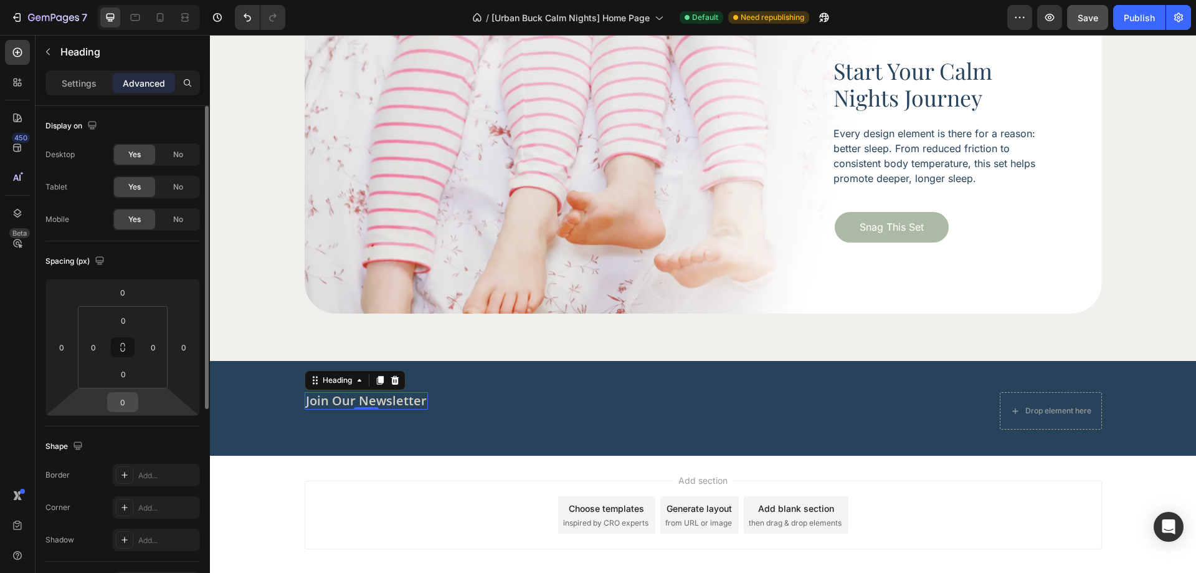
click at [128, 396] on input "0" at bounding box center [122, 401] width 25 height 19
type input "10"
click at [17, 59] on div at bounding box center [17, 52] width 25 height 25
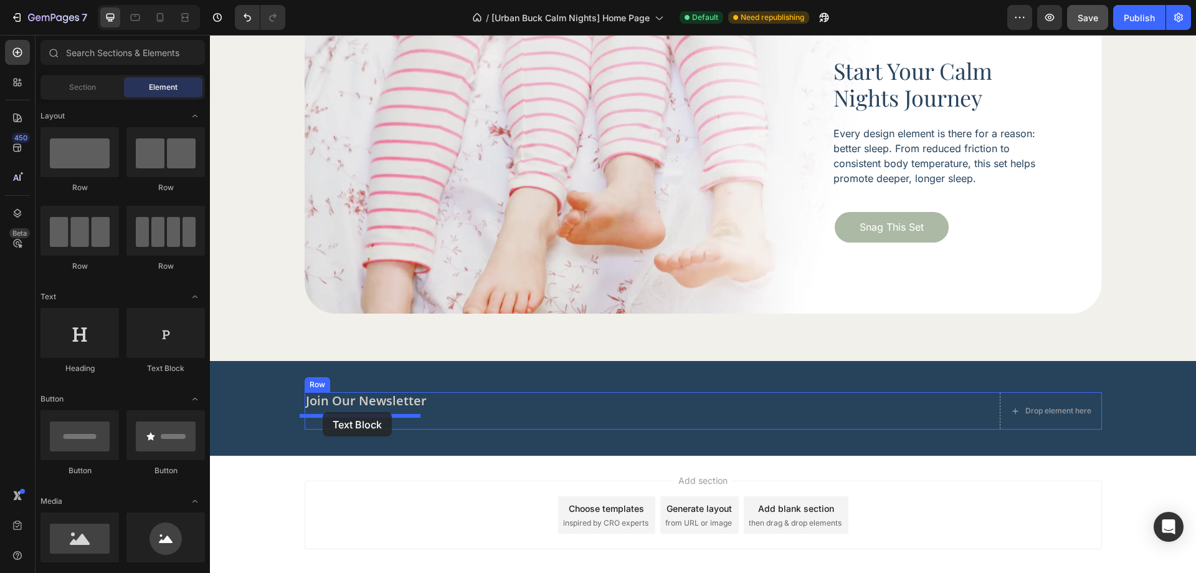
drag, startPoint x: 370, startPoint y: 376, endPoint x: 323, endPoint y: 412, distance: 59.6
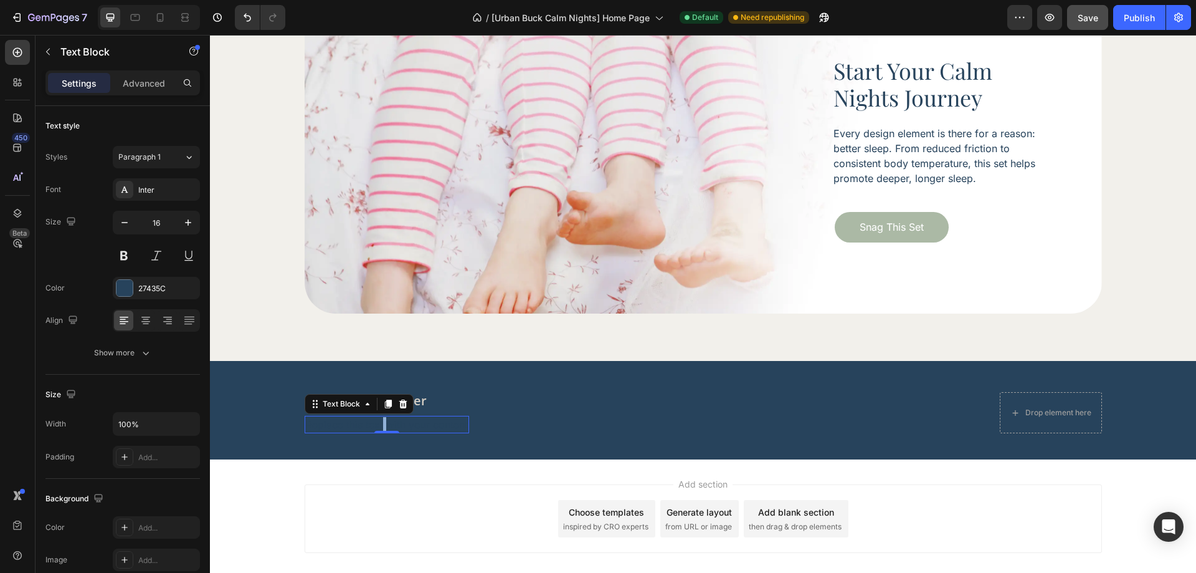
click at [379, 423] on p "Replace this text with your content" at bounding box center [387, 424] width 162 height 15
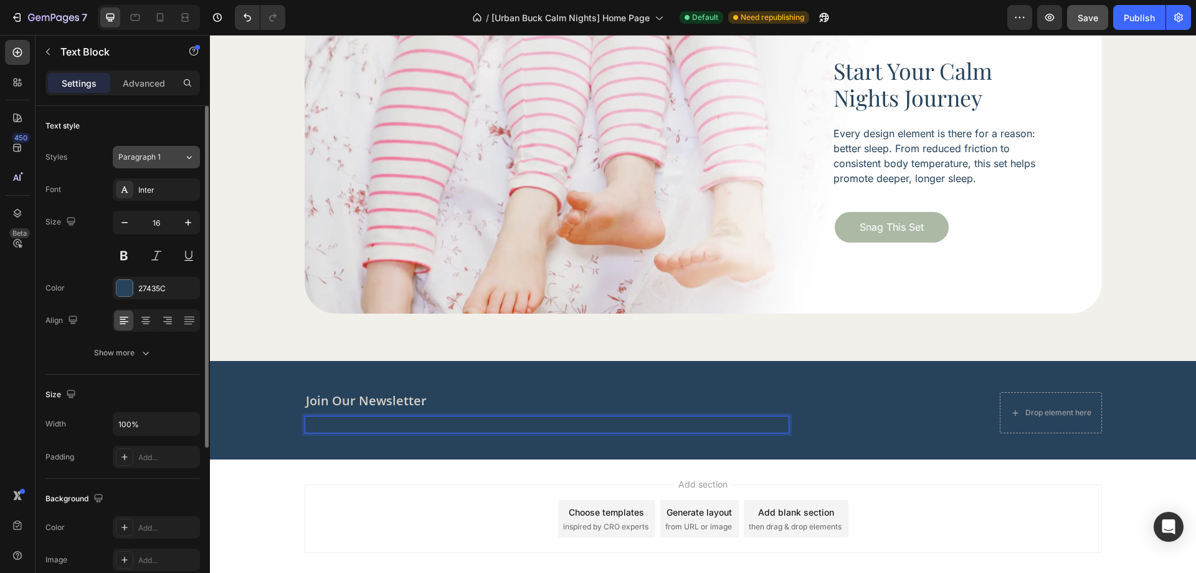
click at [154, 157] on span "Paragraph 1" at bounding box center [139, 156] width 42 height 11
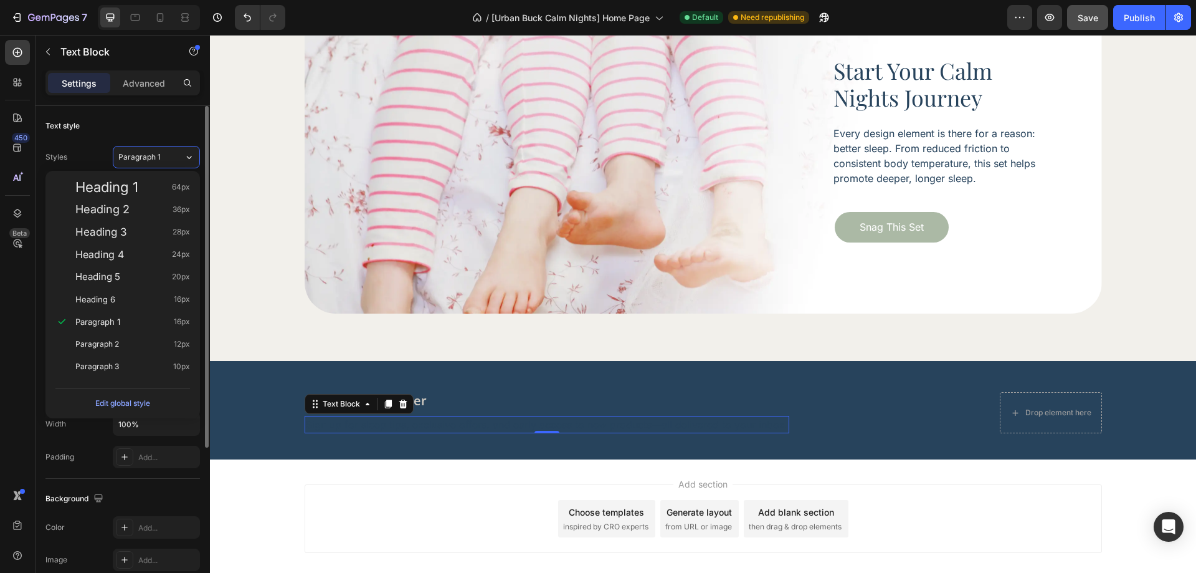
click at [164, 123] on div "Text style" at bounding box center [122, 126] width 154 height 20
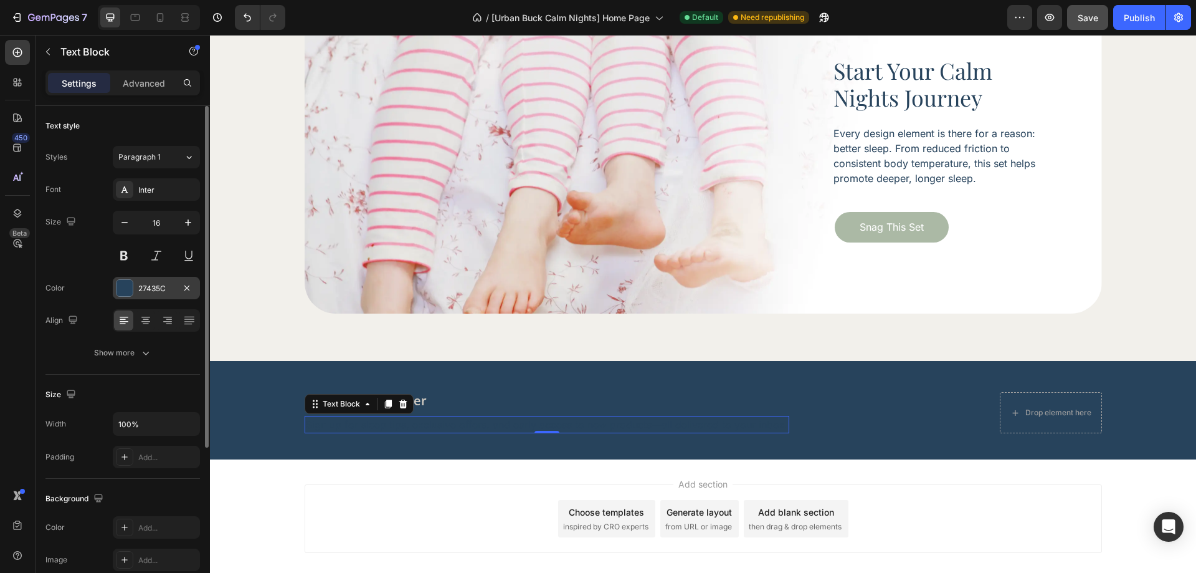
click at [156, 287] on div "27435C" at bounding box center [156, 288] width 36 height 11
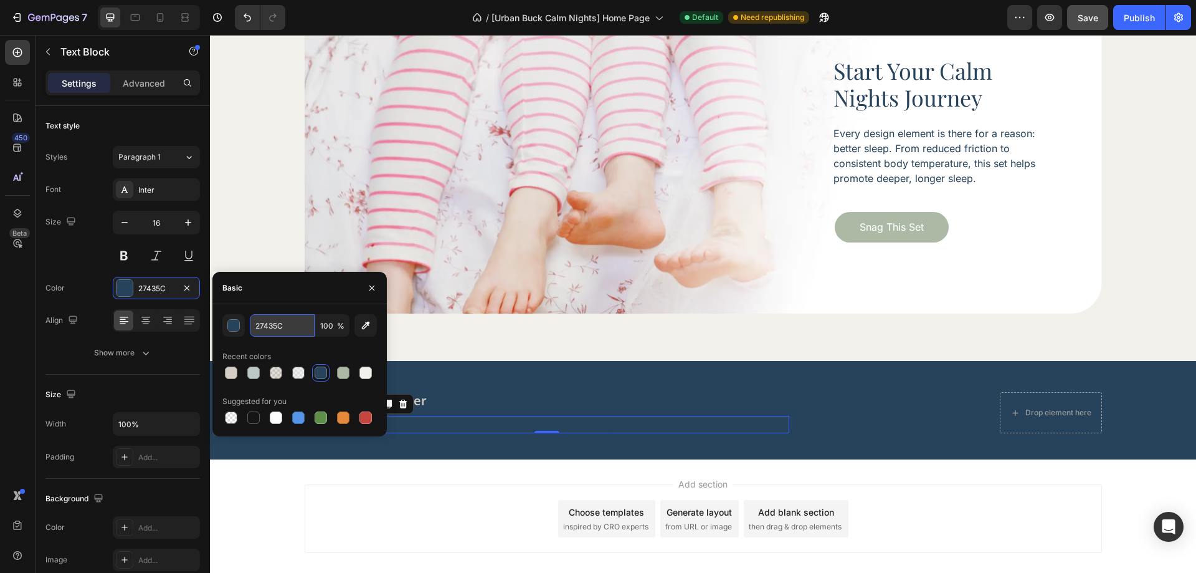
click at [280, 322] on input "27435C" at bounding box center [282, 325] width 65 height 22
paste input "#D5CEC4"
type input "#D5CEC4"
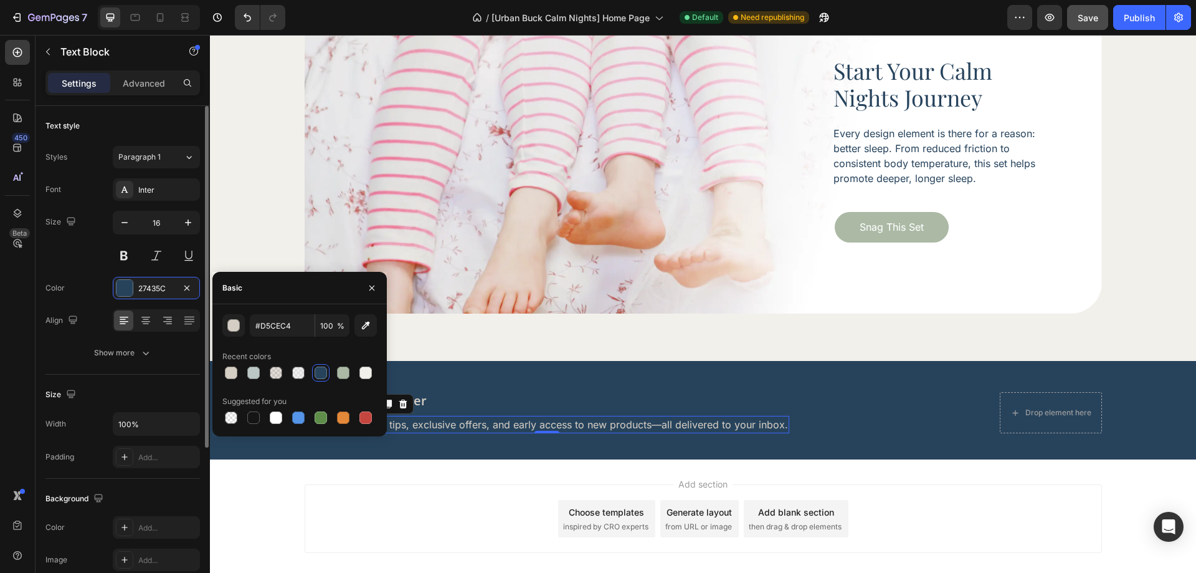
click at [78, 248] on div "Size 16" at bounding box center [122, 239] width 154 height 56
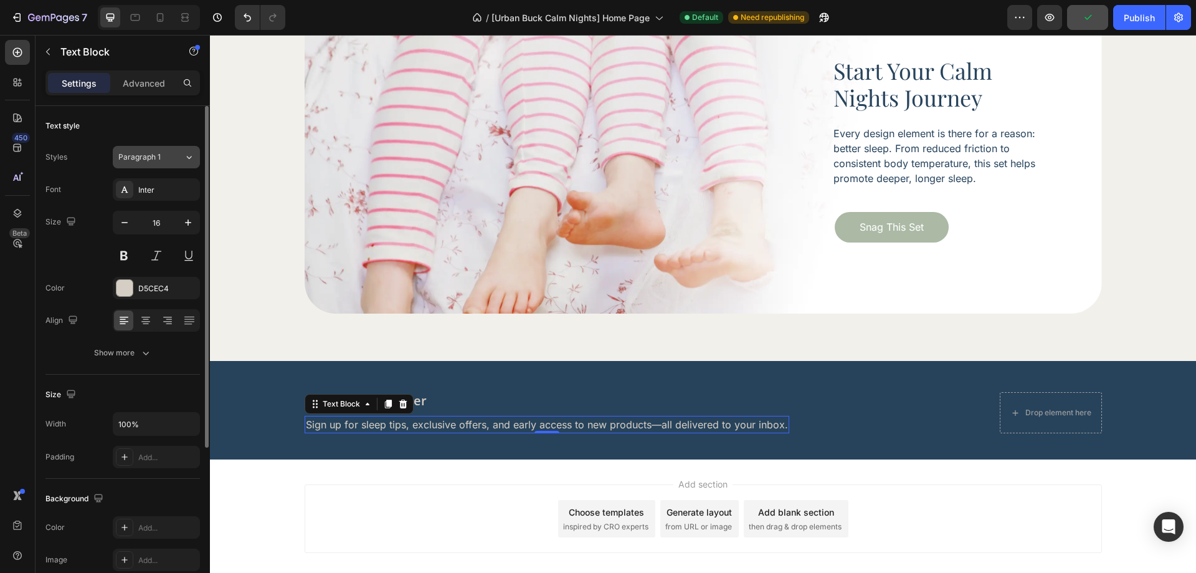
click at [153, 161] on span "Paragraph 1" at bounding box center [139, 156] width 42 height 11
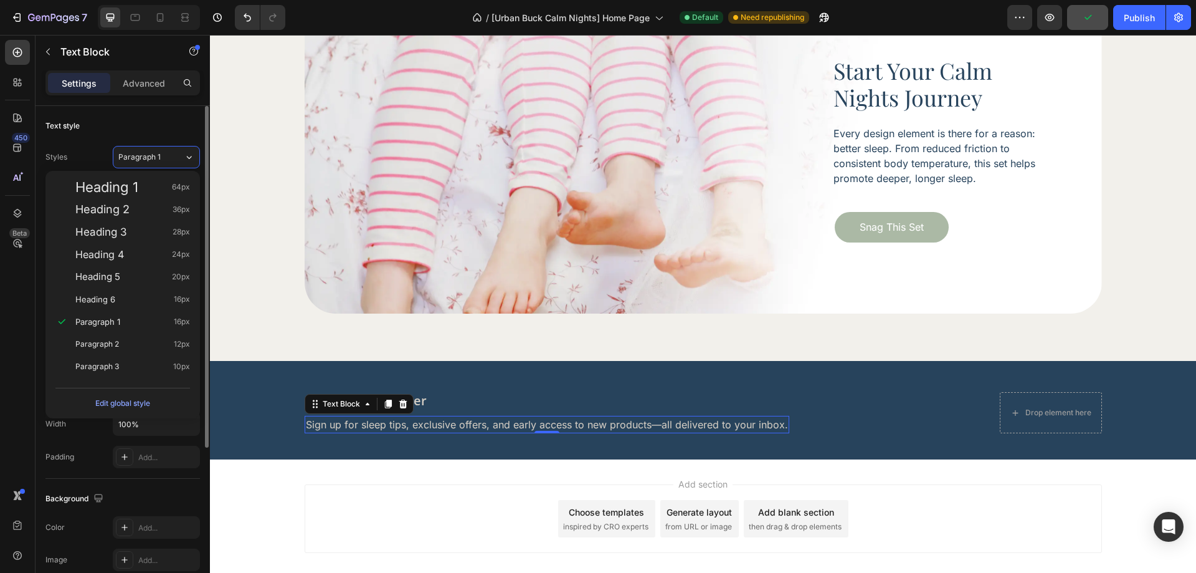
click at [149, 120] on div "Text style" at bounding box center [122, 126] width 154 height 20
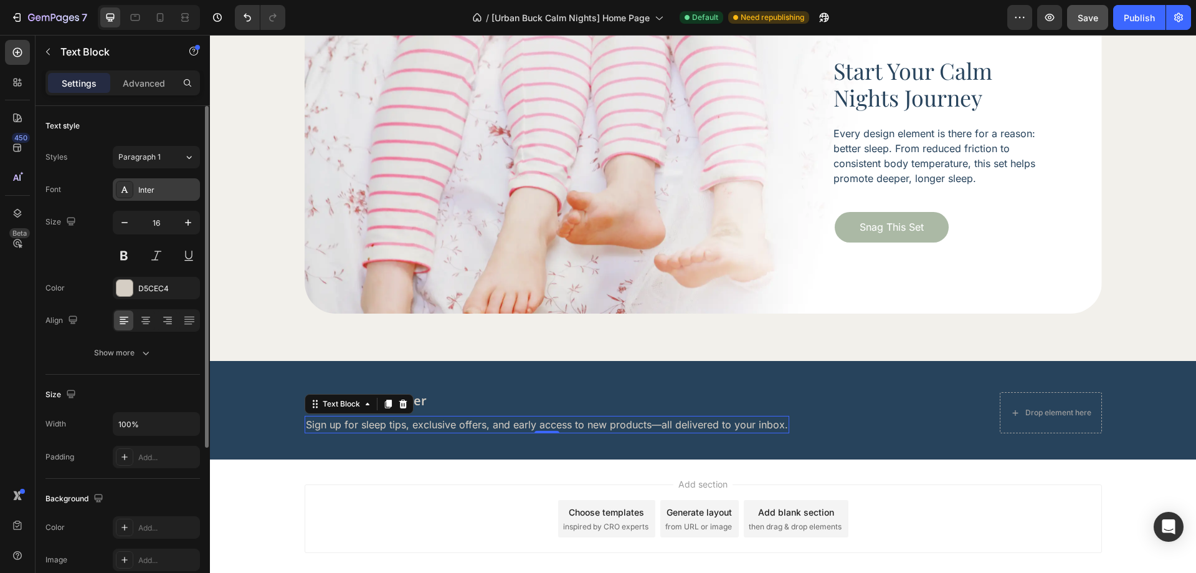
click at [159, 195] on div "Inter" at bounding box center [167, 189] width 59 height 11
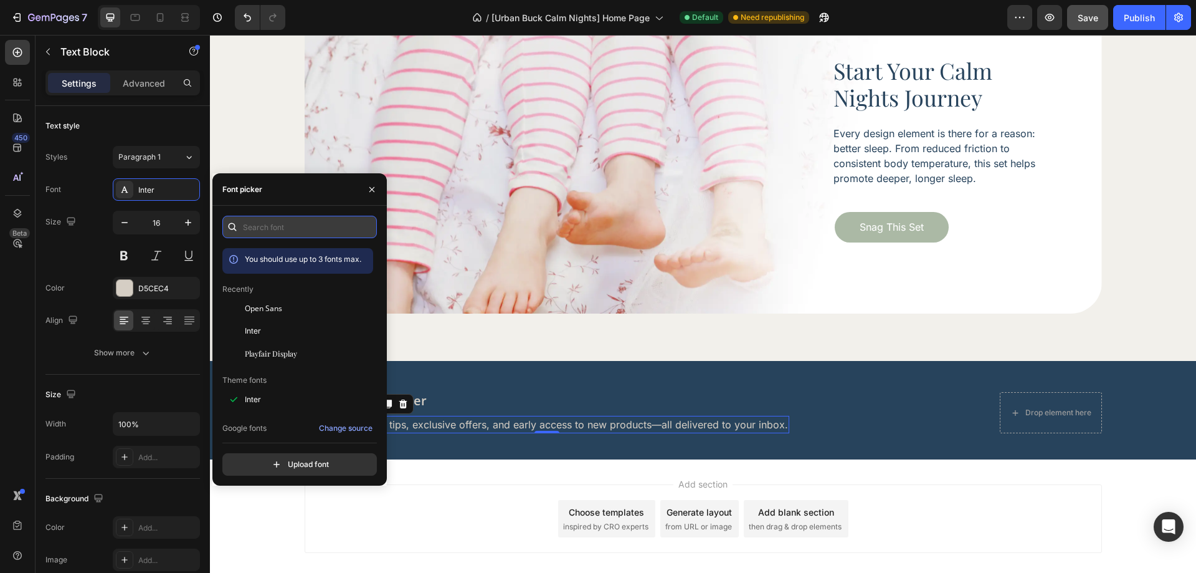
click at [260, 229] on input "text" at bounding box center [299, 227] width 154 height 22
paste input "noto sans"
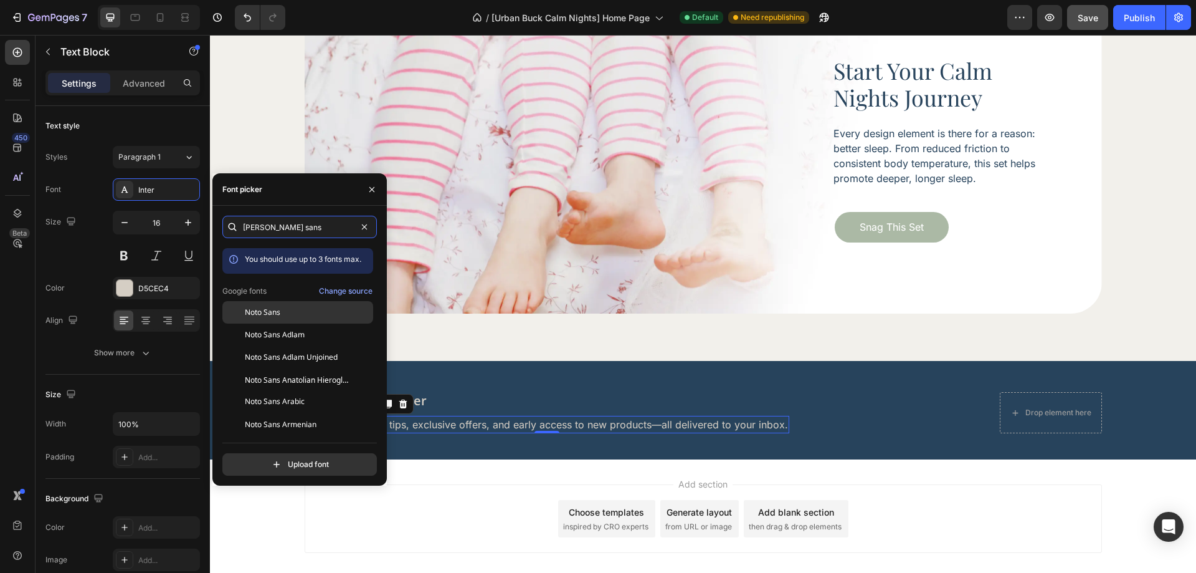
type input "noto sans"
click at [293, 315] on div "Noto Sans" at bounding box center [308, 311] width 126 height 11
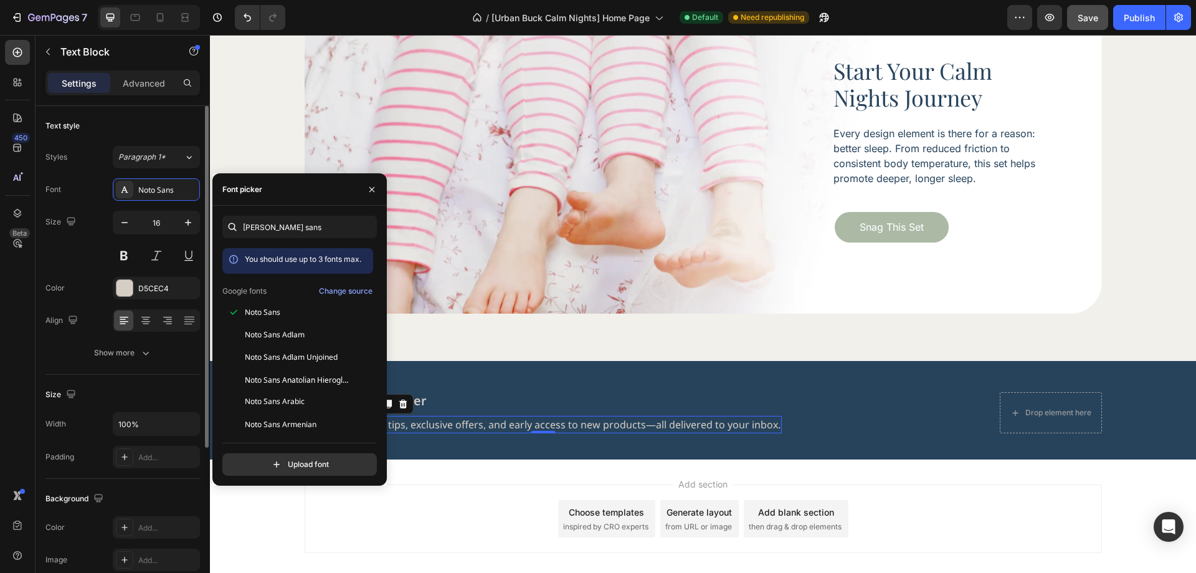
click at [70, 262] on div "Size 16" at bounding box center [122, 239] width 154 height 56
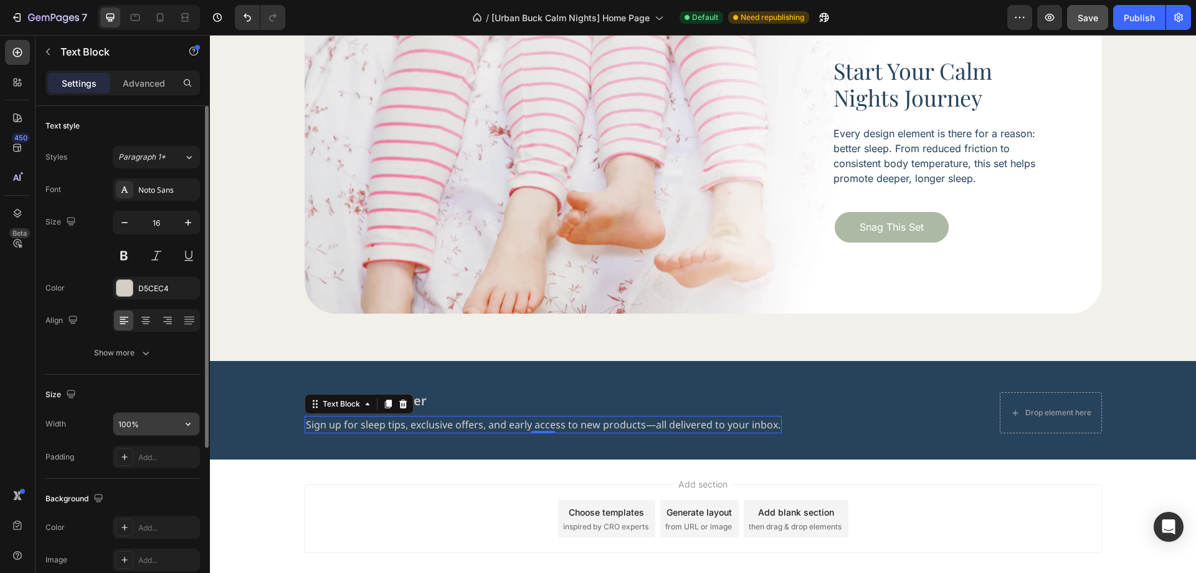
click at [159, 418] on input "100%" at bounding box center [156, 423] width 86 height 22
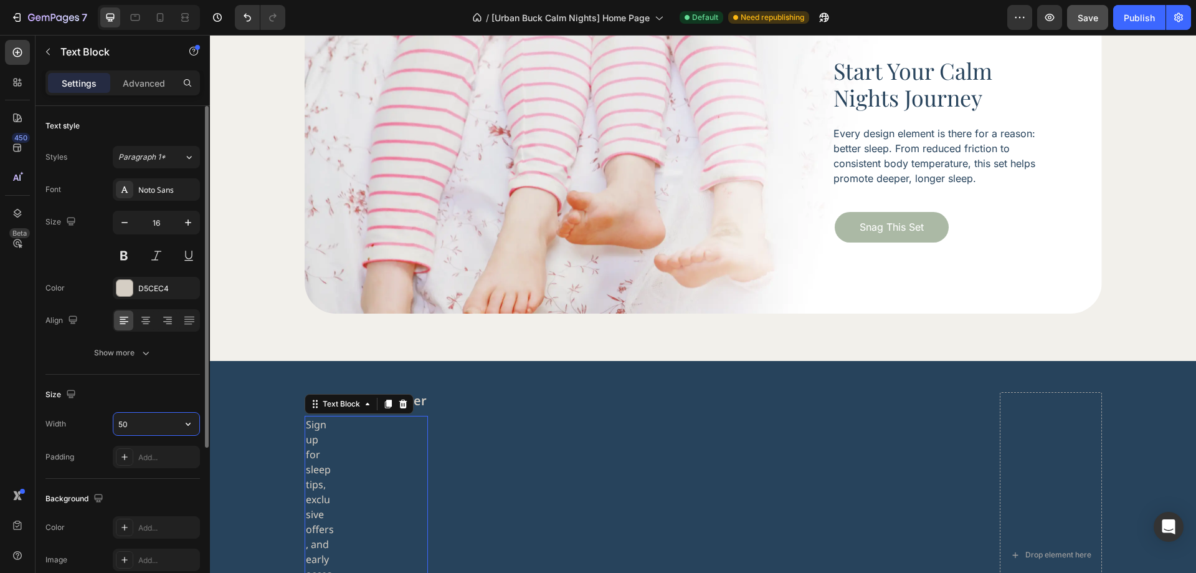
type input "509"
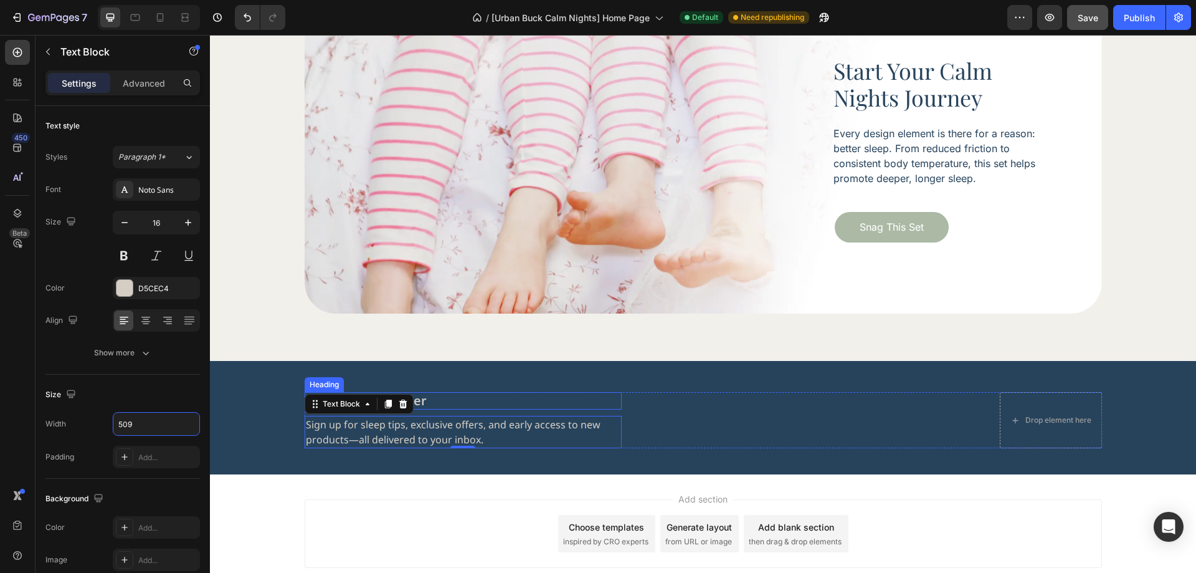
click at [580, 404] on h2 "join our newsletter" at bounding box center [463, 400] width 317 height 17
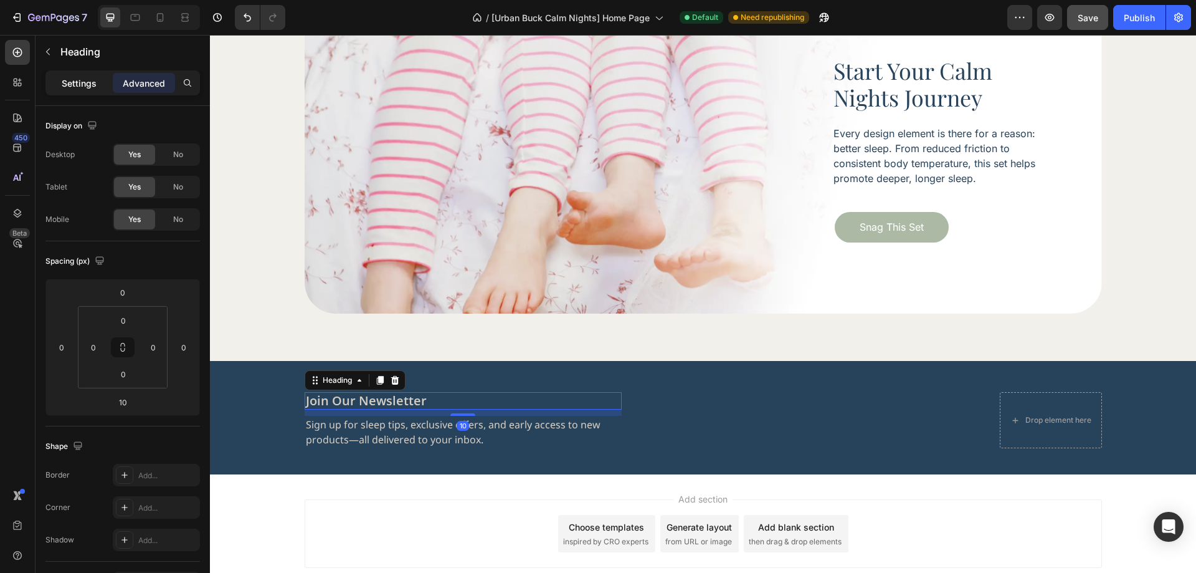
click at [78, 83] on p "Settings" at bounding box center [79, 83] width 35 height 13
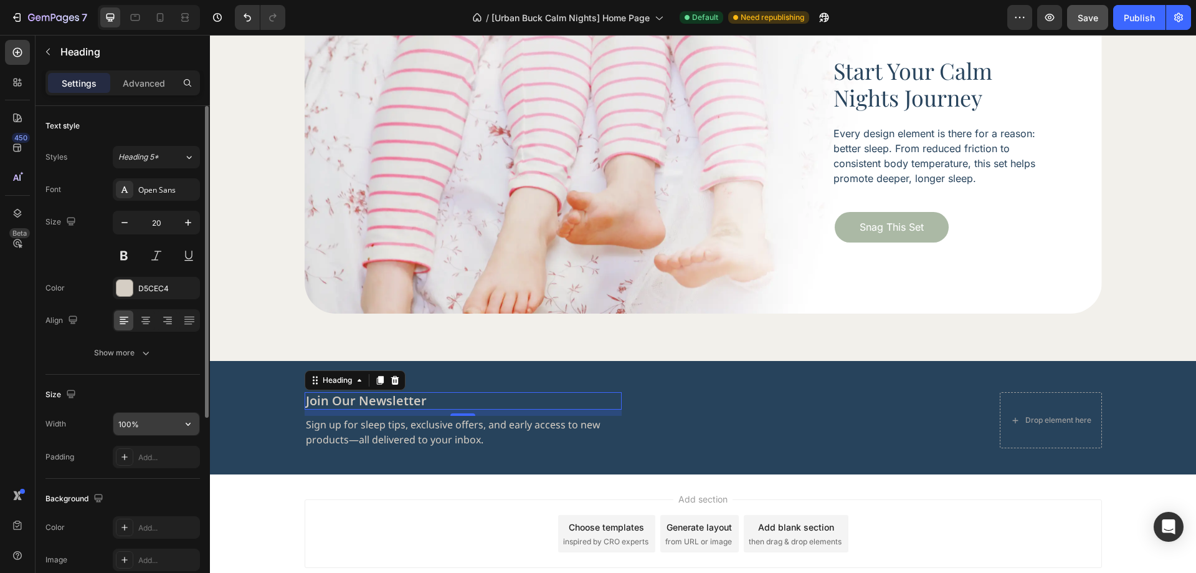
click at [143, 427] on input "100%" at bounding box center [156, 423] width 86 height 22
click at [144, 427] on input "100%" at bounding box center [156, 423] width 86 height 22
type input "509"
click at [150, 406] on div "Size Width 509 Padding Add..." at bounding box center [122, 426] width 154 height 104
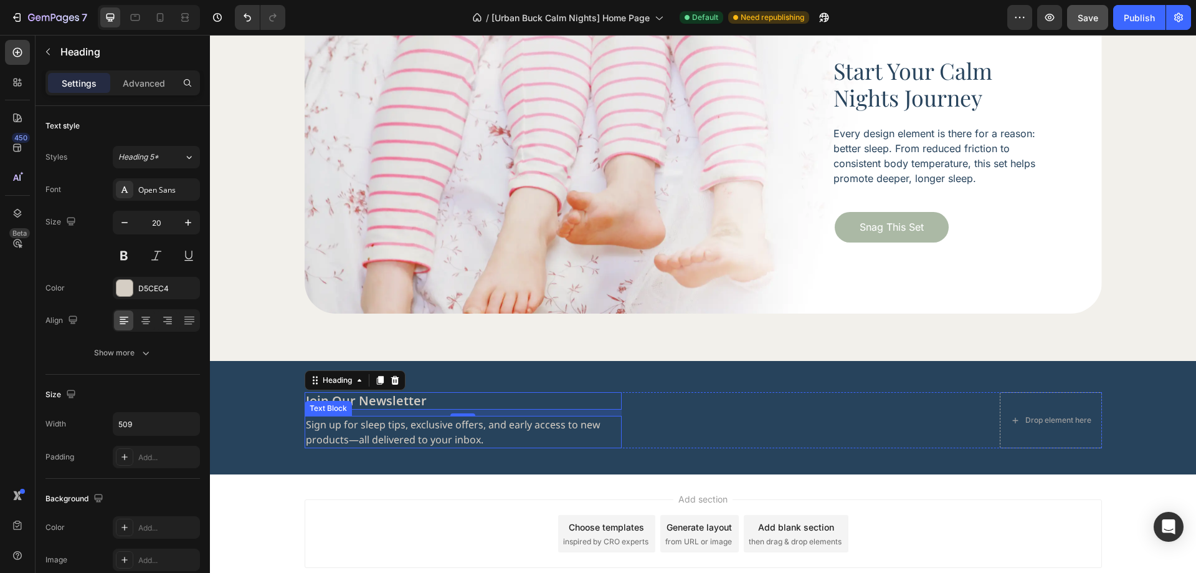
click at [512, 445] on p "Sign up for sleep tips, exclusive offers, and early access to new products—all …" at bounding box center [463, 432] width 315 height 30
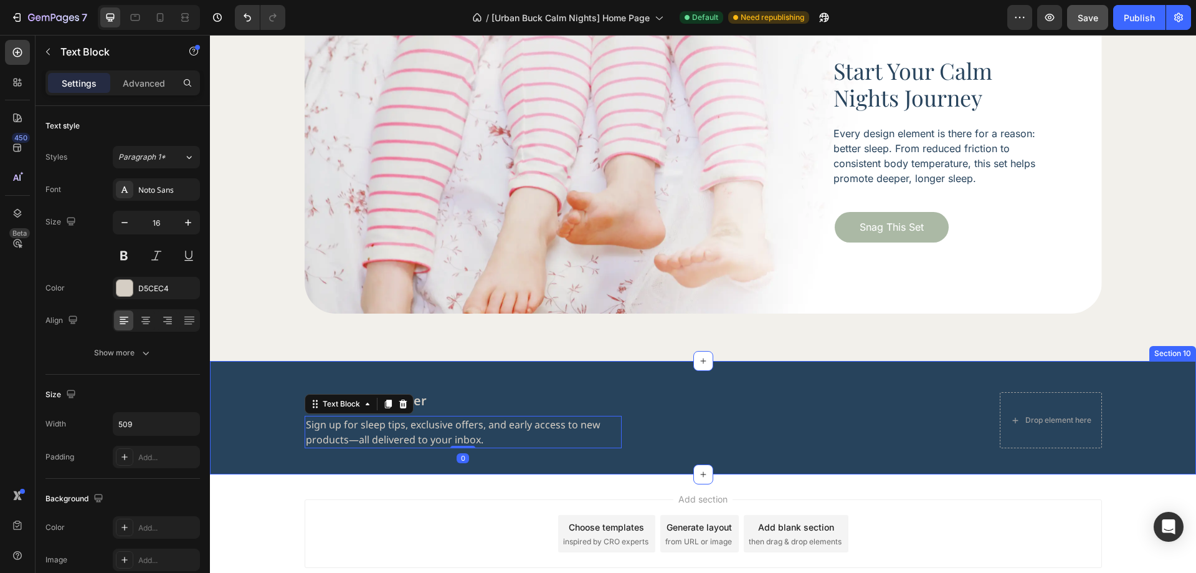
click at [552, 460] on div "join our newsletter Heading Sign up for sleep tips, exclusive offers, and early…" at bounding box center [703, 417] width 986 height 113
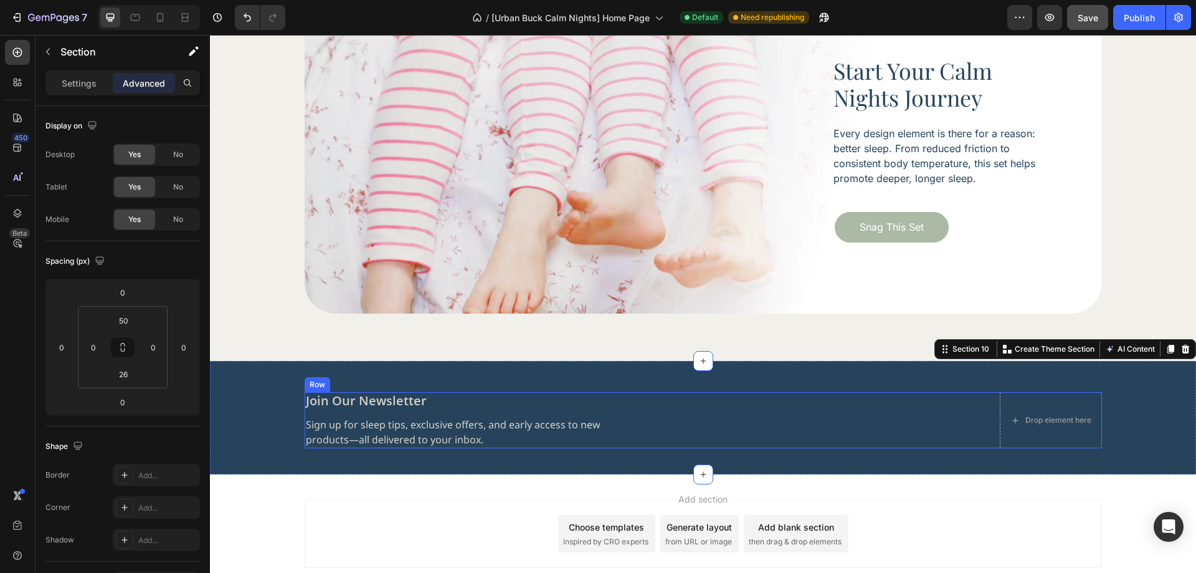
click at [814, 430] on div "join our newsletter Heading Sign up for sleep tips, exclusive offers, and early…" at bounding box center [703, 420] width 797 height 56
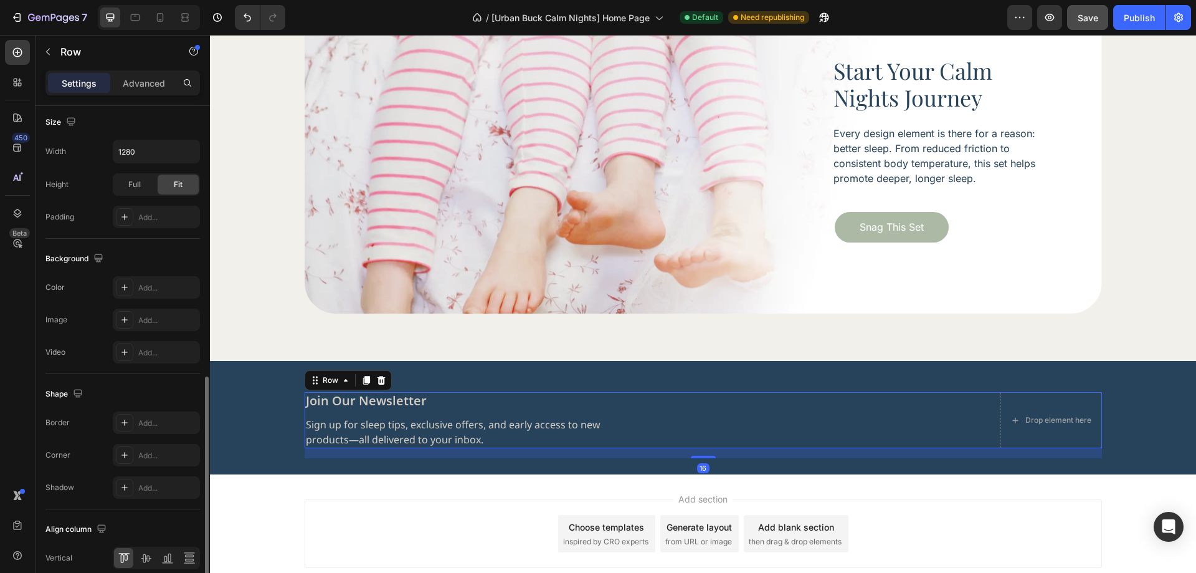
scroll to position [374, 0]
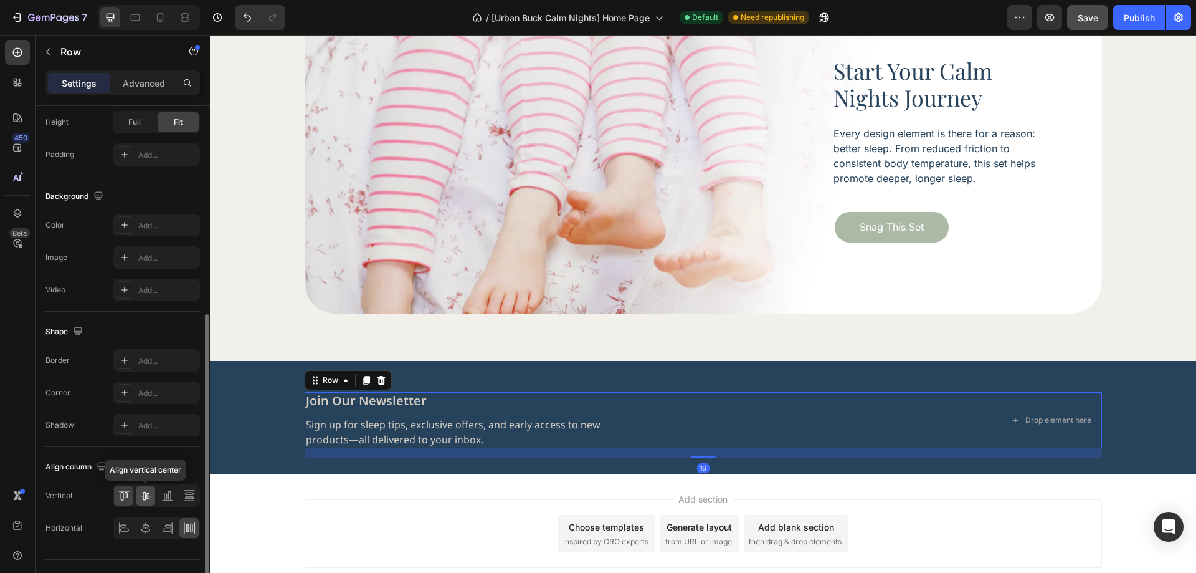
click at [143, 495] on icon at bounding box center [146, 496] width 10 height 9
click at [19, 54] on icon at bounding box center [17, 52] width 12 height 12
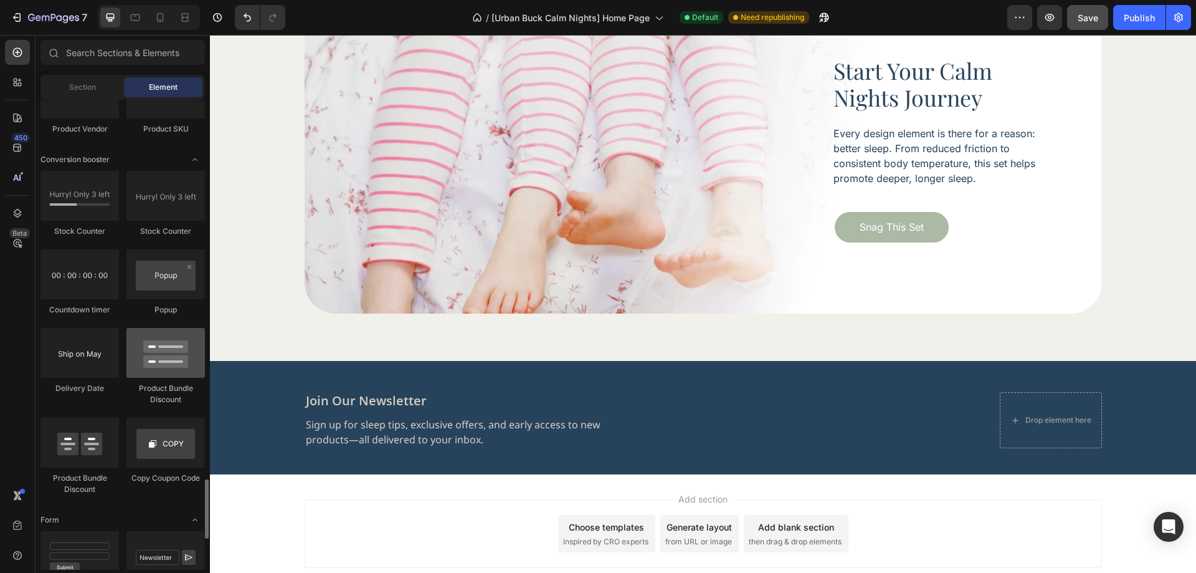
scroll to position [2554, 0]
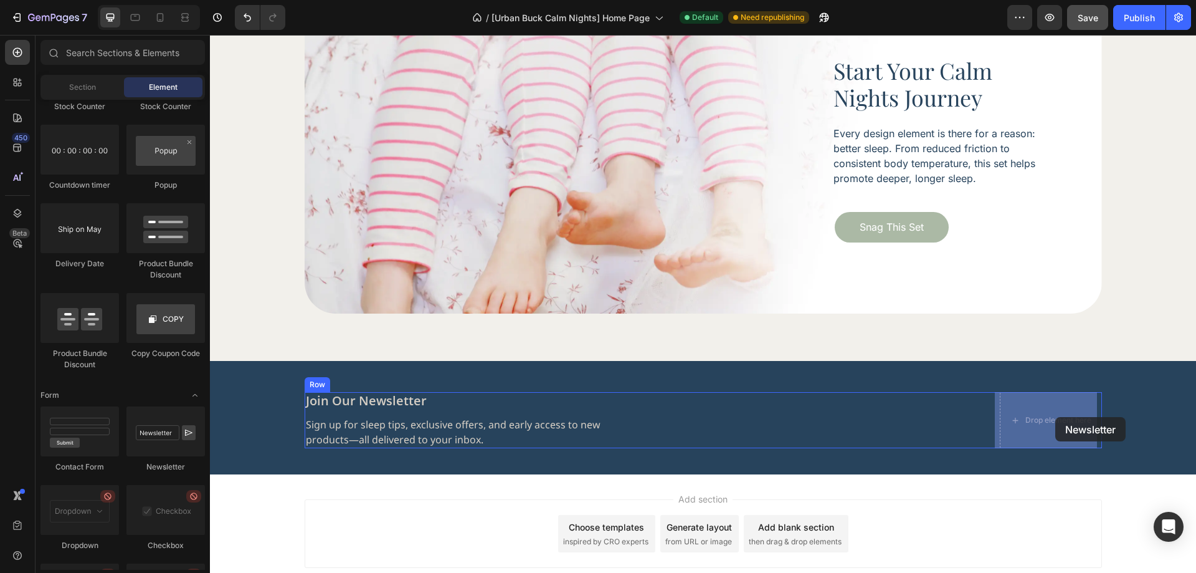
drag, startPoint x: 373, startPoint y: 452, endPoint x: 1055, endPoint y: 417, distance: 683.7
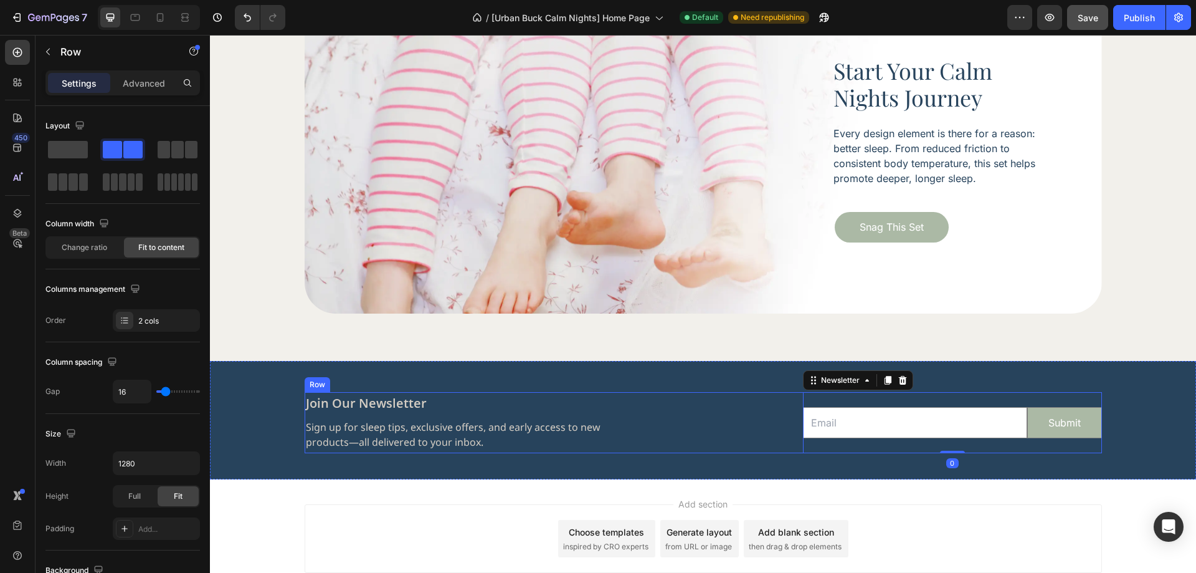
click at [689, 424] on div "join our newsletter Heading Sign up for sleep tips, exclusive offers, and early…" at bounding box center [703, 422] width 797 height 61
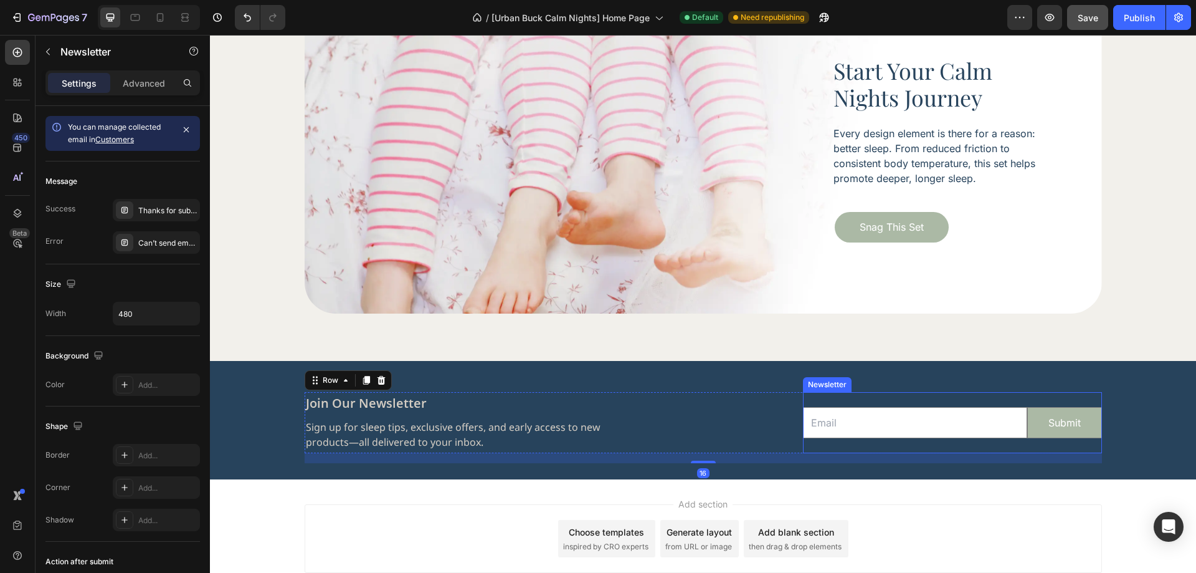
click at [923, 441] on div "Email Field Submit Submit Button Row Newsletter" at bounding box center [952, 422] width 299 height 61
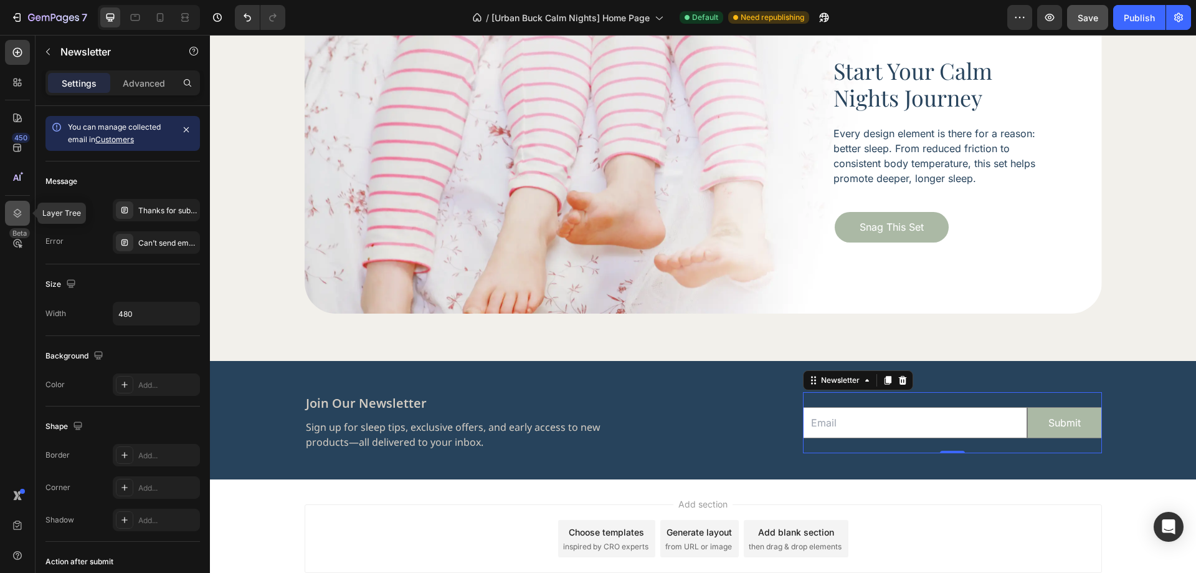
click at [24, 215] on div at bounding box center [17, 213] width 25 height 25
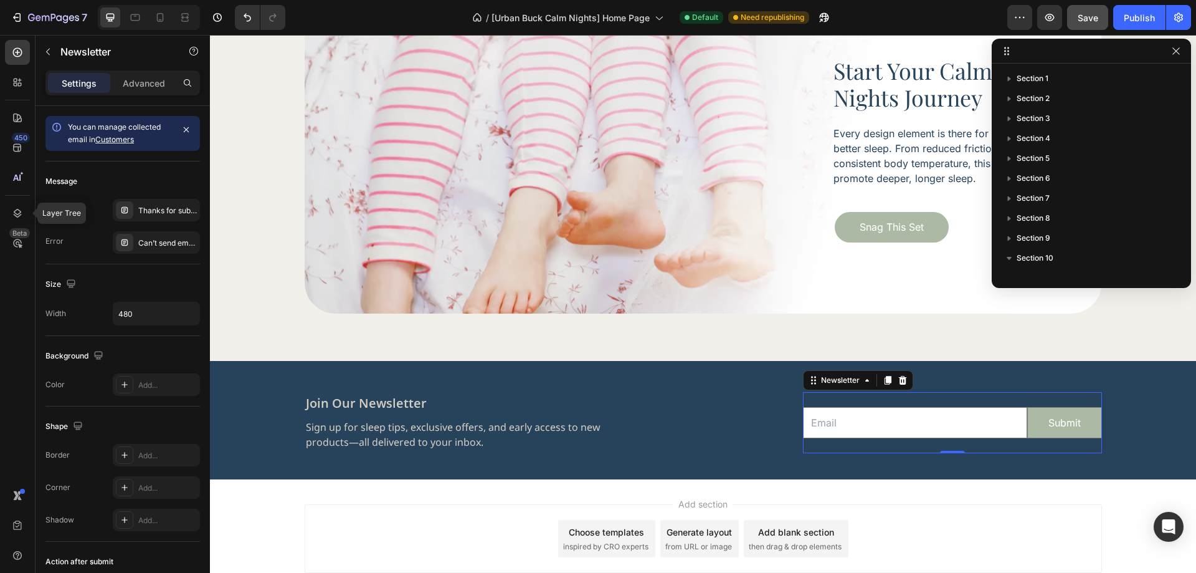
scroll to position [133, 0]
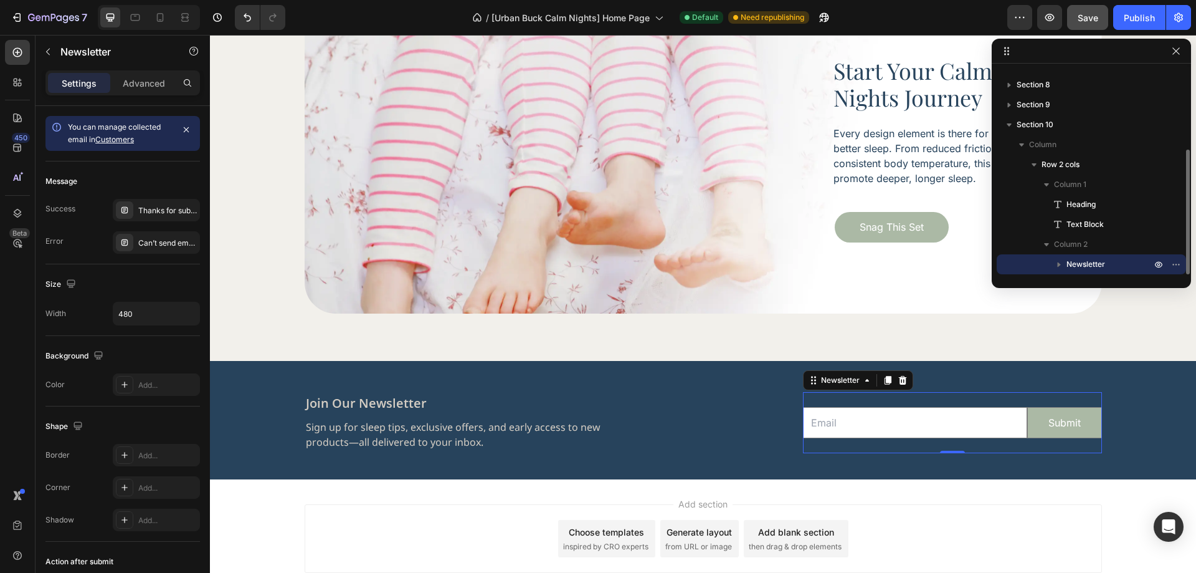
click at [1062, 265] on icon "button" at bounding box center [1059, 264] width 12 height 12
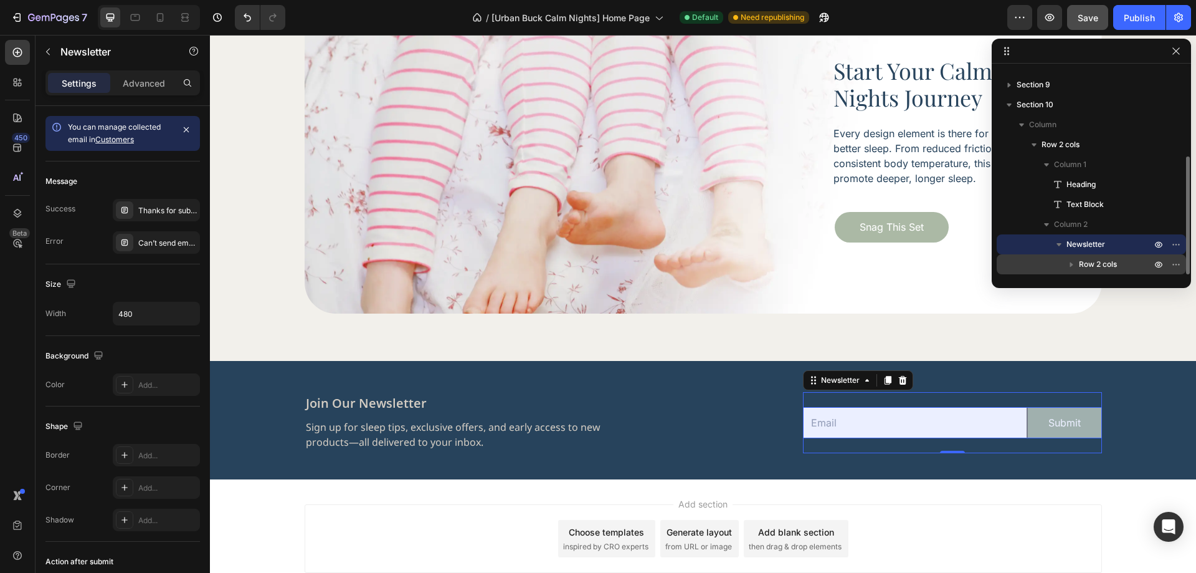
click at [1095, 265] on span "Row 2 cols" at bounding box center [1098, 264] width 38 height 12
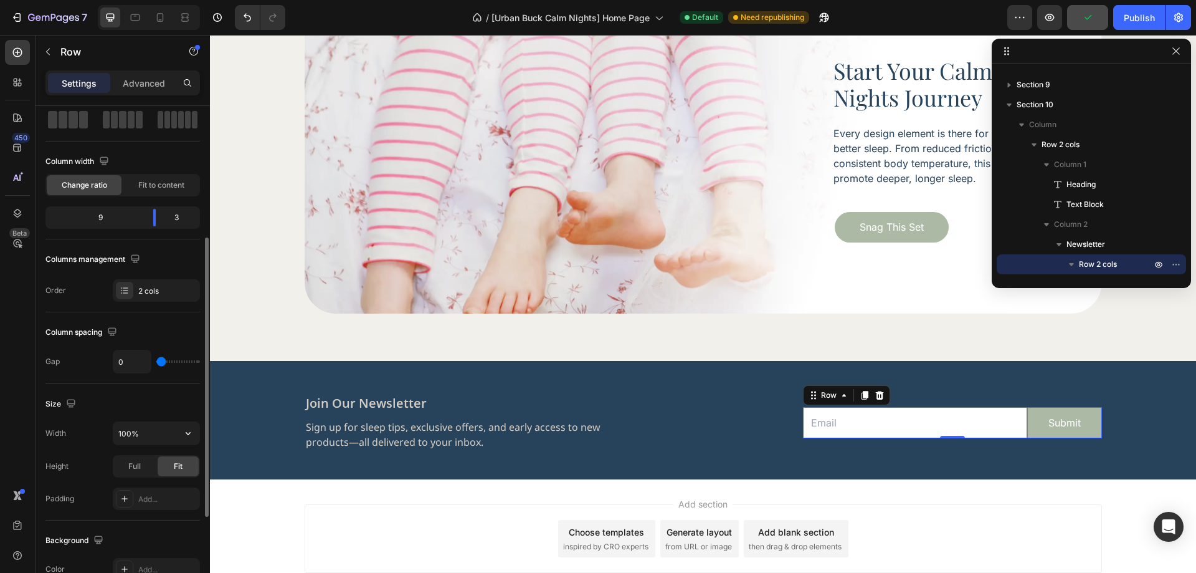
scroll to position [125, 0]
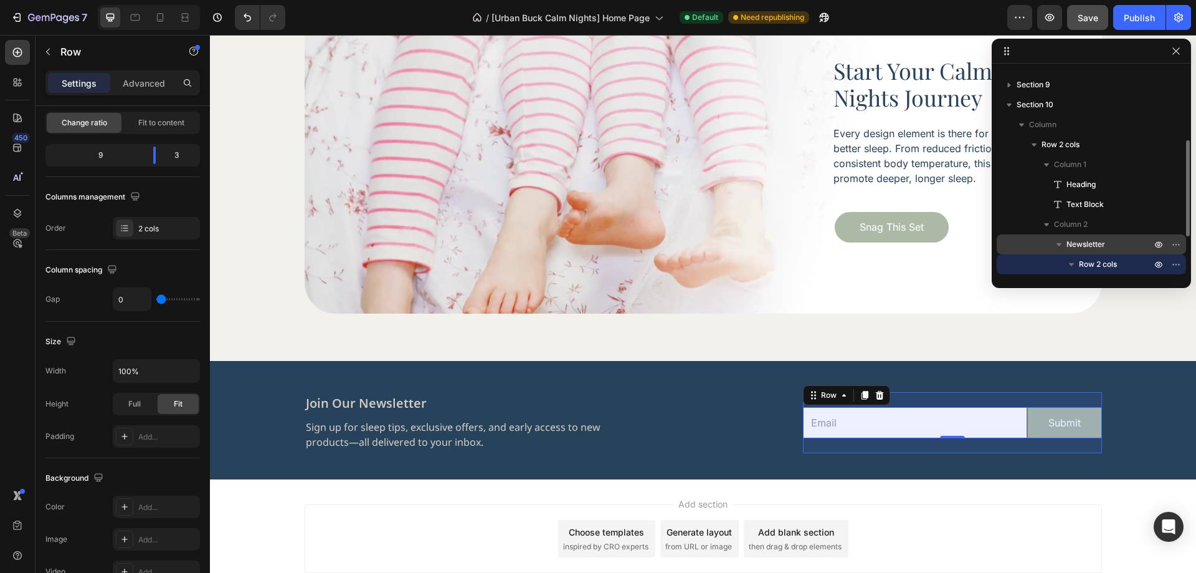
click at [1087, 245] on span "Newsletter" at bounding box center [1086, 244] width 39 height 12
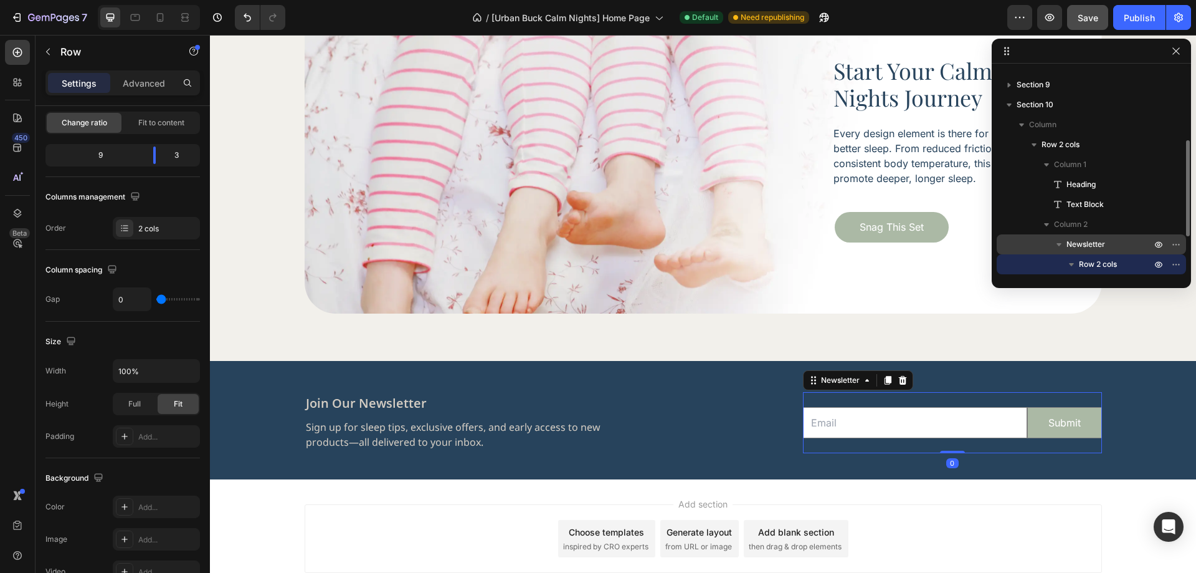
scroll to position [0, 0]
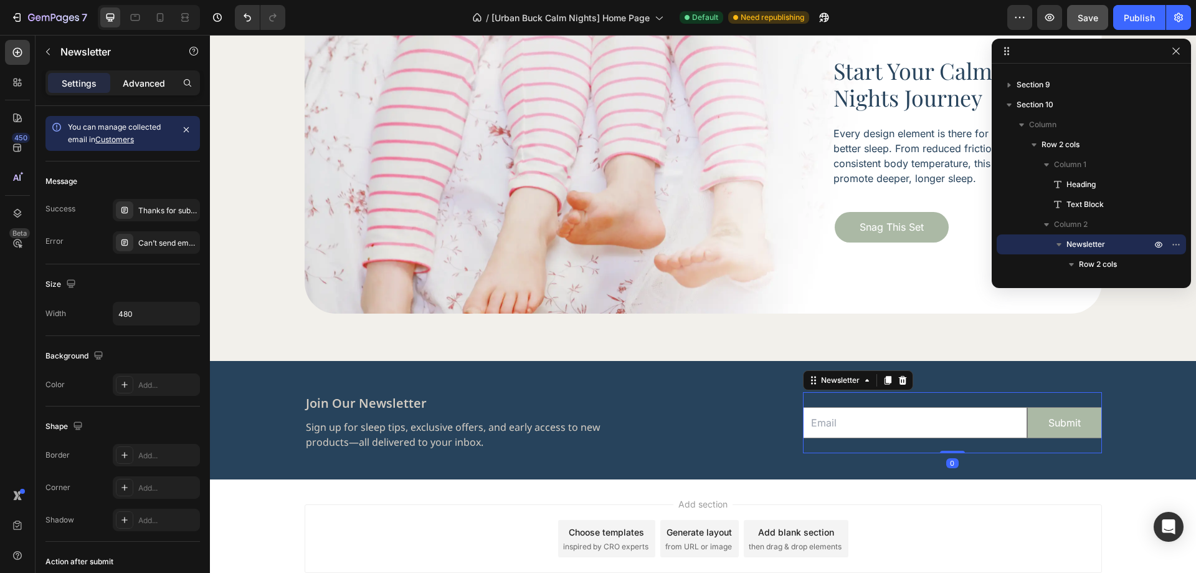
click at [143, 78] on p "Advanced" at bounding box center [144, 83] width 42 height 13
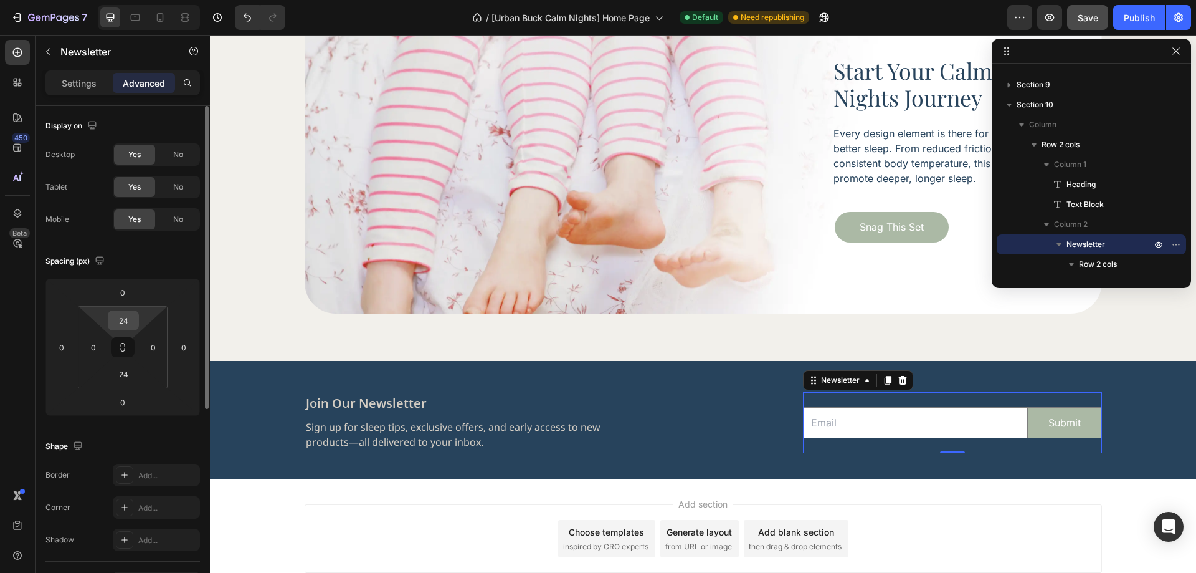
click at [125, 319] on input "24" at bounding box center [123, 320] width 25 height 19
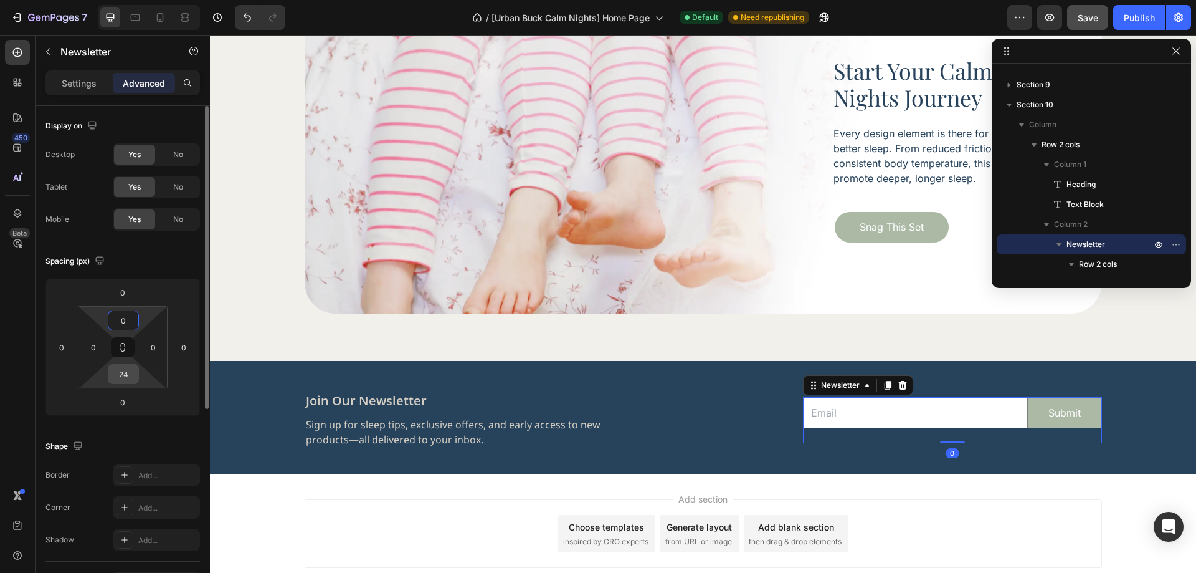
type input "0"
click at [126, 376] on input "24" at bounding box center [123, 373] width 25 height 19
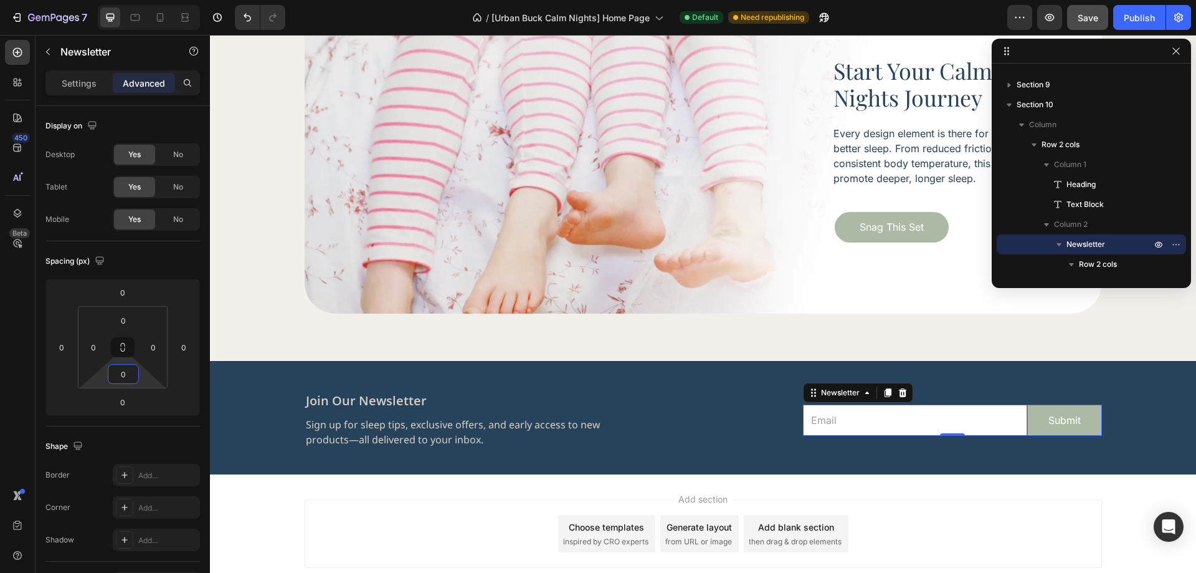
type input "0"
click at [9, 381] on div "450 Beta" at bounding box center [17, 261] width 25 height 443
click at [1098, 247] on span "Newsletter" at bounding box center [1086, 244] width 39 height 12
click at [87, 79] on p "Settings" at bounding box center [79, 83] width 35 height 13
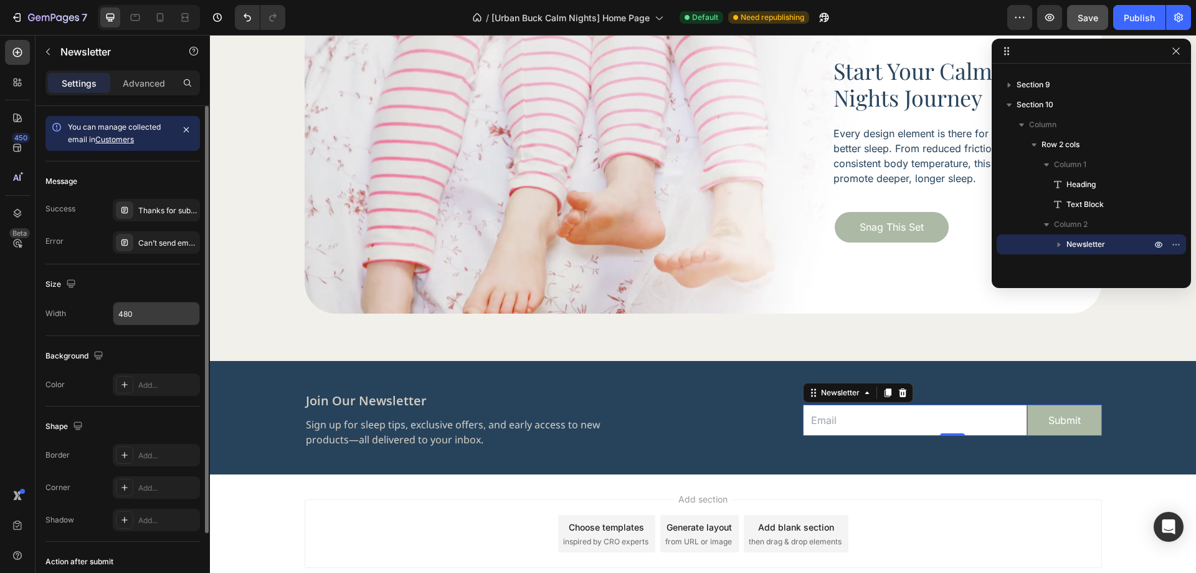
click at [153, 320] on input "480" at bounding box center [156, 313] width 86 height 22
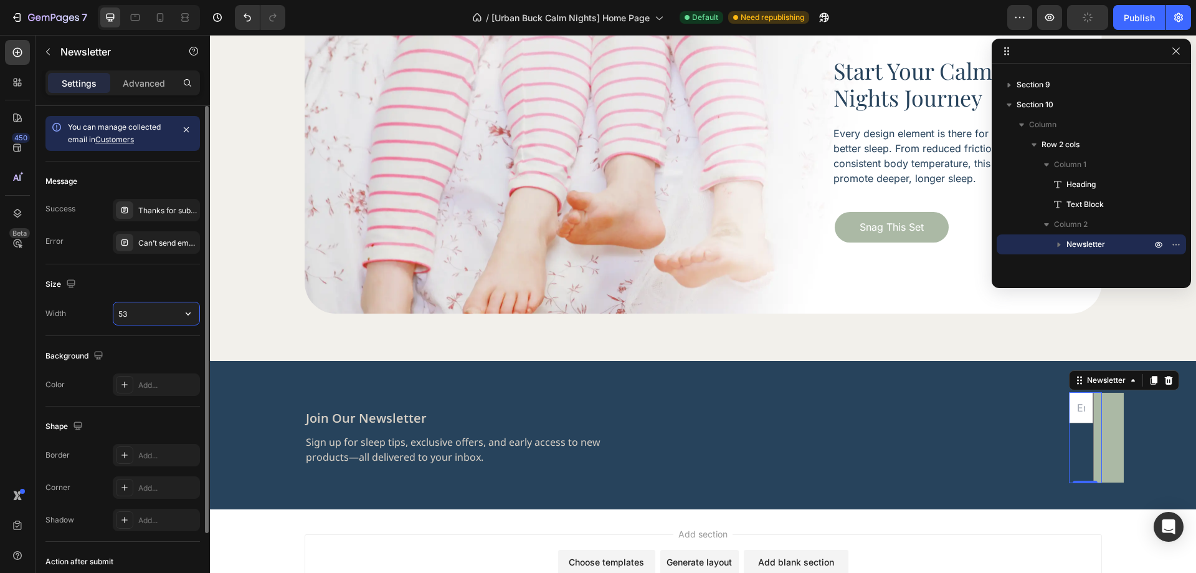
click at [149, 320] on input "53" at bounding box center [156, 313] width 86 height 22
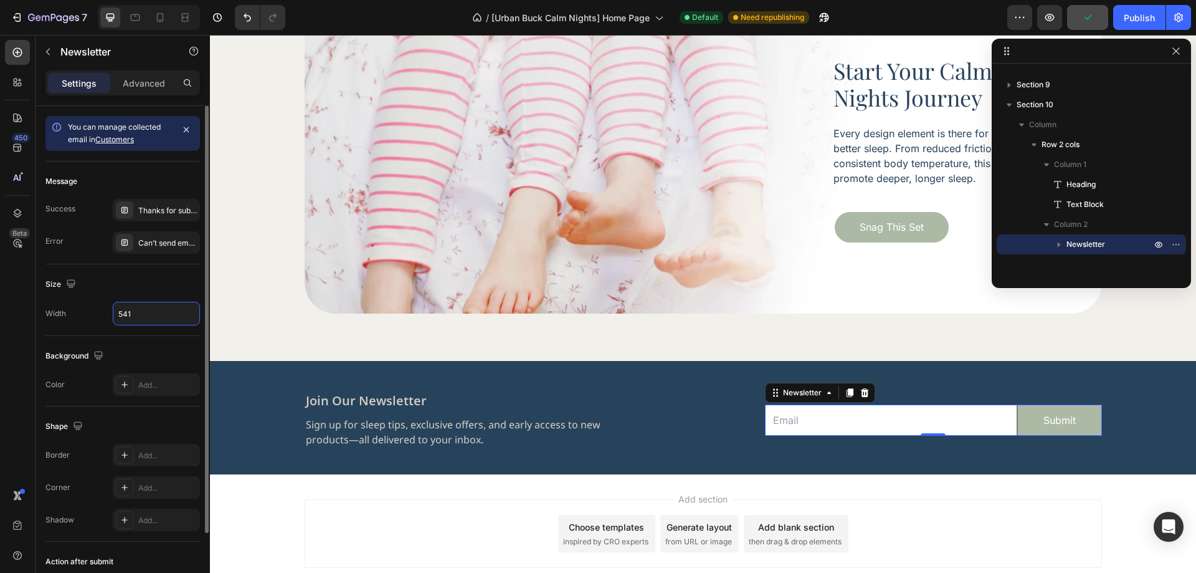
type input "541"
click at [151, 278] on div "Size" at bounding box center [122, 284] width 154 height 20
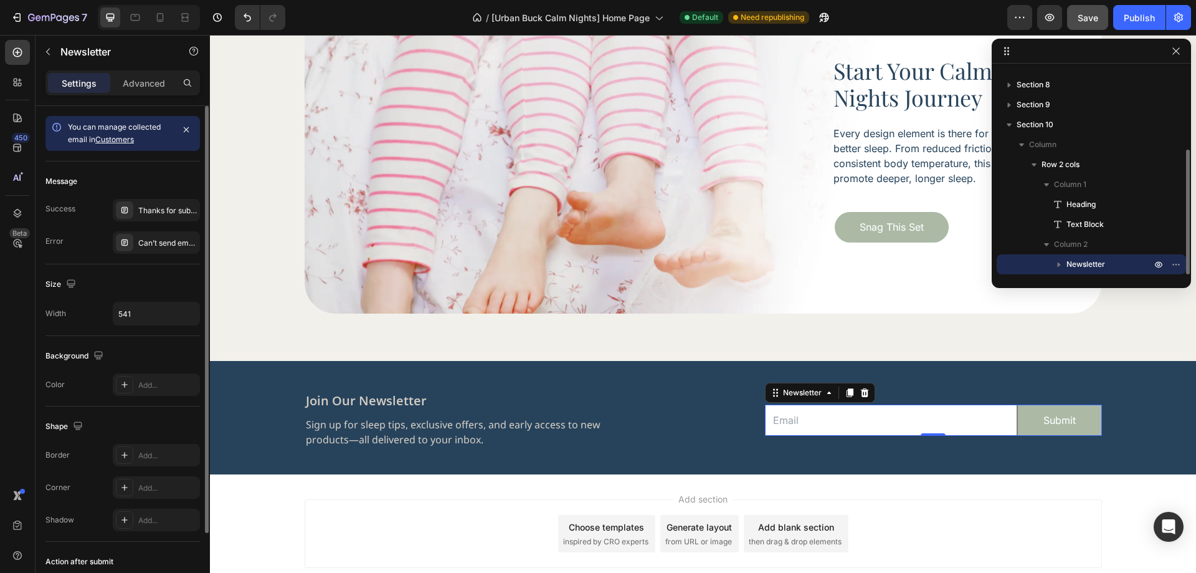
scroll to position [133, 0]
click at [1060, 266] on icon "button" at bounding box center [1059, 264] width 12 height 12
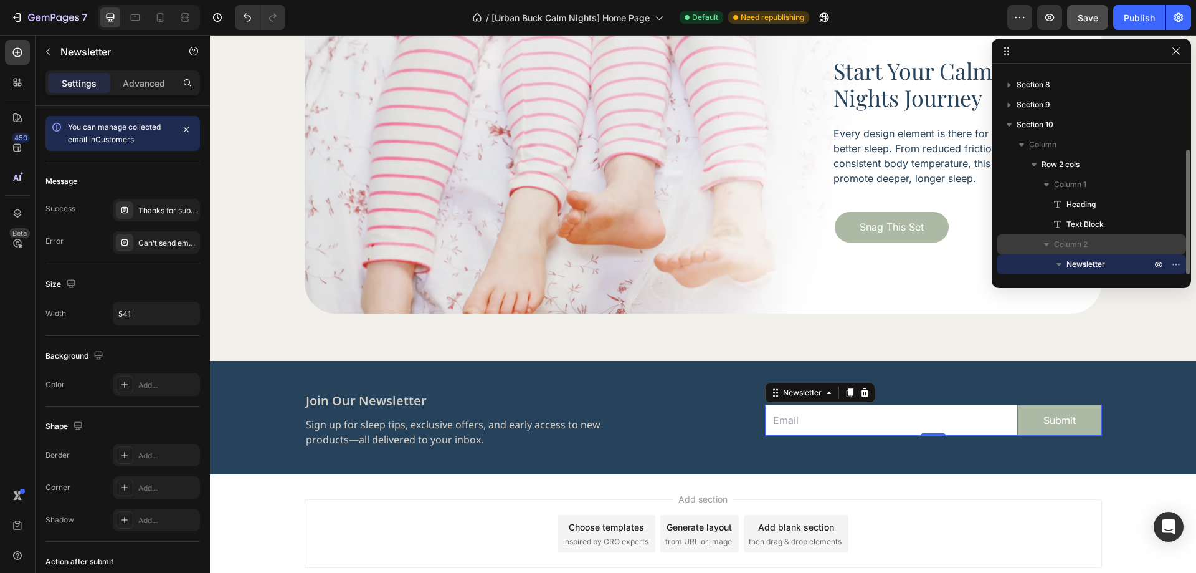
scroll to position [153, 0]
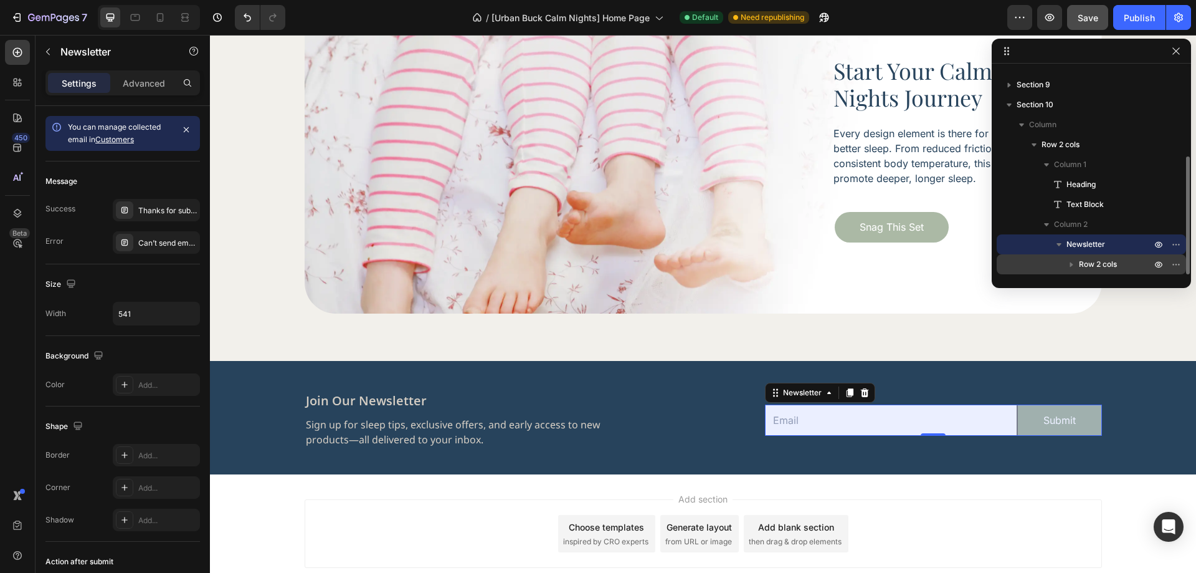
click at [1088, 259] on span "Row 2 cols" at bounding box center [1098, 264] width 38 height 12
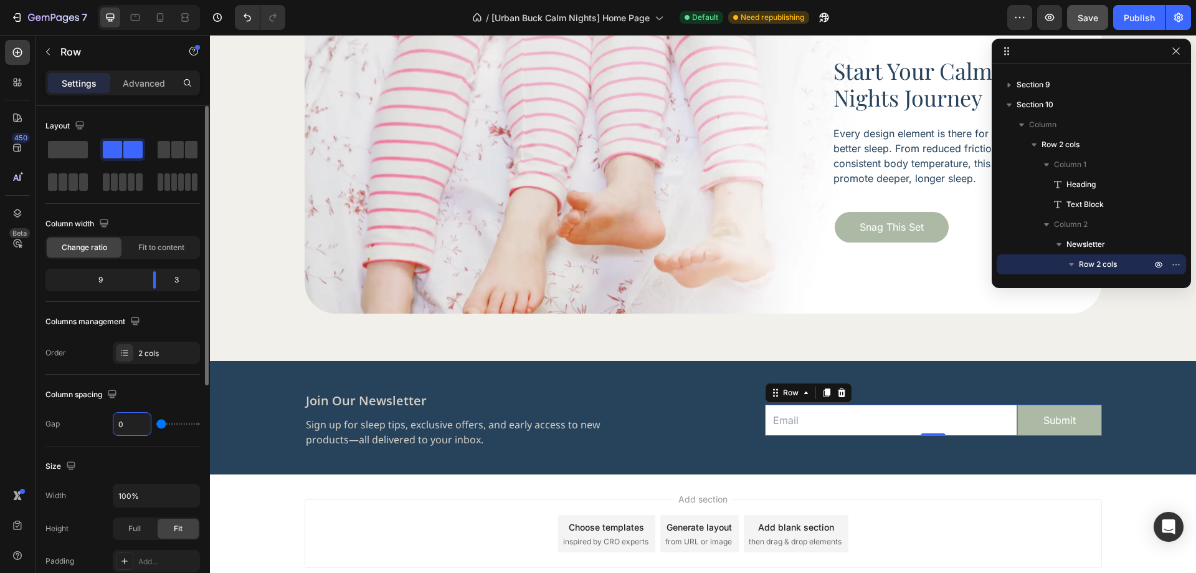
click at [137, 419] on input "0" at bounding box center [131, 423] width 37 height 22
type input "1"
type input "16"
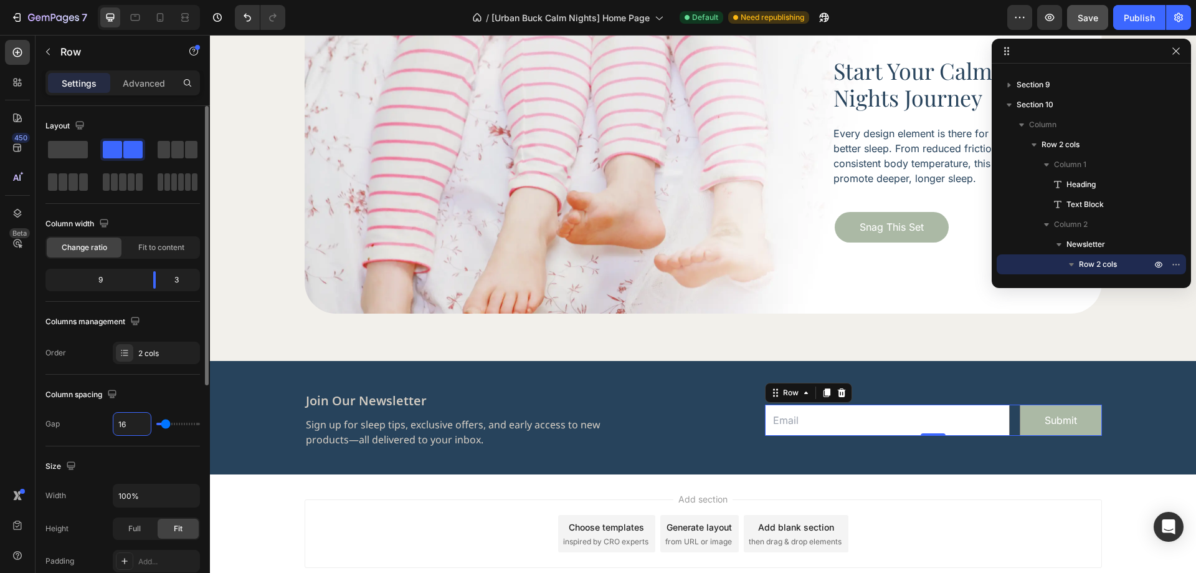
type input "16"
click at [167, 401] on div "Column spacing" at bounding box center [122, 394] width 154 height 20
click at [845, 411] on input "email" at bounding box center [887, 419] width 245 height 31
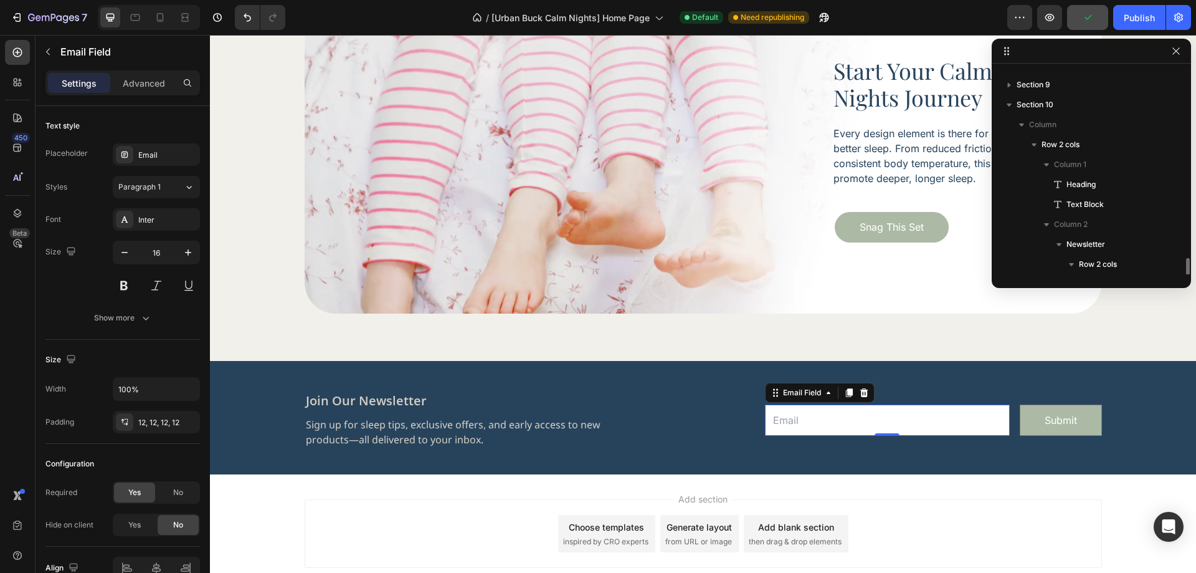
scroll to position [233, 0]
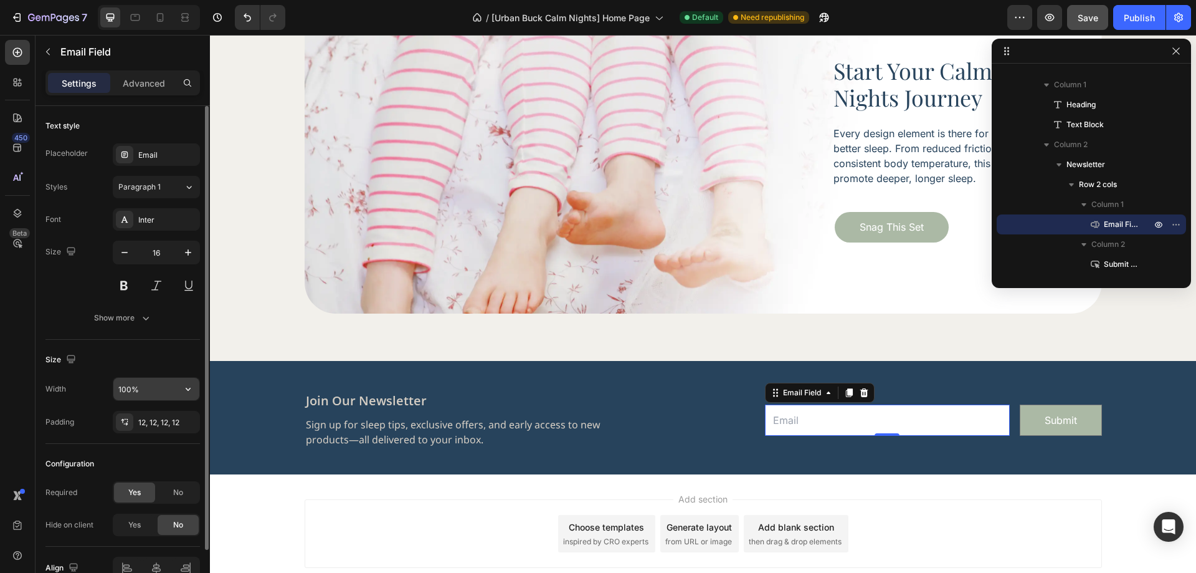
click at [146, 395] on input "100%" at bounding box center [156, 389] width 86 height 22
click at [147, 394] on input "100%" at bounding box center [156, 389] width 86 height 22
type input "390"
click at [134, 358] on div "Size" at bounding box center [122, 359] width 154 height 20
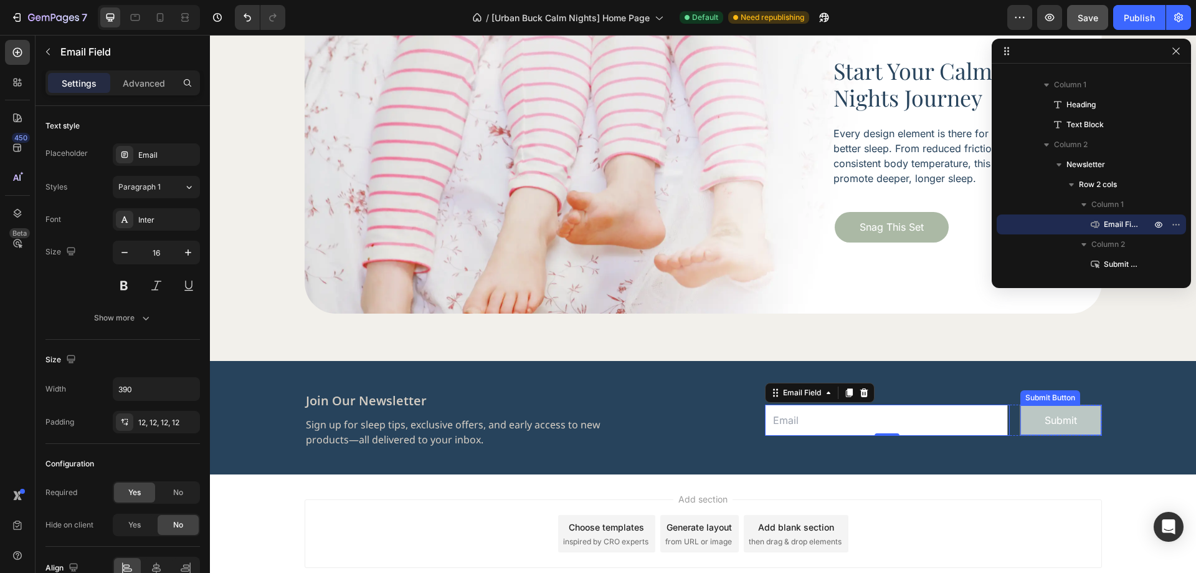
click at [1024, 413] on button "Submit" at bounding box center [1060, 420] width 80 height 30
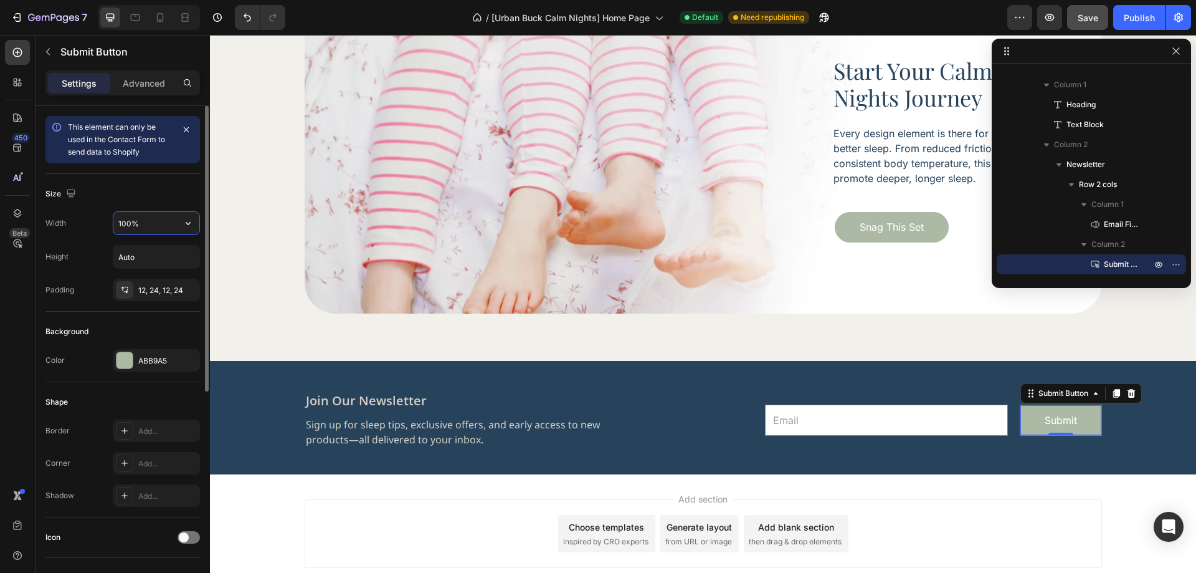
click at [144, 221] on input "100%" at bounding box center [156, 223] width 86 height 22
click at [145, 221] on input "100%" at bounding box center [156, 223] width 86 height 22
type input "135"
click at [176, 194] on div "Size" at bounding box center [122, 194] width 154 height 20
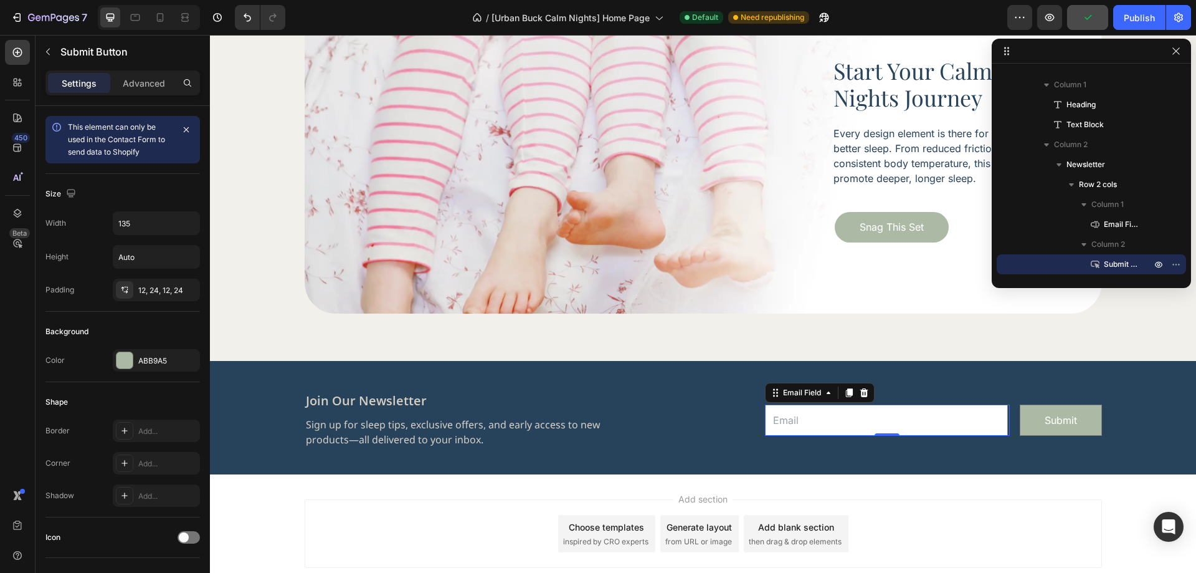
click at [997, 425] on input "email" at bounding box center [886, 419] width 243 height 31
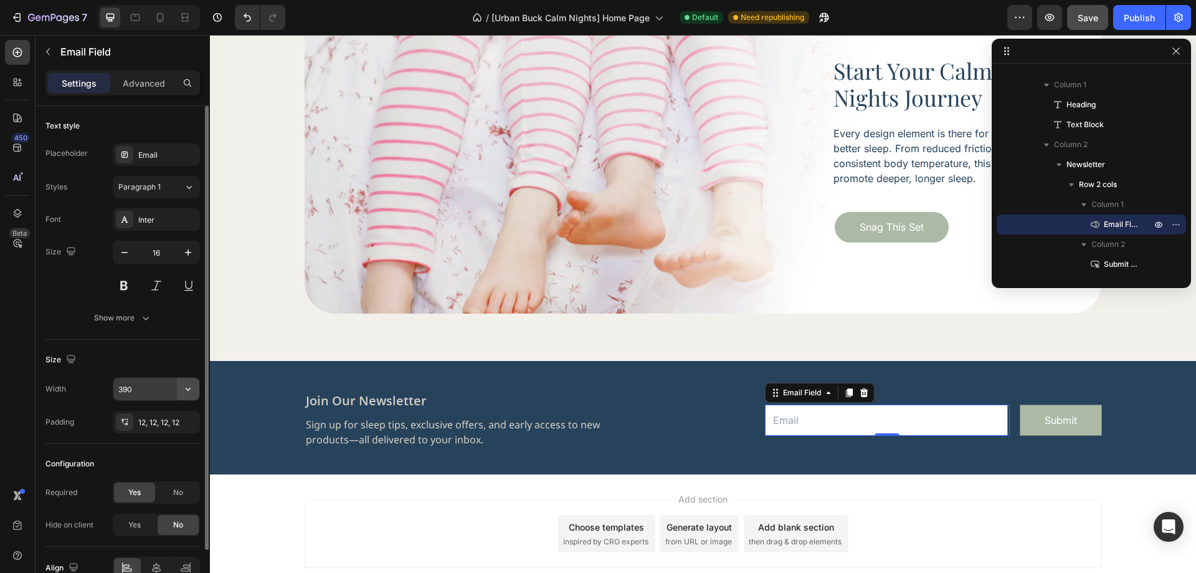
click at [188, 389] on icon "button" at bounding box center [188, 389] width 12 height 12
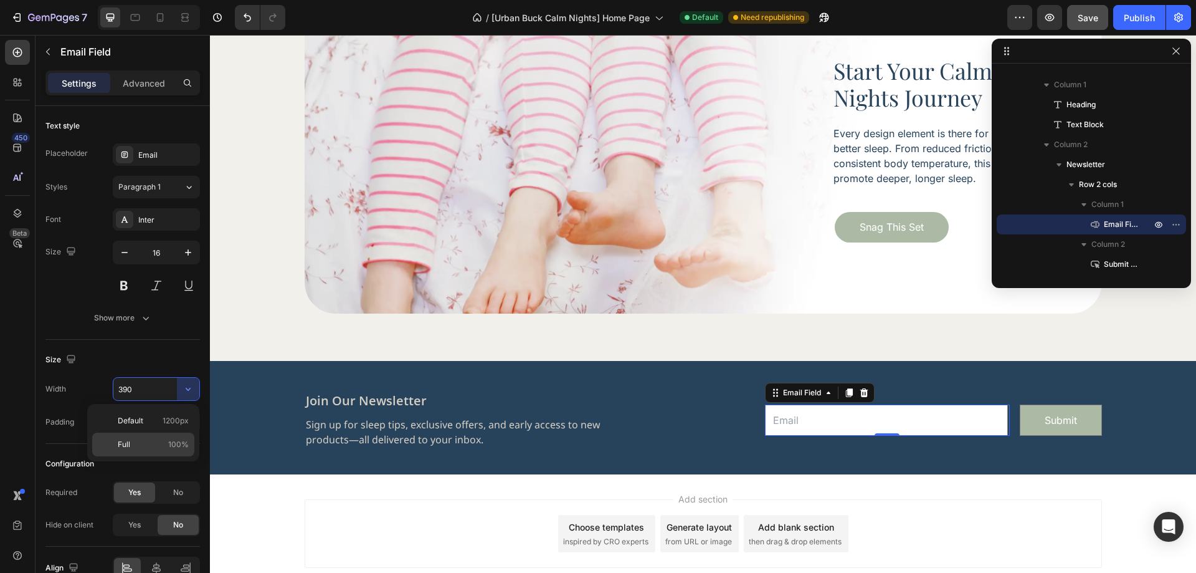
click at [147, 444] on p "Full 100%" at bounding box center [153, 444] width 71 height 11
type input "100%"
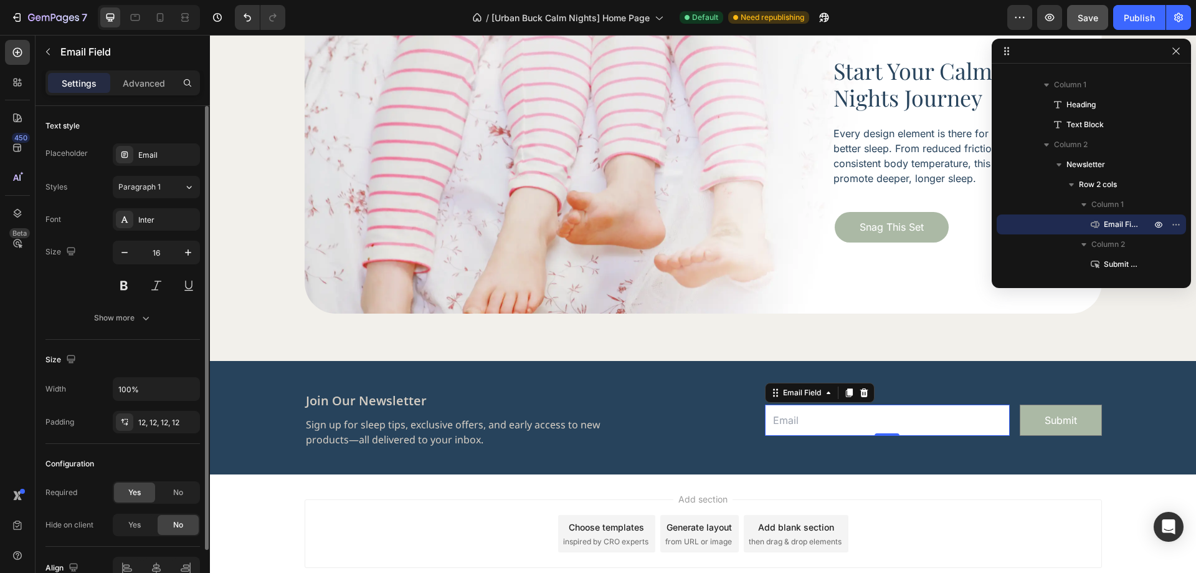
click at [172, 376] on div "Size Width 100% Padding 12, 12, 12, 12" at bounding box center [122, 392] width 154 height 104
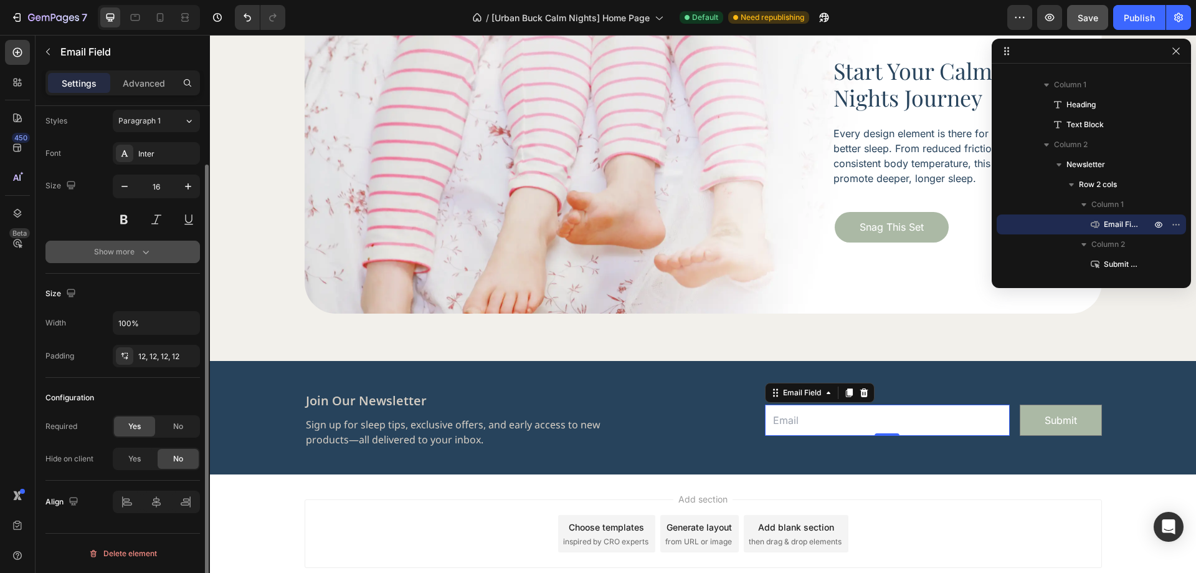
scroll to position [0, 0]
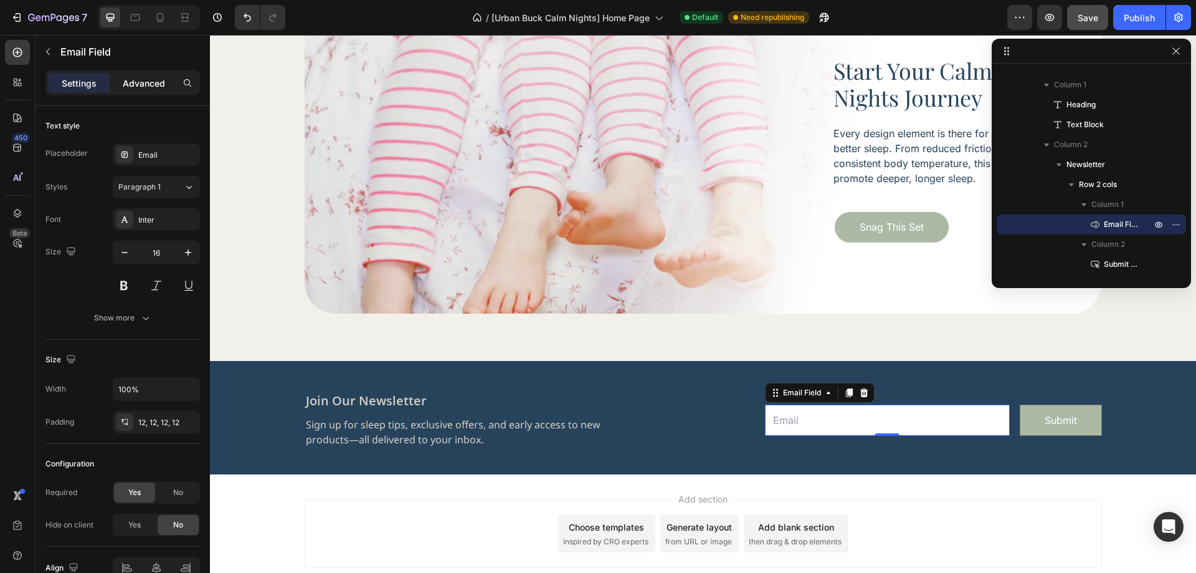
click at [142, 87] on p "Advanced" at bounding box center [144, 83] width 42 height 13
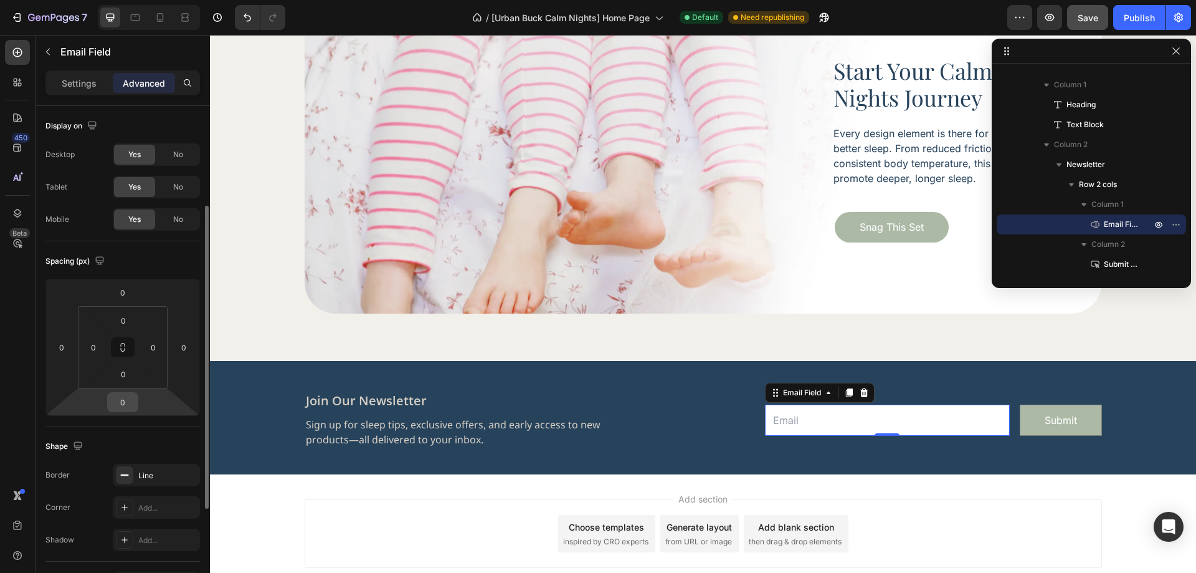
scroll to position [62, 0]
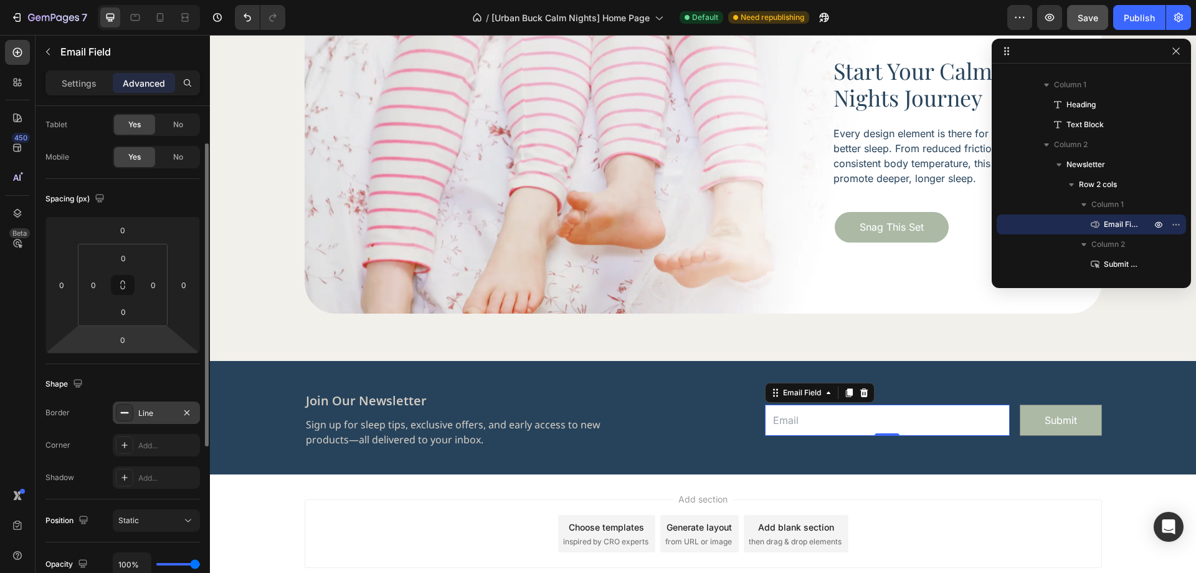
click at [151, 411] on div "Line" at bounding box center [156, 412] width 36 height 11
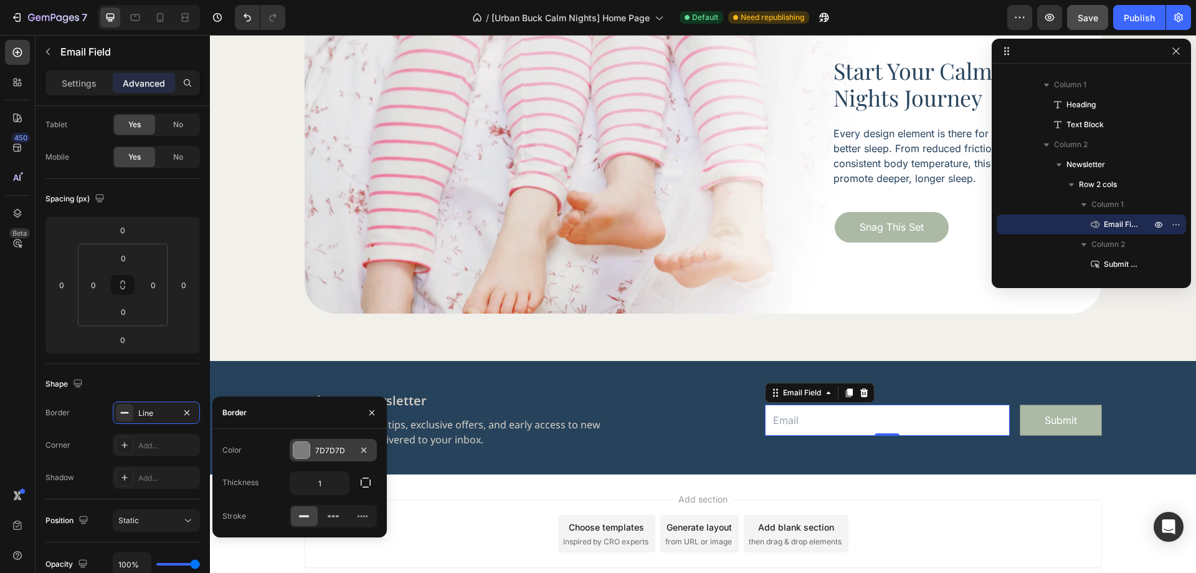
click at [325, 455] on div "7D7D7D" at bounding box center [333, 450] width 36 height 11
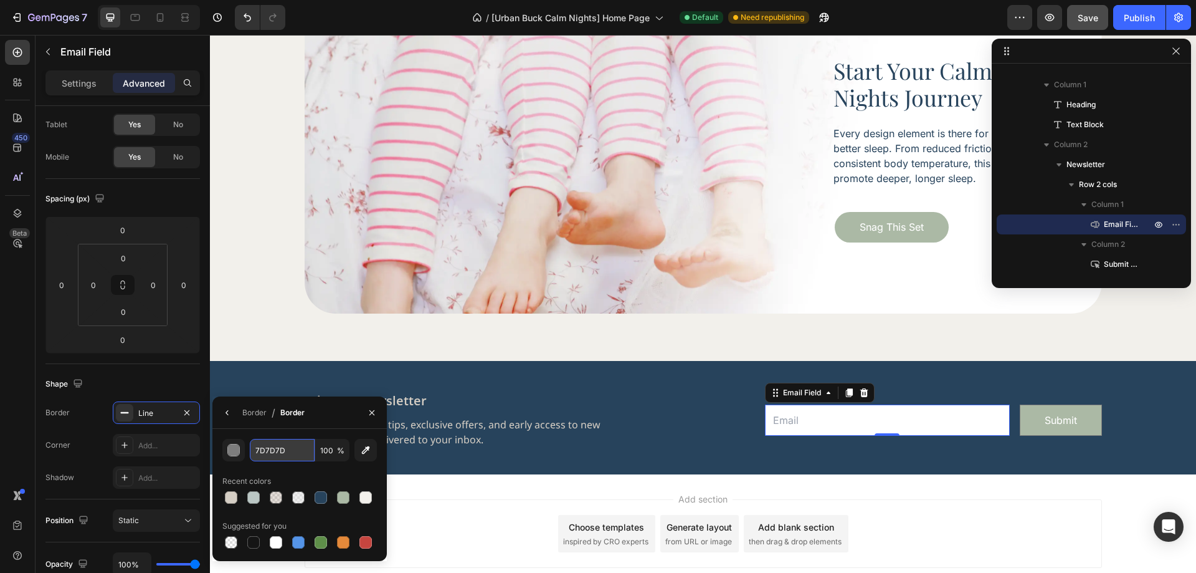
click at [268, 456] on input "7D7D7D" at bounding box center [282, 450] width 65 height 22
paste input "#D5CEC4"
type input "#D5CEC4"
click at [151, 380] on div "Shape" at bounding box center [122, 384] width 154 height 20
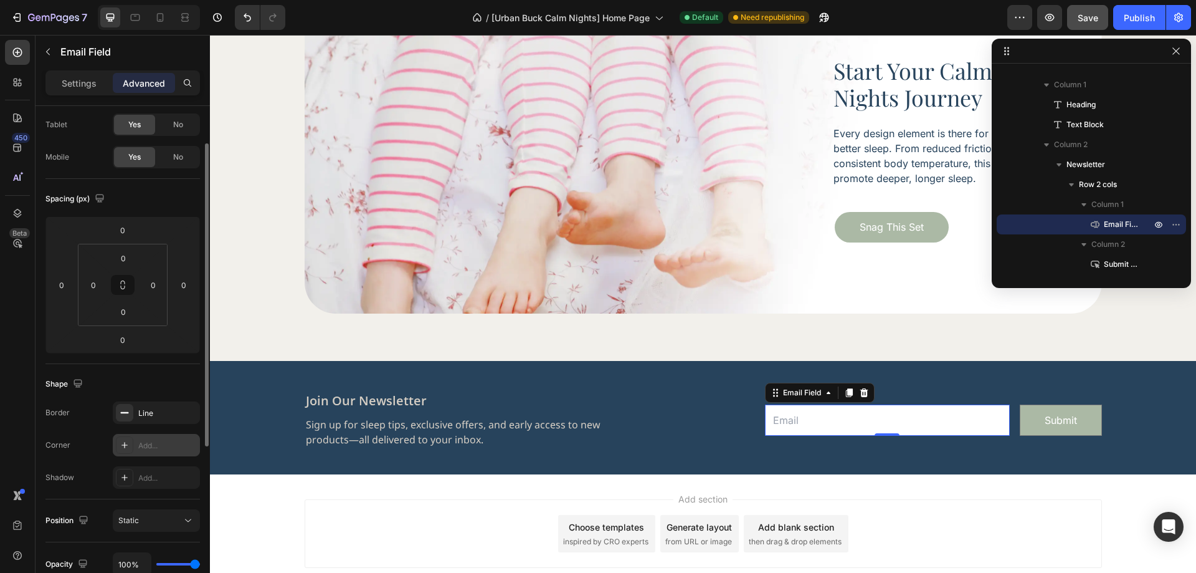
click at [145, 439] on div "Add..." at bounding box center [156, 445] width 87 height 22
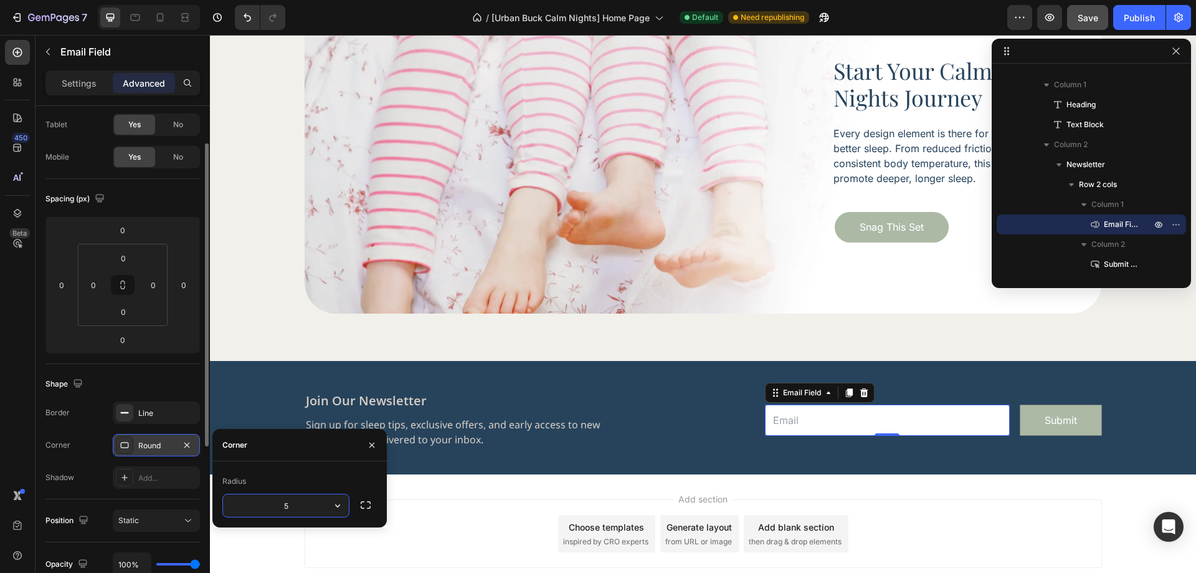
type input "50"
click at [148, 392] on div "Shape" at bounding box center [122, 384] width 154 height 20
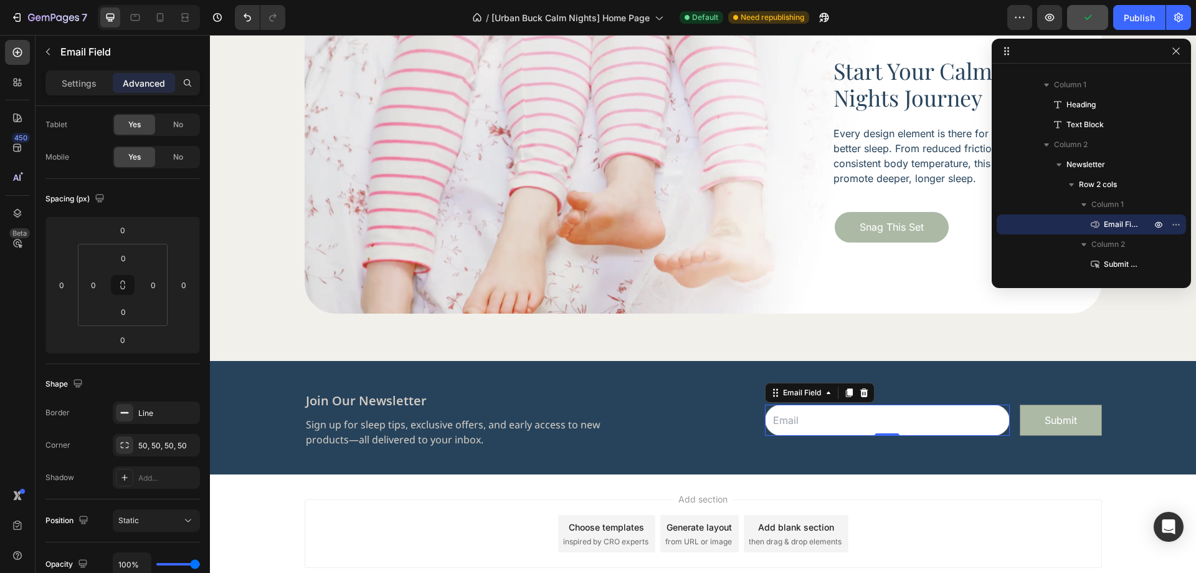
click at [799, 422] on input "email" at bounding box center [887, 419] width 245 height 31
click at [80, 80] on p "Settings" at bounding box center [79, 83] width 35 height 13
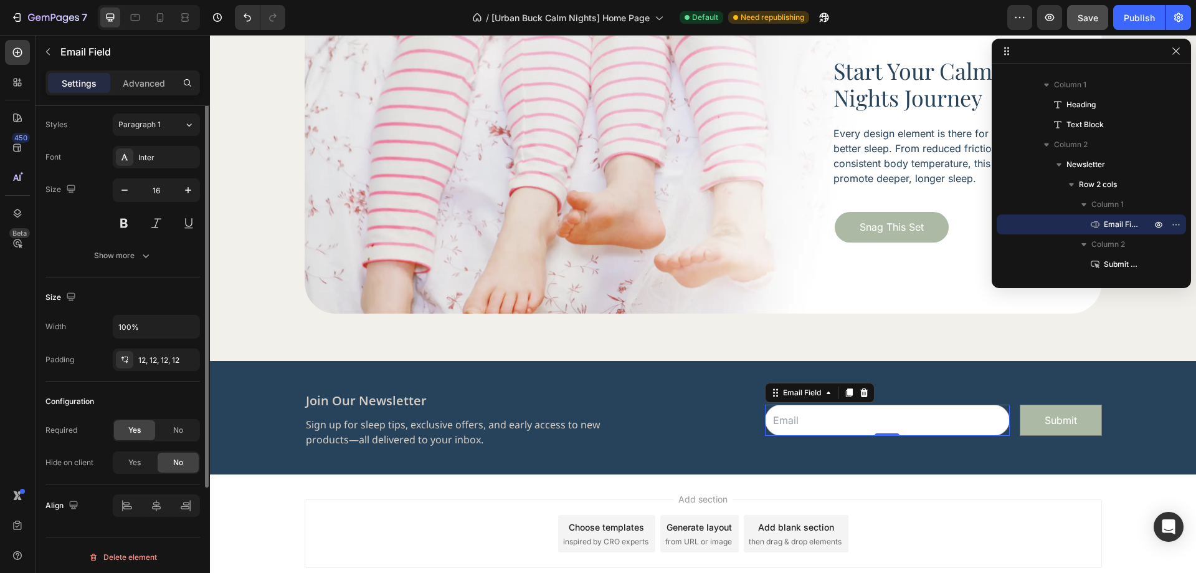
scroll to position [0, 0]
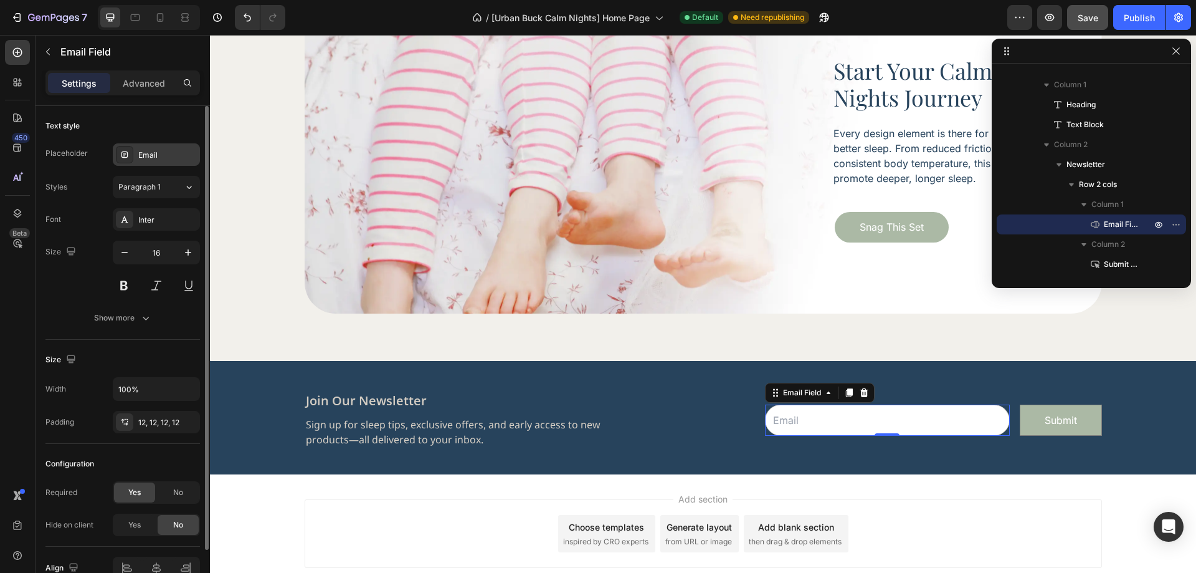
click at [153, 159] on div "Email" at bounding box center [167, 155] width 59 height 11
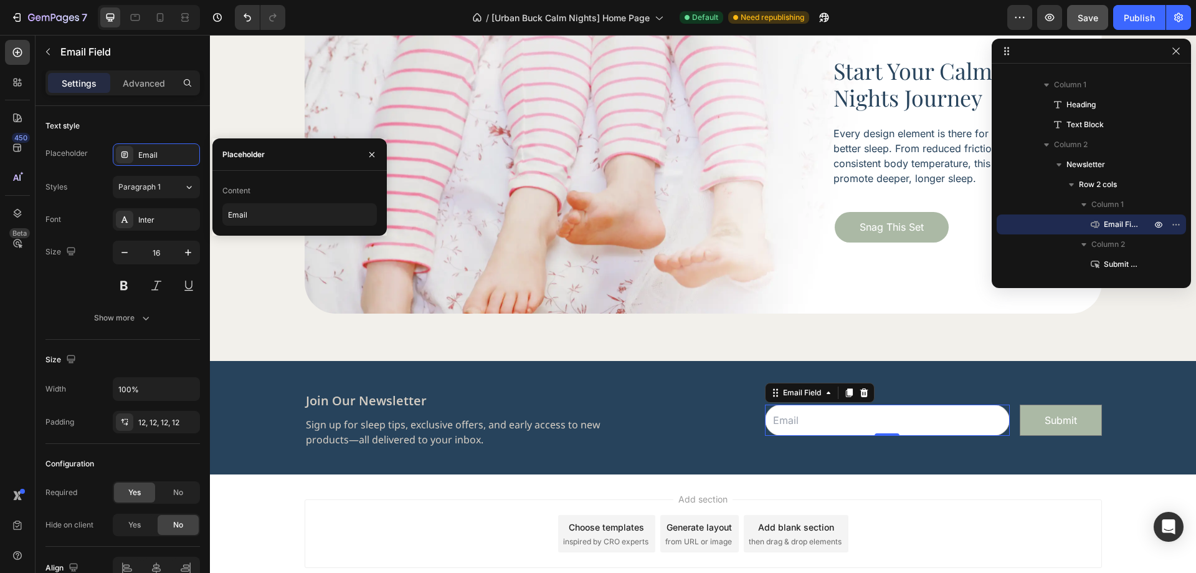
click at [280, 202] on div "Content Email" at bounding box center [299, 203] width 154 height 45
click at [269, 212] on input "Email" at bounding box center [299, 214] width 154 height 22
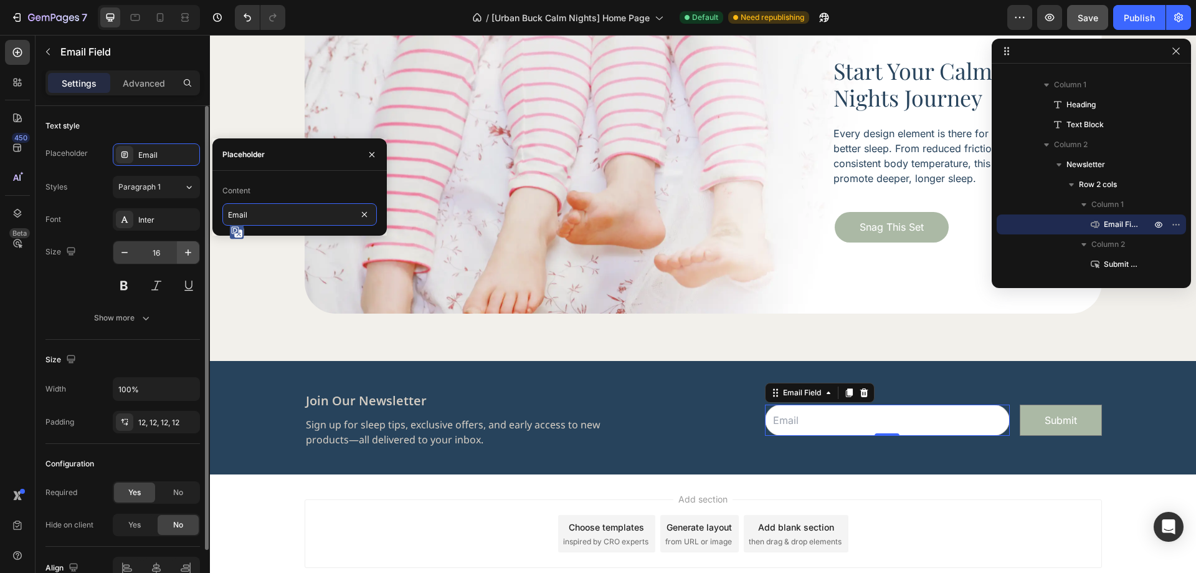
paste input "nter your e"
type input "Enter your email"
click at [74, 281] on div "Size 16" at bounding box center [122, 268] width 154 height 56
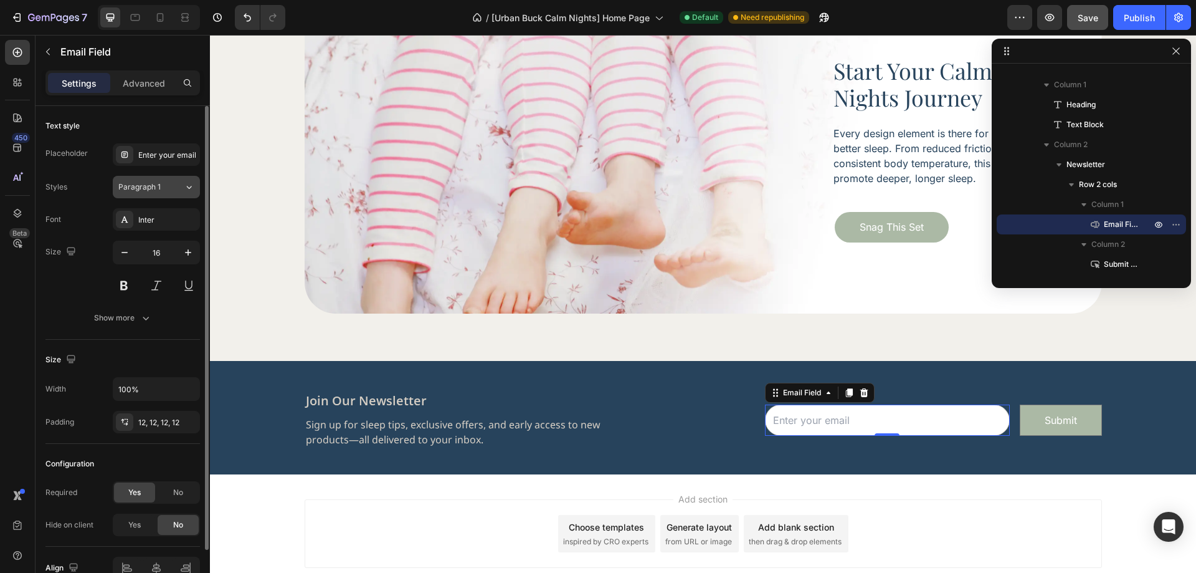
click at [158, 190] on span "Paragraph 1" at bounding box center [139, 186] width 42 height 11
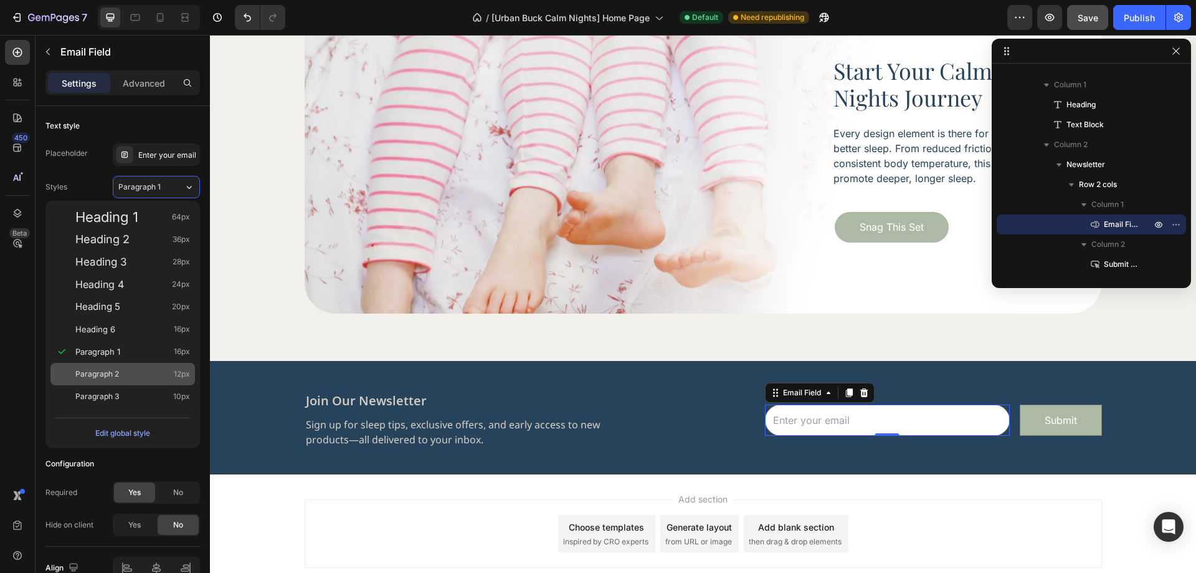
click at [157, 374] on div "Paragraph 2 12px" at bounding box center [132, 374] width 115 height 12
type input "12"
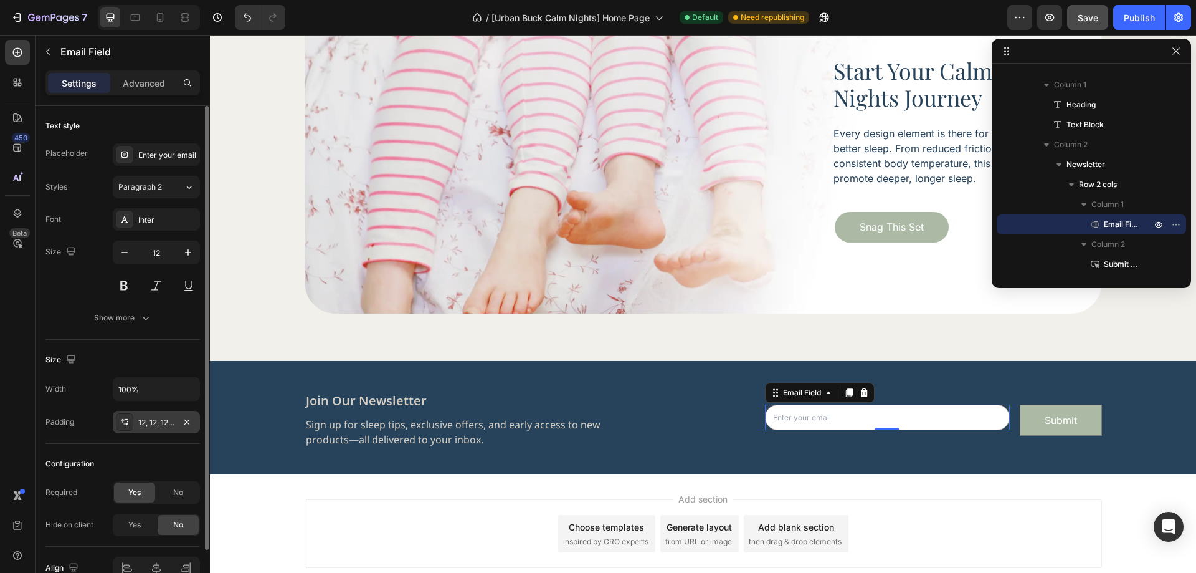
click at [151, 423] on div "12, 12, 12, 12" at bounding box center [156, 422] width 36 height 11
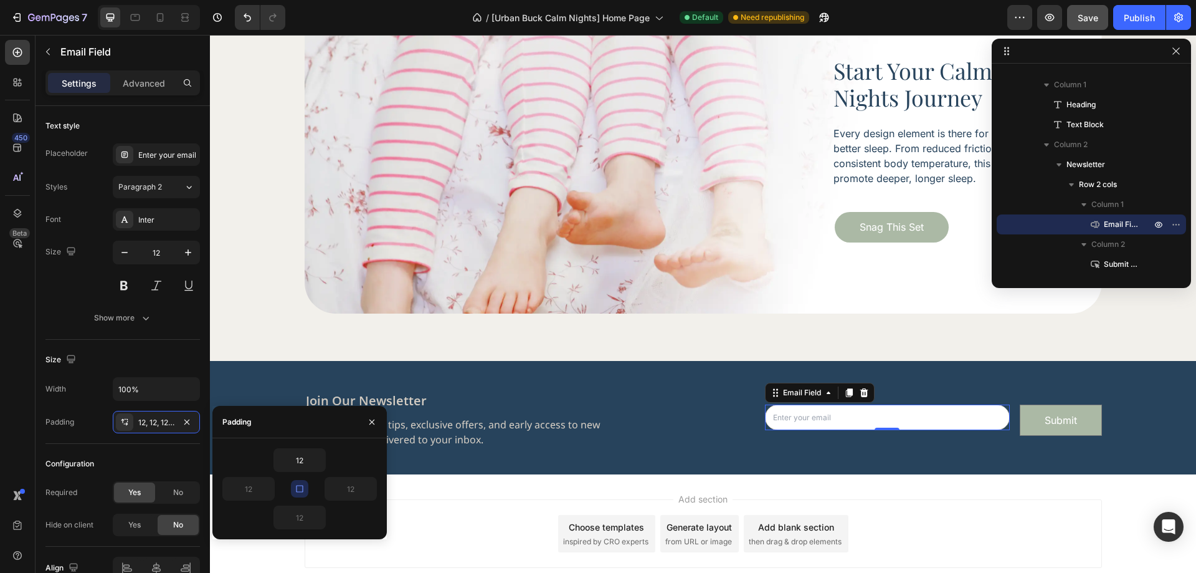
click at [298, 484] on icon "button" at bounding box center [300, 488] width 10 height 10
click at [244, 492] on input "12" at bounding box center [248, 488] width 51 height 22
type input "16"
click at [333, 488] on input "12" at bounding box center [350, 488] width 51 height 22
type input "16"
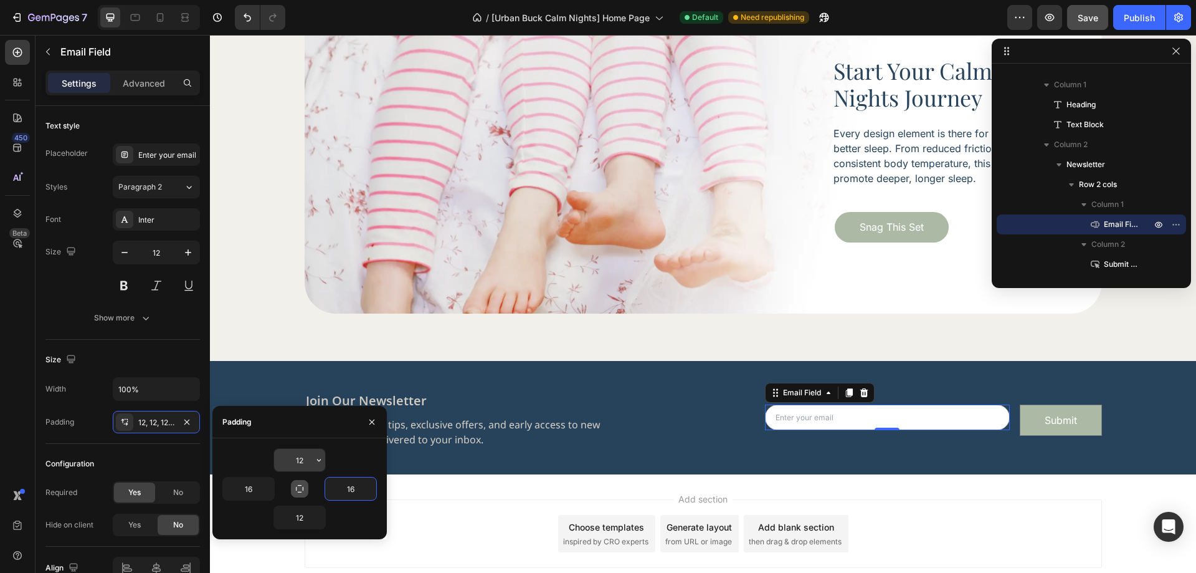
click at [293, 462] on input "12" at bounding box center [299, 460] width 51 height 22
type input "15"
click at [304, 515] on input "12" at bounding box center [299, 517] width 51 height 22
type input "15"
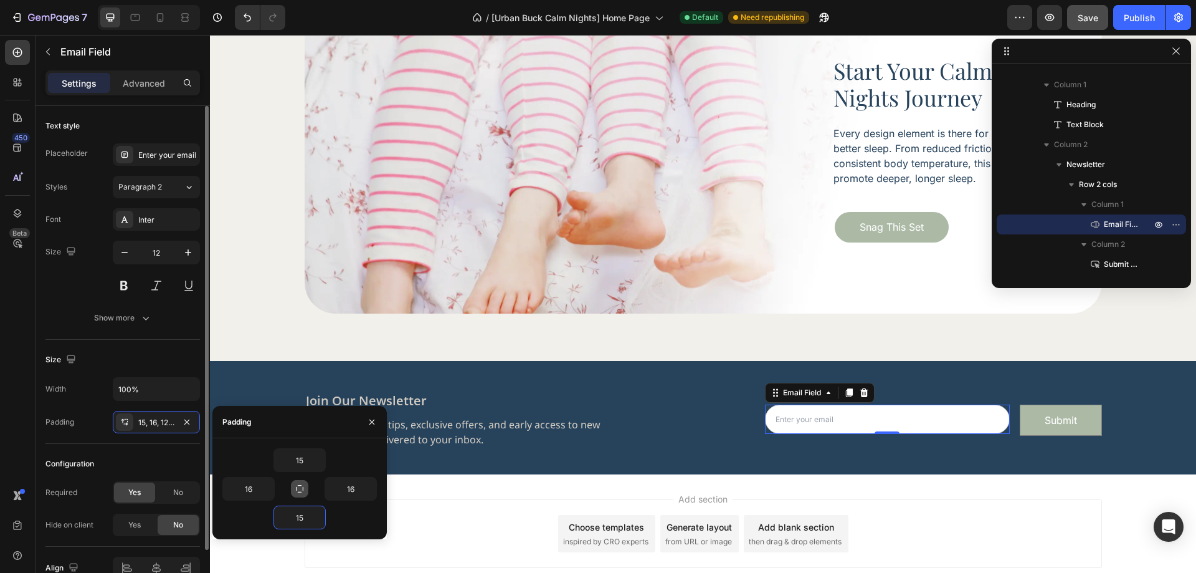
click at [179, 355] on div "Size" at bounding box center [122, 359] width 154 height 20
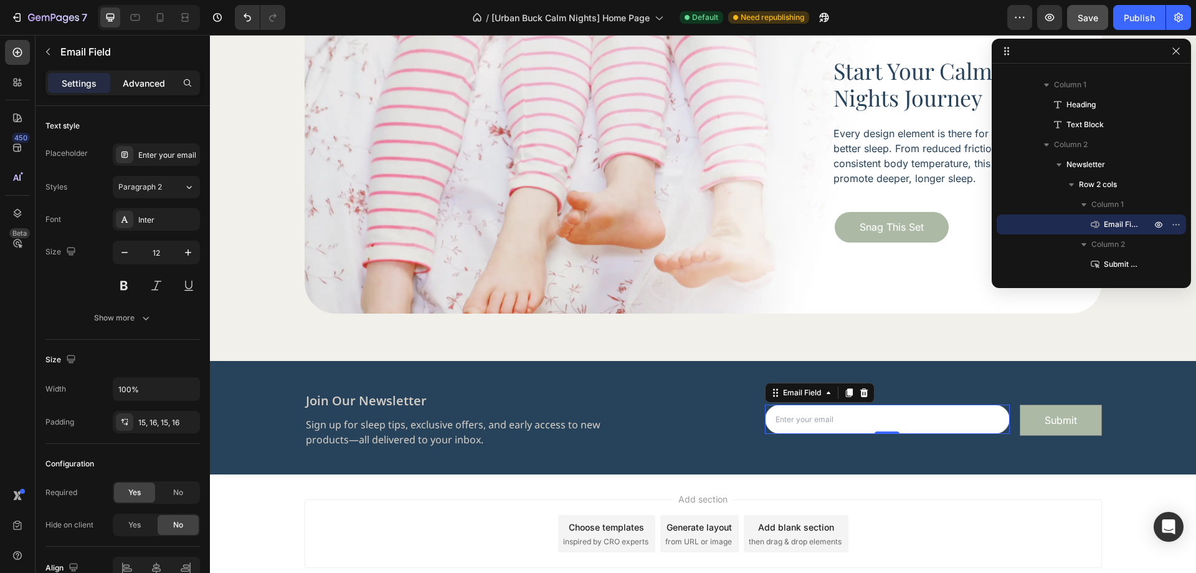
click at [143, 85] on p "Advanced" at bounding box center [144, 83] width 42 height 13
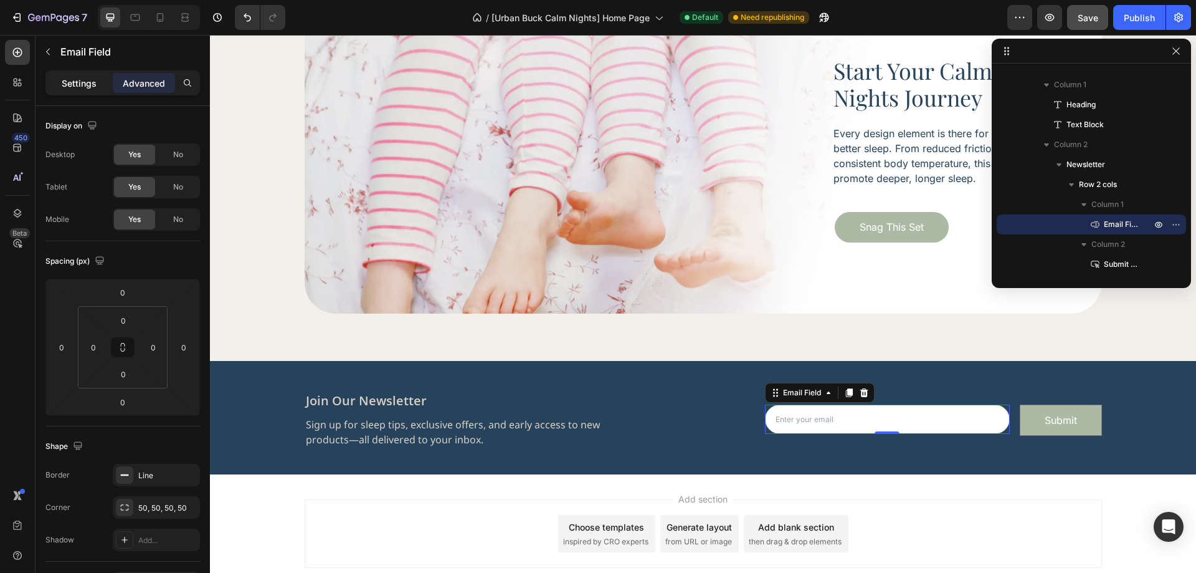
click at [71, 82] on p "Settings" at bounding box center [79, 83] width 35 height 13
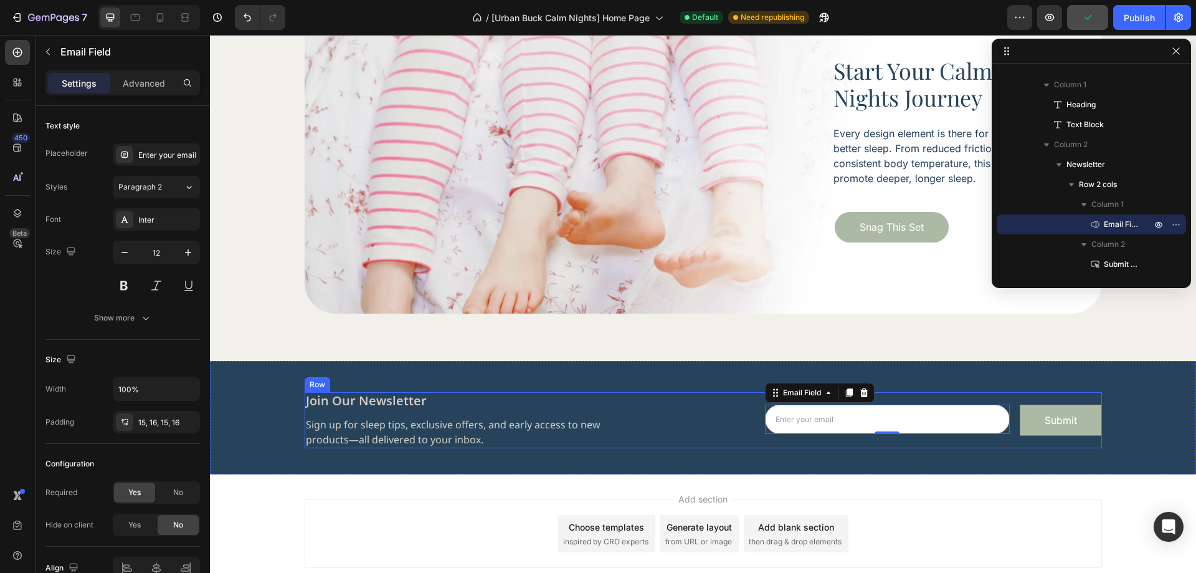
click at [1001, 445] on div "Email Field 0 Submit Submit Button Row Newsletter" at bounding box center [933, 420] width 337 height 56
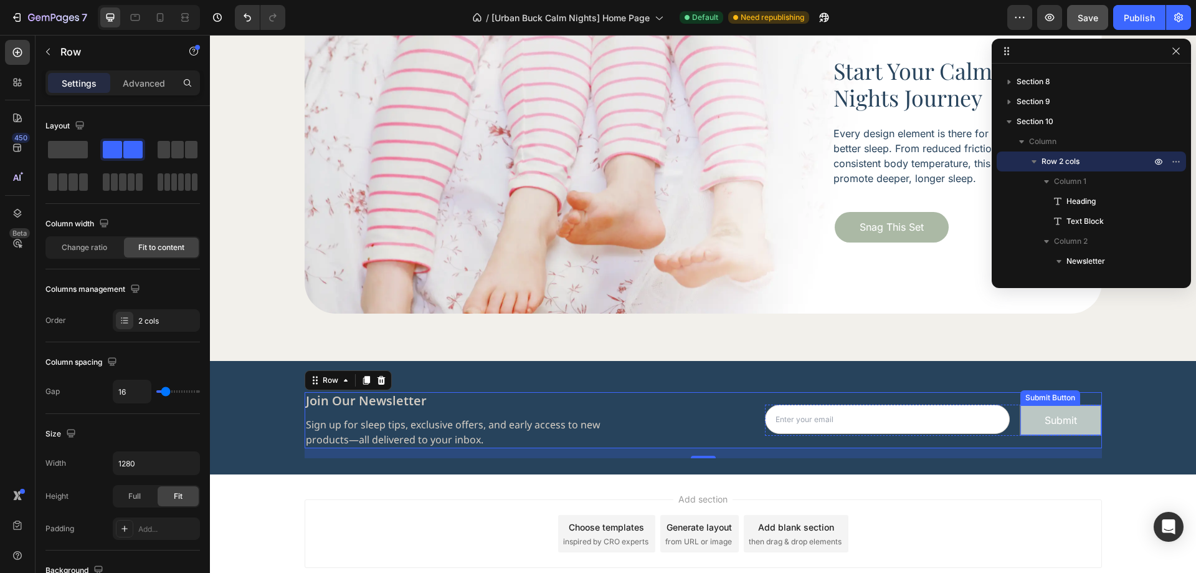
click at [1023, 430] on button "Submit" at bounding box center [1060, 420] width 80 height 30
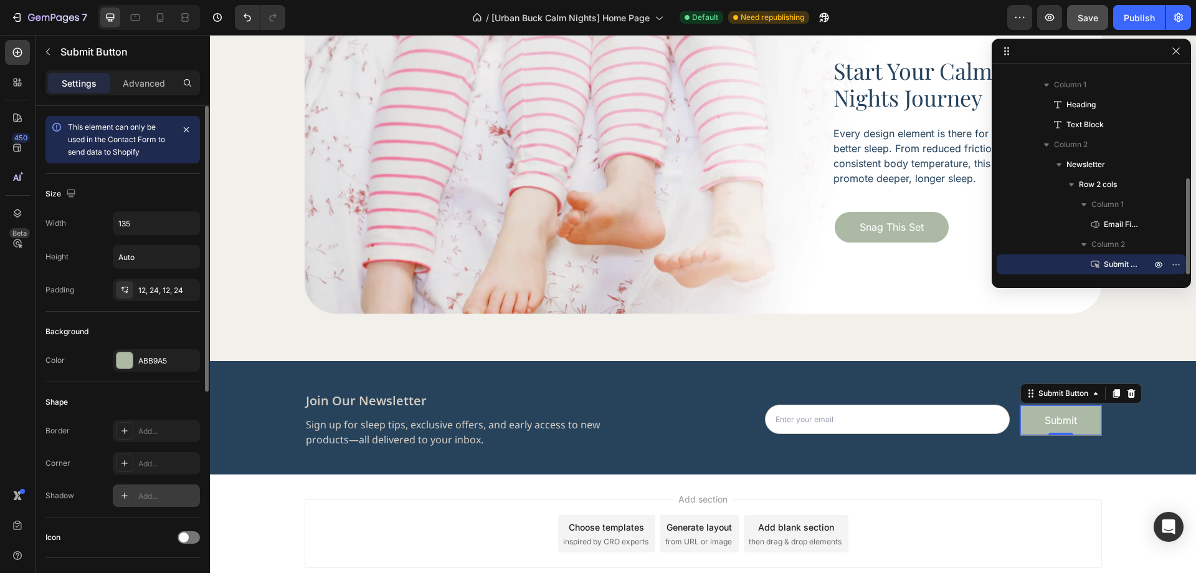
scroll to position [187, 0]
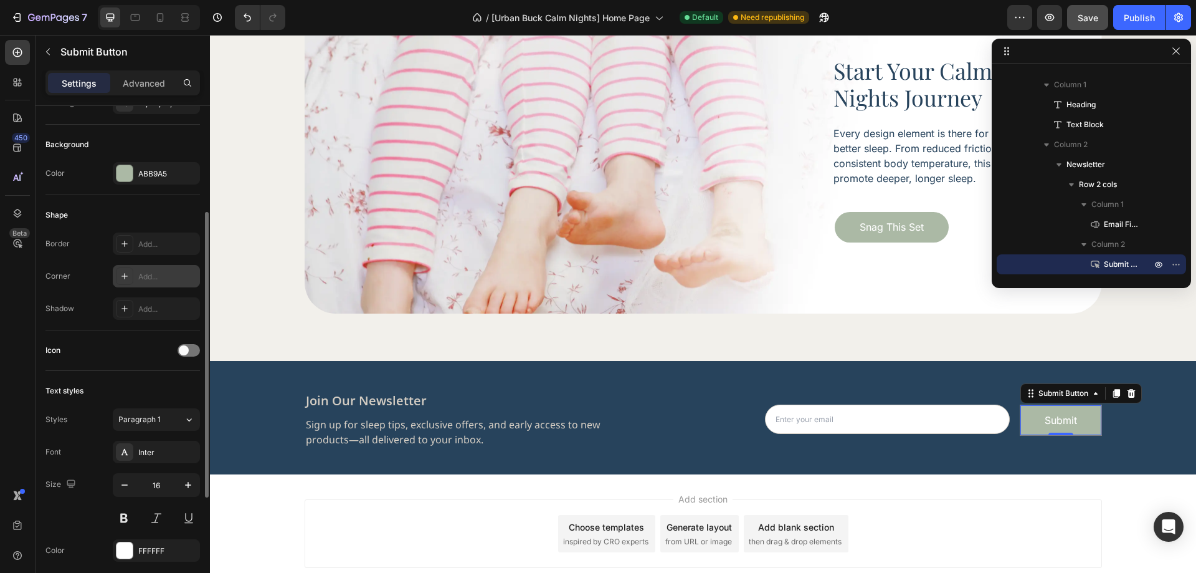
click at [152, 282] on div "Add..." at bounding box center [156, 276] width 87 height 22
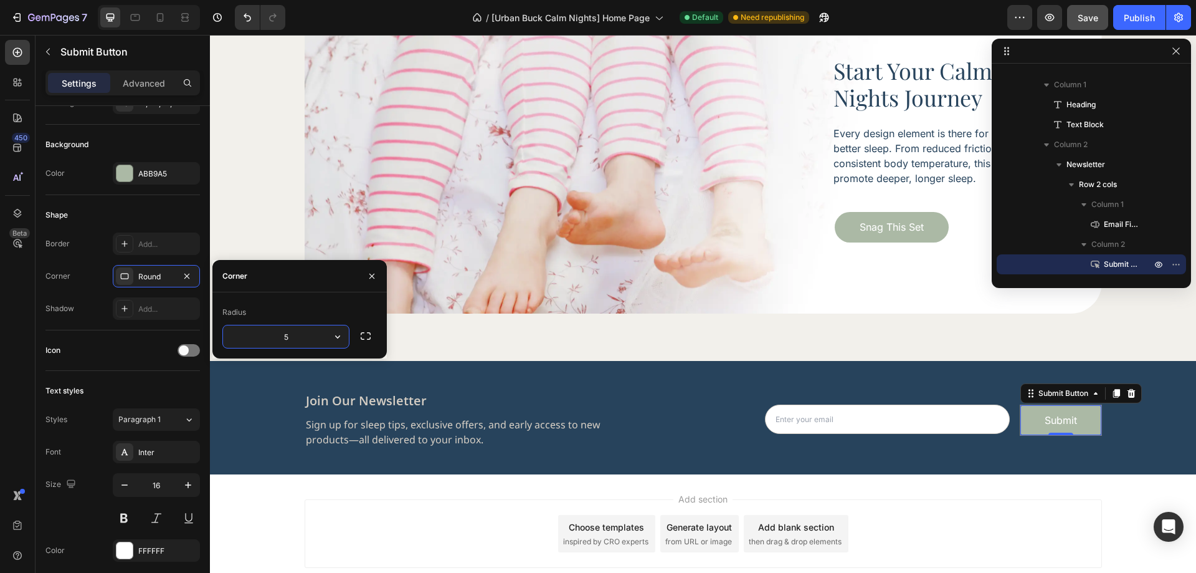
type input "55"
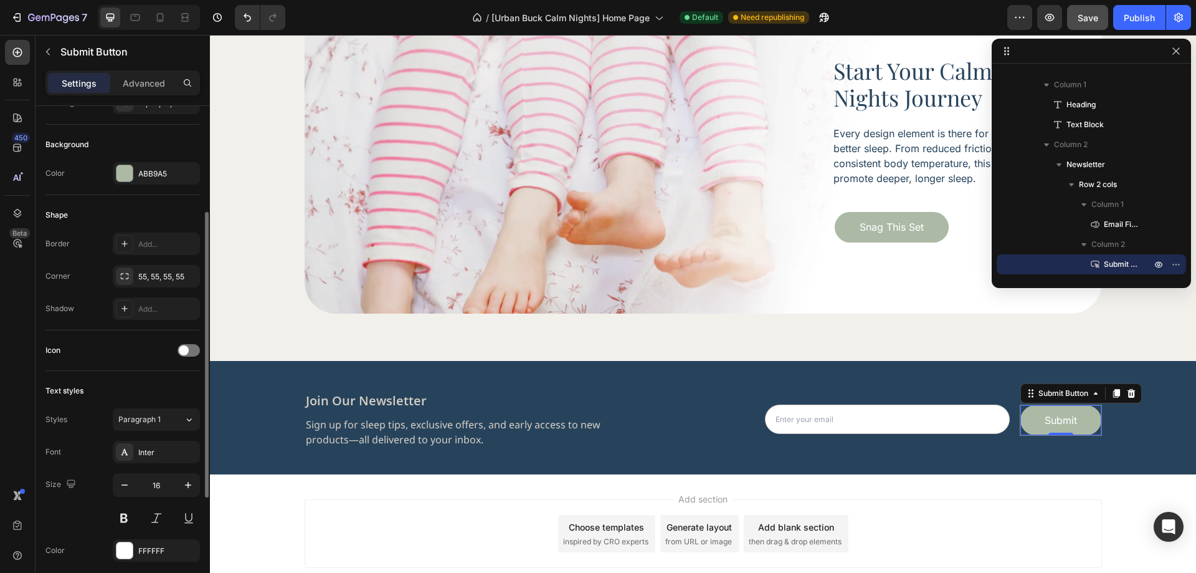
click at [125, 354] on div "Icon" at bounding box center [122, 350] width 154 height 20
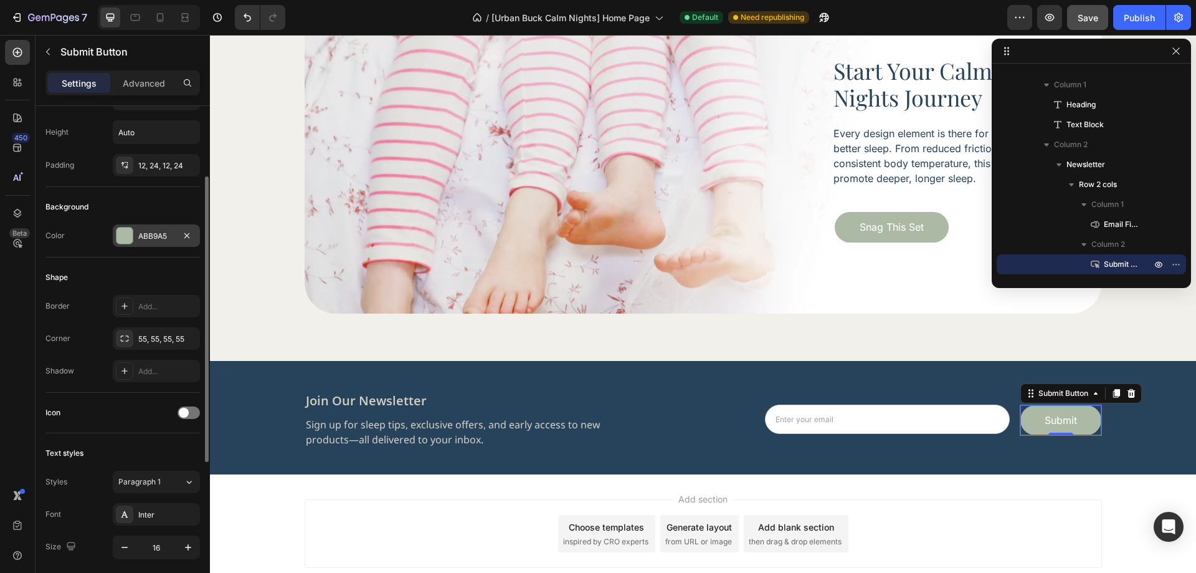
click at [145, 242] on div "ABB9A5" at bounding box center [156, 235] width 87 height 22
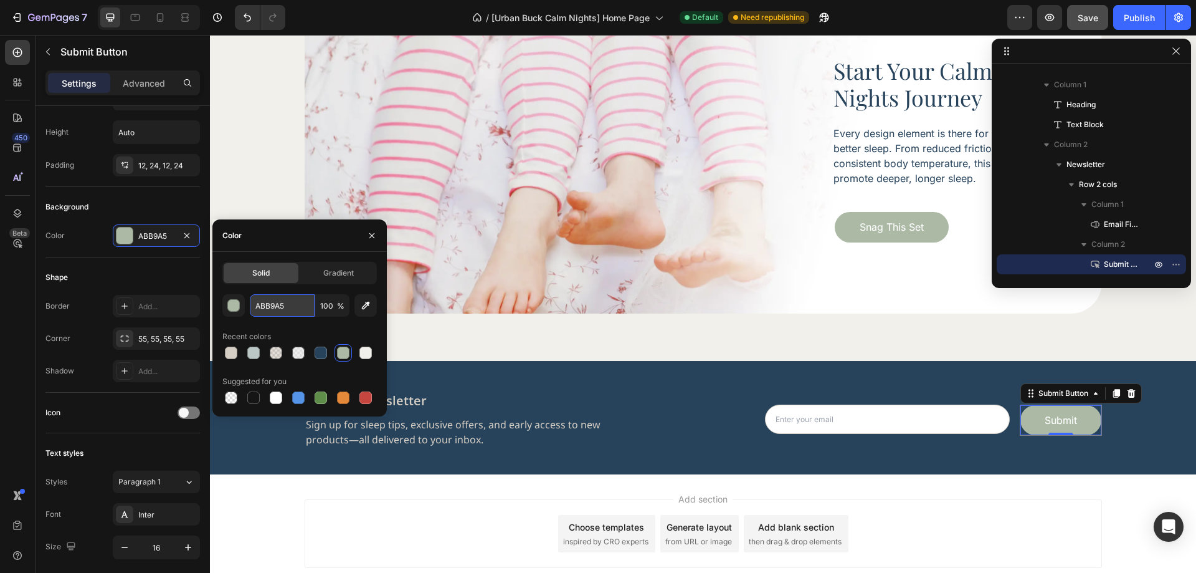
click at [259, 306] on input "ABB9A5" at bounding box center [282, 305] width 65 height 22
paste input "#A59282"
type input "#A59282"
click at [138, 275] on div "Shape" at bounding box center [122, 277] width 154 height 20
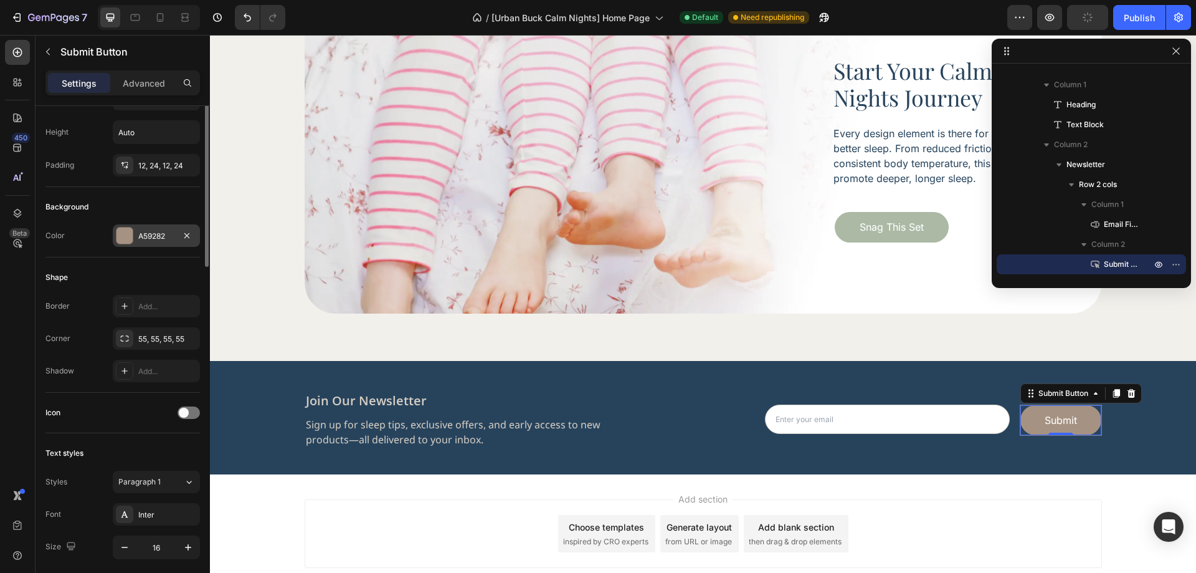
scroll to position [0, 0]
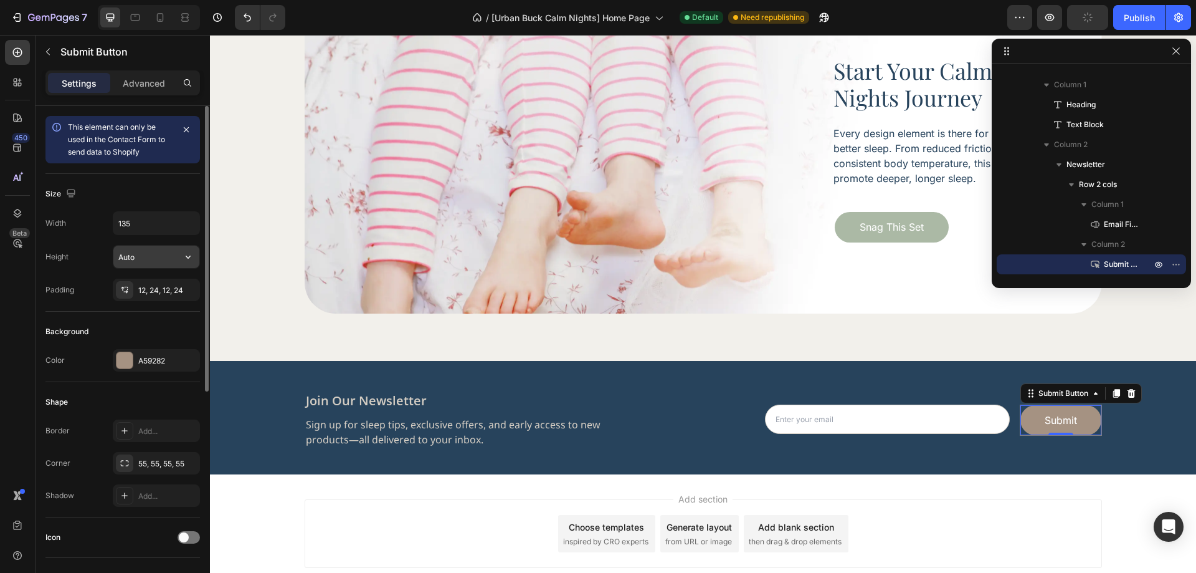
click at [140, 250] on input "Auto" at bounding box center [156, 256] width 86 height 22
type input "49"
click at [156, 318] on div "Background Color A59282" at bounding box center [122, 346] width 154 height 70
click at [969, 431] on input "email" at bounding box center [887, 418] width 245 height 29
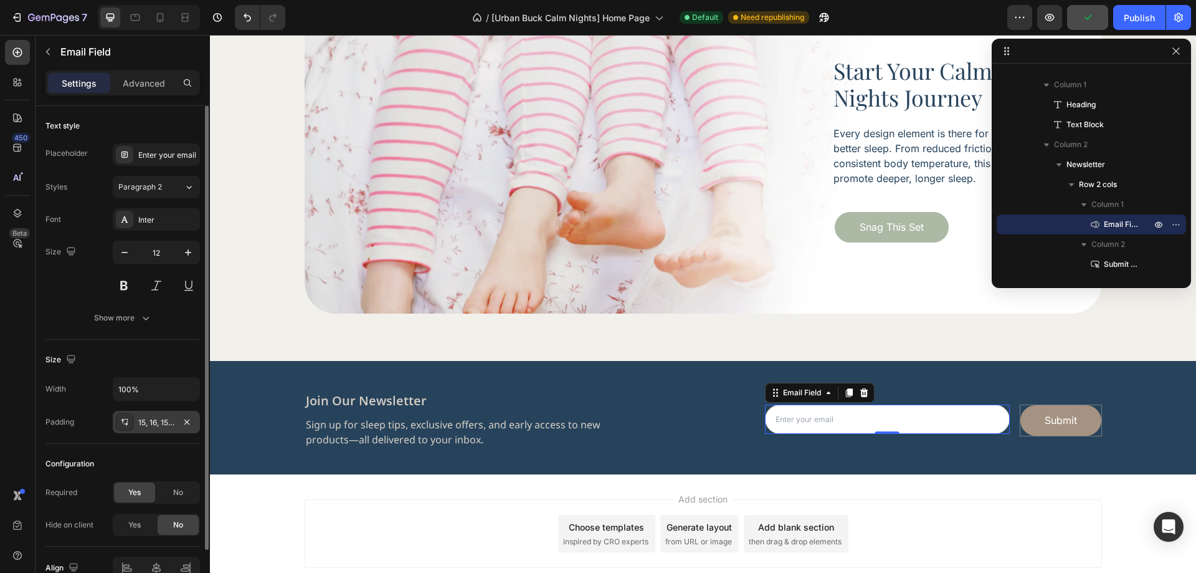
click at [153, 430] on div "15, 16, 15, 16" at bounding box center [156, 422] width 87 height 22
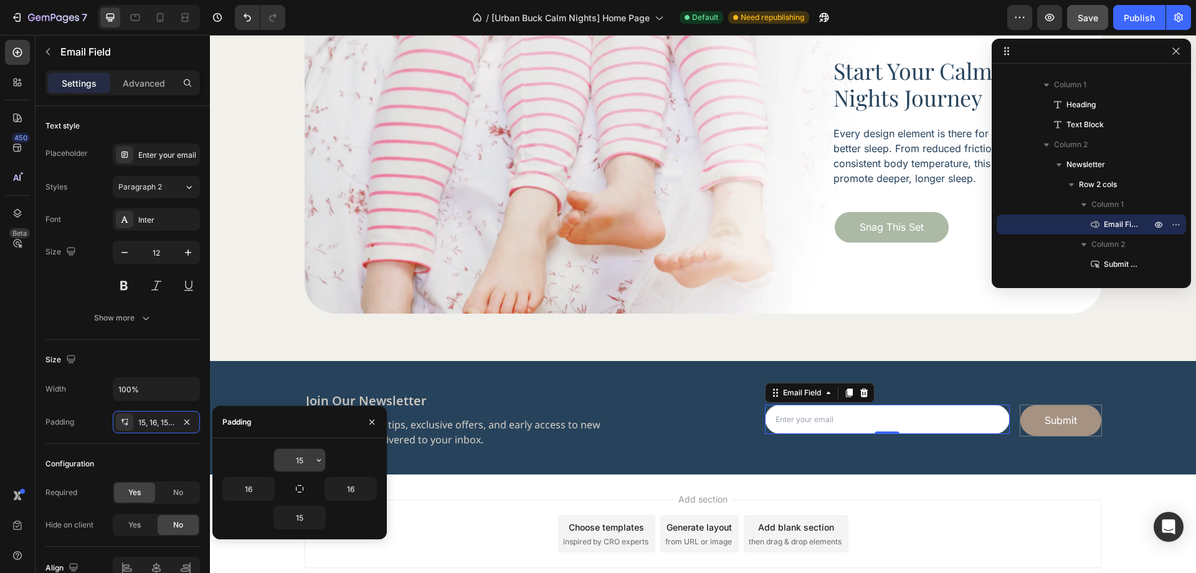
click at [299, 464] on input "15" at bounding box center [299, 460] width 51 height 22
type input "16"
click at [298, 507] on input "15" at bounding box center [299, 517] width 51 height 22
type input "16"
click at [301, 467] on input "16" at bounding box center [299, 460] width 51 height 22
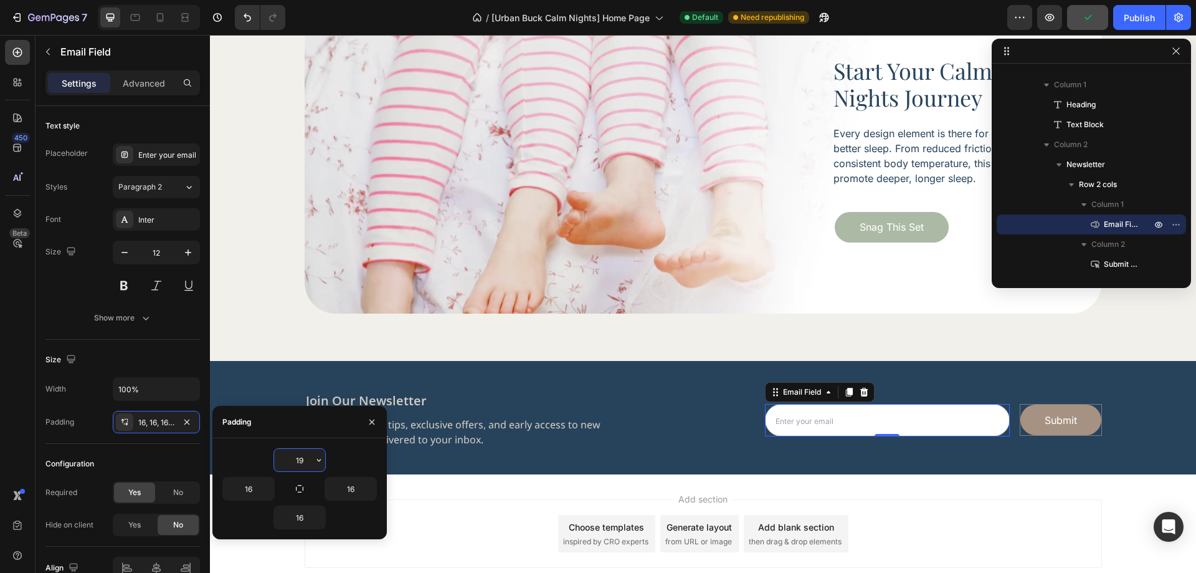
type input "18"
click at [303, 516] on input "16" at bounding box center [299, 517] width 51 height 22
type input "16"
click at [302, 462] on input "18" at bounding box center [299, 460] width 51 height 22
type input "17"
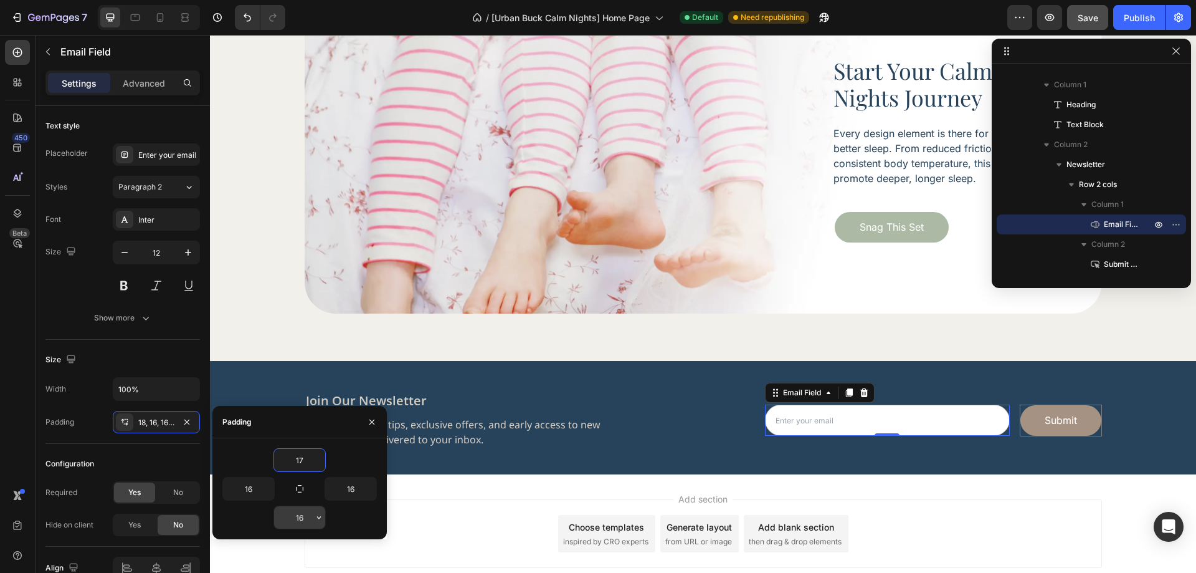
click at [303, 520] on input "16" at bounding box center [299, 517] width 51 height 22
type input "17"
click at [1013, 431] on div "Email Field 0 Submit Submit Button Row" at bounding box center [933, 420] width 337 height 32
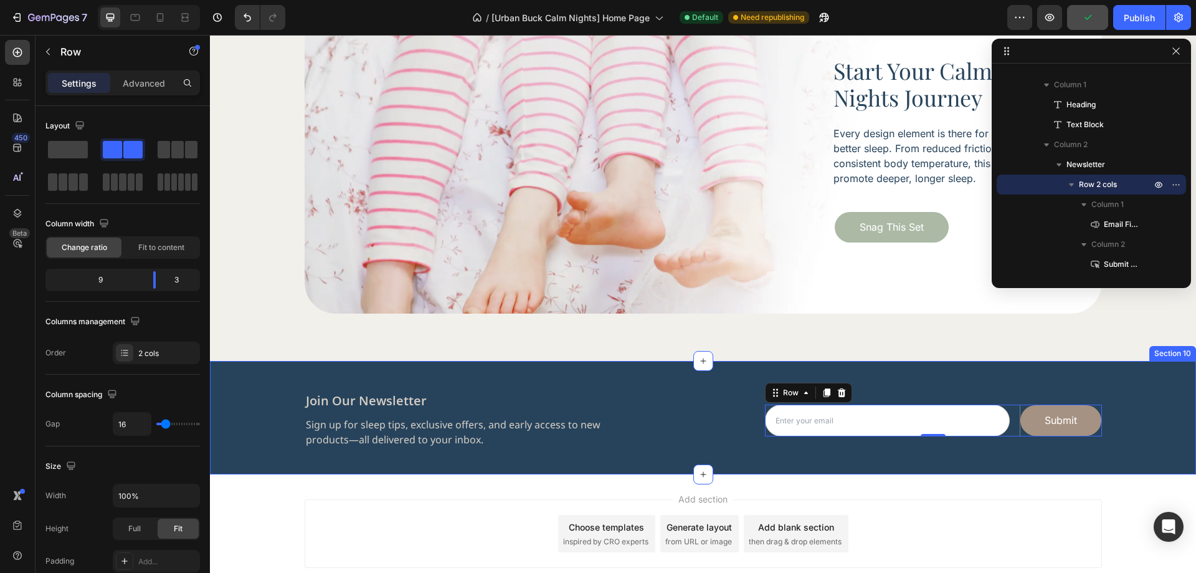
click at [1118, 450] on div "join our newsletter Heading Sign up for sleep tips, exclusive offers, and early…" at bounding box center [703, 425] width 986 height 66
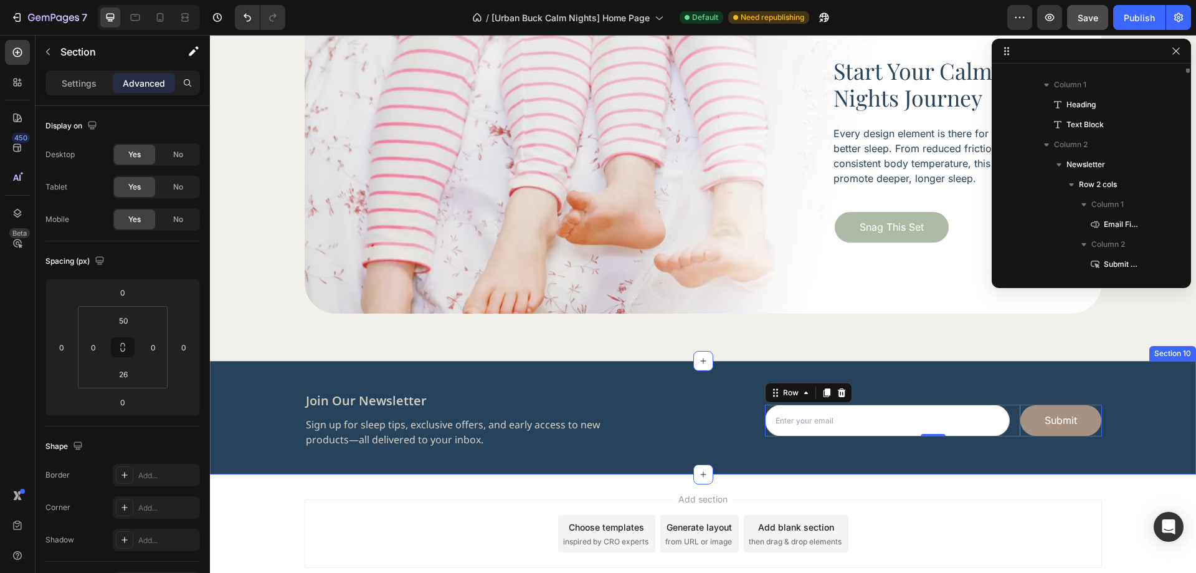
scroll to position [97, 0]
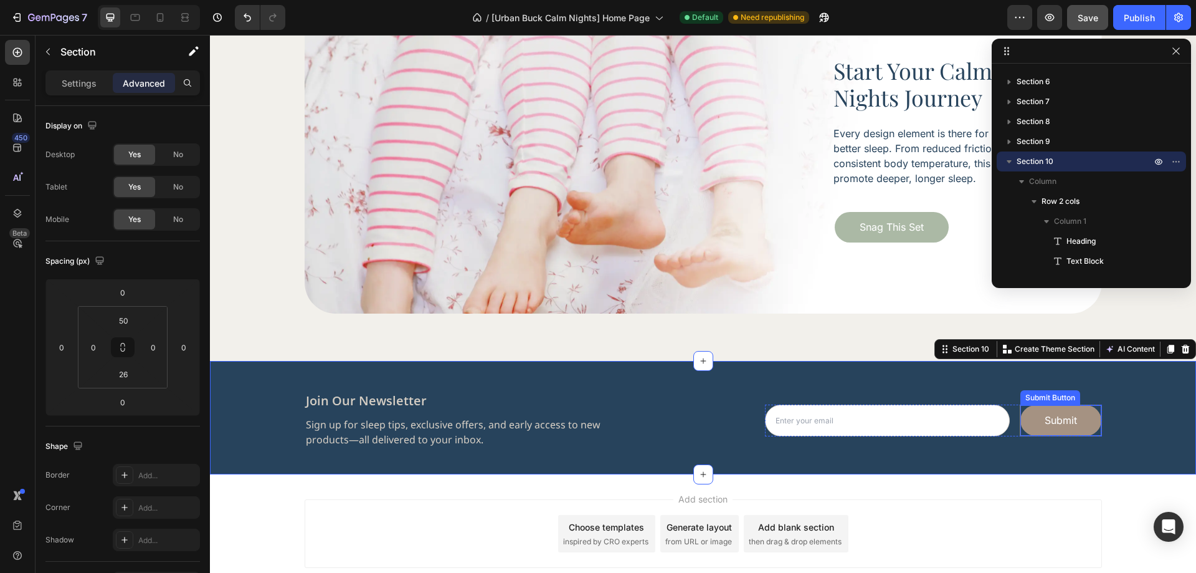
click at [1109, 429] on div "join our newsletter Heading Sign up for sleep tips, exclusive offers, and early…" at bounding box center [703, 425] width 986 height 66
click at [1093, 429] on button "Submit" at bounding box center [1060, 420] width 80 height 31
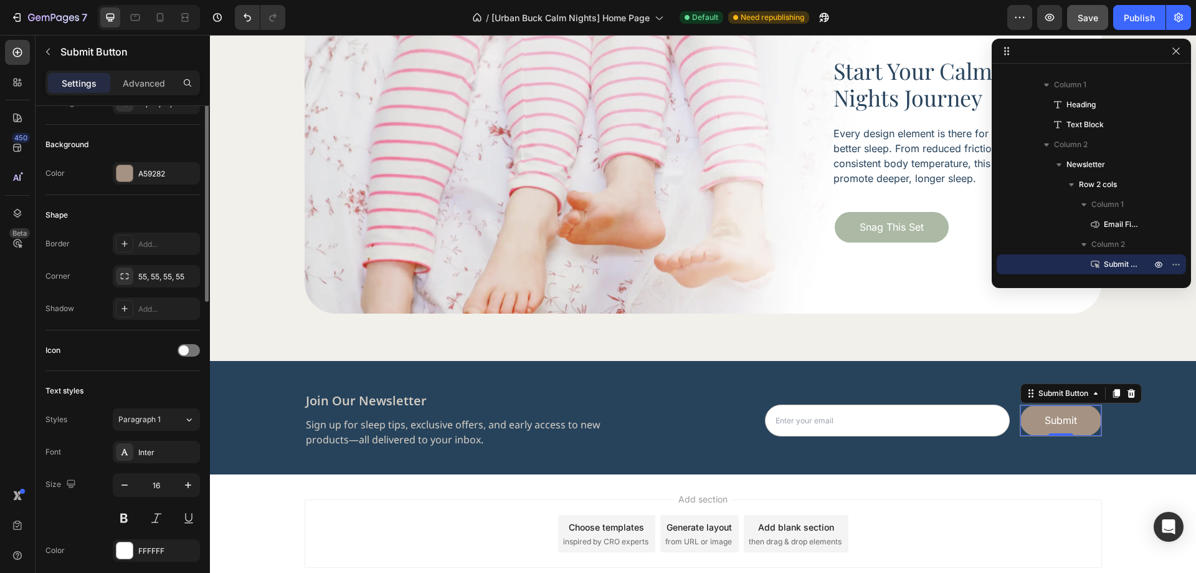
scroll to position [62, 0]
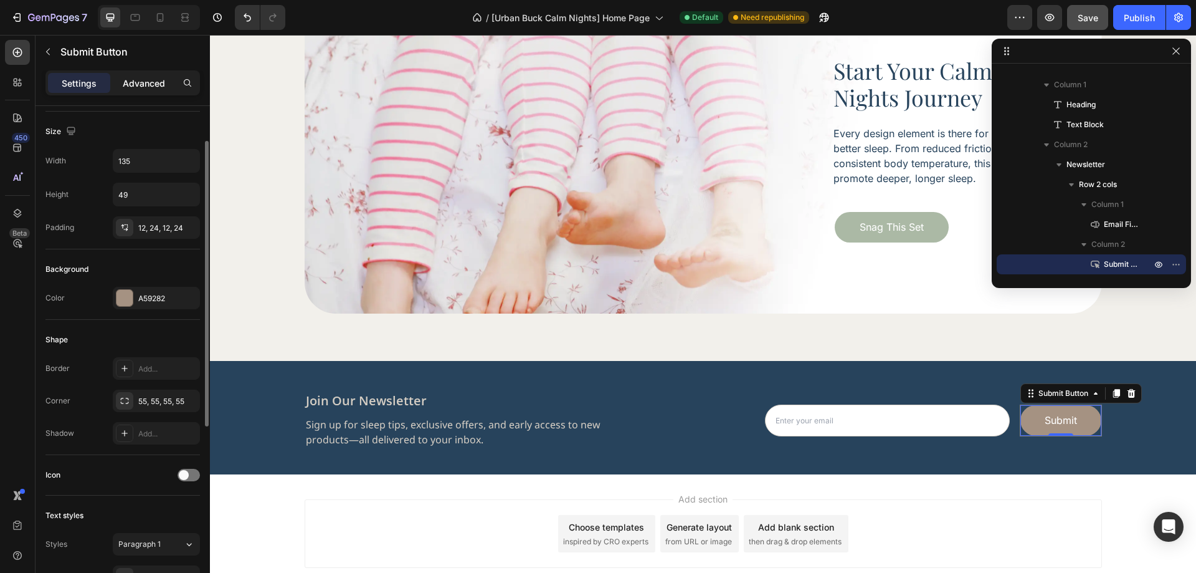
click at [139, 80] on p "Advanced" at bounding box center [144, 83] width 42 height 13
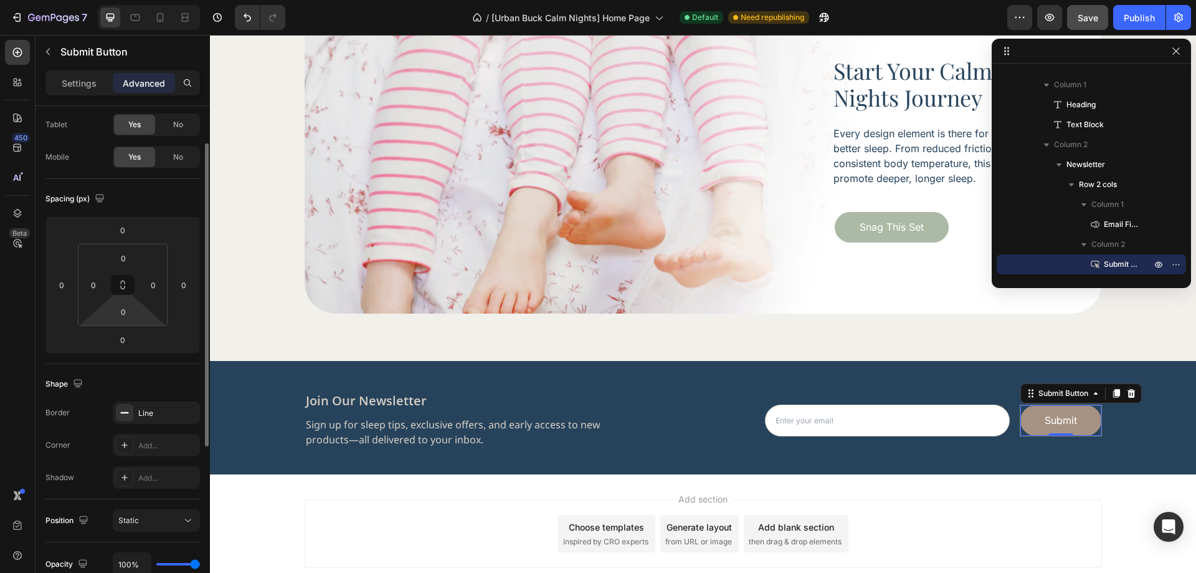
scroll to position [187, 0]
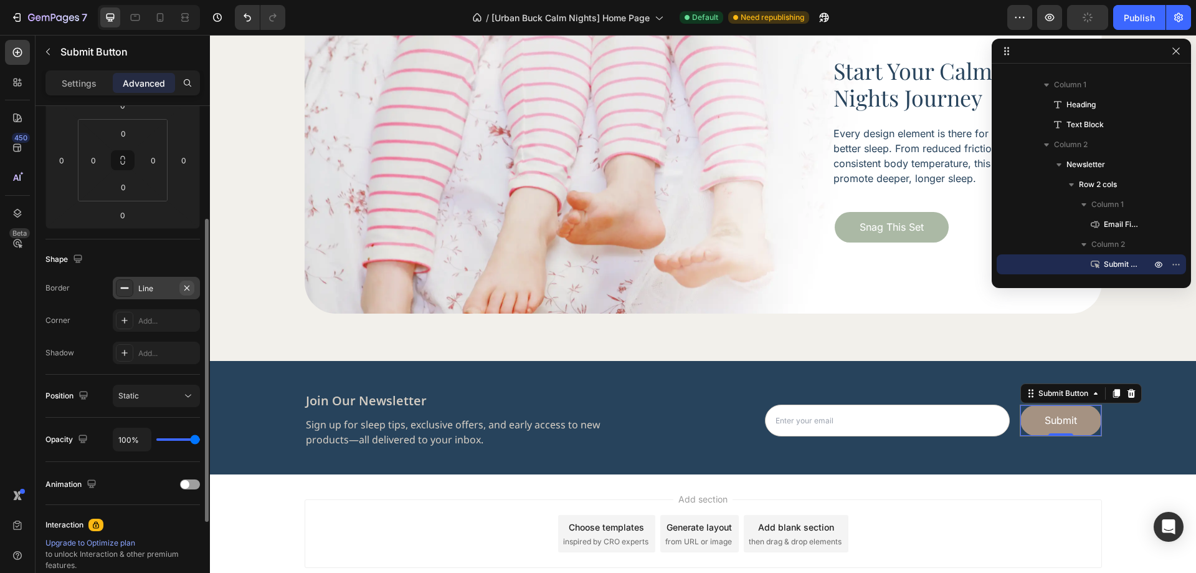
click at [184, 287] on icon "button" at bounding box center [187, 288] width 10 height 10
click at [176, 264] on div "Shape" at bounding box center [122, 259] width 154 height 20
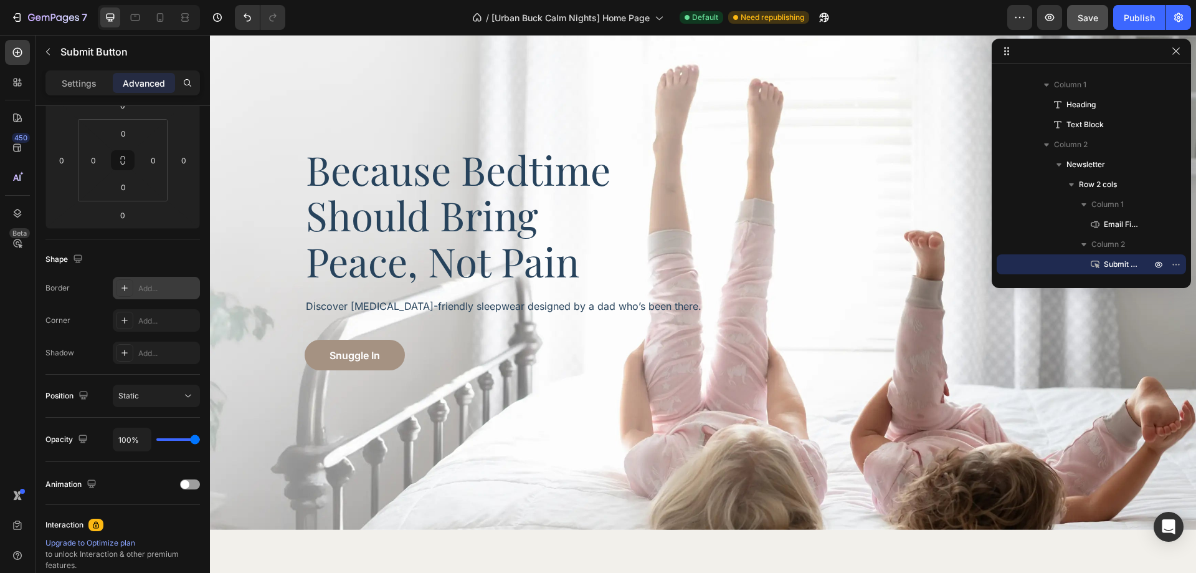
scroll to position [0, 0]
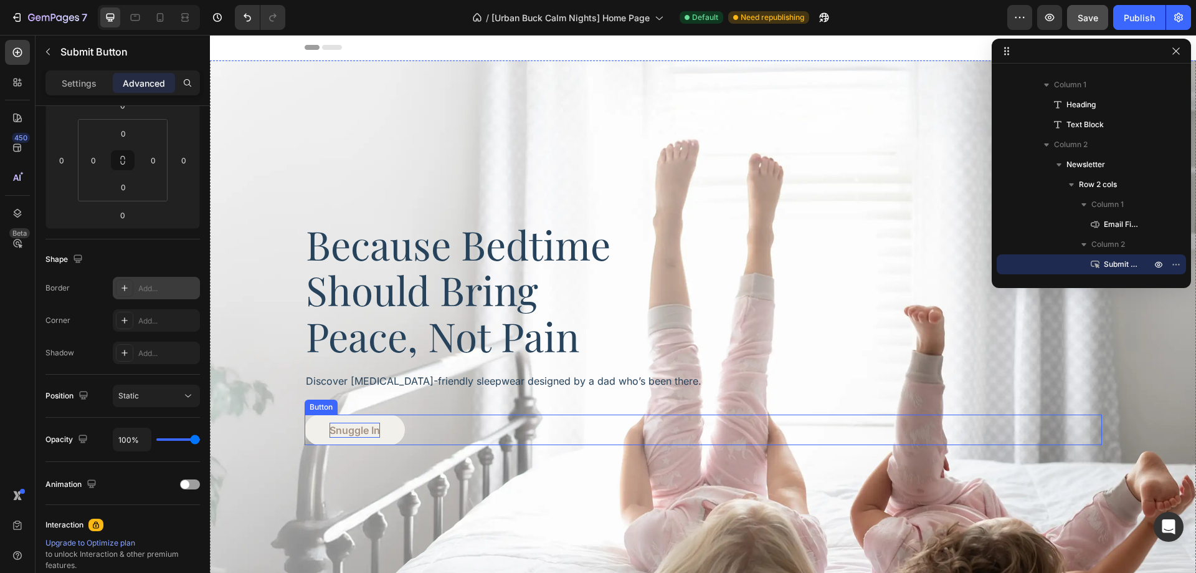
click at [375, 434] on p "Snuggle In" at bounding box center [355, 429] width 50 height 15
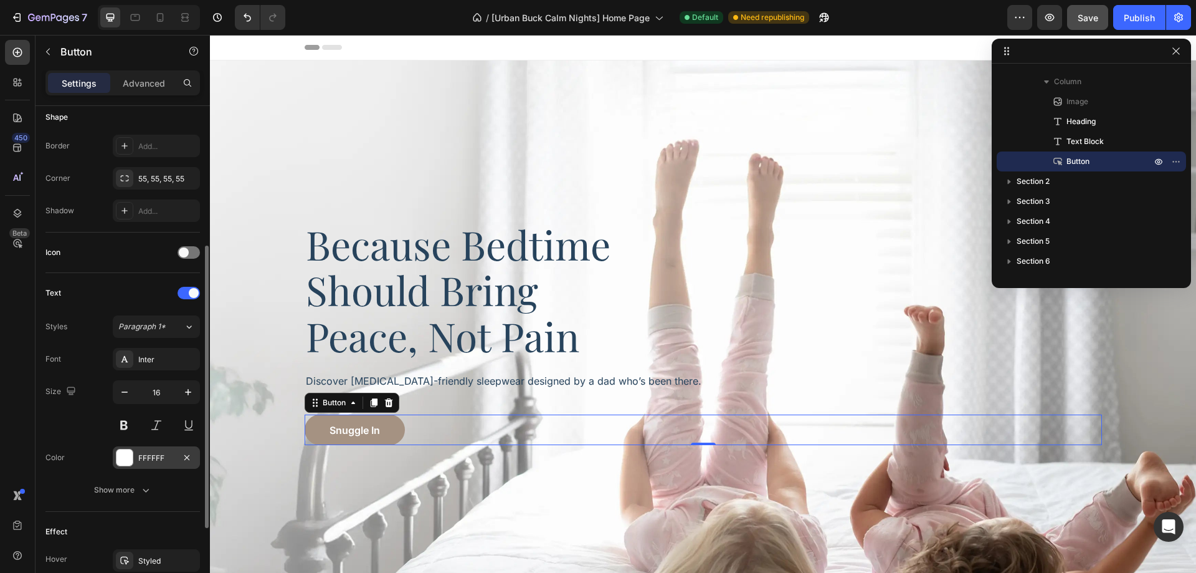
scroll to position [391, 0]
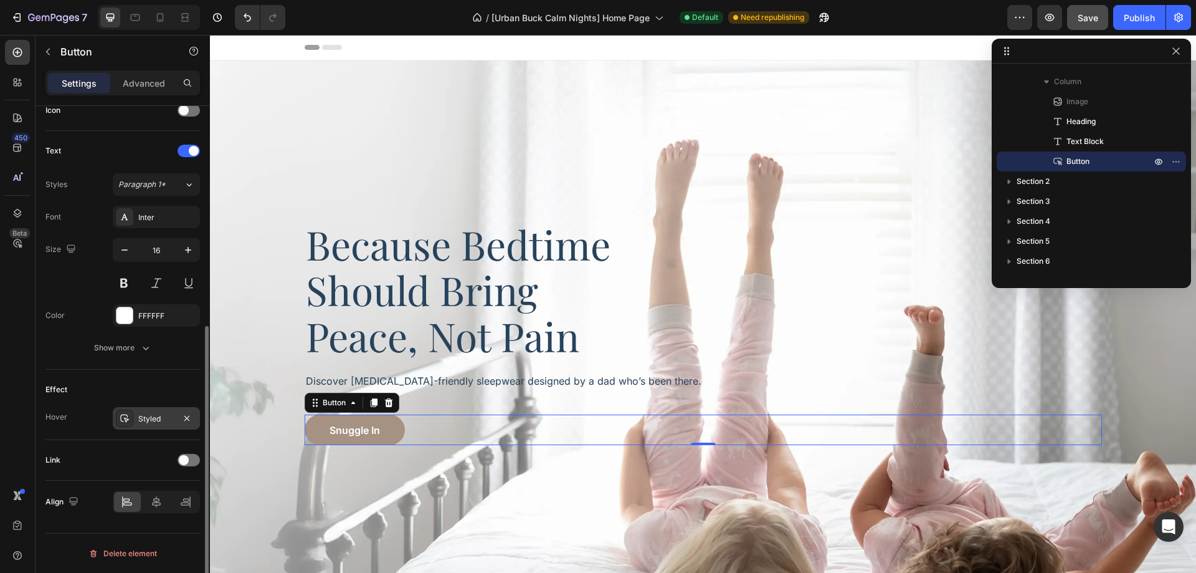
click at [151, 422] on div "Styled" at bounding box center [156, 418] width 36 height 11
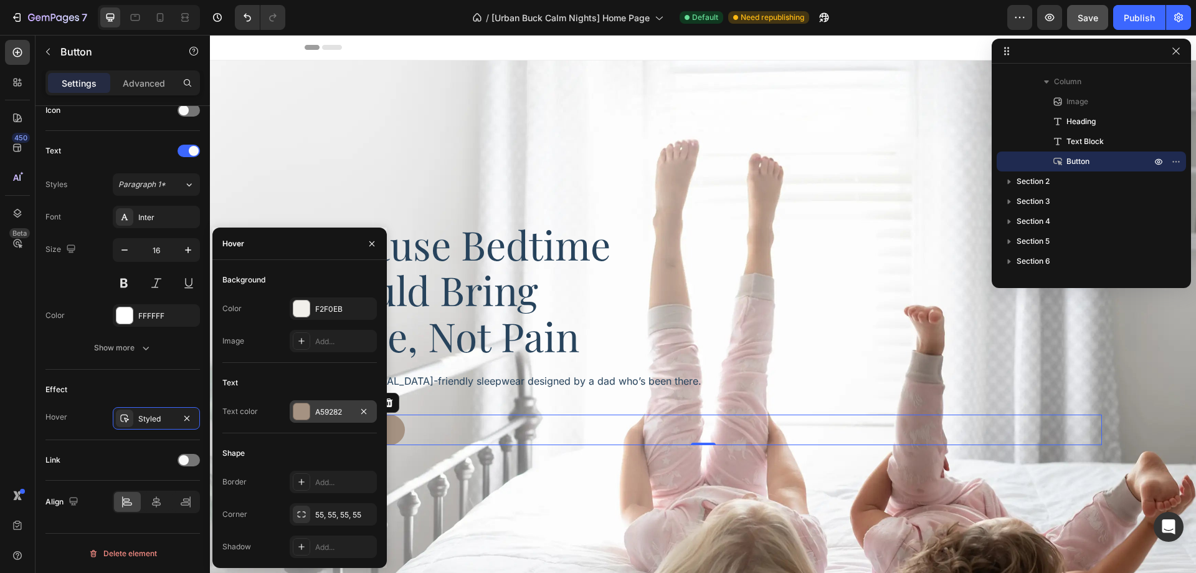
click at [323, 409] on div "A59282" at bounding box center [333, 411] width 36 height 11
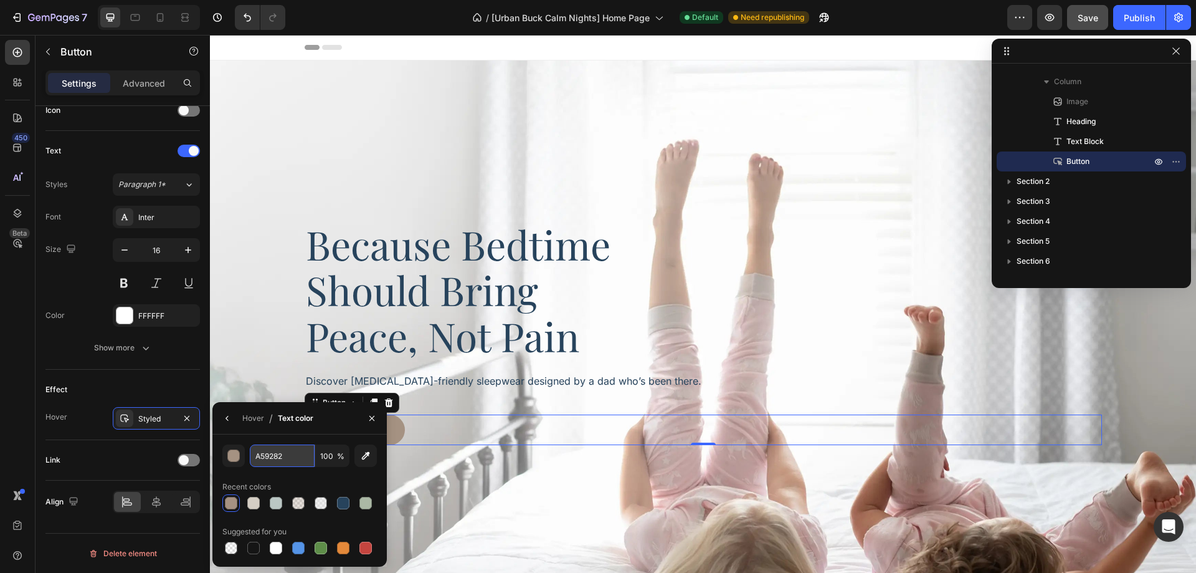
click at [282, 453] on input "A59282" at bounding box center [282, 455] width 65 height 22
click at [169, 375] on div "Effect Hover Styled" at bounding box center [122, 404] width 154 height 70
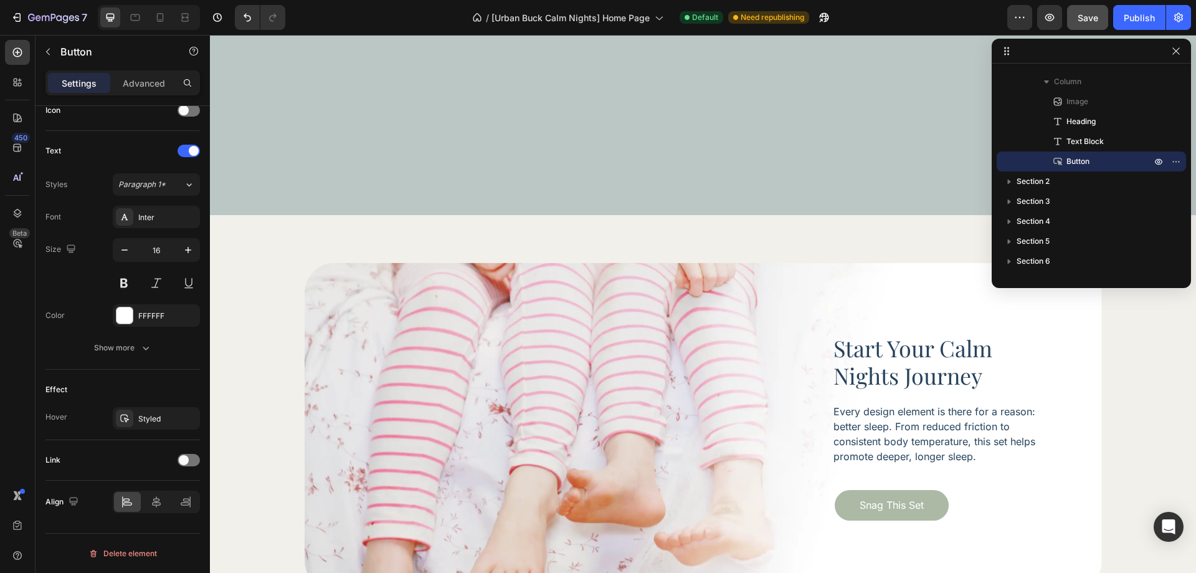
scroll to position [4050, 0]
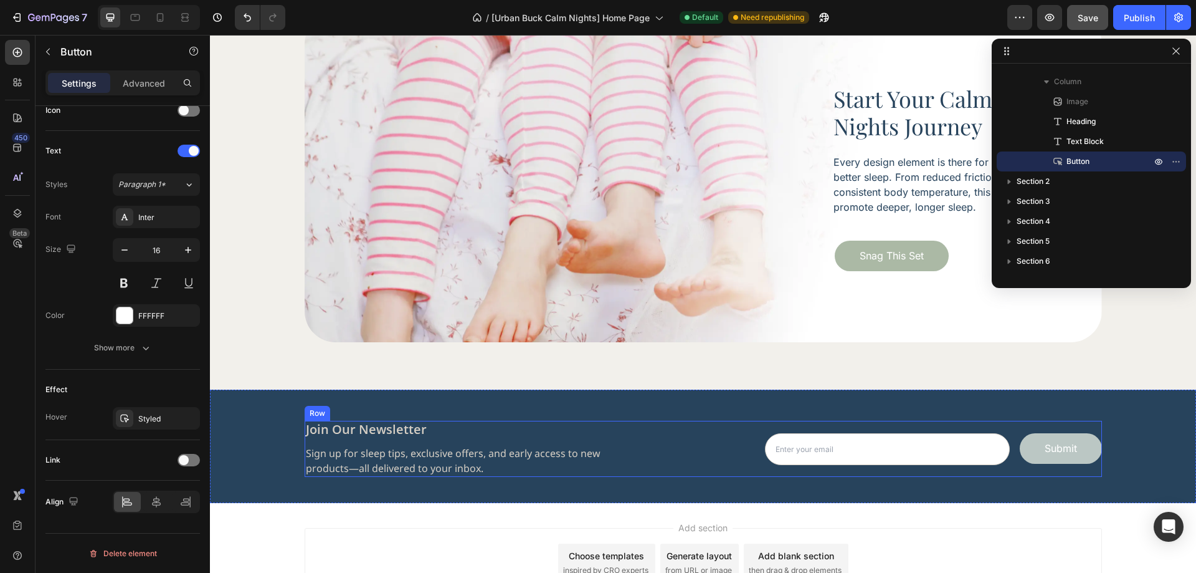
click at [1045, 459] on button "Submit" at bounding box center [1061, 448] width 82 height 31
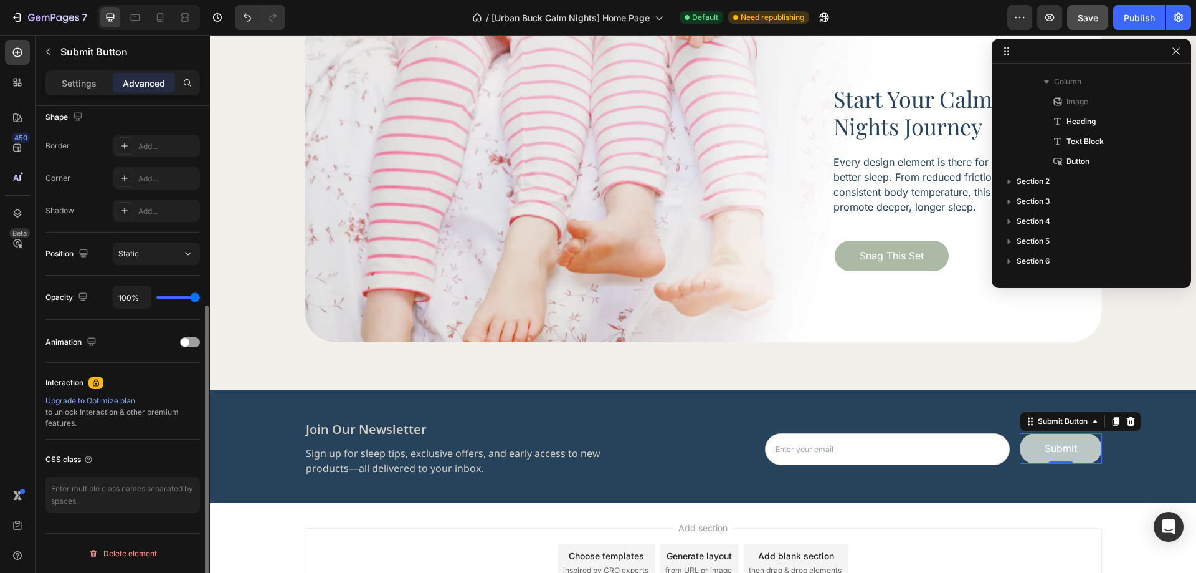
scroll to position [0, 0]
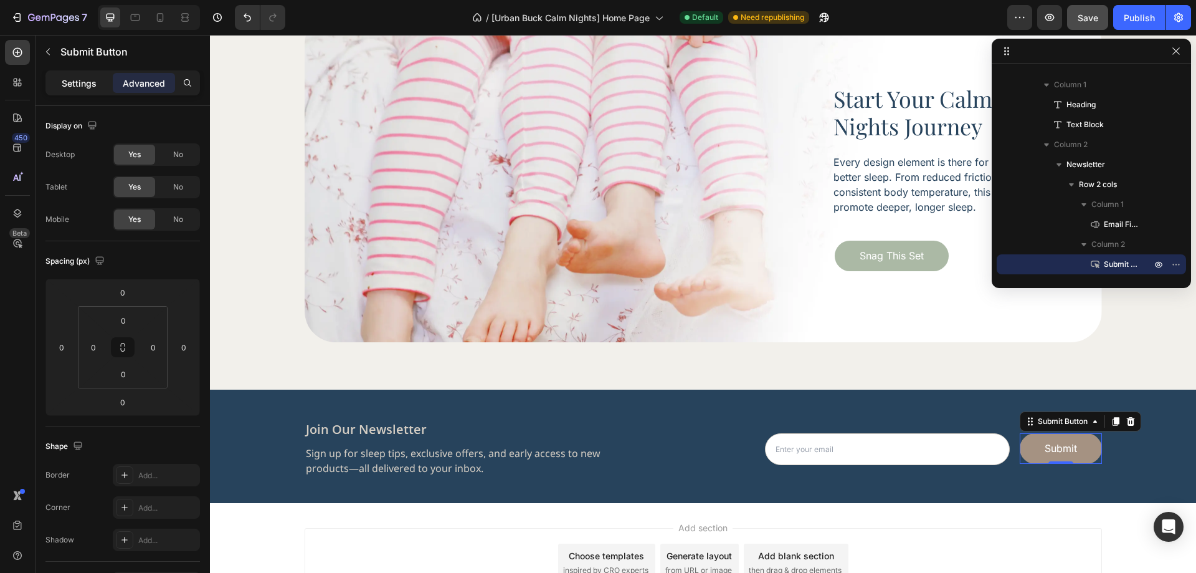
click at [90, 83] on p "Settings" at bounding box center [79, 83] width 35 height 13
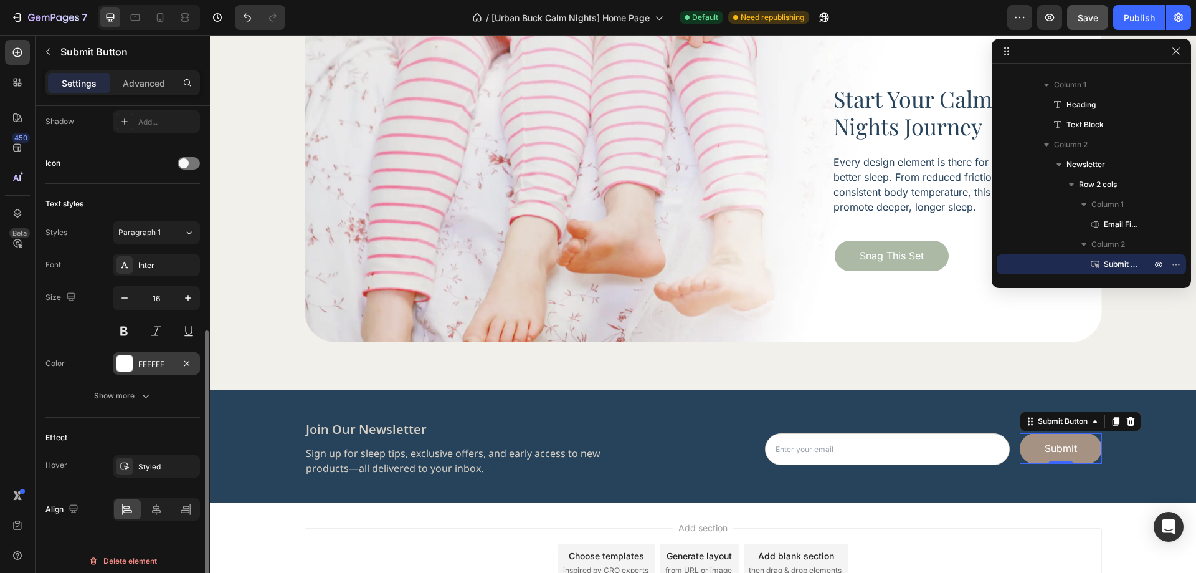
scroll to position [381, 0]
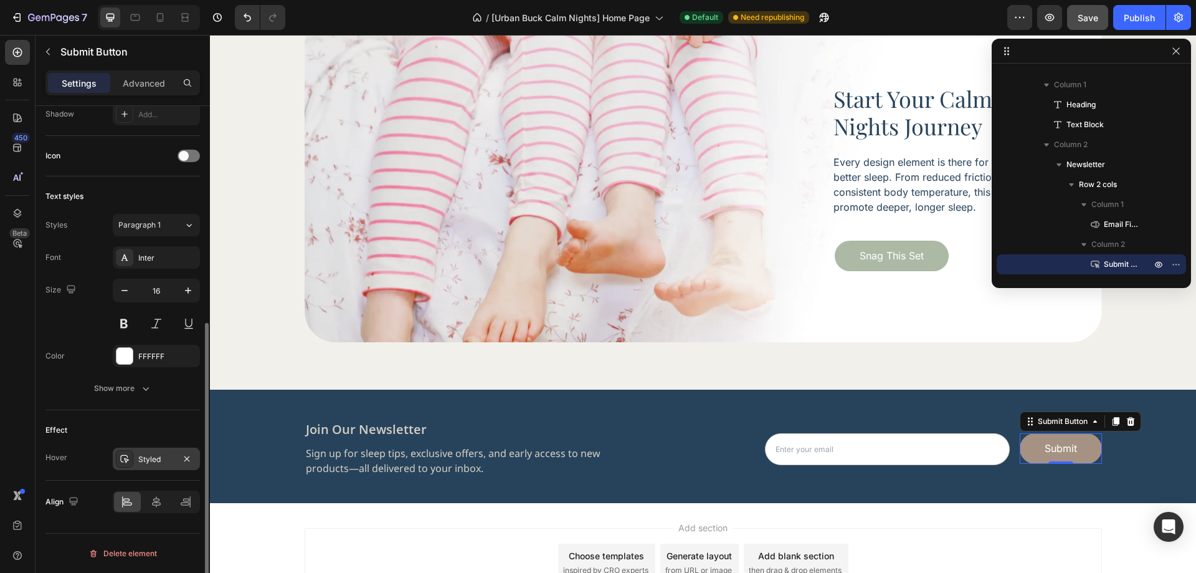
click at [150, 452] on div "Styled" at bounding box center [156, 458] width 87 height 22
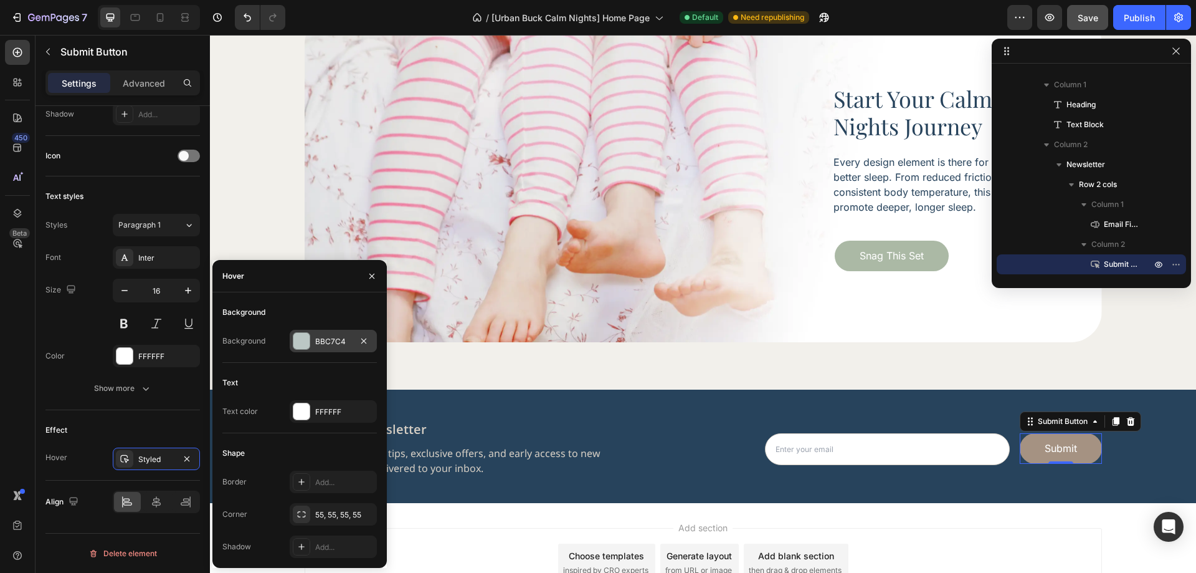
click at [316, 341] on div "BBC7C4" at bounding box center [333, 341] width 36 height 11
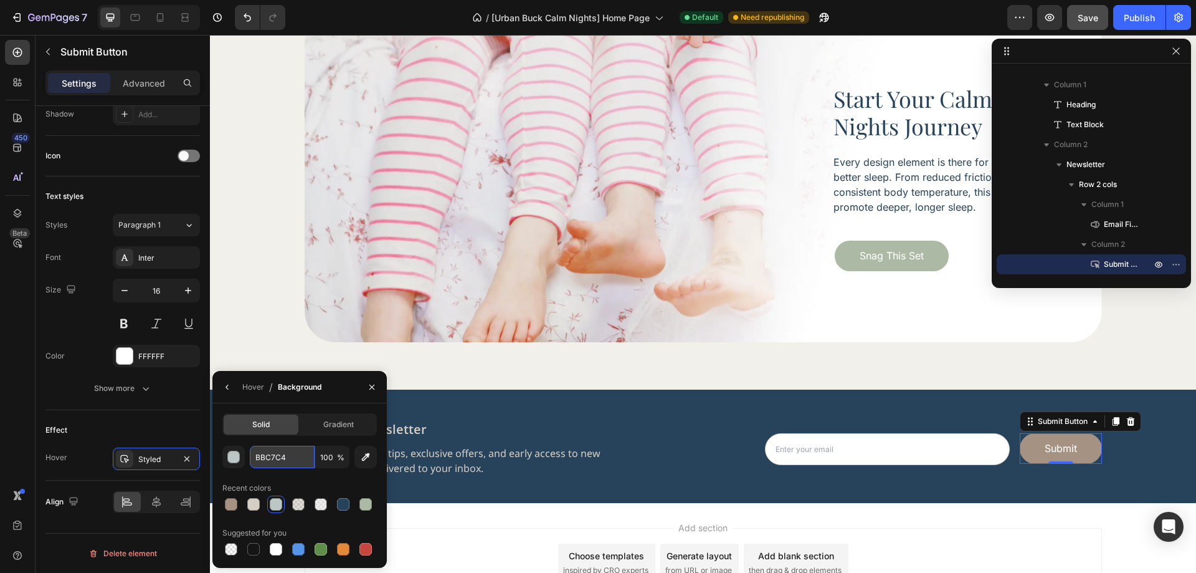
click at [293, 459] on input "BBC7C4" at bounding box center [282, 456] width 65 height 22
paste input "A59282"
type input "A59282"
click at [326, 456] on input "100" at bounding box center [332, 456] width 34 height 22
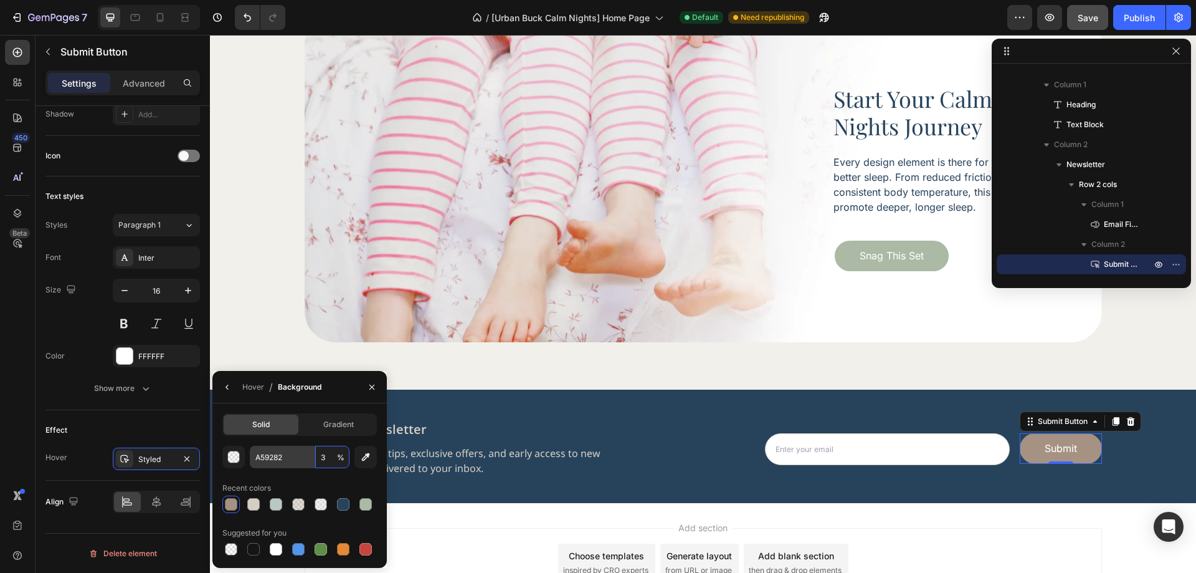
type input "30"
click at [171, 412] on div "Effect Hover Styled" at bounding box center [122, 445] width 154 height 70
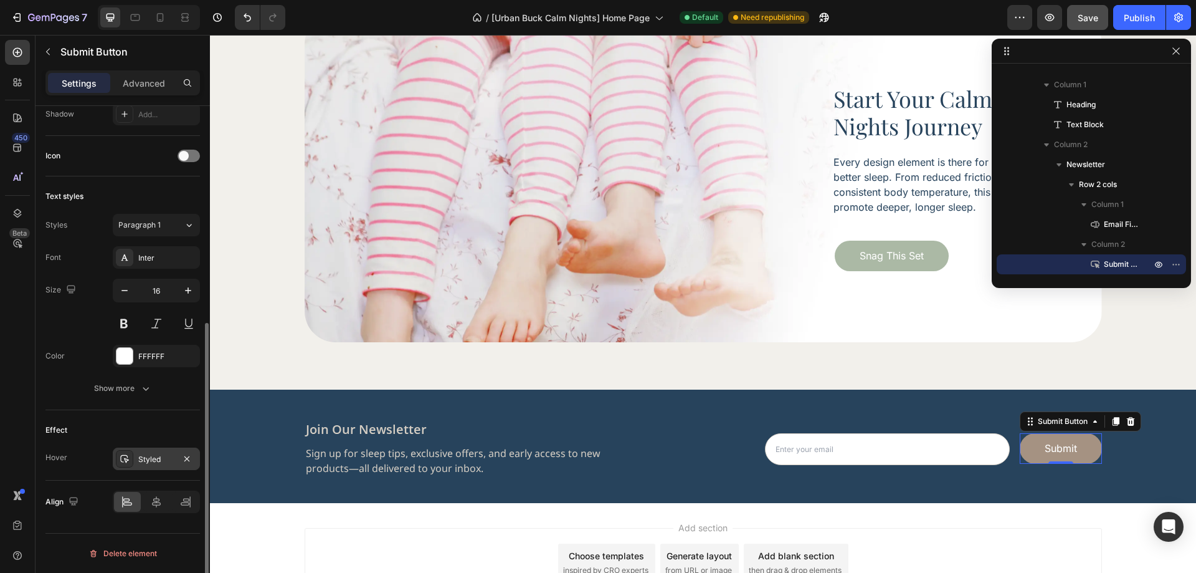
click at [150, 463] on div "Styled" at bounding box center [156, 459] width 36 height 11
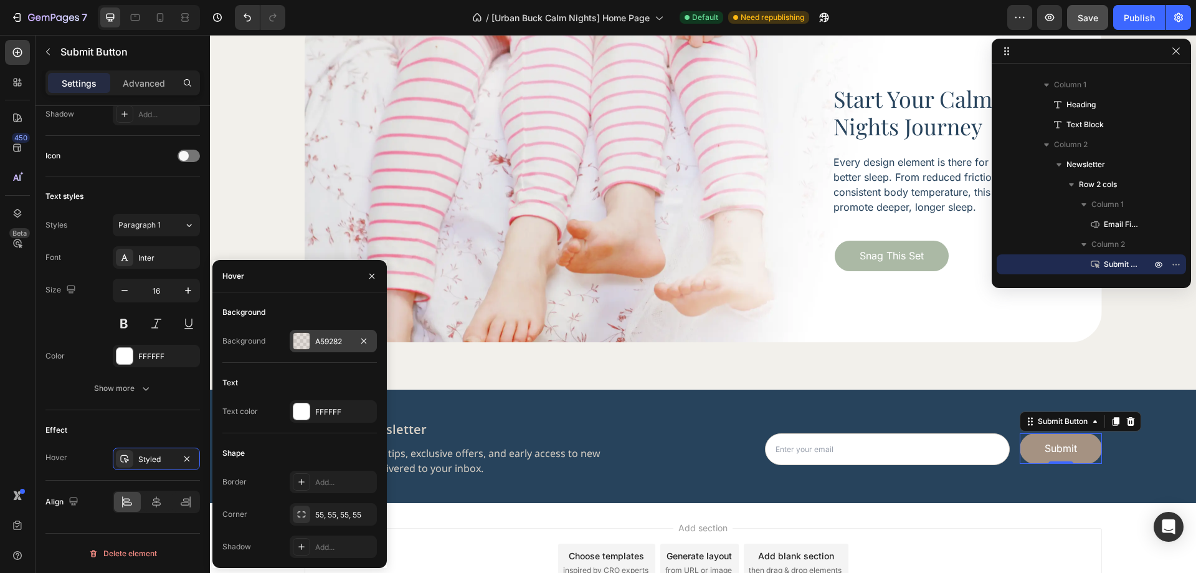
drag, startPoint x: 326, startPoint y: 340, endPoint x: 120, endPoint y: 308, distance: 208.0
click at [326, 340] on div "A59282" at bounding box center [333, 341] width 36 height 11
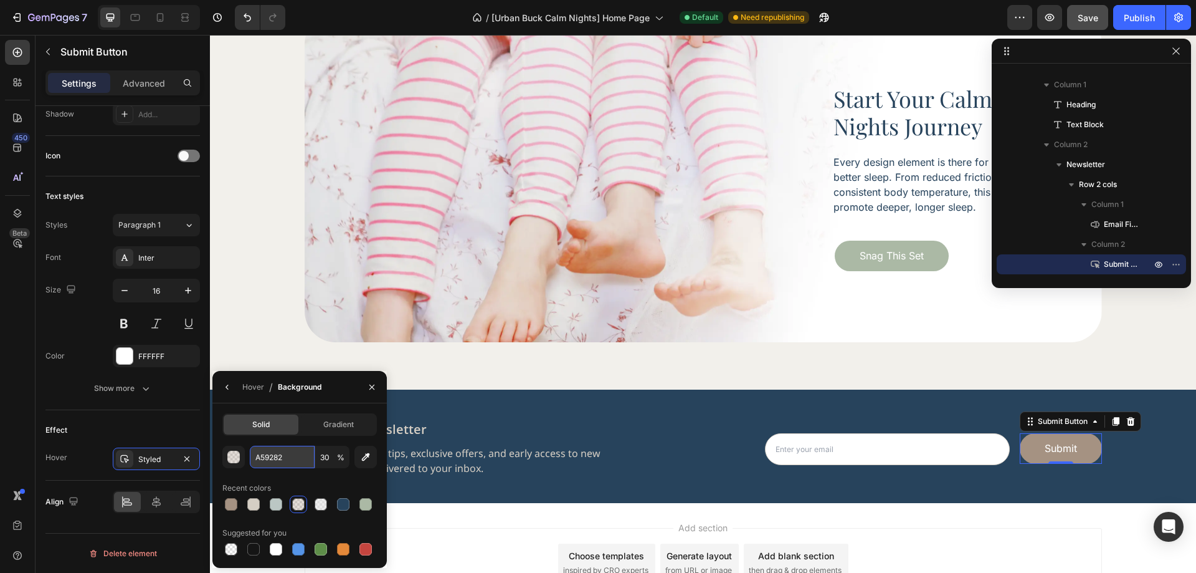
click at [287, 465] on input "A59282" at bounding box center [282, 456] width 65 height 22
paste input "#F2F0EB"
type input "#F2F0EB"
type input "100"
click at [315, 402] on div "Hover / Background" at bounding box center [299, 387] width 174 height 32
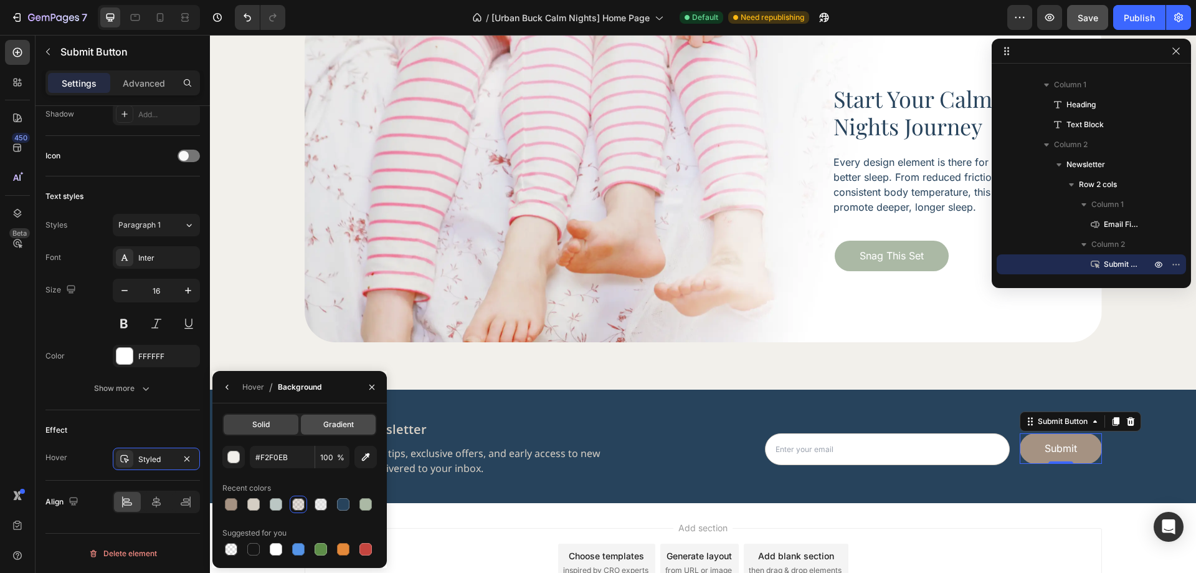
type input "F2F0EB"
click at [258, 391] on div "Hover" at bounding box center [253, 386] width 22 height 11
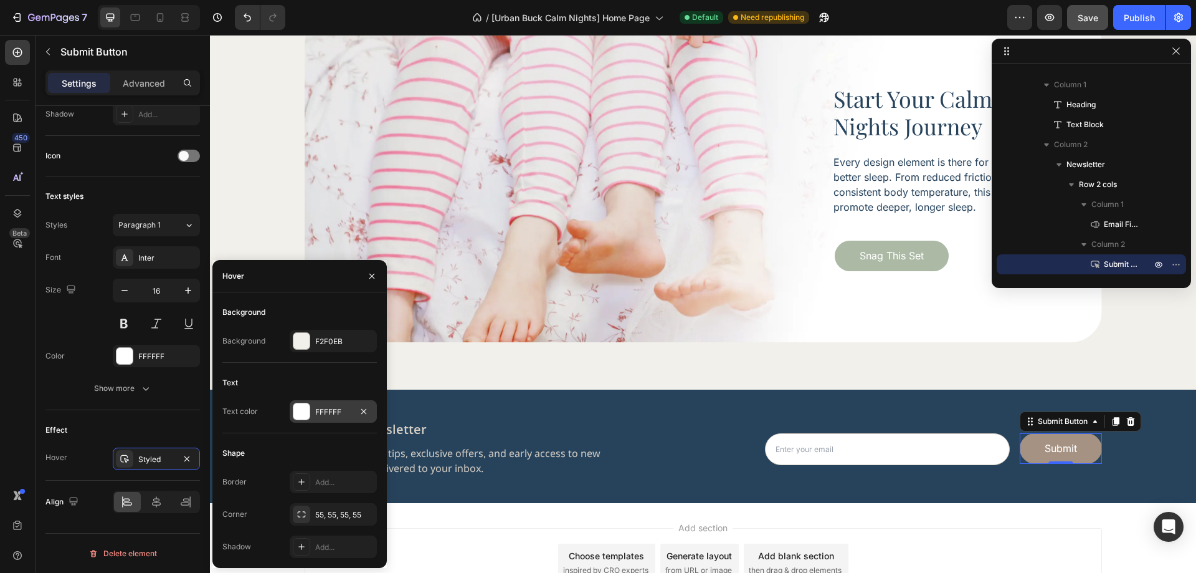
click at [339, 409] on div "FFFFFF" at bounding box center [333, 411] width 36 height 11
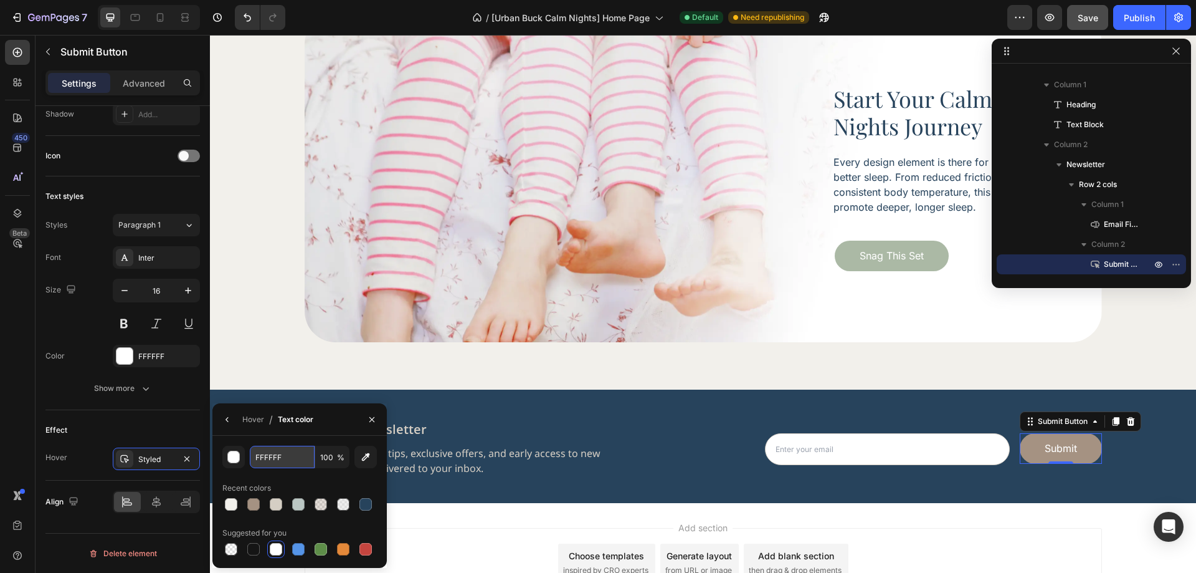
click at [0, 0] on input "FFFFFF" at bounding box center [0, 0] width 0 height 0
paste input "#A59282"
type input "#A59282"
click at [160, 416] on div "Effect Hover Styled" at bounding box center [122, 445] width 154 height 70
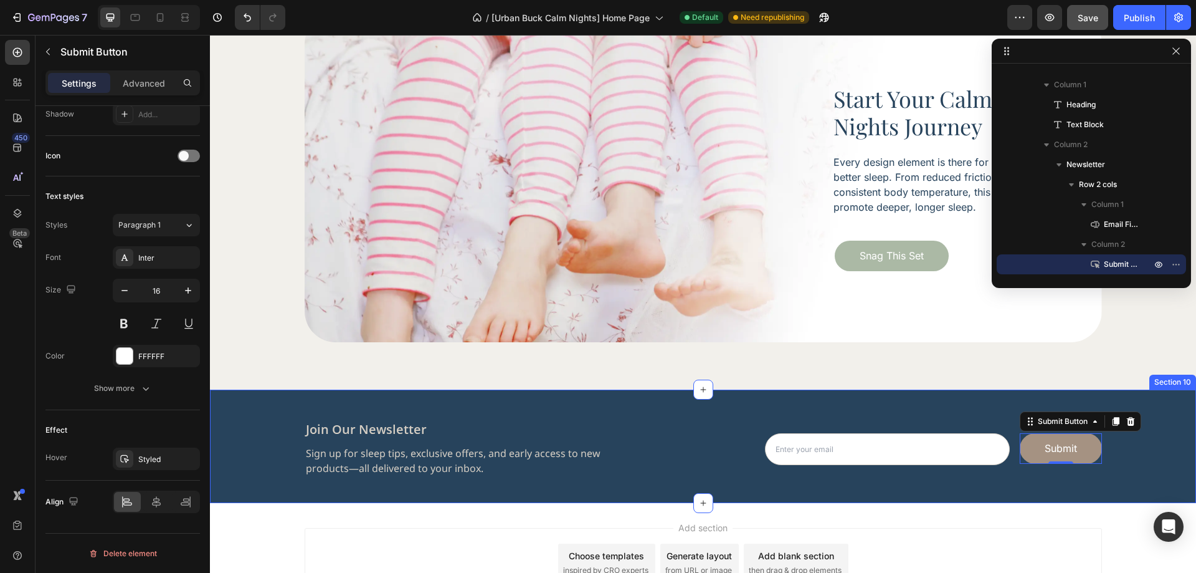
click at [979, 480] on div "join our newsletter Heading Sign up for sleep tips, exclusive offers, and early…" at bounding box center [703, 454] width 986 height 66
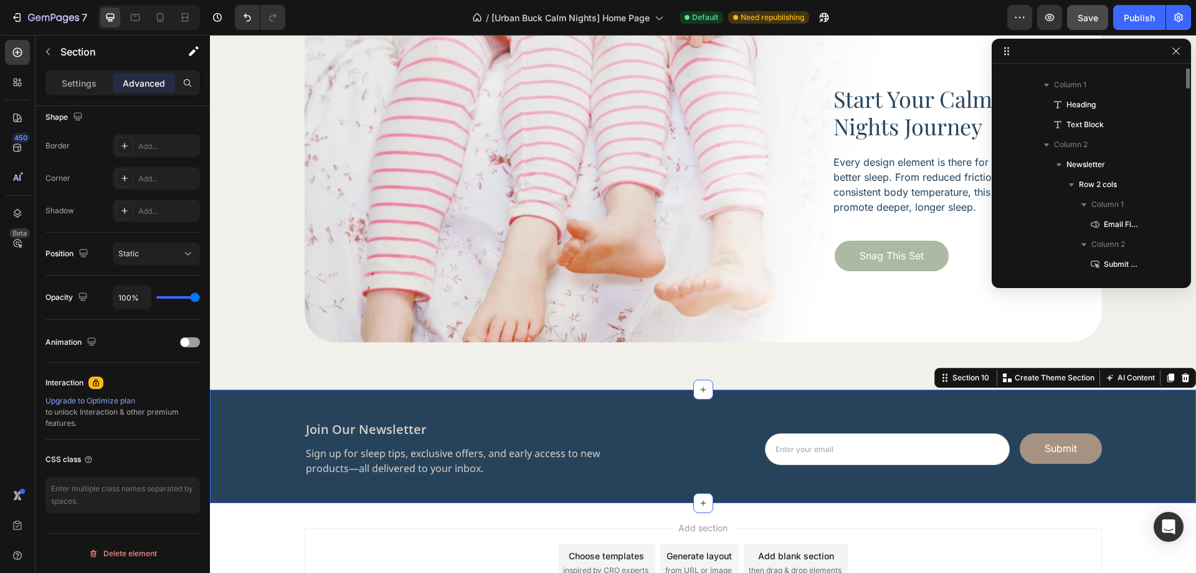
scroll to position [0, 0]
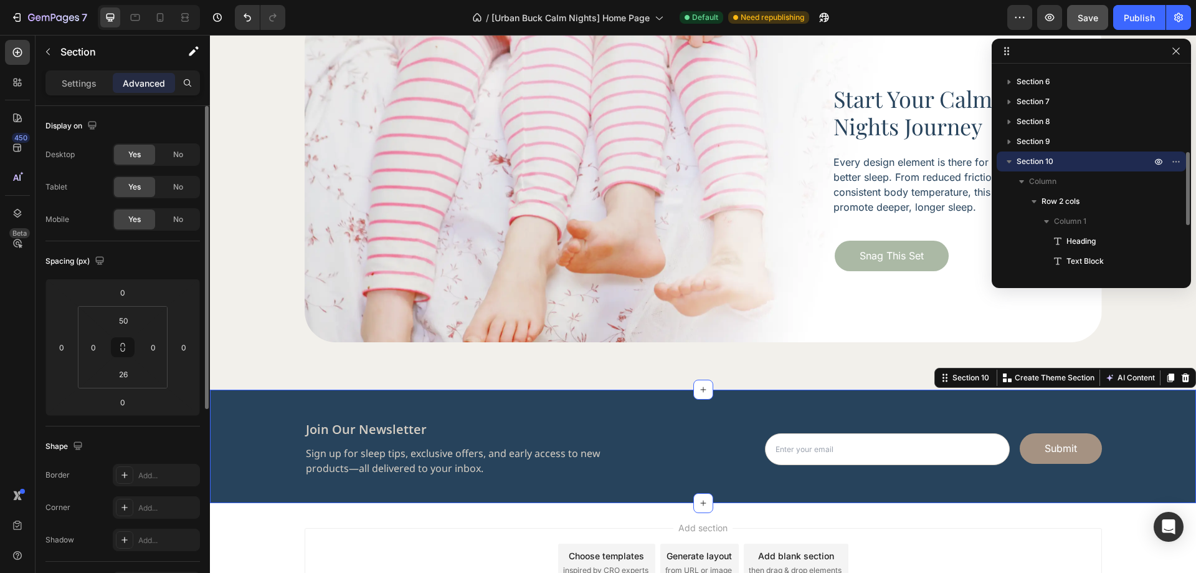
click at [1080, 29] on div "7 Version history / [Urban Buck Calm Nights] Home Page Default Need republishin…" at bounding box center [598, 18] width 1196 height 36
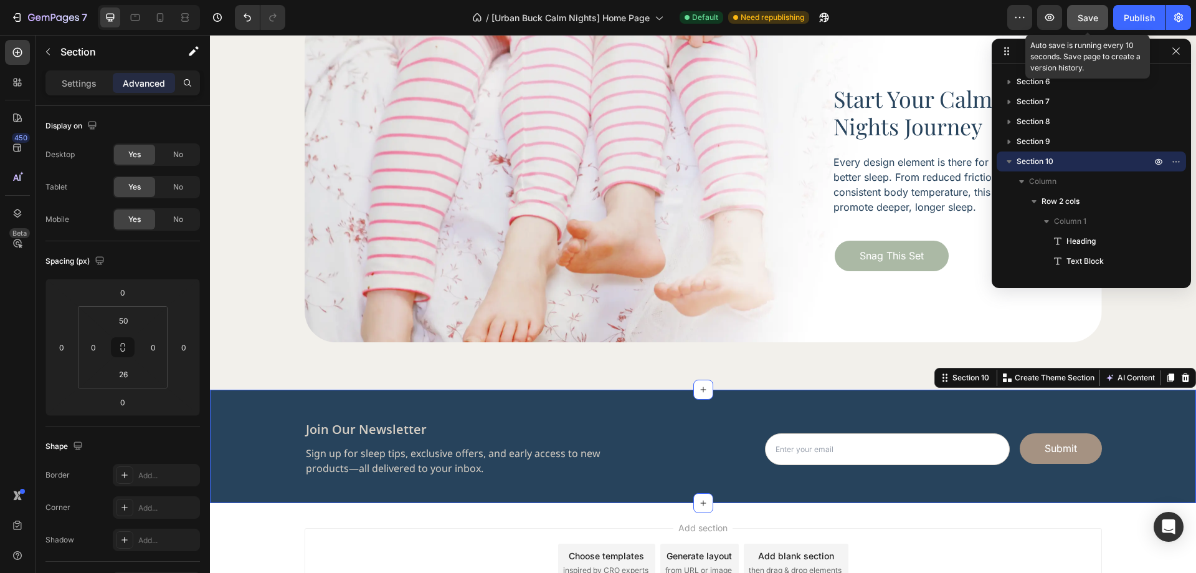
click at [1105, 18] on button "Save" at bounding box center [1087, 17] width 41 height 25
click at [1139, 12] on div "Publish" at bounding box center [1139, 17] width 31 height 13
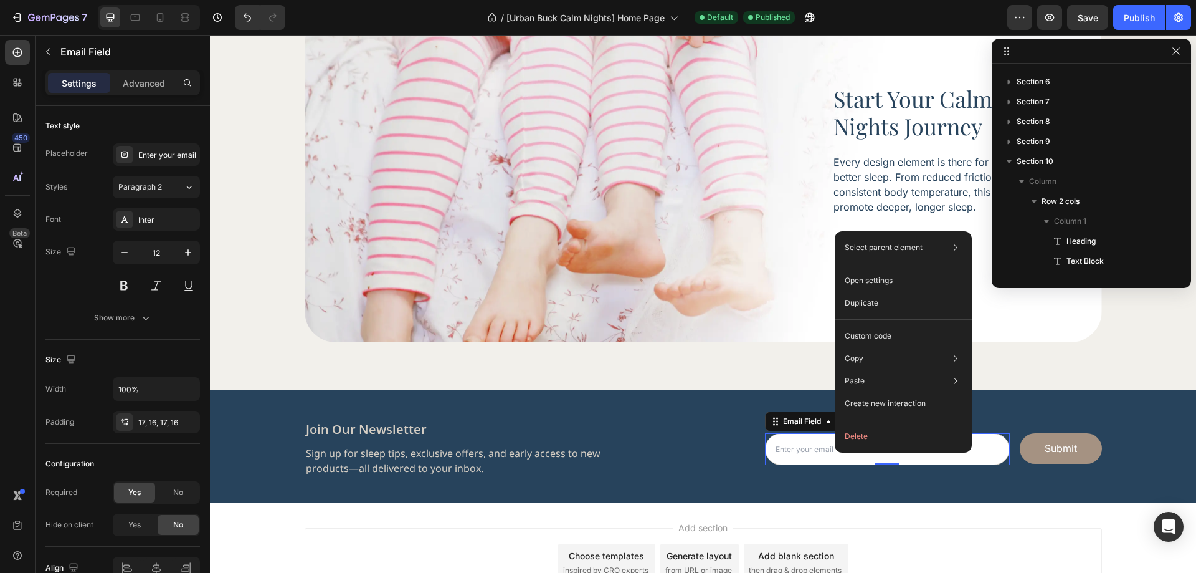
scroll to position [373, 0]
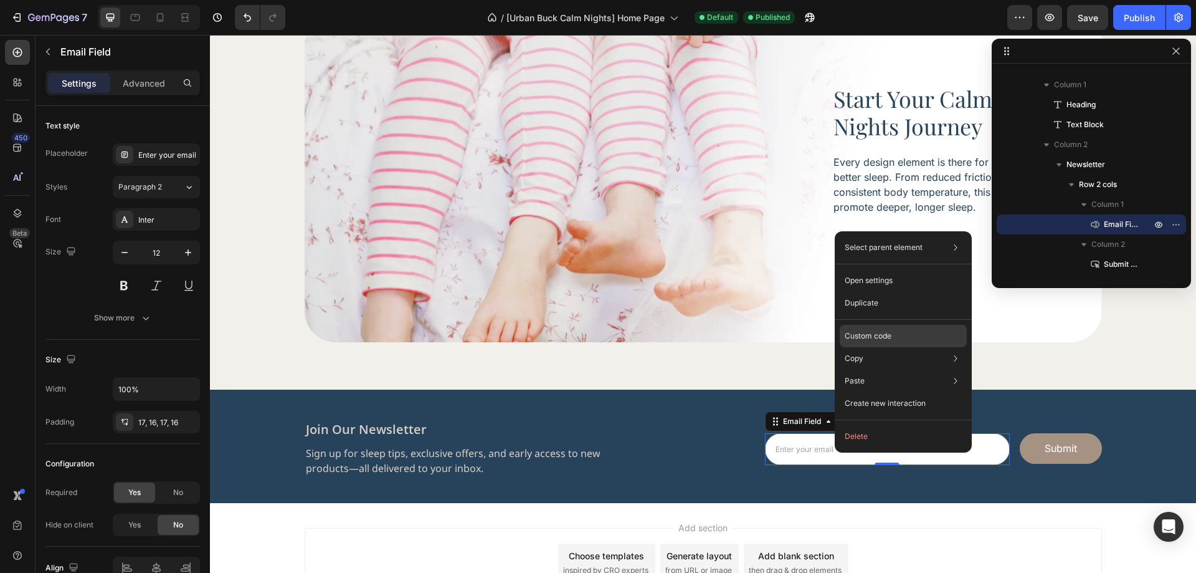
click at [870, 333] on p "Custom code" at bounding box center [868, 335] width 47 height 11
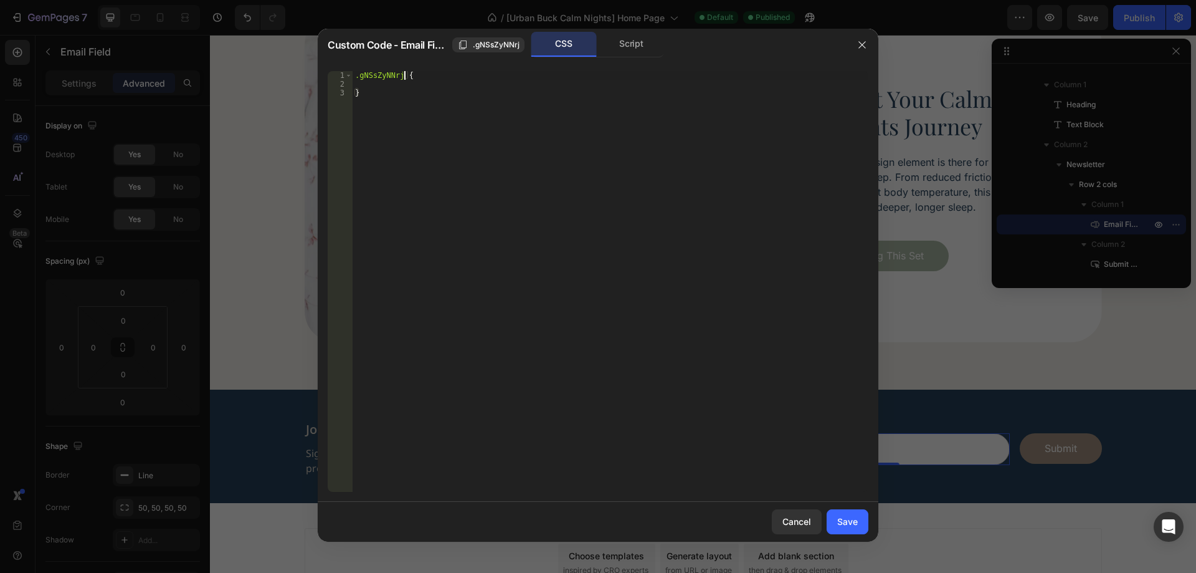
click at [404, 79] on div ".gNSsZyNNrj { }" at bounding box center [611, 290] width 516 height 438
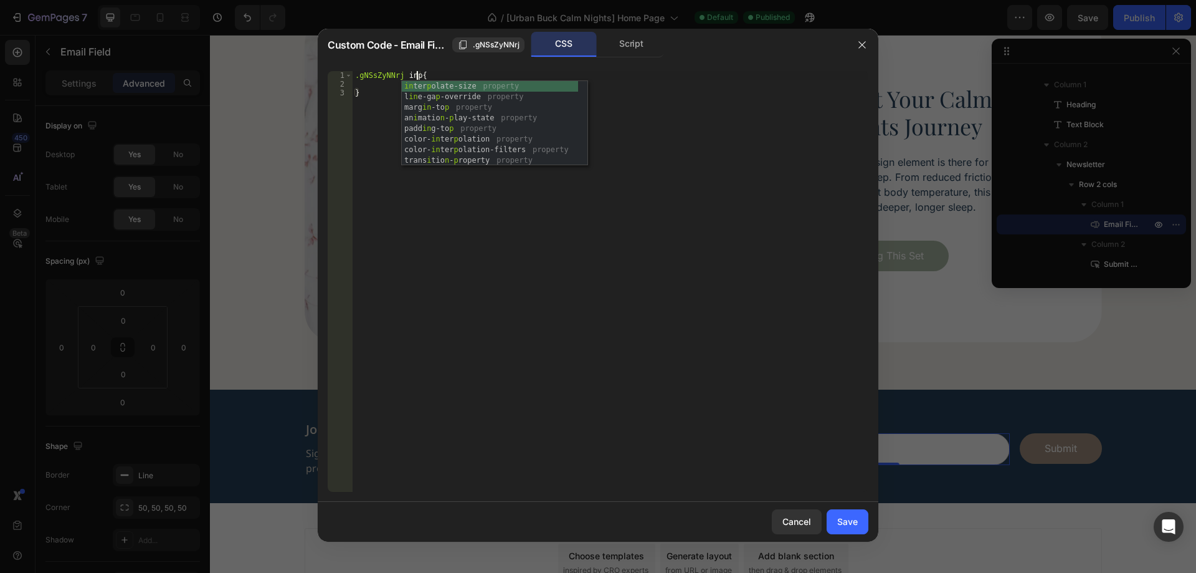
scroll to position [0, 5]
type textarea ".gNSsZyNNrj input{"
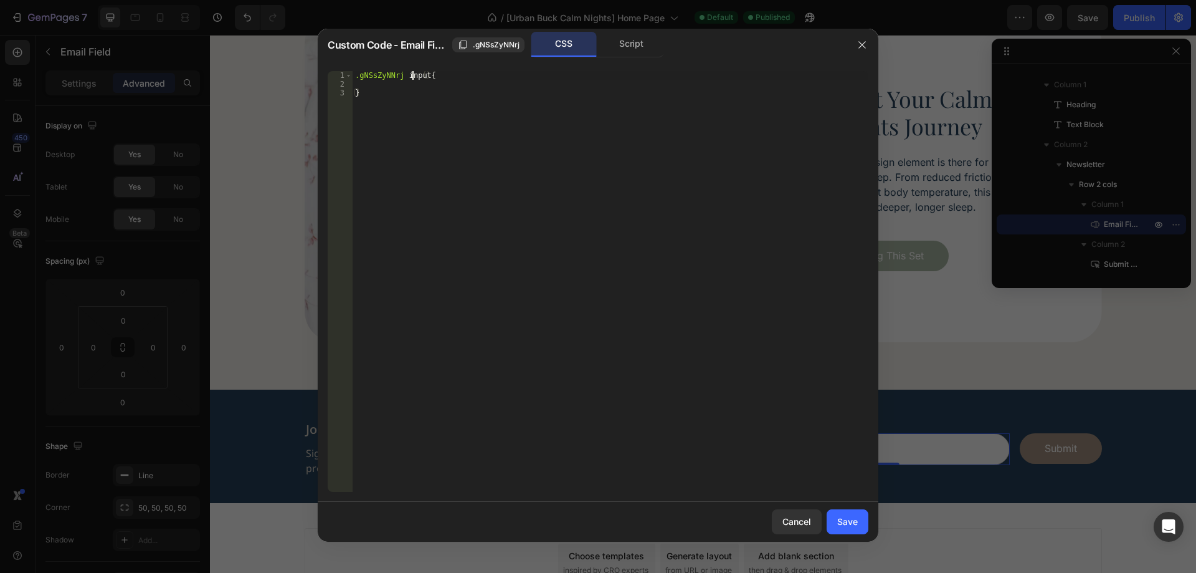
click at [414, 79] on div ".gNSsZyNNrj input { }" at bounding box center [611, 290] width 516 height 438
click at [411, 82] on div ".gNSsZyNNrj input { }" at bounding box center [611, 290] width 516 height 438
type textarea "b"
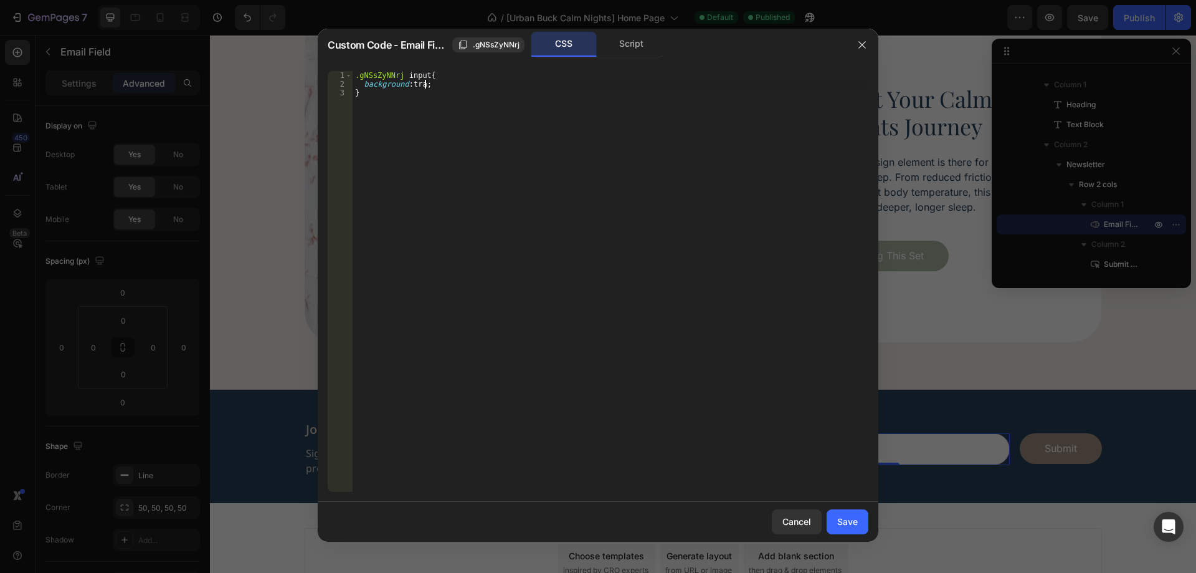
click at [424, 90] on div ".gNSsZyNNrj input { background : tra ; }" at bounding box center [611, 290] width 516 height 438
click at [421, 85] on div ".gNSsZyNNrj input { background : tra ; }" at bounding box center [611, 290] width 516 height 438
paste textarea "#27435C"
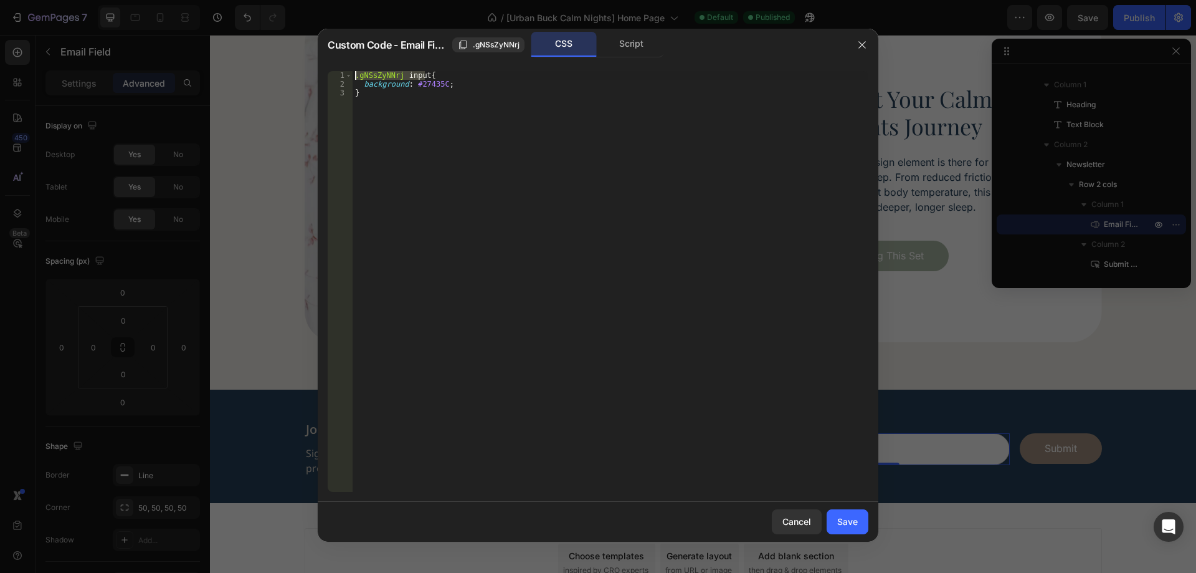
drag, startPoint x: 424, startPoint y: 74, endPoint x: 343, endPoint y: 71, distance: 81.0
click at [343, 71] on div "background: #27435C; 1 2 3 .gNSsZyNNrj input { background : #27435C ; } ההההההה…" at bounding box center [598, 281] width 541 height 421
click at [371, 93] on div ".gNSsZyNNrj input { background : #27435C ; }" at bounding box center [611, 290] width 516 height 438
type textarea "}"
paste textarea ".gNSsZyNNrj input"
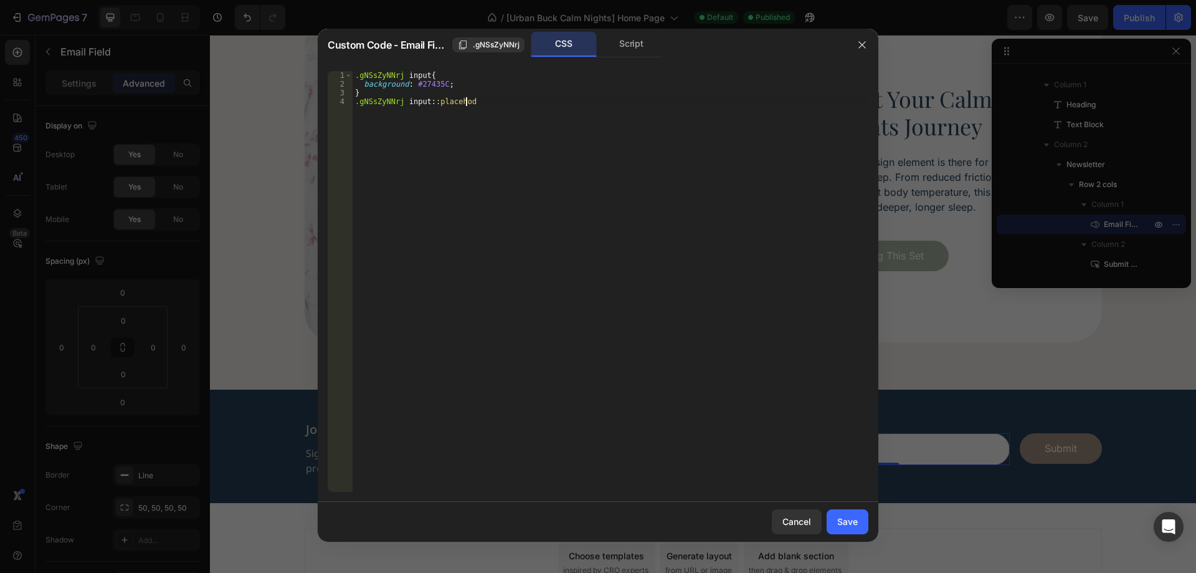
scroll to position [0, 9]
type textarea ".gNSsZyNNrj input::placehodel{}"
click at [450, 104] on div ".gNSsZyNNrj input { background : #27435C ; } .gNSsZyNNrj input : :placehodel { }" at bounding box center [611, 290] width 516 height 438
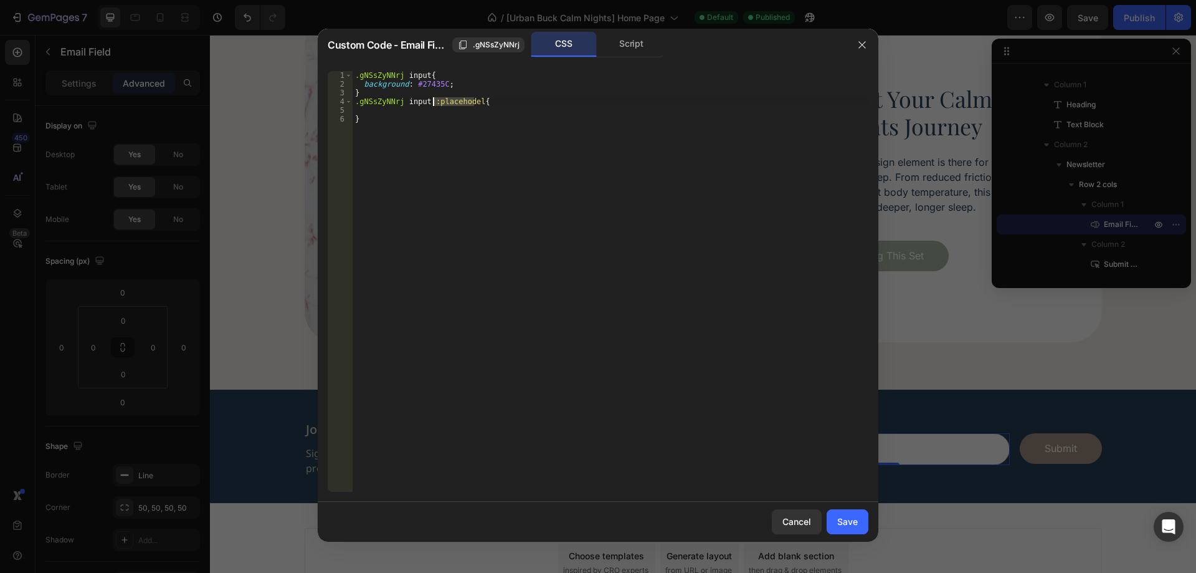
click at [453, 98] on div ".gNSsZyNNrj input { background : #27435C ; } .gNSsZyNNrj input : :placehodel { }" at bounding box center [611, 281] width 516 height 421
click at [453, 98] on div ".gNSsZyNNrj input { background : #27435C ; } .gNSsZyNNrj input : :placehodel { }" at bounding box center [611, 290] width 516 height 438
paste textarea "lder"
type textarea ".gNSsZyNNrj input::placeholder{"
click at [411, 109] on div ".gNSsZyNNrj input { background : #27435C ; } .gNSsZyNNrj input : :placeholder {…" at bounding box center [611, 290] width 516 height 438
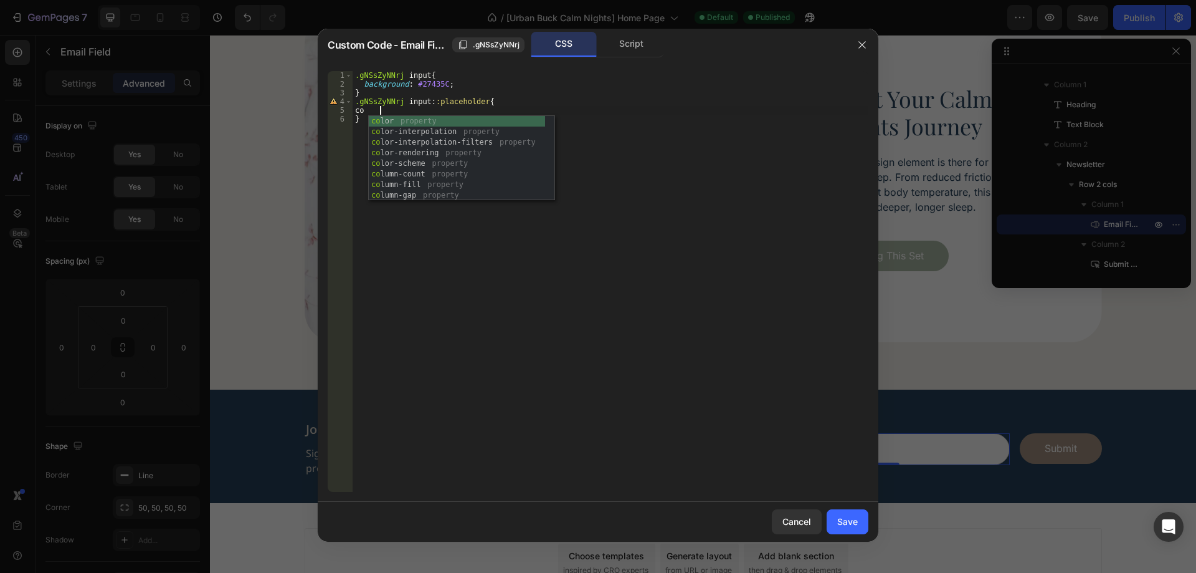
scroll to position [0, 1]
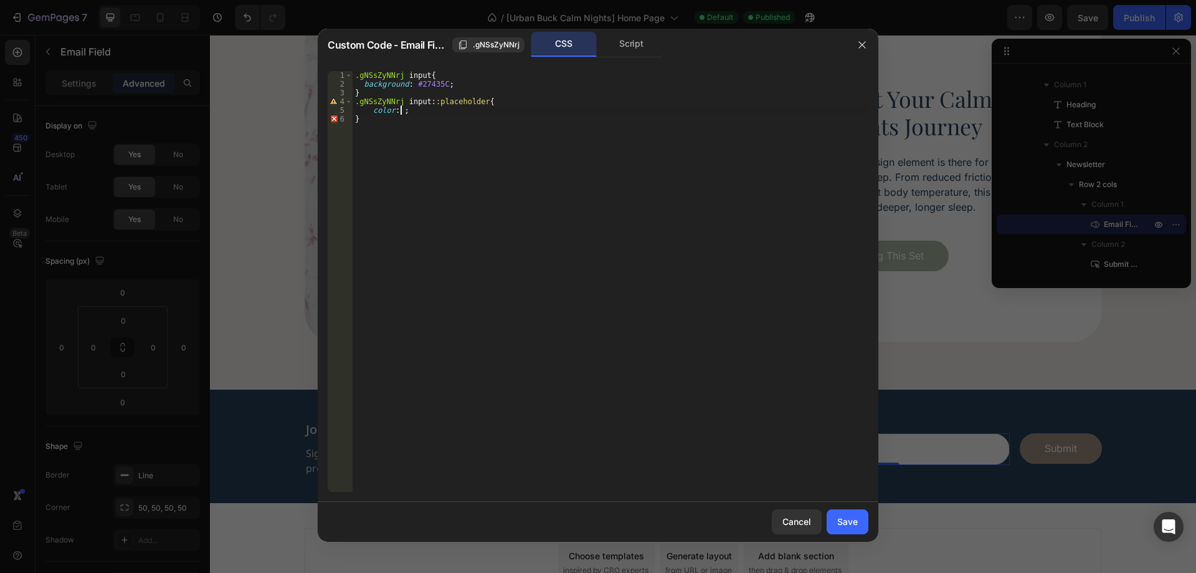
paste textarea "#D5CEC4"
click at [440, 80] on div ".gNSsZyNNrj input { background : #27435C ; } .gNSsZyNNrj input : :placeholder {…" at bounding box center [611, 290] width 516 height 438
type textarea "background: #27435C !;"
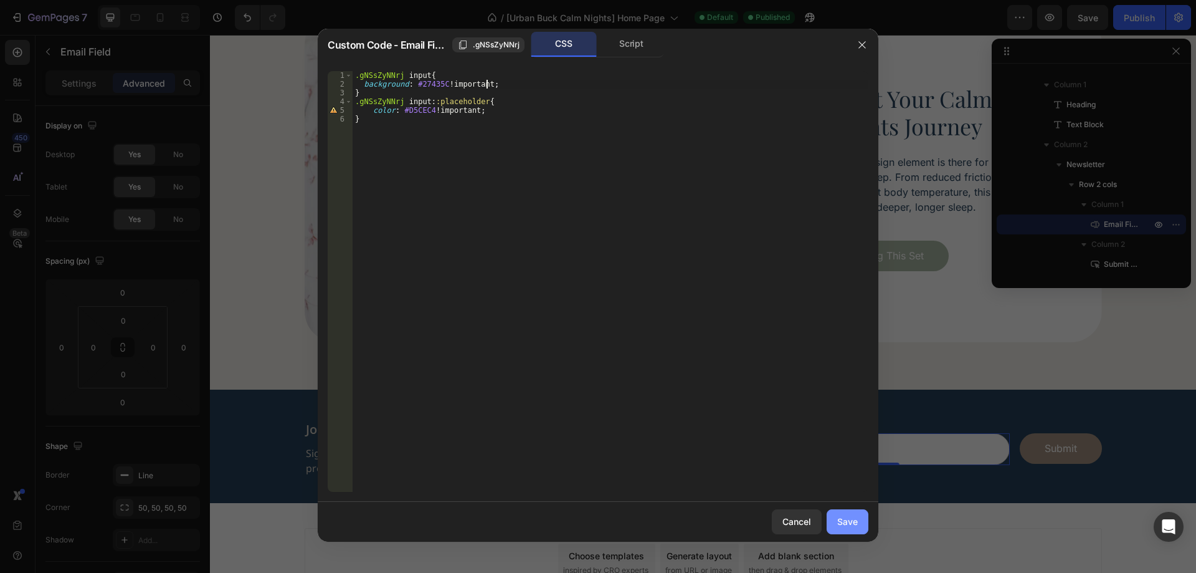
click at [841, 521] on div "Save" at bounding box center [847, 521] width 21 height 13
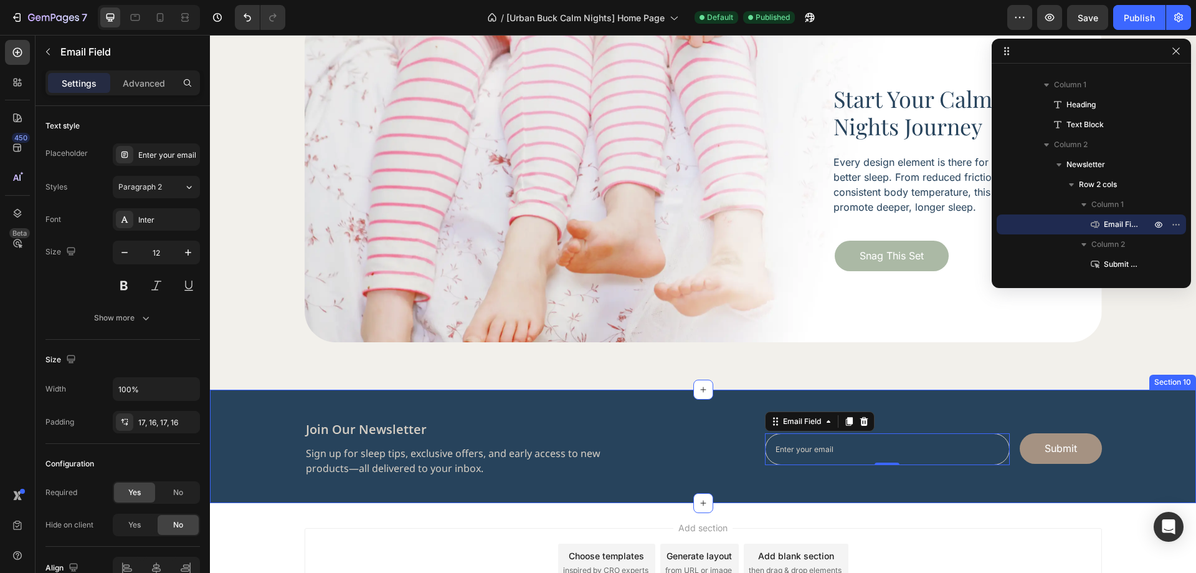
click at [865, 489] on div "join our newsletter Heading Sign up for sleep tips, exclusive offers, and early…" at bounding box center [703, 445] width 986 height 113
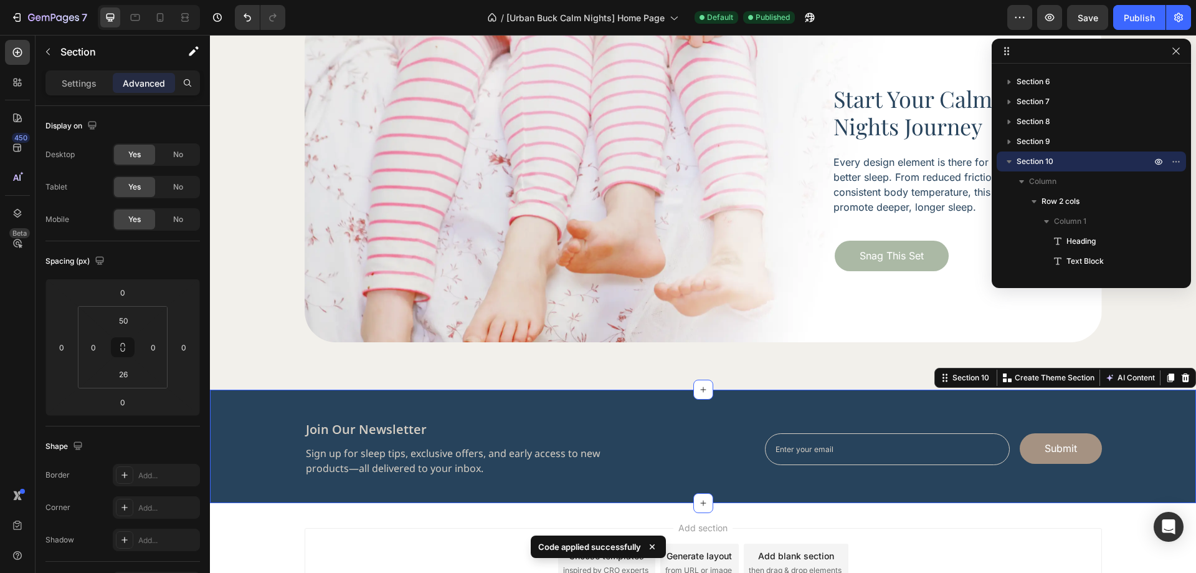
scroll to position [4112, 0]
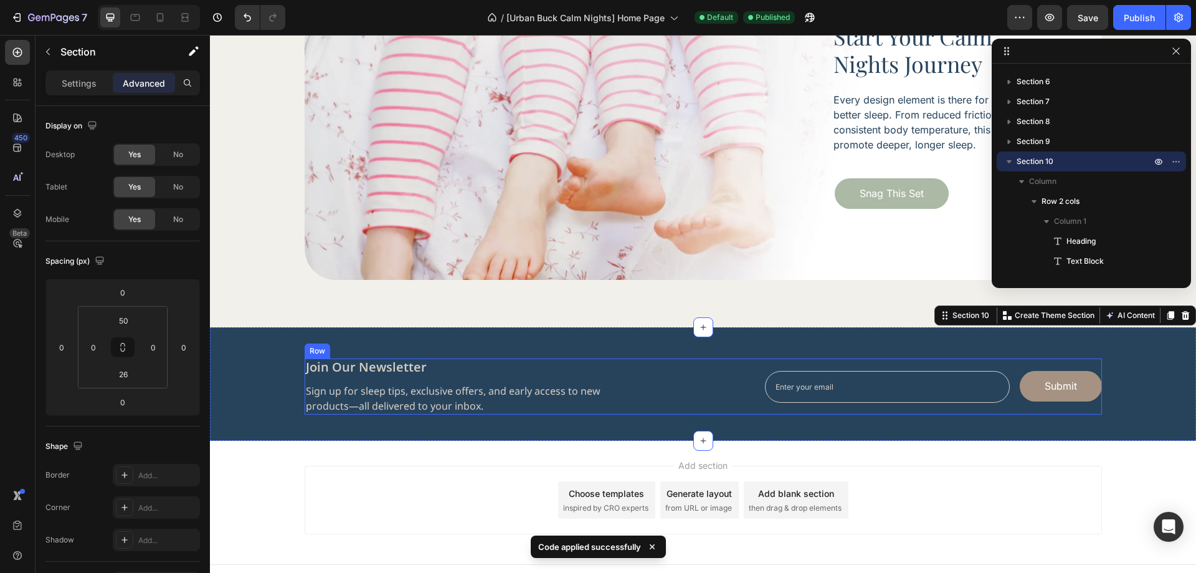
click at [632, 385] on div "join our newsletter Heading Sign up for sleep tips, exclusive offers, and early…" at bounding box center [703, 386] width 797 height 56
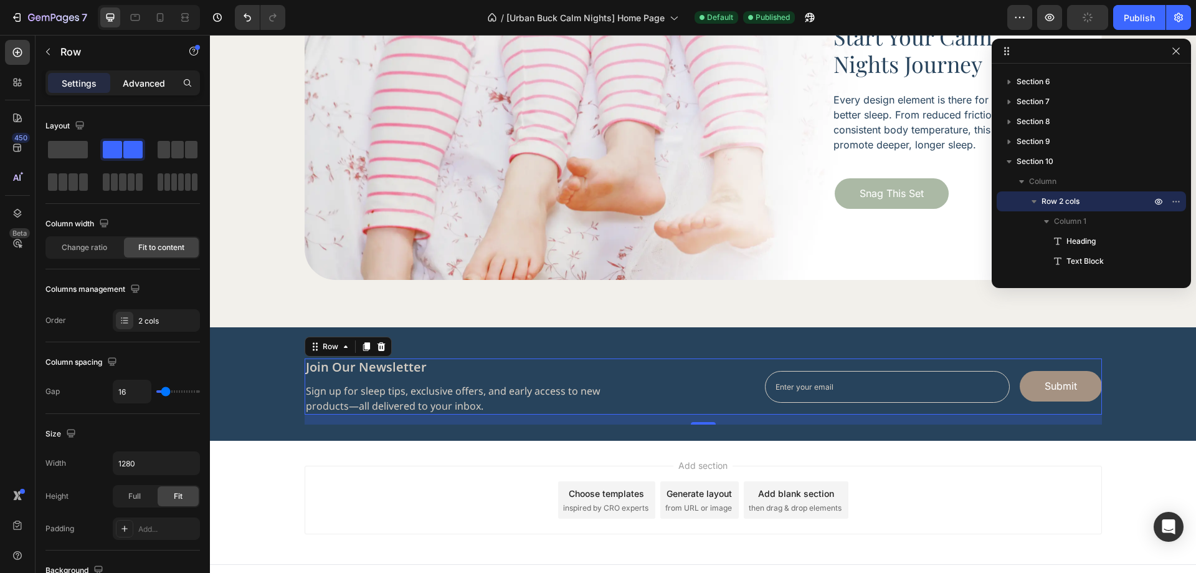
click at [145, 90] on div "Advanced" at bounding box center [144, 83] width 62 height 20
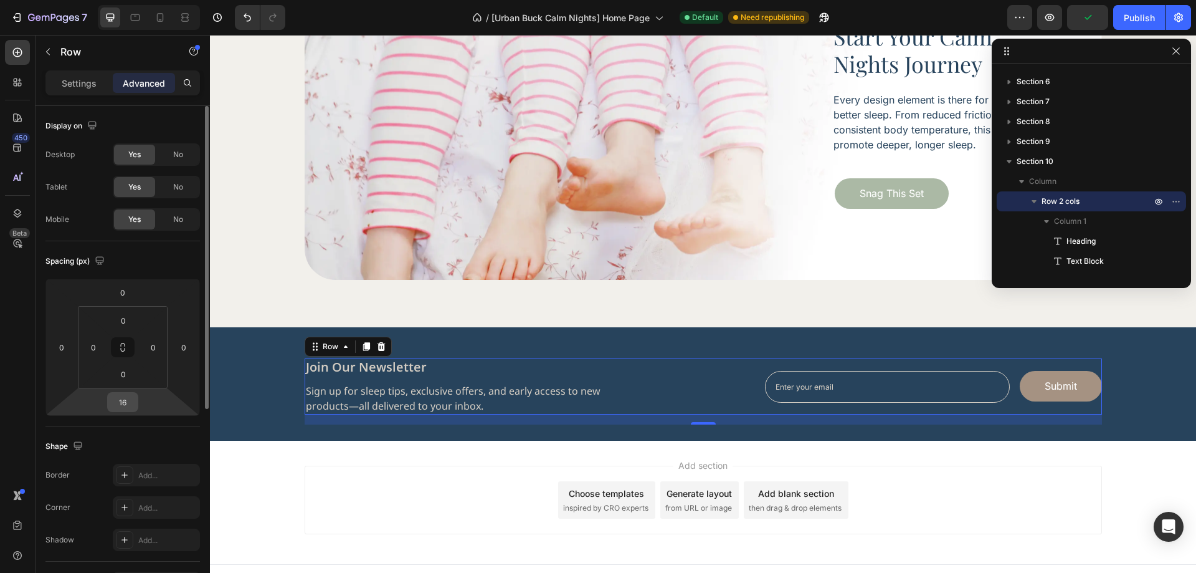
click at [121, 400] on input "16" at bounding box center [122, 401] width 25 height 19
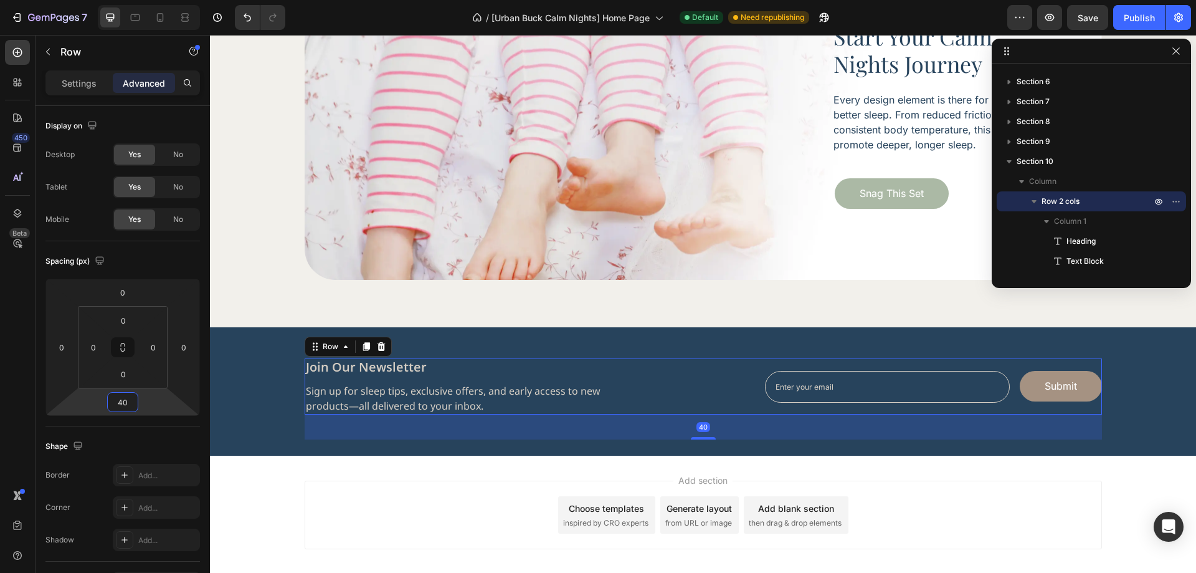
type input "40"
click at [21, 382] on div "450 Beta" at bounding box center [17, 261] width 25 height 443
click at [14, 50] on icon at bounding box center [17, 52] width 12 height 12
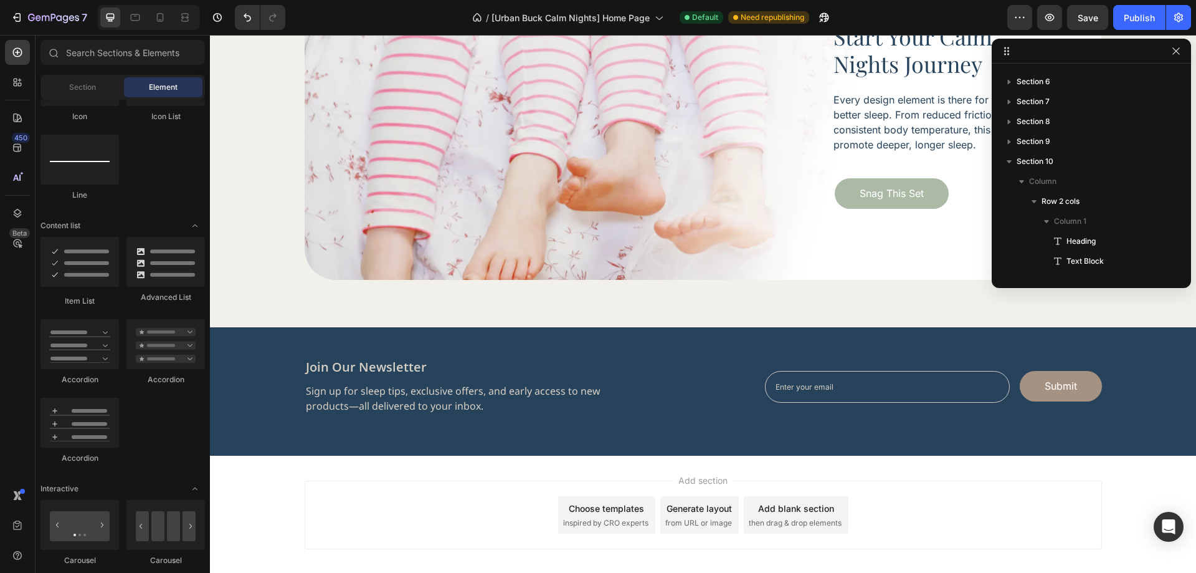
scroll to position [561, 0]
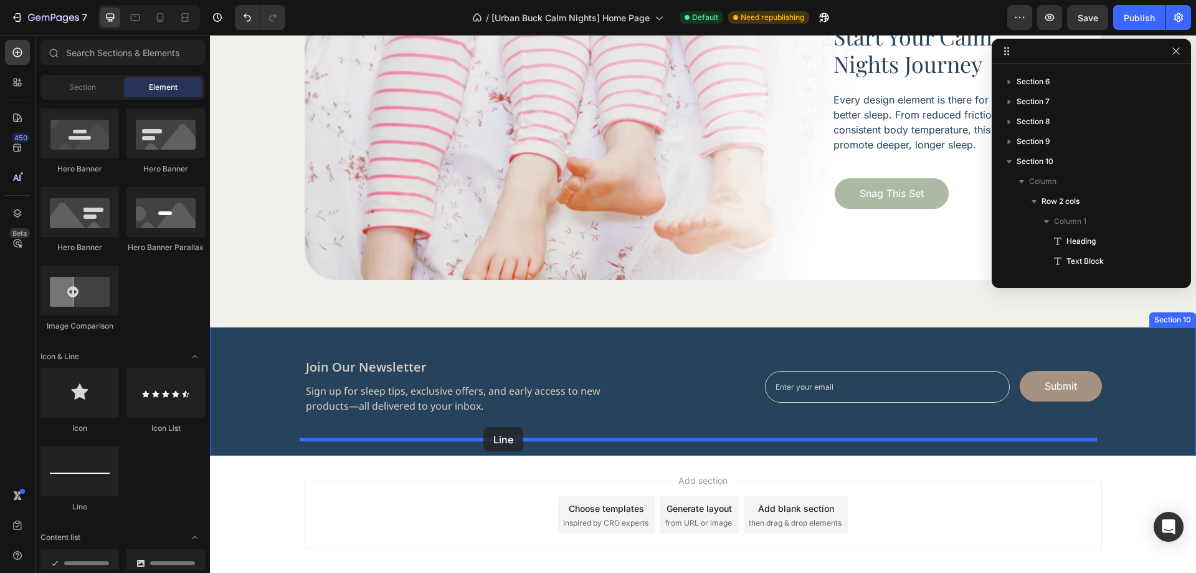
drag, startPoint x: 309, startPoint y: 500, endPoint x: 483, endPoint y: 427, distance: 189.3
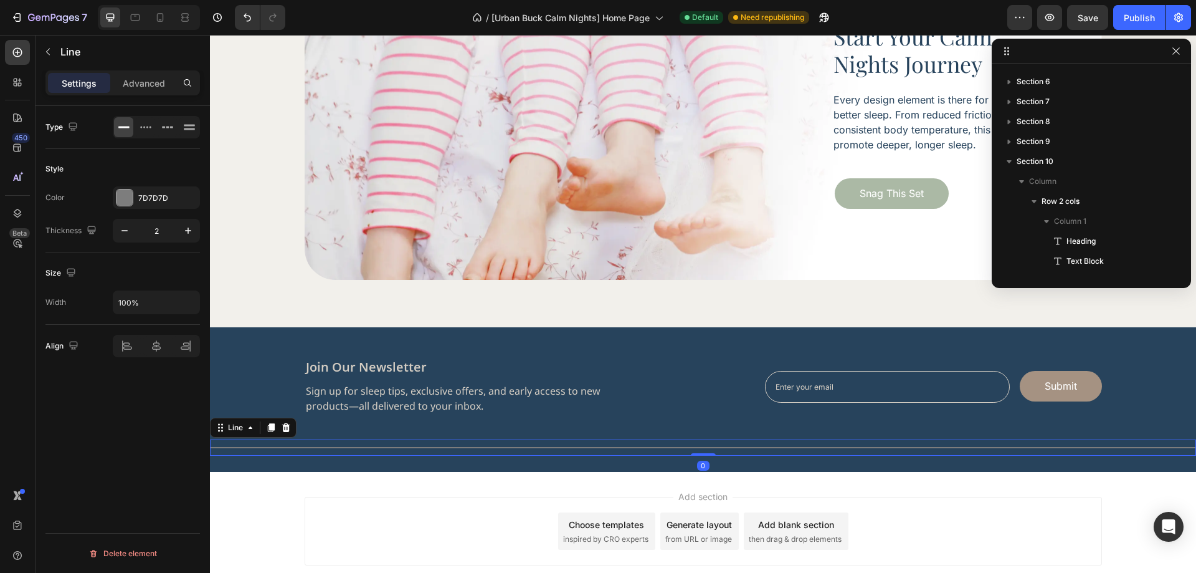
scroll to position [392, 0]
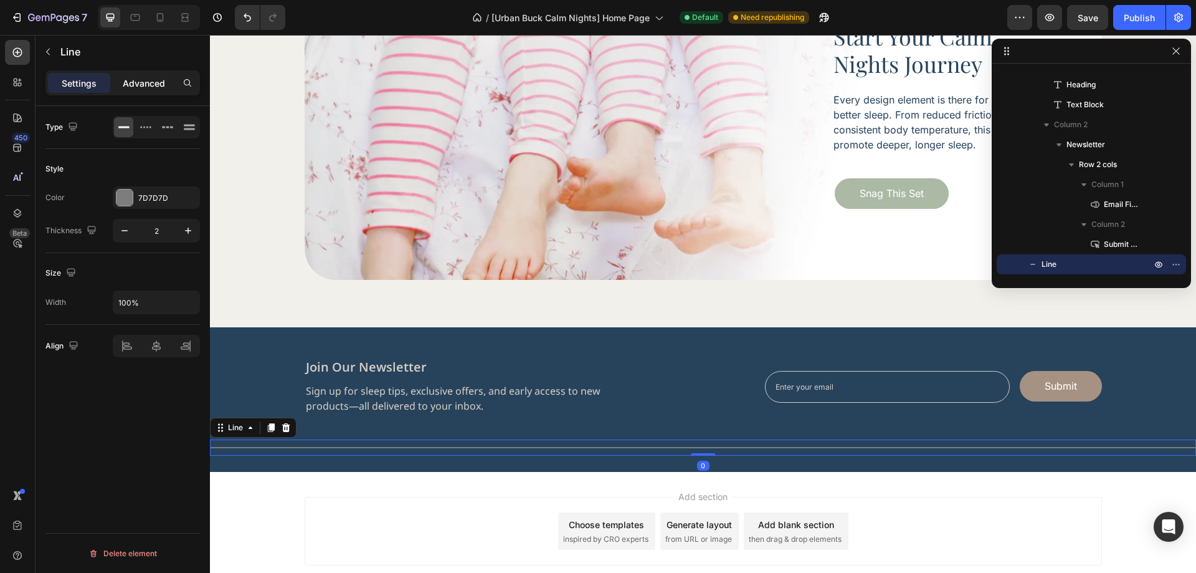
click at [151, 79] on p "Advanced" at bounding box center [144, 83] width 42 height 13
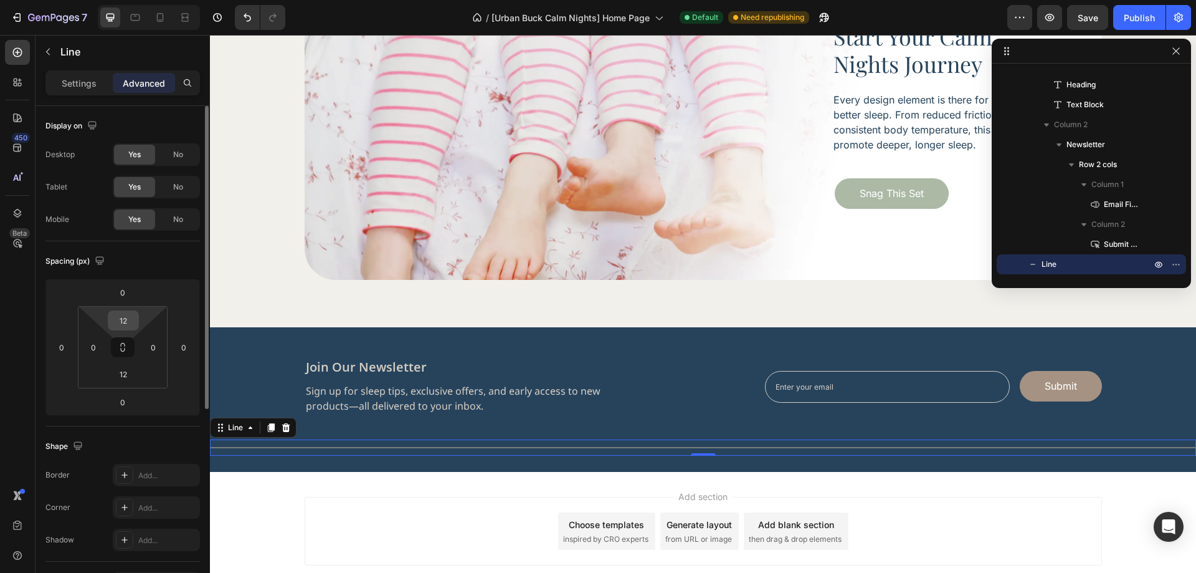
click at [121, 318] on input "12" at bounding box center [123, 320] width 25 height 19
type input "0"
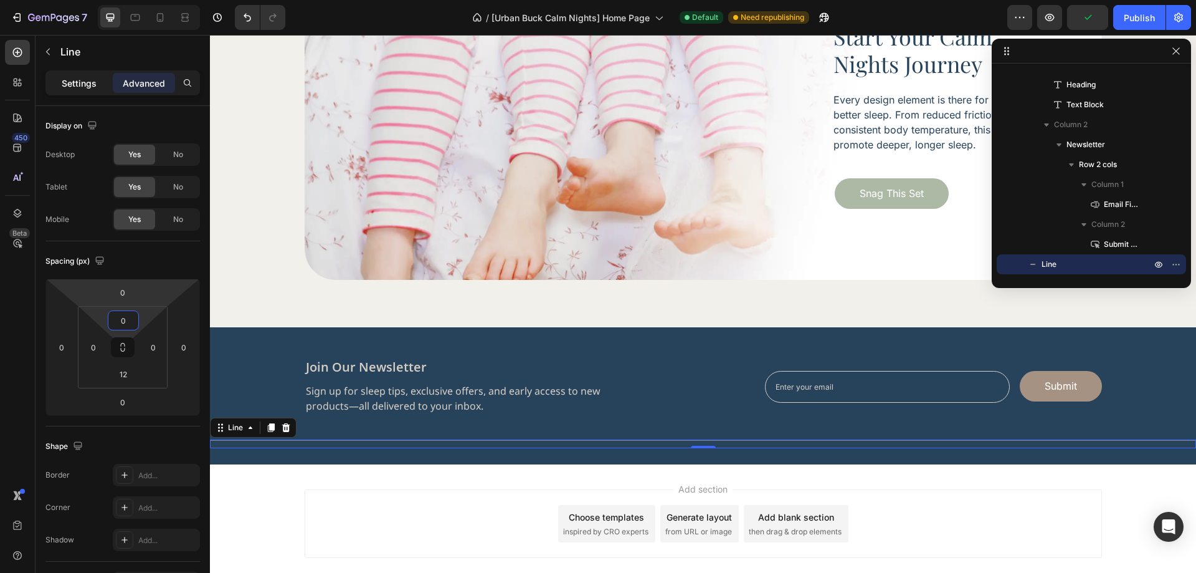
click at [78, 77] on p "Settings" at bounding box center [79, 83] width 35 height 13
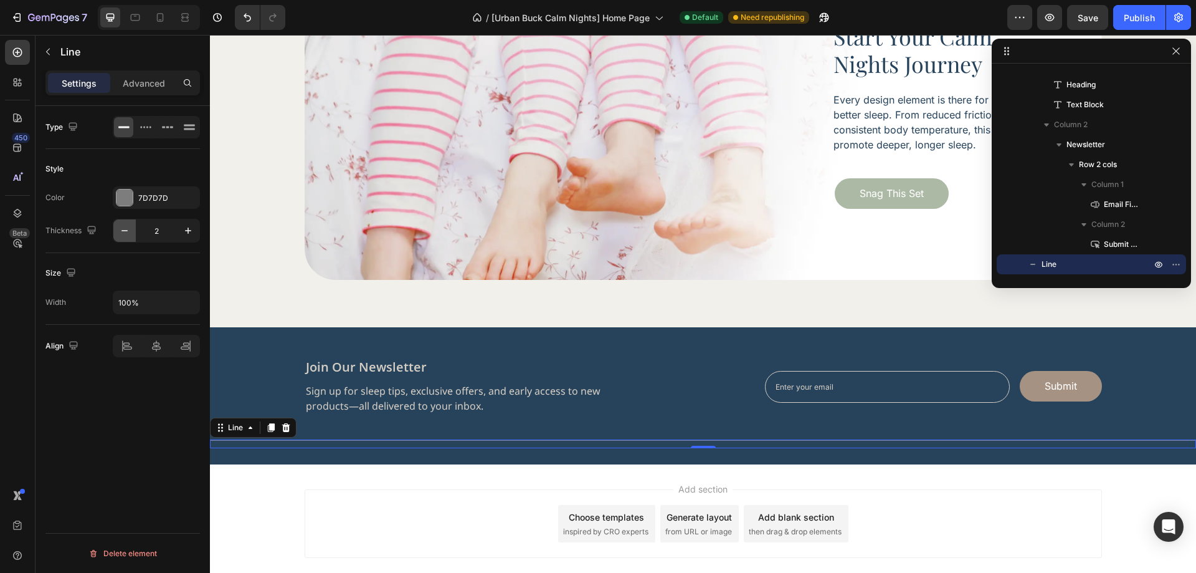
click at [129, 229] on icon "button" at bounding box center [124, 230] width 12 height 12
type input "1"
click at [146, 199] on div "7D7D7D" at bounding box center [156, 197] width 36 height 11
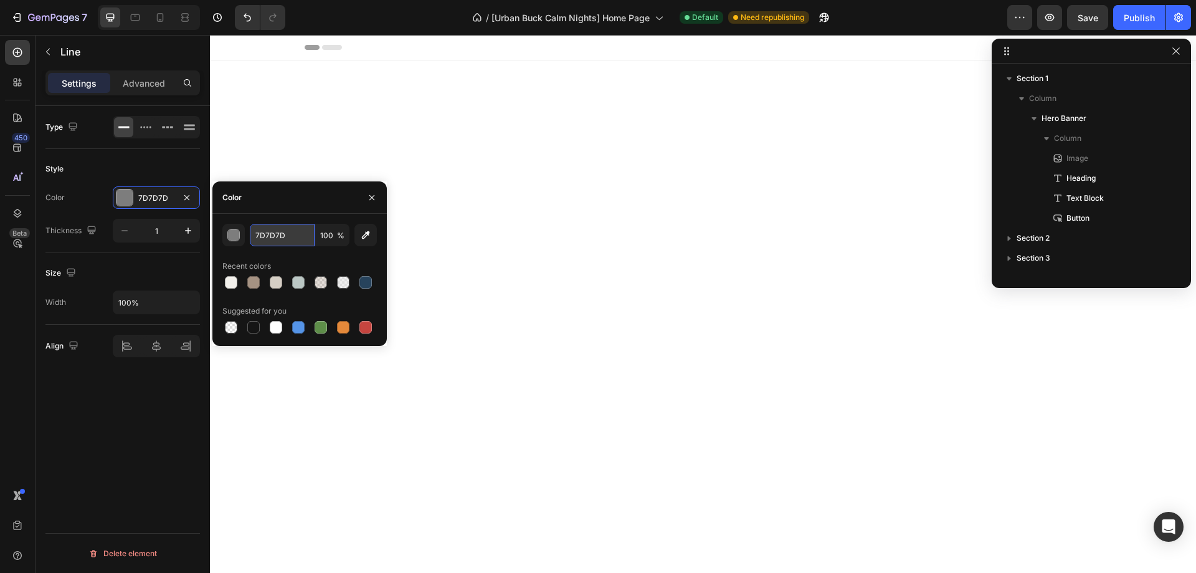
scroll to position [4112, 0]
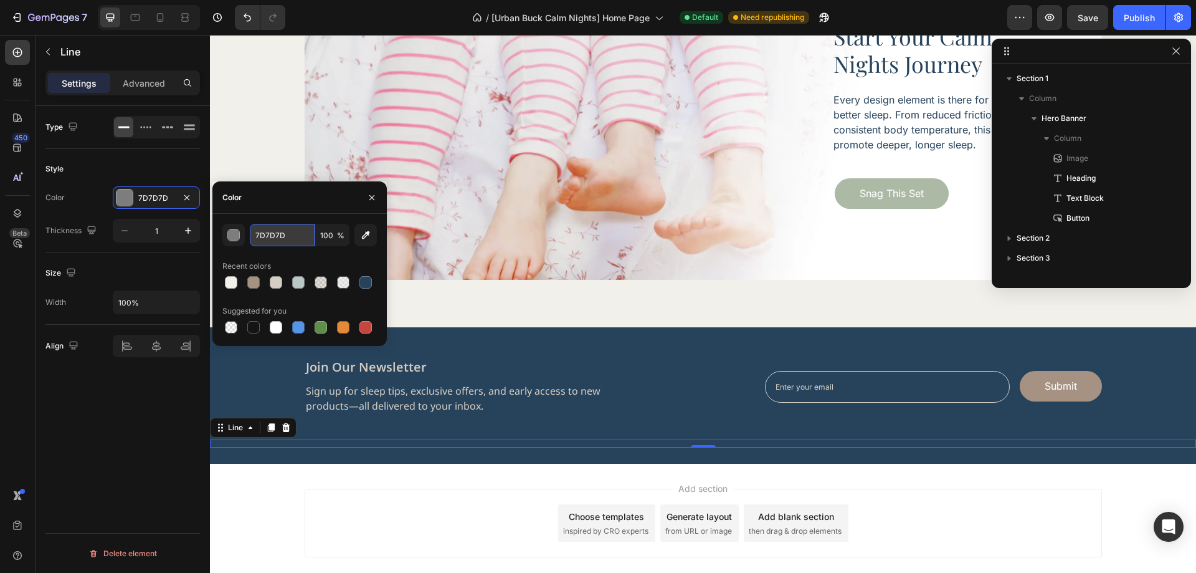
click at [268, 239] on input "7D7D7D" at bounding box center [282, 235] width 65 height 22
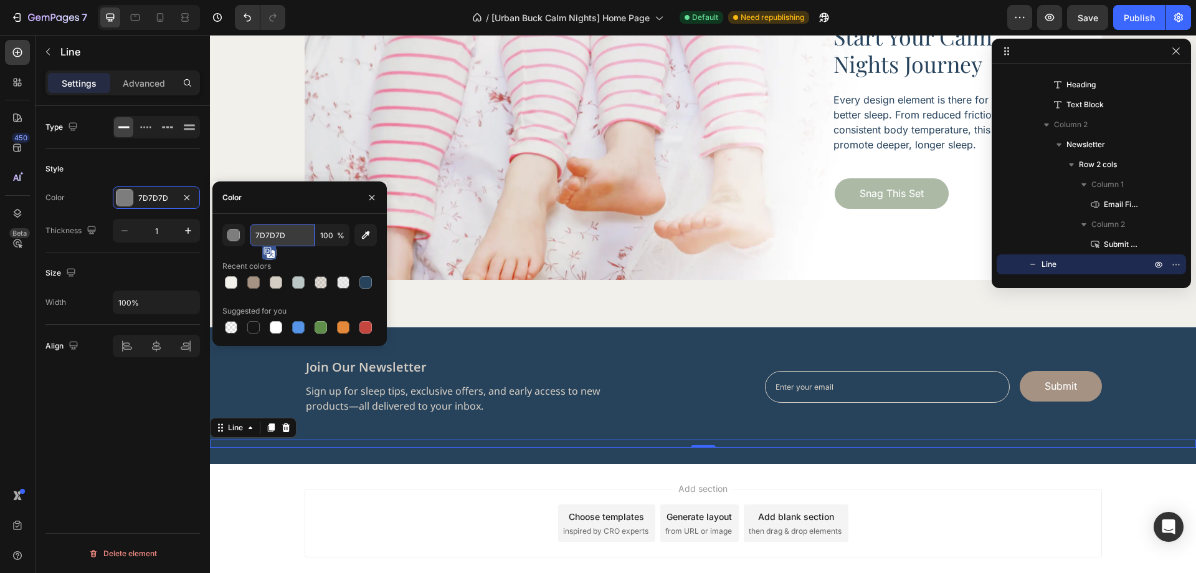
paste input "#F2F0EB"
click at [328, 234] on input "100" at bounding box center [332, 235] width 34 height 22
type input "F2F0EB"
type input "20"
click at [154, 416] on div "Type Style Color F2F0EB Thickness 1 Size Width 100% Align Delete element" at bounding box center [123, 357] width 174 height 502
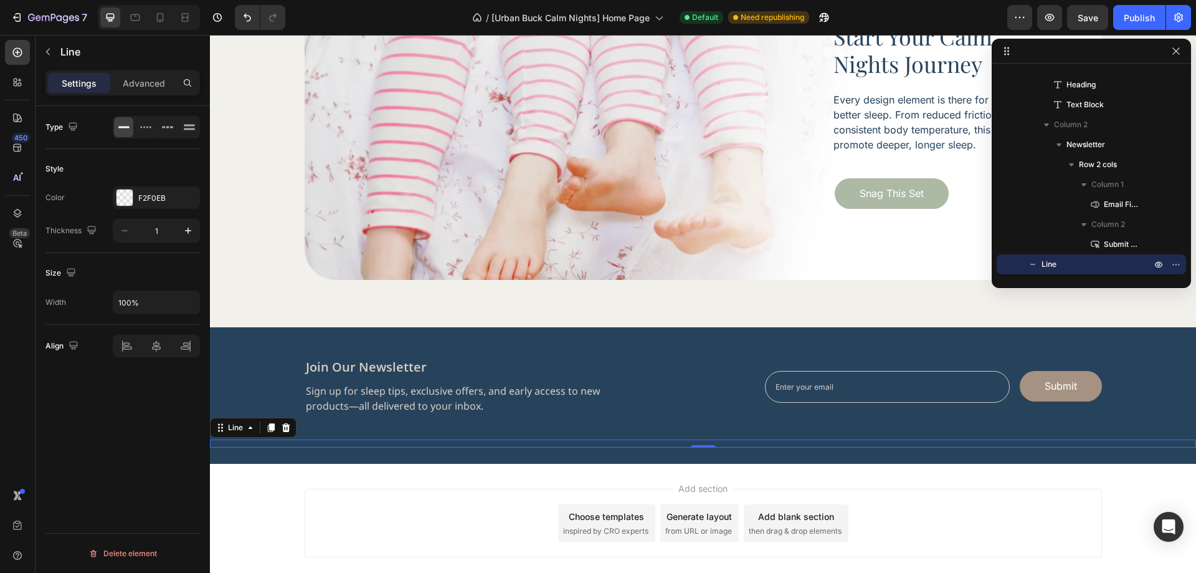
click at [230, 505] on div "Add section Choose templates inspired by CRO experts Generate layout from URL o…" at bounding box center [703, 524] width 986 height 123
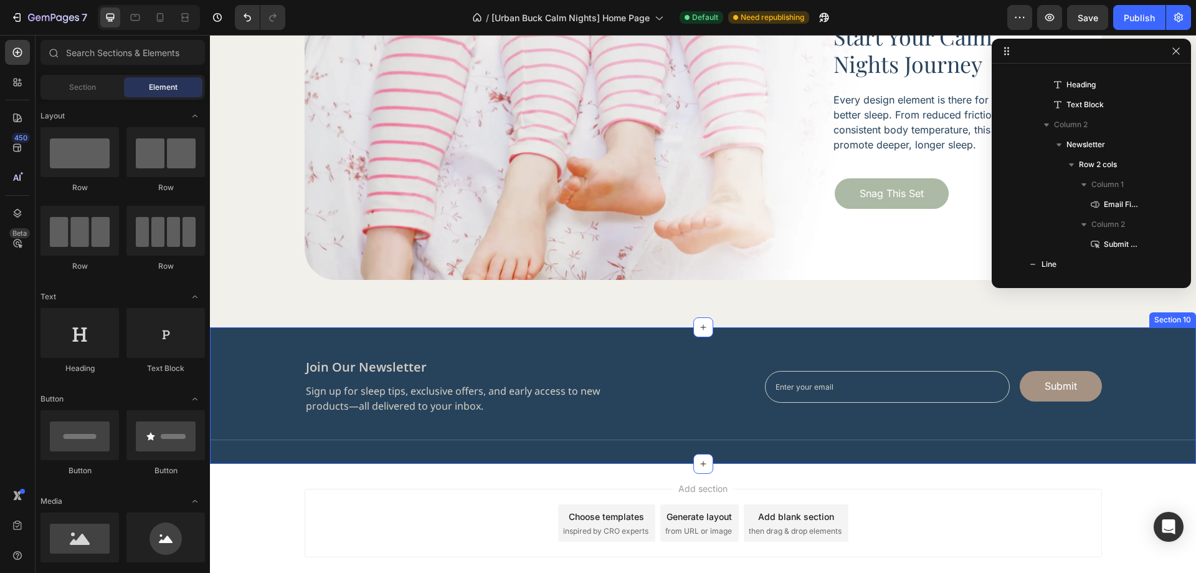
click at [487, 438] on div "join our newsletter Heading Sign up for sleep tips, exclusive offers, and early…" at bounding box center [703, 402] width 986 height 89
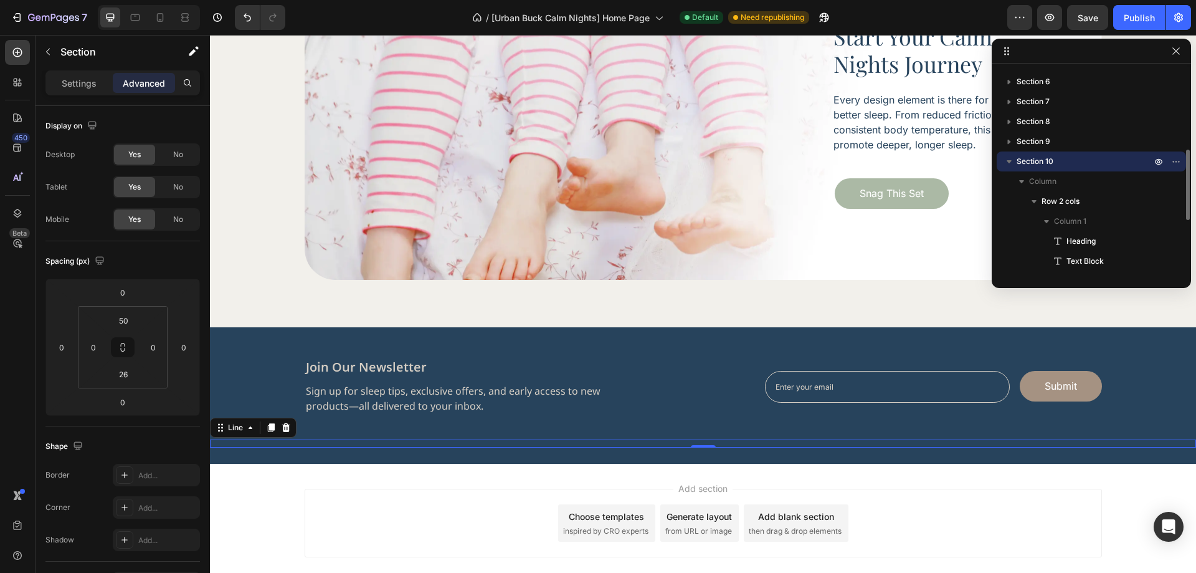
click at [487, 441] on div "Title Line 0" at bounding box center [703, 443] width 986 height 8
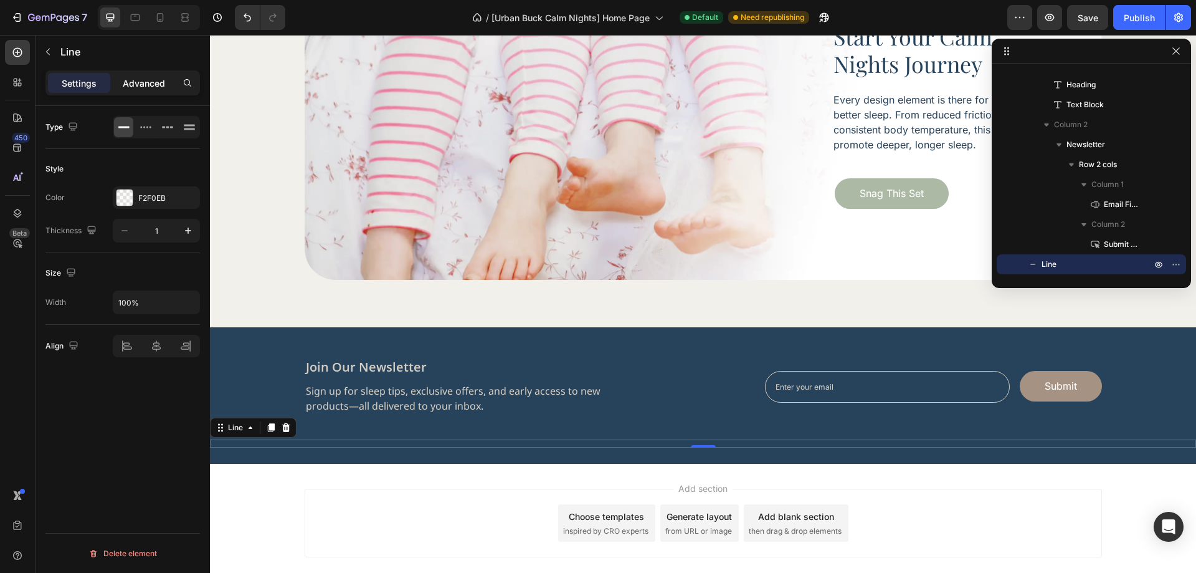
click at [150, 85] on p "Advanced" at bounding box center [144, 83] width 42 height 13
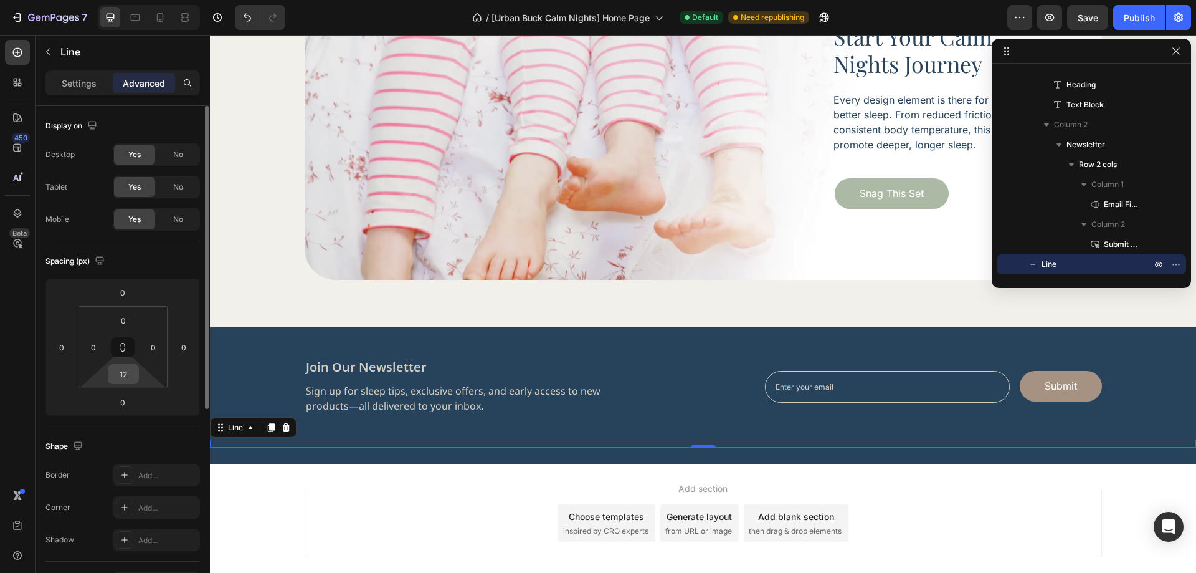
click at [124, 381] on input "12" at bounding box center [123, 373] width 25 height 19
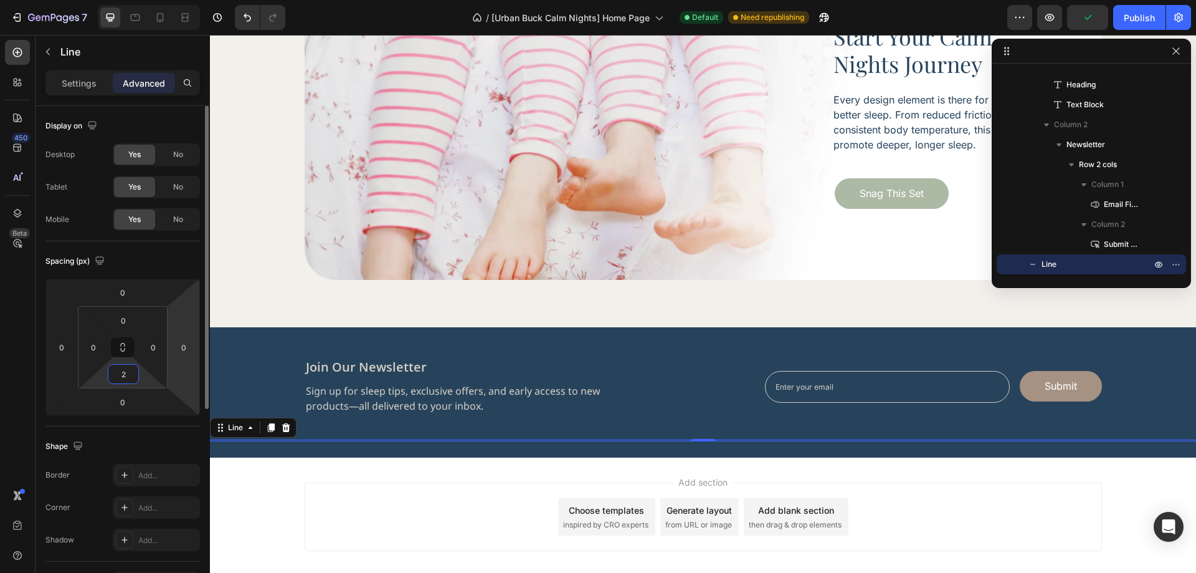
type input "24"
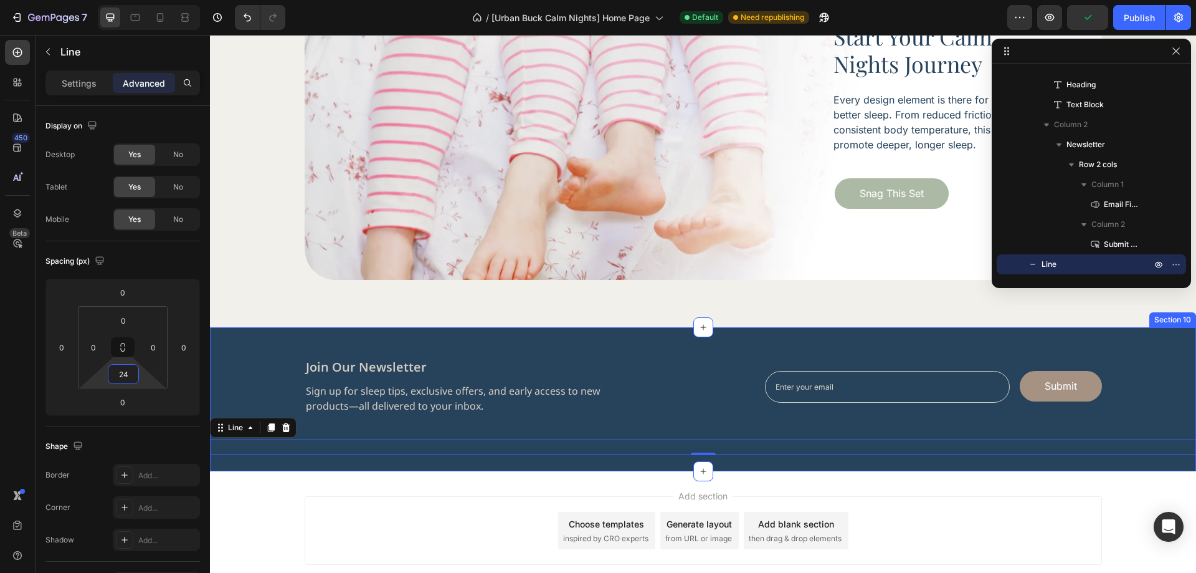
click at [544, 468] on div "join our newsletter Heading Sign up for sleep tips, exclusive offers, and early…" at bounding box center [703, 399] width 986 height 144
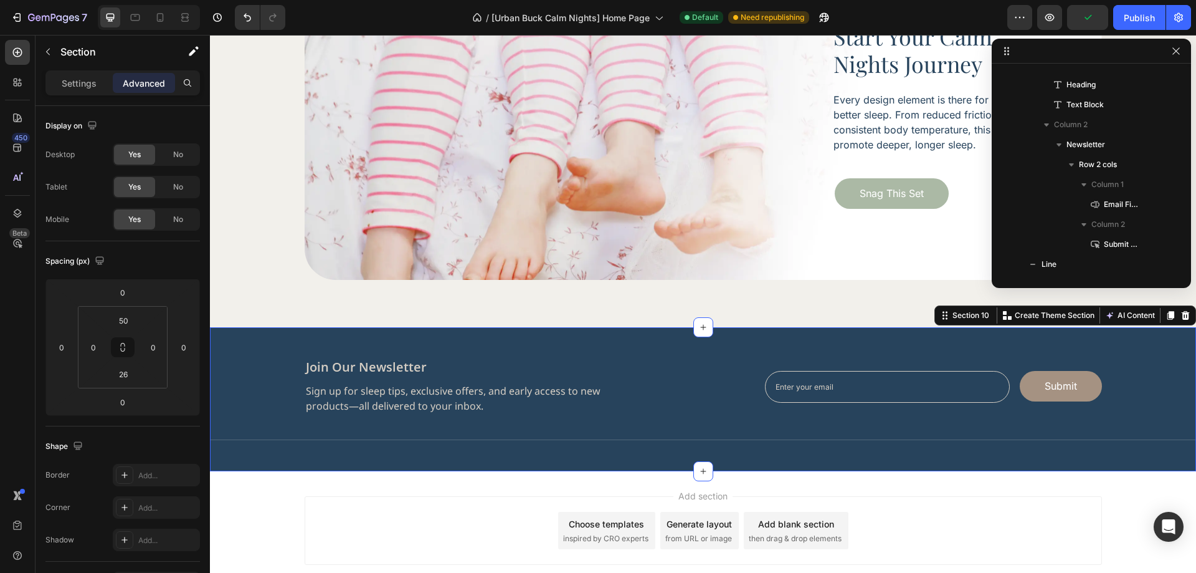
scroll to position [236, 0]
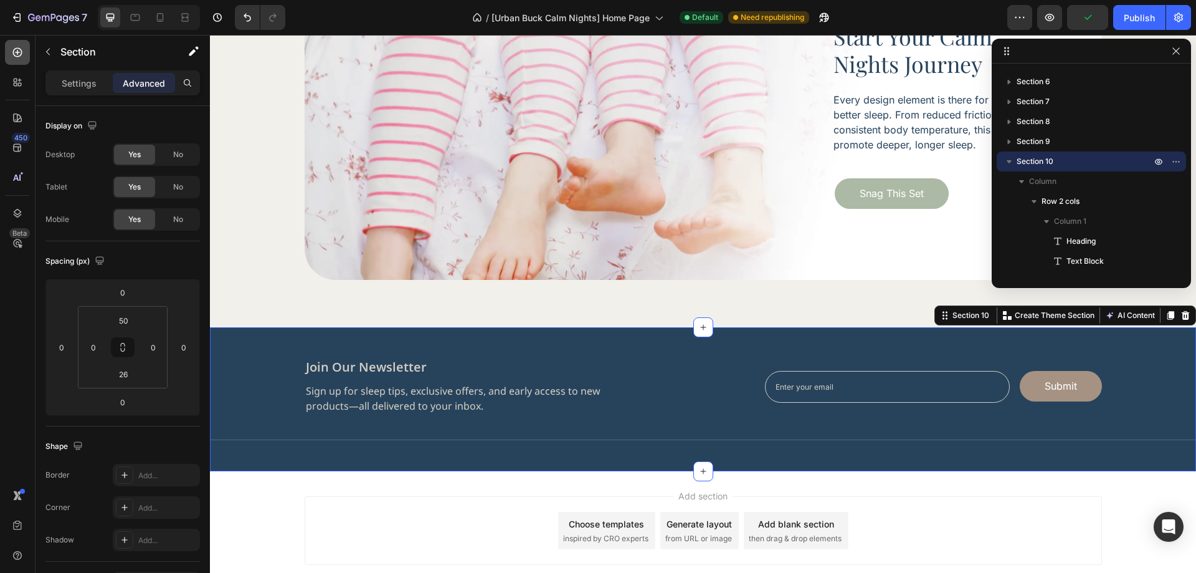
click at [27, 55] on div at bounding box center [17, 52] width 25 height 25
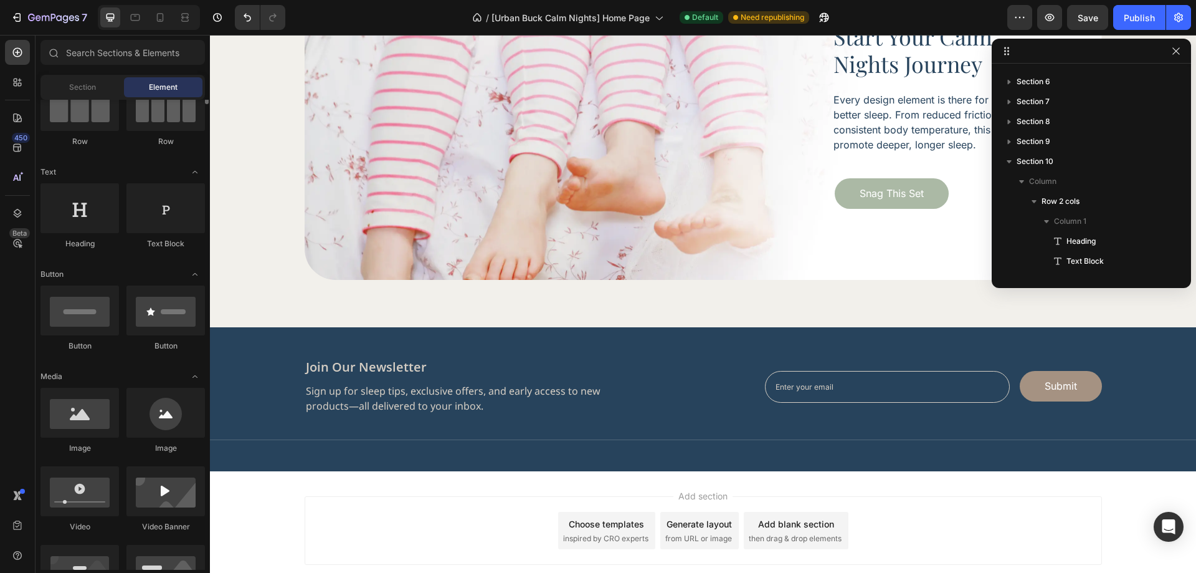
scroll to position [0, 0]
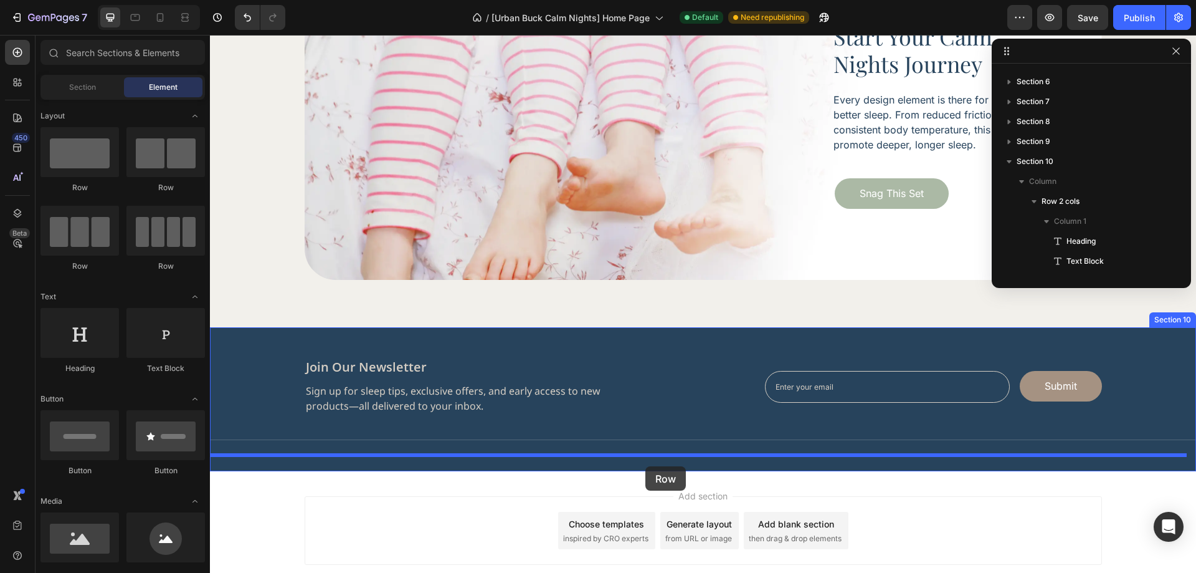
drag, startPoint x: 267, startPoint y: 265, endPoint x: 645, endPoint y: 466, distance: 428.3
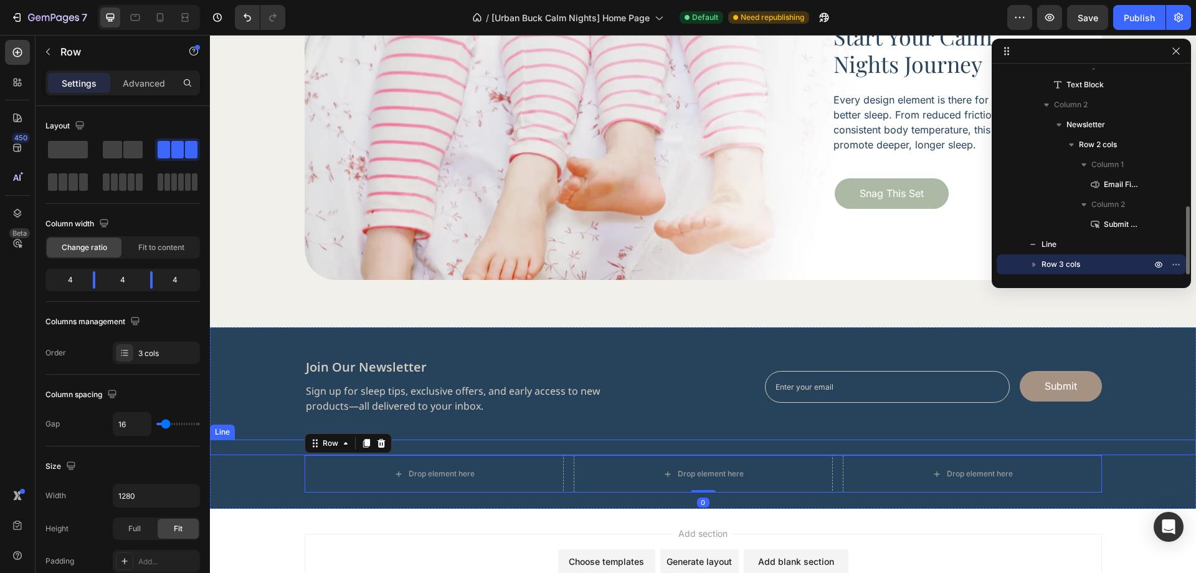
scroll to position [4198, 0]
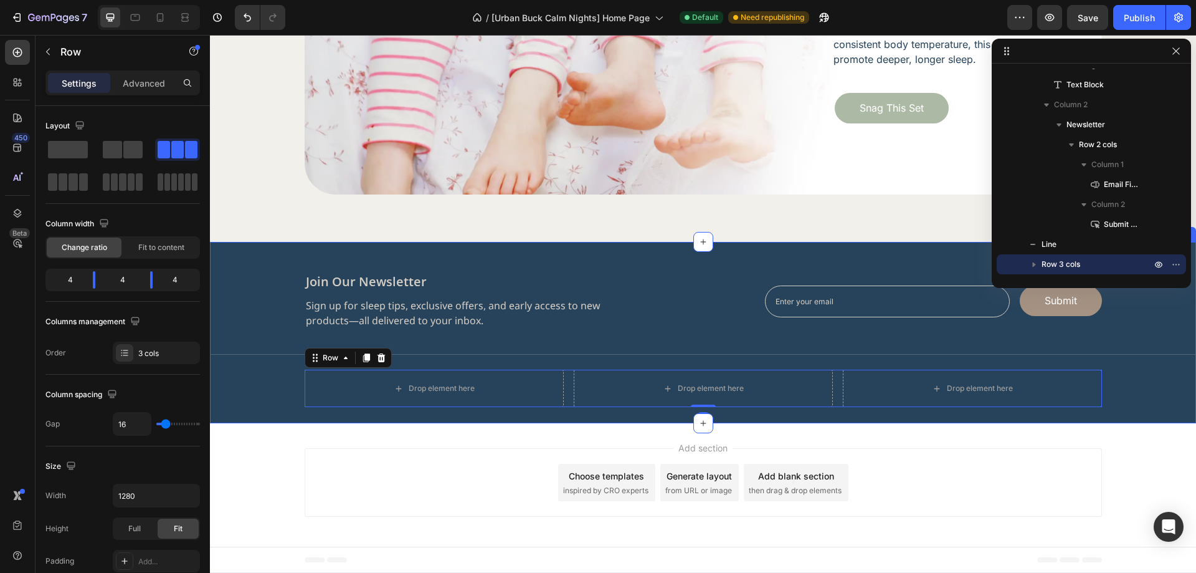
click at [282, 395] on div "join our newsletter Heading Sign up for sleep tips, exclusive offers, and early…" at bounding box center [703, 340] width 986 height 134
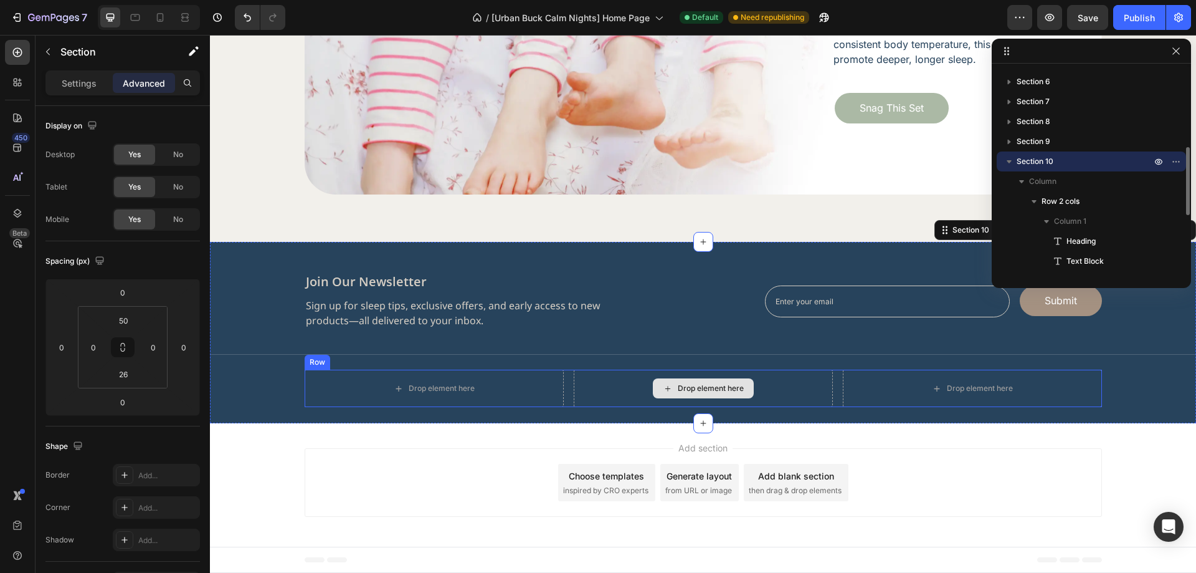
click at [574, 393] on div "Drop element here" at bounding box center [703, 387] width 259 height 37
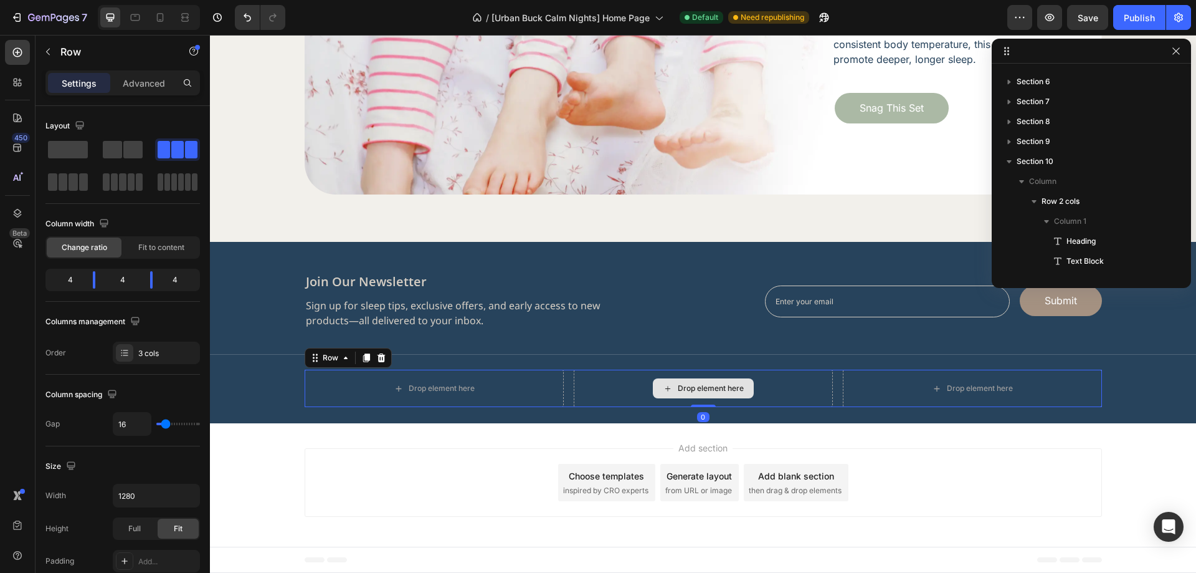
scroll to position [412, 0]
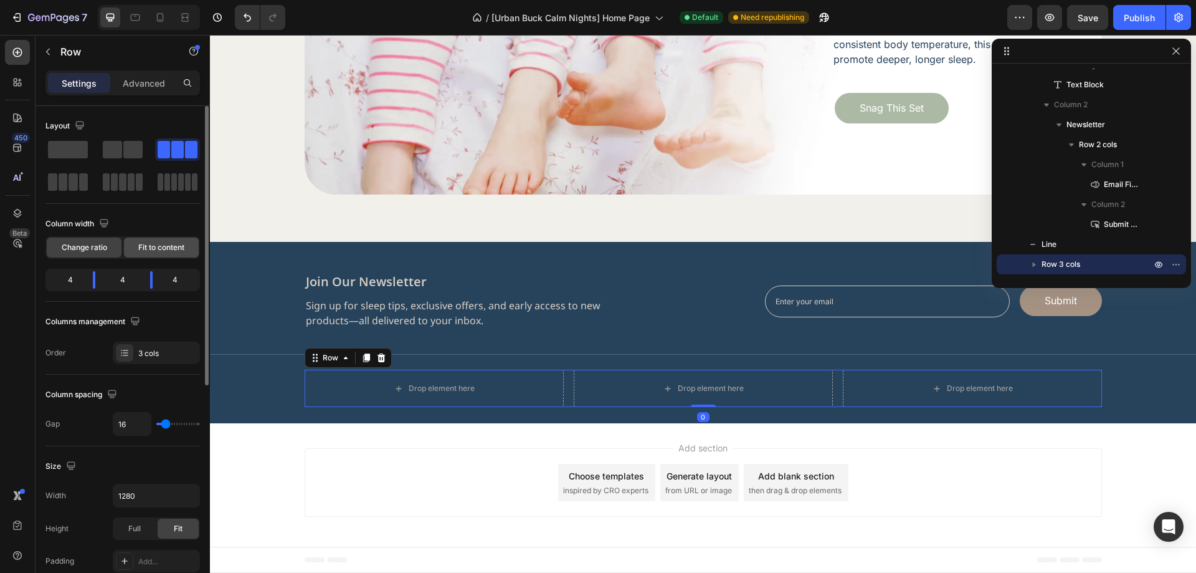
click at [154, 249] on span "Fit to content" at bounding box center [161, 247] width 46 height 11
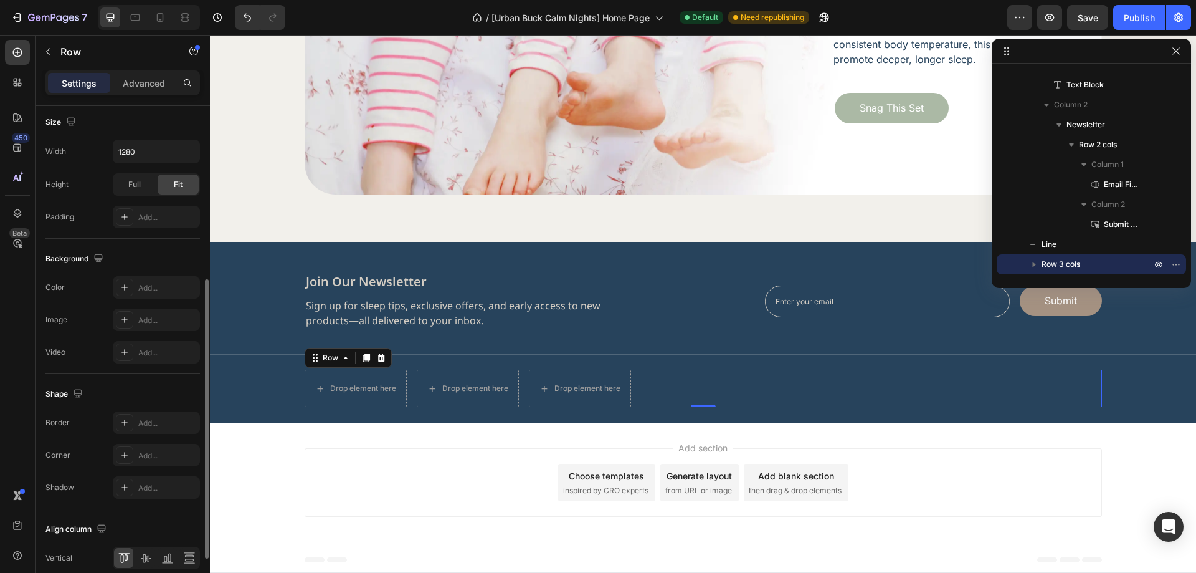
scroll to position [374, 0]
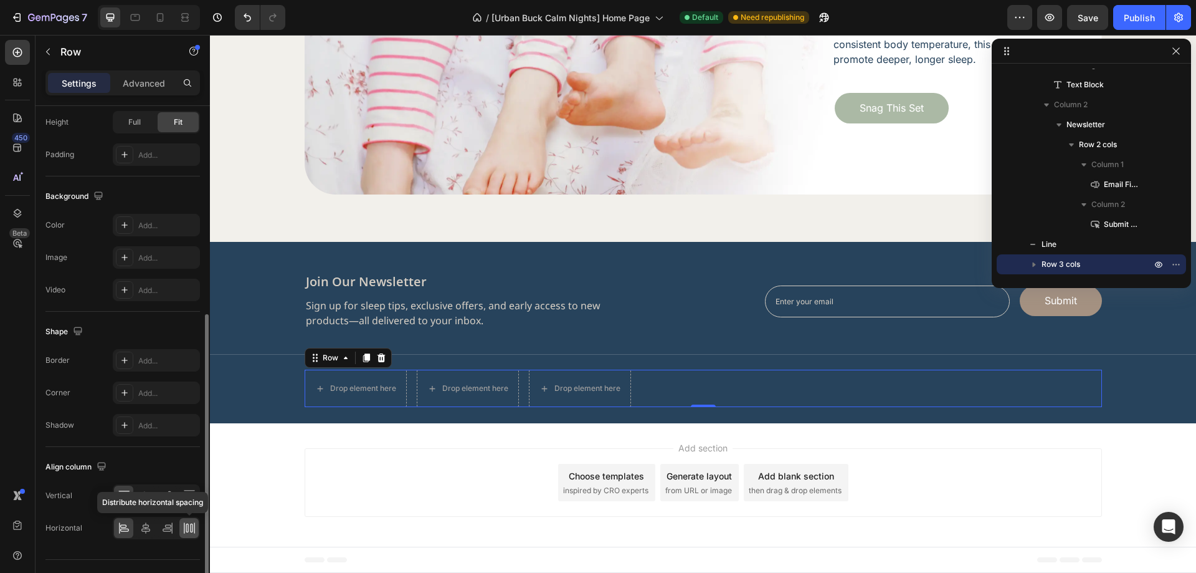
click at [188, 531] on icon at bounding box center [187, 527] width 2 height 9
click at [19, 59] on div at bounding box center [17, 52] width 25 height 25
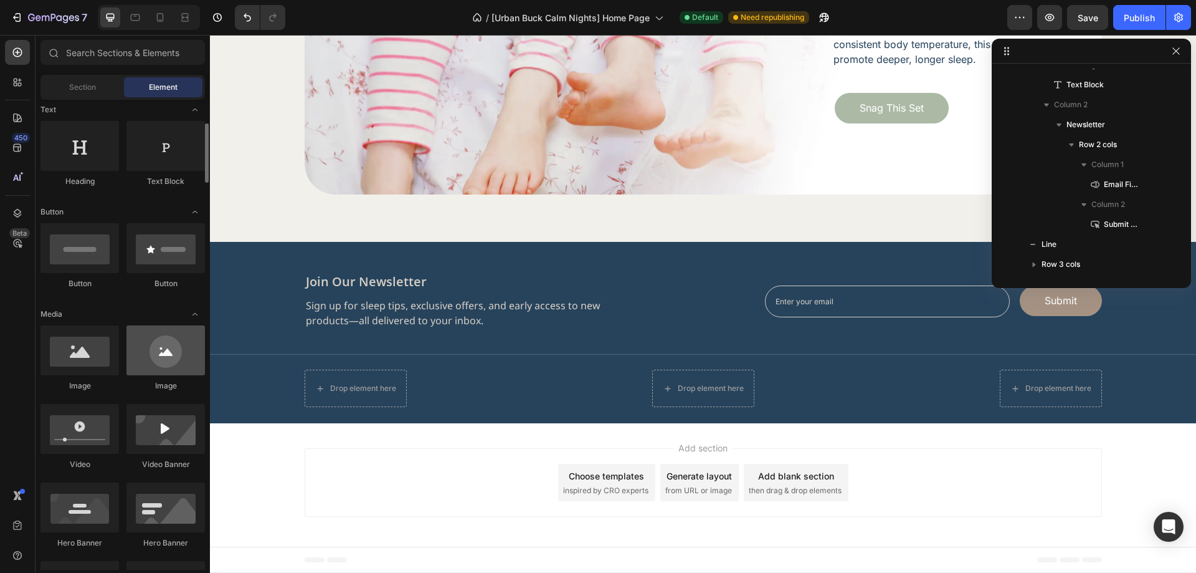
scroll to position [0, 0]
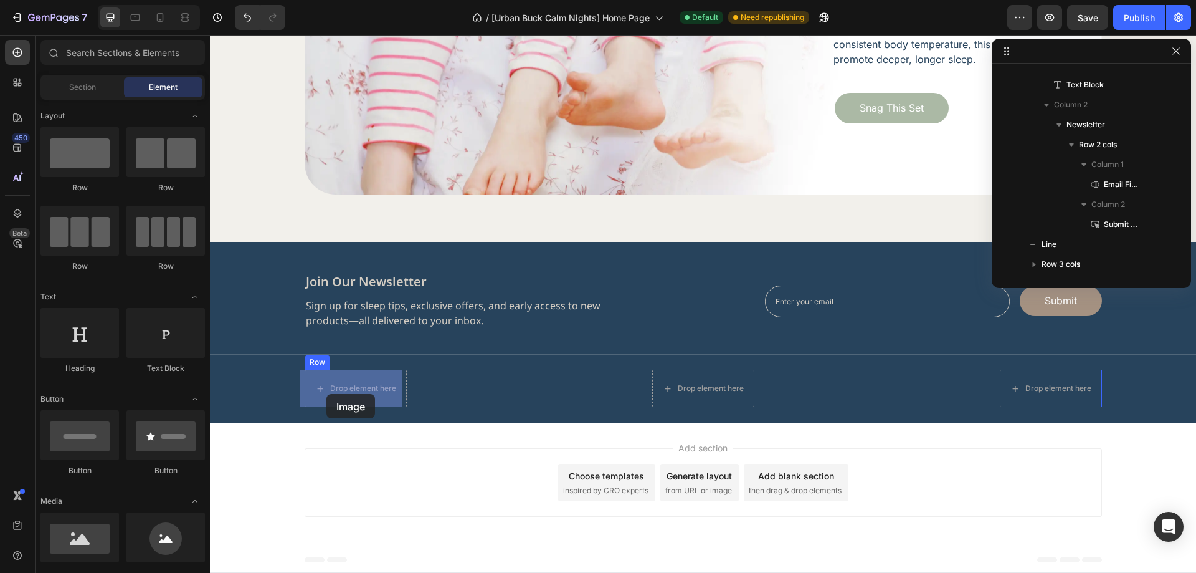
drag, startPoint x: 291, startPoint y: 574, endPoint x: 326, endPoint y: 394, distance: 184.1
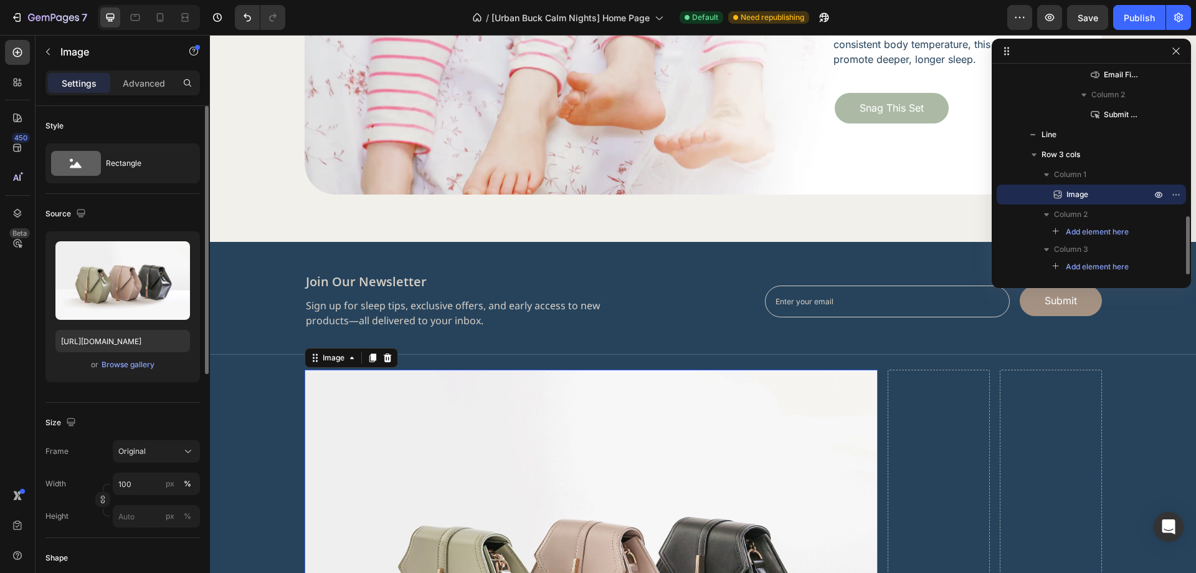
scroll to position [62, 0]
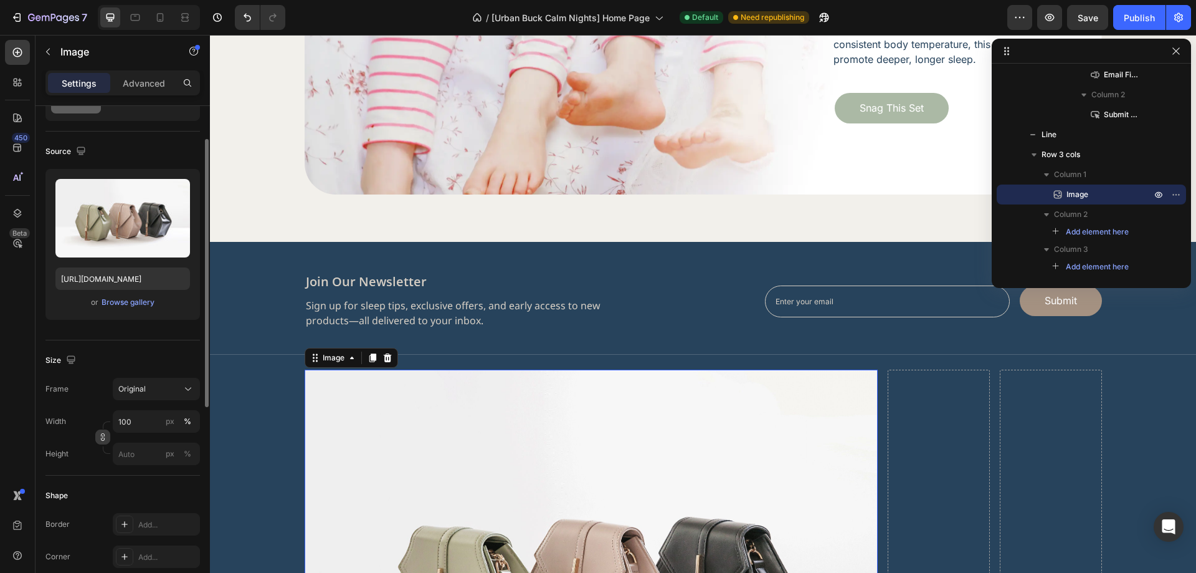
click at [103, 439] on icon "button" at bounding box center [102, 436] width 9 height 9
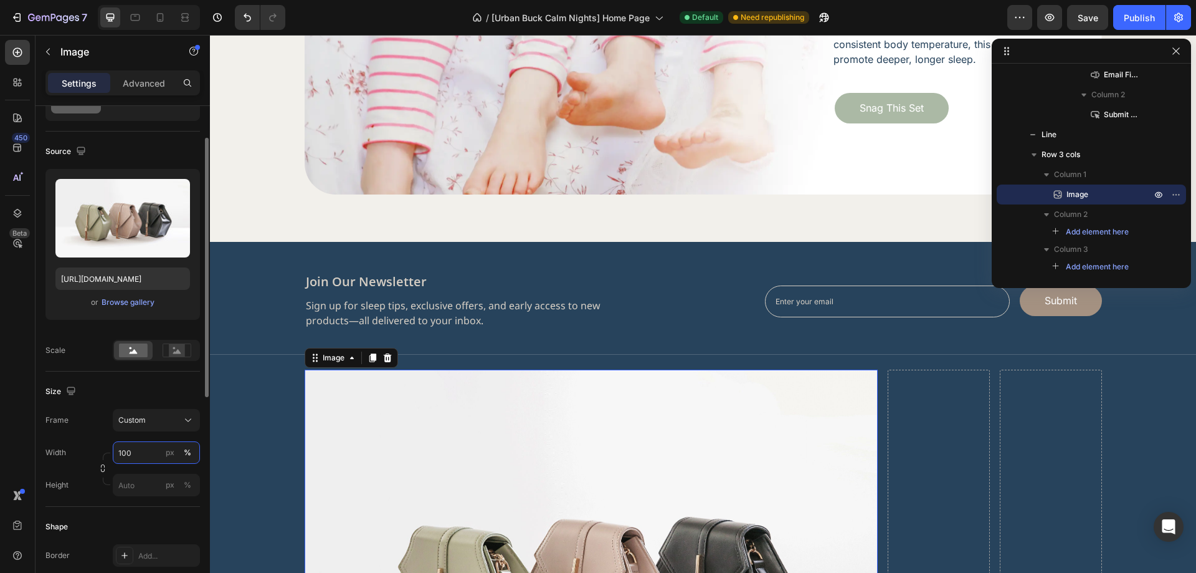
click at [134, 450] on input "100" at bounding box center [156, 452] width 87 height 22
type input "125"
click at [140, 491] on input "px %" at bounding box center [156, 484] width 87 height 22
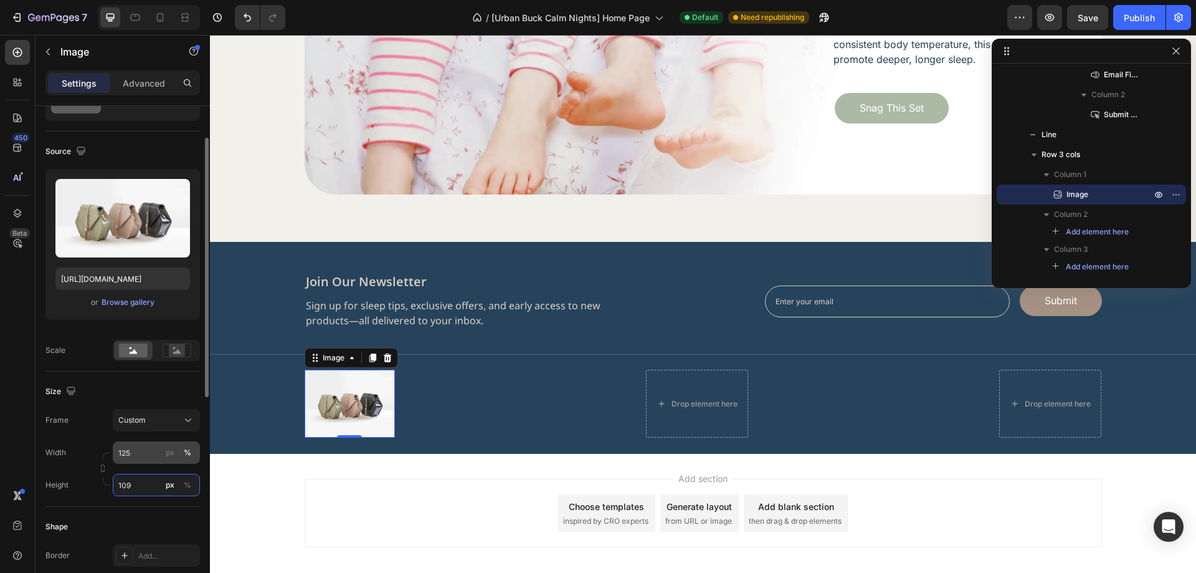
type input "109"
click at [173, 454] on div "px" at bounding box center [170, 452] width 9 height 11
click at [86, 442] on div "Width 125 px %" at bounding box center [122, 452] width 154 height 22
click at [101, 469] on icon "button" at bounding box center [102, 467] width 9 height 9
click at [326, 413] on img at bounding box center [344, 403] width 78 height 68
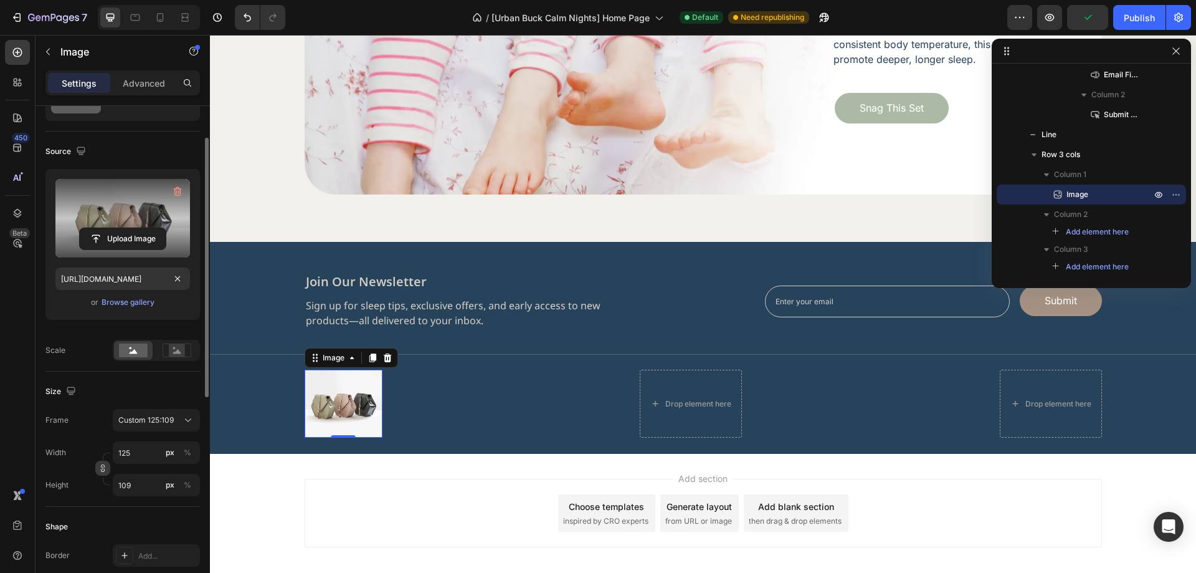
click at [146, 221] on label at bounding box center [122, 218] width 135 height 78
click at [146, 228] on input "file" at bounding box center [123, 238] width 86 height 21
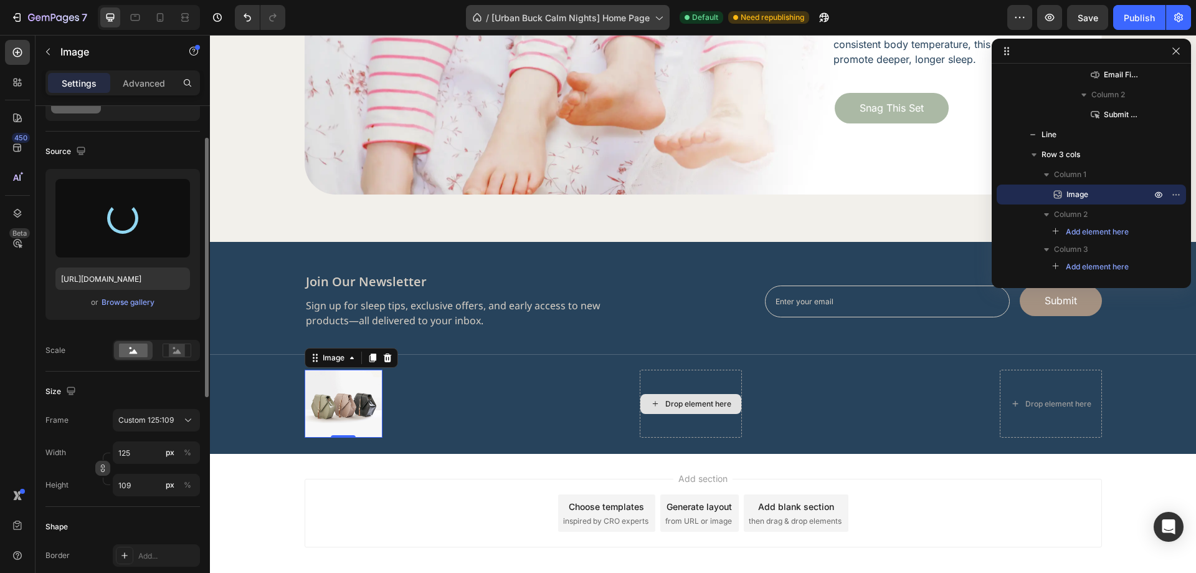
type input "[URL][DOMAIN_NAME]"
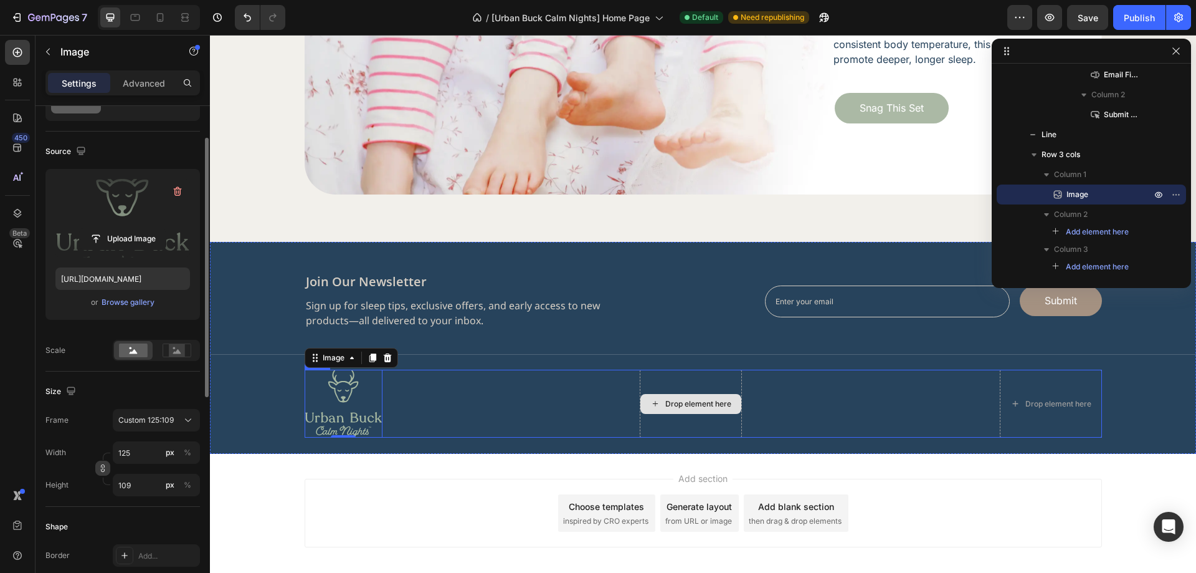
click at [504, 404] on div "Image 0 Drop element here Drop element here Row" at bounding box center [703, 403] width 797 height 68
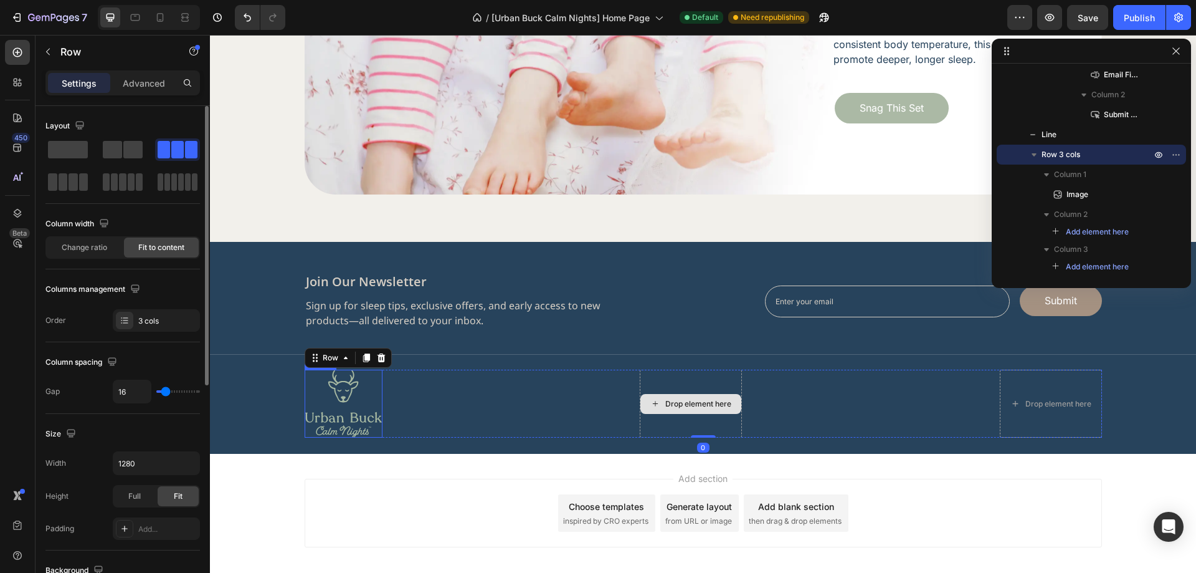
click at [272, 419] on div "join our newsletter Heading Sign up for sleep tips, exclusive offers, and early…" at bounding box center [703, 355] width 986 height 164
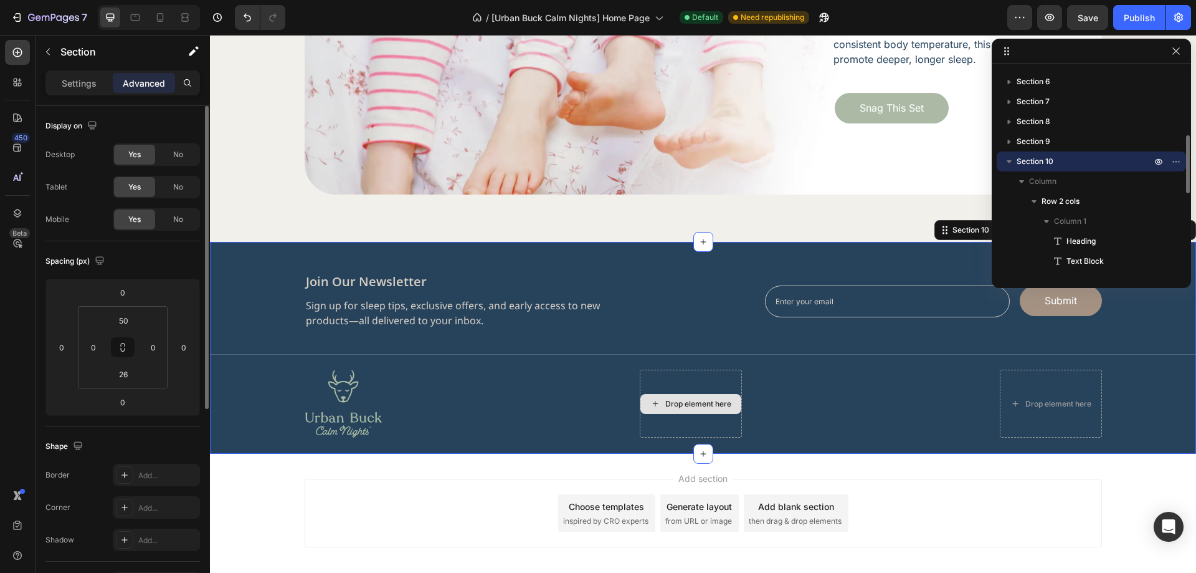
click at [342, 419] on img at bounding box center [344, 403] width 78 height 68
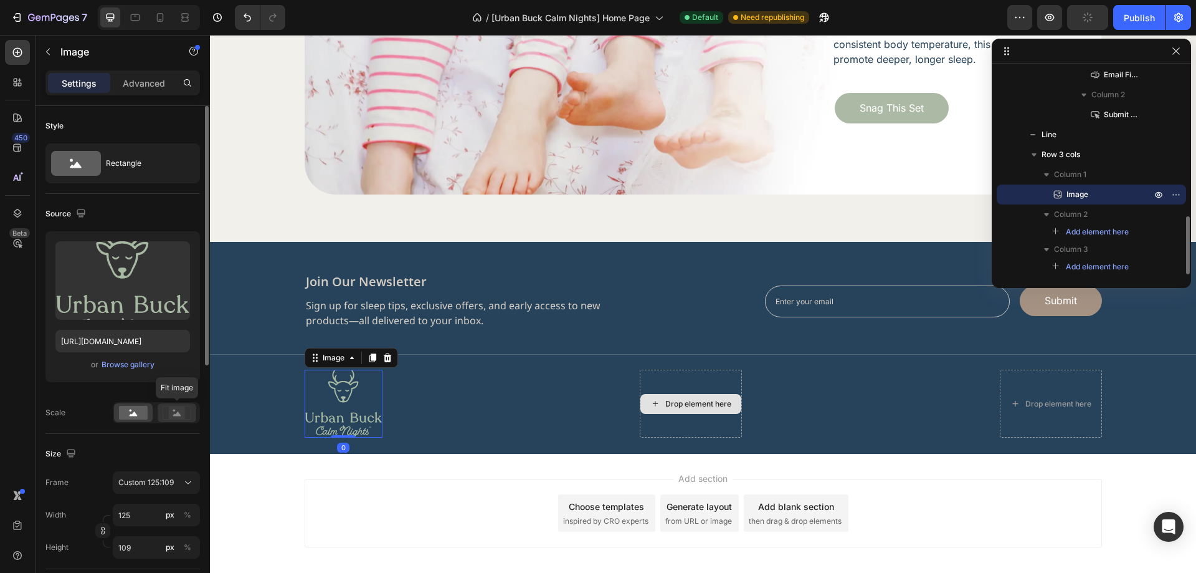
click at [172, 412] on rect at bounding box center [177, 412] width 16 height 12
click at [262, 412] on div "join our newsletter Heading Sign up for sleep tips, exclusive offers, and early…" at bounding box center [703, 355] width 986 height 164
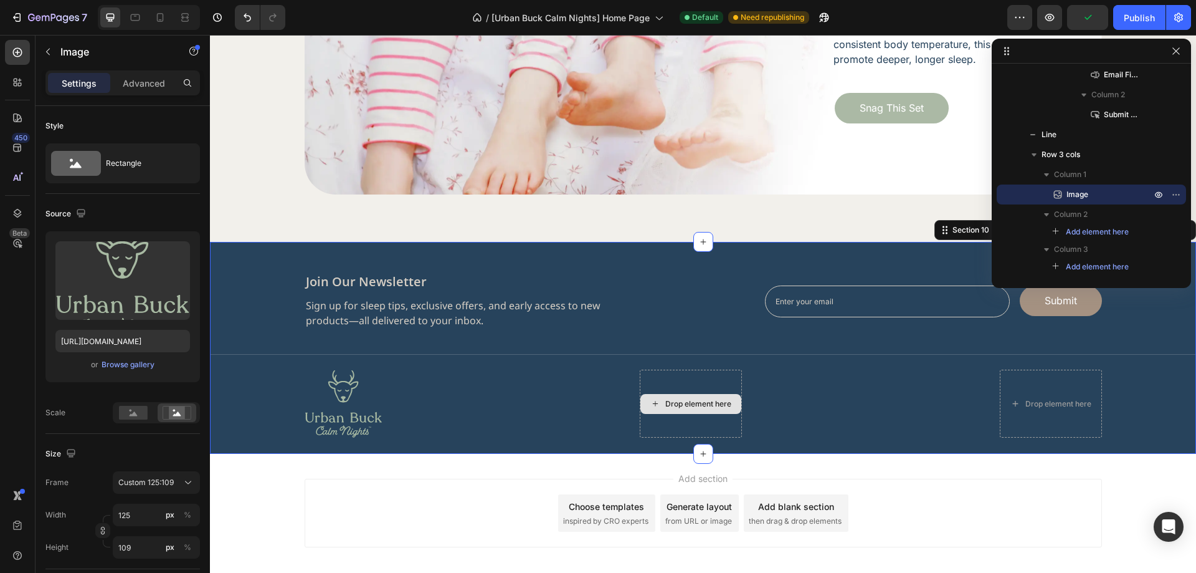
scroll to position [236, 0]
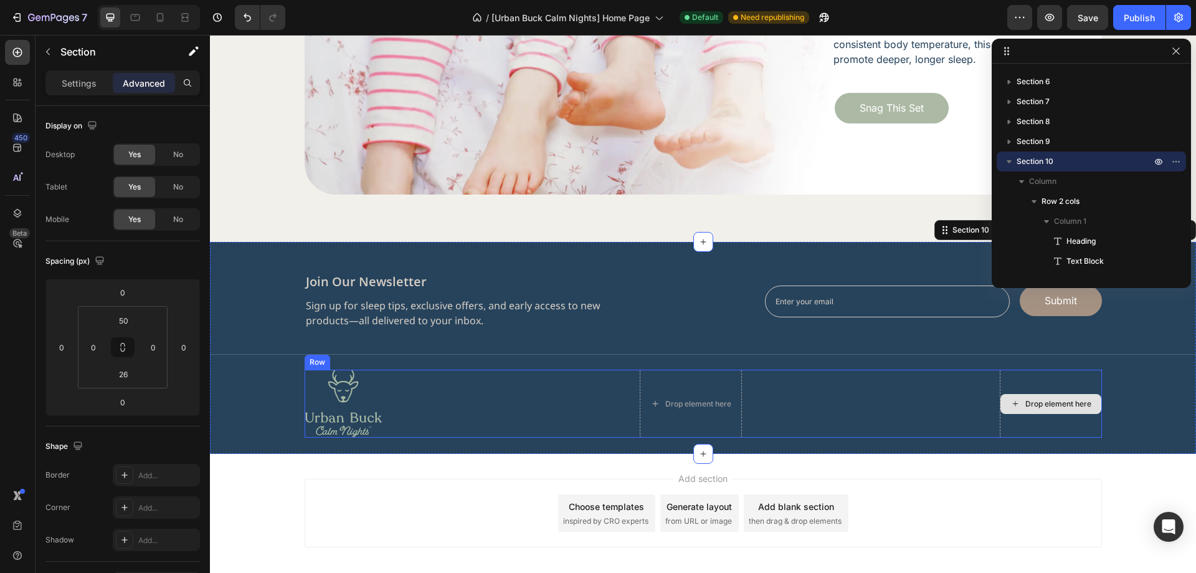
click at [1037, 399] on div "Drop element here" at bounding box center [1058, 404] width 66 height 10
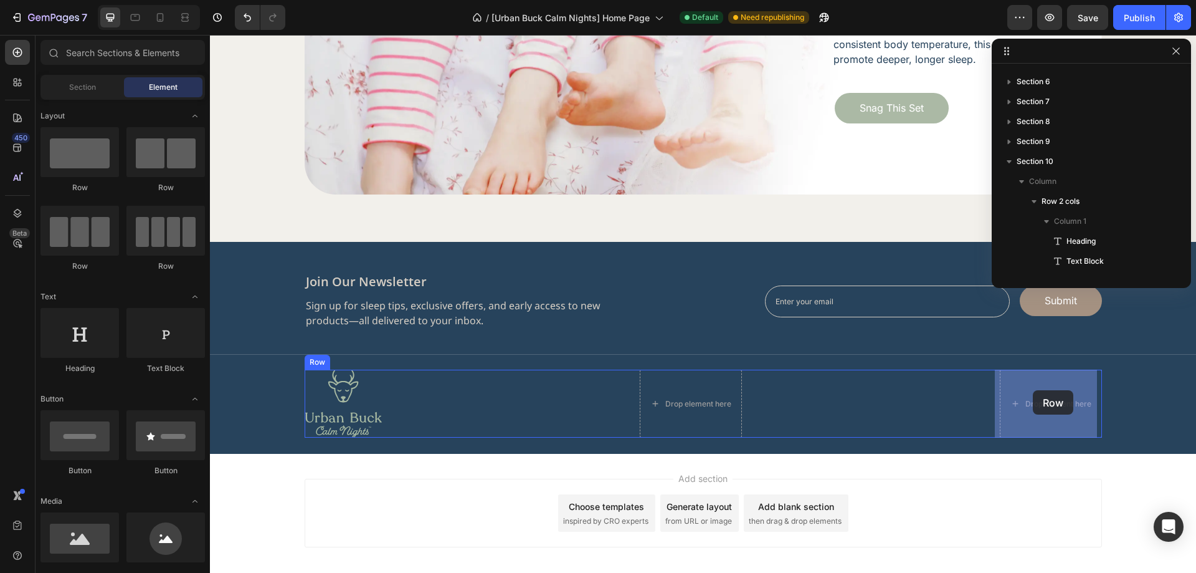
drag, startPoint x: 309, startPoint y: 272, endPoint x: 1033, endPoint y: 390, distance: 733.4
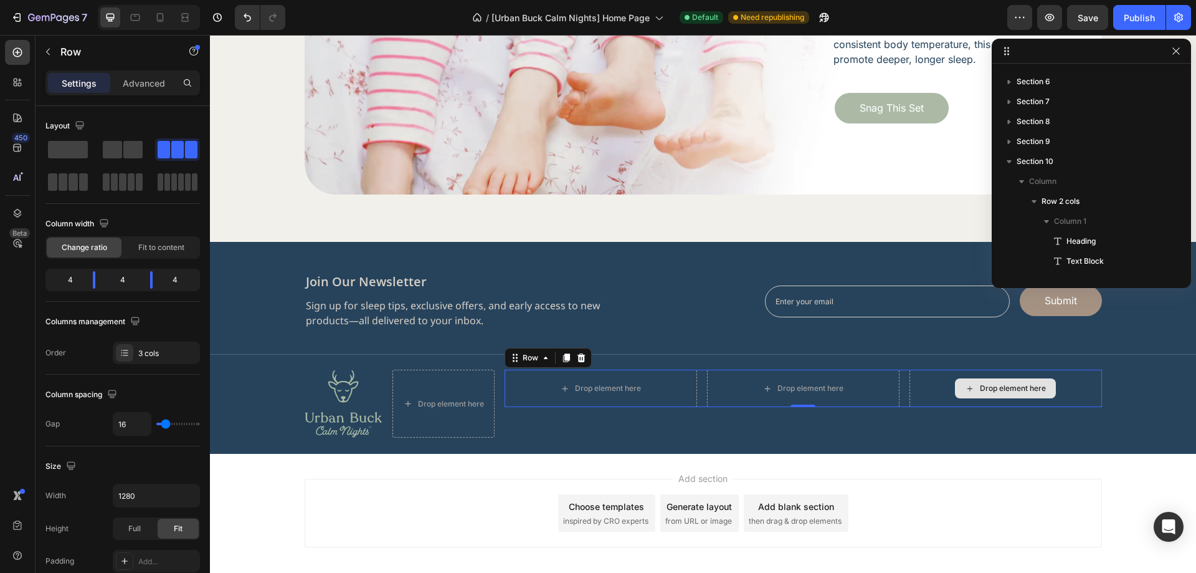
scroll to position [527, 0]
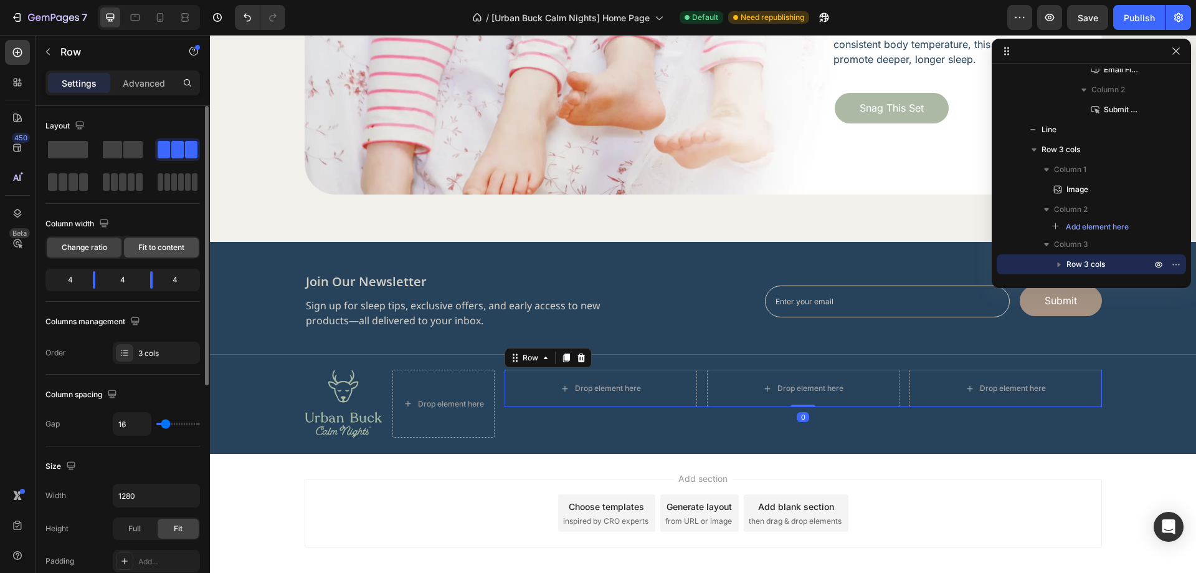
click at [169, 247] on span "Fit to content" at bounding box center [161, 247] width 46 height 11
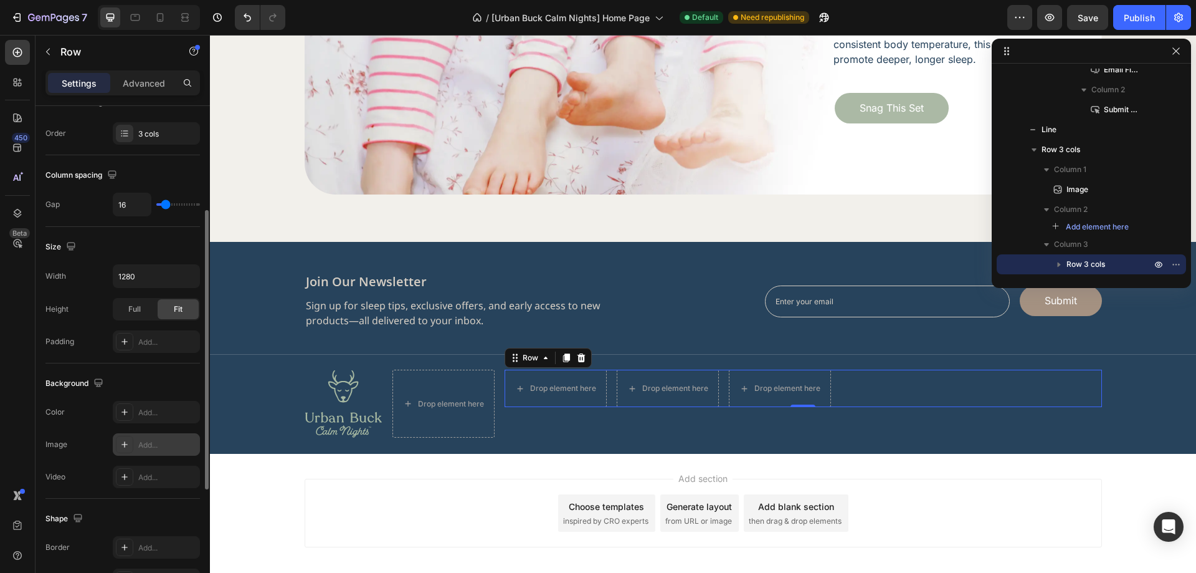
scroll to position [249, 0]
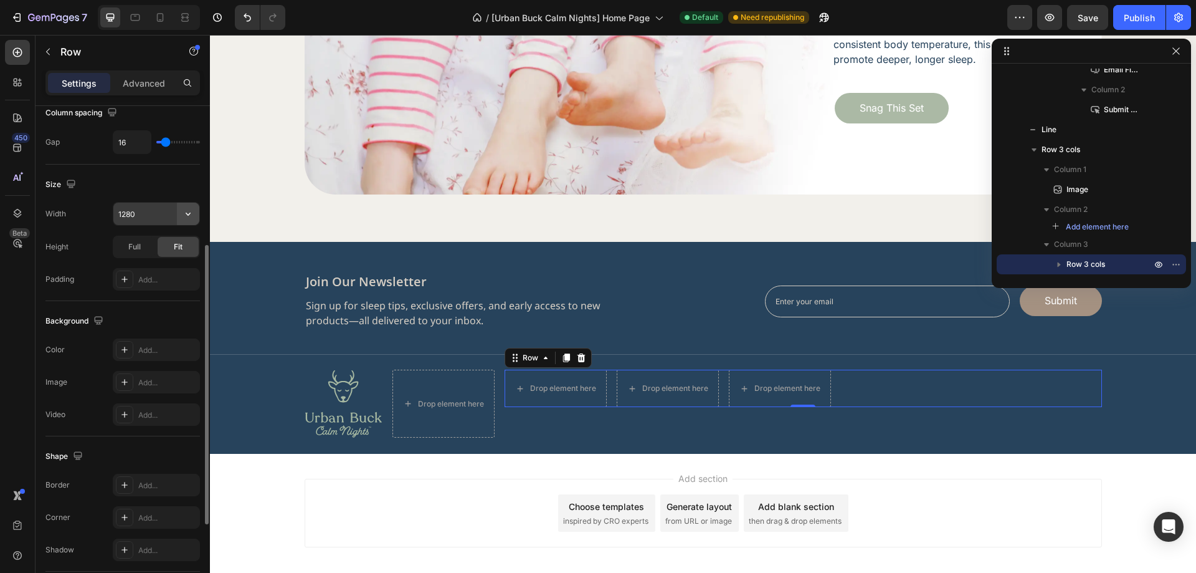
click at [184, 212] on icon "button" at bounding box center [188, 213] width 12 height 12
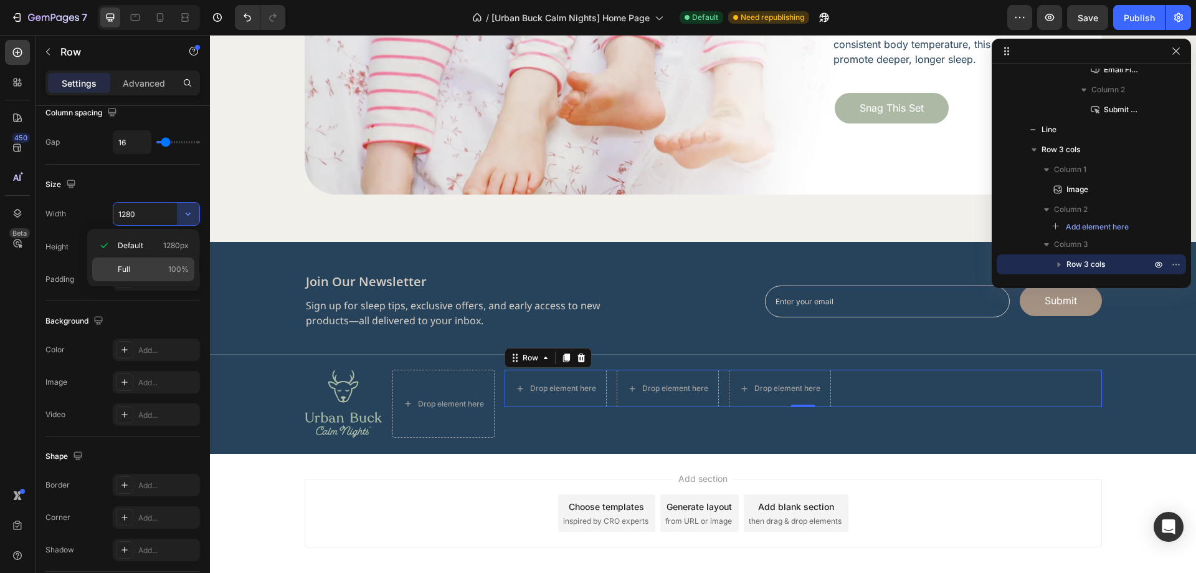
click at [150, 264] on p "Full 100%" at bounding box center [153, 269] width 71 height 11
type input "100%"
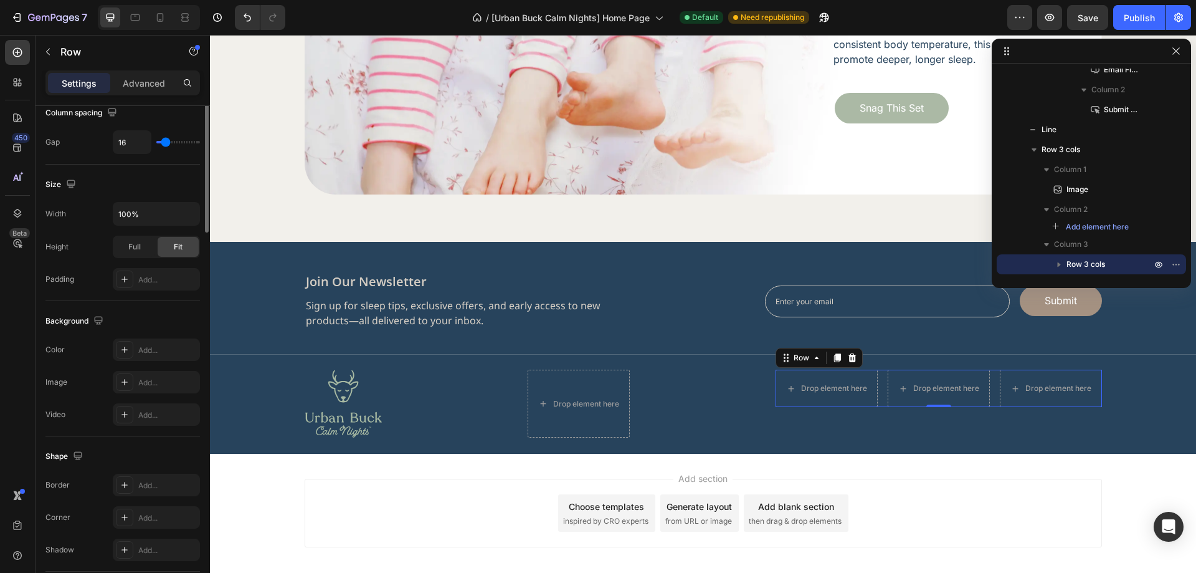
scroll to position [0, 0]
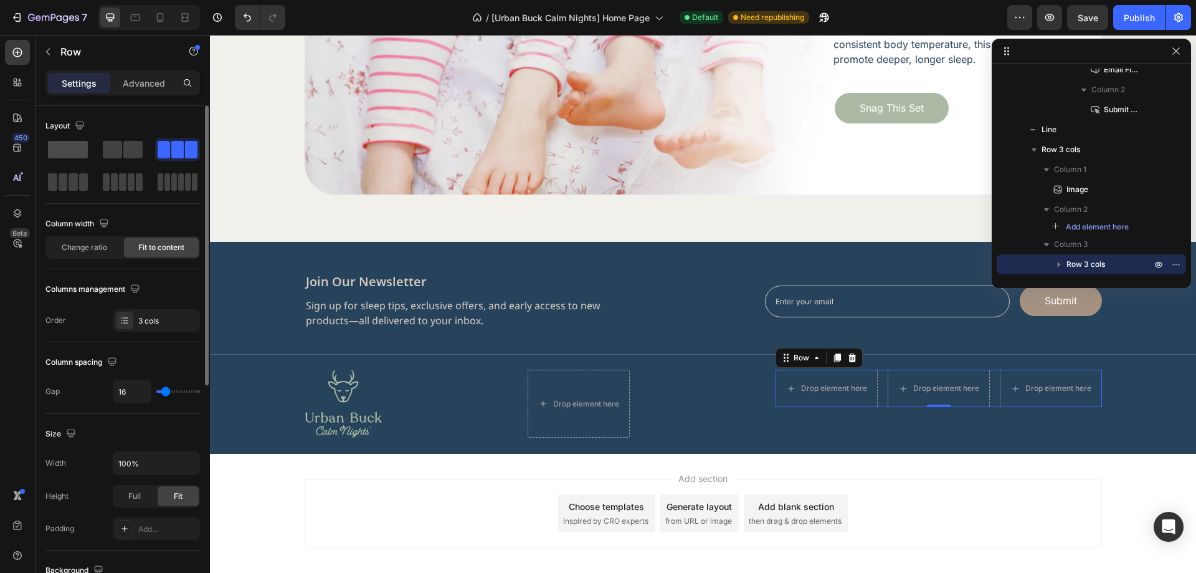
click at [77, 157] on span at bounding box center [68, 149] width 40 height 17
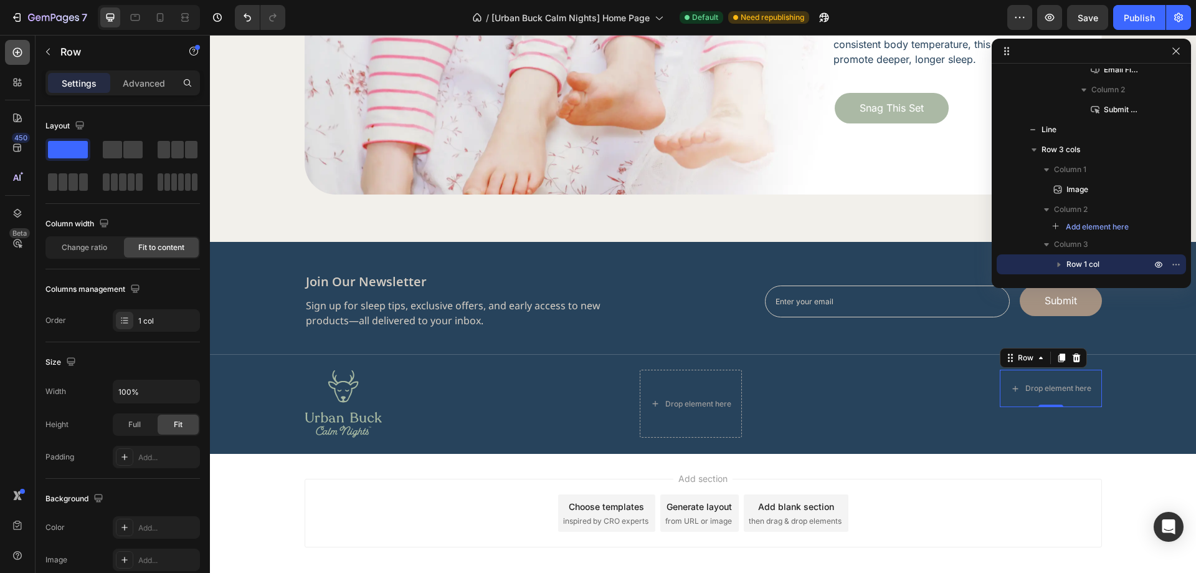
click at [18, 52] on icon at bounding box center [17, 52] width 12 height 12
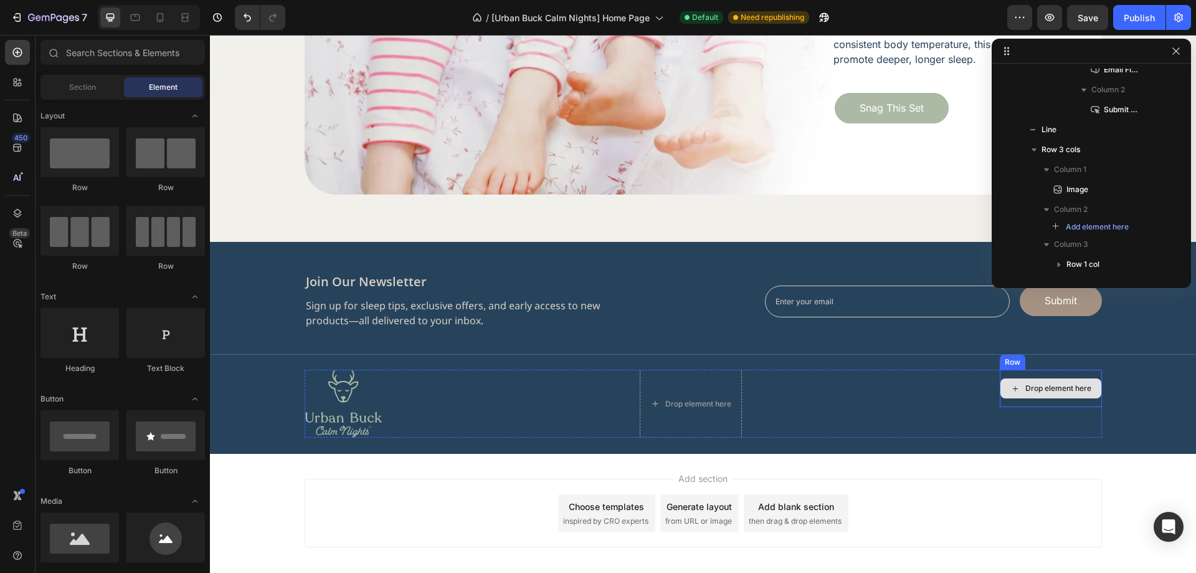
click at [1025, 384] on div "Drop element here" at bounding box center [1058, 388] width 66 height 10
click at [941, 394] on div "Image Drop element here Drop element here Row Row" at bounding box center [703, 403] width 797 height 68
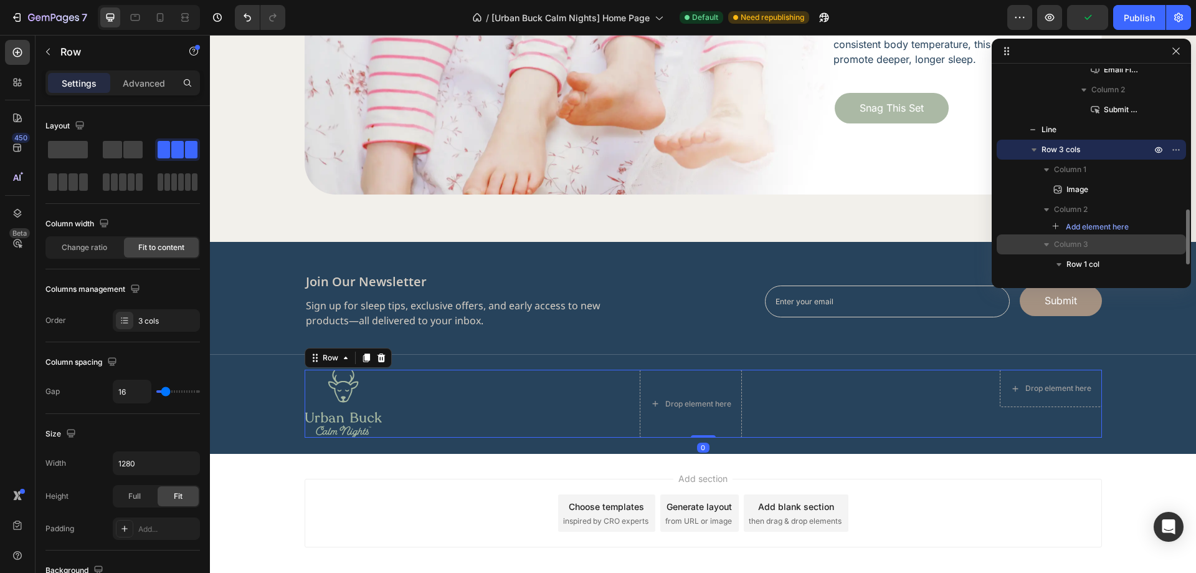
scroll to position [562, 0]
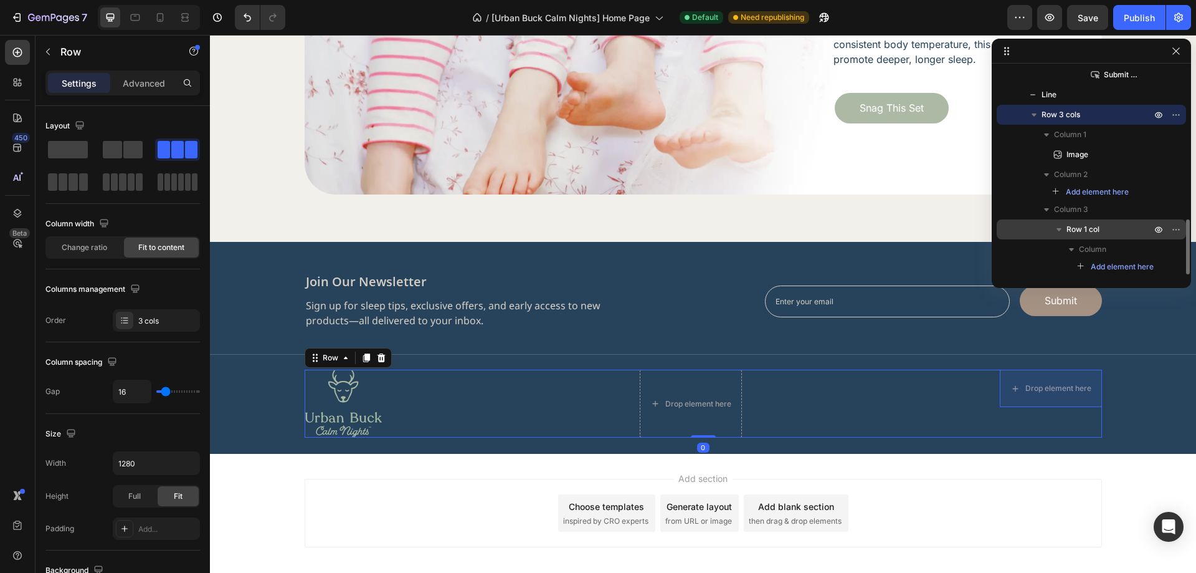
click at [1085, 226] on span "Row 1 col" at bounding box center [1083, 229] width 33 height 12
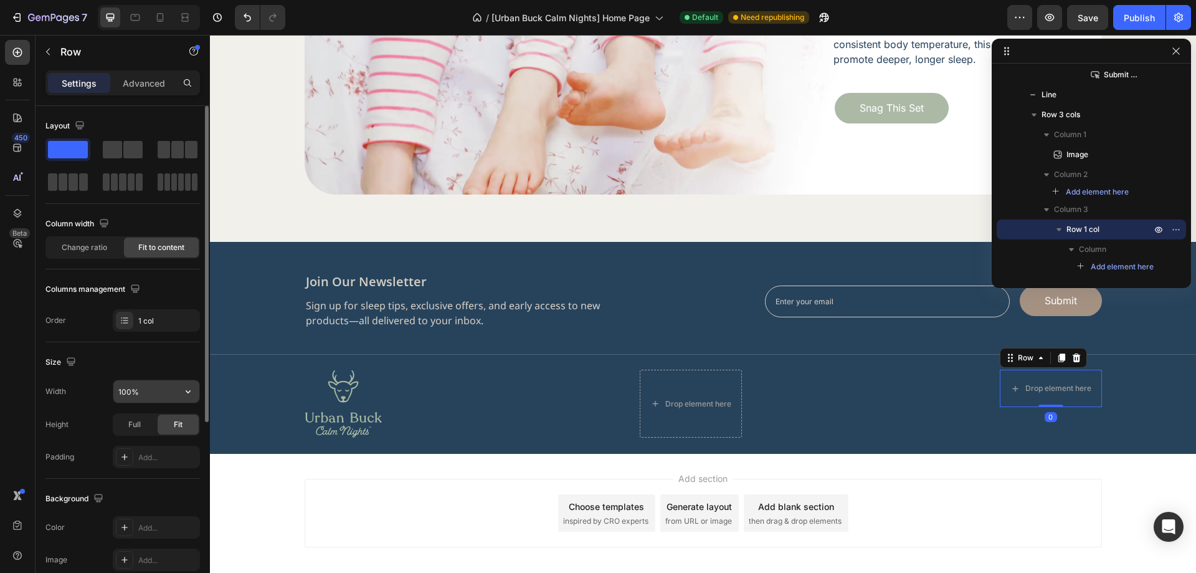
click at [144, 394] on input "100%" at bounding box center [156, 391] width 86 height 22
type input "120"
click at [164, 364] on div "Size" at bounding box center [122, 362] width 154 height 20
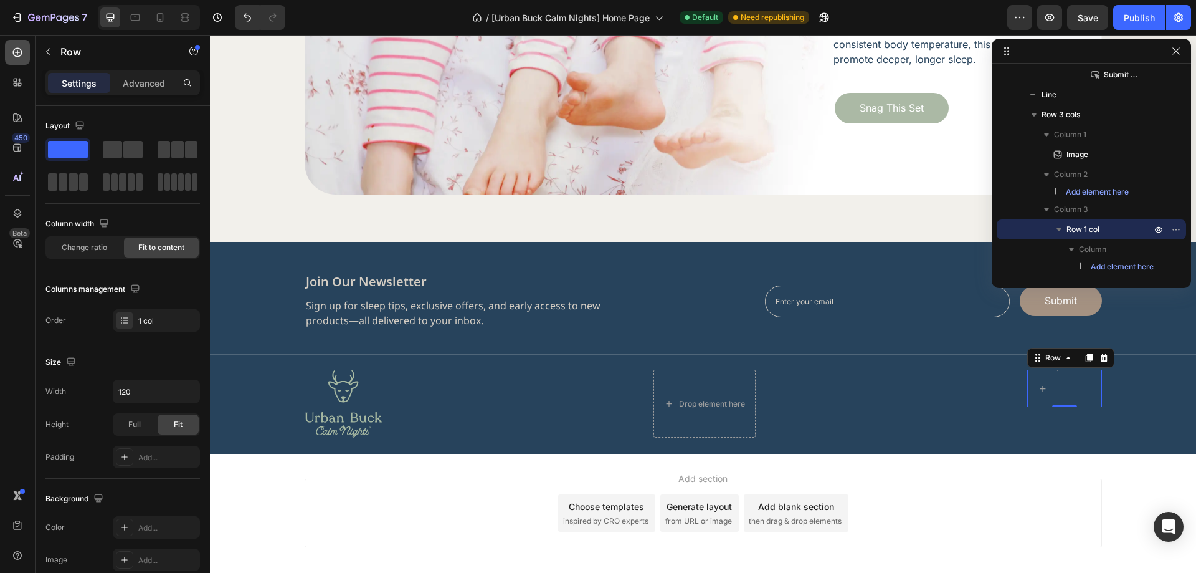
click at [21, 54] on icon at bounding box center [17, 52] width 12 height 12
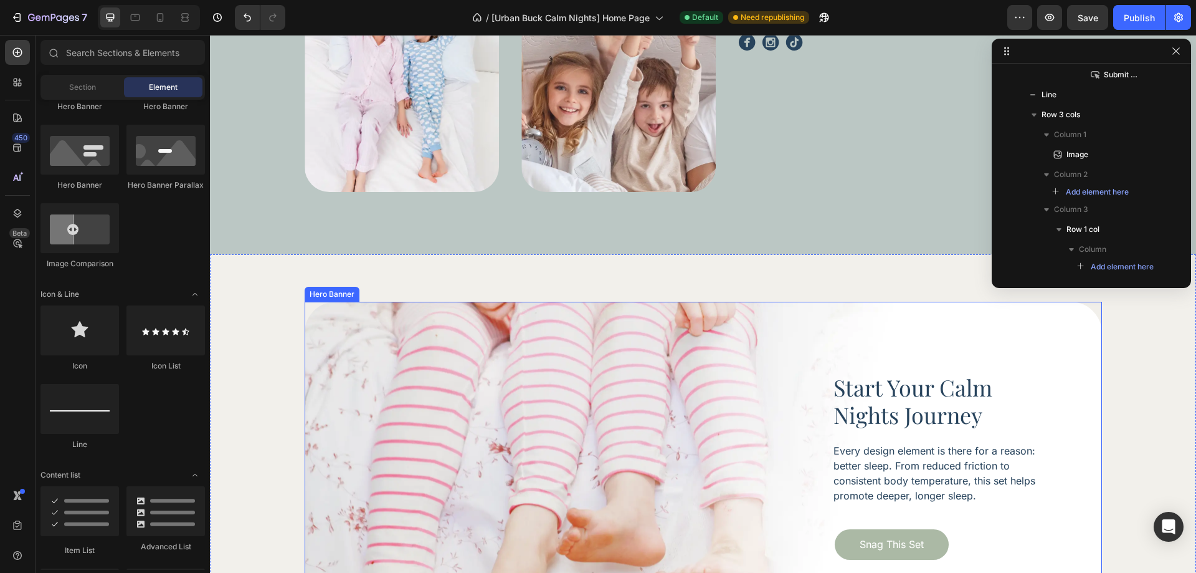
scroll to position [3575, 0]
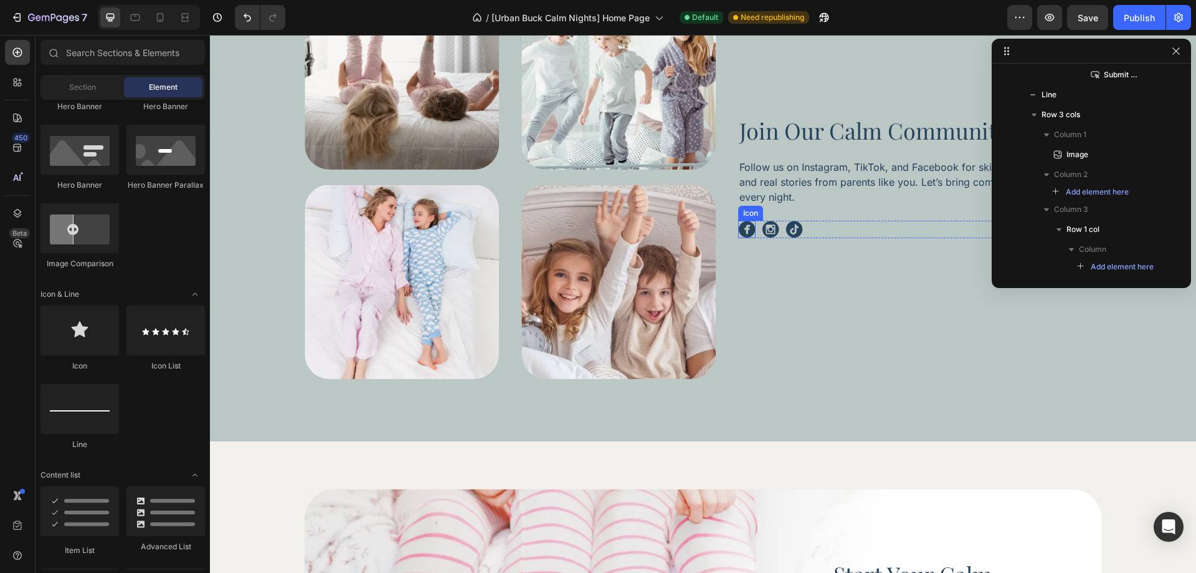
click at [743, 229] on icon at bounding box center [746, 229] width 17 height 17
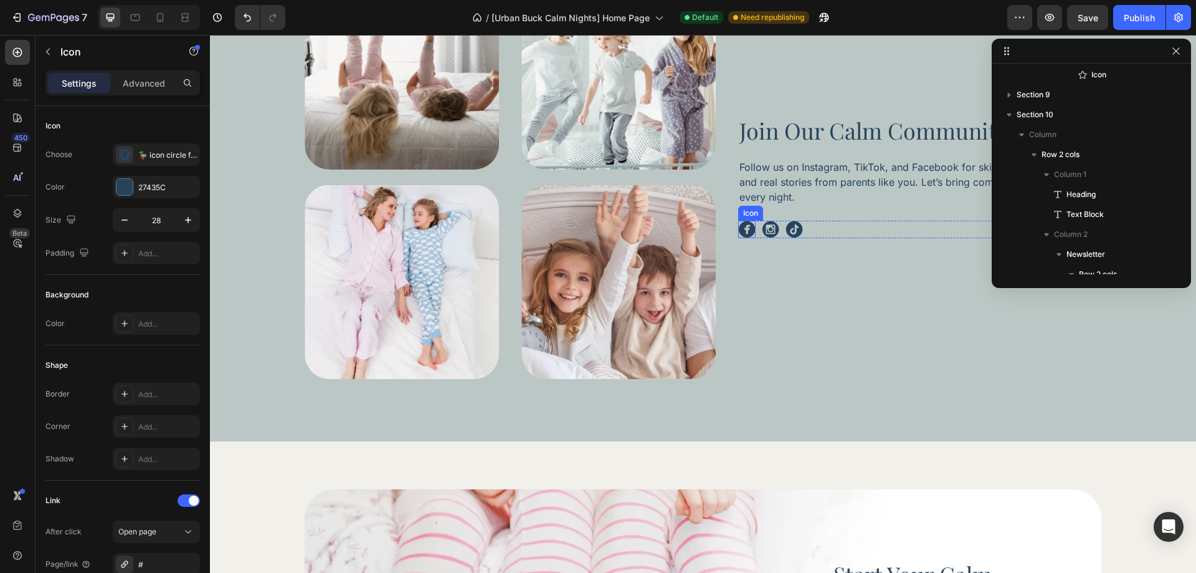
scroll to position [396, 0]
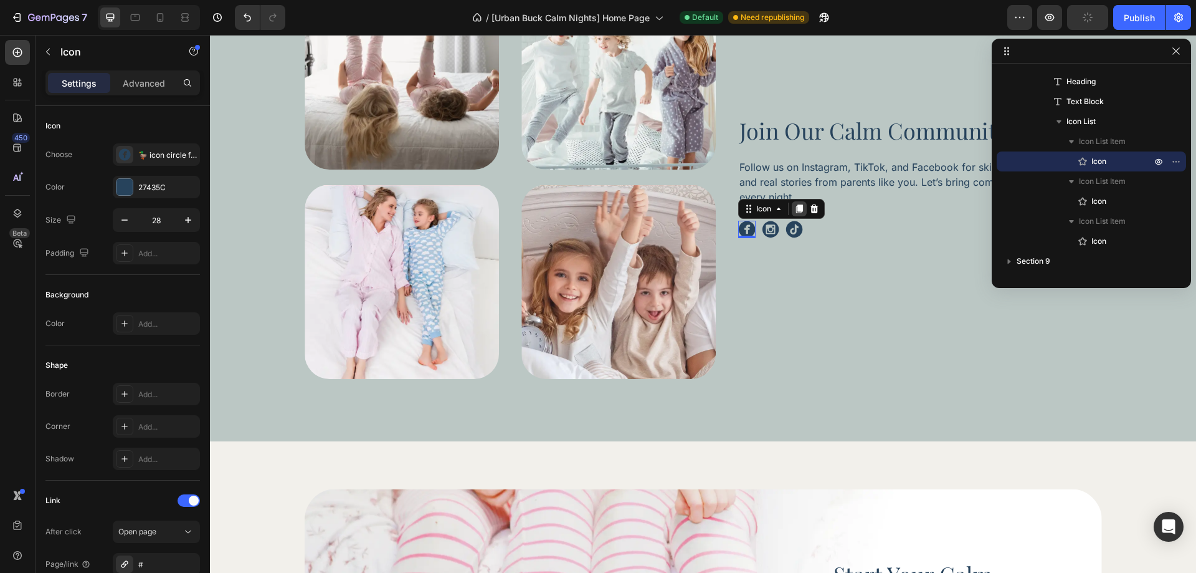
click at [796, 210] on icon at bounding box center [799, 208] width 7 height 9
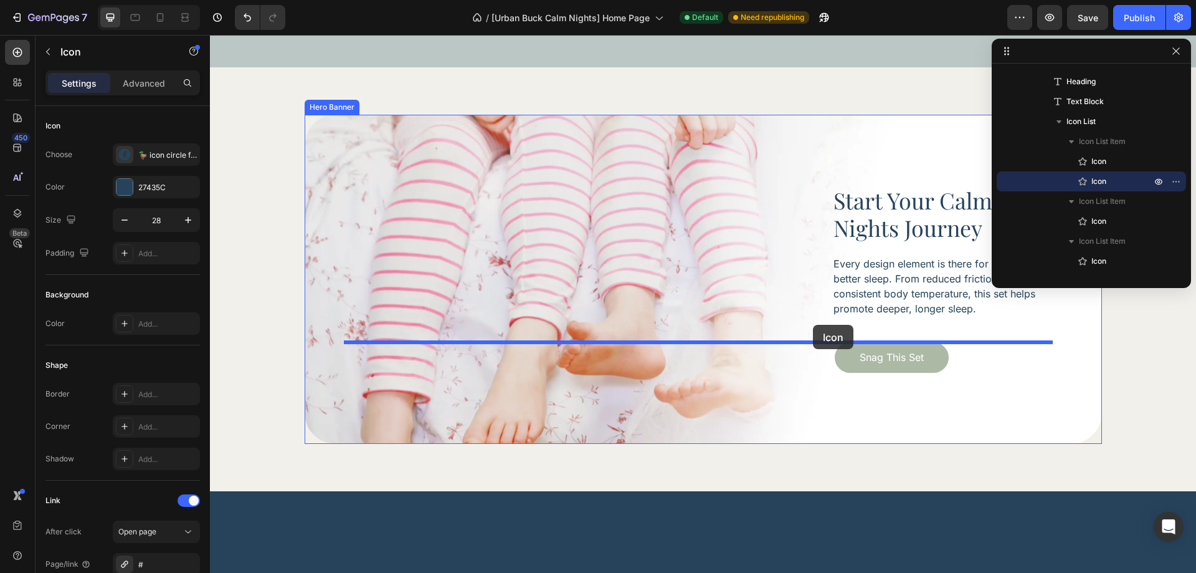
scroll to position [3699, 0]
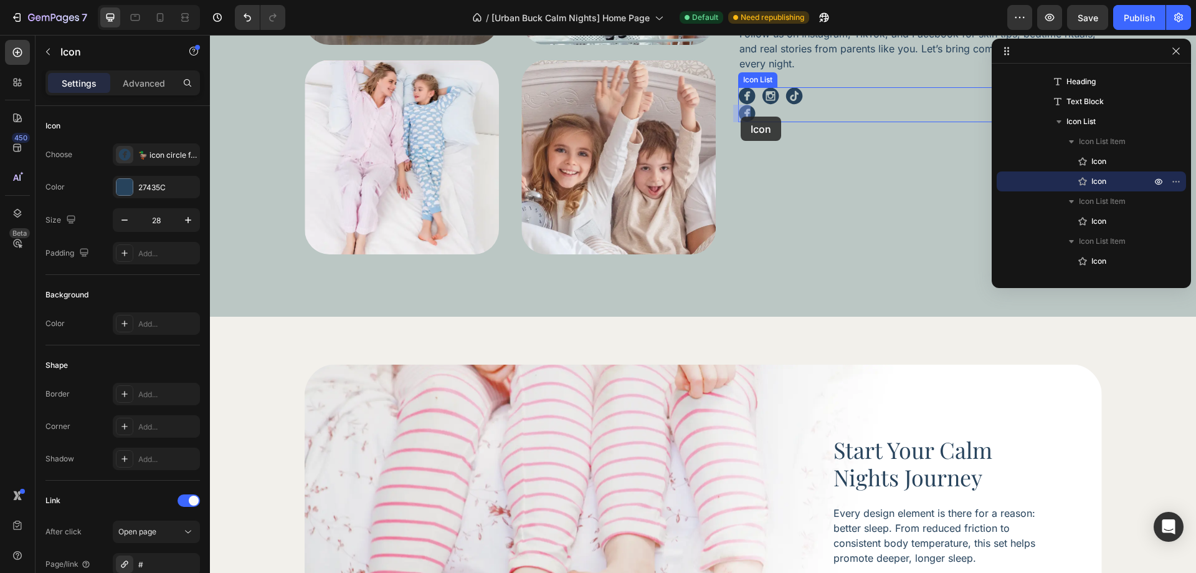
drag, startPoint x: 745, startPoint y: 239, endPoint x: 741, endPoint y: 116, distance: 122.2
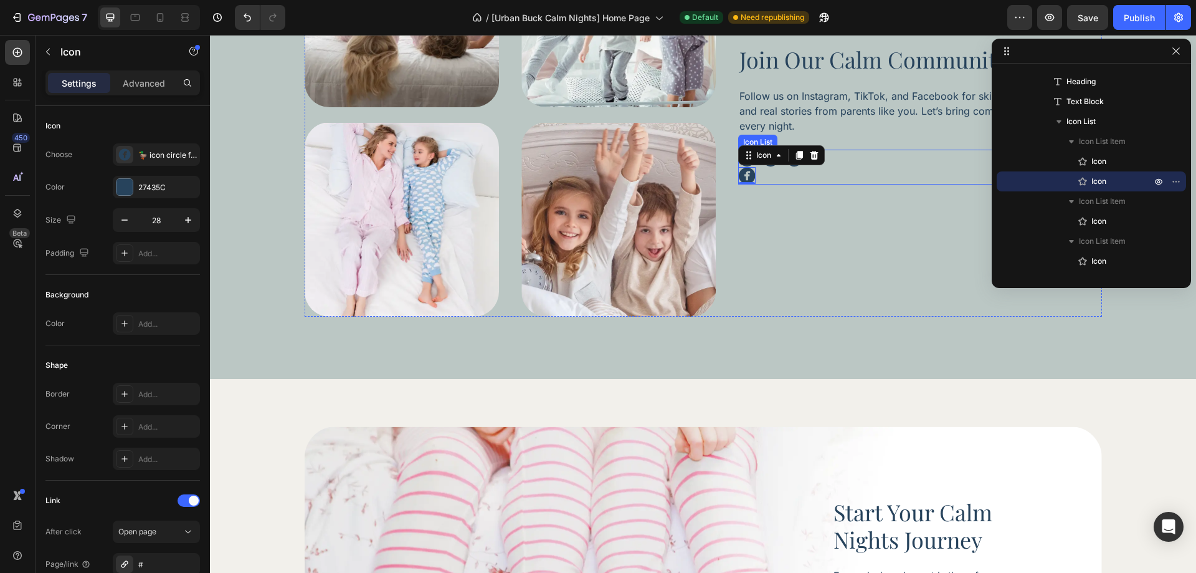
click at [772, 178] on div "Icon Icon 0 Icon Icon" at bounding box center [920, 167] width 364 height 35
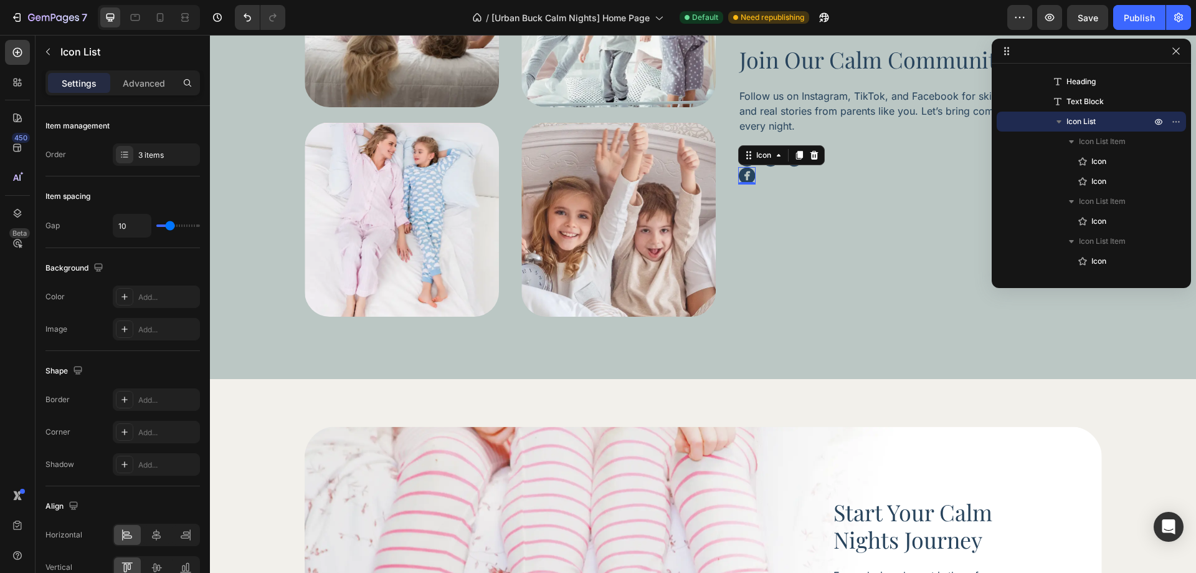
click at [744, 175] on icon at bounding box center [746, 175] width 17 height 17
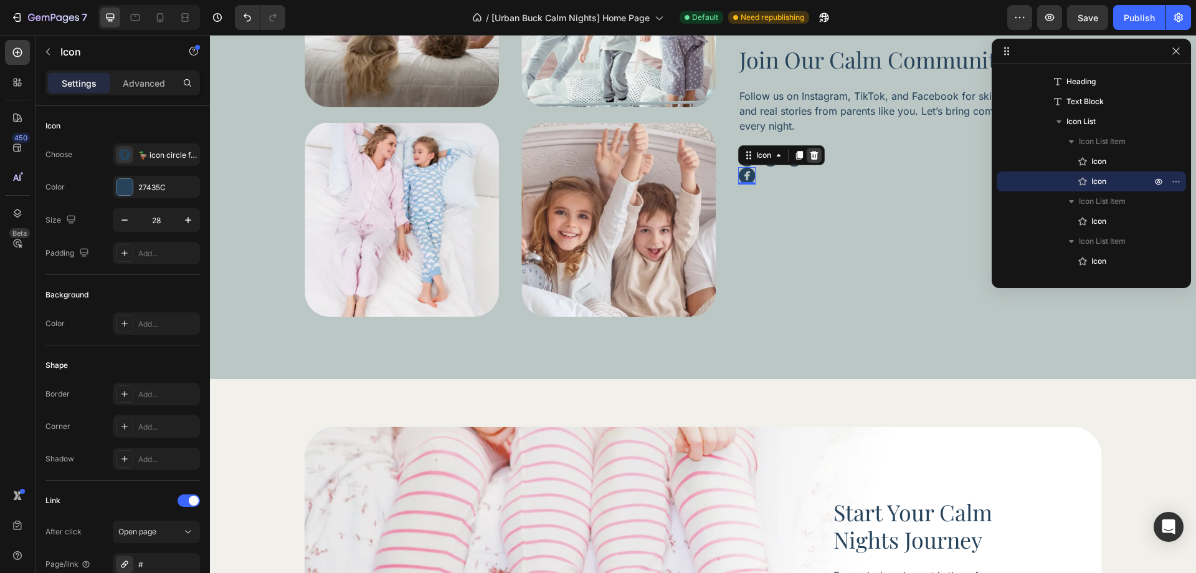
click at [815, 156] on div at bounding box center [814, 155] width 15 height 15
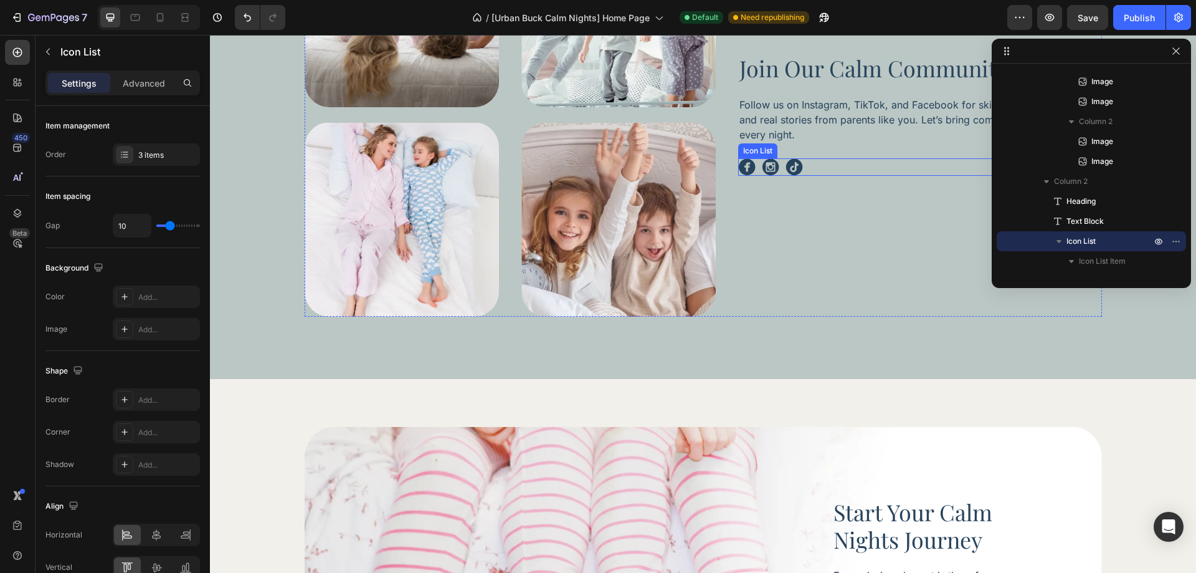
click at [818, 169] on div "Icon Icon Icon" at bounding box center [920, 166] width 364 height 17
click at [809, 149] on icon at bounding box center [814, 146] width 10 height 10
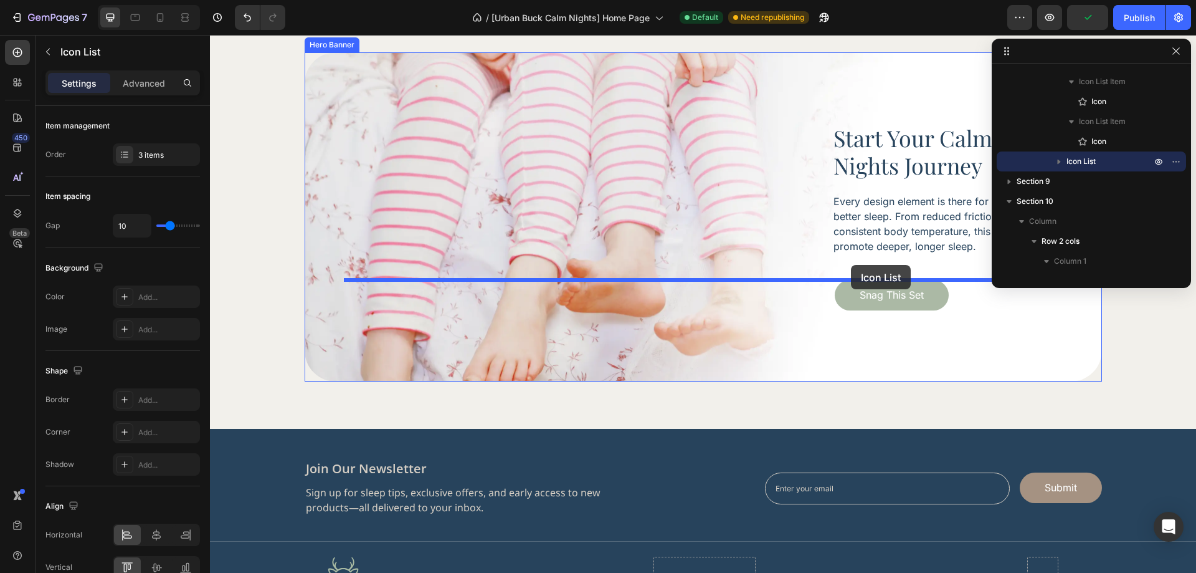
scroll to position [4228, 0]
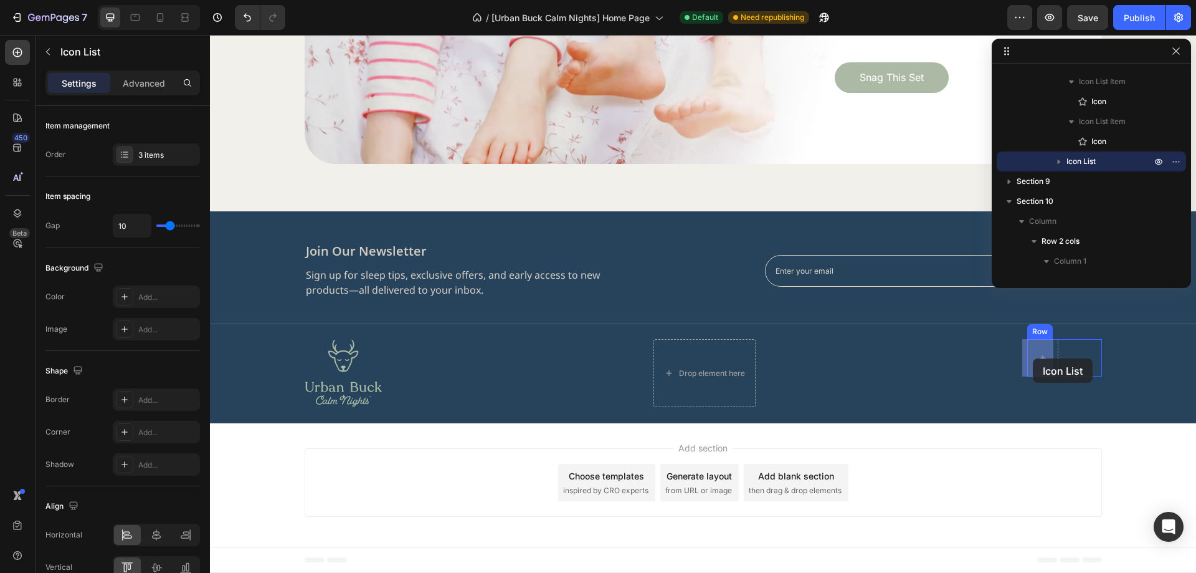
drag, startPoint x: 813, startPoint y: 179, endPoint x: 1033, endPoint y: 358, distance: 283.4
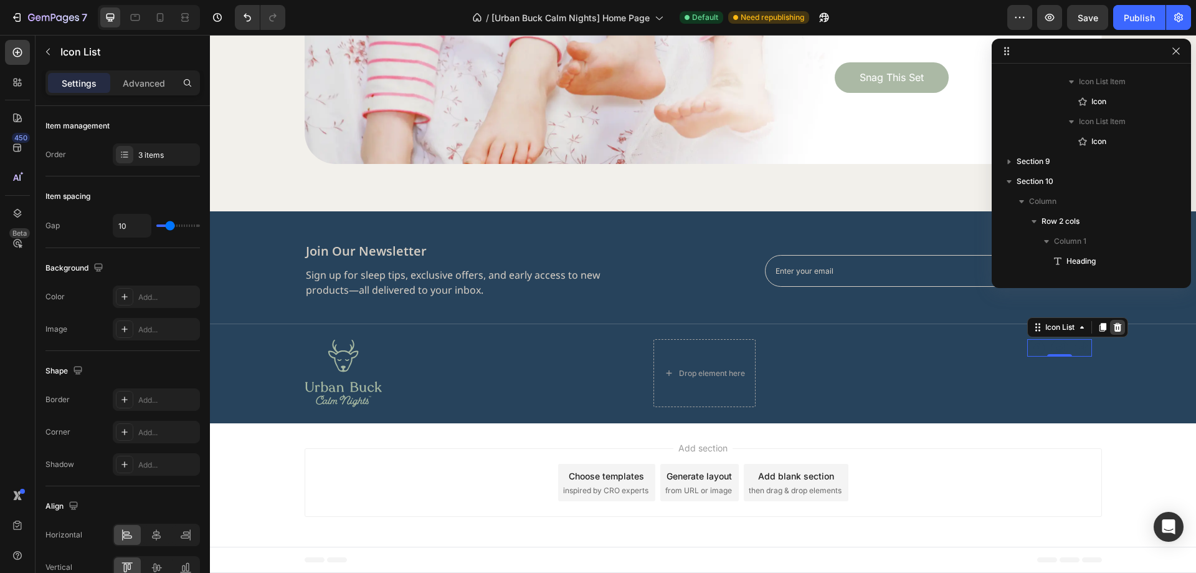
click at [1113, 329] on icon at bounding box center [1118, 327] width 10 height 10
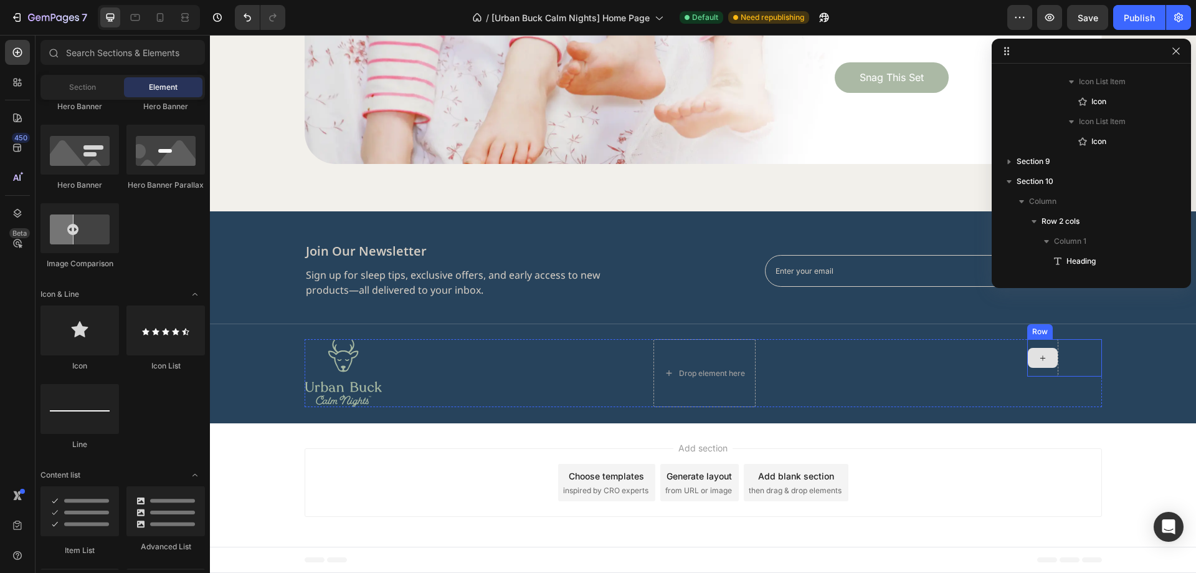
click at [1038, 353] on icon at bounding box center [1043, 358] width 10 height 11
drag, startPoint x: 366, startPoint y: 355, endPoint x: 1000, endPoint y: 356, distance: 634.2
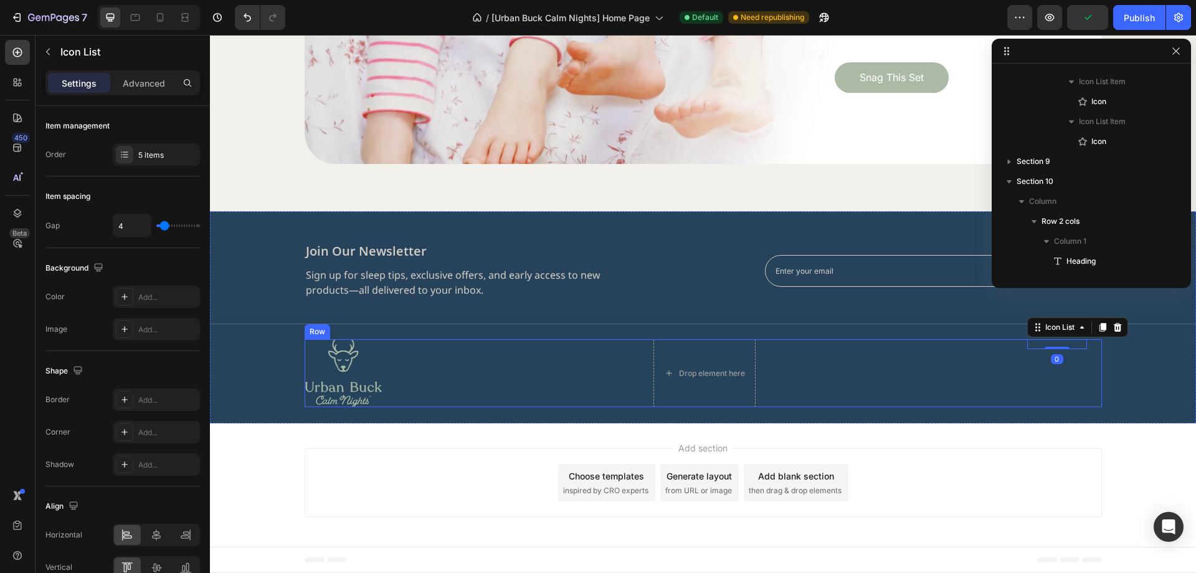
scroll to position [966, 0]
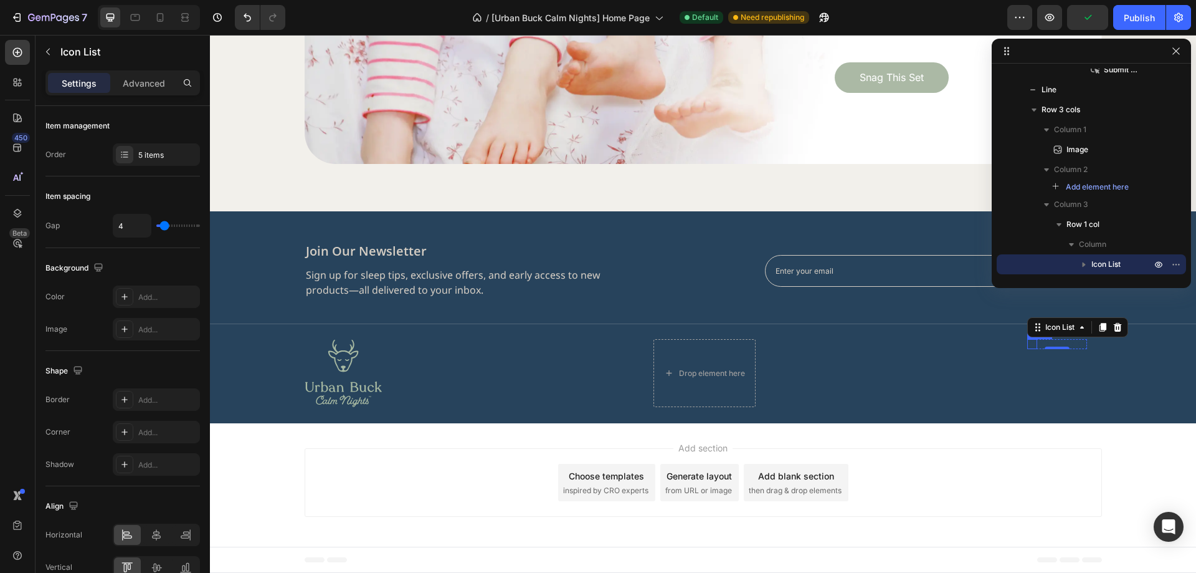
click at [1028, 343] on icon at bounding box center [1032, 344] width 9 height 8
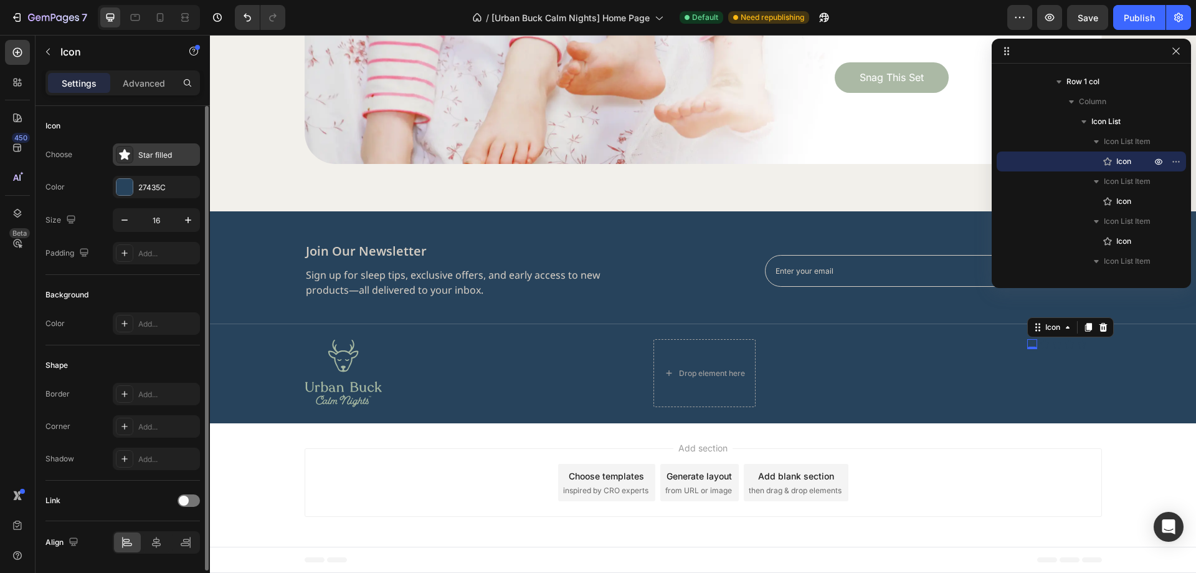
click at [162, 150] on div "Star filled" at bounding box center [167, 155] width 59 height 11
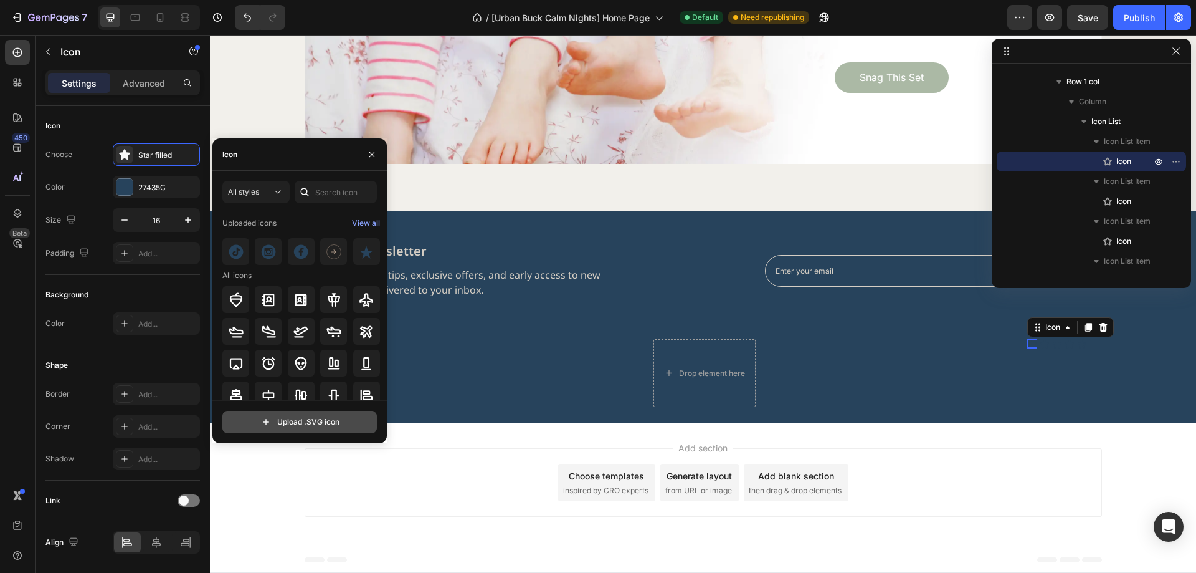
click at [290, 421] on input "file" at bounding box center [299, 421] width 153 height 21
type input "C:\fakepath\Vector.svg"
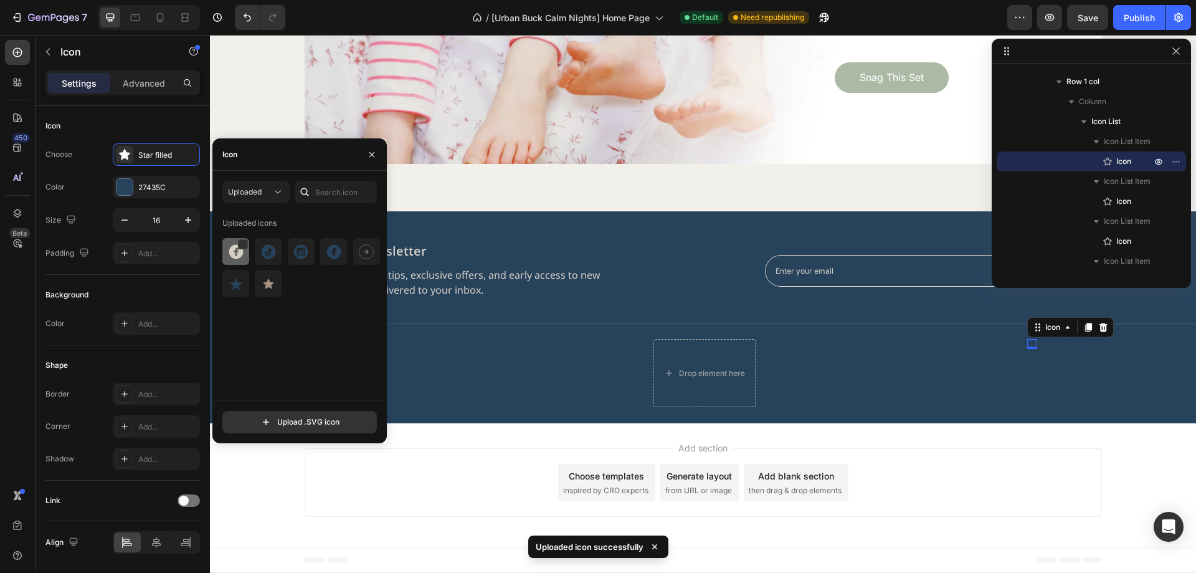
click at [255, 259] on div at bounding box center [268, 251] width 27 height 27
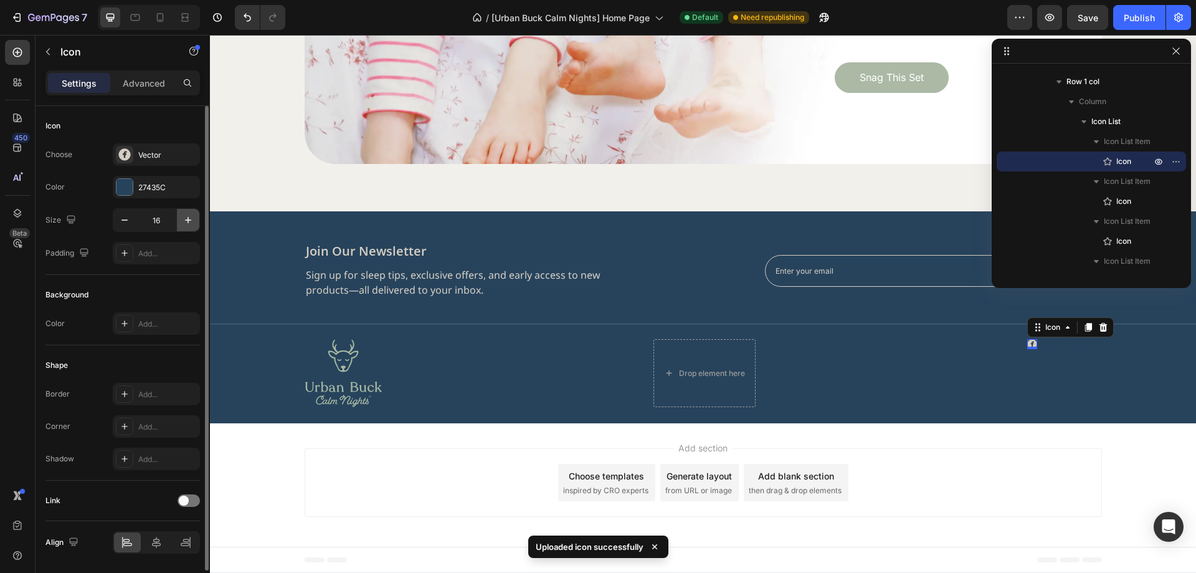
click at [186, 216] on icon "button" at bounding box center [188, 220] width 12 height 12
click at [187, 216] on icon "button" at bounding box center [188, 220] width 12 height 12
type input "20"
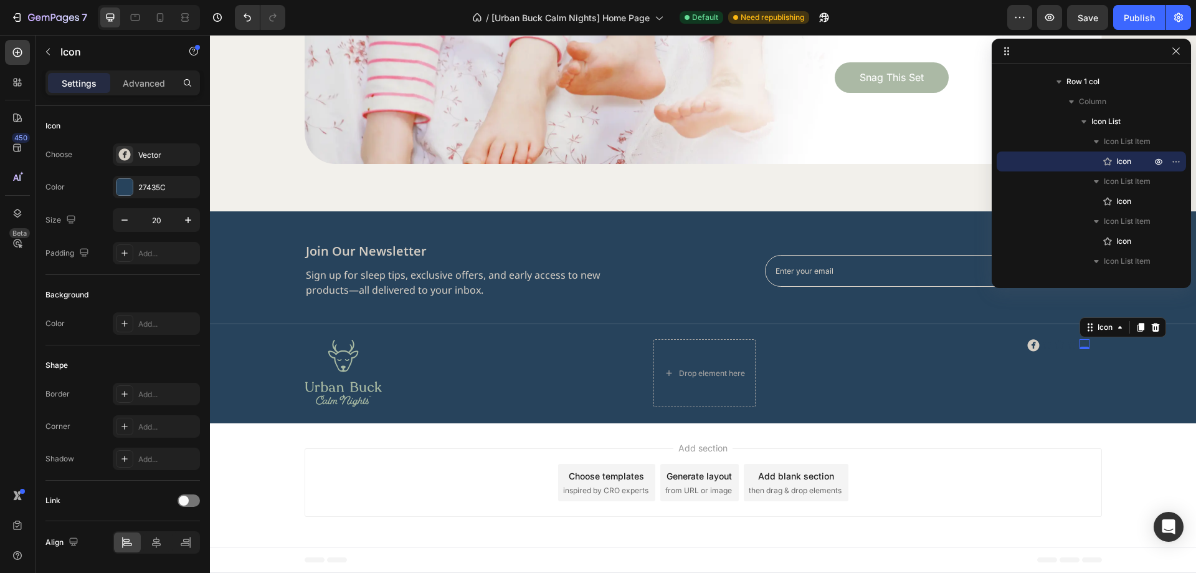
scroll to position [1165, 0]
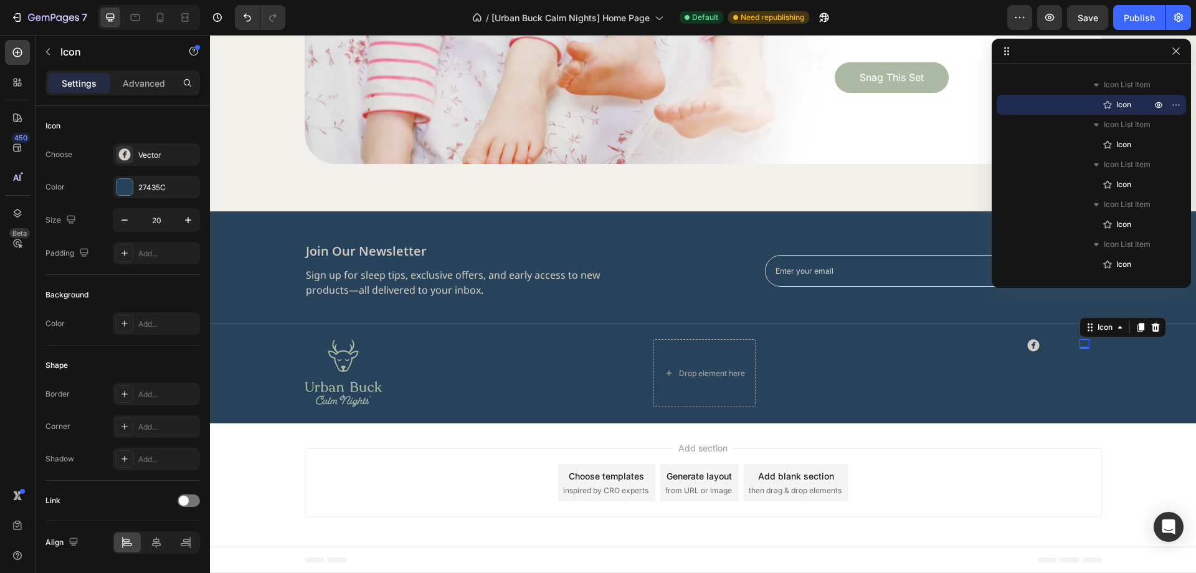
click at [1080, 346] on div "Icon 0" at bounding box center [1085, 344] width 10 height 10
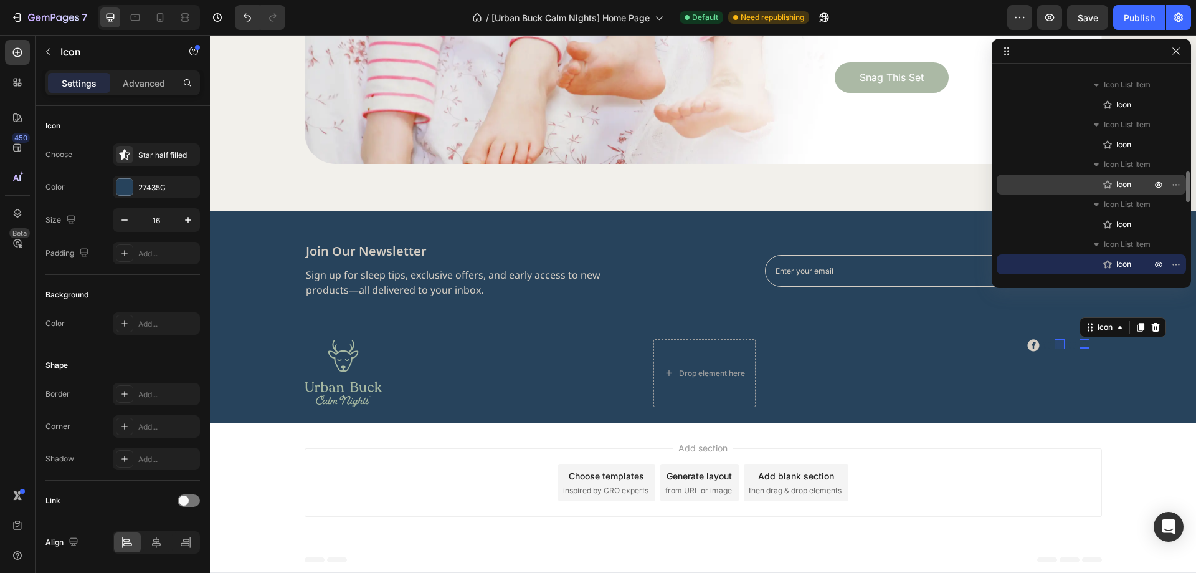
scroll to position [1103, 0]
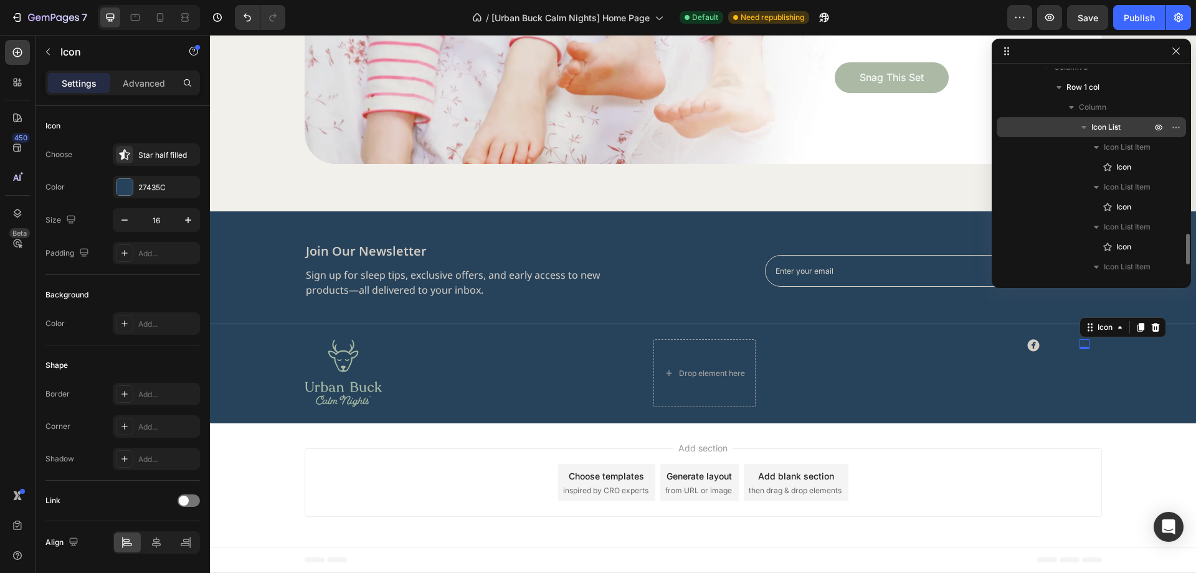
click at [1114, 133] on span "Icon List" at bounding box center [1105, 127] width 29 height 12
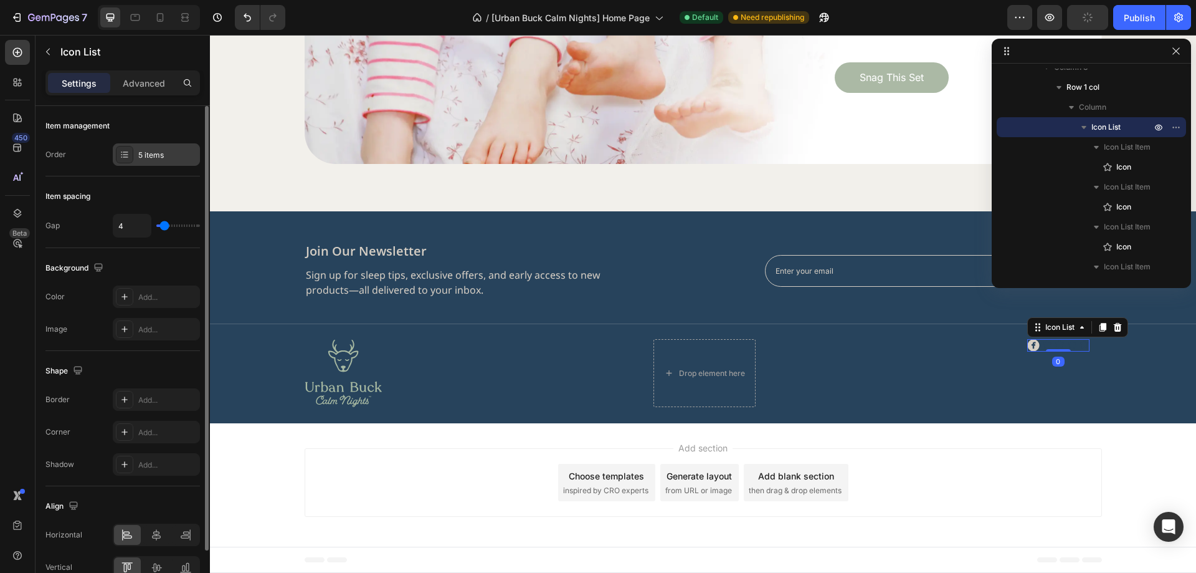
click at [161, 158] on div "5 items" at bounding box center [167, 155] width 59 height 11
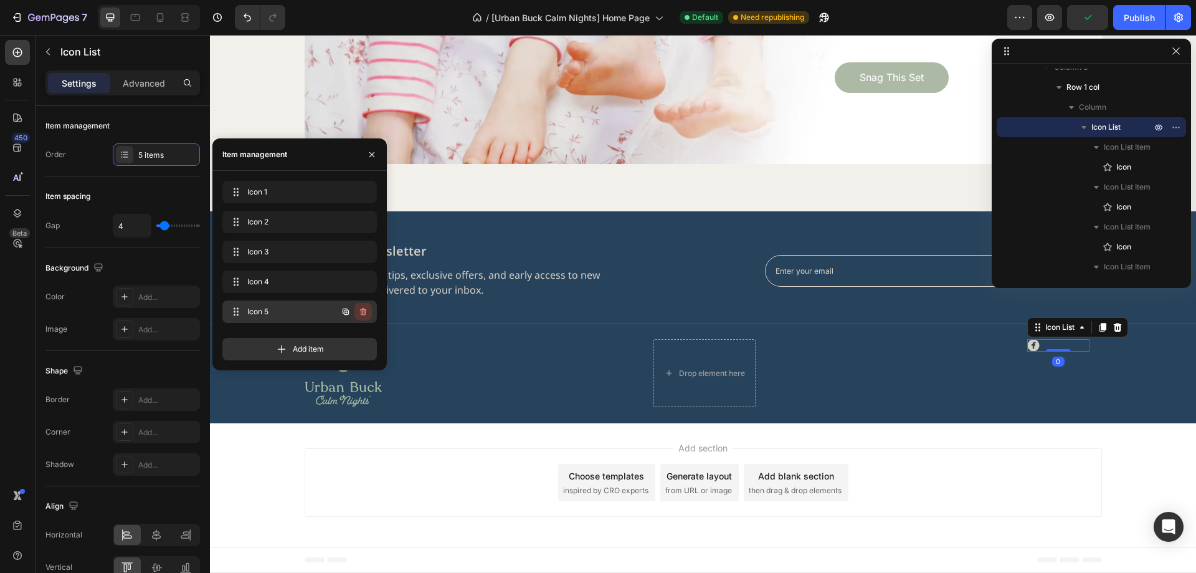
click at [361, 308] on icon "button" at bounding box center [363, 311] width 10 height 10
click at [361, 308] on div "Delete" at bounding box center [354, 311] width 23 height 11
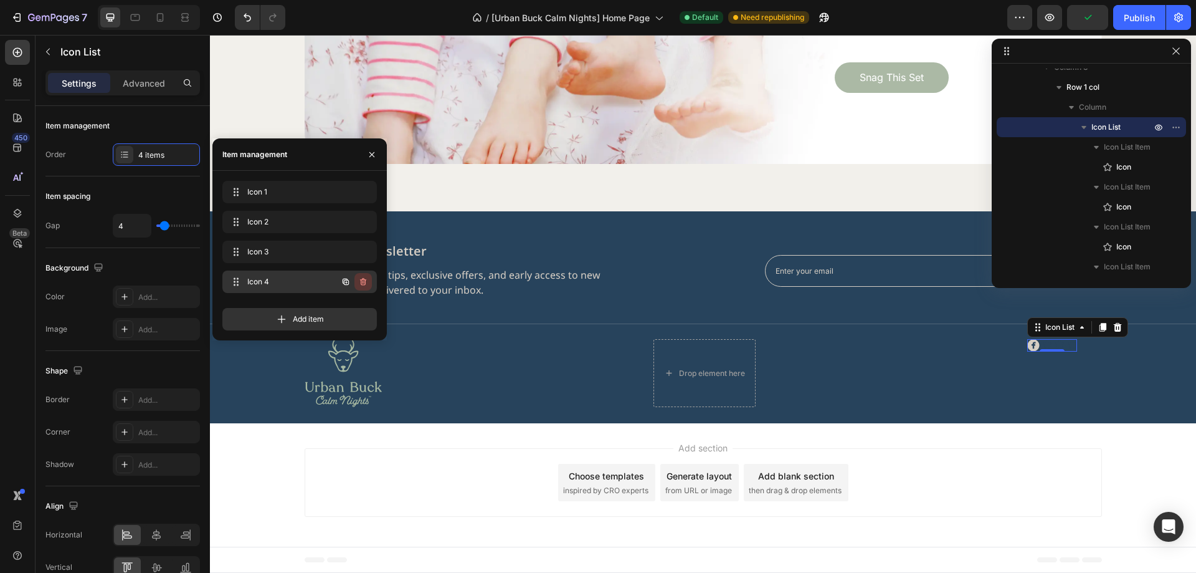
click at [363, 282] on icon "button" at bounding box center [362, 282] width 1 height 3
click at [363, 282] on div "Delete" at bounding box center [354, 281] width 23 height 11
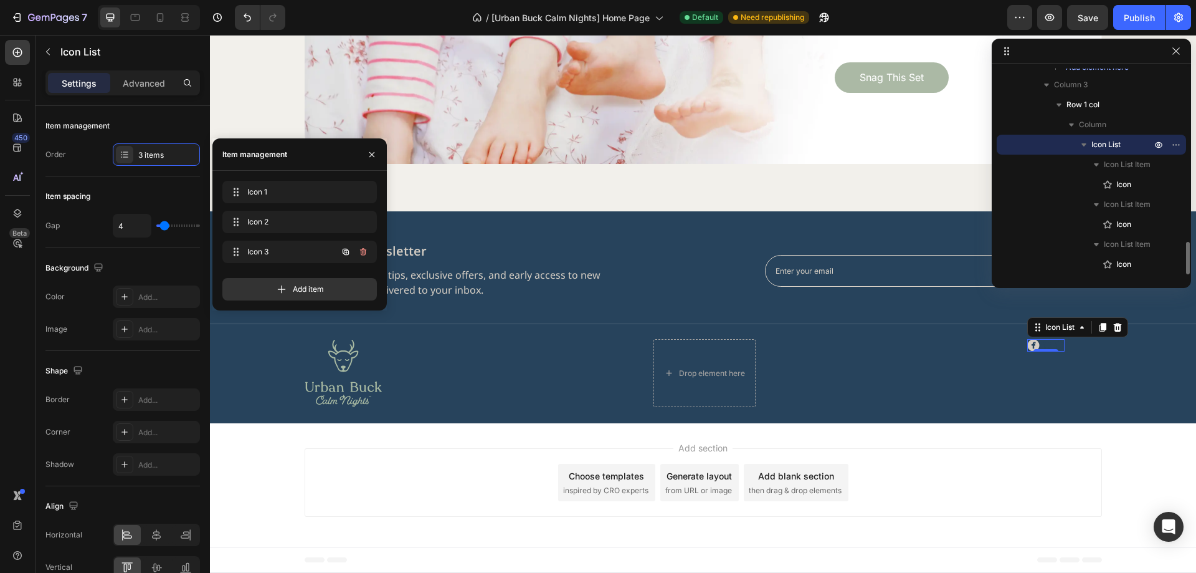
click at [368, 250] on button "button" at bounding box center [362, 251] width 17 height 17
click at [368, 250] on button "Delete" at bounding box center [355, 251] width 34 height 17
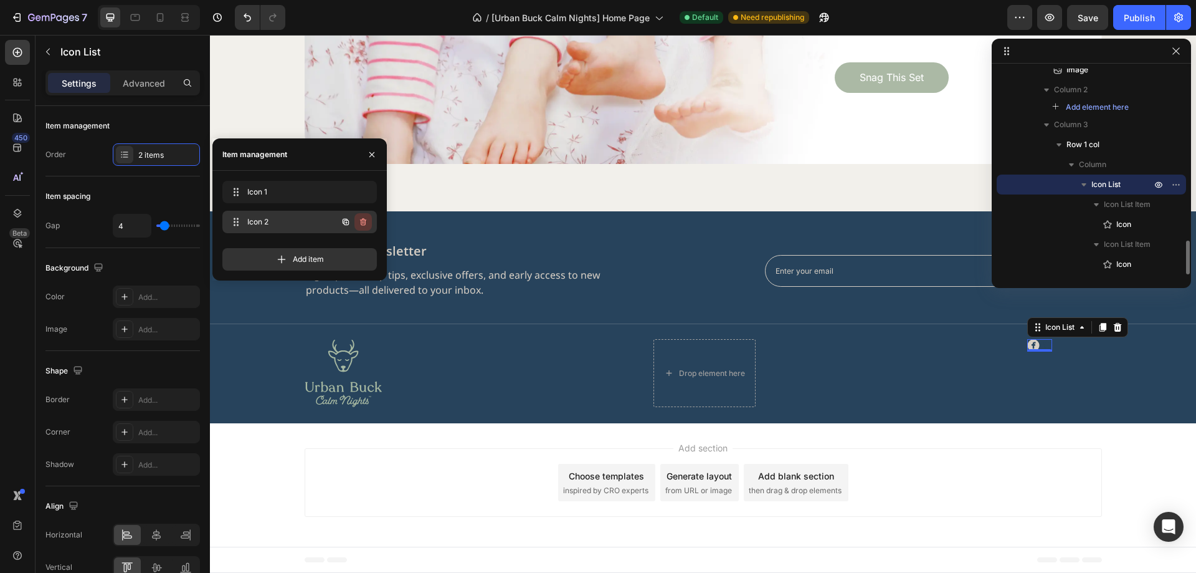
click at [368, 221] on button "button" at bounding box center [362, 221] width 17 height 17
click at [368, 221] on button "Delete" at bounding box center [355, 221] width 34 height 17
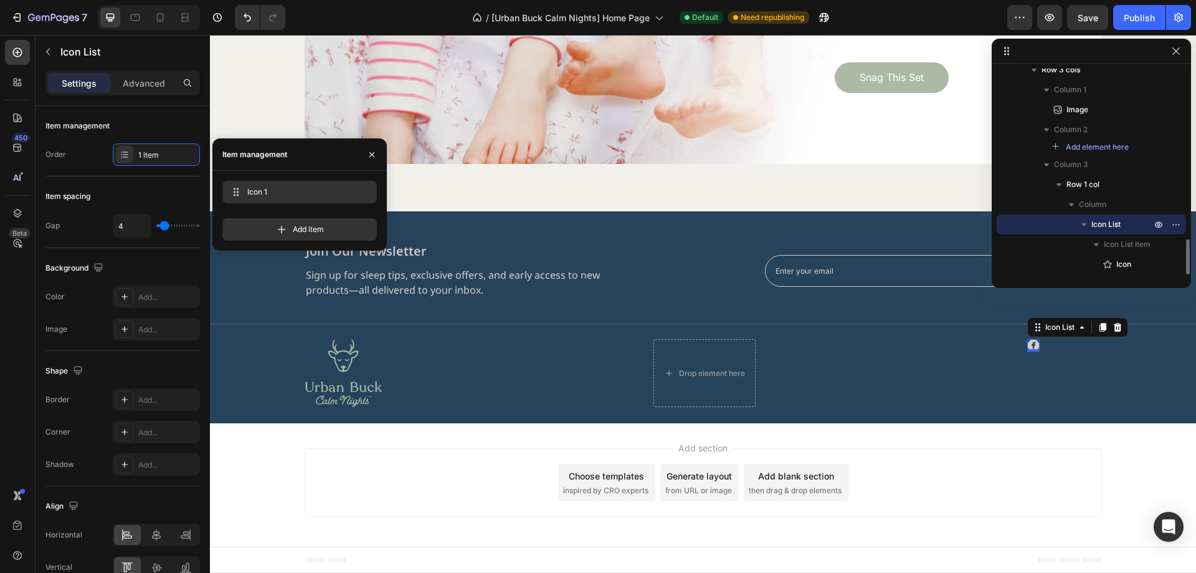
scroll to position [1005, 0]
click at [351, 197] on button "button" at bounding box center [345, 191] width 17 height 17
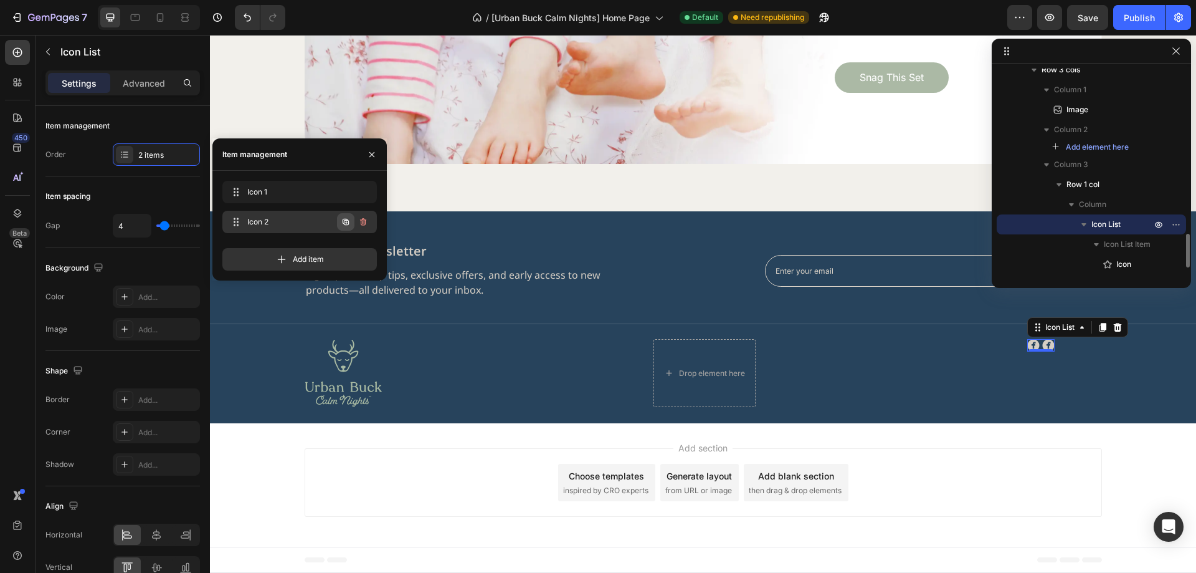
click at [346, 220] on icon "button" at bounding box center [346, 222] width 6 height 6
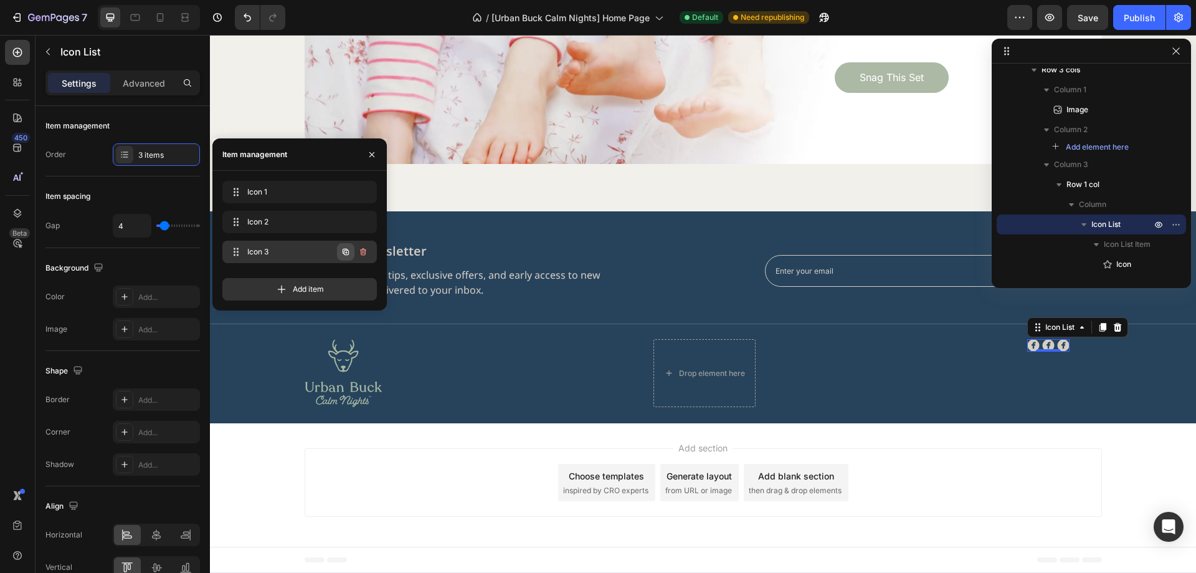
click at [345, 247] on icon "button" at bounding box center [346, 252] width 10 height 10
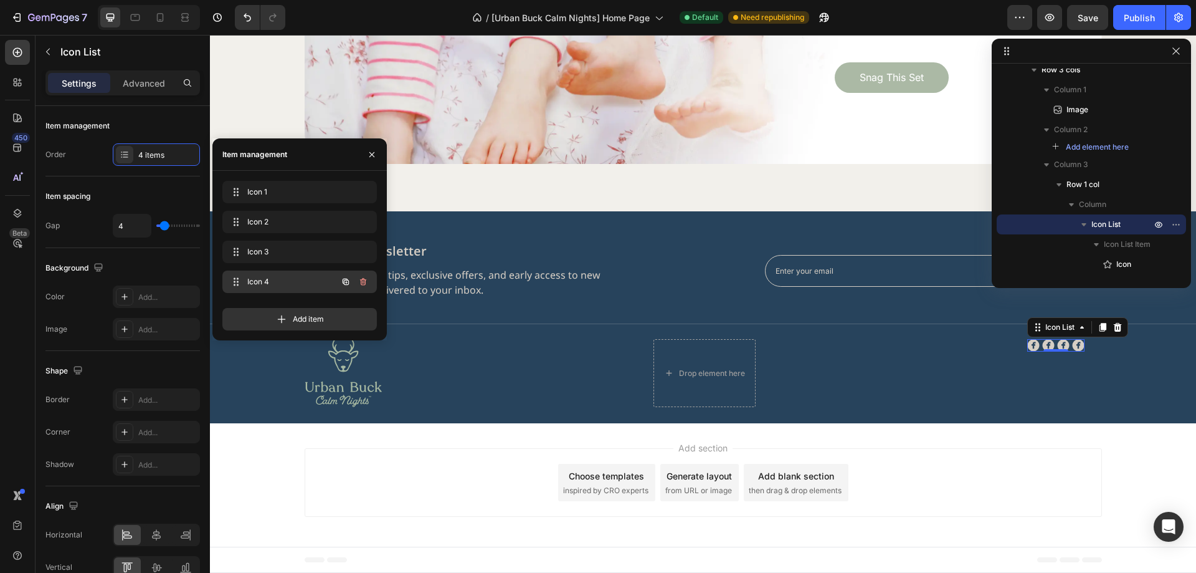
click at [345, 279] on icon "button" at bounding box center [346, 282] width 10 height 10
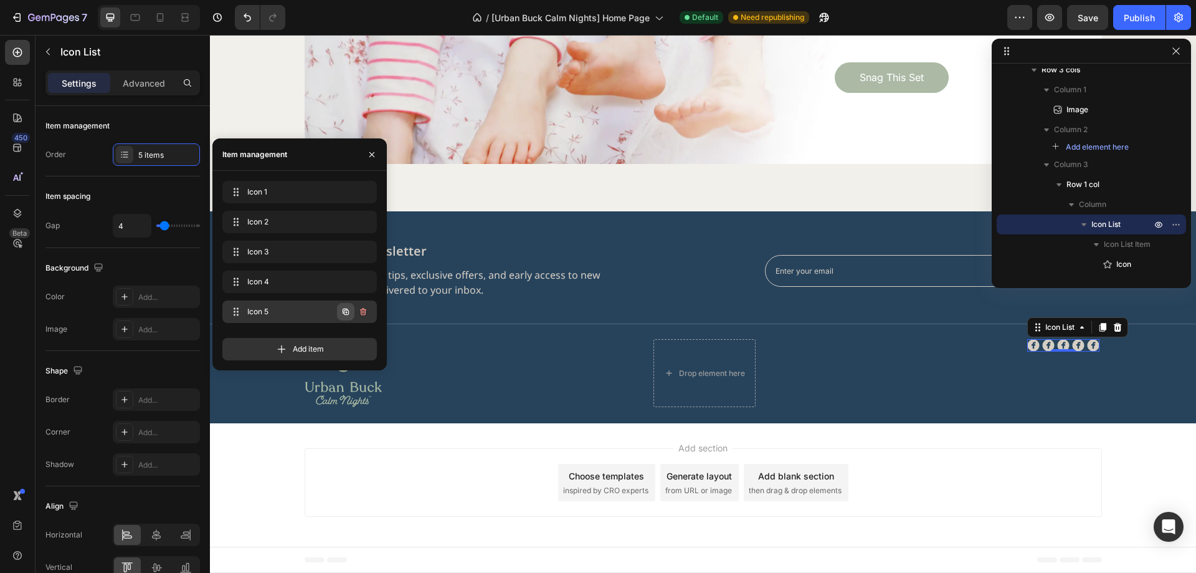
click at [344, 313] on icon "button" at bounding box center [346, 311] width 6 height 6
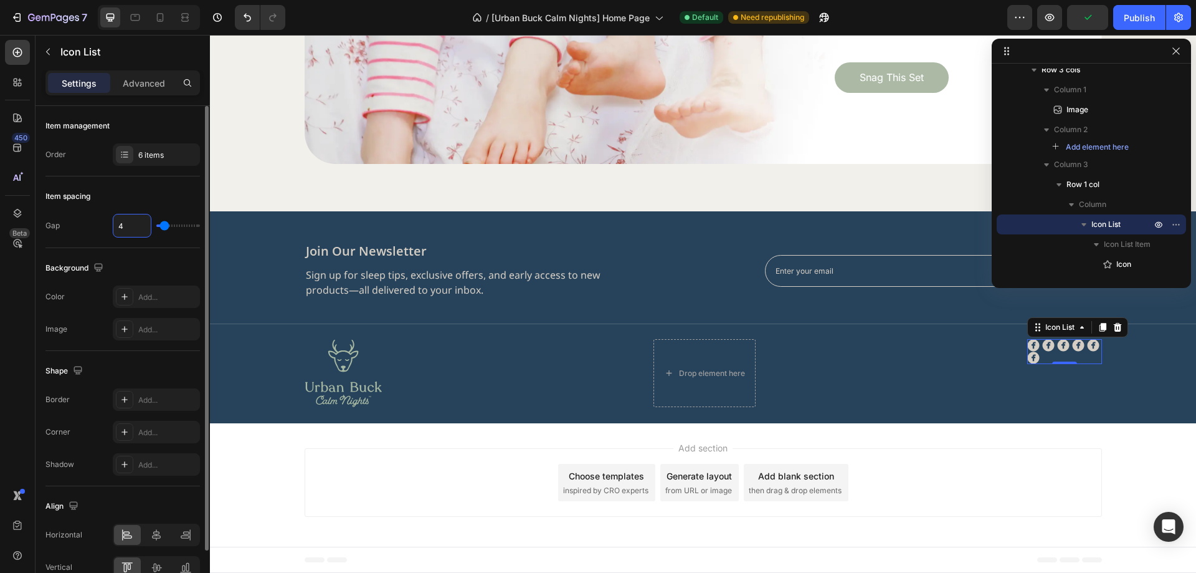
click at [133, 230] on input "4" at bounding box center [131, 225] width 37 height 22
type input "2"
type input "21"
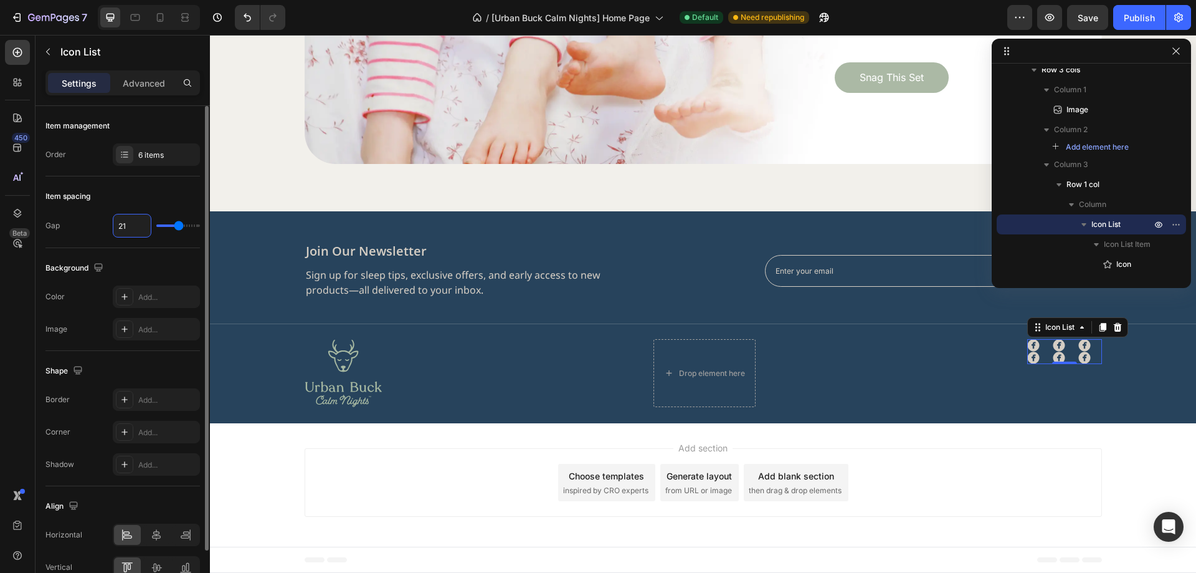
type input "21"
click at [152, 204] on div "Item spacing" at bounding box center [122, 196] width 154 height 20
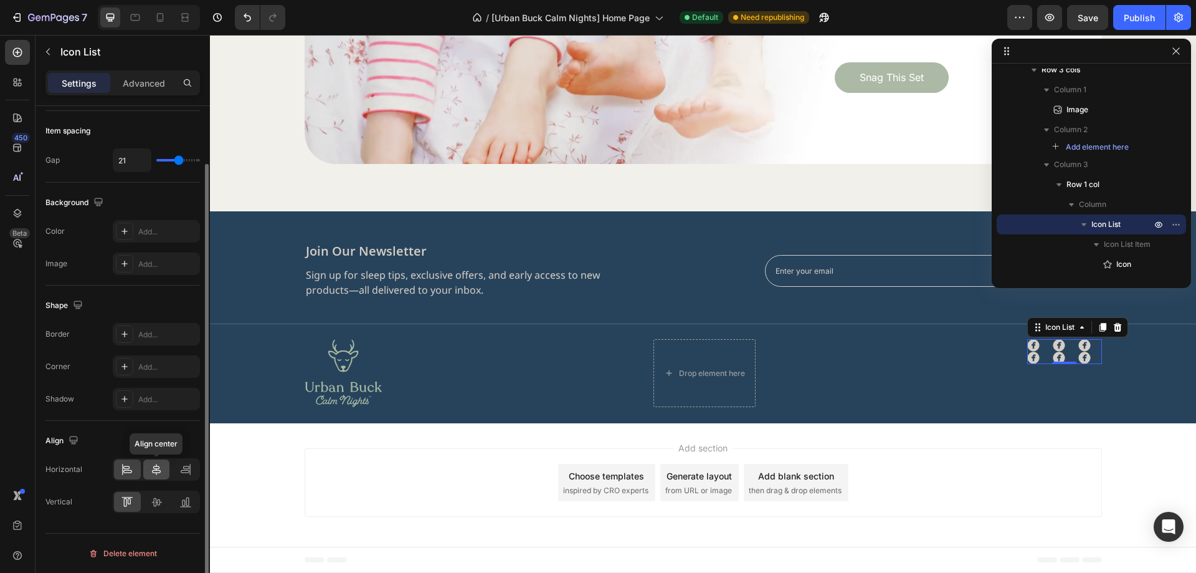
click at [150, 466] on icon at bounding box center [156, 469] width 12 height 12
click at [1038, 344] on icon at bounding box center [1039, 346] width 12 height 12
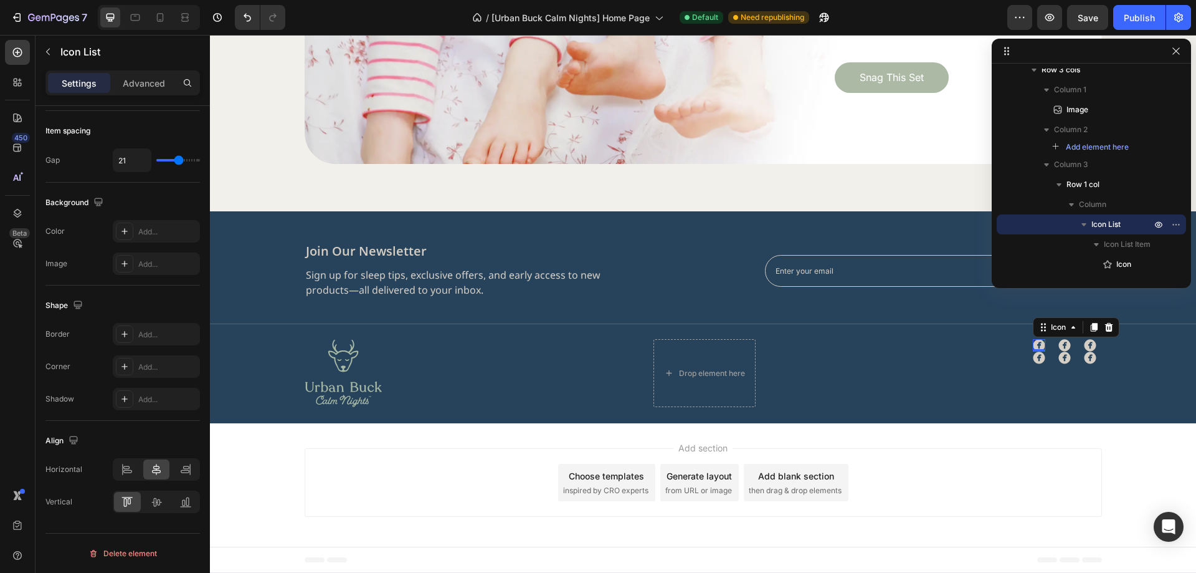
scroll to position [0, 0]
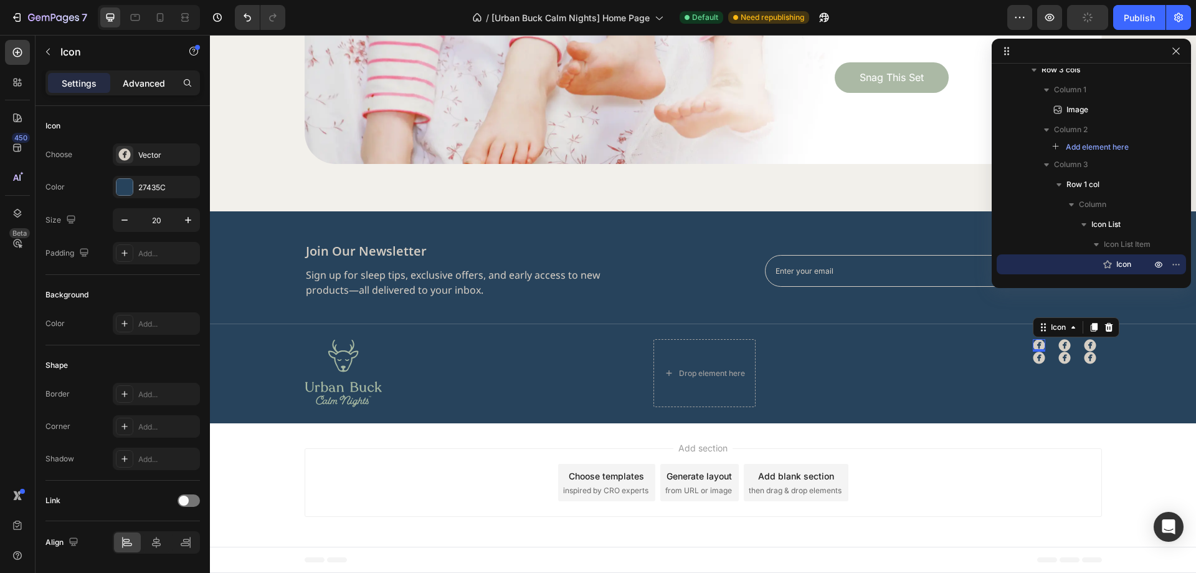
click at [151, 82] on p "Advanced" at bounding box center [144, 83] width 42 height 13
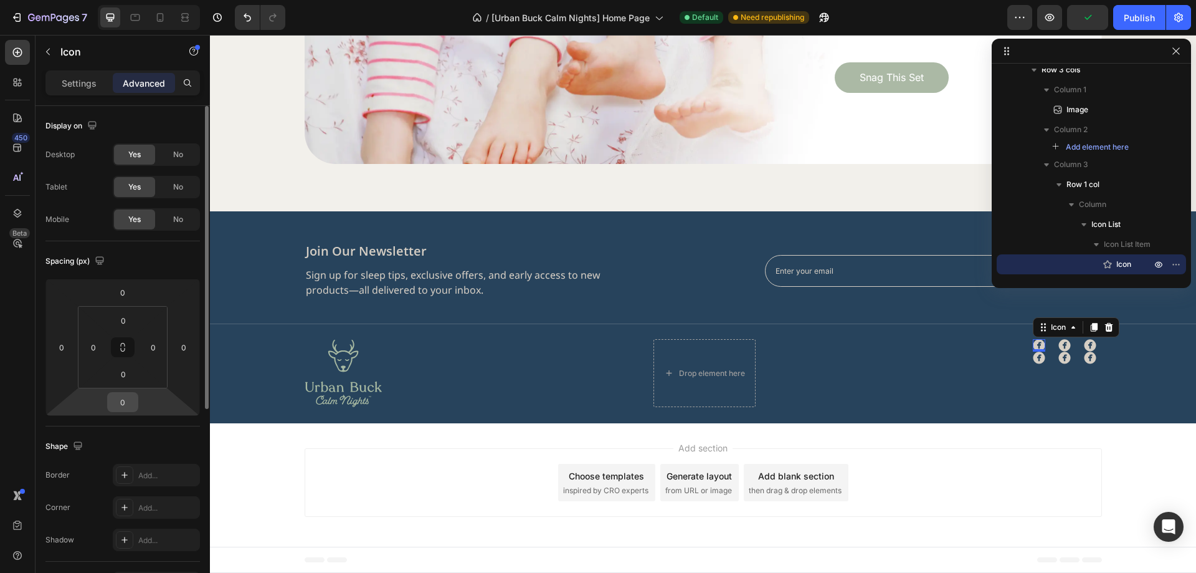
click at [125, 400] on input "0" at bounding box center [122, 401] width 25 height 19
type input "10"
click at [172, 267] on div "Spacing (px)" at bounding box center [122, 261] width 154 height 20
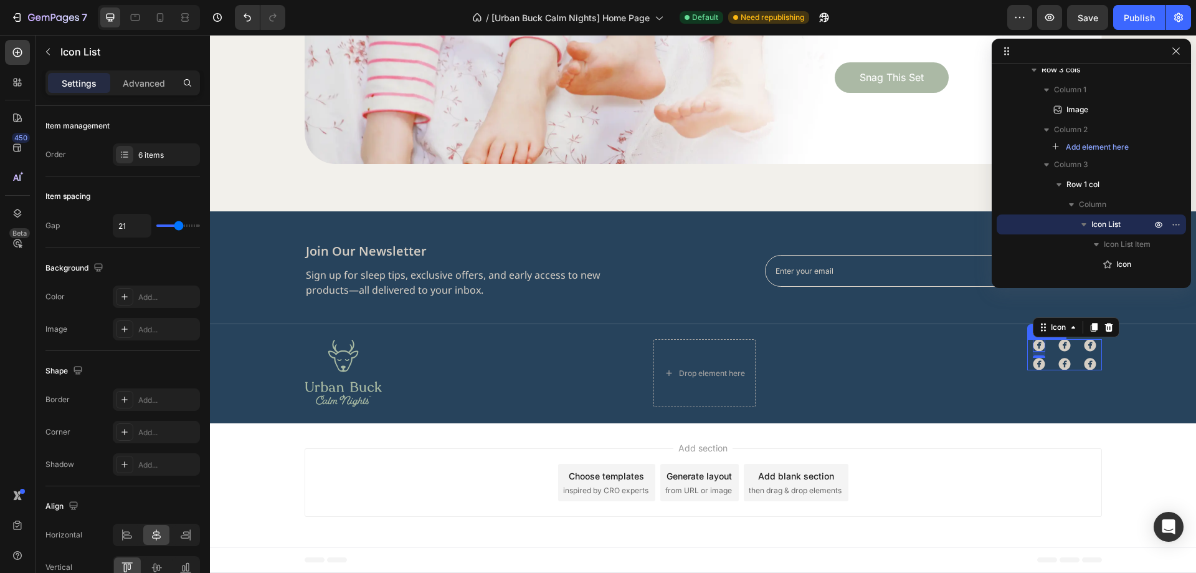
click at [1045, 366] on div "Icon 10 Icon Icon Icon Icon Icon" at bounding box center [1064, 354] width 75 height 31
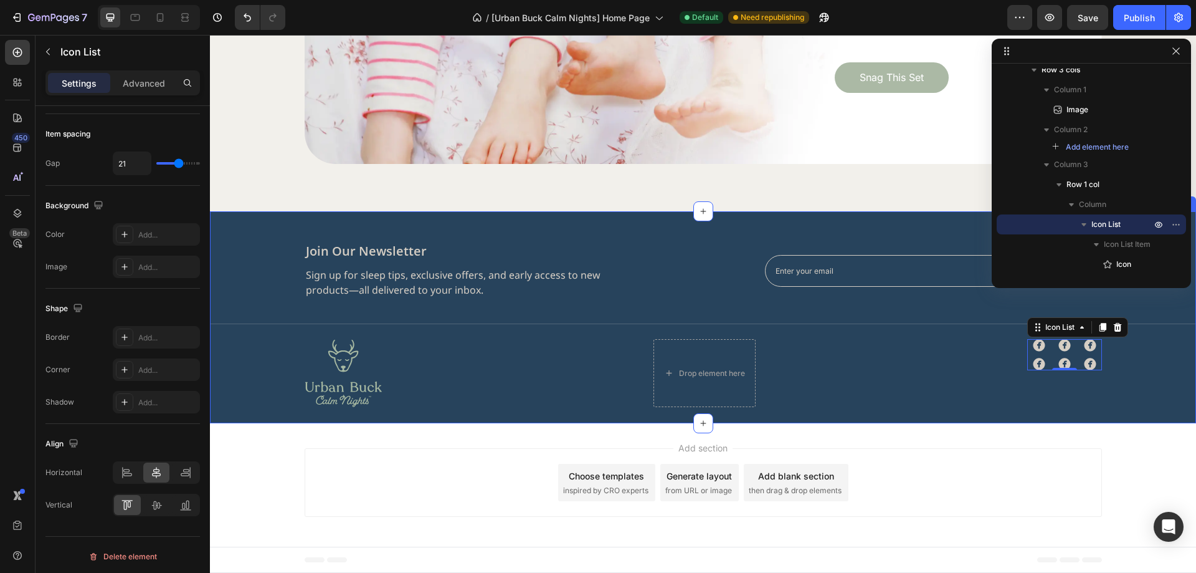
click at [1121, 370] on div "join our newsletter Heading Sign up for sleep tips, exclusive offers, and early…" at bounding box center [703, 324] width 986 height 164
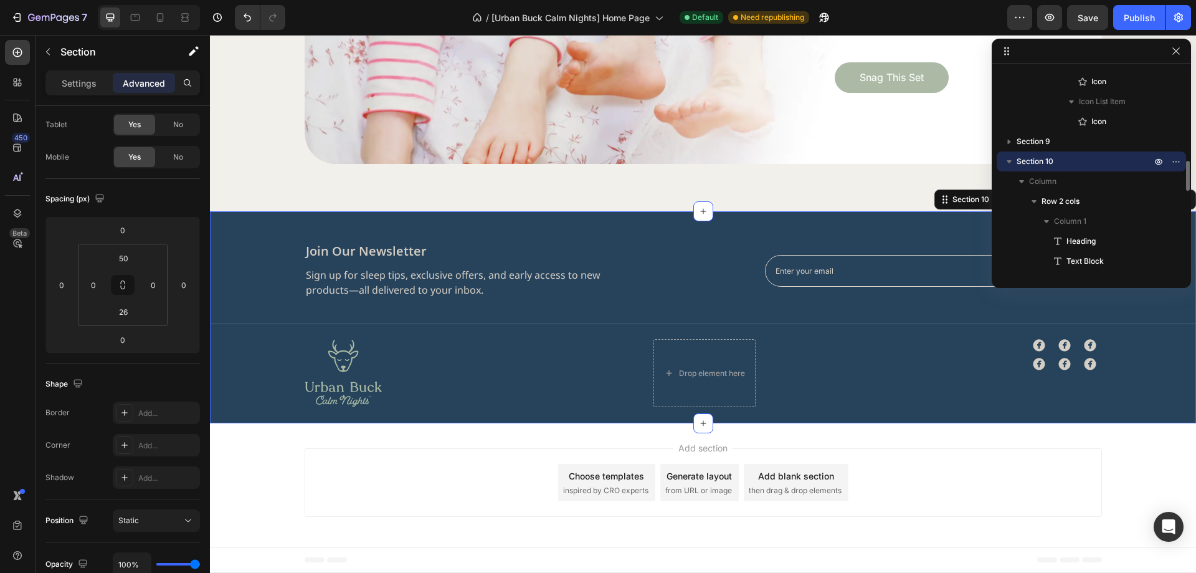
scroll to position [0, 0]
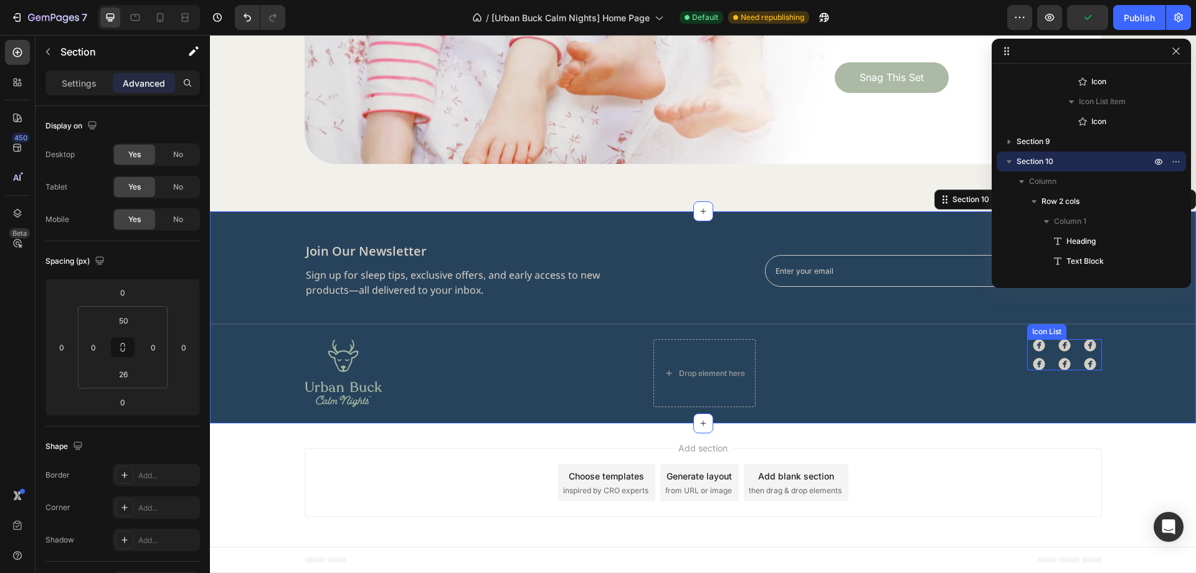
click at [1027, 355] on div "Icon Icon Icon Icon Icon Icon" at bounding box center [1064, 354] width 75 height 31
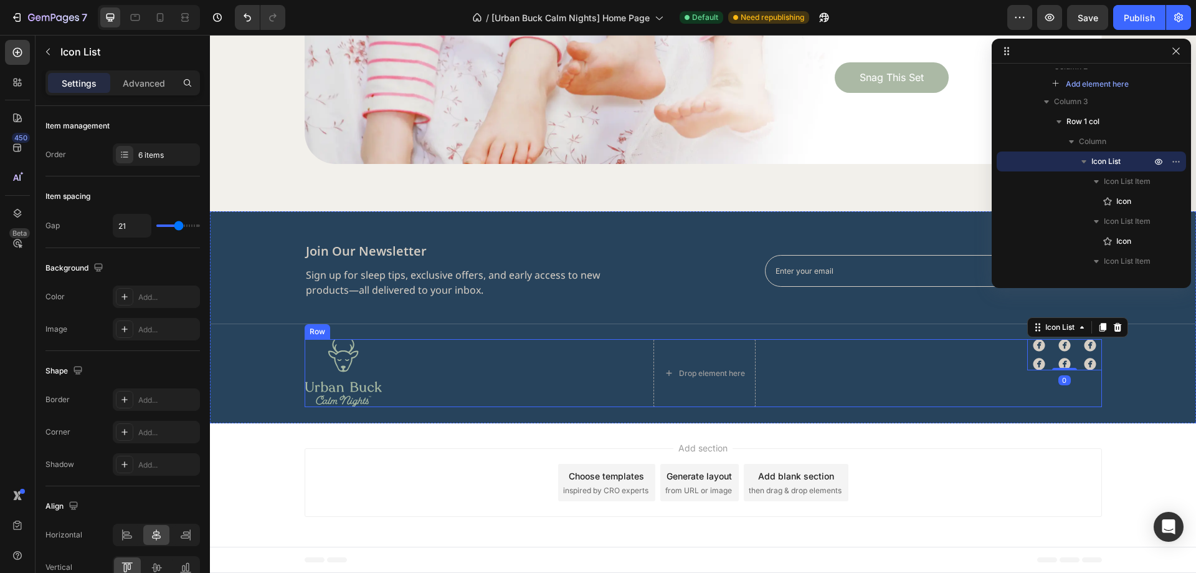
scroll to position [4166, 0]
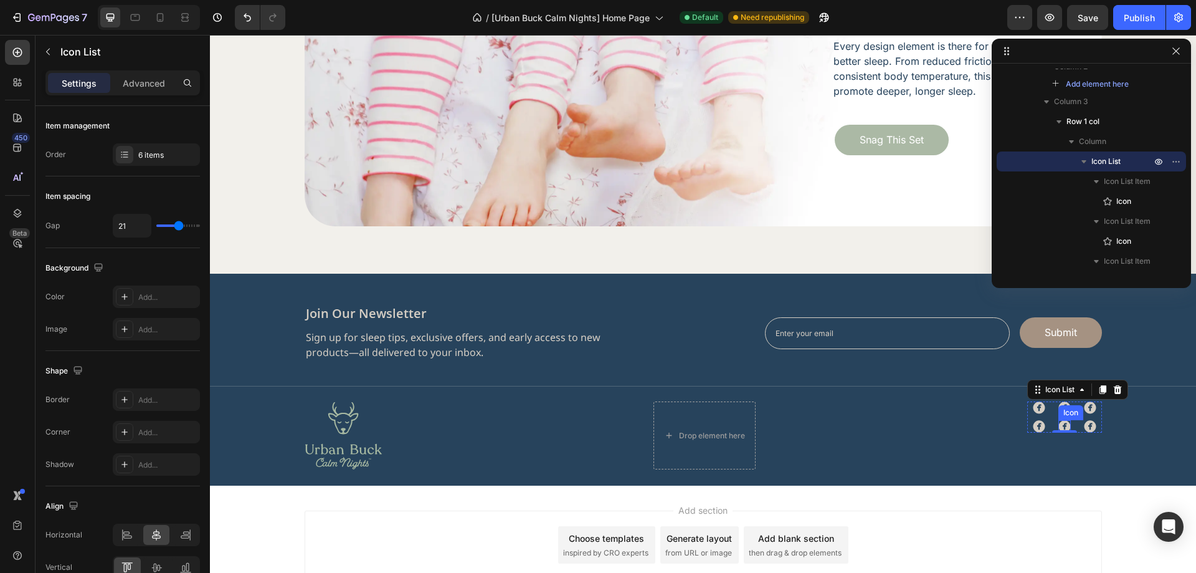
click at [1060, 416] on div "Icon" at bounding box center [1070, 412] width 25 height 15
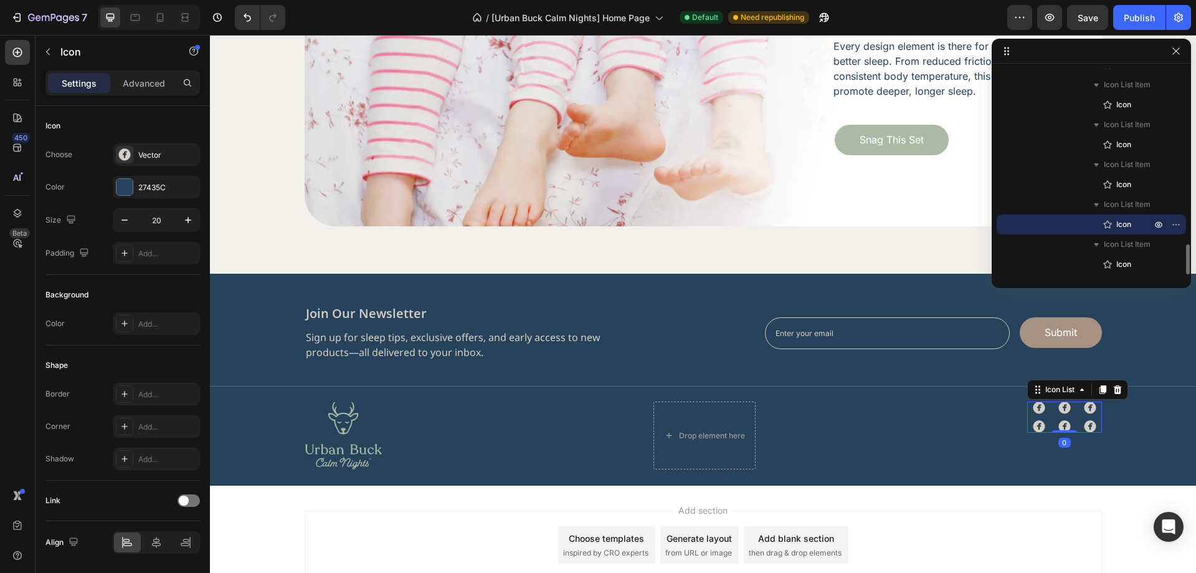
click at [1045, 412] on div "Icon Icon Icon Icon Icon Icon" at bounding box center [1064, 416] width 75 height 31
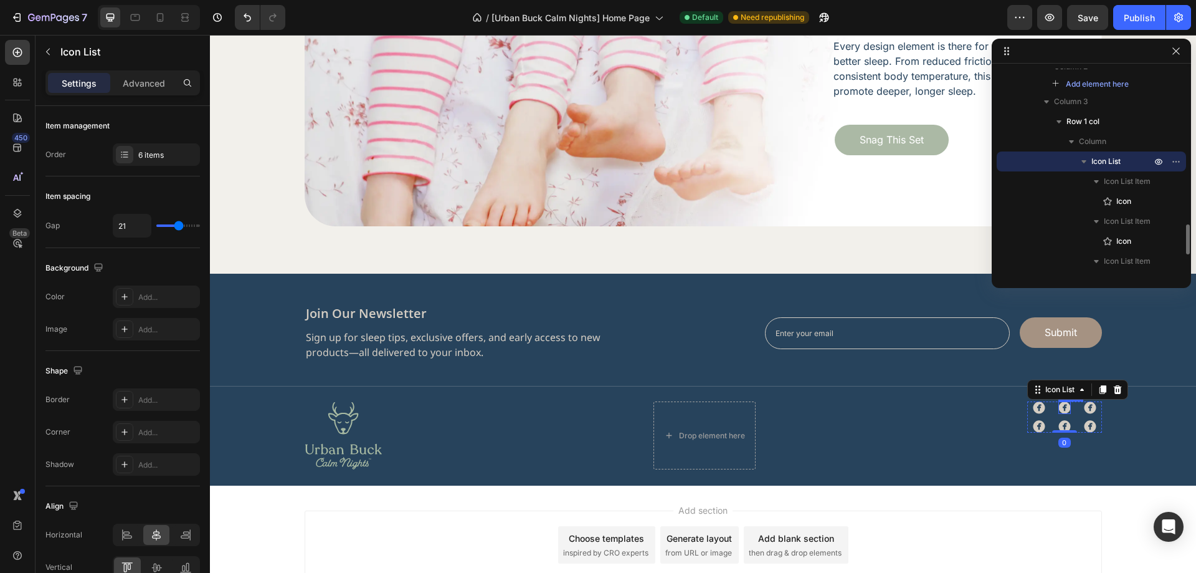
click at [1058, 407] on icon at bounding box center [1064, 407] width 12 height 12
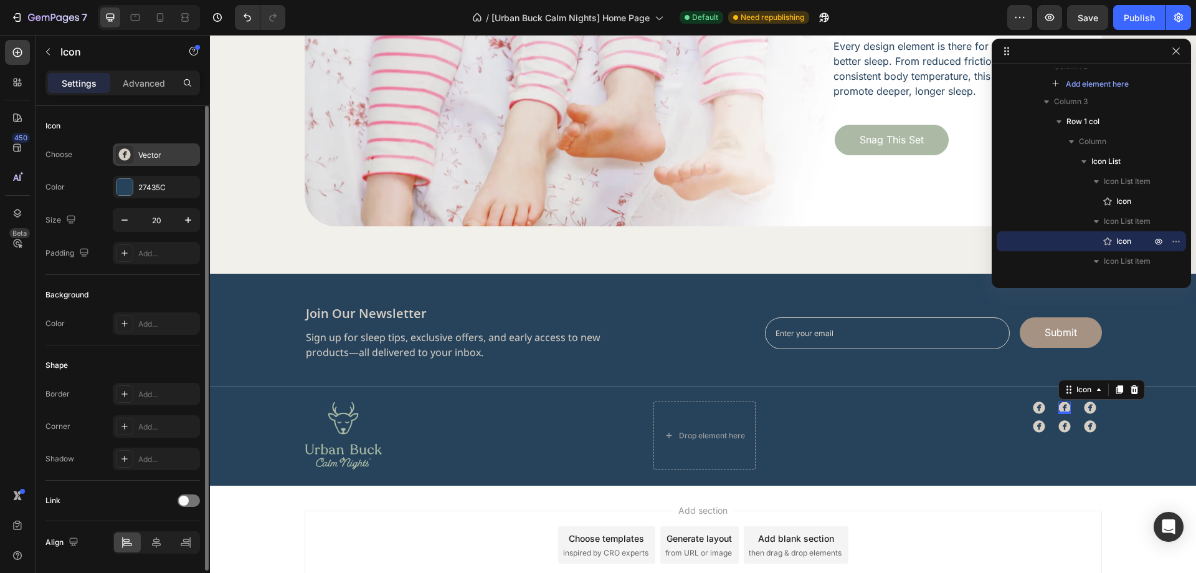
click at [150, 153] on div "Vector" at bounding box center [167, 155] width 59 height 11
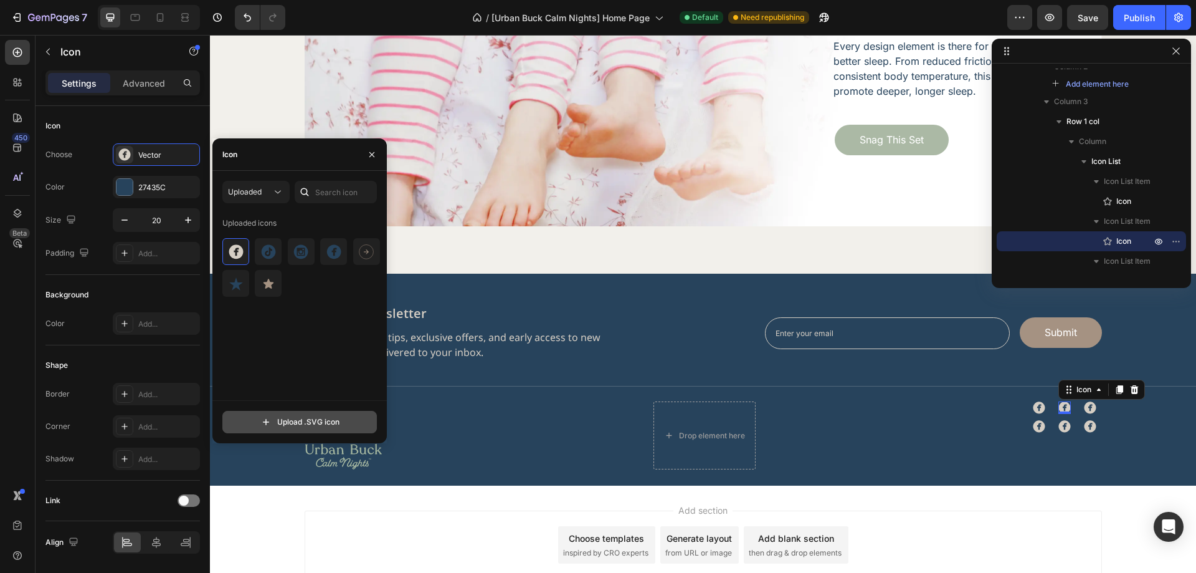
click at [275, 424] on input "file" at bounding box center [299, 421] width 153 height 21
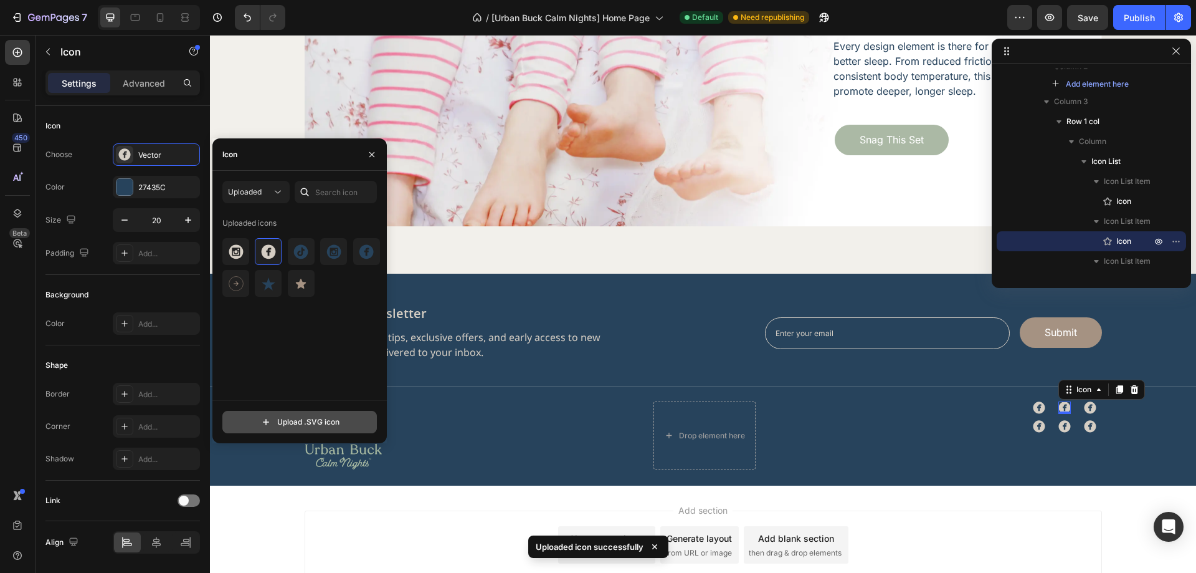
click at [298, 412] on input "file" at bounding box center [299, 421] width 153 height 21
click at [312, 428] on input "file" at bounding box center [299, 421] width 153 height 21
click at [326, 424] on input "file" at bounding box center [299, 421] width 153 height 21
click at [325, 421] on input "file" at bounding box center [299, 421] width 153 height 21
type input "C:\fakepath\75.svg"
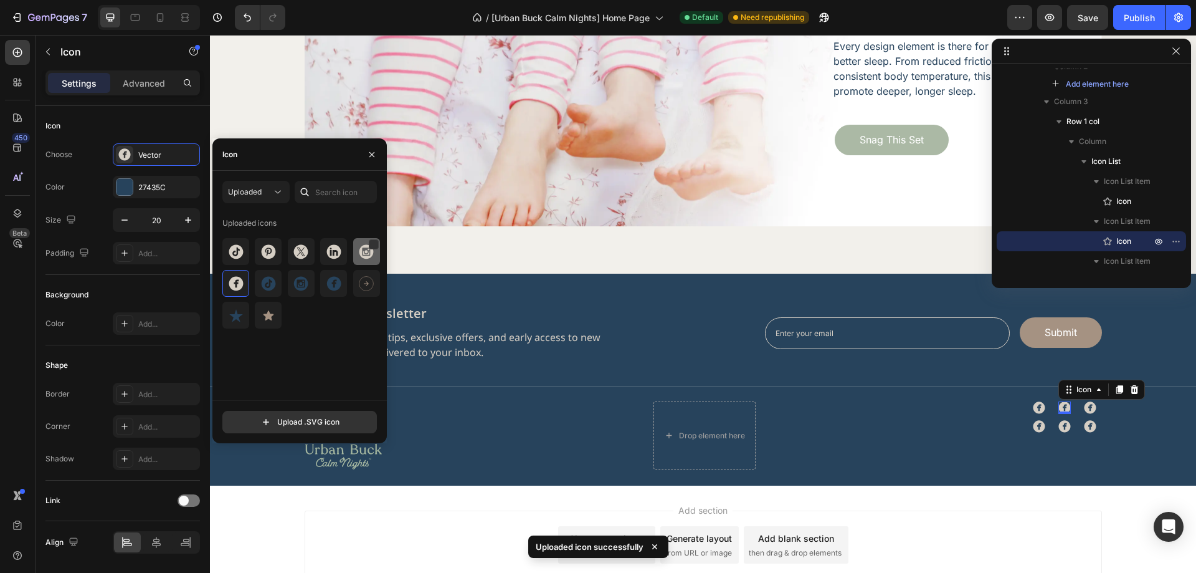
click at [371, 256] on img at bounding box center [366, 251] width 15 height 15
click at [1084, 409] on icon at bounding box center [1090, 408] width 12 height 12
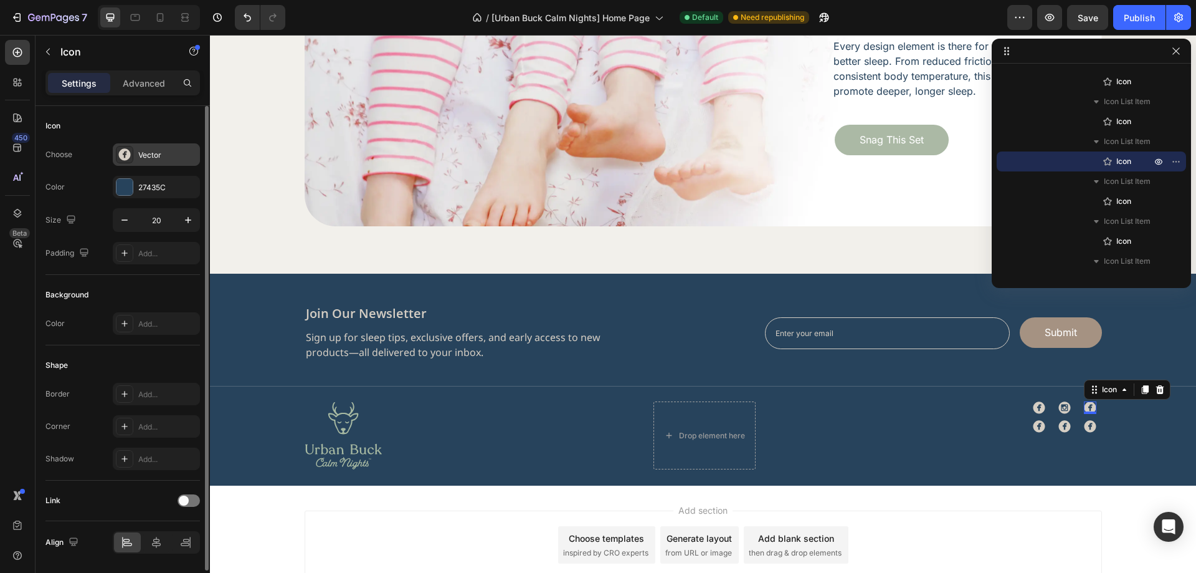
click at [150, 154] on div "Vector" at bounding box center [167, 155] width 59 height 11
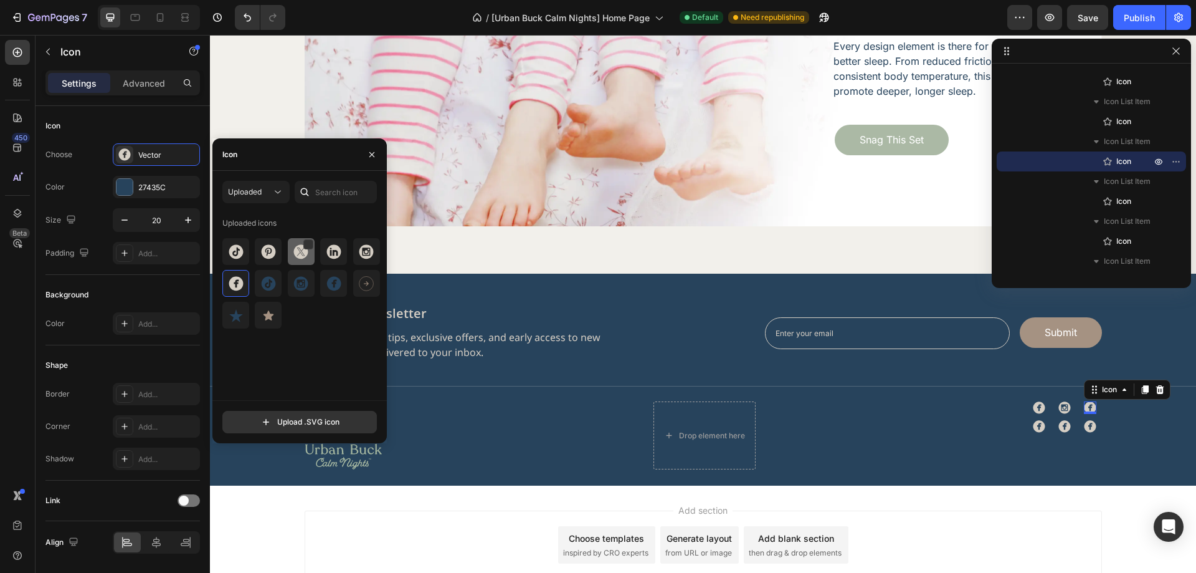
click at [303, 258] on img at bounding box center [300, 251] width 15 height 15
click at [1035, 426] on icon at bounding box center [1039, 426] width 12 height 12
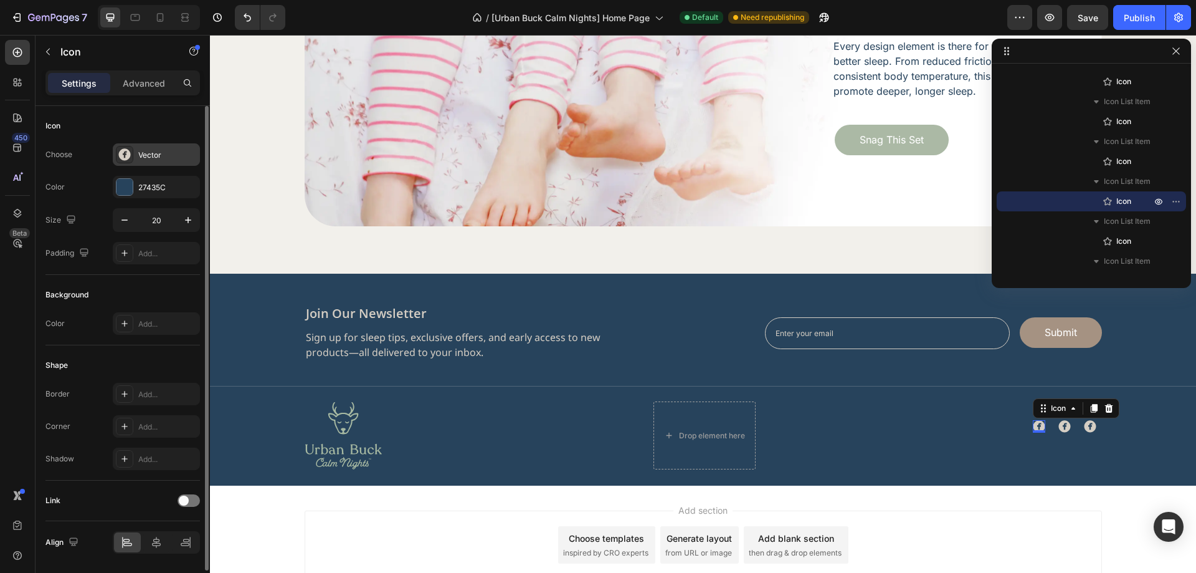
click at [153, 151] on div "Vector" at bounding box center [167, 155] width 59 height 11
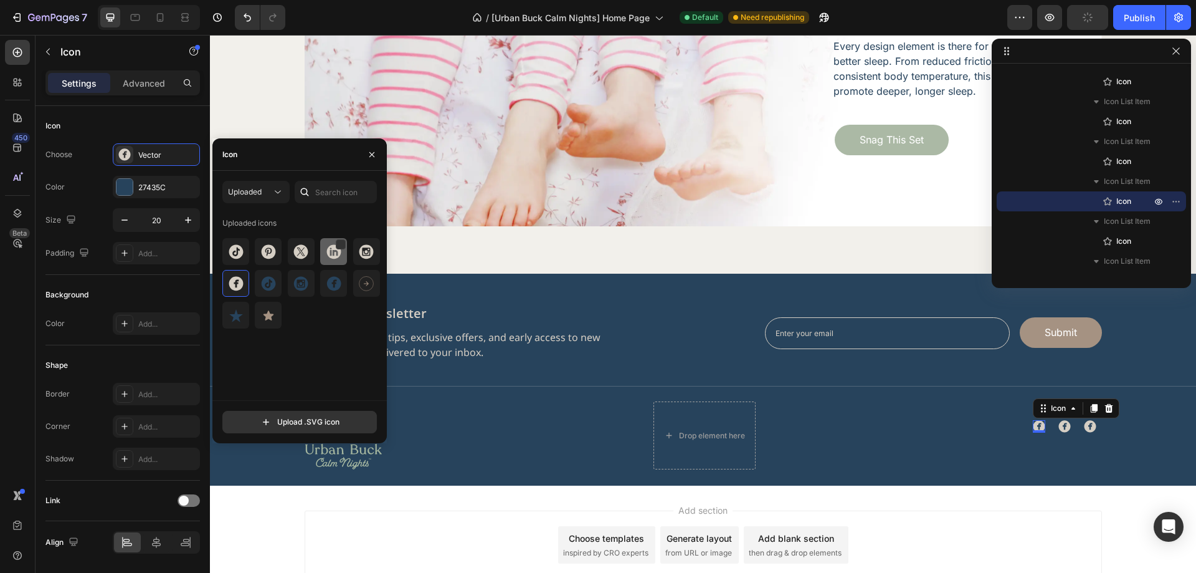
click at [327, 255] on img at bounding box center [333, 251] width 15 height 15
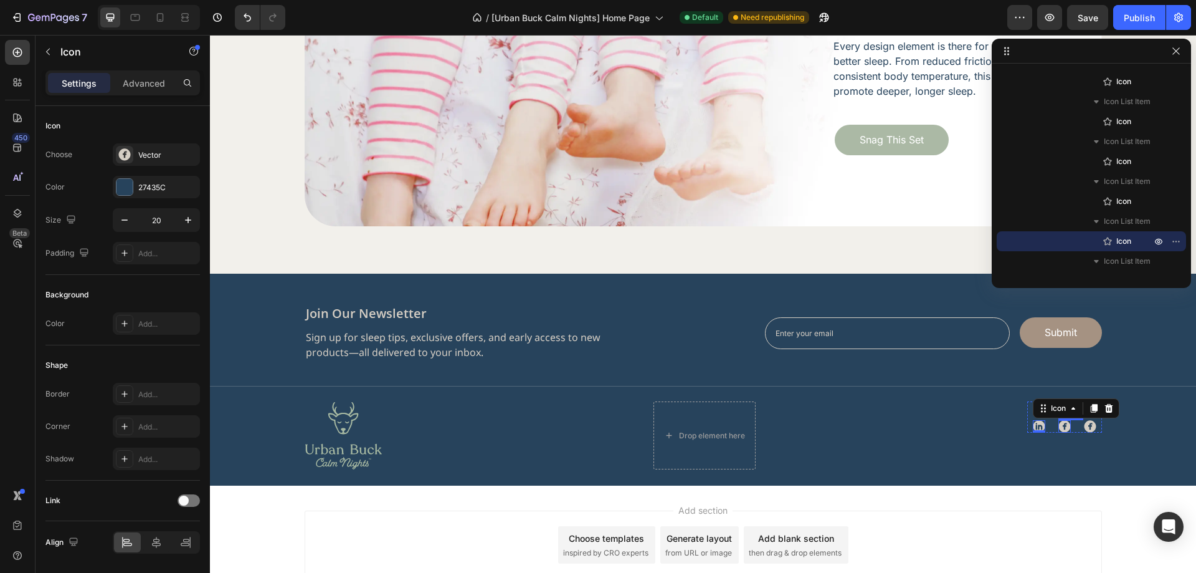
click at [1058, 427] on div "Icon" at bounding box center [1064, 426] width 12 height 12
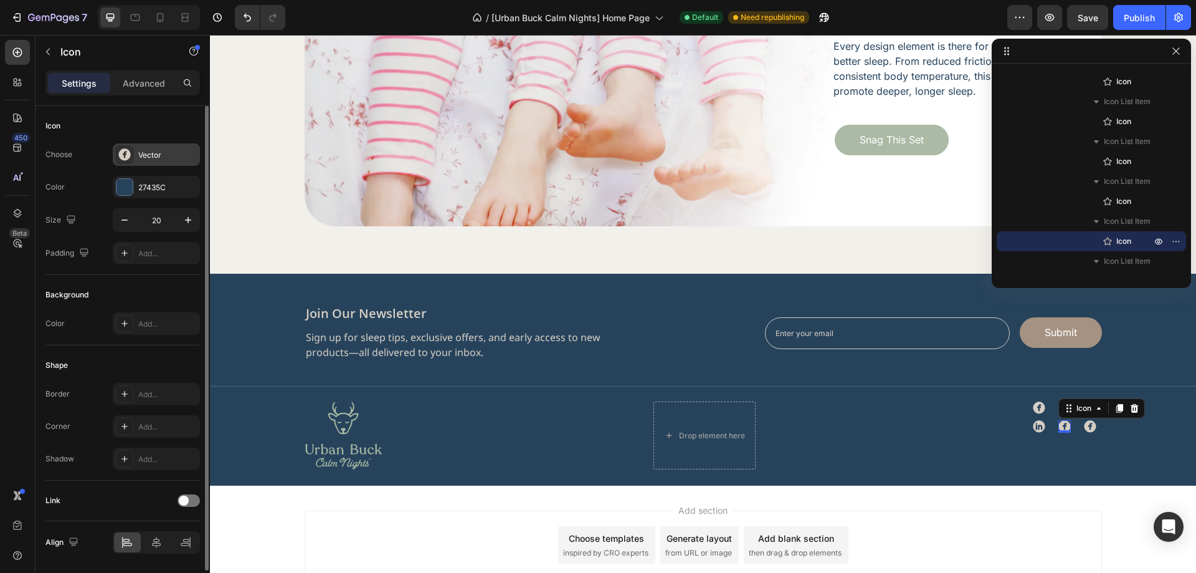
click at [148, 158] on div "Vector" at bounding box center [167, 155] width 59 height 11
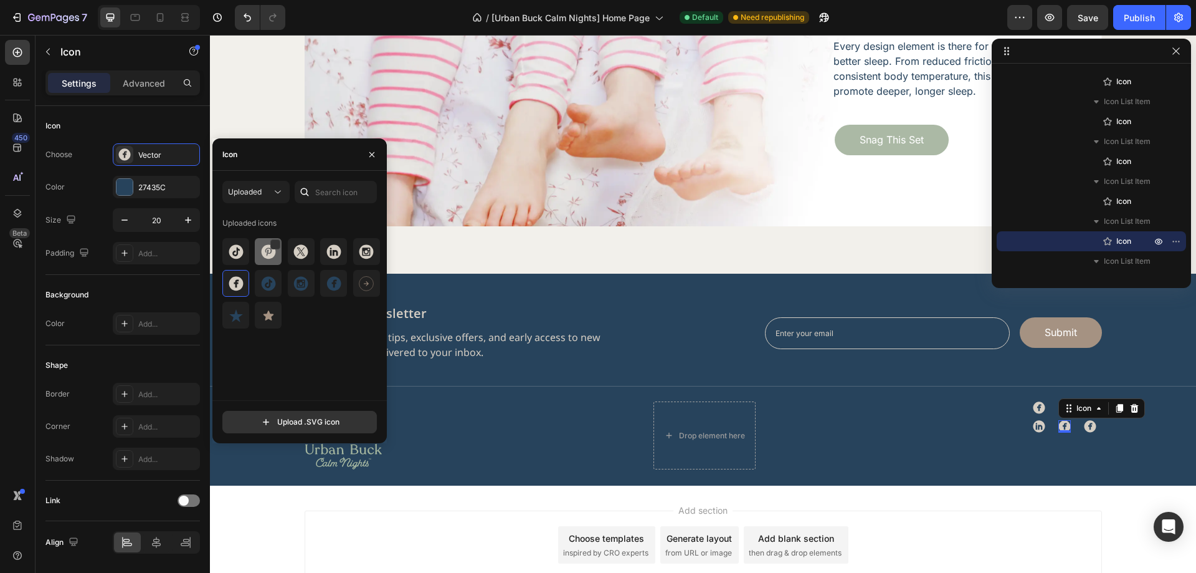
click at [288, 259] on div at bounding box center [301, 251] width 27 height 27
click at [1084, 425] on icon at bounding box center [1090, 427] width 12 height 12
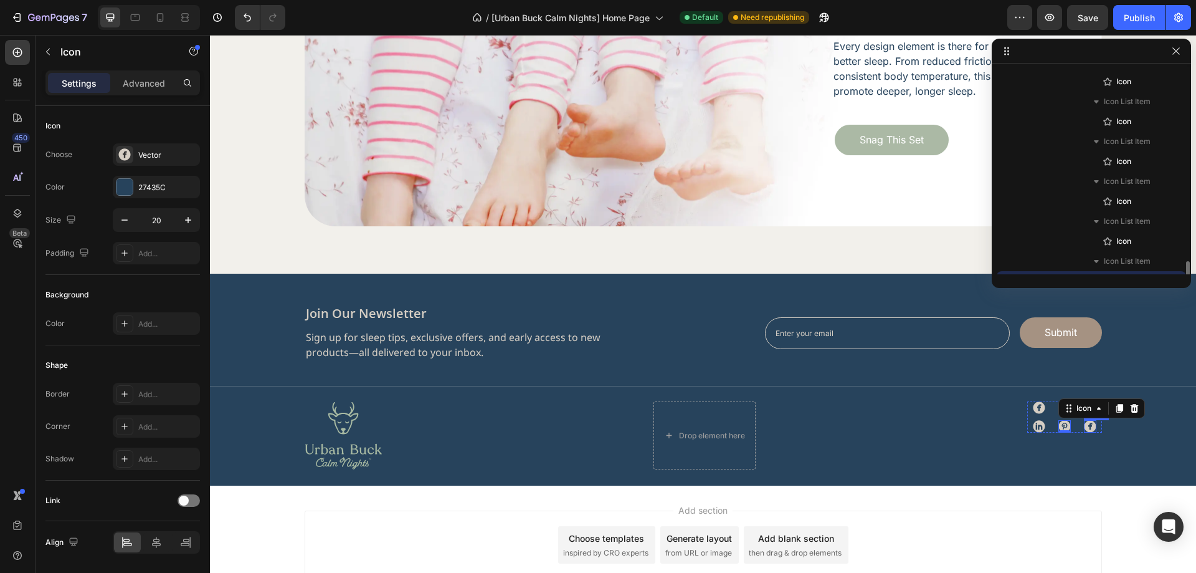
scroll to position [1205, 0]
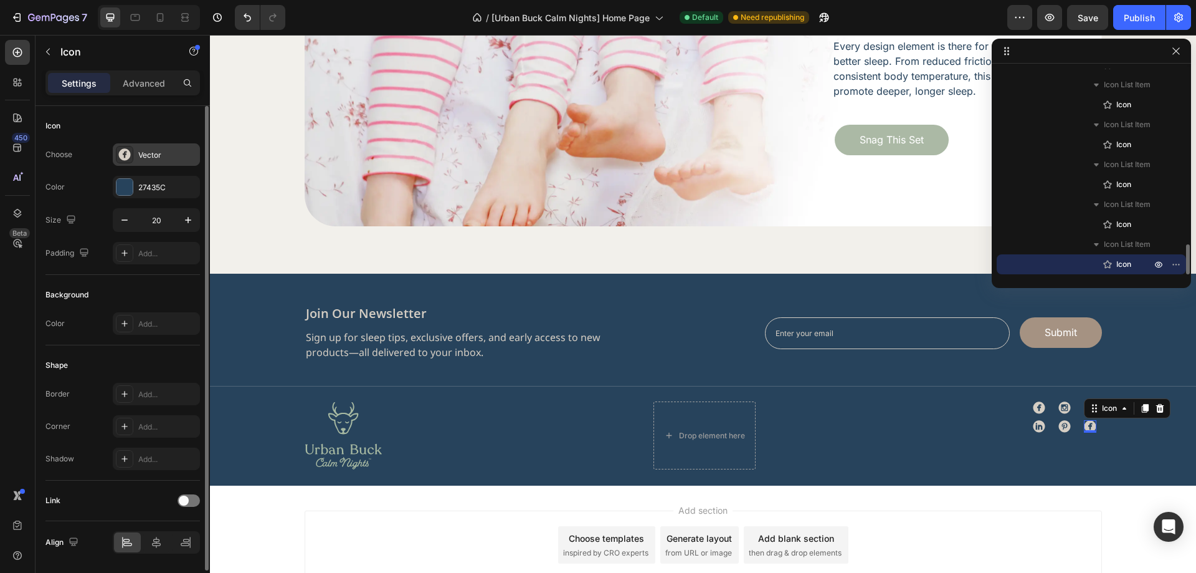
drag, startPoint x: 156, startPoint y: 150, endPoint x: 144, endPoint y: 191, distance: 43.4
click at [155, 150] on div "Vector" at bounding box center [167, 155] width 59 height 11
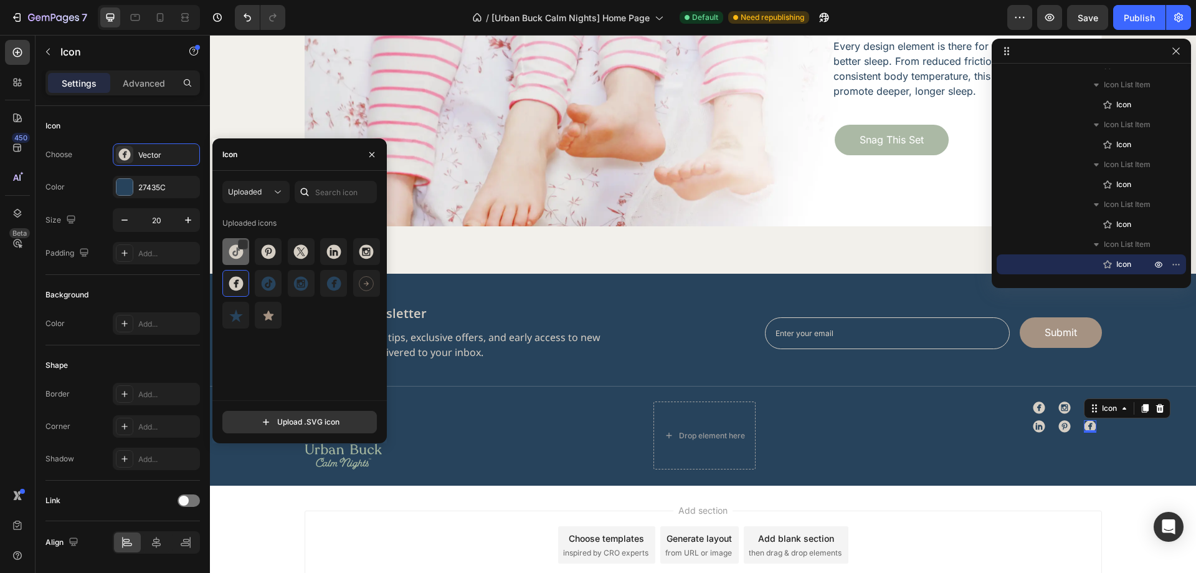
click at [240, 257] on img at bounding box center [236, 251] width 15 height 15
click at [1036, 470] on div "join our newsletter Heading Sign up for sleep tips, exclusive offers, and early…" at bounding box center [703, 379] width 986 height 212
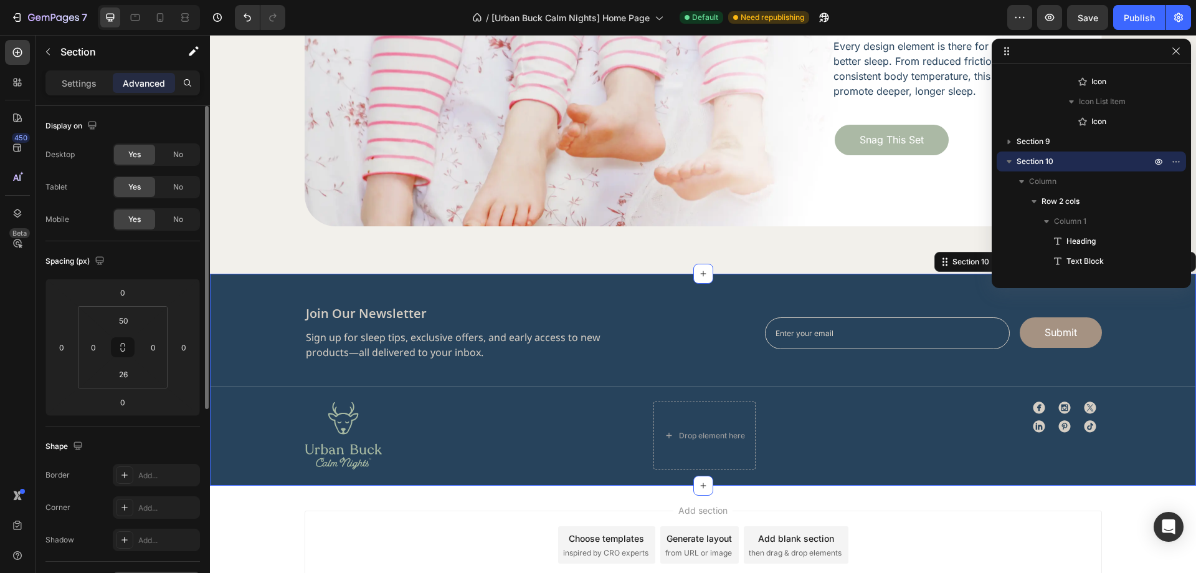
scroll to position [187, 0]
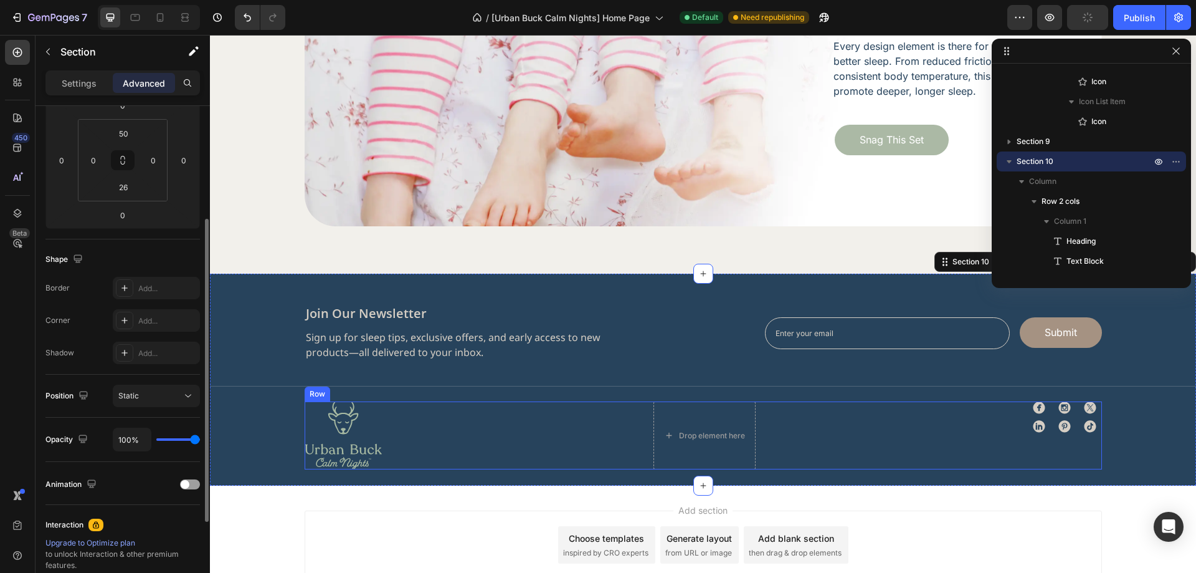
click at [1012, 419] on div "Image Drop element here Icon Icon Icon Icon Icon Icon Icon List Row Row" at bounding box center [703, 435] width 797 height 68
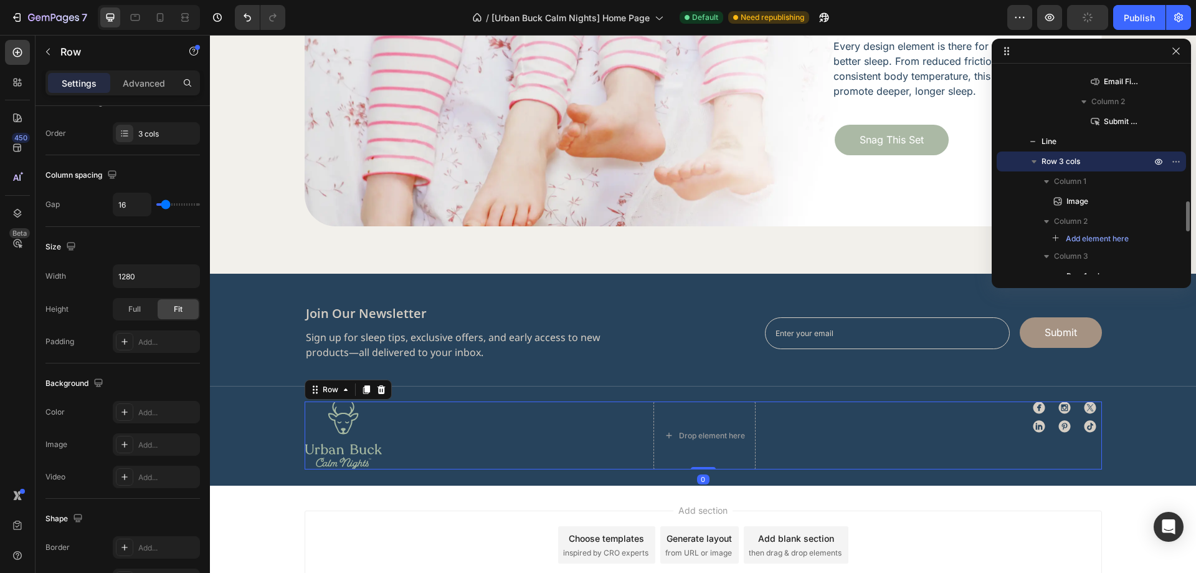
scroll to position [0, 0]
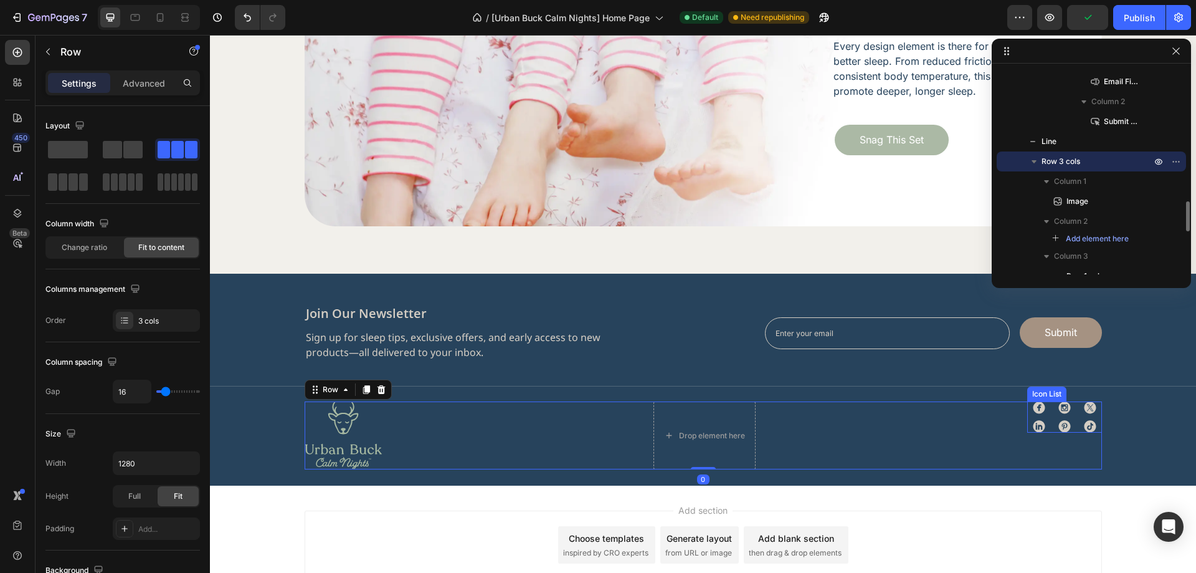
click at [1050, 419] on div "Icon Icon Icon Icon Icon Icon" at bounding box center [1064, 416] width 75 height 31
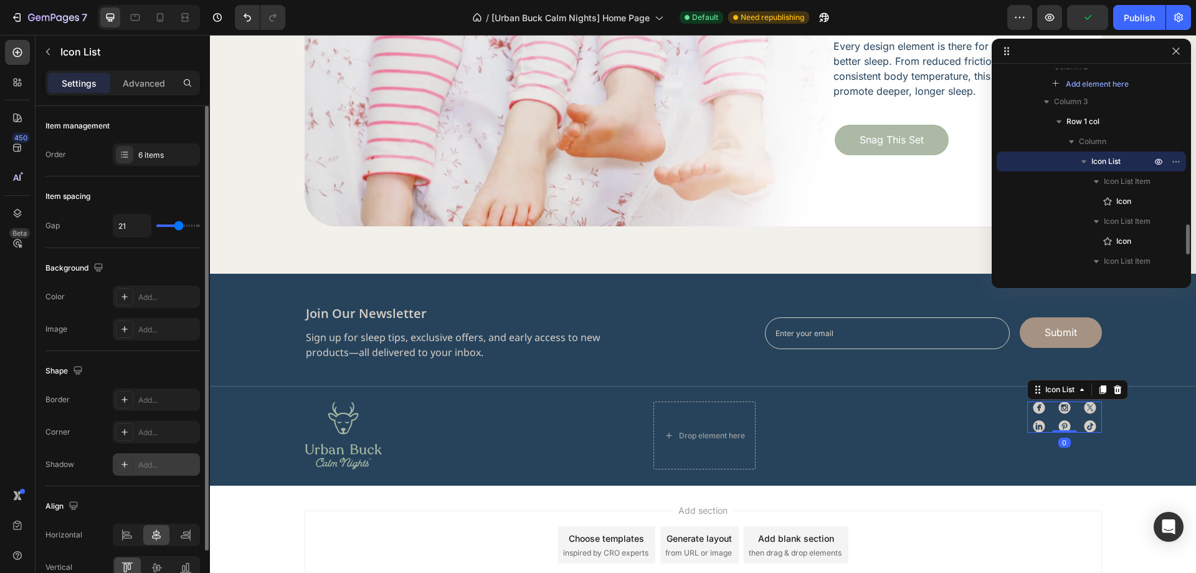
scroll to position [65, 0]
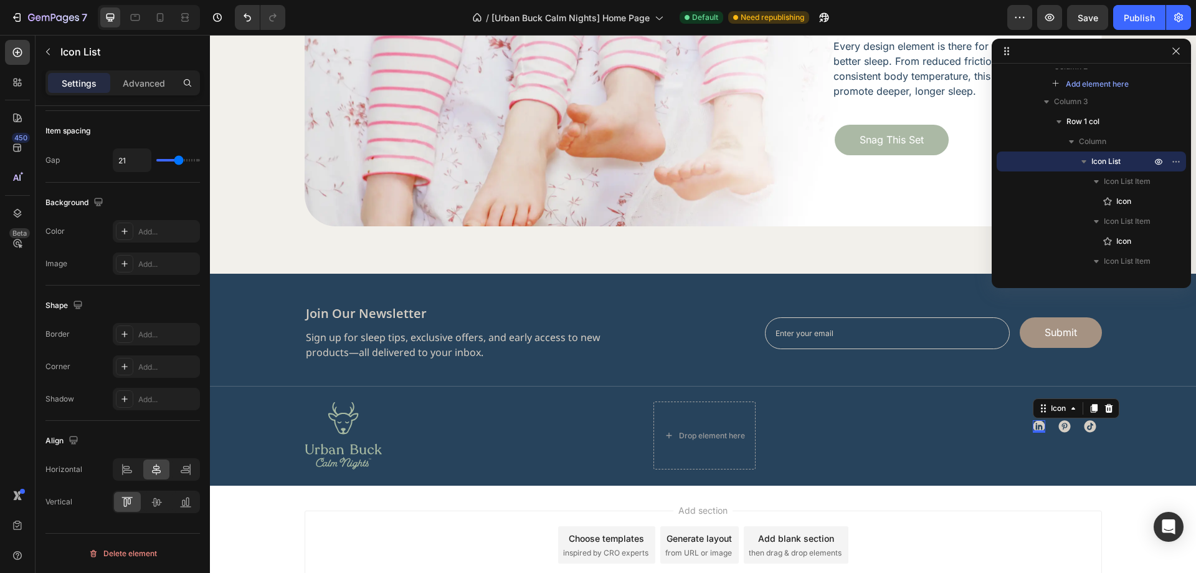
click at [1039, 427] on icon at bounding box center [1039, 427] width 12 height 12
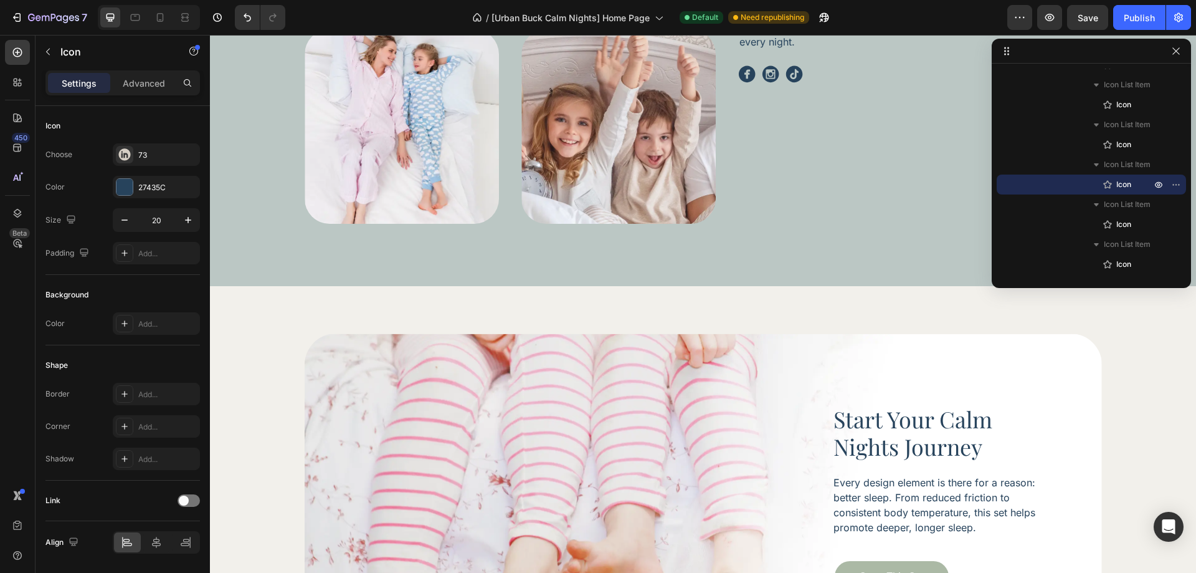
scroll to position [3481, 0]
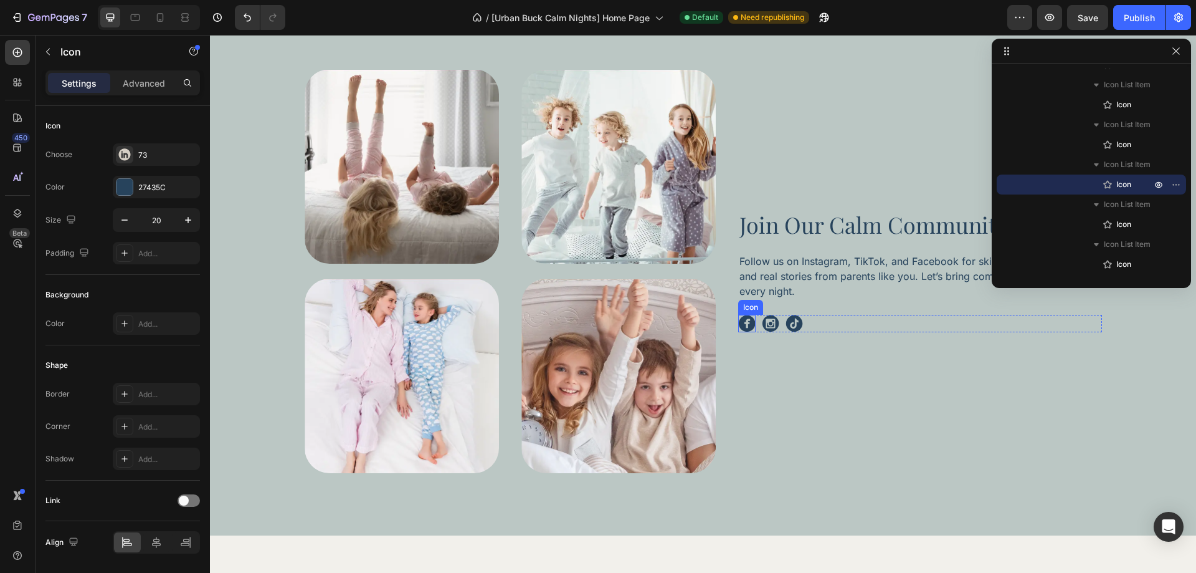
click at [740, 326] on div "Icon" at bounding box center [746, 323] width 17 height 17
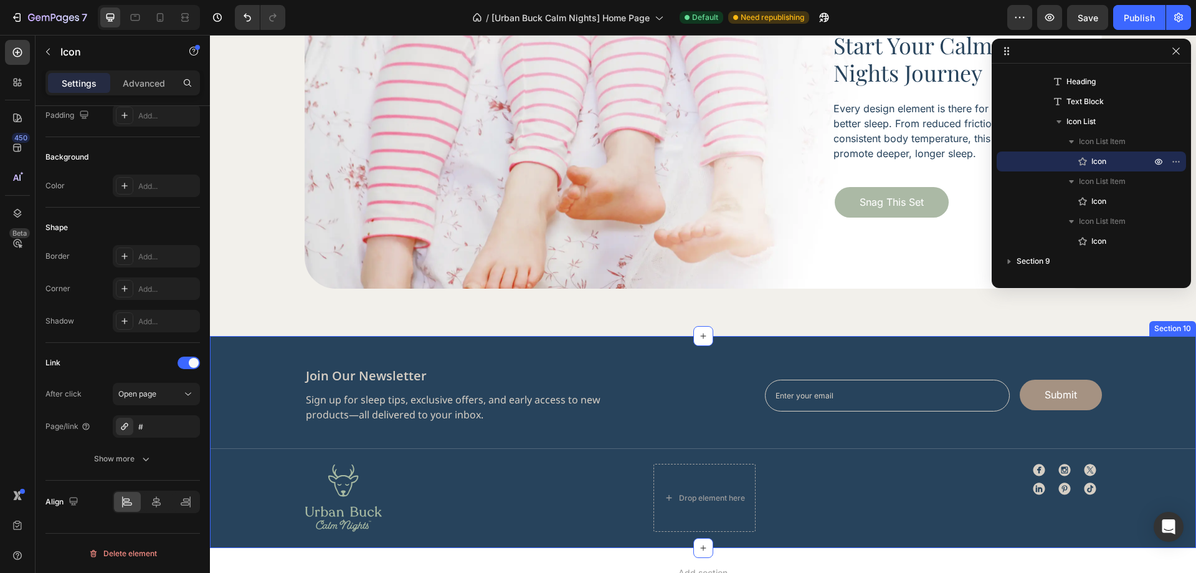
scroll to position [4166, 0]
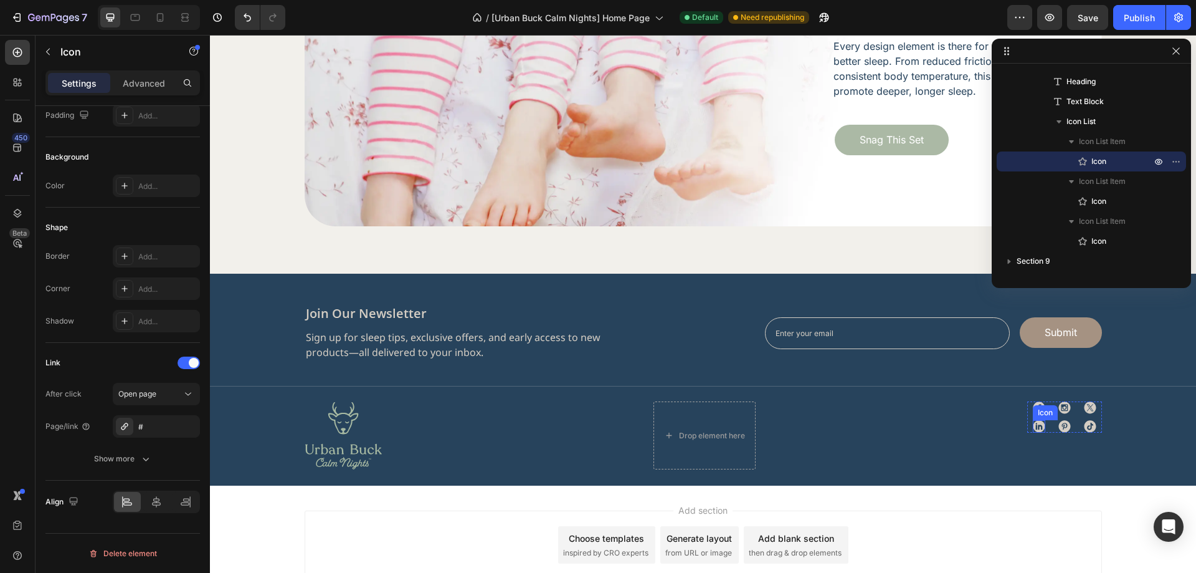
click at [1037, 412] on div "Icon" at bounding box center [1045, 412] width 20 height 0
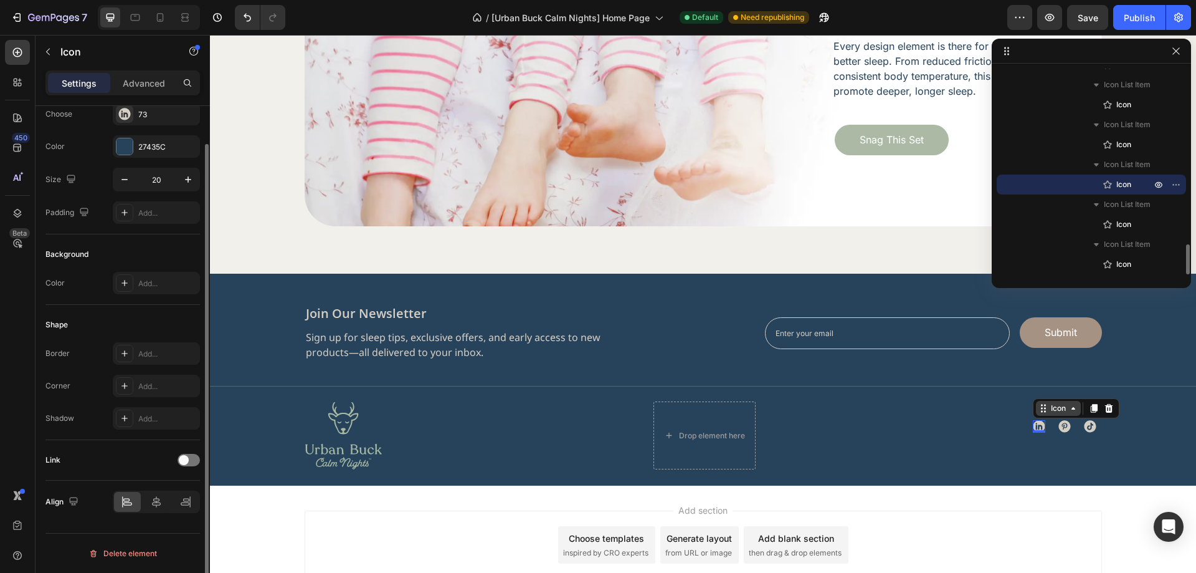
scroll to position [40, 0]
click at [186, 467] on div "Link" at bounding box center [122, 460] width 154 height 20
click at [191, 463] on div at bounding box center [189, 460] width 22 height 12
click at [148, 520] on div "Add..." at bounding box center [167, 523] width 59 height 11
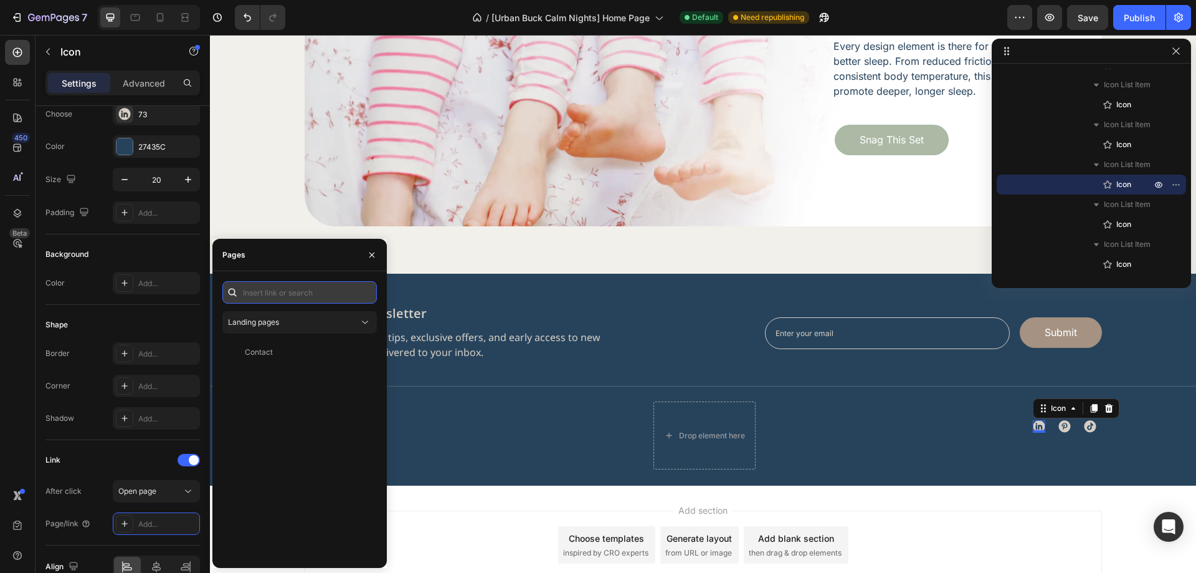
click at [287, 297] on input "text" at bounding box center [299, 292] width 154 height 22
type input "#"
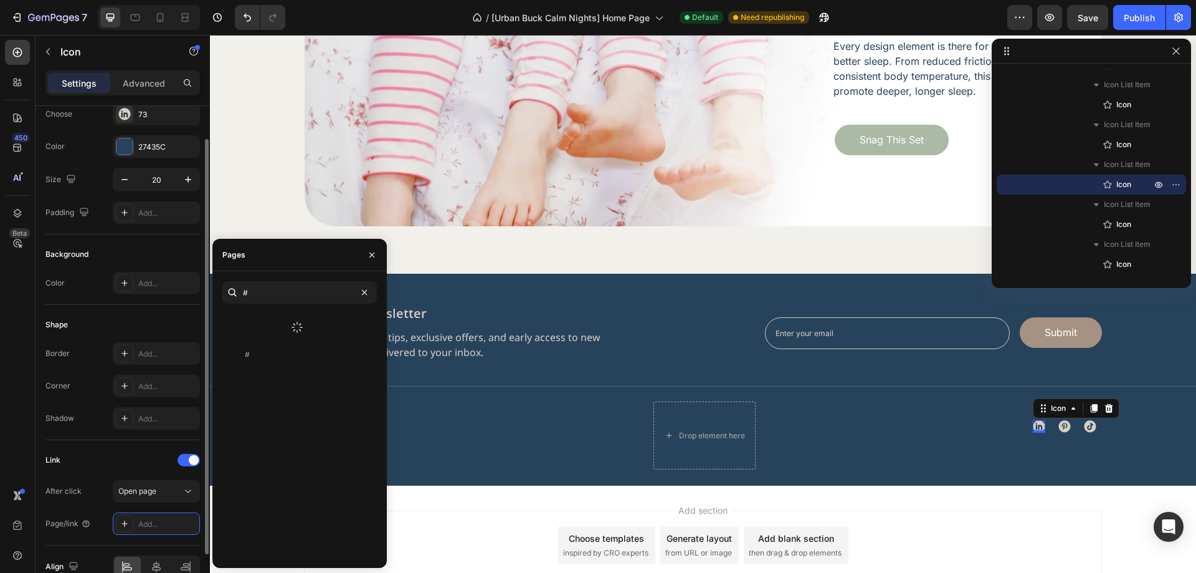
click at [148, 331] on div "Shape" at bounding box center [122, 325] width 154 height 20
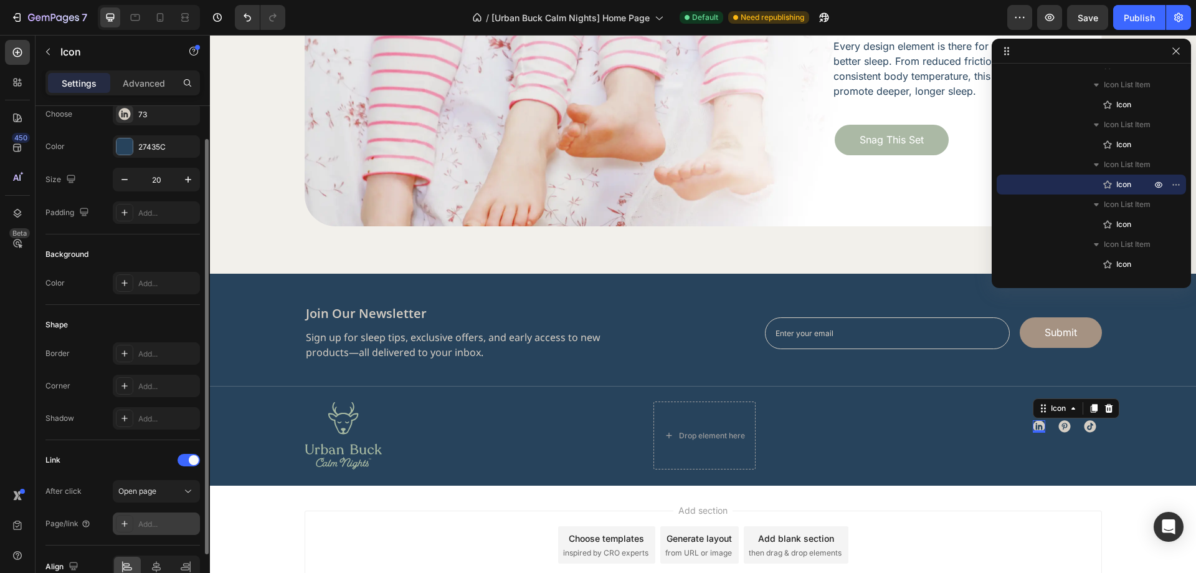
click at [153, 518] on div "Add..." at bounding box center [167, 523] width 59 height 11
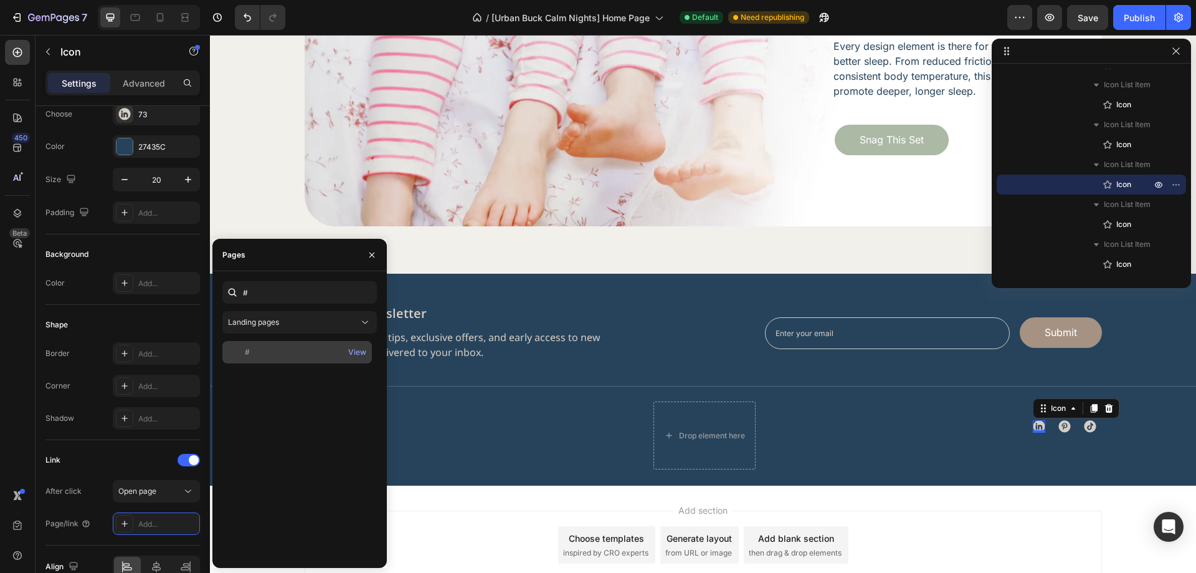
click at [269, 346] on div "# View" at bounding box center [297, 352] width 150 height 22
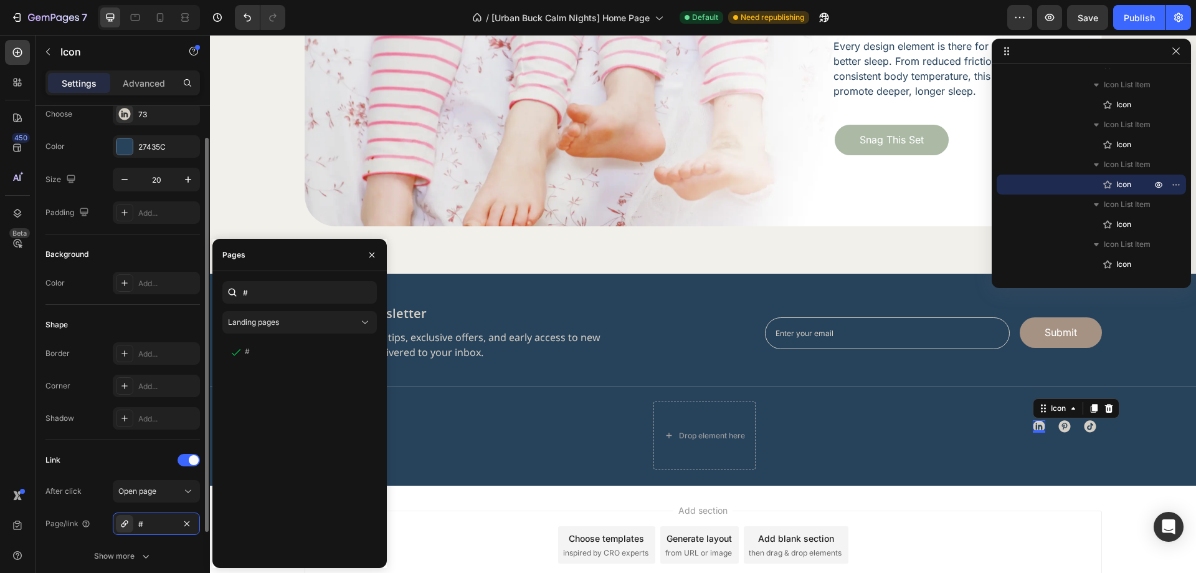
click at [148, 330] on div "Shape" at bounding box center [122, 325] width 154 height 20
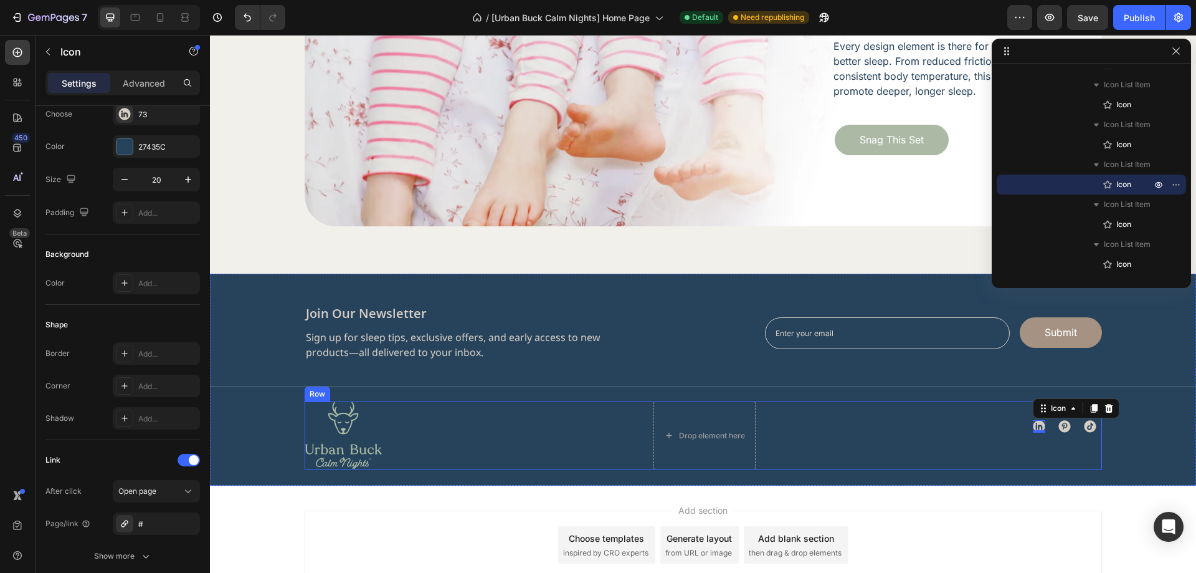
click at [1057, 441] on div "Icon Icon Icon Icon 0 Icon Icon Icon List Row" at bounding box center [1064, 435] width 75 height 68
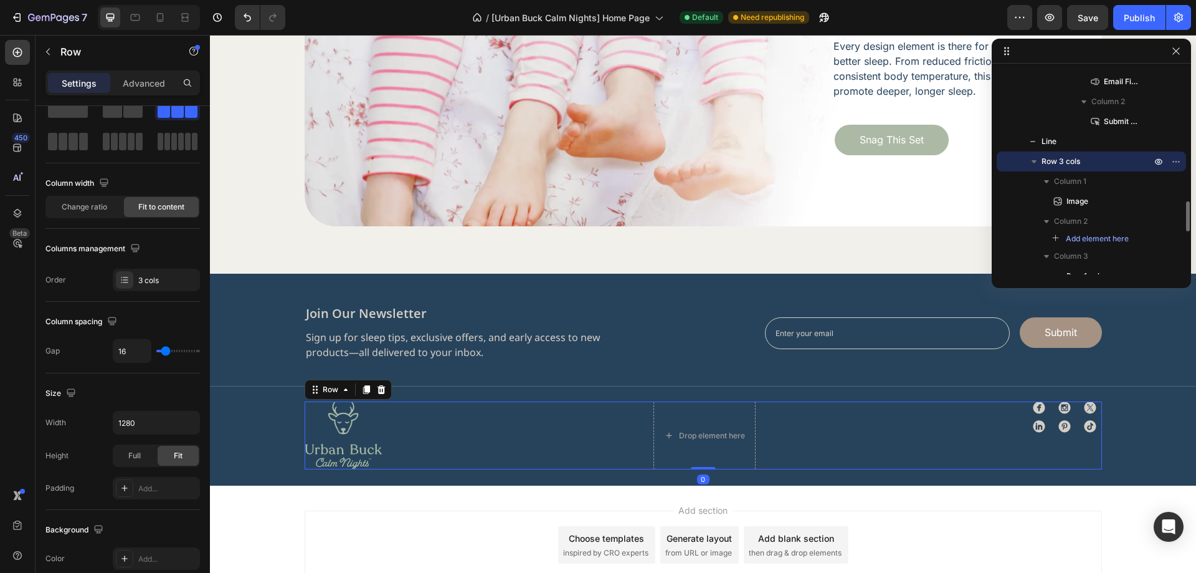
scroll to position [0, 0]
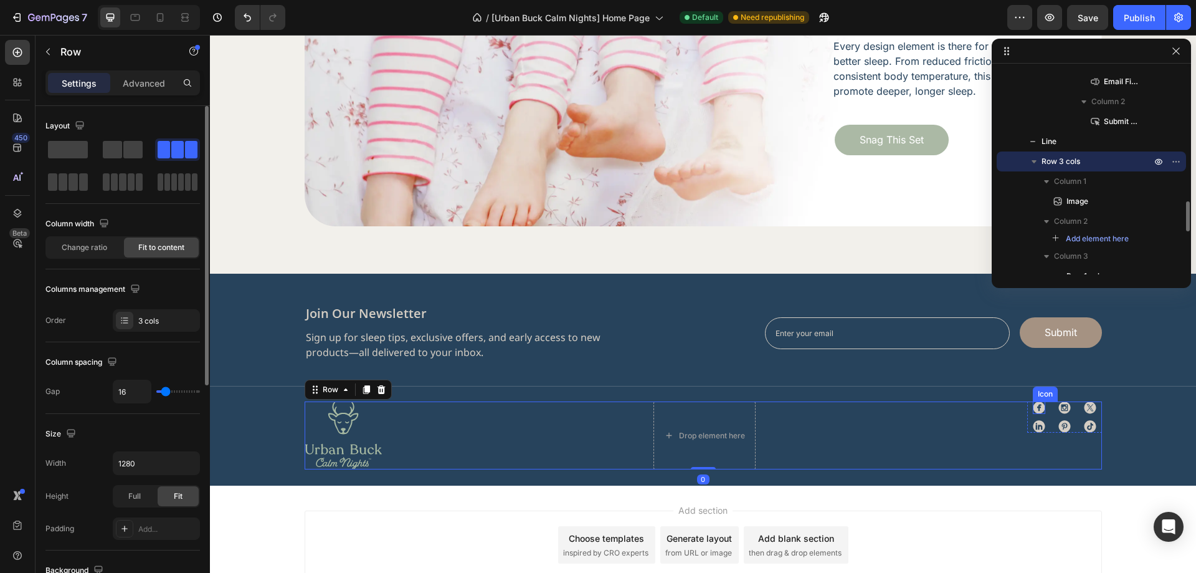
click at [1034, 408] on icon at bounding box center [1039, 407] width 12 height 12
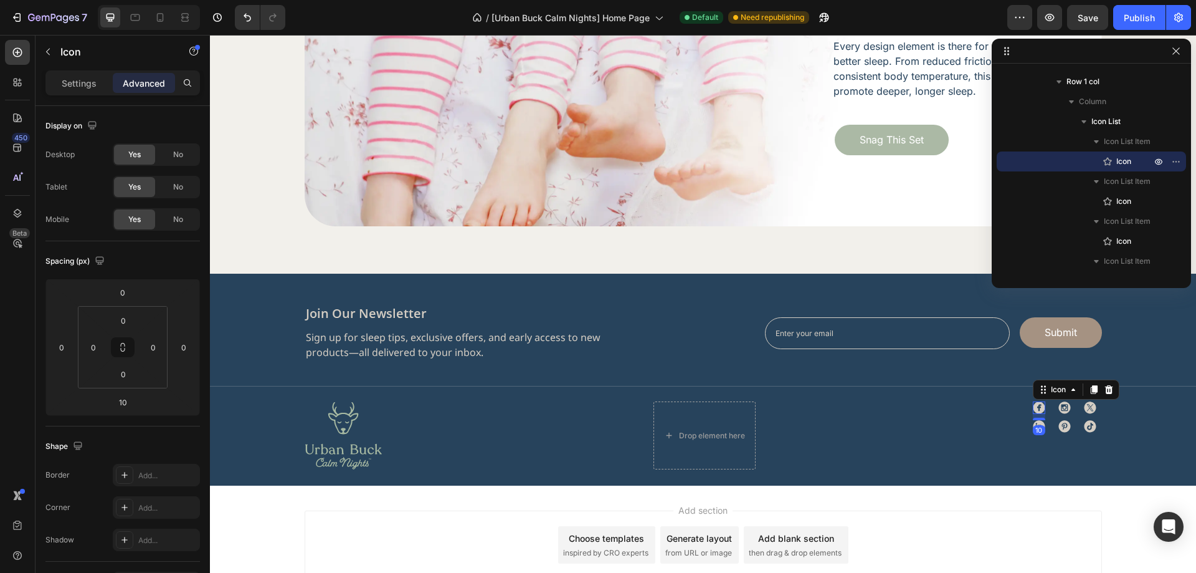
scroll to position [329, 0]
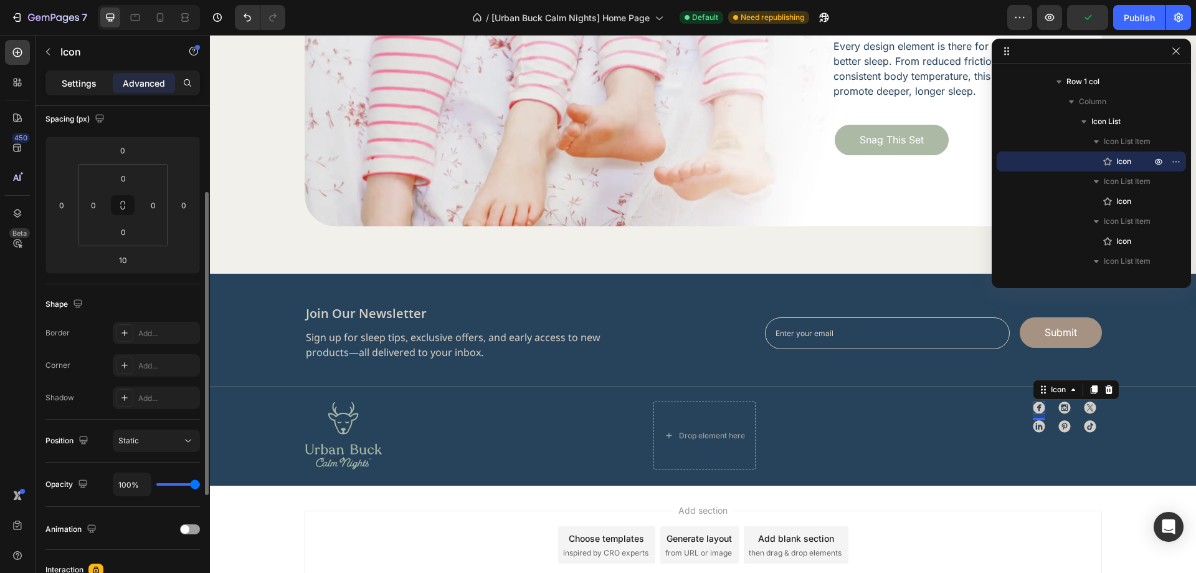
click at [79, 78] on p "Settings" at bounding box center [79, 83] width 35 height 13
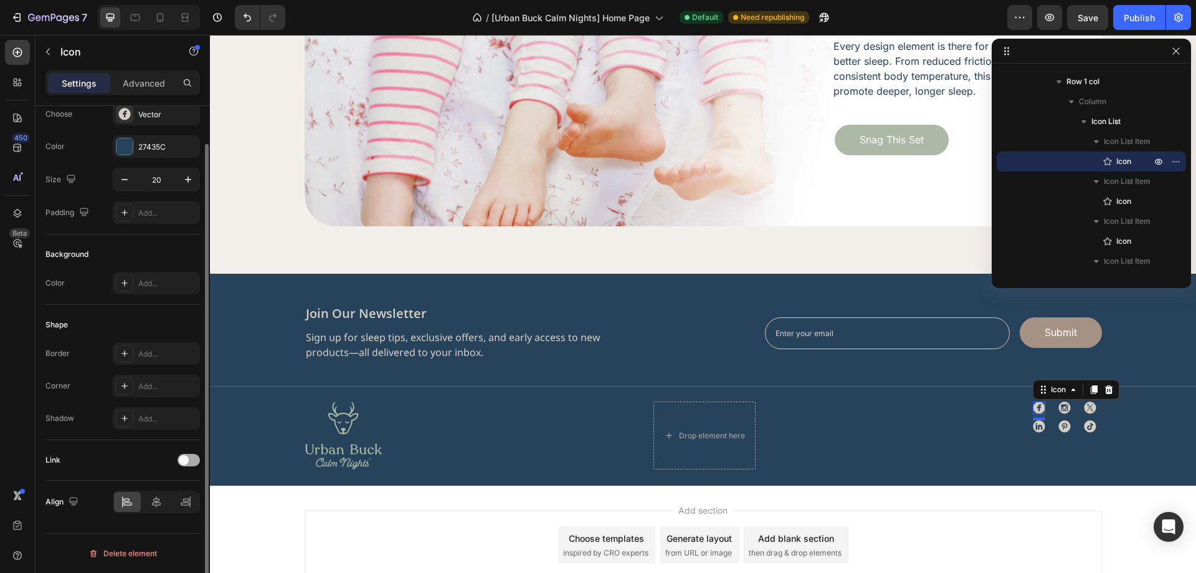
click at [183, 460] on span at bounding box center [184, 460] width 10 height 10
click at [152, 525] on div "Add..." at bounding box center [167, 523] width 59 height 11
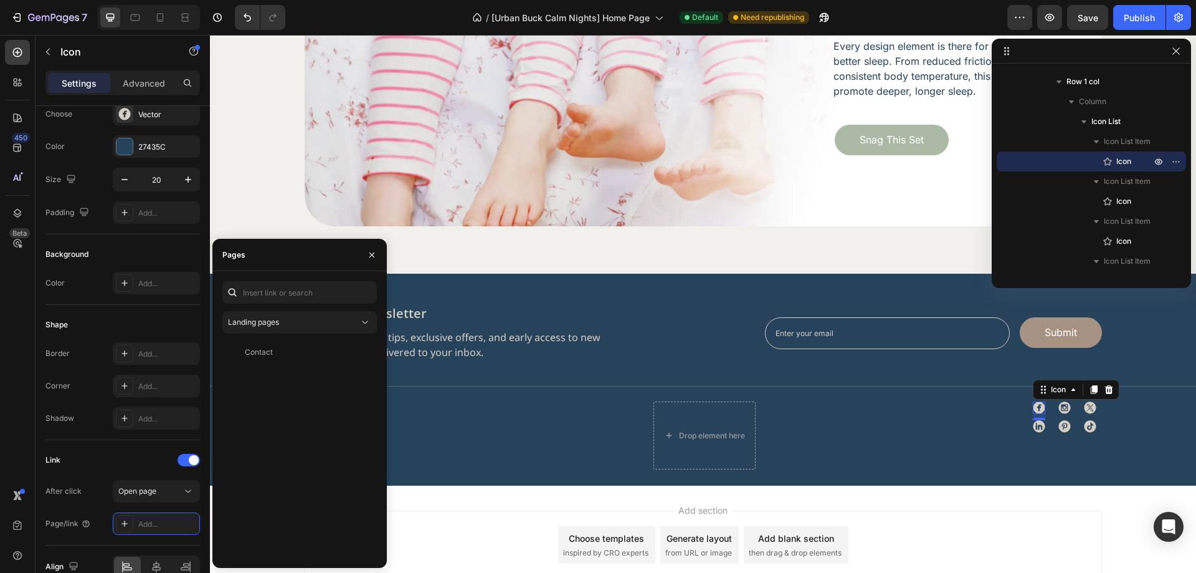
click at [270, 277] on div "Landing pages Contact View" at bounding box center [299, 419] width 174 height 297
click at [270, 291] on input "text" at bounding box center [299, 292] width 154 height 22
type input "#"
click at [268, 325] on div "#" at bounding box center [297, 321] width 140 height 11
click at [1059, 409] on icon at bounding box center [1064, 407] width 12 height 12
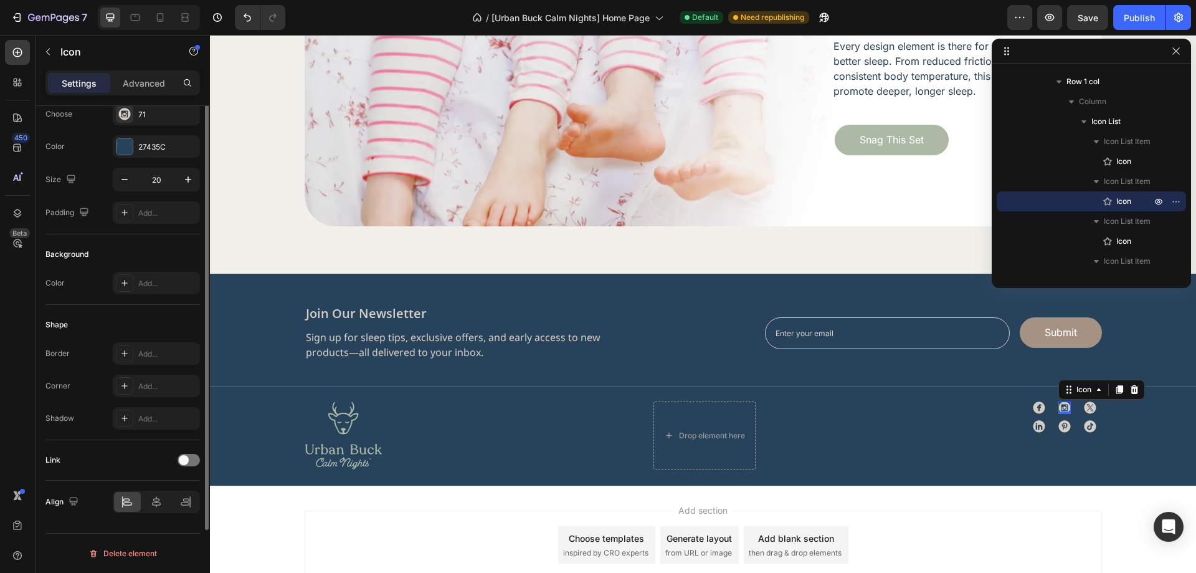
scroll to position [0, 0]
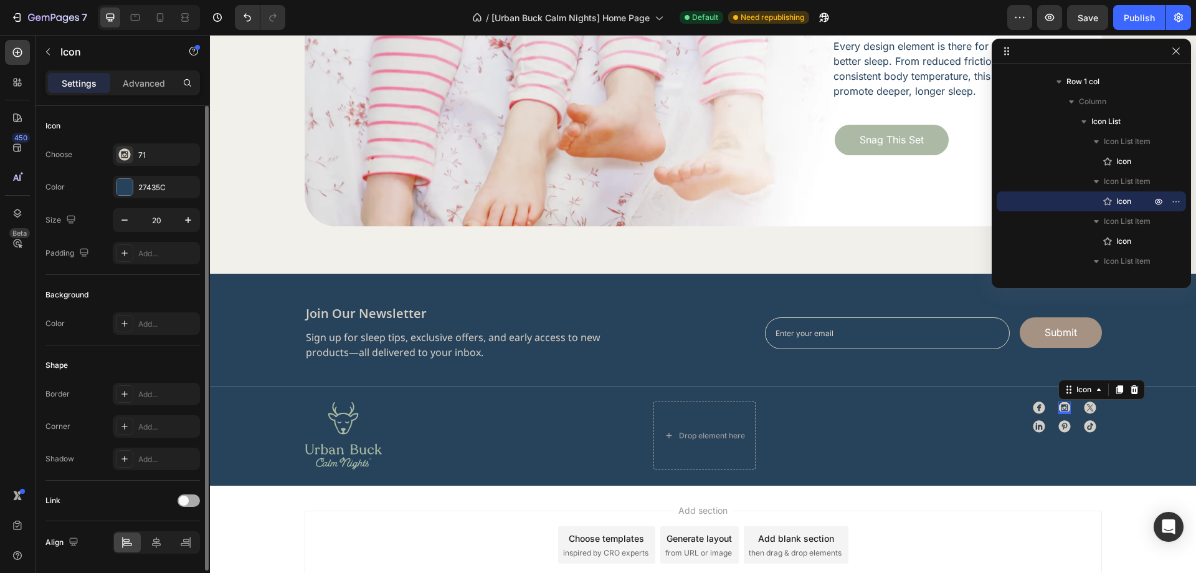
click at [184, 504] on span at bounding box center [184, 500] width 10 height 10
click at [152, 561] on div "Add..." at bounding box center [167, 564] width 59 height 11
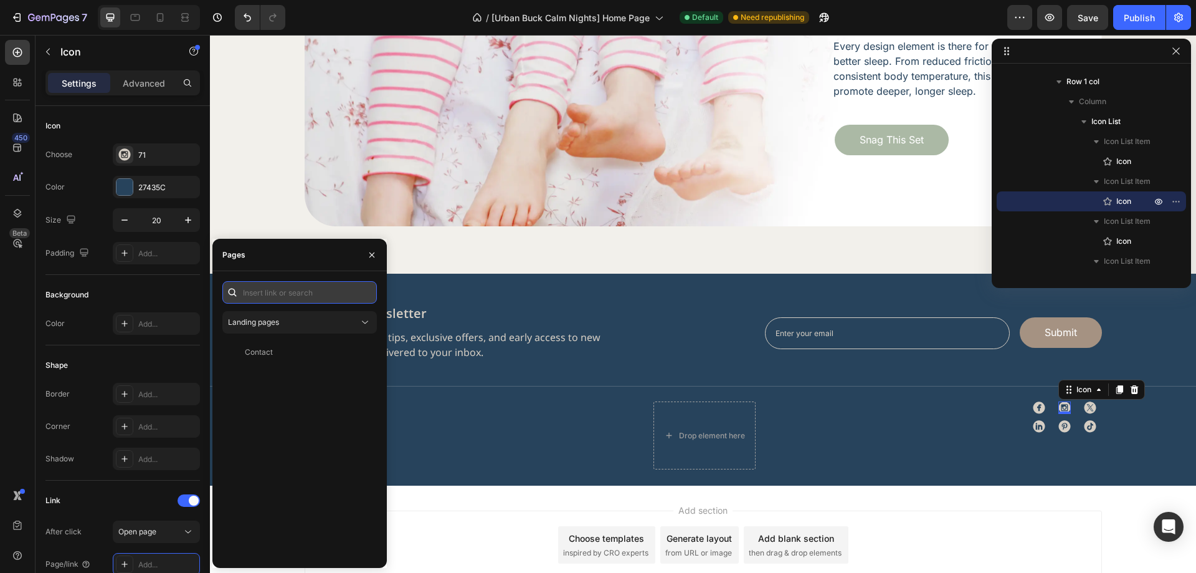
click at [305, 294] on input "text" at bounding box center [299, 292] width 154 height 22
type input "#"
click at [282, 323] on div "#" at bounding box center [297, 321] width 140 height 11
click at [1087, 408] on icon at bounding box center [1089, 407] width 5 height 6
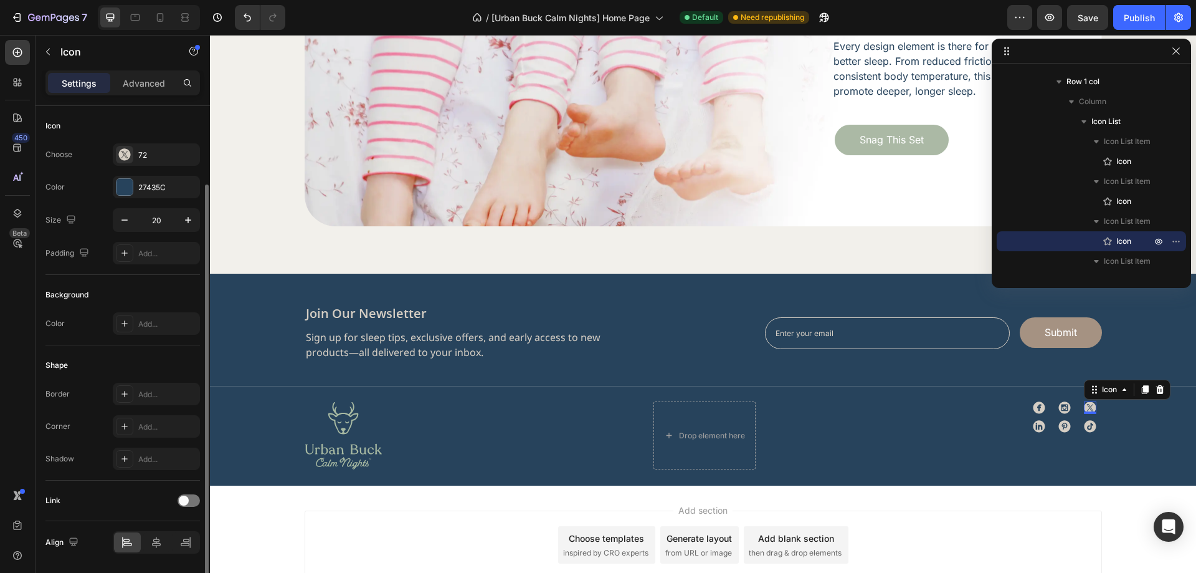
scroll to position [40, 0]
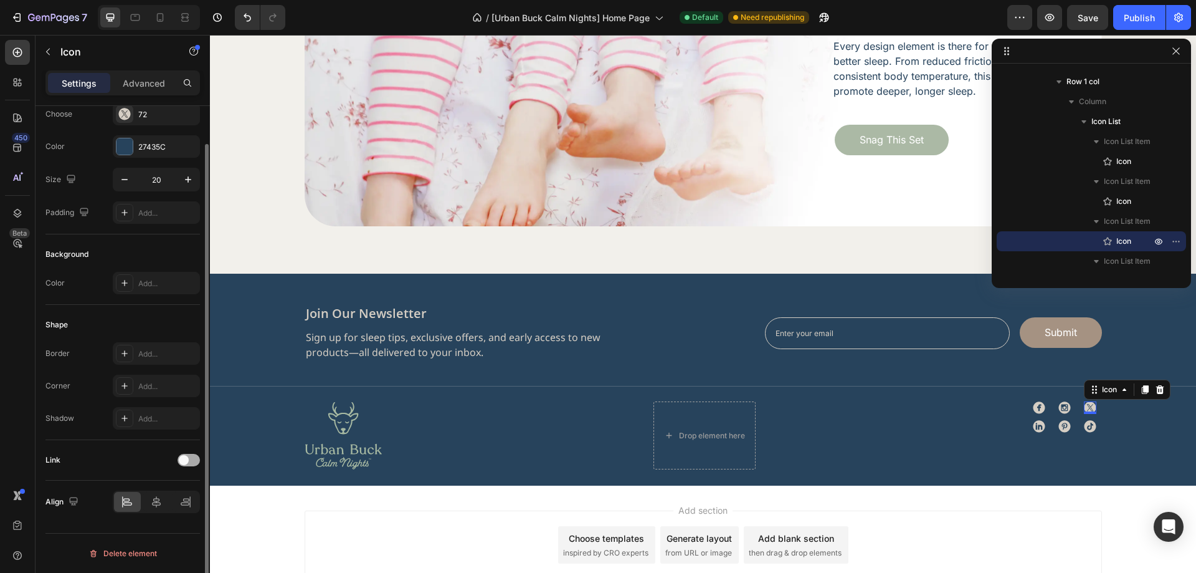
click at [188, 459] on span at bounding box center [184, 460] width 10 height 10
click at [164, 521] on div "Add..." at bounding box center [167, 523] width 59 height 11
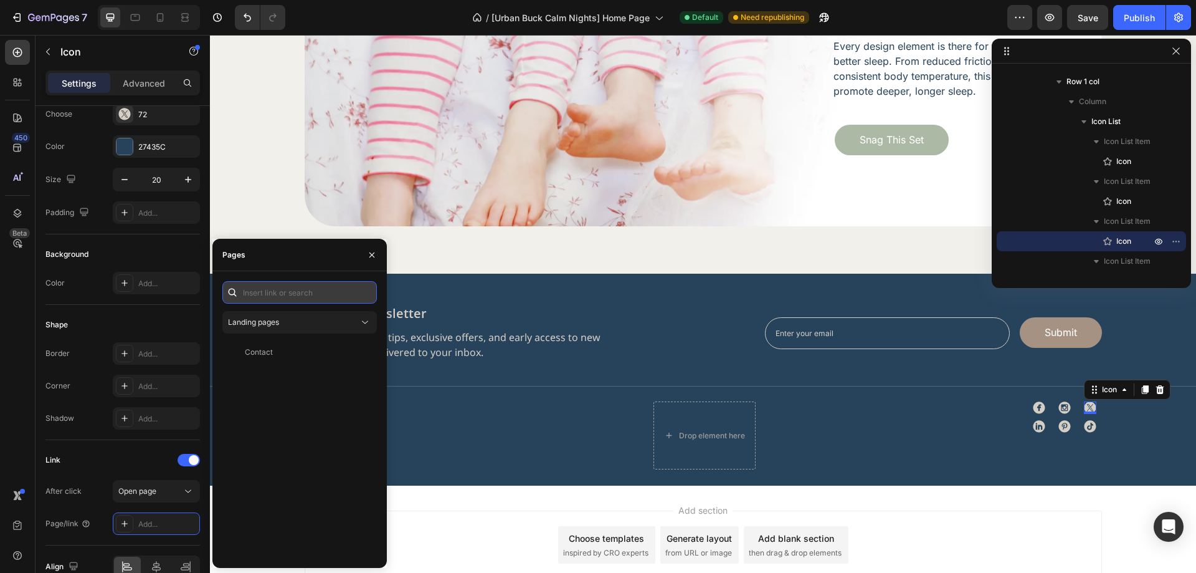
click at [296, 300] on input "text" at bounding box center [299, 292] width 154 height 22
type input "#"
click at [276, 323] on div "#" at bounding box center [297, 321] width 140 height 11
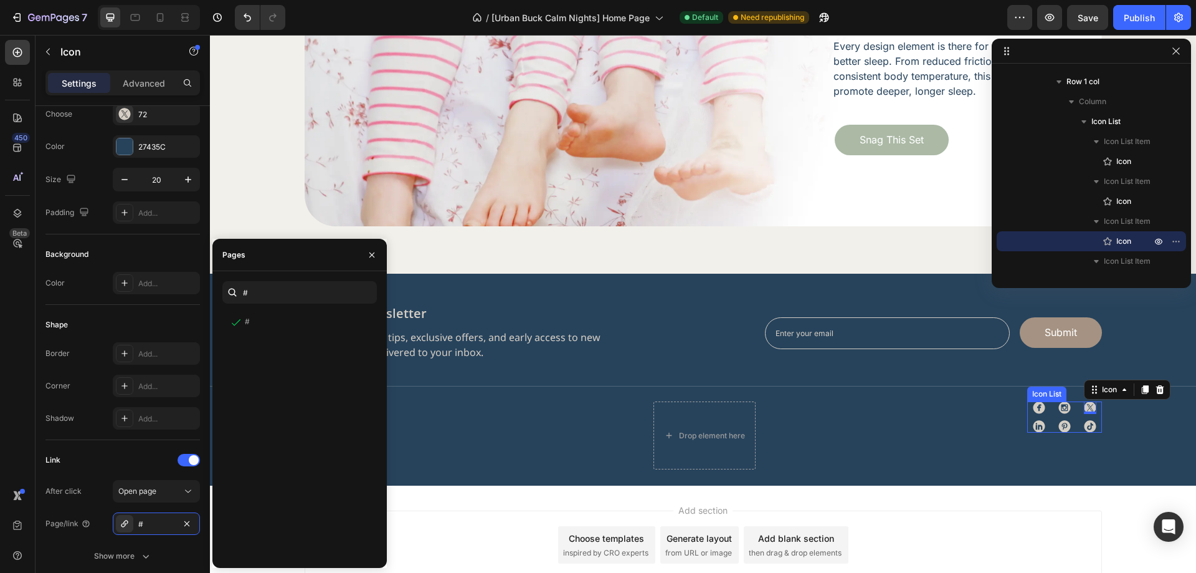
click at [1027, 422] on div "Icon Icon Icon 0 Icon Icon Icon" at bounding box center [1064, 416] width 75 height 31
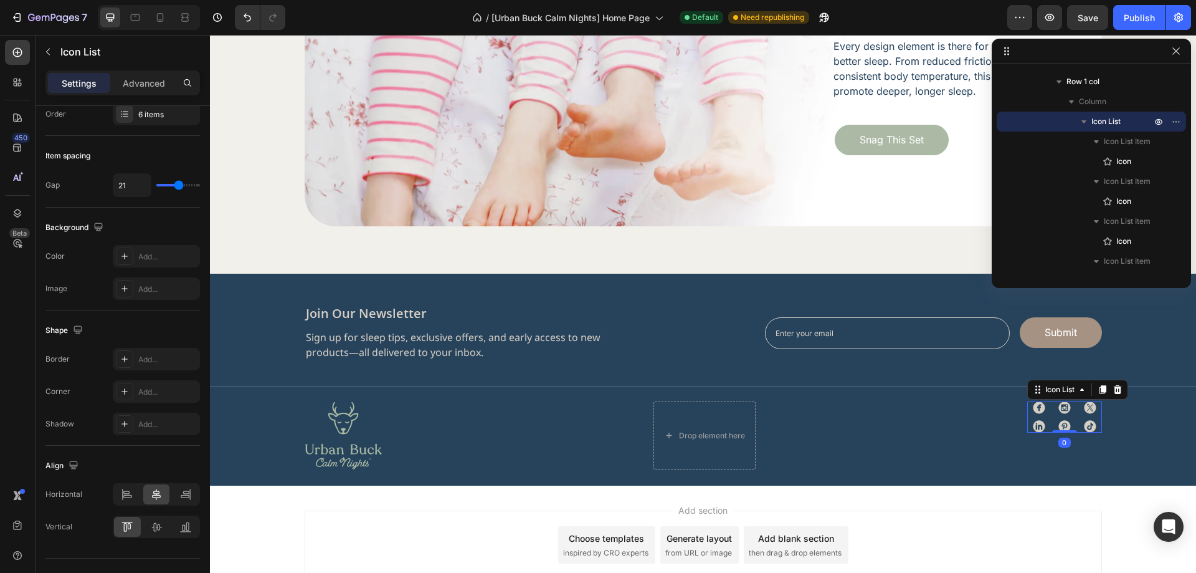
scroll to position [0, 0]
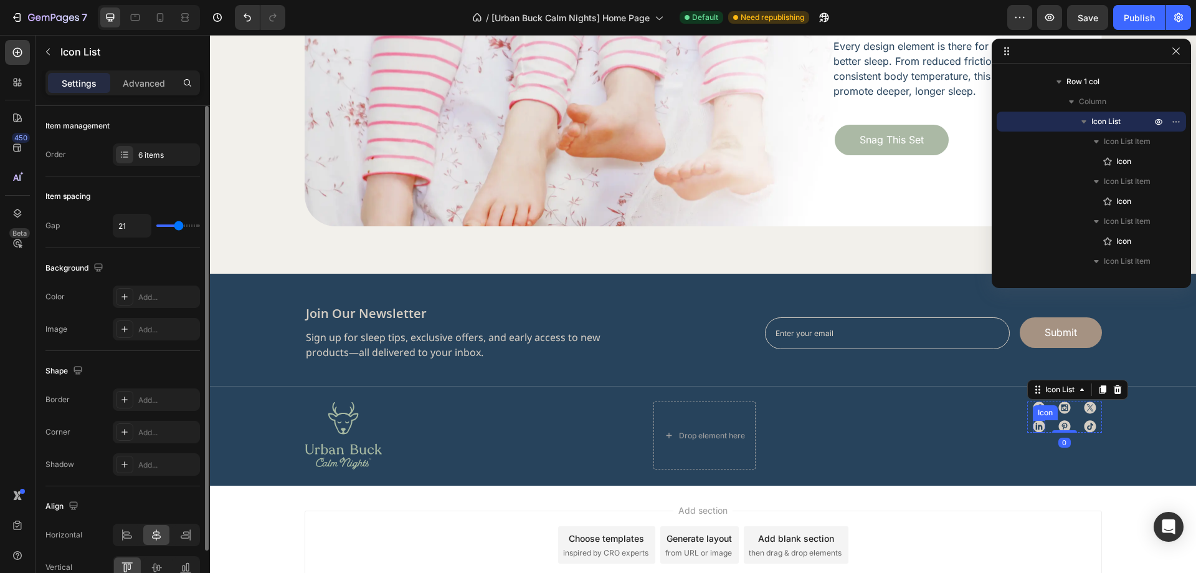
click at [1035, 424] on icon at bounding box center [1039, 427] width 12 height 12
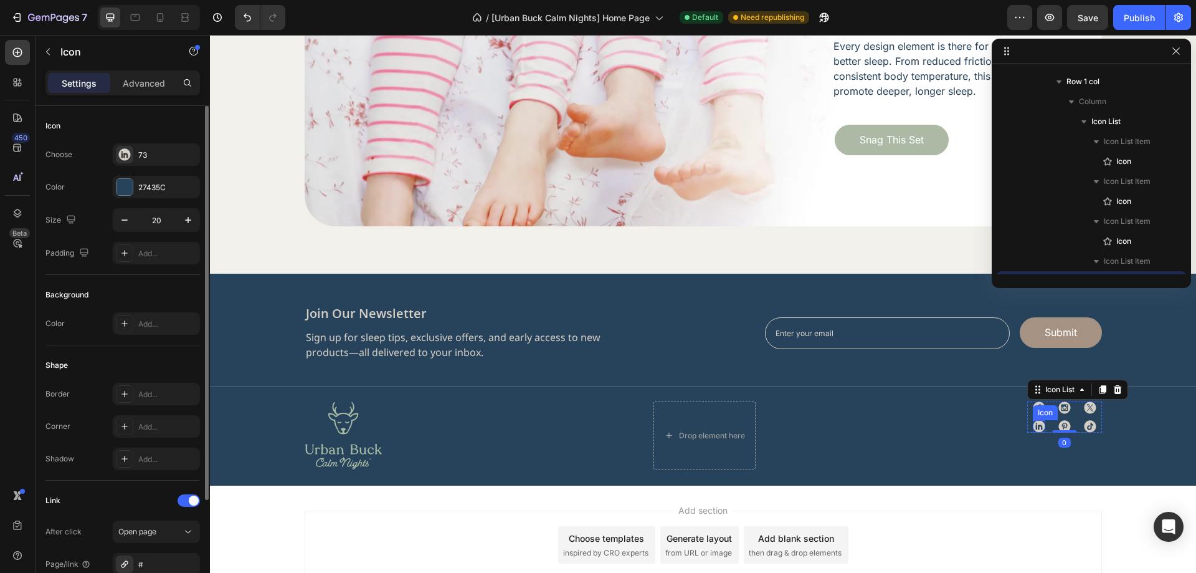
scroll to position [1205, 0]
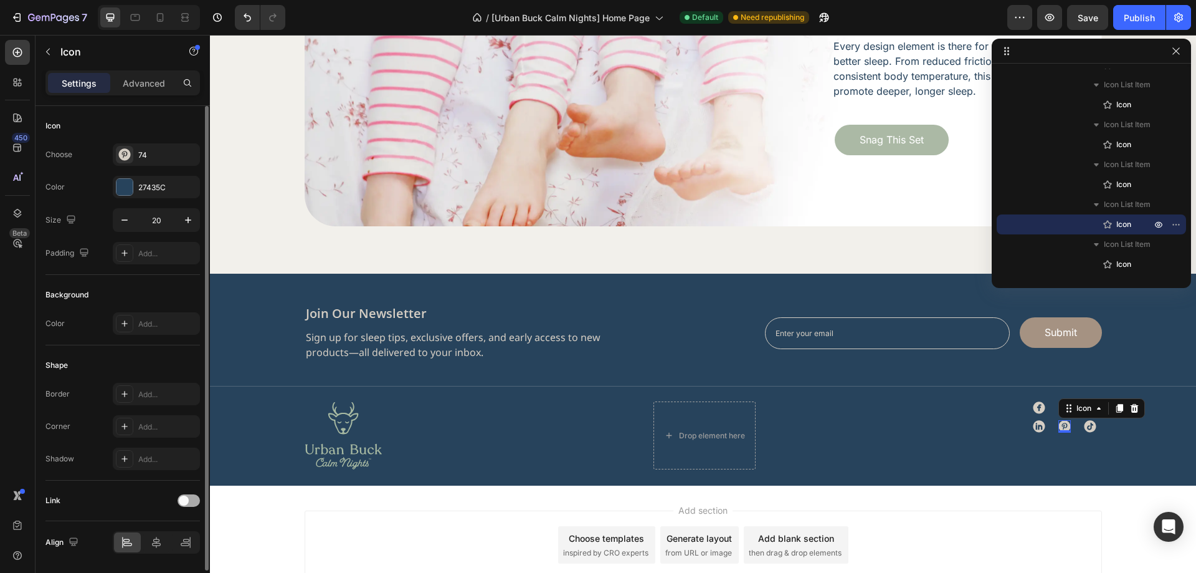
click at [184, 498] on span at bounding box center [184, 500] width 10 height 10
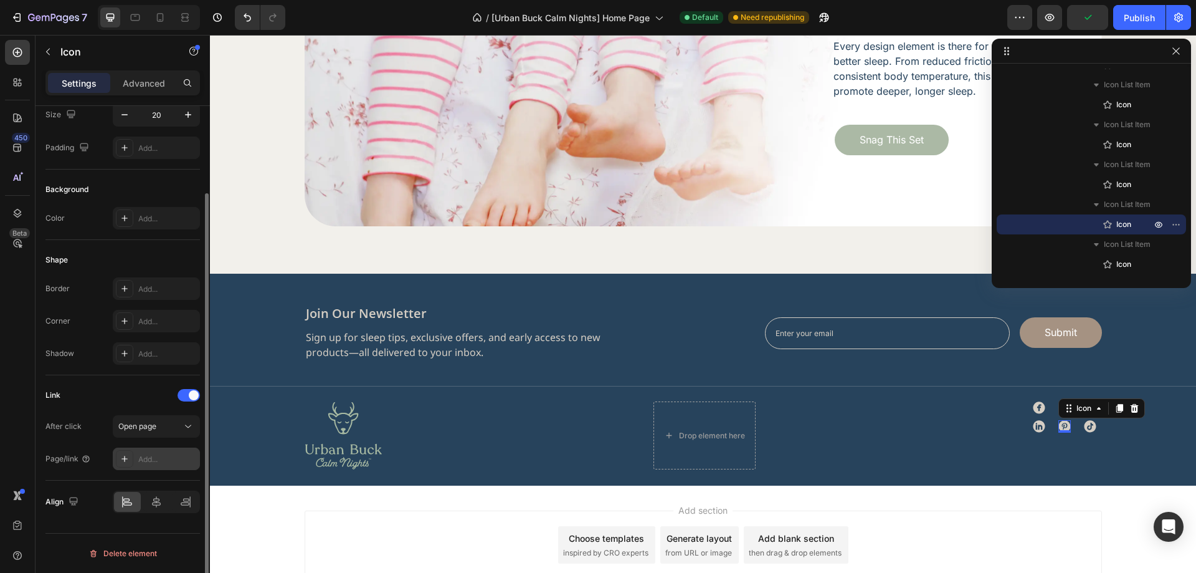
click at [150, 467] on div "Add..." at bounding box center [156, 458] width 87 height 22
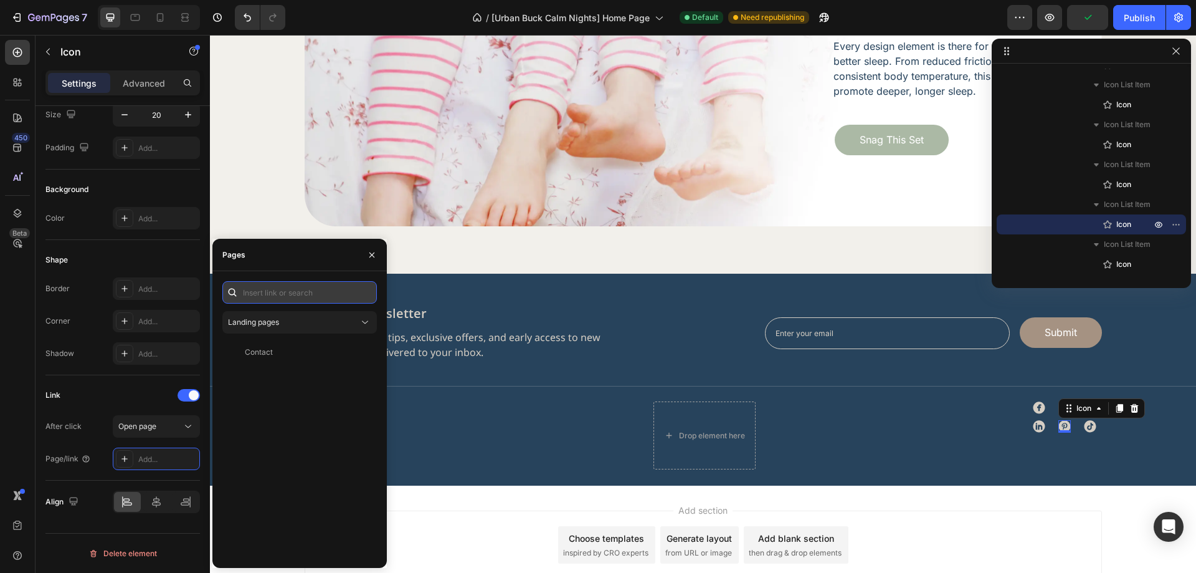
click at [270, 295] on input "text" at bounding box center [299, 292] width 154 height 22
type input "#"
click at [275, 318] on div "#" at bounding box center [297, 321] width 140 height 11
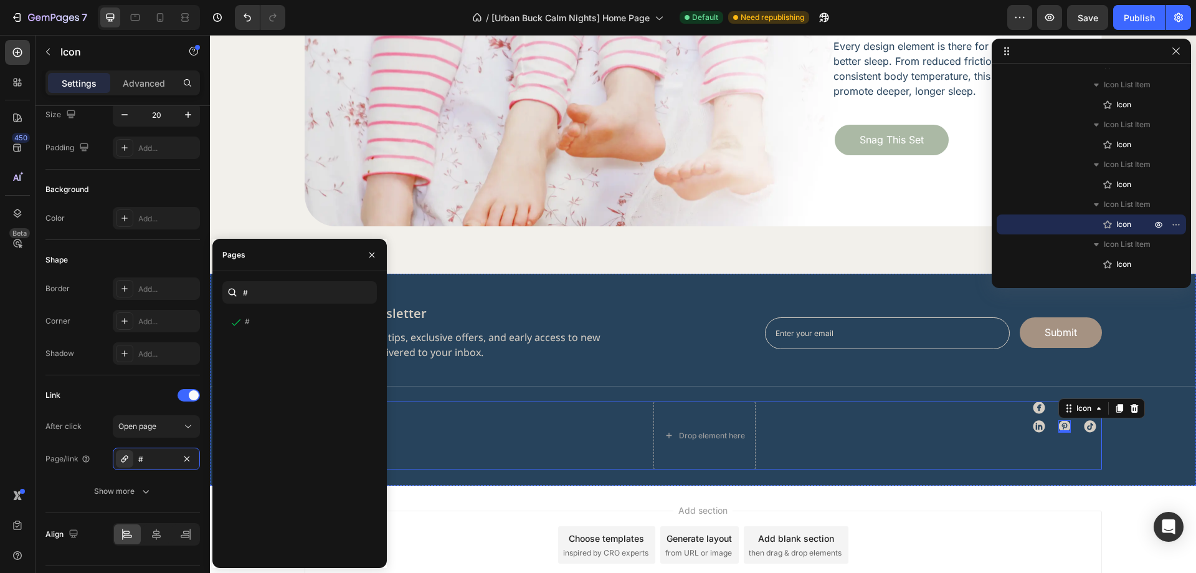
click at [1091, 425] on icon at bounding box center [1090, 427] width 12 height 12
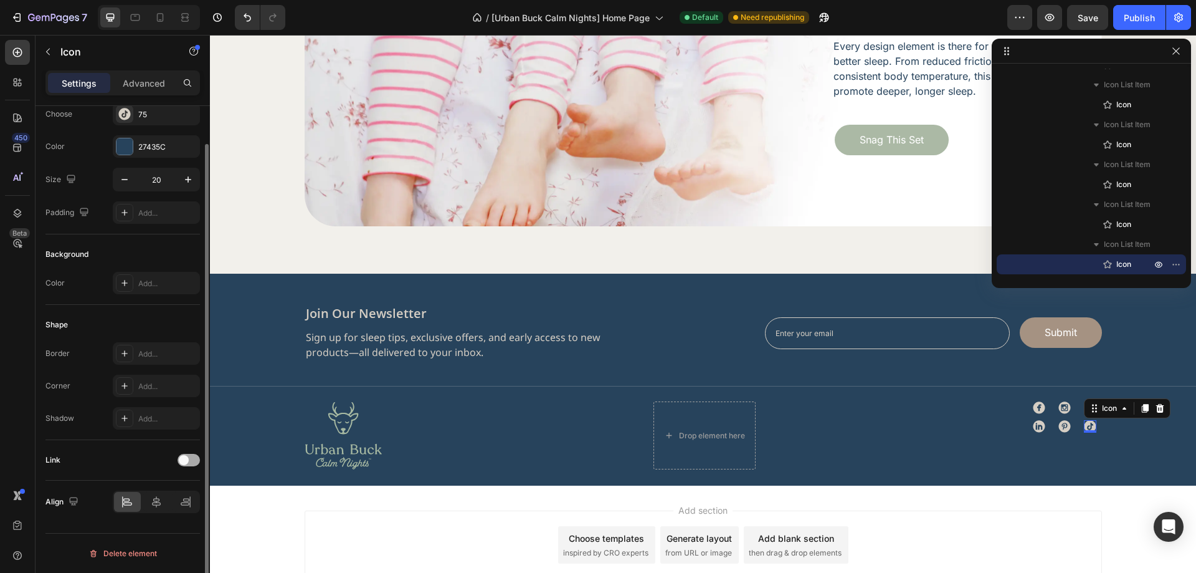
click at [184, 455] on span at bounding box center [184, 460] width 10 height 10
click at [164, 525] on div "Add..." at bounding box center [167, 523] width 59 height 11
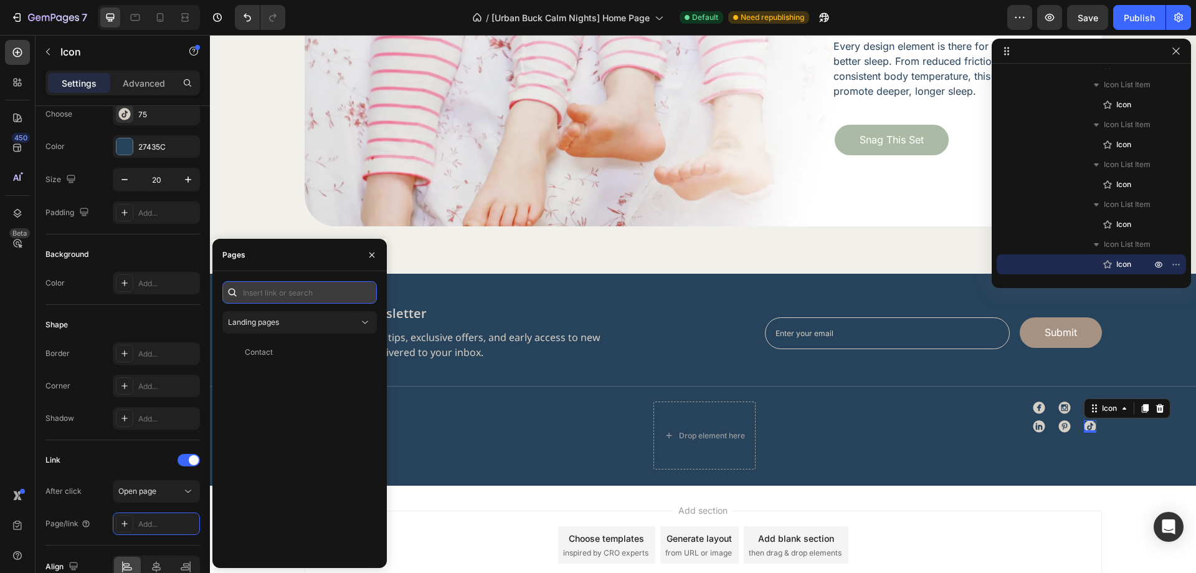
click at [270, 290] on input "text" at bounding box center [299, 292] width 154 height 22
type input "#"
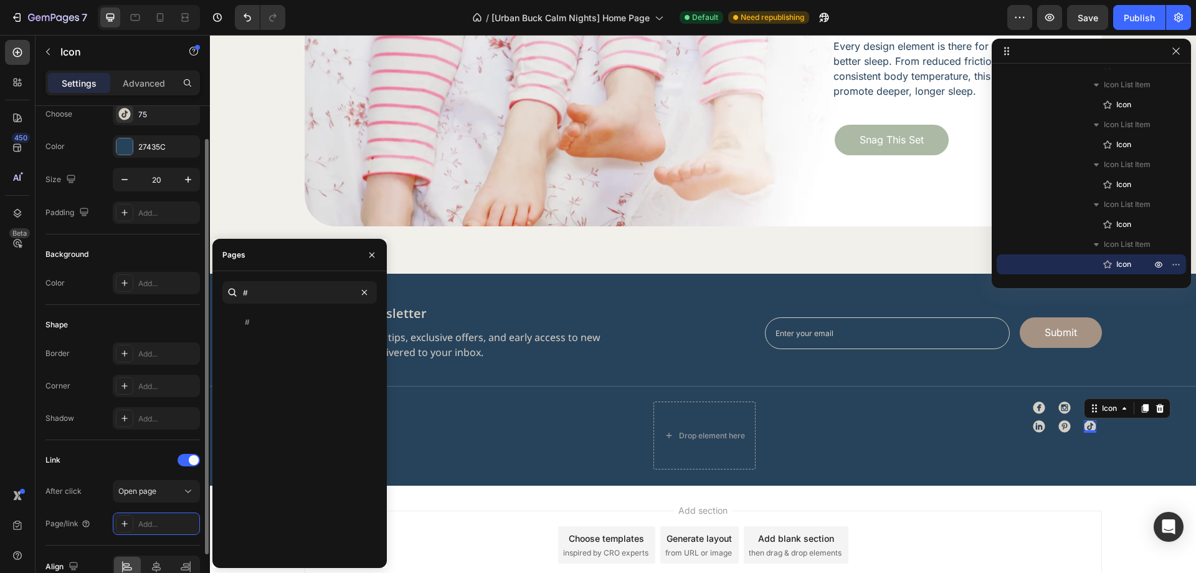
click at [155, 444] on div "Link After click Open page Page/link Add..." at bounding box center [122, 492] width 154 height 105
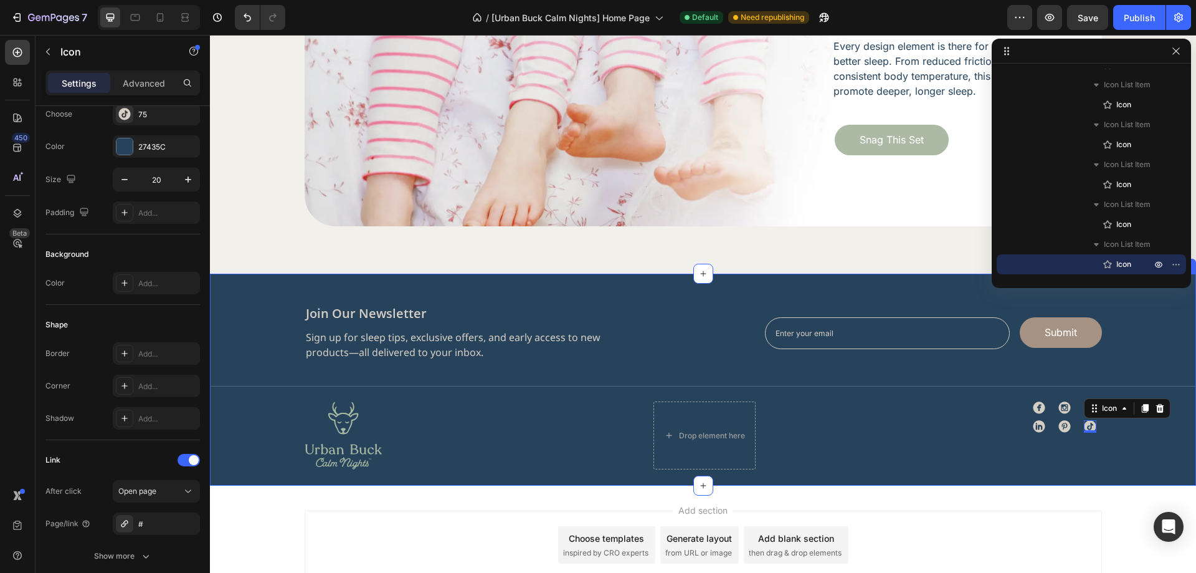
click at [1114, 453] on div "join our newsletter Heading Sign up for sleep tips, exclusive offers, and early…" at bounding box center [703, 387] width 986 height 164
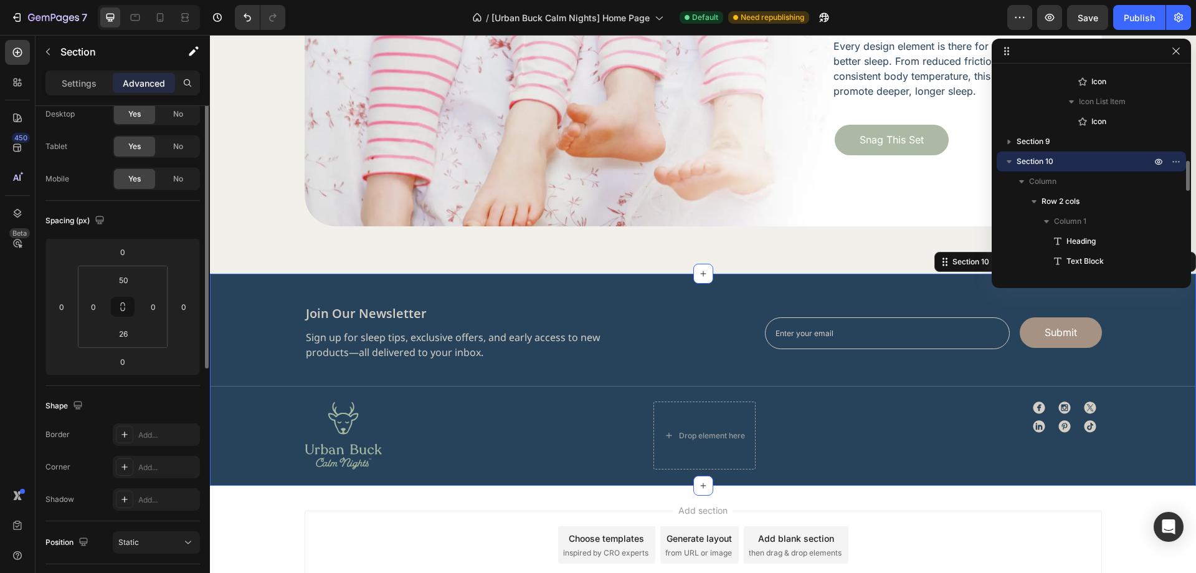
scroll to position [0, 0]
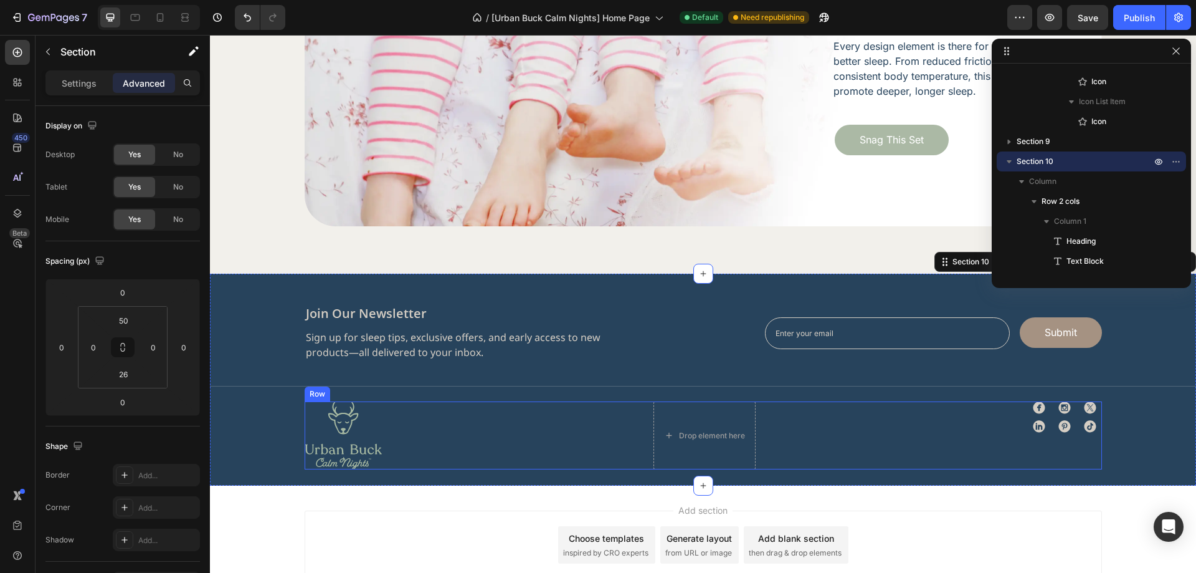
click at [835, 446] on div "Image Drop element here Icon Icon Icon Icon Icon Icon Icon List Row Row" at bounding box center [703, 435] width 797 height 68
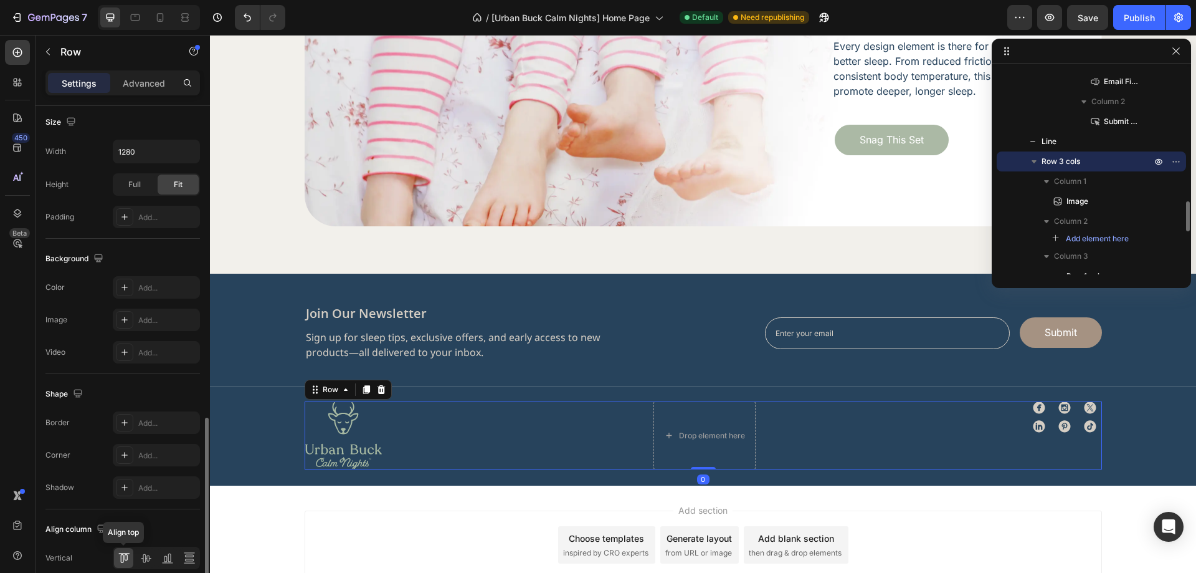
scroll to position [400, 0]
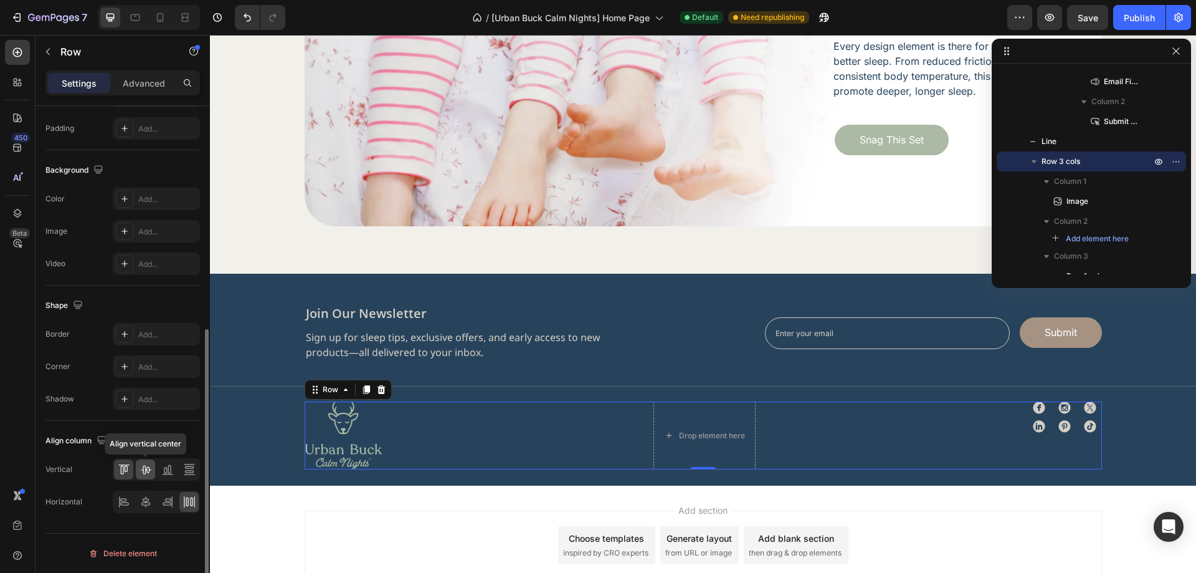
click at [150, 475] on div at bounding box center [145, 469] width 19 height 20
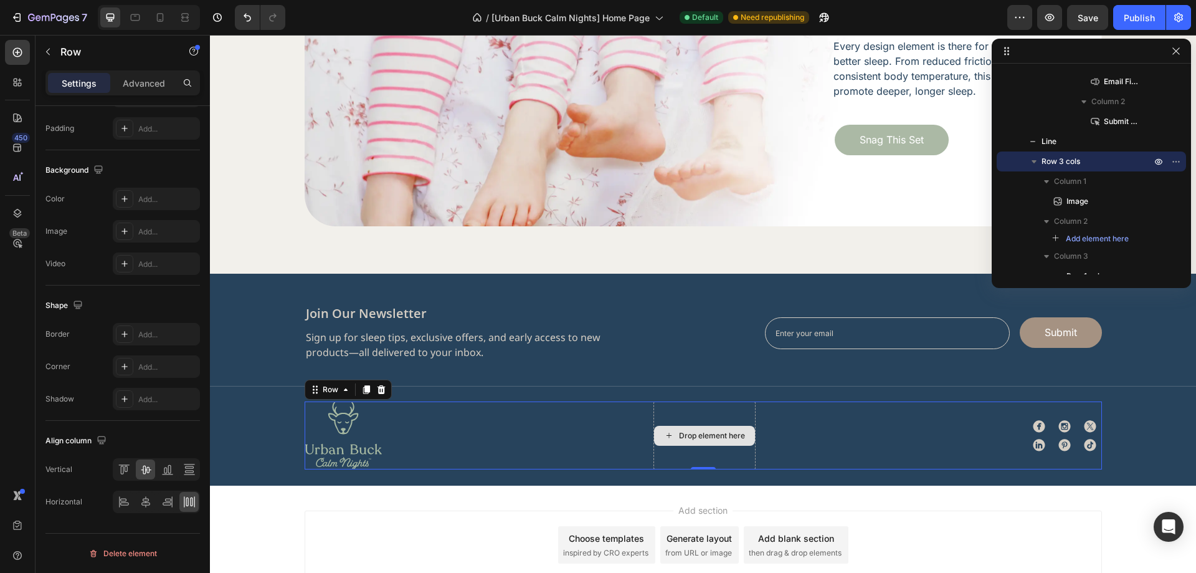
click at [690, 436] on div "Drop element here" at bounding box center [712, 435] width 66 height 10
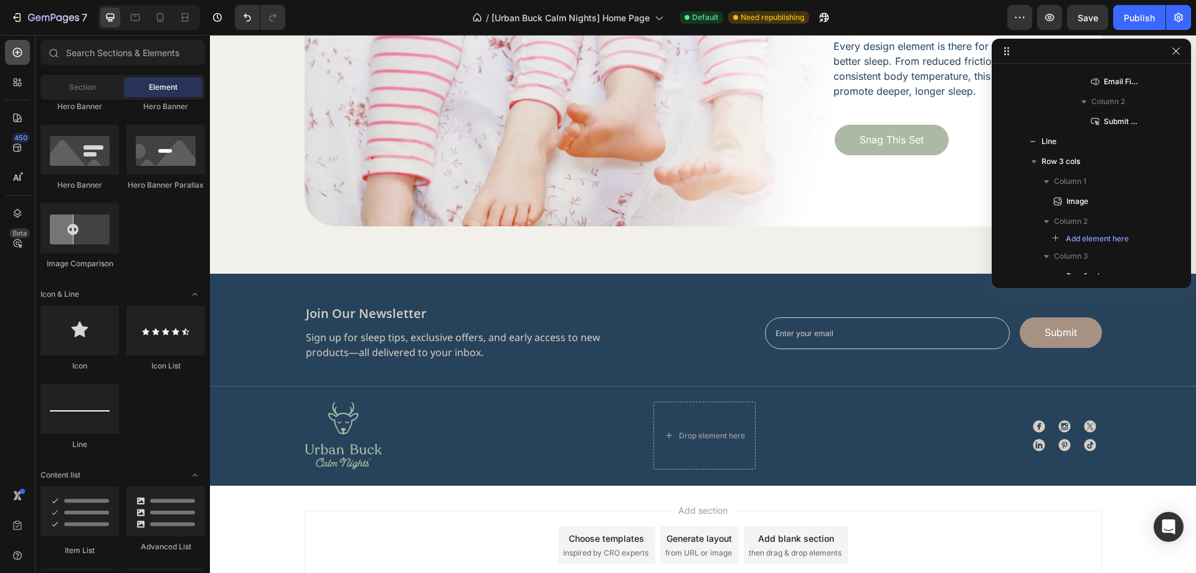
click at [16, 55] on icon at bounding box center [17, 52] width 12 height 12
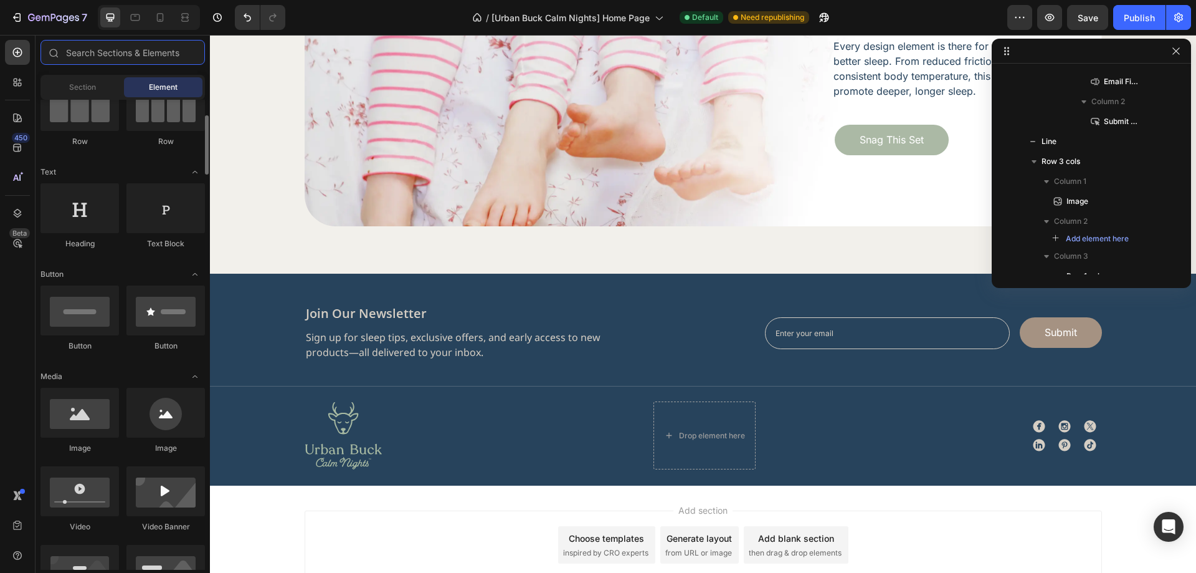
scroll to position [0, 0]
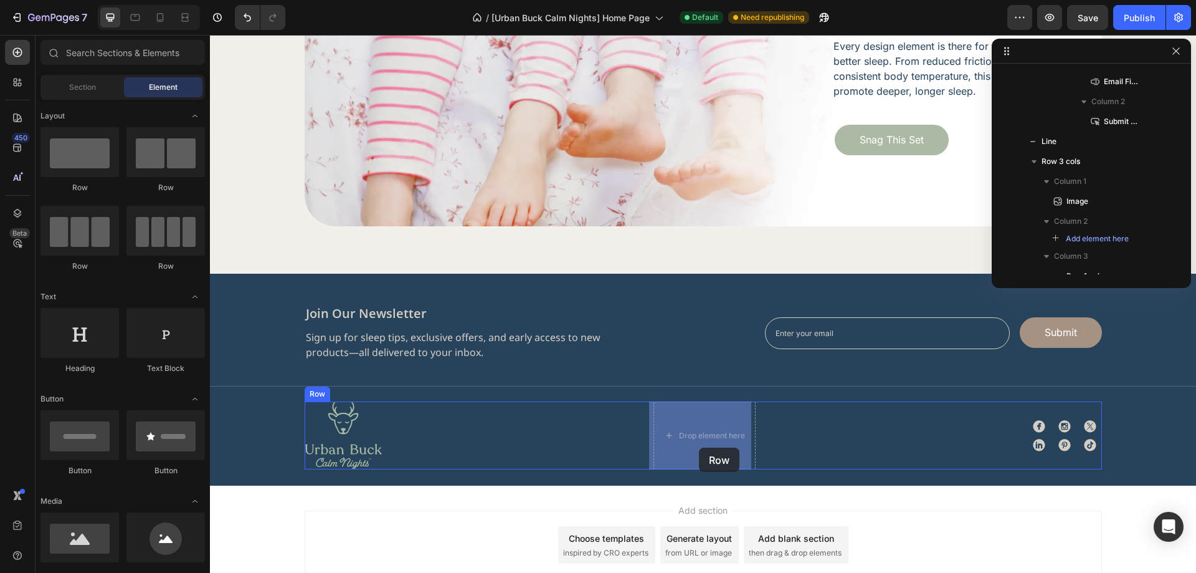
drag, startPoint x: 379, startPoint y: 281, endPoint x: 699, endPoint y: 447, distance: 360.8
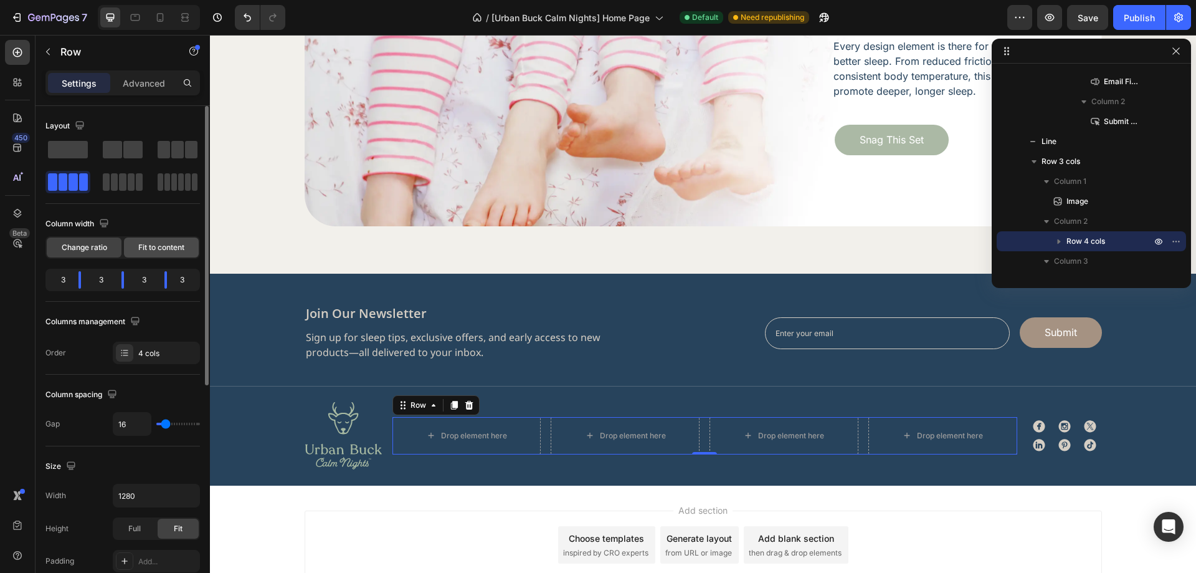
click at [170, 255] on div "Fit to content" at bounding box center [161, 247] width 75 height 20
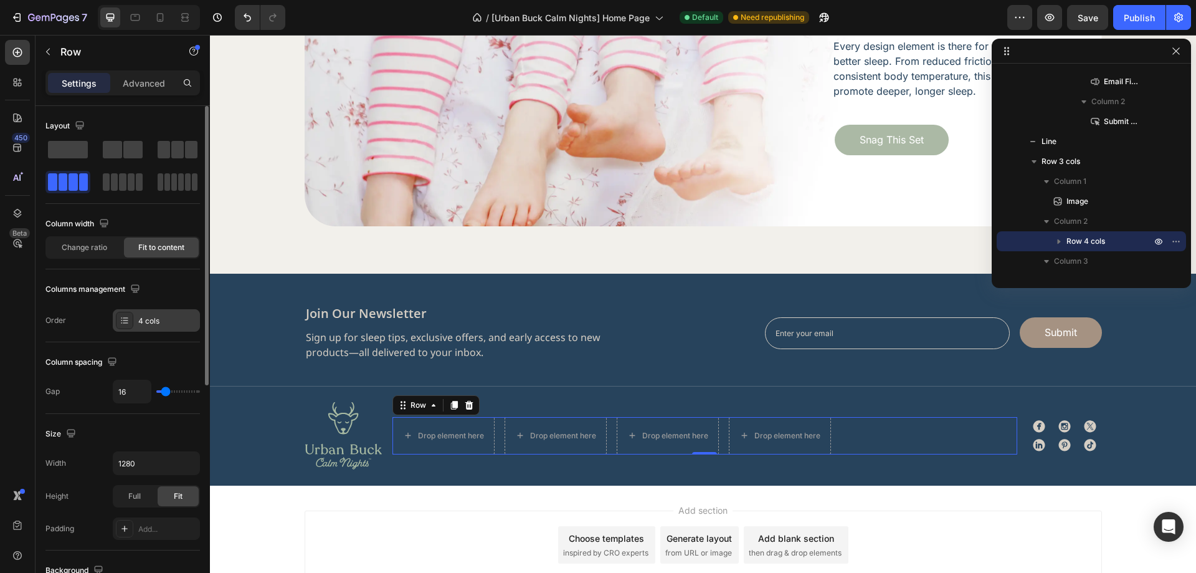
click at [165, 321] on div "4 cols" at bounding box center [167, 320] width 59 height 11
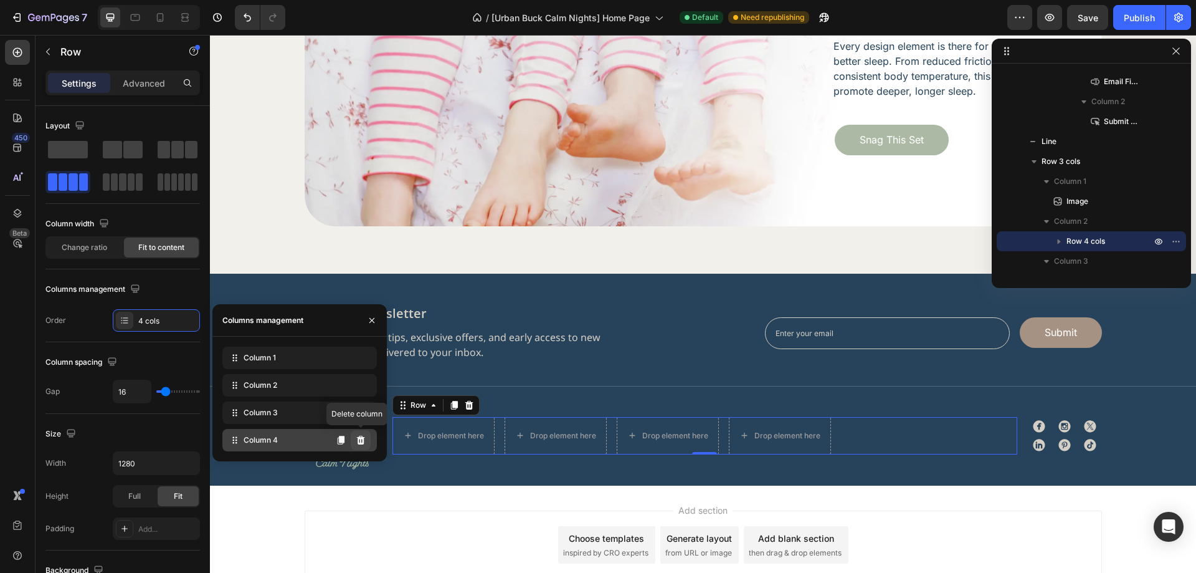
click at [356, 440] on icon at bounding box center [361, 440] width 10 height 10
click at [356, 440] on img at bounding box center [344, 435] width 78 height 68
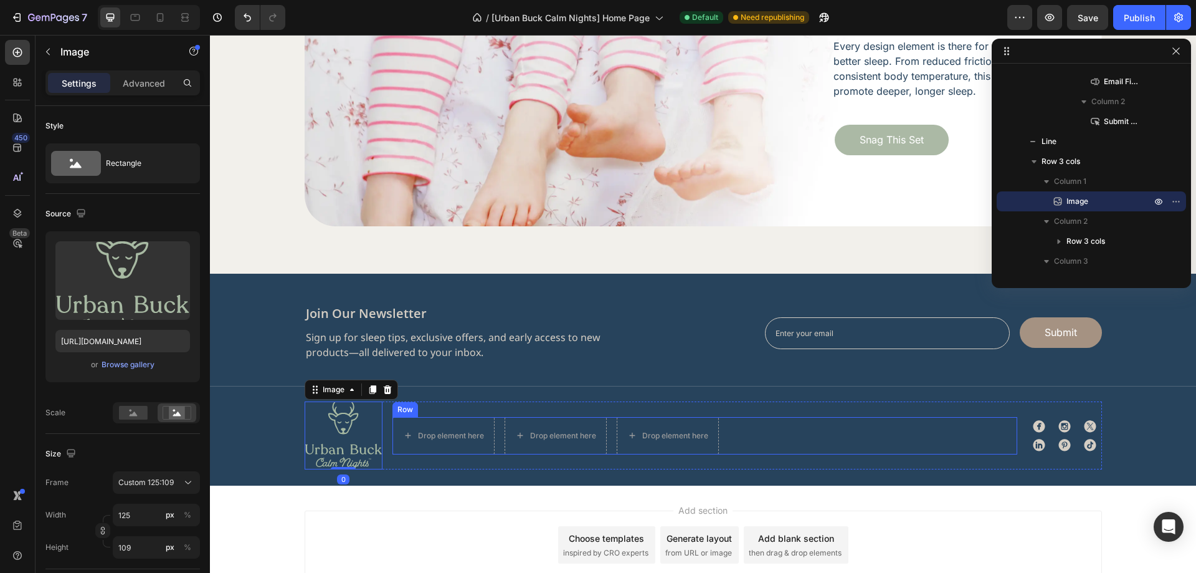
click at [782, 434] on div "Drop element here Drop element here Drop element here Row" at bounding box center [704, 435] width 625 height 37
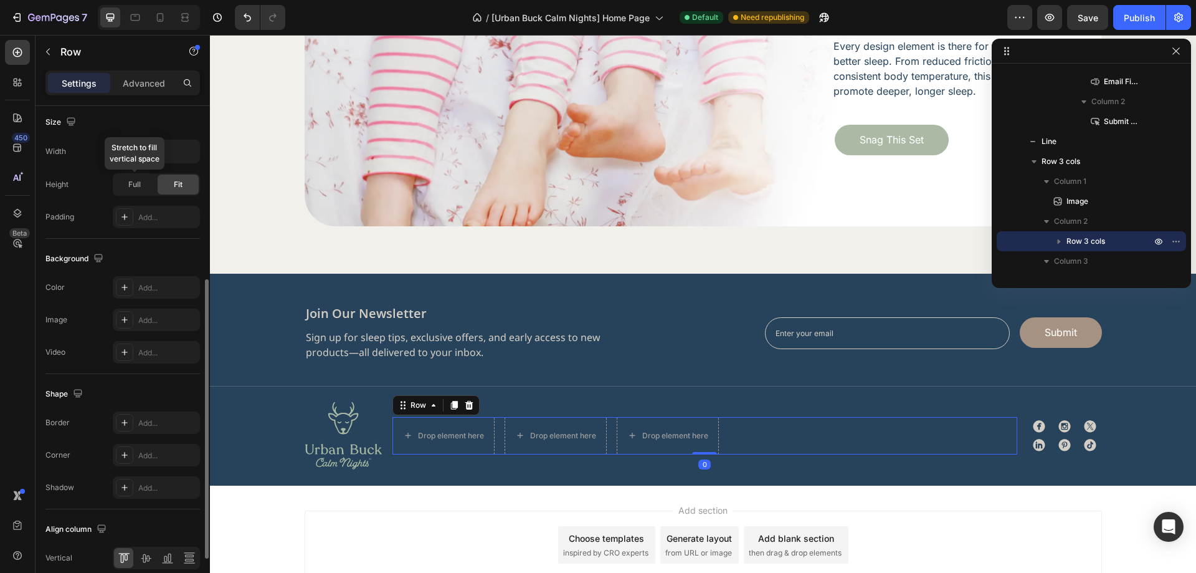
scroll to position [400, 0]
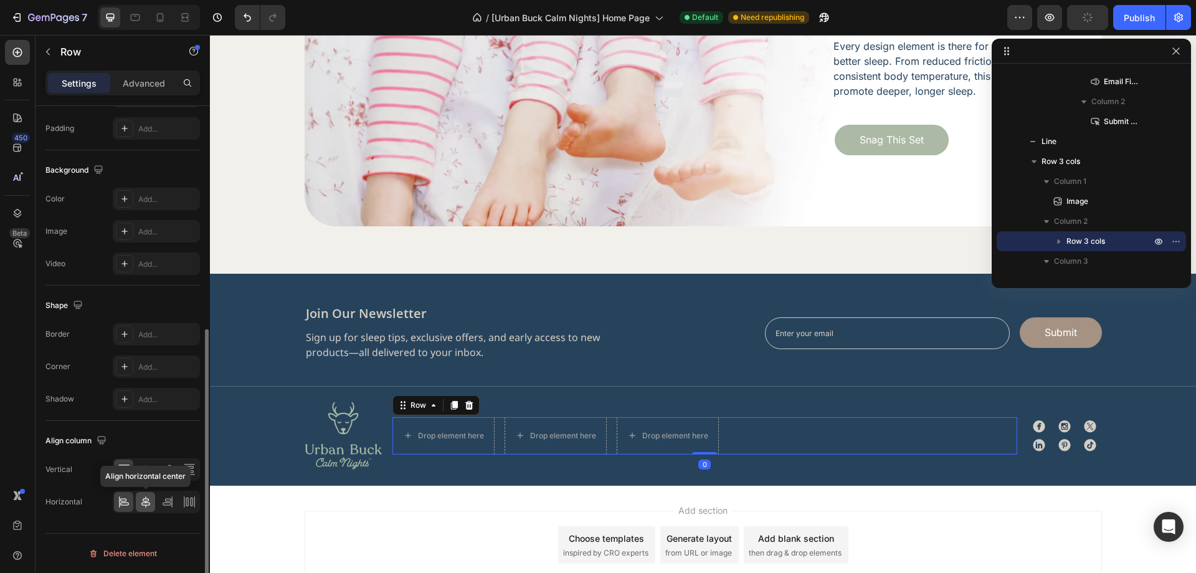
click at [146, 500] on icon at bounding box center [146, 501] width 12 height 12
click at [148, 475] on icon at bounding box center [146, 469] width 12 height 12
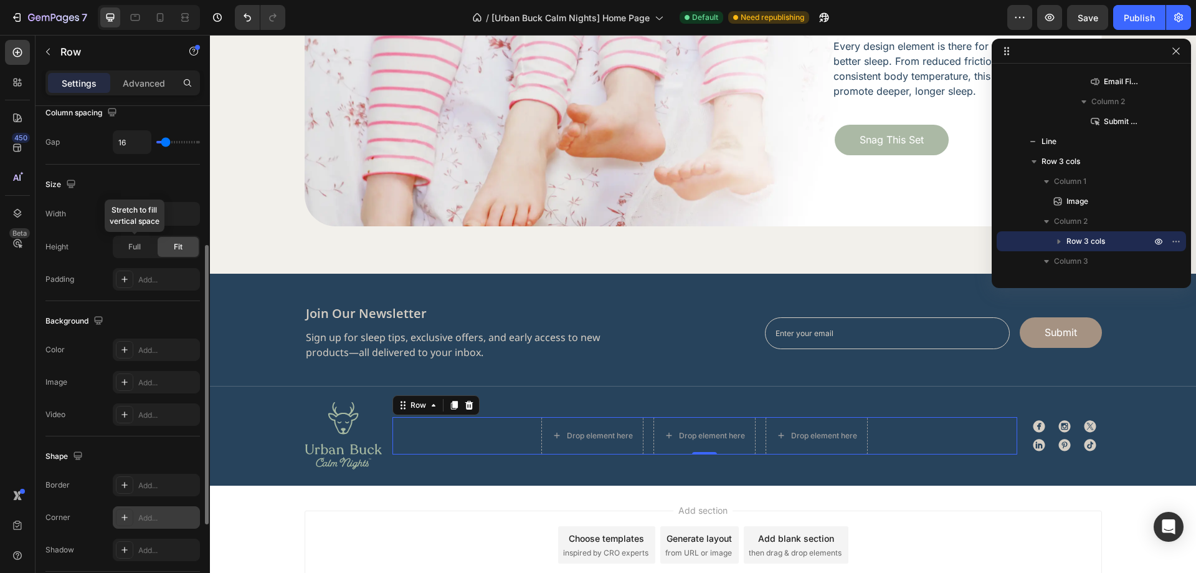
scroll to position [311, 0]
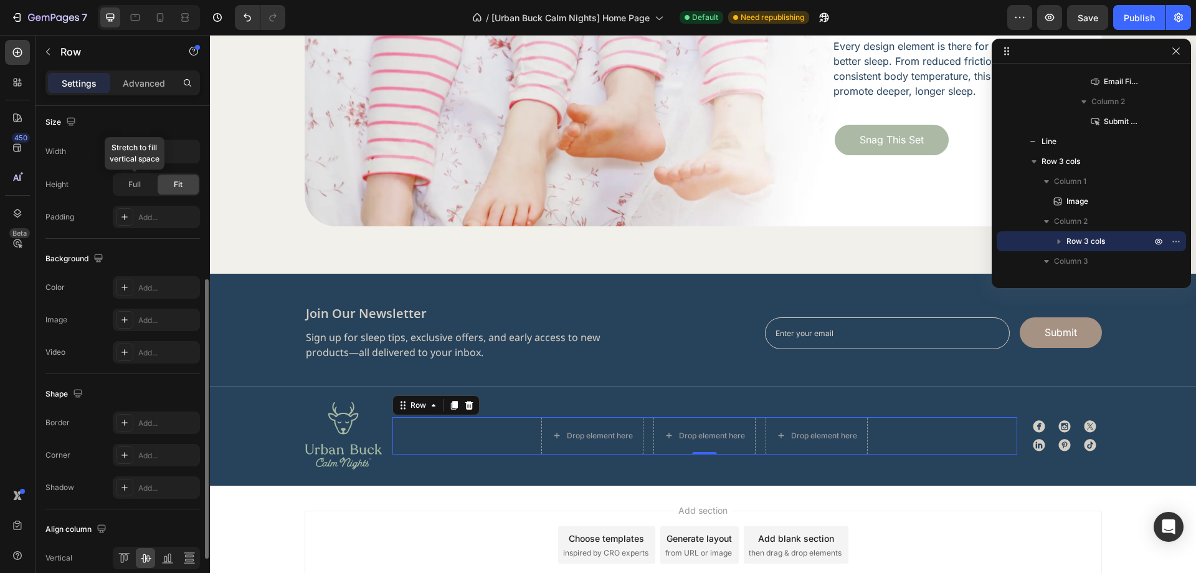
click at [157, 387] on div "Shape" at bounding box center [122, 394] width 154 height 20
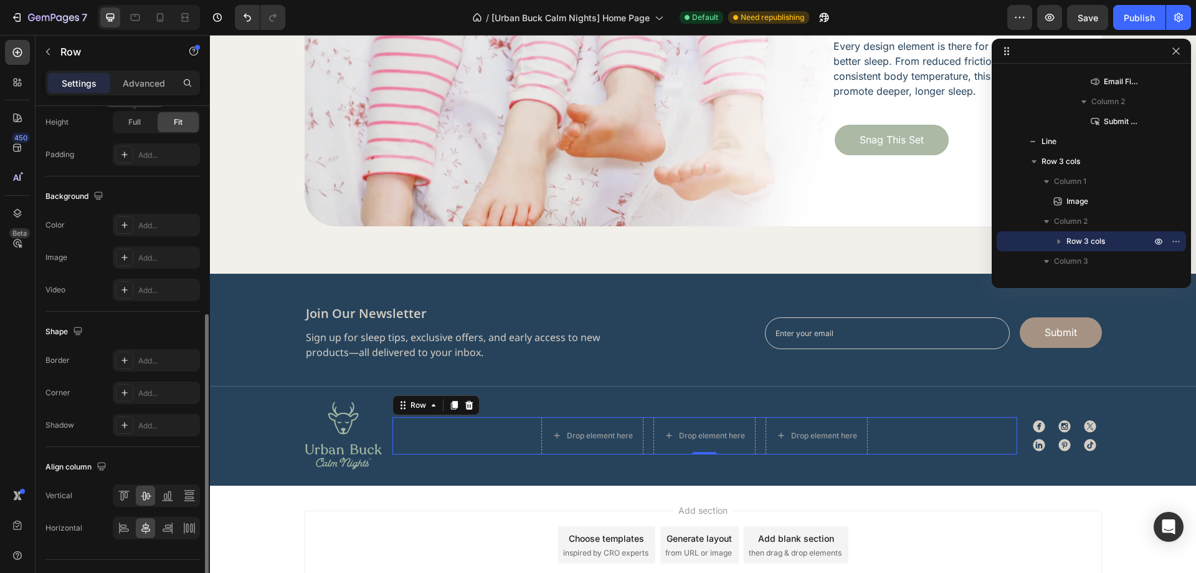
scroll to position [125, 0]
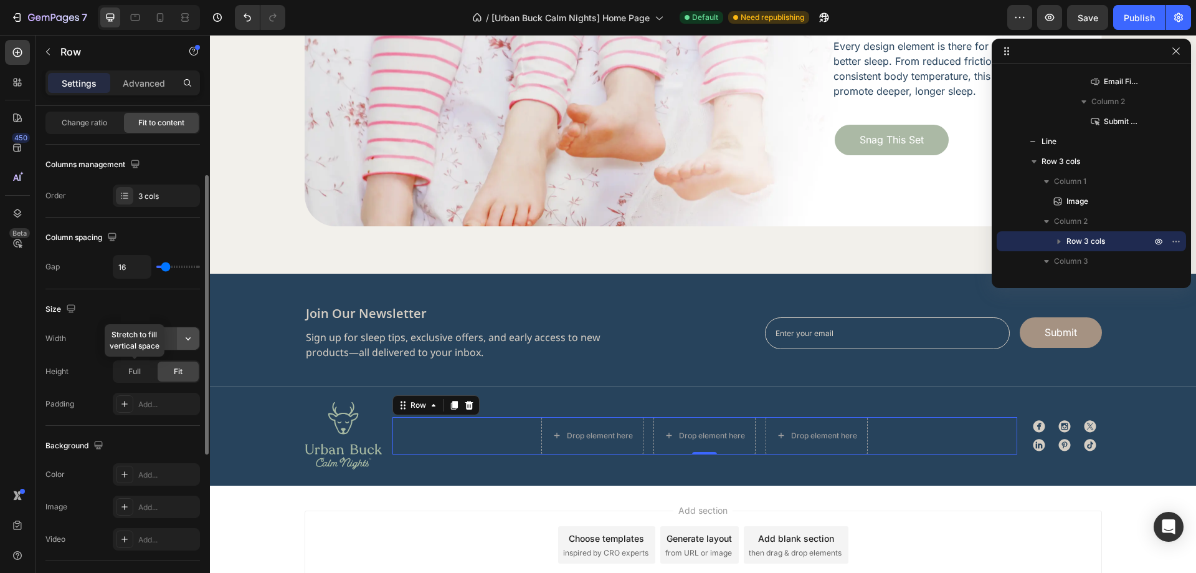
click at [186, 338] on icon "button" at bounding box center [188, 338] width 5 height 3
click at [158, 388] on p "Full 100%" at bounding box center [153, 393] width 71 height 11
type input "100%"
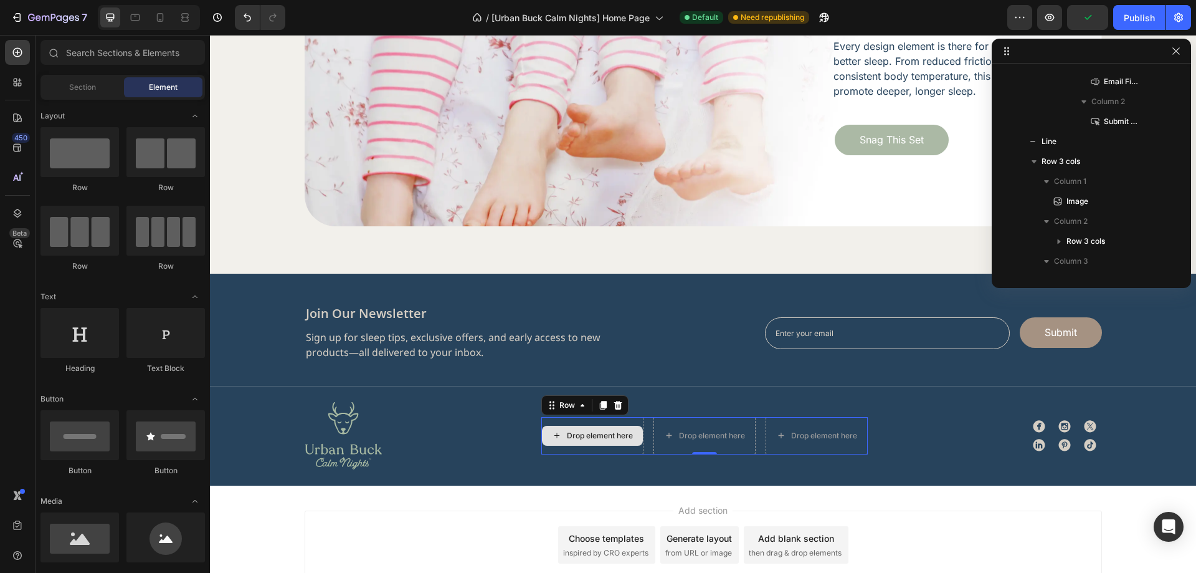
click at [594, 430] on div "Drop element here" at bounding box center [600, 435] width 66 height 10
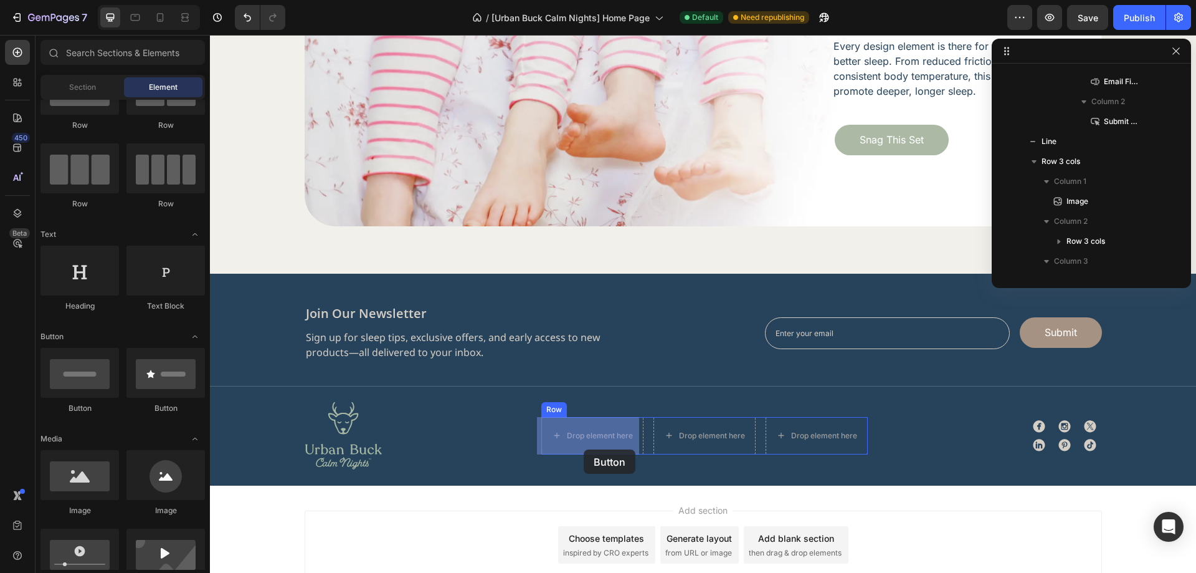
drag, startPoint x: 292, startPoint y: 408, endPoint x: 588, endPoint y: 449, distance: 299.3
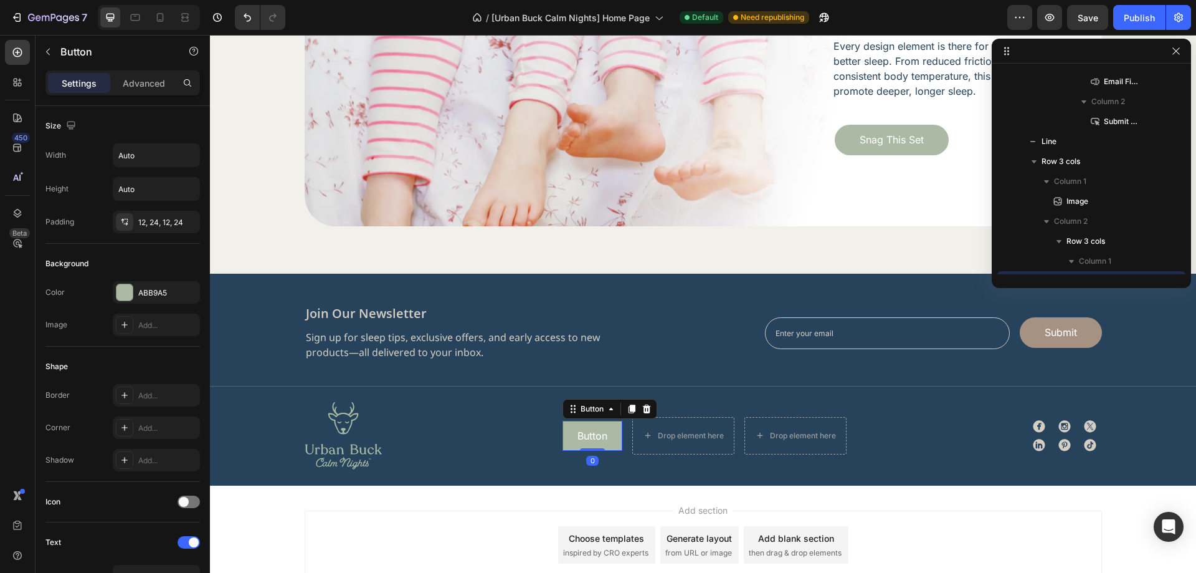
scroll to position [1034, 0]
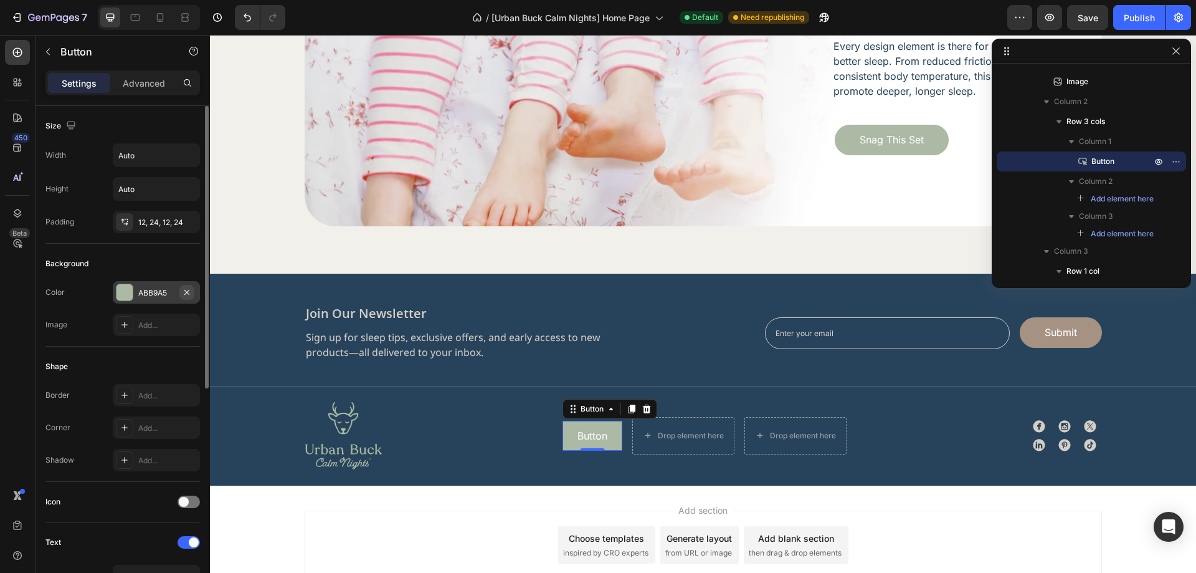
click at [184, 295] on icon "button" at bounding box center [187, 292] width 10 height 10
click at [191, 223] on icon "button" at bounding box center [187, 222] width 10 height 10
click at [584, 436] on p "Button" at bounding box center [592, 435] width 30 height 15
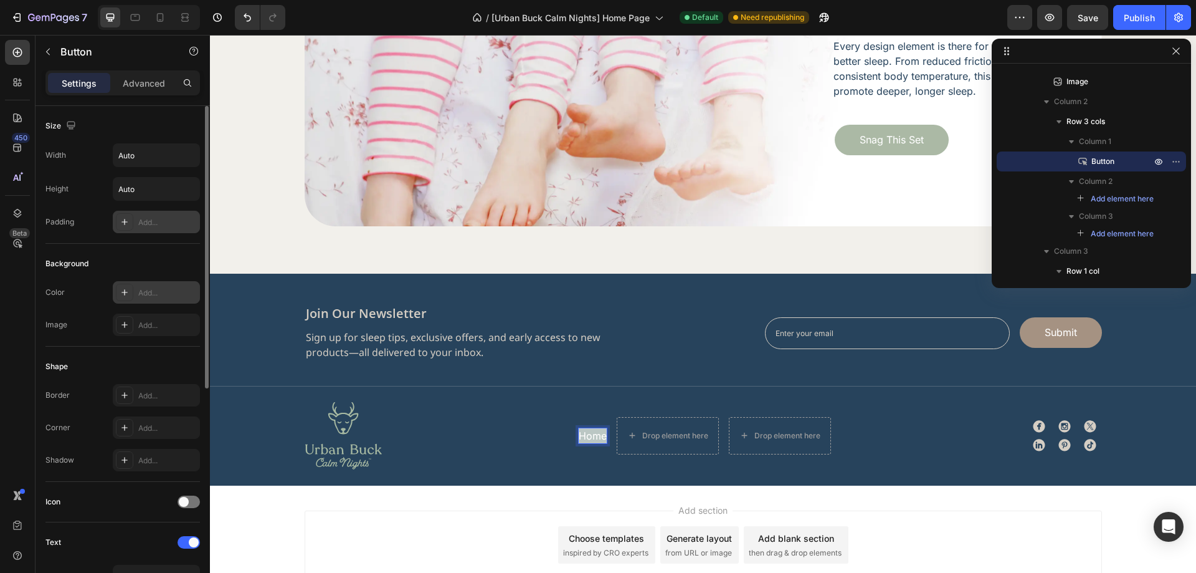
click at [100, 369] on div "Shape" at bounding box center [122, 366] width 154 height 20
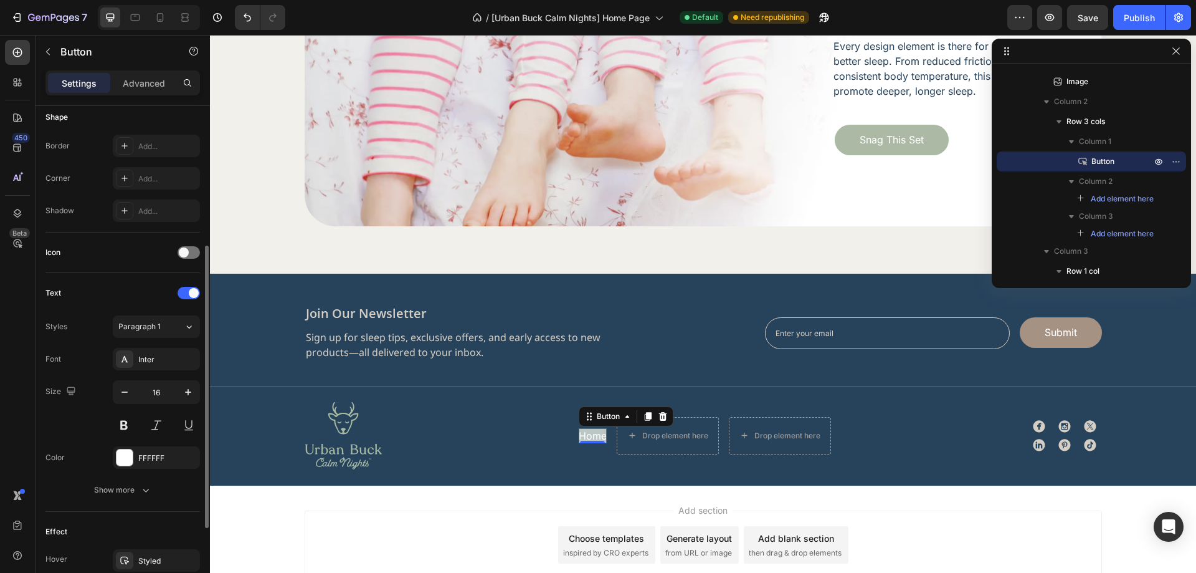
scroll to position [391, 0]
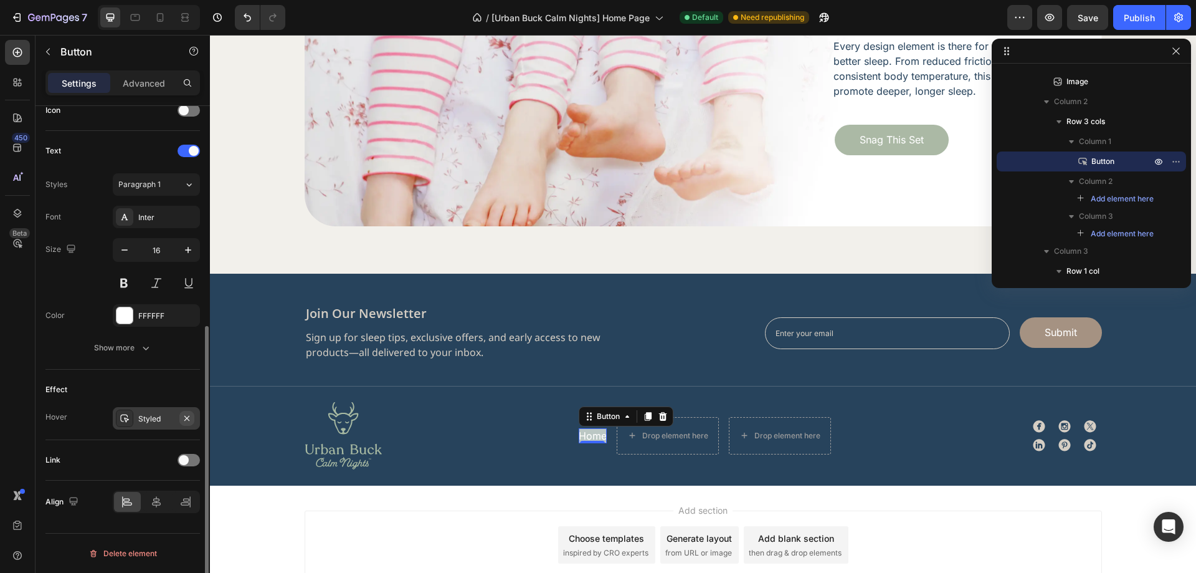
click at [191, 414] on icon "button" at bounding box center [187, 418] width 10 height 10
click at [164, 378] on div "Effect Hover Add..." at bounding box center [122, 404] width 154 height 70
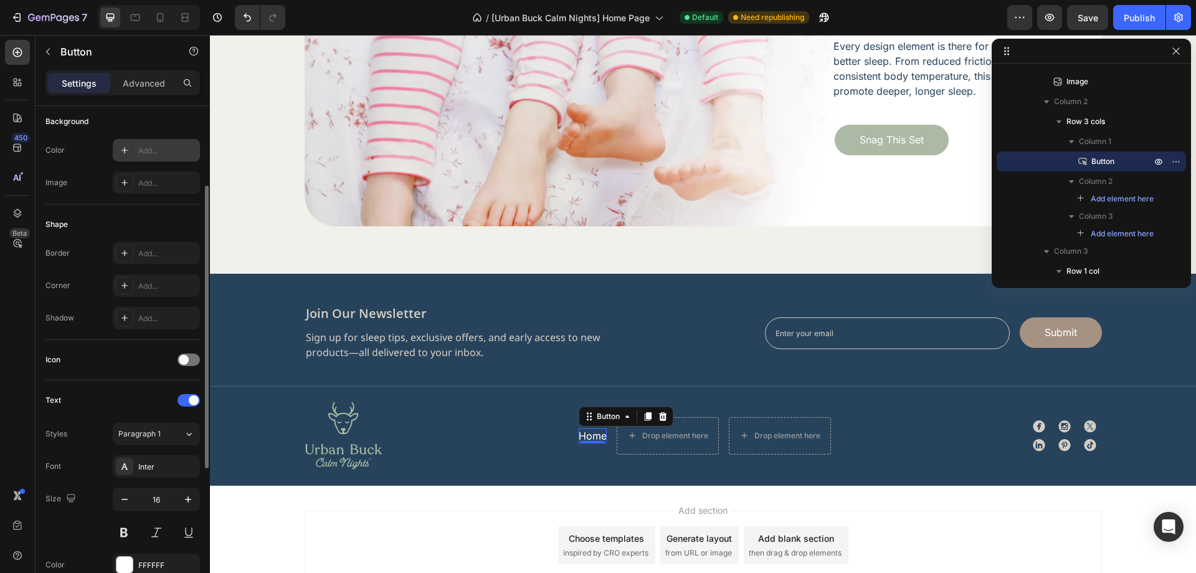
scroll to position [267, 0]
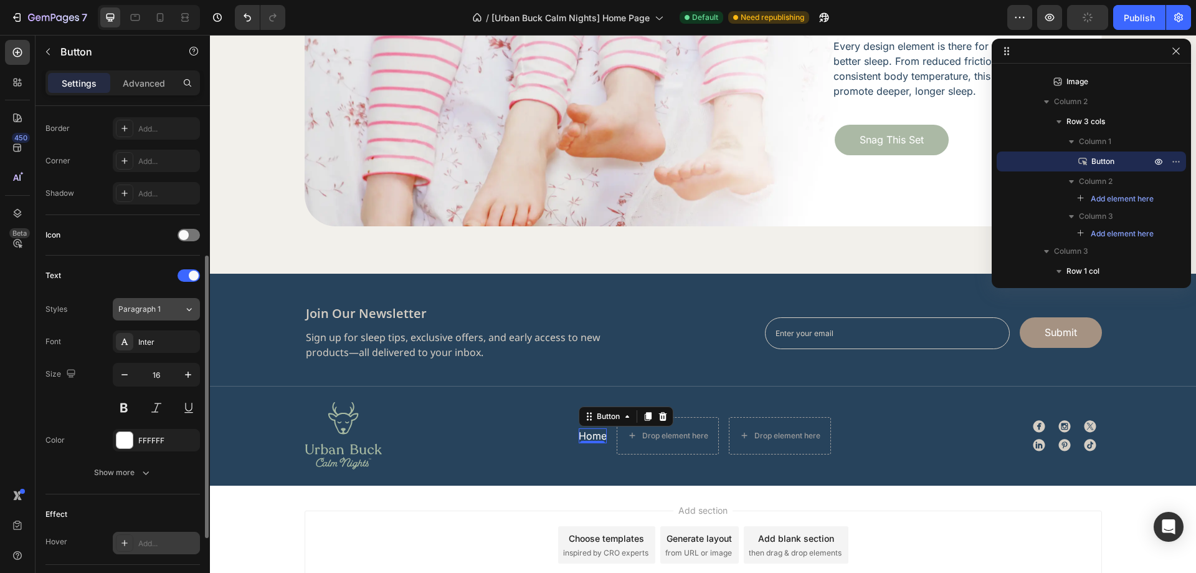
click at [152, 308] on span "Paragraph 1" at bounding box center [139, 308] width 42 height 11
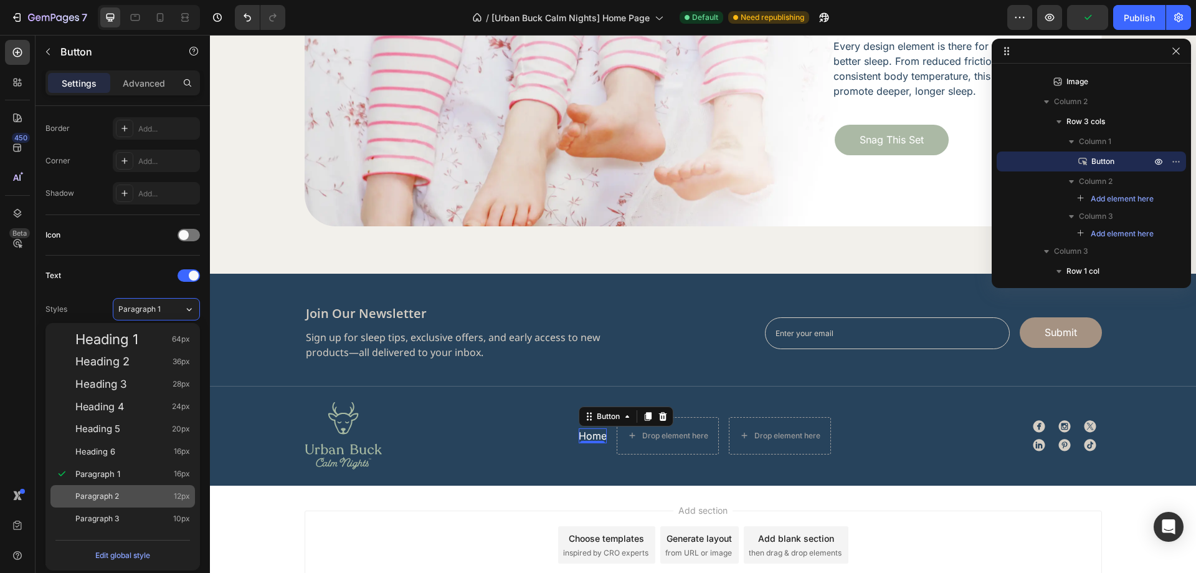
click at [151, 498] on div "Paragraph 2 12px" at bounding box center [132, 496] width 115 height 12
type input "12"
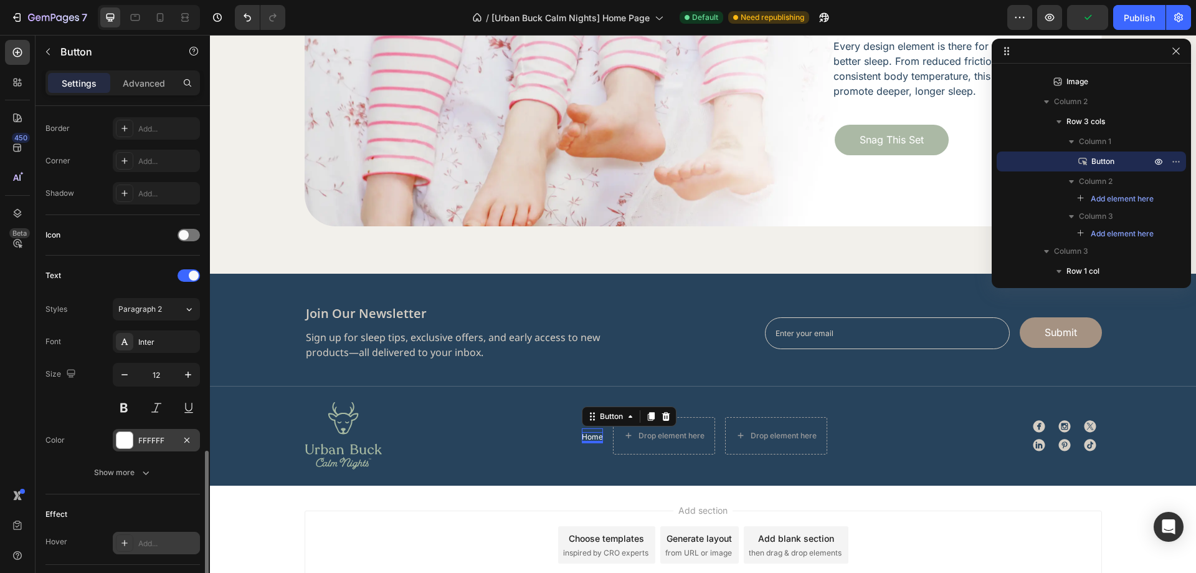
scroll to position [391, 0]
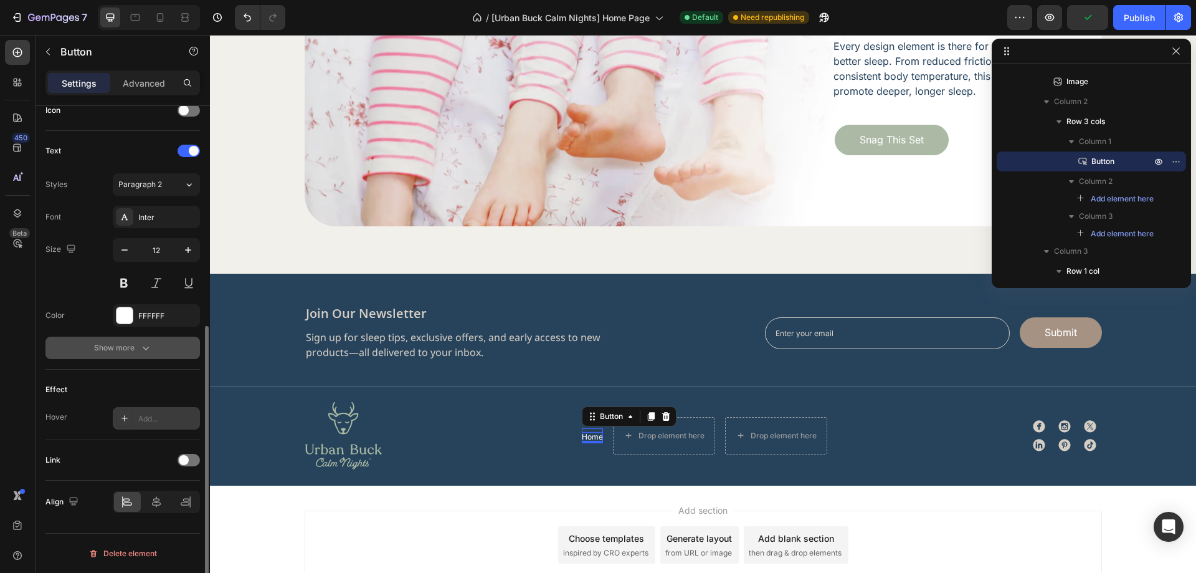
click at [150, 351] on icon "button" at bounding box center [146, 347] width 12 height 12
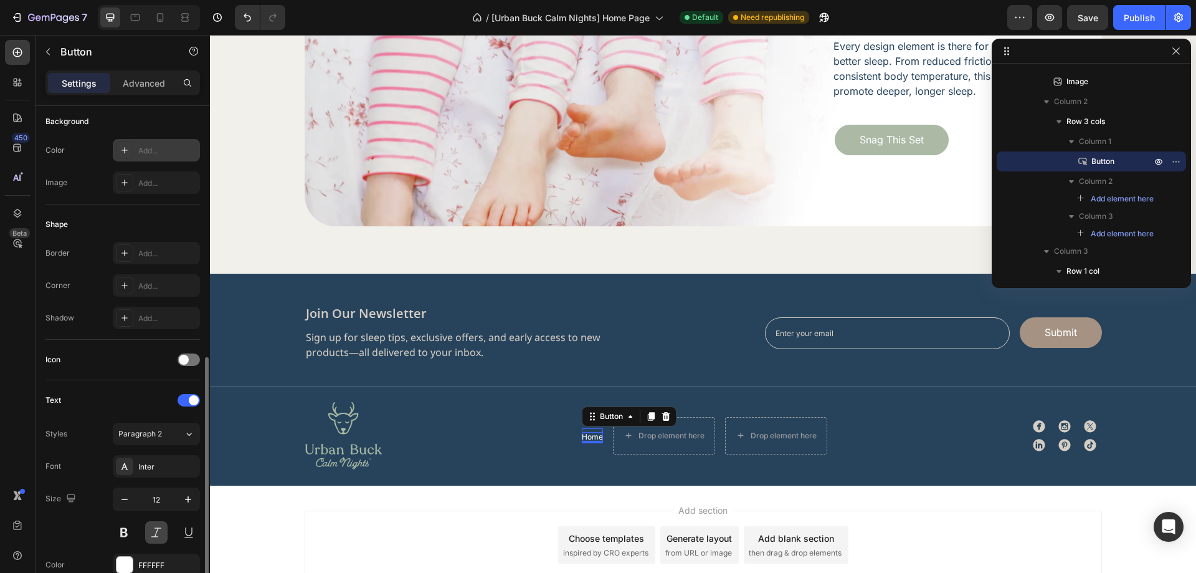
scroll to position [329, 0]
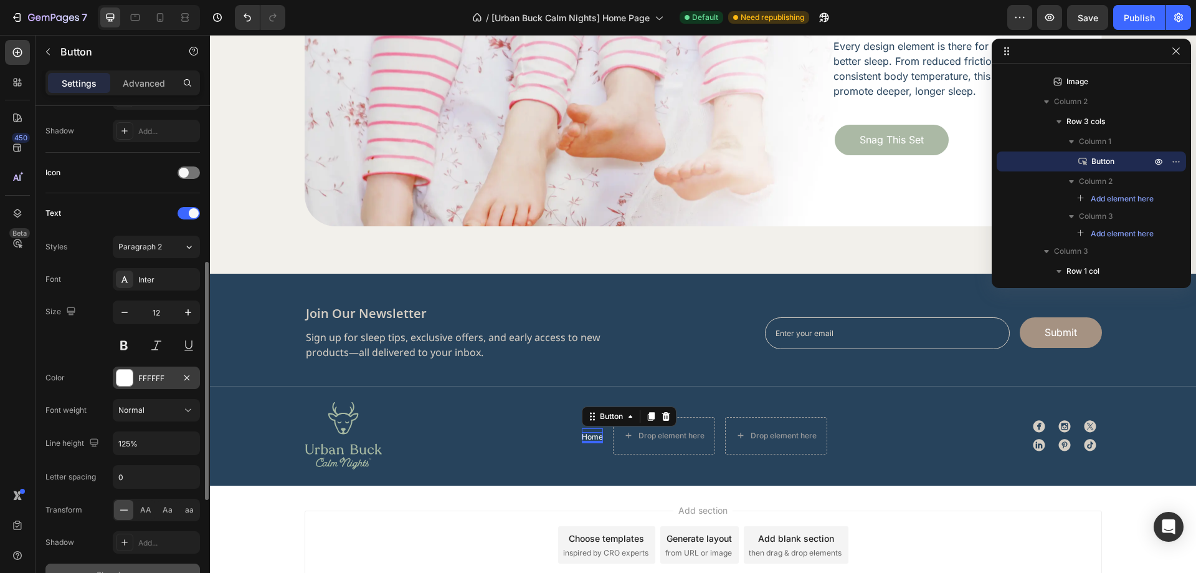
click at [148, 373] on div "FFFFFF" at bounding box center [156, 378] width 36 height 11
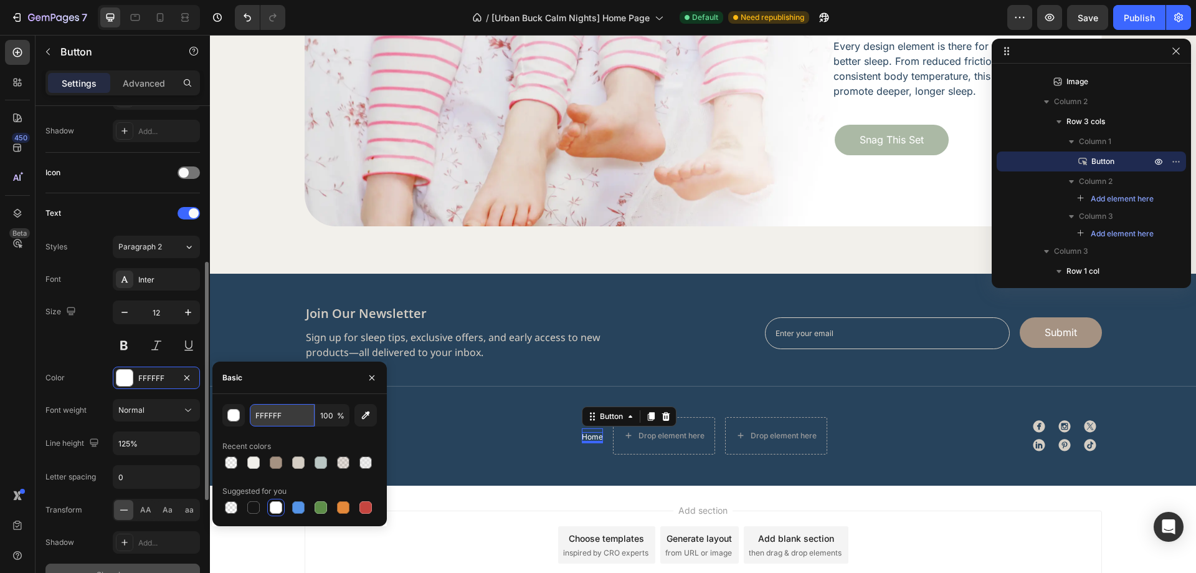
click at [274, 412] on input "FFFFFF" at bounding box center [282, 415] width 65 height 22
paste input "#E8D4C0"
type input "#E8D4C0"
click at [70, 346] on div "Size 12" at bounding box center [122, 328] width 154 height 56
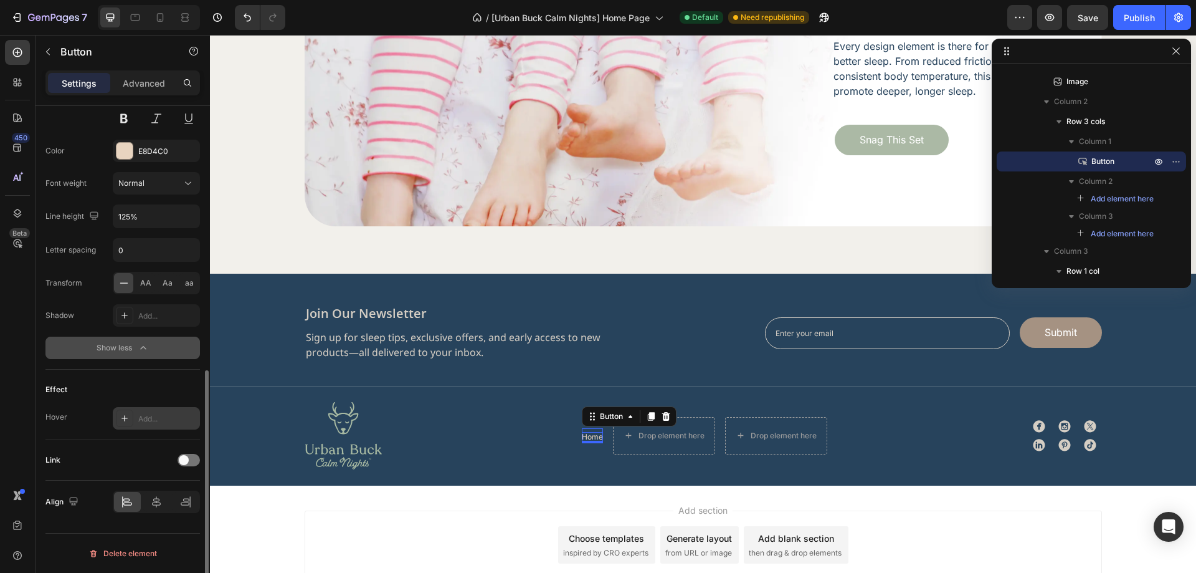
scroll to position [493, 0]
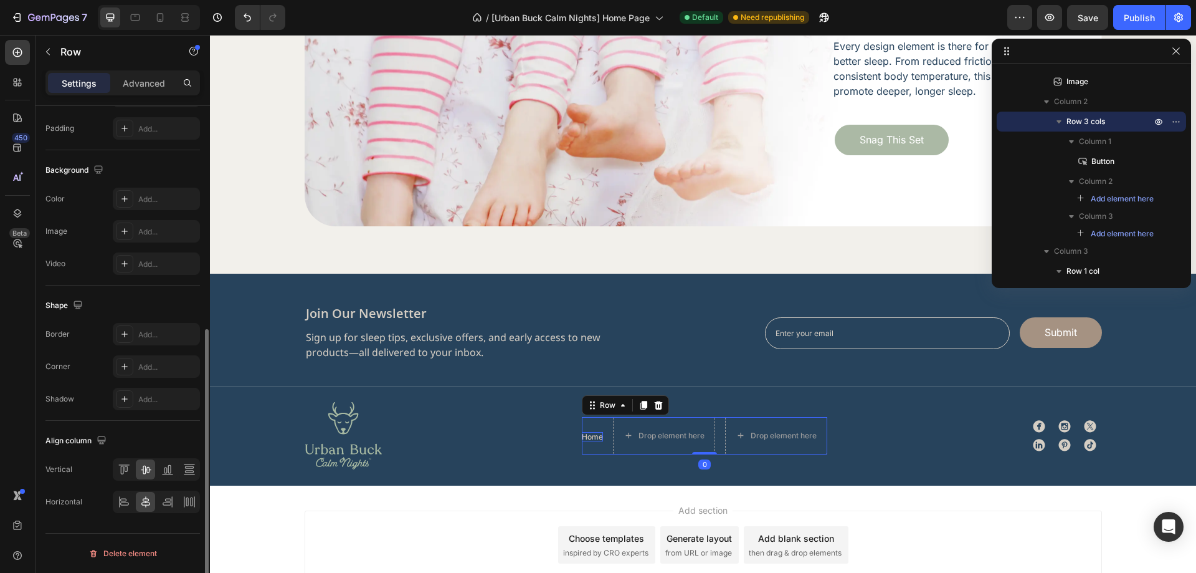
click at [718, 443] on div "Home Button Drop element here Drop element here Row 0" at bounding box center [704, 435] width 245 height 37
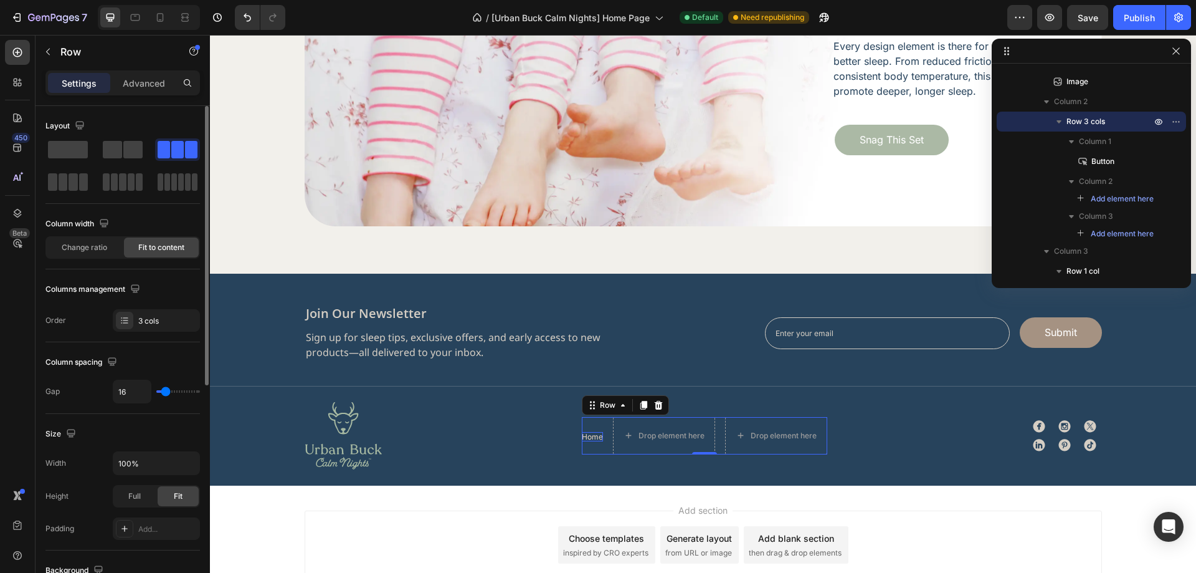
click at [717, 446] on div "Home Button Drop element here Drop element here Row 0" at bounding box center [704, 435] width 245 height 37
click at [140, 467] on input "100%" at bounding box center [156, 463] width 86 height 22
type input "340"
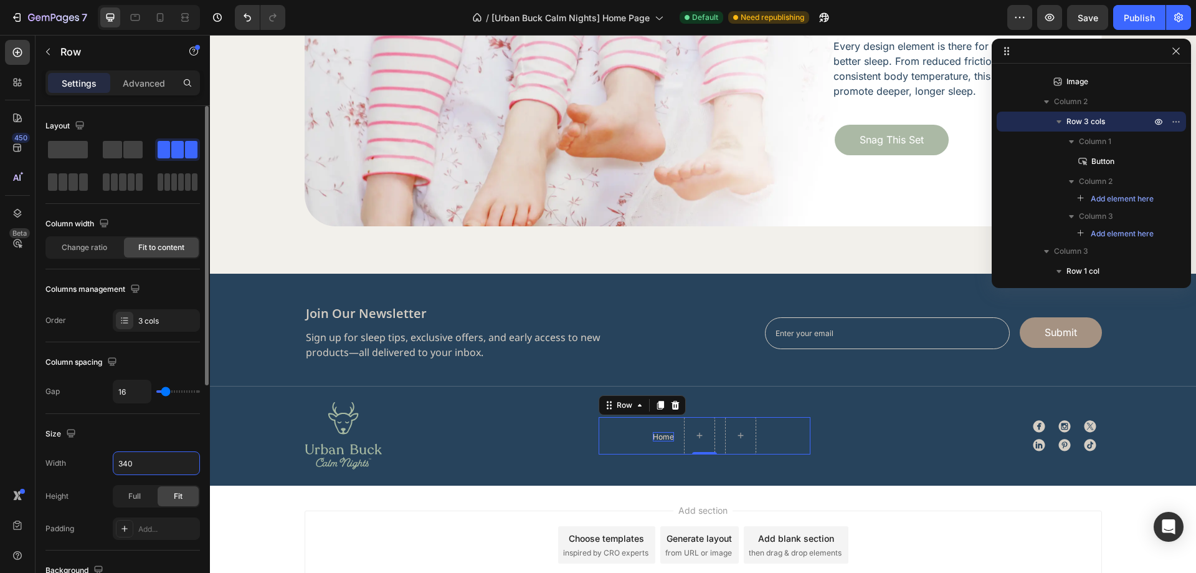
click at [143, 440] on div "Size" at bounding box center [122, 434] width 154 height 20
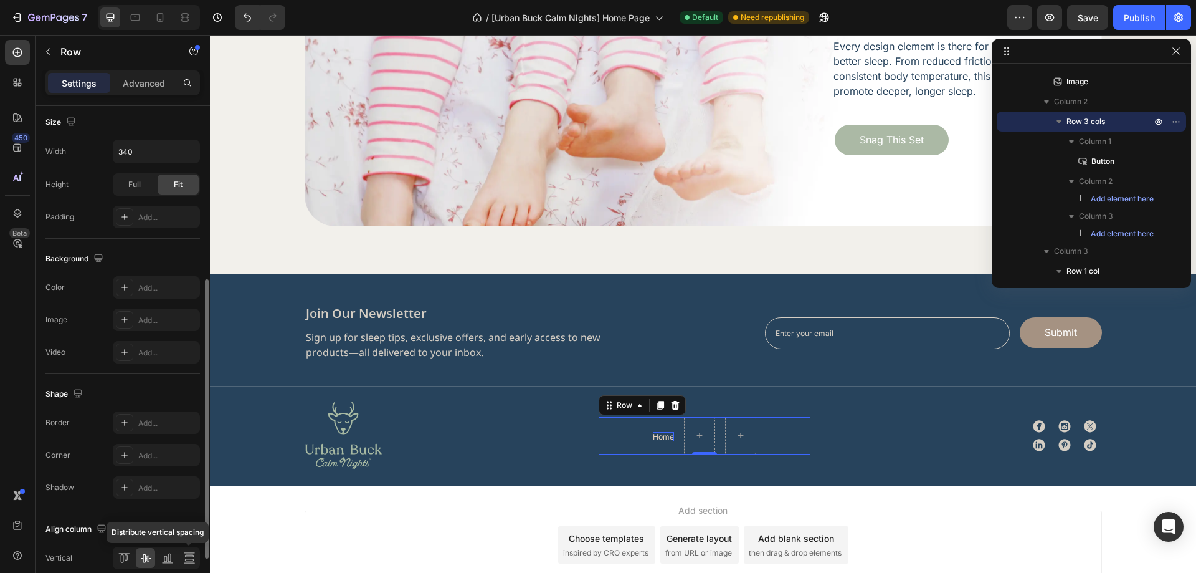
scroll to position [400, 0]
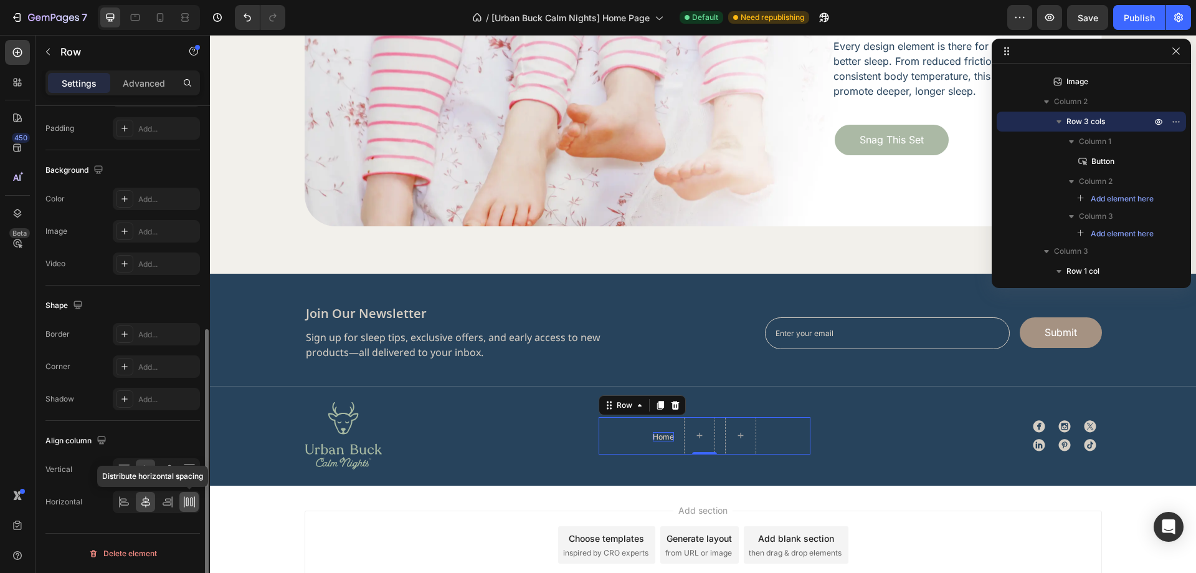
click at [191, 506] on icon at bounding box center [189, 501] width 12 height 12
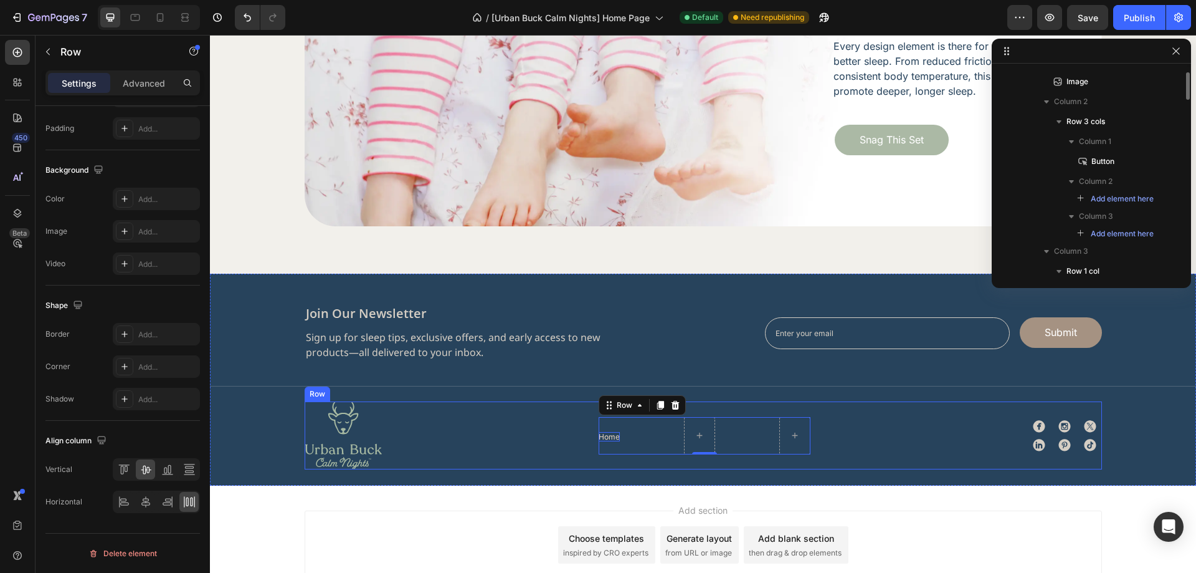
click at [870, 449] on div "Image Home Button Row 0 Icon Icon Icon Icon Icon Icon Icon List Row Row" at bounding box center [703, 435] width 797 height 68
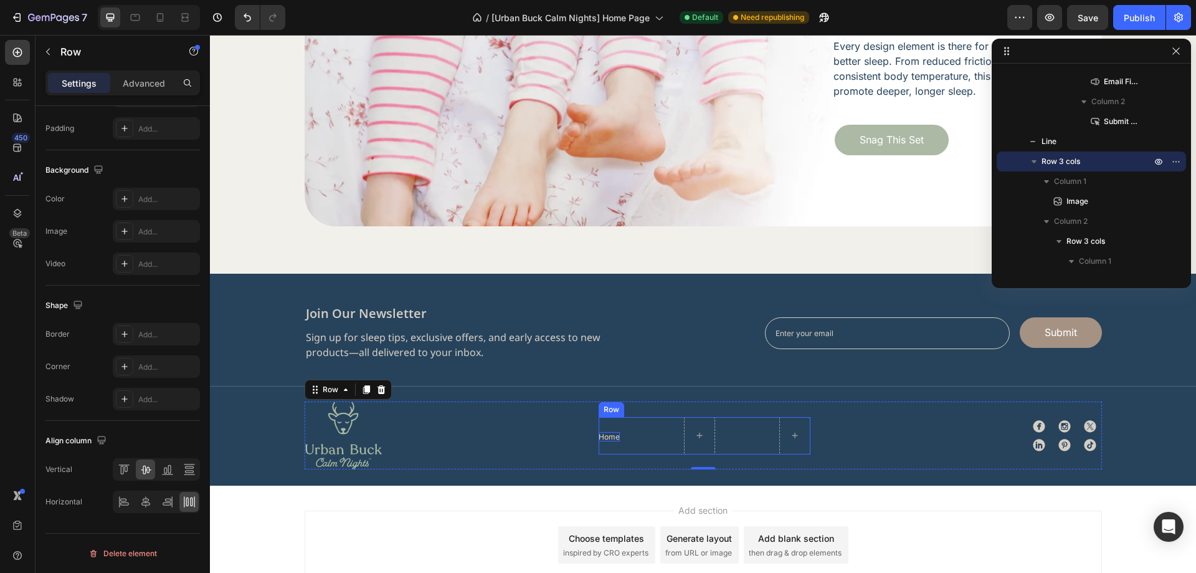
click at [655, 439] on div "Home Button Row" at bounding box center [705, 435] width 212 height 37
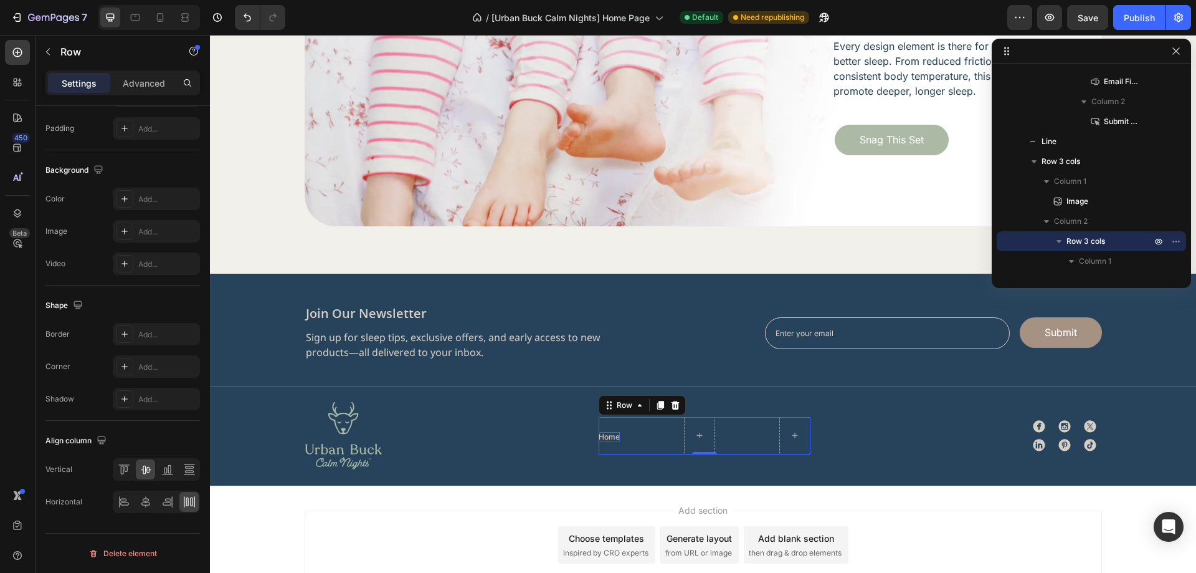
click at [660, 447] on div "Home Button Row 0" at bounding box center [705, 435] width 212 height 37
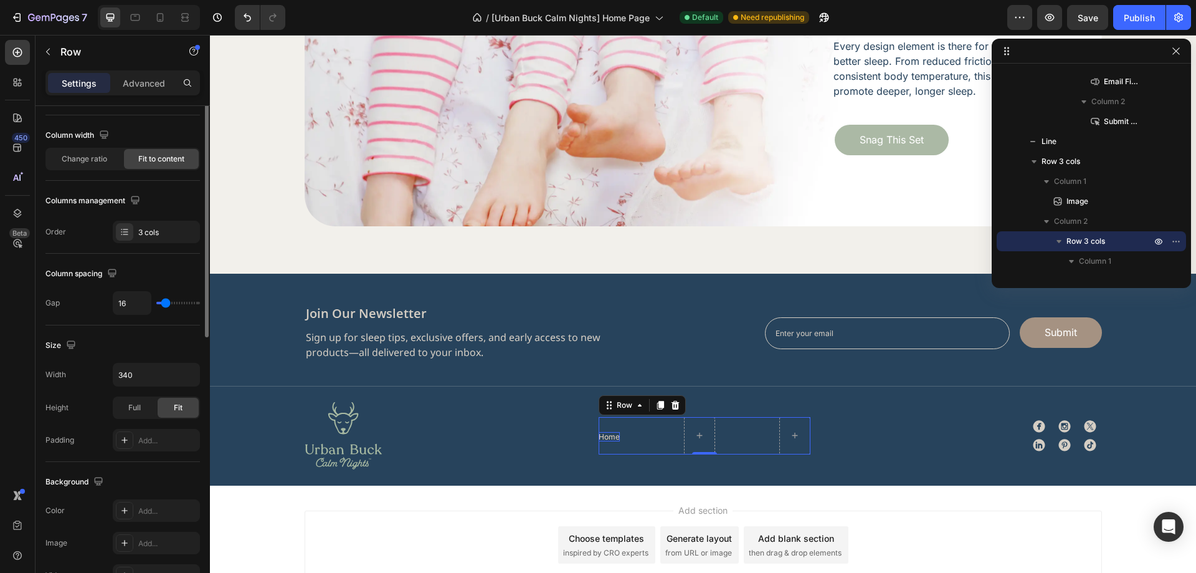
scroll to position [26, 0]
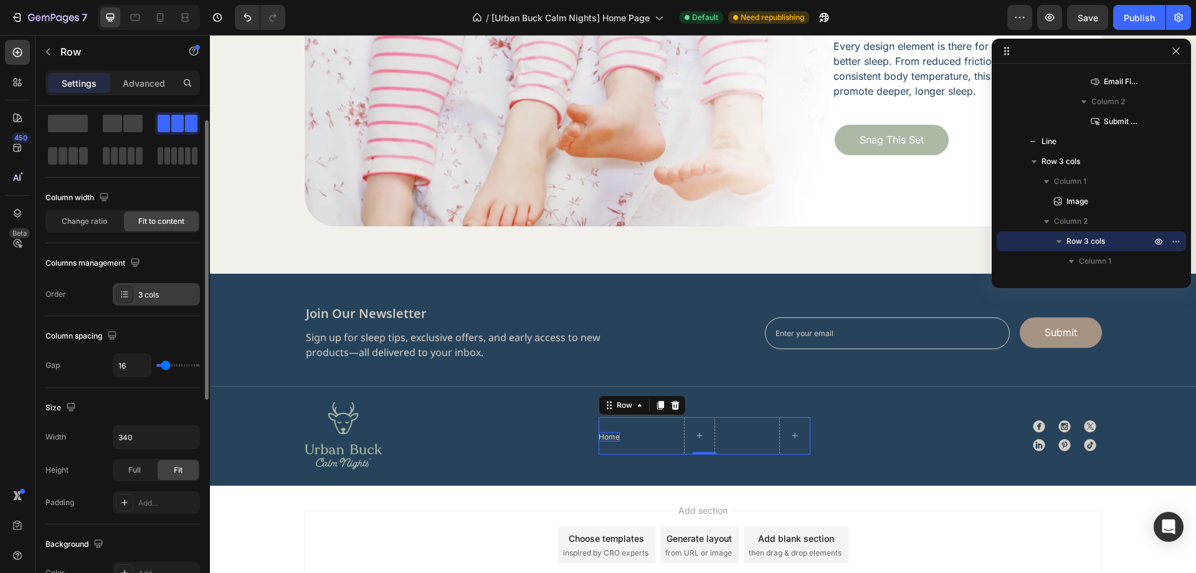
click at [168, 302] on div "3 cols" at bounding box center [156, 294] width 87 height 22
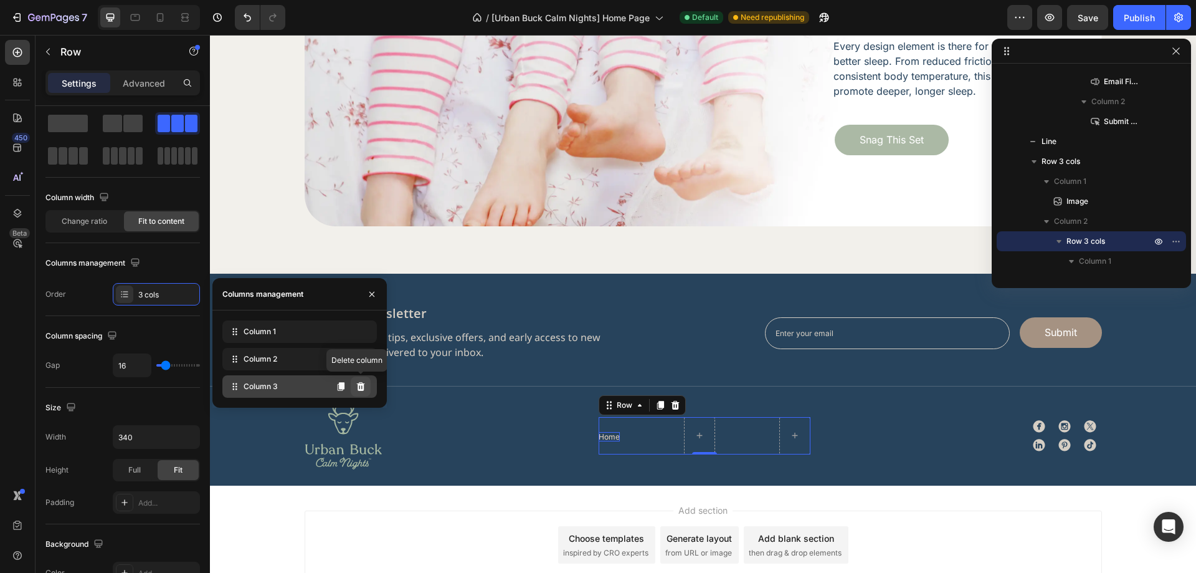
click at [359, 386] on icon at bounding box center [361, 386] width 8 height 9
click at [359, 386] on div at bounding box center [703, 386] width 986 height 1
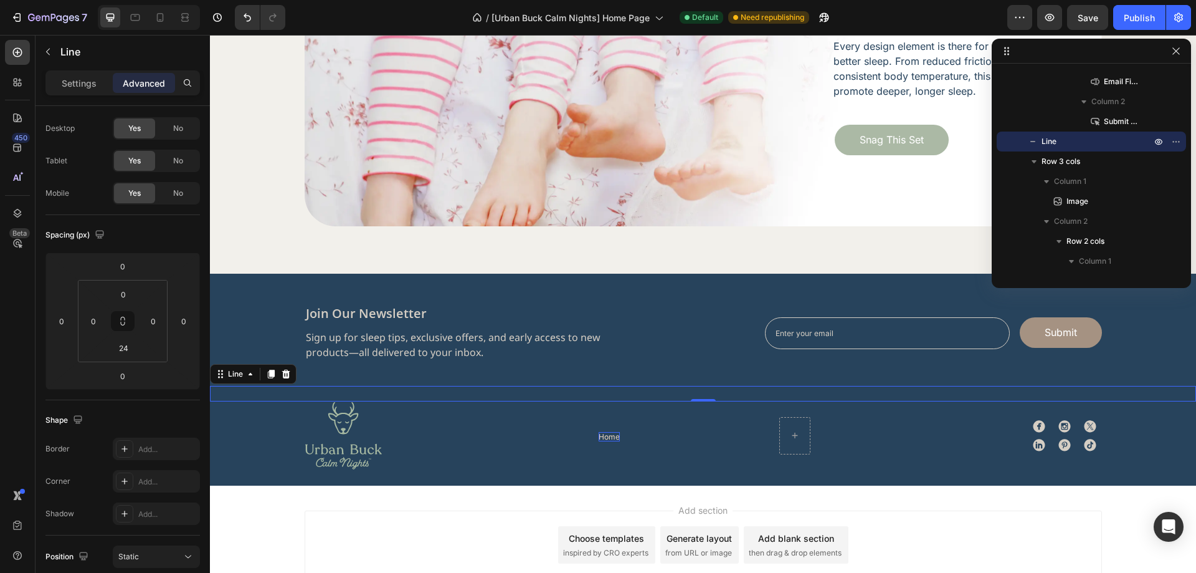
scroll to position [0, 0]
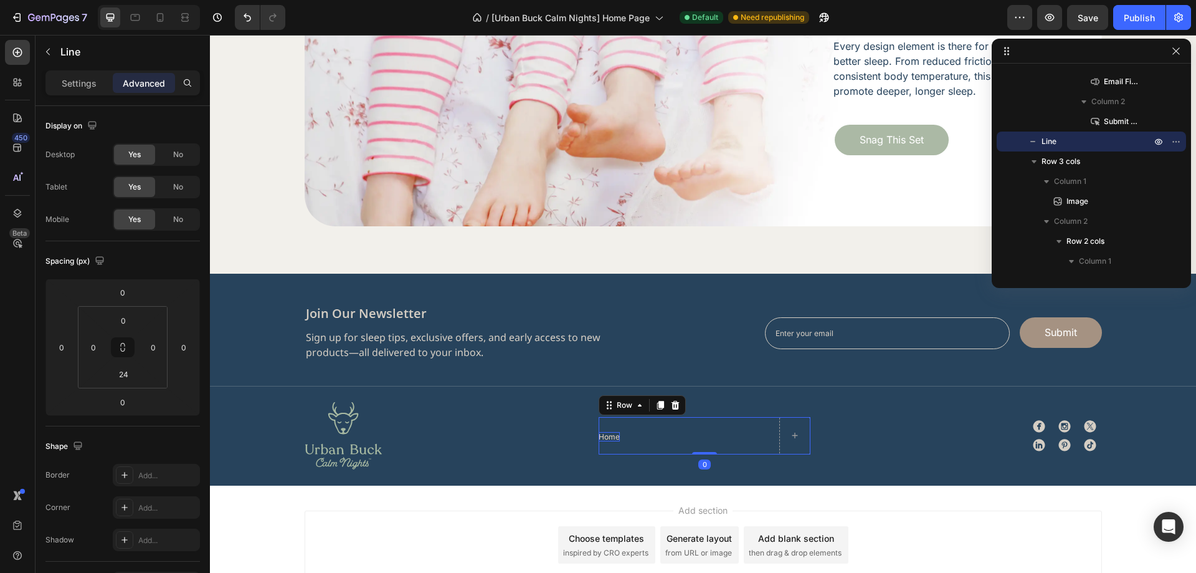
click at [656, 440] on div "Home Button Row 0" at bounding box center [705, 435] width 212 height 37
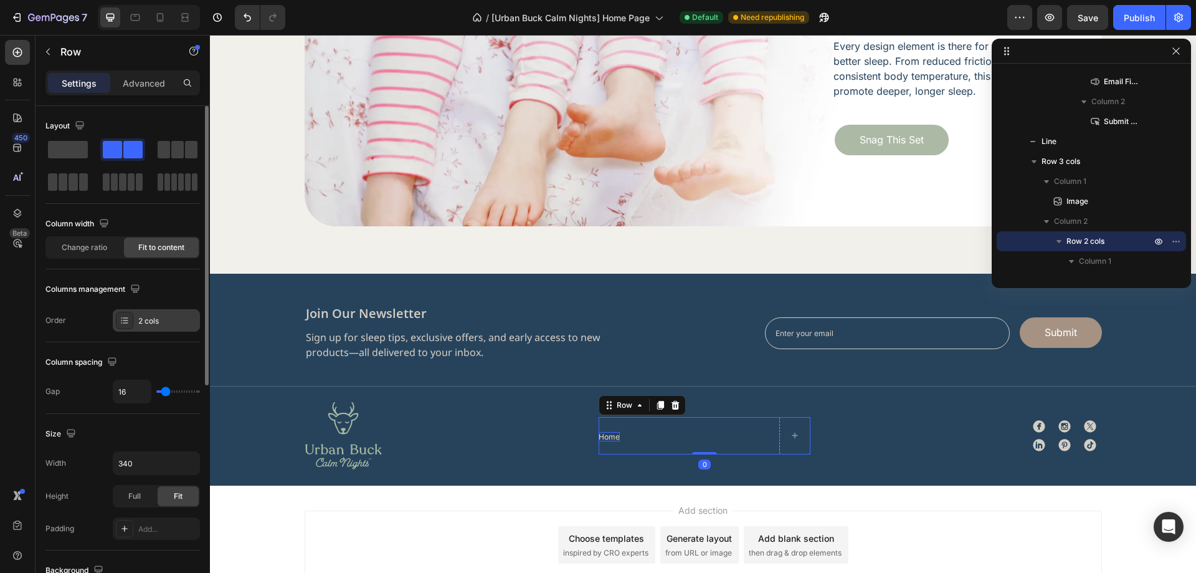
click at [168, 327] on div "2 cols" at bounding box center [156, 320] width 87 height 22
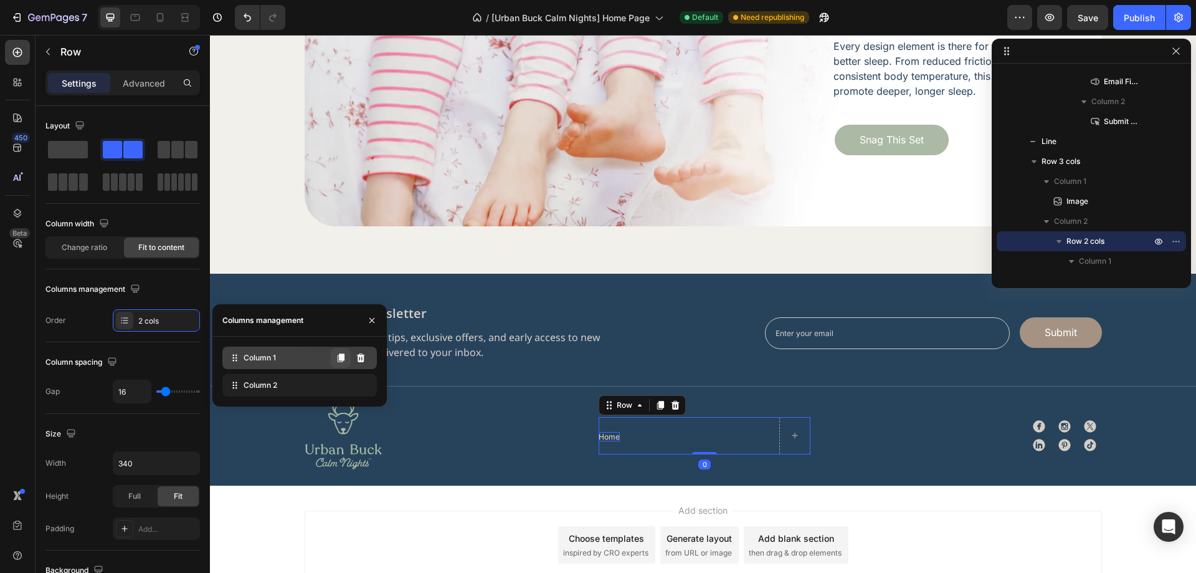
click at [341, 358] on icon at bounding box center [341, 357] width 7 height 9
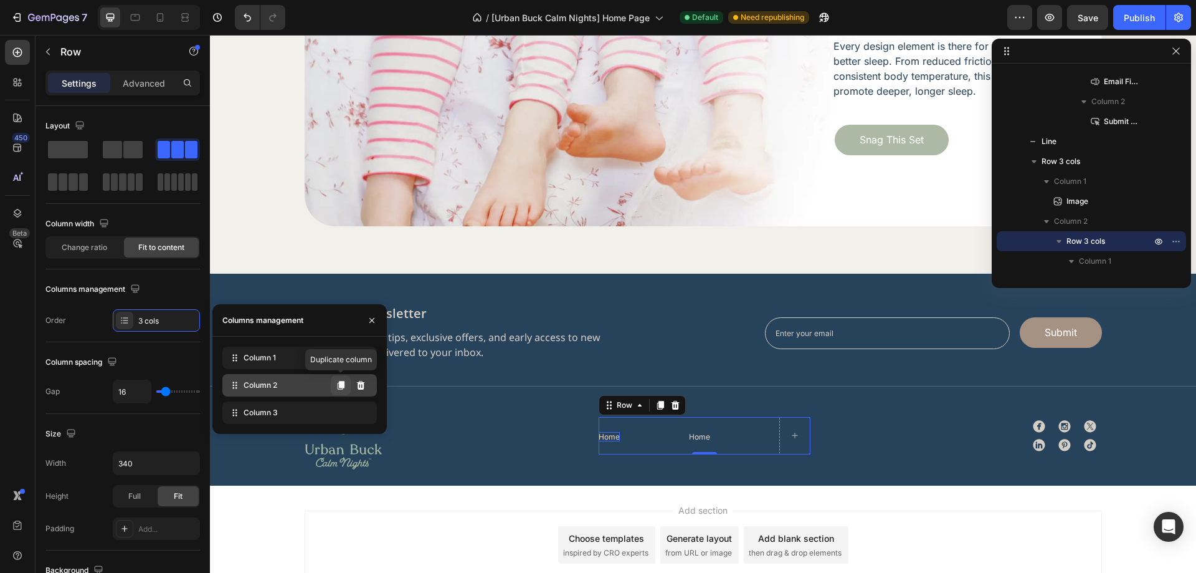
click at [340, 392] on button at bounding box center [341, 385] width 20 height 20
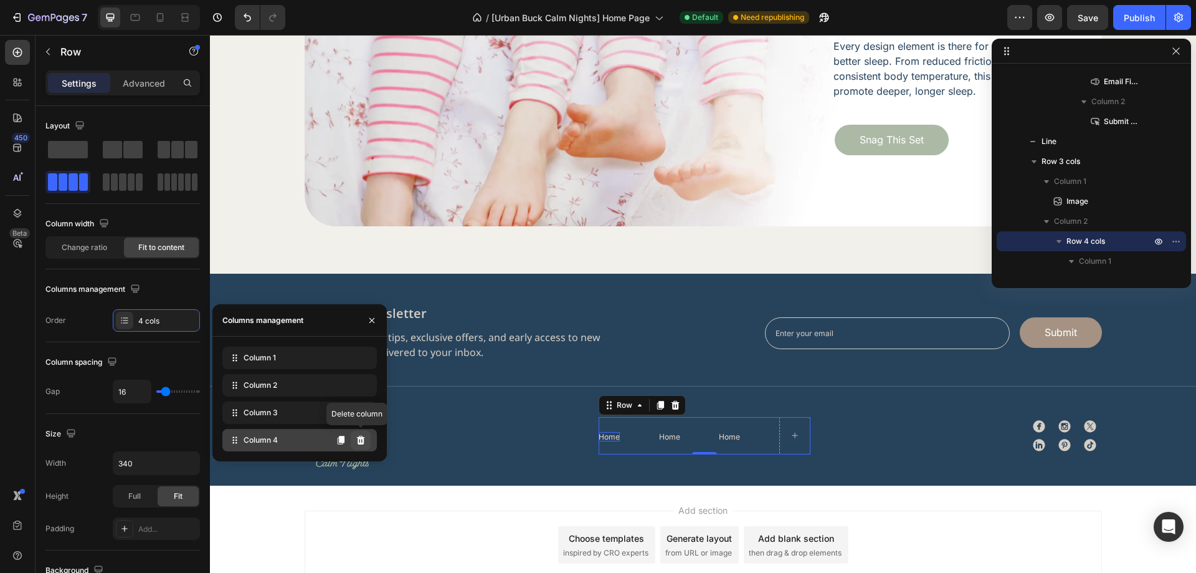
click at [366, 440] on button at bounding box center [361, 440] width 20 height 20
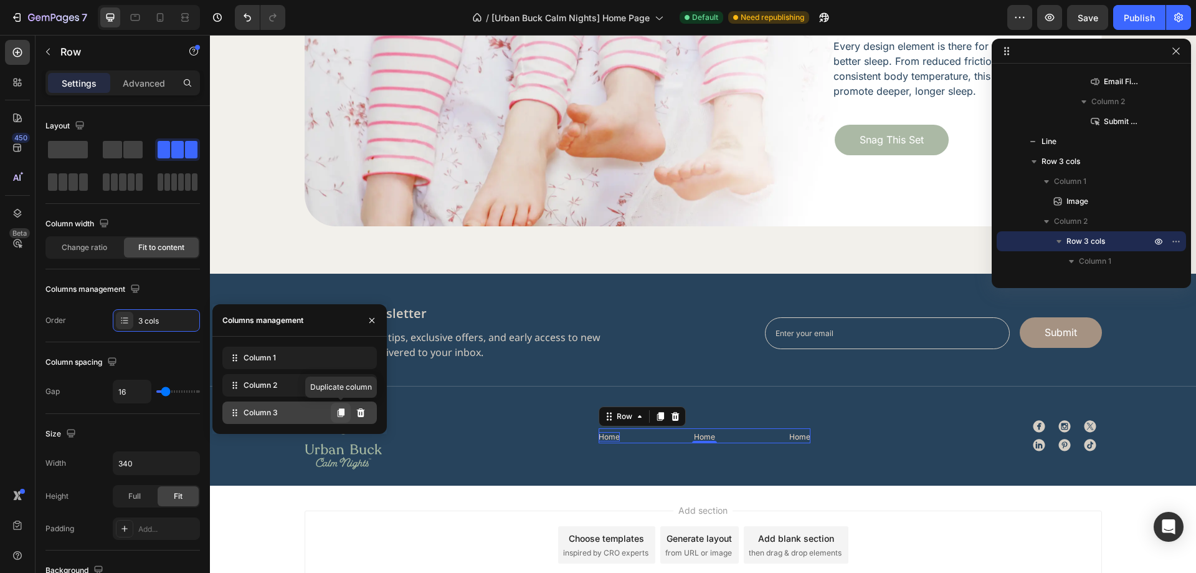
click at [339, 412] on icon at bounding box center [341, 412] width 10 height 10
click at [341, 414] on icon at bounding box center [341, 412] width 7 height 9
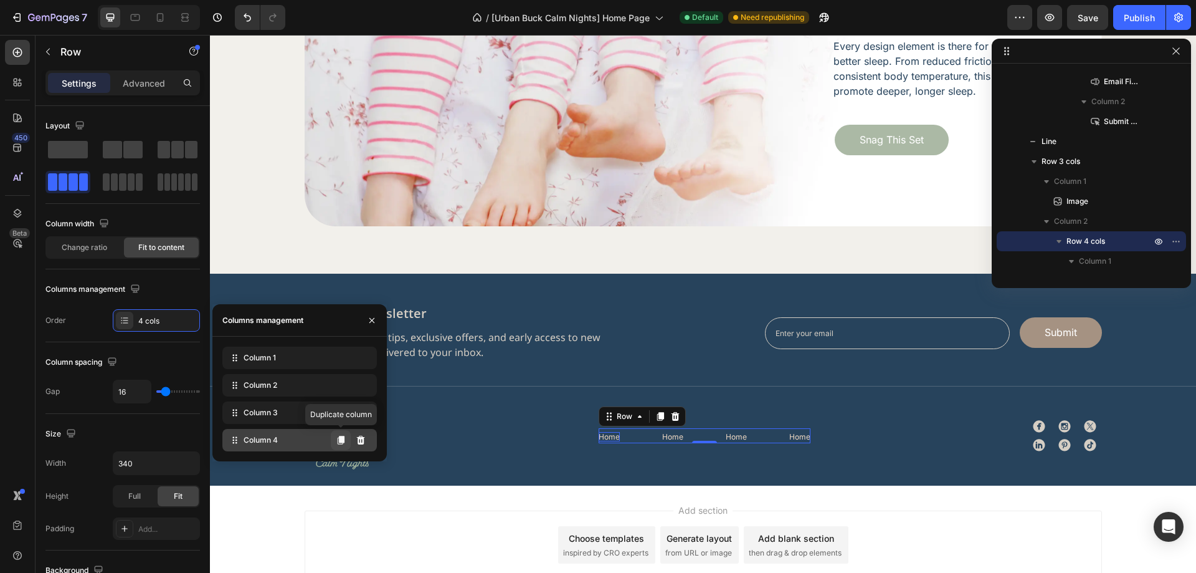
click at [339, 437] on icon at bounding box center [341, 440] width 10 height 10
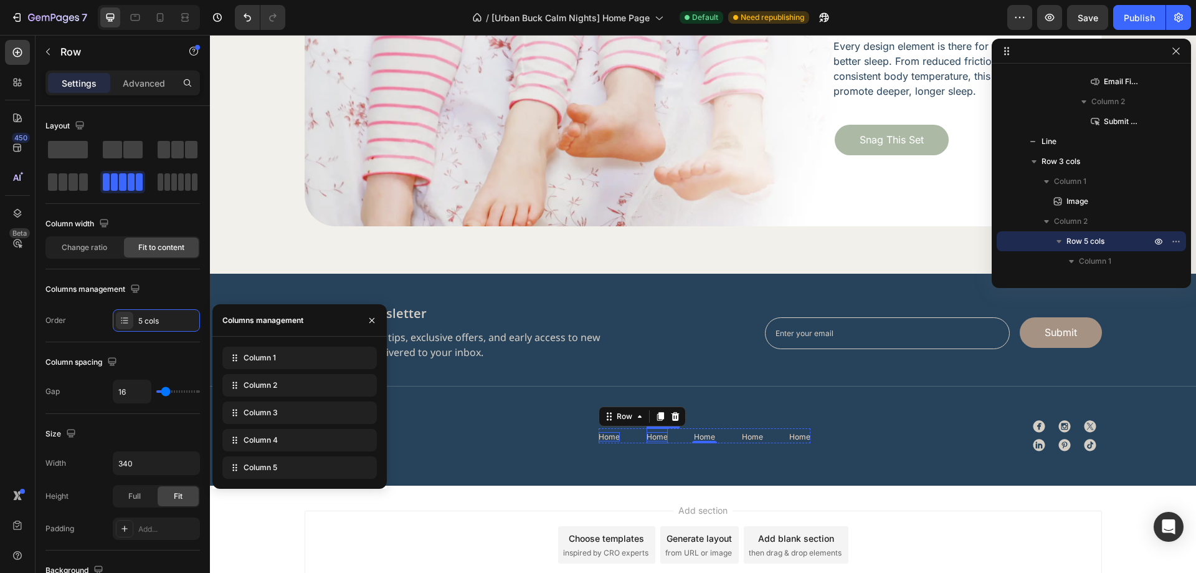
click at [652, 437] on p "Home" at bounding box center [657, 436] width 21 height 9
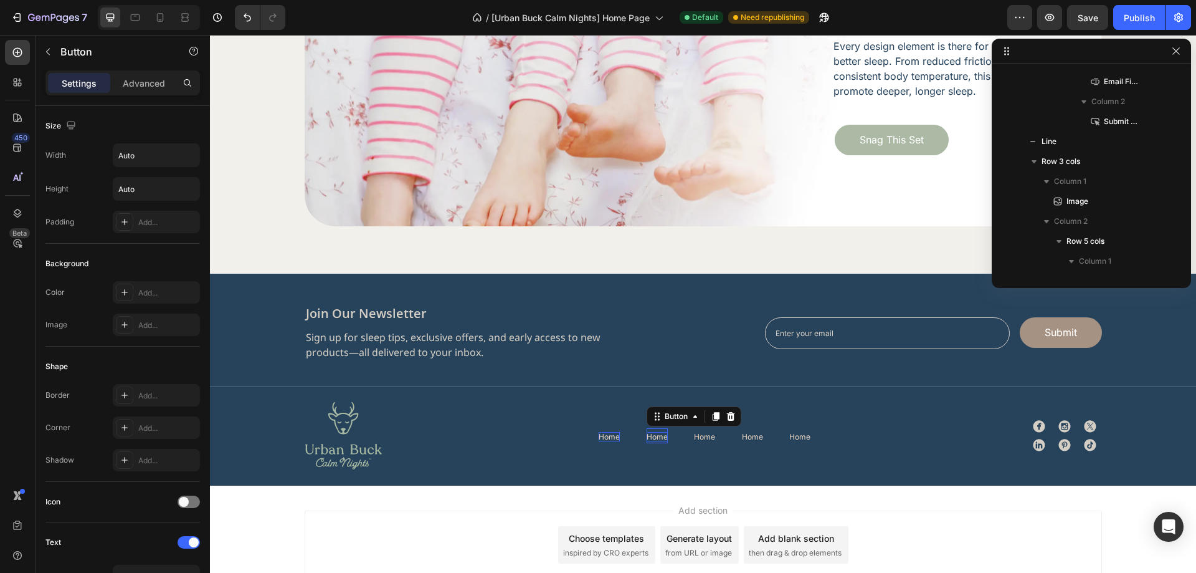
click at [652, 437] on p "Home" at bounding box center [657, 436] width 21 height 9
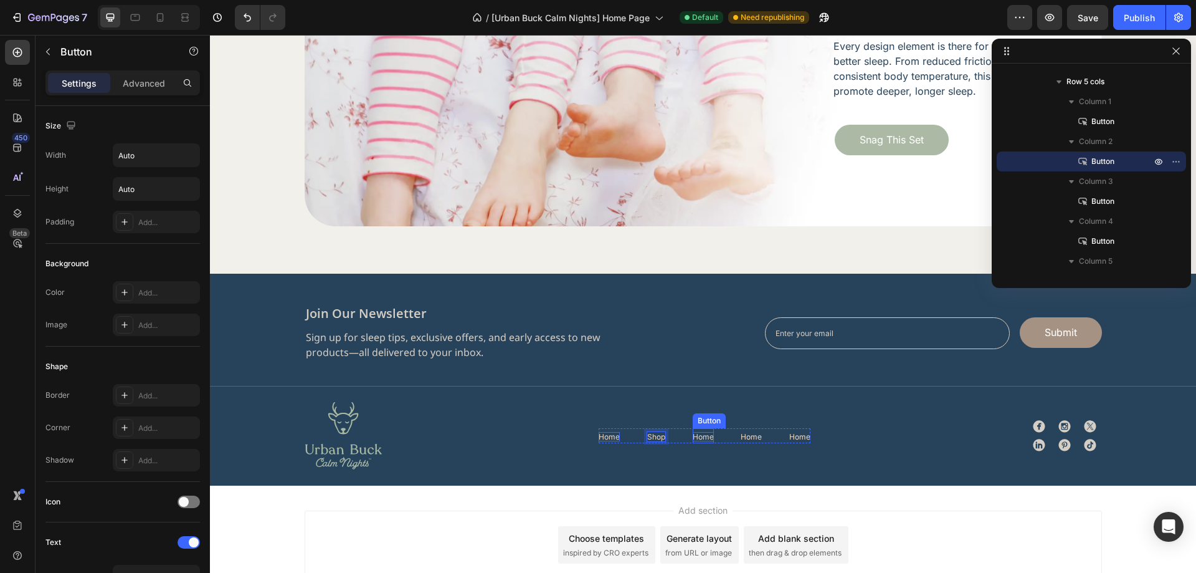
click at [698, 437] on p "Home" at bounding box center [703, 436] width 21 height 9
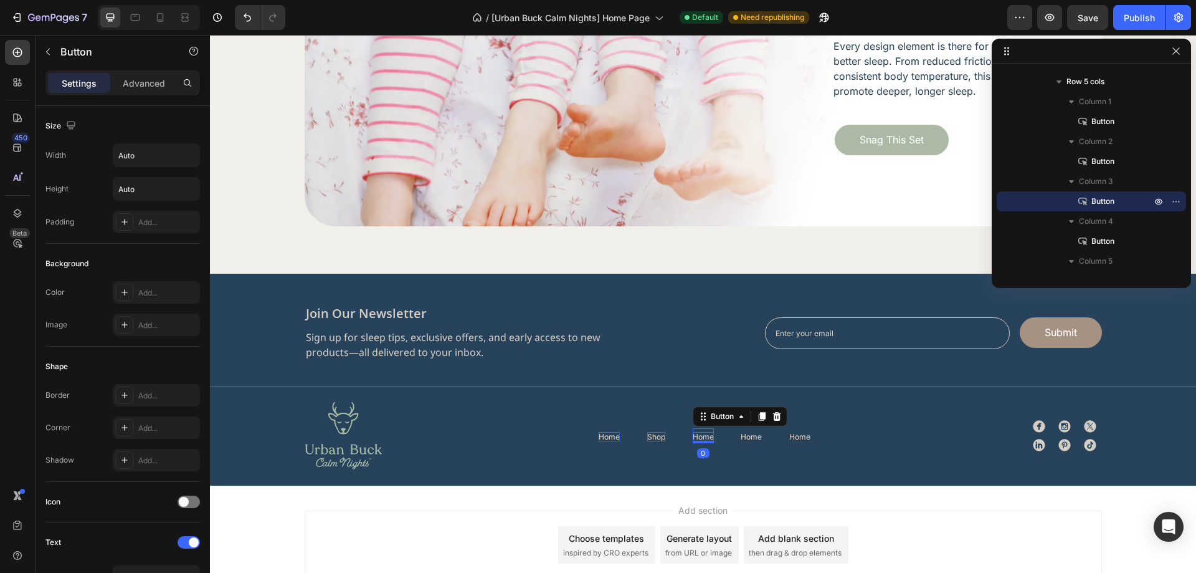
click at [698, 437] on p "Home" at bounding box center [703, 436] width 21 height 9
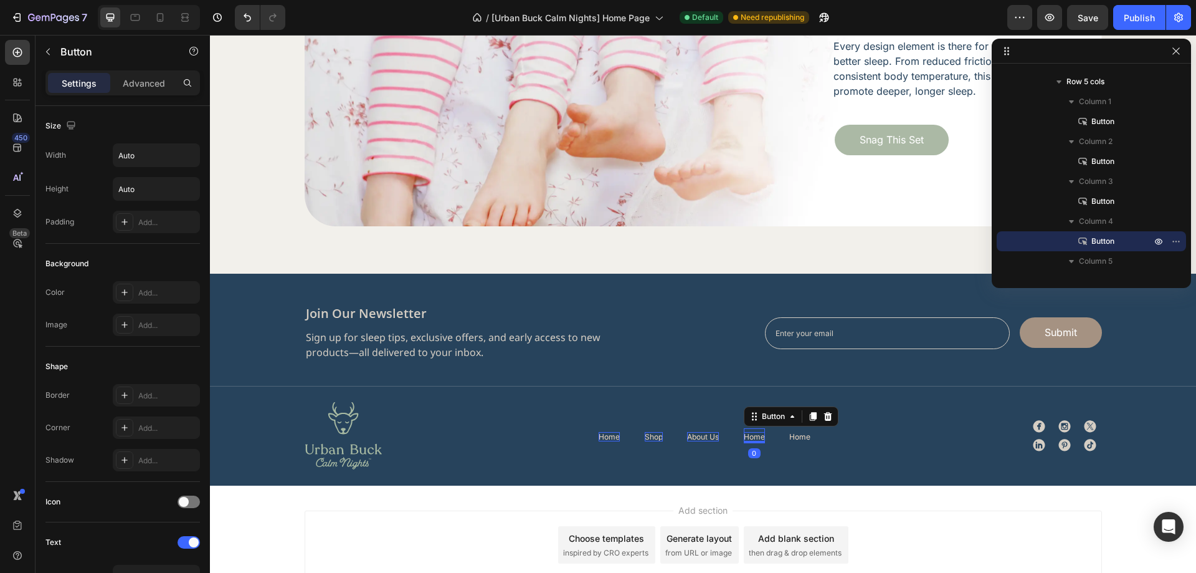
click at [754, 436] on p "Home" at bounding box center [754, 436] width 21 height 9
click at [799, 434] on p "Home" at bounding box center [799, 436] width 21 height 9
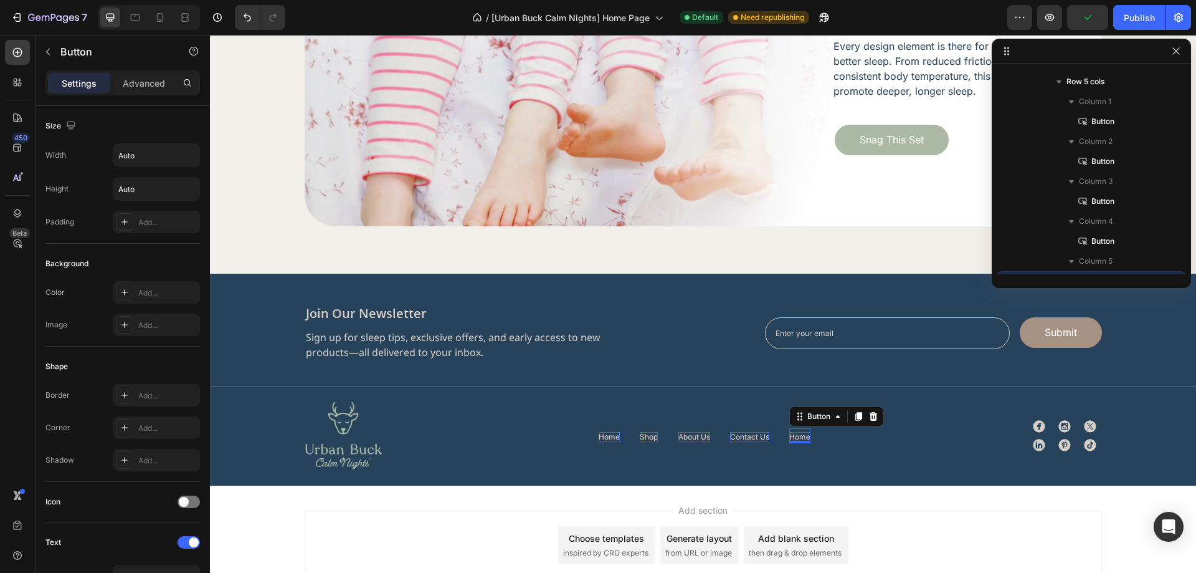
click at [799, 434] on p "Home" at bounding box center [799, 436] width 21 height 9
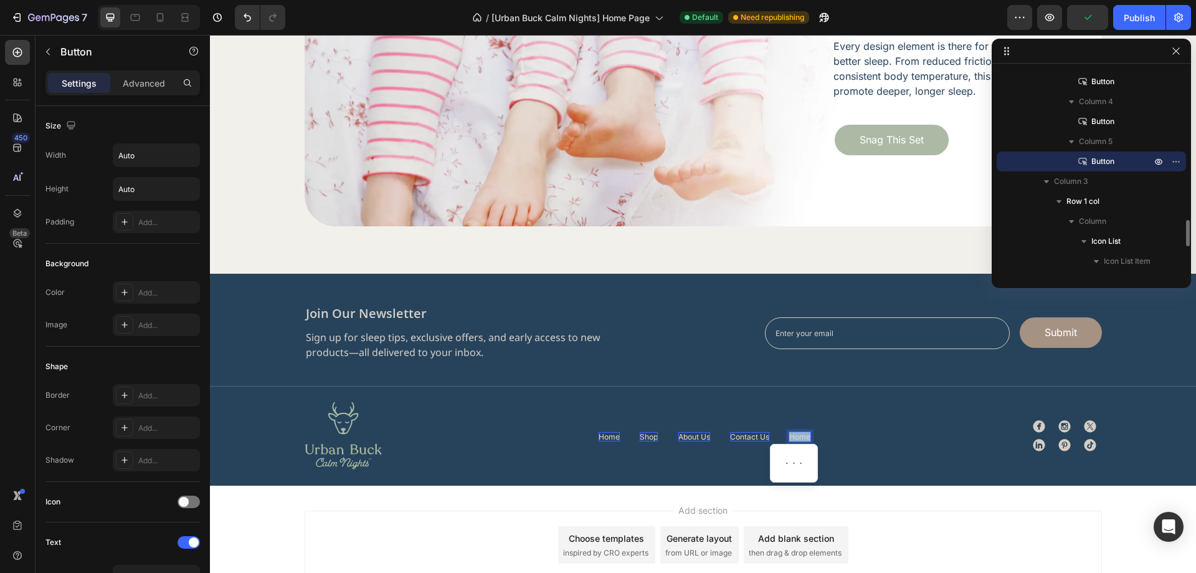
click at [799, 434] on p "Home" at bounding box center [799, 436] width 21 height 9
click at [867, 442] on div "Image Home Button Shop Button About Us Button Contact Us Button FAQs Button 0 R…" at bounding box center [703, 435] width 797 height 68
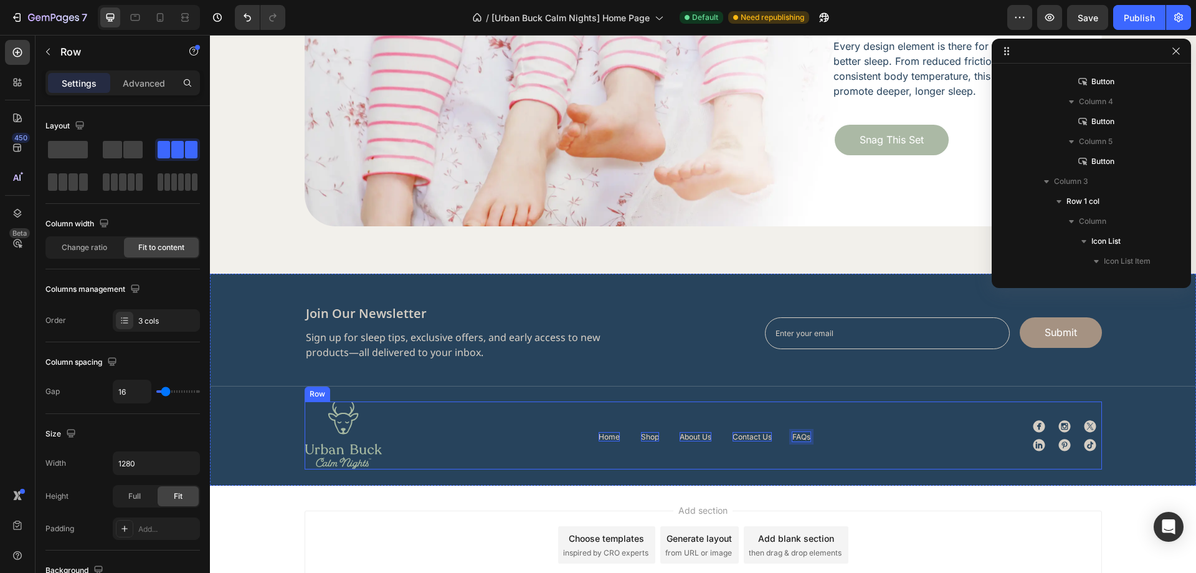
scroll to position [914, 0]
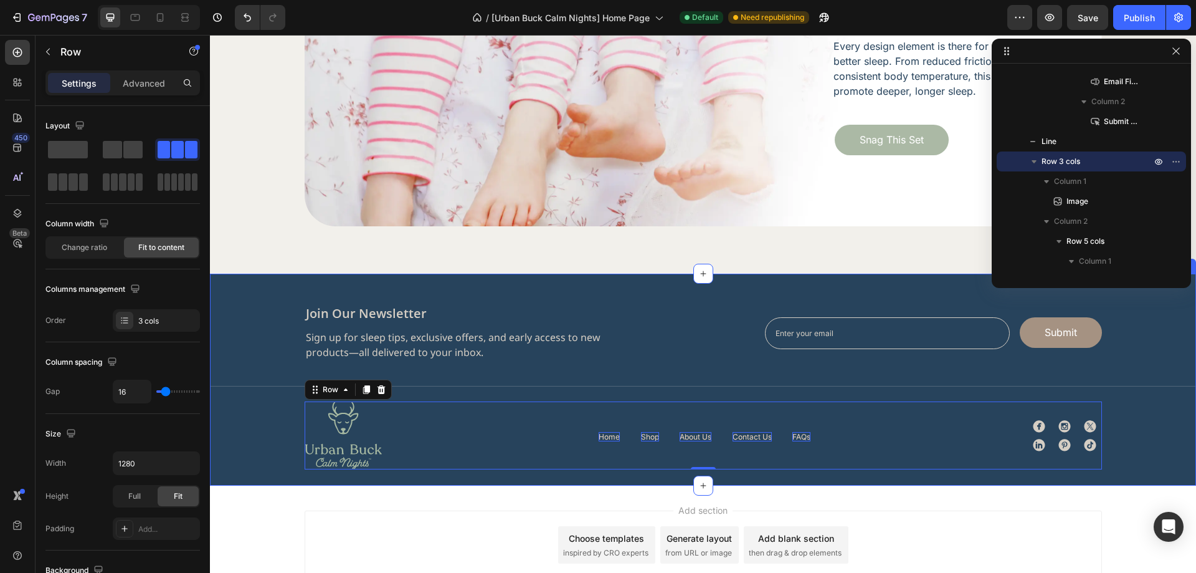
click at [1135, 429] on div "join our newsletter Heading Sign up for sleep tips, exclusive offers, and early…" at bounding box center [703, 387] width 986 height 164
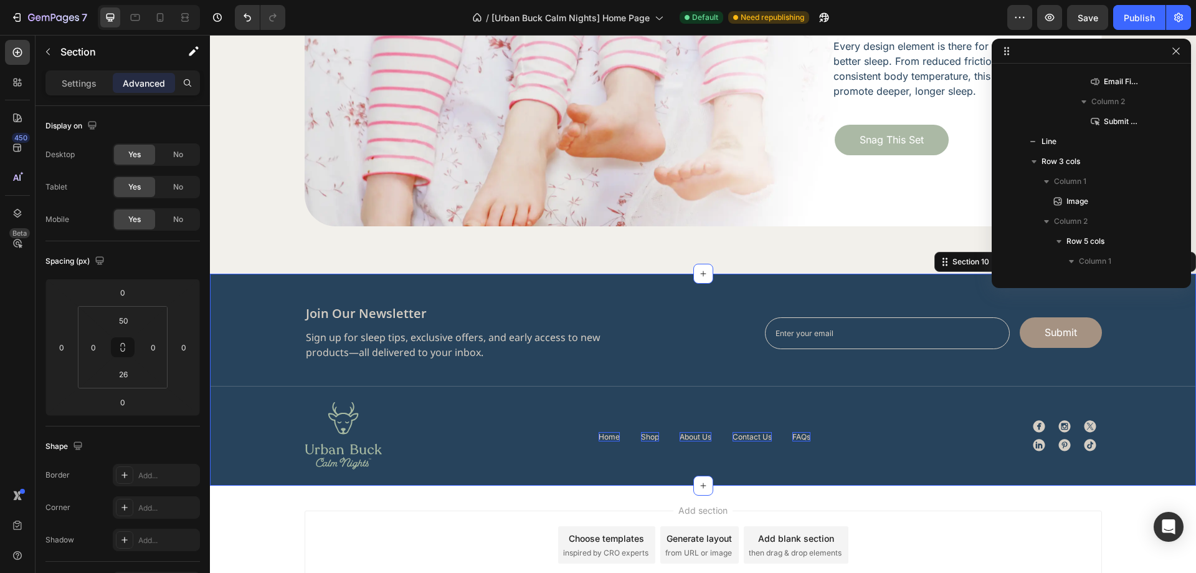
scroll to position [635, 0]
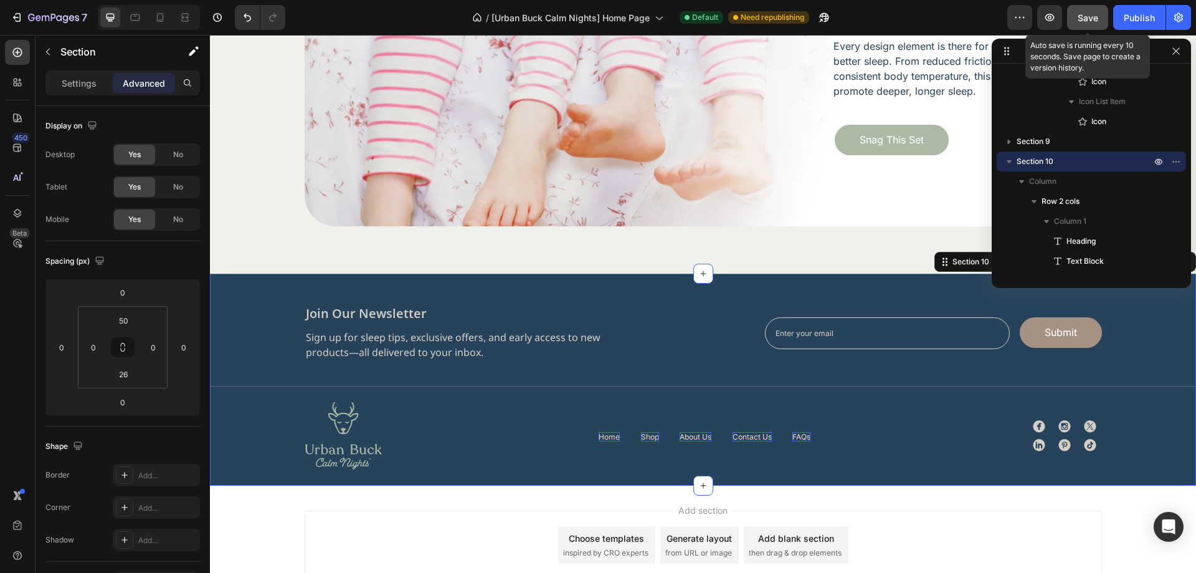
click at [1080, 15] on span "Save" at bounding box center [1088, 17] width 21 height 11
click at [1123, 14] on button "Publish" at bounding box center [1139, 17] width 52 height 25
click at [264, 388] on div "Title Line" at bounding box center [703, 394] width 986 height 16
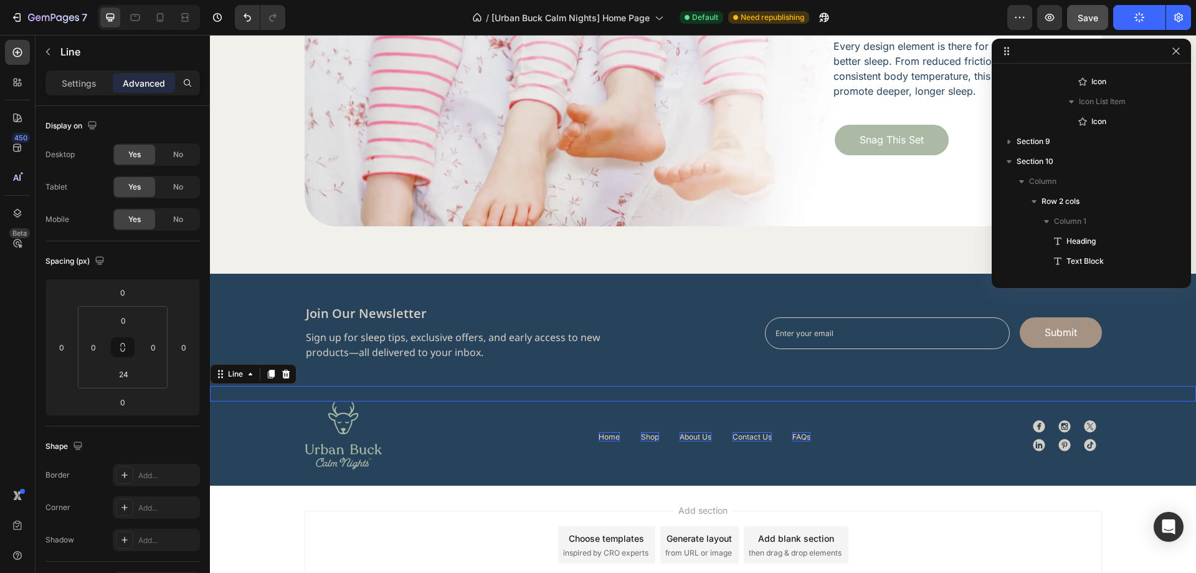
scroll to position [894, 0]
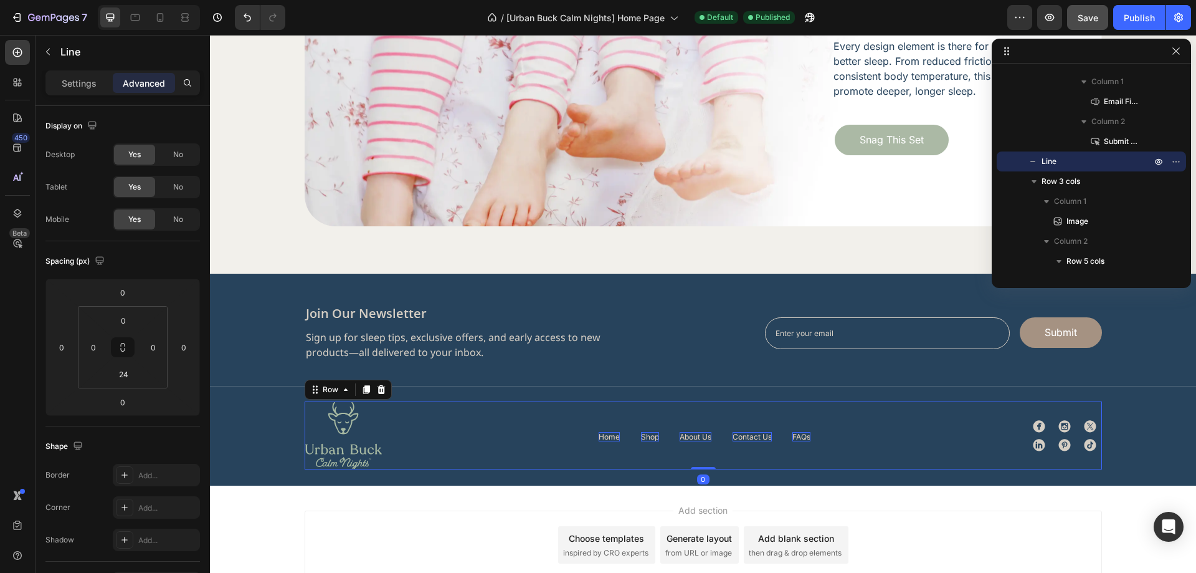
click at [473, 450] on div "Image Home Button Shop Button About Us Button Contact Us Button FAQs Button Row…" at bounding box center [703, 435] width 797 height 68
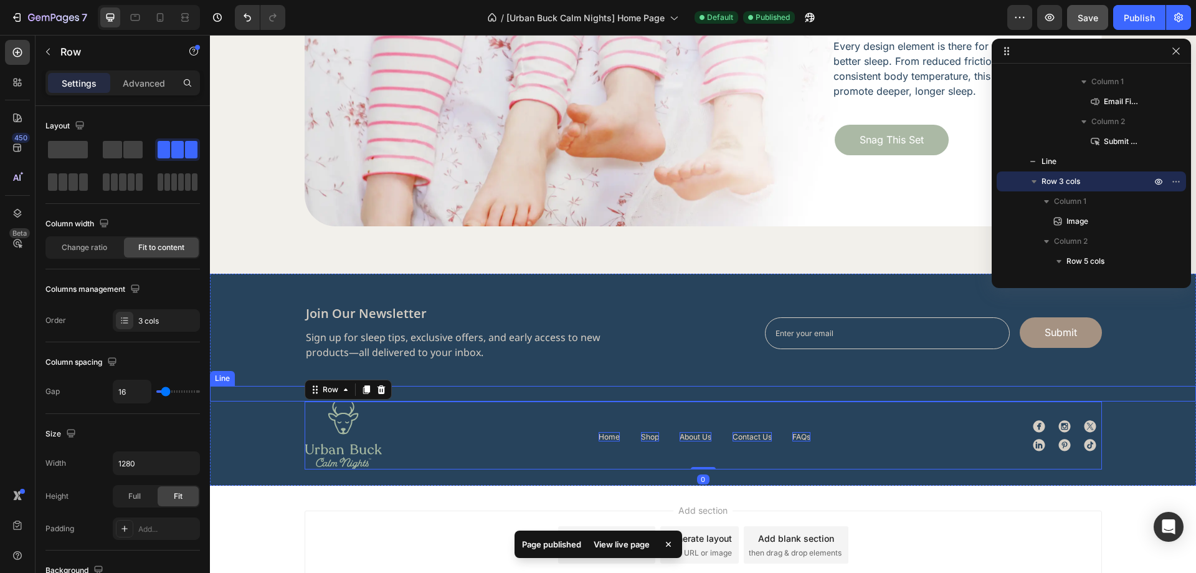
click at [272, 388] on div "Title Line" at bounding box center [703, 394] width 986 height 16
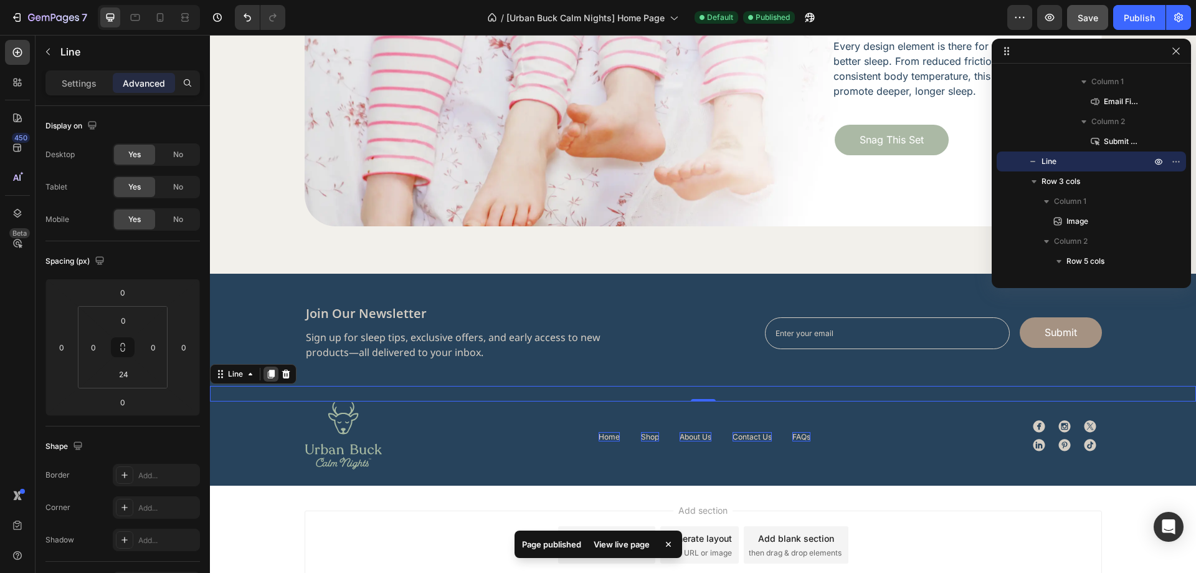
click at [272, 376] on icon at bounding box center [271, 374] width 7 height 9
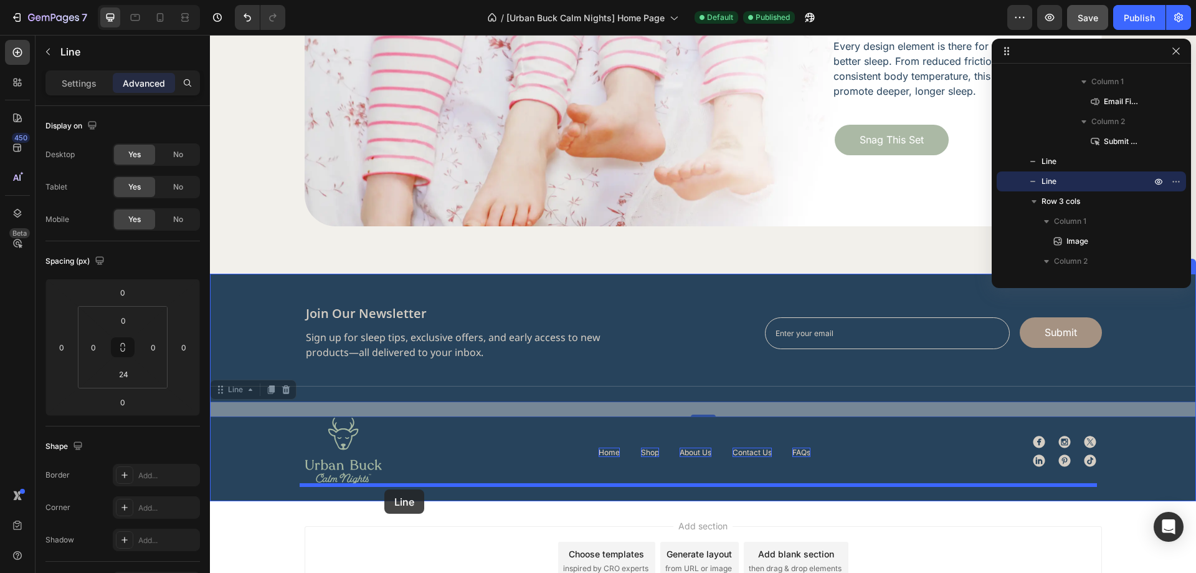
drag, startPoint x: 265, startPoint y: 409, endPoint x: 384, endPoint y: 489, distance: 143.8
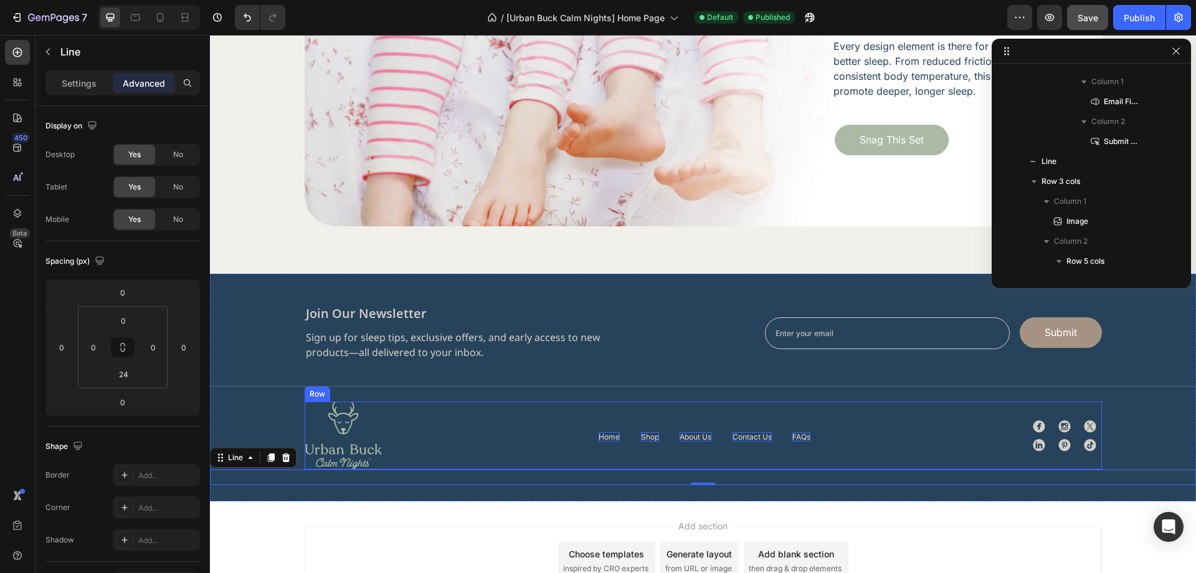
click at [431, 440] on div "Image Home Button Shop Button About Us Button Contact Us Button FAQs Button Row…" at bounding box center [703, 435] width 797 height 68
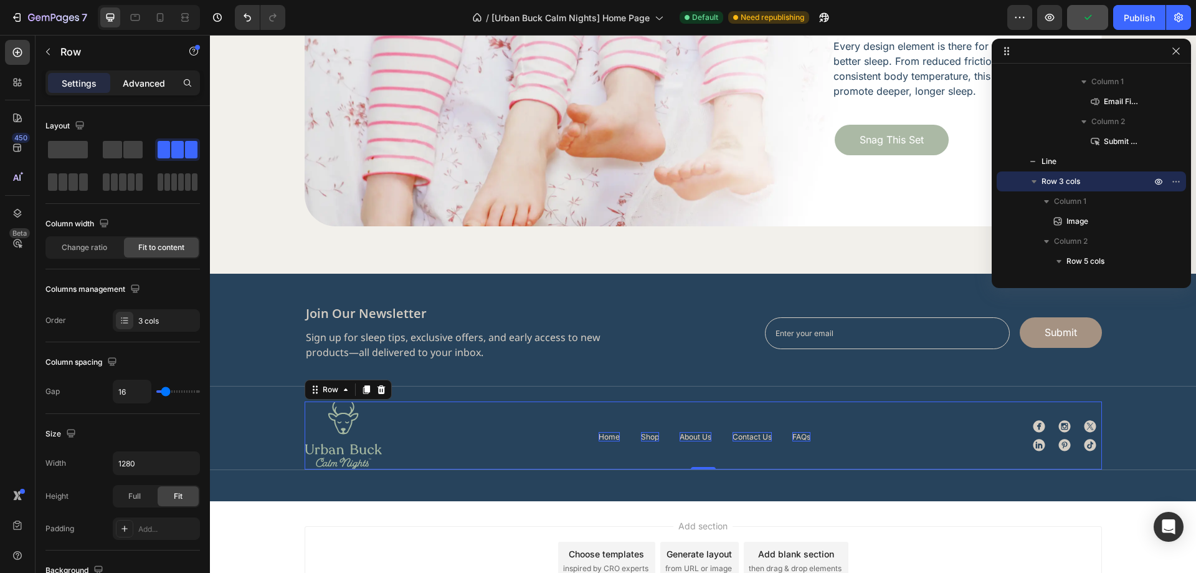
click at [144, 83] on p "Advanced" at bounding box center [144, 83] width 42 height 13
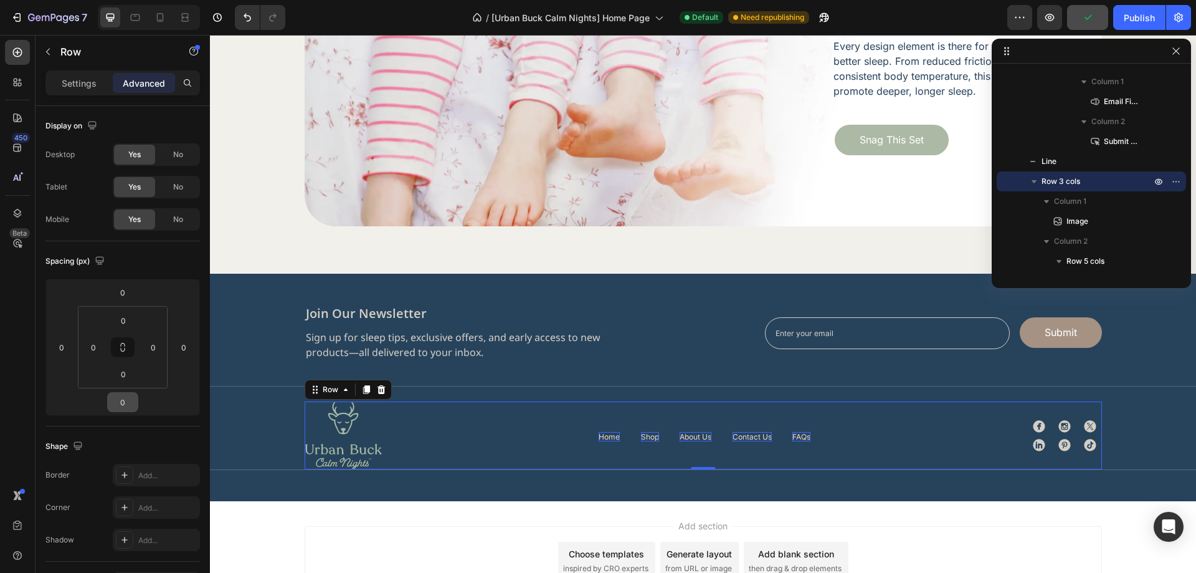
click at [0, 0] on div "Spacing (px) 0 0 0 0 0 0 0 0" at bounding box center [0, 0] width 0 height 0
click at [126, 406] on input "0" at bounding box center [122, 401] width 25 height 19
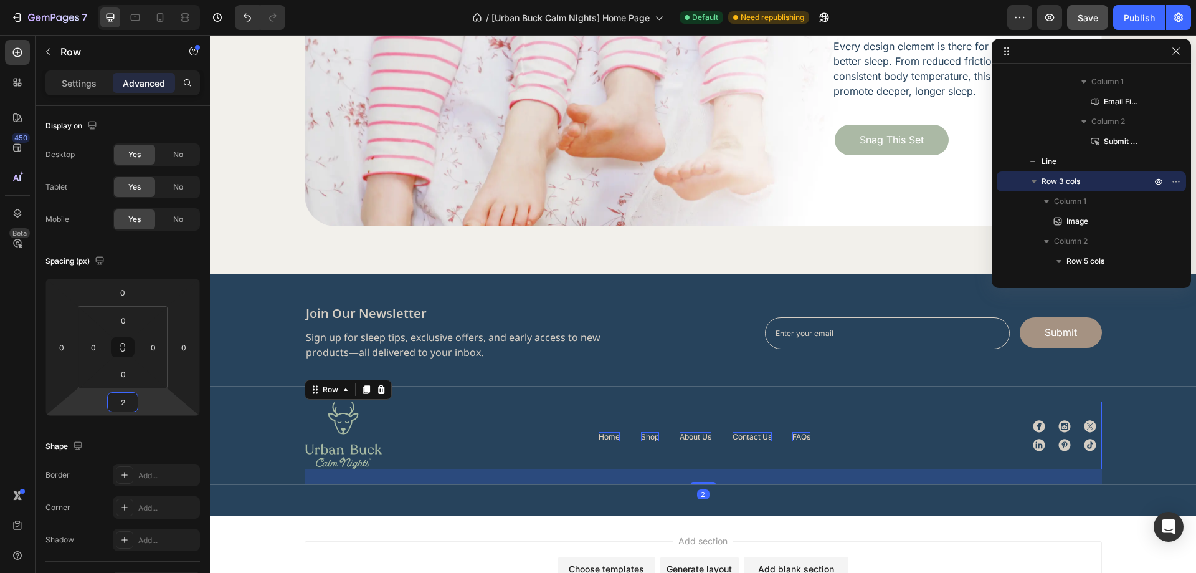
type input "24"
click at [348, 505] on div "join our newsletter Heading Sign up for sleep tips, exclusive offers, and early…" at bounding box center [703, 394] width 986 height 242
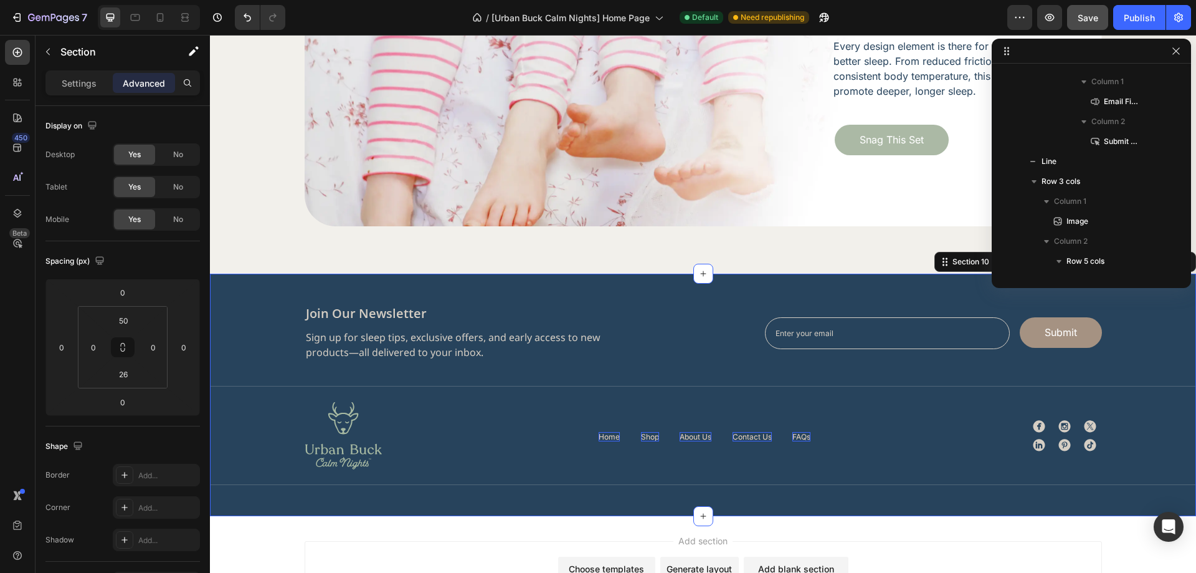
scroll to position [635, 0]
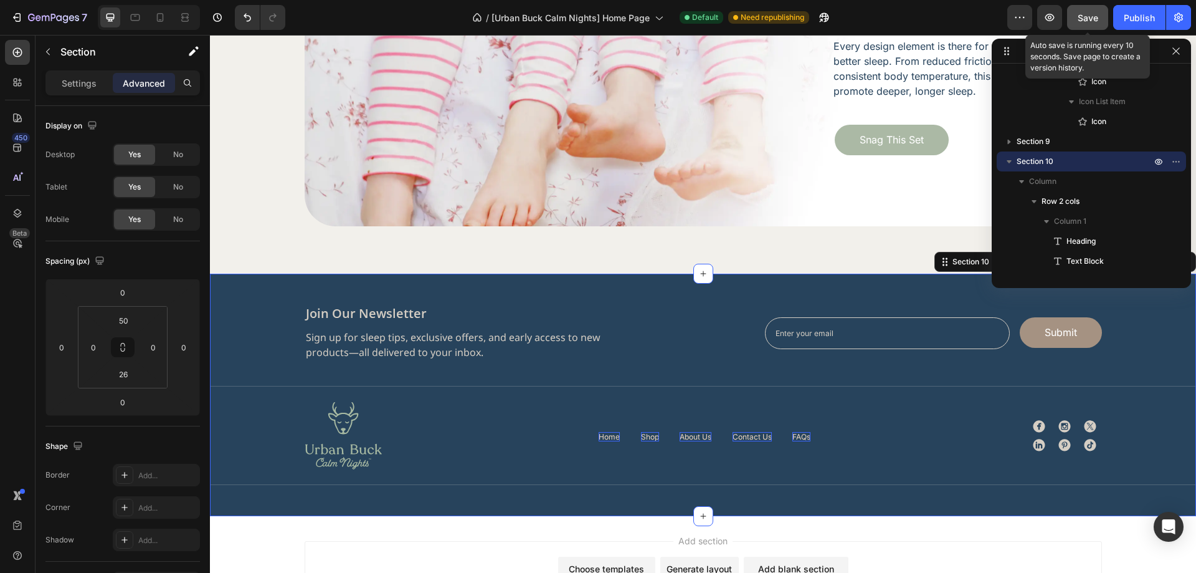
click at [1086, 19] on span "Save" at bounding box center [1088, 17] width 21 height 11
click at [1146, 17] on div "Publish" at bounding box center [1139, 17] width 31 height 13
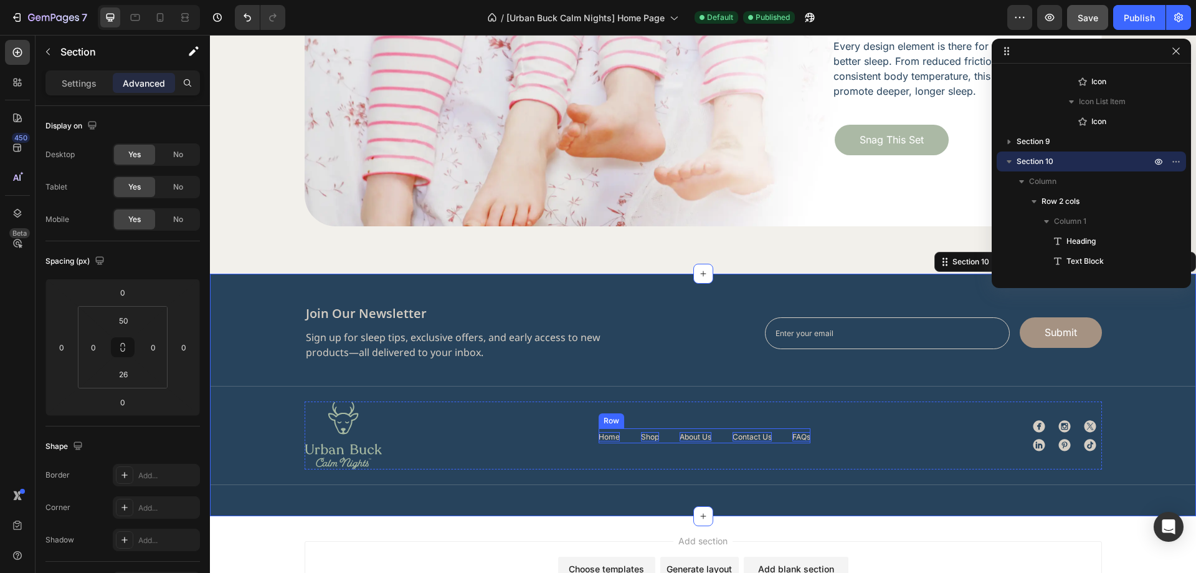
click at [724, 439] on div "Home Button Shop Button About Us Button Contact Us Button FAQs Button Row" at bounding box center [705, 435] width 212 height 15
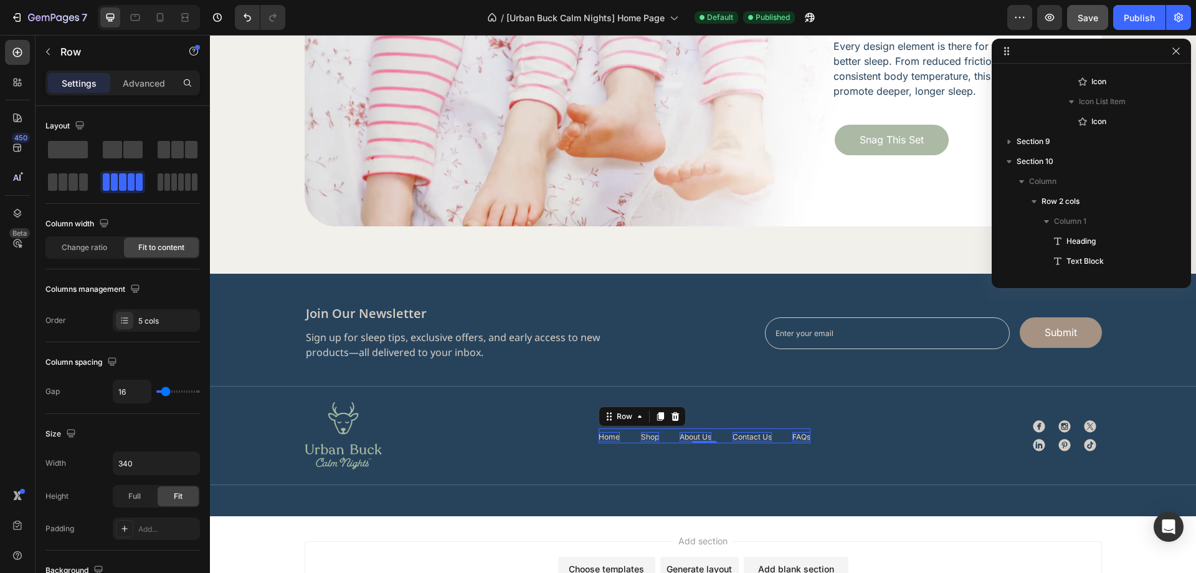
scroll to position [994, 0]
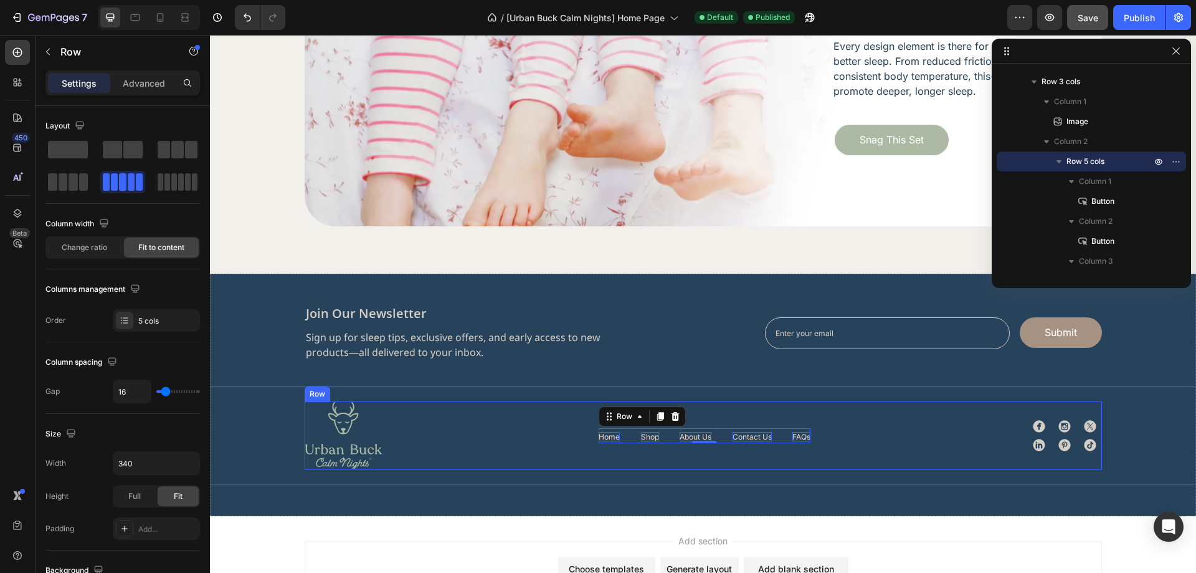
click at [937, 455] on div "Image Home Button Shop Button About Us Button Contact Us Button FAQs Button Row…" at bounding box center [703, 435] width 797 height 68
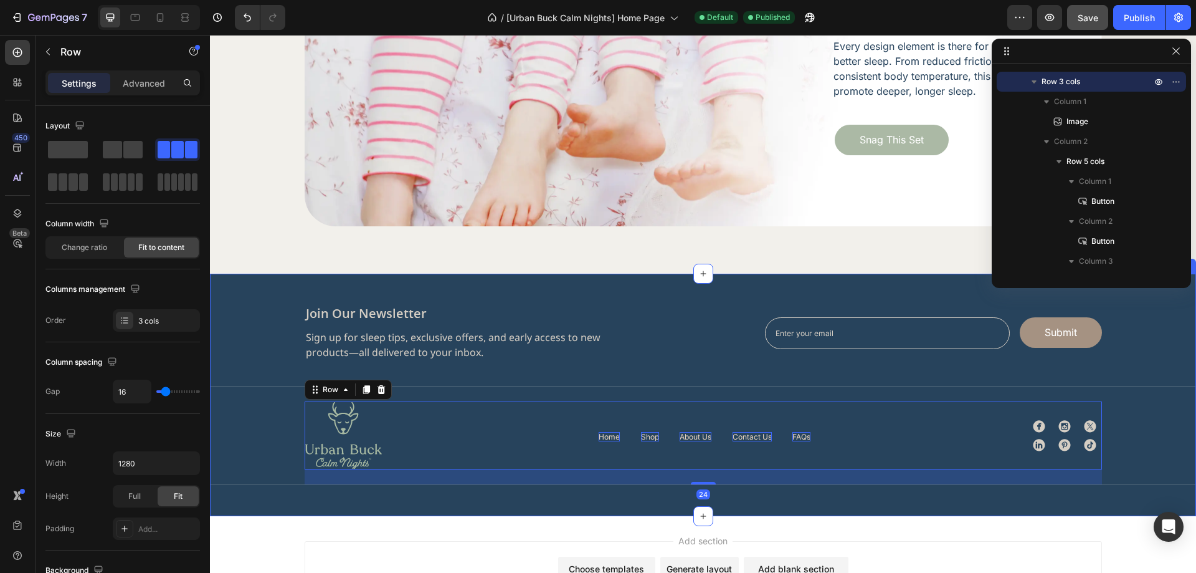
click at [1130, 459] on div "join our newsletter Heading Sign up for sleep tips, exclusive offers, and early…" at bounding box center [703, 402] width 986 height 195
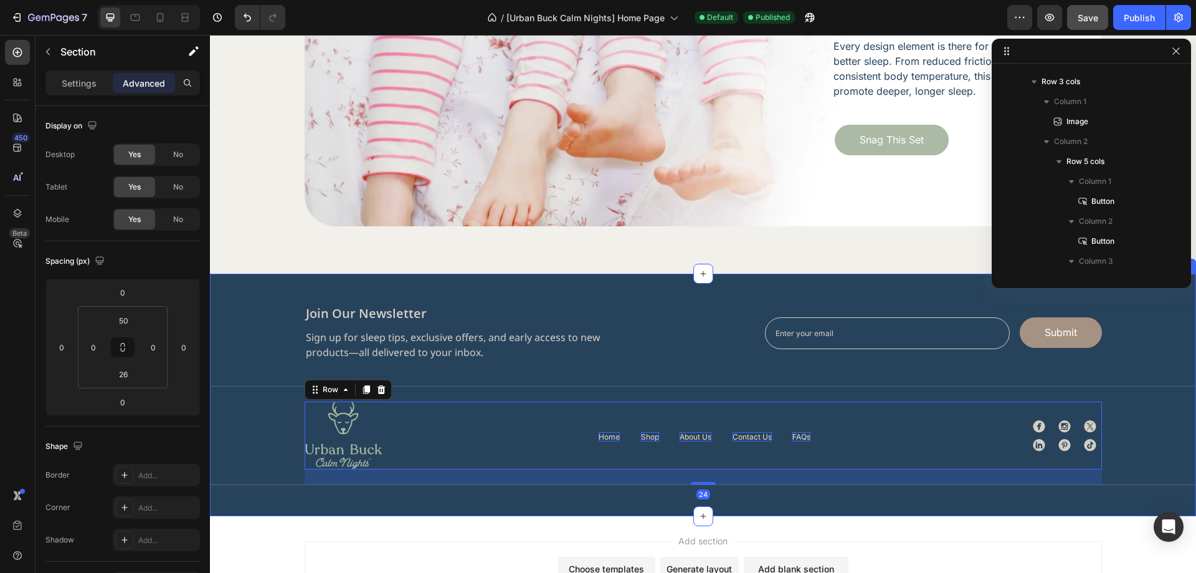
scroll to position [635, 0]
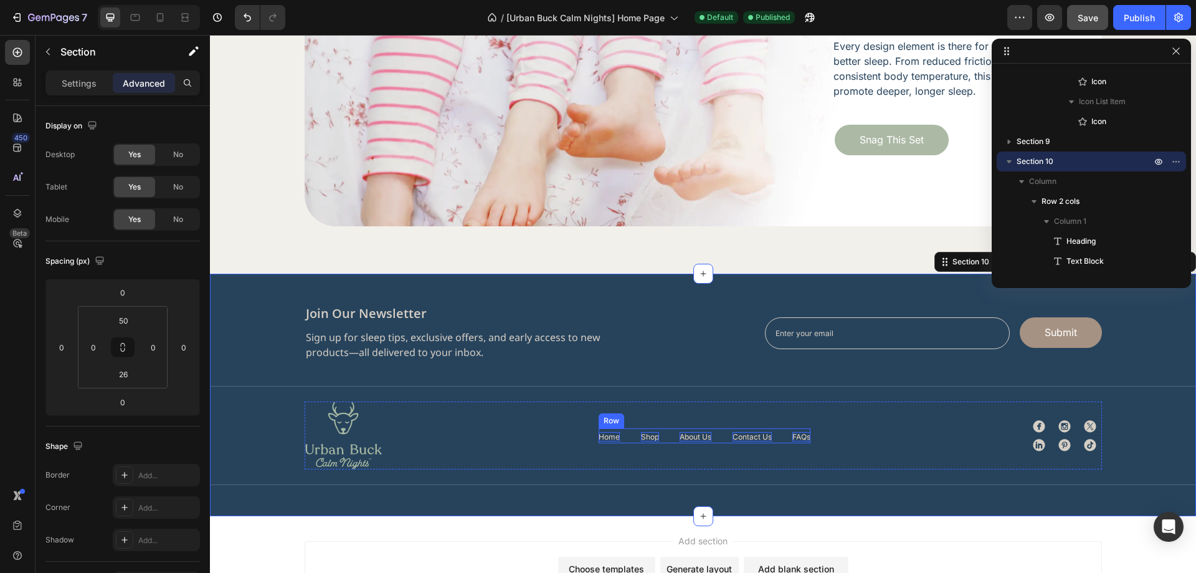
click at [723, 434] on div "Home Button Shop Button About Us Button Contact Us Button FAQs Button Row" at bounding box center [705, 435] width 212 height 15
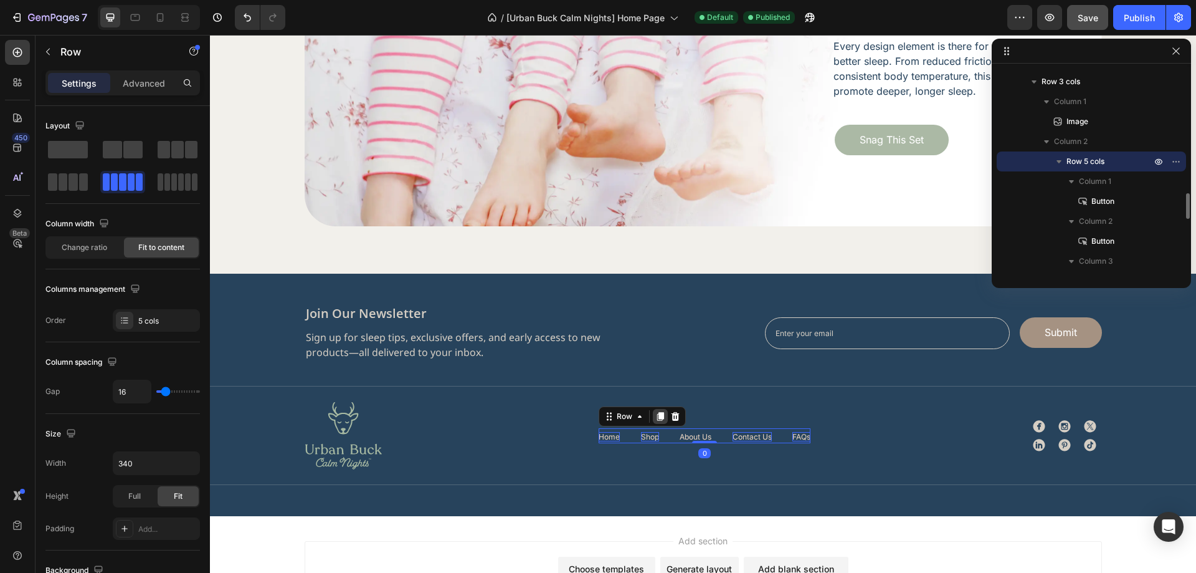
click at [655, 419] on icon at bounding box center [660, 416] width 10 height 10
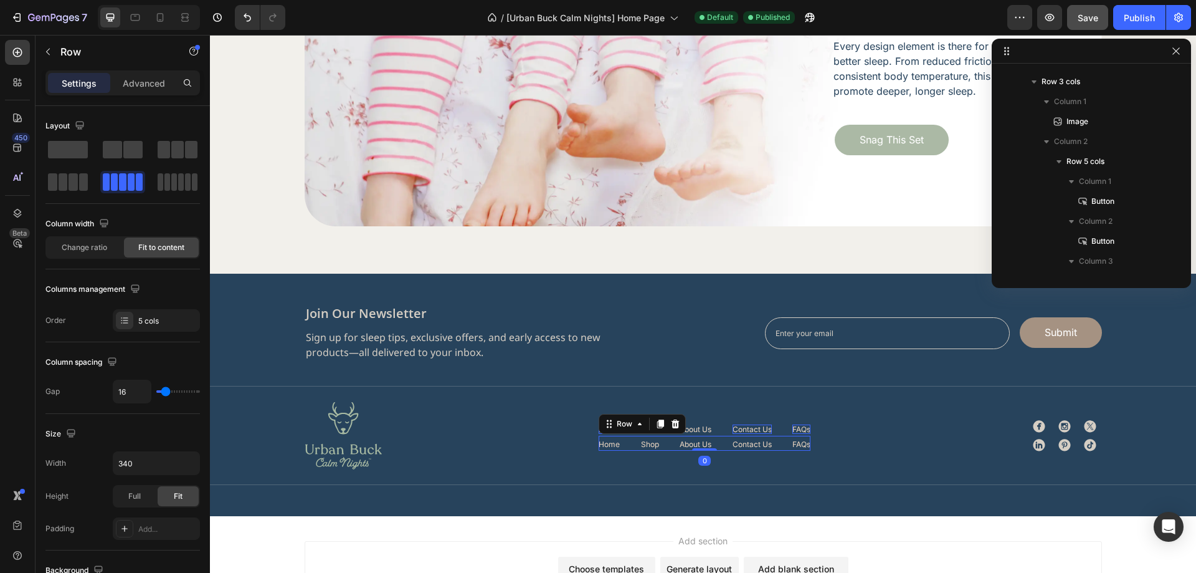
scroll to position [1213, 0]
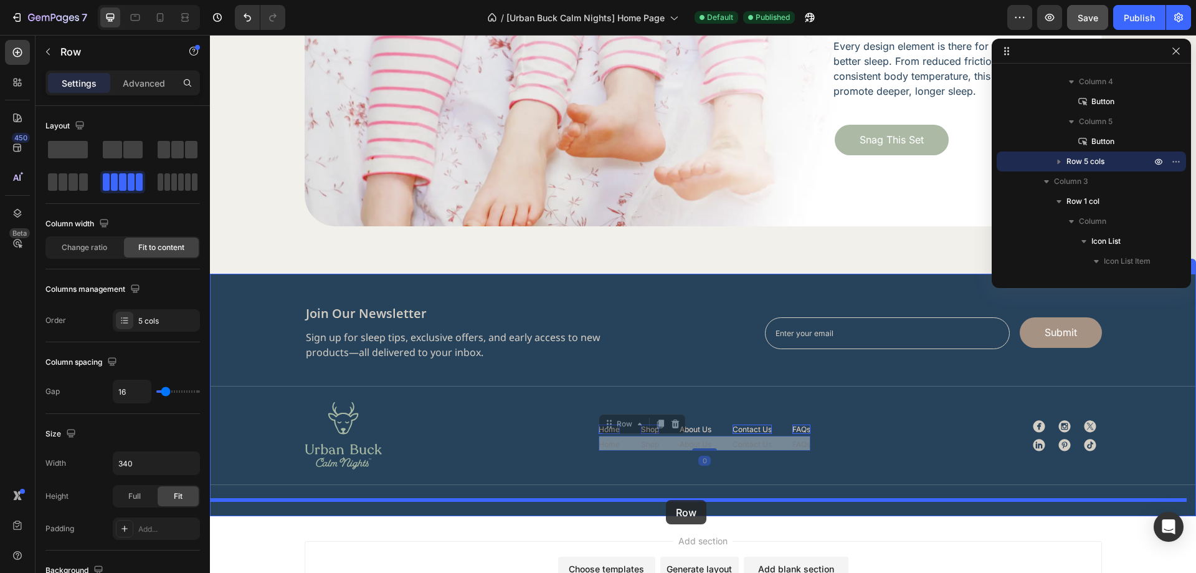
drag, startPoint x: 667, startPoint y: 445, endPoint x: 666, endPoint y: 500, distance: 54.8
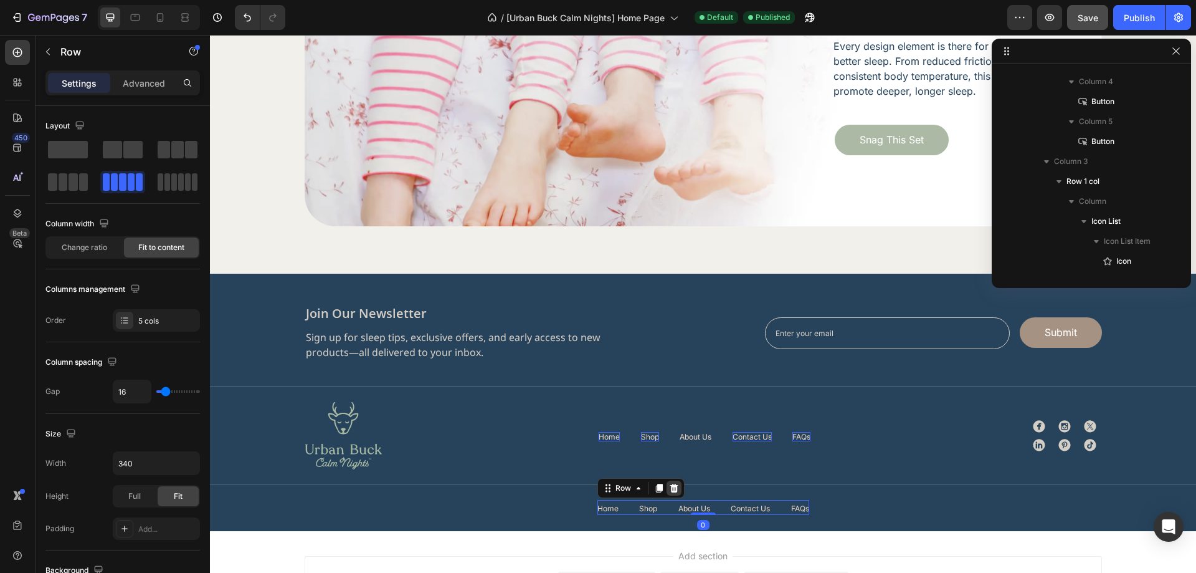
scroll to position [4274, 0]
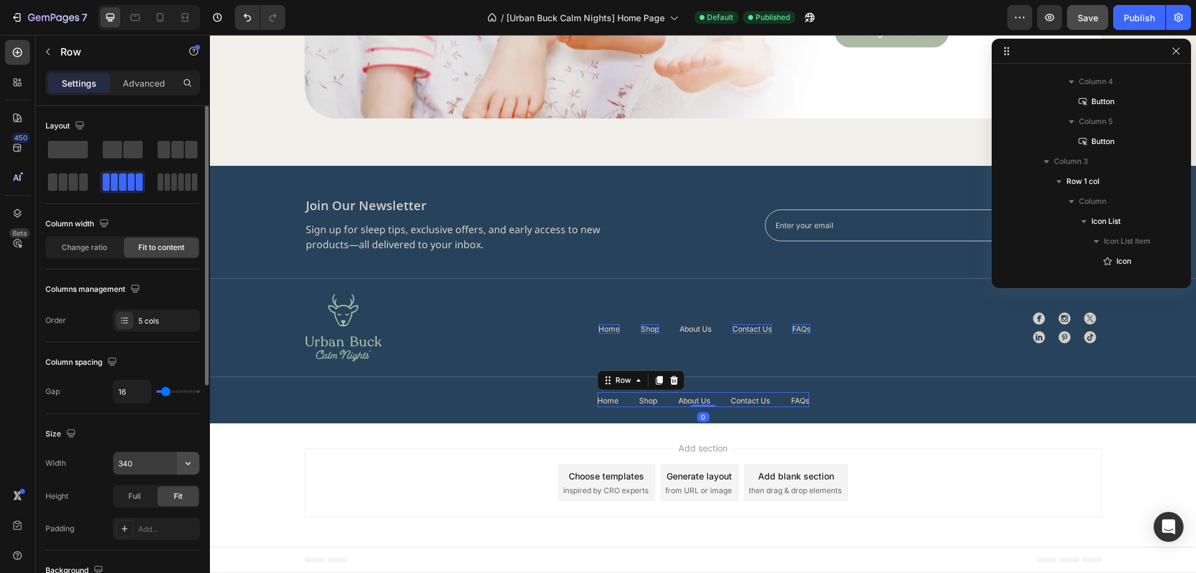
click at [190, 467] on icon "button" at bounding box center [188, 463] width 12 height 12
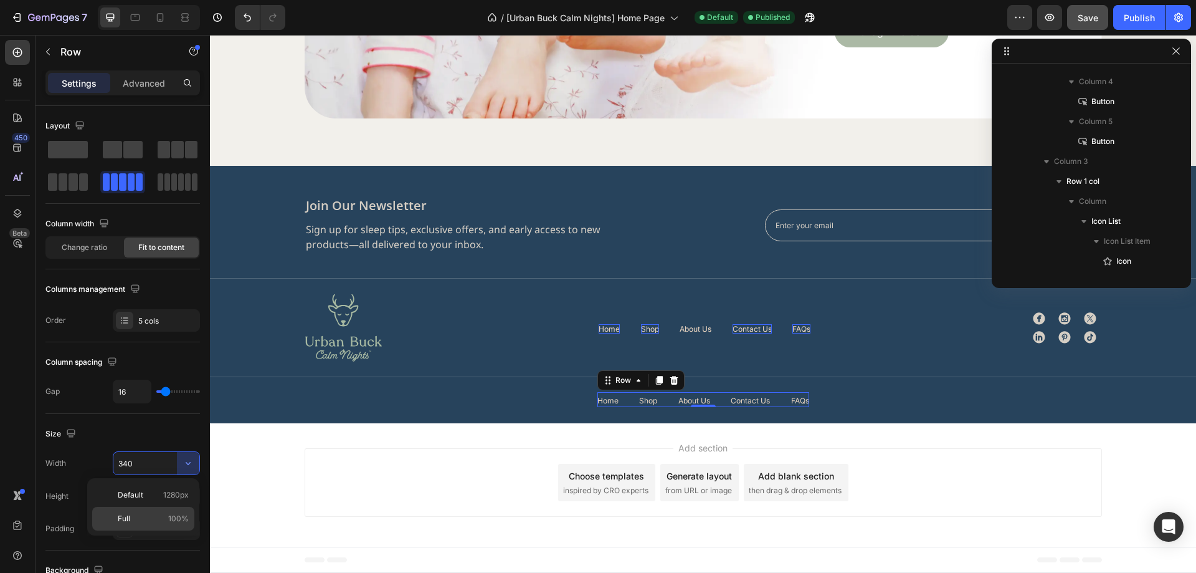
click at [150, 510] on div "Full 100%" at bounding box center [143, 518] width 102 height 24
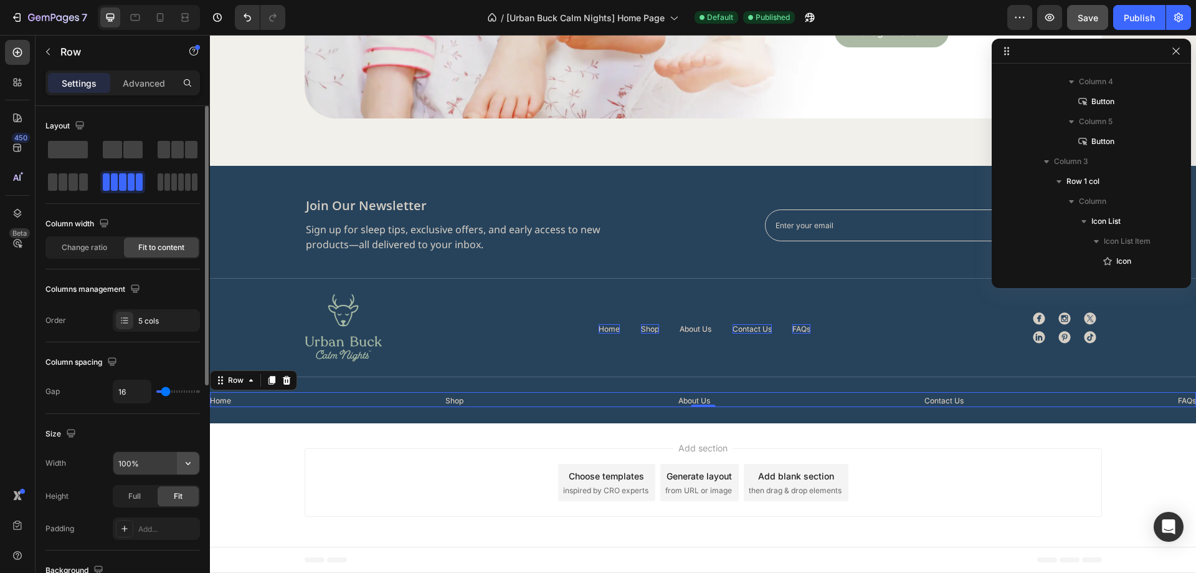
click at [184, 466] on icon "button" at bounding box center [188, 463] width 12 height 12
click at [168, 443] on div "Size" at bounding box center [122, 434] width 154 height 20
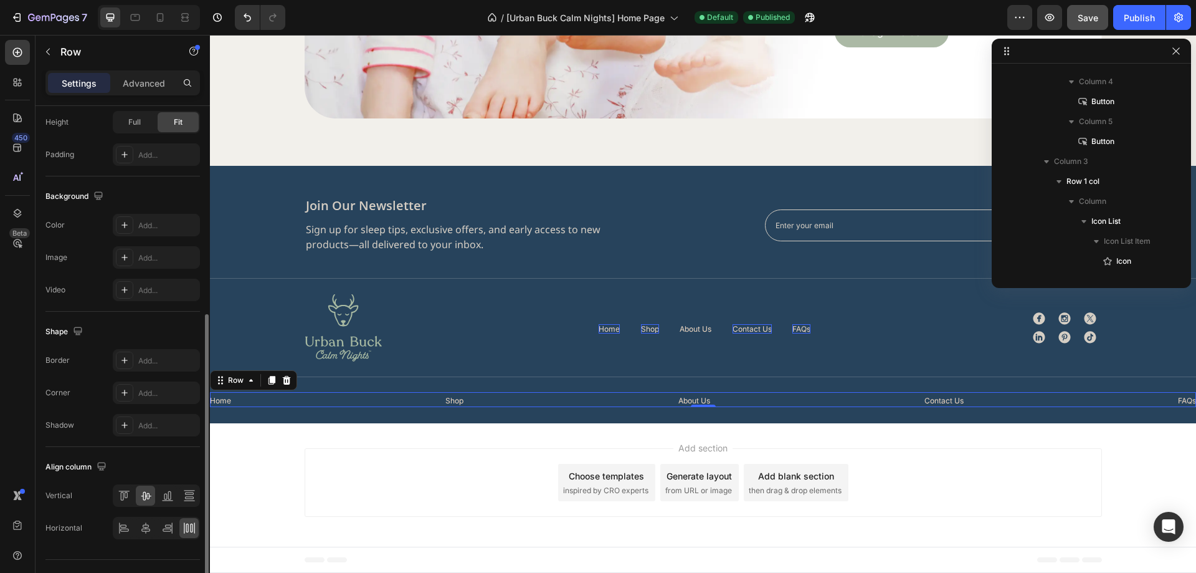
scroll to position [400, 0]
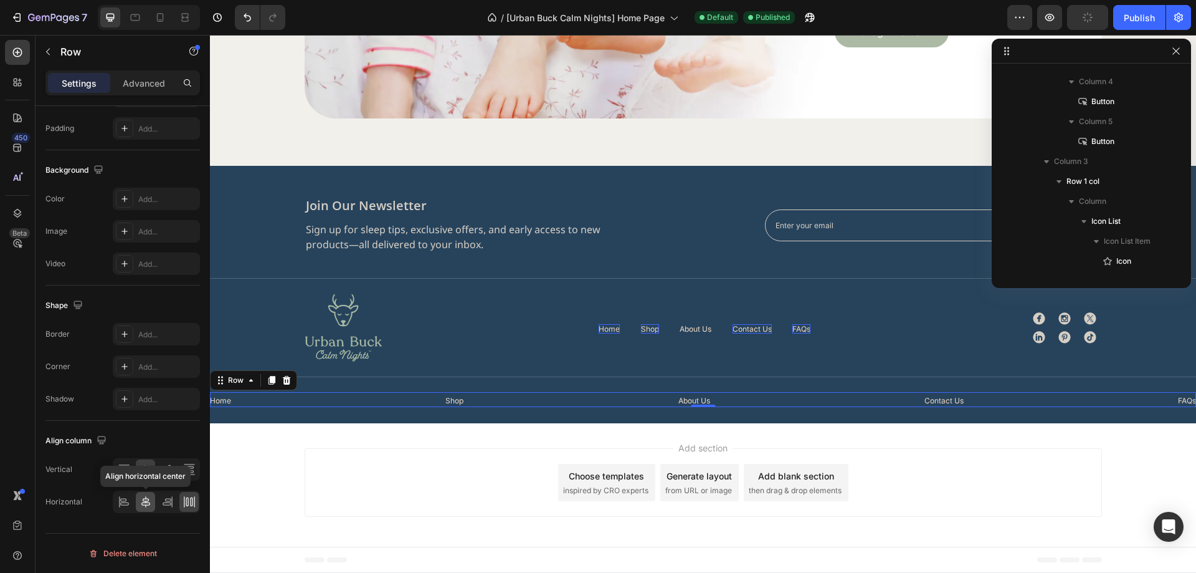
click at [143, 501] on icon at bounding box center [145, 501] width 9 height 11
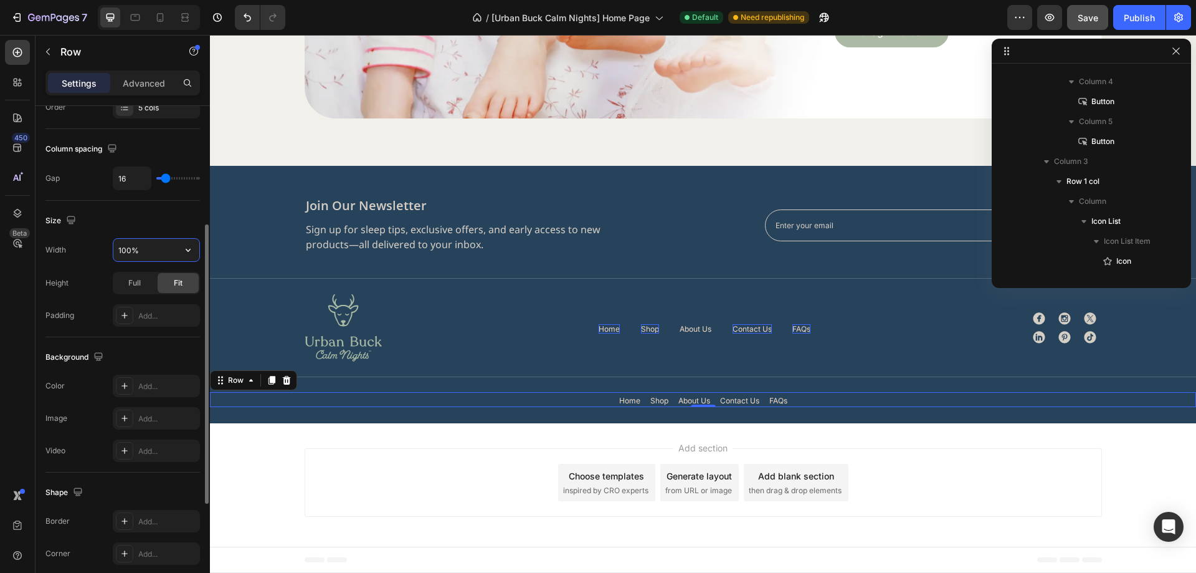
click at [148, 254] on input "100%" at bounding box center [156, 250] width 86 height 22
click at [186, 247] on icon "button" at bounding box center [188, 250] width 12 height 12
click at [161, 282] on p "Default 1280px" at bounding box center [153, 281] width 71 height 11
type input "1280"
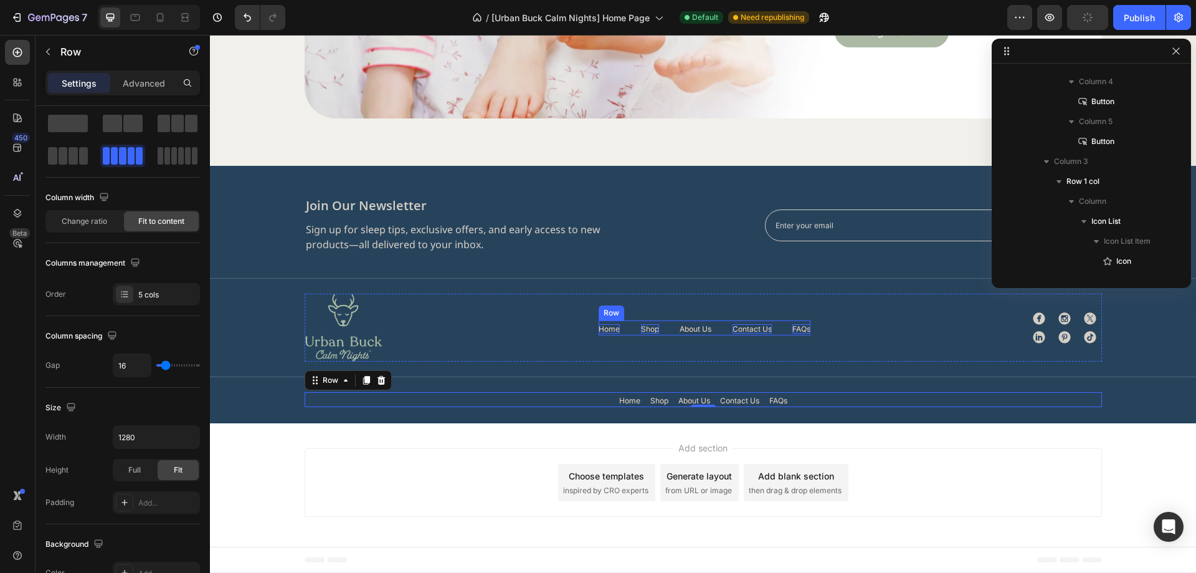
click at [632, 327] on div "Home Button Shop Button About Us Button Contact Us Button FAQs Button Row" at bounding box center [705, 327] width 212 height 15
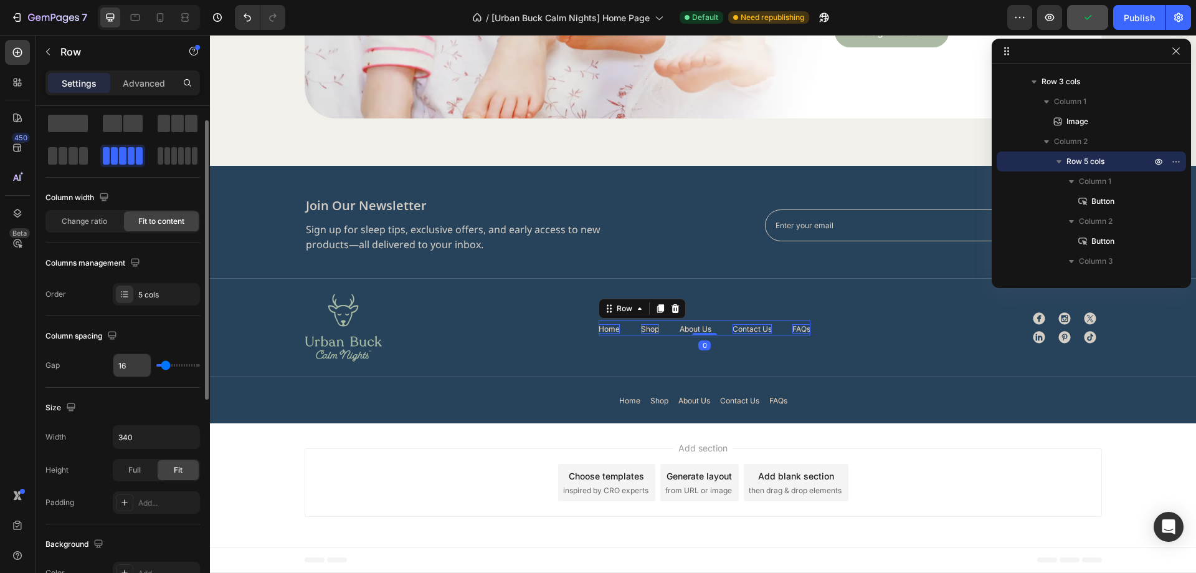
click at [130, 372] on input "16" at bounding box center [131, 365] width 37 height 22
type input "0"
click at [158, 345] on div "Column spacing" at bounding box center [122, 336] width 154 height 20
click at [138, 369] on input "0" at bounding box center [131, 365] width 37 height 22
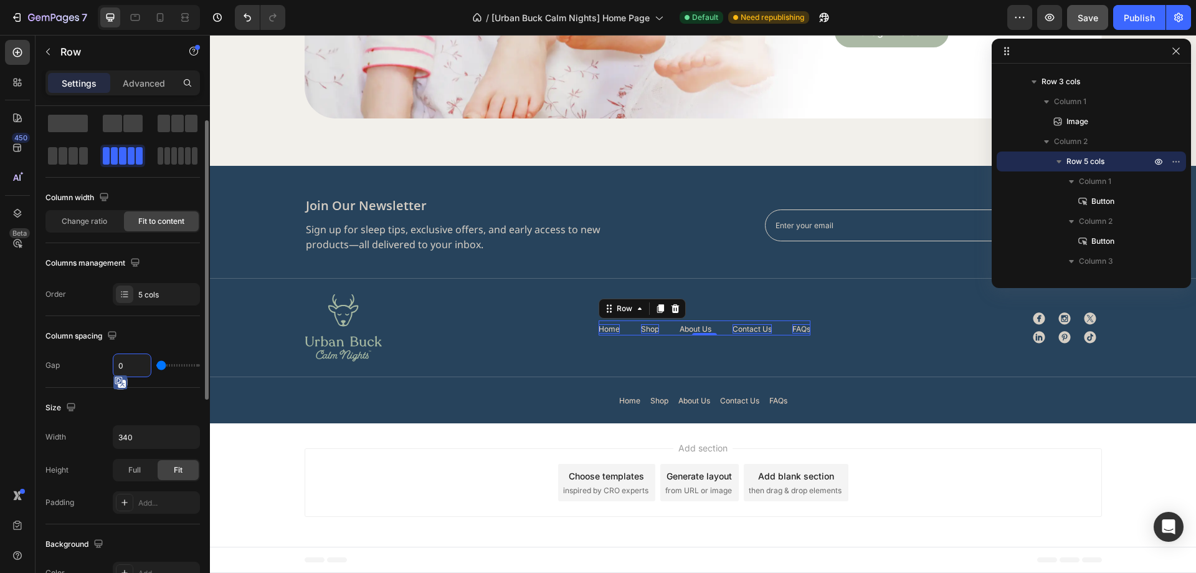
type input "1"
type input "12"
type input "1"
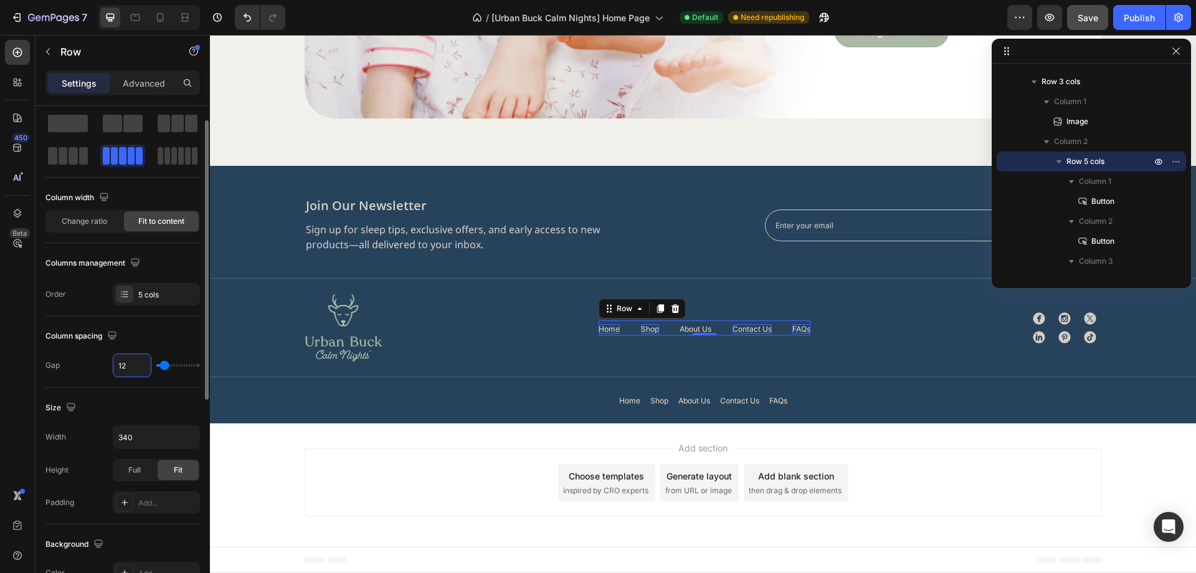
type input "1"
type input "0"
type input "8"
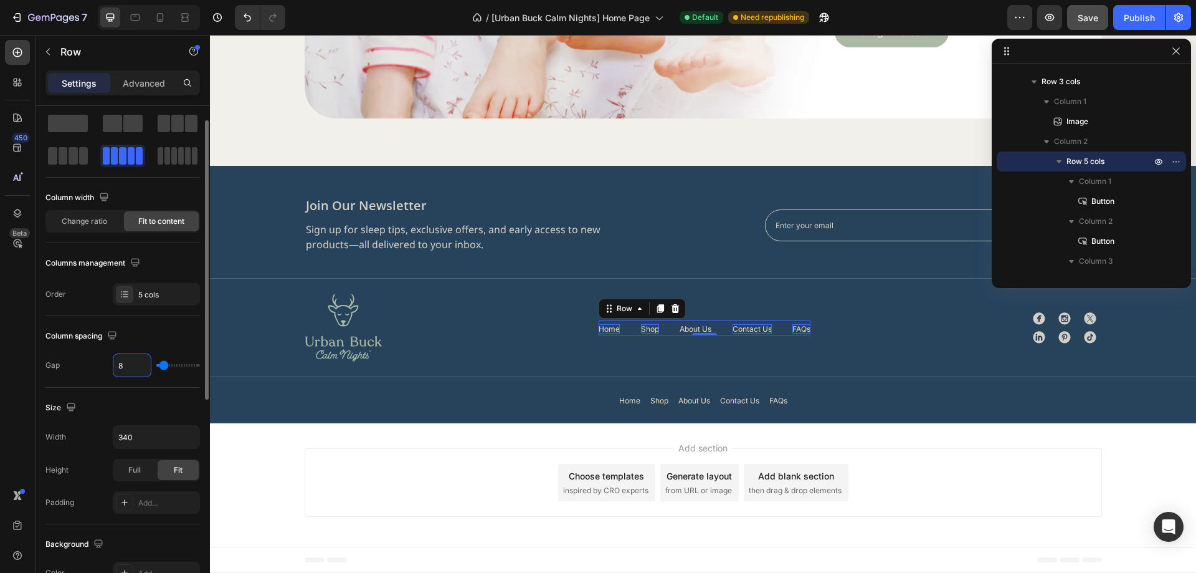
click at [167, 344] on div "Column spacing" at bounding box center [122, 336] width 154 height 20
click at [795, 401] on div "Home Button Shop Button About Us Button Contact Us Button FAQs Button Row" at bounding box center [703, 399] width 797 height 15
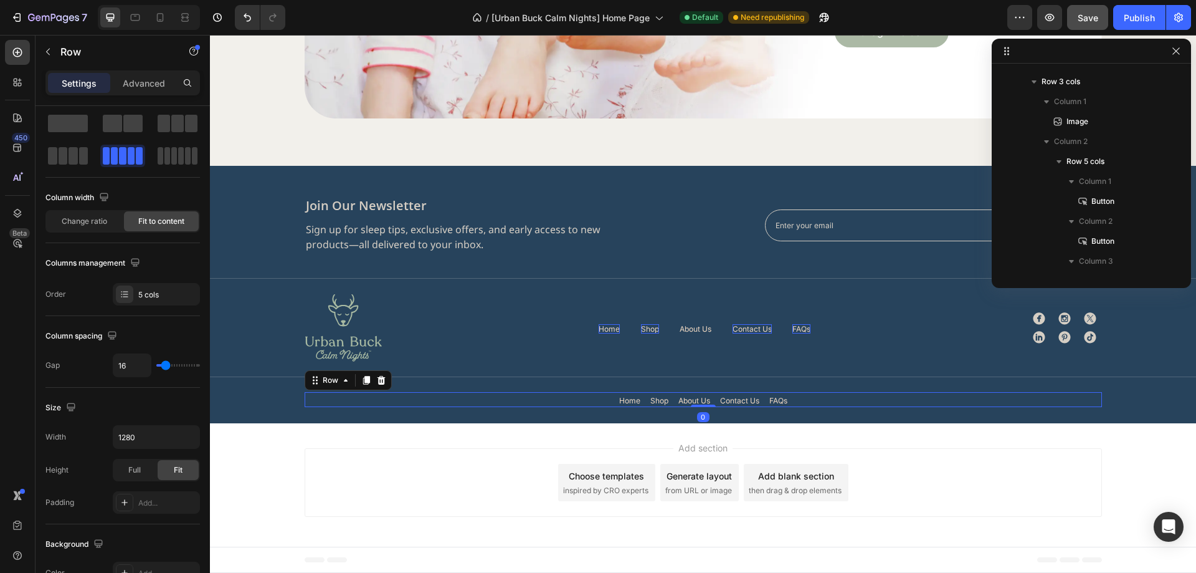
scroll to position [1449, 0]
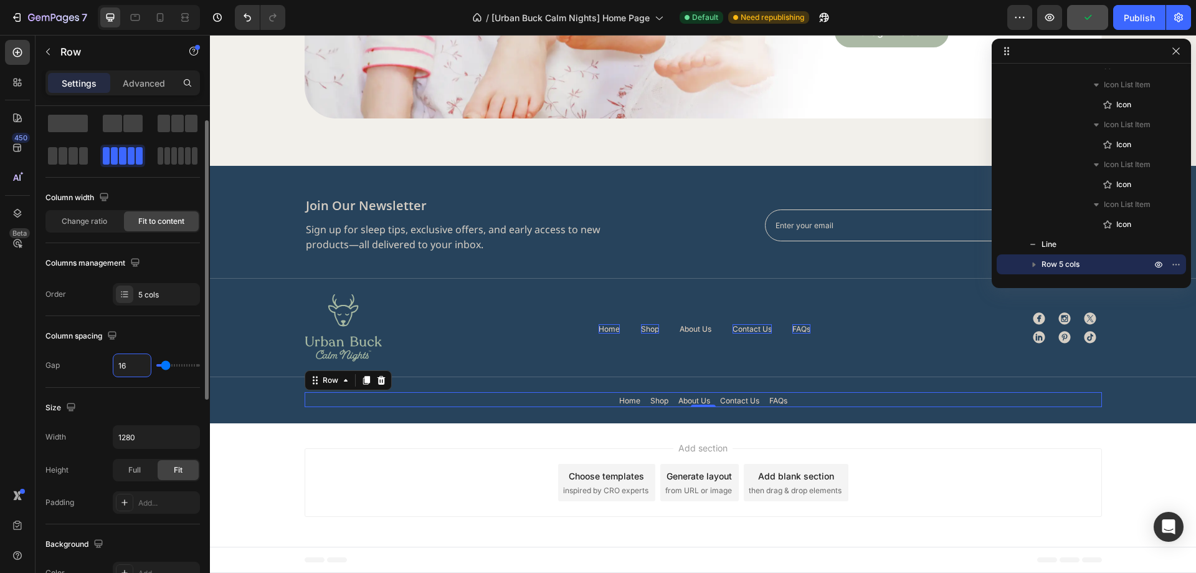
click at [135, 367] on input "16" at bounding box center [131, 365] width 37 height 22
type input "2"
type input "24"
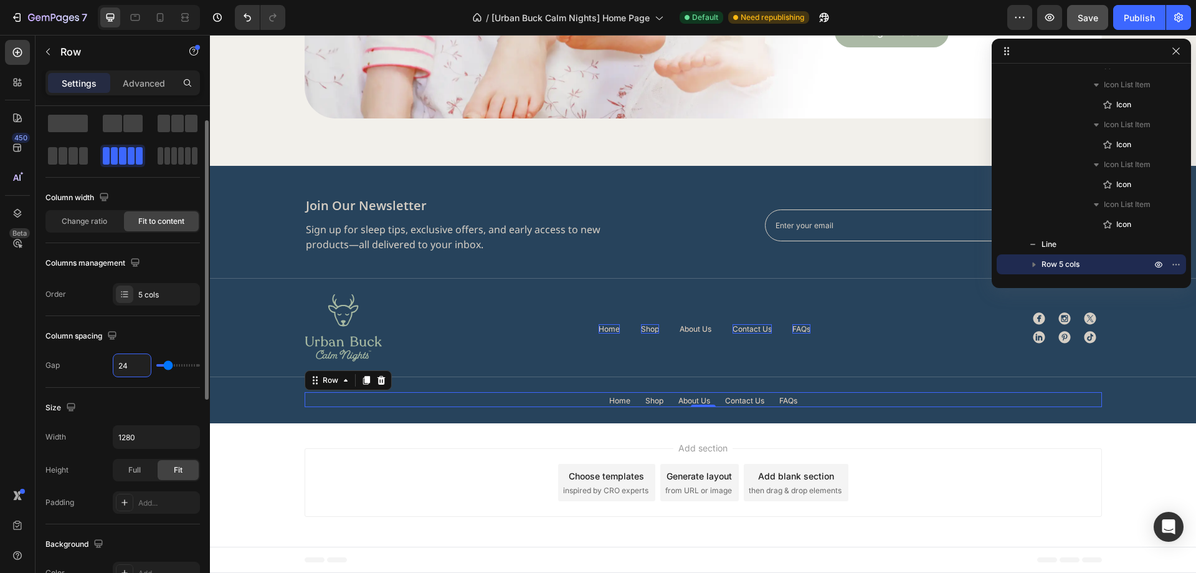
type input "24"
click at [146, 344] on div "Column spacing" at bounding box center [122, 336] width 154 height 20
click at [615, 398] on p "Home" at bounding box center [619, 400] width 21 height 9
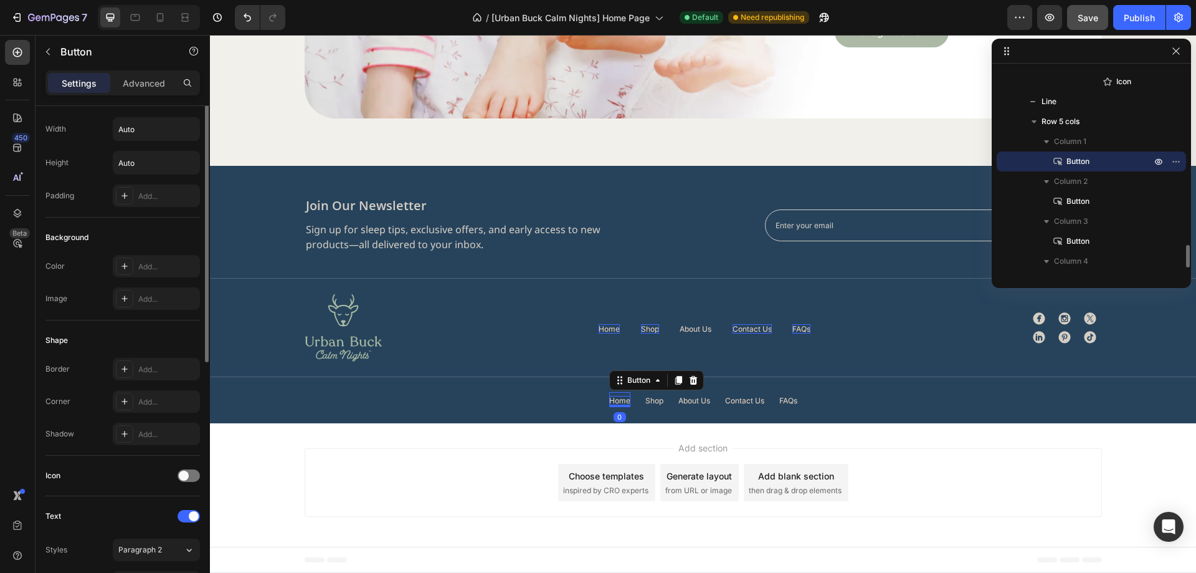
scroll to position [0, 0]
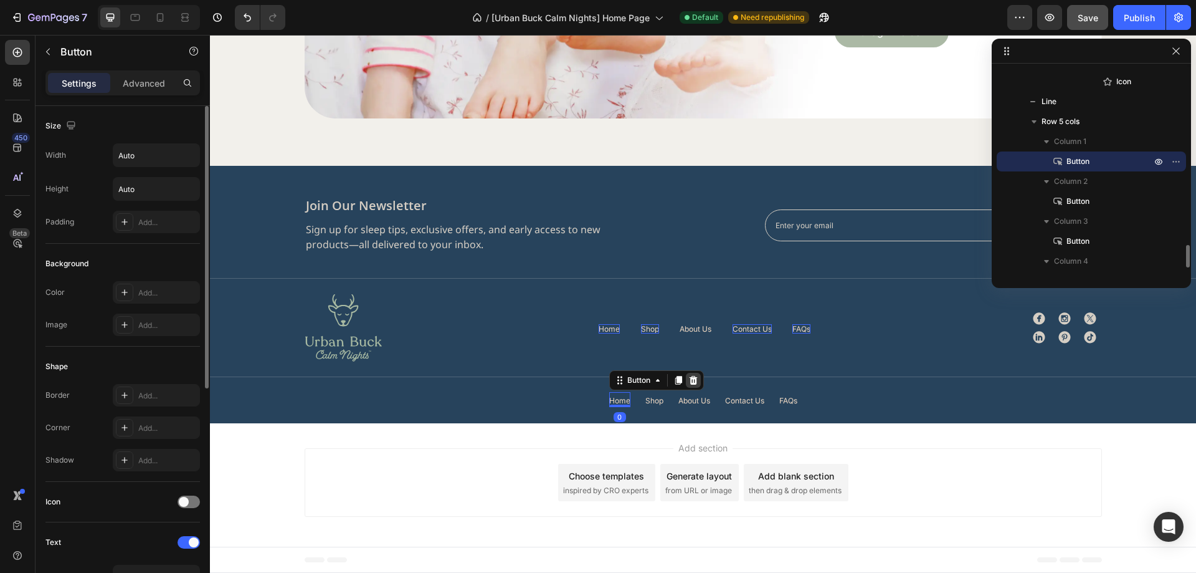
click at [691, 383] on icon at bounding box center [693, 380] width 10 height 10
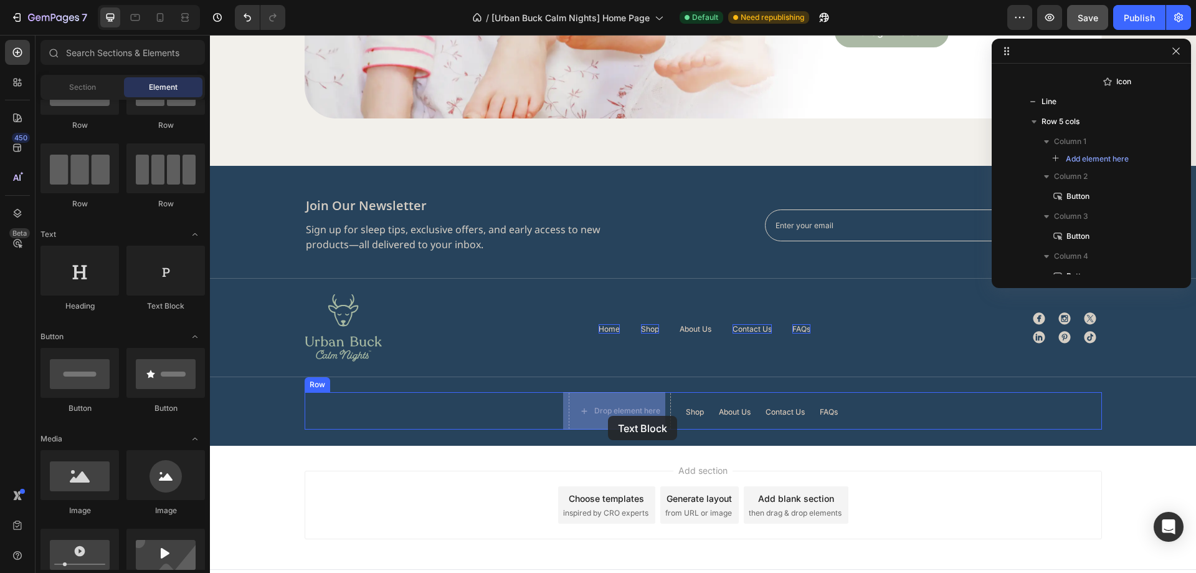
drag, startPoint x: 381, startPoint y: 317, endPoint x: 608, endPoint y: 416, distance: 247.8
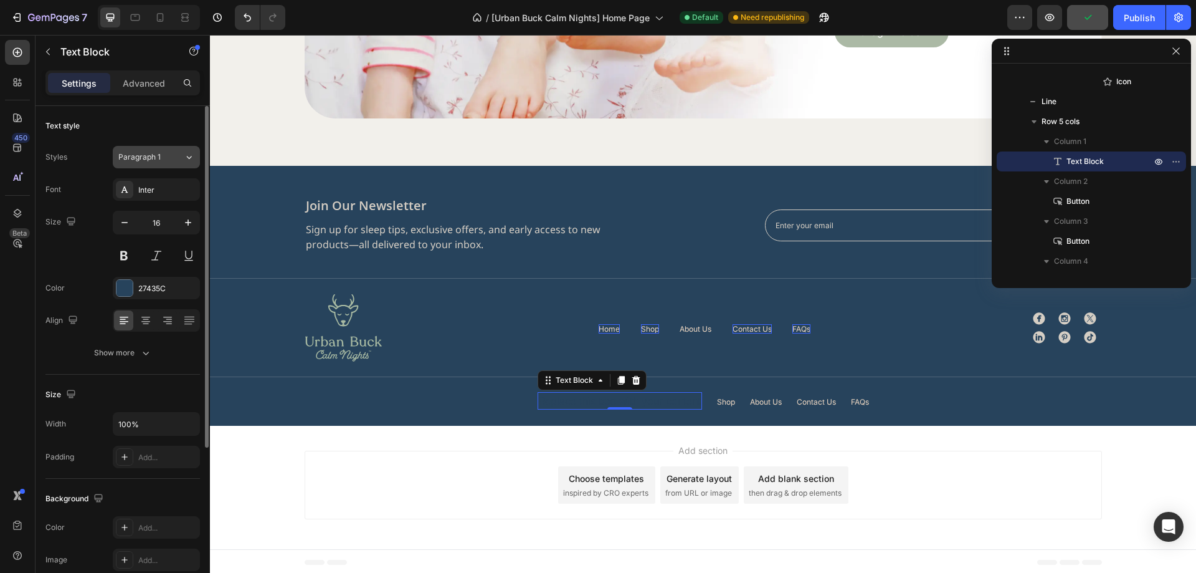
click at [154, 158] on span "Paragraph 1" at bounding box center [139, 156] width 42 height 11
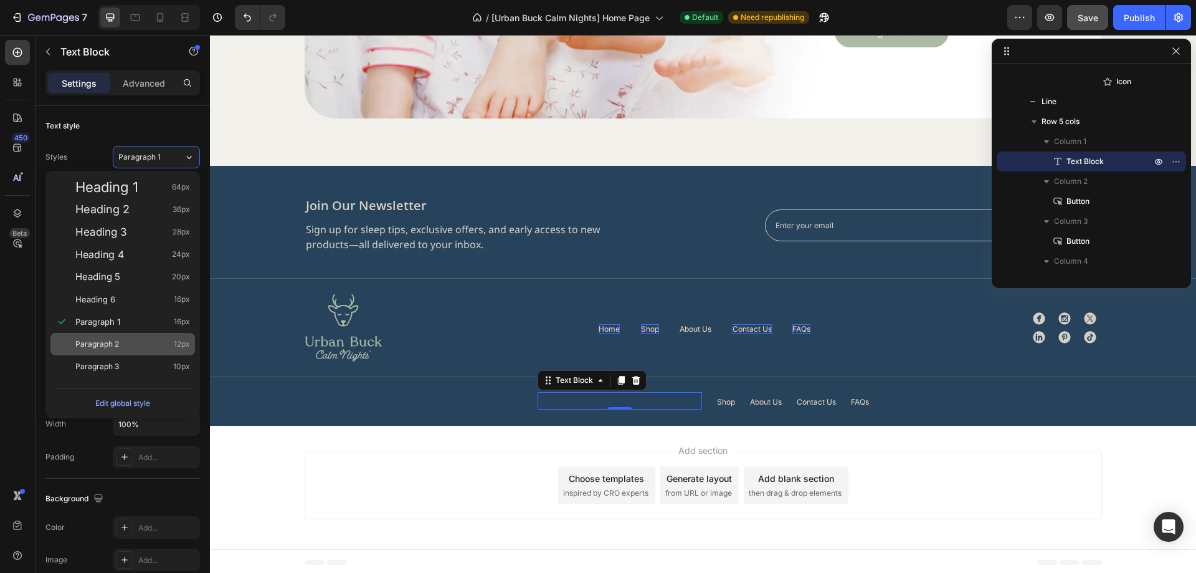
click at [139, 345] on div "Paragraph 2 12px" at bounding box center [132, 344] width 115 height 12
type input "12"
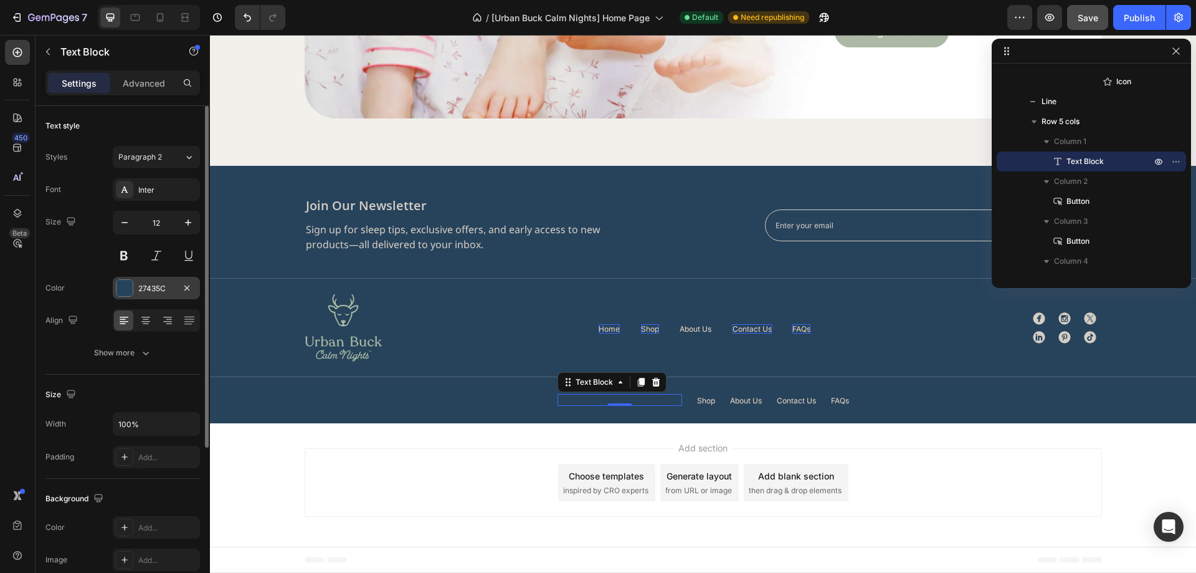
click at [150, 296] on div "27435C" at bounding box center [156, 288] width 87 height 22
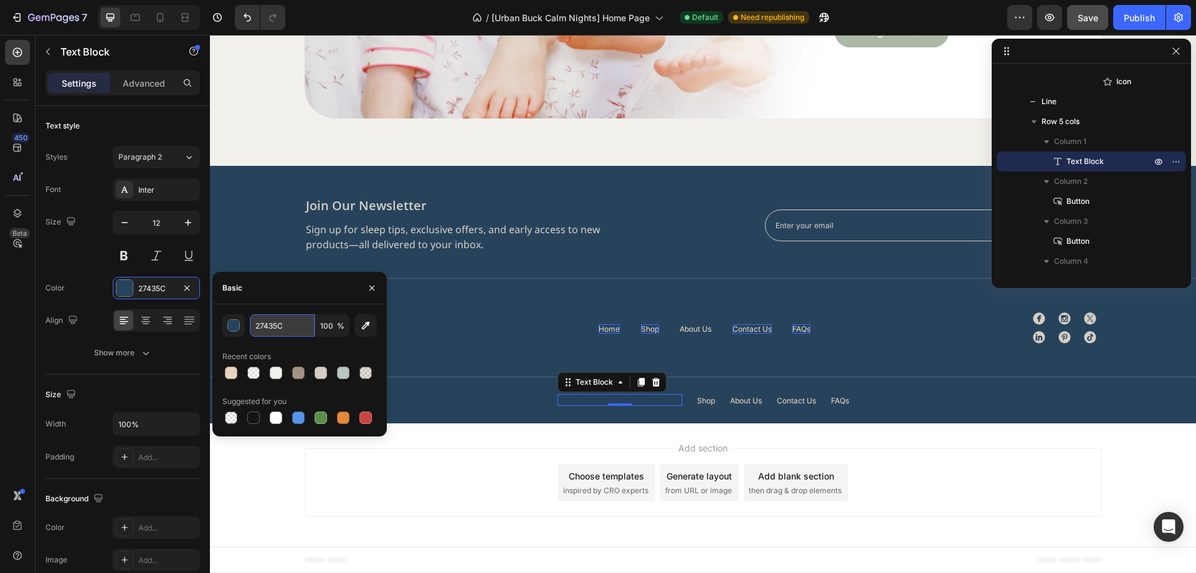
click at [265, 320] on input "27435C" at bounding box center [282, 325] width 65 height 22
paste input "#D5CEC4"
type input "#D5CEC4"
click at [87, 258] on div "Size 12" at bounding box center [122, 239] width 154 height 56
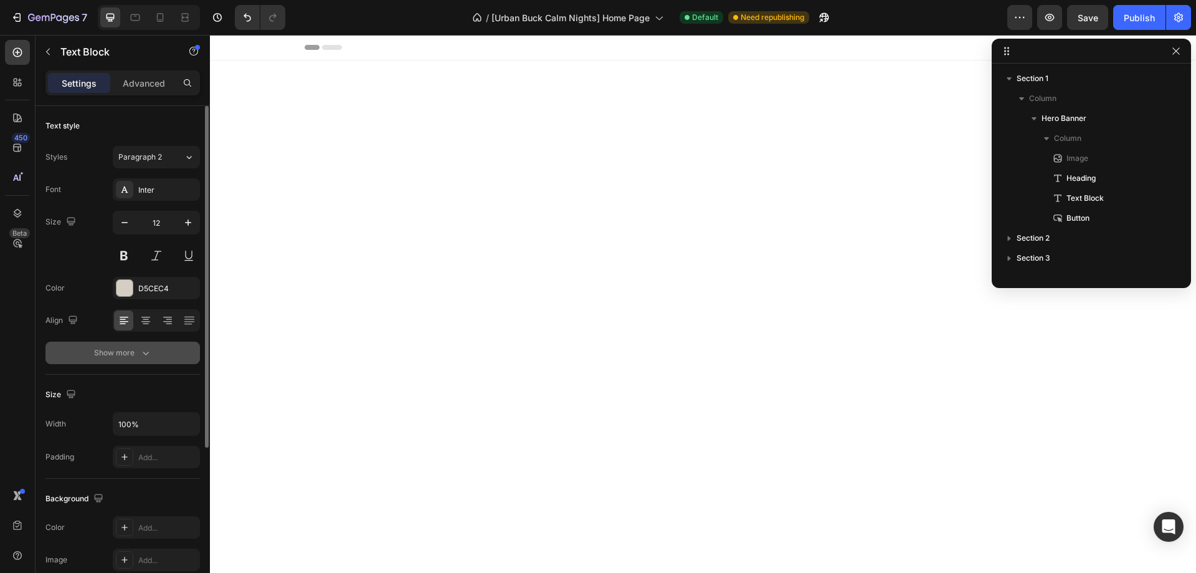
click at [159, 355] on button "Show more" at bounding box center [122, 352] width 154 height 22
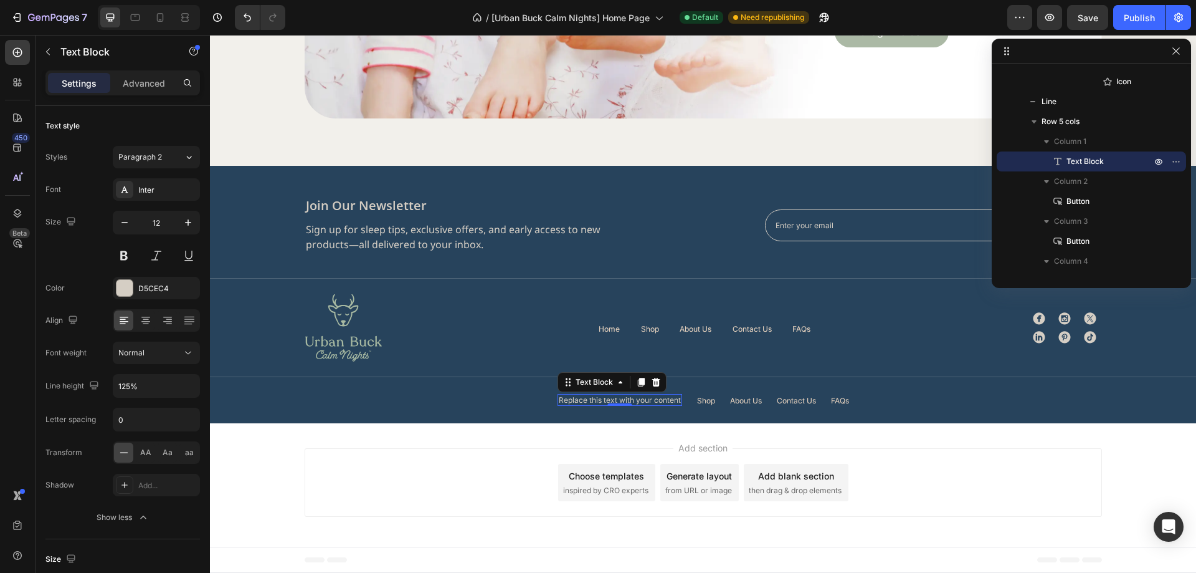
click at [625, 399] on div "Replace this text with your content" at bounding box center [620, 400] width 125 height 12
click at [625, 399] on p "Replace this text with your content" at bounding box center [620, 399] width 122 height 9
click at [625, 409] on div "join our newsletter Heading Sign up for sleep tips, exclusive offers, and early…" at bounding box center [703, 294] width 986 height 257
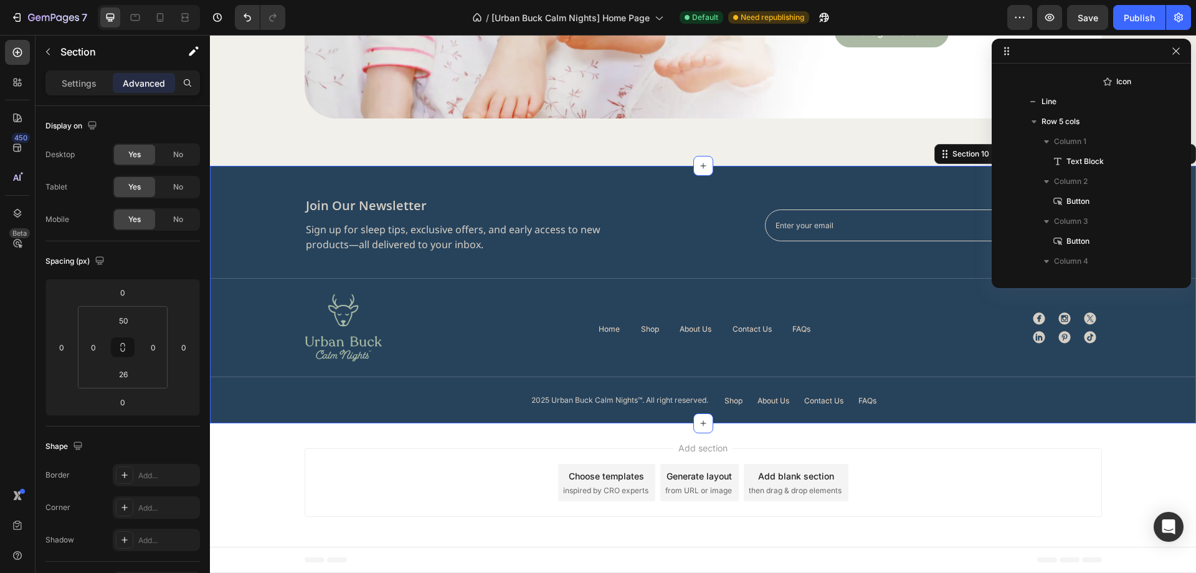
scroll to position [635, 0]
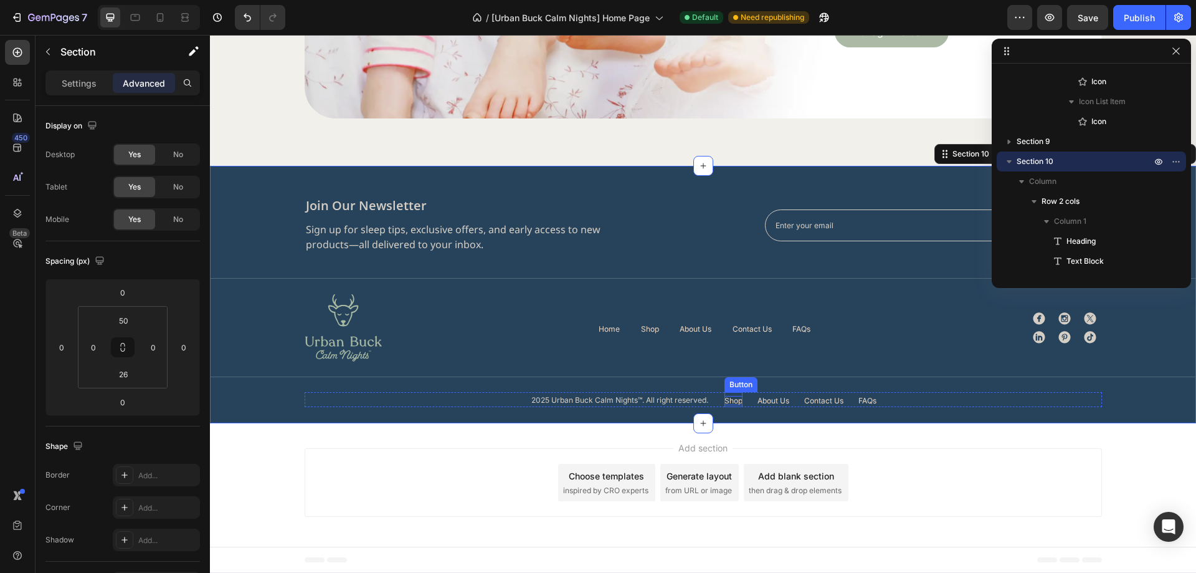
click at [732, 399] on p "Shop" at bounding box center [734, 400] width 18 height 9
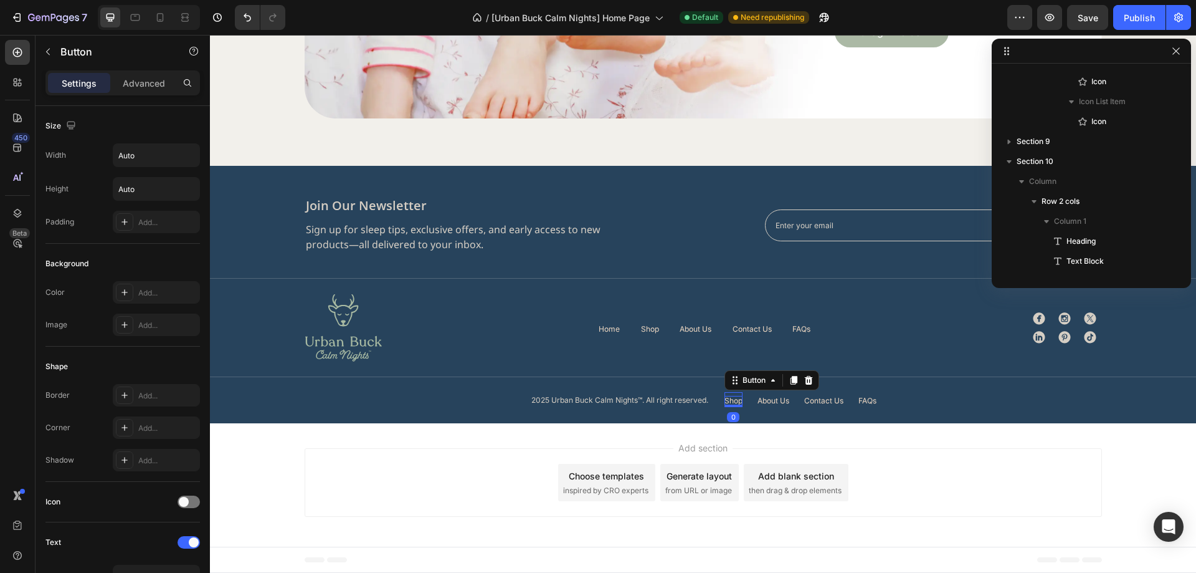
scroll to position [1632, 0]
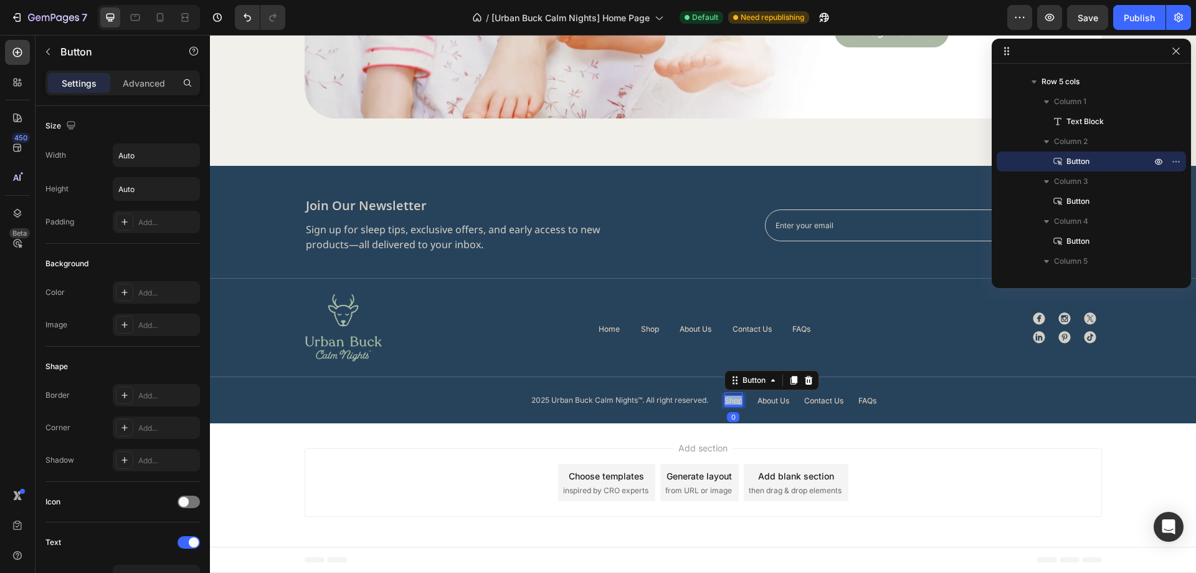
click at [731, 399] on p "Shop" at bounding box center [734, 400] width 18 height 9
click at [790, 401] on p "About Us" at bounding box center [790, 400] width 32 height 9
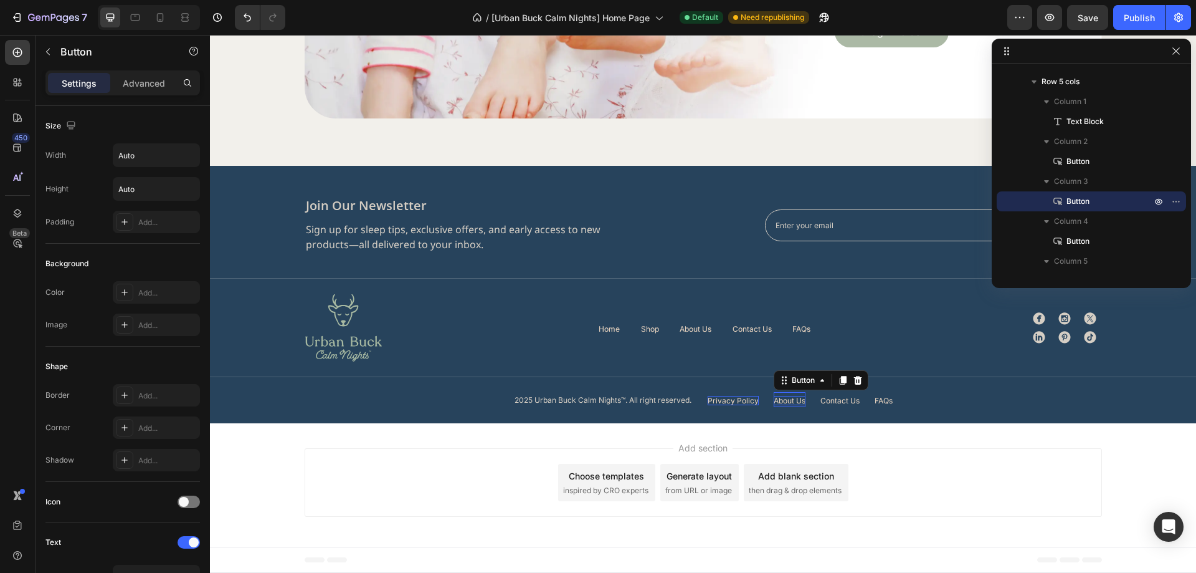
click at [790, 401] on p "About Us" at bounding box center [790, 400] width 32 height 9
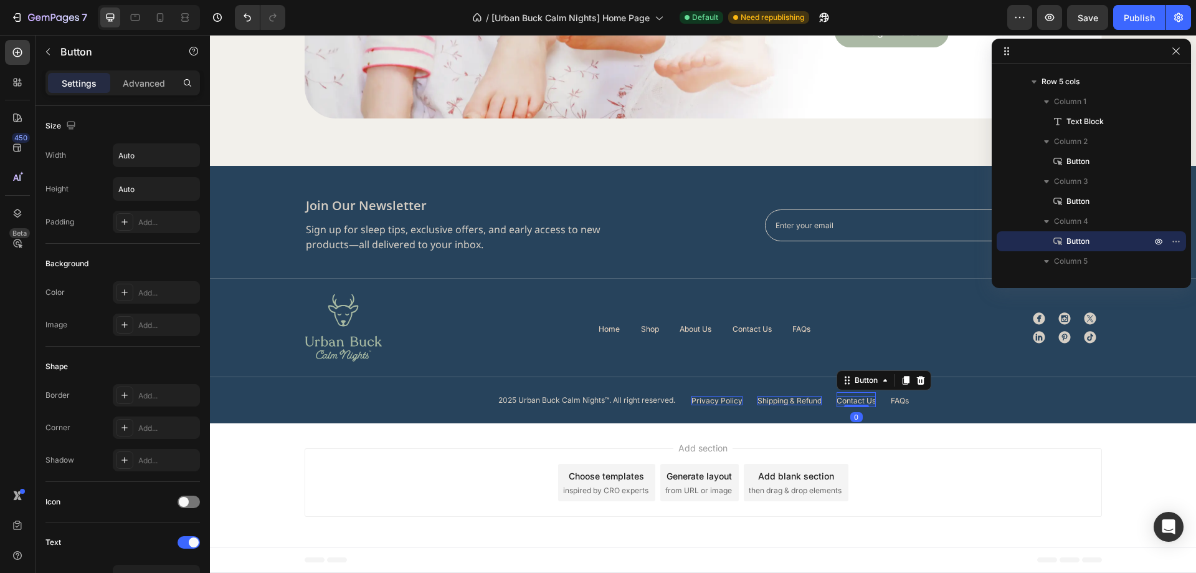
click at [848, 399] on p "Contact Us" at bounding box center [856, 400] width 39 height 9
click at [971, 401] on div "2025 Urban Buck Calm Nights™. All right reserved. Text Block Privacy Policy But…" at bounding box center [703, 399] width 797 height 15
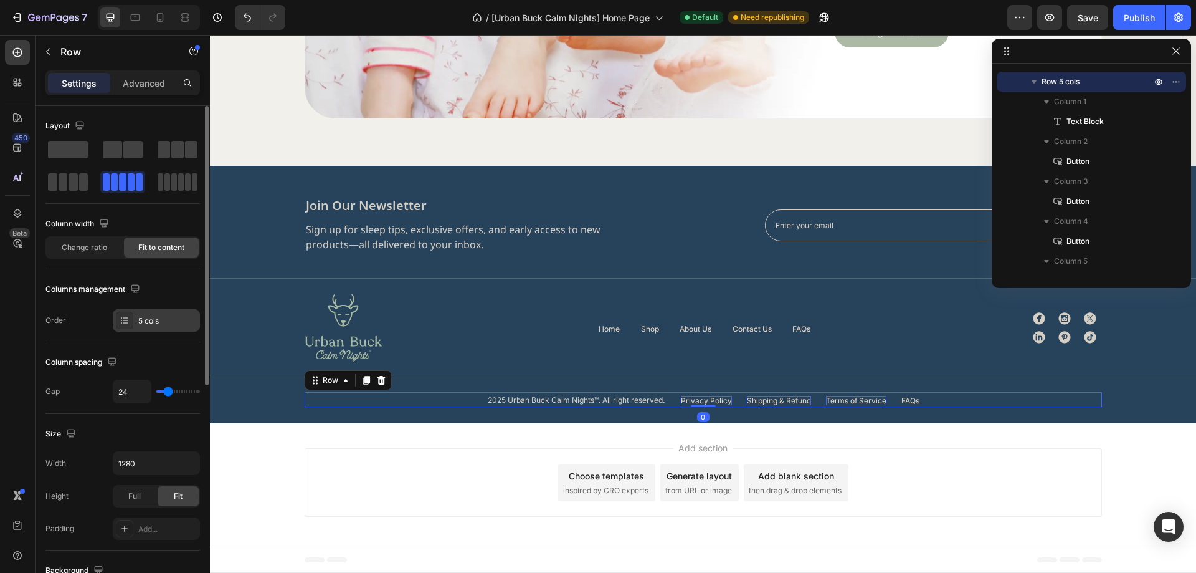
click at [179, 323] on div "5 cols" at bounding box center [167, 320] width 59 height 11
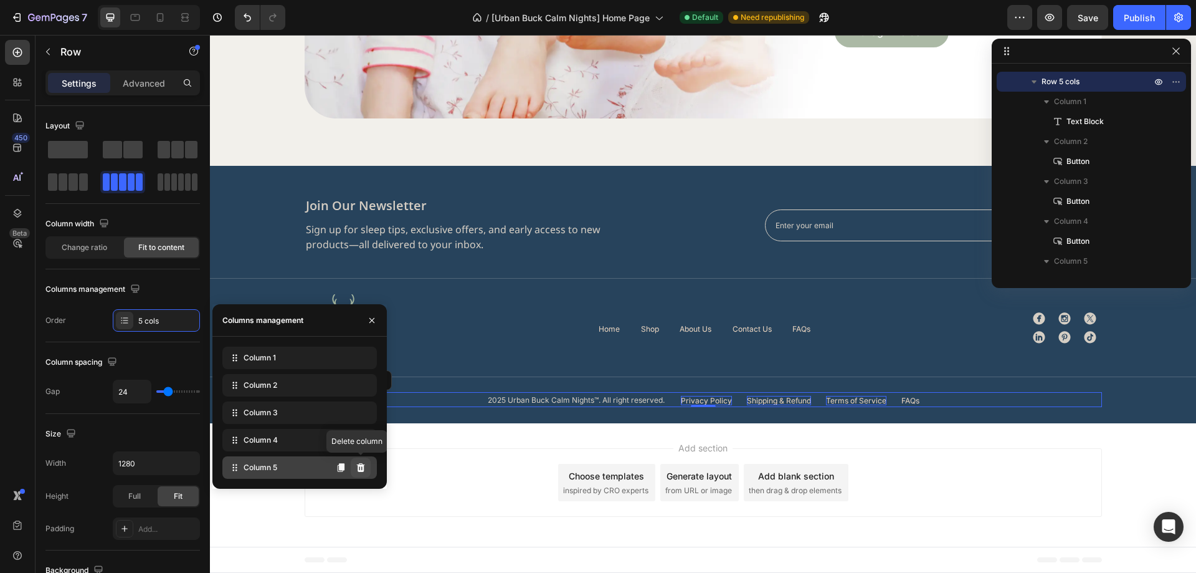
click at [364, 468] on icon at bounding box center [361, 467] width 8 height 9
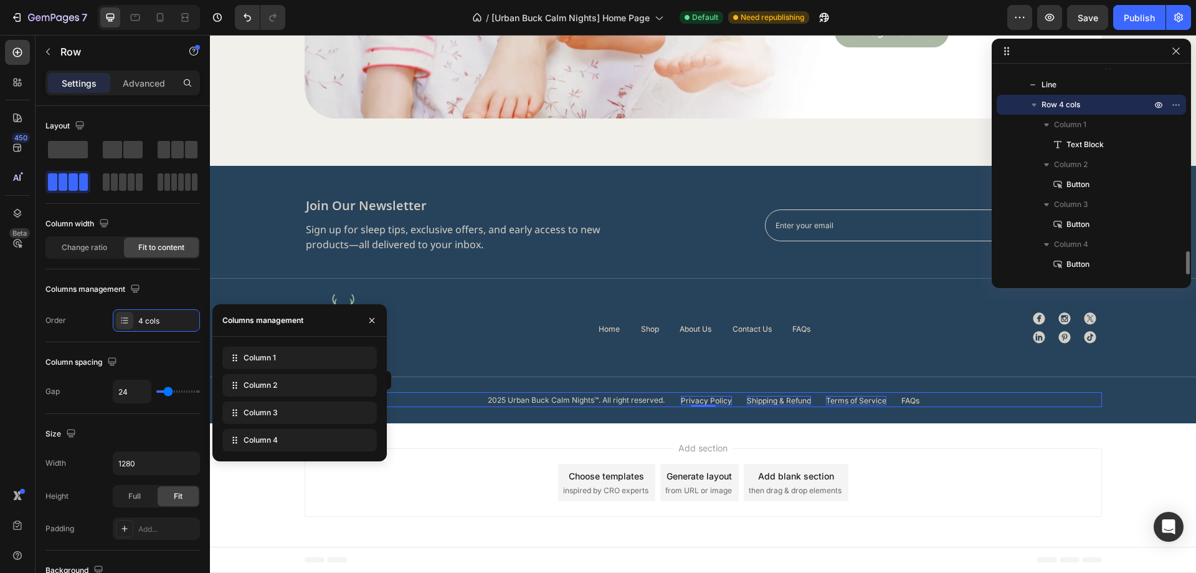
scroll to position [1609, 0]
click at [946, 440] on div "Add section Choose templates inspired by CRO experts Generate layout from URL o…" at bounding box center [703, 484] width 986 height 123
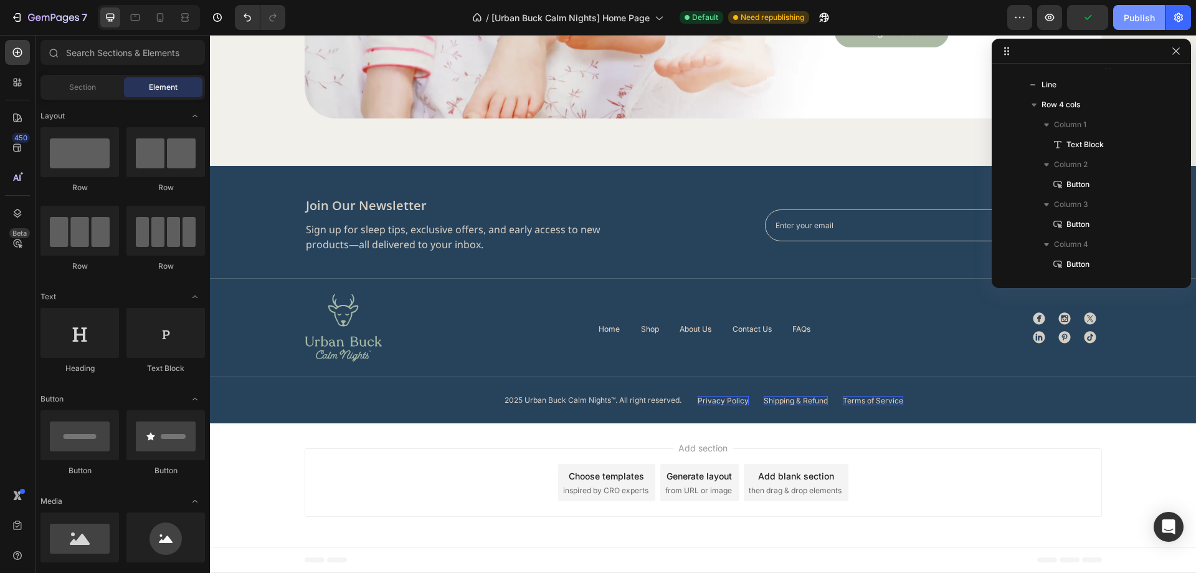
click at [1136, 10] on button "Publish" at bounding box center [1139, 17] width 52 height 25
click at [353, 347] on img at bounding box center [344, 327] width 78 height 68
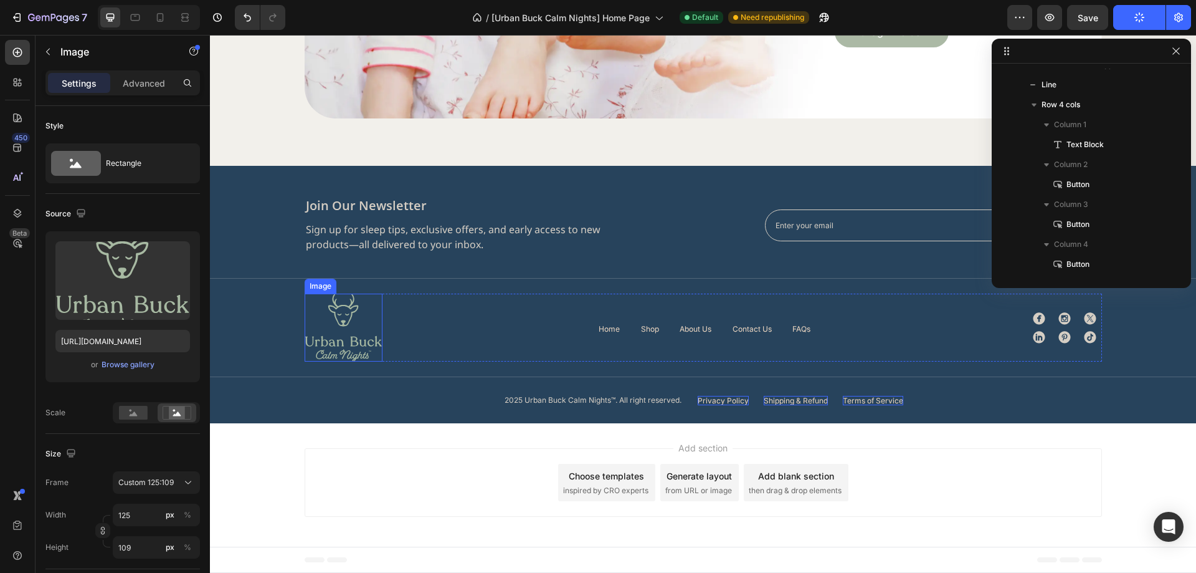
scroll to position [954, 0]
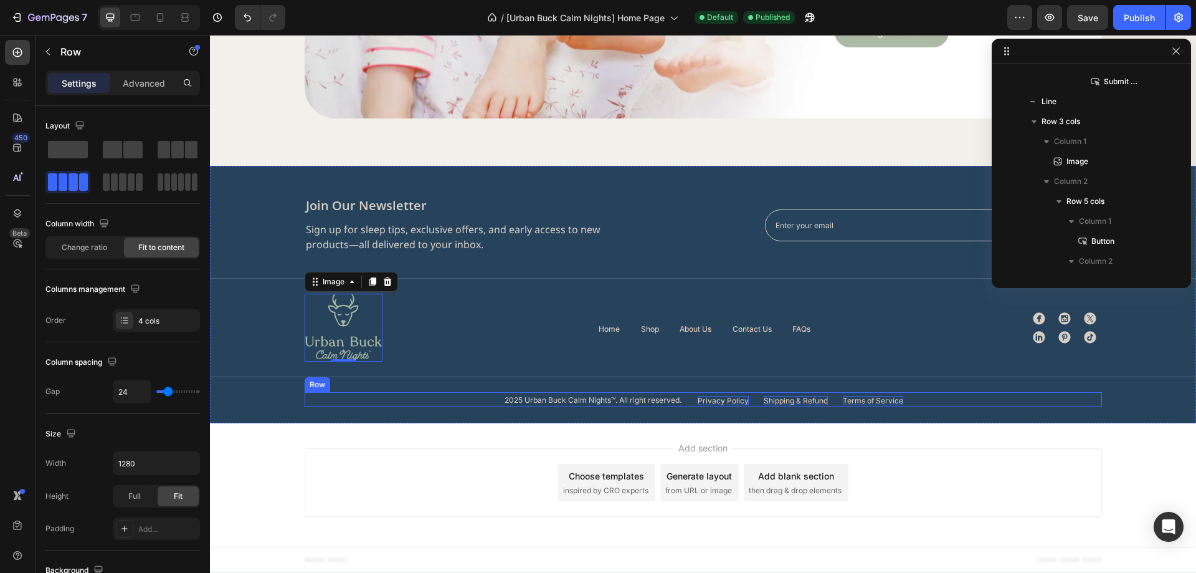
click at [939, 398] on div "2025 Urban Buck Calm Nights™. All right reserved. Text Block Privacy Policy But…" at bounding box center [703, 399] width 797 height 15
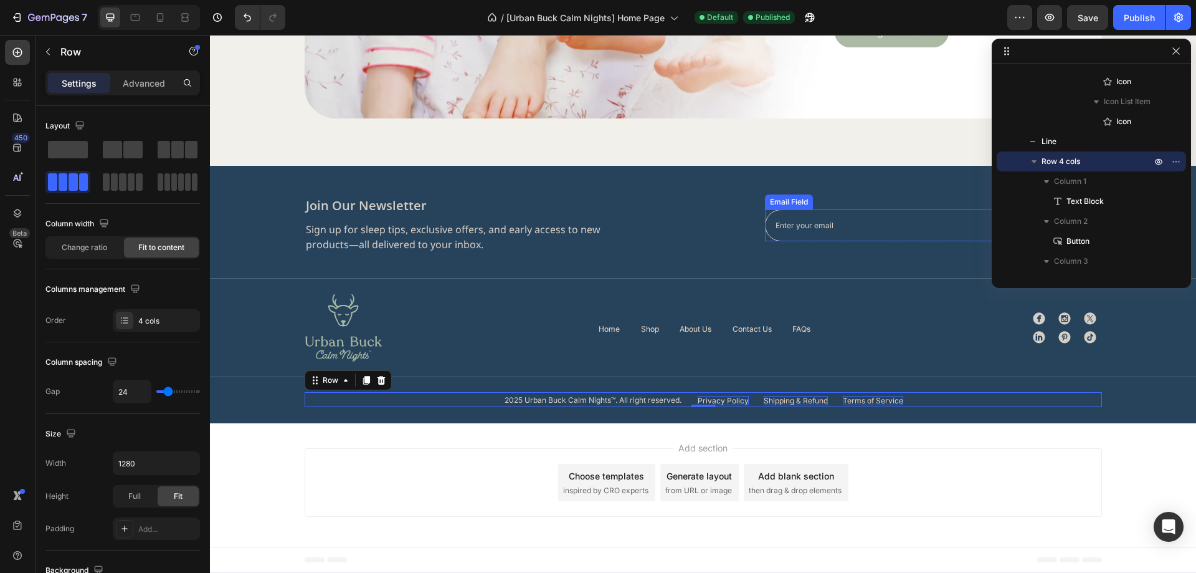
click at [830, 237] on input "email" at bounding box center [887, 225] width 245 height 32
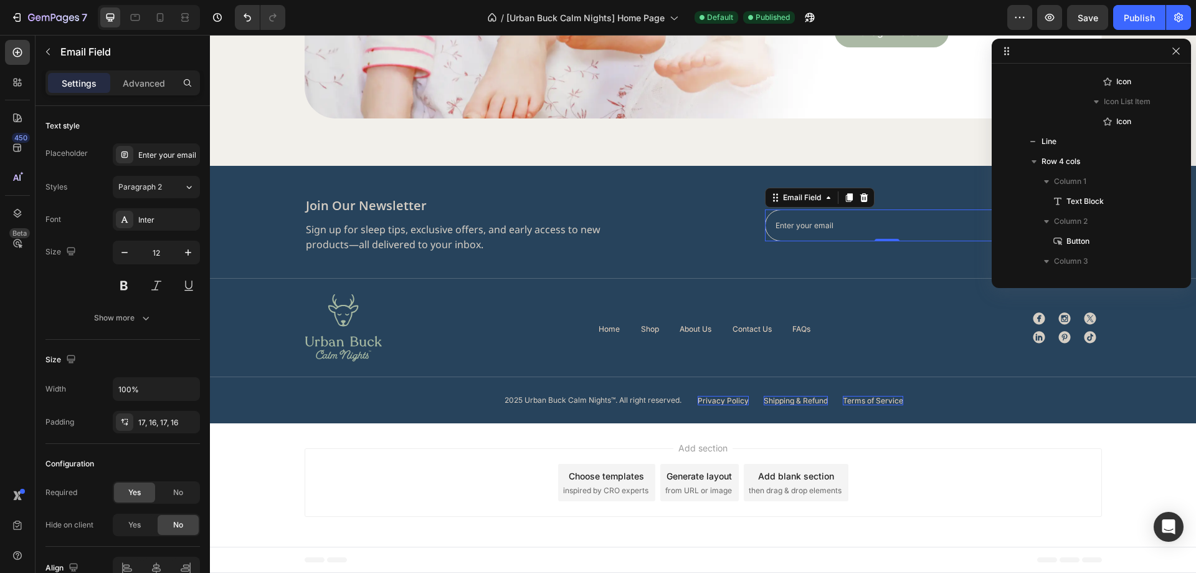
scroll to position [834, 0]
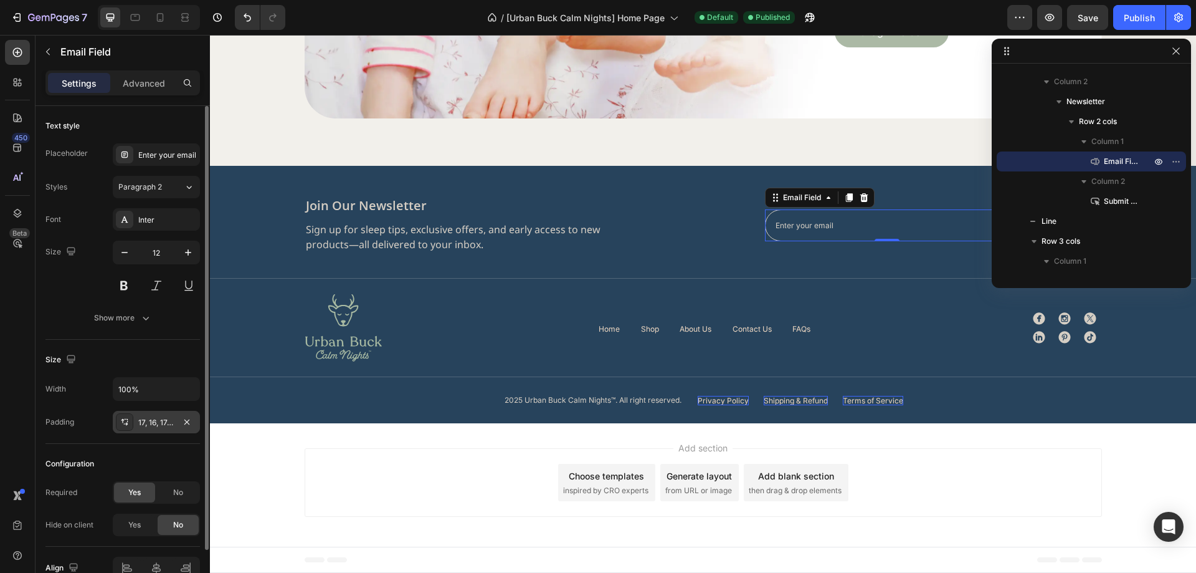
click at [151, 424] on div "17, 16, 17, 16" at bounding box center [156, 422] width 36 height 11
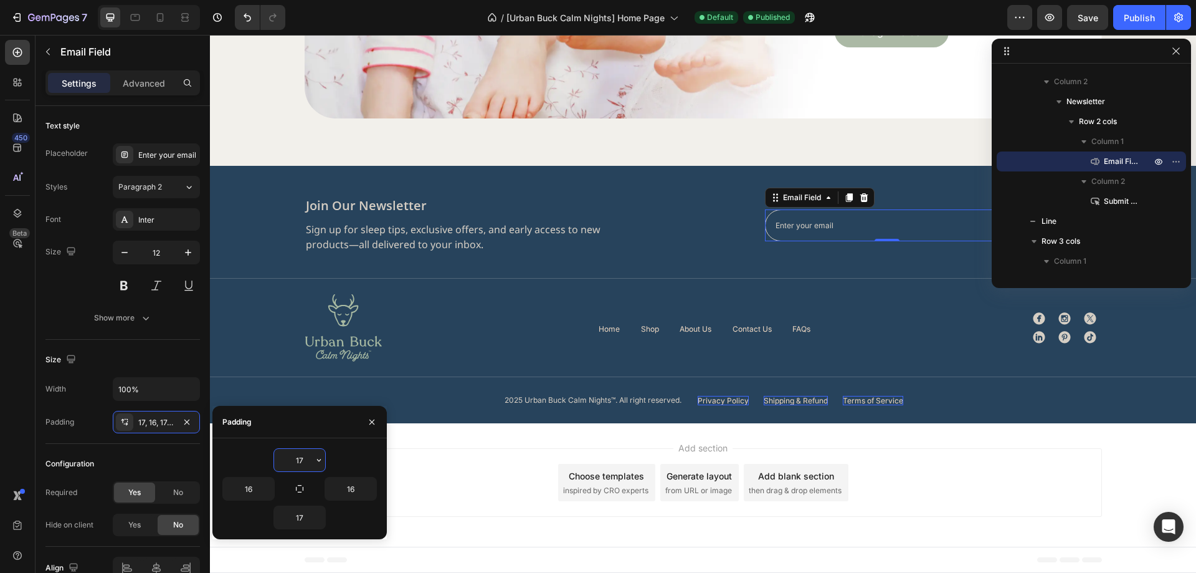
click at [298, 465] on input "17" at bounding box center [299, 460] width 51 height 22
type input "16"
click at [300, 515] on input "17" at bounding box center [299, 517] width 51 height 22
type input "16"
click at [175, 361] on div "Size" at bounding box center [122, 359] width 154 height 20
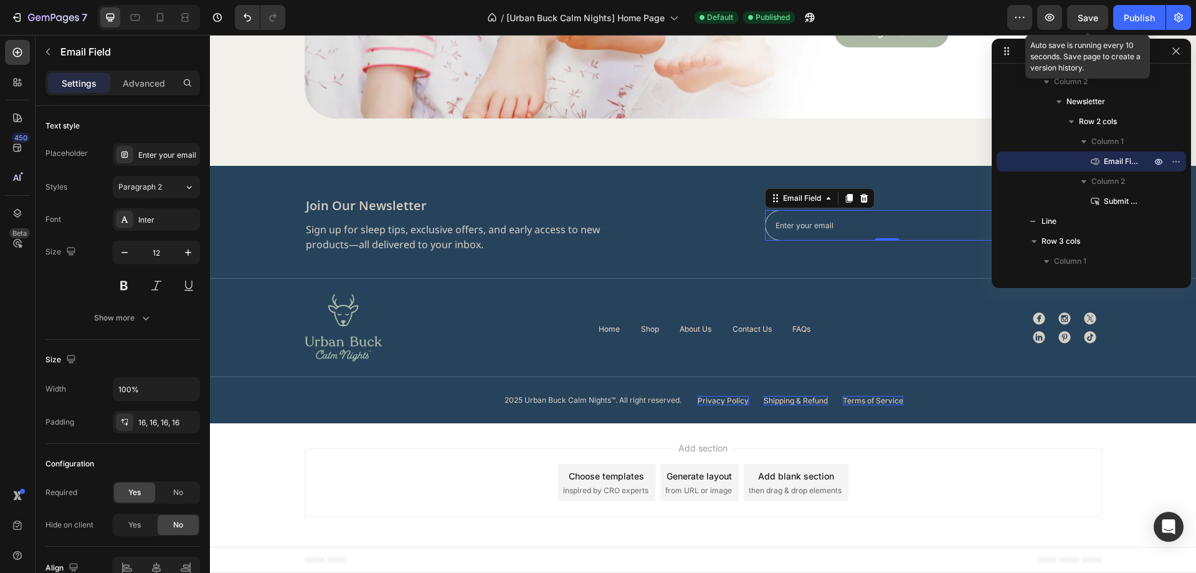
drag, startPoint x: 1086, startPoint y: 17, endPoint x: 1111, endPoint y: 17, distance: 24.9
click at [1086, 17] on span "Save" at bounding box center [1088, 17] width 21 height 11
click at [1136, 17] on div "Publish" at bounding box center [1139, 17] width 31 height 13
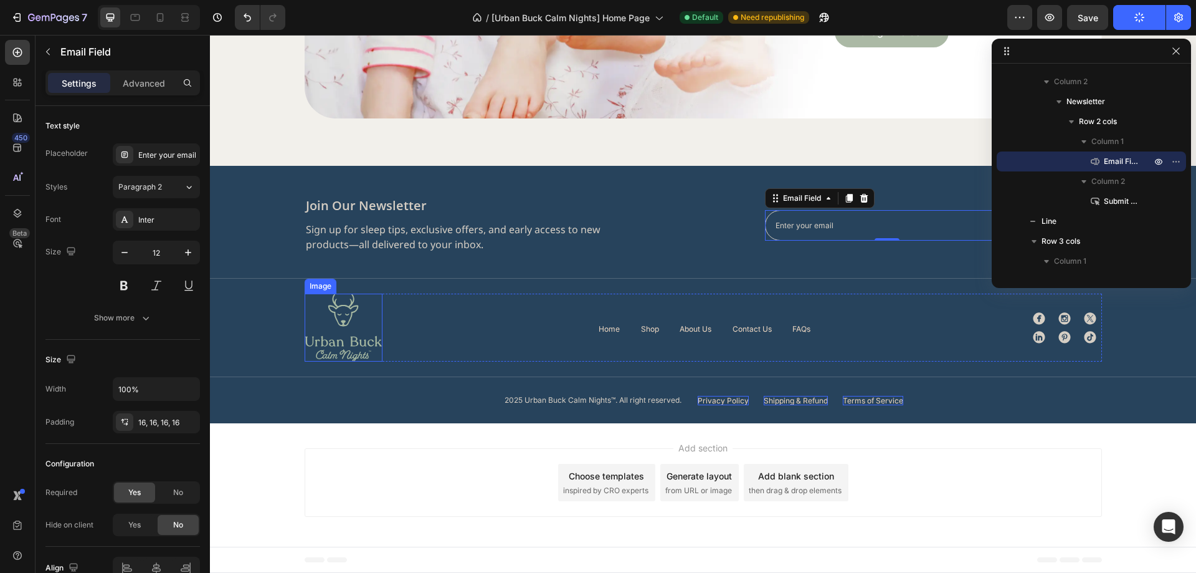
click at [343, 340] on img at bounding box center [344, 327] width 78 height 68
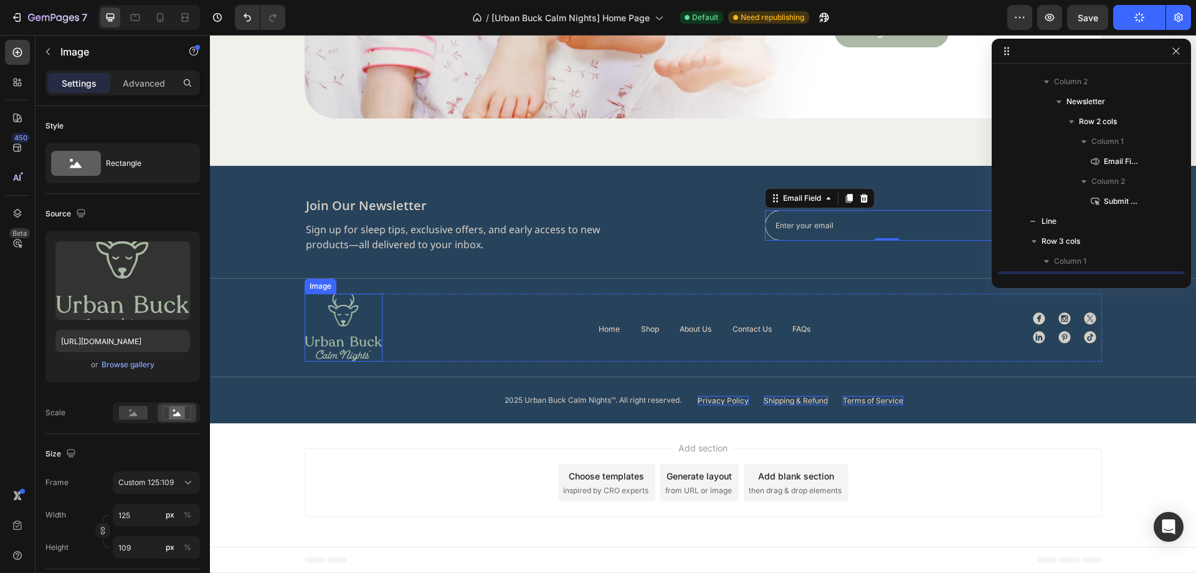
scroll to position [954, 0]
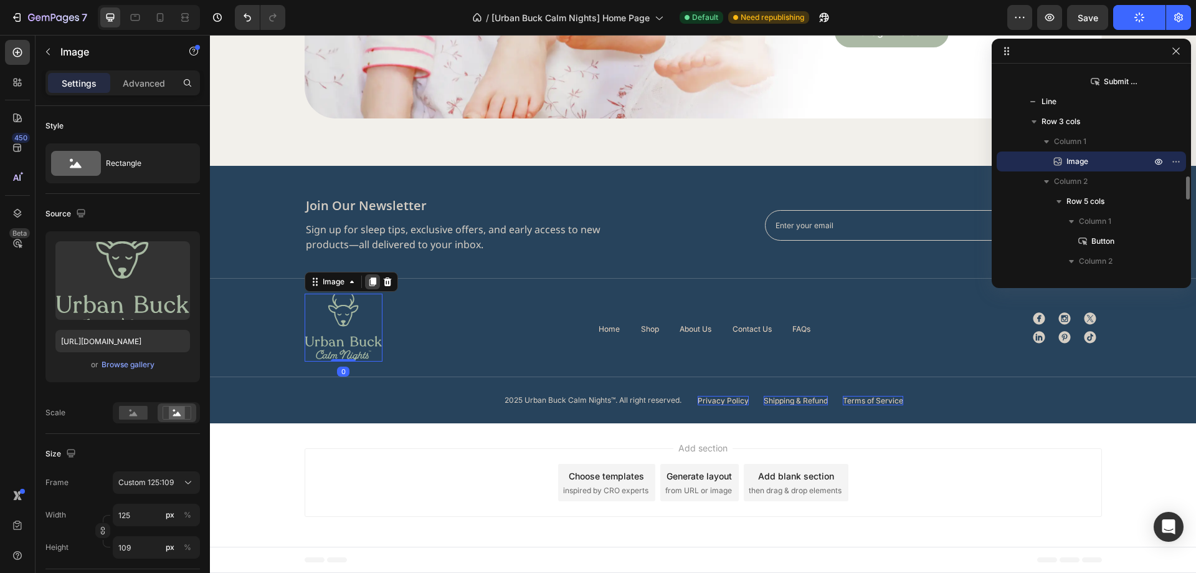
click at [369, 280] on icon at bounding box center [372, 282] width 7 height 9
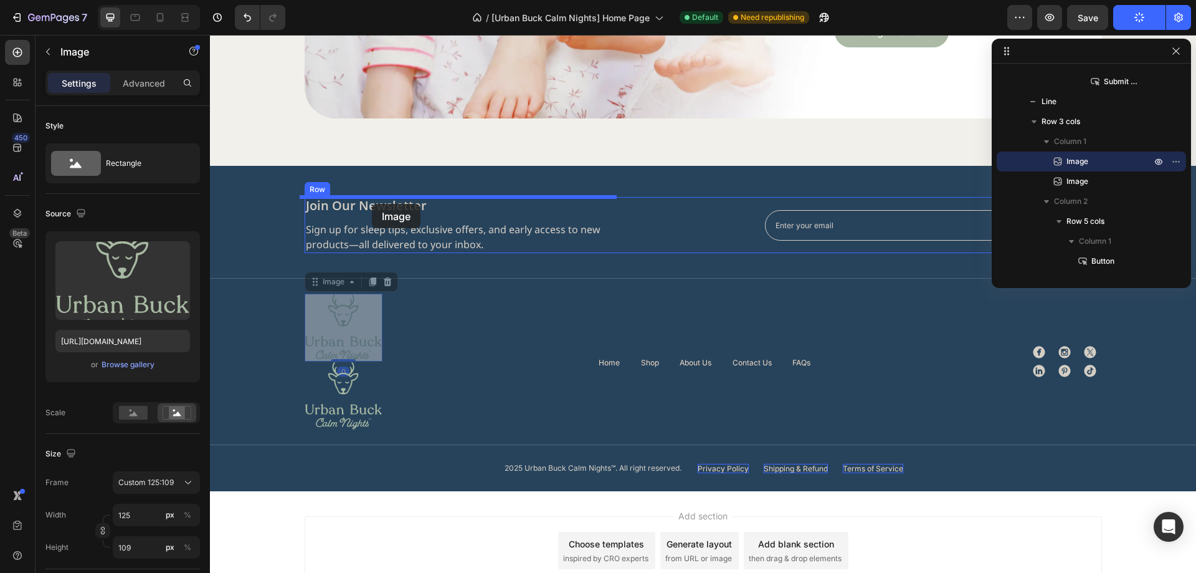
drag, startPoint x: 348, startPoint y: 315, endPoint x: 372, endPoint y: 204, distance: 113.5
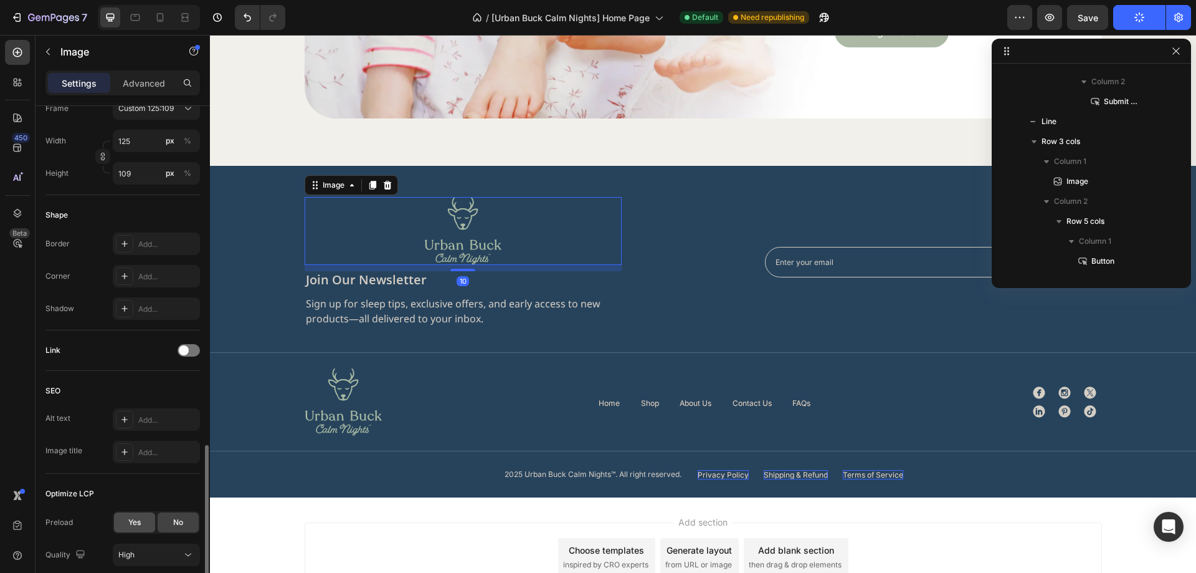
scroll to position [470, 0]
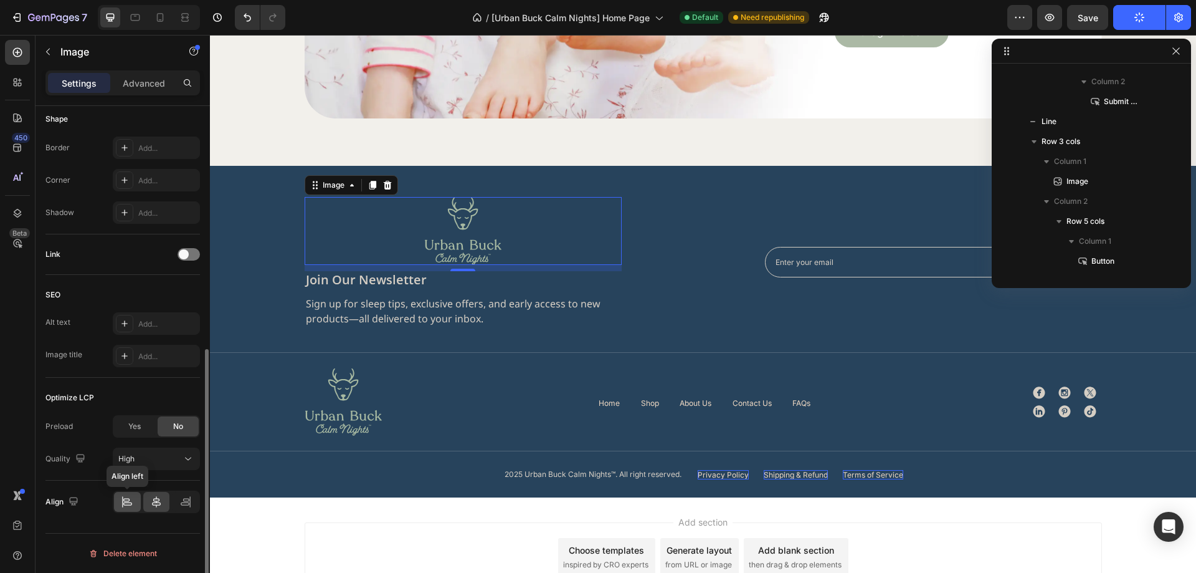
click at [127, 503] on icon at bounding box center [127, 501] width 12 height 12
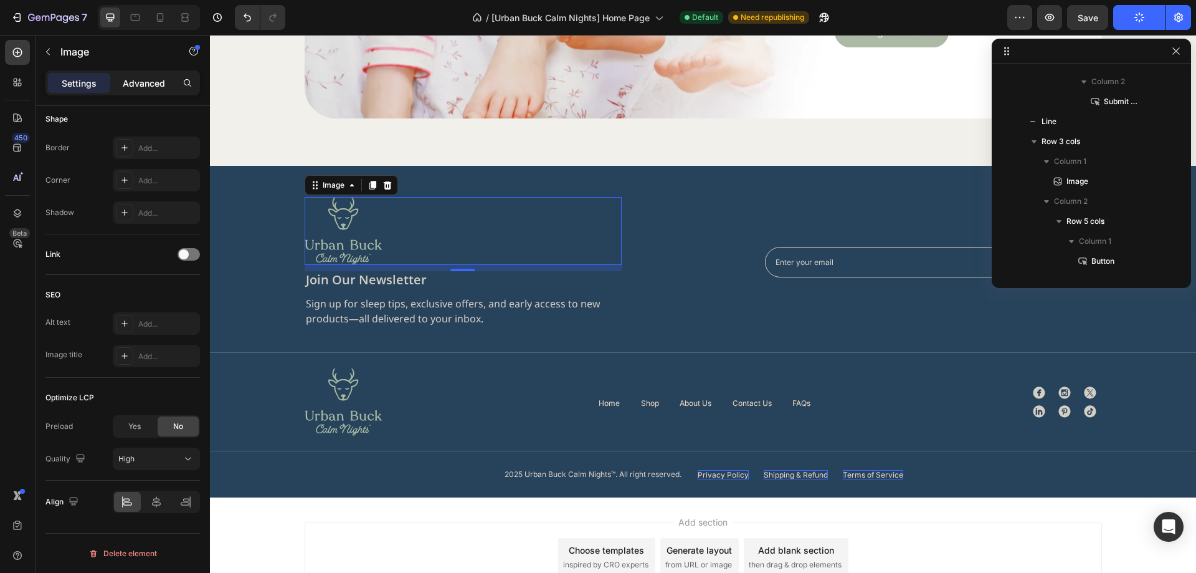
click at [140, 83] on p "Advanced" at bounding box center [144, 83] width 42 height 13
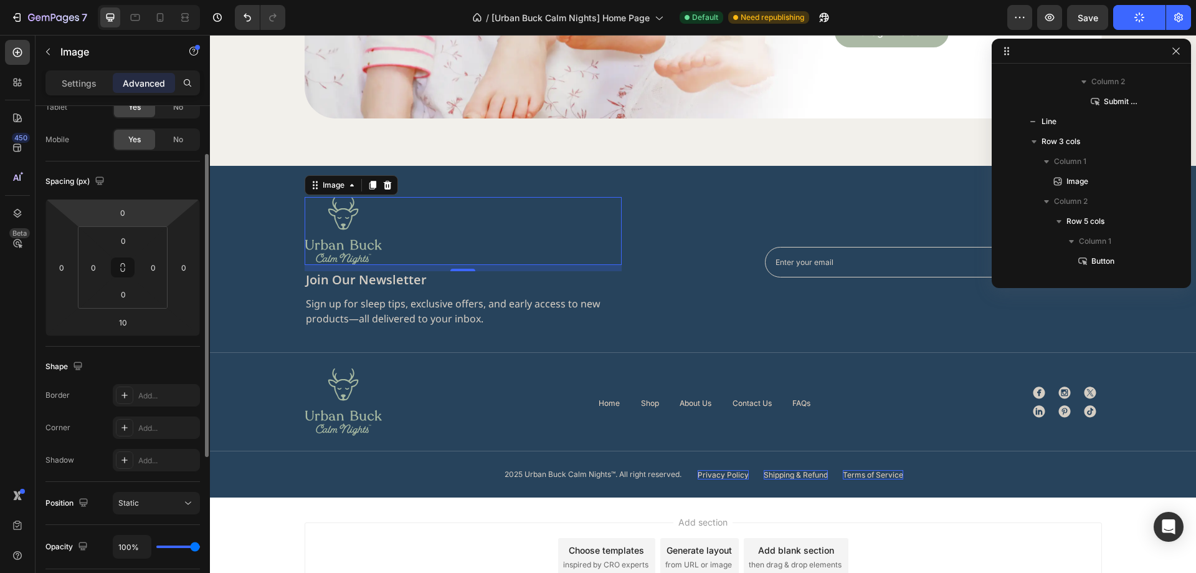
scroll to position [0, 0]
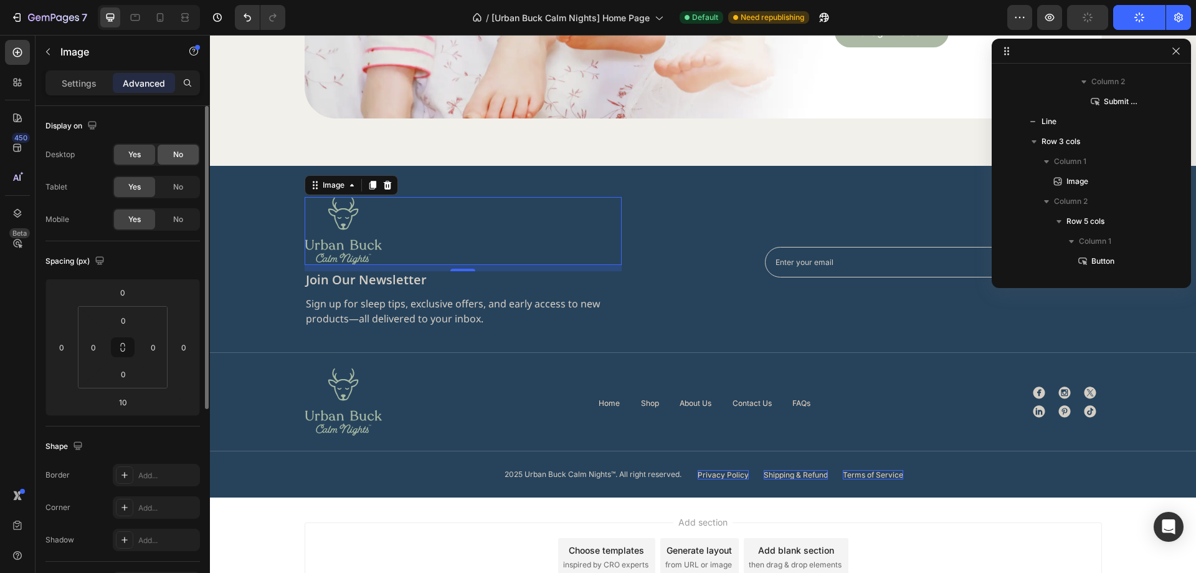
click at [179, 154] on span "No" at bounding box center [178, 154] width 10 height 11
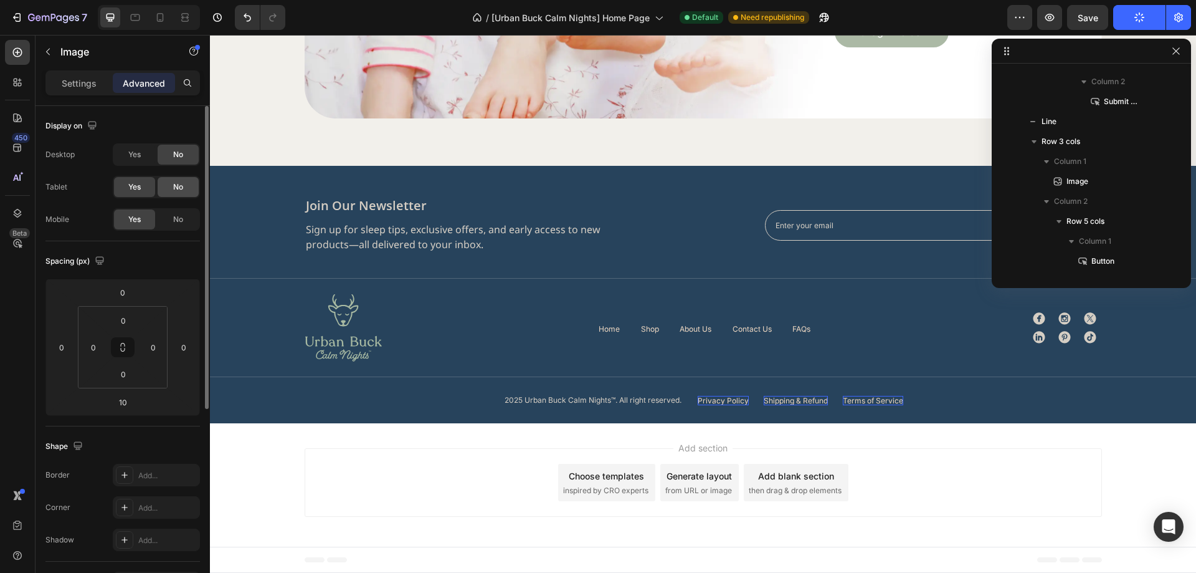
click at [181, 180] on div "No" at bounding box center [178, 187] width 41 height 20
click at [133, 22] on icon at bounding box center [135, 17] width 12 height 12
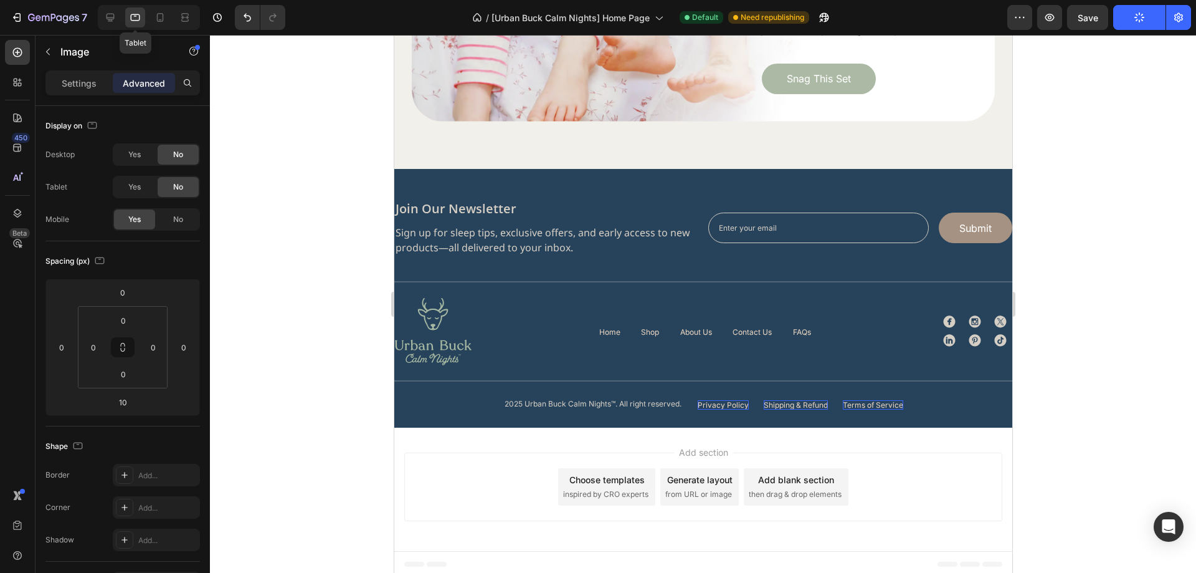
scroll to position [4064, 0]
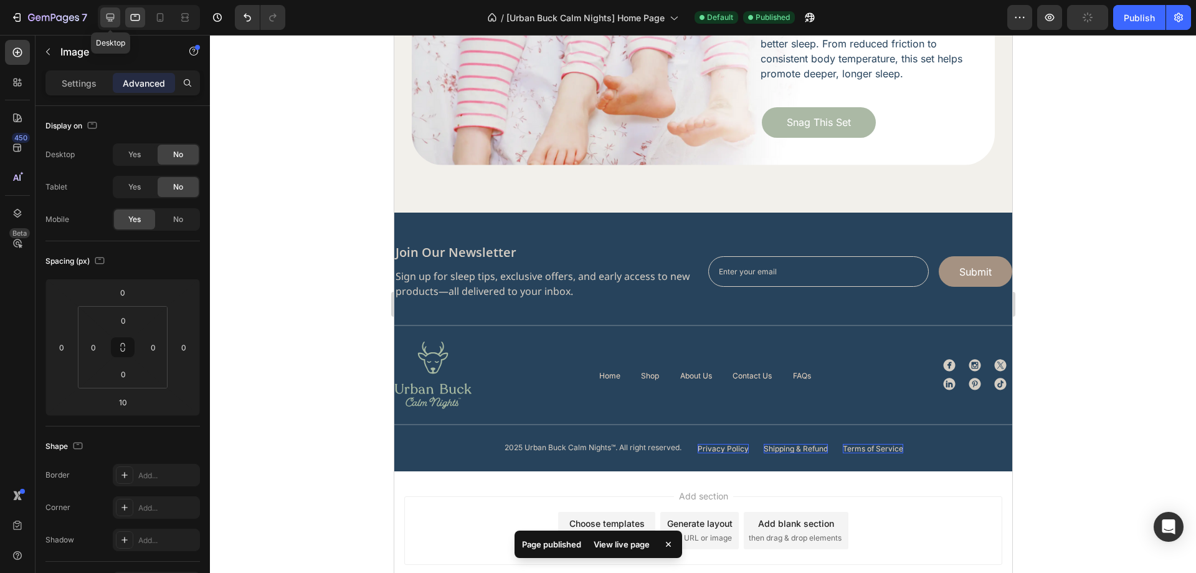
click at [108, 22] on icon at bounding box center [110, 17] width 12 height 12
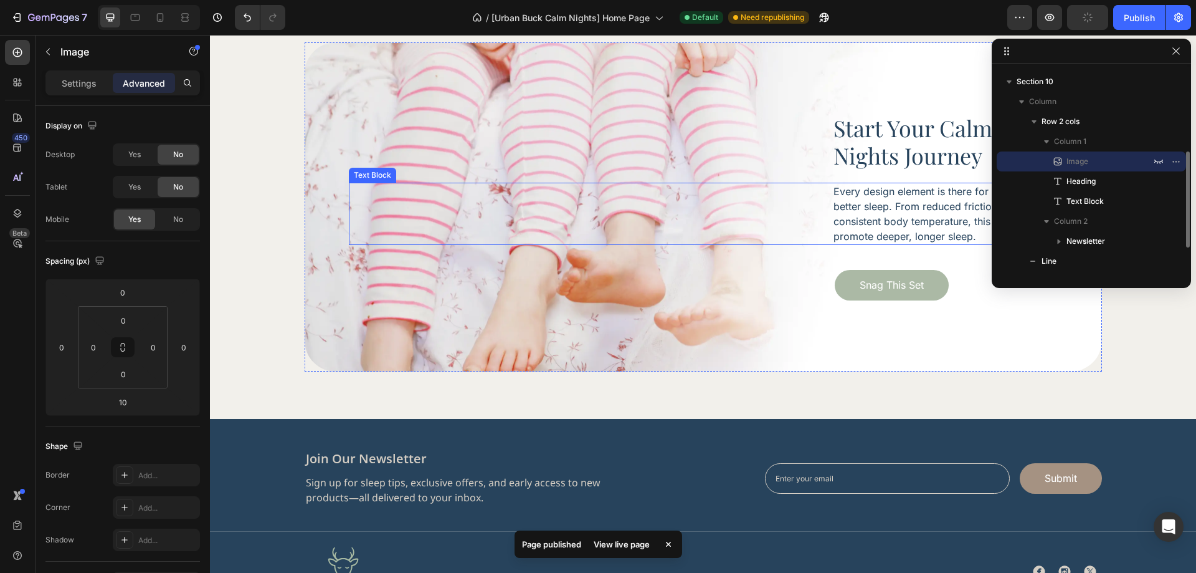
scroll to position [4208, 0]
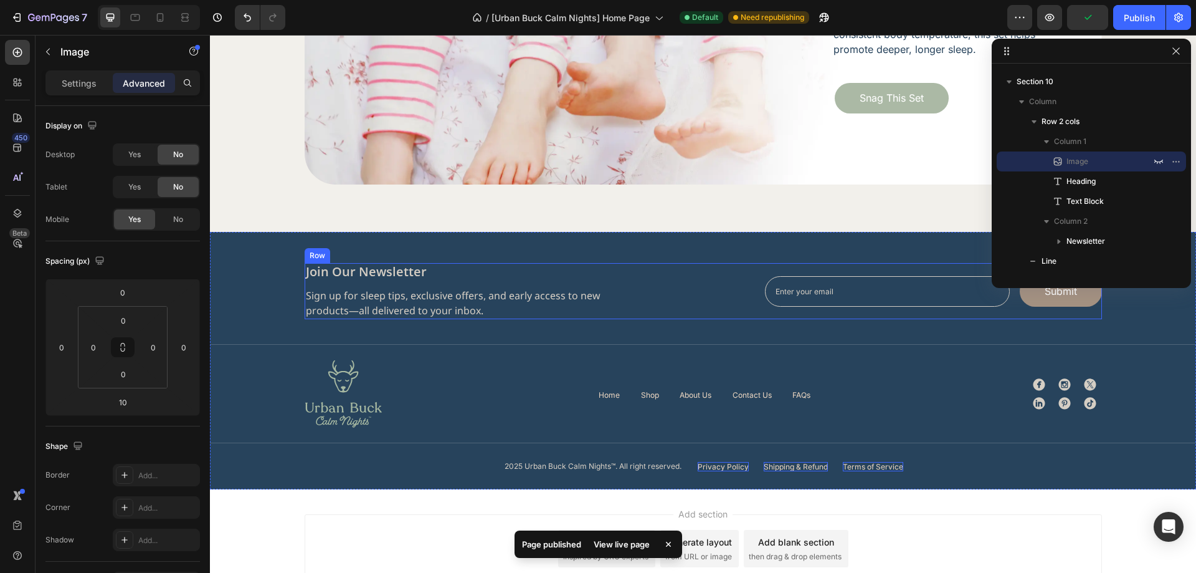
click at [690, 297] on div "Image 10 join our newsletter Heading Sign up for sleep tips, exclusive offers, …" at bounding box center [703, 291] width 797 height 56
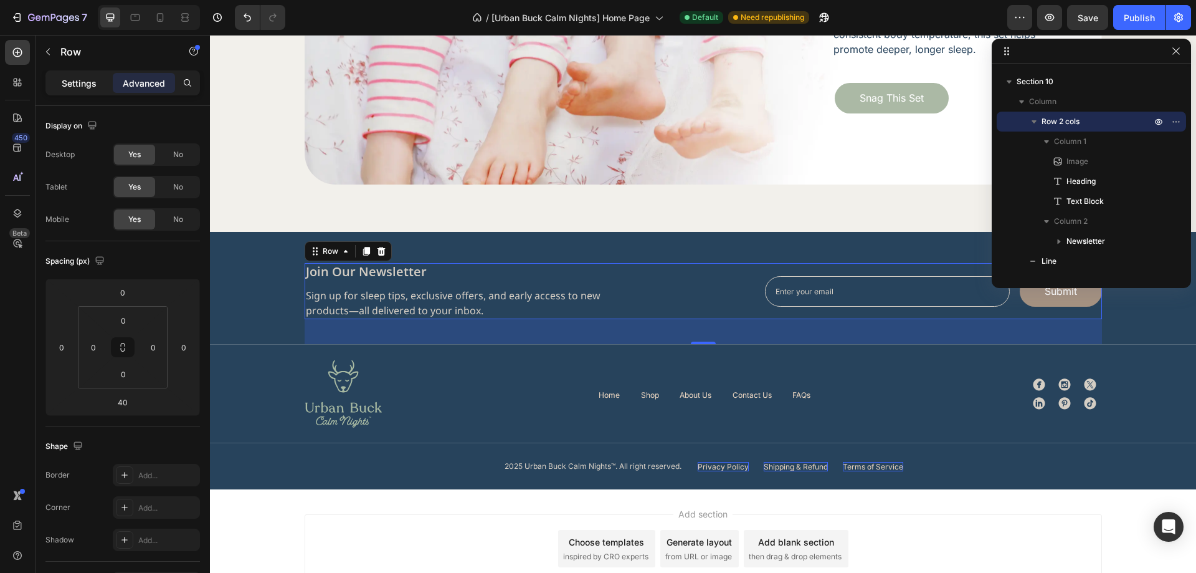
click at [77, 78] on p "Settings" at bounding box center [79, 83] width 35 height 13
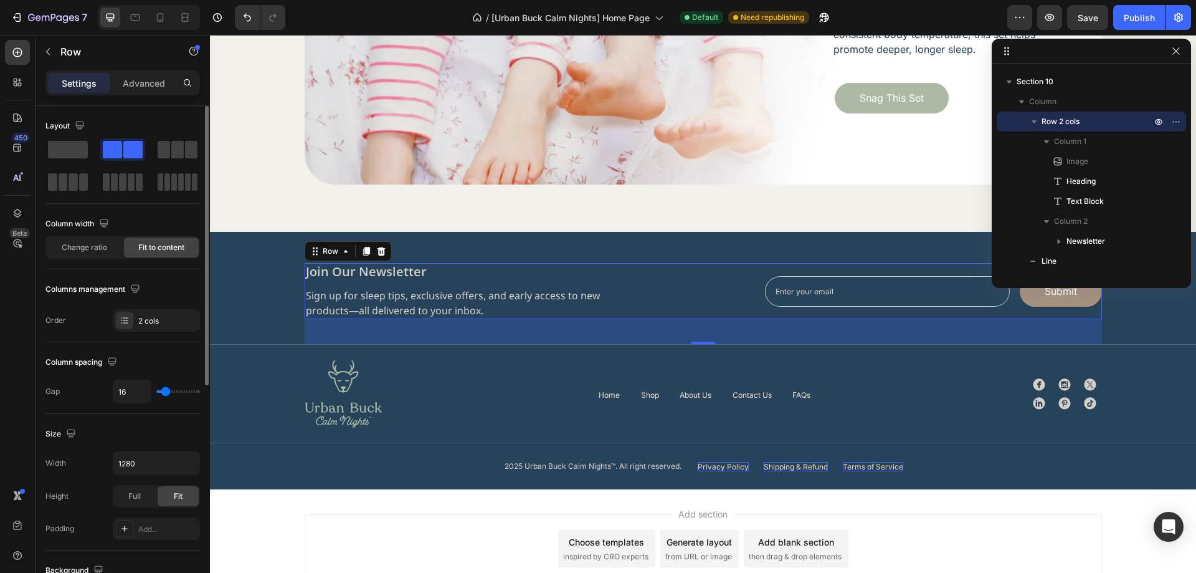
scroll to position [62, 0]
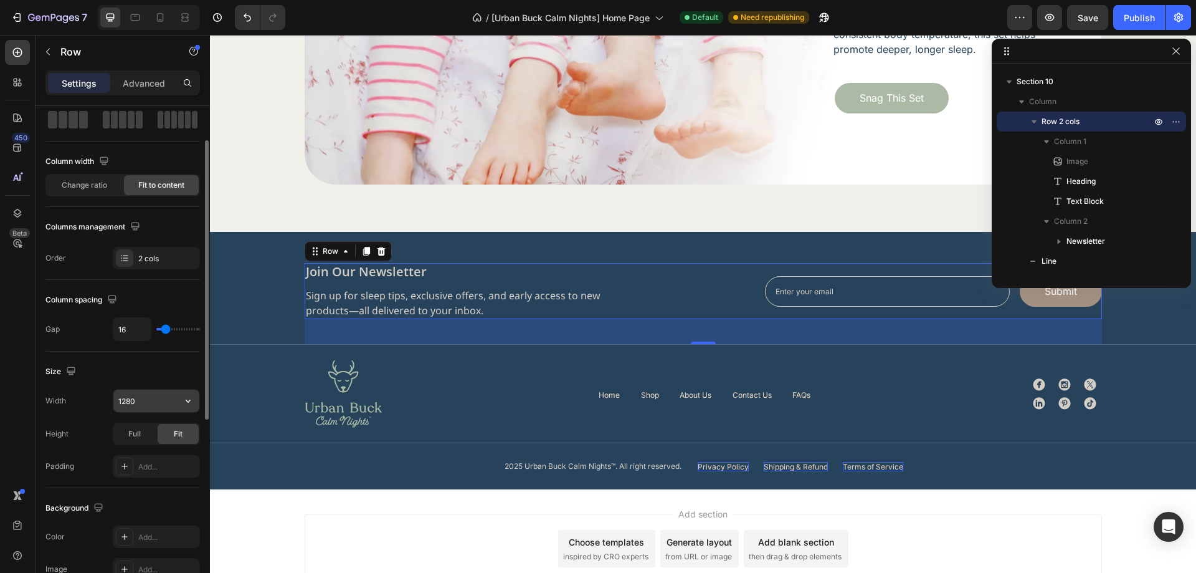
click at [145, 404] on input "1280" at bounding box center [156, 400] width 86 height 22
type input "1336"
click at [146, 374] on div "Size" at bounding box center [122, 371] width 154 height 20
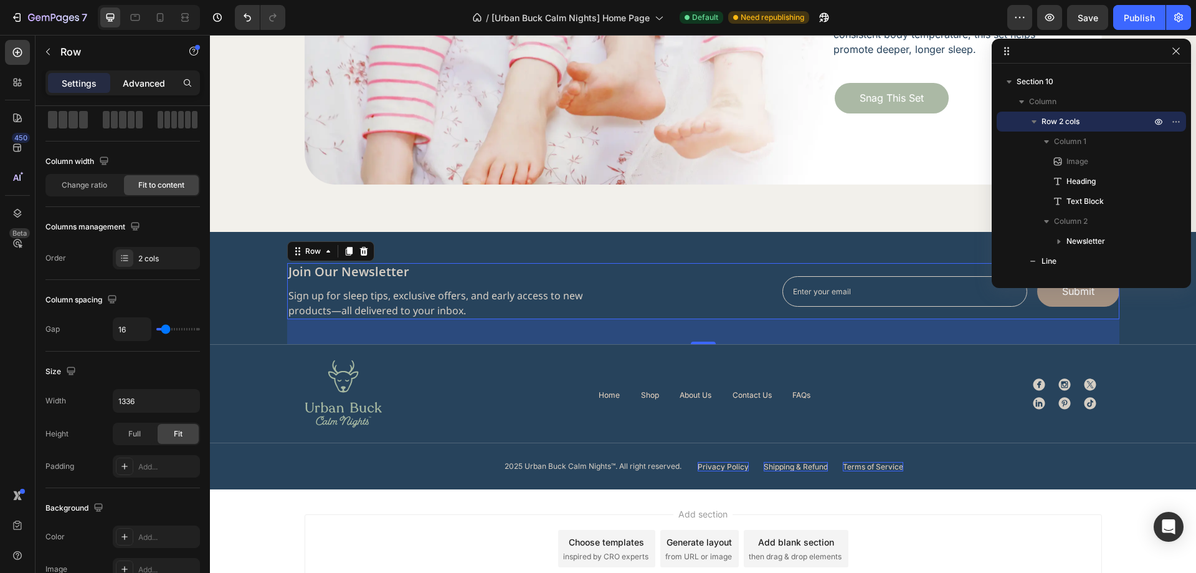
click at [141, 87] on p "Advanced" at bounding box center [144, 83] width 42 height 13
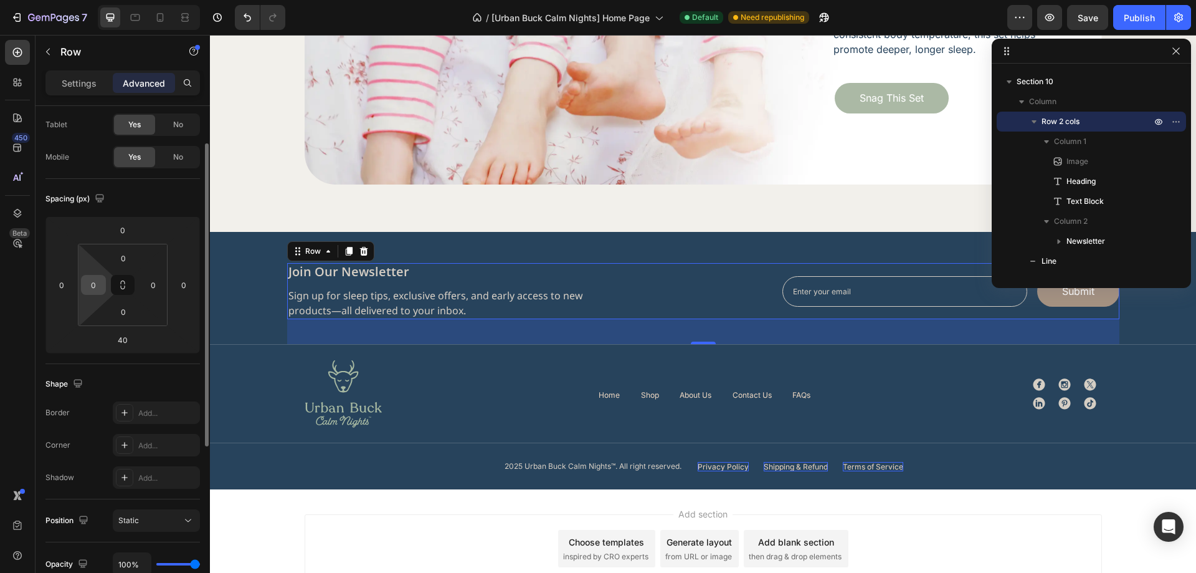
click at [95, 284] on input "0" at bounding box center [93, 284] width 19 height 19
type input "28"
click at [164, 286] on div "0" at bounding box center [153, 285] width 25 height 20
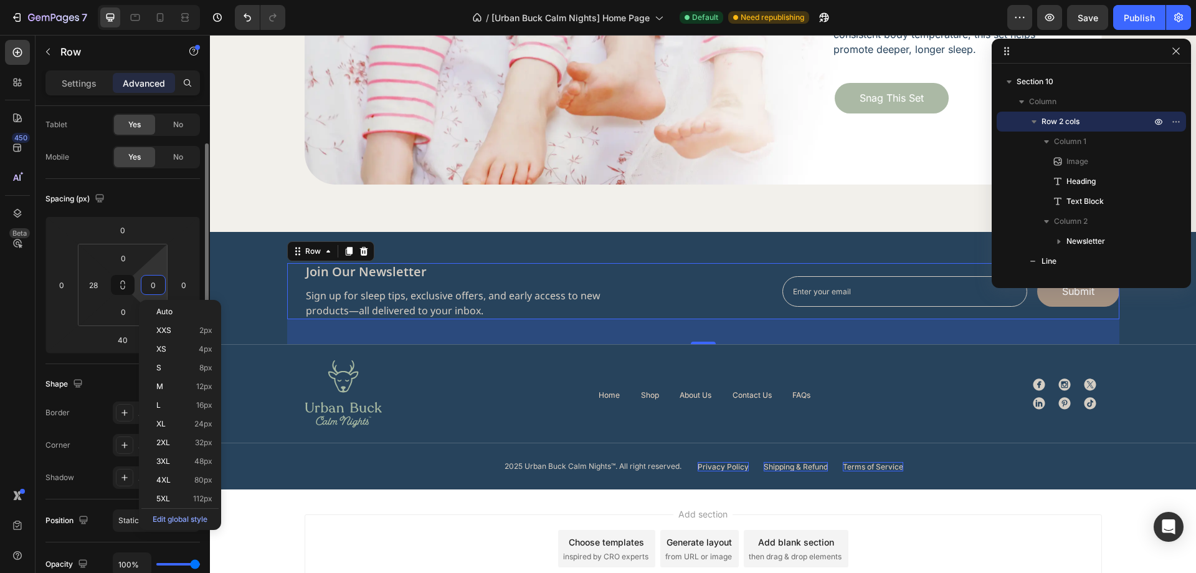
click at [156, 284] on input "0" at bounding box center [153, 284] width 19 height 19
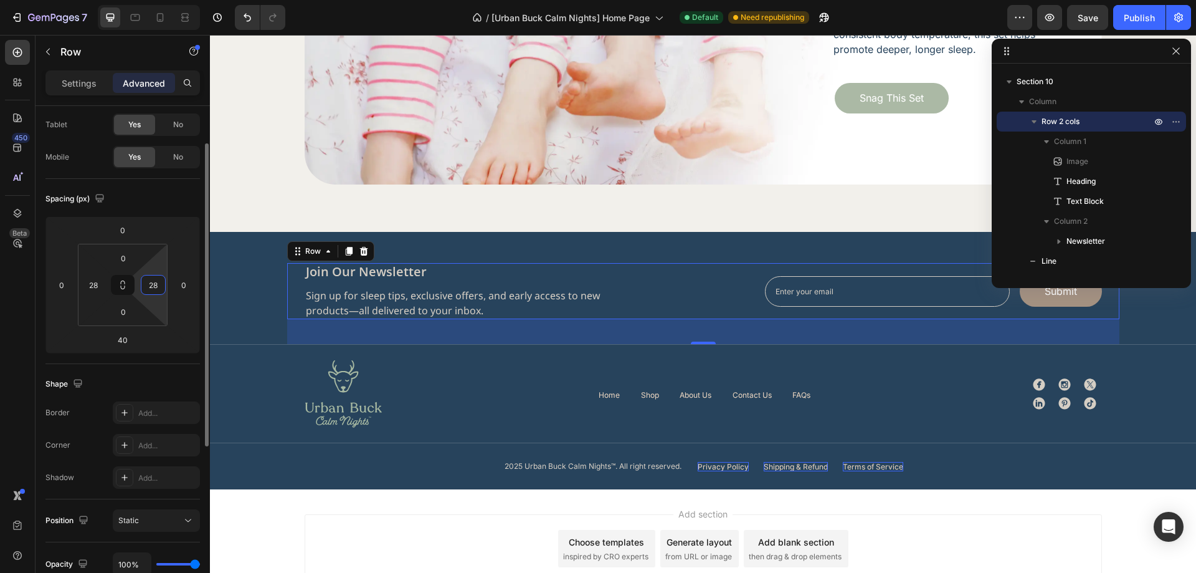
type input "28"
click at [176, 194] on div "Spacing (px)" at bounding box center [122, 199] width 154 height 20
click at [466, 416] on div "Image Home Button Shop Button About Us Button Contact Us Button FAQs Button Row…" at bounding box center [703, 393] width 797 height 68
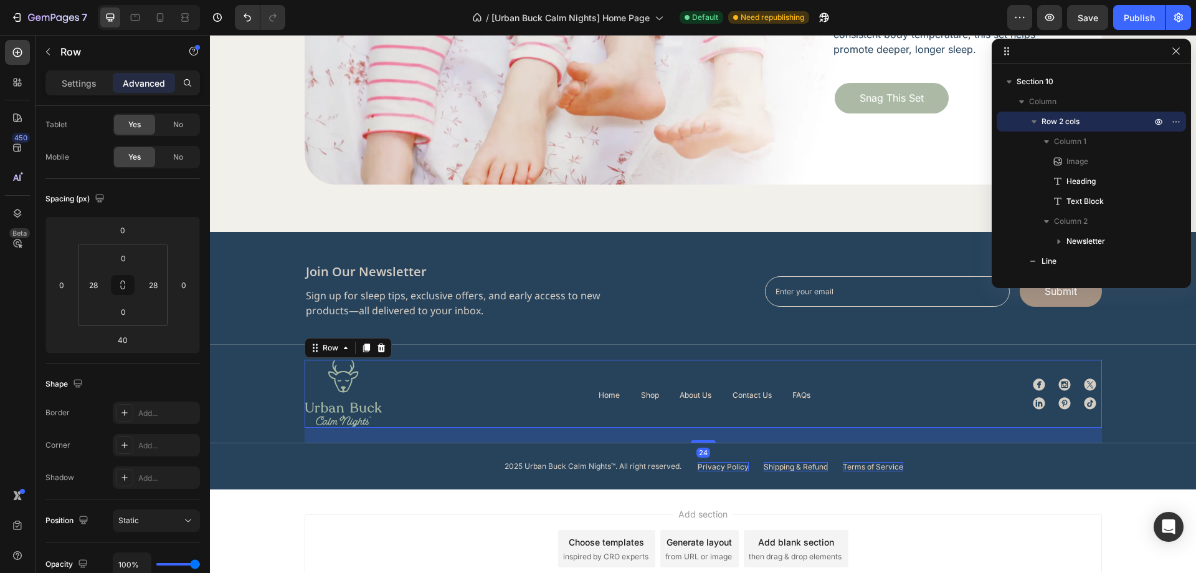
scroll to position [233, 0]
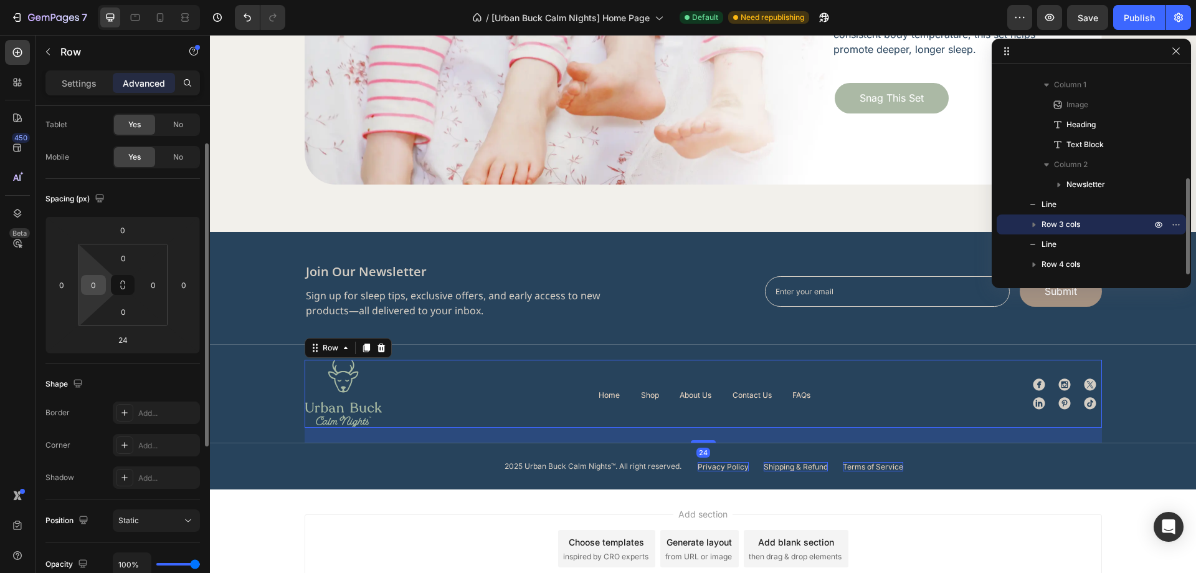
click at [93, 292] on input "0" at bounding box center [93, 284] width 19 height 19
type input "28"
click at [153, 287] on input "0" at bounding box center [153, 284] width 19 height 19
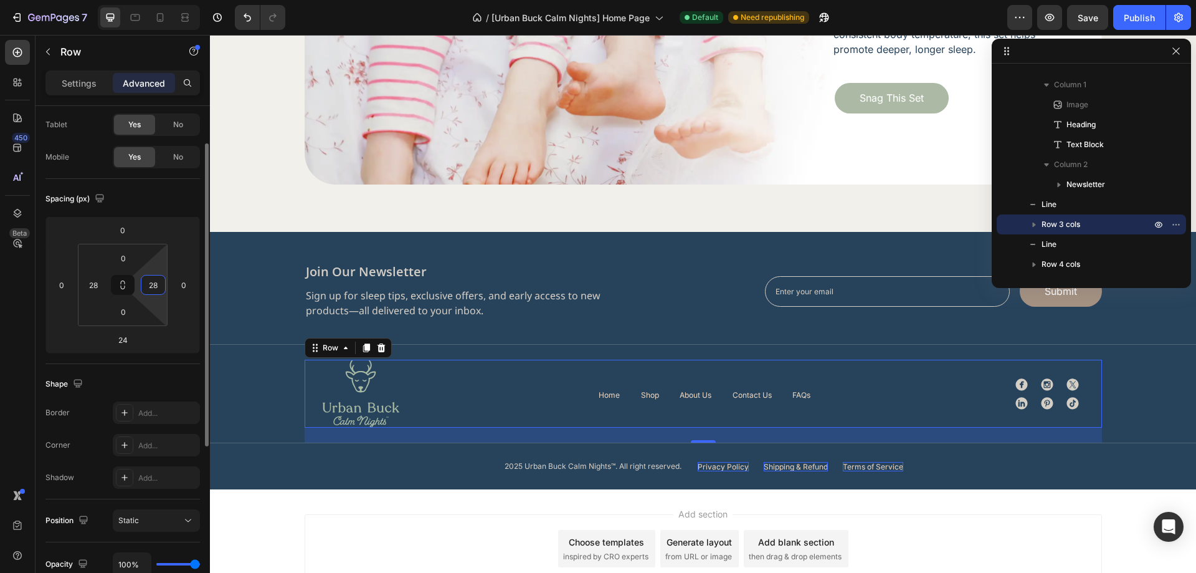
type input "28"
click at [168, 201] on div "Spacing (px)" at bounding box center [122, 199] width 154 height 20
click at [85, 87] on p "Settings" at bounding box center [79, 83] width 35 height 13
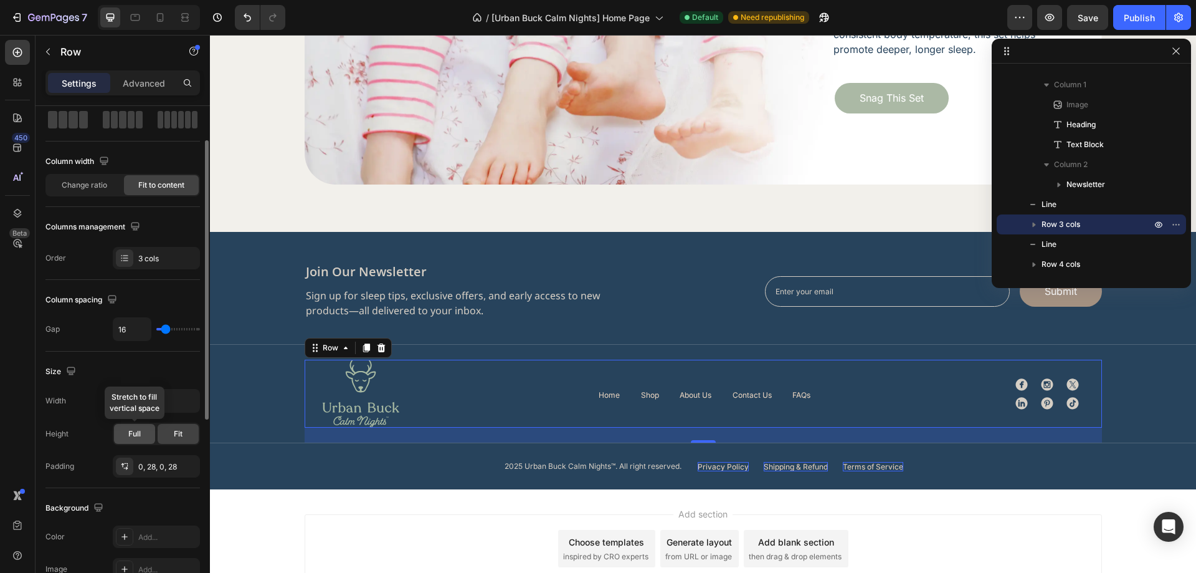
scroll to position [187, 0]
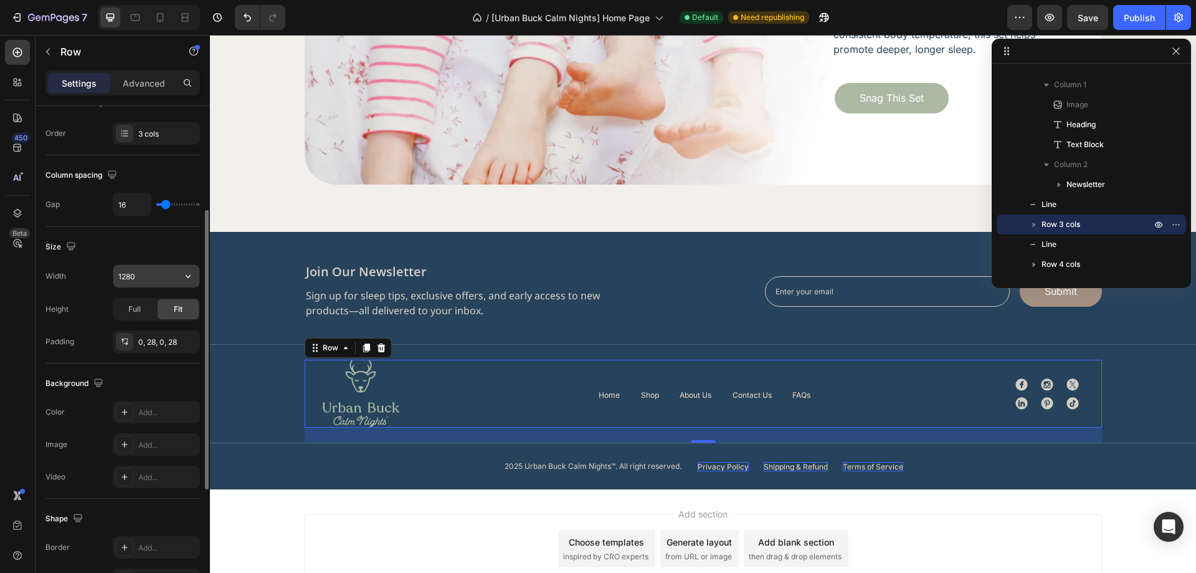
click at [138, 278] on input "1280" at bounding box center [156, 276] width 86 height 22
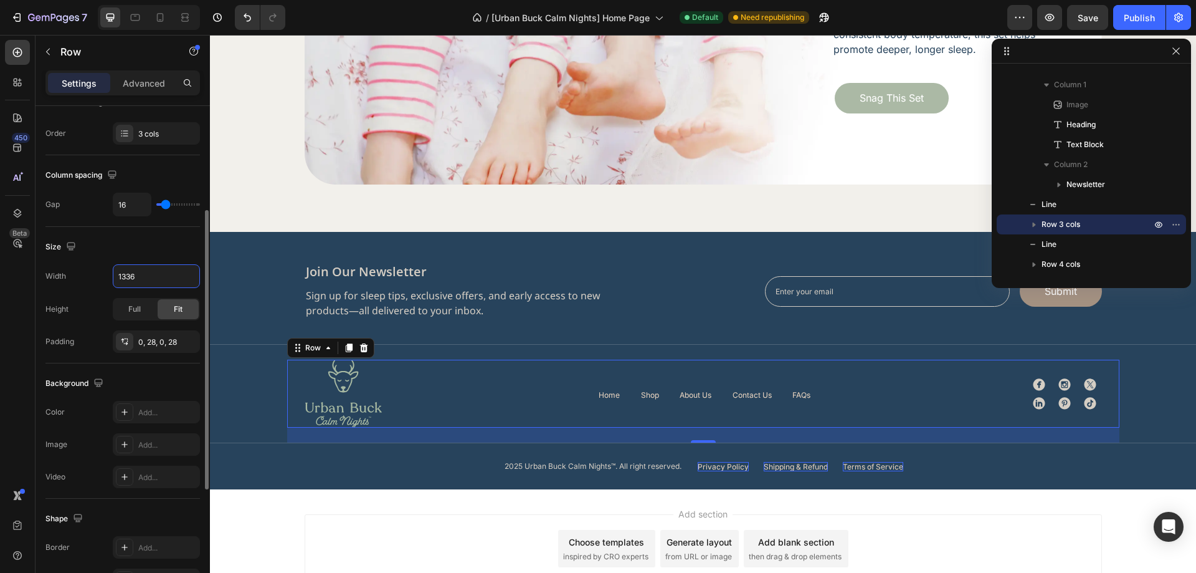
type input "1336"
click at [138, 254] on div "Size" at bounding box center [122, 247] width 154 height 20
click at [468, 463] on div "2025 Urban Buck Calm Nights™. All right reserved. Text Block Privacy Policy But…" at bounding box center [703, 465] width 797 height 15
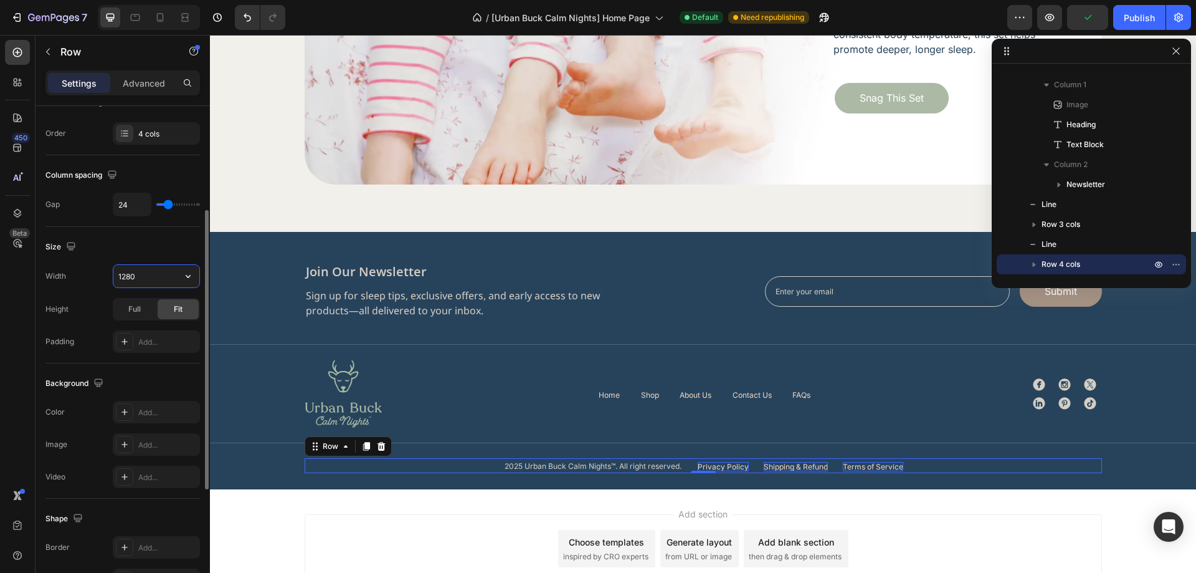
click at [138, 273] on input "1280" at bounding box center [156, 276] width 86 height 22
type input "1336"
click at [150, 244] on div "Size" at bounding box center [122, 247] width 154 height 20
click at [151, 90] on div "Advanced" at bounding box center [144, 83] width 62 height 20
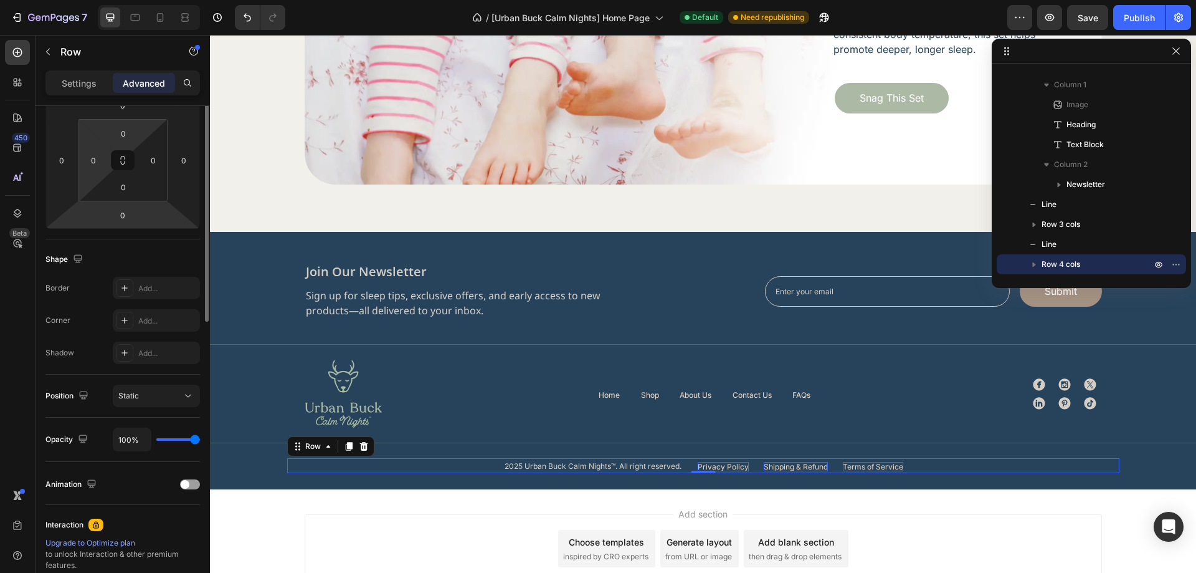
scroll to position [62, 0]
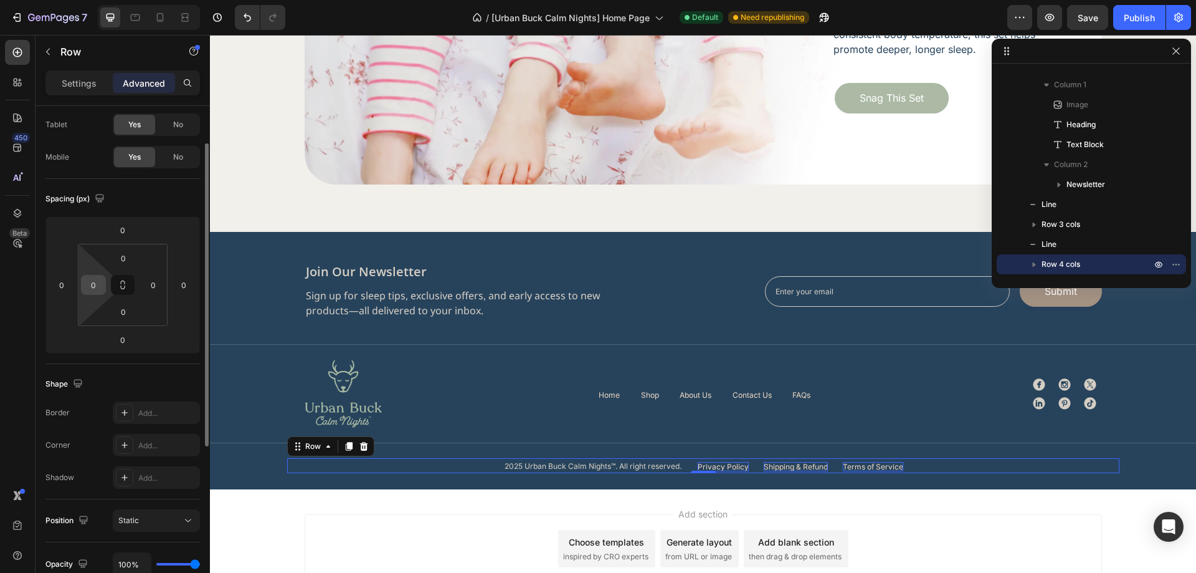
click at [98, 282] on input "0" at bounding box center [93, 284] width 19 height 19
type input "28"
click at [145, 283] on input "0" at bounding box center [153, 284] width 19 height 19
type input "28"
click at [178, 206] on div "Spacing (px)" at bounding box center [122, 199] width 154 height 20
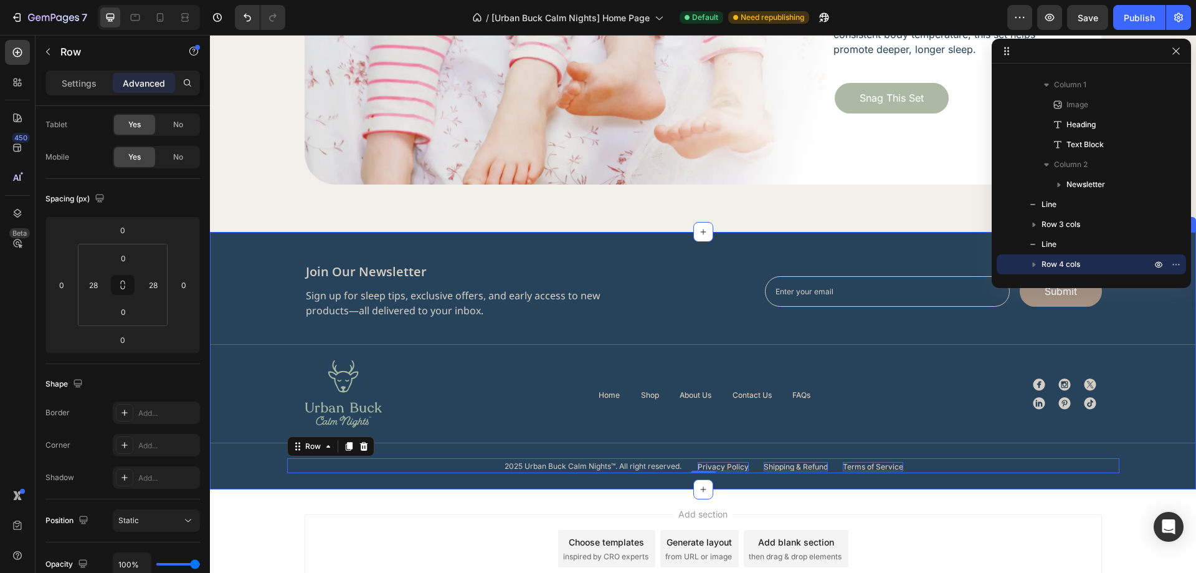
click at [254, 465] on div "Image join our newsletter Heading Sign up for sleep tips, exclusive offers, and…" at bounding box center [703, 368] width 986 height 210
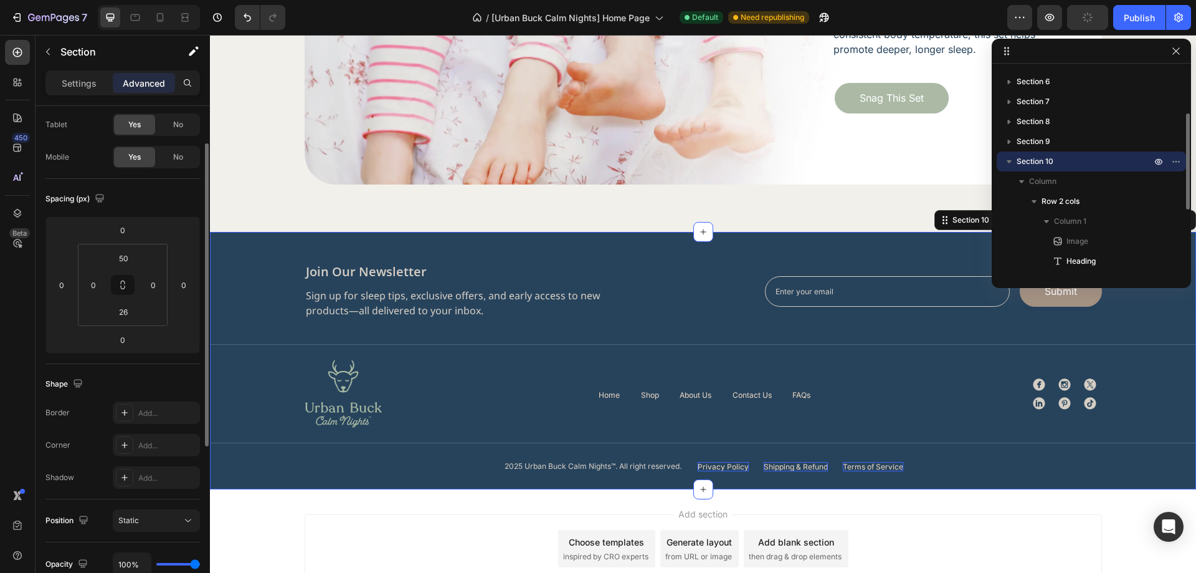
scroll to position [0, 0]
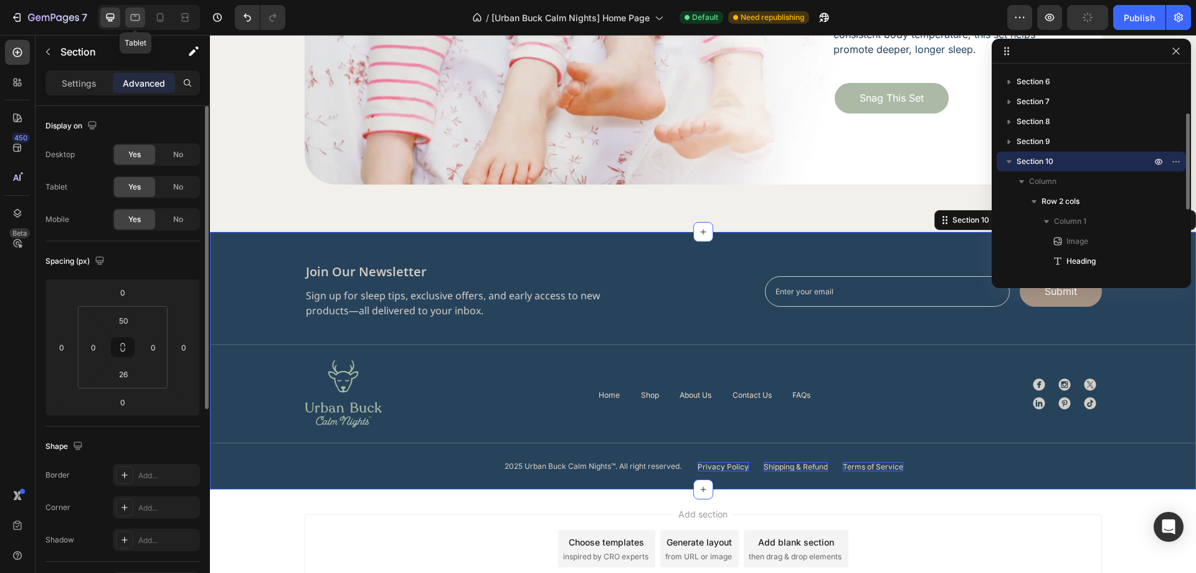
click at [136, 19] on icon at bounding box center [135, 17] width 12 height 12
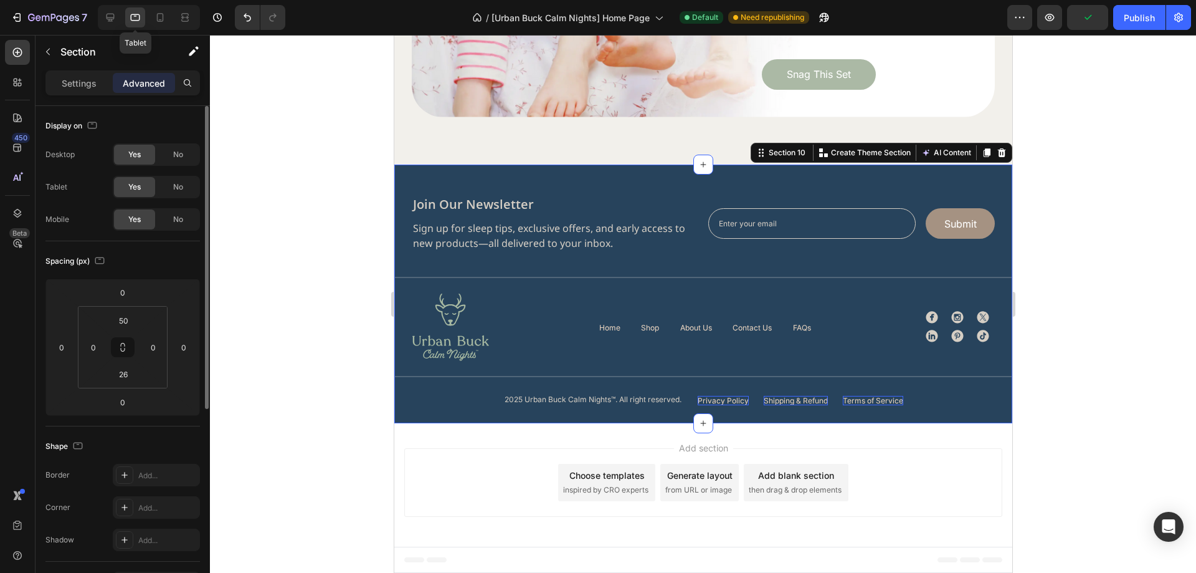
scroll to position [4108, 0]
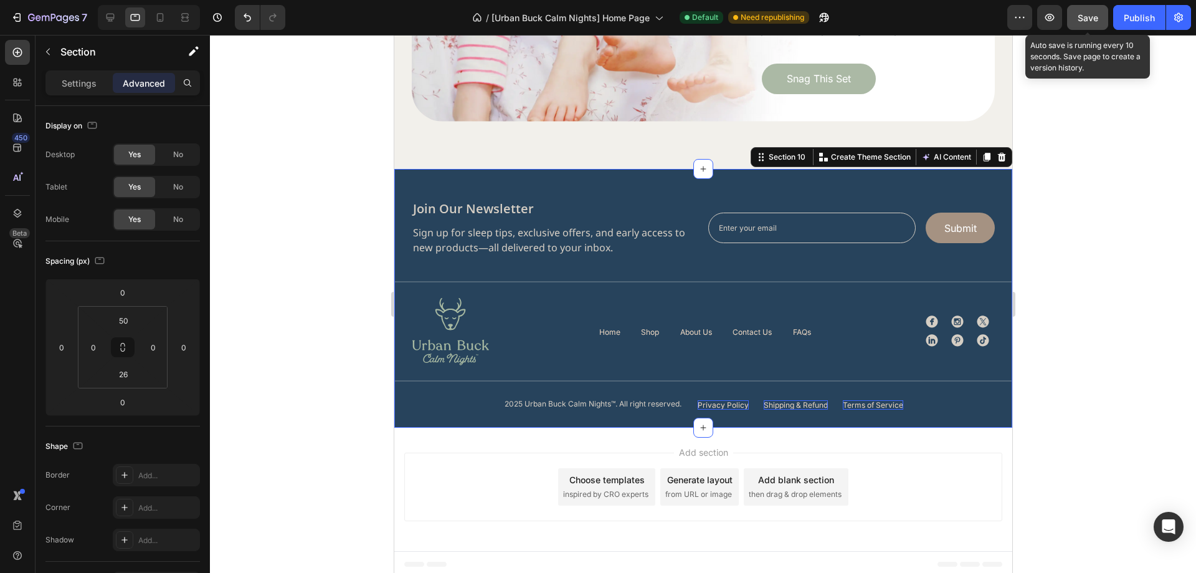
click at [1082, 19] on span "Save" at bounding box center [1088, 17] width 21 height 11
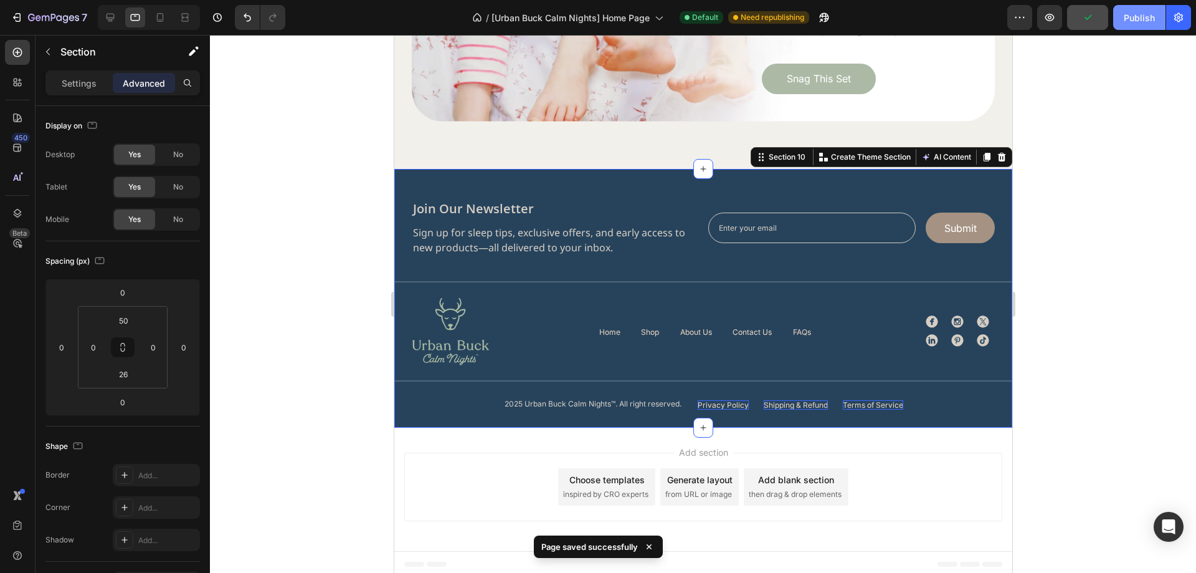
click at [1141, 19] on div "Publish" at bounding box center [1139, 17] width 31 height 13
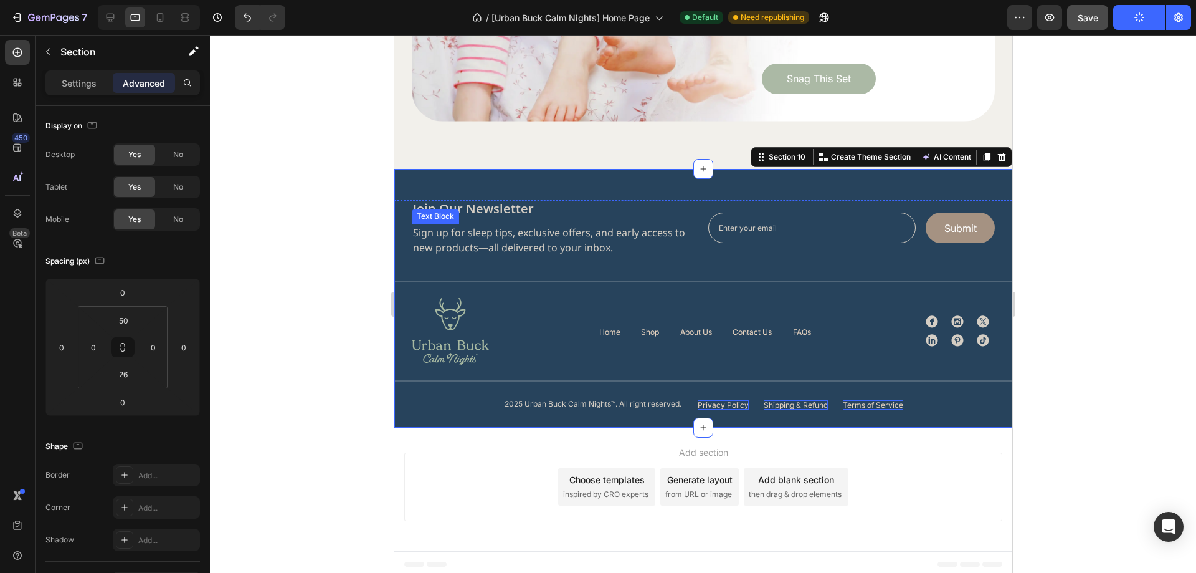
click at [582, 240] on p "Sign up for sleep tips, exclusive offers, and early access to new products—all …" at bounding box center [554, 240] width 284 height 30
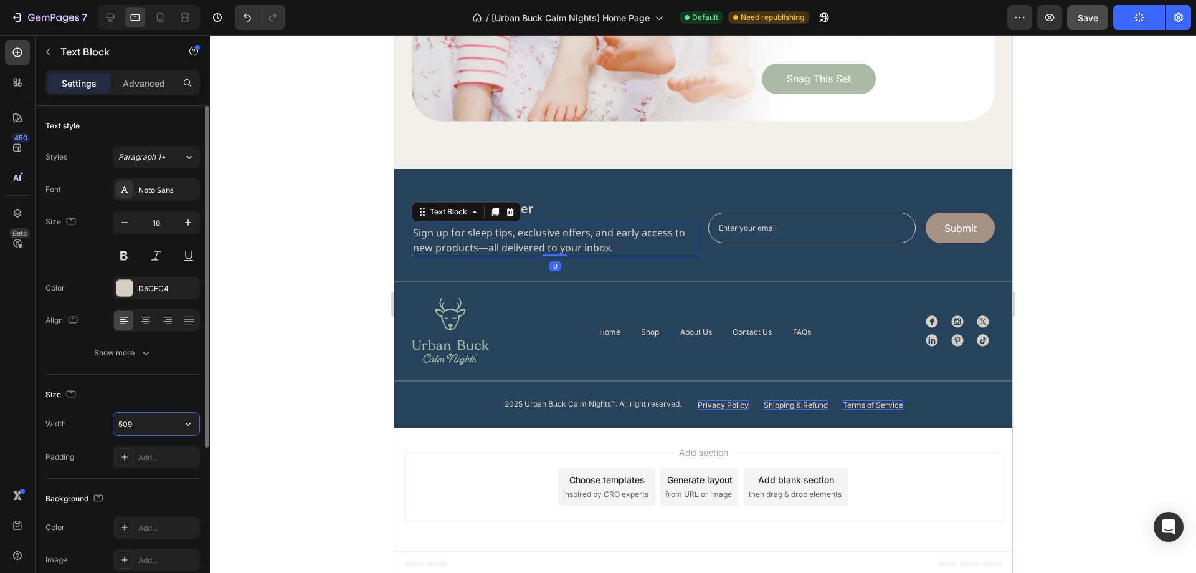
click at [156, 422] on input "509" at bounding box center [156, 423] width 86 height 22
click at [708, 239] on div "Email Field Submit Submit Button Row Newsletter" at bounding box center [851, 228] width 287 height 56
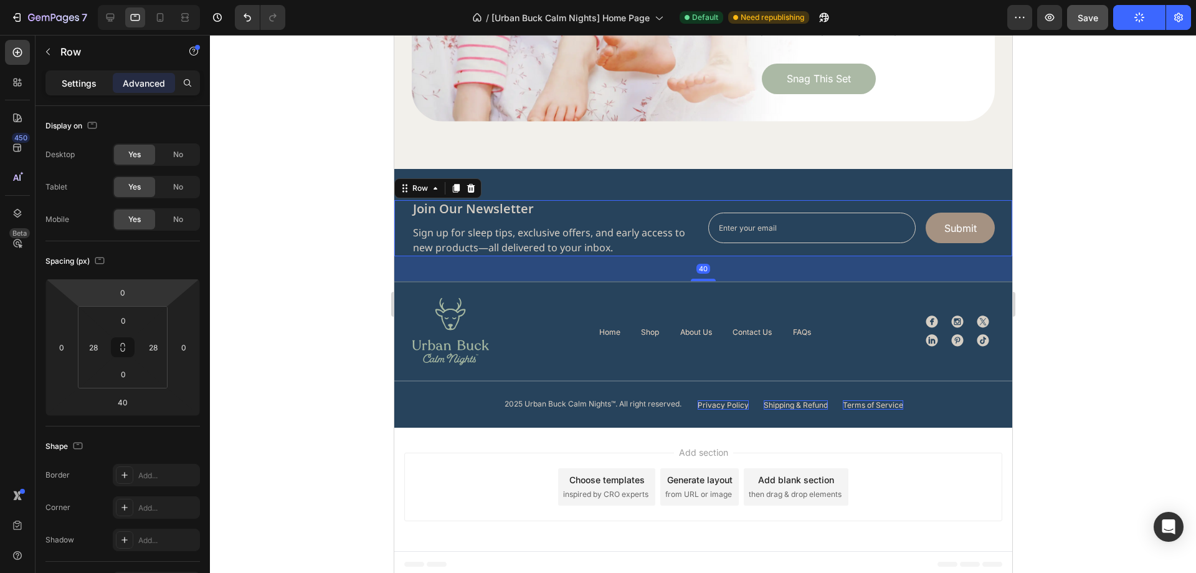
click at [95, 87] on p "Settings" at bounding box center [79, 83] width 35 height 13
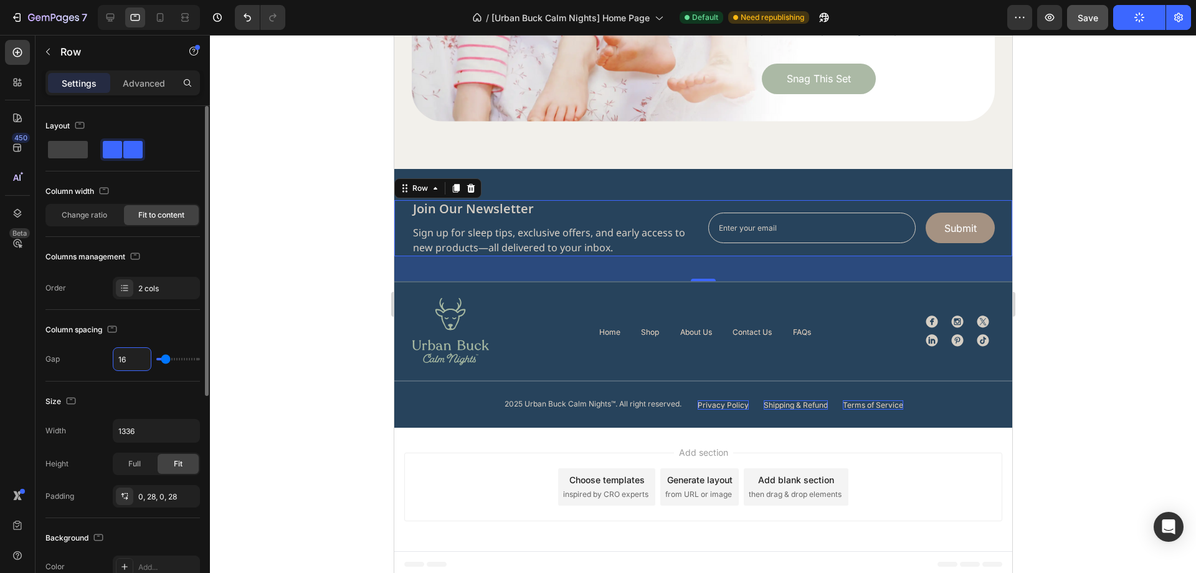
click at [130, 352] on input "16" at bounding box center [131, 359] width 37 height 22
type input "17"
type input "18"
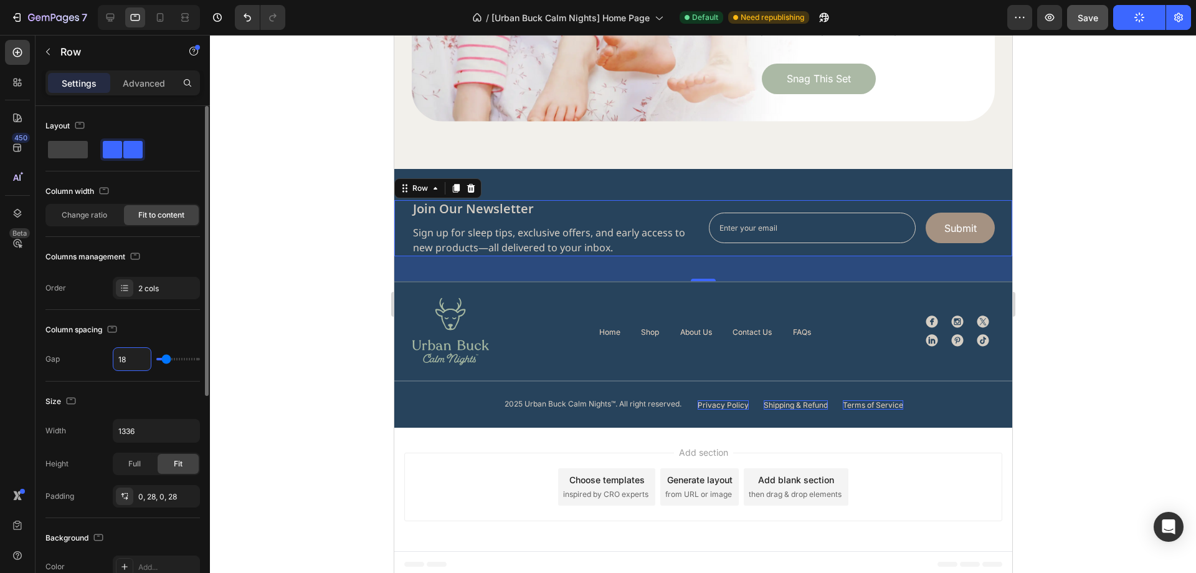
type input "19"
type input "20"
type input "21"
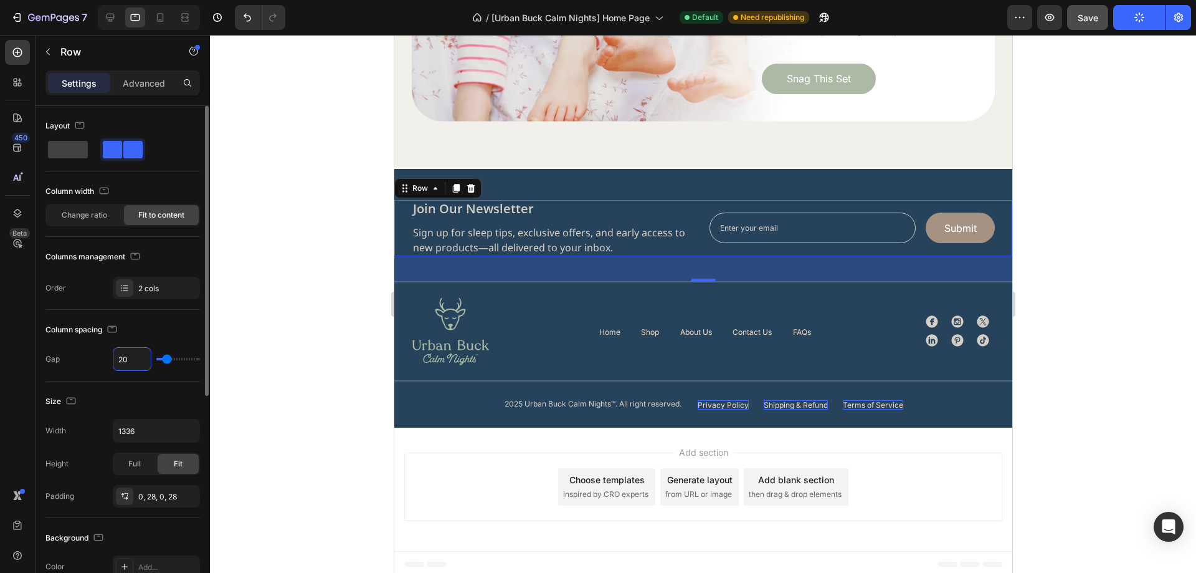
type input "21"
type input "22"
type input "23"
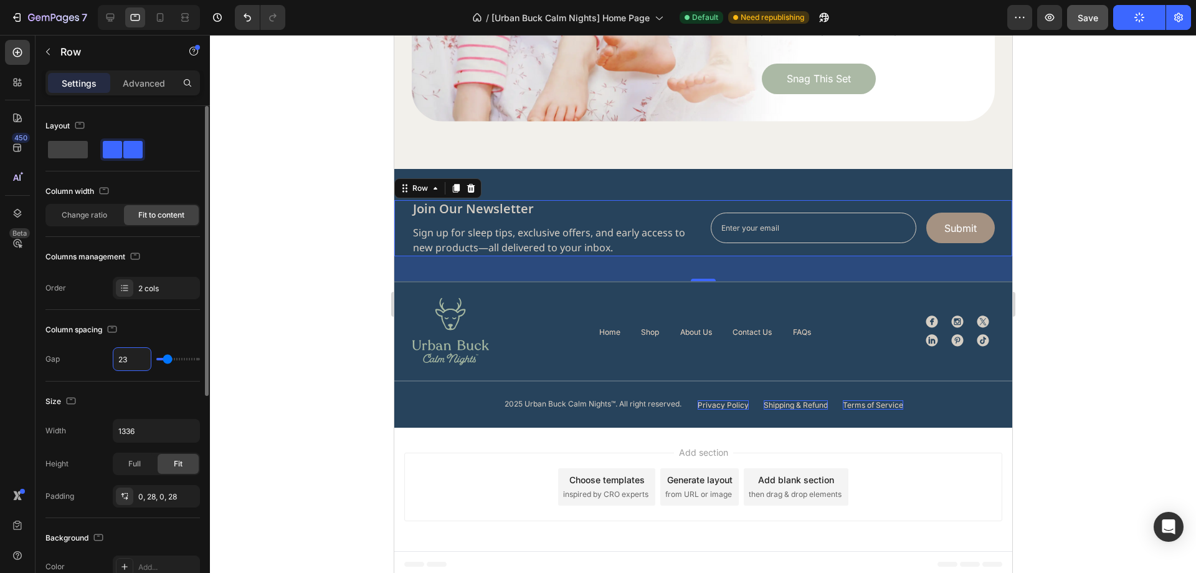
type input "24"
type input "25"
type input "26"
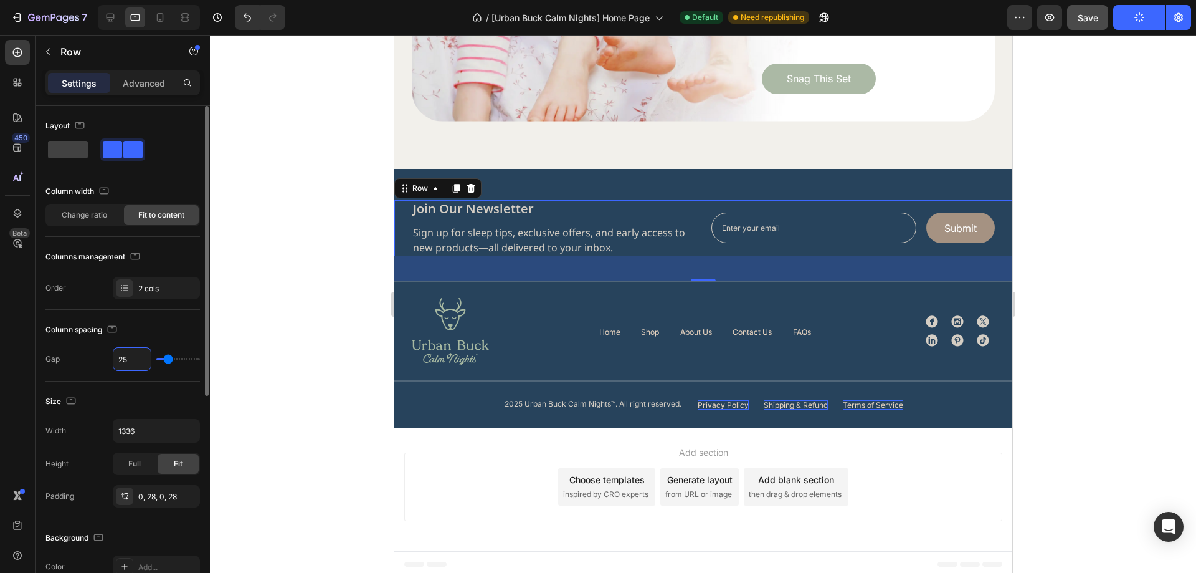
type input "26"
type input "27"
type input "26"
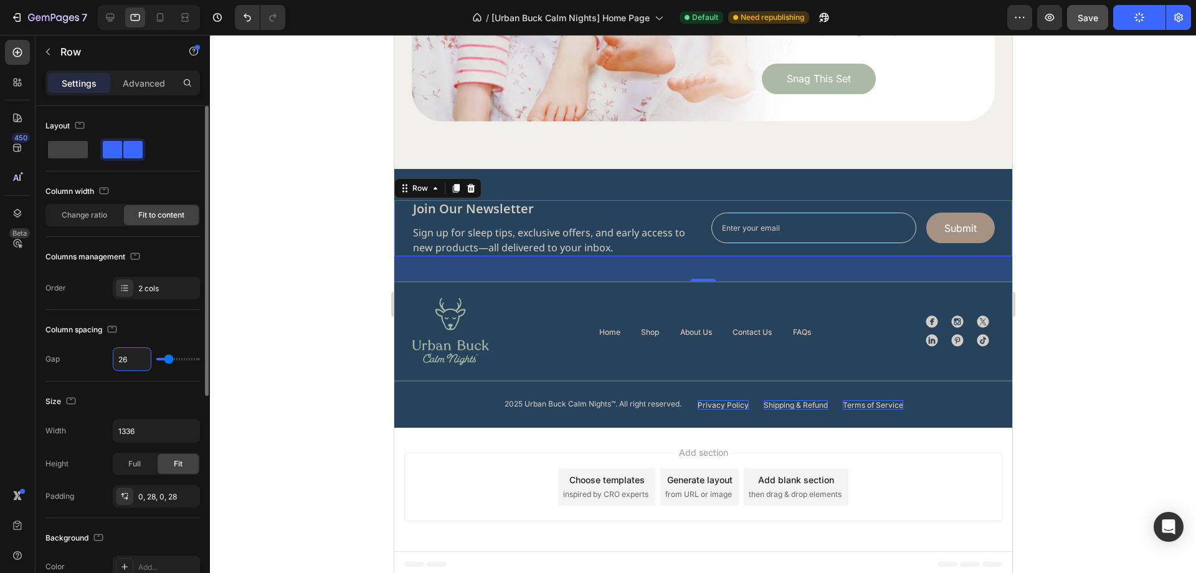
type input "25"
type input "24"
type input "25"
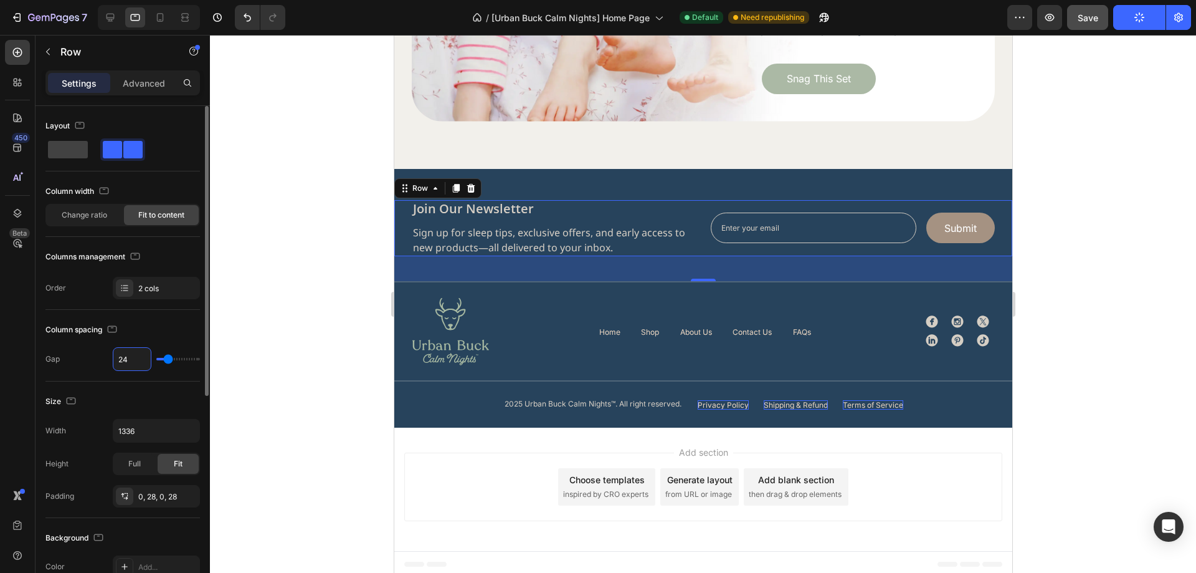
type input "25"
type input "24"
type input "23"
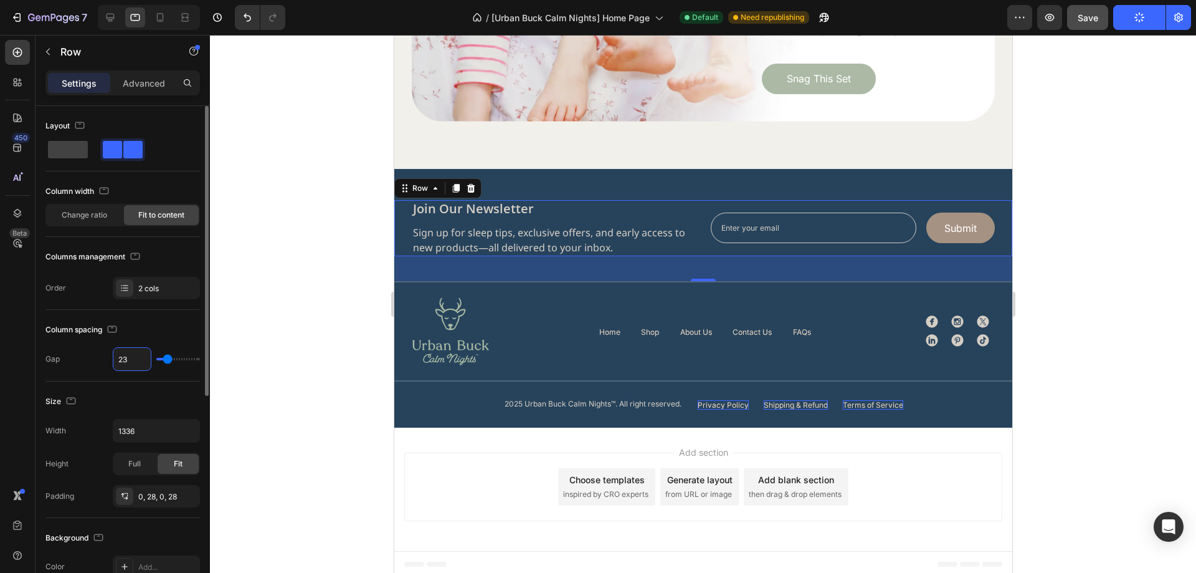
type input "22"
type input "21"
type input "20"
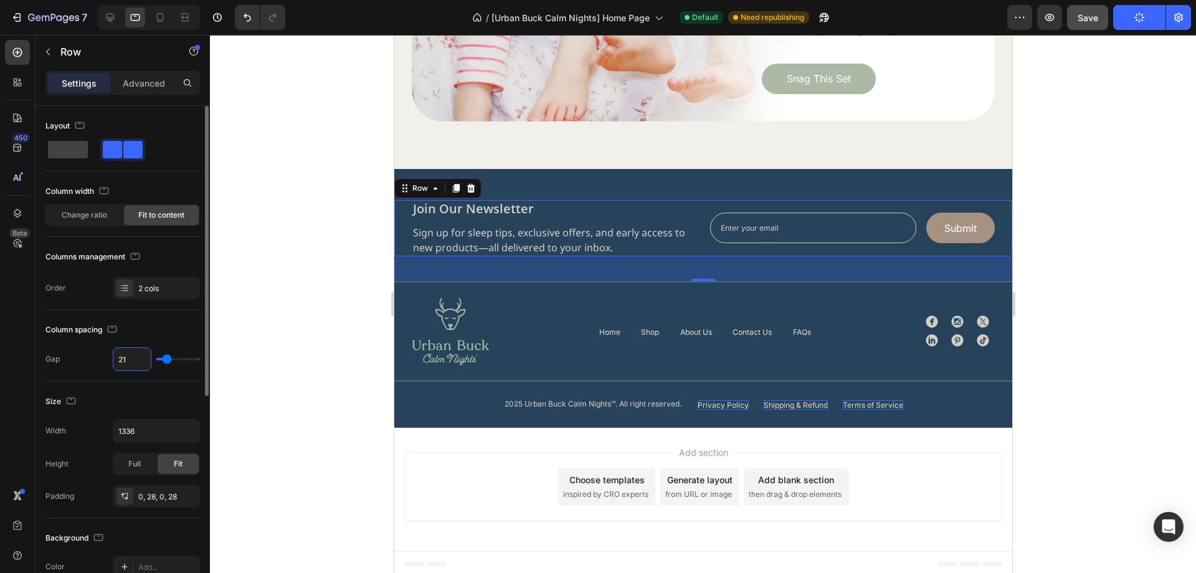
type input "20"
click at [148, 331] on div "Column spacing" at bounding box center [122, 330] width 154 height 20
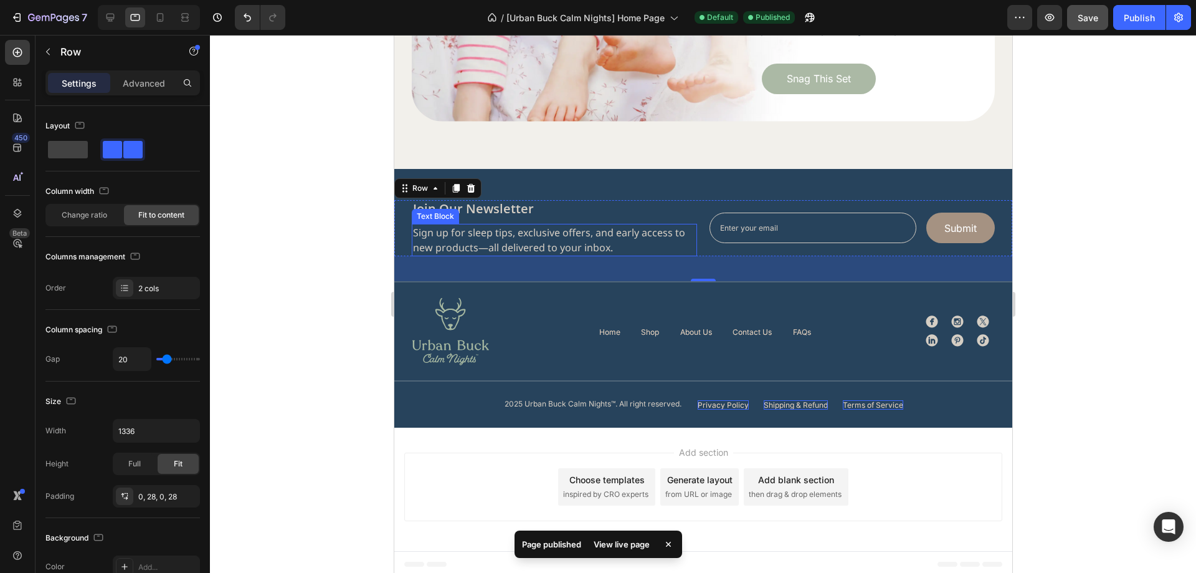
click at [649, 245] on p "Sign up for sleep tips, exclusive offers, and early access to new products—all …" at bounding box center [553, 240] width 283 height 30
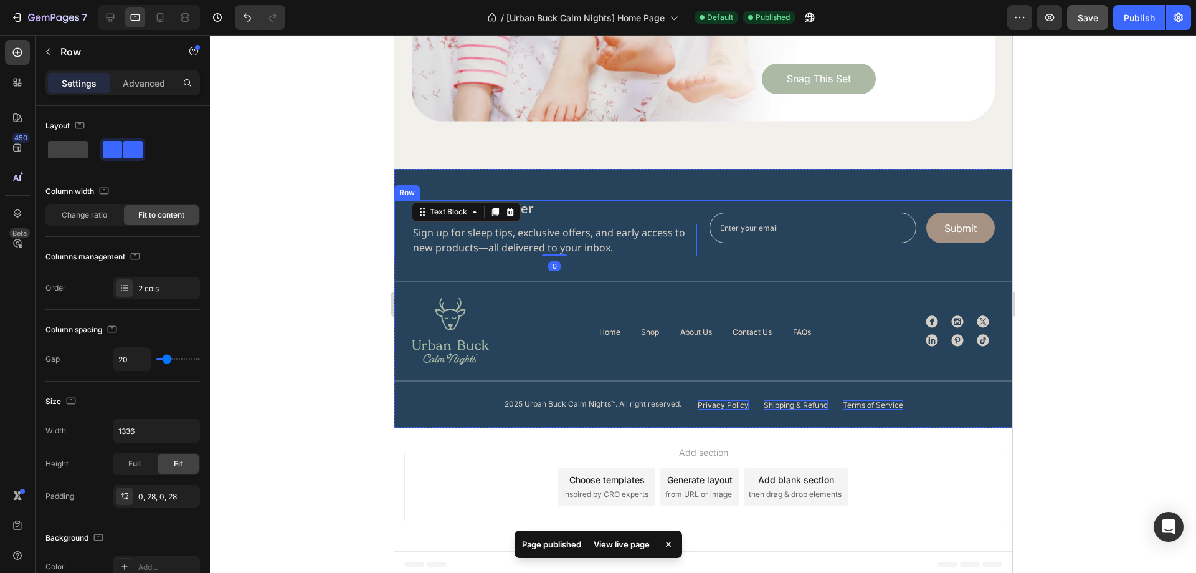
click at [723, 250] on div "Email Field Submit Submit Button Row Newsletter" at bounding box center [851, 228] width 285 height 56
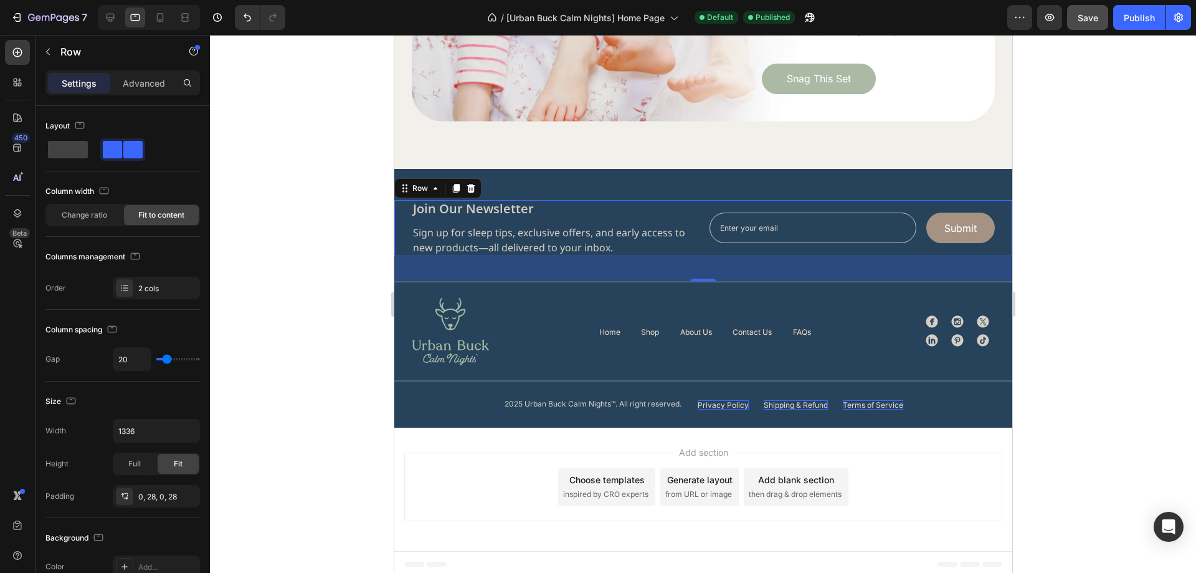
click at [1092, 259] on div at bounding box center [703, 304] width 986 height 538
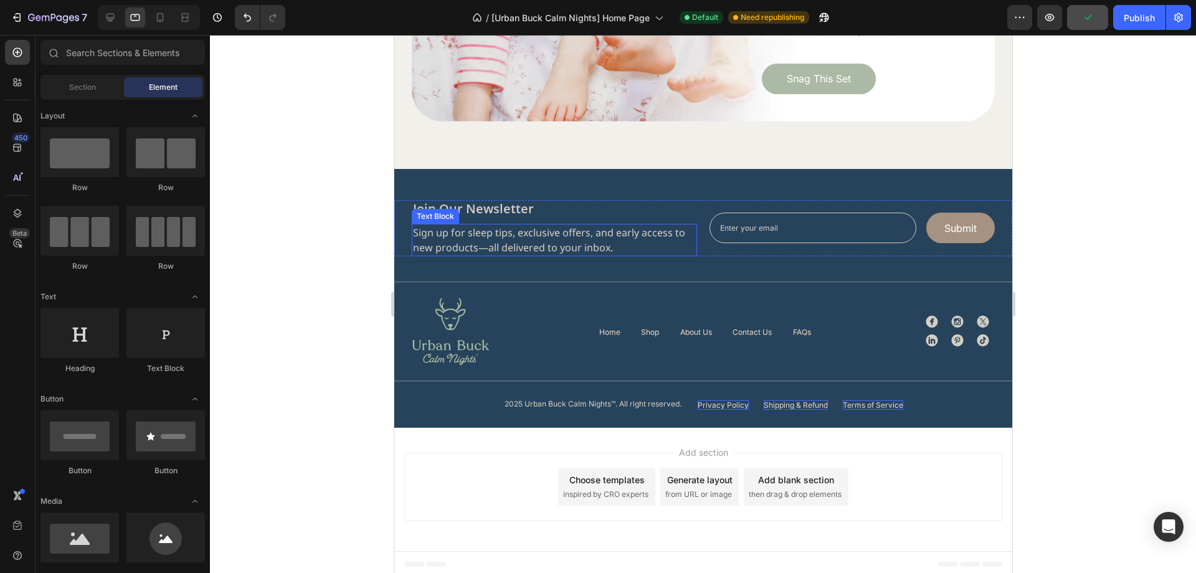
click at [624, 243] on p "Sign up for sleep tips, exclusive offers, and early access to new products—all …" at bounding box center [553, 240] width 283 height 30
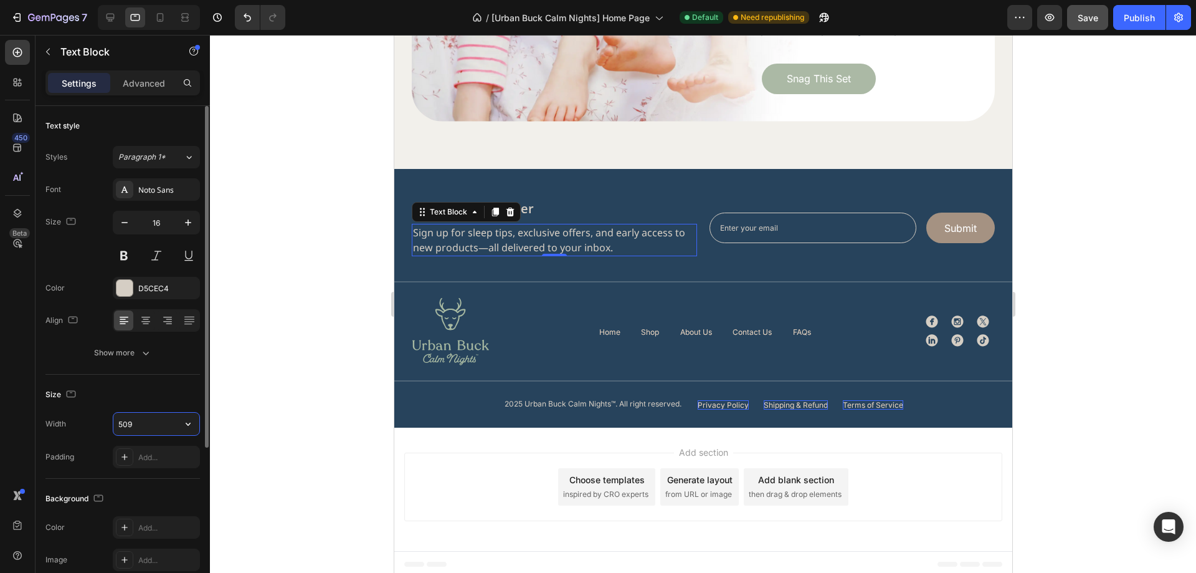
click at [145, 430] on input "509" at bounding box center [156, 423] width 86 height 22
click at [148, 424] on input "465" at bounding box center [156, 423] width 86 height 22
type input "409"
click at [169, 399] on div "Size" at bounding box center [122, 394] width 154 height 20
click at [1189, 259] on div at bounding box center [703, 304] width 986 height 538
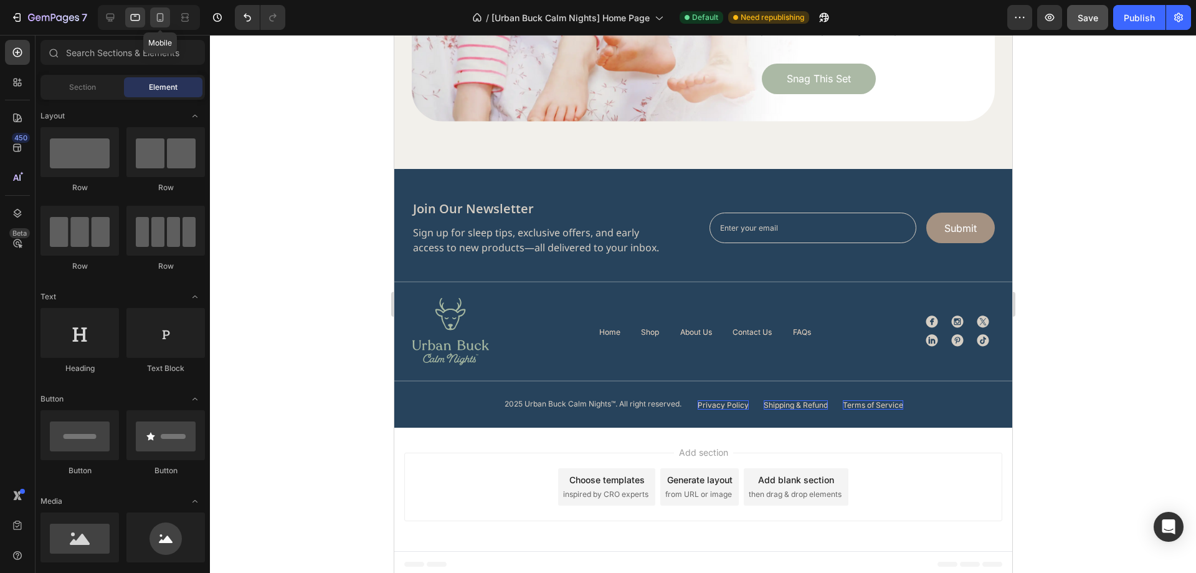
click at [161, 23] on icon at bounding box center [160, 17] width 12 height 12
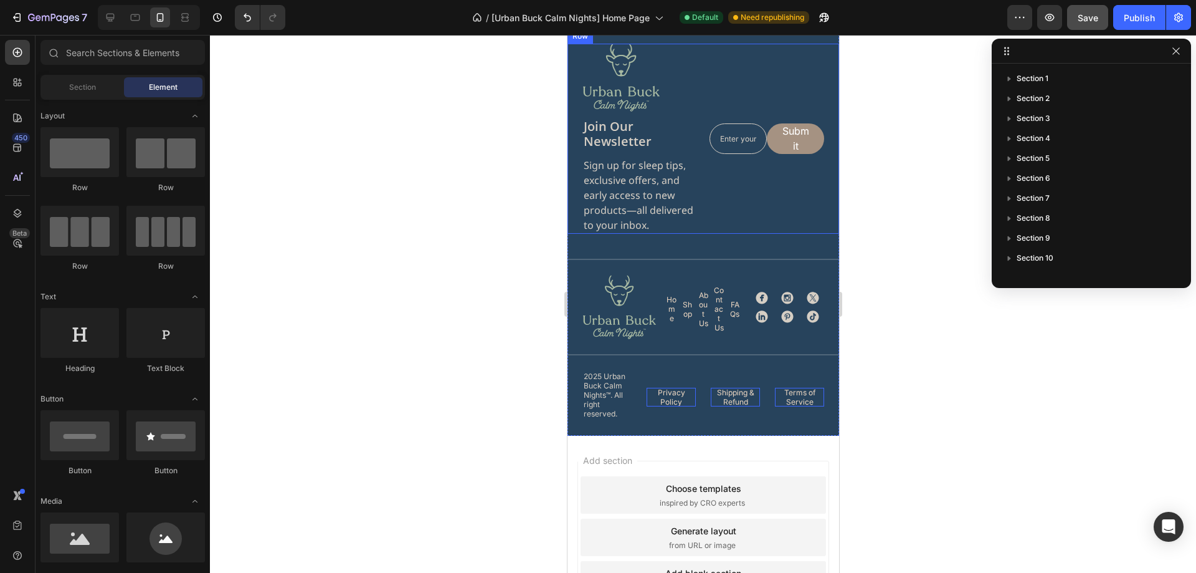
scroll to position [3973, 0]
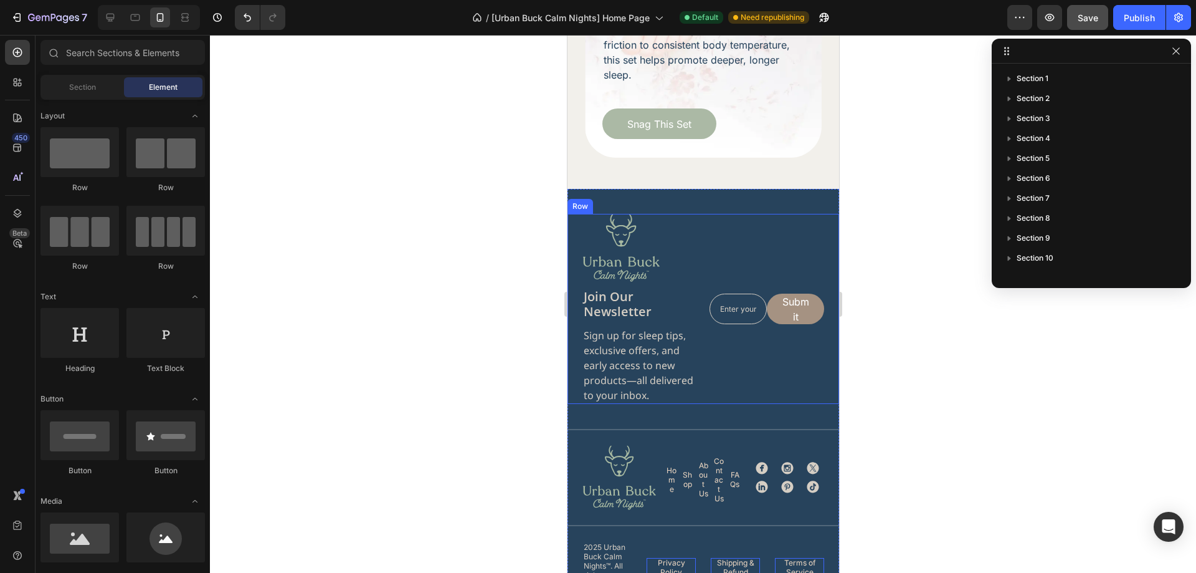
click at [731, 349] on div "Email Field Submit Submit Button Row Newsletter" at bounding box center [766, 309] width 115 height 190
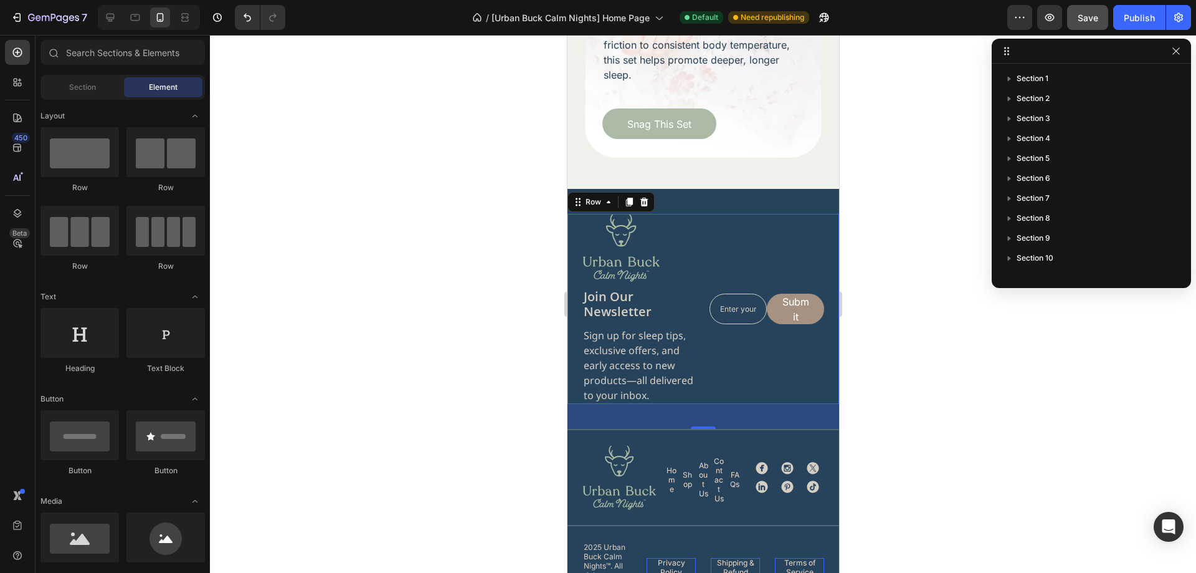
scroll to position [113, 0]
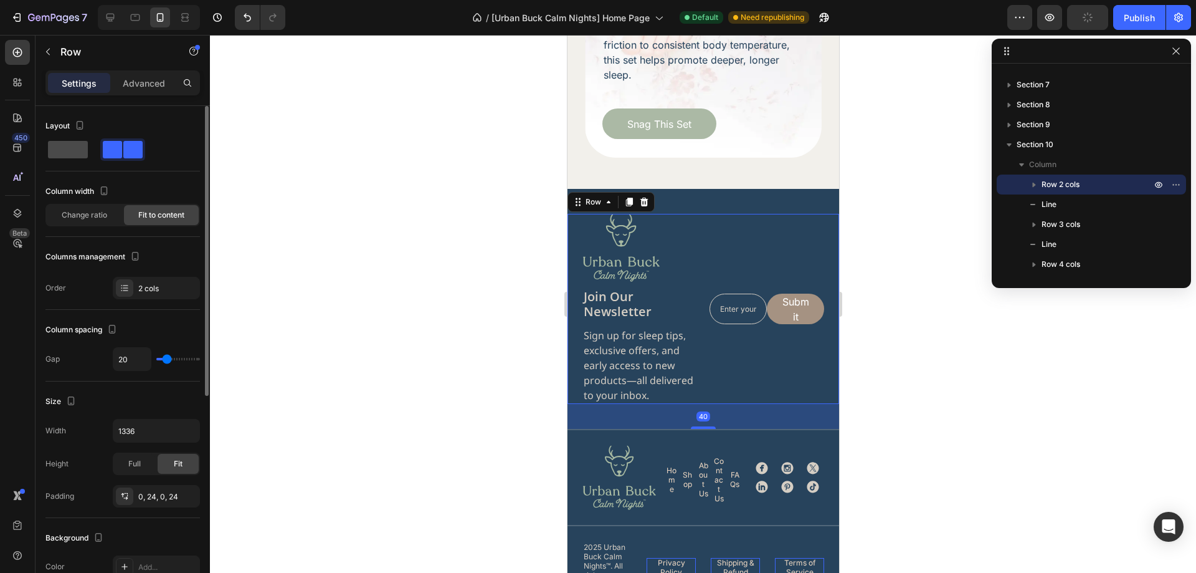
click at [70, 151] on span at bounding box center [68, 149] width 40 height 17
type input "16"
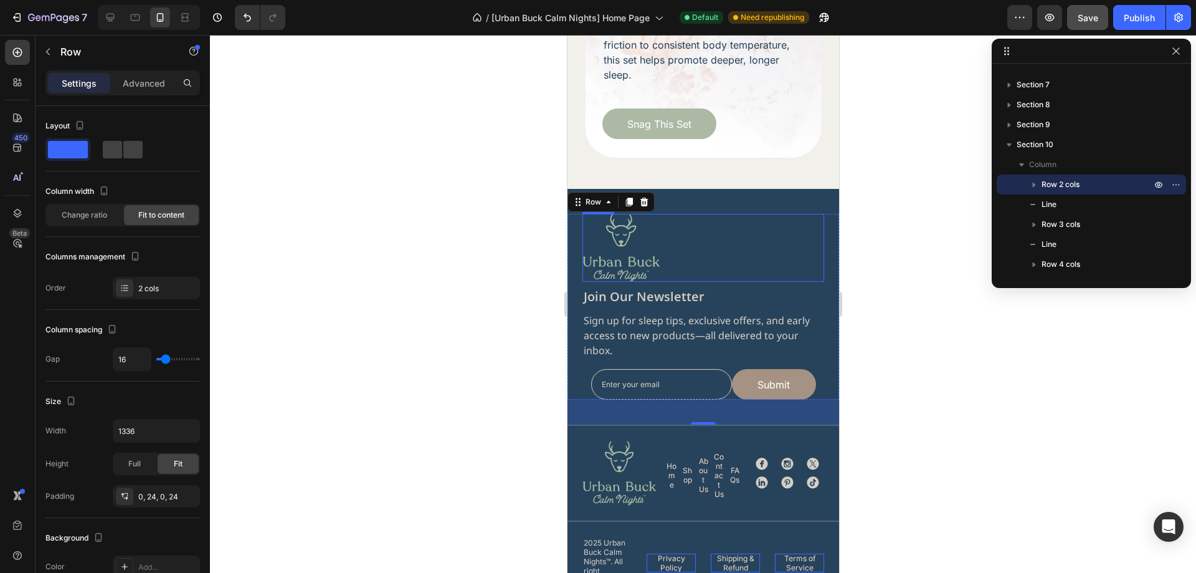
click at [759, 225] on div at bounding box center [703, 248] width 242 height 68
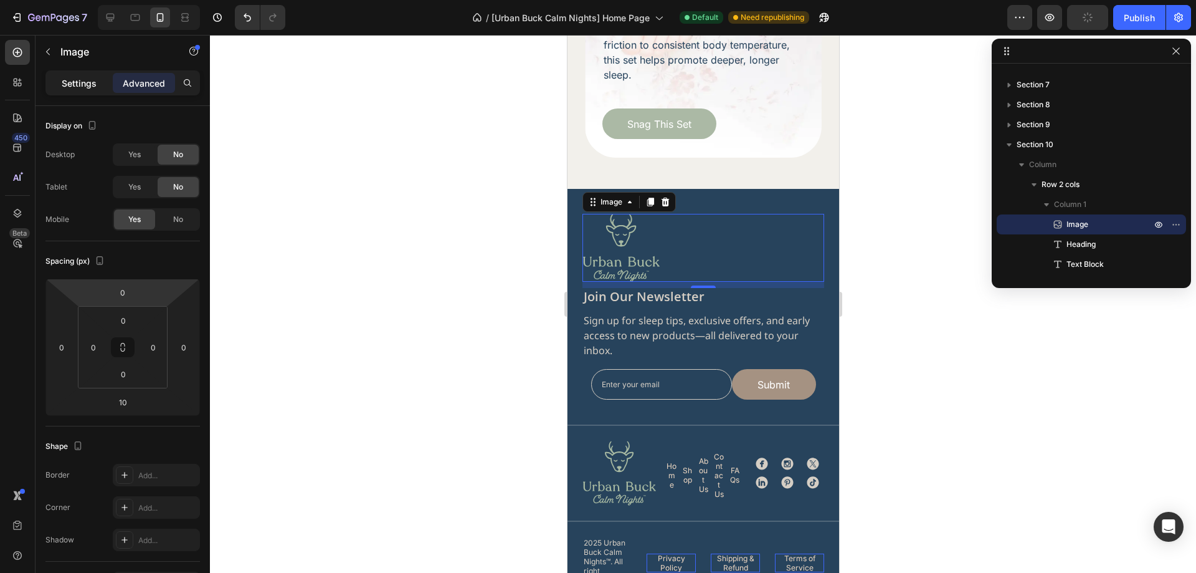
click at [87, 80] on p "Settings" at bounding box center [79, 83] width 35 height 13
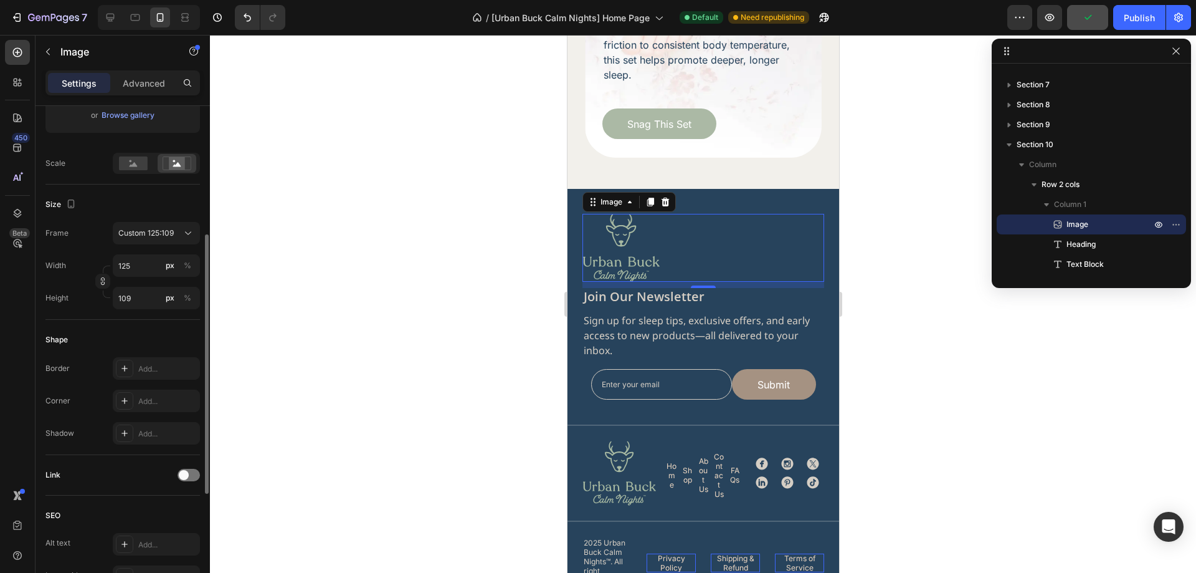
scroll to position [470, 0]
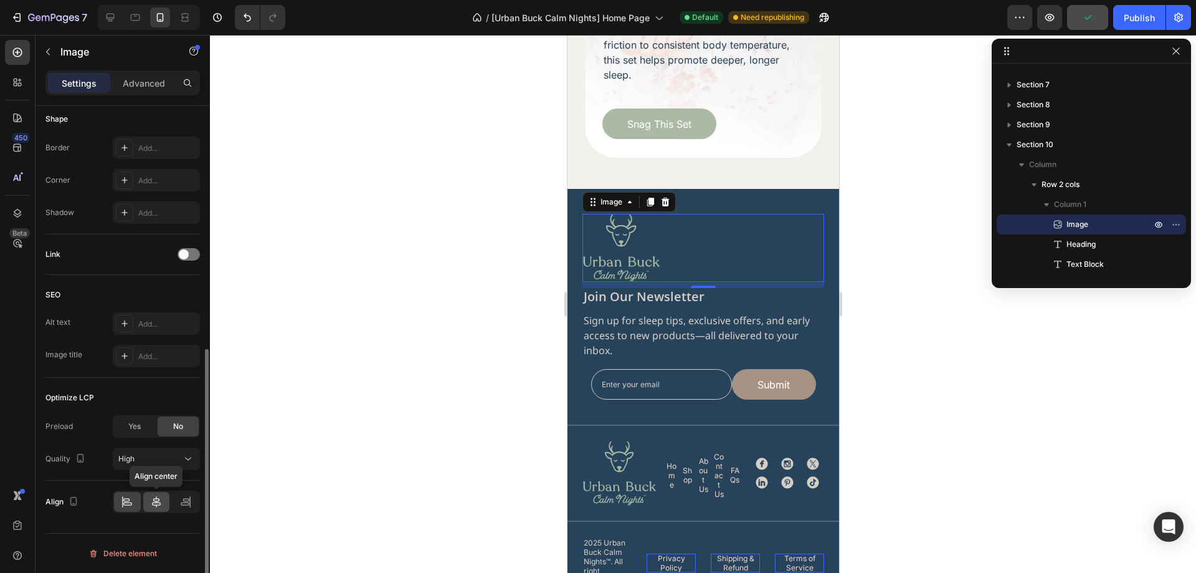
click at [155, 499] on icon at bounding box center [156, 501] width 12 height 12
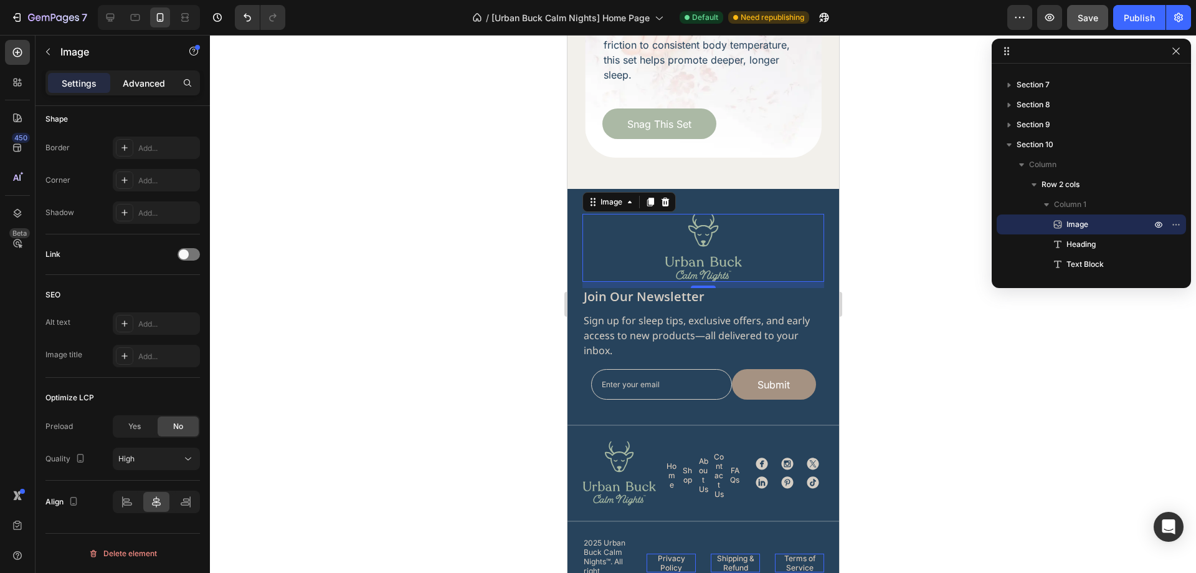
click at [132, 87] on p "Advanced" at bounding box center [144, 83] width 42 height 13
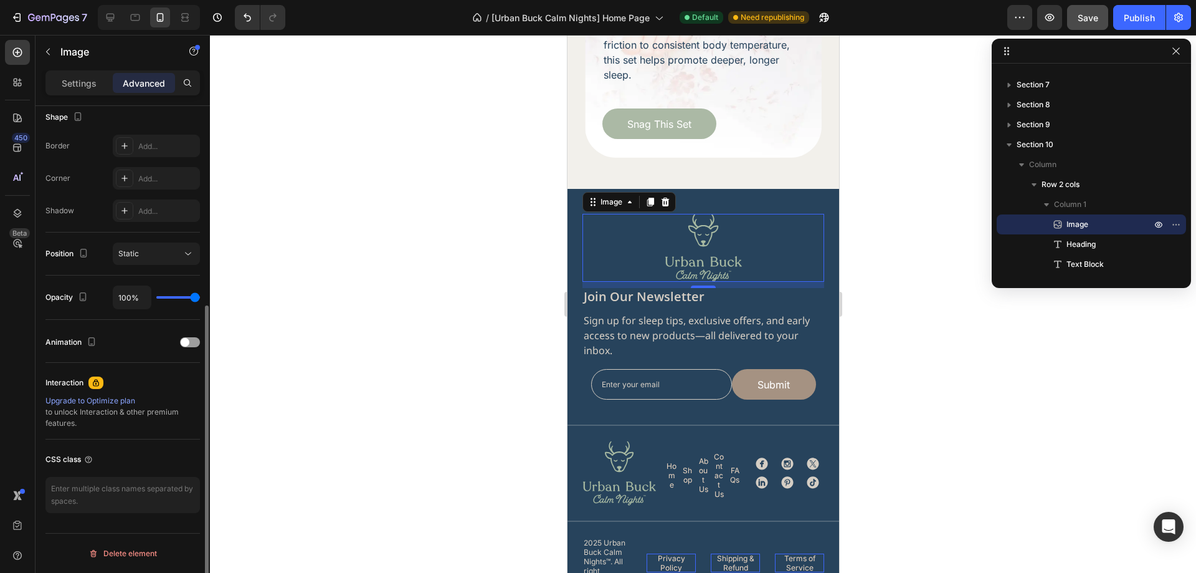
scroll to position [80, 0]
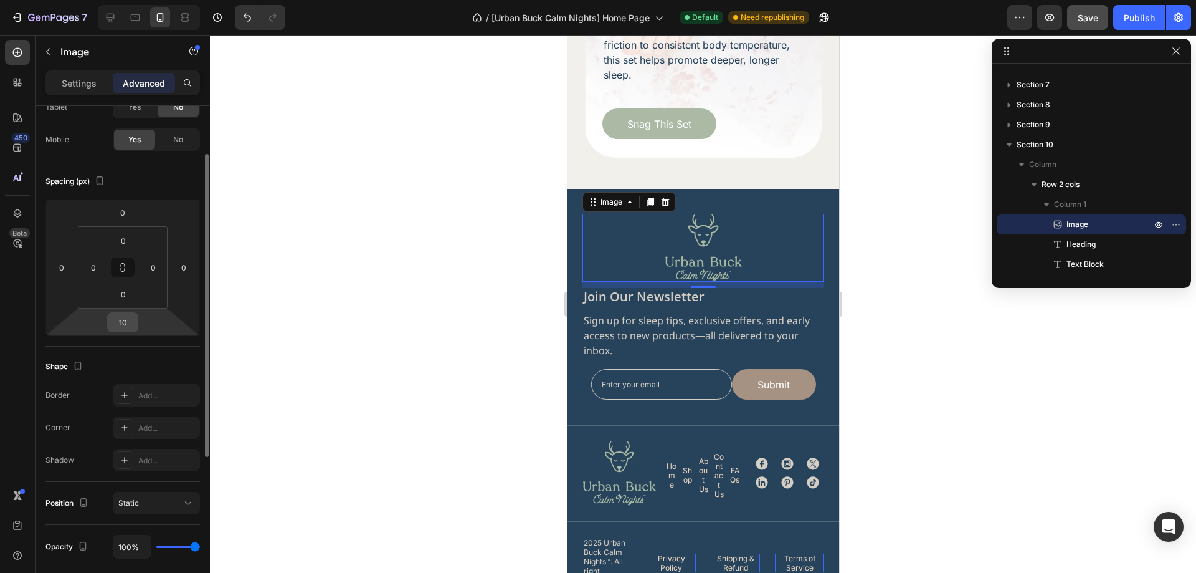
click at [131, 325] on input "10" at bounding box center [122, 322] width 25 height 19
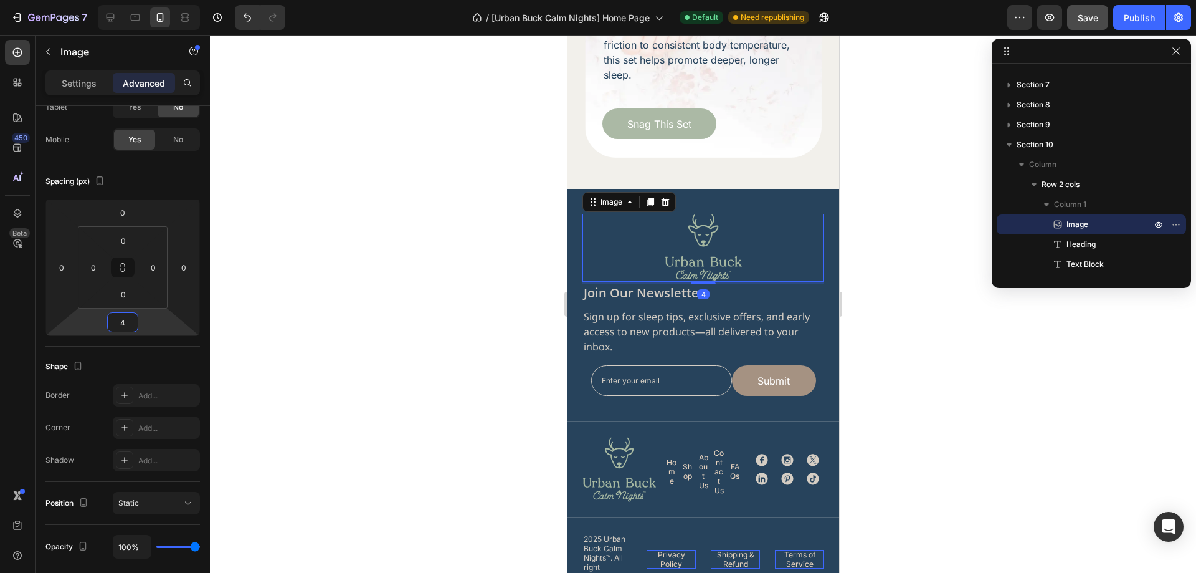
type input "40"
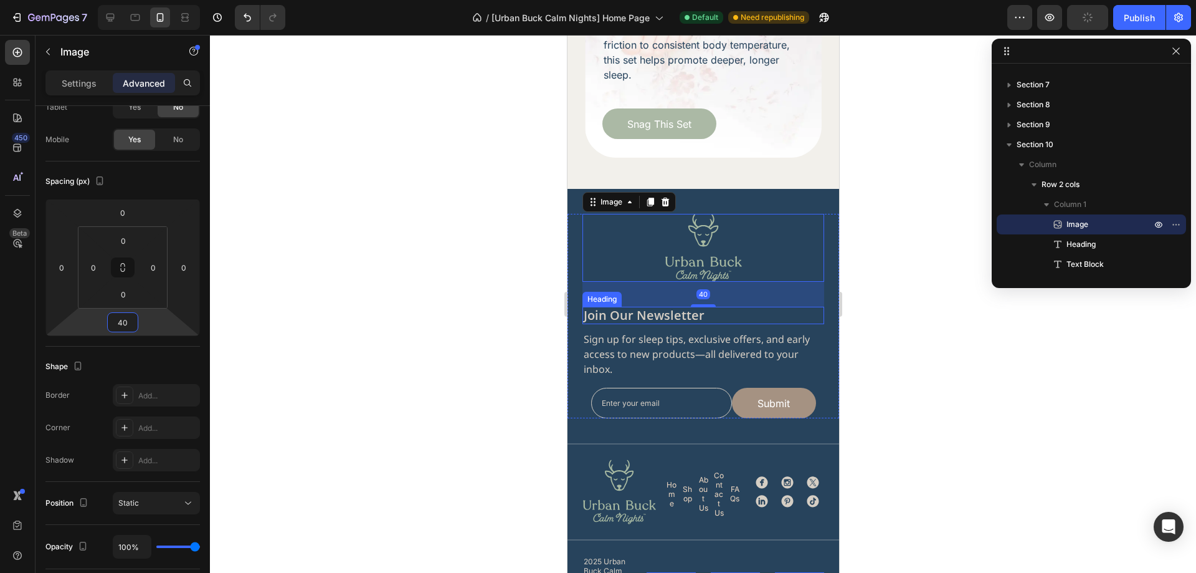
click at [762, 306] on h2 "join our newsletter" at bounding box center [703, 314] width 242 height 17
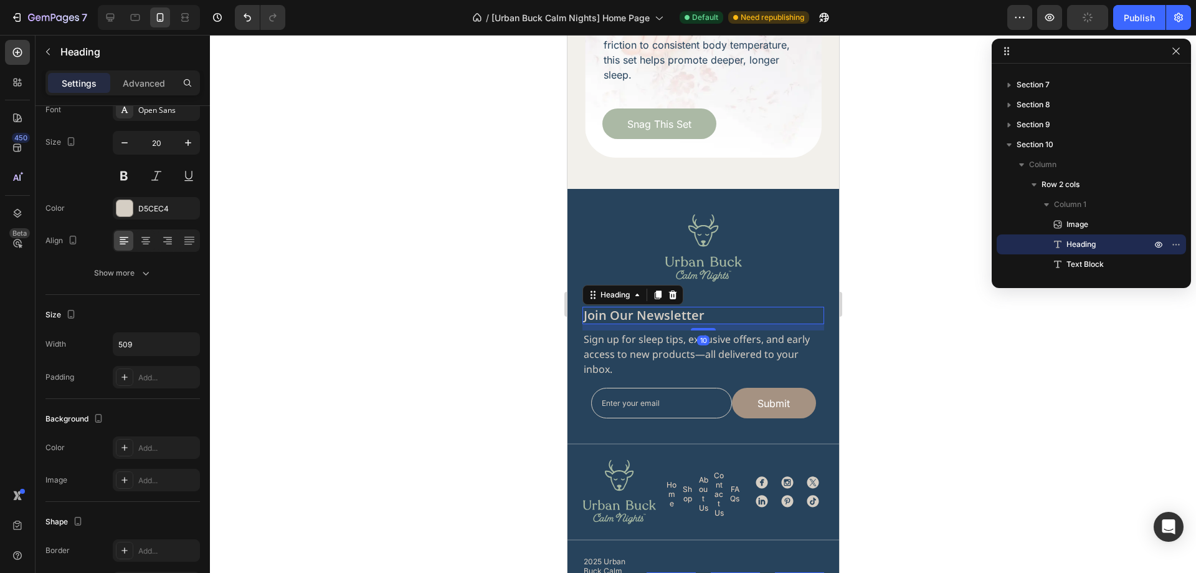
scroll to position [0, 0]
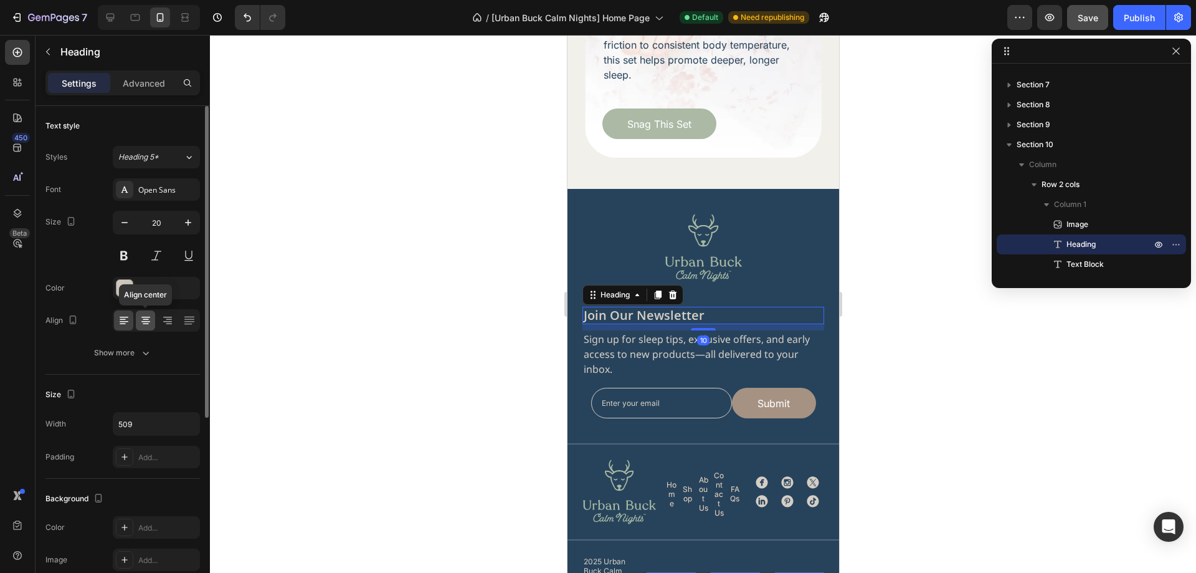
click at [150, 319] on icon at bounding box center [146, 320] width 12 height 12
click at [723, 331] on p "Sign up for sleep tips, exclusive offers, and early access to new products—all …" at bounding box center [702, 353] width 239 height 45
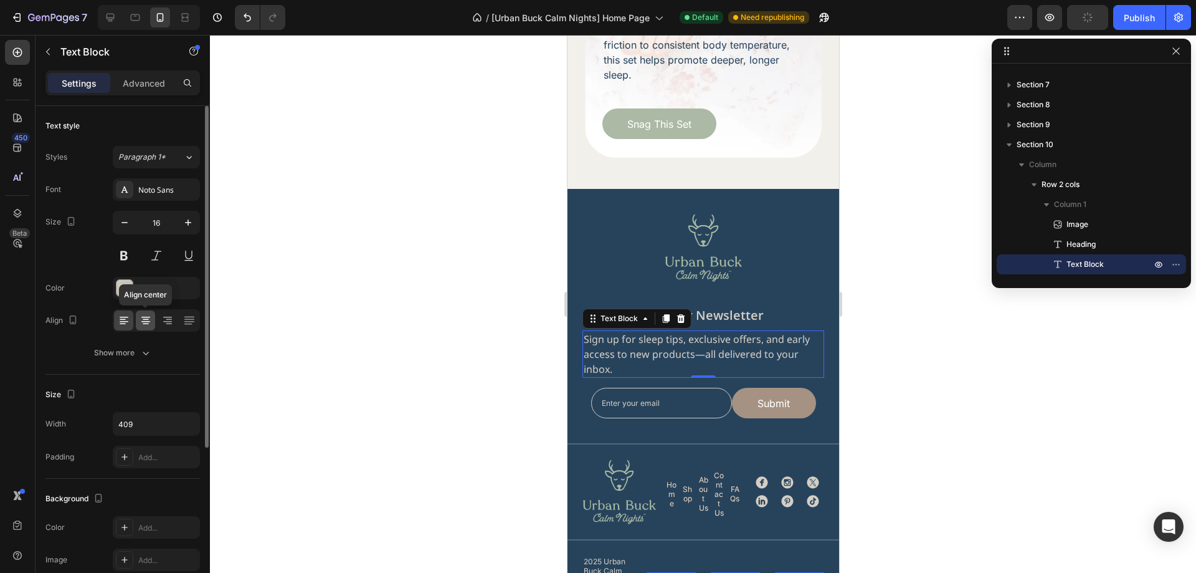
click at [144, 316] on icon at bounding box center [145, 316] width 9 height 1
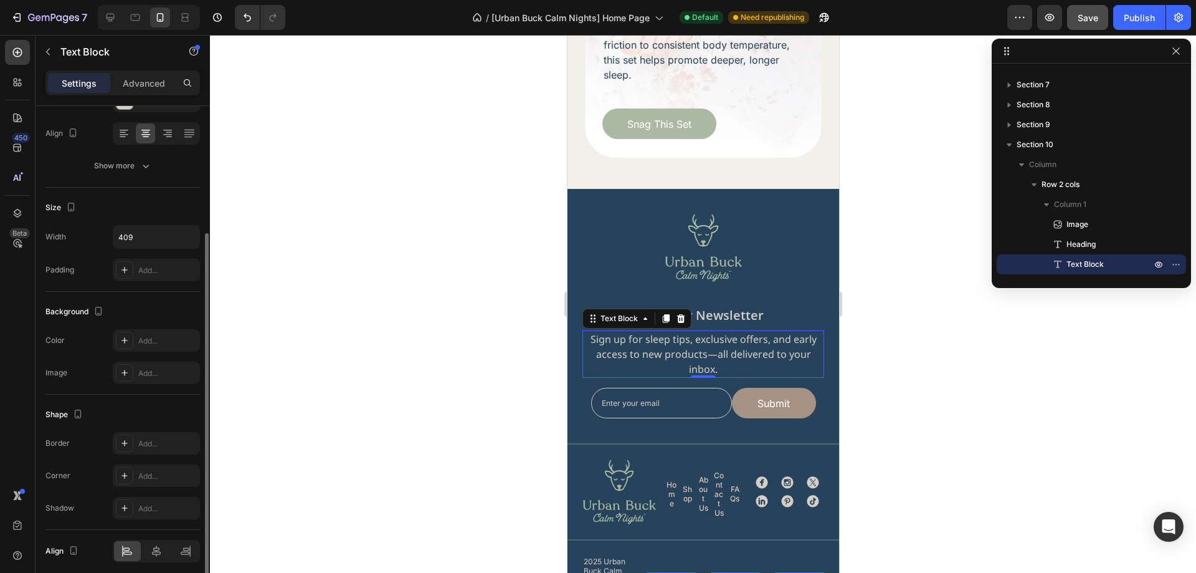
scroll to position [236, 0]
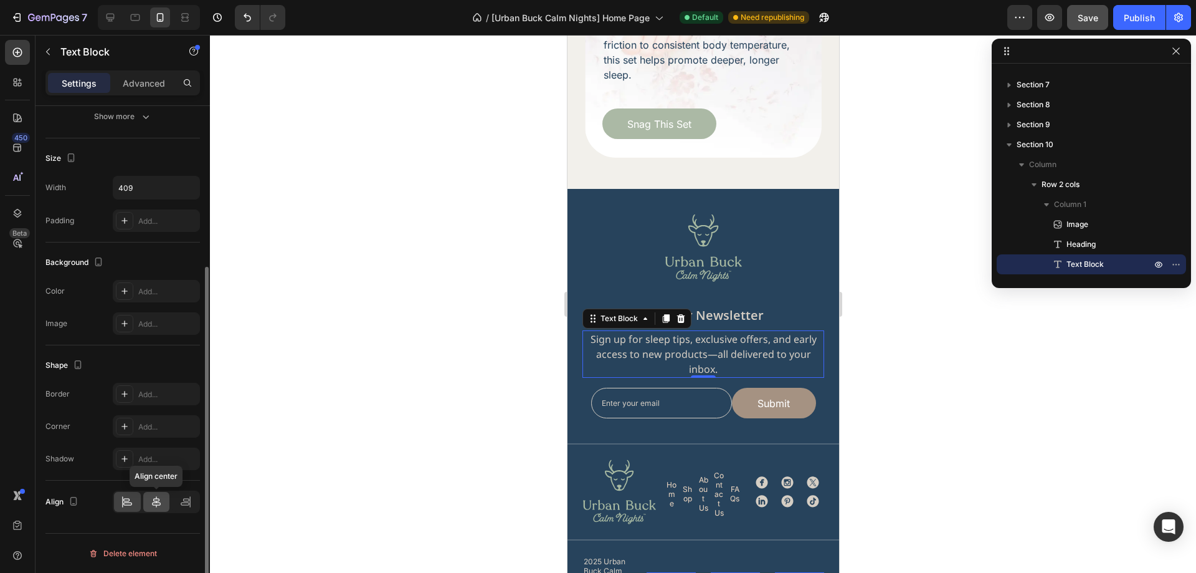
click at [155, 507] on icon at bounding box center [156, 501] width 12 height 12
click at [938, 351] on div at bounding box center [703, 304] width 986 height 538
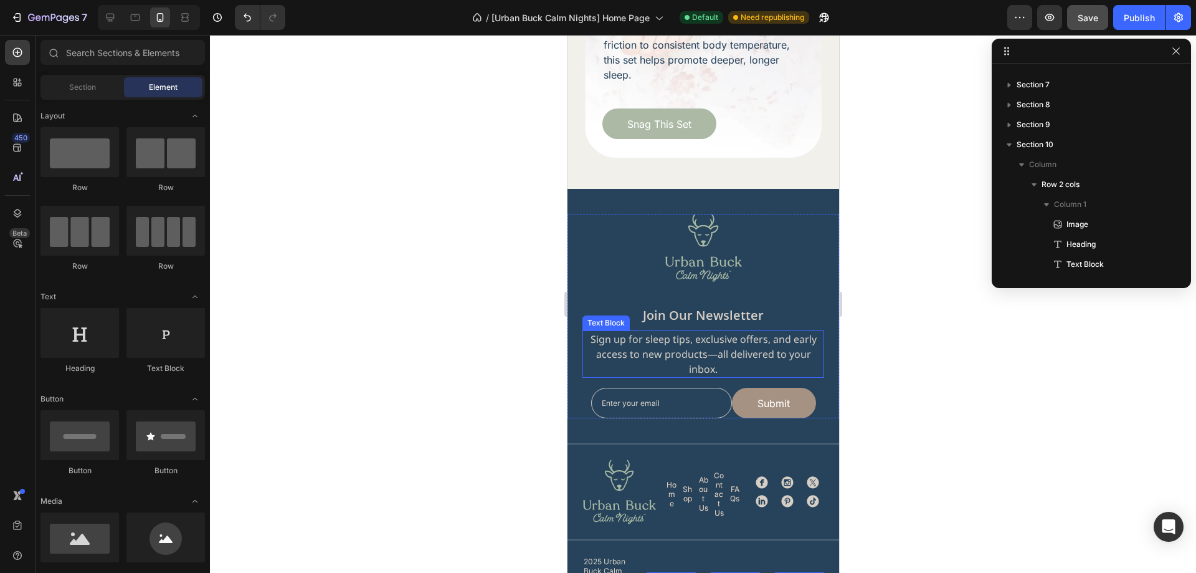
click at [767, 337] on p "Sign up for sleep tips, exclusive offers, and early access to new products—all …" at bounding box center [702, 353] width 239 height 45
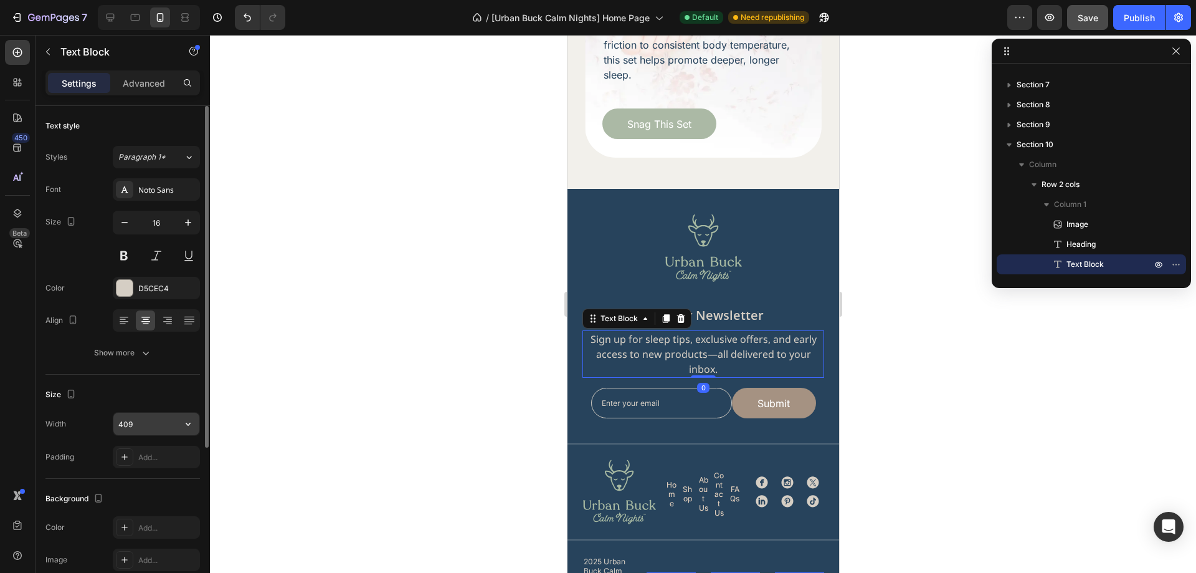
click at [140, 422] on input "409" at bounding box center [156, 423] width 86 height 22
type input "319"
click at [148, 397] on div "Size" at bounding box center [122, 394] width 154 height 20
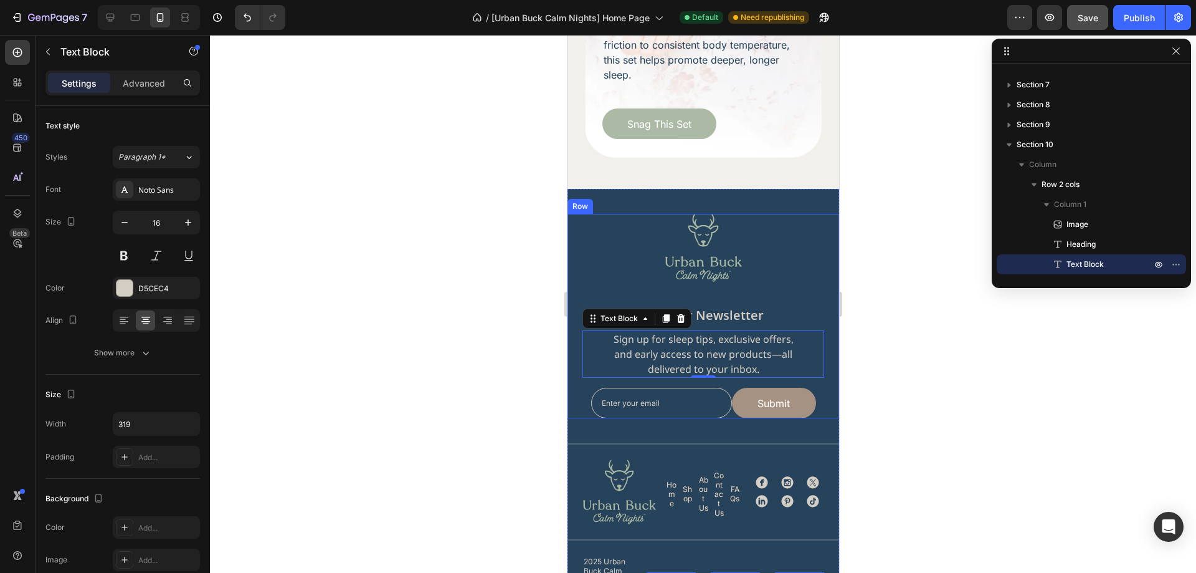
click at [767, 362] on div "Image join our newsletter Heading Sign up for sleep tips, exclusive offers, and…" at bounding box center [703, 316] width 272 height 204
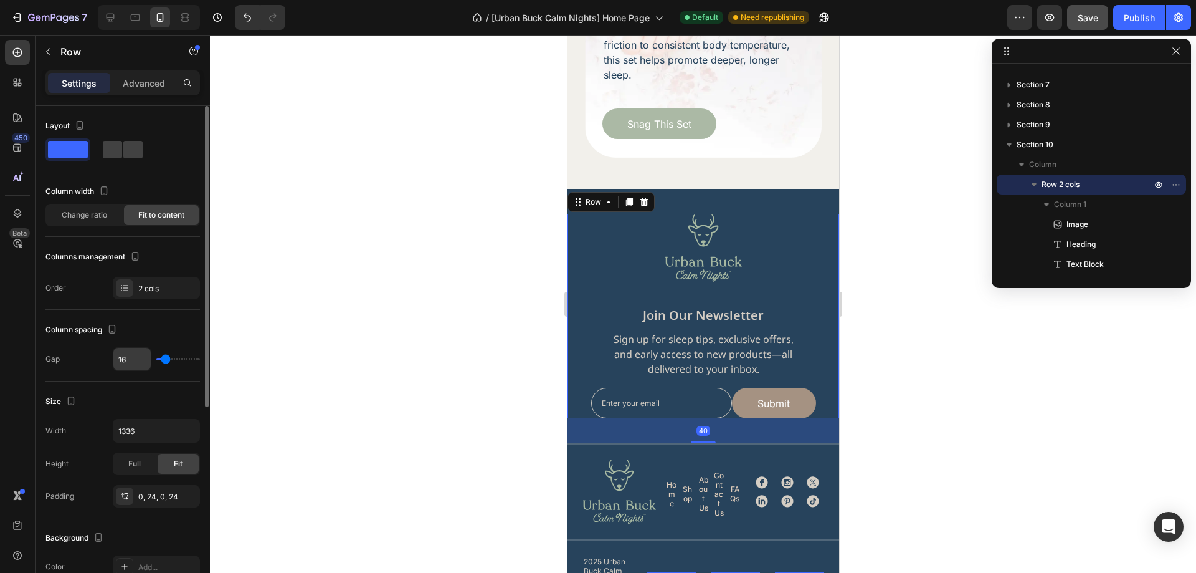
click at [137, 363] on input "16" at bounding box center [131, 359] width 37 height 22
type input "17"
type input "18"
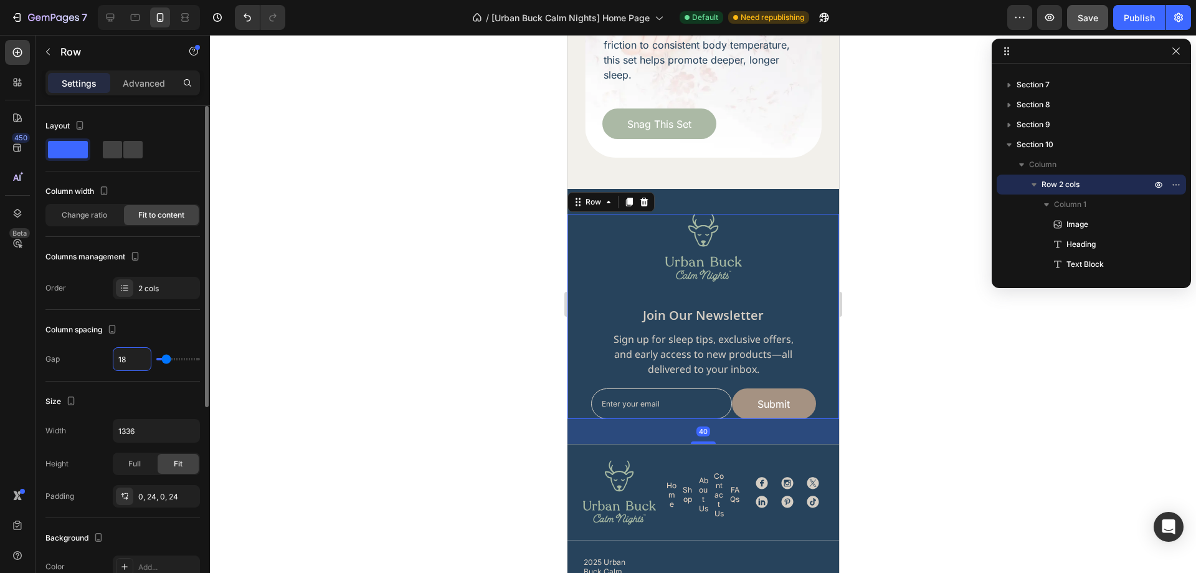
type input "19"
type input "20"
click at [809, 390] on div "Email Field Submit Submit Button Row" at bounding box center [703, 405] width 242 height 31
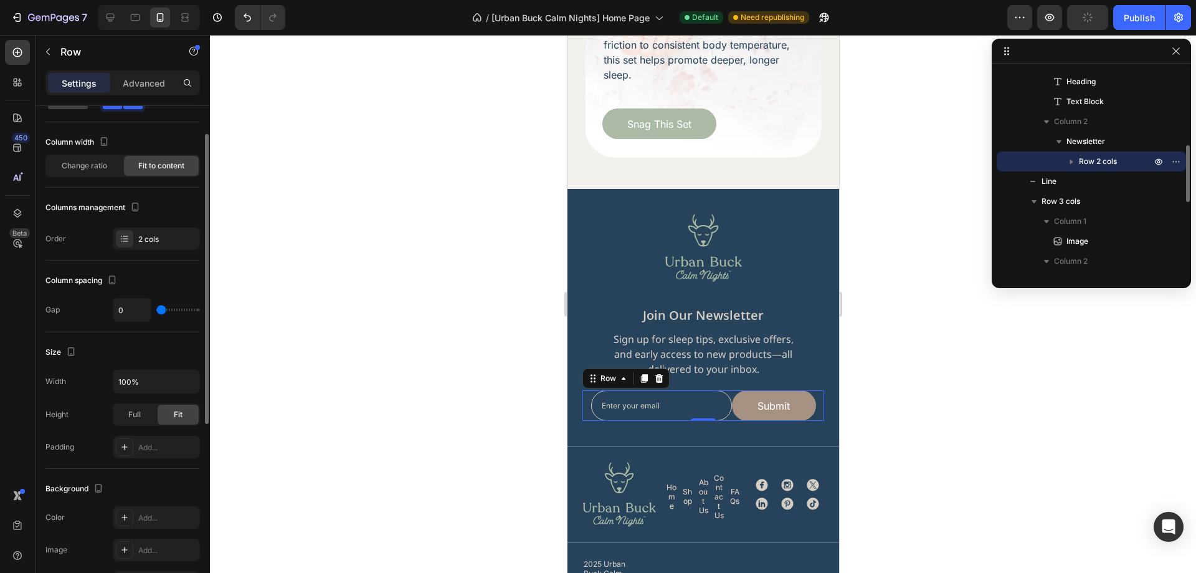
scroll to position [0, 0]
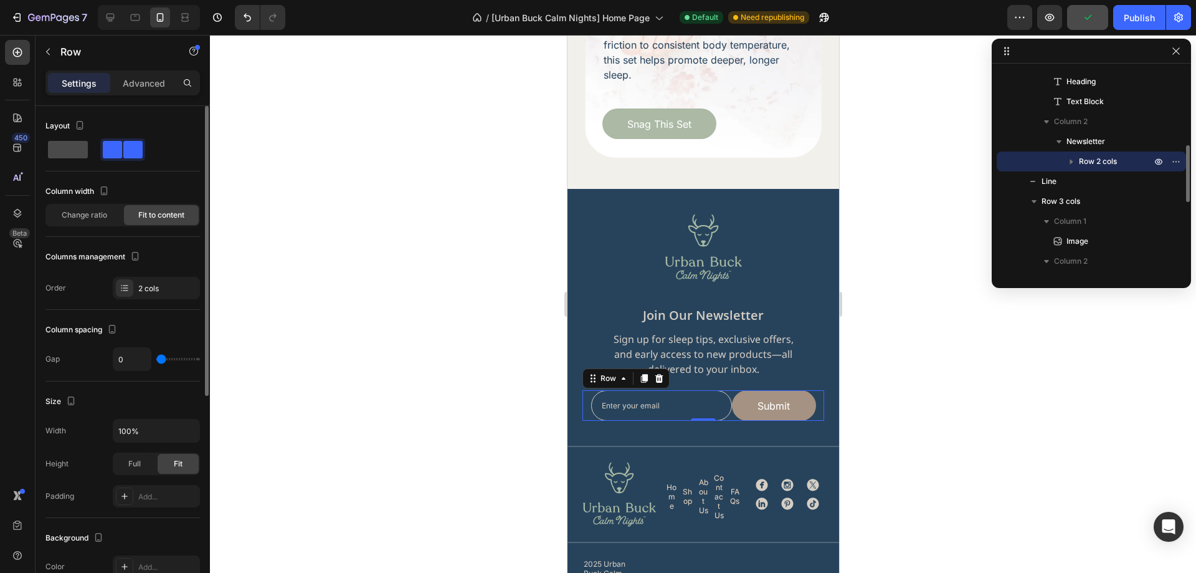
click at [71, 148] on span at bounding box center [68, 149] width 40 height 17
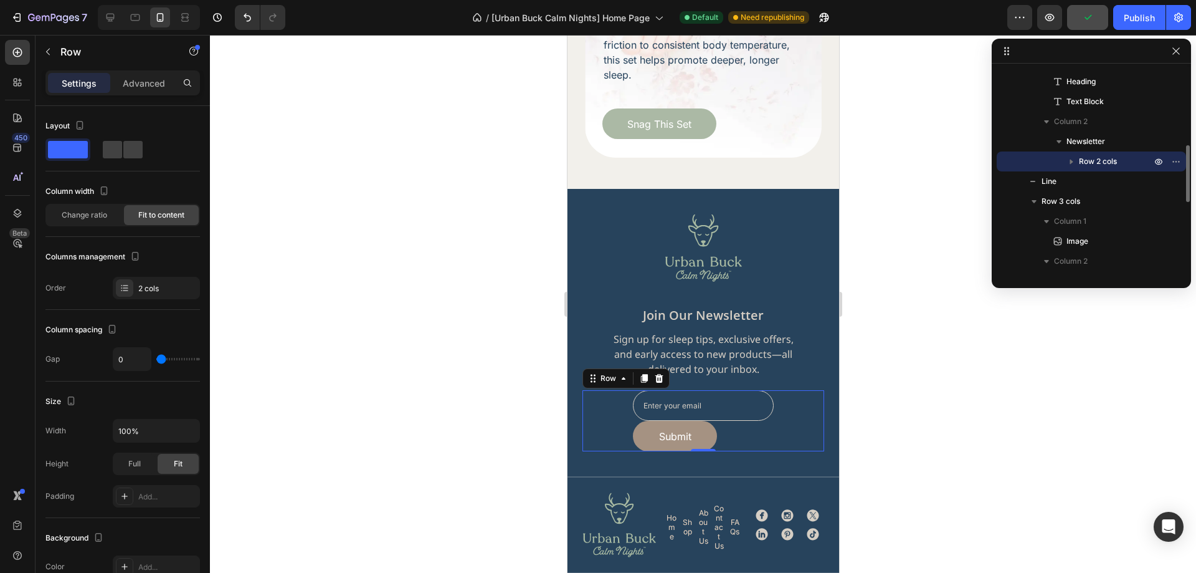
click at [935, 443] on div at bounding box center [703, 304] width 986 height 538
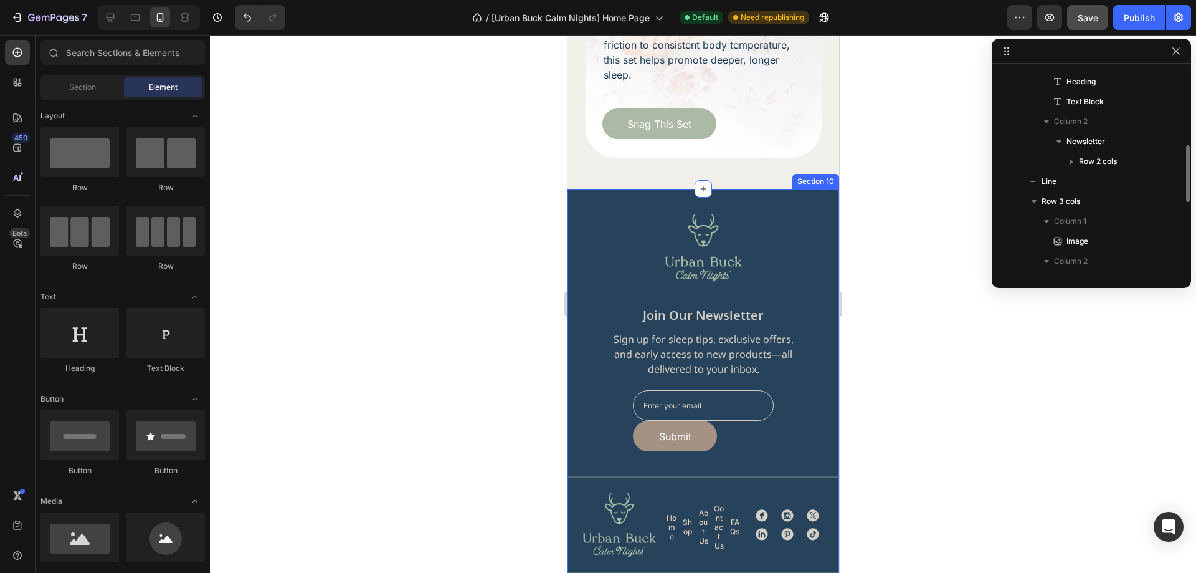
click at [577, 189] on div "Image join our newsletter Heading Sign up for sleep tips, exclusive offers, and…" at bounding box center [703, 421] width 272 height 464
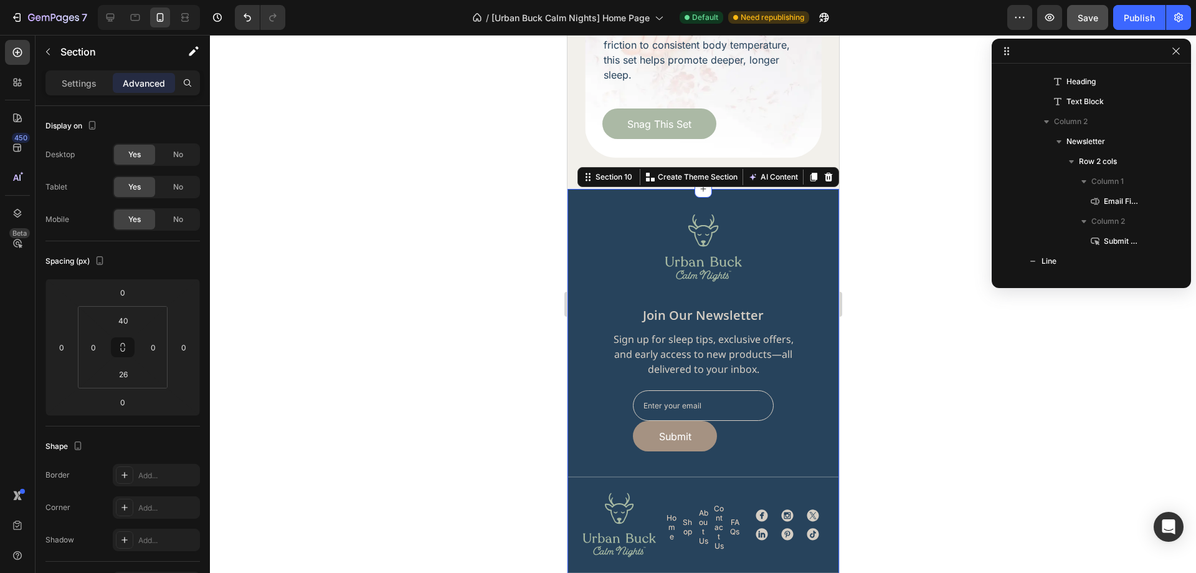
scroll to position [97, 0]
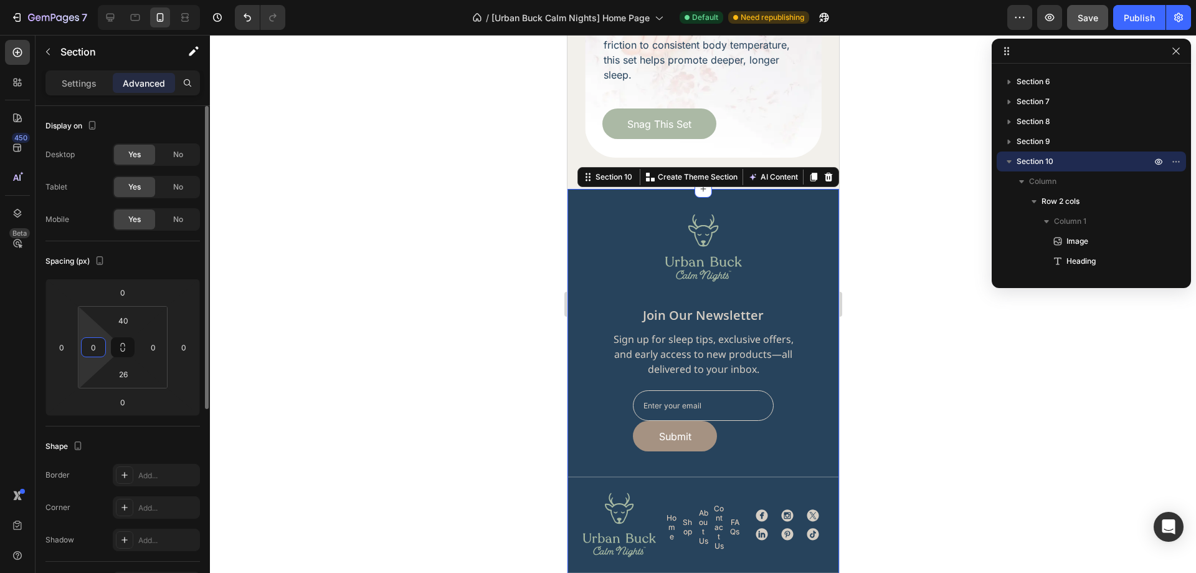
click at [95, 342] on input "0" at bounding box center [93, 347] width 19 height 19
type input "28"
click at [157, 348] on input "0" at bounding box center [153, 347] width 19 height 19
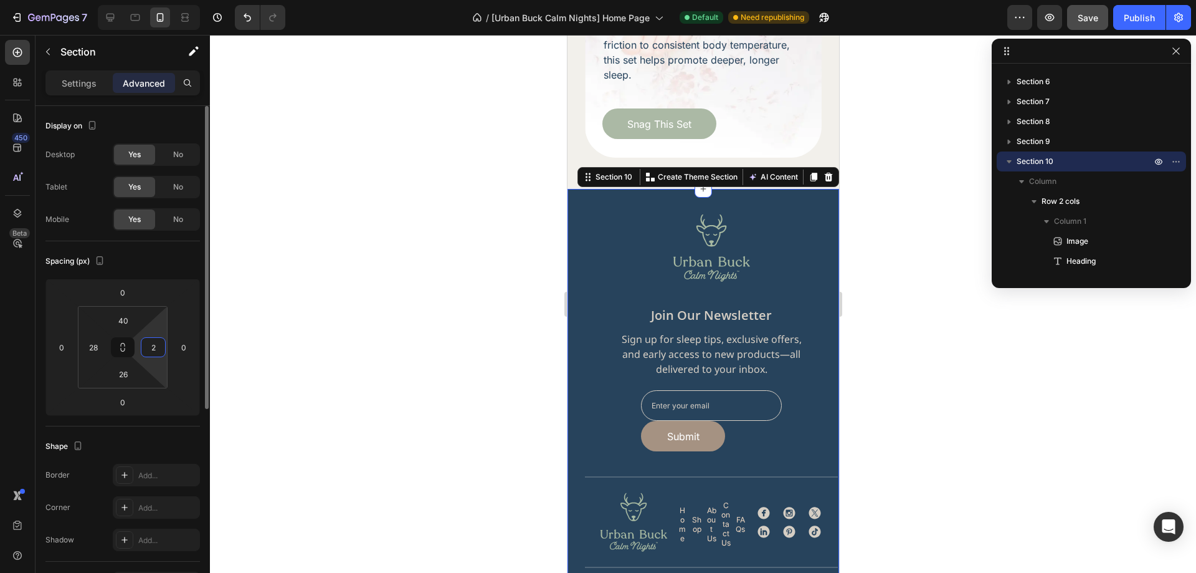
type input "28"
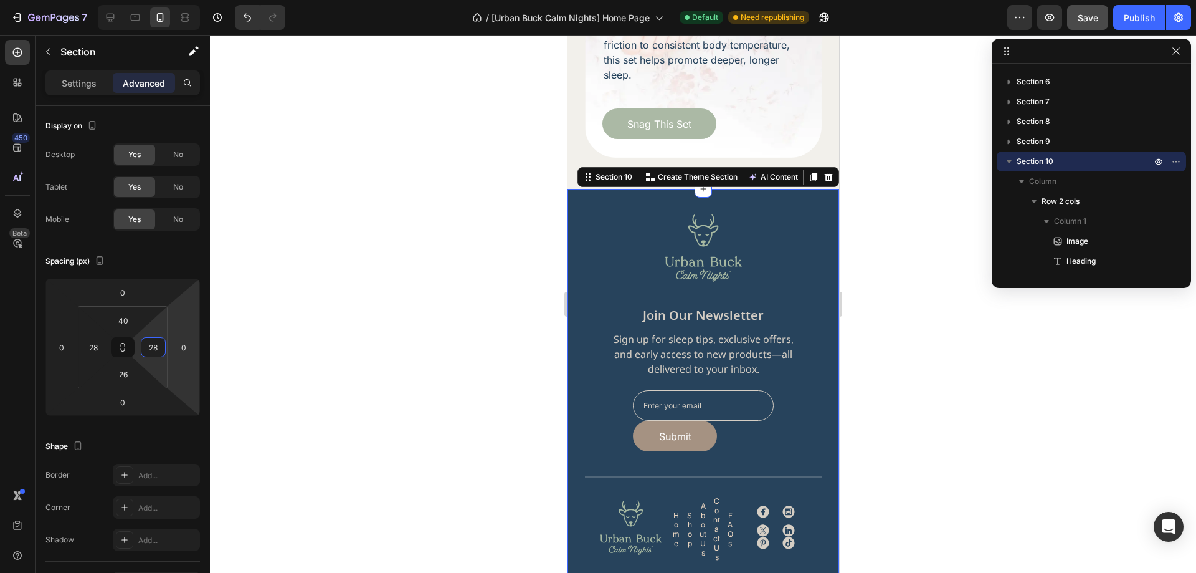
click at [913, 340] on div at bounding box center [703, 304] width 986 height 538
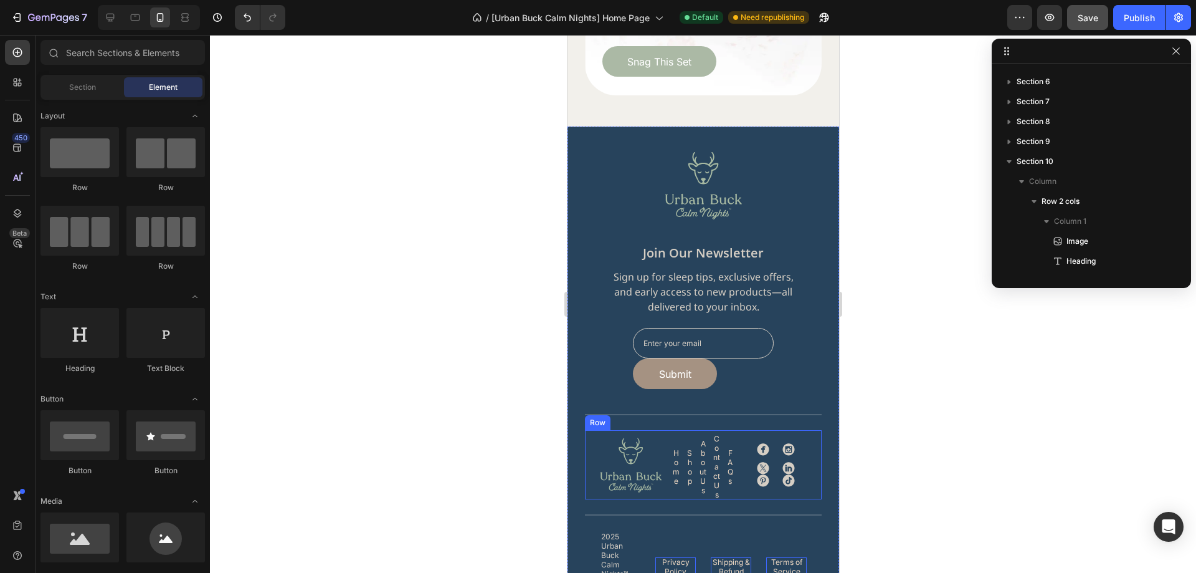
scroll to position [3973, 0]
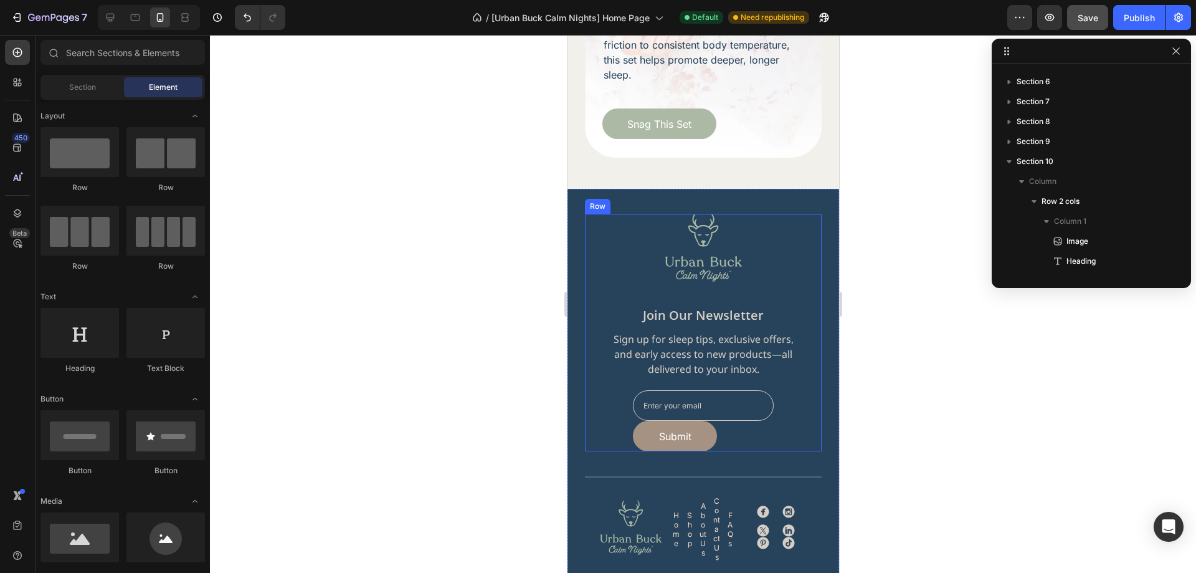
click at [808, 311] on div "Image join our newsletter Heading Sign up for sleep tips, exclusive offers, and…" at bounding box center [702, 332] width 237 height 237
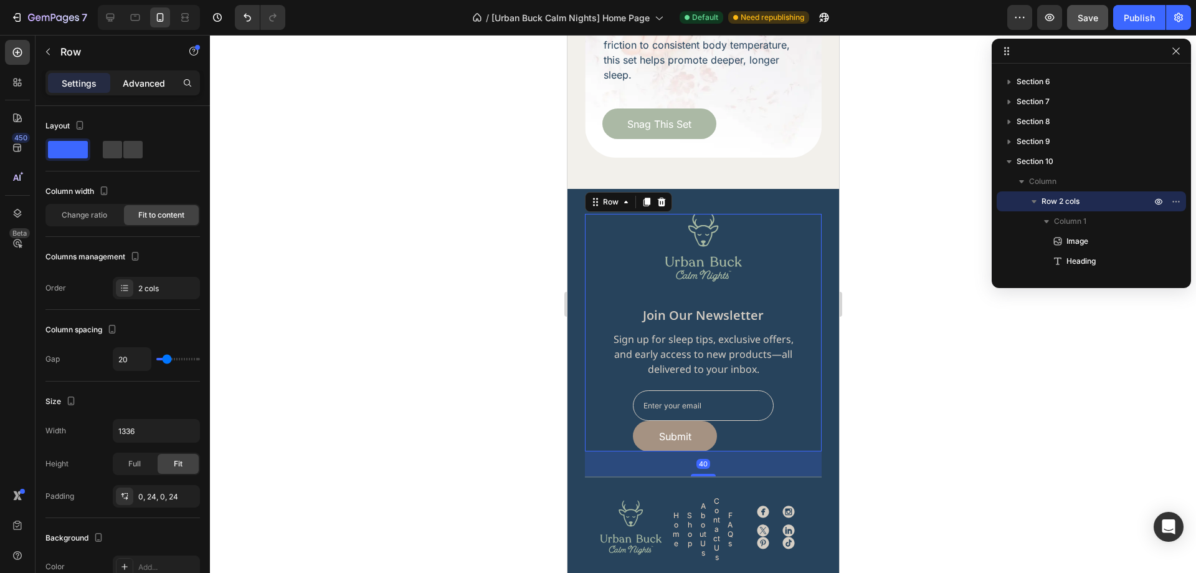
click at [146, 83] on p "Advanced" at bounding box center [144, 83] width 42 height 13
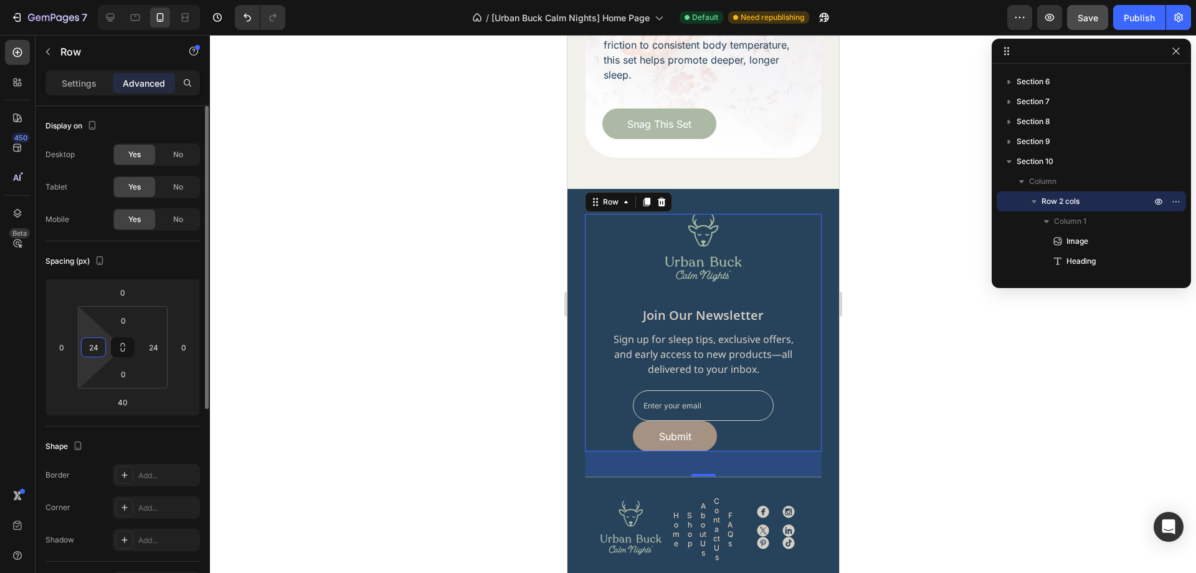
click at [95, 345] on input "24" at bounding box center [93, 347] width 19 height 19
type input "0"
click at [158, 352] on input "24" at bounding box center [153, 347] width 19 height 19
type input "0"
click at [178, 261] on div "Spacing (px)" at bounding box center [122, 261] width 154 height 20
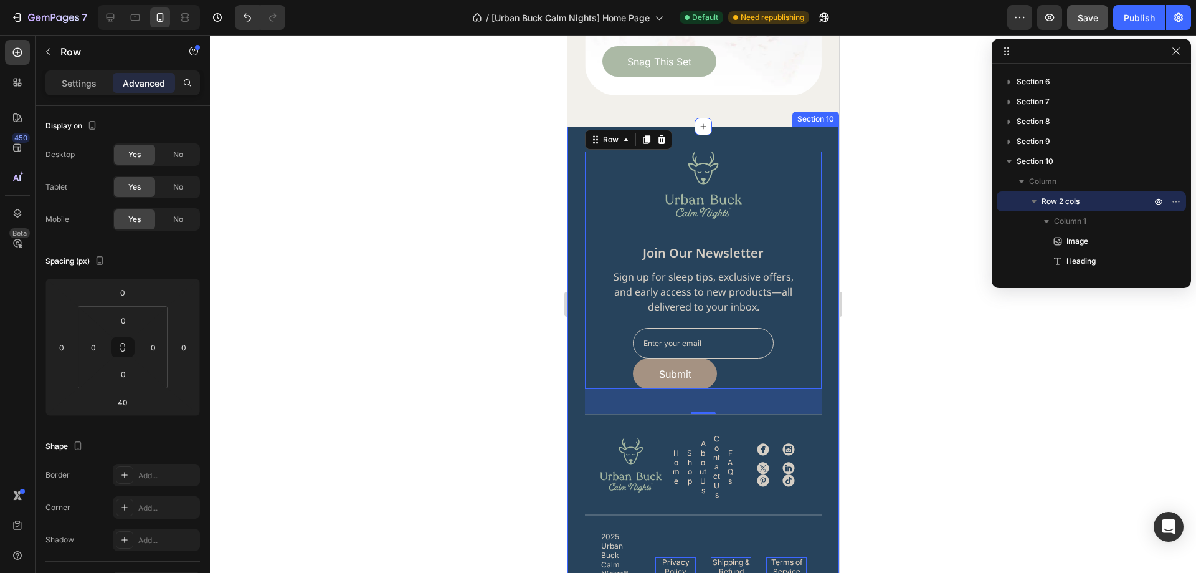
scroll to position [4098, 0]
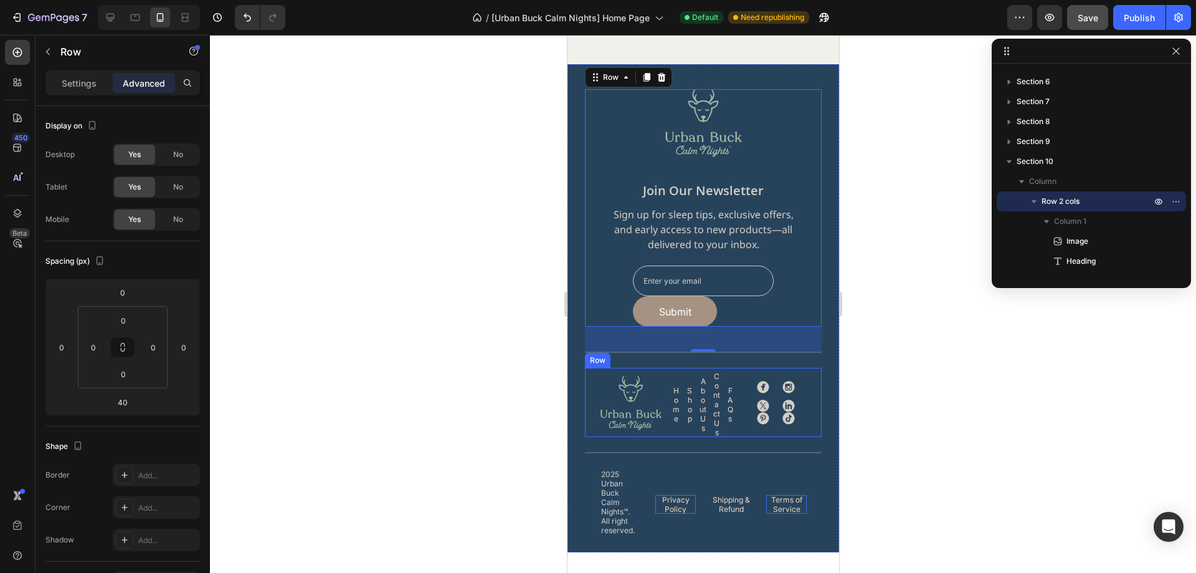
click at [744, 411] on div "Icon Icon Icon Icon Icon Icon Icon List Row" at bounding box center [775, 402] width 62 height 69
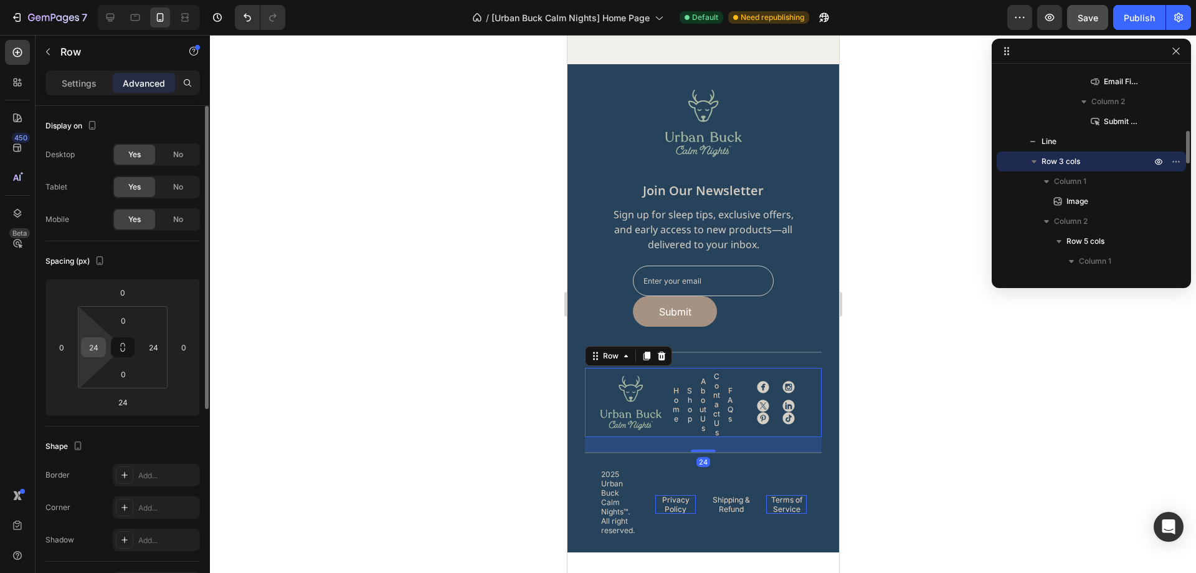
click at [95, 341] on input "24" at bounding box center [93, 347] width 19 height 19
type input "0"
click at [152, 346] on input "24" at bounding box center [153, 347] width 19 height 19
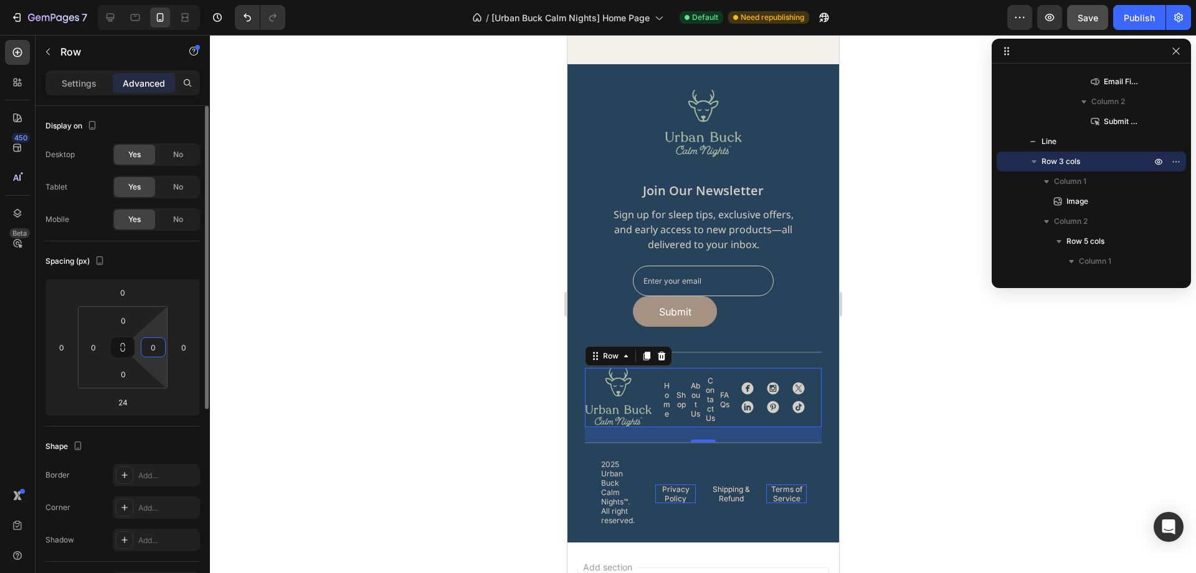
type input "0"
click at [0, 0] on div "Spacing (px) 0 0 24 0 0 0 0 0" at bounding box center [0, 0] width 0 height 0
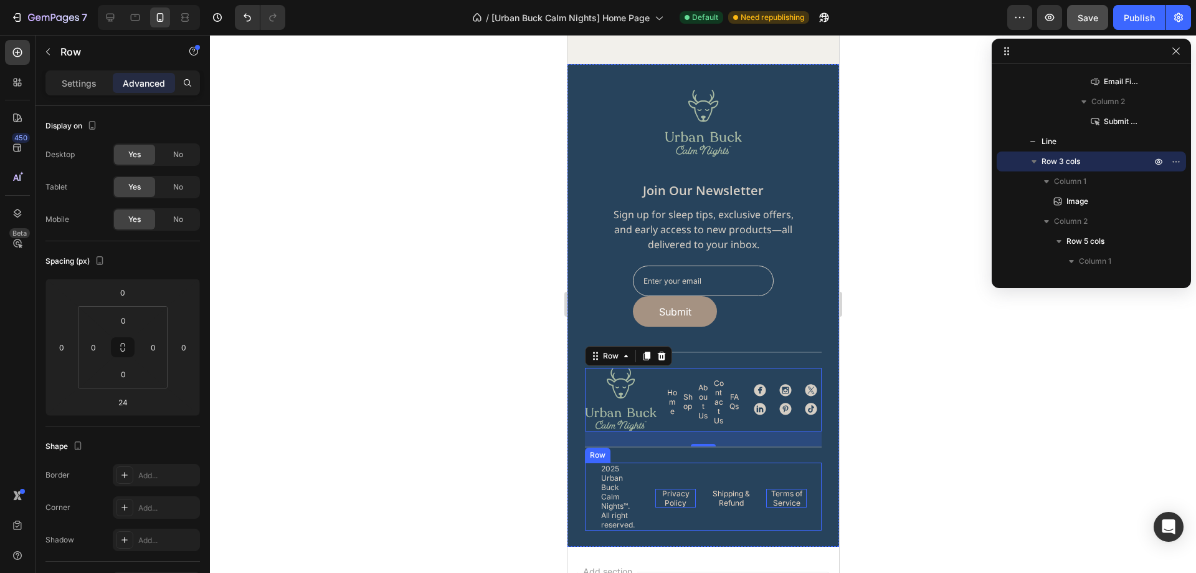
click at [655, 462] on div "Privacy Policy Button" at bounding box center [675, 496] width 40 height 68
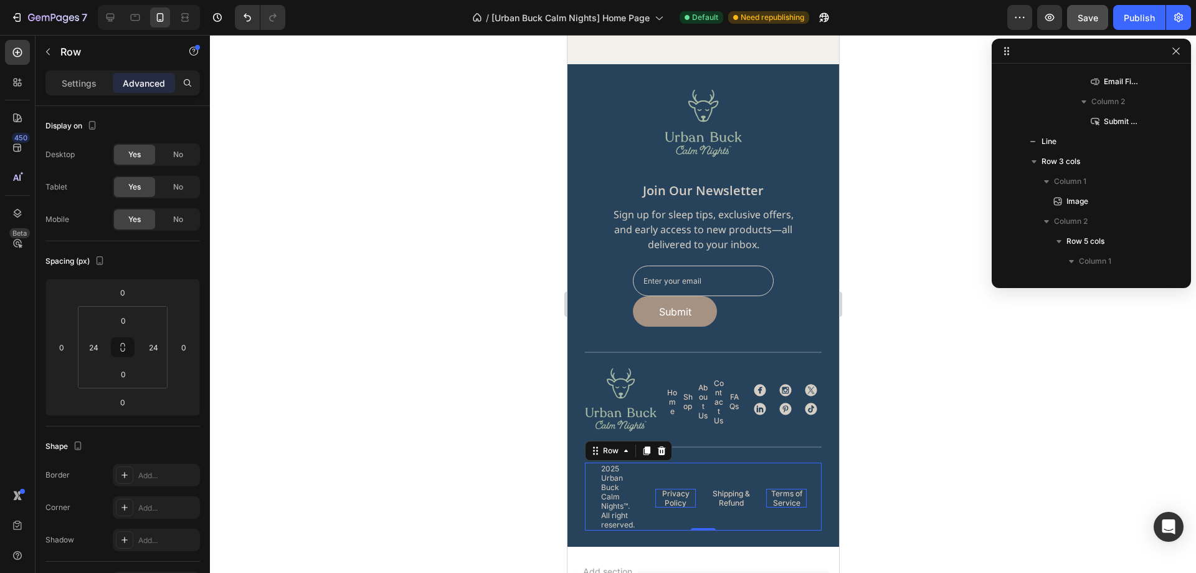
scroll to position [1034, 0]
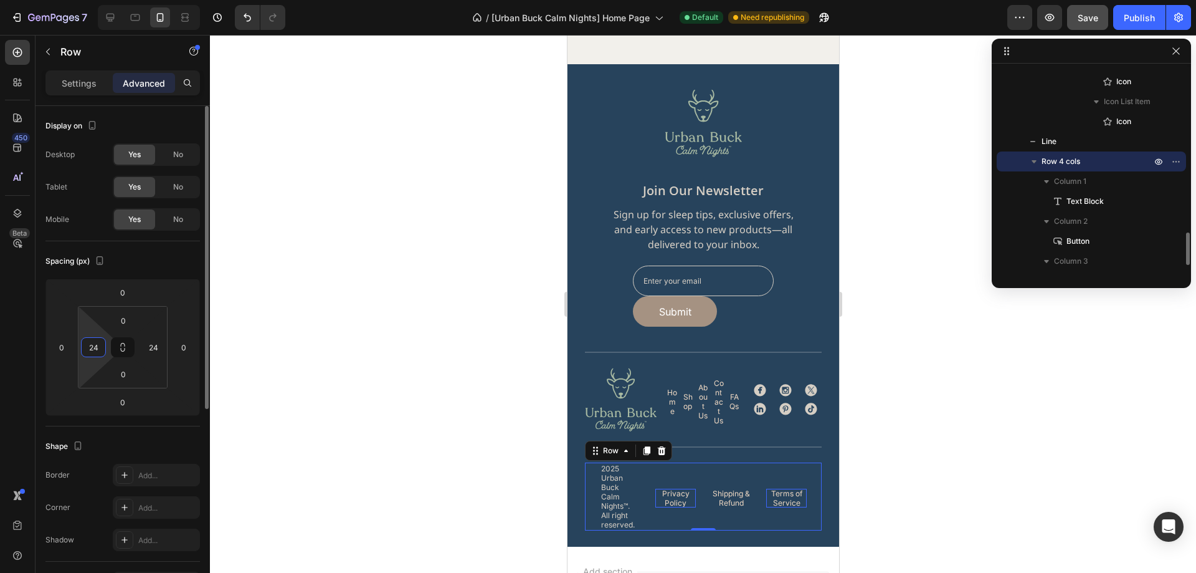
click at [101, 353] on input "24" at bounding box center [93, 347] width 19 height 19
type input "0"
click at [153, 347] on input "24" at bounding box center [153, 347] width 19 height 19
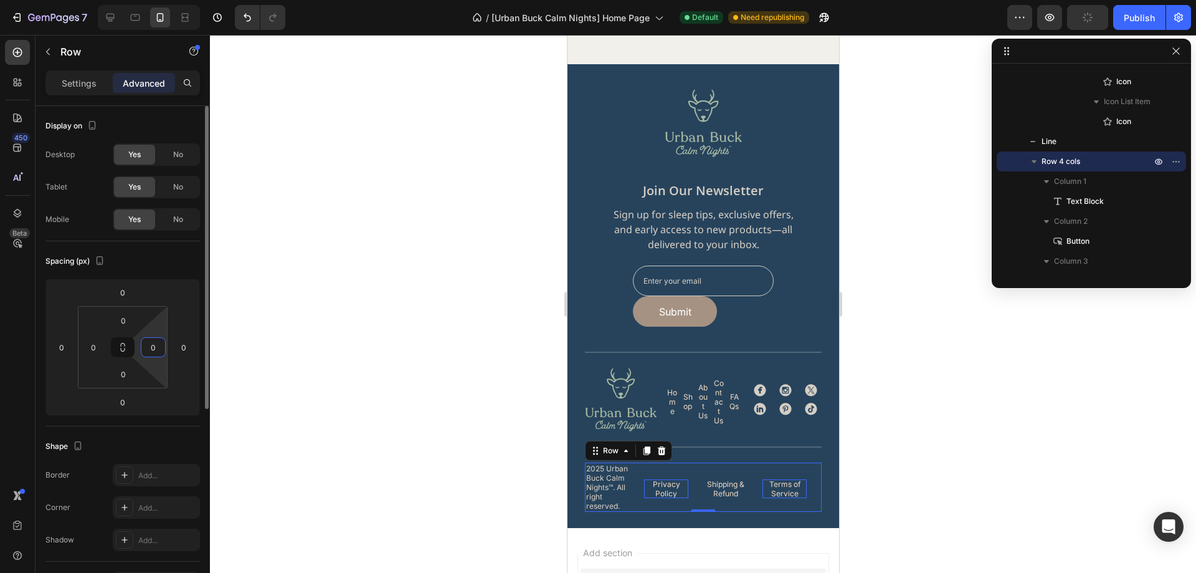
type input "0"
click at [182, 268] on div "Spacing (px)" at bounding box center [122, 261] width 154 height 20
click at [913, 431] on div at bounding box center [703, 304] width 986 height 538
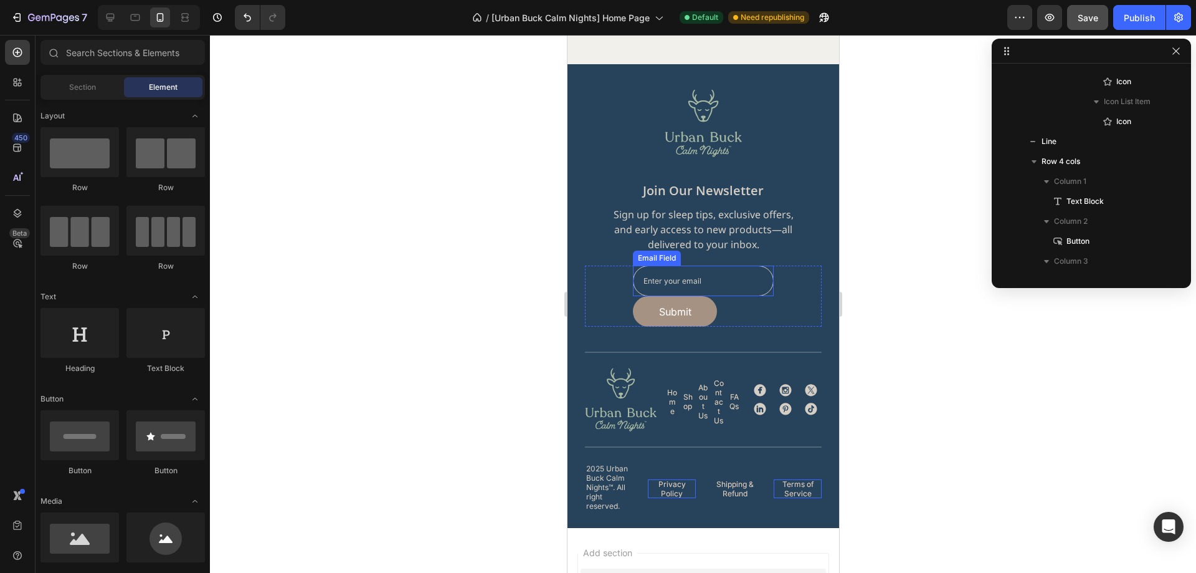
scroll to position [4036, 0]
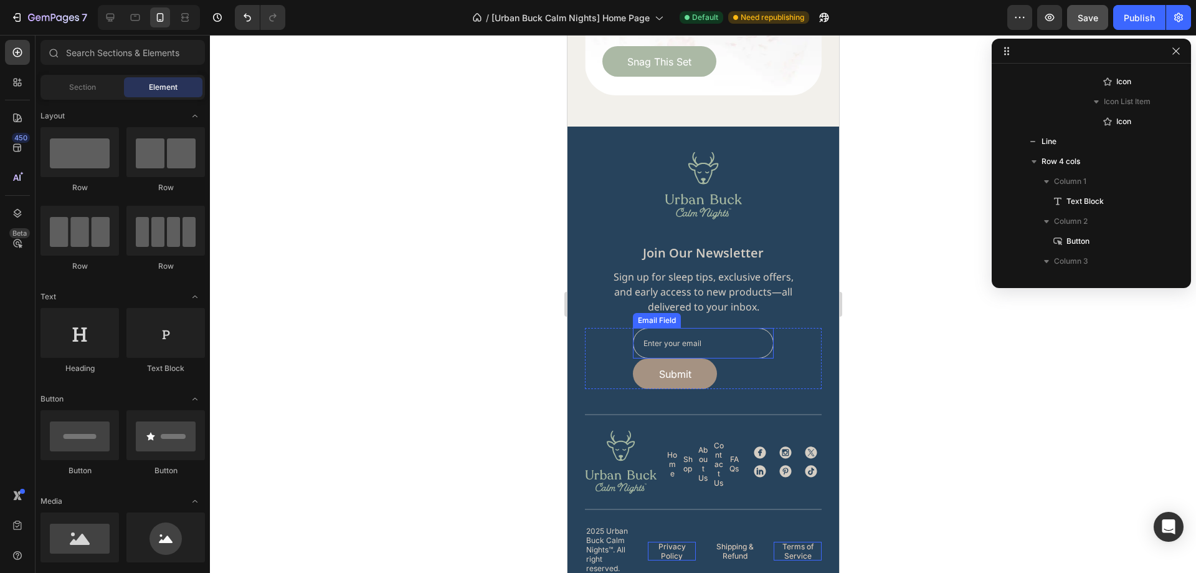
click at [744, 328] on input "email" at bounding box center [702, 343] width 141 height 31
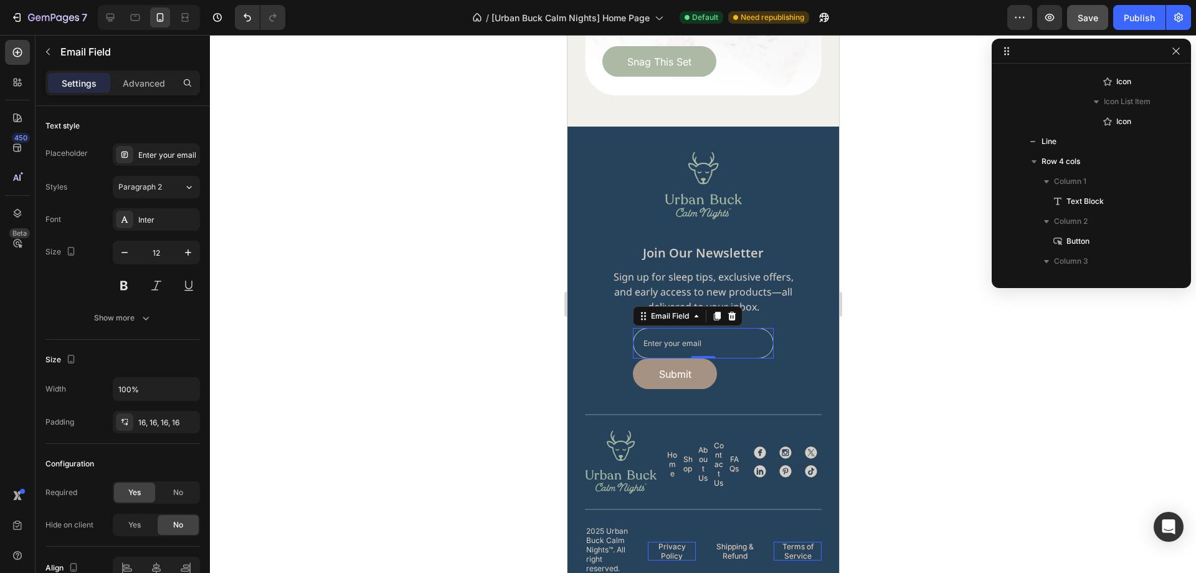
scroll to position [316, 0]
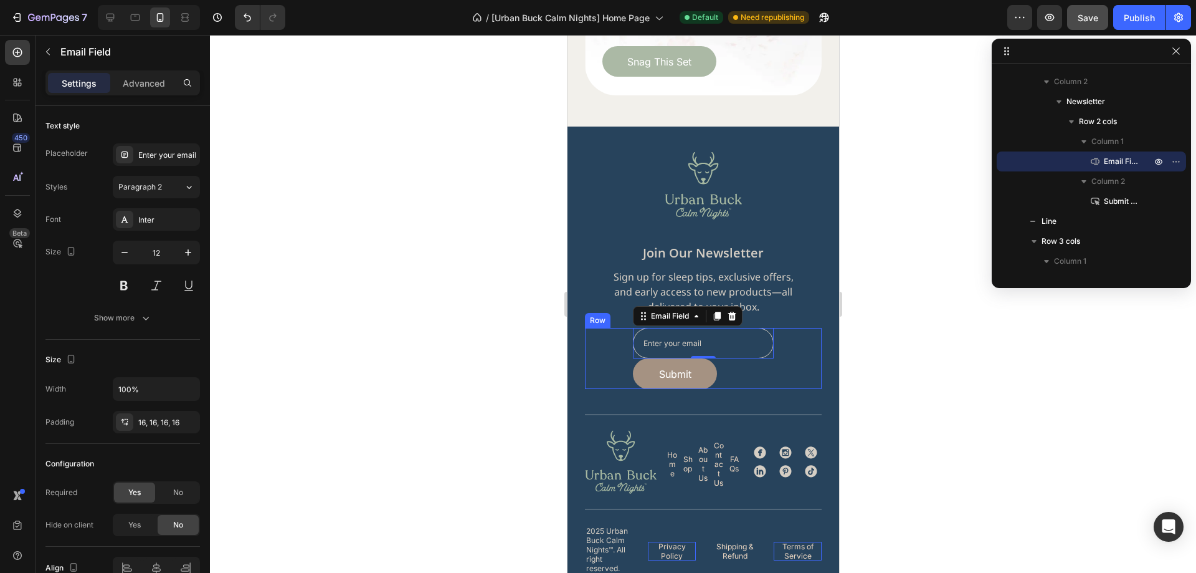
click at [626, 346] on div "Email Field 0 Submit Submit Button Row" at bounding box center [702, 358] width 237 height 61
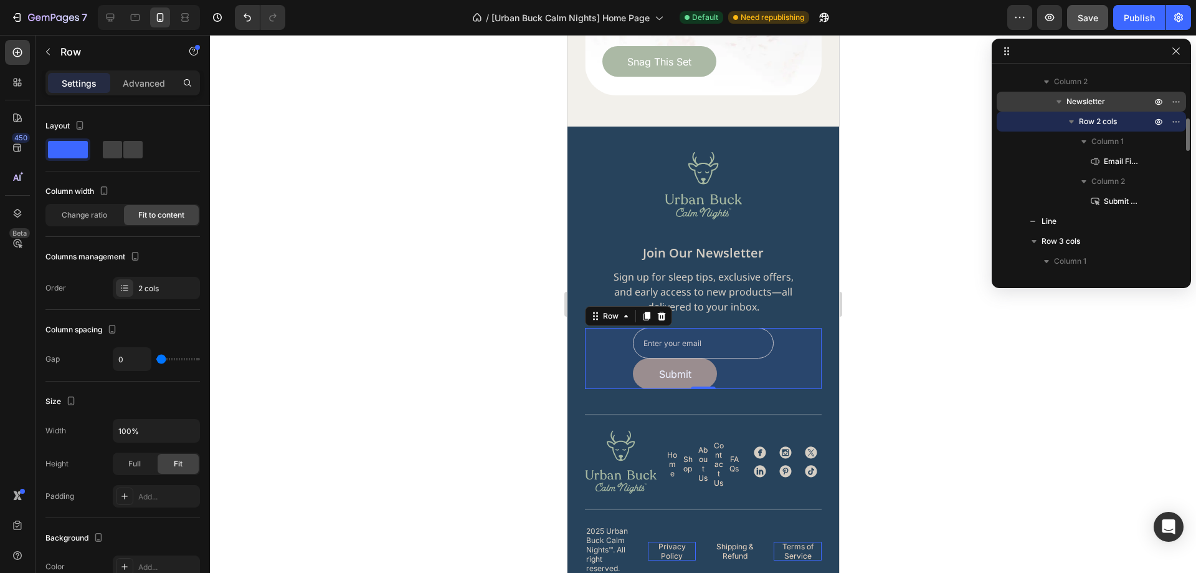
click at [1085, 105] on span "Newsletter" at bounding box center [1086, 101] width 39 height 12
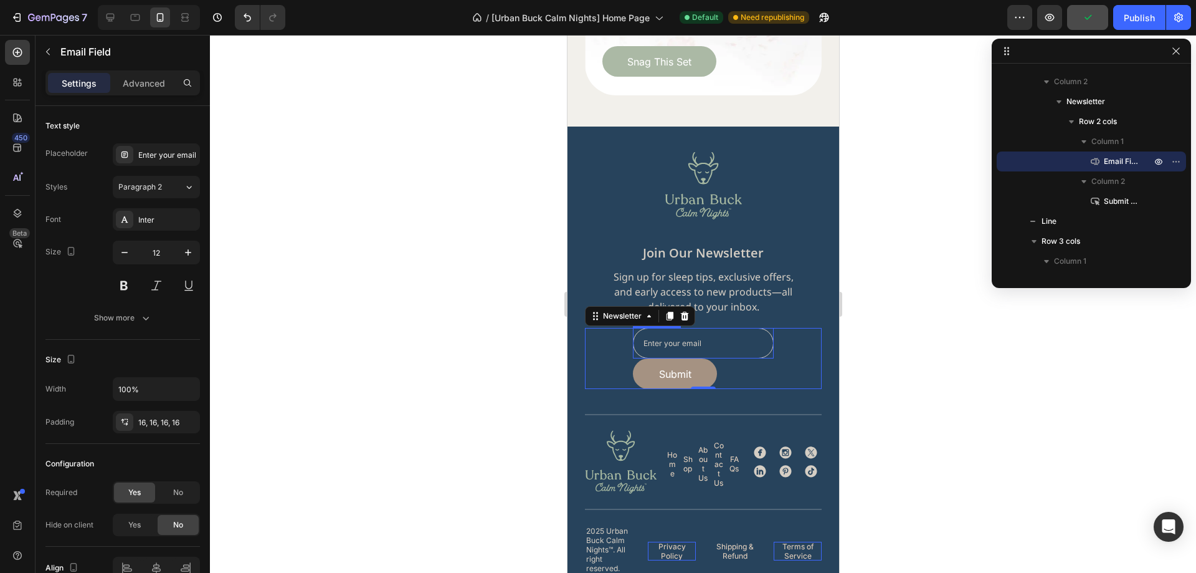
click at [756, 333] on input "email" at bounding box center [702, 343] width 141 height 31
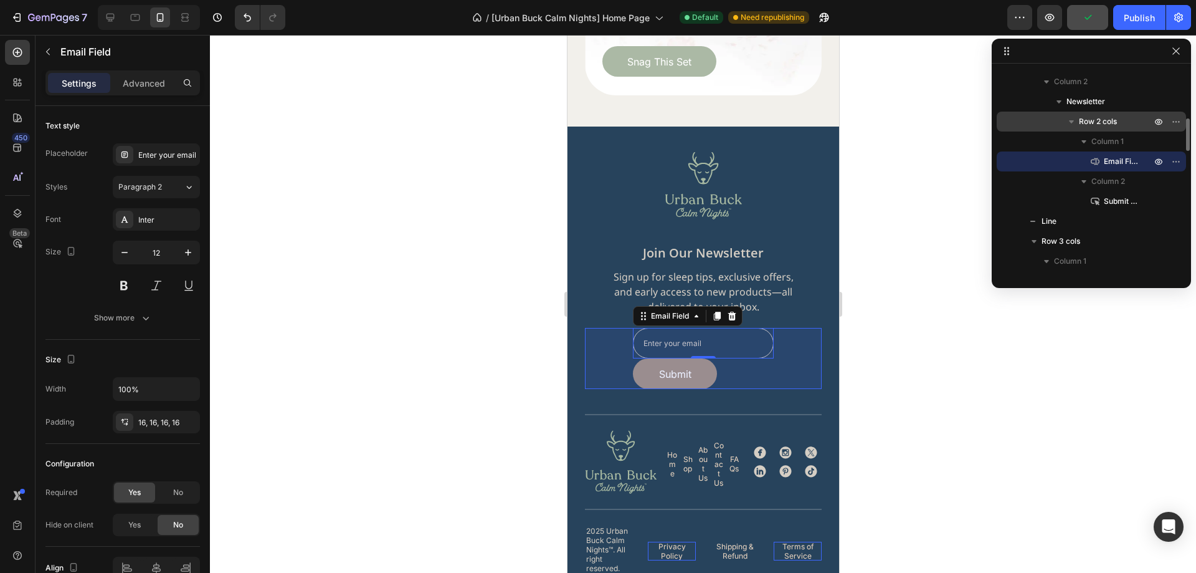
click at [1105, 116] on span "Row 2 cols" at bounding box center [1098, 121] width 38 height 12
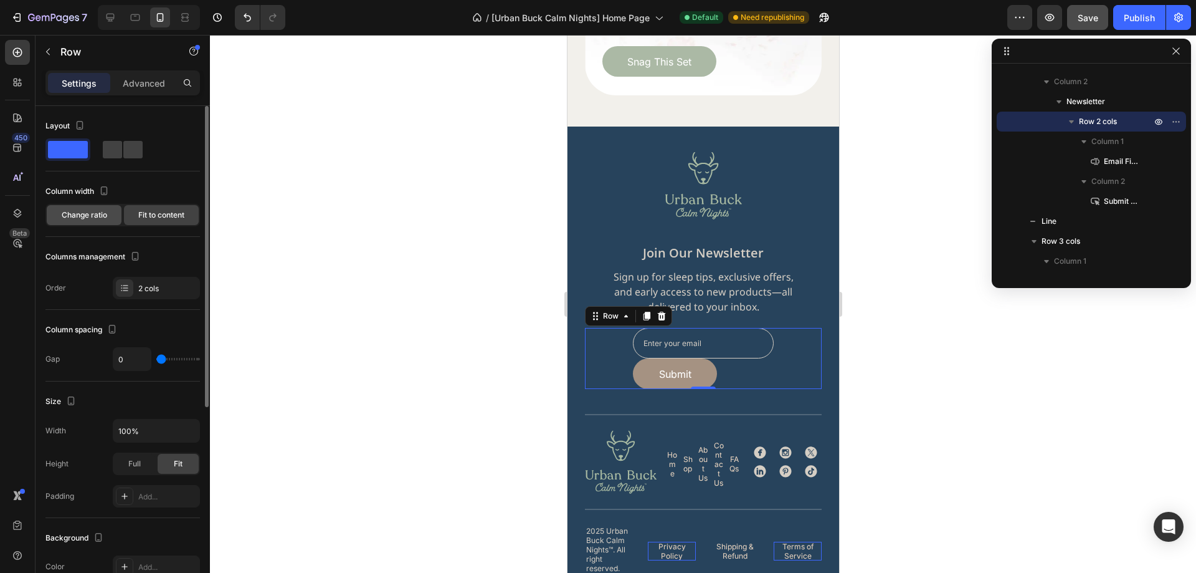
click at [95, 215] on span "Change ratio" at bounding box center [84, 214] width 45 height 11
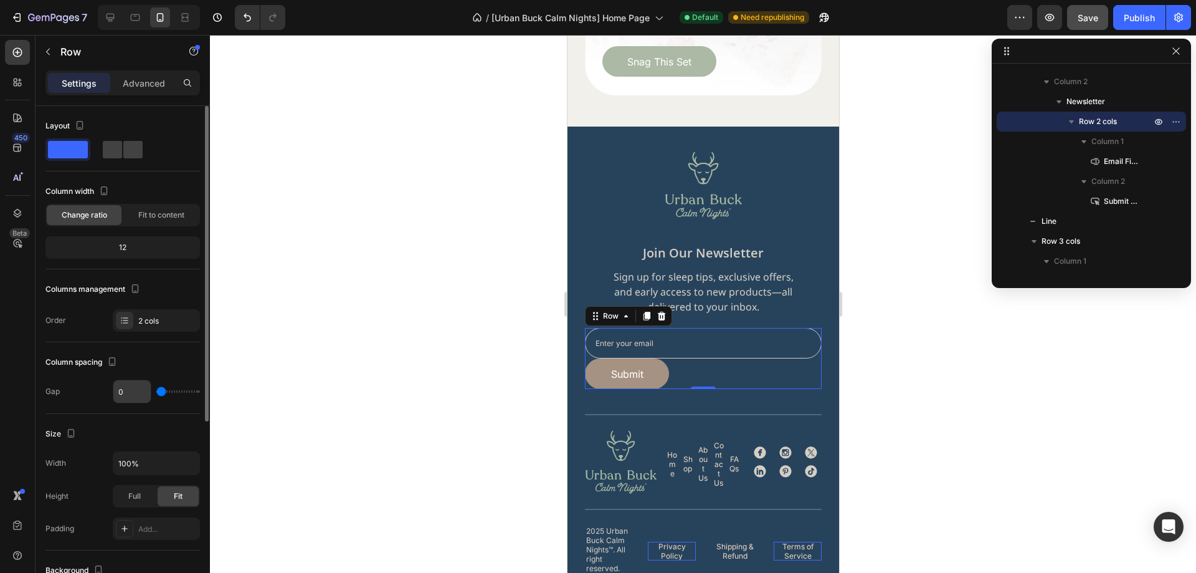
click at [118, 396] on input "0" at bounding box center [131, 391] width 37 height 22
type input "1"
type input "16"
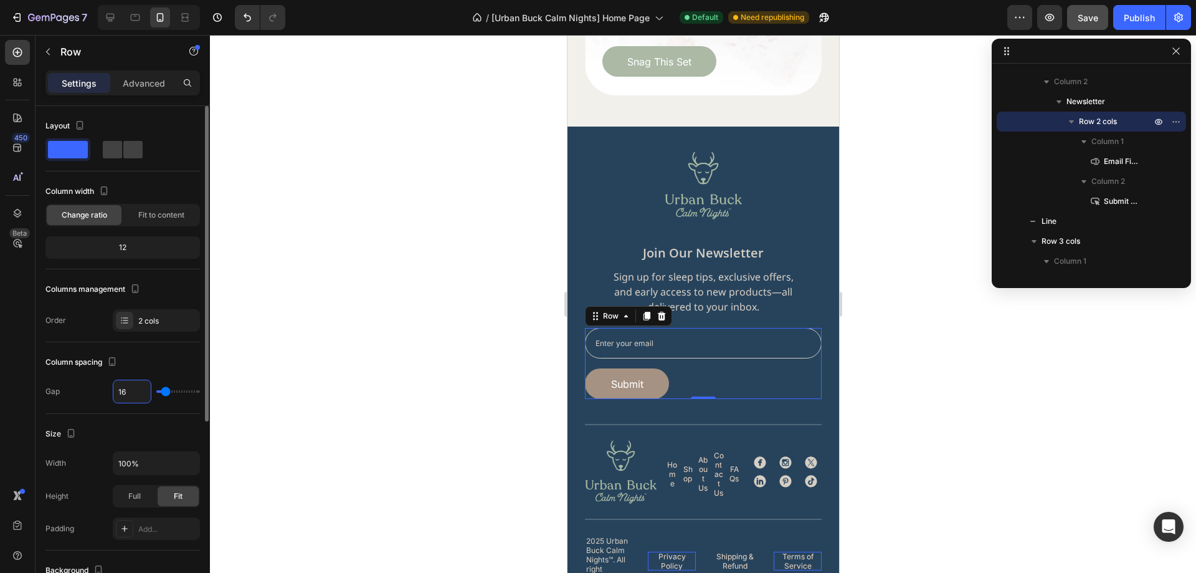
type input "16"
click at [173, 356] on div "Column spacing" at bounding box center [122, 362] width 154 height 20
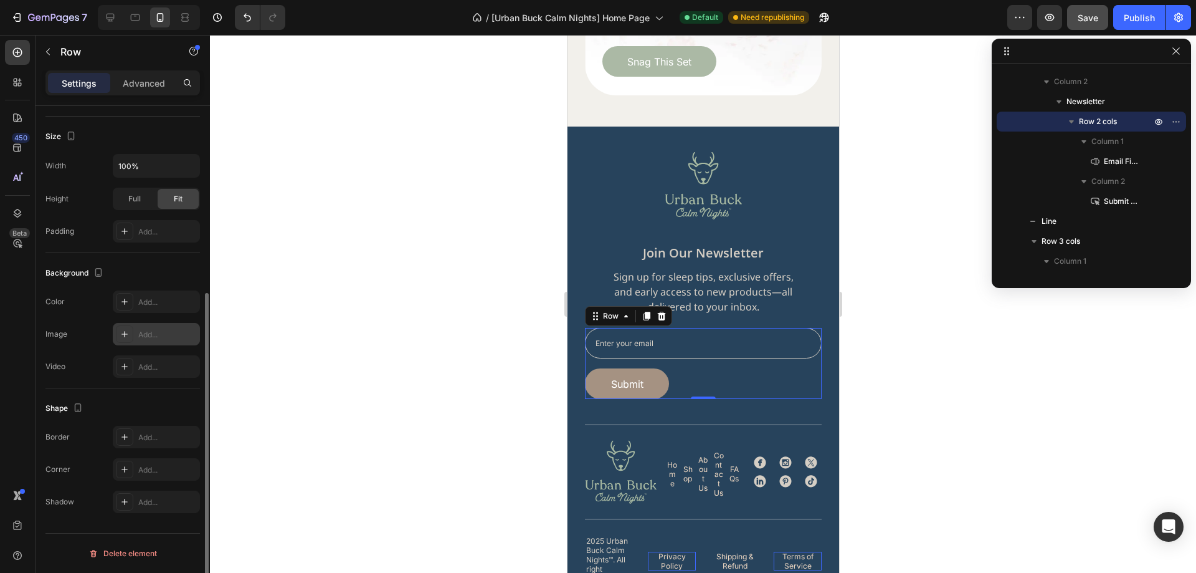
scroll to position [173, 0]
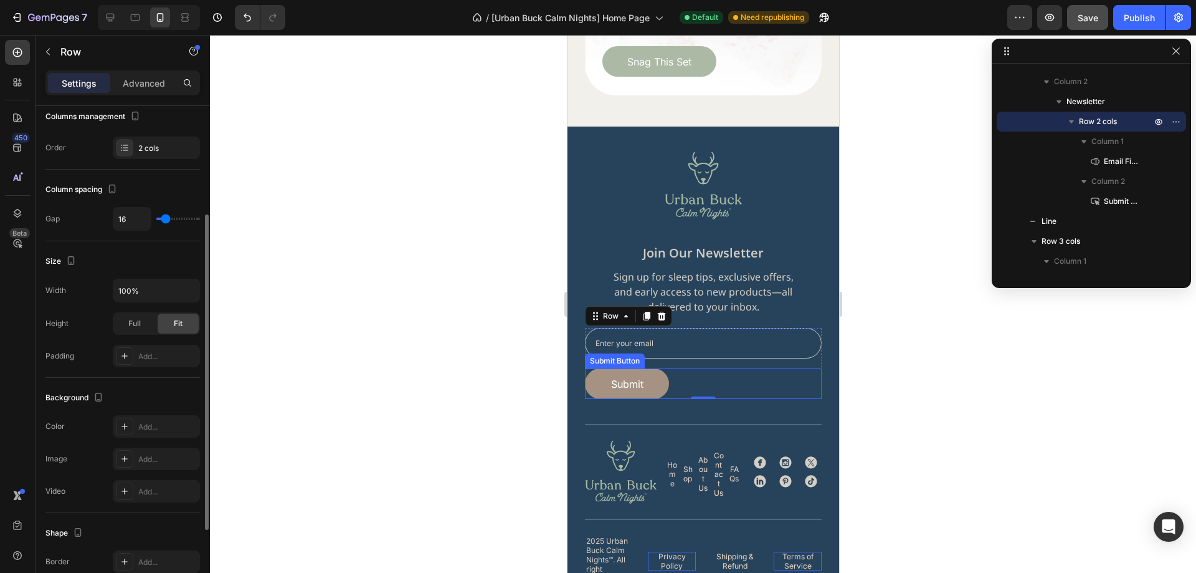
click at [692, 368] on div "Submit Submit Button" at bounding box center [702, 383] width 237 height 31
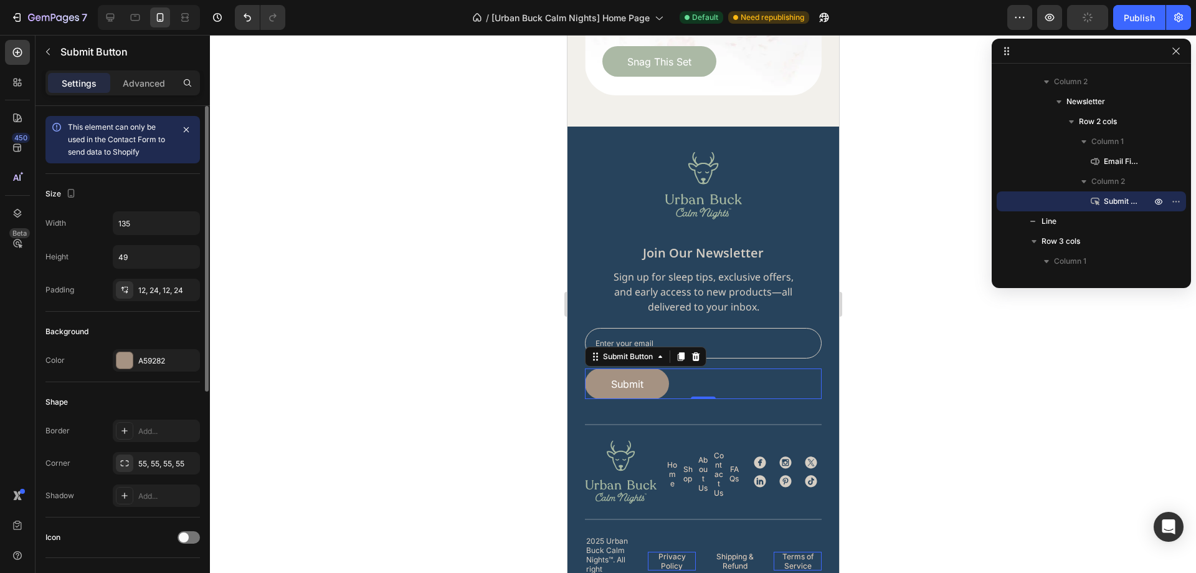
scroll to position [374, 0]
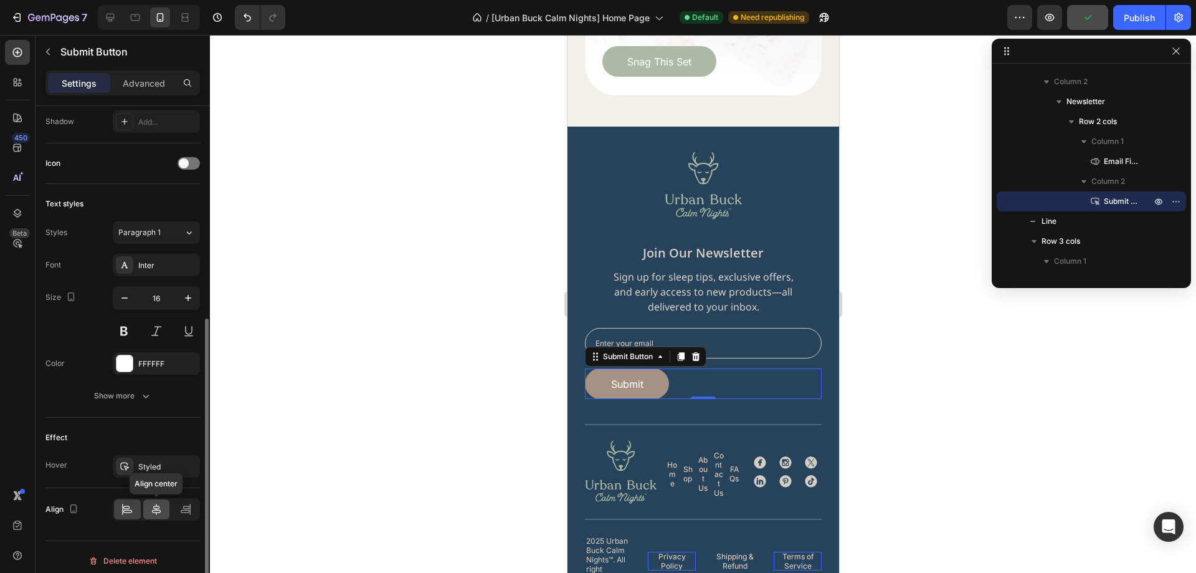
click at [152, 515] on div at bounding box center [156, 509] width 27 height 20
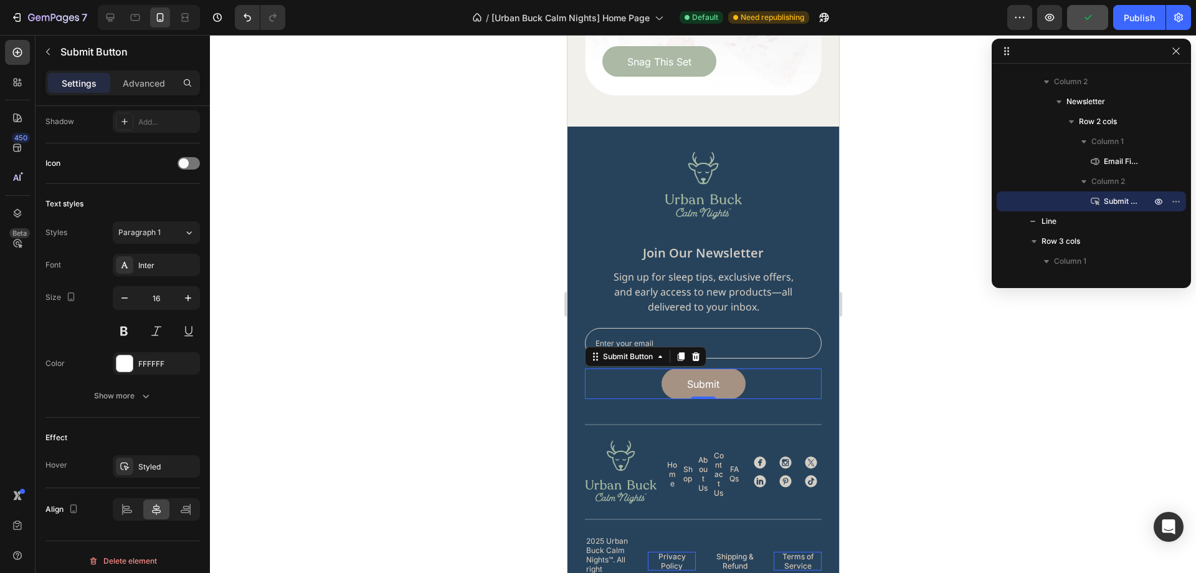
click at [964, 376] on div at bounding box center [703, 304] width 986 height 538
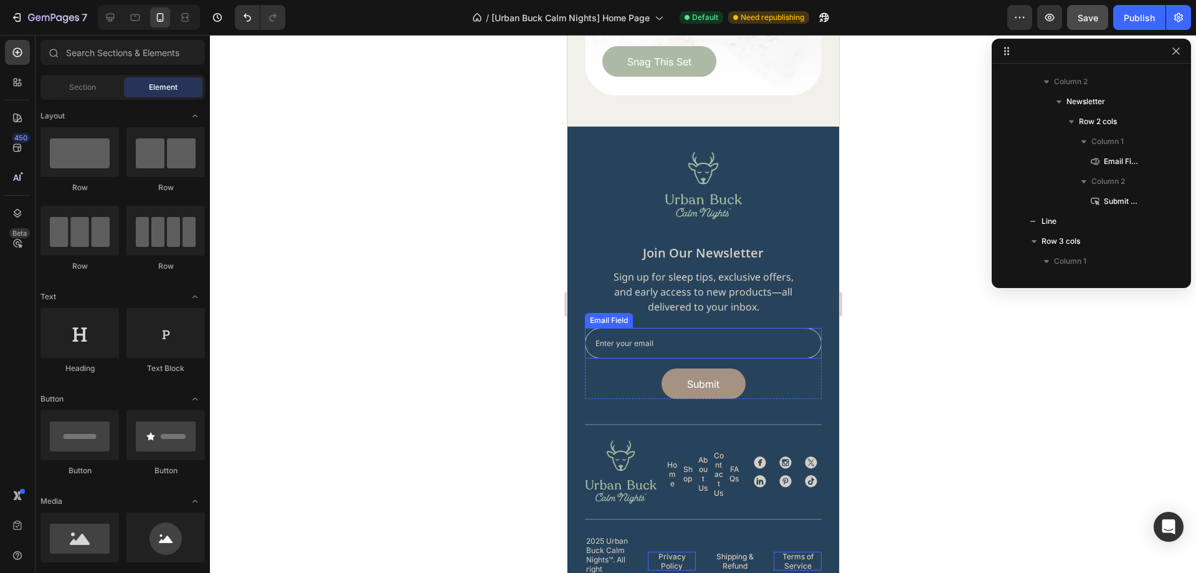
click at [786, 328] on input "email" at bounding box center [702, 343] width 237 height 31
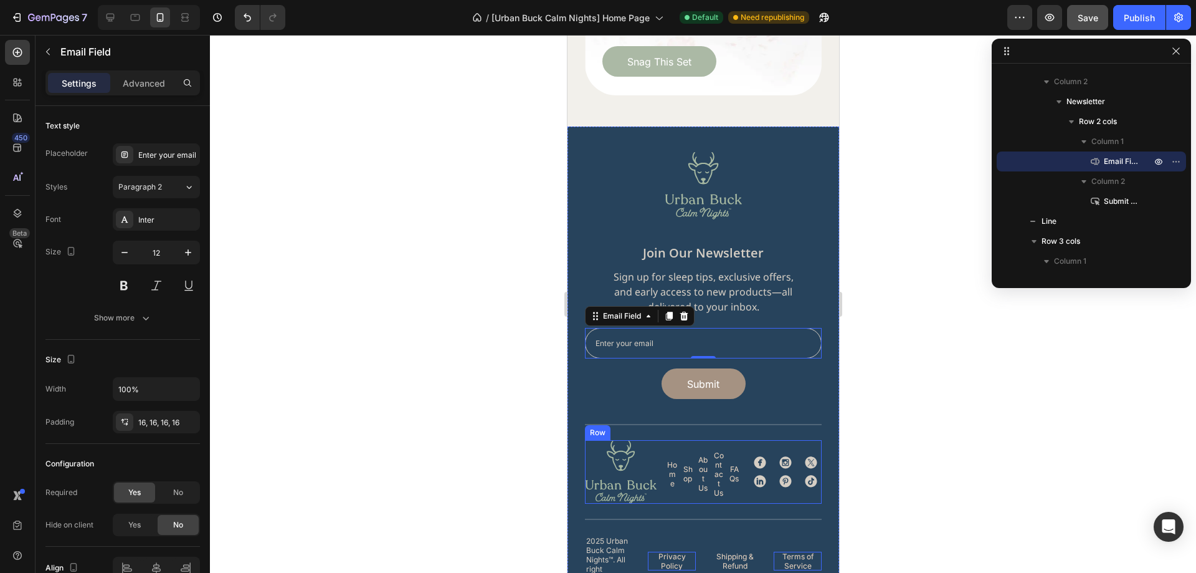
scroll to position [4160, 0]
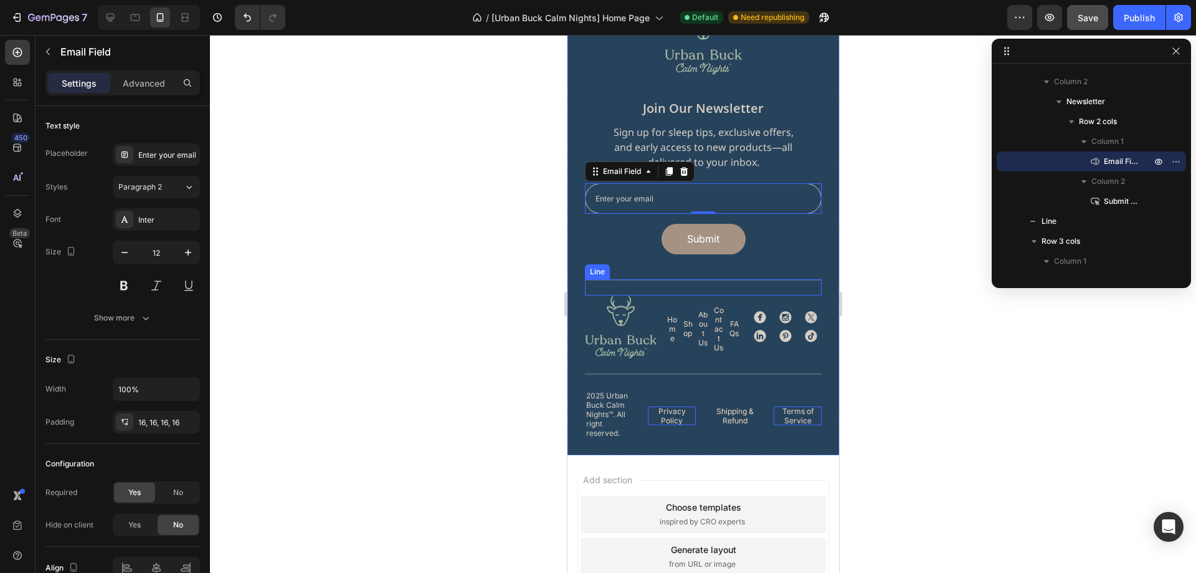
click at [754, 280] on div at bounding box center [702, 279] width 237 height 1
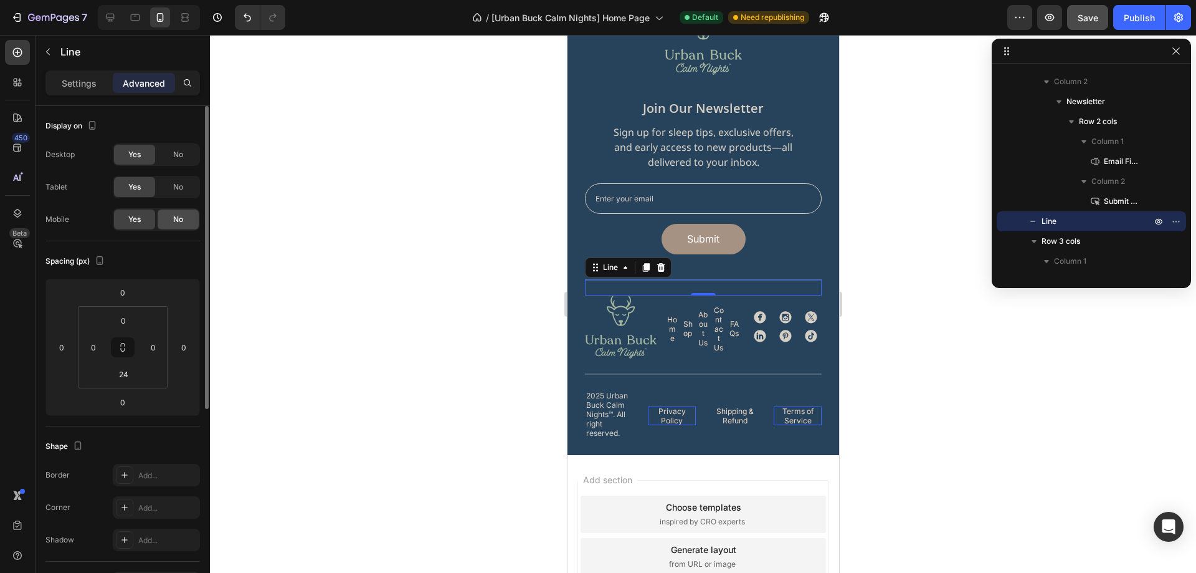
click at [179, 217] on span "No" at bounding box center [178, 219] width 10 height 11
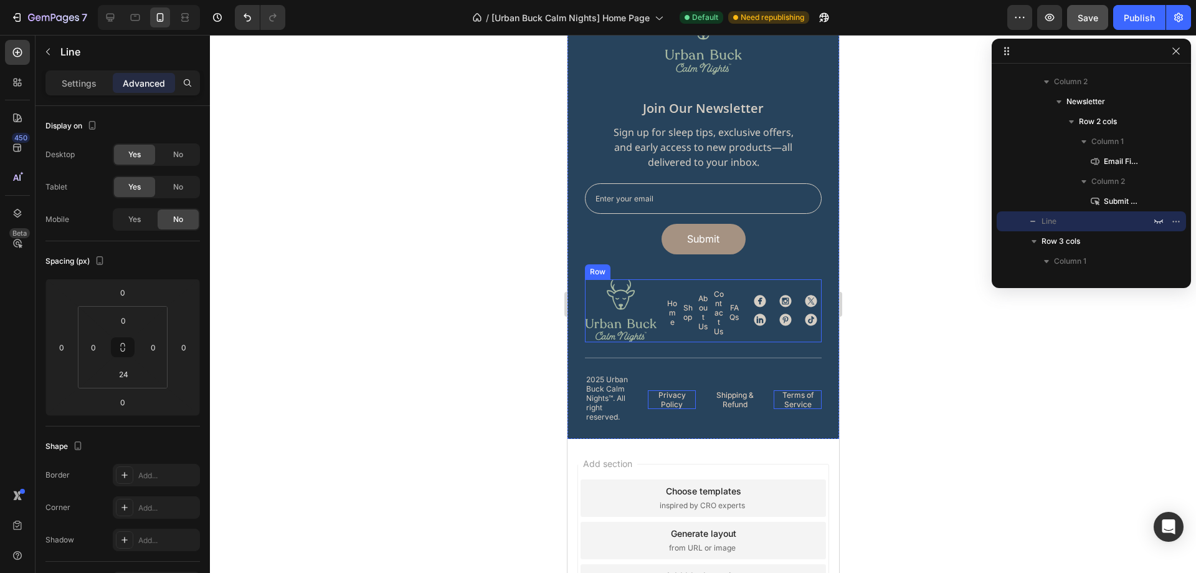
click at [660, 331] on div "Image Home Button Shop Button About Us Button Contact Us Button FAQs Button Row…" at bounding box center [702, 310] width 237 height 63
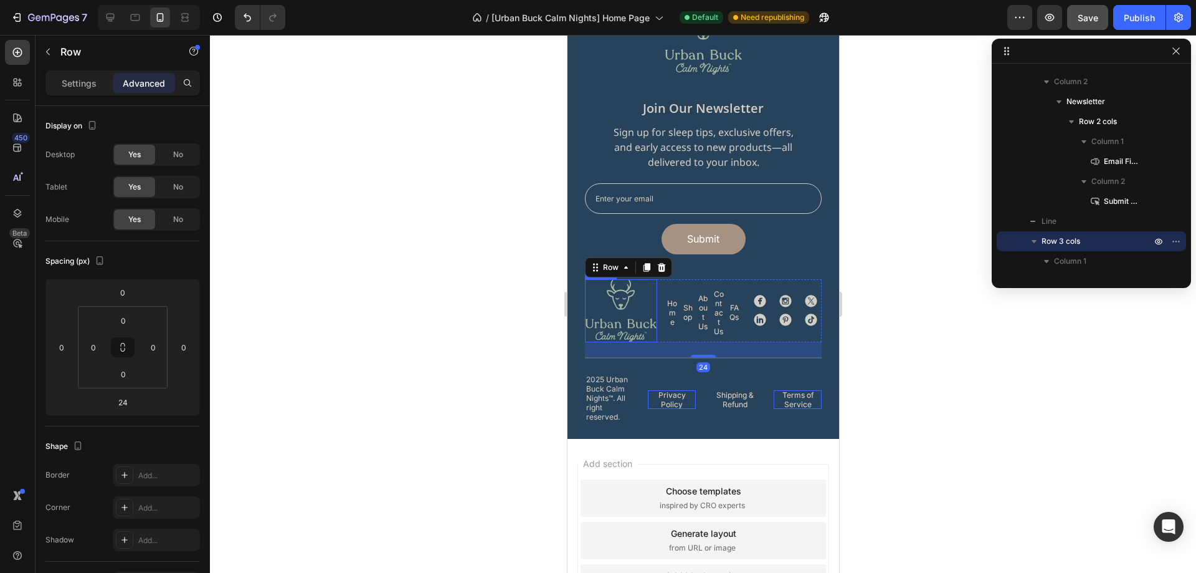
click at [642, 331] on img at bounding box center [620, 310] width 72 height 63
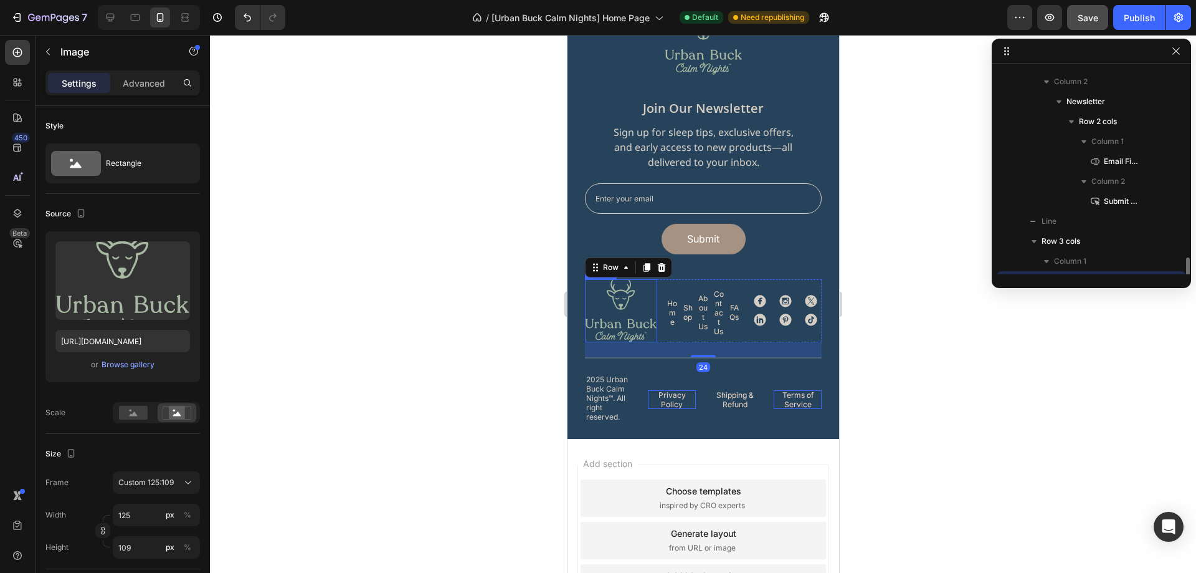
scroll to position [435, 0]
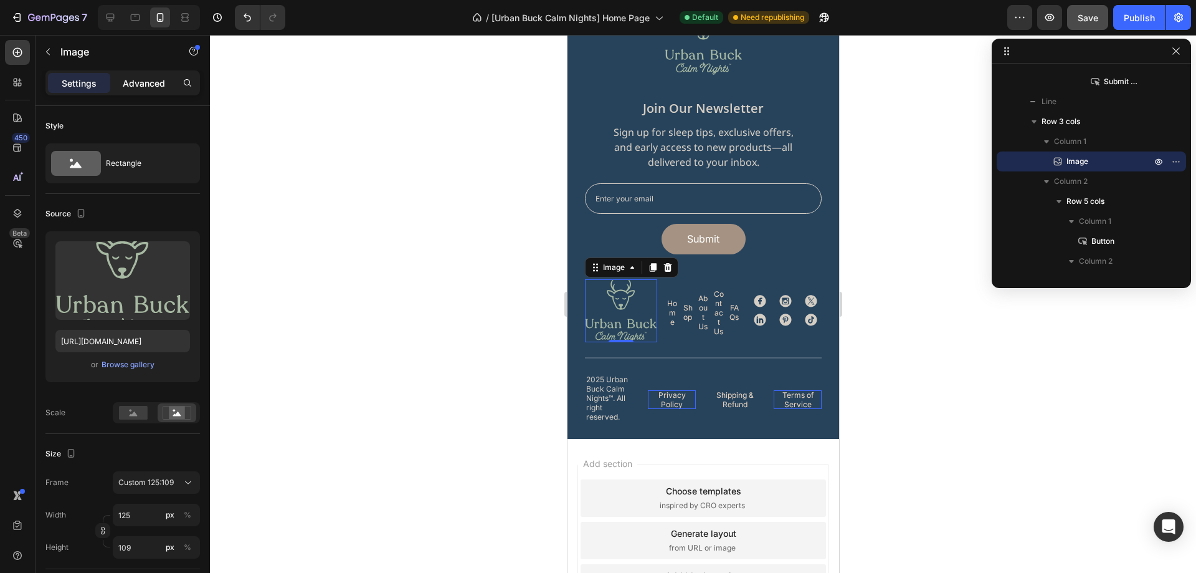
click at [152, 92] on div "Advanced" at bounding box center [144, 83] width 62 height 20
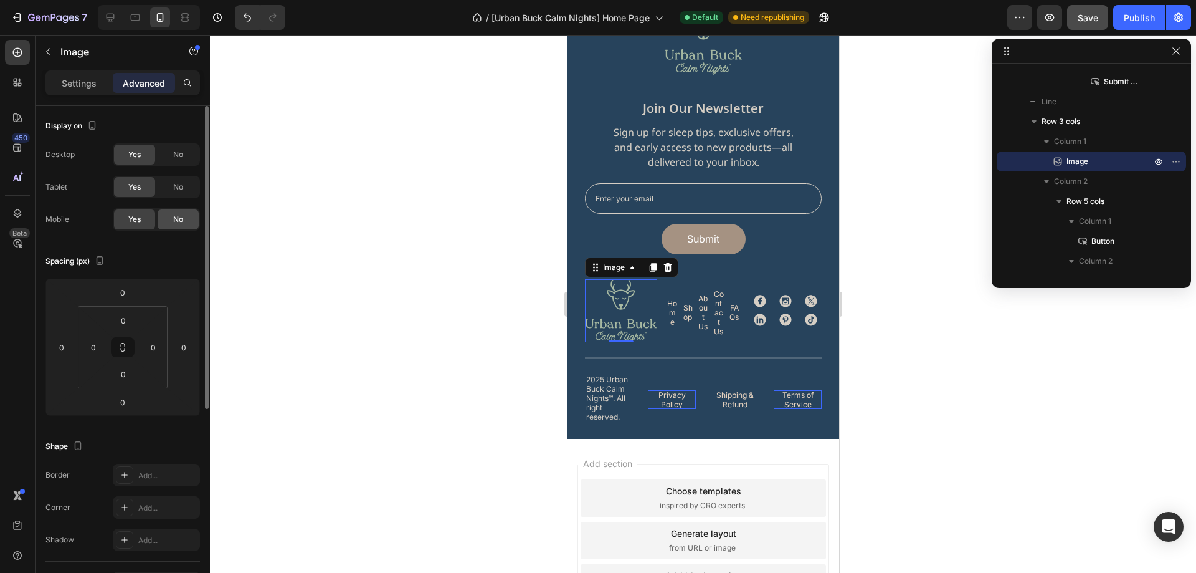
click at [184, 221] on div "No" at bounding box center [178, 219] width 41 height 20
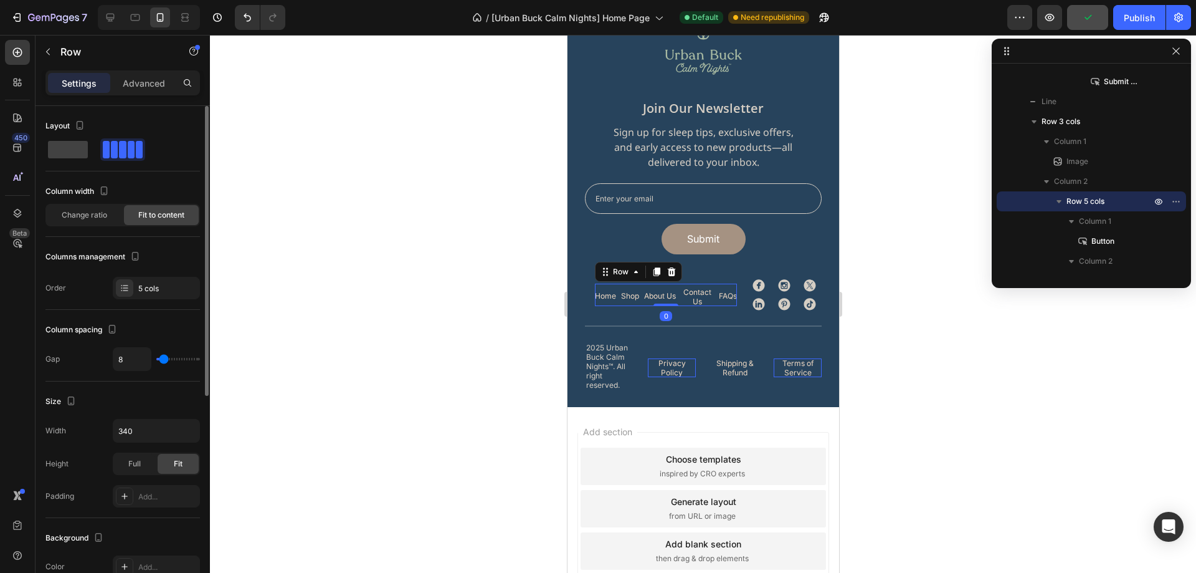
click at [675, 305] on div "Home Button Shop Button About Us Button Contact Us Button FAQs Button Row 0" at bounding box center [665, 294] width 142 height 22
click at [151, 83] on p "Advanced" at bounding box center [144, 83] width 42 height 13
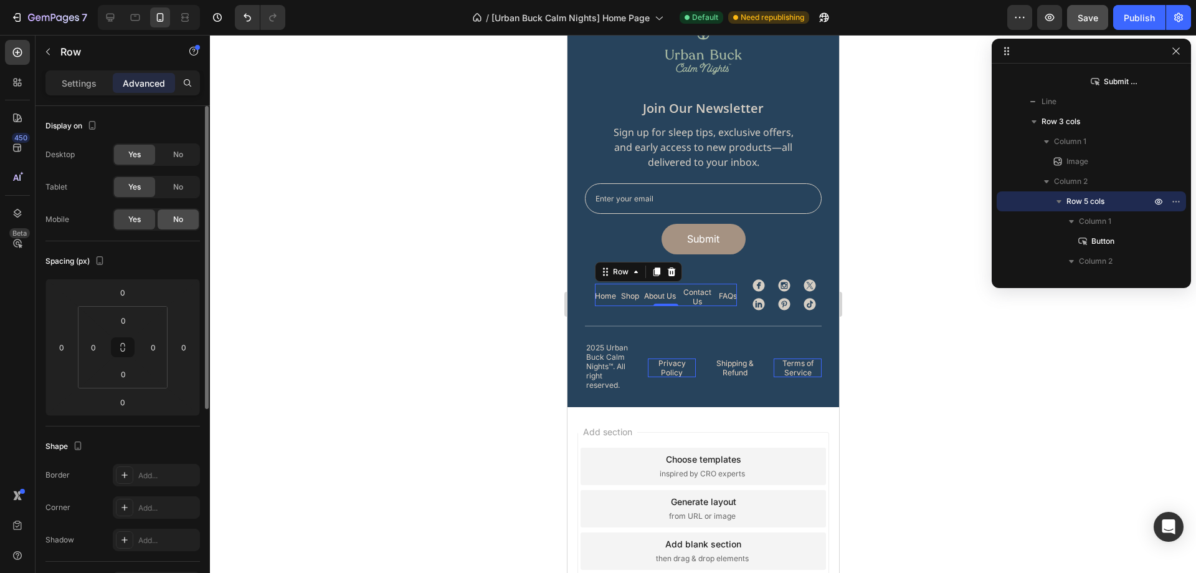
click at [185, 221] on div "No" at bounding box center [178, 219] width 41 height 20
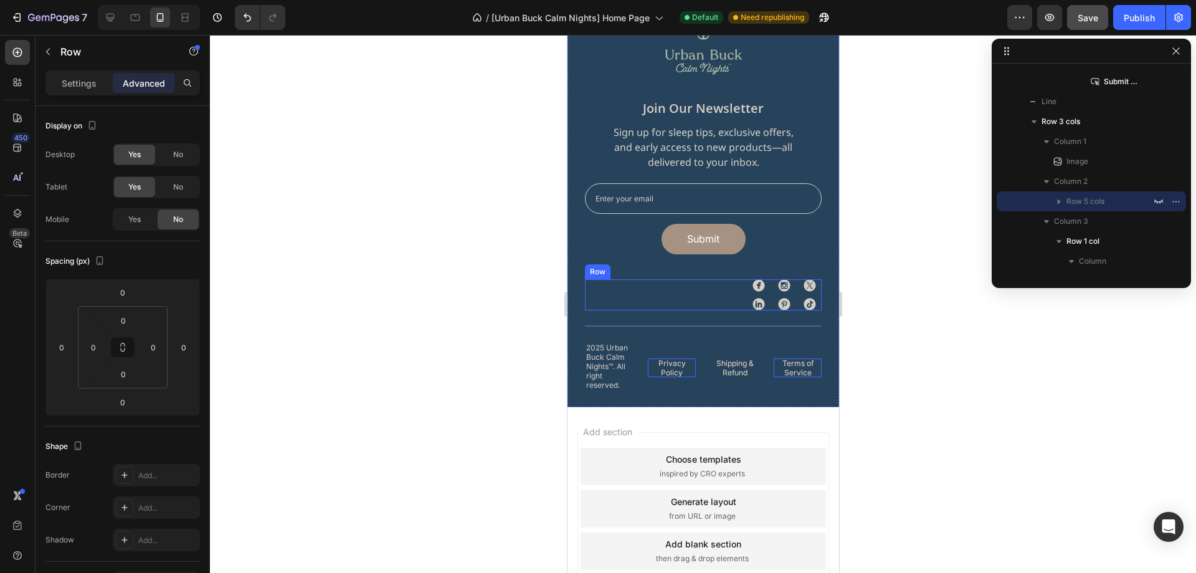
click at [728, 299] on div "Image Home Button Shop Button About Us Button Contact Us Button FAQs Button Row…" at bounding box center [702, 294] width 237 height 31
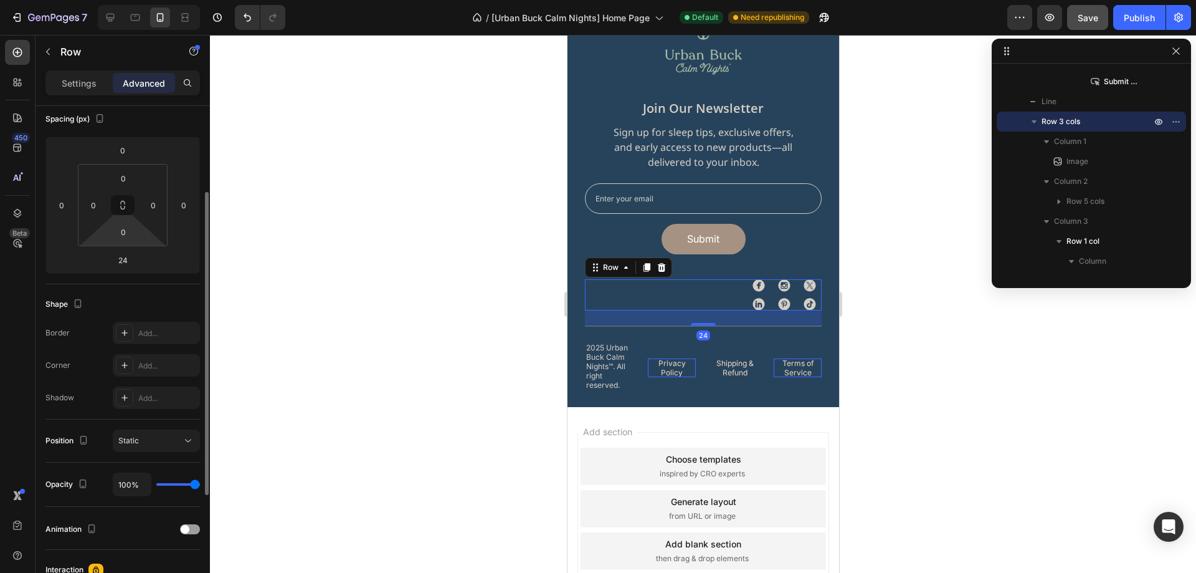
scroll to position [80, 0]
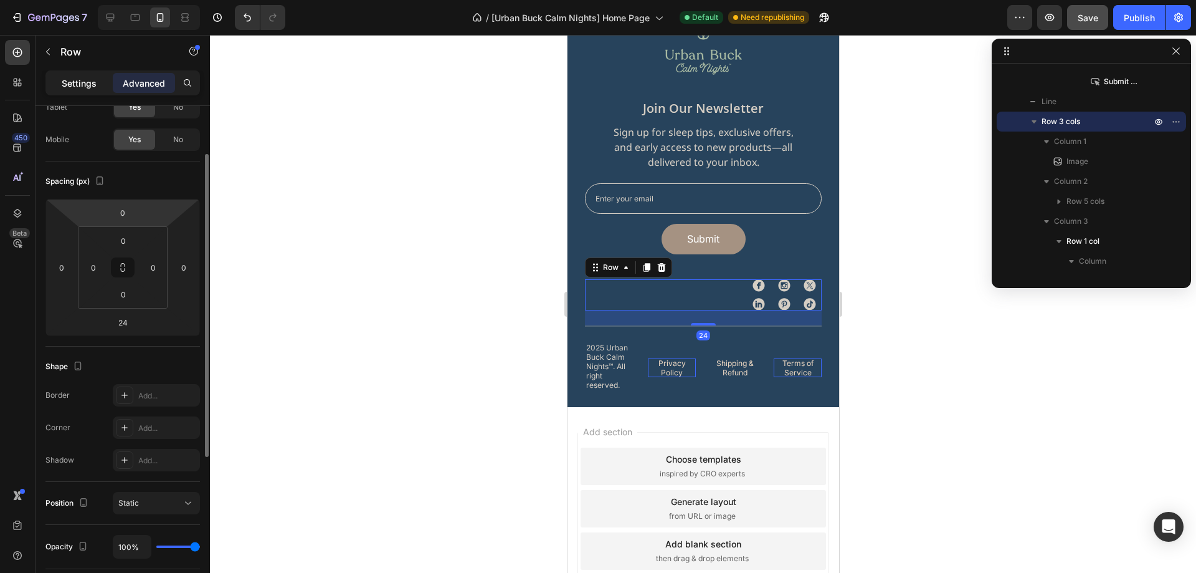
click at [88, 87] on p "Settings" at bounding box center [79, 83] width 35 height 13
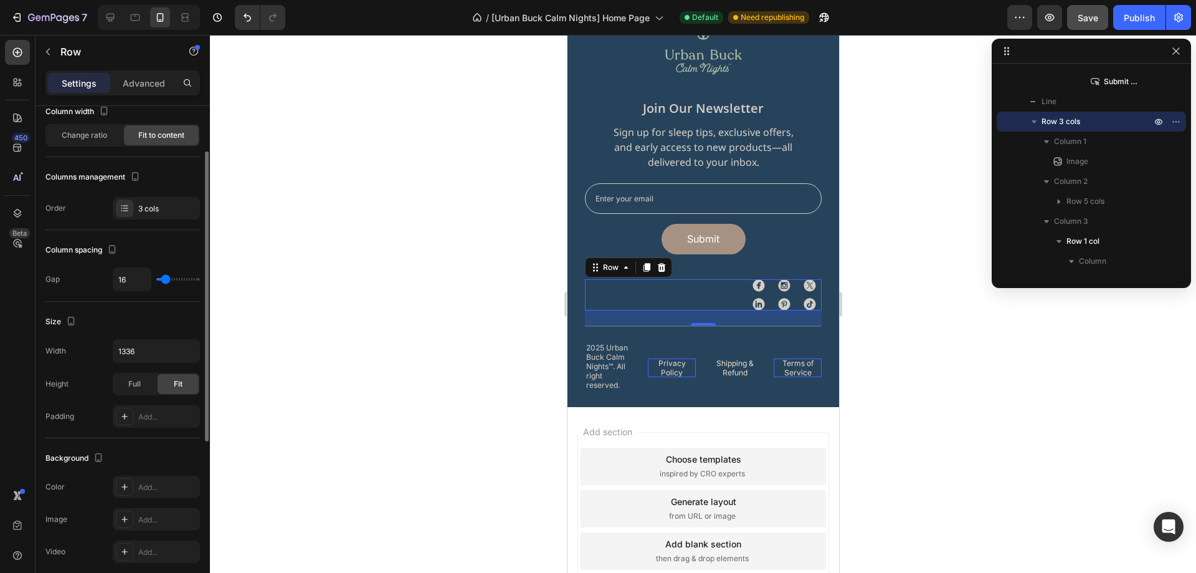
scroll to position [0, 0]
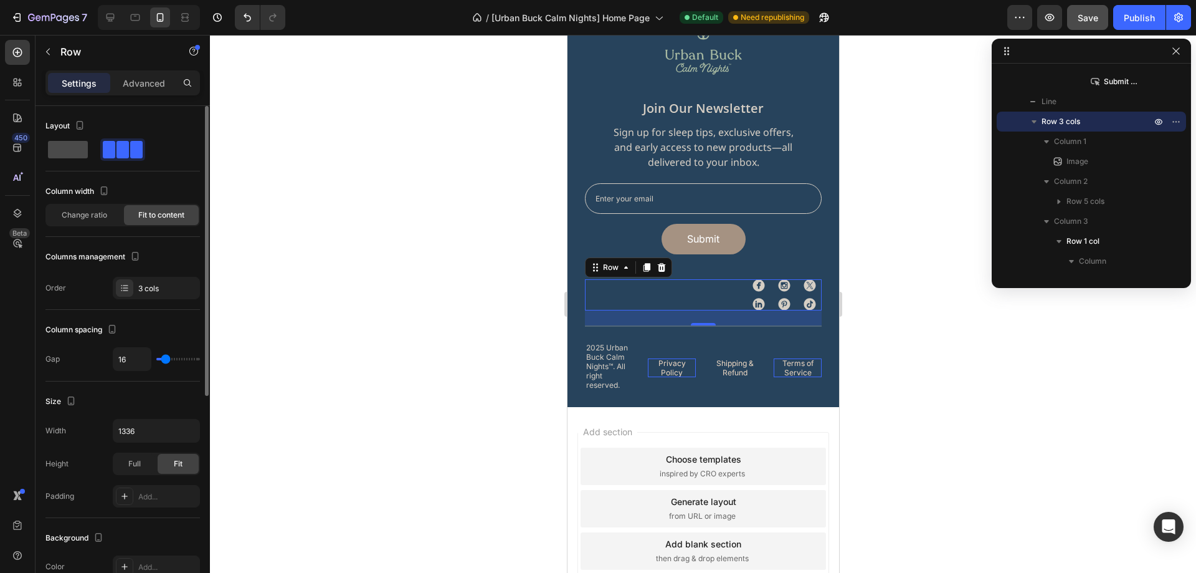
click at [82, 157] on span at bounding box center [68, 149] width 40 height 17
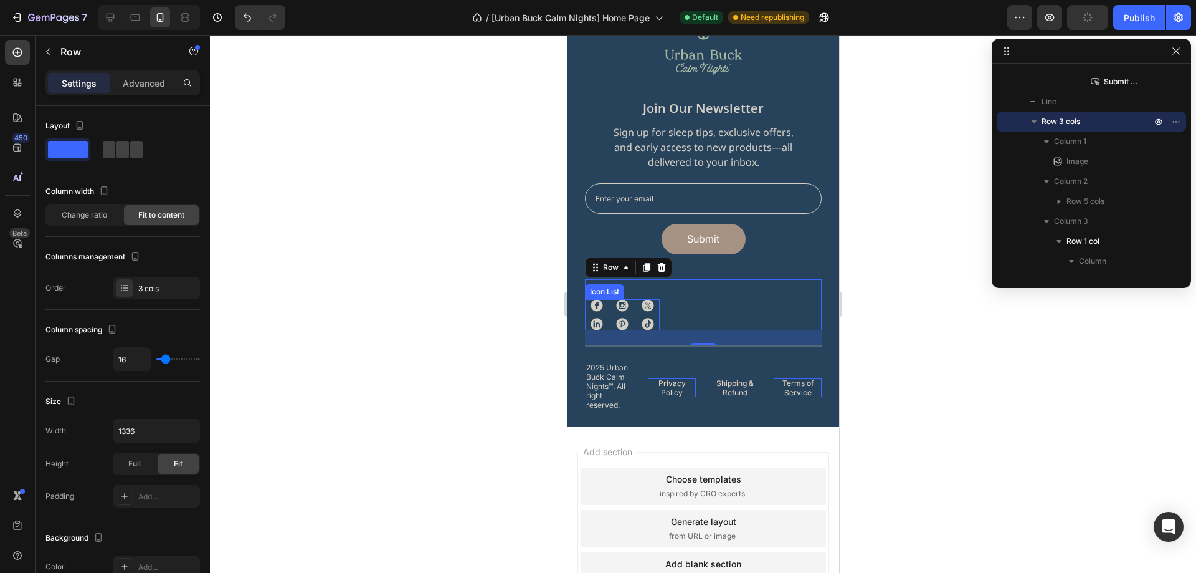
click at [632, 308] on div "Icon Icon Icon Icon Icon Icon" at bounding box center [621, 314] width 75 height 31
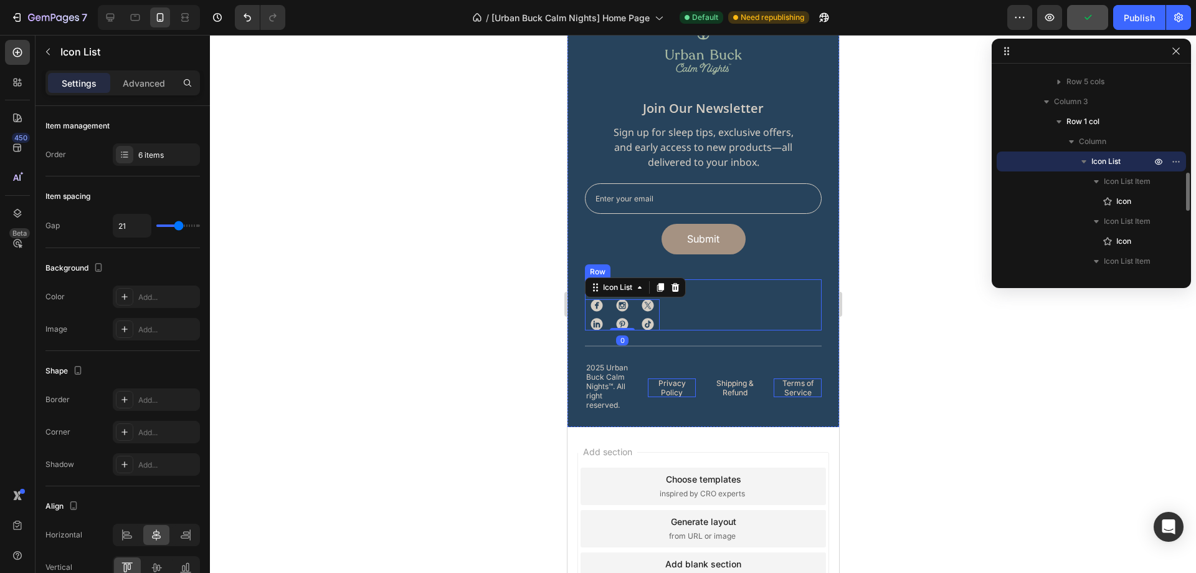
click at [694, 303] on div "Image Home Button Shop Button About Us Button Contact Us Button FAQs Button Row…" at bounding box center [702, 304] width 237 height 51
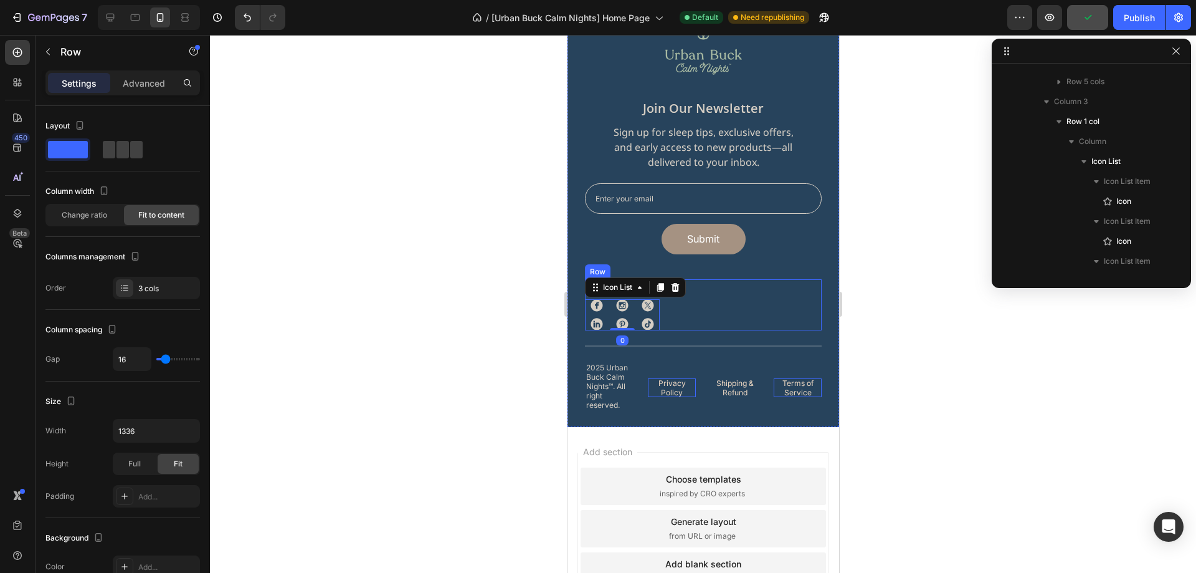
scroll to position [396, 0]
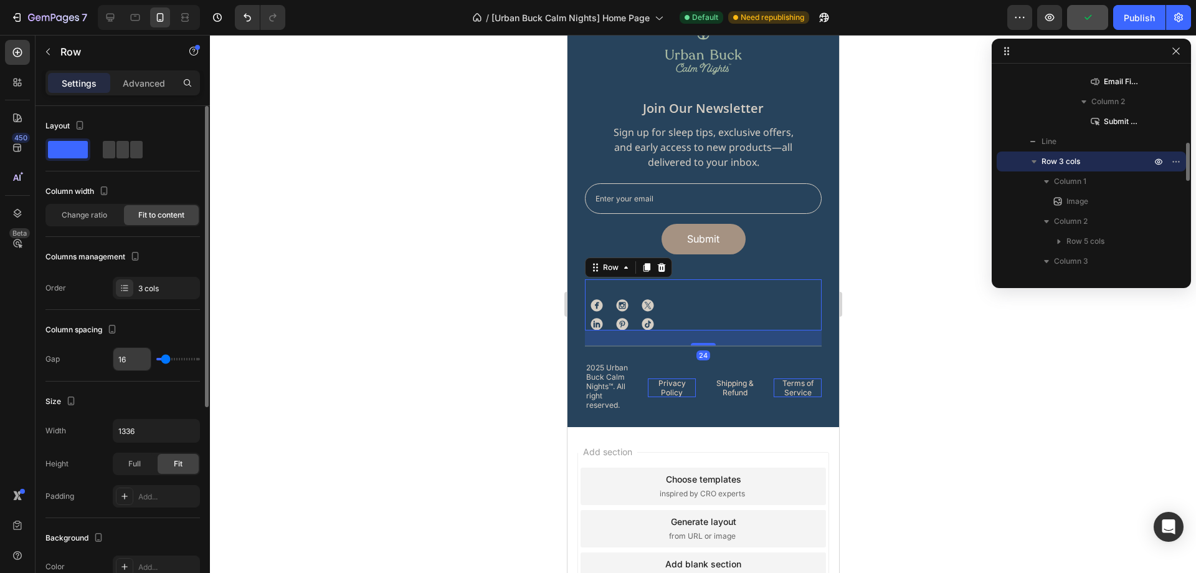
click at [143, 360] on input "16" at bounding box center [131, 359] width 37 height 22
type input "0"
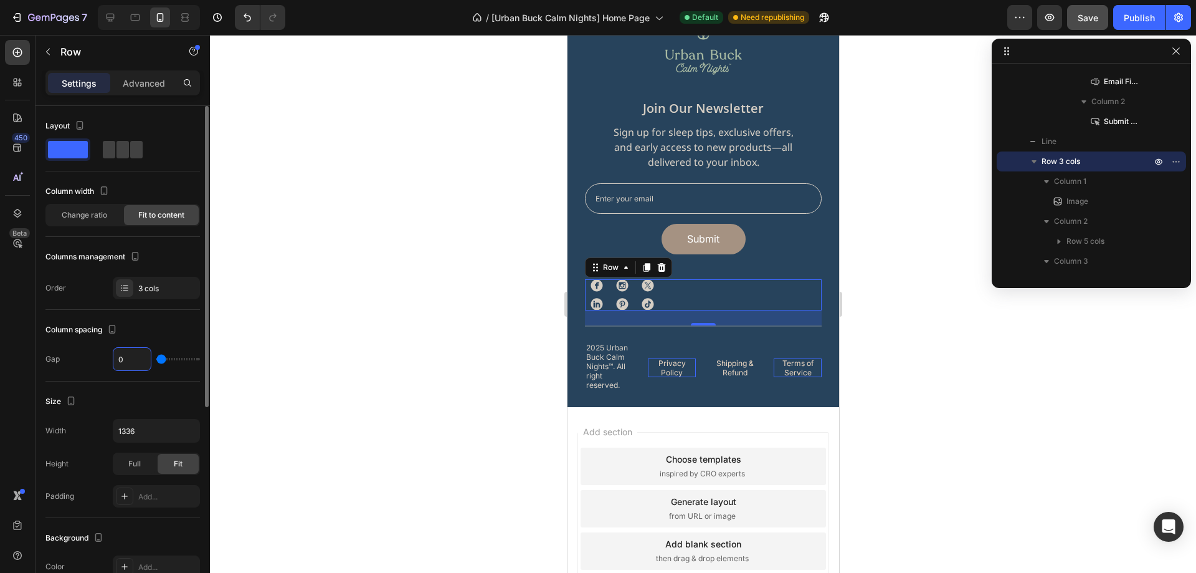
type input "0"
click at [166, 328] on div "Column spacing" at bounding box center [122, 330] width 154 height 20
click at [772, 243] on div "Submit Submit Button" at bounding box center [702, 239] width 237 height 31
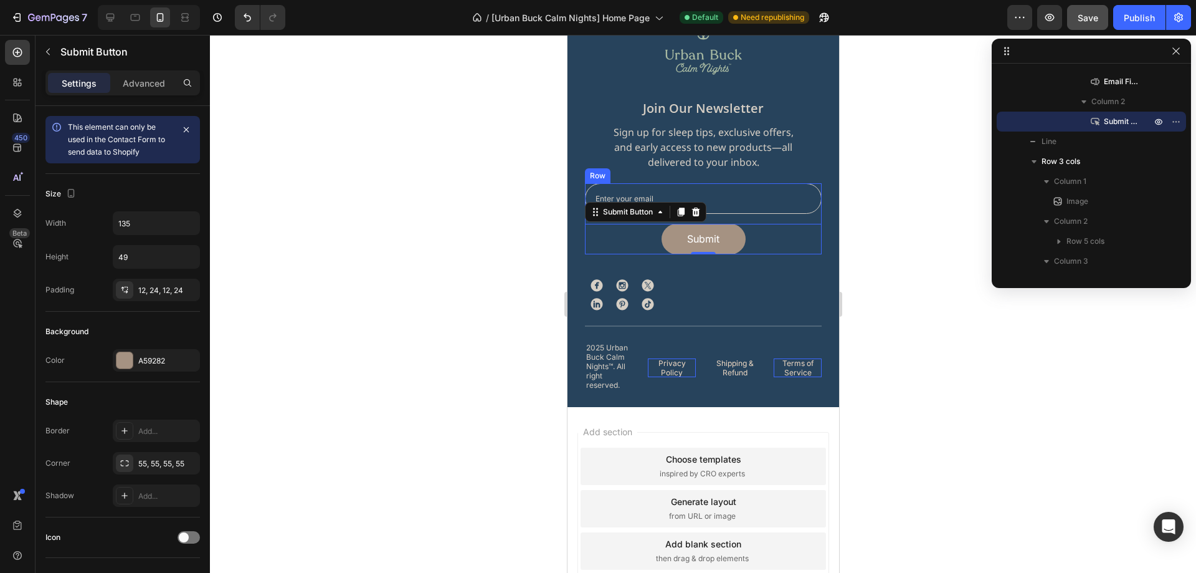
click at [786, 217] on div "Email Field Submit Submit Button 0 Row" at bounding box center [702, 218] width 237 height 71
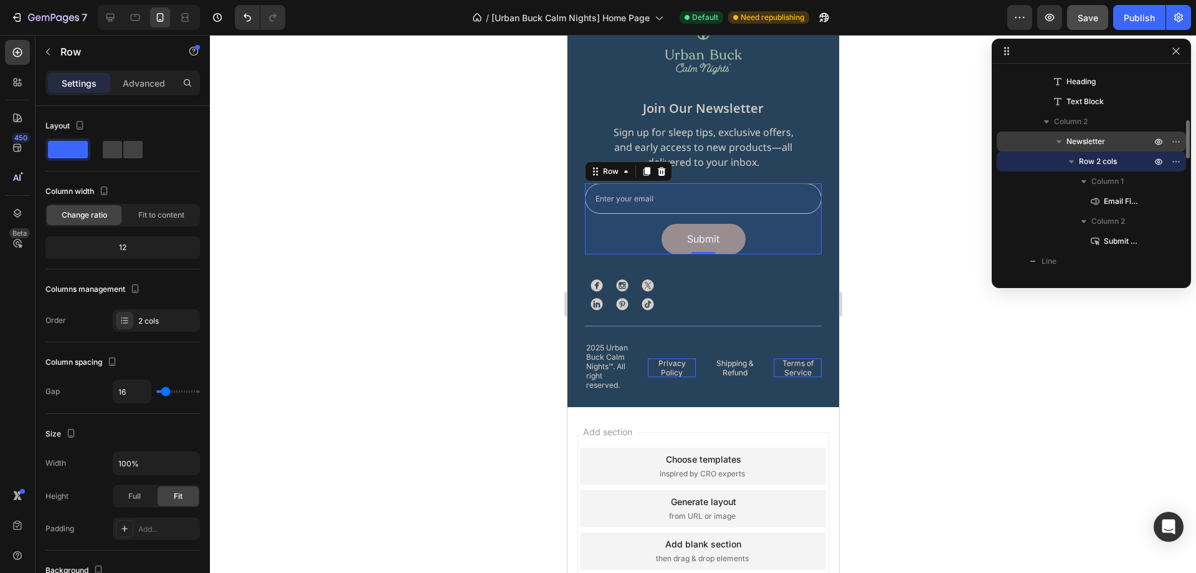
click at [1095, 140] on span "Newsletter" at bounding box center [1086, 141] width 39 height 12
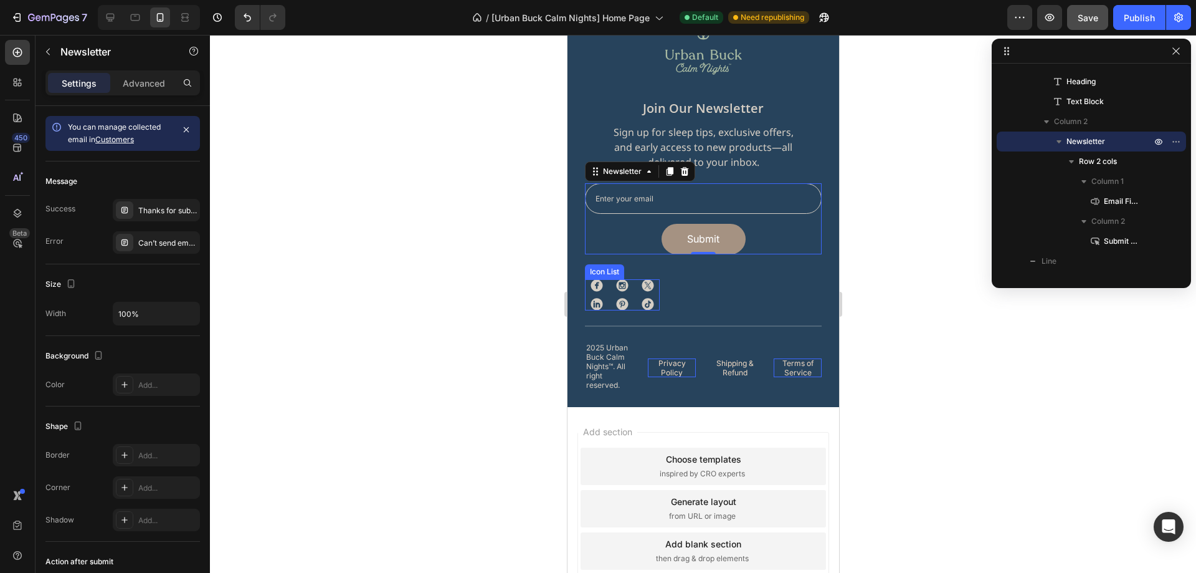
click at [640, 295] on div "Icon Icon Icon Icon Icon Icon" at bounding box center [621, 294] width 75 height 31
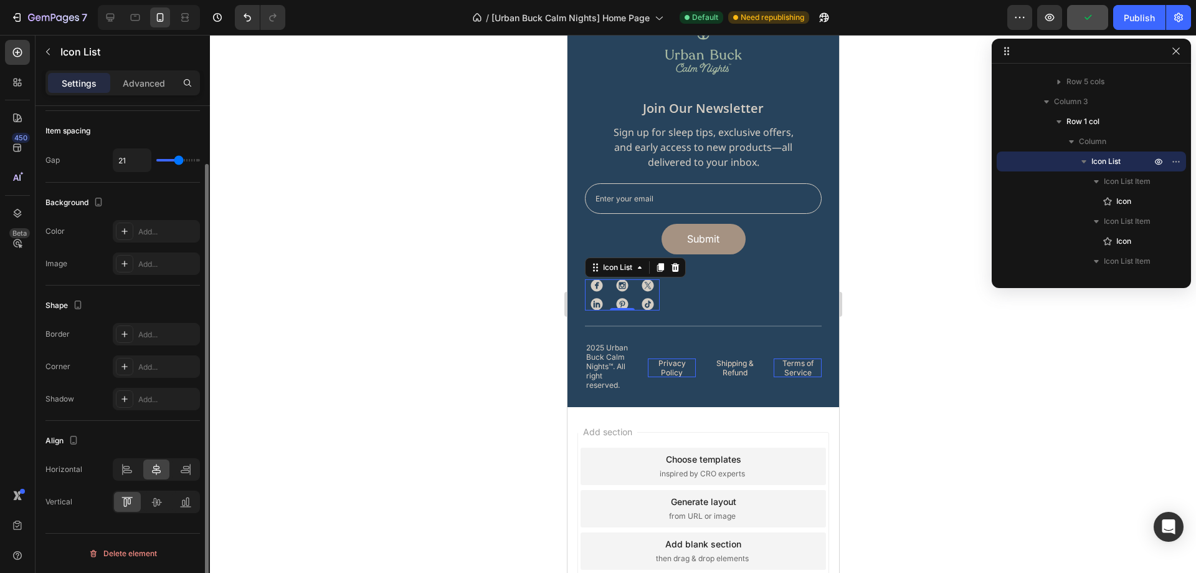
scroll to position [0, 0]
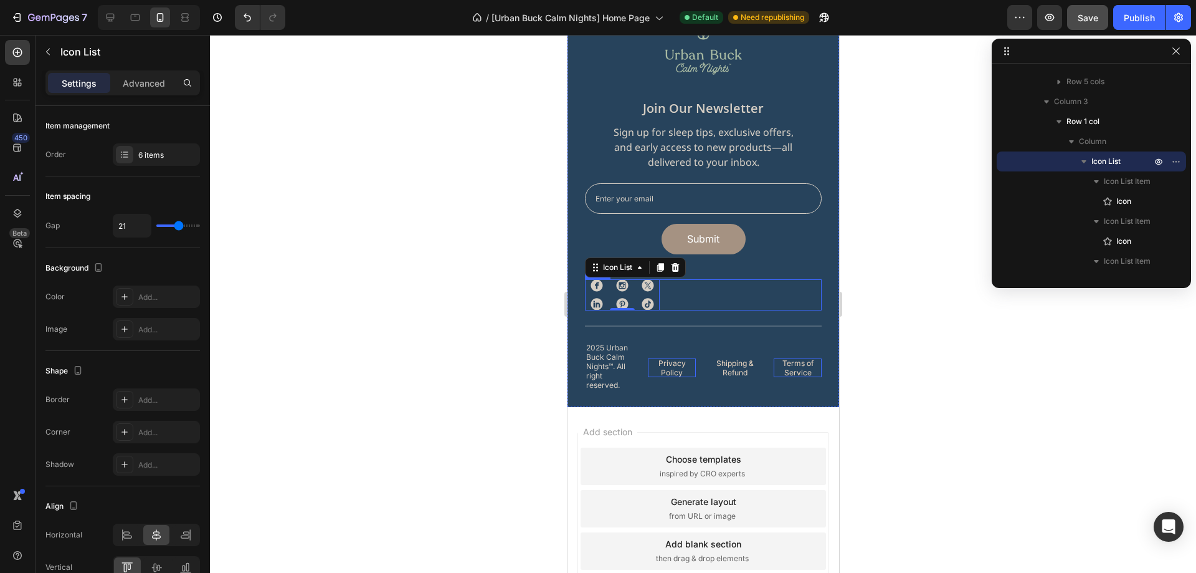
click at [705, 287] on div "Image Home Button Shop Button About Us Button Contact Us Button FAQs Button Row…" at bounding box center [702, 294] width 237 height 31
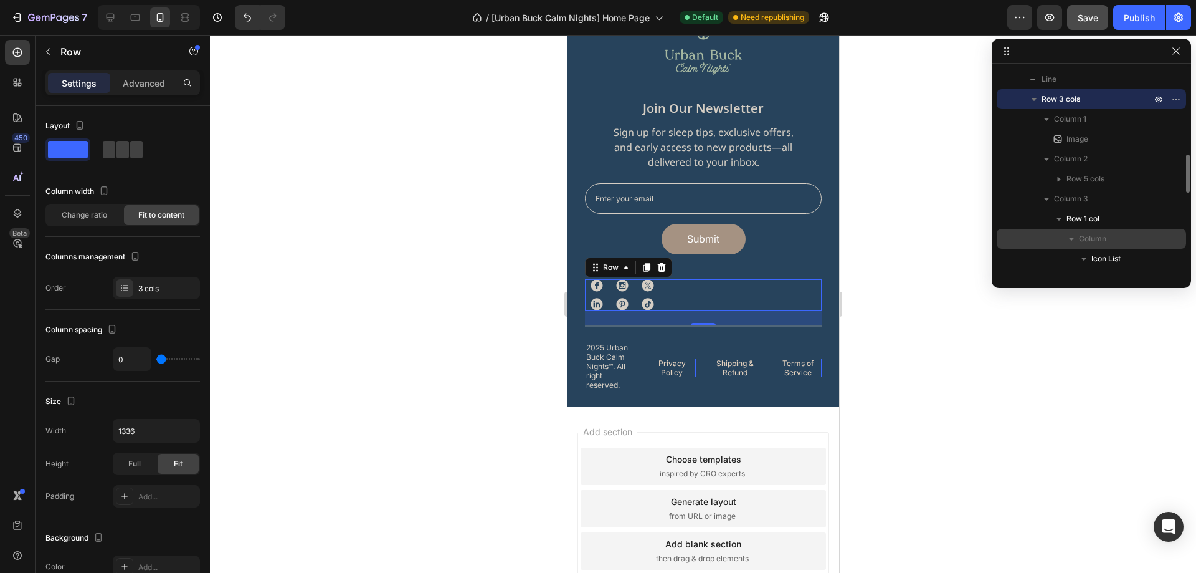
scroll to position [520, 0]
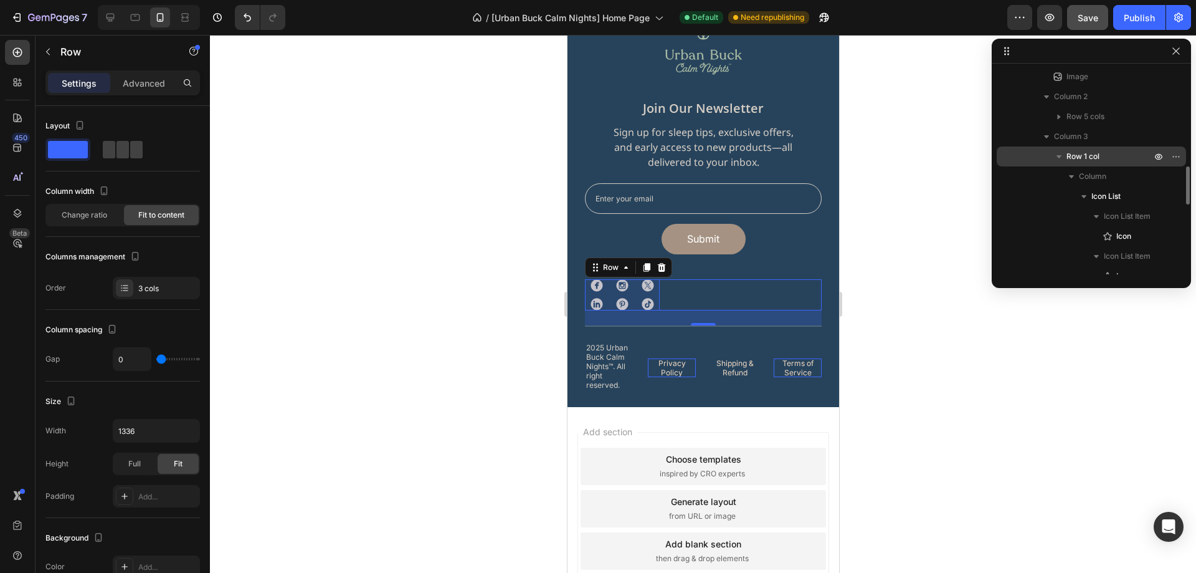
click at [1093, 159] on span "Row 1 col" at bounding box center [1083, 156] width 33 height 12
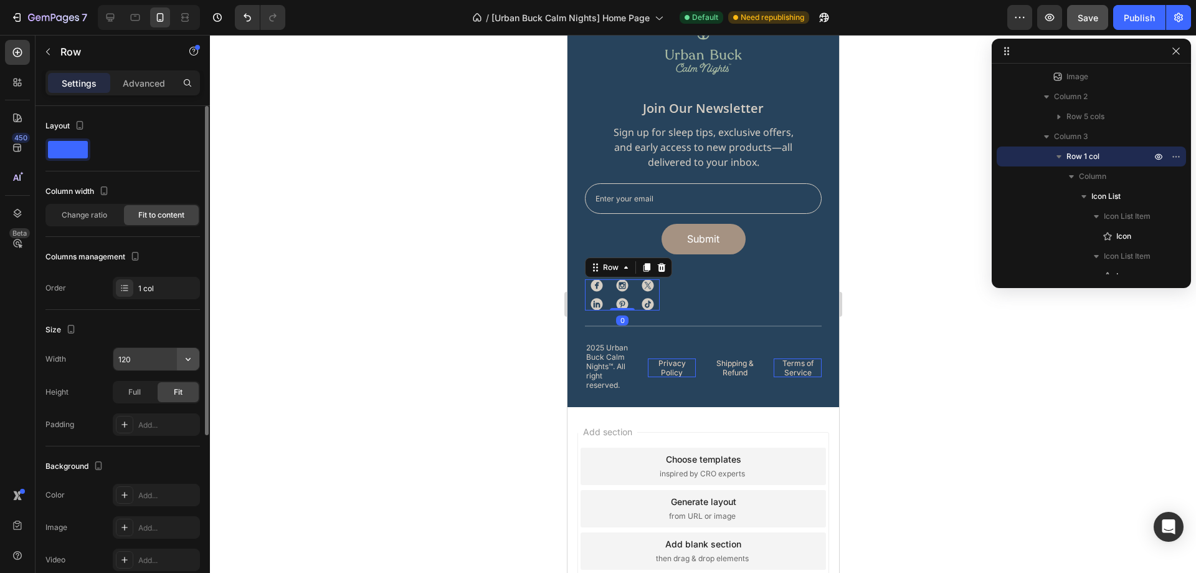
click at [186, 358] on icon "button" at bounding box center [188, 359] width 12 height 12
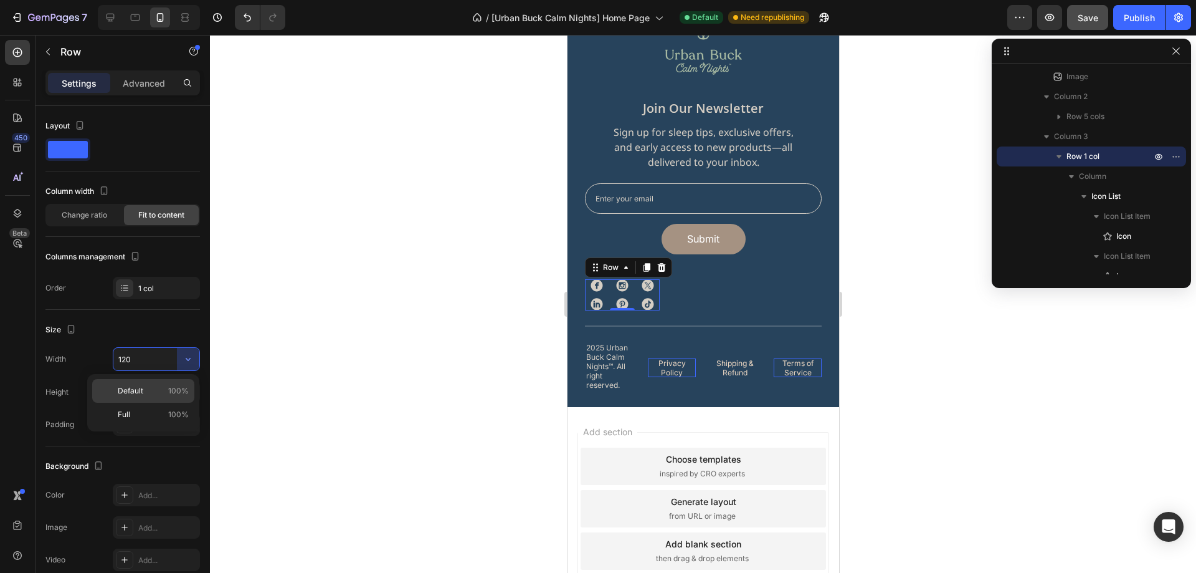
click at [162, 392] on p "Default 100%" at bounding box center [153, 390] width 71 height 11
type input "100%"
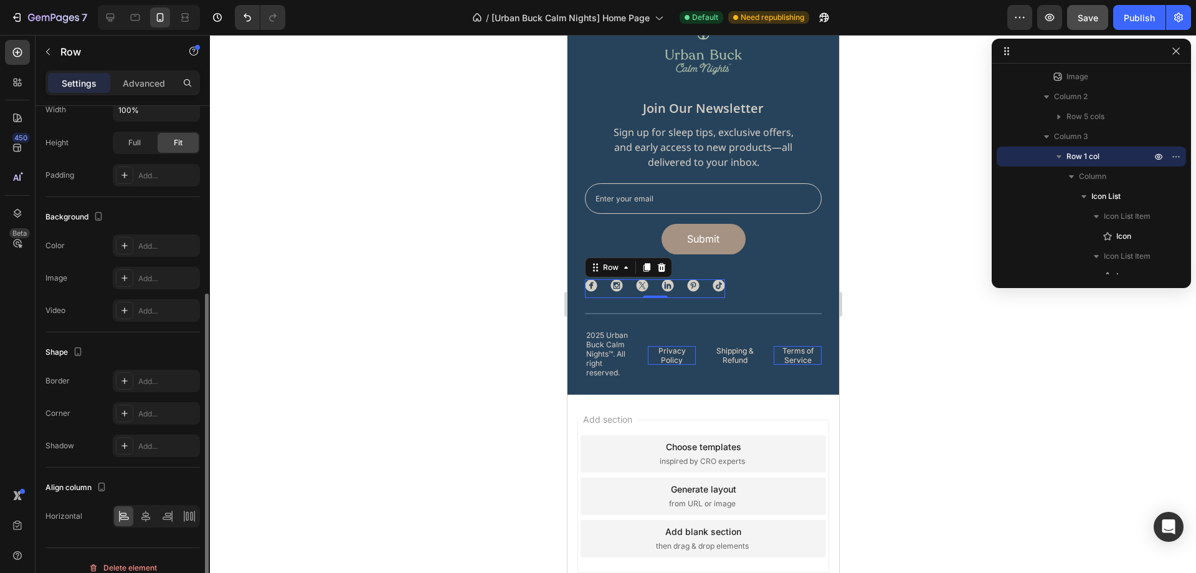
scroll to position [264, 0]
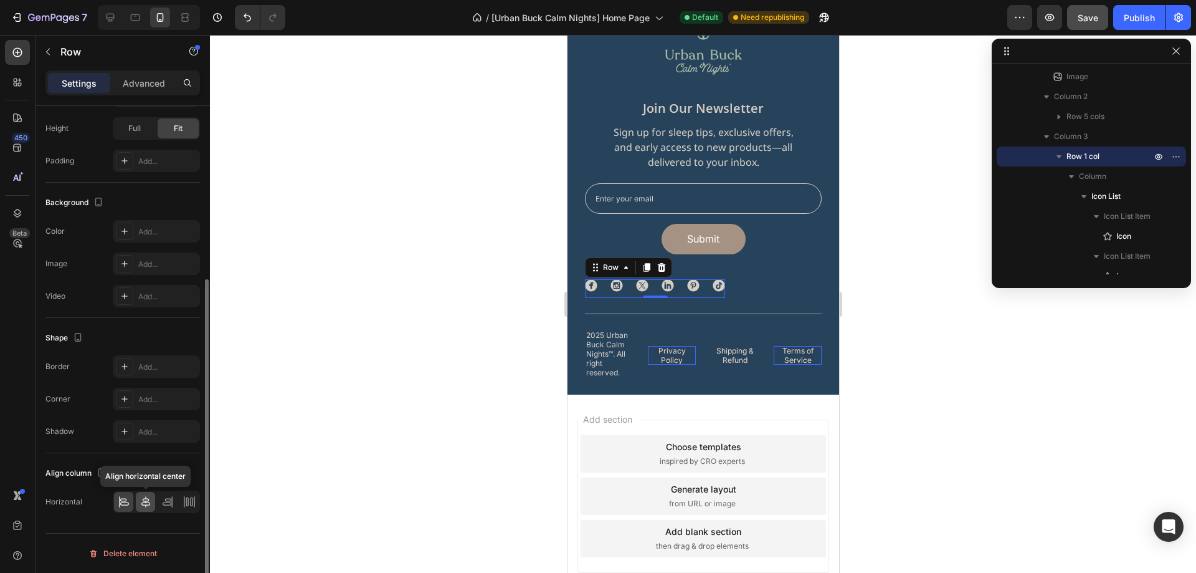
click at [148, 498] on icon at bounding box center [145, 501] width 9 height 11
click at [748, 287] on div "Image Home Button Shop Button About Us Button Contact Us Button FAQs Button Row…" at bounding box center [702, 288] width 237 height 19
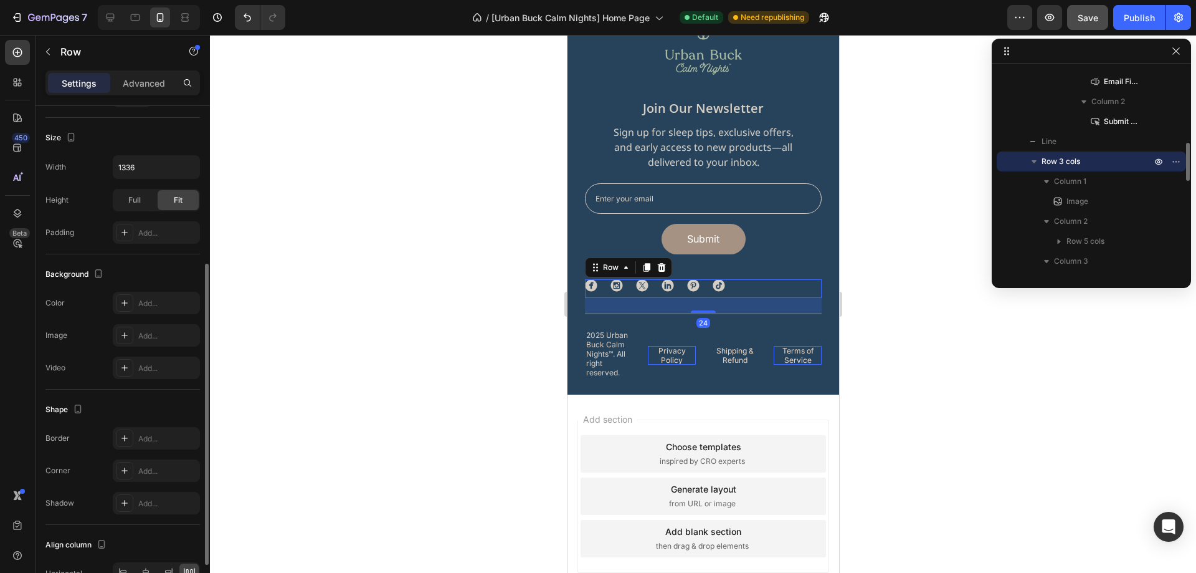
scroll to position [335, 0]
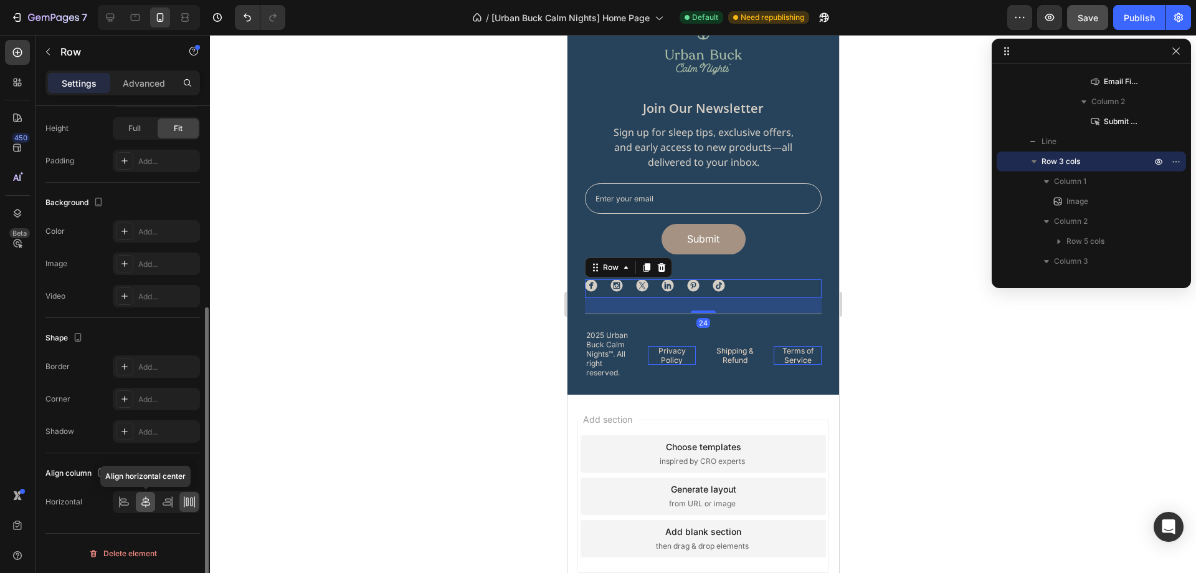
click at [149, 505] on icon at bounding box center [146, 501] width 12 height 12
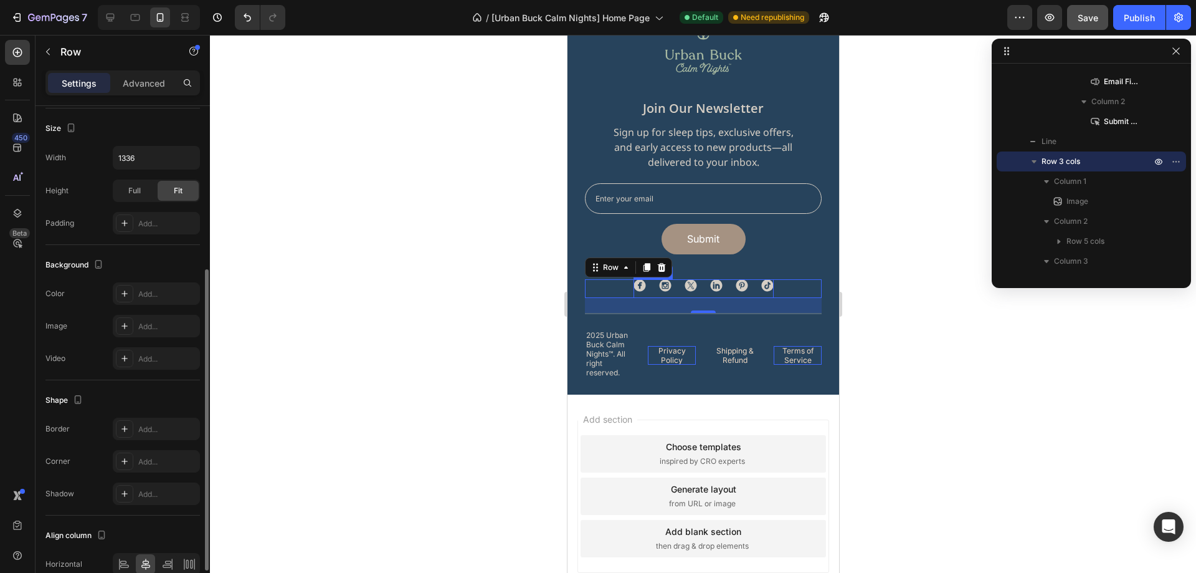
click at [634, 285] on icon at bounding box center [639, 285] width 12 height 12
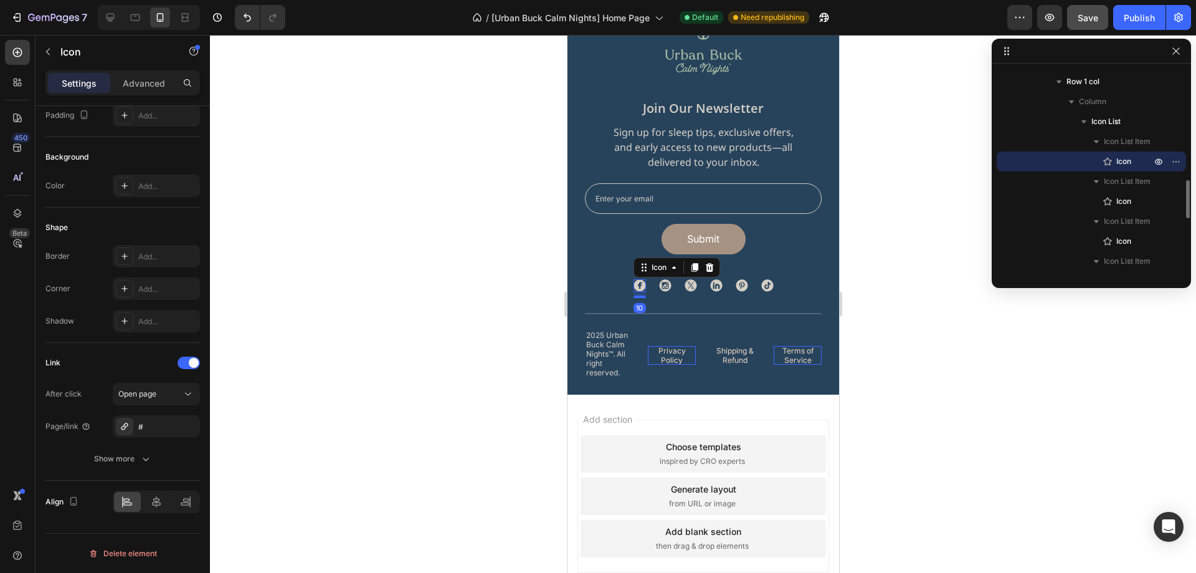
scroll to position [0, 0]
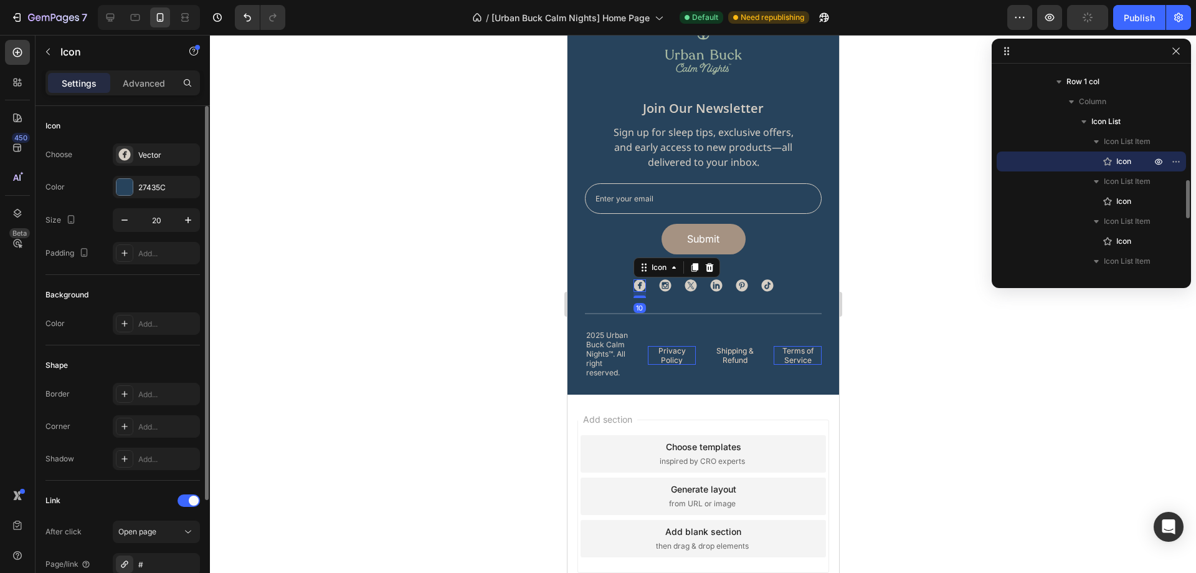
drag, startPoint x: 156, startPoint y: 89, endPoint x: 152, endPoint y: 133, distance: 43.8
click at [155, 88] on p "Advanced" at bounding box center [144, 83] width 42 height 13
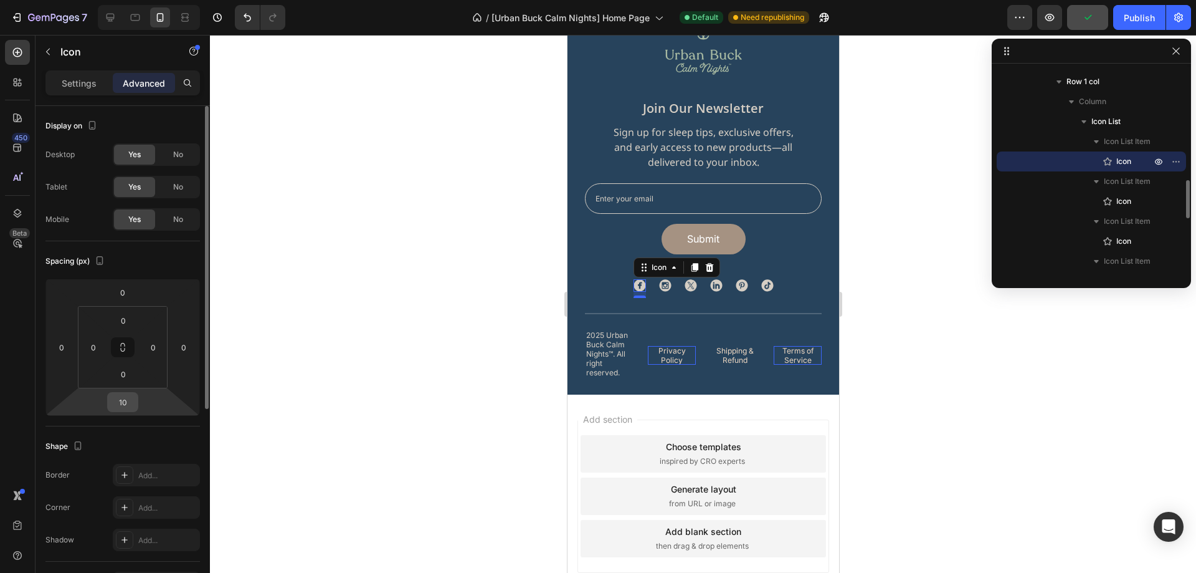
click at [123, 405] on input "10" at bounding box center [122, 401] width 25 height 19
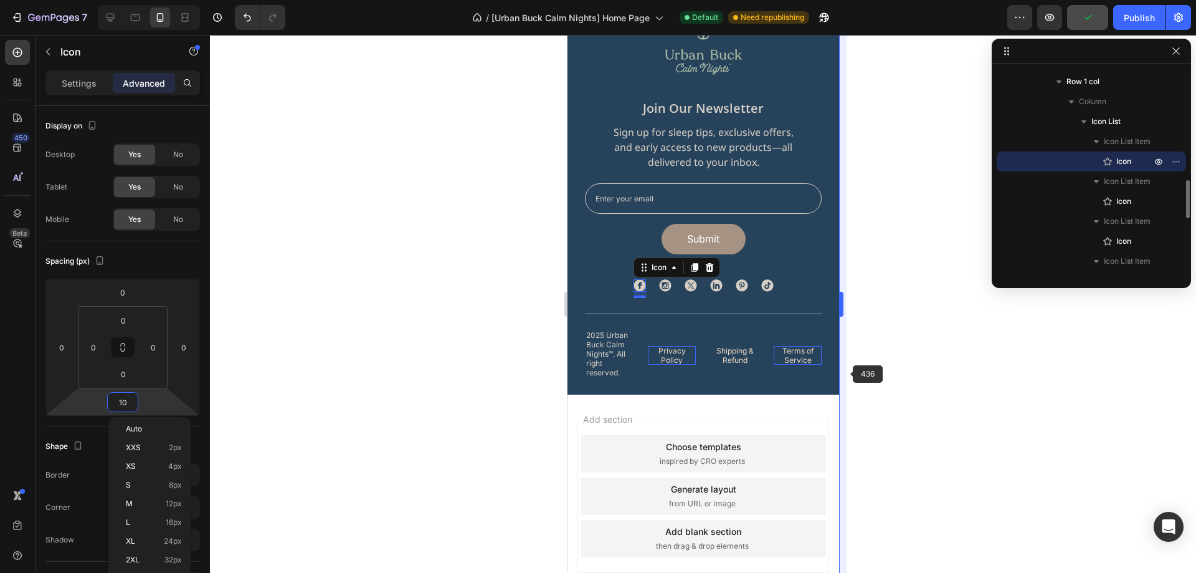
type input "0"
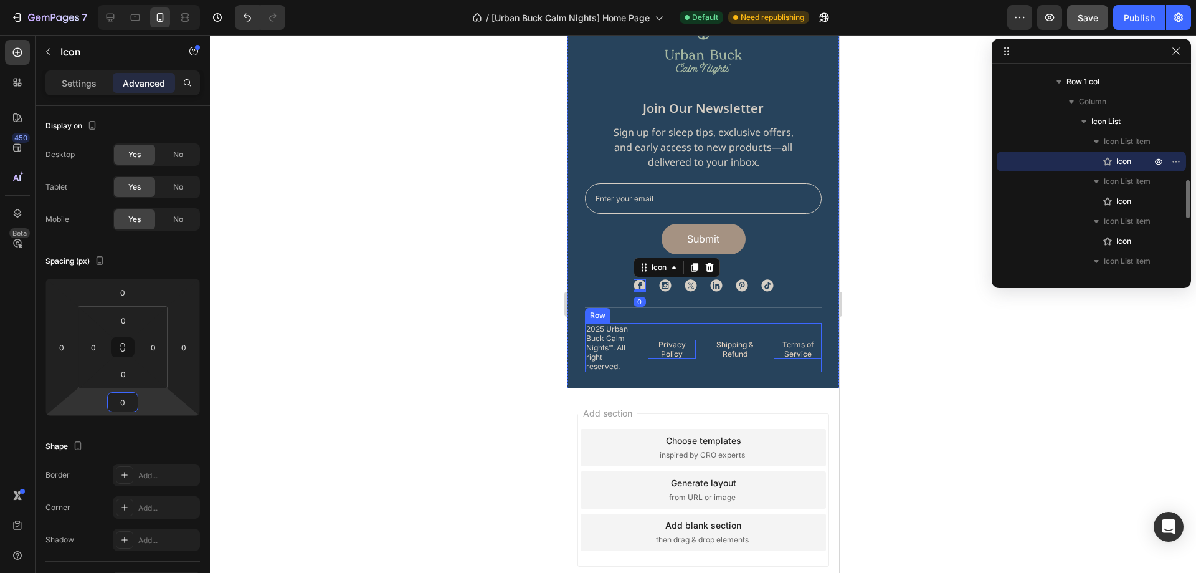
click at [903, 296] on div at bounding box center [703, 304] width 986 height 538
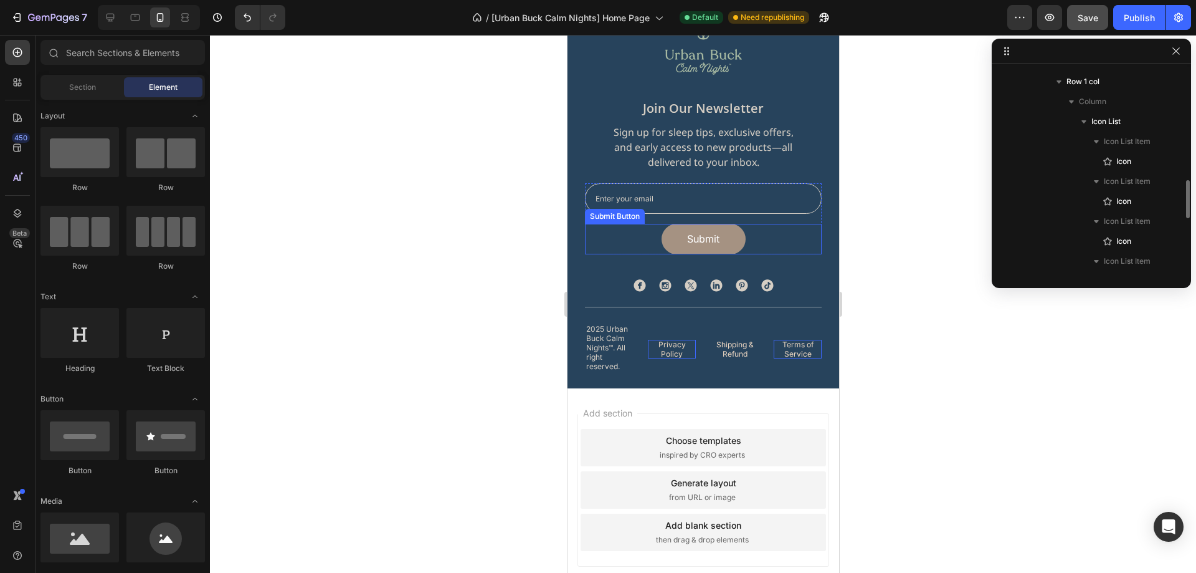
click at [764, 230] on div "Submit Submit Button" at bounding box center [702, 239] width 237 height 31
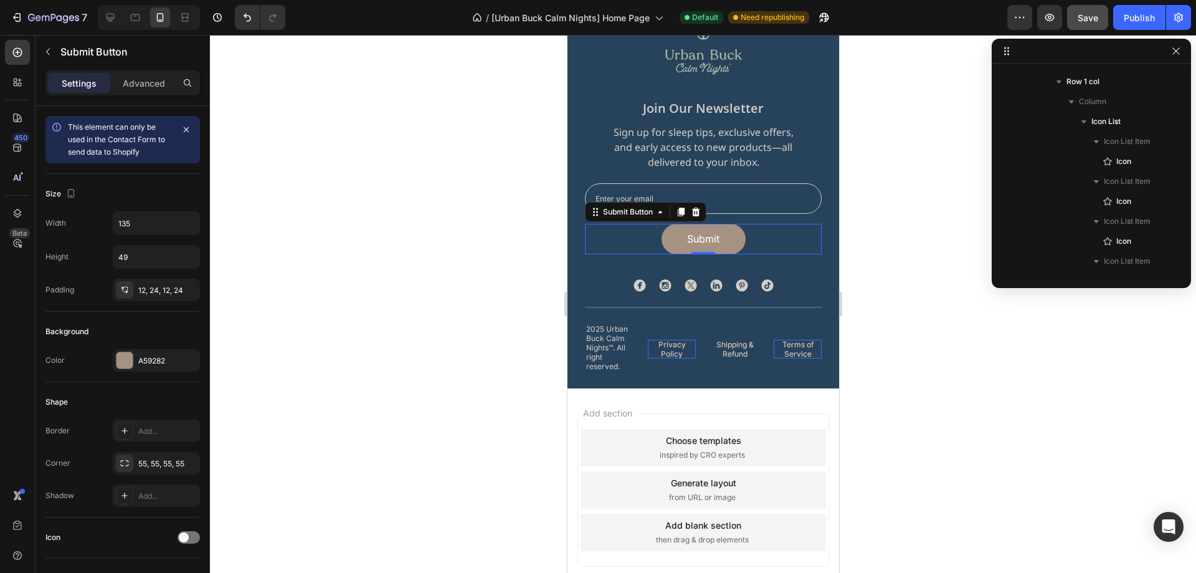
scroll to position [356, 0]
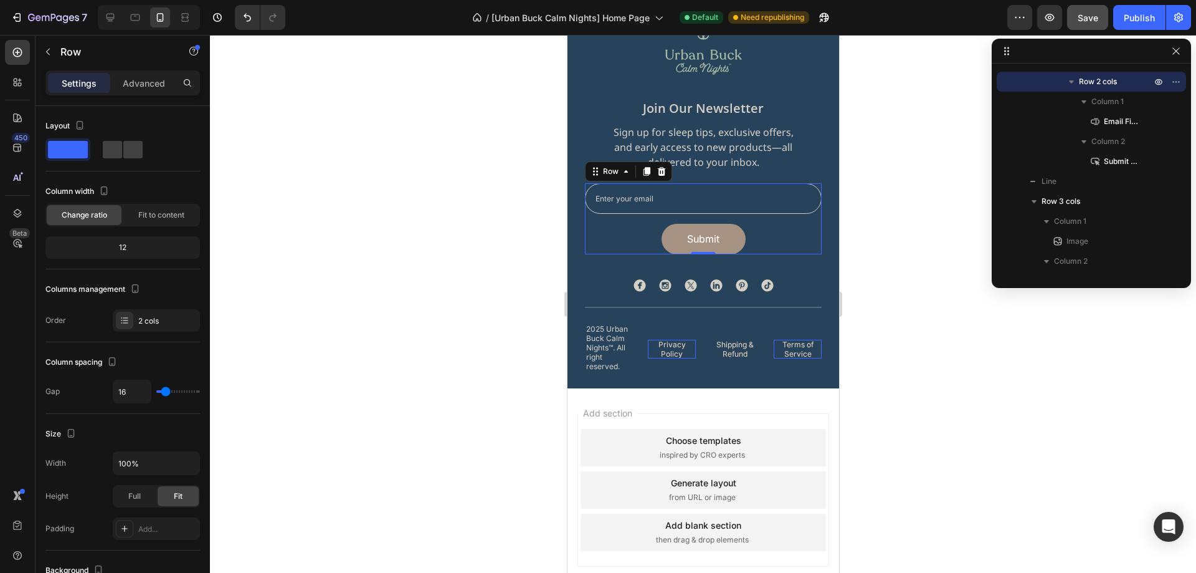
click at [761, 216] on div "Email Field Submit Submit Button Row 0" at bounding box center [702, 218] width 237 height 71
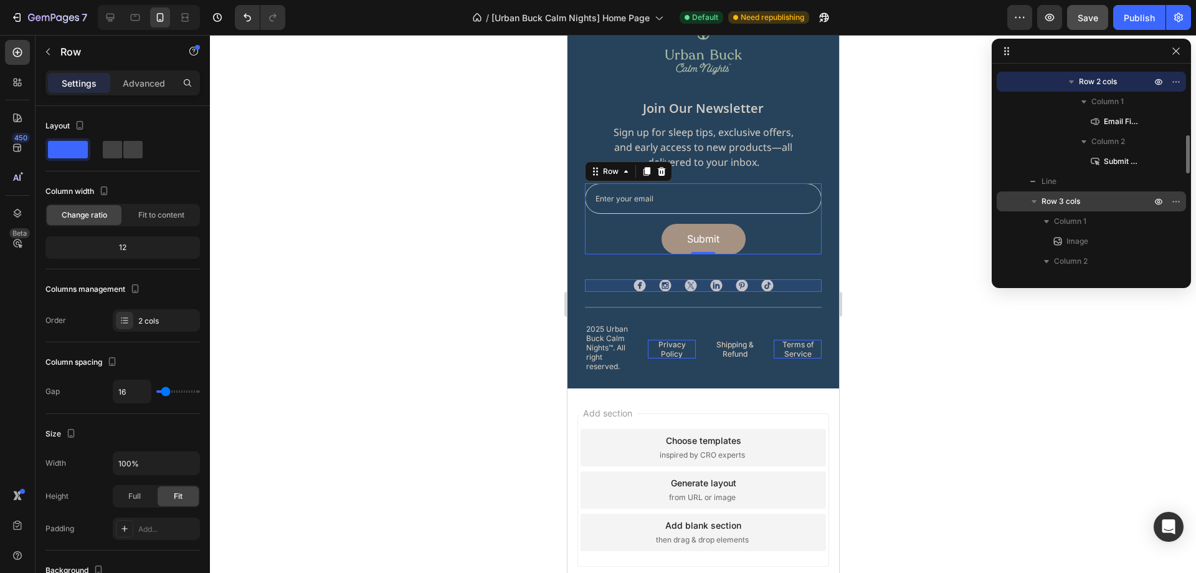
click at [1088, 201] on p "Row 3 cols" at bounding box center [1098, 201] width 112 height 12
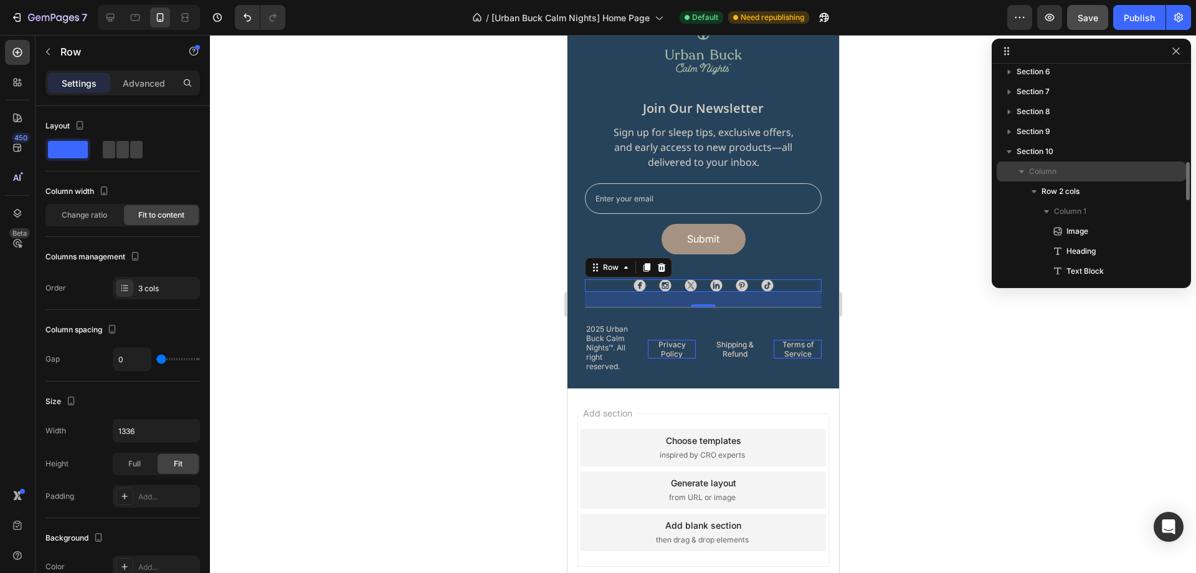
scroll to position [169, 0]
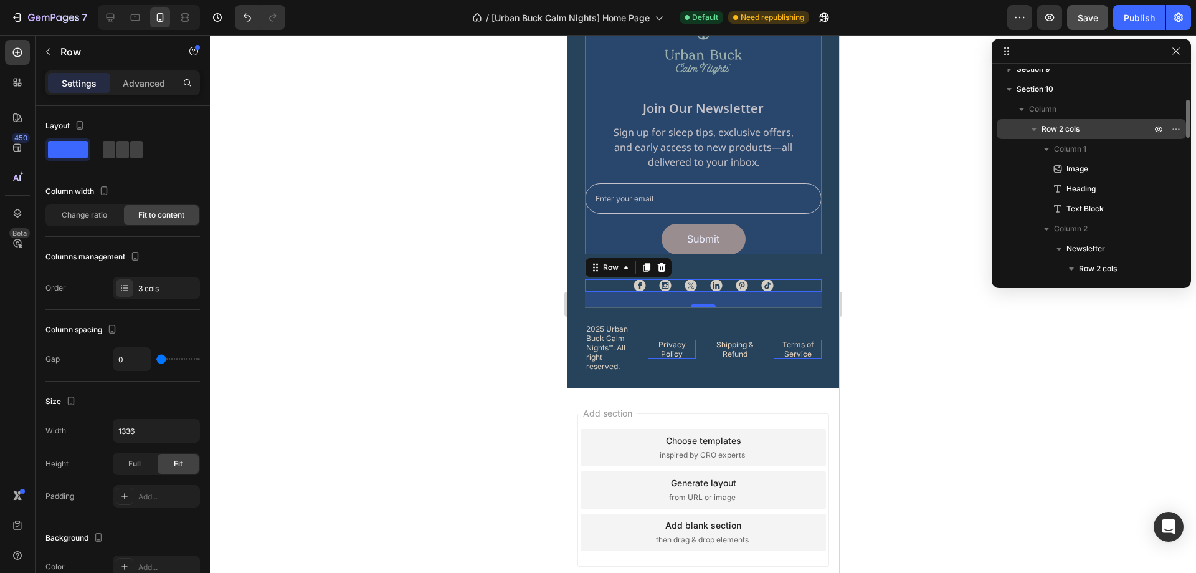
click at [1059, 130] on span "Row 2 cols" at bounding box center [1061, 129] width 38 height 12
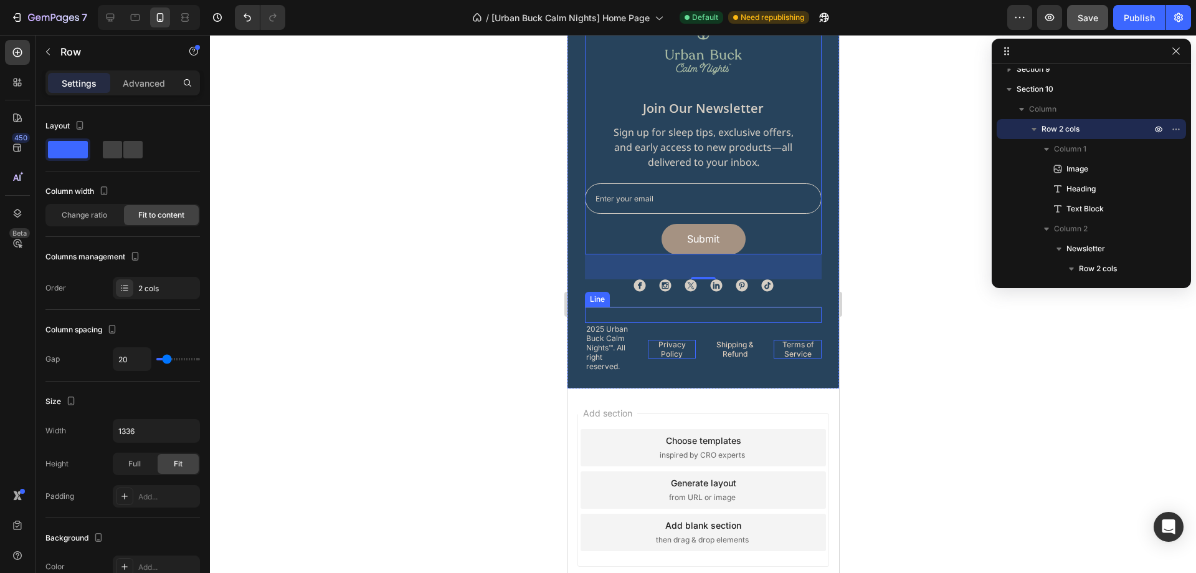
click at [685, 310] on div "Title Line" at bounding box center [702, 314] width 237 height 16
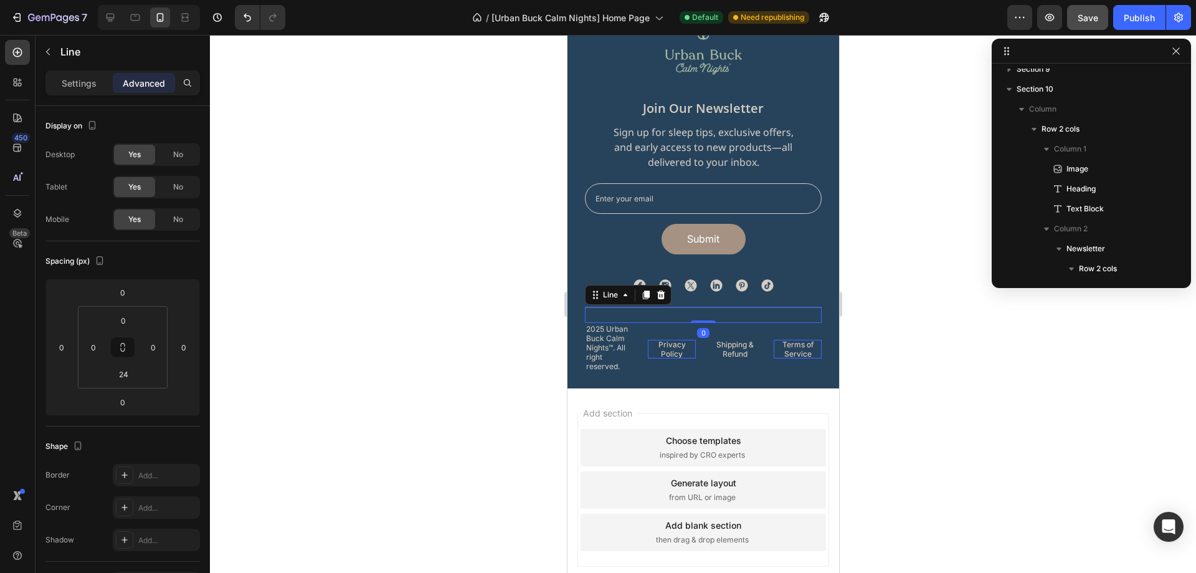
scroll to position [814, 0]
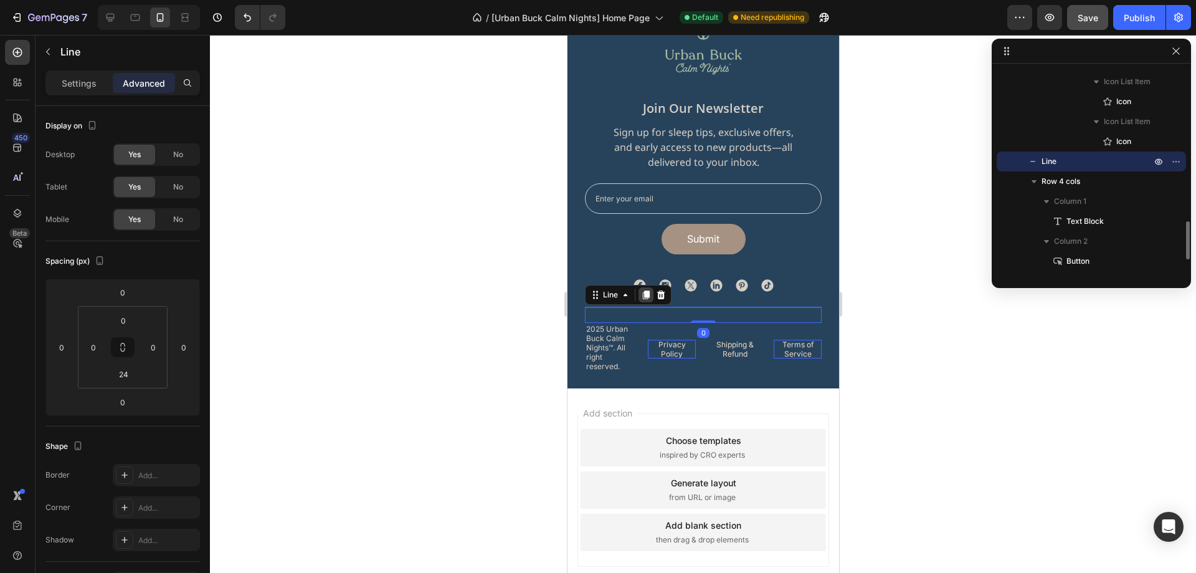
click at [645, 298] on icon at bounding box center [645, 294] width 7 height 9
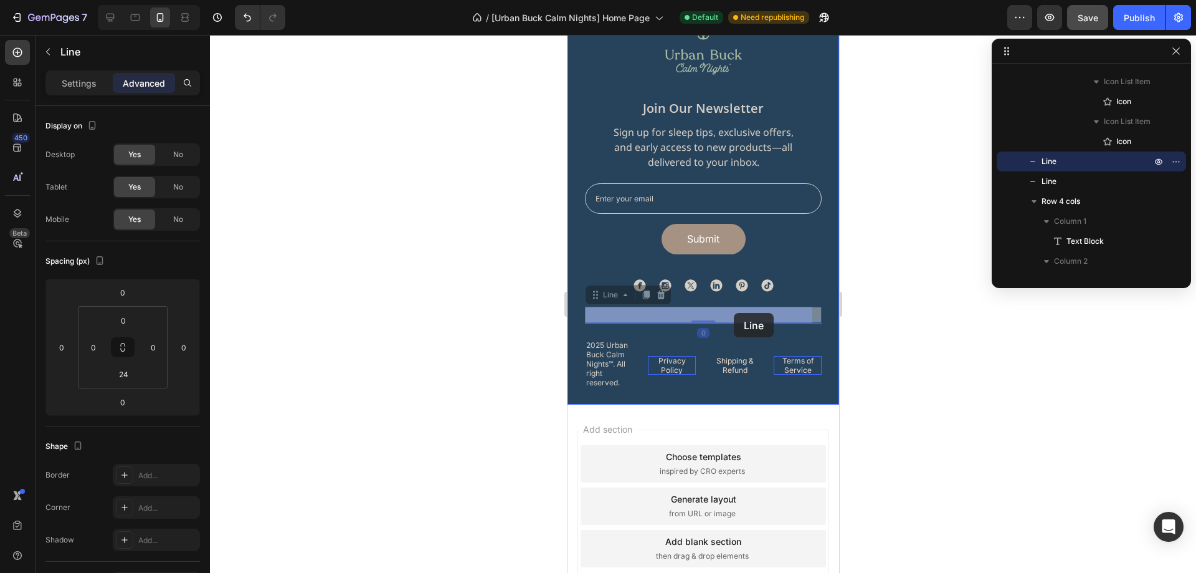
drag, startPoint x: 710, startPoint y: 308, endPoint x: 733, endPoint y: 313, distance: 23.5
click at [928, 335] on div at bounding box center [703, 304] width 986 height 538
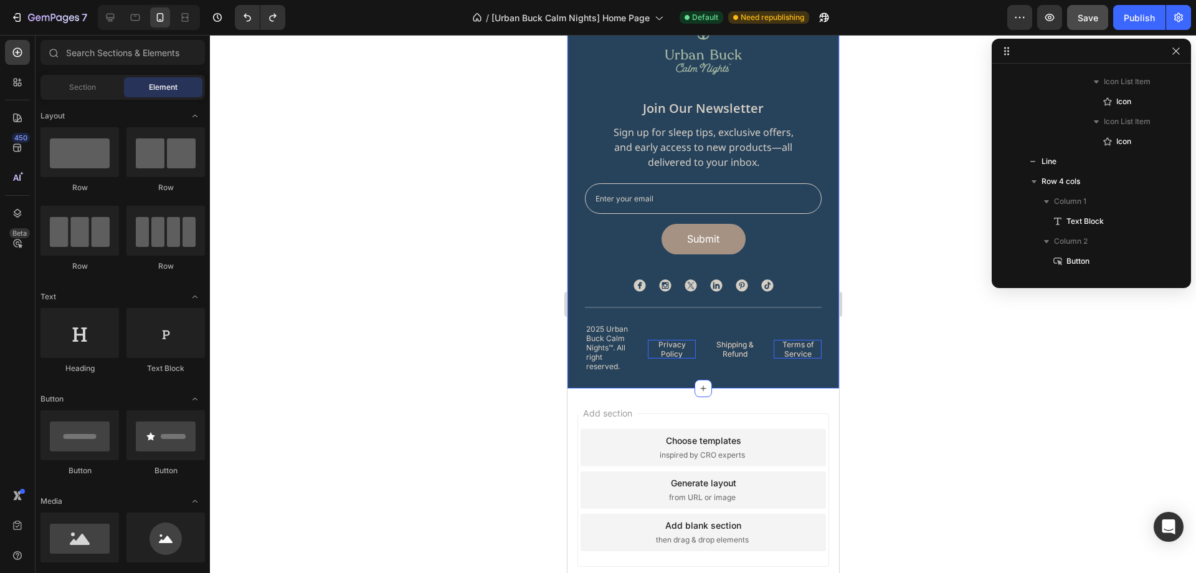
click at [648, 306] on div at bounding box center [702, 306] width 237 height 1
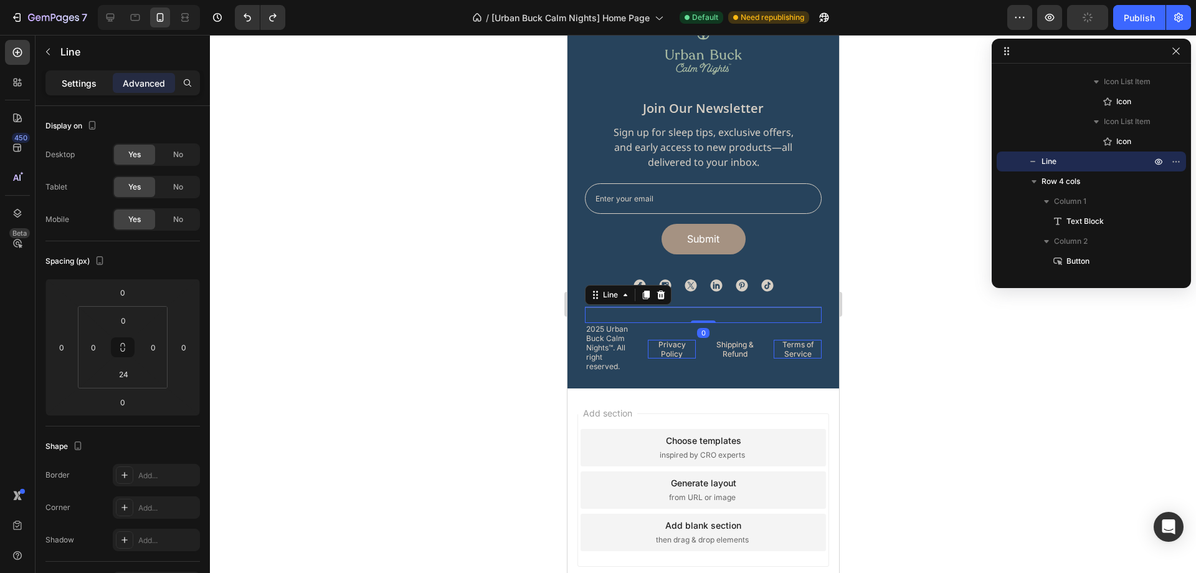
click at [93, 85] on p "Settings" at bounding box center [79, 83] width 35 height 13
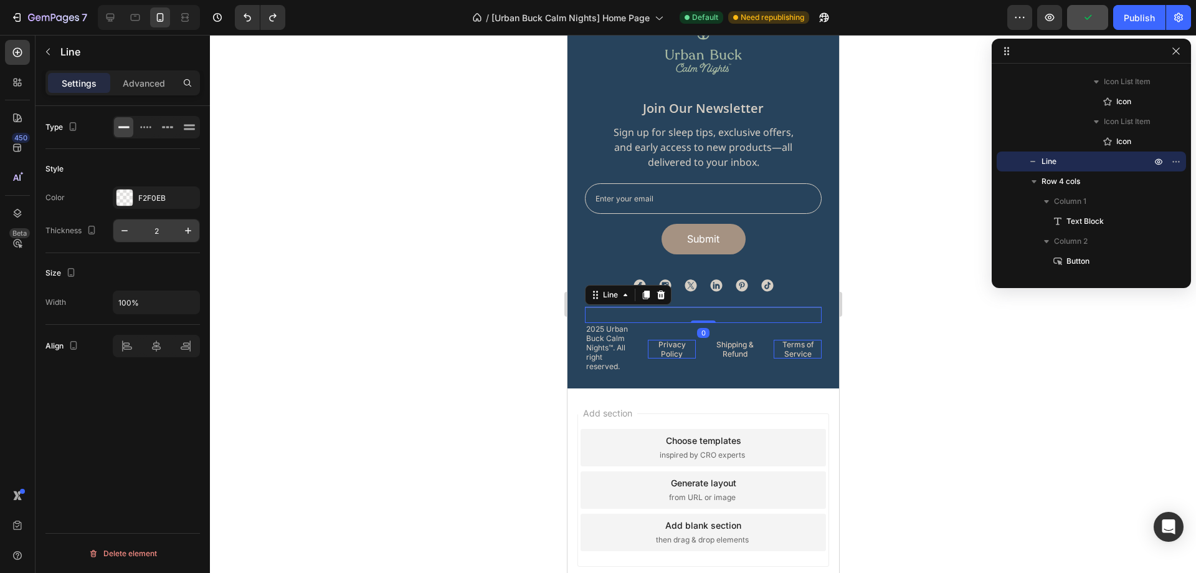
click at [157, 232] on input "2" at bounding box center [156, 230] width 41 height 22
click at [131, 18] on icon at bounding box center [135, 17] width 9 height 7
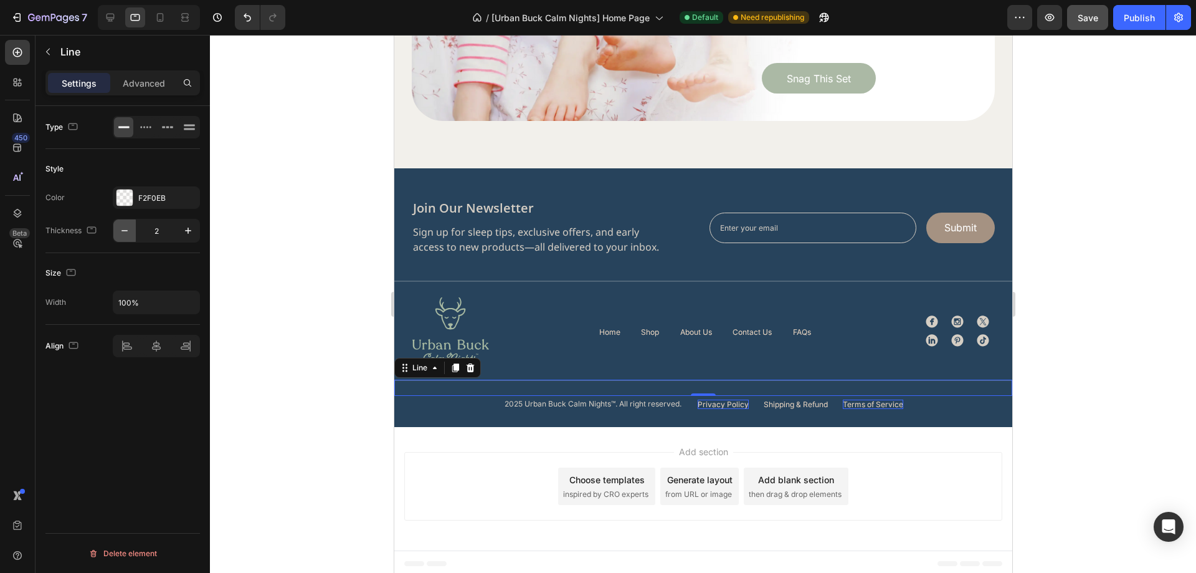
click at [127, 235] on icon "button" at bounding box center [124, 230] width 12 height 12
type input "1"
click at [645, 282] on div "Title Line 0" at bounding box center [703, 289] width 618 height 16
click at [130, 234] on icon "button" at bounding box center [124, 230] width 12 height 12
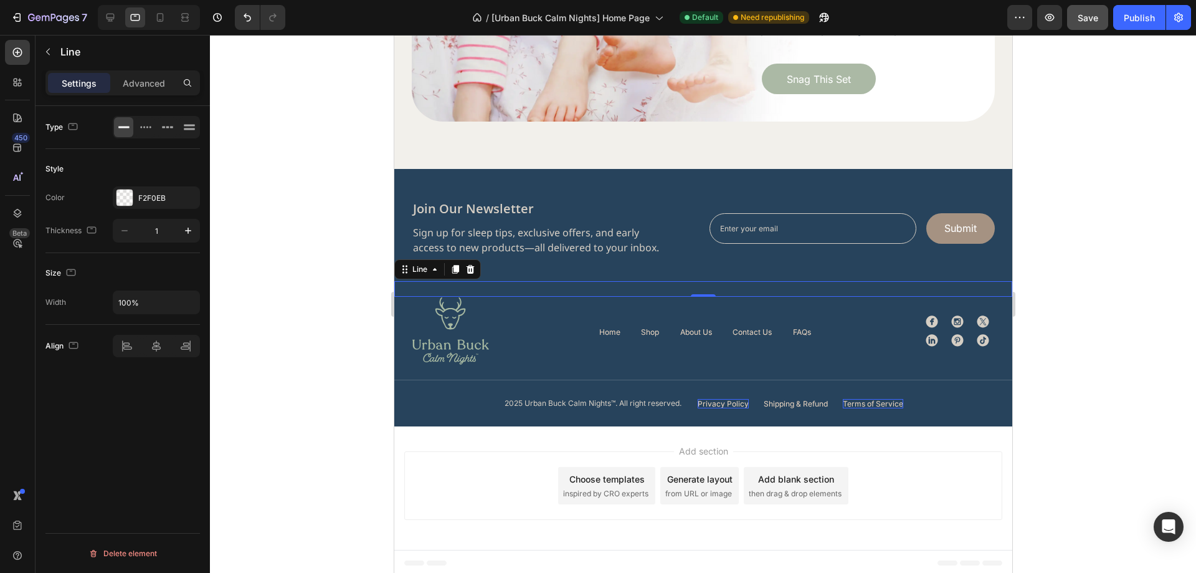
scroll to position [3979, 0]
click at [159, 24] on div at bounding box center [160, 17] width 20 height 20
type input "2"
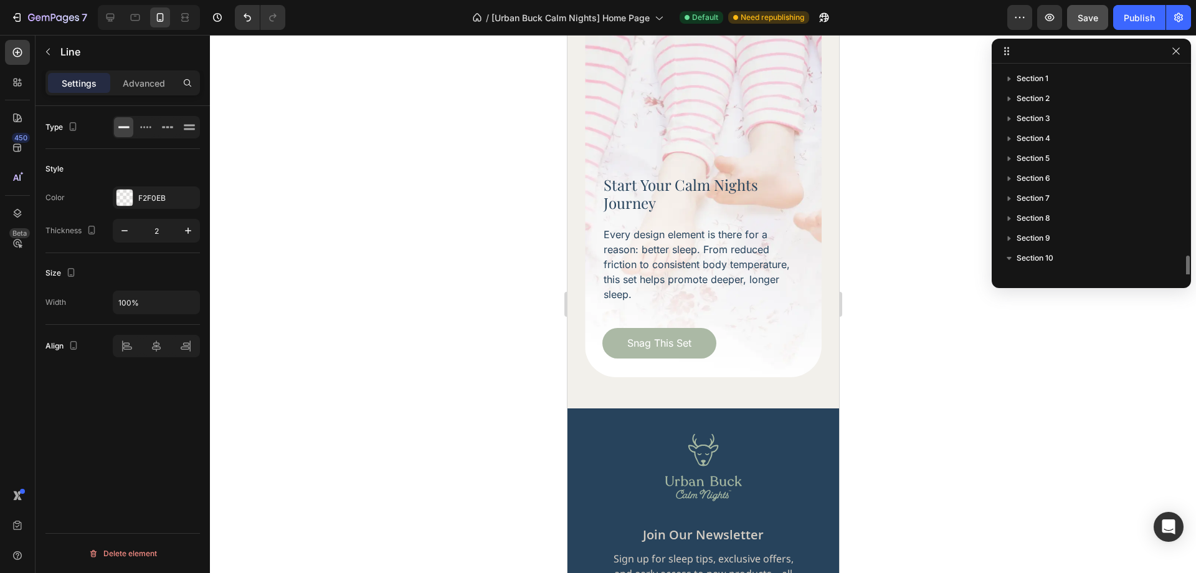
scroll to position [113, 0]
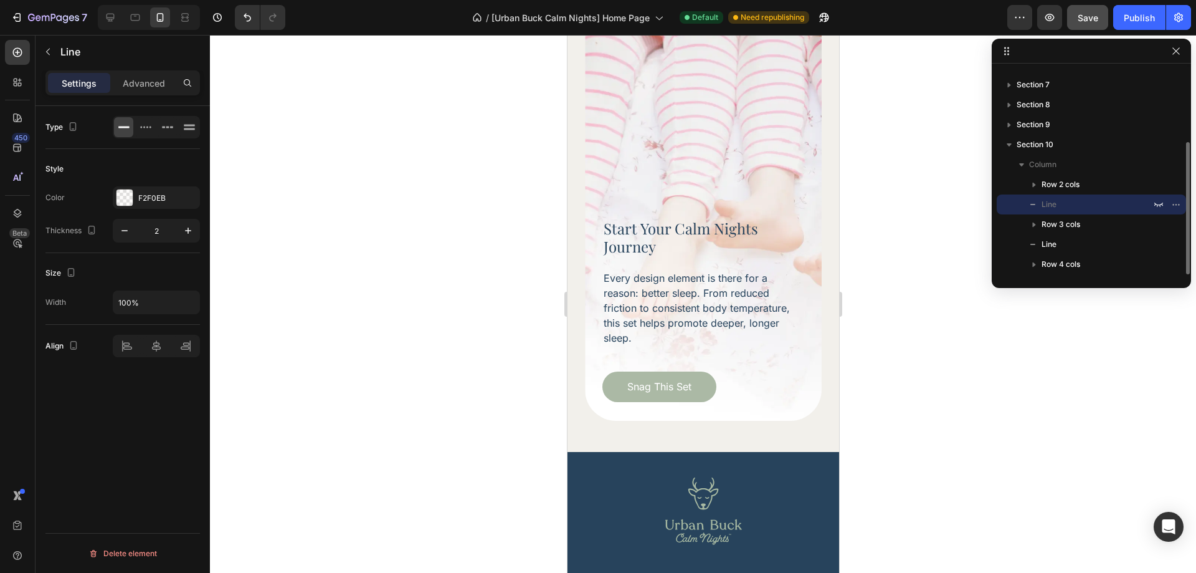
click at [966, 363] on div at bounding box center [703, 304] width 986 height 538
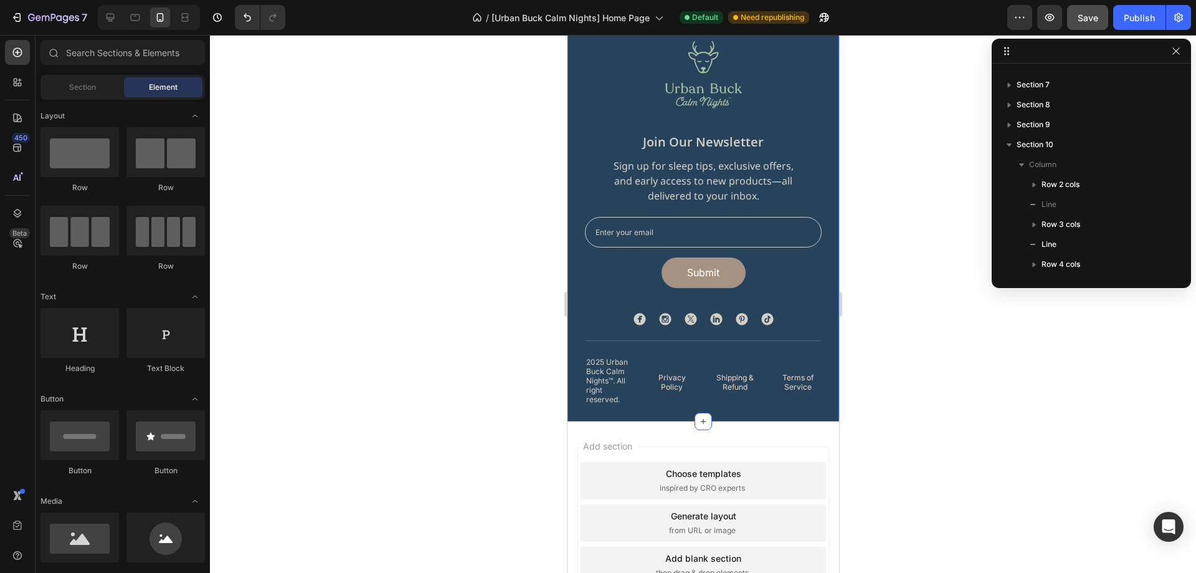
scroll to position [4081, 0]
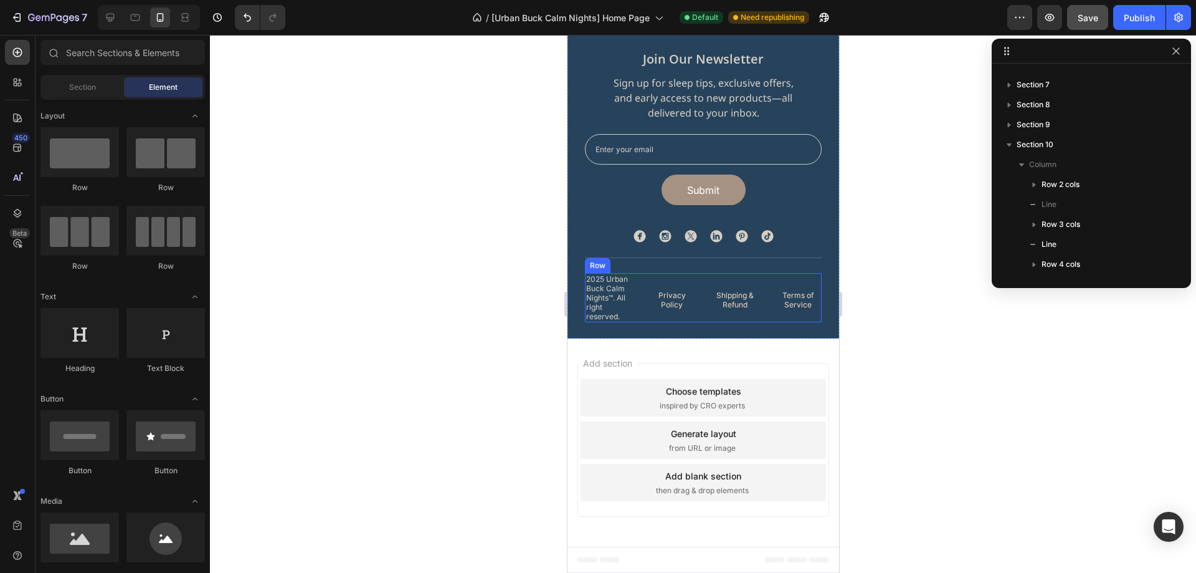
click at [639, 312] on div "2025 Urban Buck Calm Nights™. All right reserved. Text Block Privacy Policy But…" at bounding box center [702, 297] width 237 height 49
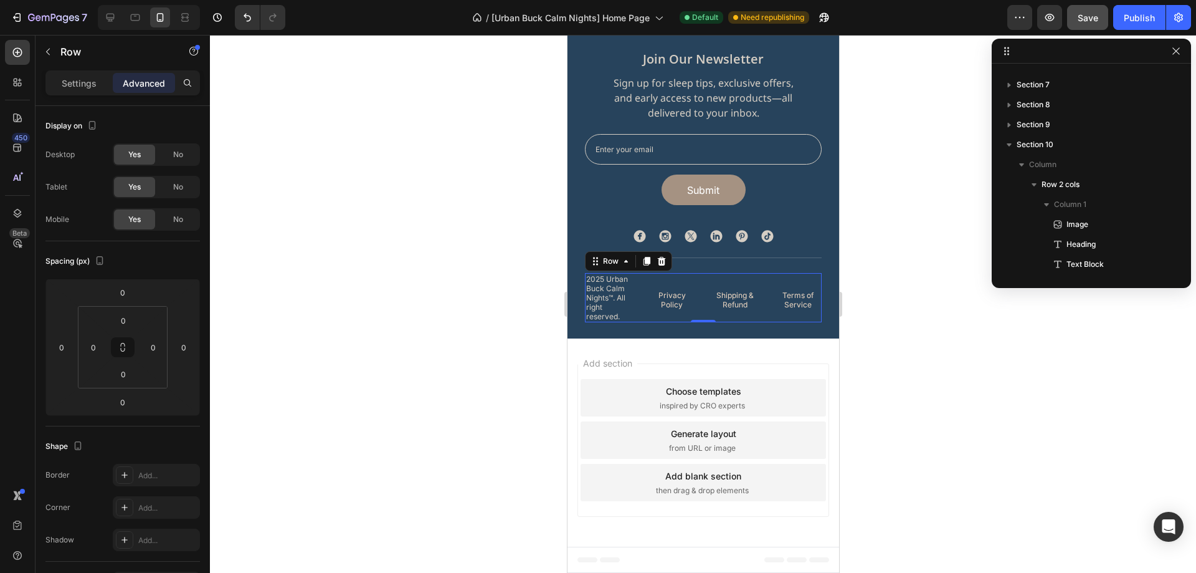
scroll to position [455, 0]
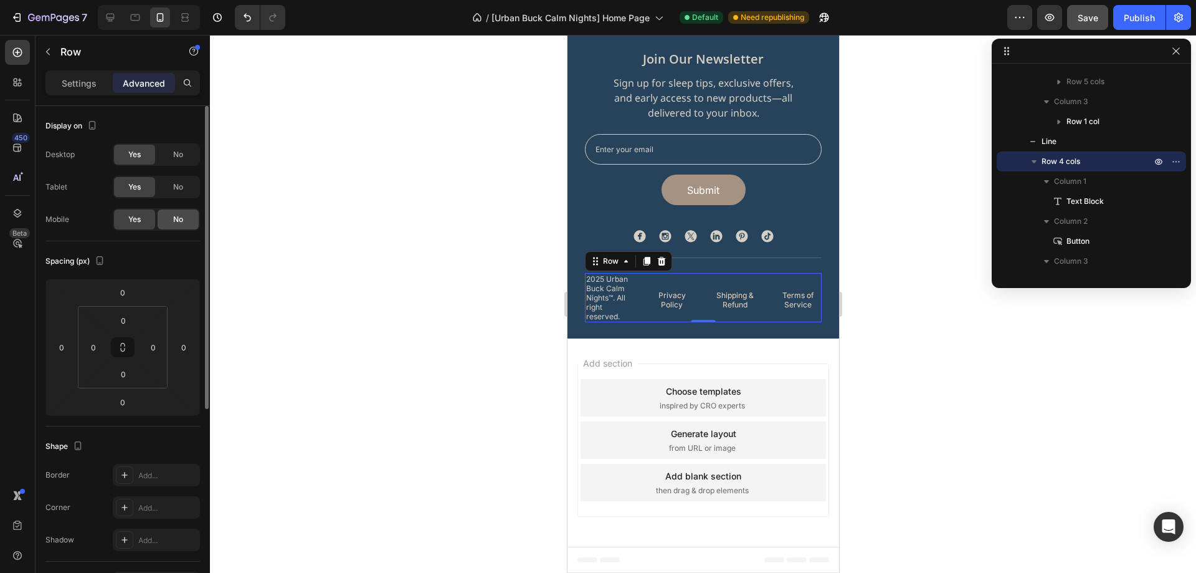
click at [179, 226] on div "No" at bounding box center [178, 219] width 41 height 20
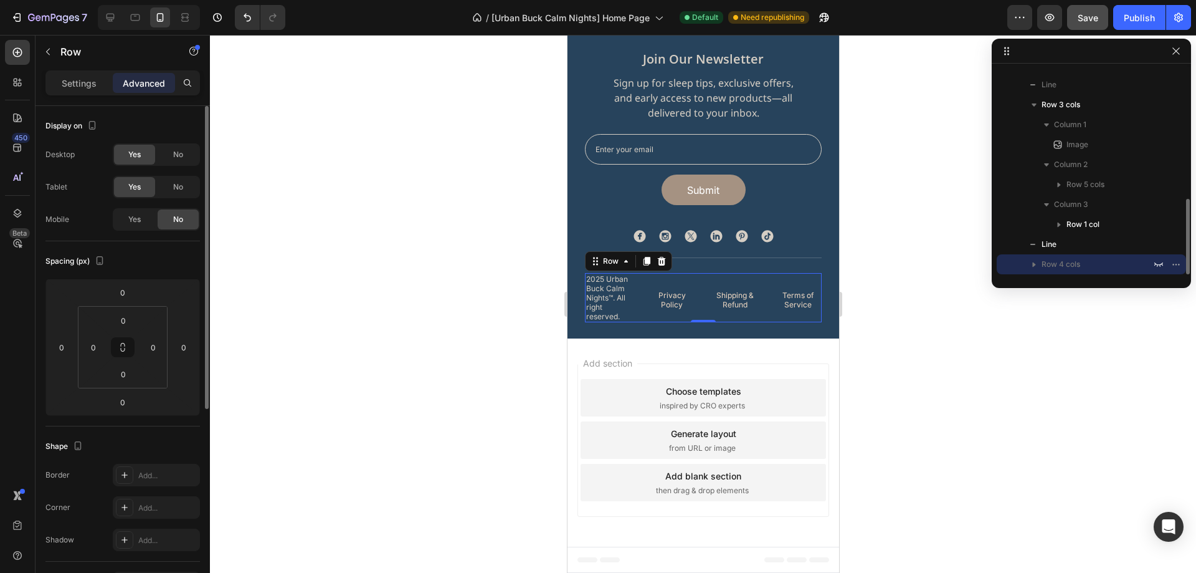
scroll to position [4032, 0]
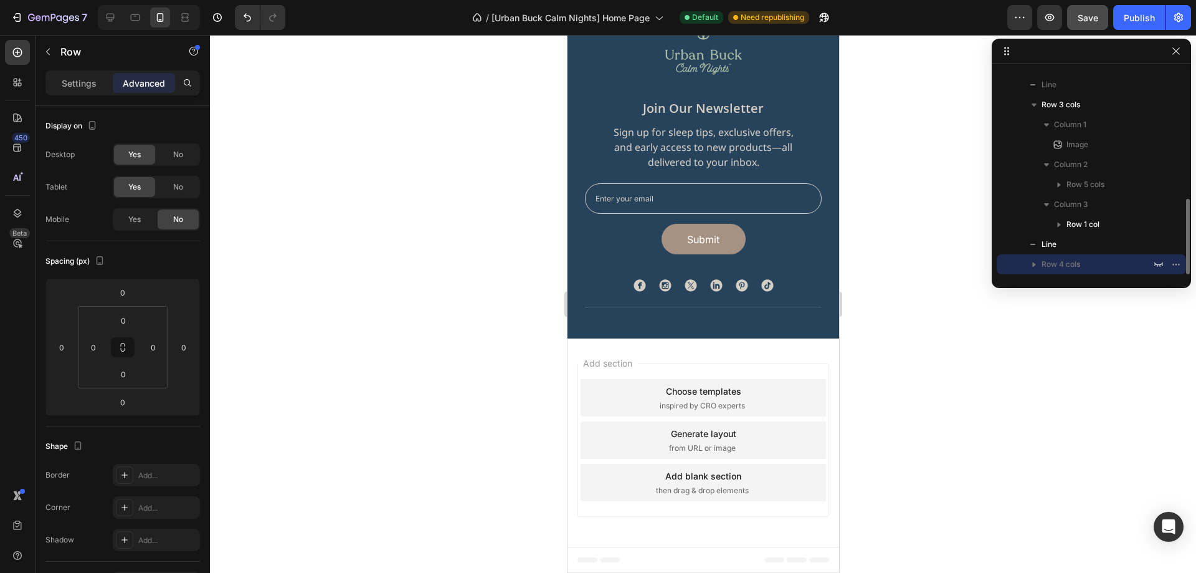
click at [903, 338] on div at bounding box center [703, 304] width 986 height 538
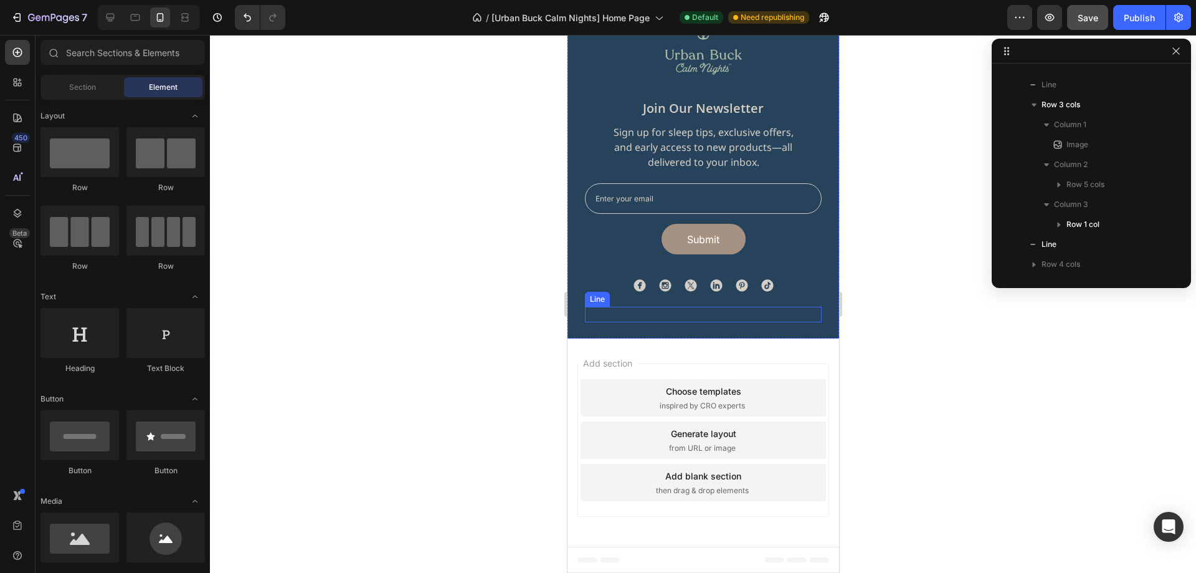
scroll to position [3472, 0]
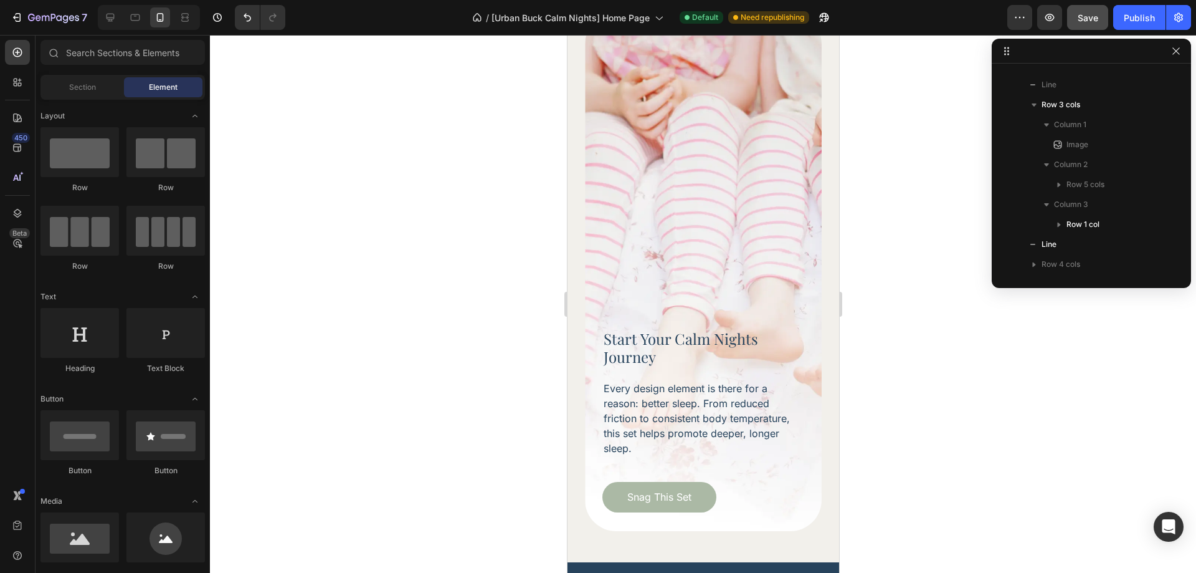
click at [1086, 31] on div "7 Version history / [Urban Buck Calm Nights] Home Page Default Need republishin…" at bounding box center [598, 18] width 1196 height 36
drag, startPoint x: 1090, startPoint y: 22, endPoint x: 1117, endPoint y: 14, distance: 28.6
click at [1090, 21] on span "Save" at bounding box center [1088, 17] width 21 height 11
click at [1132, 12] on div "Publish" at bounding box center [1139, 17] width 31 height 13
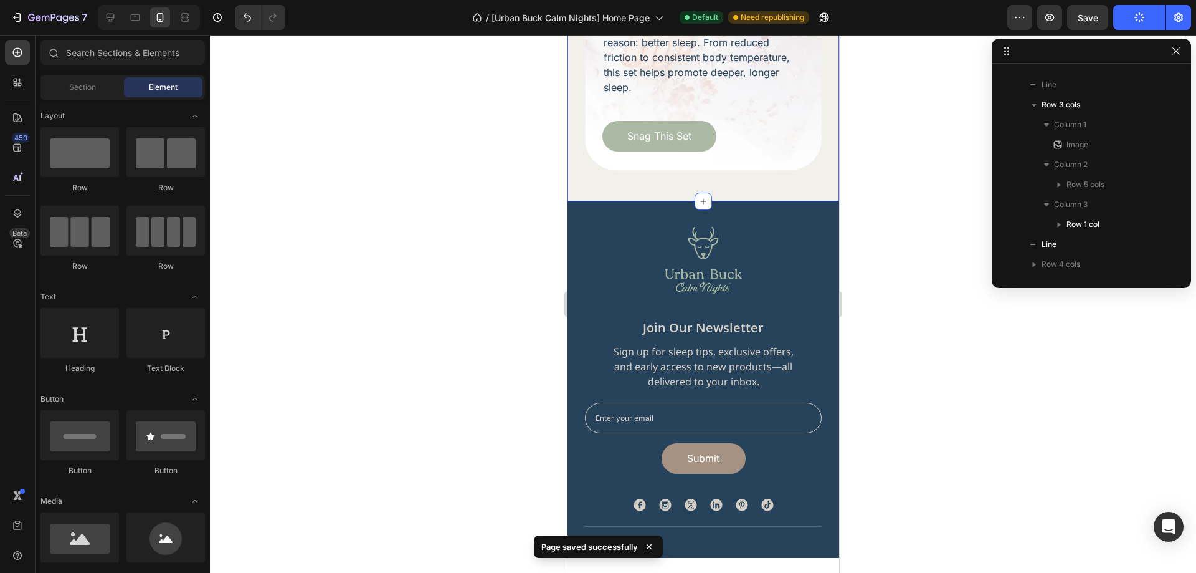
scroll to position [4033, 0]
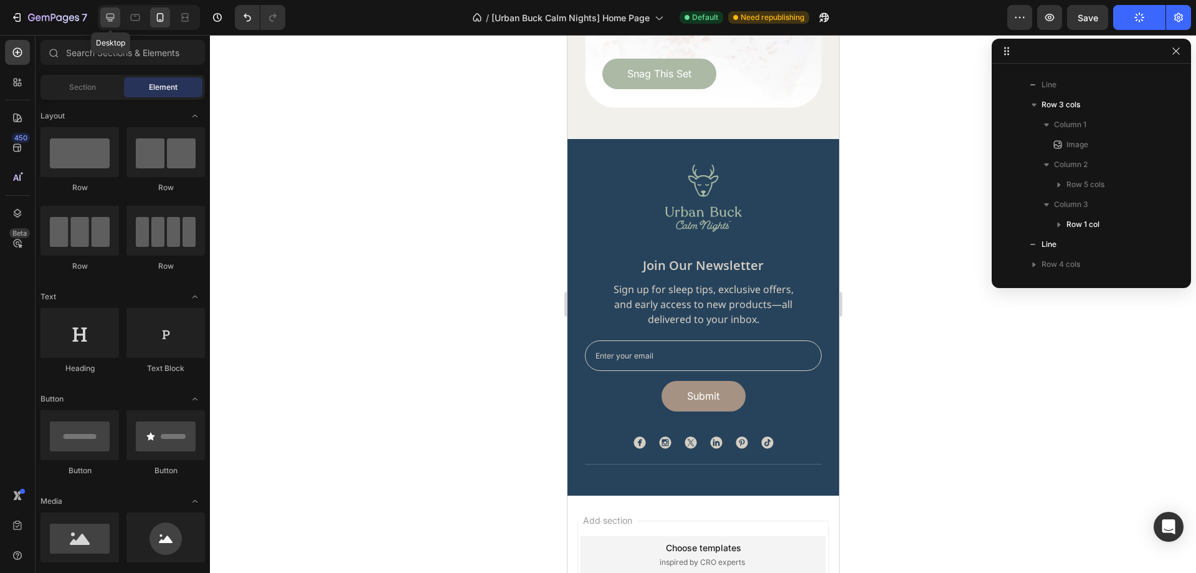
click at [115, 20] on icon at bounding box center [110, 17] width 12 height 12
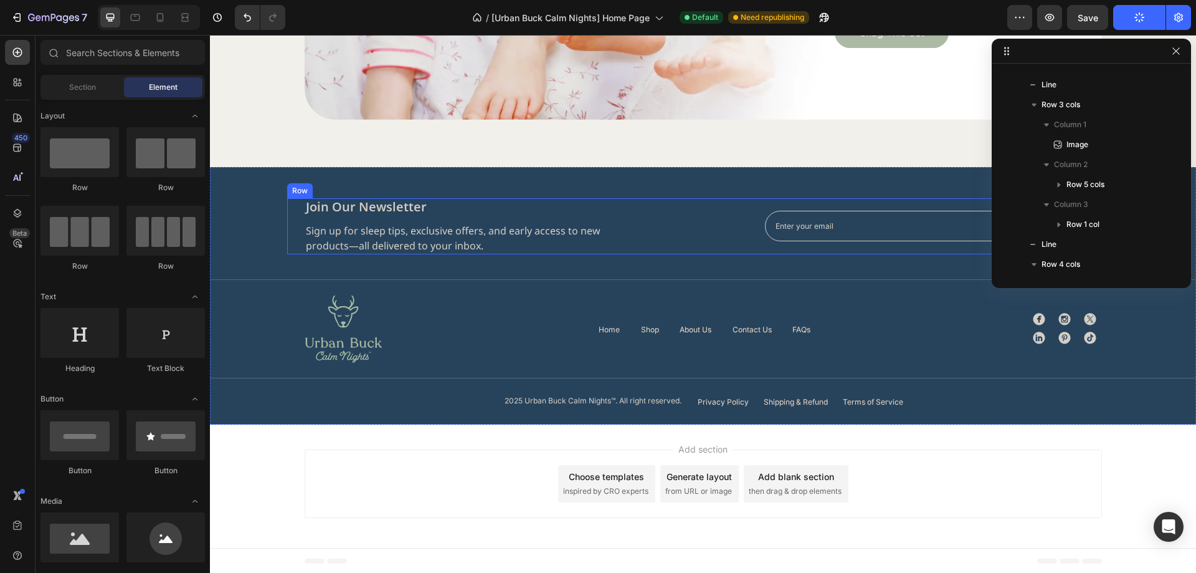
scroll to position [4284, 0]
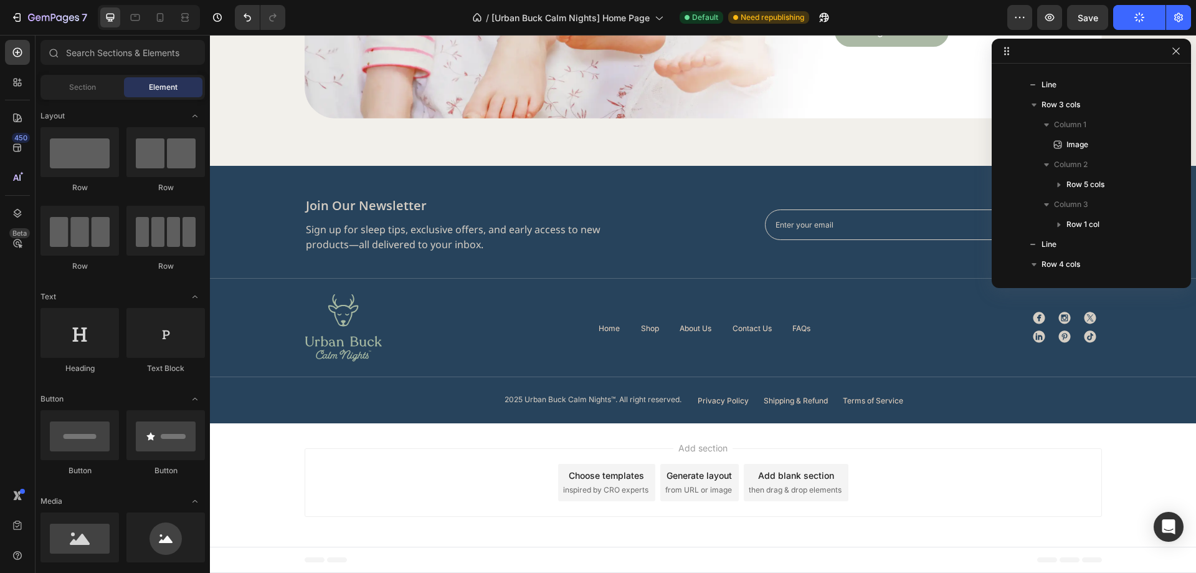
click at [273, 460] on div "Add section Choose templates inspired by CRO experts Generate layout from URL o…" at bounding box center [703, 484] width 986 height 123
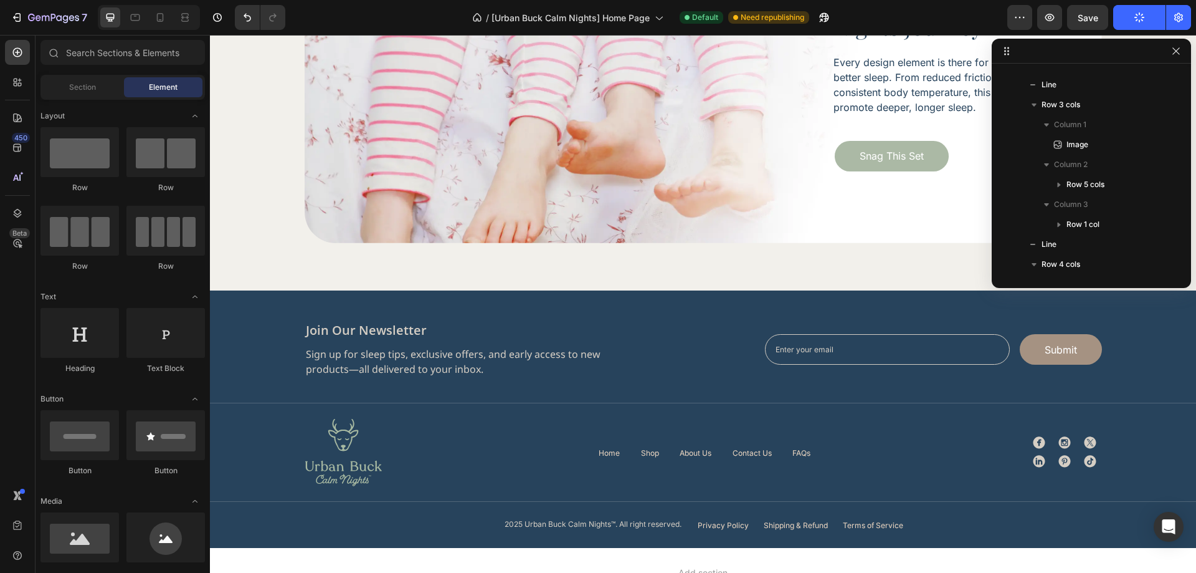
scroll to position [4097, 0]
